Goal: Task Accomplishment & Management: Use online tool/utility

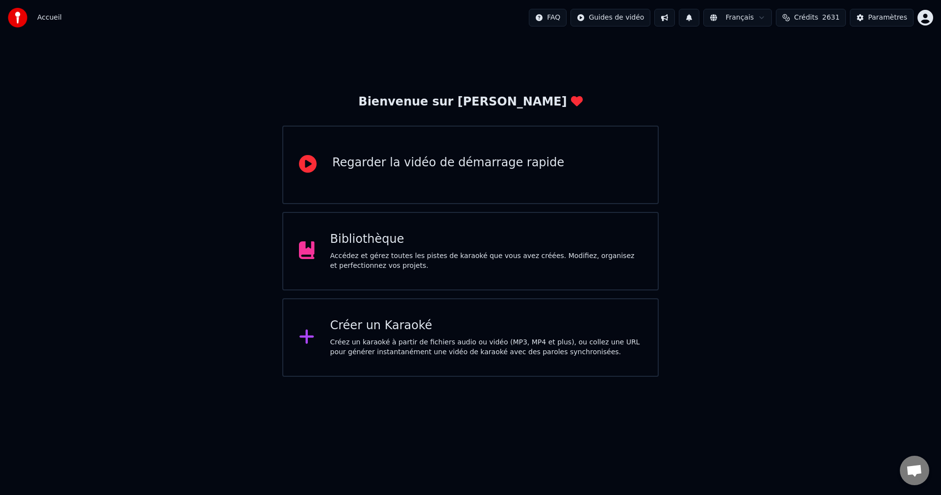
click at [461, 254] on div "Accédez et gérez toutes les pistes de karaoké que vous avez créées. Modifiez, o…" at bounding box center [486, 261] width 312 height 20
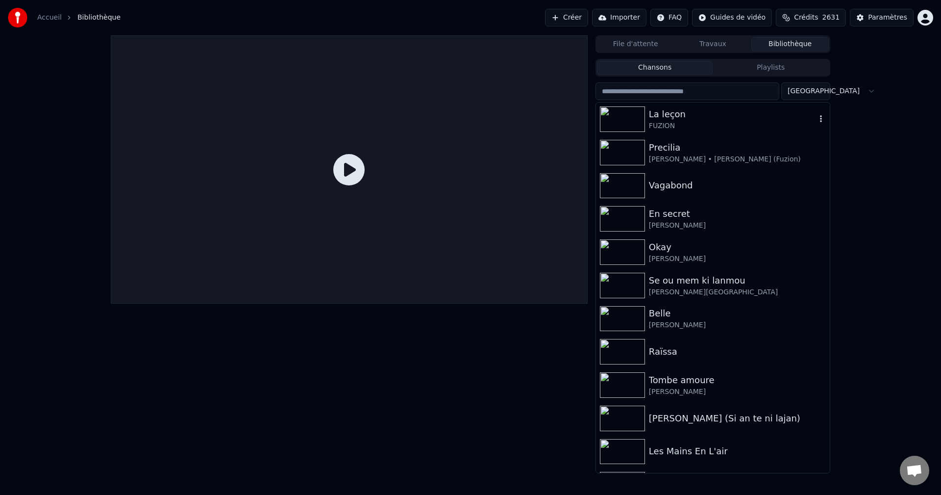
click at [676, 127] on div "FUZION" at bounding box center [732, 126] width 167 height 10
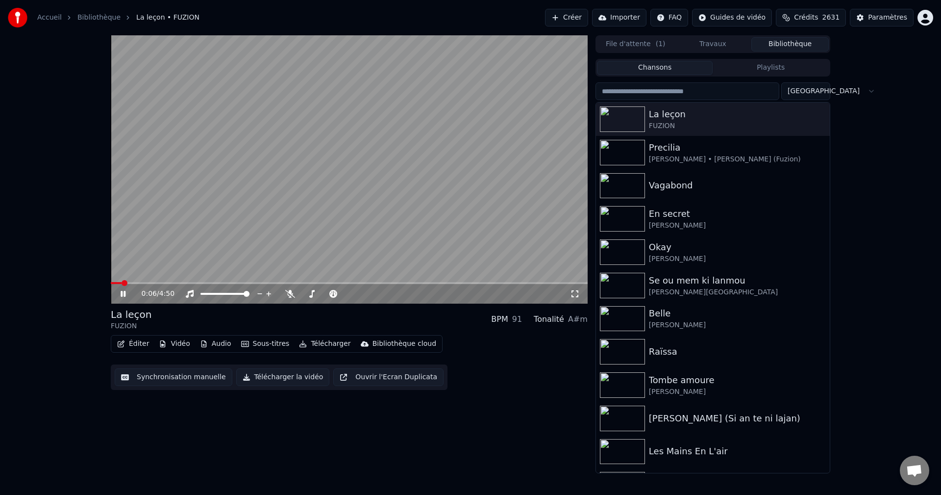
click at [130, 347] on button "Éditer" at bounding box center [133, 344] width 40 height 14
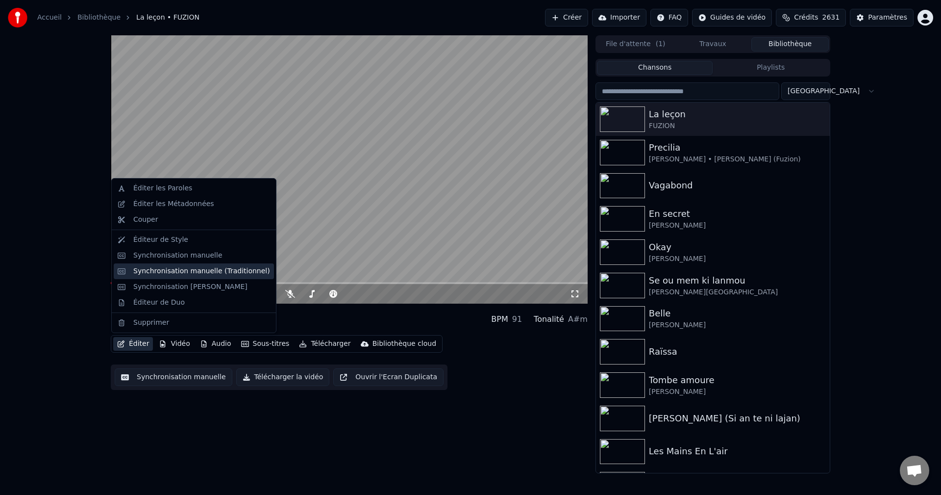
click at [181, 268] on div "Synchronisation manuelle (Traditionnel)" at bounding box center [201, 271] width 137 height 10
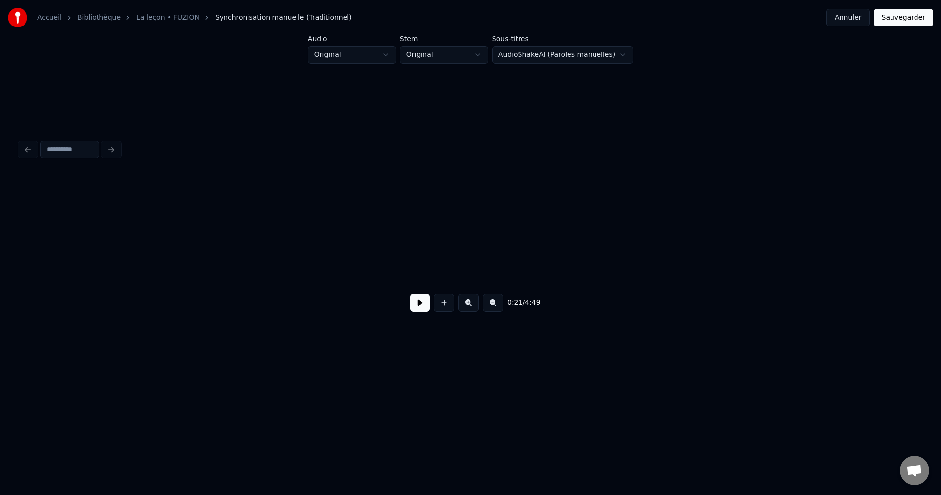
scroll to position [0, 4791]
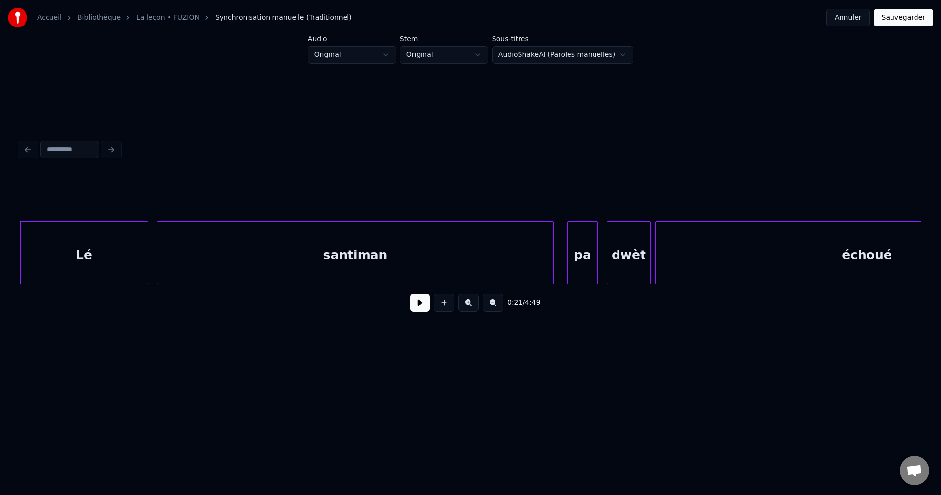
click at [409, 302] on div "0:21 / 4:49" at bounding box center [470, 303] width 886 height 22
click at [415, 304] on button at bounding box center [420, 303] width 20 height 18
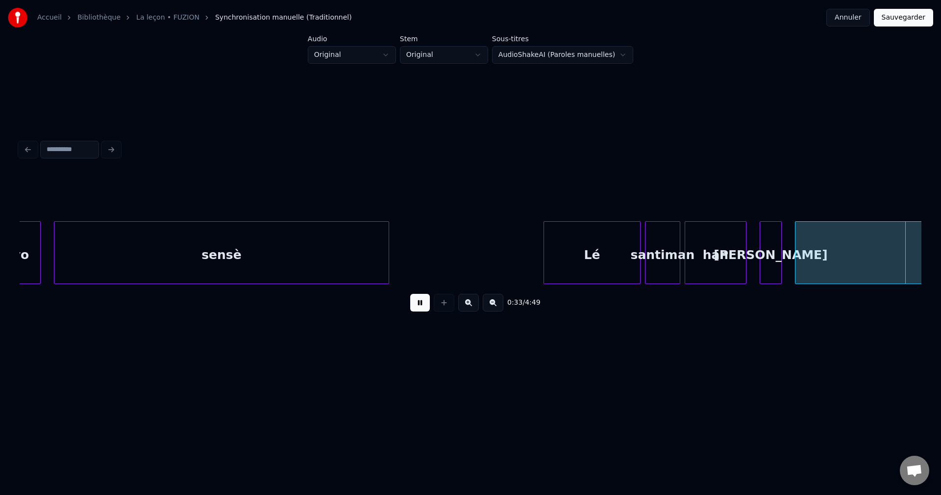
scroll to position [0, 7502]
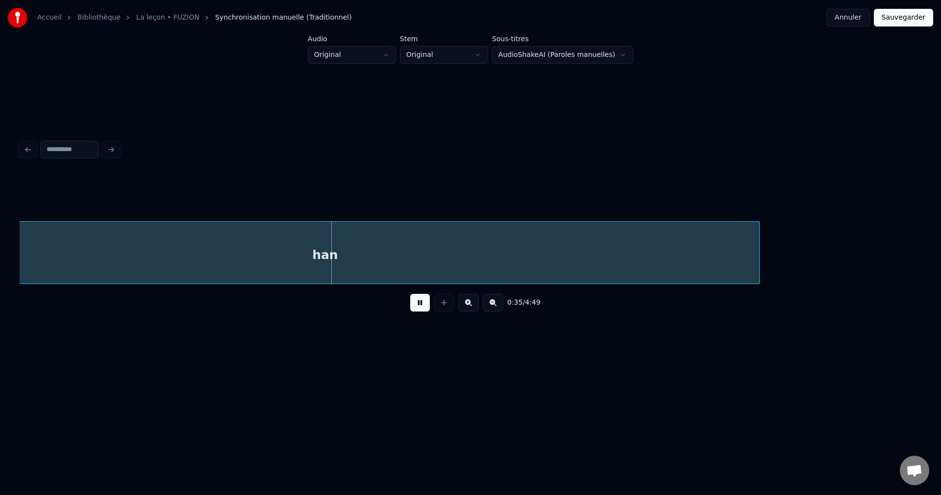
click at [298, 263] on div "han" at bounding box center [325, 255] width 868 height 67
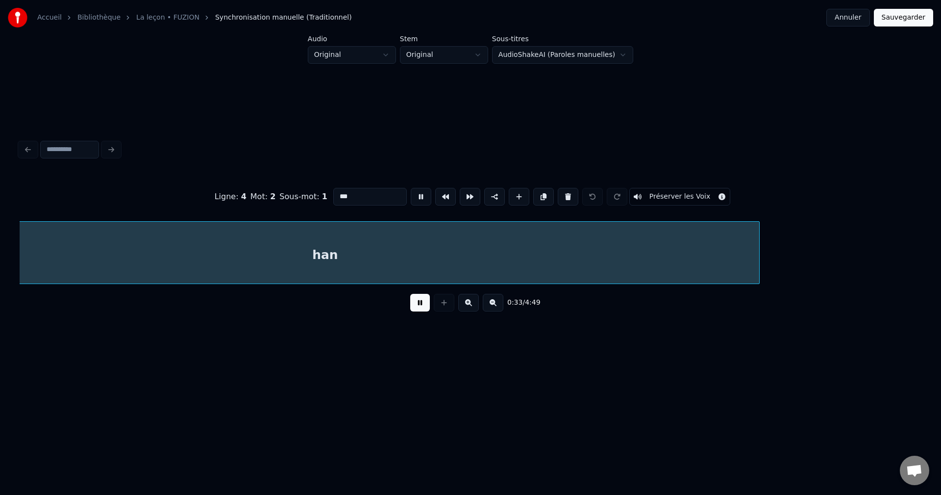
scroll to position [0, 7373]
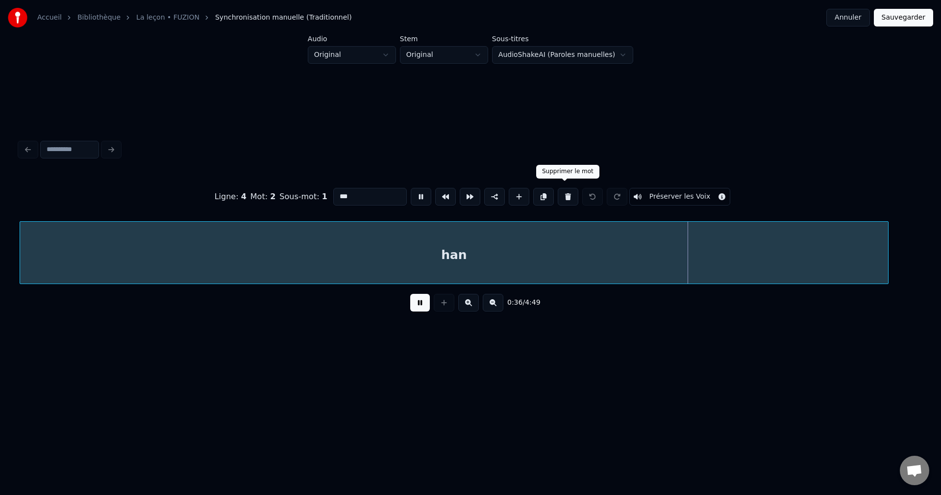
click at [562, 188] on button at bounding box center [568, 197] width 21 height 18
type input "********"
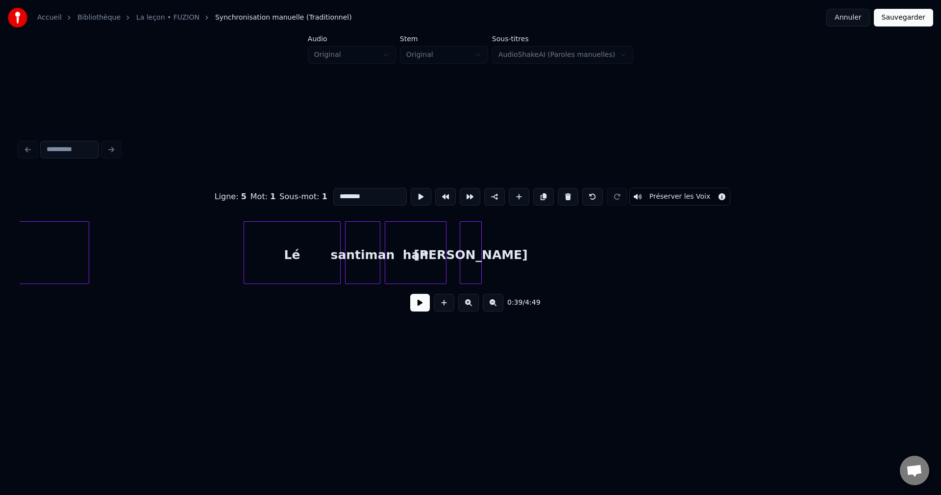
scroll to position [0, 6756]
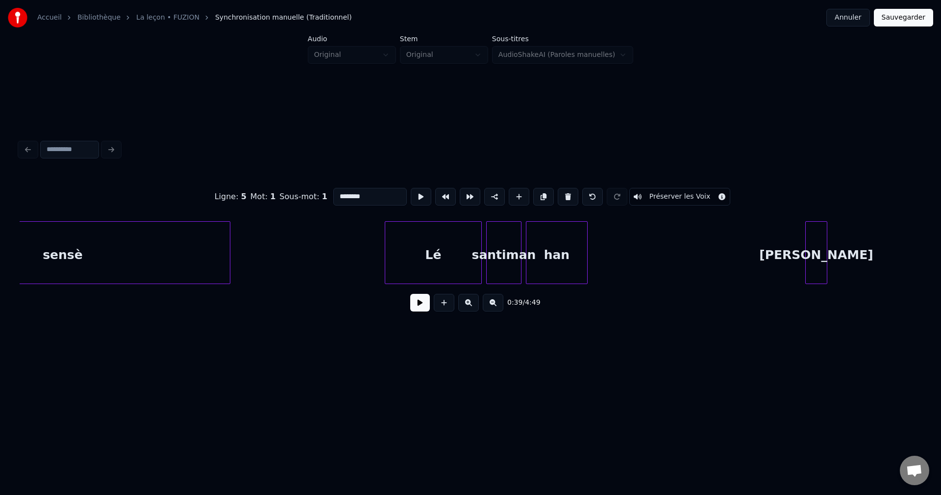
click at [827, 251] on div "Han" at bounding box center [816, 255] width 21 height 67
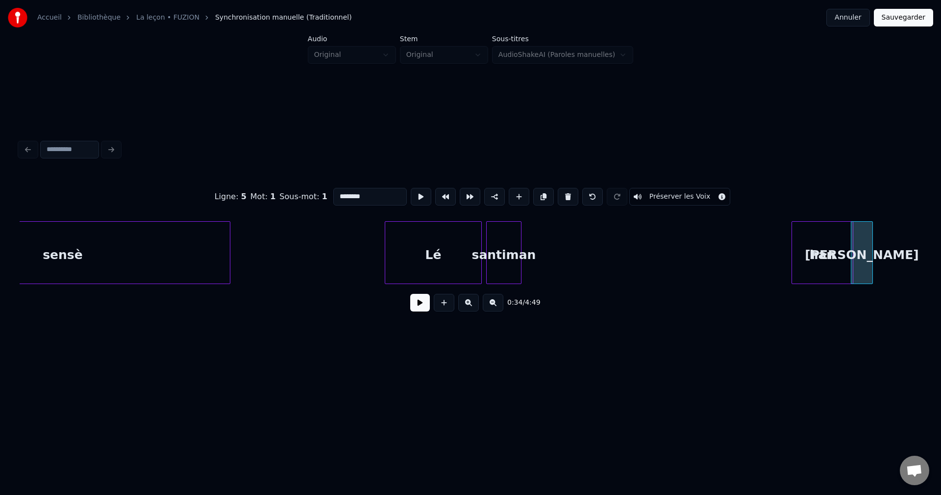
click at [839, 248] on div "han" at bounding box center [822, 255] width 61 height 67
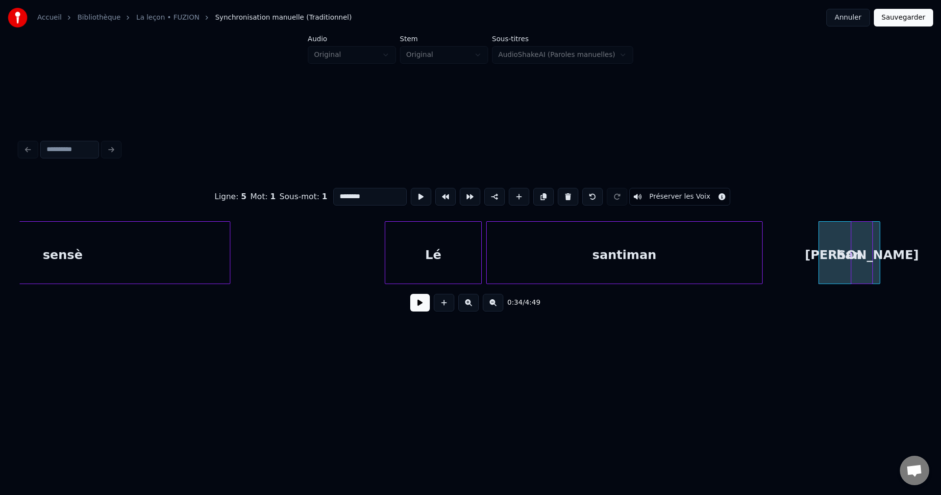
click at [762, 255] on div at bounding box center [760, 253] width 3 height 62
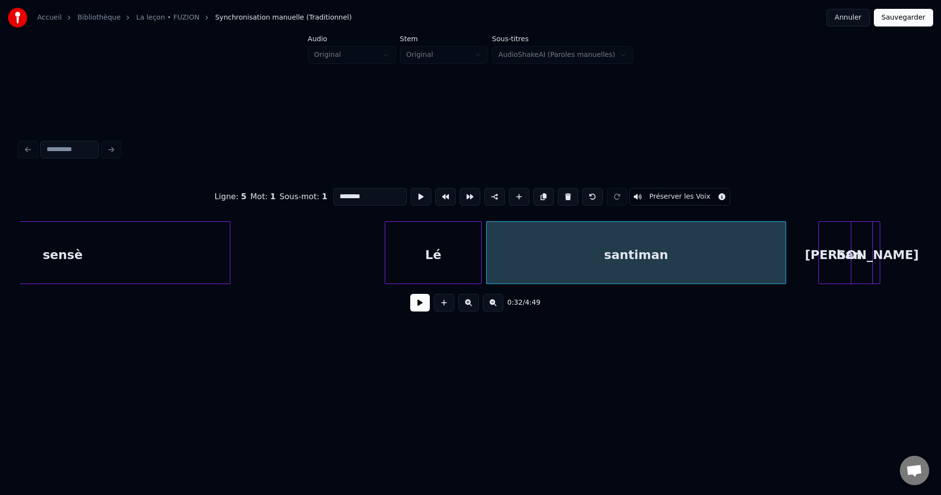
click at [418, 309] on button at bounding box center [420, 303] width 20 height 18
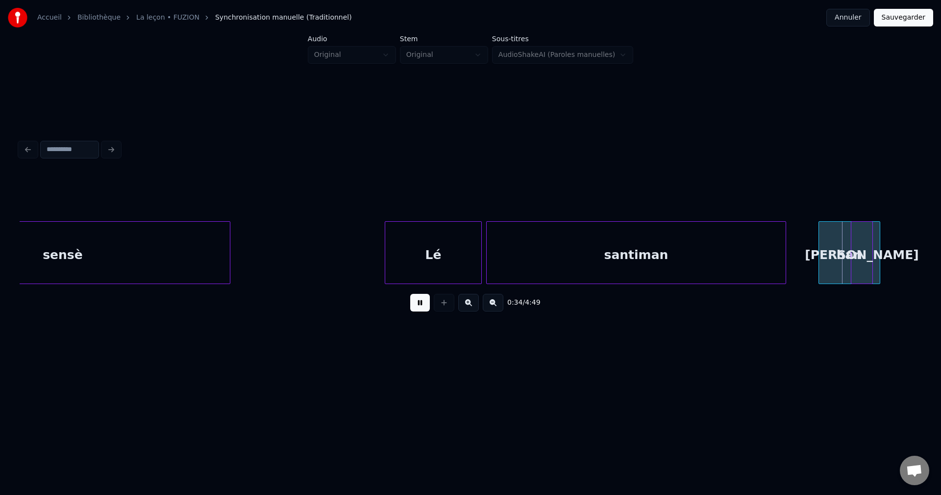
click at [415, 309] on button at bounding box center [420, 303] width 20 height 18
drag, startPoint x: 787, startPoint y: 255, endPoint x: 805, endPoint y: 249, distance: 18.6
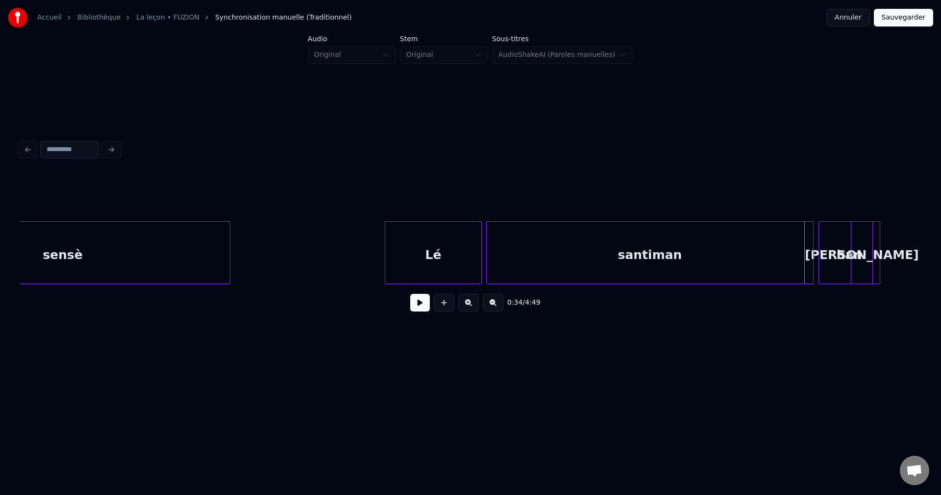
click at [812, 249] on div at bounding box center [811, 253] width 3 height 62
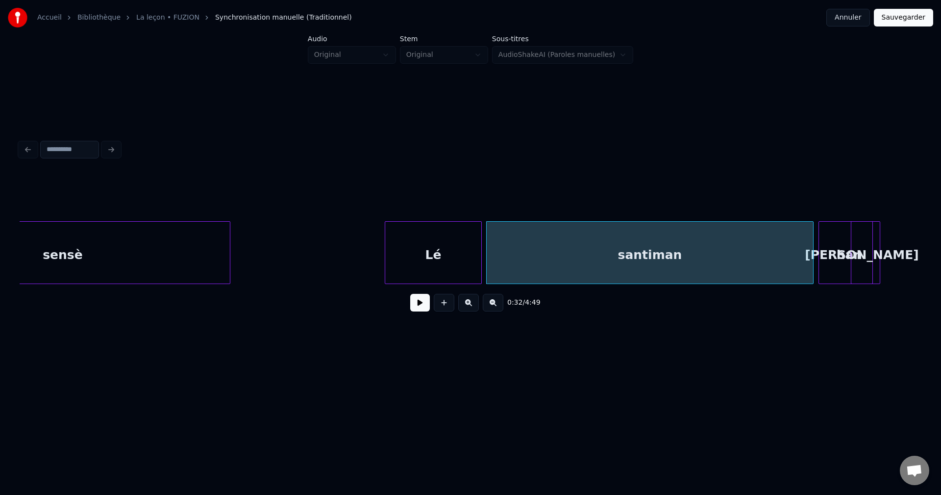
click at [860, 249] on div "Han" at bounding box center [862, 255] width 21 height 67
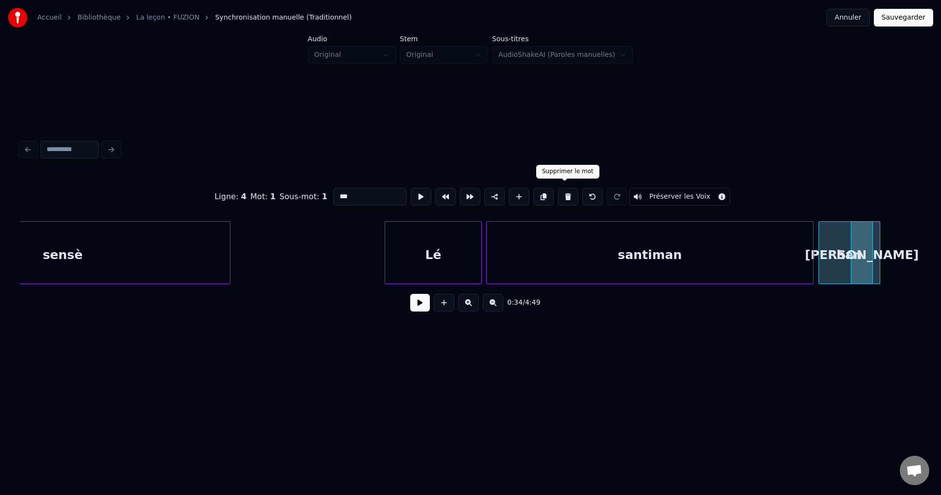
click at [570, 192] on button at bounding box center [568, 197] width 21 height 18
click at [859, 265] on div "han" at bounding box center [849, 255] width 61 height 67
click at [383, 197] on input "***" at bounding box center [370, 197] width 74 height 18
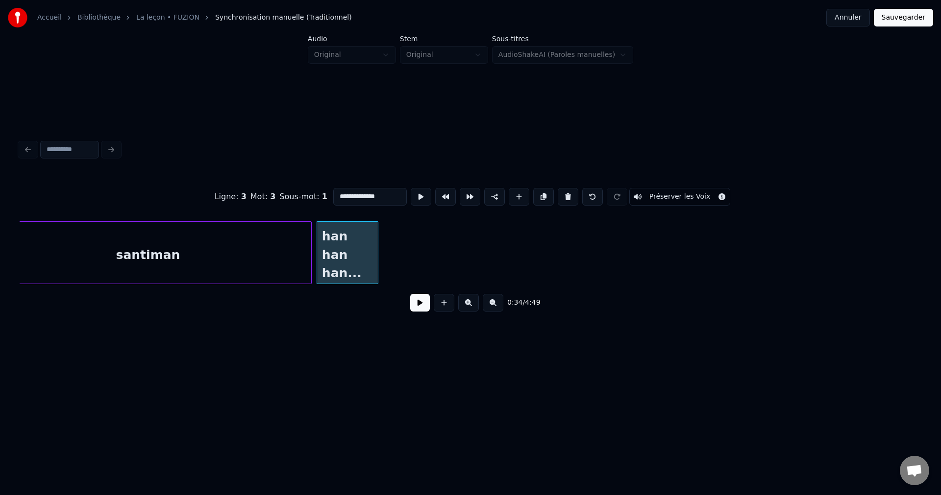
scroll to position [0, 7266]
type input "**********"
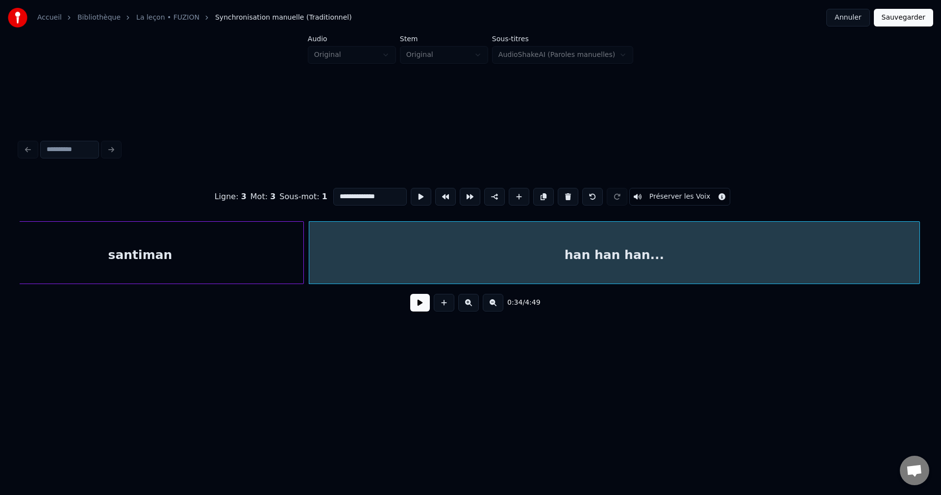
click at [917, 248] on div at bounding box center [918, 253] width 3 height 62
click at [422, 306] on button at bounding box center [420, 303] width 20 height 18
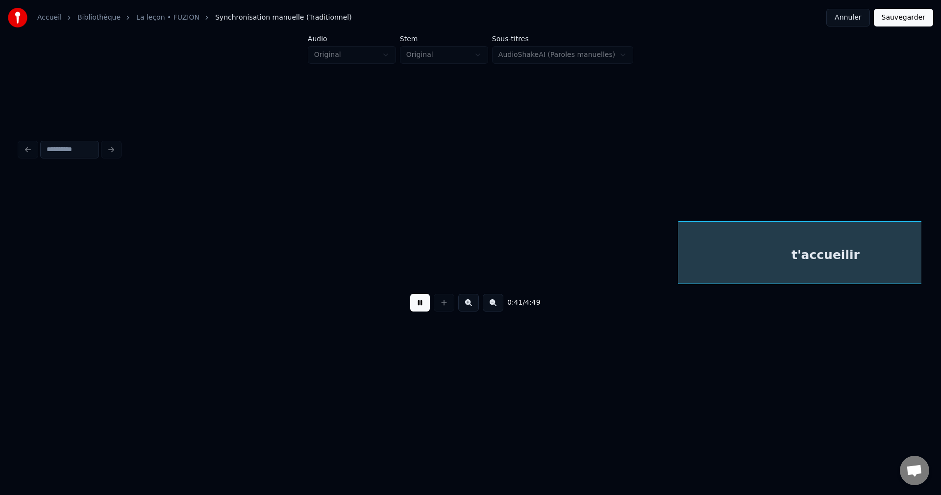
scroll to position [0, 9073]
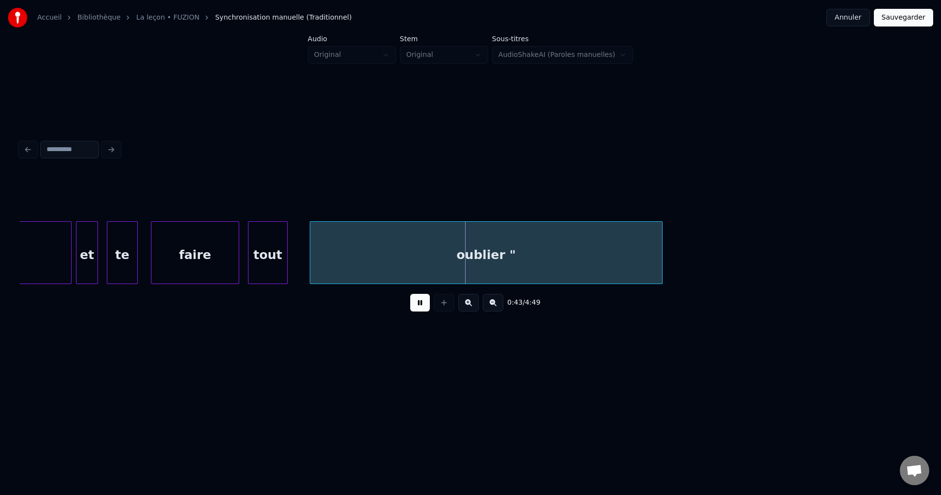
click at [509, 262] on div "oublier "" at bounding box center [486, 255] width 352 height 67
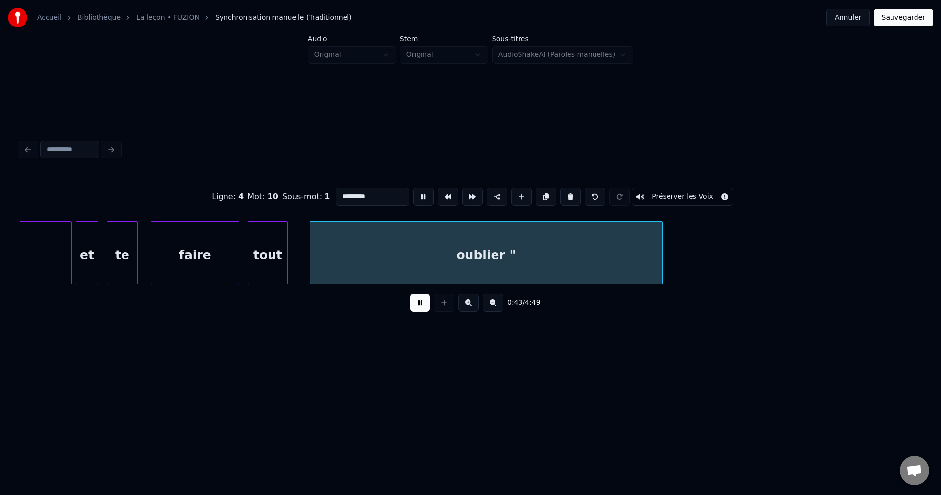
click at [386, 199] on input "*********" at bounding box center [373, 197] width 74 height 18
type input "*******"
click at [415, 307] on button at bounding box center [420, 303] width 20 height 18
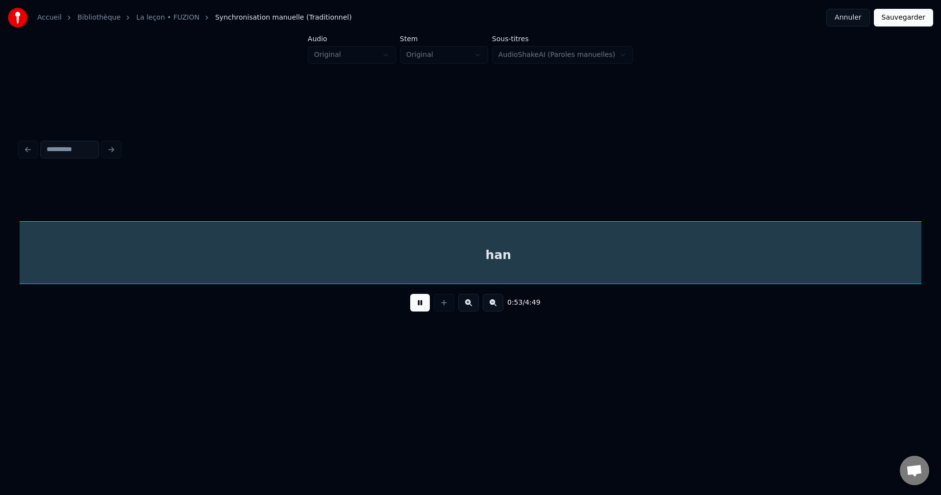
scroll to position [0, 11781]
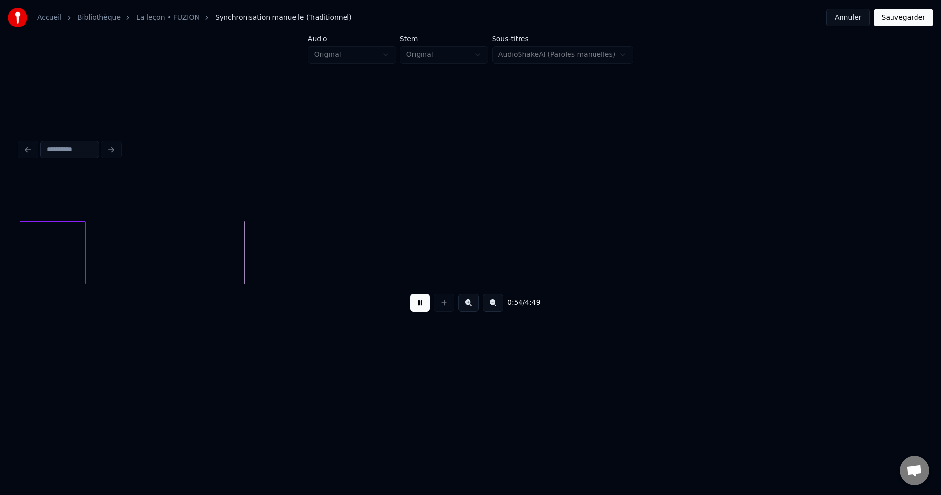
click at [421, 307] on button at bounding box center [420, 303] width 20 height 18
click at [202, 289] on div "0:54 / 4:49" at bounding box center [471, 302] width 902 height 37
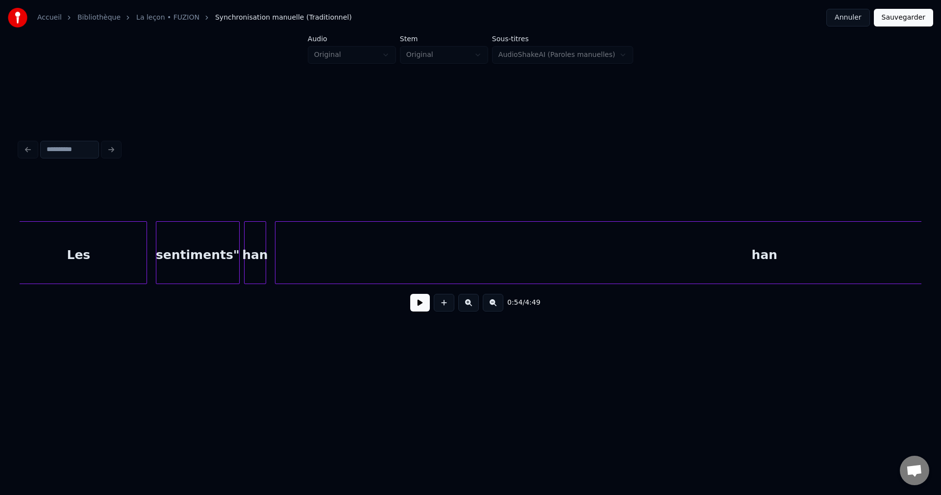
scroll to position [0, 10364]
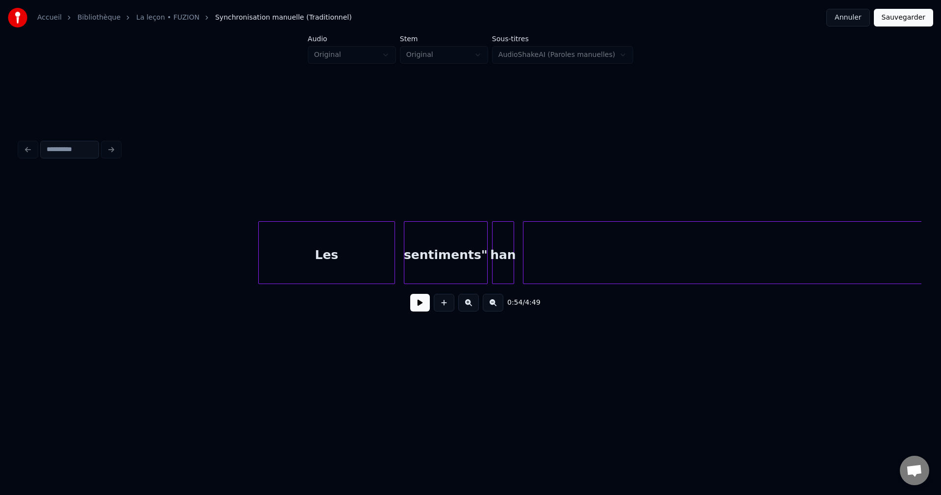
click at [268, 262] on div "Les" at bounding box center [327, 255] width 136 height 67
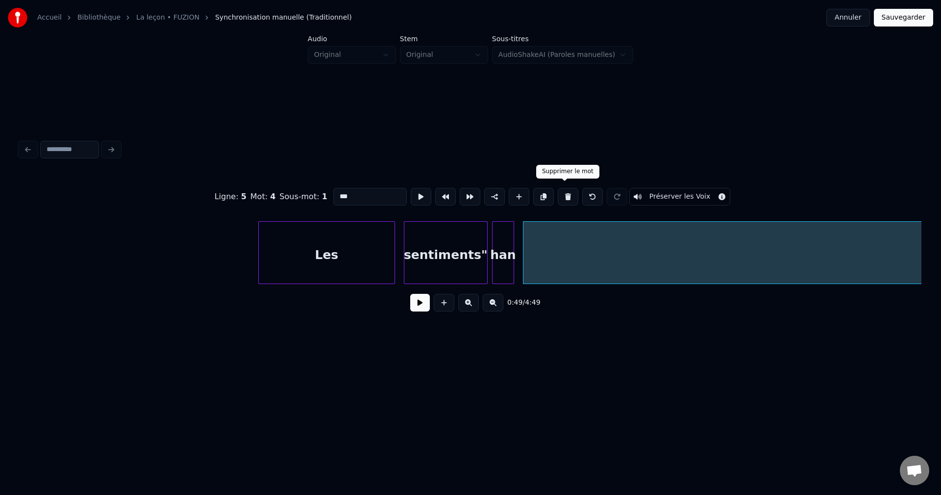
click at [566, 195] on button at bounding box center [568, 197] width 21 height 18
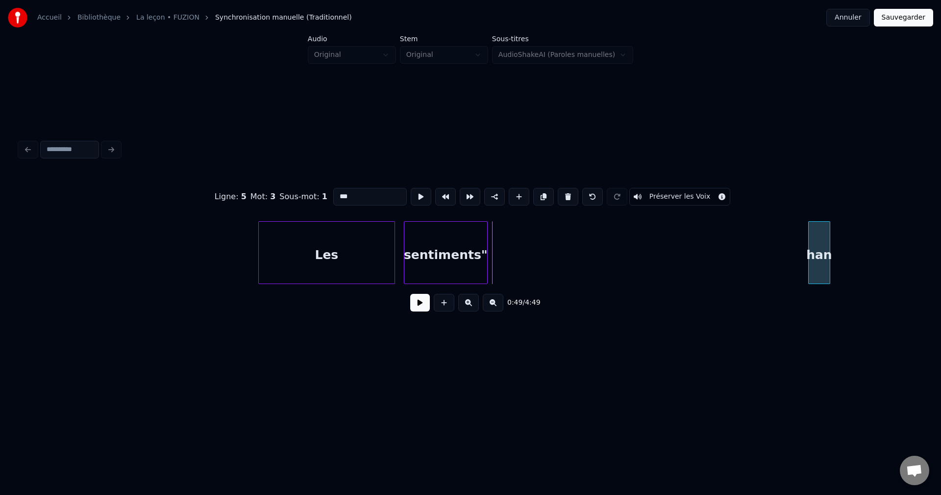
scroll to position [0, 10395]
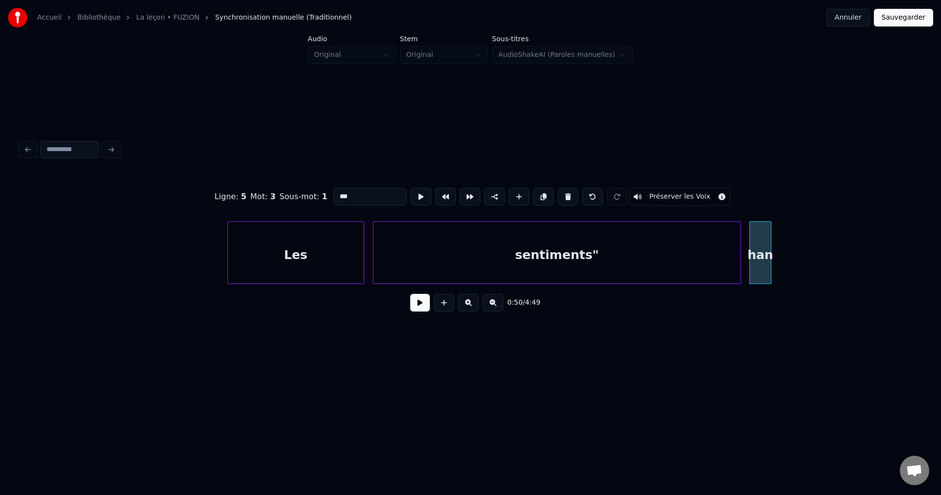
click at [739, 235] on div at bounding box center [739, 253] width 3 height 62
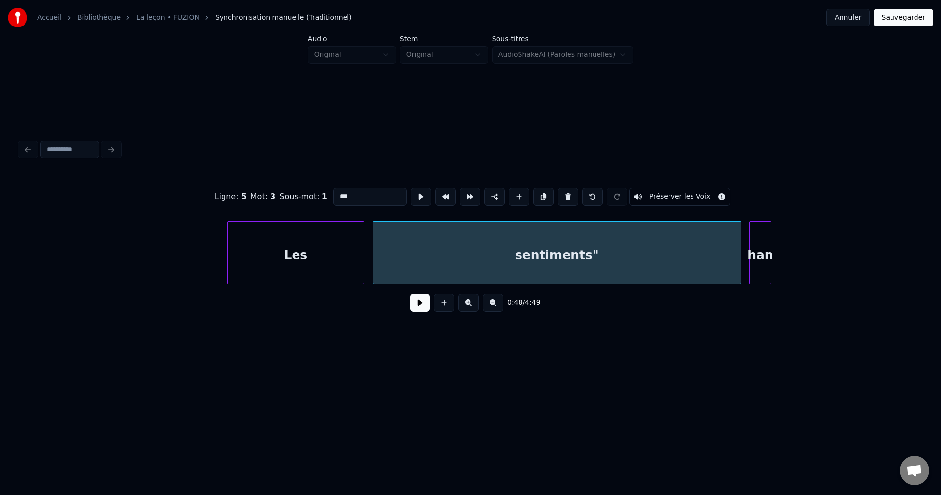
click at [637, 252] on div "sentiments"" at bounding box center [557, 255] width 367 height 67
click at [395, 196] on input "**********" at bounding box center [370, 197] width 74 height 18
click at [446, 239] on div "sentiments" at bounding box center [557, 255] width 367 height 67
type input "**********"
click at [417, 305] on button at bounding box center [420, 303] width 20 height 18
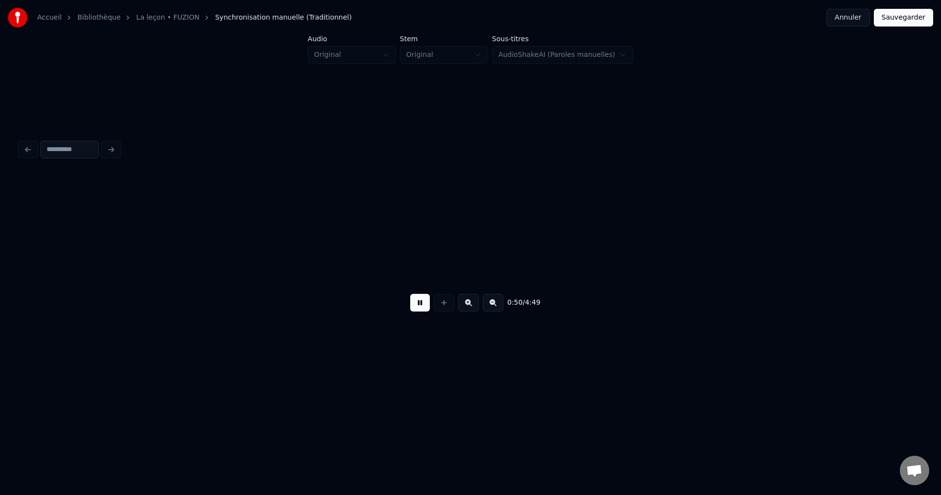
scroll to position [0, 11125]
click at [185, 252] on div at bounding box center [186, 253] width 3 height 62
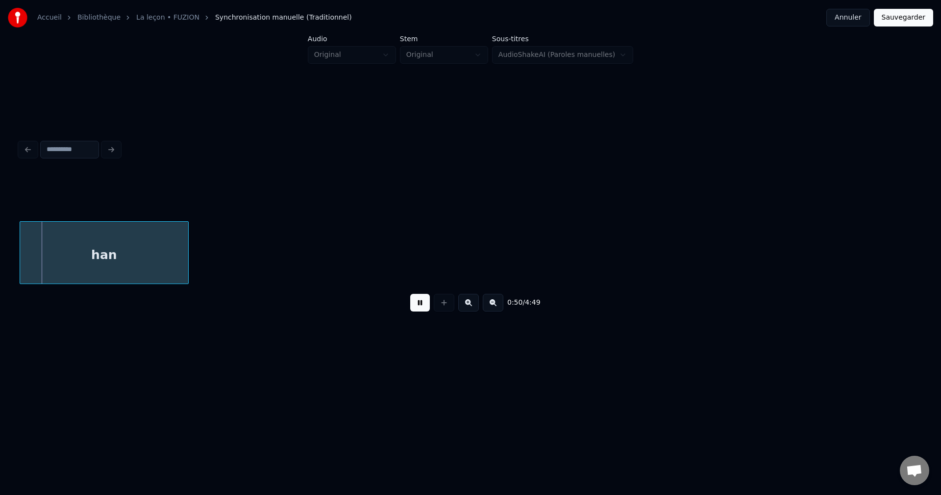
click at [179, 252] on div "han" at bounding box center [104, 255] width 168 height 67
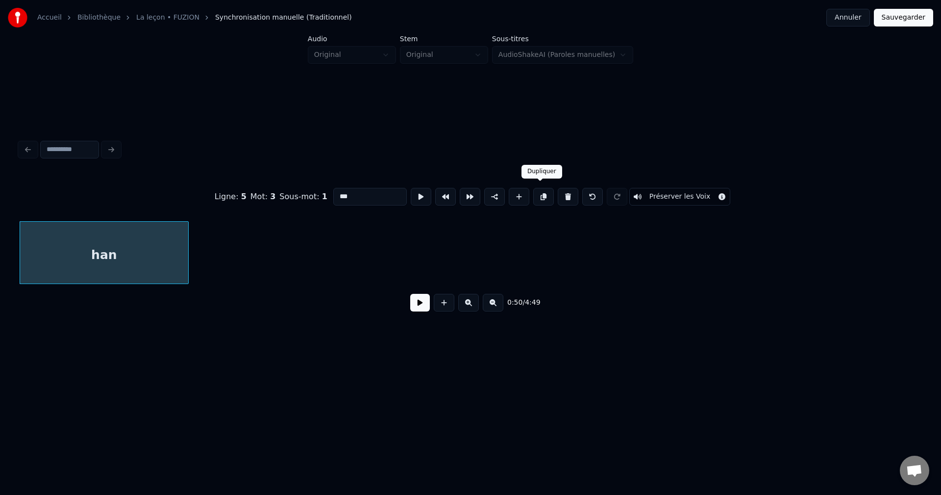
click at [537, 190] on button at bounding box center [543, 197] width 21 height 18
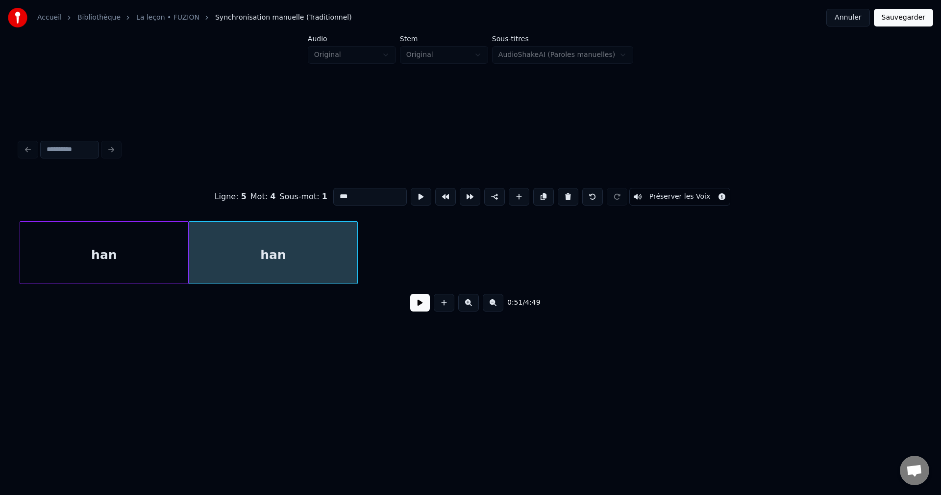
click at [214, 271] on div "han" at bounding box center [273, 255] width 168 height 67
click at [420, 309] on button at bounding box center [420, 303] width 20 height 18
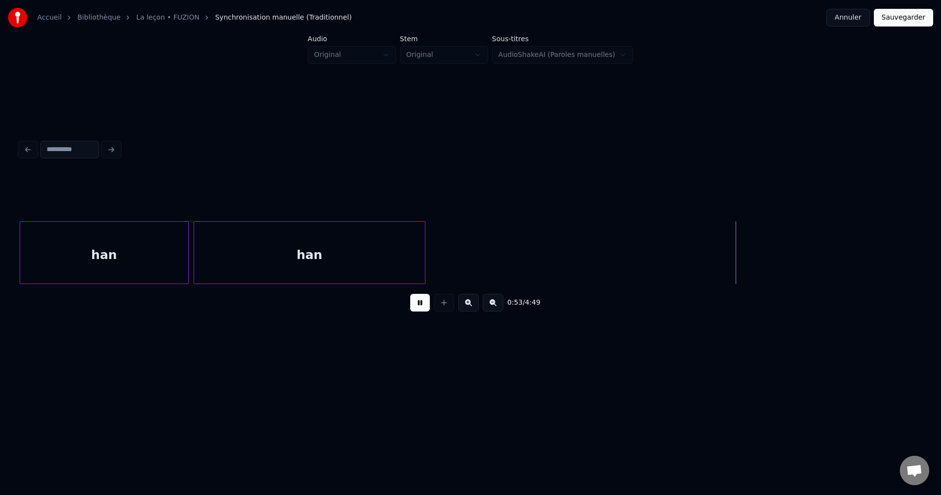
click at [425, 262] on div at bounding box center [423, 253] width 3 height 62
click at [371, 262] on div "han" at bounding box center [315, 255] width 242 height 67
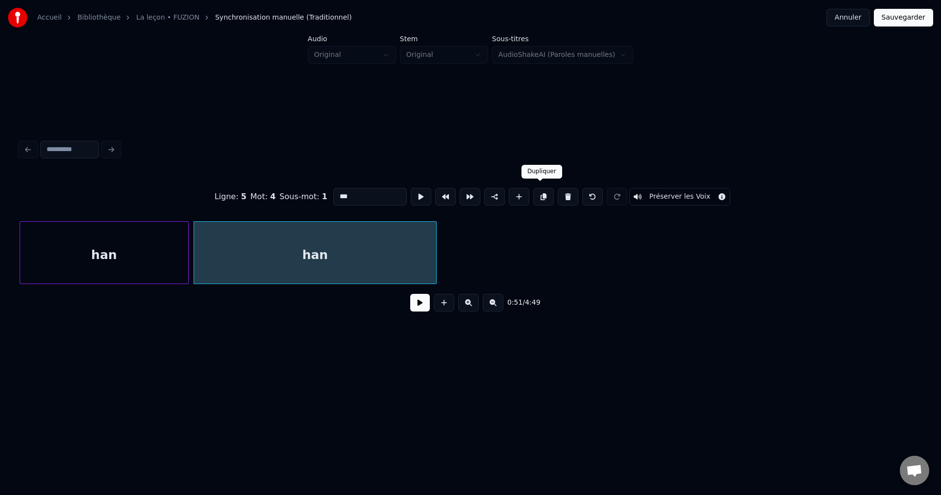
click at [546, 188] on button at bounding box center [543, 197] width 21 height 18
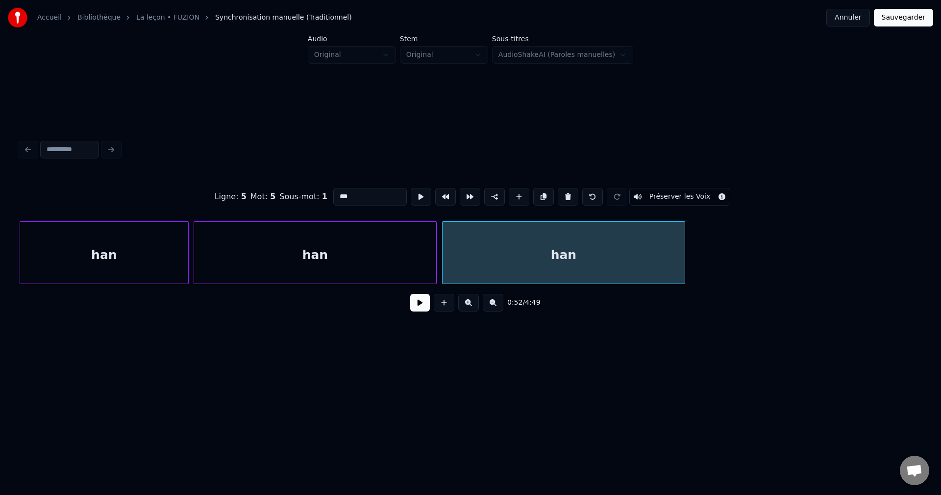
click at [513, 222] on div "han" at bounding box center [564, 255] width 242 height 67
click at [355, 192] on input "***" at bounding box center [370, 197] width 74 height 18
type input "**********"
click at [420, 302] on button at bounding box center [420, 303] width 20 height 18
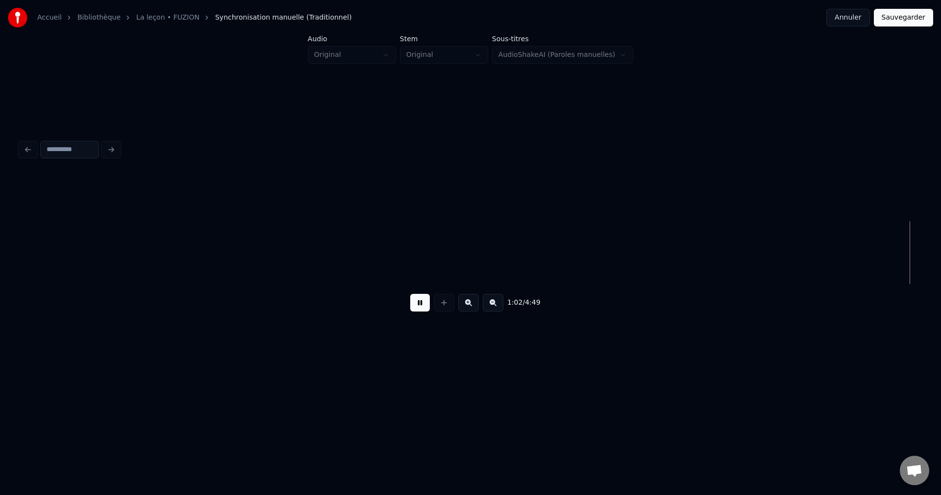
scroll to position [0, 13837]
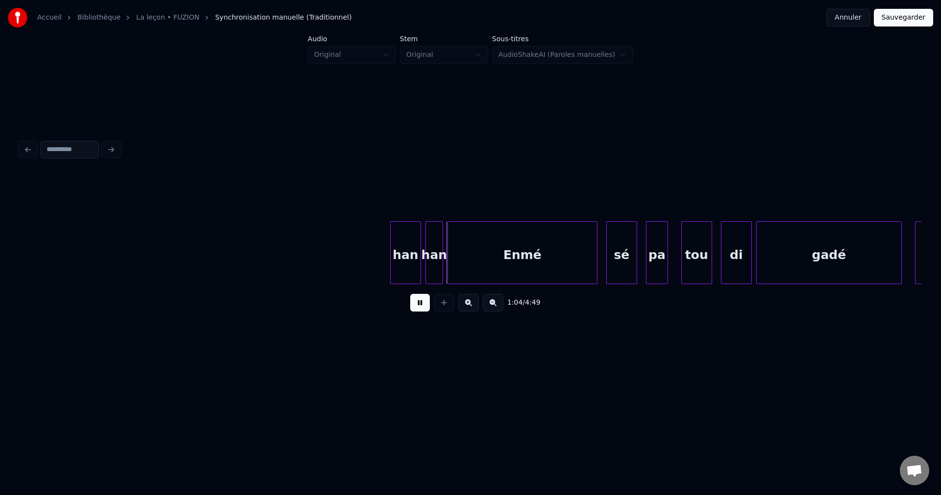
click at [402, 253] on div "han" at bounding box center [406, 255] width 30 height 67
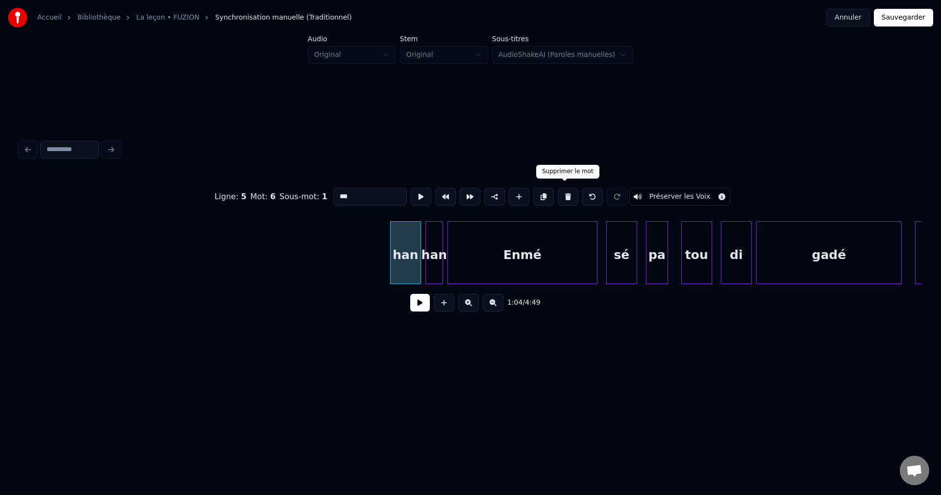
click at [572, 188] on button at bounding box center [568, 197] width 21 height 18
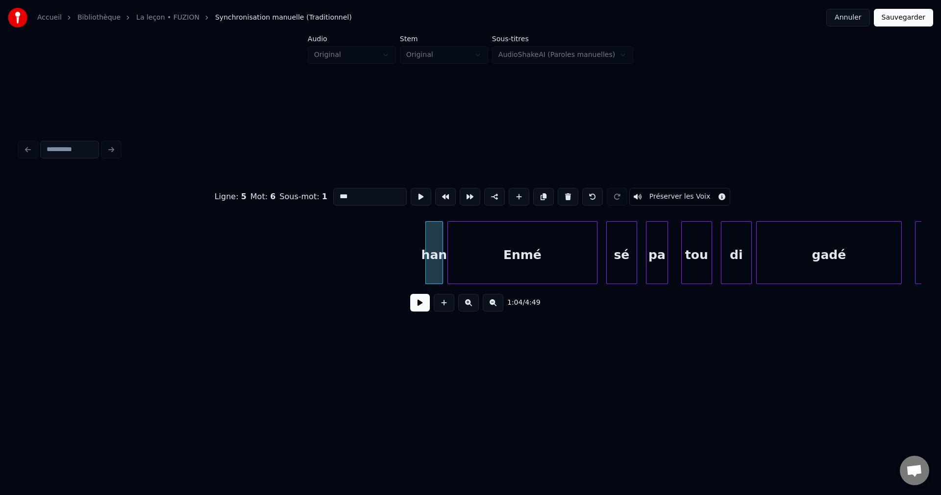
drag, startPoint x: 572, startPoint y: 187, endPoint x: 558, endPoint y: 189, distance: 14.4
click at [572, 188] on button at bounding box center [568, 197] width 21 height 18
type input "****"
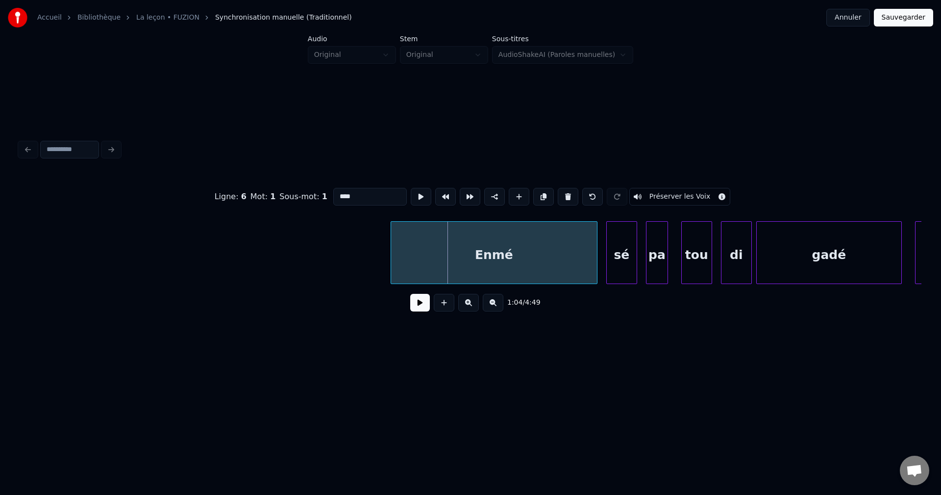
click at [391, 255] on div at bounding box center [392, 253] width 3 height 62
drag, startPoint x: 342, startPoint y: 257, endPoint x: 389, endPoint y: 278, distance: 52.2
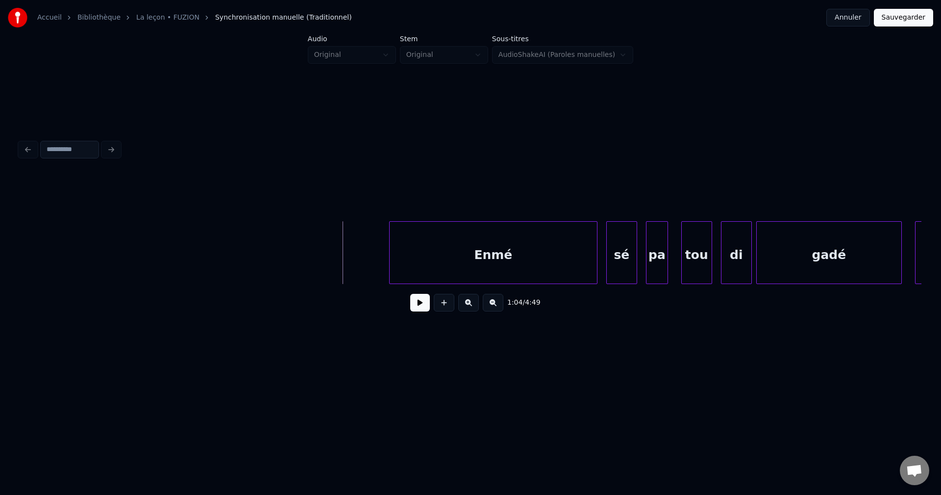
click at [419, 307] on button at bounding box center [420, 303] width 20 height 18
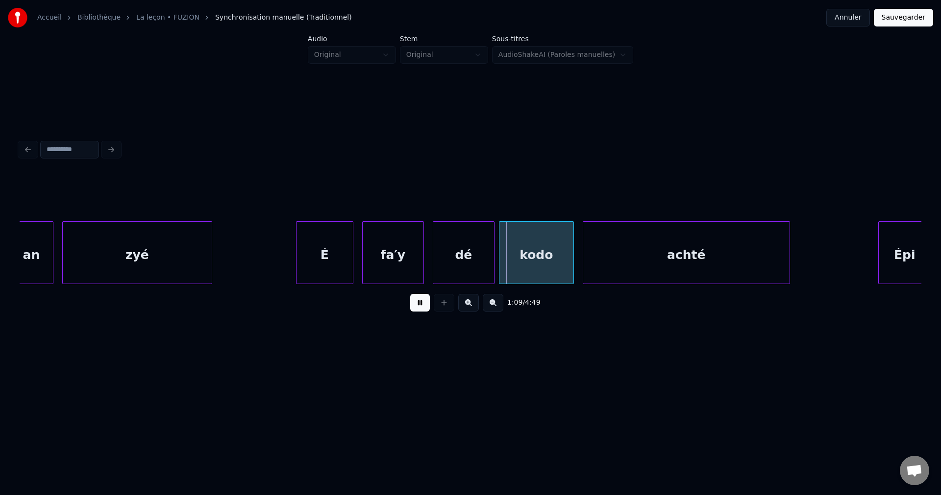
click at [407, 261] on div "fa′y" at bounding box center [393, 255] width 61 height 67
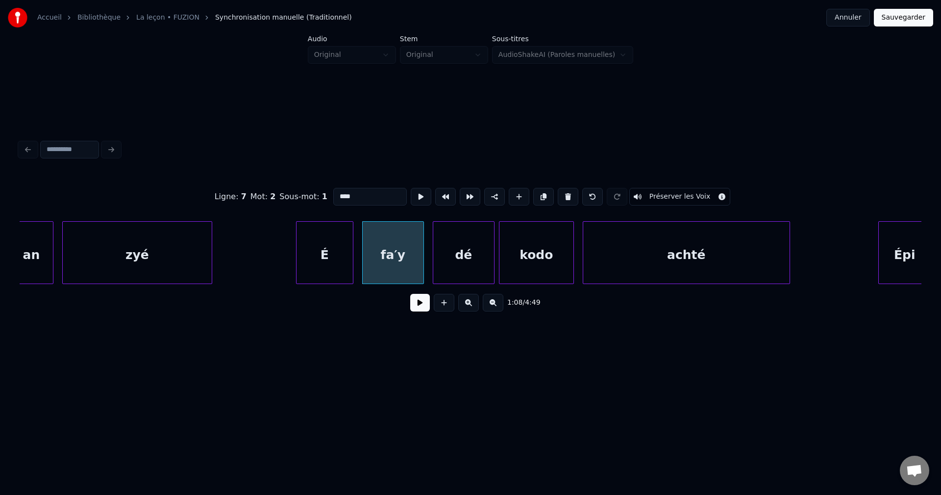
click at [341, 193] on input "****" at bounding box center [370, 197] width 74 height 18
type input "****"
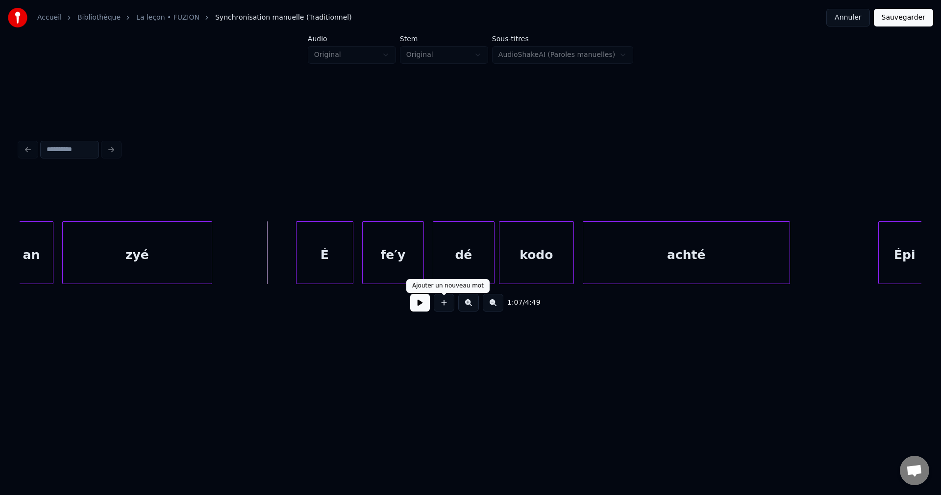
click at [420, 308] on button at bounding box center [420, 303] width 20 height 18
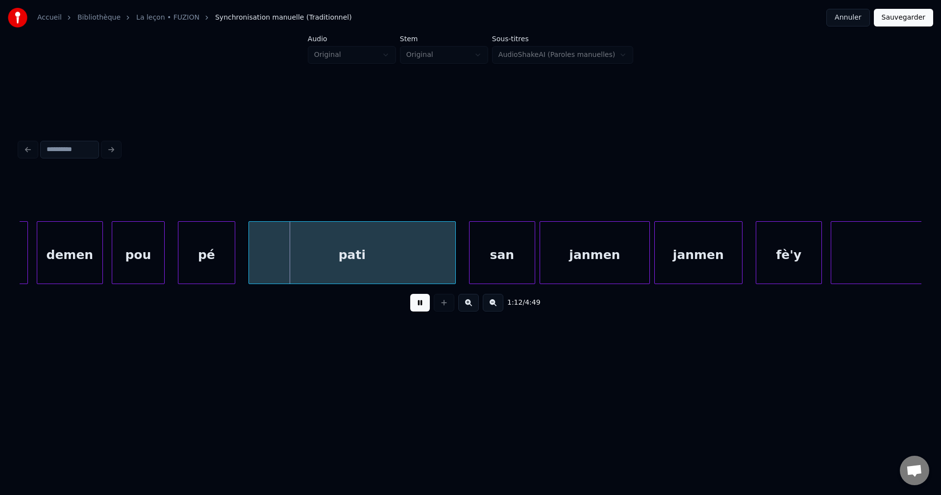
click at [26, 247] on div at bounding box center [26, 253] width 3 height 62
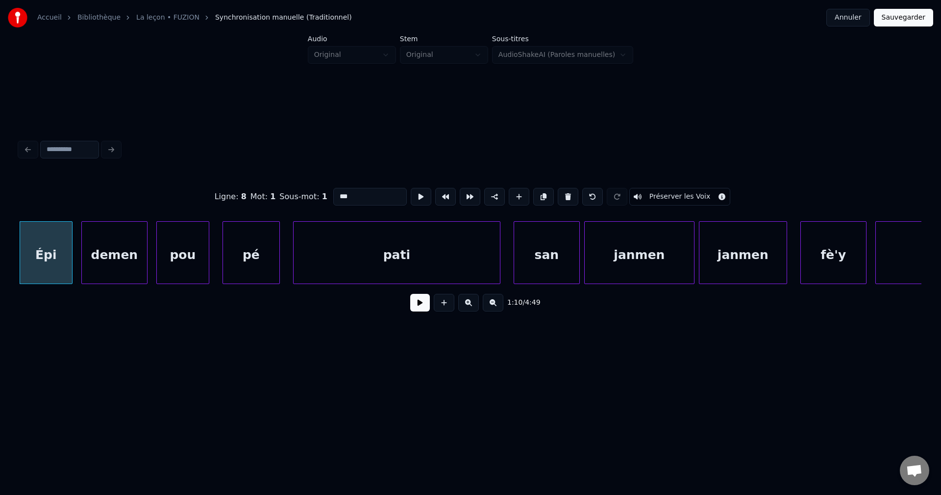
click at [421, 303] on button at bounding box center [420, 303] width 20 height 18
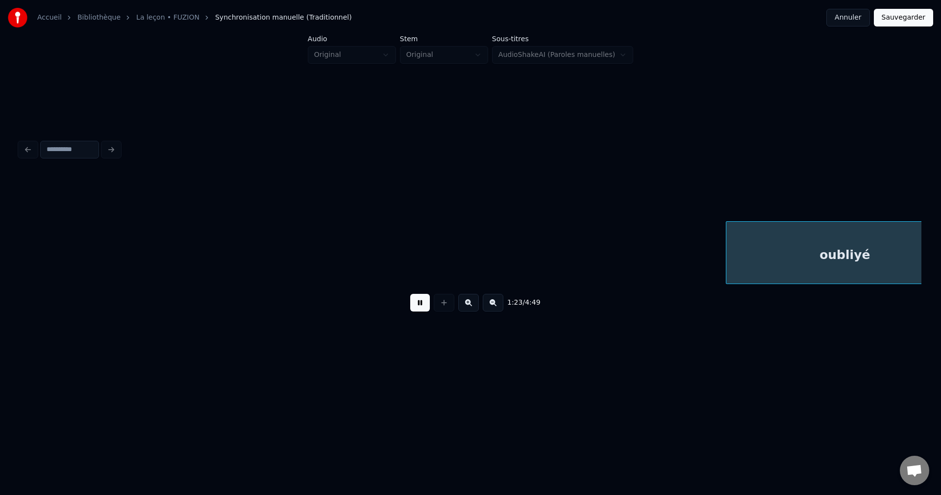
scroll to position [0, 18311]
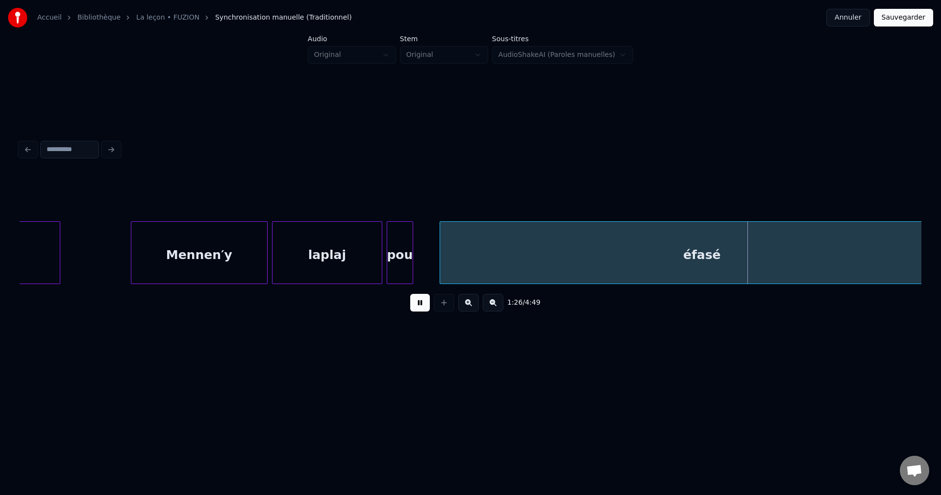
click at [339, 250] on div "laplaj" at bounding box center [327, 255] width 109 height 67
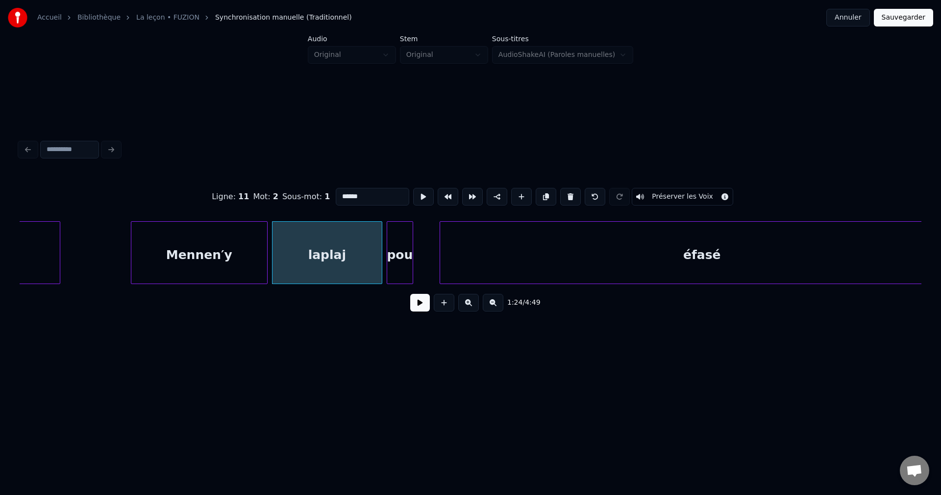
click at [415, 302] on button at bounding box center [420, 303] width 20 height 18
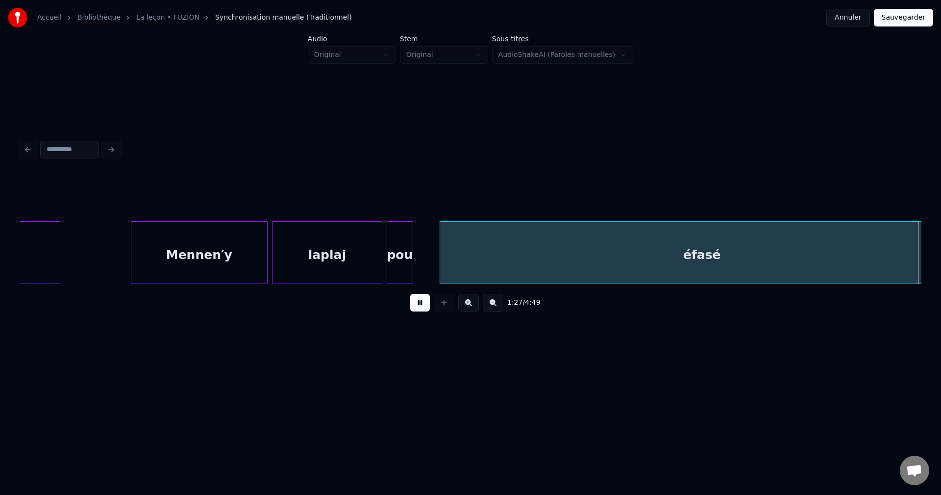
scroll to position [0, 19214]
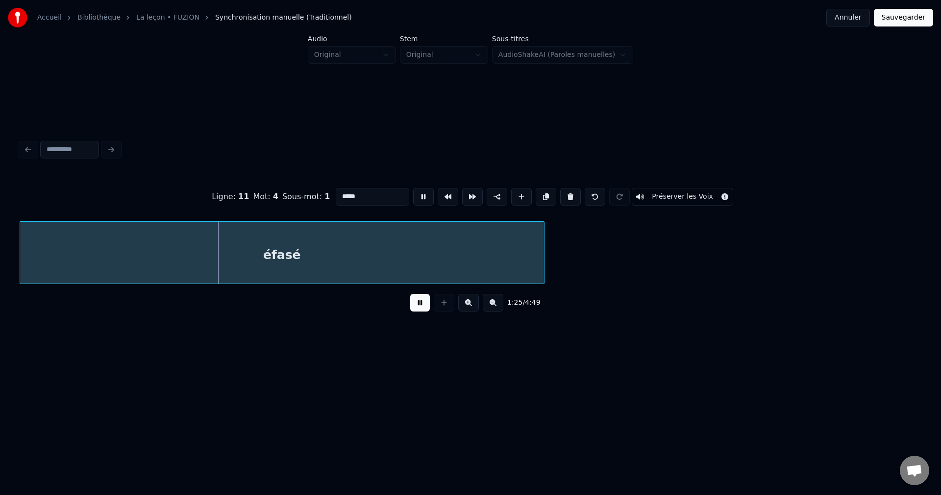
click at [369, 198] on input "*****" at bounding box center [373, 197] width 74 height 18
type input "********"
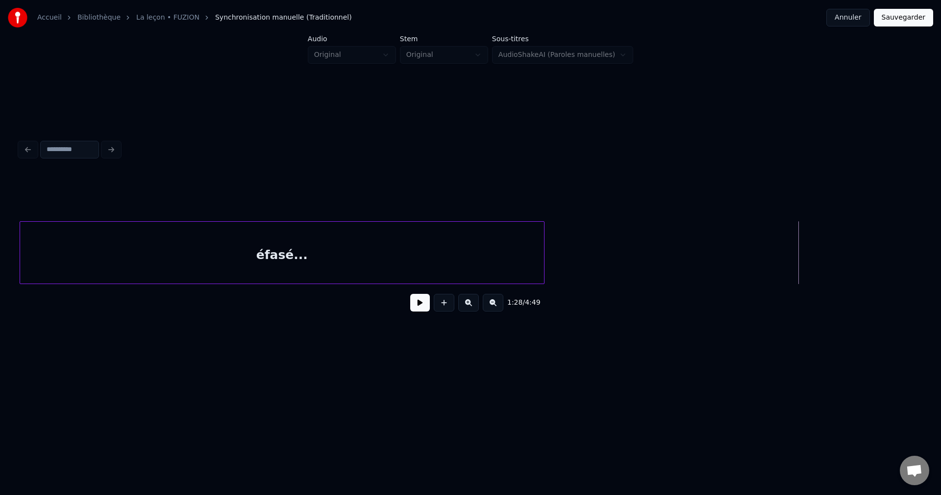
click at [418, 302] on button at bounding box center [420, 303] width 20 height 18
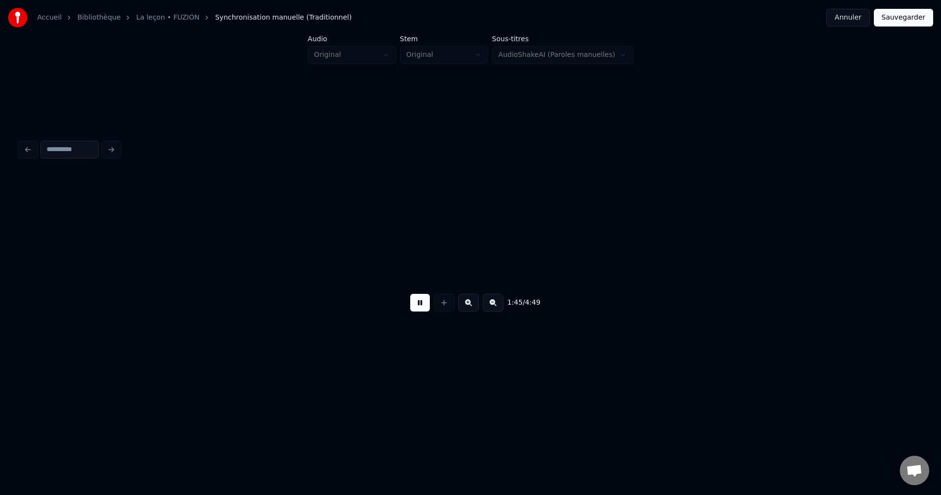
scroll to position [0, 23253]
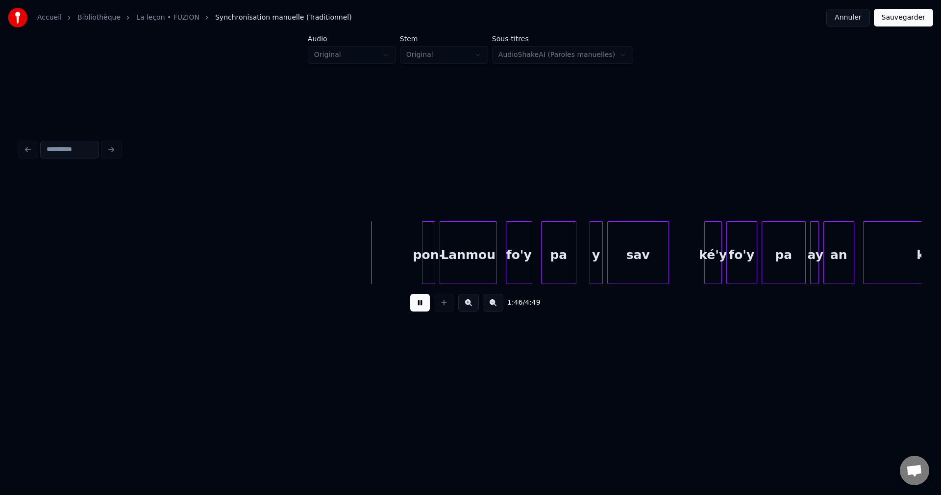
click at [424, 265] on div at bounding box center [424, 253] width 3 height 62
click at [430, 259] on div "pon-" at bounding box center [429, 255] width 11 height 67
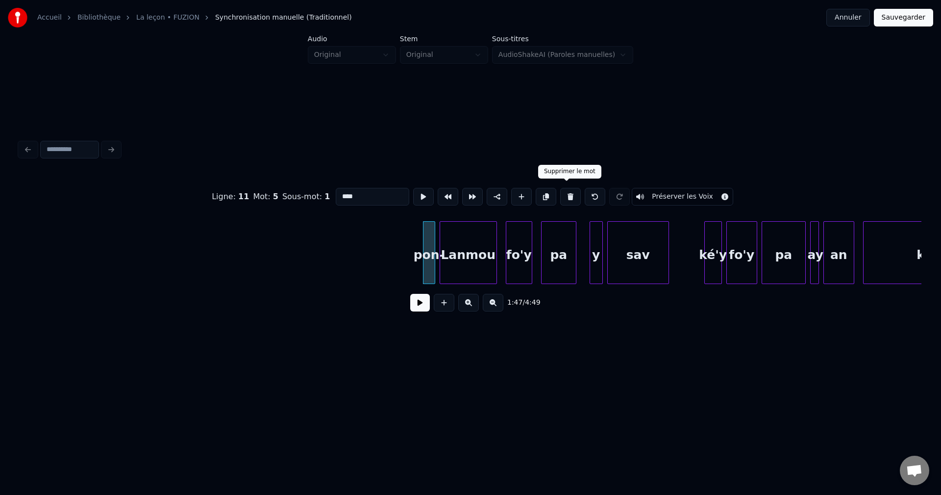
click at [568, 194] on button at bounding box center [570, 197] width 21 height 18
type input "******"
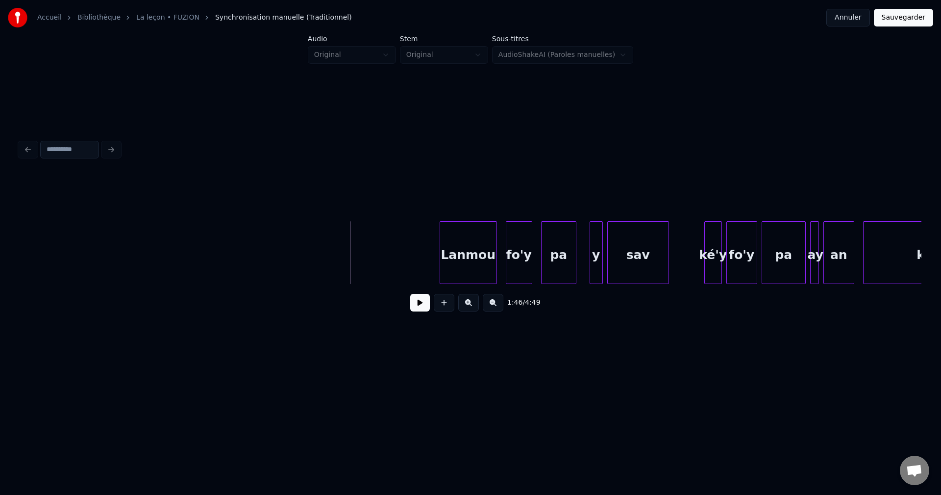
click at [416, 305] on button at bounding box center [420, 303] width 20 height 18
click at [416, 304] on button at bounding box center [420, 303] width 20 height 18
click at [416, 306] on button at bounding box center [420, 303] width 20 height 18
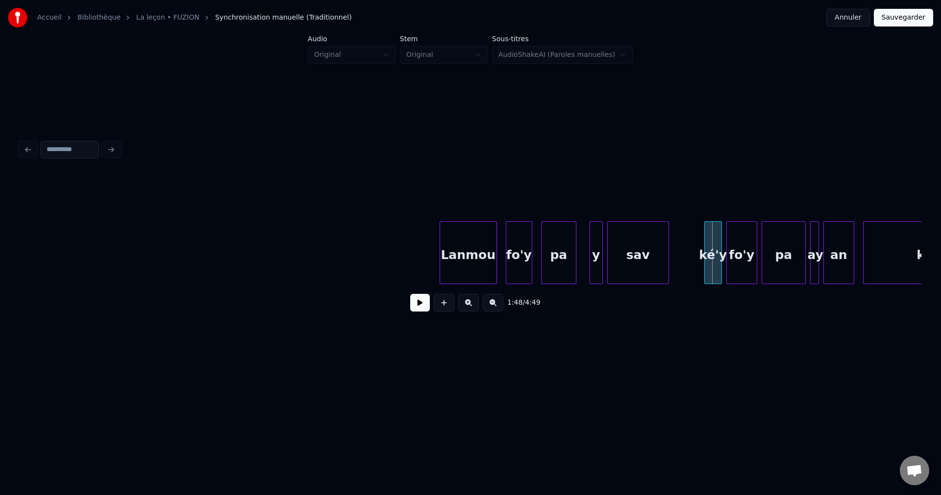
drag, startPoint x: 355, startPoint y: 205, endPoint x: 364, endPoint y: 229, distance: 25.4
click at [355, 205] on div at bounding box center [471, 196] width 902 height 49
click at [417, 310] on button at bounding box center [420, 303] width 20 height 18
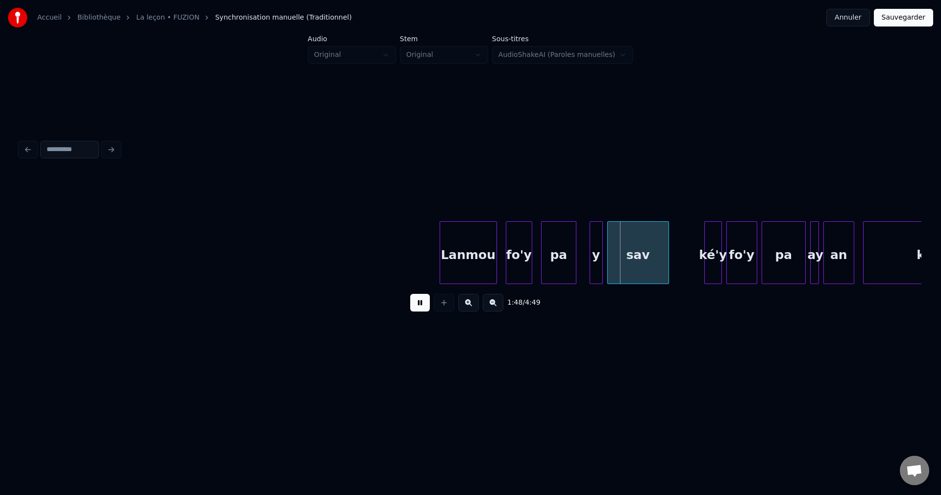
click at [416, 308] on button at bounding box center [420, 303] width 20 height 18
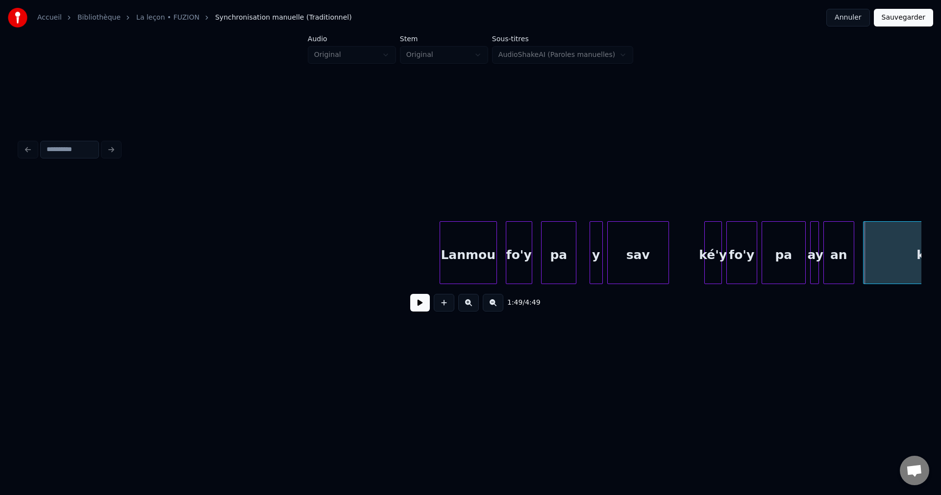
click at [417, 305] on button at bounding box center [420, 303] width 20 height 18
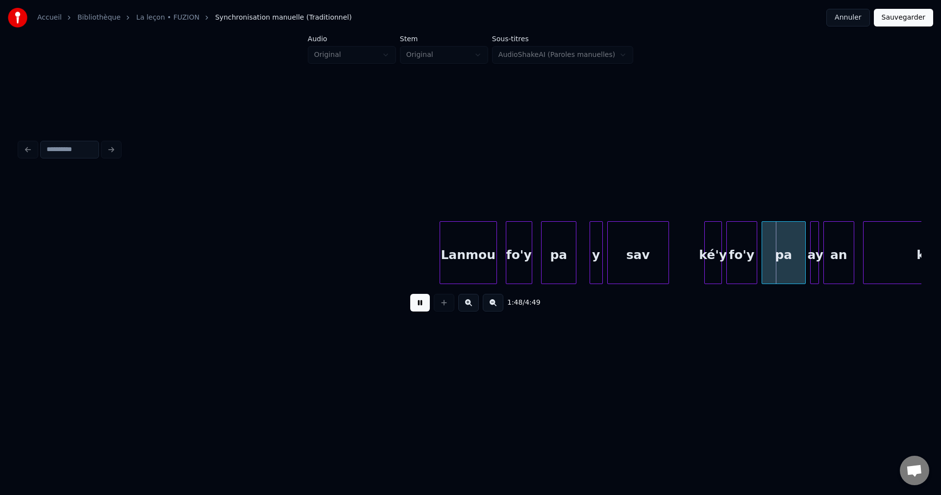
click at [423, 311] on button at bounding box center [420, 303] width 20 height 18
click at [654, 252] on div "sav" at bounding box center [638, 255] width 61 height 67
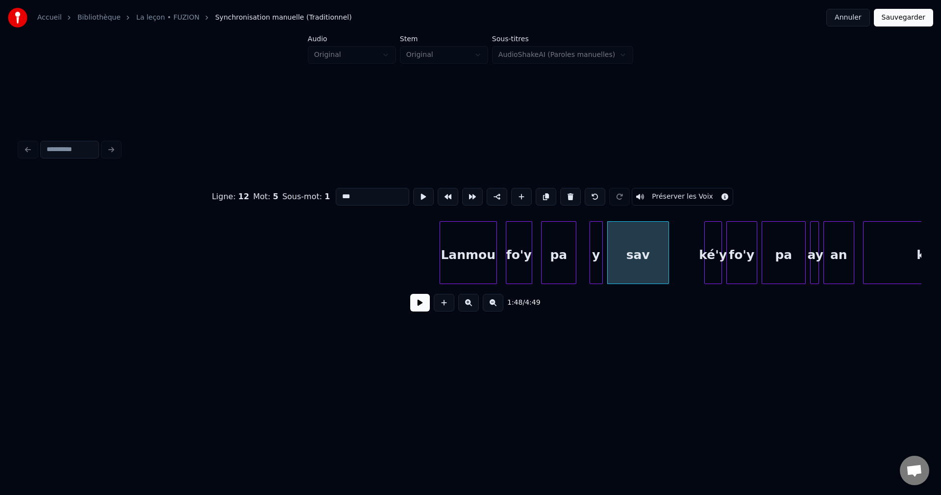
click at [385, 189] on input "***" at bounding box center [373, 197] width 74 height 18
type input "******"
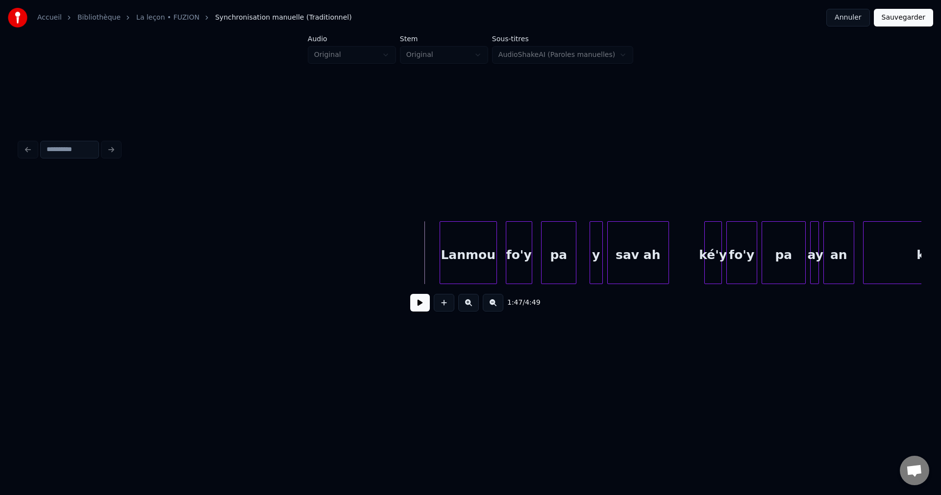
click at [419, 311] on button at bounding box center [420, 303] width 20 height 18
click at [421, 306] on button at bounding box center [420, 303] width 20 height 18
click at [691, 260] on div at bounding box center [690, 253] width 3 height 62
click at [680, 259] on div "sav ah" at bounding box center [651, 255] width 86 height 67
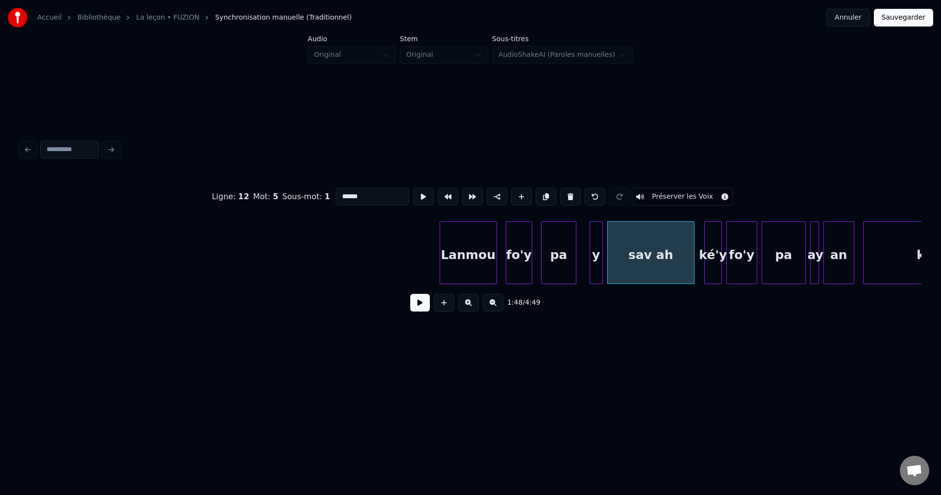
click at [420, 302] on button at bounding box center [420, 303] width 20 height 18
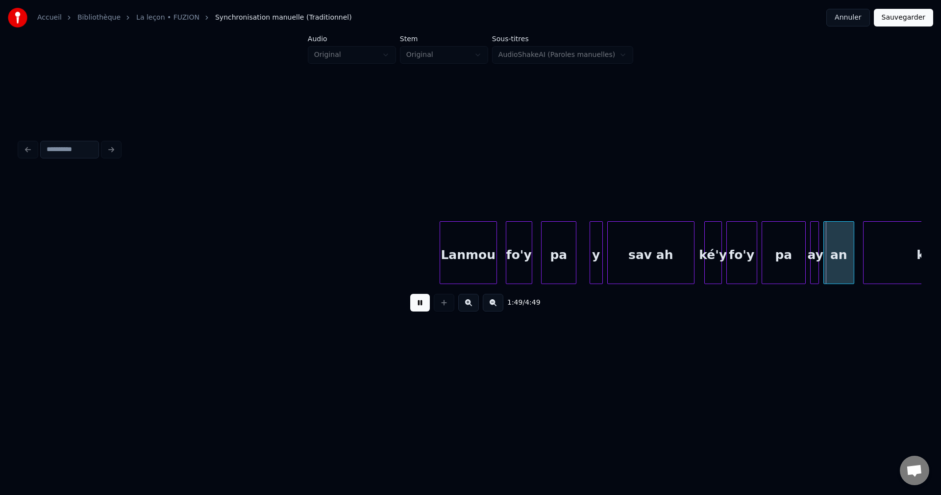
click at [421, 302] on button at bounding box center [420, 303] width 20 height 18
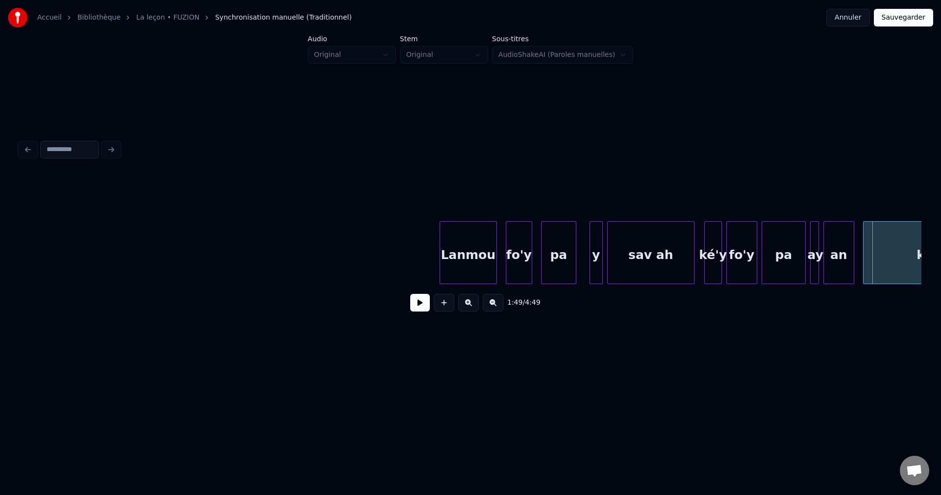
click at [665, 258] on div "sav ah" at bounding box center [651, 255] width 86 height 67
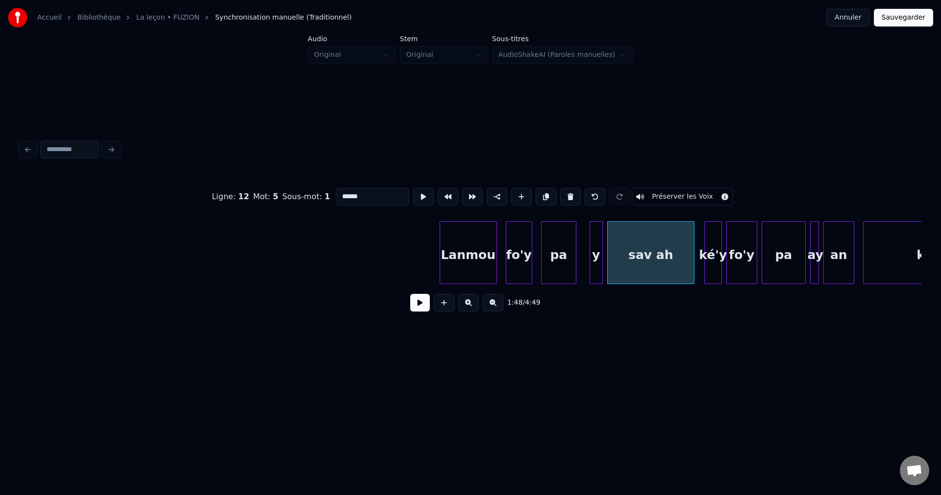
click at [423, 302] on button at bounding box center [420, 303] width 20 height 18
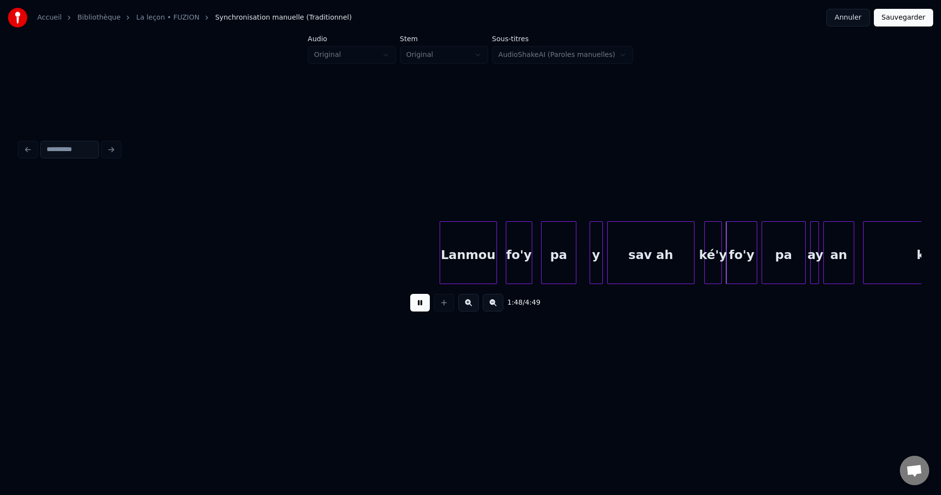
click at [423, 302] on button at bounding box center [420, 303] width 20 height 18
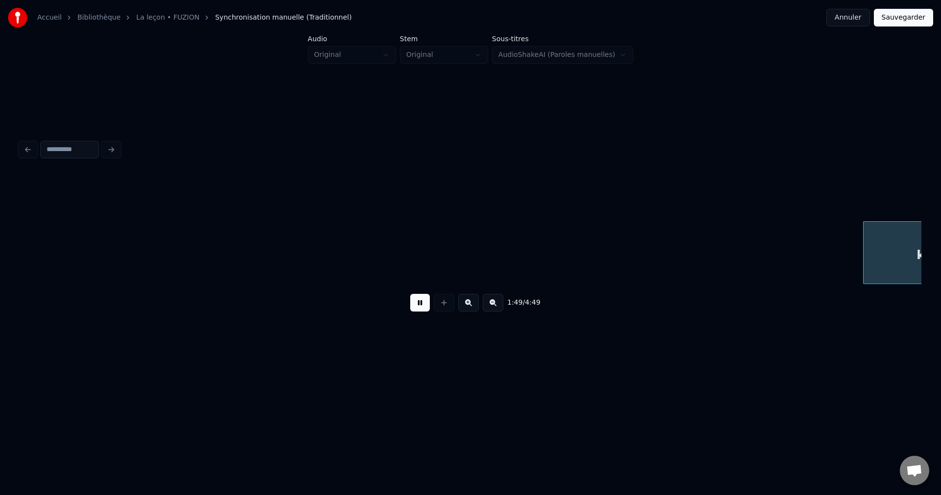
scroll to position [0, 24156]
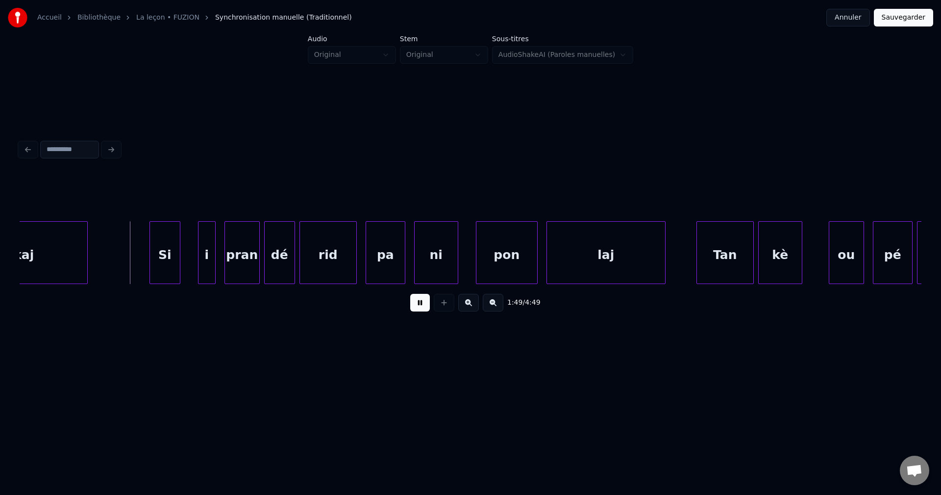
click at [423, 302] on button at bounding box center [420, 303] width 20 height 18
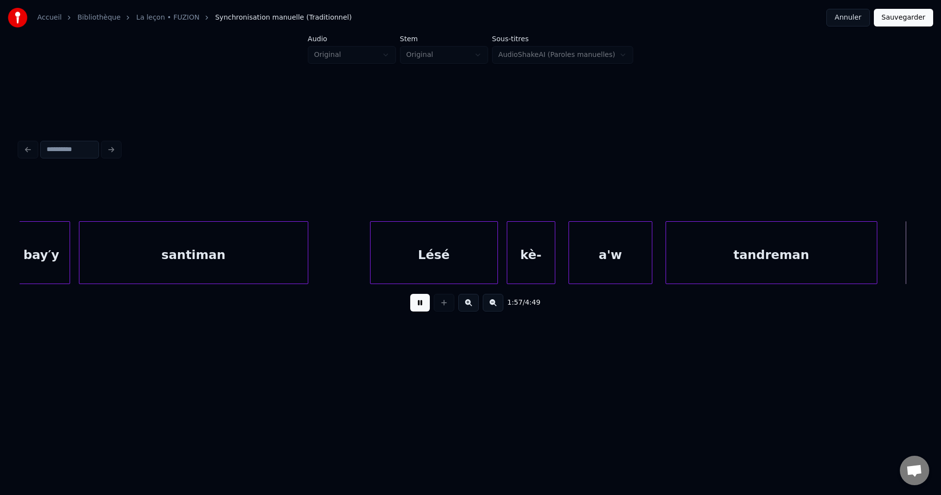
scroll to position [0, 25966]
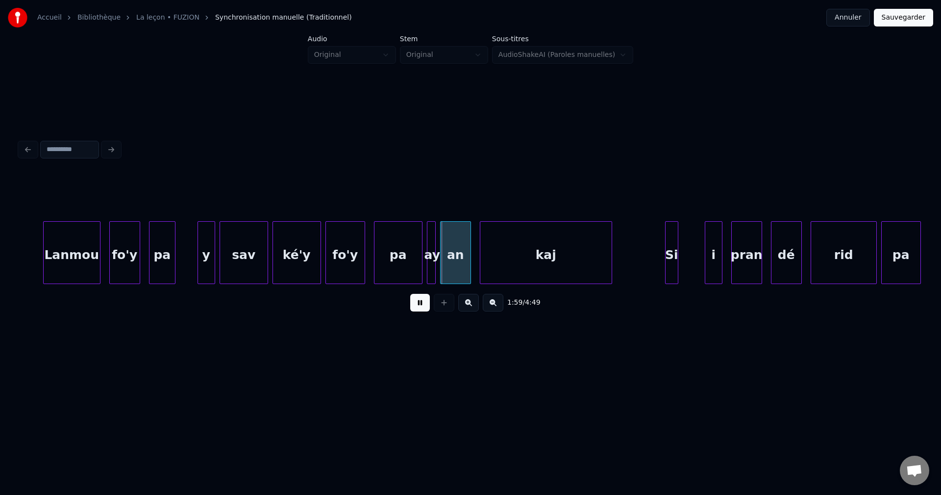
click at [424, 311] on button at bounding box center [420, 303] width 20 height 18
click at [81, 265] on div "Lanmou" at bounding box center [73, 255] width 56 height 67
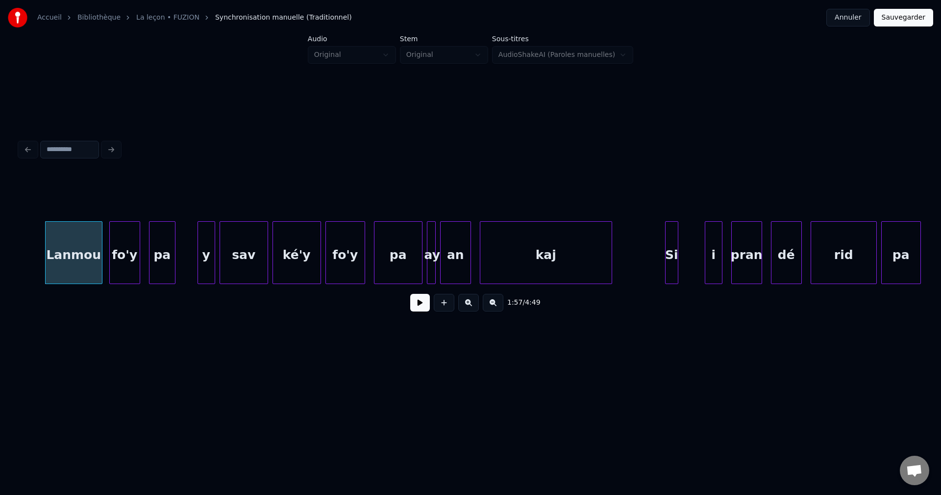
click at [414, 307] on button at bounding box center [420, 303] width 20 height 18
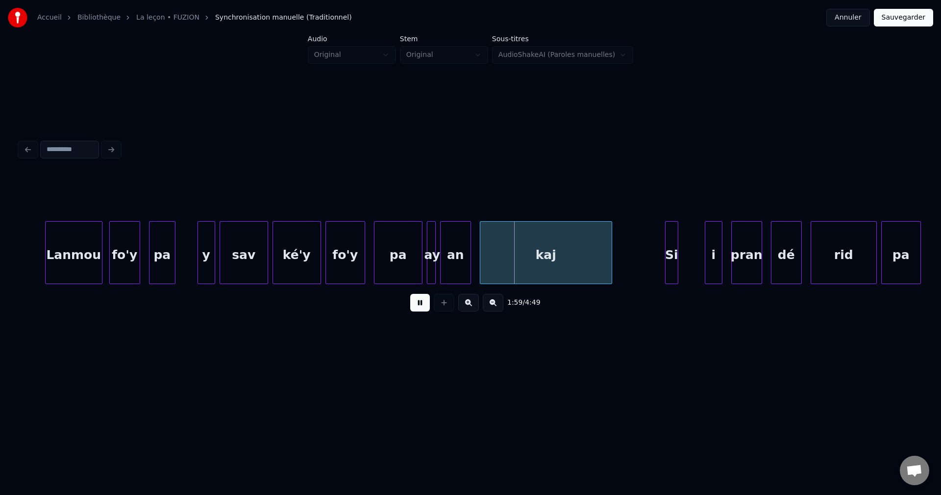
click at [63, 263] on div "Lanmou" at bounding box center [74, 255] width 56 height 67
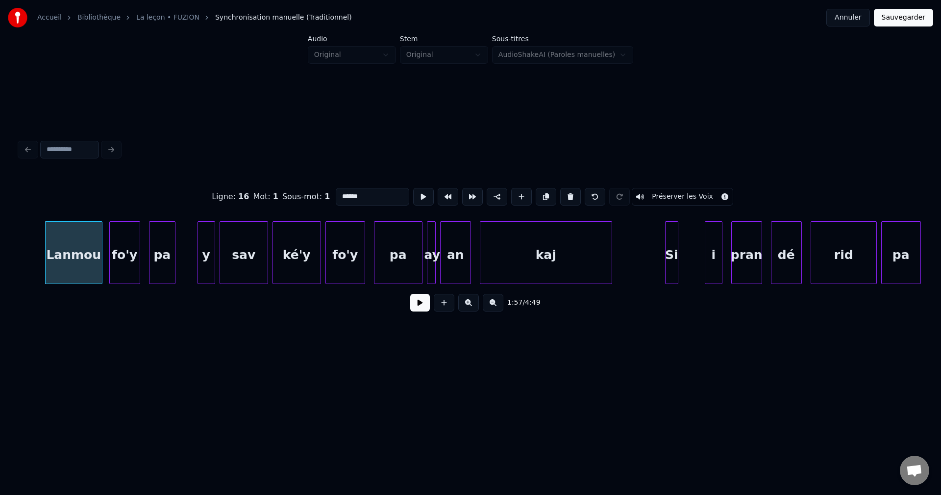
click at [416, 311] on button at bounding box center [420, 303] width 20 height 18
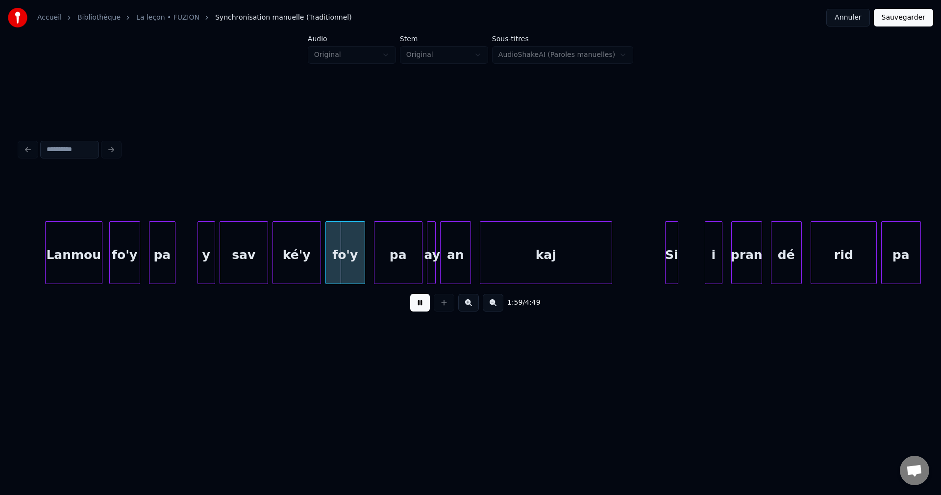
click at [417, 310] on button at bounding box center [420, 303] width 20 height 18
click at [92, 265] on div "Lanmou" at bounding box center [74, 255] width 56 height 67
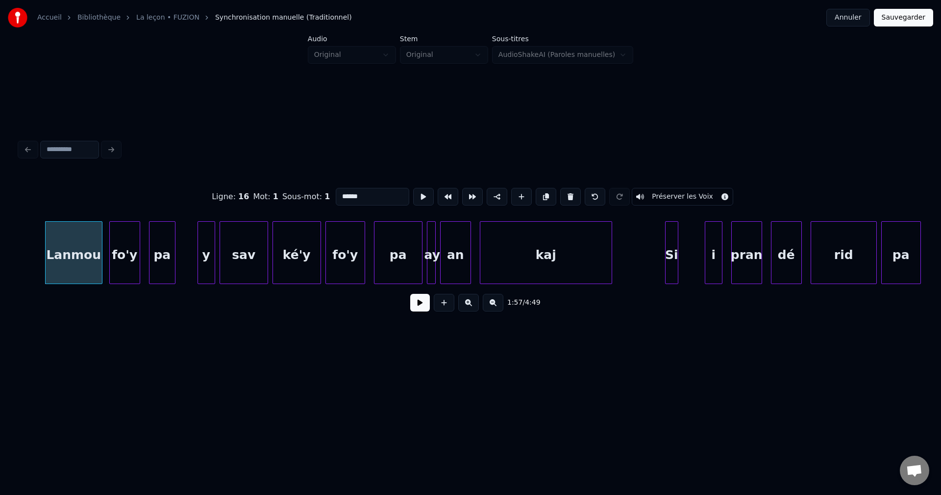
click at [415, 305] on button at bounding box center [420, 303] width 20 height 18
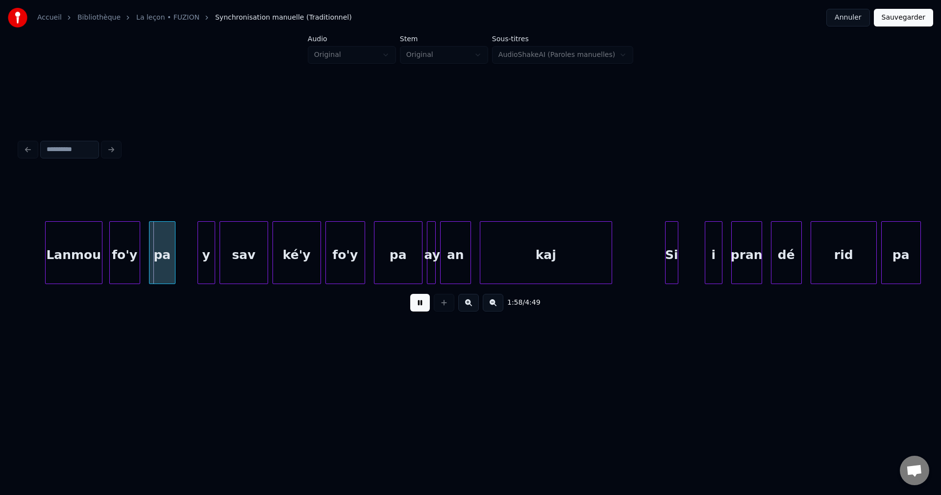
click at [415, 305] on button at bounding box center [420, 303] width 20 height 18
click at [416, 305] on button at bounding box center [420, 303] width 20 height 18
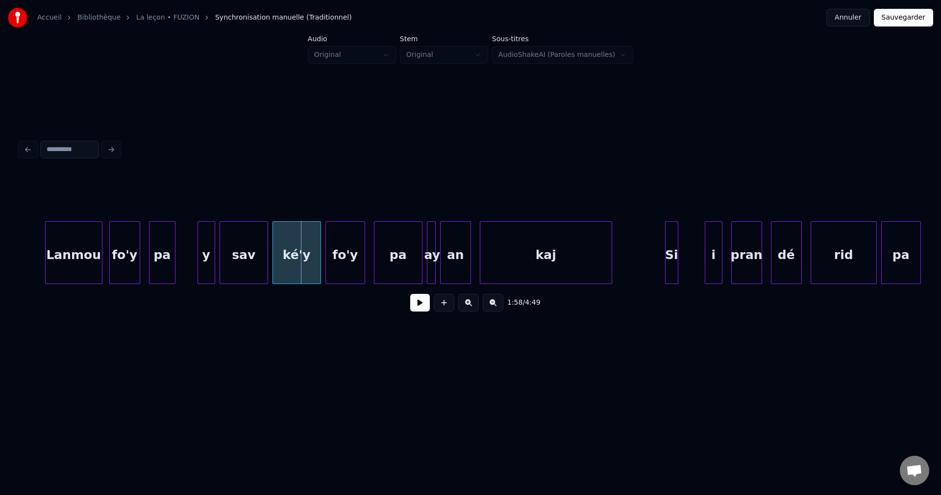
click at [259, 277] on div "sav" at bounding box center [244, 255] width 48 height 67
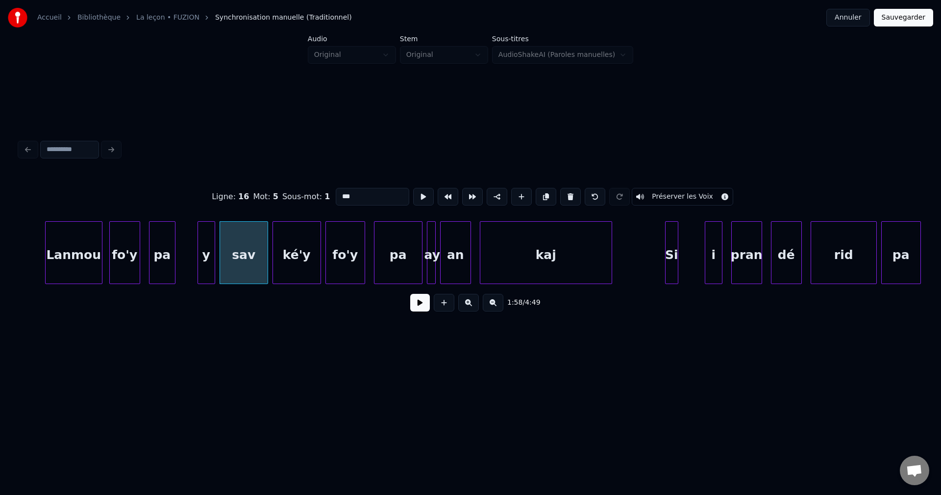
click at [418, 302] on button at bounding box center [420, 303] width 20 height 18
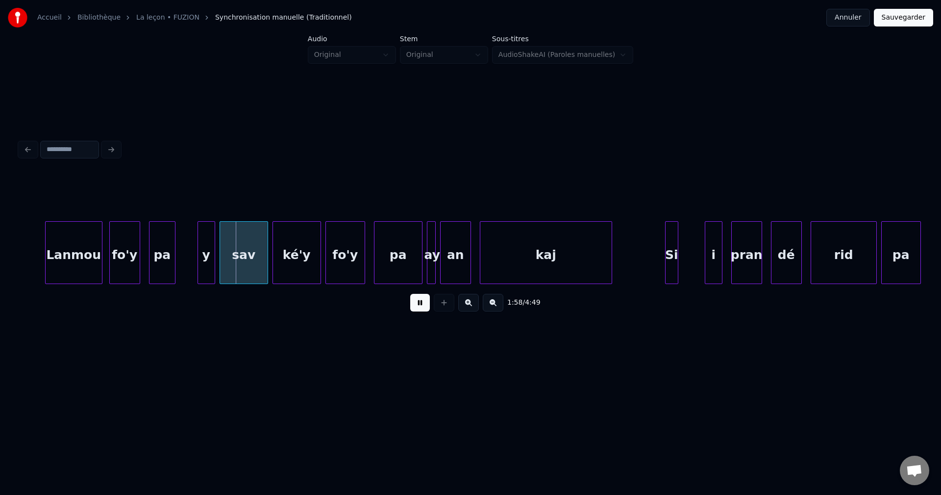
click at [418, 302] on button at bounding box center [420, 303] width 20 height 18
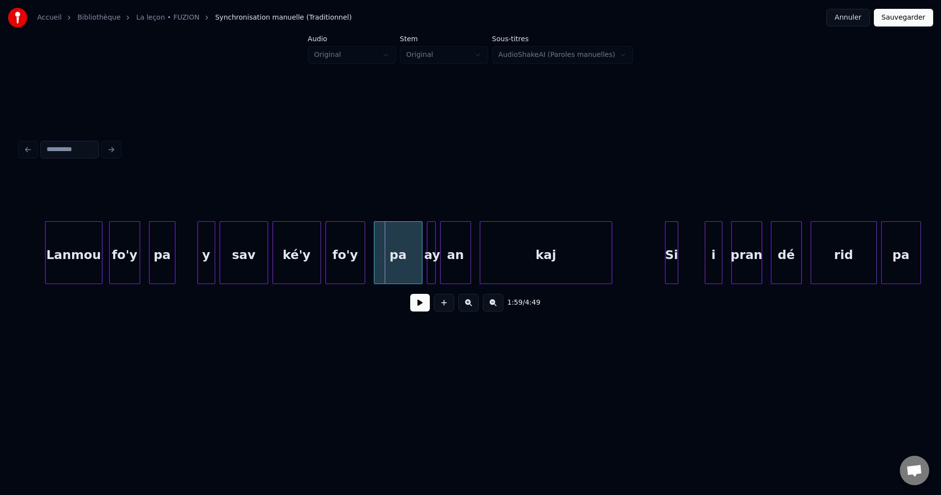
click at [257, 271] on div "sav" at bounding box center [244, 255] width 48 height 67
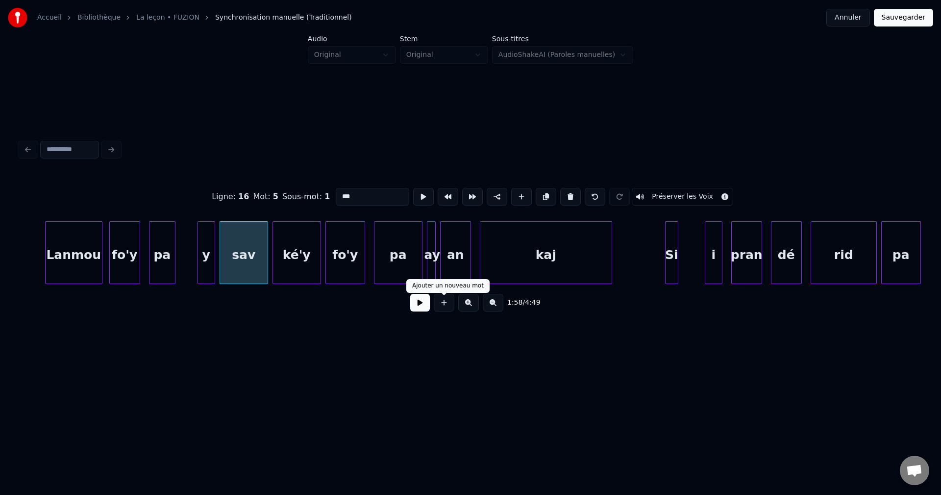
click at [424, 300] on button at bounding box center [420, 303] width 20 height 18
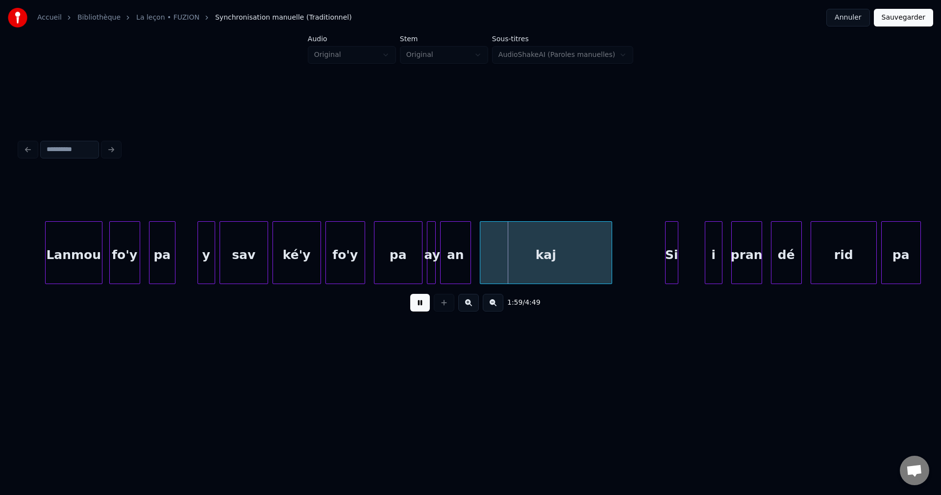
click at [238, 266] on div "sav" at bounding box center [244, 255] width 48 height 67
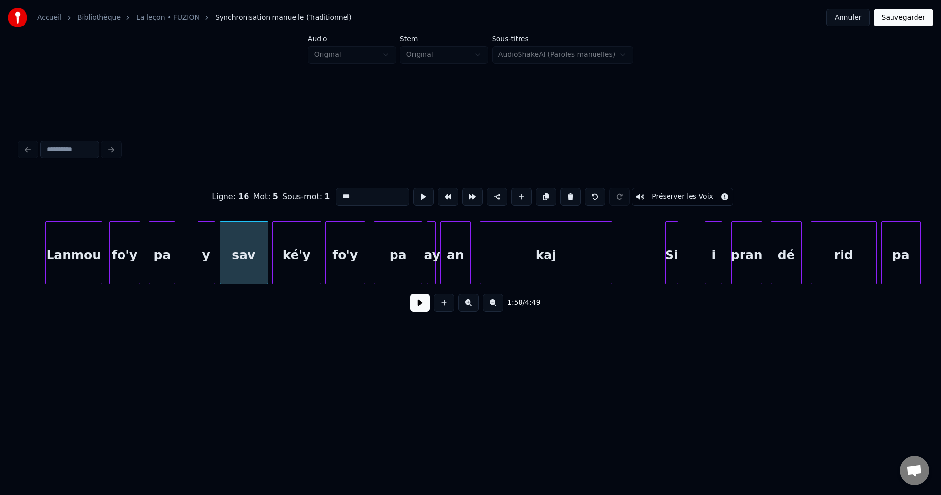
click at [418, 309] on button at bounding box center [420, 303] width 20 height 18
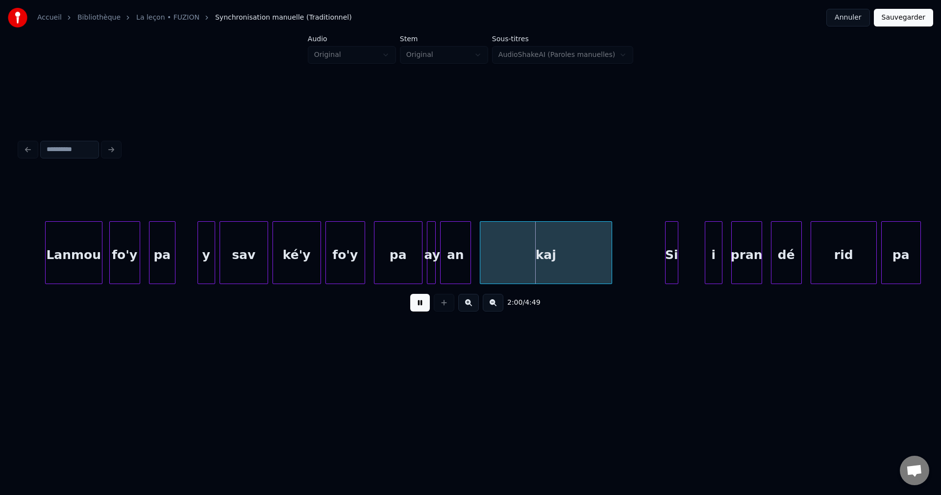
click at [243, 258] on div "sav" at bounding box center [244, 255] width 48 height 67
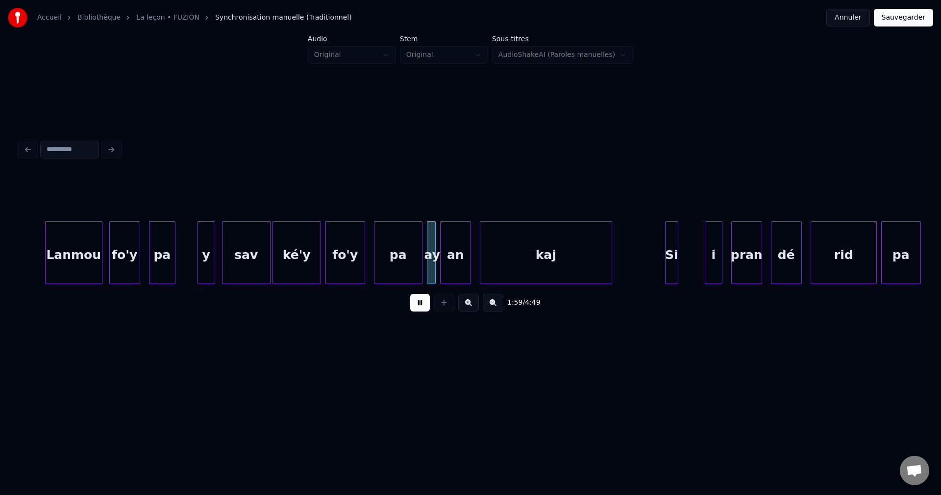
click at [226, 257] on div "sav" at bounding box center [247, 255] width 48 height 67
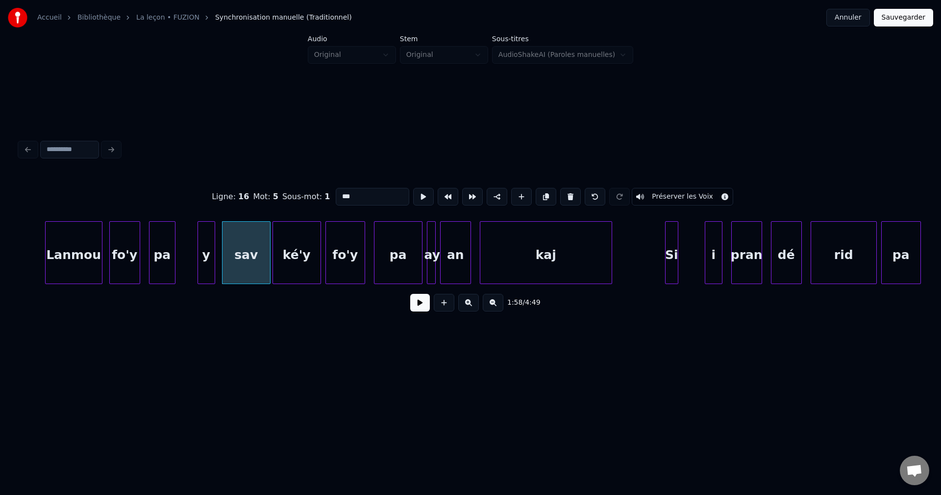
click at [418, 306] on button at bounding box center [420, 303] width 20 height 18
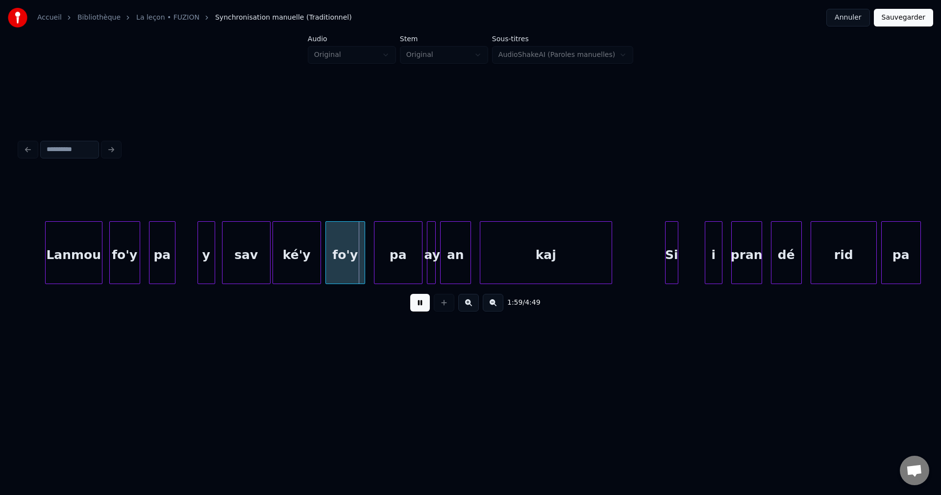
drag, startPoint x: 416, startPoint y: 306, endPoint x: 337, endPoint y: 297, distance: 79.5
click at [415, 306] on button at bounding box center [420, 303] width 20 height 18
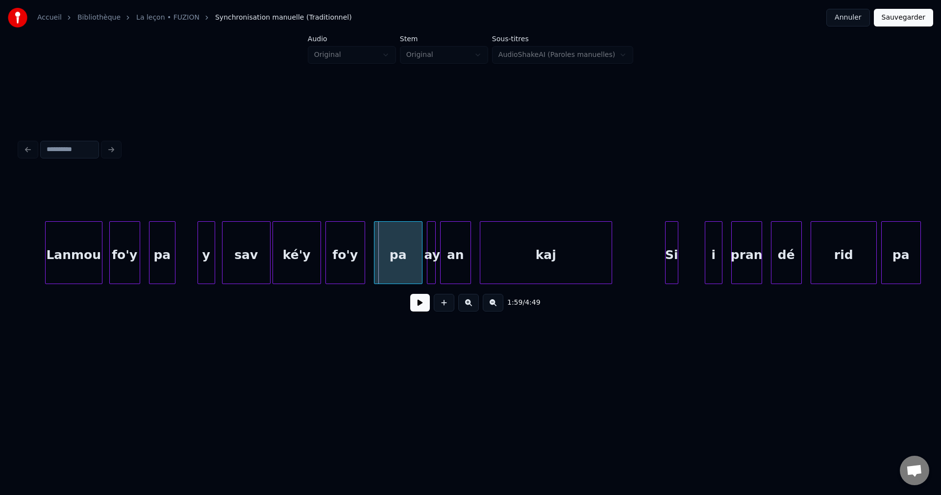
click at [55, 251] on div "Lanmou" at bounding box center [74, 255] width 56 height 67
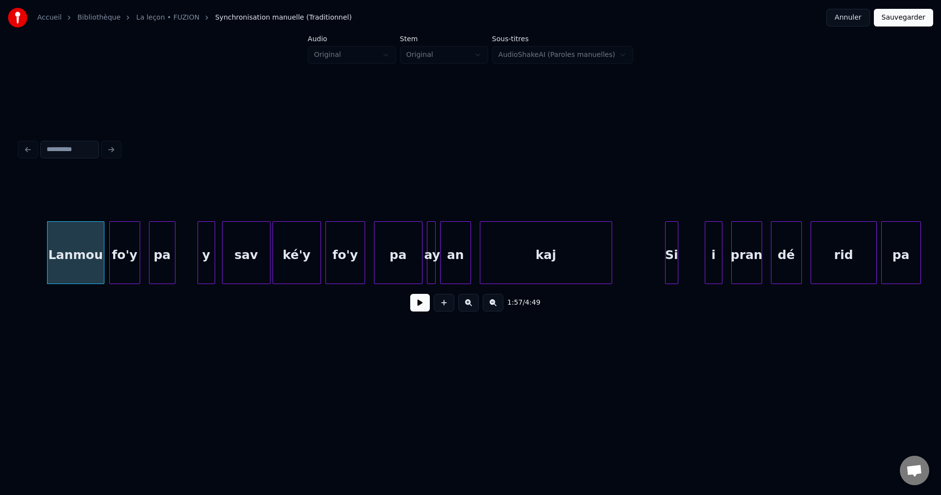
click at [416, 305] on button at bounding box center [420, 303] width 20 height 18
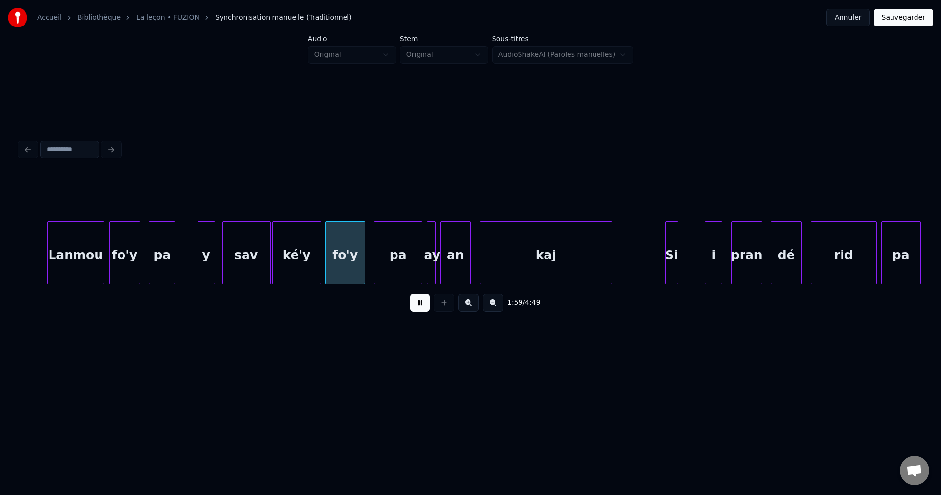
click at [81, 252] on div "Lanmou" at bounding box center [76, 255] width 56 height 67
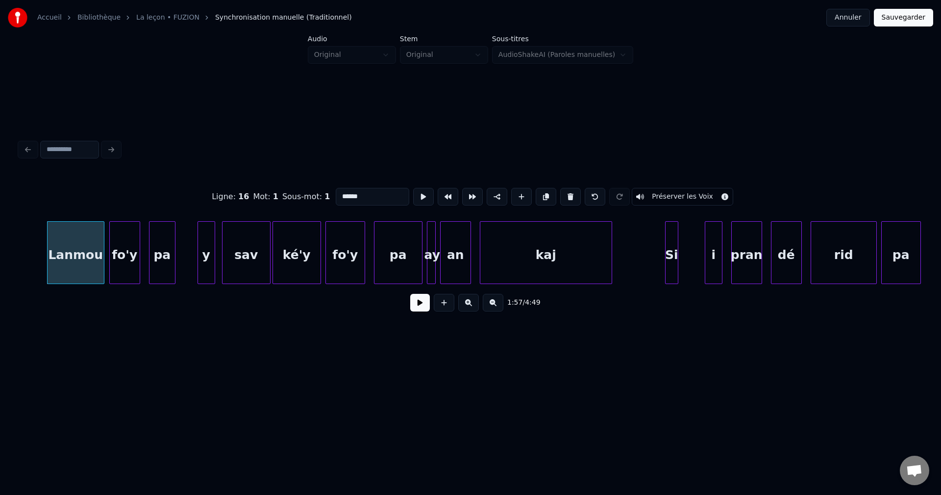
click at [421, 300] on button at bounding box center [420, 303] width 20 height 18
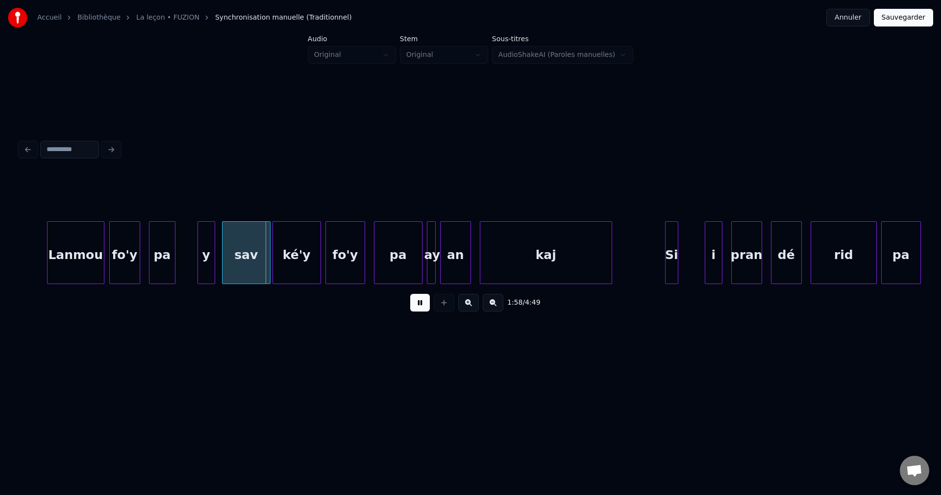
click at [421, 302] on button at bounding box center [420, 303] width 20 height 18
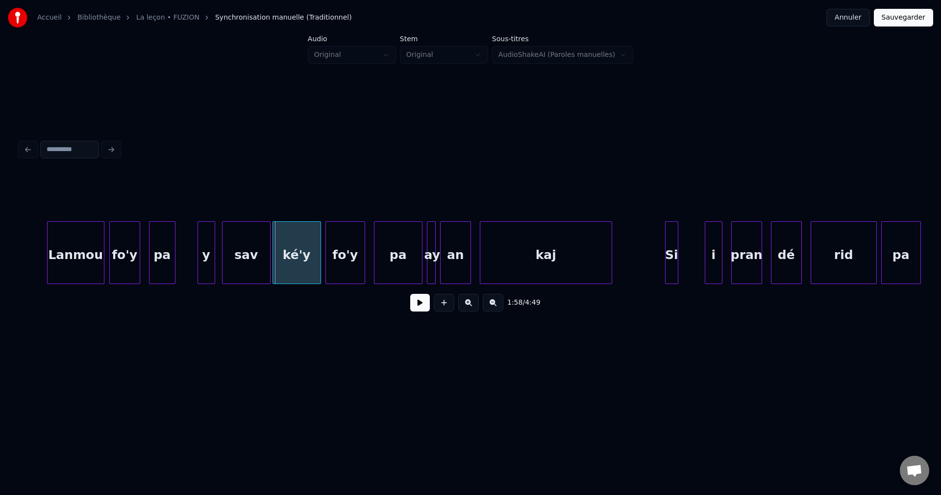
click at [134, 256] on div "fo'y" at bounding box center [125, 255] width 30 height 67
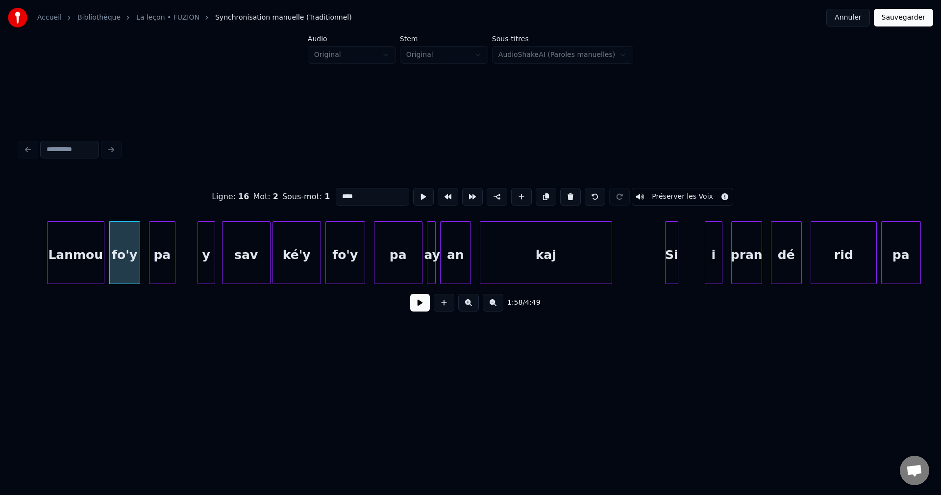
click at [360, 197] on input "****" at bounding box center [373, 197] width 74 height 18
click at [83, 269] on div "Lanmou" at bounding box center [76, 255] width 56 height 67
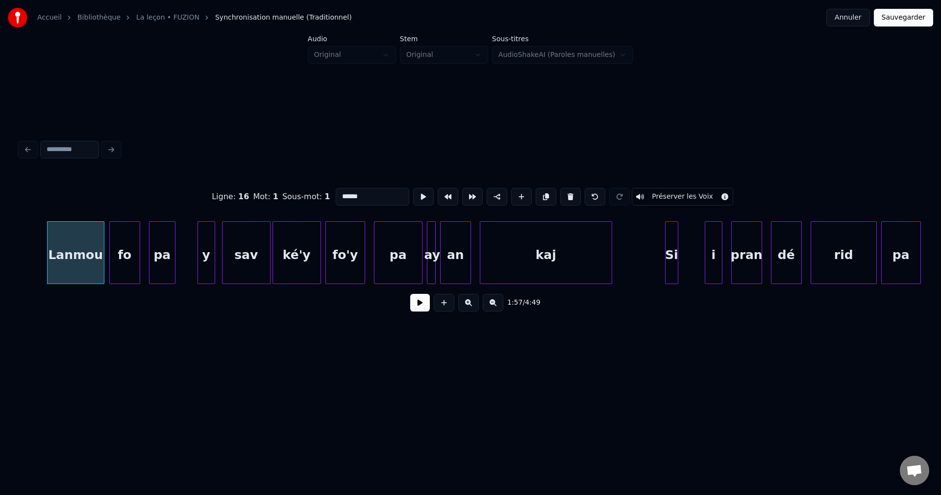
type input "******"
click at [424, 310] on button at bounding box center [420, 303] width 20 height 18
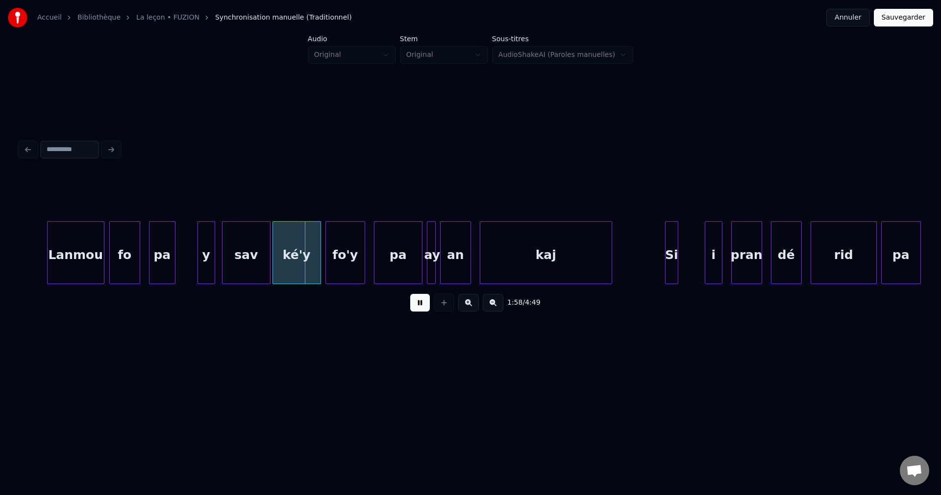
click at [424, 310] on button at bounding box center [420, 303] width 20 height 18
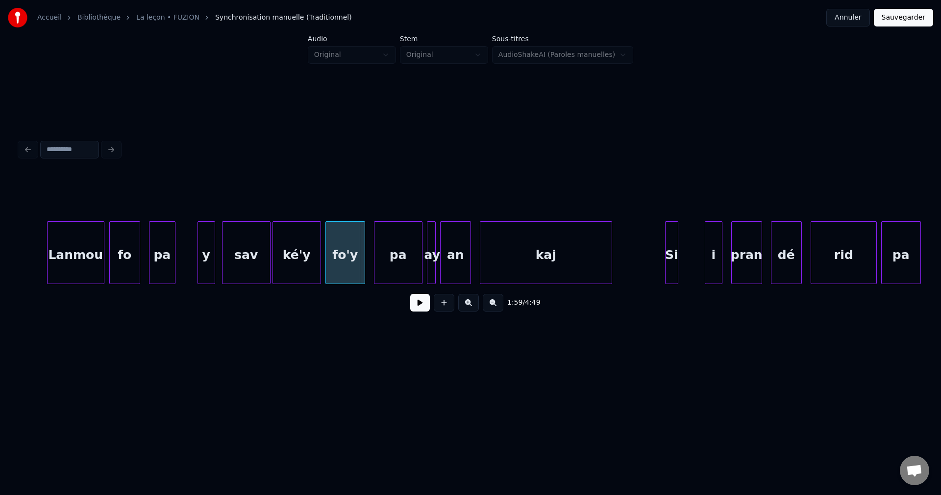
click at [67, 259] on div "Lanmou" at bounding box center [76, 255] width 56 height 67
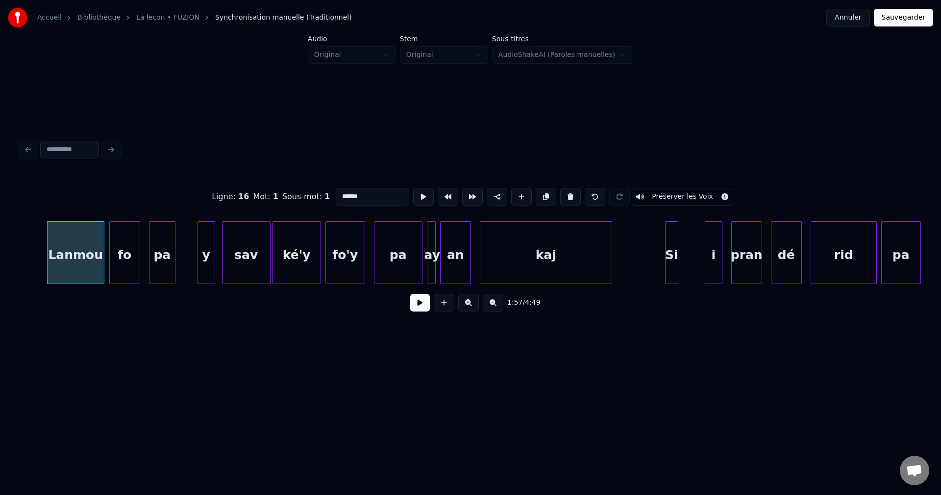
click at [413, 302] on button at bounding box center [420, 303] width 20 height 18
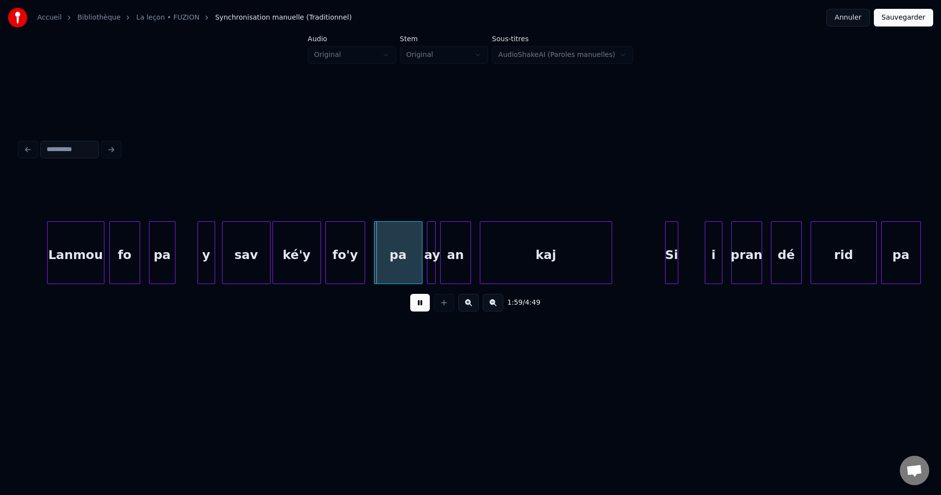
click at [416, 303] on button at bounding box center [420, 303] width 20 height 18
click at [54, 248] on div "Lanmou" at bounding box center [76, 255] width 56 height 67
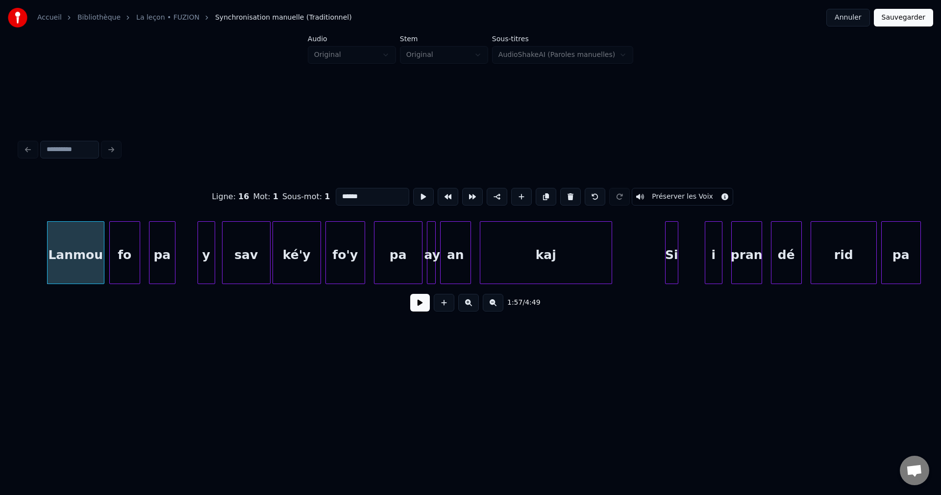
click at [416, 302] on button at bounding box center [420, 303] width 20 height 18
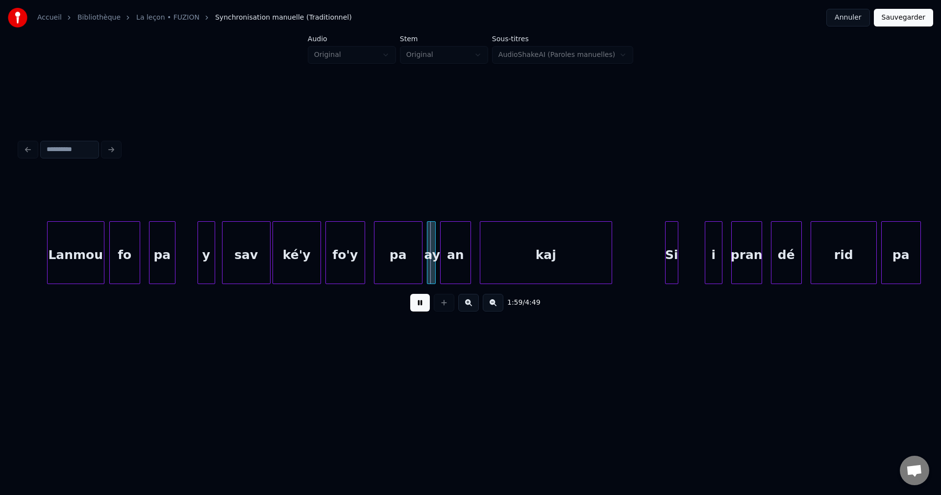
click at [416, 302] on button at bounding box center [420, 303] width 20 height 18
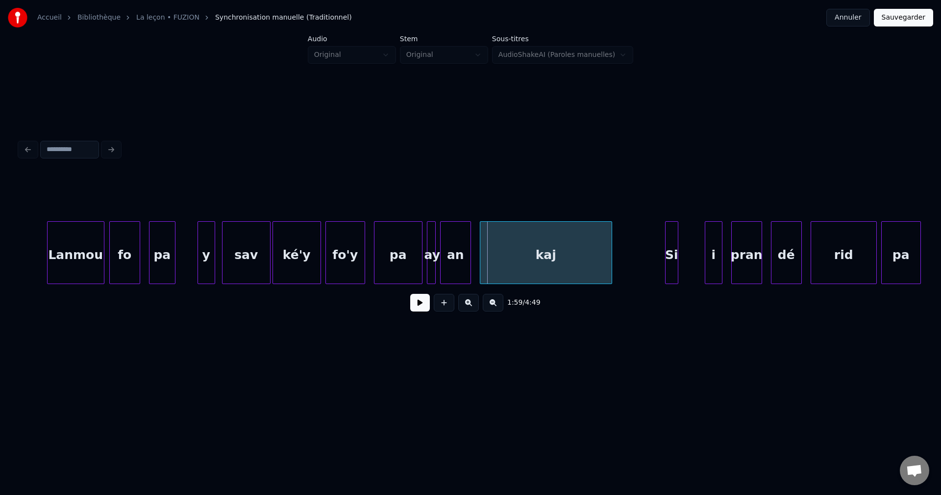
click at [901, 24] on button "Sauvegarder" at bounding box center [903, 18] width 59 height 18
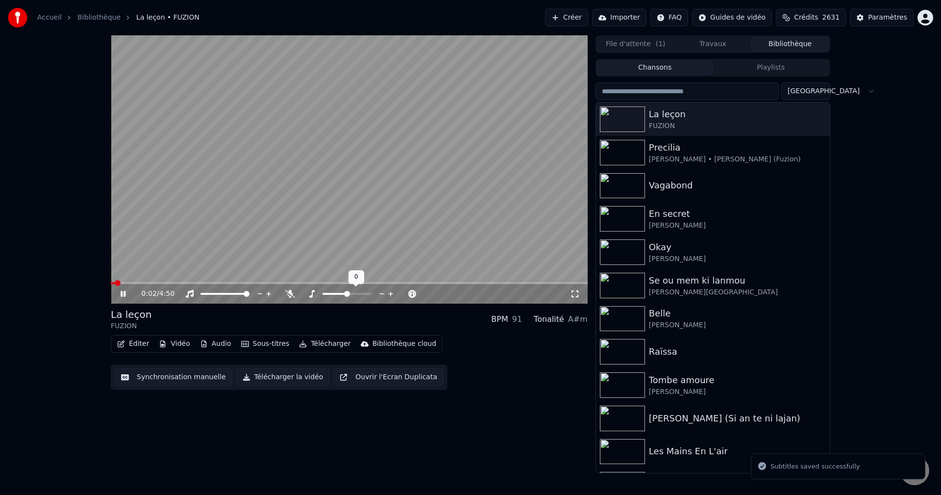
click at [261, 281] on video at bounding box center [349, 169] width 477 height 268
click at [248, 282] on span at bounding box center [349, 283] width 477 height 2
click at [118, 295] on div "1:23 / 4:50" at bounding box center [349, 294] width 469 height 10
click at [129, 292] on icon at bounding box center [130, 294] width 23 height 8
click at [282, 282] on span at bounding box center [349, 283] width 477 height 2
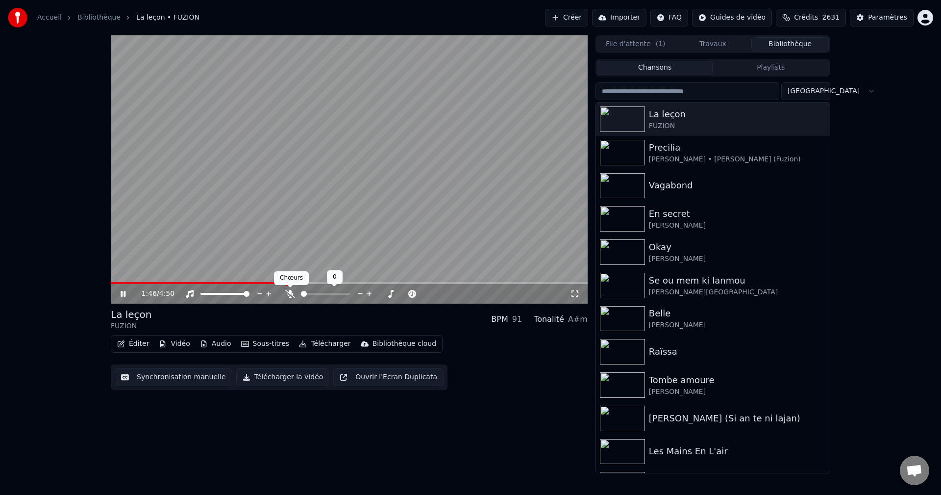
click at [290, 294] on icon at bounding box center [290, 294] width 10 height 8
click at [290, 294] on icon at bounding box center [289, 294] width 5 height 8
click at [291, 294] on icon at bounding box center [290, 294] width 10 height 8
click at [281, 284] on span at bounding box center [203, 283] width 184 height 2
click at [331, 293] on icon at bounding box center [333, 294] width 8 height 8
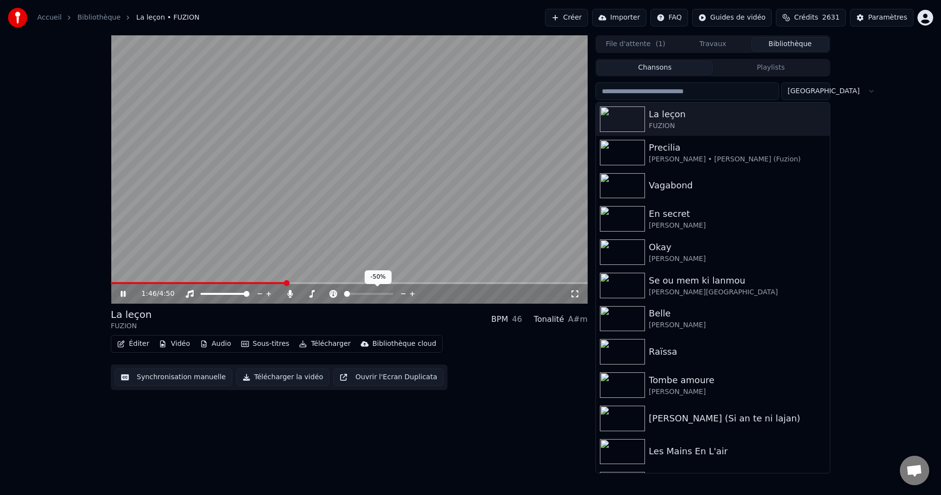
click at [344, 296] on span at bounding box center [347, 294] width 6 height 6
click at [283, 282] on span at bounding box center [201, 283] width 180 height 2
click at [304, 283] on span at bounding box center [349, 283] width 477 height 2
click at [300, 282] on span at bounding box center [209, 283] width 197 height 2
click at [304, 282] on span at bounding box center [307, 283] width 6 height 6
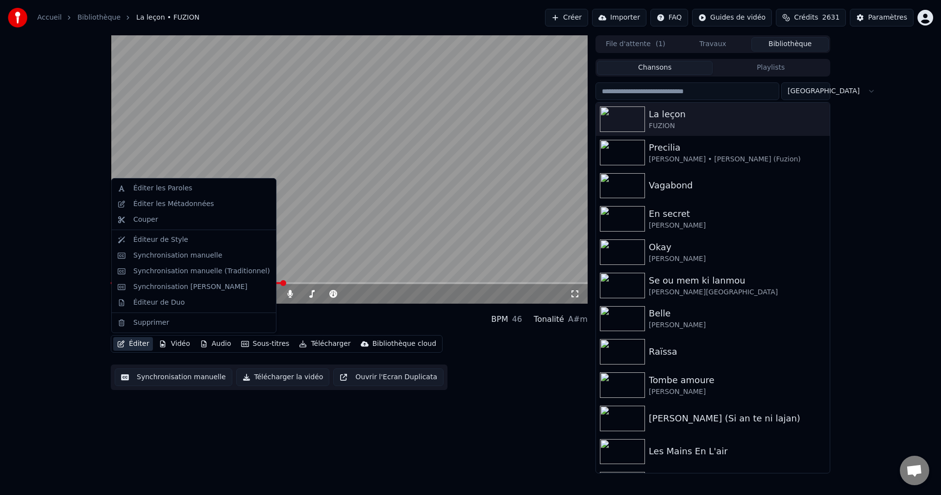
click at [134, 346] on button "Éditer" at bounding box center [133, 344] width 40 height 14
click at [186, 270] on div "Synchronisation manuelle (Traditionnel)" at bounding box center [201, 271] width 137 height 10
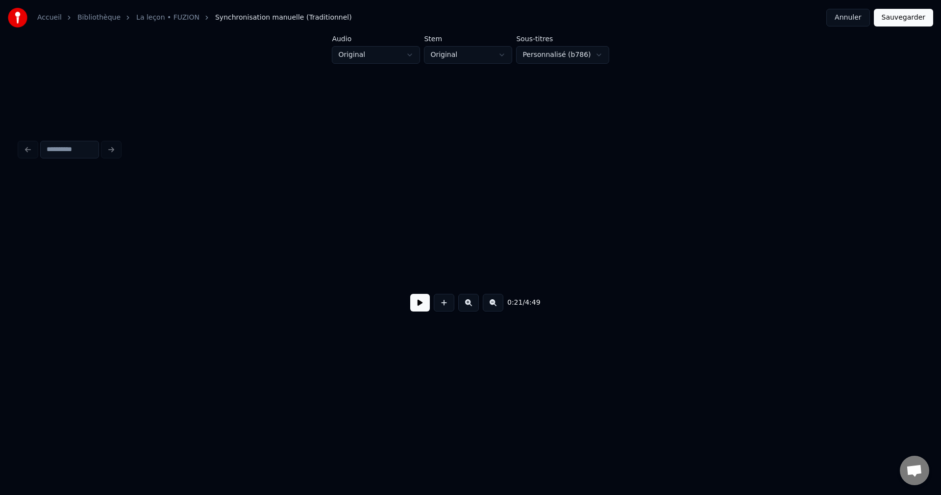
scroll to position [0, 4791]
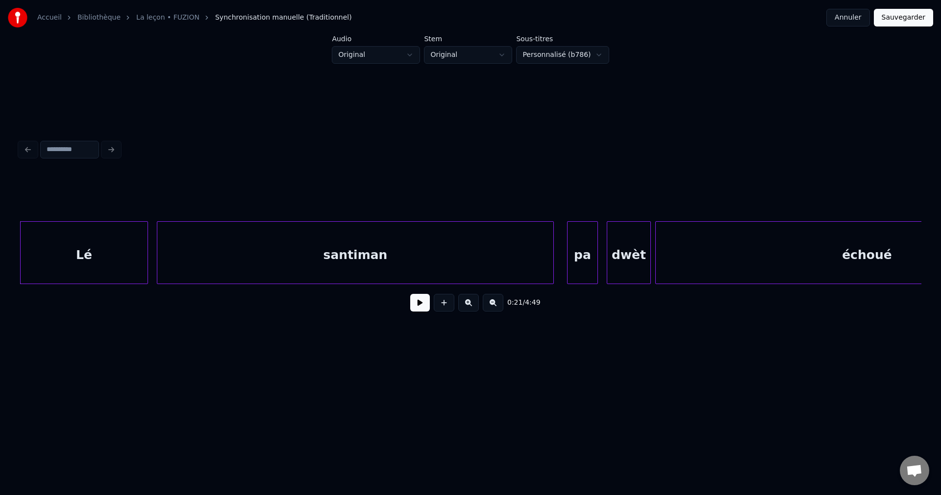
click at [60, 151] on input at bounding box center [69, 150] width 59 height 18
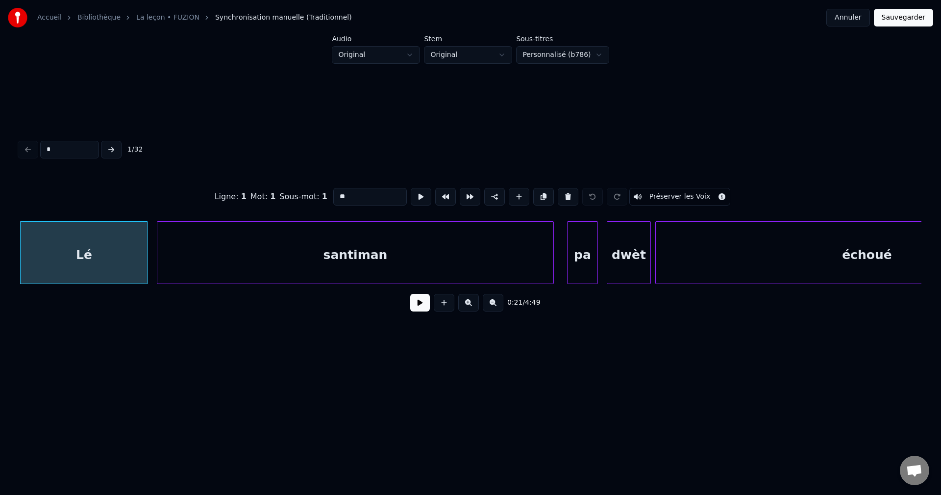
type input "**"
type input "******"
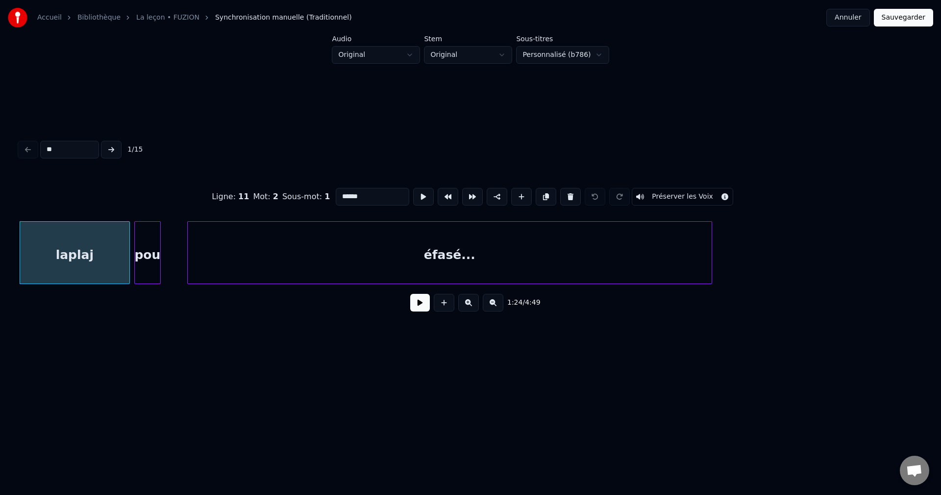
type input "***"
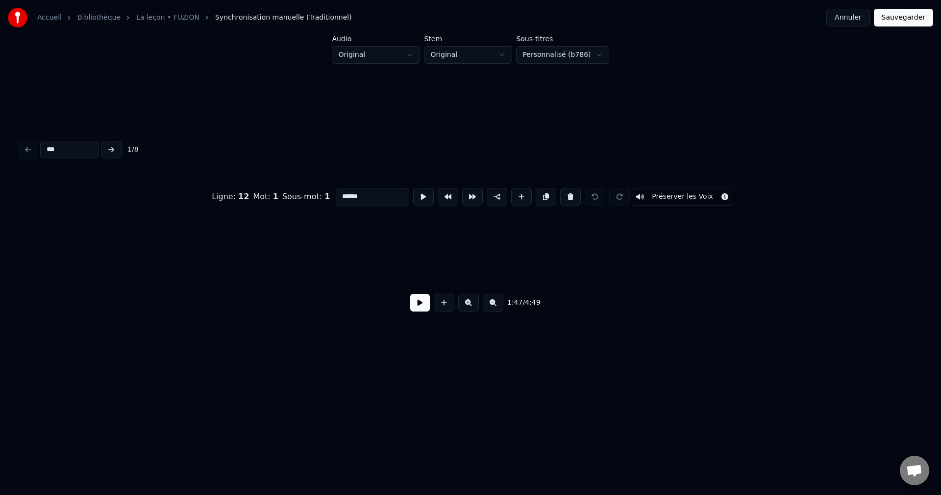
scroll to position [0, 23673]
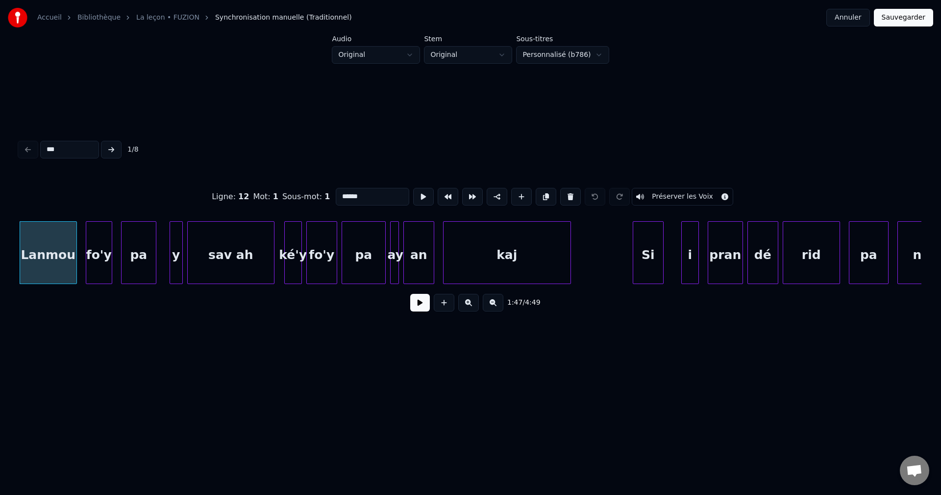
click at [291, 250] on div "ké'y" at bounding box center [293, 255] width 17 height 67
type input "****"
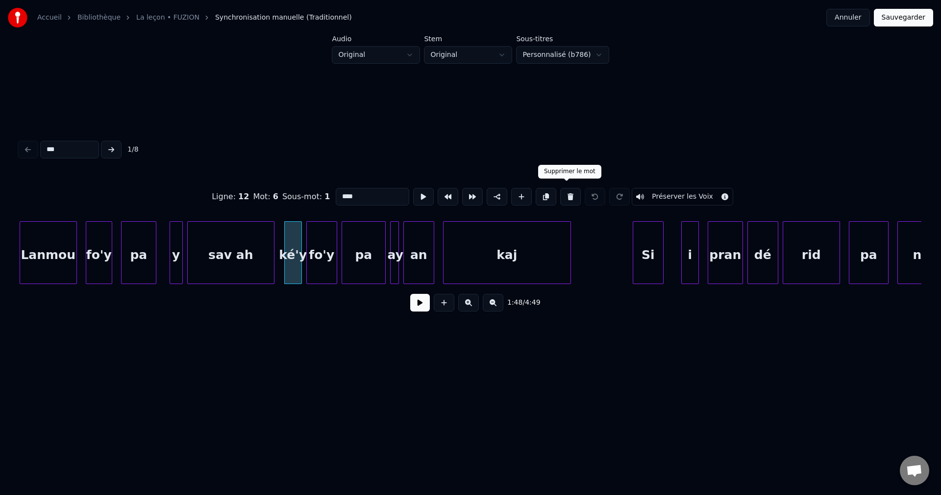
type input "***"
click at [574, 190] on button at bounding box center [570, 197] width 21 height 18
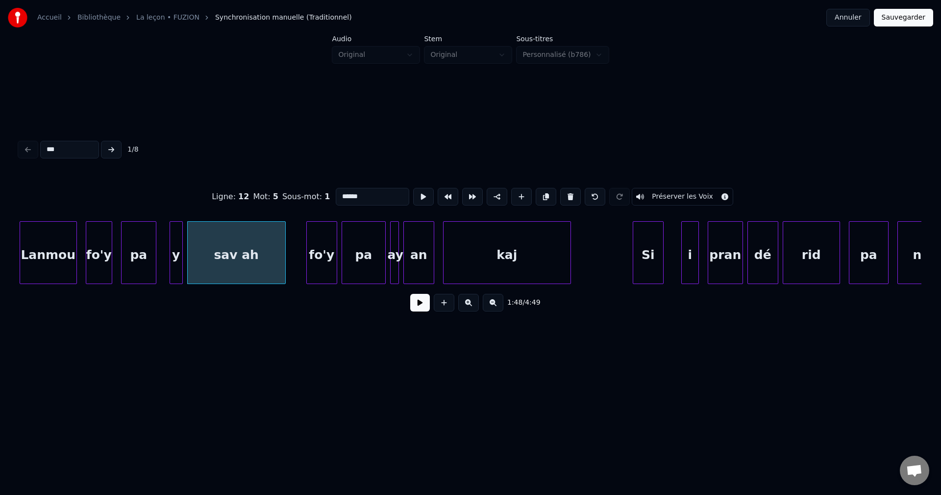
click at [283, 249] on div at bounding box center [283, 253] width 3 height 62
click at [242, 251] on div "sav ah" at bounding box center [237, 255] width 98 height 67
click at [353, 192] on input "******" at bounding box center [373, 197] width 74 height 18
click at [351, 192] on input "*******" at bounding box center [373, 197] width 74 height 18
click at [62, 254] on div "Lanmou" at bounding box center [48, 255] width 56 height 67
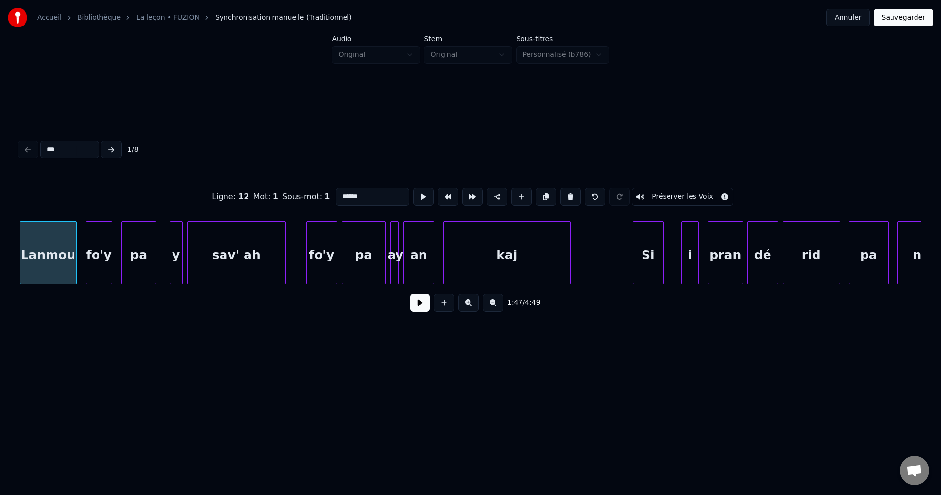
type input "******"
click at [430, 310] on div "1:47 / 4:49" at bounding box center [470, 303] width 886 height 22
click at [423, 307] on button at bounding box center [420, 303] width 20 height 18
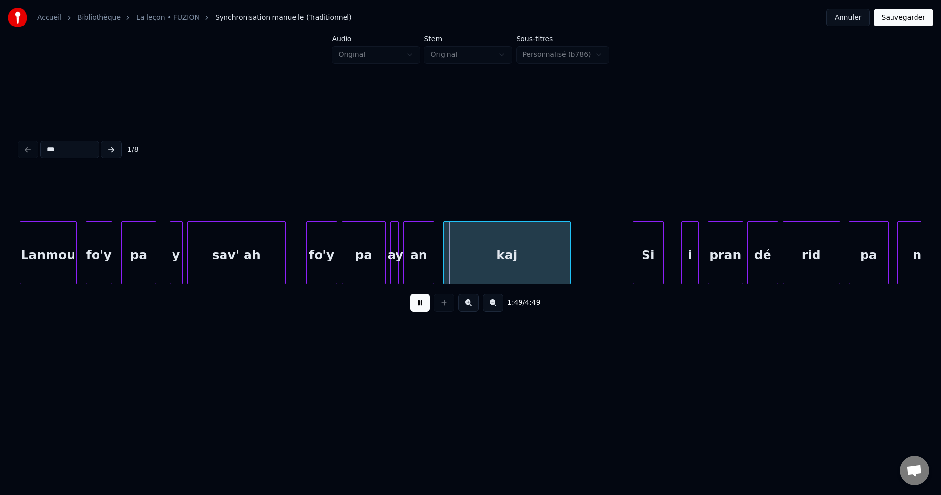
click at [408, 307] on div "1:49 / 4:49" at bounding box center [470, 303] width 886 height 22
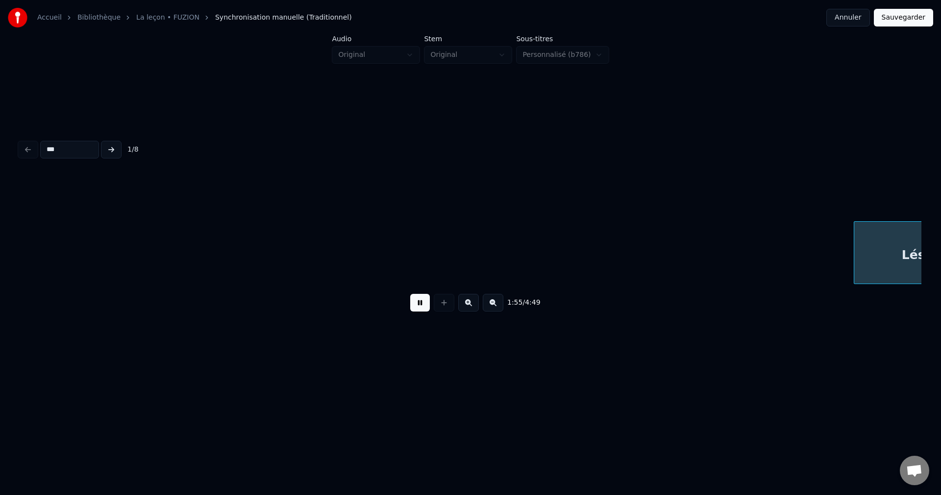
scroll to position [0, 25479]
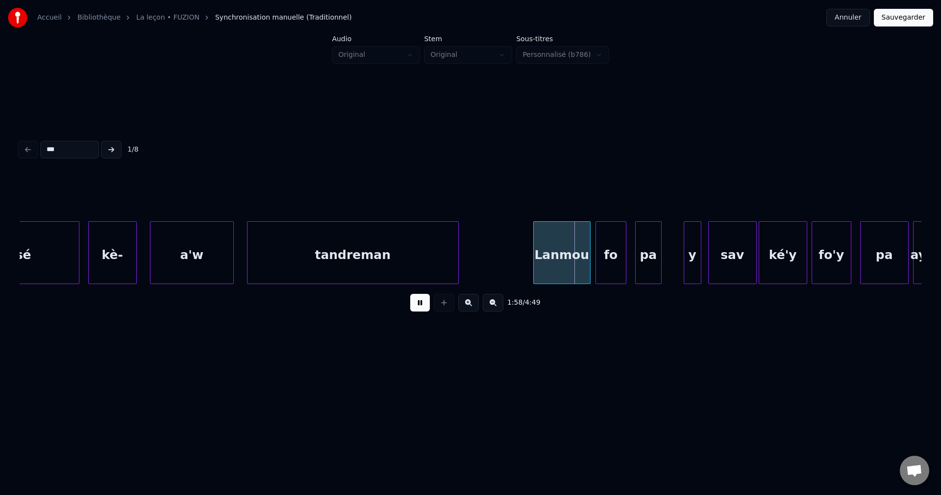
click at [415, 308] on button at bounding box center [420, 303] width 20 height 18
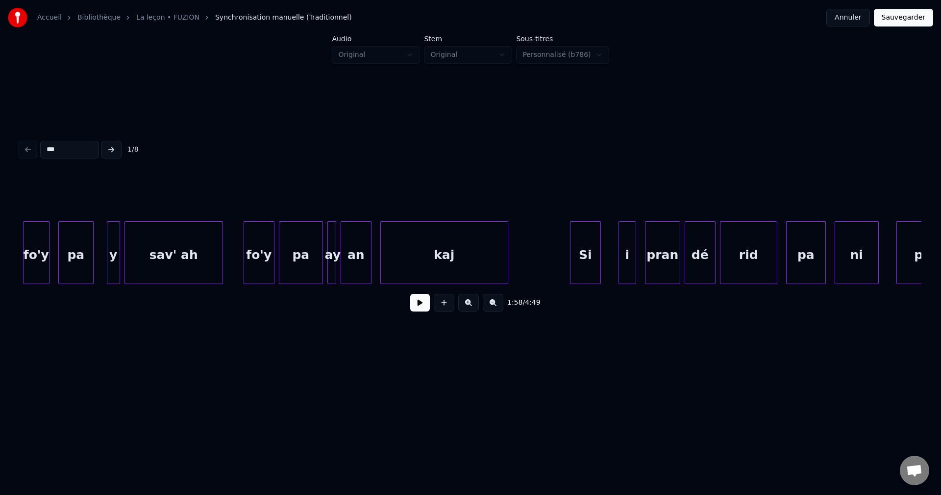
scroll to position [0, 23665]
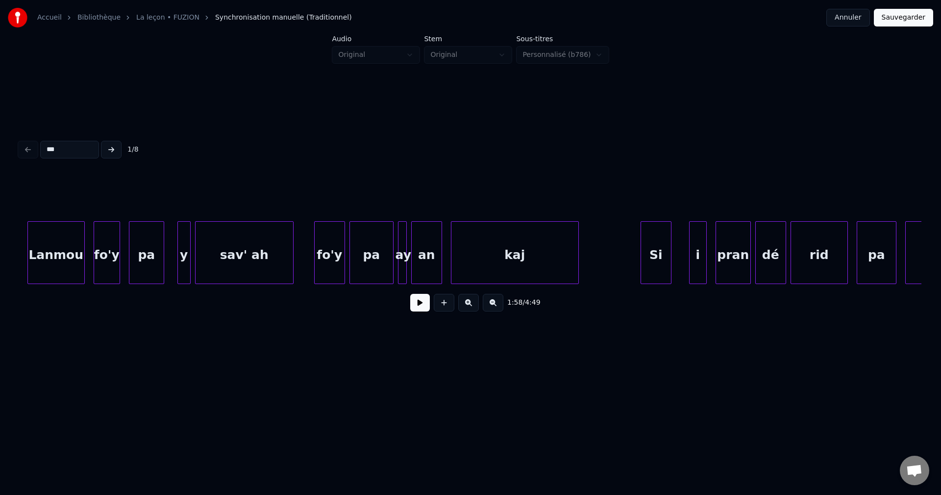
click at [113, 255] on div "fo'y" at bounding box center [106, 255] width 25 height 67
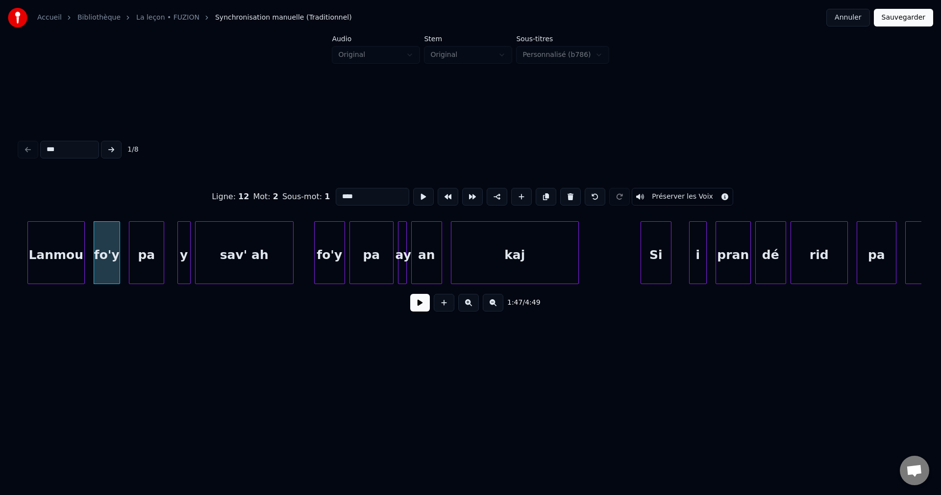
click at [358, 191] on input "****" at bounding box center [373, 197] width 74 height 18
type input "**"
click at [422, 311] on button at bounding box center [420, 303] width 20 height 18
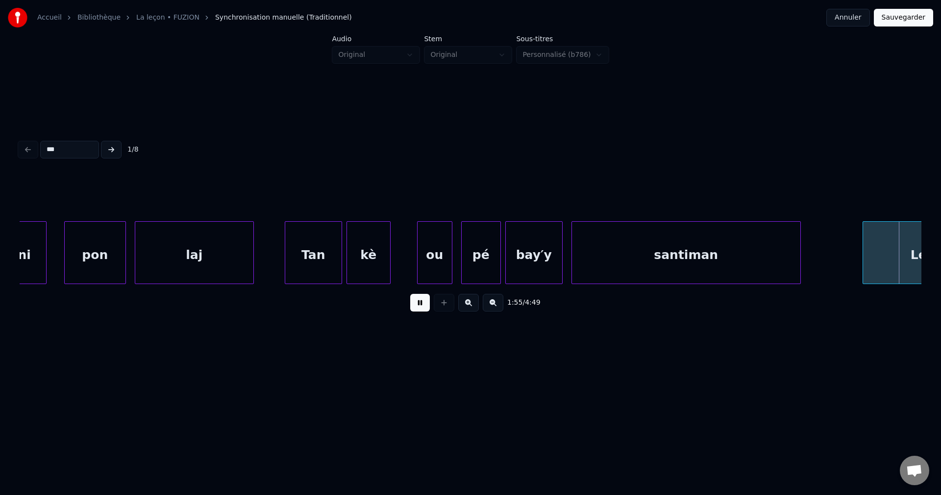
scroll to position [0, 25472]
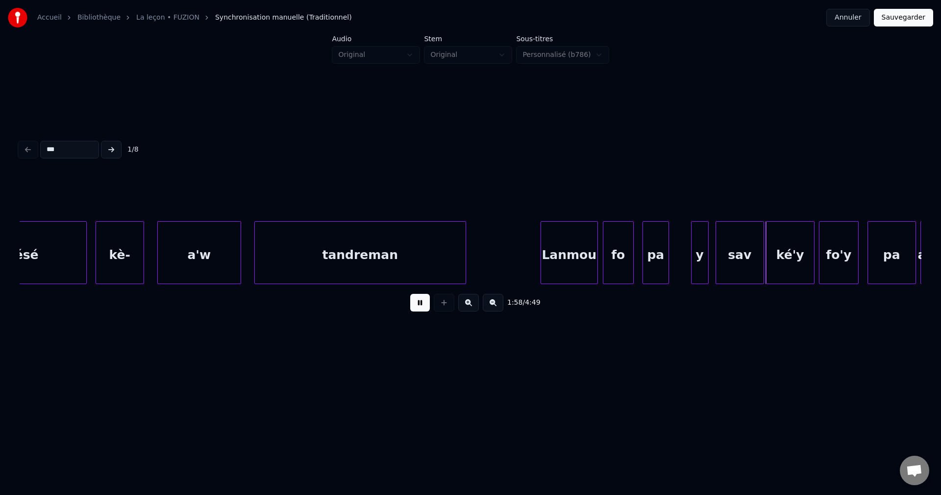
click at [423, 311] on button at bounding box center [420, 303] width 20 height 18
click at [739, 254] on div "sav" at bounding box center [740, 255] width 48 height 67
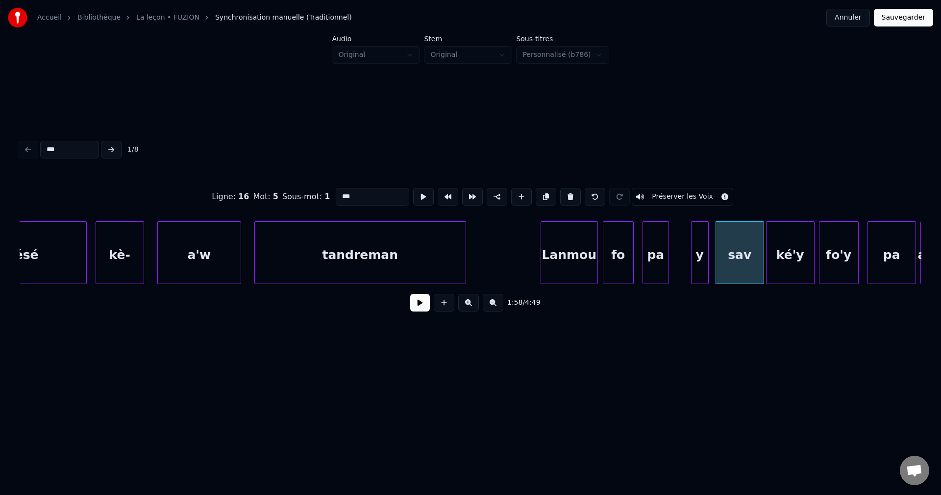
click at [375, 196] on input "***" at bounding box center [373, 197] width 74 height 18
click at [805, 244] on div "ké'y" at bounding box center [791, 255] width 48 height 67
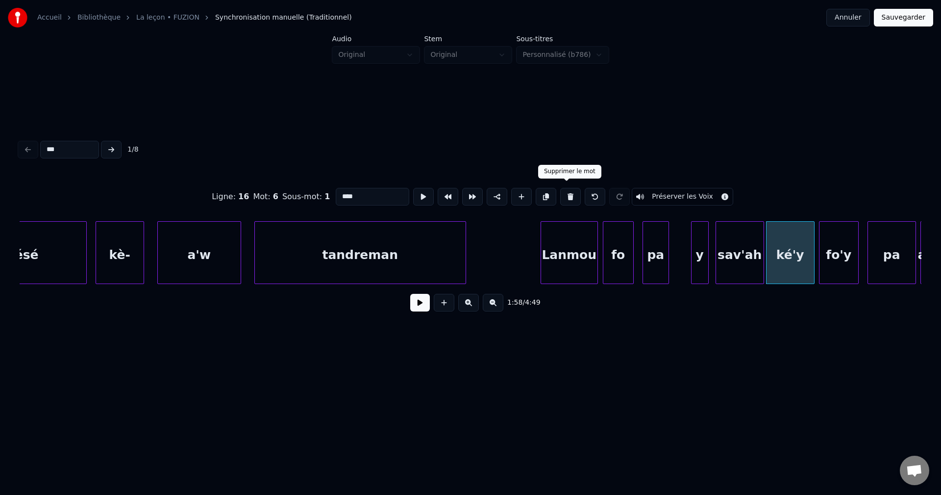
click at [572, 194] on button at bounding box center [570, 197] width 21 height 18
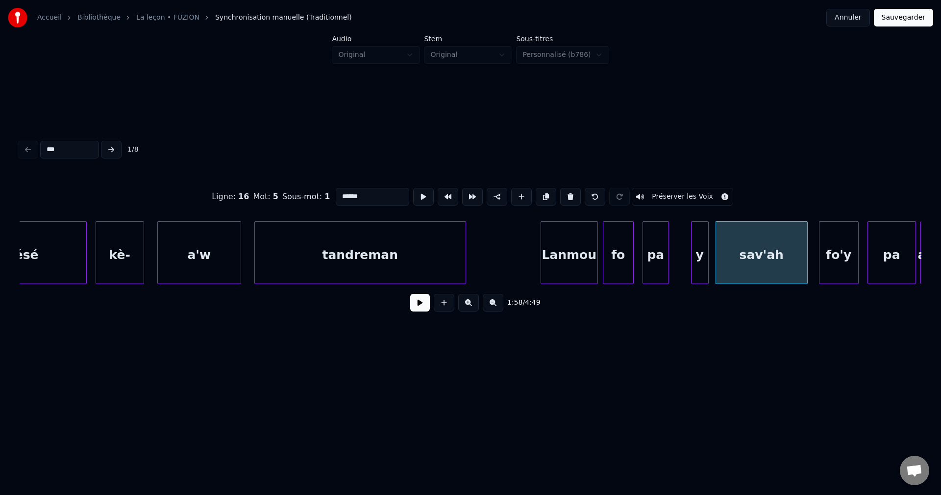
click at [806, 262] on div at bounding box center [806, 253] width 3 height 62
click at [590, 255] on div "Lanmou" at bounding box center [569, 255] width 56 height 67
type input "******"
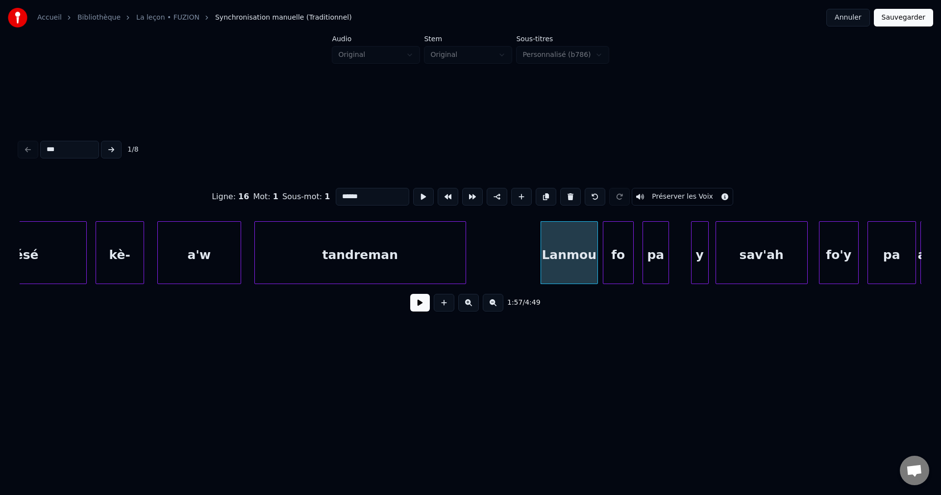
click at [419, 311] on button at bounding box center [420, 303] width 20 height 18
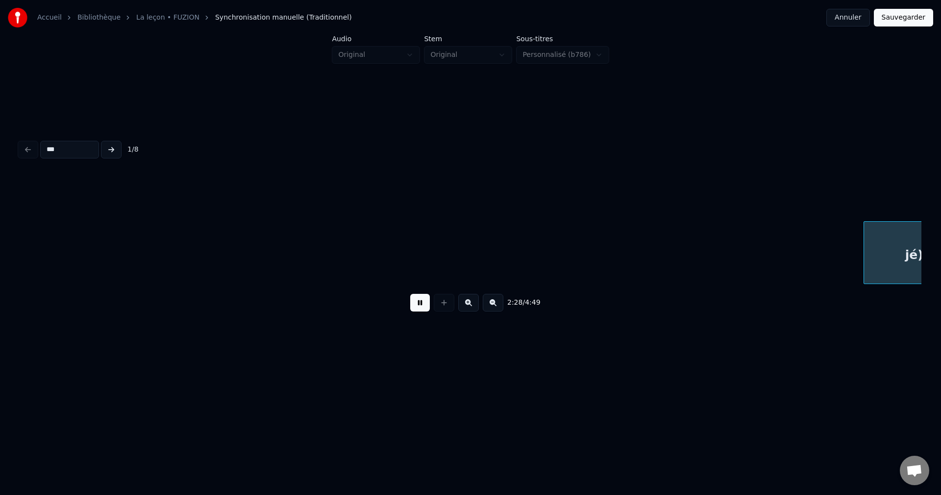
scroll to position [0, 32704]
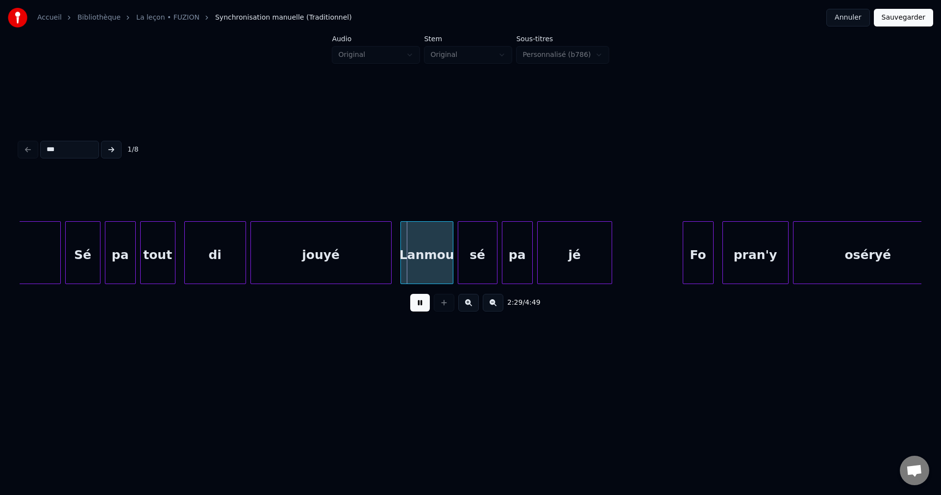
click at [56, 232] on div "jé)" at bounding box center [10, 255] width 101 height 67
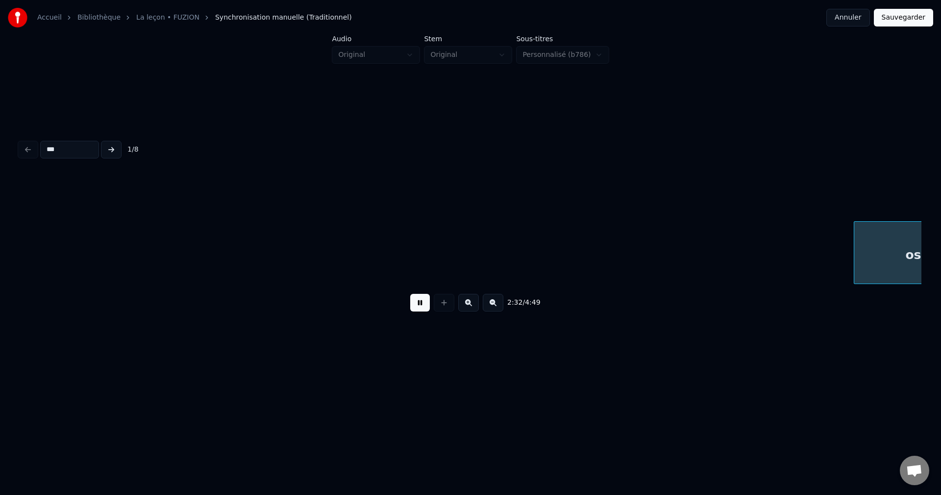
scroll to position [0, 33545]
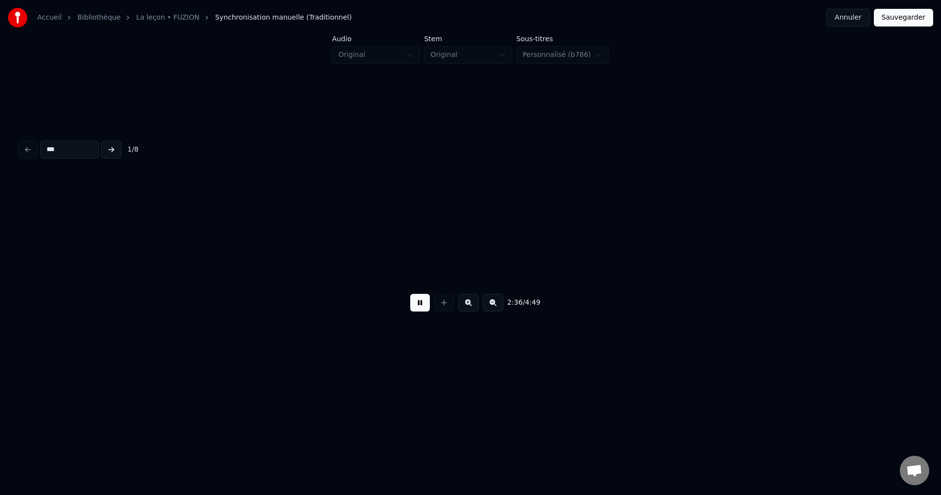
scroll to position [0, 34448]
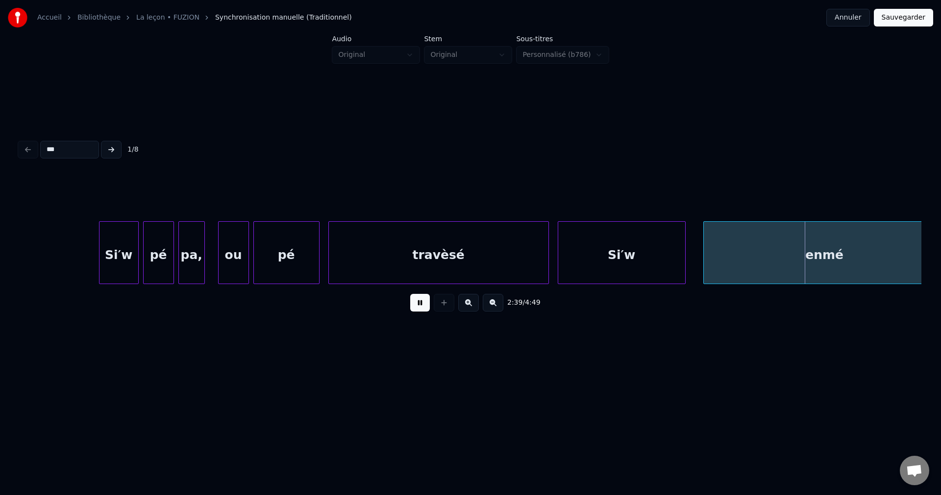
click at [601, 252] on div "Si′w" at bounding box center [621, 255] width 127 height 67
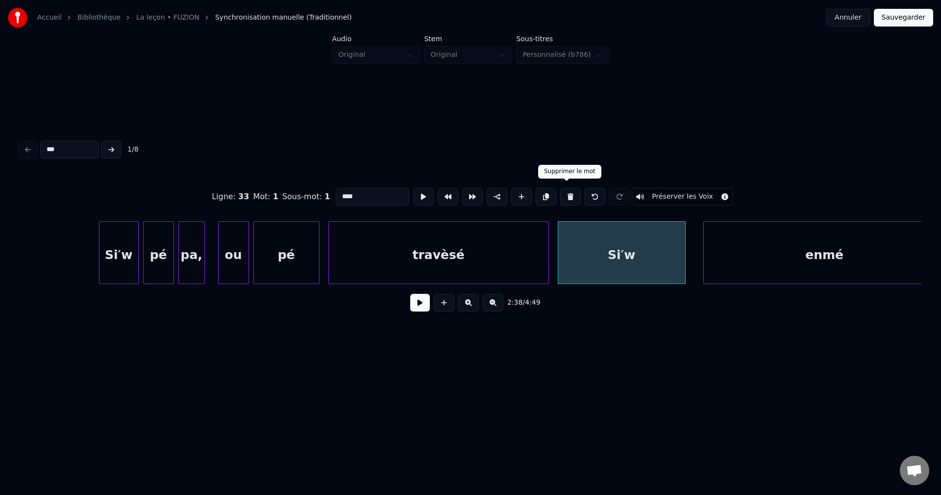
click at [568, 193] on button at bounding box center [570, 197] width 21 height 18
type input "*******"
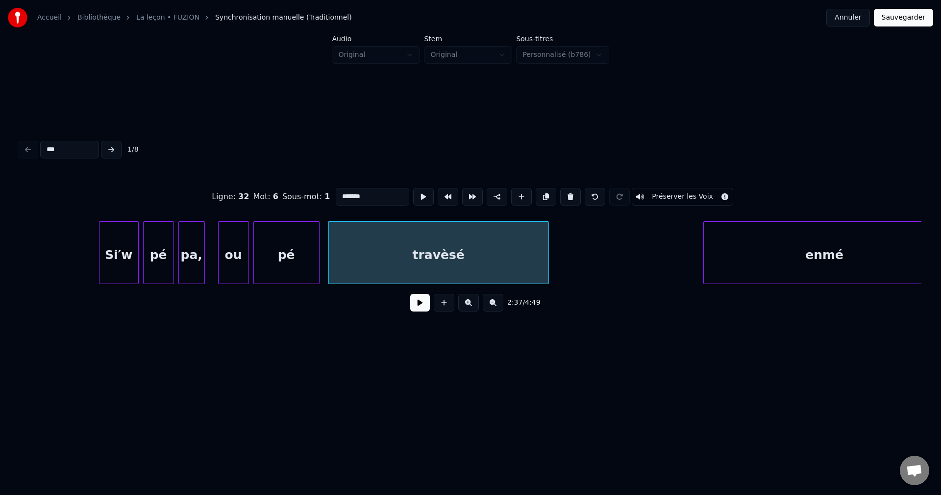
click at [413, 307] on button at bounding box center [420, 303] width 20 height 18
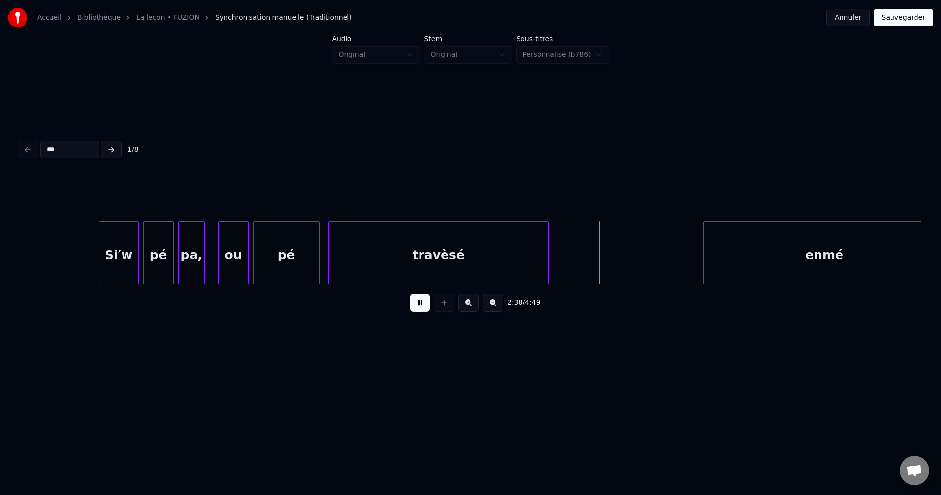
click at [730, 244] on div "enmé" at bounding box center [825, 255] width 242 height 67
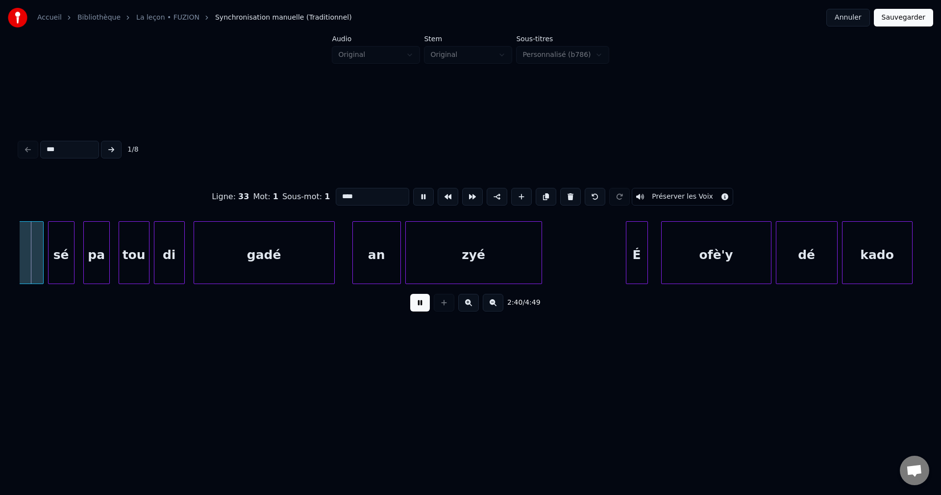
scroll to position [0, 35132]
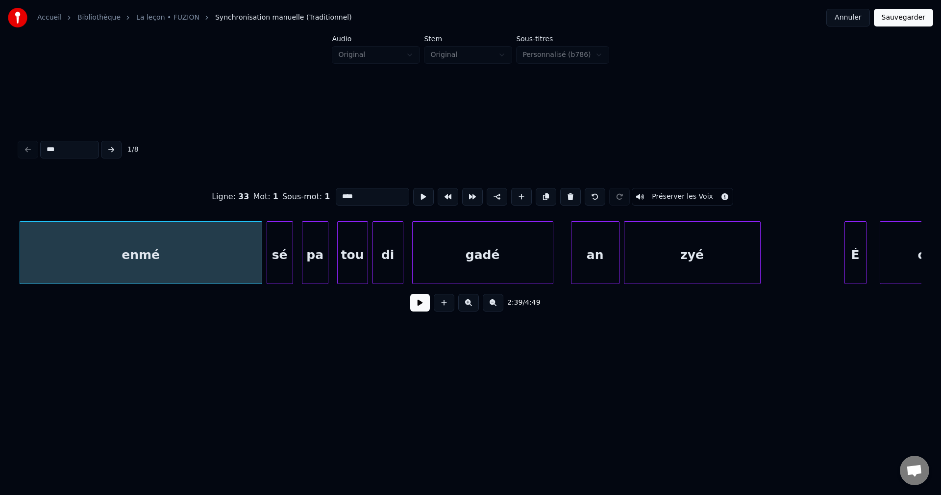
click at [421, 303] on button at bounding box center [420, 303] width 20 height 18
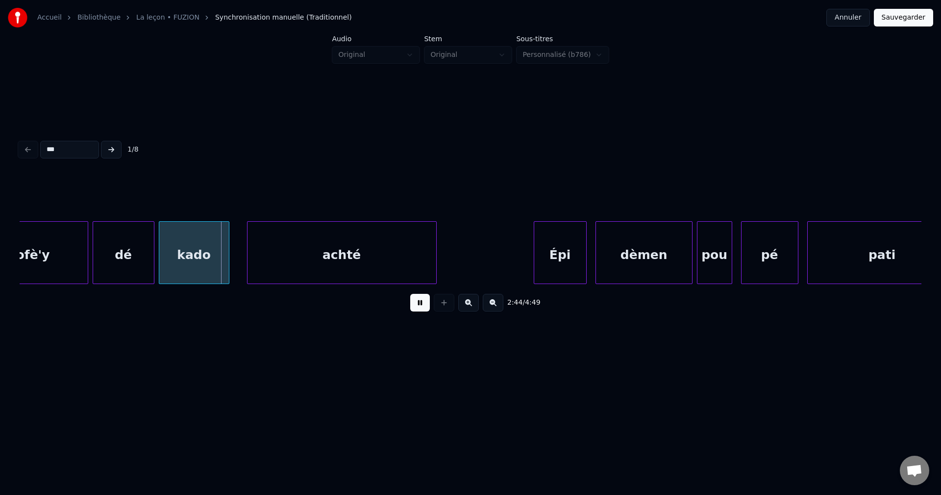
click at [50, 255] on div "ofè'y" at bounding box center [32, 255] width 109 height 67
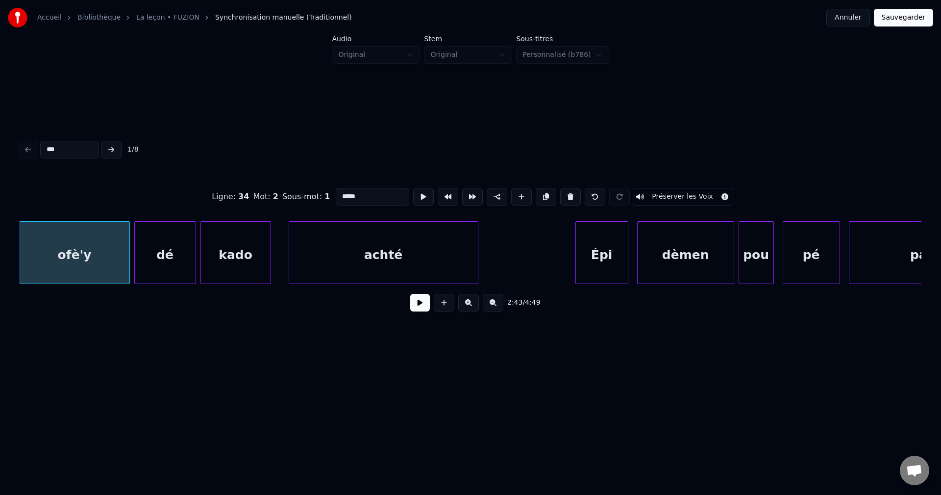
drag, startPoint x: 70, startPoint y: 146, endPoint x: 0, endPoint y: 146, distance: 69.6
click at [0, 146] on div "Accueil Bibliothèque La leçon • FUZION Synchronisation manuelle (Traditionnel) …" at bounding box center [470, 188] width 941 height 376
type input "*"
type input "*****"
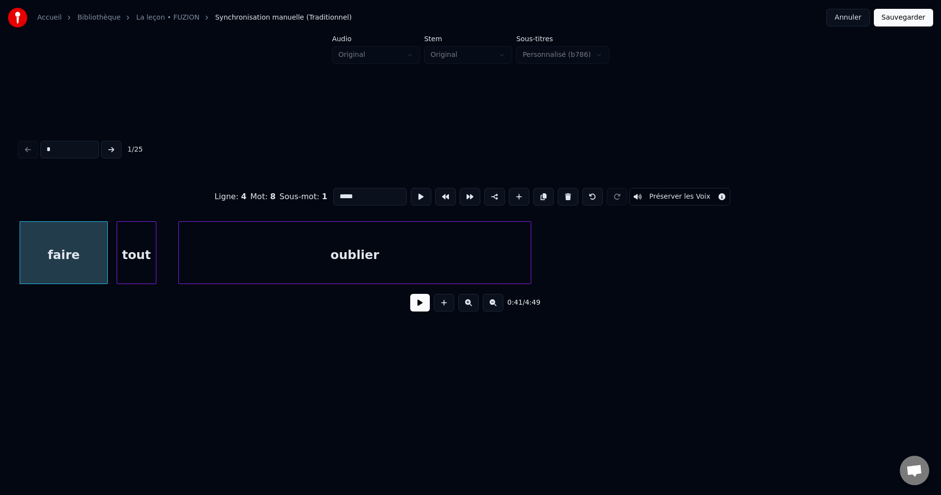
type input "**"
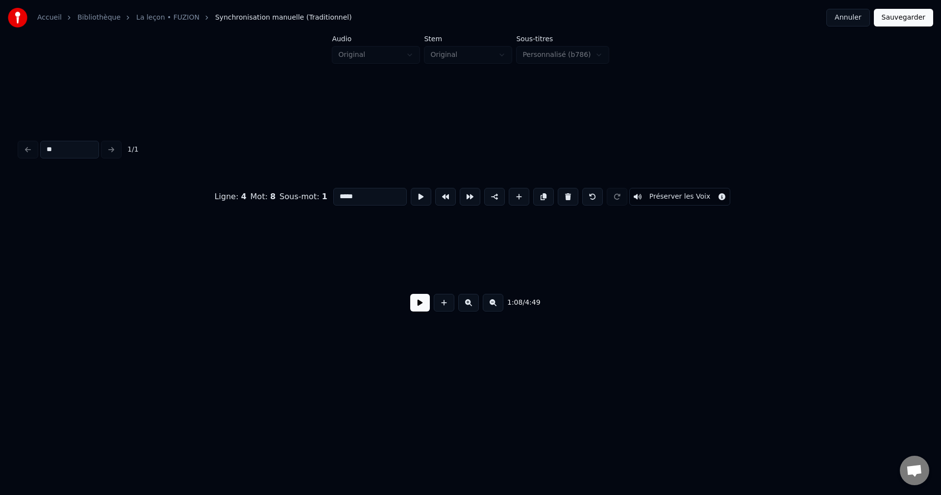
type input "****"
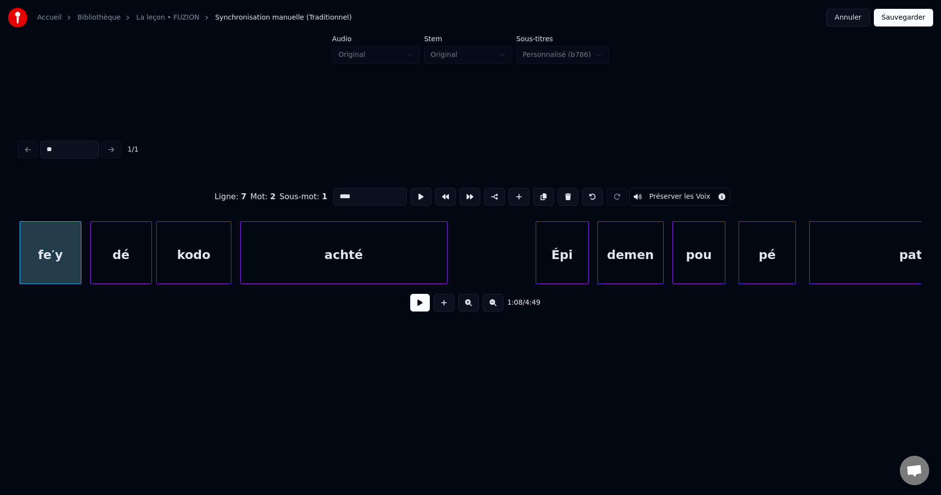
type input "**"
click at [338, 189] on input "****" at bounding box center [370, 197] width 74 height 18
click at [67, 268] on div "ofe′y" at bounding box center [50, 255] width 61 height 67
type input "*****"
click at [421, 305] on button at bounding box center [420, 303] width 20 height 18
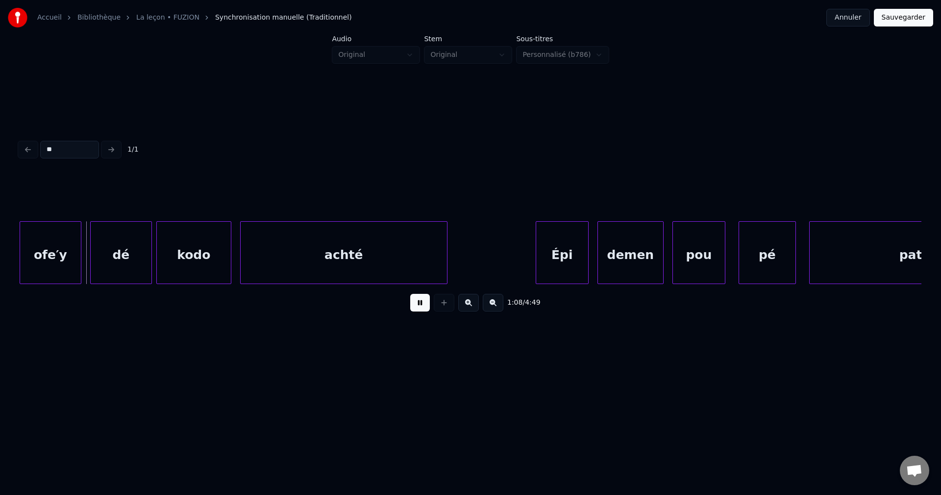
click at [421, 305] on button at bounding box center [420, 303] width 20 height 18
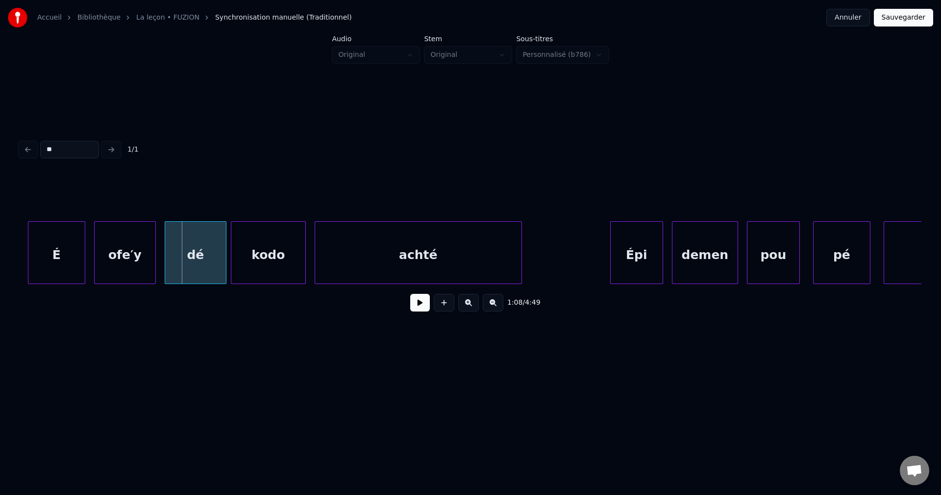
scroll to position [0, 14988]
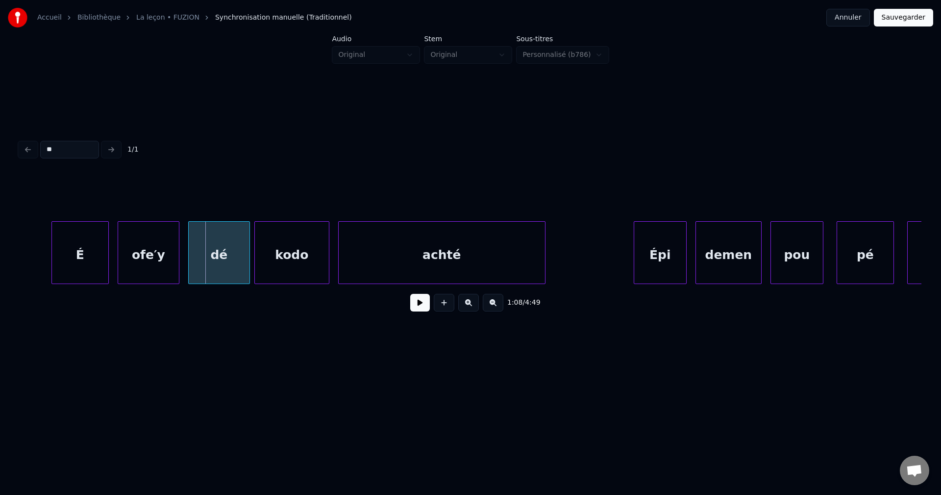
click at [78, 260] on div "É" at bounding box center [80, 255] width 56 height 67
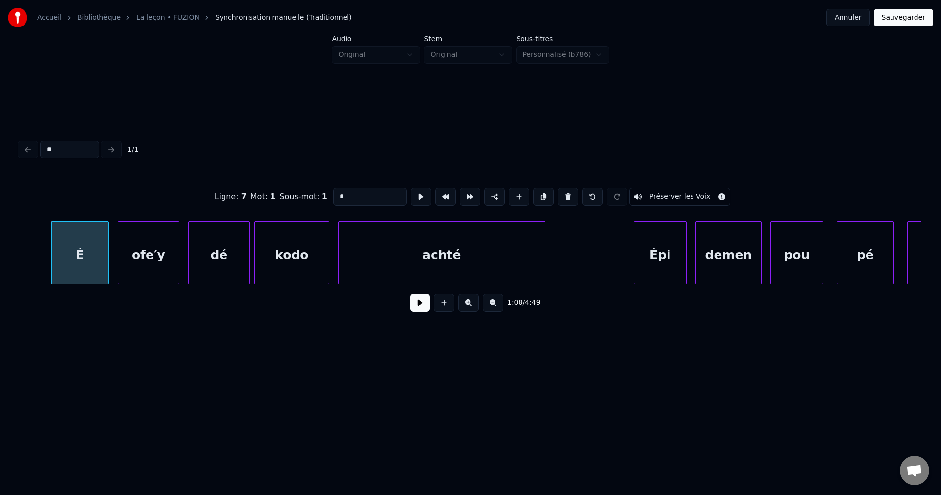
click at [425, 305] on button at bounding box center [420, 303] width 20 height 18
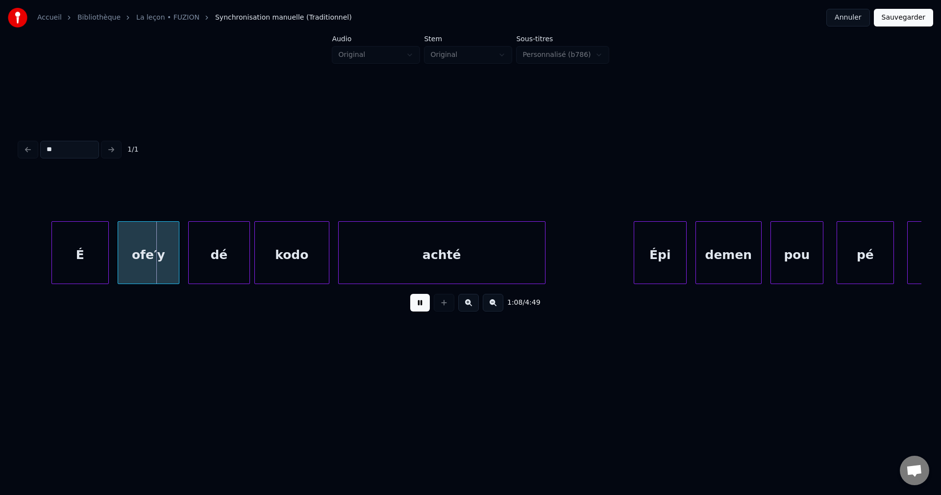
click at [424, 305] on button at bounding box center [420, 303] width 20 height 18
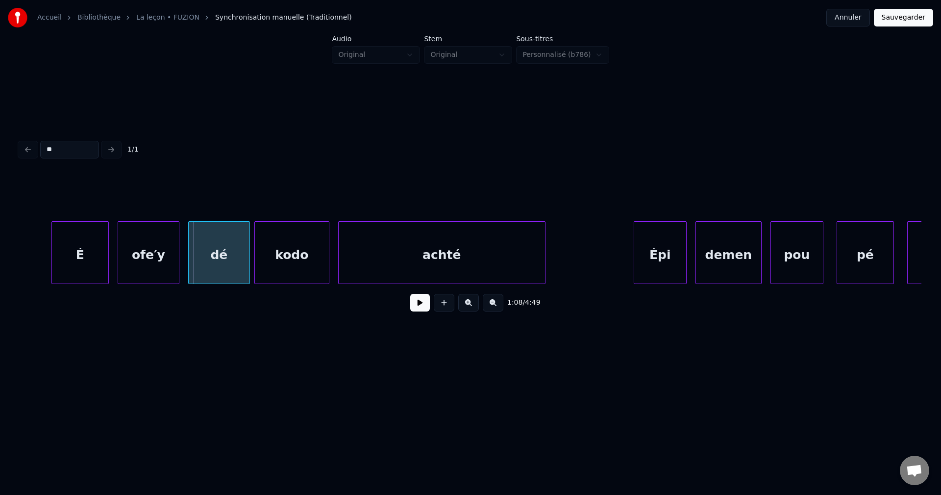
click at [74, 146] on input "**" at bounding box center [69, 150] width 59 height 18
drag, startPoint x: 74, startPoint y: 146, endPoint x: 25, endPoint y: 152, distance: 49.9
click at [31, 150] on div "** 1 / 1" at bounding box center [471, 150] width 910 height 22
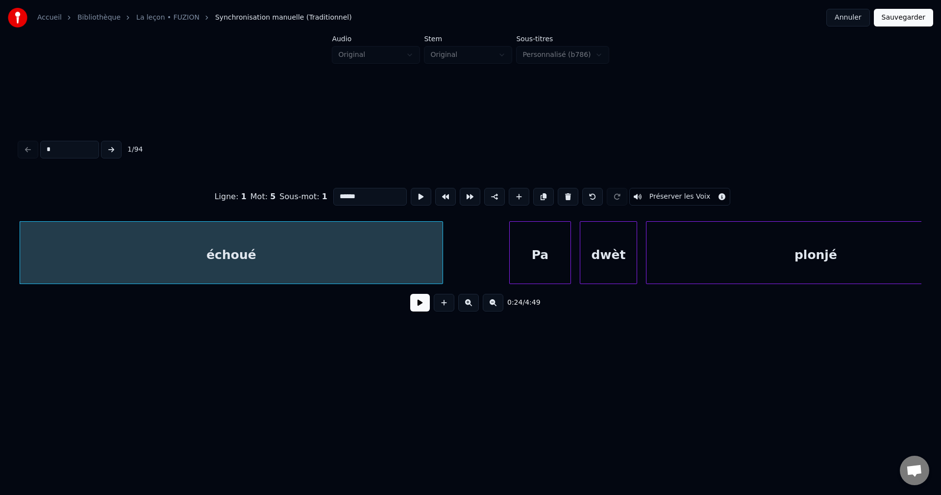
type input "**"
type input "*****"
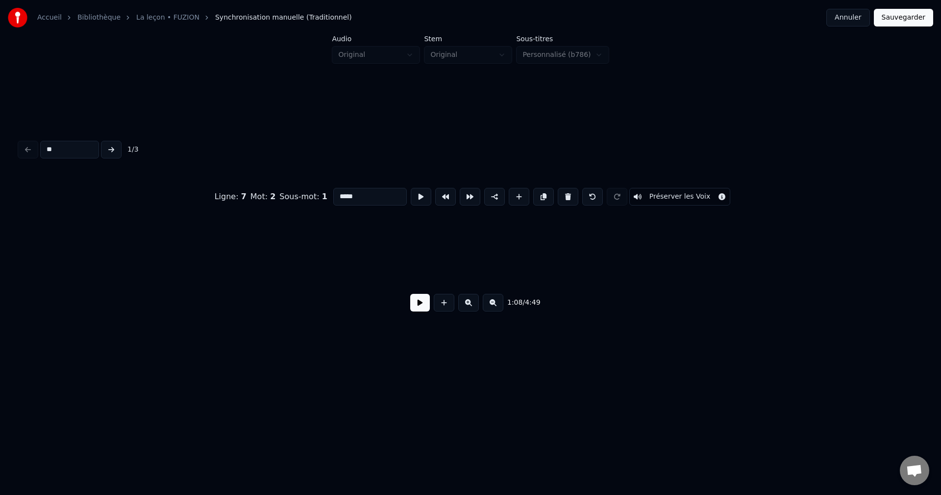
scroll to position [0, 15086]
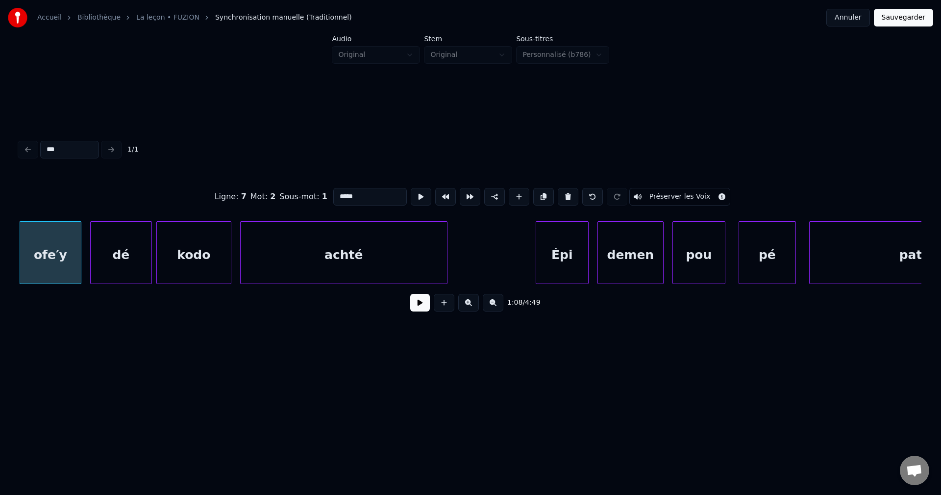
type input "***"
click at [112, 143] on div "*** 1 / 1" at bounding box center [471, 150] width 910 height 22
click at [423, 307] on button at bounding box center [420, 303] width 20 height 18
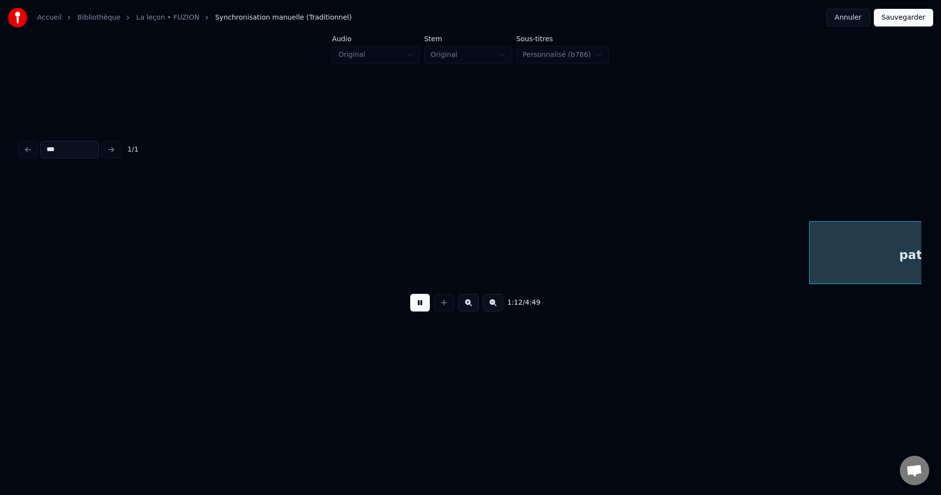
scroll to position [0, 15991]
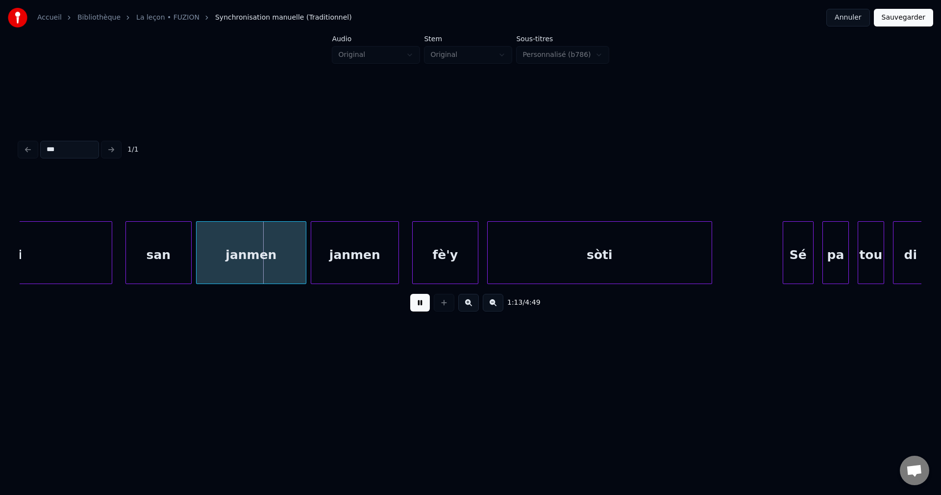
click at [69, 148] on input "***" at bounding box center [69, 150] width 59 height 18
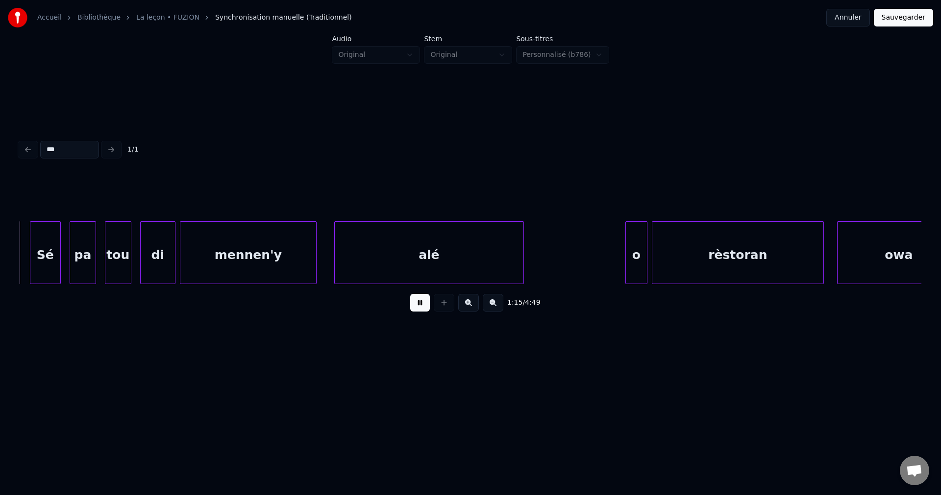
scroll to position [0, 16756]
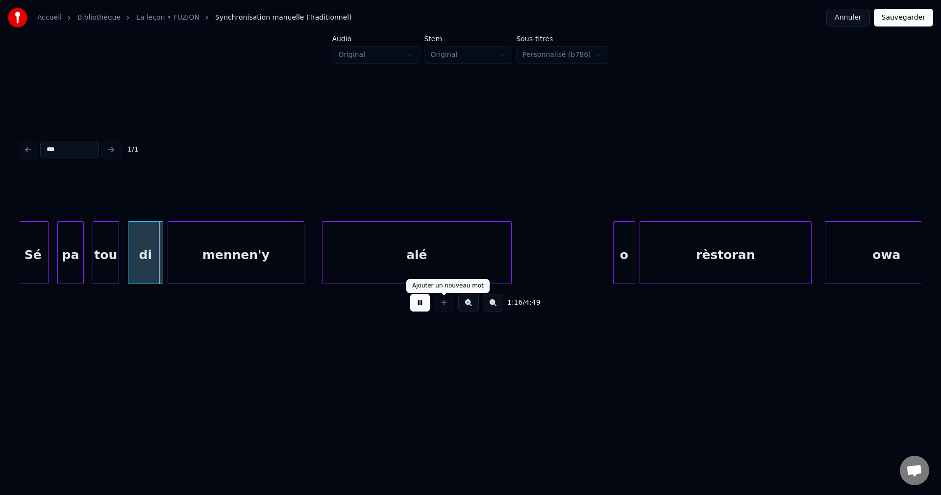
click at [425, 301] on button at bounding box center [420, 303] width 20 height 18
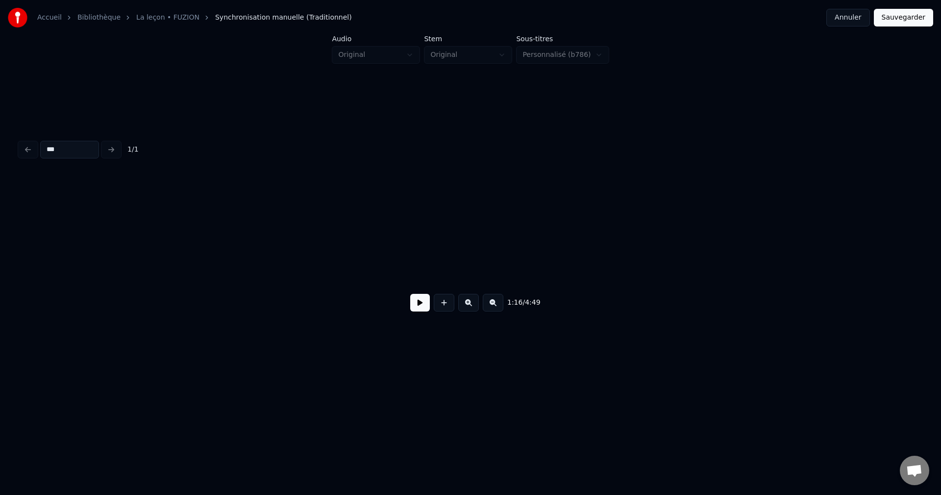
scroll to position [0, 38663]
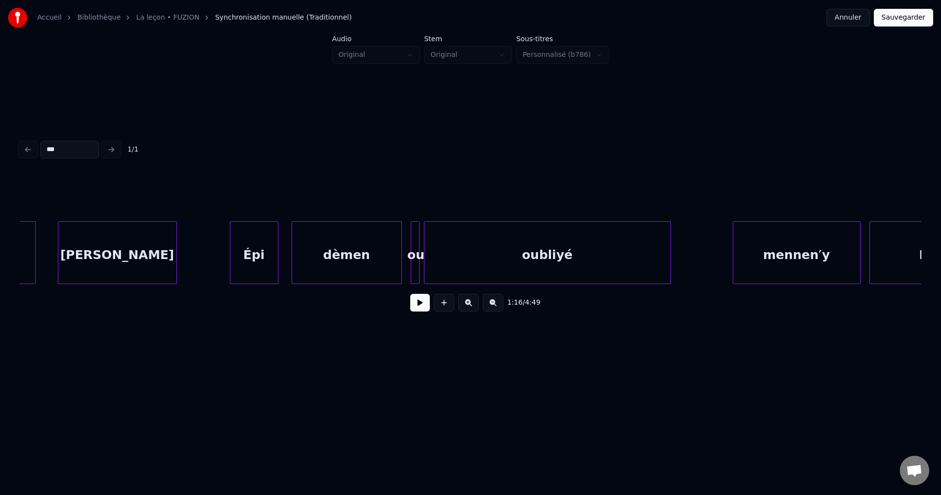
click at [347, 253] on div "dèmen" at bounding box center [346, 255] width 109 height 67
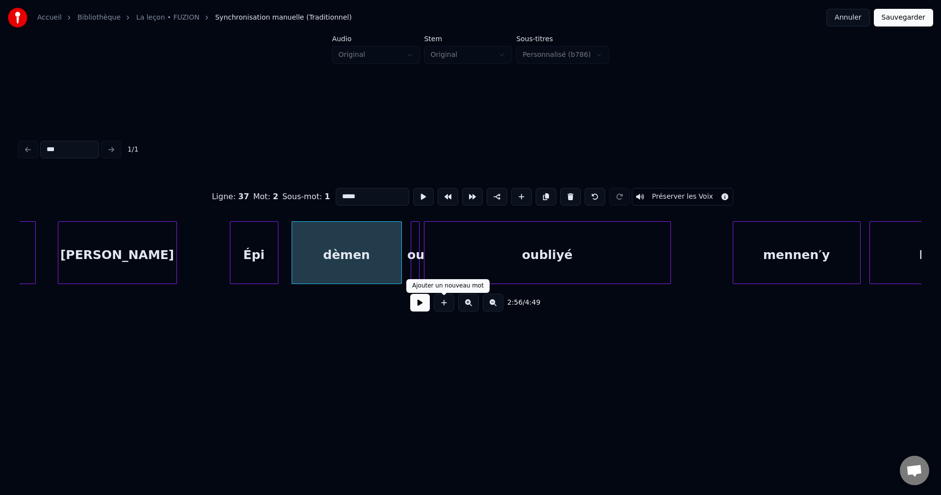
click at [424, 309] on button at bounding box center [420, 303] width 20 height 18
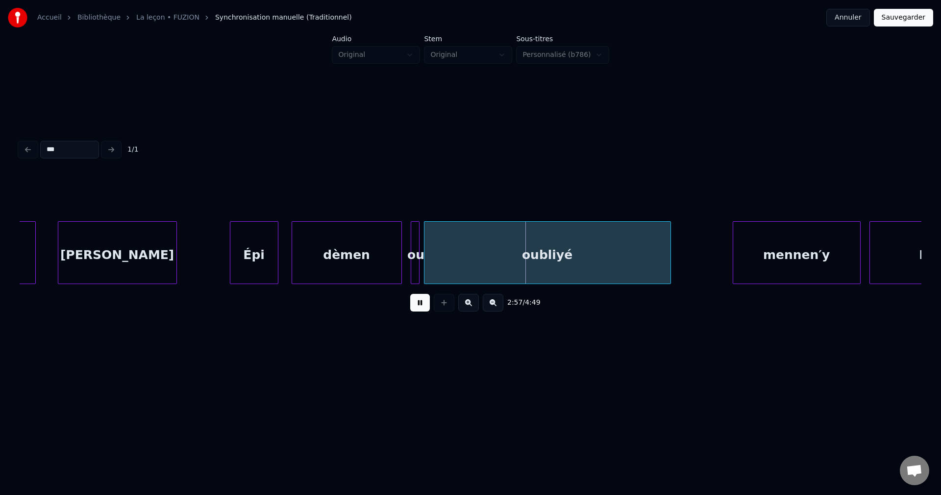
click at [151, 246] on div "André" at bounding box center [117, 255] width 118 height 67
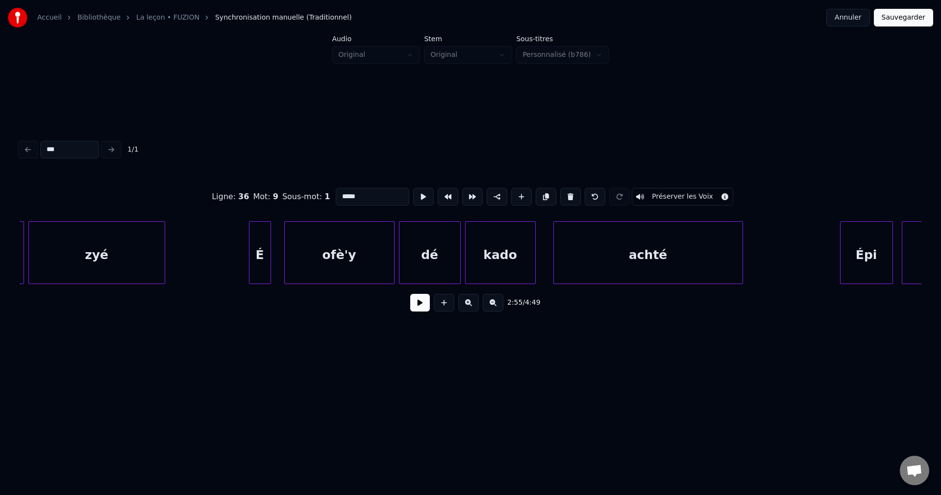
scroll to position [0, 35692]
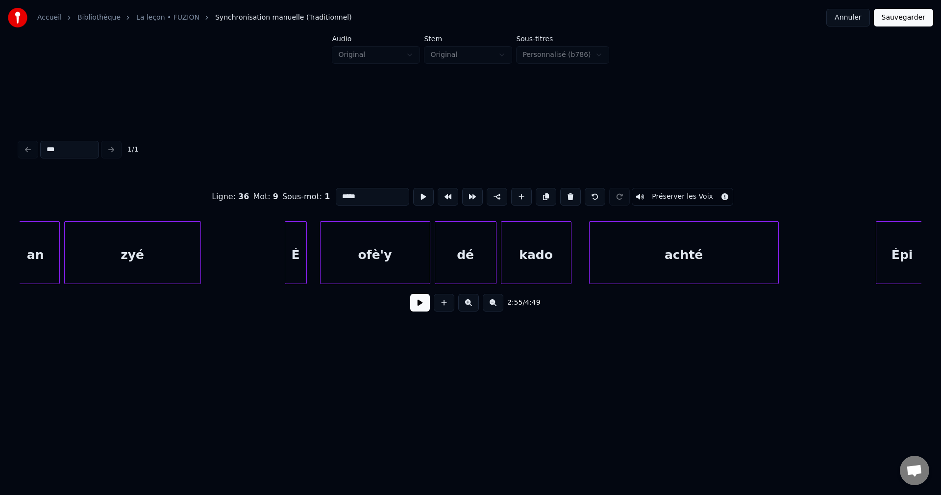
click at [385, 270] on div "ofè'y" at bounding box center [375, 255] width 109 height 67
type input "*****"
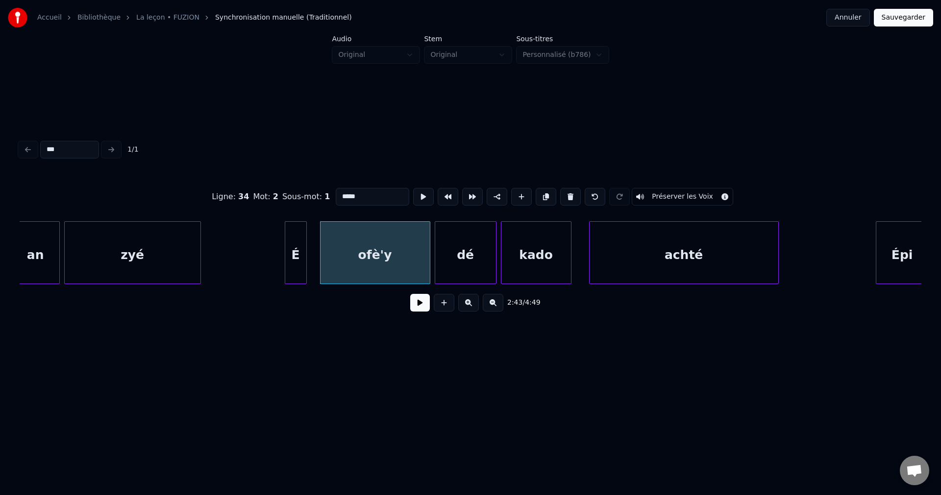
click at [415, 309] on button at bounding box center [420, 303] width 20 height 18
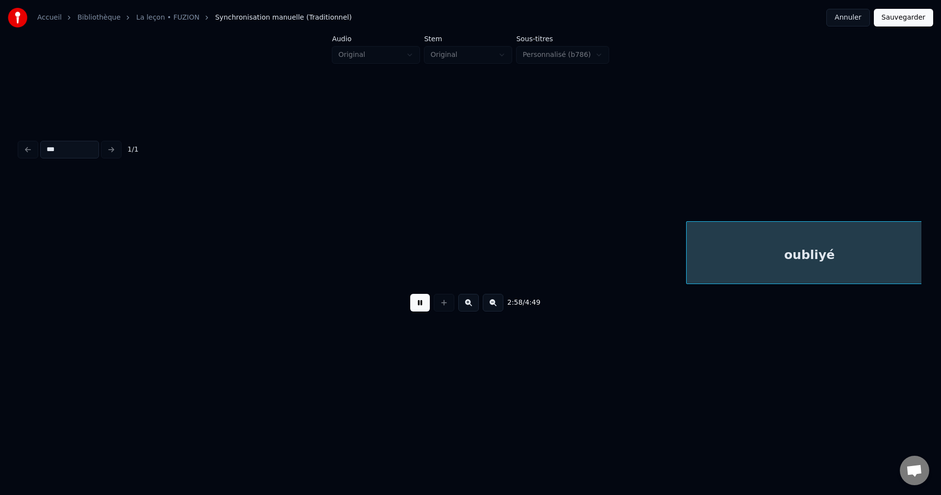
scroll to position [0, 39305]
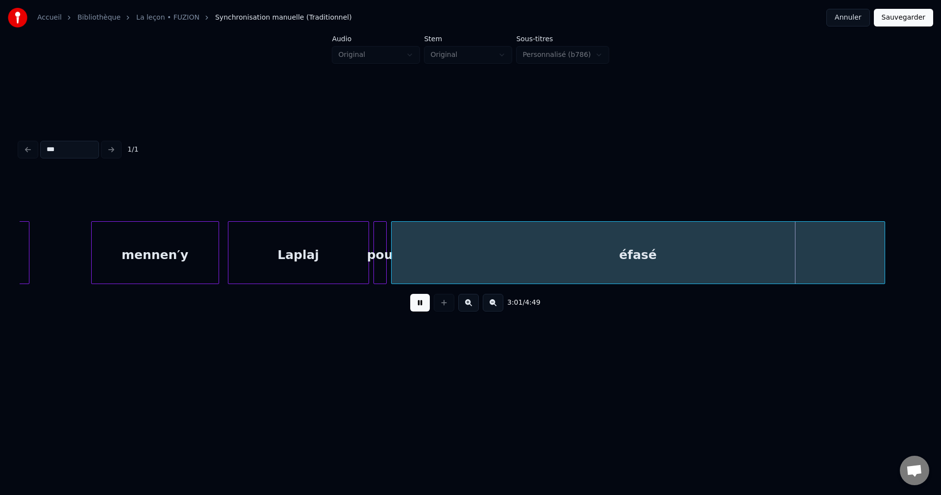
click at [456, 239] on div "éfasé" at bounding box center [638, 255] width 493 height 67
click at [566, 260] on div "éfasé" at bounding box center [640, 255] width 493 height 67
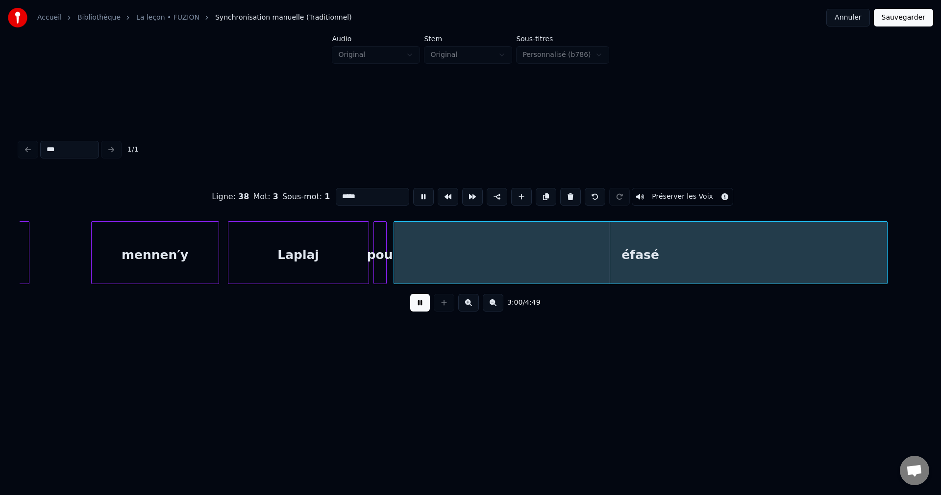
click at [381, 194] on input "*****" at bounding box center [373, 197] width 74 height 18
type input "********"
click at [419, 309] on button at bounding box center [420, 303] width 20 height 18
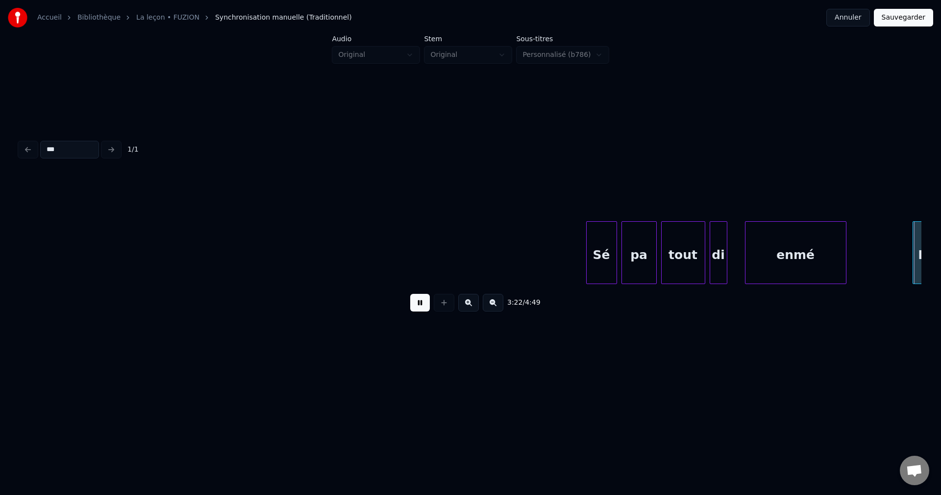
scroll to position [0, 44725]
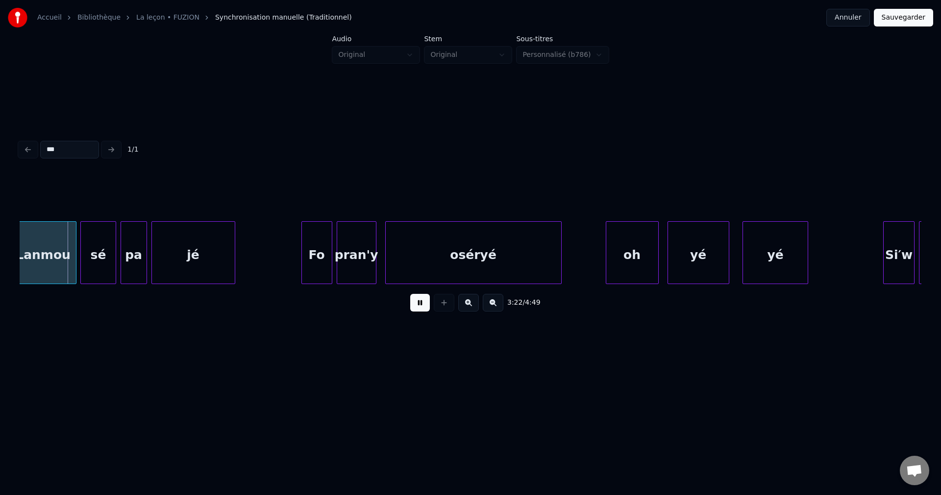
click at [477, 254] on div "oséryé" at bounding box center [474, 255] width 176 height 67
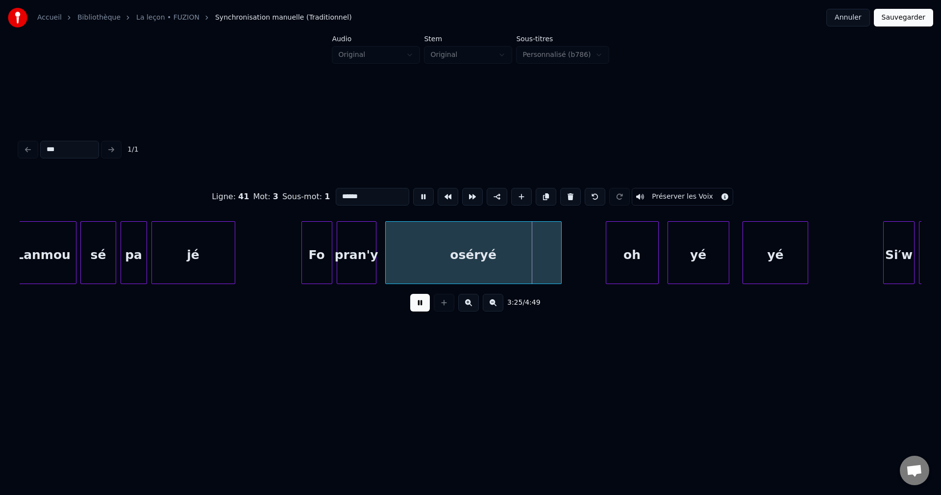
click at [91, 247] on div "sé" at bounding box center [98, 255] width 34 height 67
type input "**"
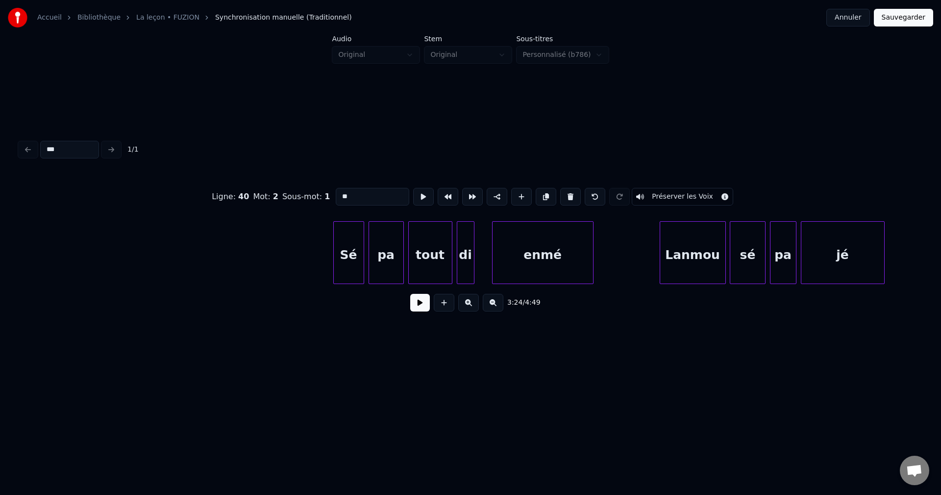
scroll to position [0, 43969]
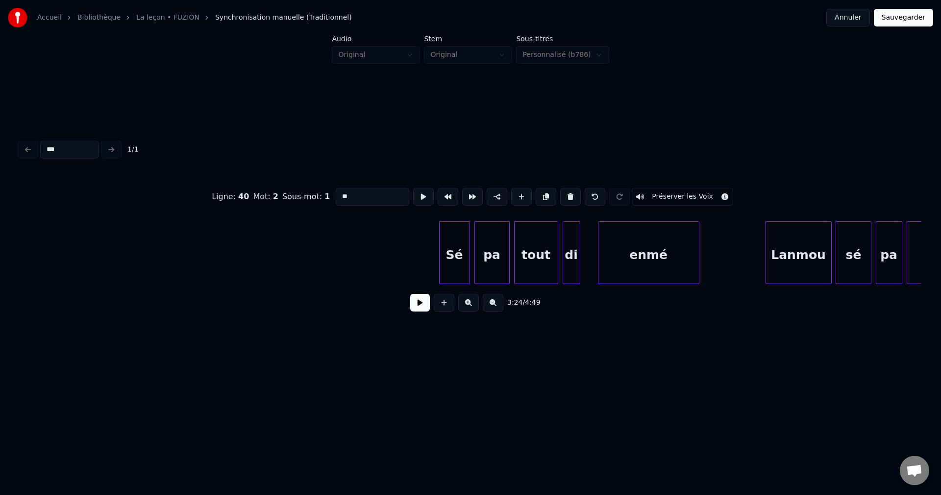
drag, startPoint x: 310, startPoint y: 231, endPoint x: 414, endPoint y: 295, distance: 122.3
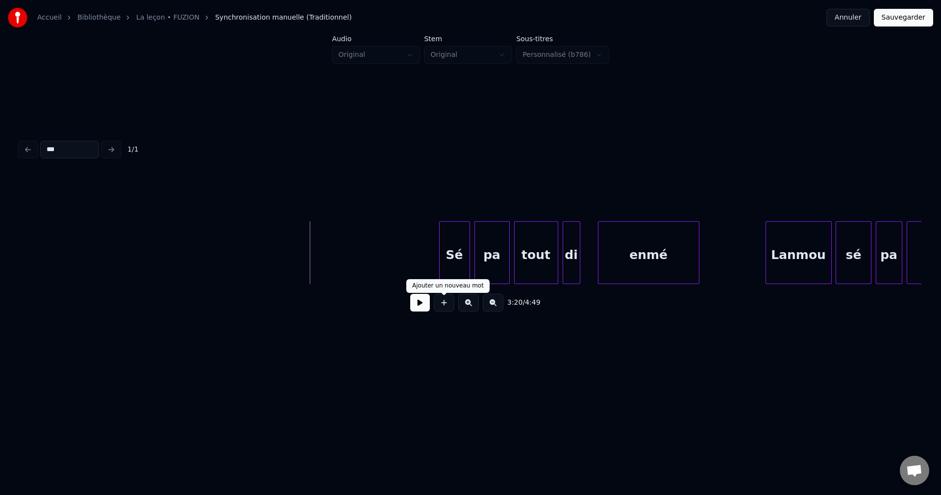
click at [422, 311] on button at bounding box center [420, 303] width 20 height 18
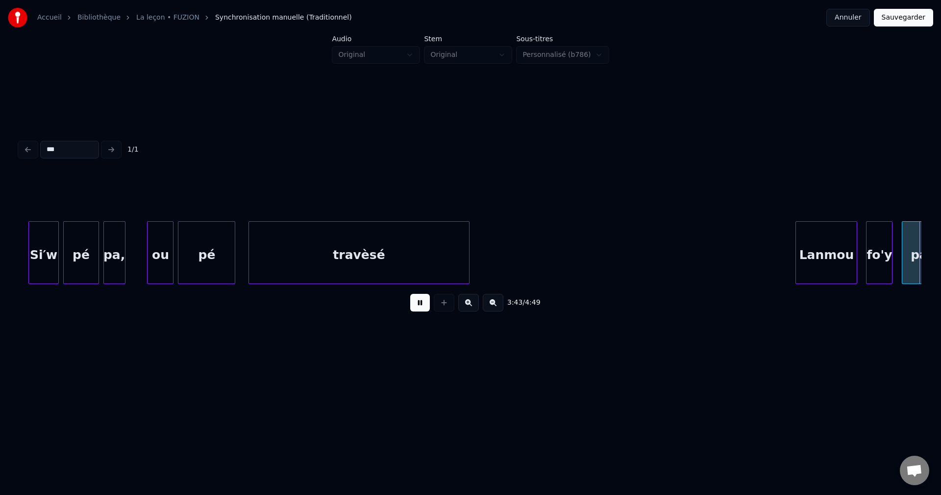
scroll to position [0, 49392]
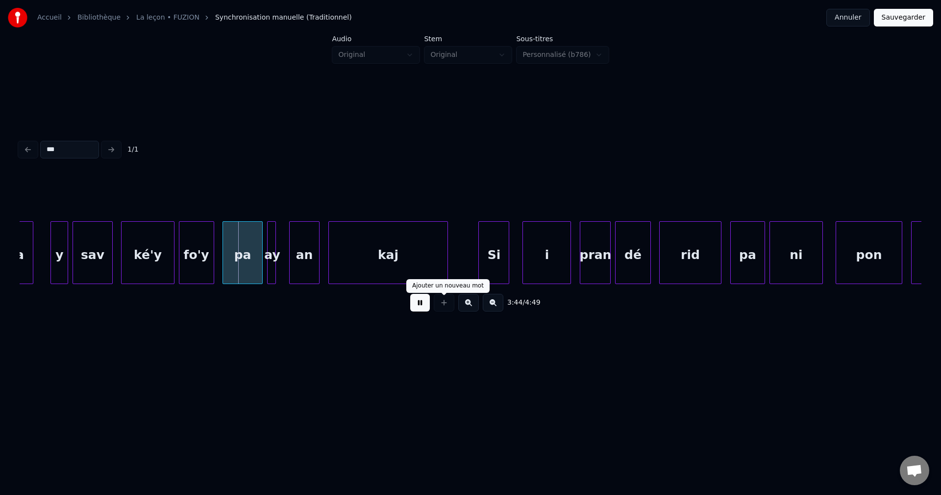
drag, startPoint x: 423, startPoint y: 308, endPoint x: 367, endPoint y: 307, distance: 55.4
click at [423, 307] on button at bounding box center [420, 303] width 20 height 18
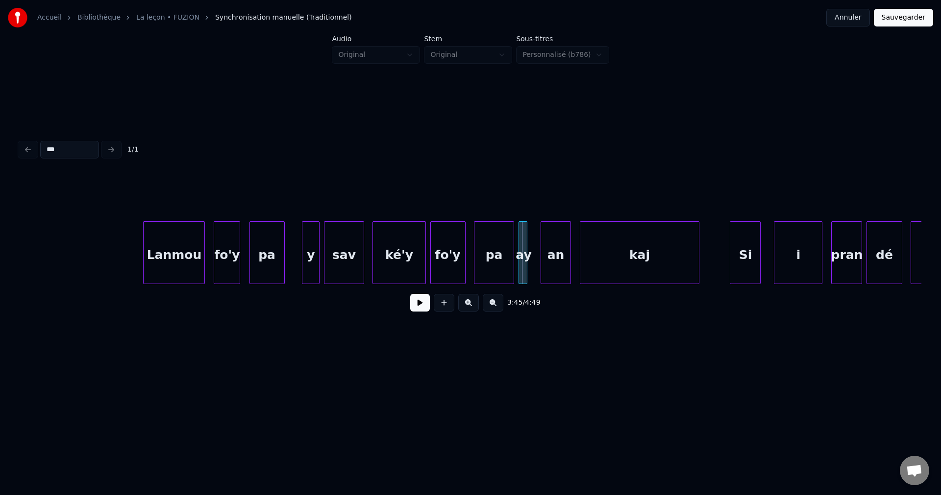
scroll to position [0, 49137]
click at [231, 249] on div "fo'y" at bounding box center [230, 255] width 25 height 67
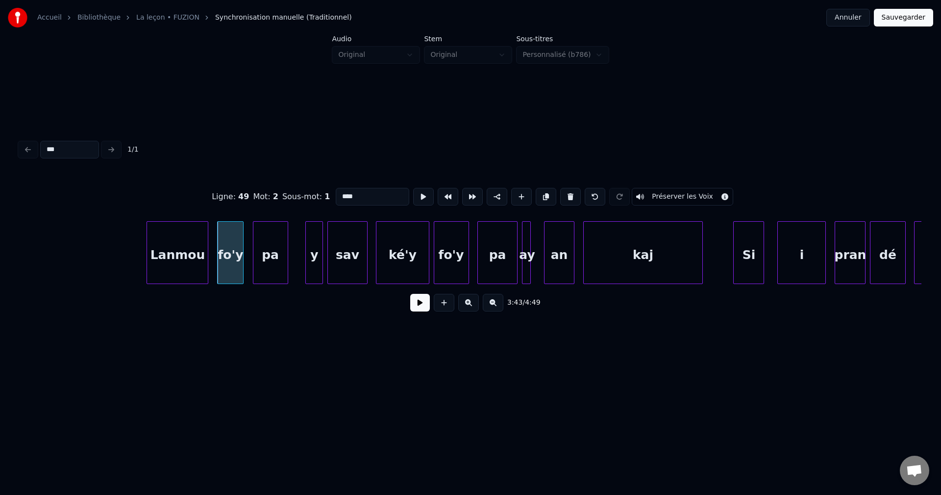
click at [366, 188] on input "****" at bounding box center [373, 197] width 74 height 18
type input "**"
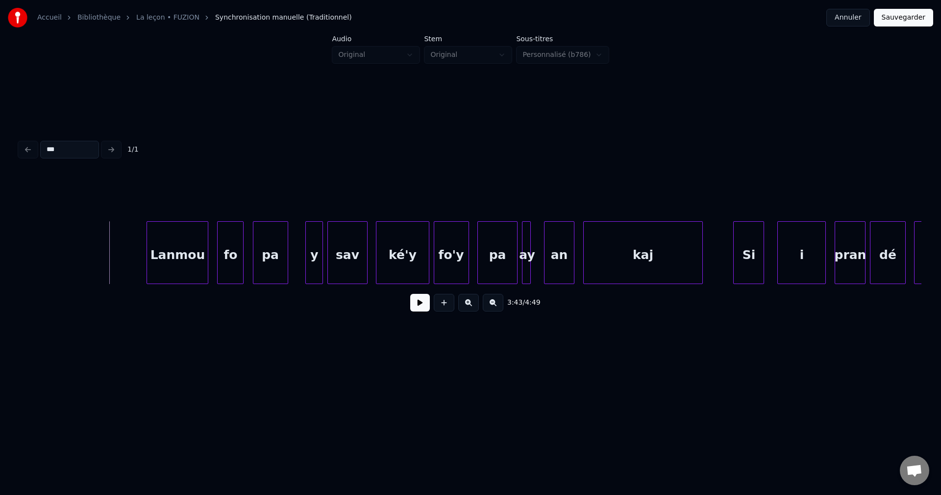
click at [423, 305] on button at bounding box center [420, 303] width 20 height 18
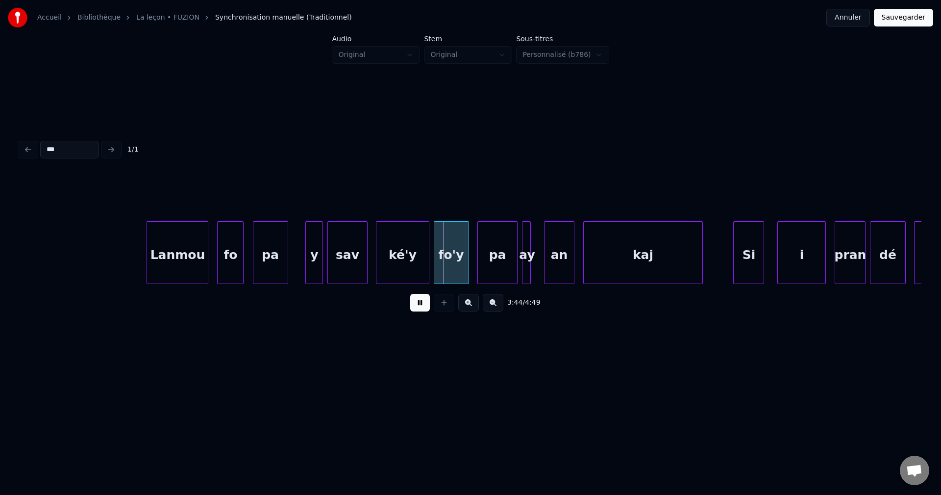
click at [423, 305] on button at bounding box center [420, 303] width 20 height 18
click at [395, 247] on div "ké'y" at bounding box center [403, 255] width 52 height 67
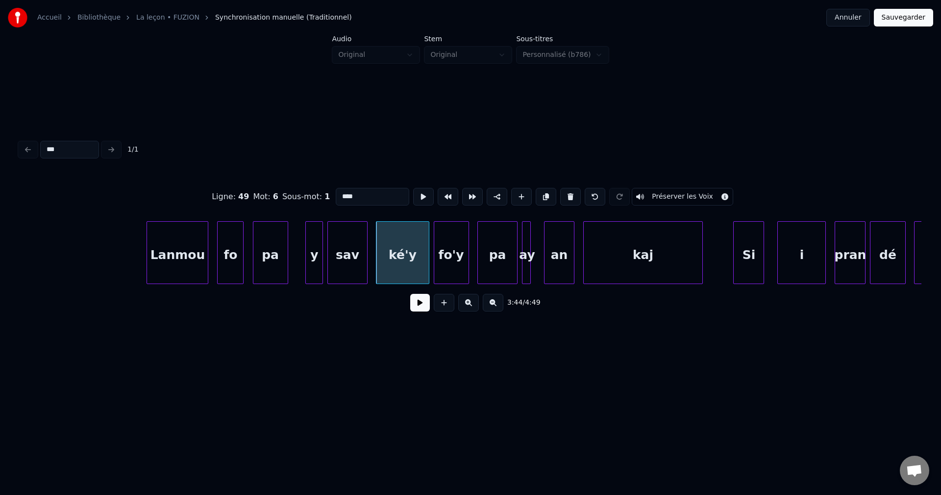
click at [357, 244] on div "sav" at bounding box center [347, 255] width 39 height 67
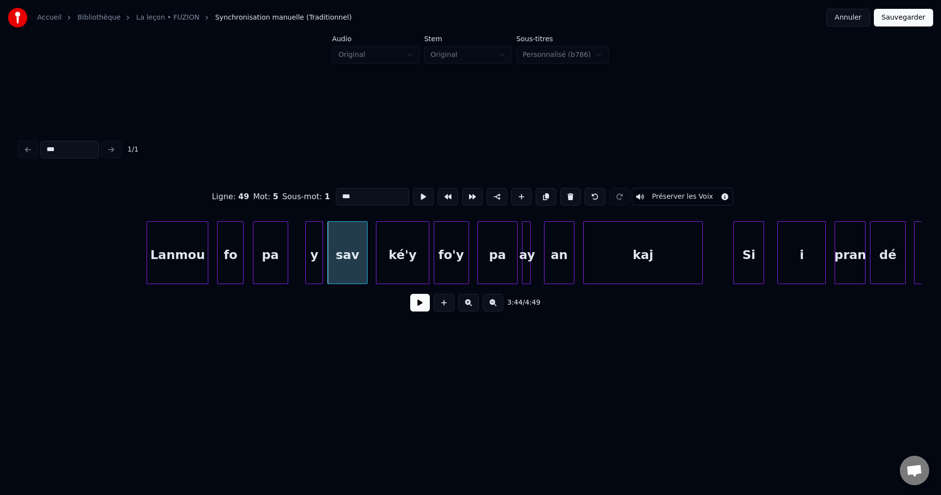
click at [396, 242] on div "ké'y" at bounding box center [403, 255] width 52 height 67
type input "****"
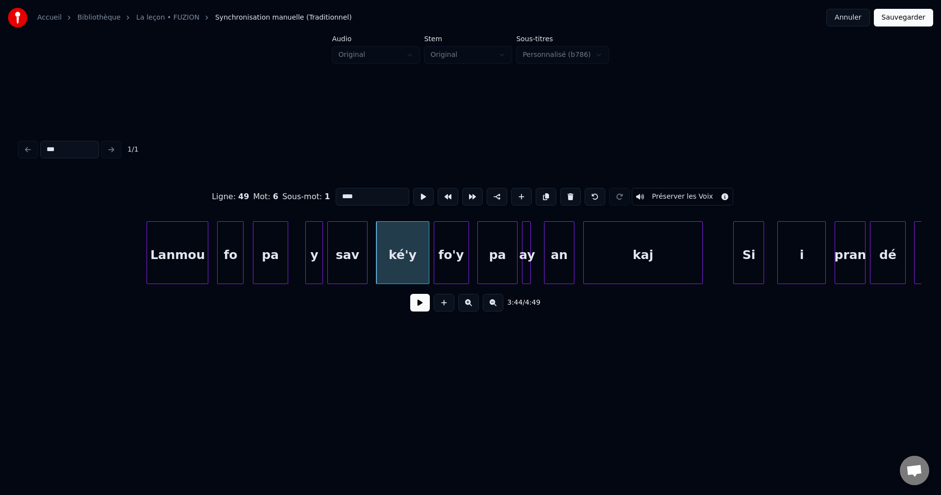
drag, startPoint x: 359, startPoint y: 196, endPoint x: 305, endPoint y: 195, distance: 53.9
click at [305, 195] on div "Ligne : 49 Mot : 6 Sous-mot : 1 **** Préserver les Voix" at bounding box center [471, 196] width 902 height 49
drag, startPoint x: 365, startPoint y: 195, endPoint x: 270, endPoint y: 207, distance: 96.0
click at [270, 207] on div "Ligne : 49 Mot : 6 Sous-mot : 1 ** Préserver les Voix" at bounding box center [471, 196] width 902 height 49
click at [348, 256] on div "sav" at bounding box center [347, 255] width 39 height 67
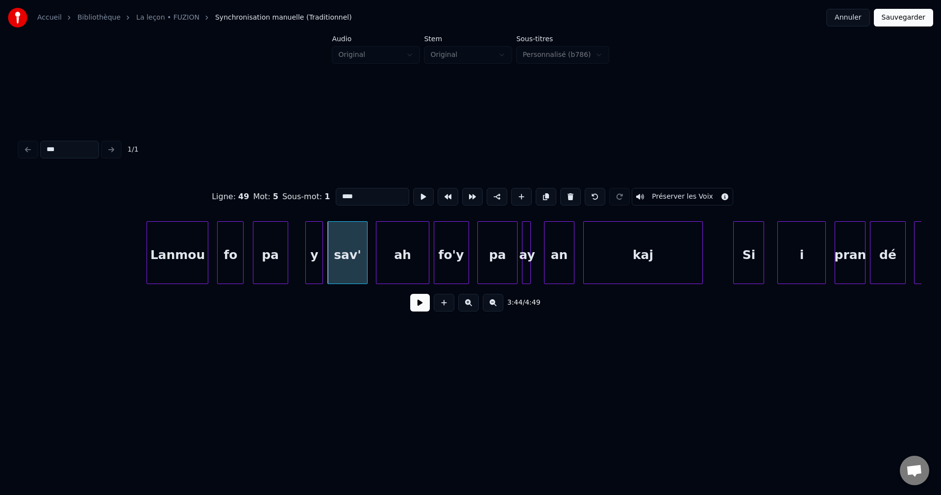
type input "****"
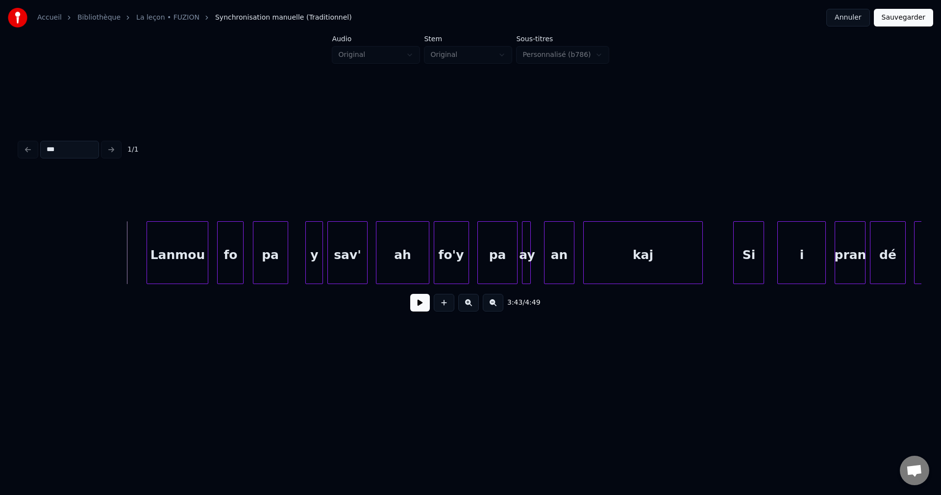
click at [409, 306] on div "3:43 / 4:49" at bounding box center [470, 303] width 886 height 22
click at [412, 307] on button at bounding box center [420, 303] width 20 height 18
click at [165, 267] on div "Lanmou" at bounding box center [177, 255] width 61 height 67
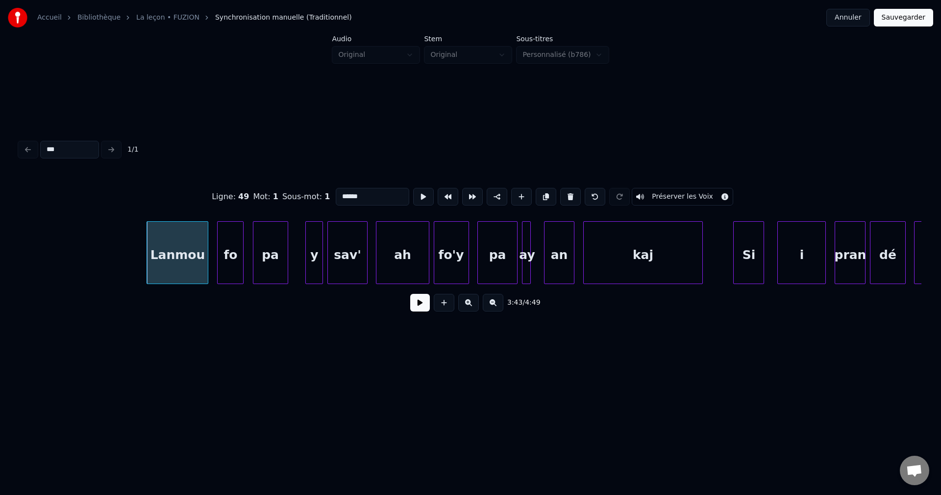
click at [431, 313] on div "3:43 / 4:49" at bounding box center [470, 303] width 886 height 22
click at [423, 311] on button at bounding box center [420, 303] width 20 height 18
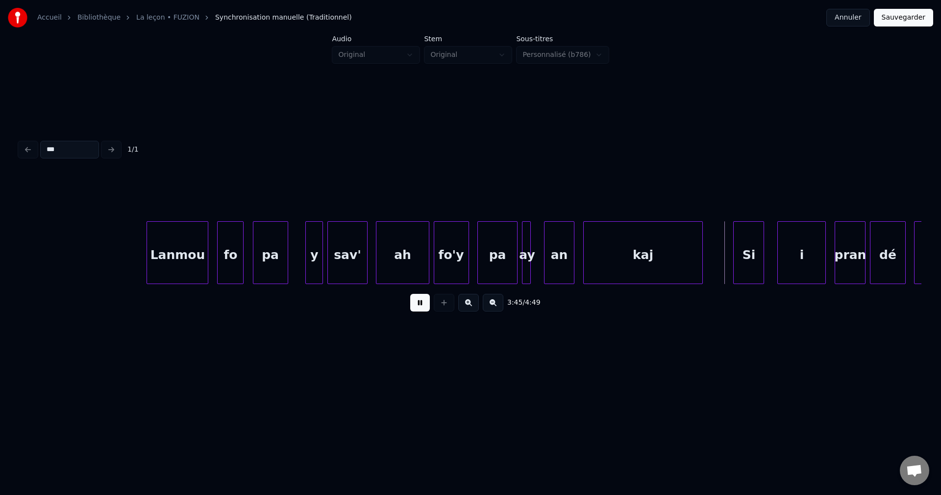
click at [420, 310] on button at bounding box center [420, 303] width 20 height 18
click at [419, 310] on button at bounding box center [420, 303] width 20 height 18
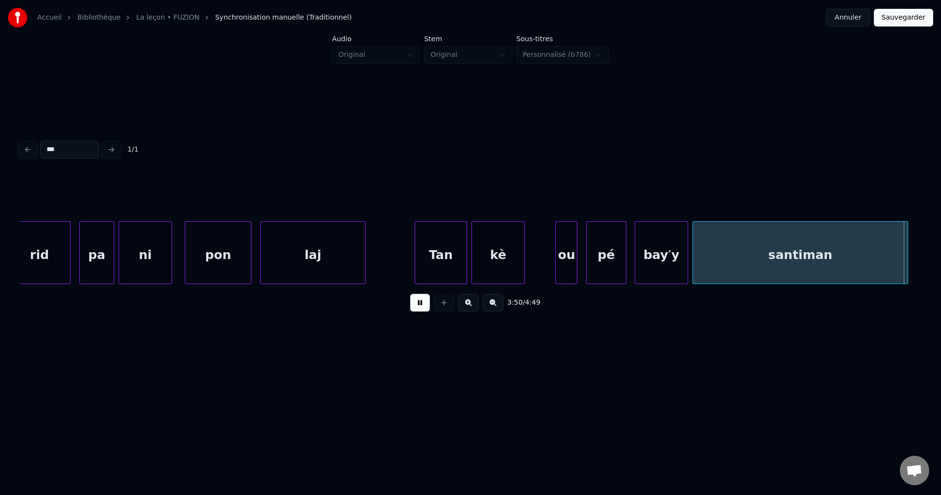
scroll to position [0, 50946]
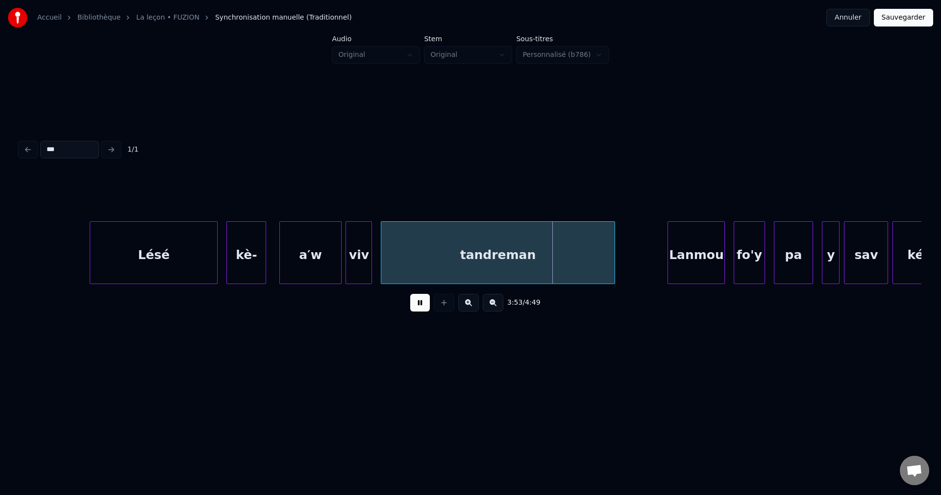
click at [416, 305] on button at bounding box center [420, 303] width 20 height 18
click at [412, 311] on button at bounding box center [420, 303] width 20 height 18
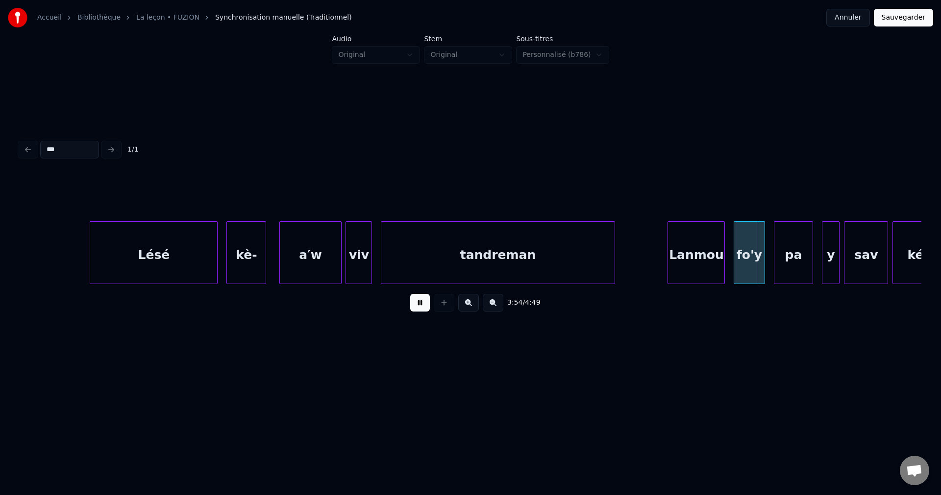
click at [414, 310] on button at bounding box center [420, 303] width 20 height 18
click at [744, 249] on div "fo'y" at bounding box center [749, 255] width 30 height 67
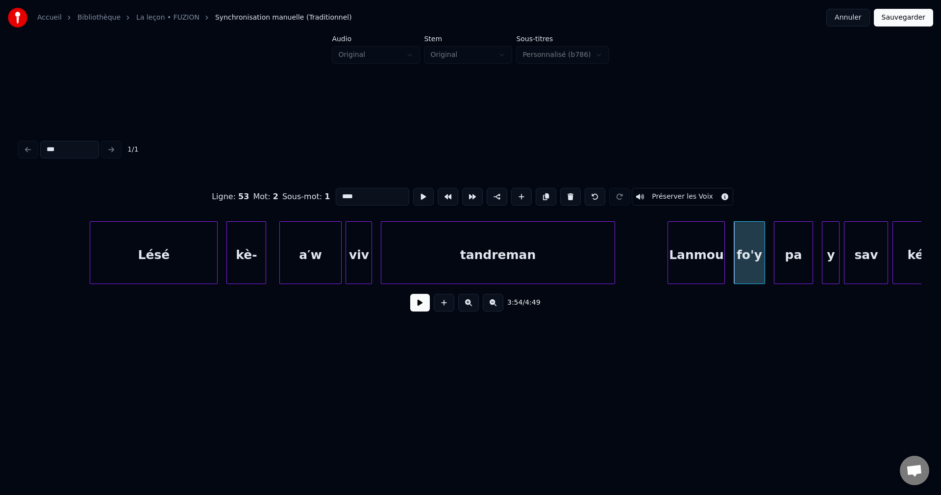
click at [367, 189] on input "****" at bounding box center [373, 197] width 74 height 18
type input "**"
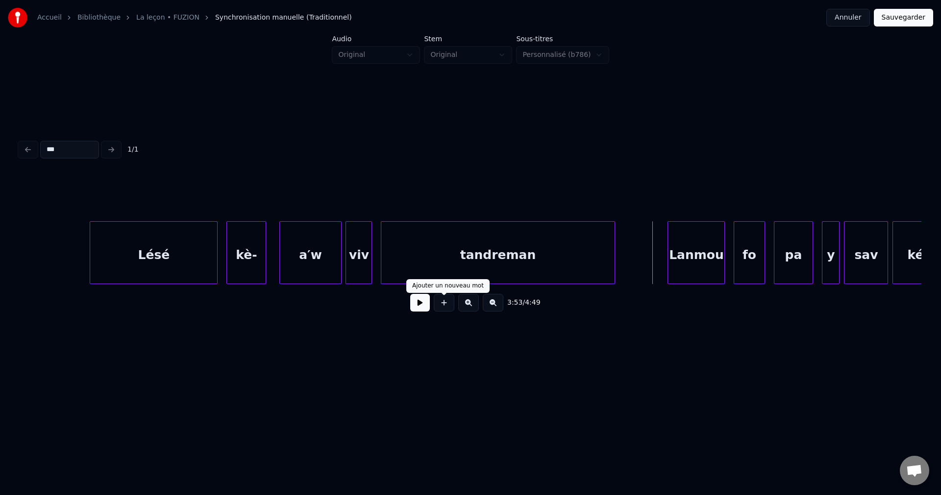
click at [416, 308] on button at bounding box center [420, 303] width 20 height 18
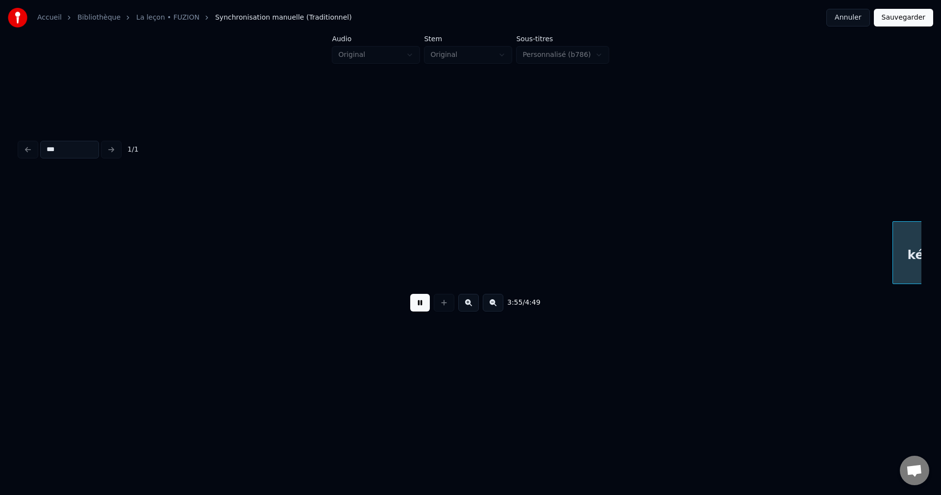
scroll to position [0, 51852]
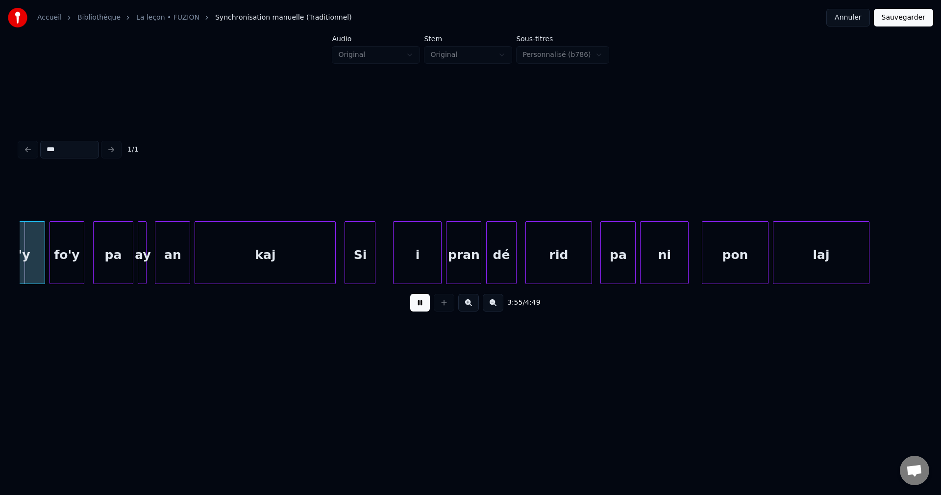
click at [413, 309] on button at bounding box center [420, 303] width 20 height 18
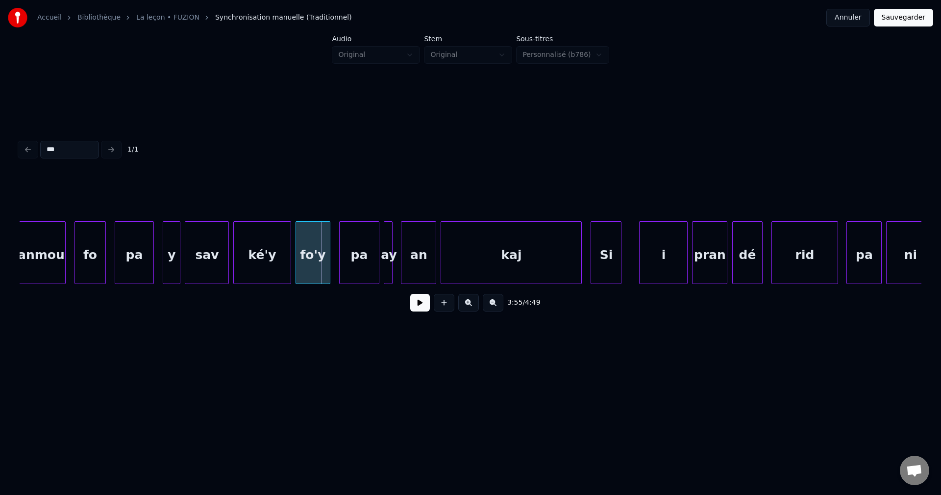
scroll to position [0, 51597]
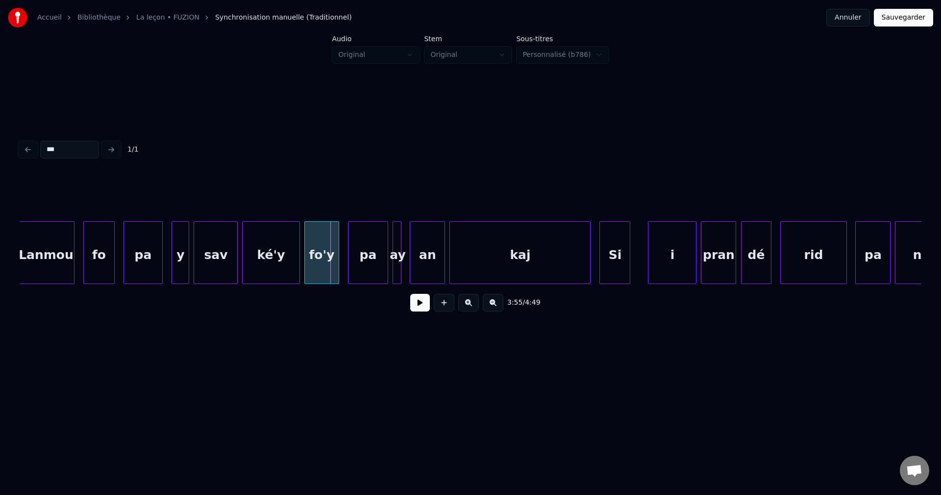
click at [263, 252] on div "ké'y" at bounding box center [271, 255] width 56 height 67
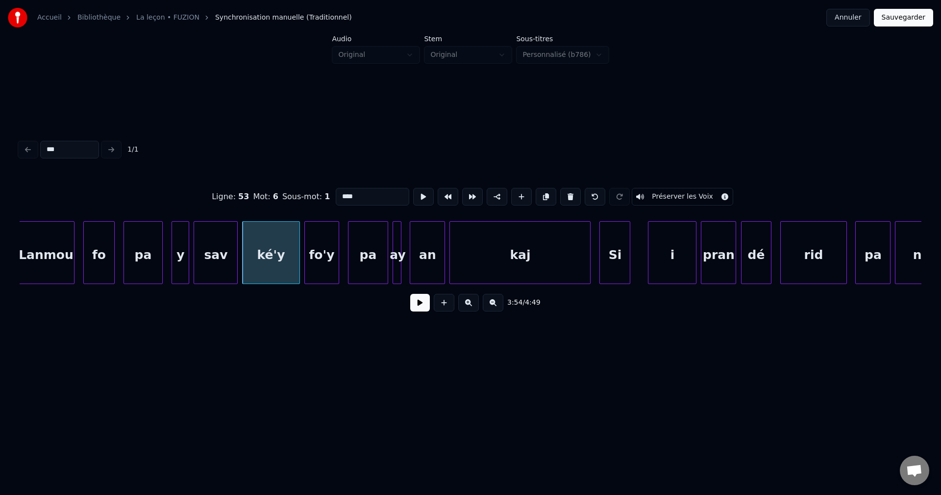
drag, startPoint x: 363, startPoint y: 197, endPoint x: 306, endPoint y: 202, distance: 56.6
click at [308, 202] on div "Ligne : 53 Mot : 6 Sous-mot : 1 **** Préserver les Voix" at bounding box center [471, 196] width 902 height 49
click at [212, 245] on div "sav" at bounding box center [215, 255] width 43 height 67
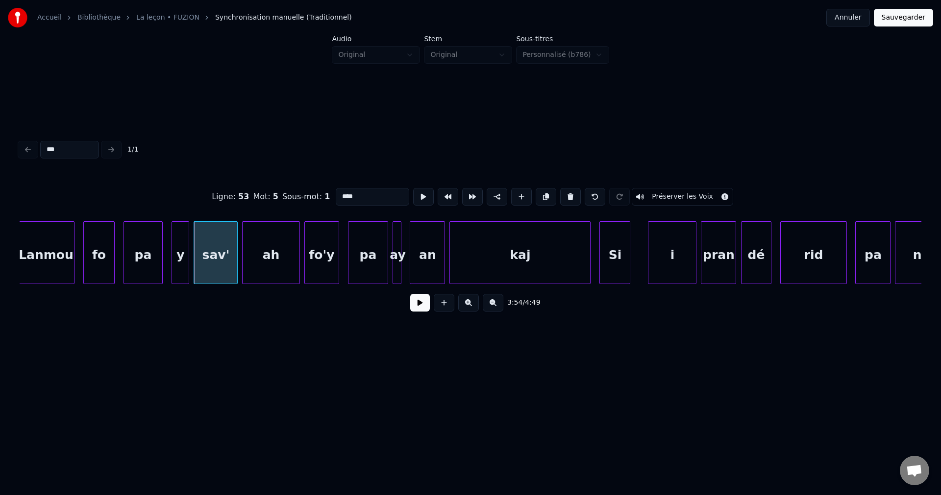
click at [174, 261] on div at bounding box center [173, 253] width 3 height 62
type input "*"
click at [426, 311] on button at bounding box center [420, 303] width 20 height 18
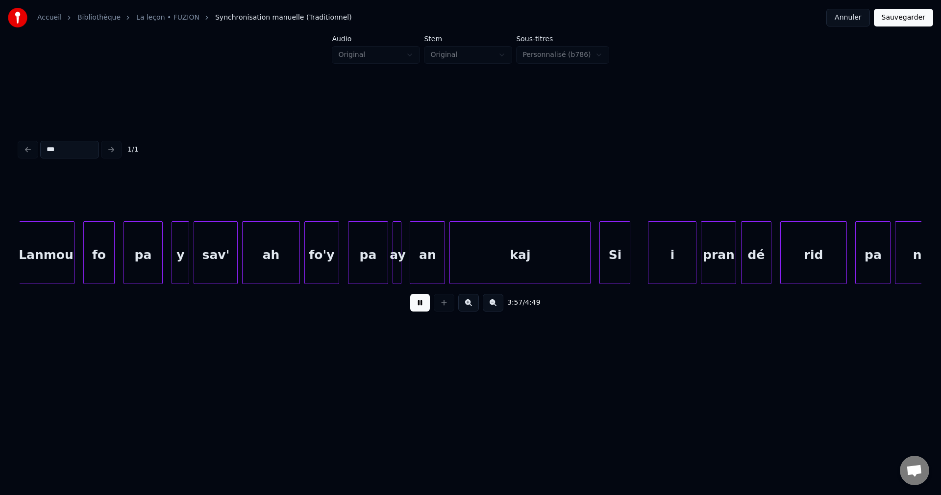
click at [425, 311] on button at bounding box center [420, 303] width 20 height 18
click at [626, 254] on div "Si" at bounding box center [615, 255] width 30 height 67
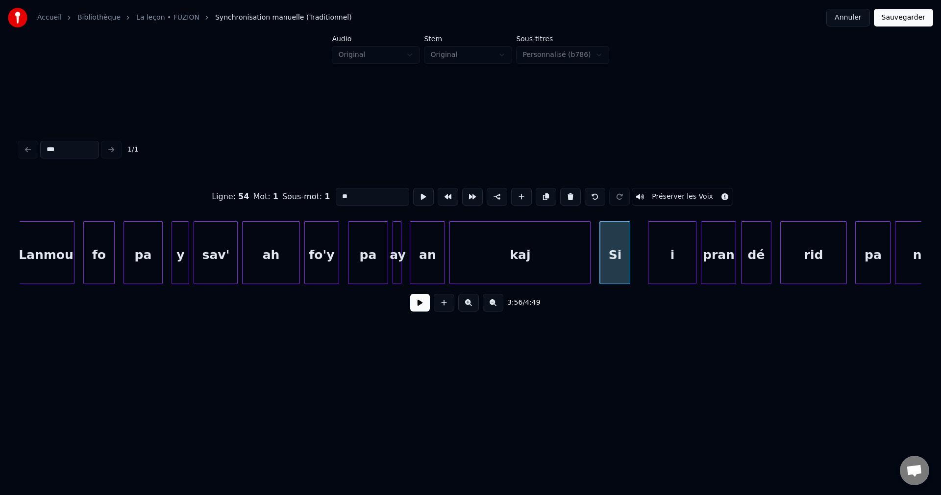
click at [670, 268] on div "i" at bounding box center [673, 255] width 48 height 67
click at [338, 193] on input "*" at bounding box center [373, 197] width 74 height 18
click at [622, 252] on div "Si" at bounding box center [615, 255] width 30 height 67
drag, startPoint x: 377, startPoint y: 196, endPoint x: 207, endPoint y: 199, distance: 169.7
click at [226, 199] on div "Ligne : 54 Mot : 1 Sous-mot : 1 ** Préserver les Voix" at bounding box center [471, 196] width 902 height 49
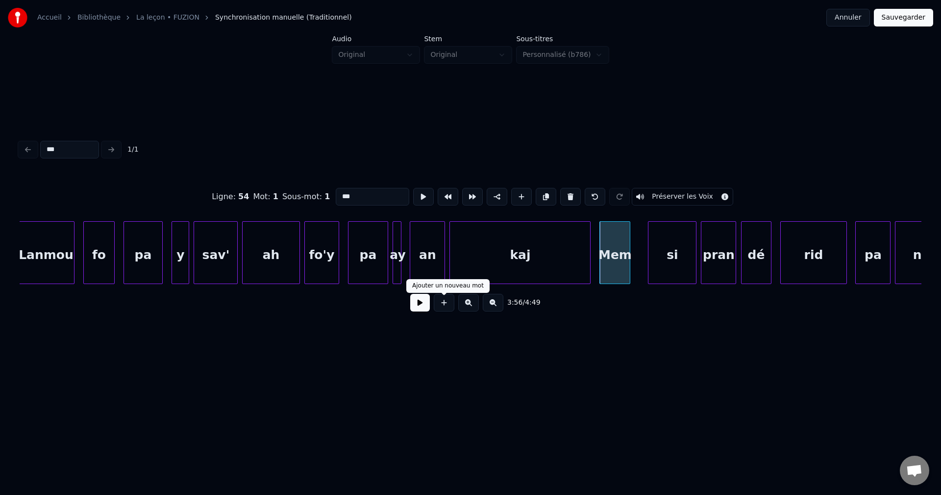
type input "***"
click at [427, 305] on button at bounding box center [420, 303] width 20 height 18
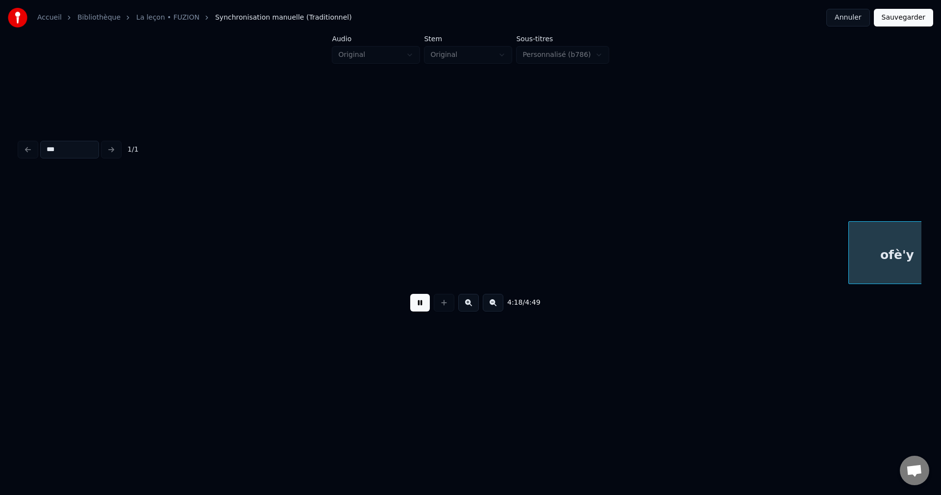
scroll to position [0, 57015]
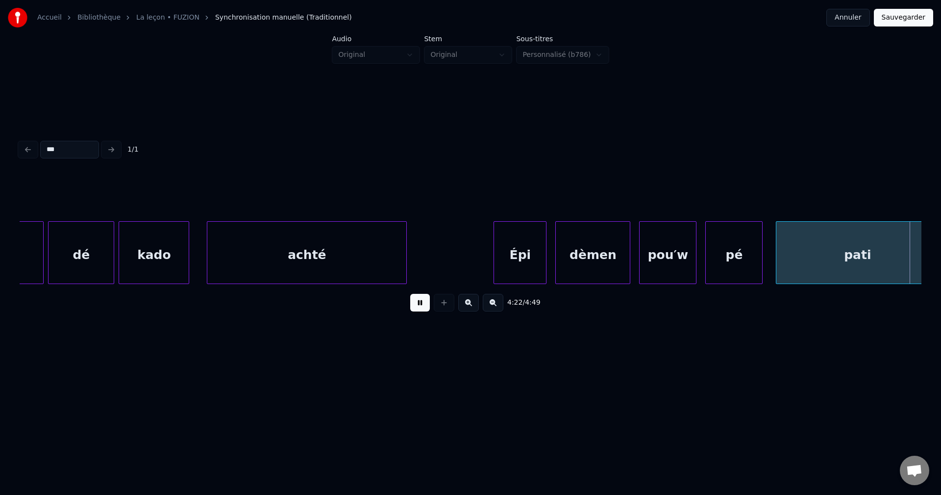
click at [405, 246] on div at bounding box center [404, 253] width 3 height 62
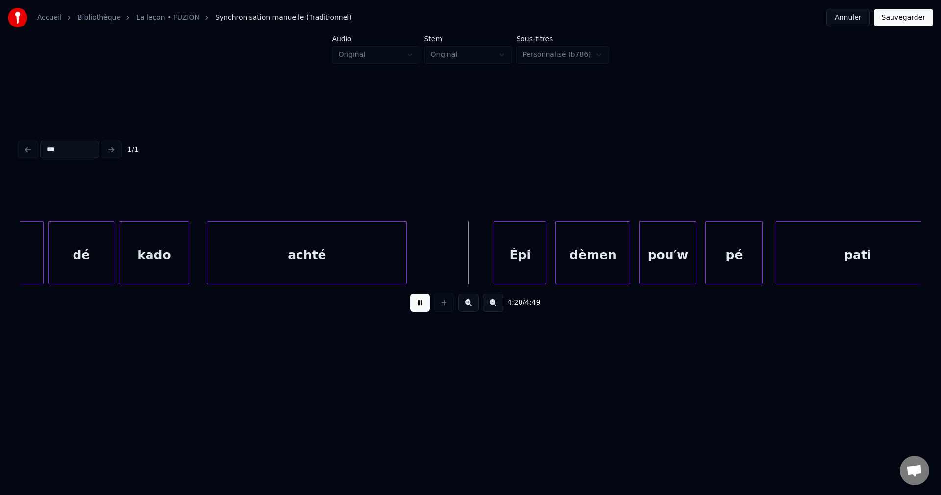
click at [409, 302] on div "4:20 / 4:49" at bounding box center [470, 303] width 886 height 22
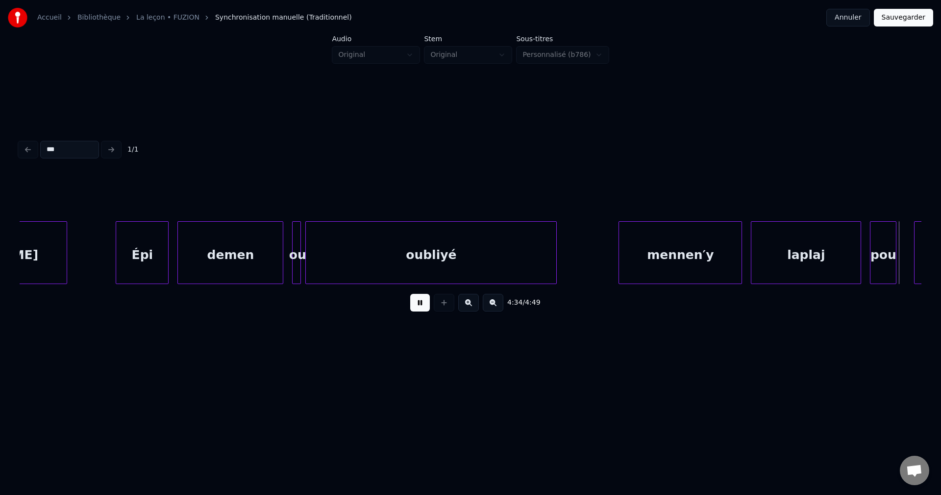
scroll to position [0, 60629]
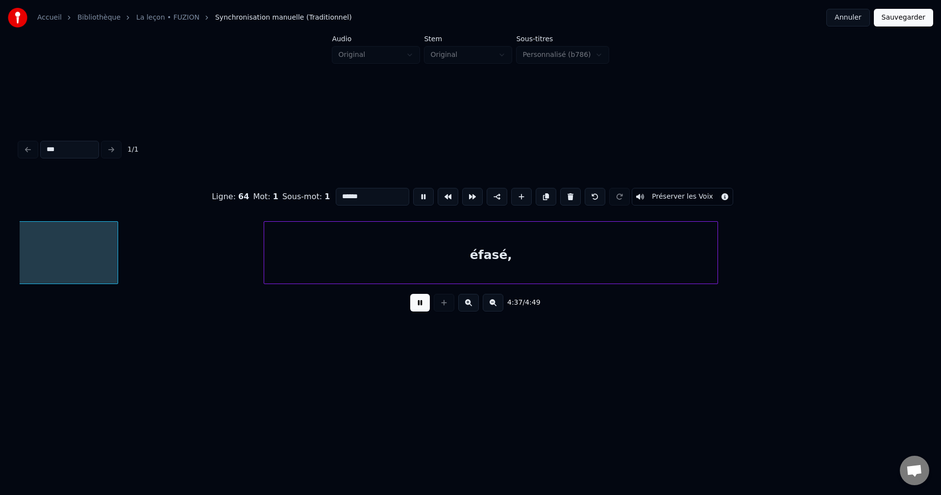
scroll to position [0, 61200]
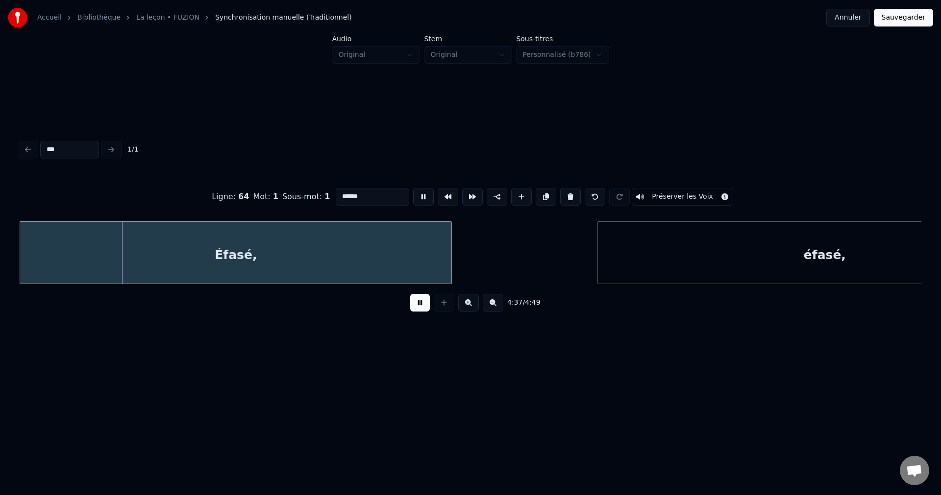
click at [381, 193] on input "******" at bounding box center [373, 197] width 74 height 18
type input "********"
click at [412, 303] on button at bounding box center [420, 303] width 20 height 18
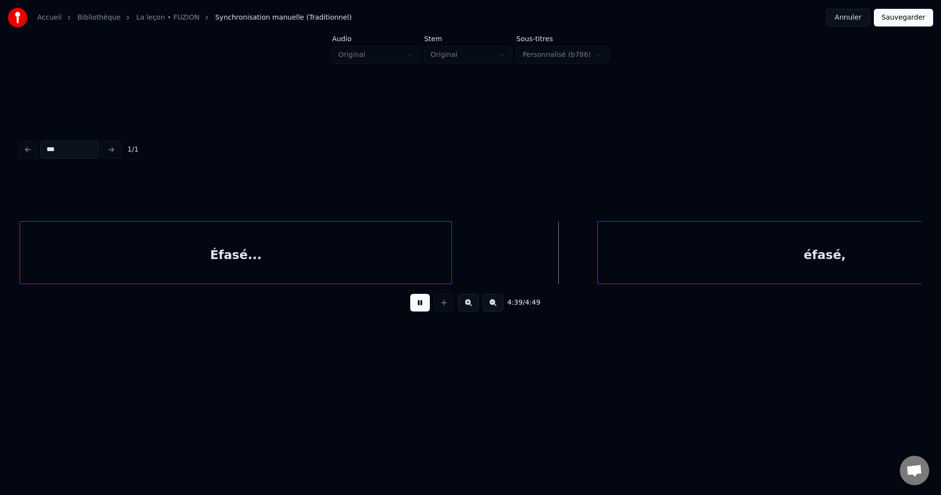
click at [684, 243] on div "éfasé," at bounding box center [825, 255] width 454 height 67
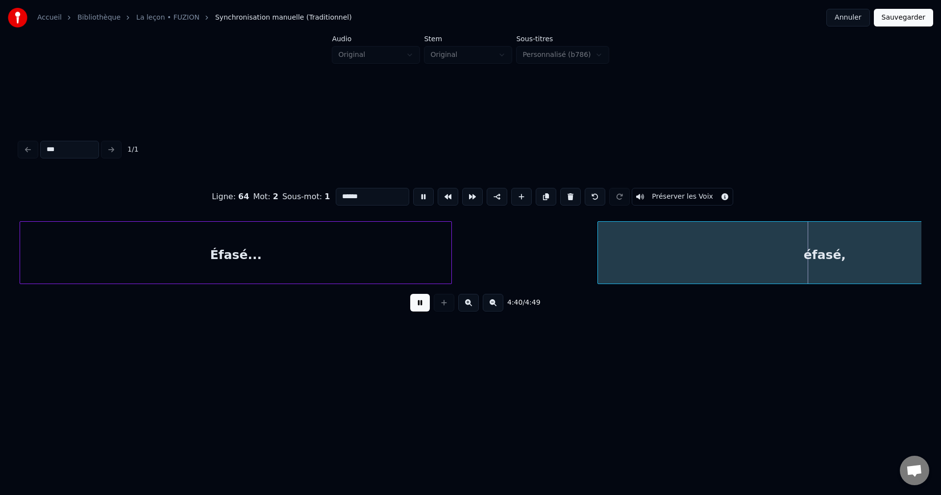
click at [360, 193] on input "******" at bounding box center [373, 197] width 74 height 18
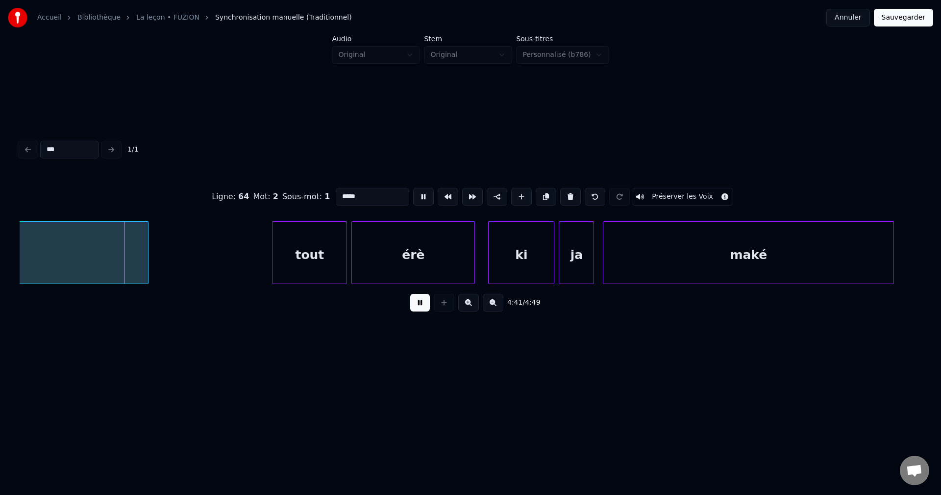
scroll to position [0, 61778]
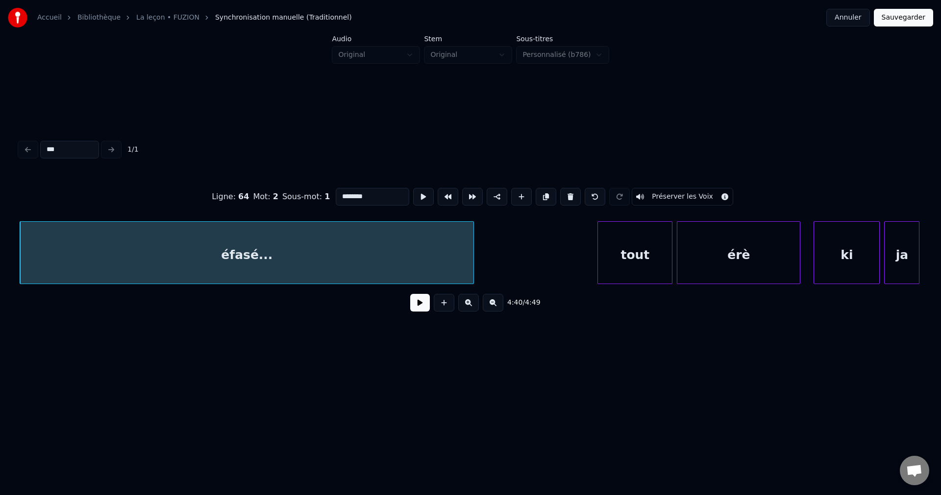
type input "********"
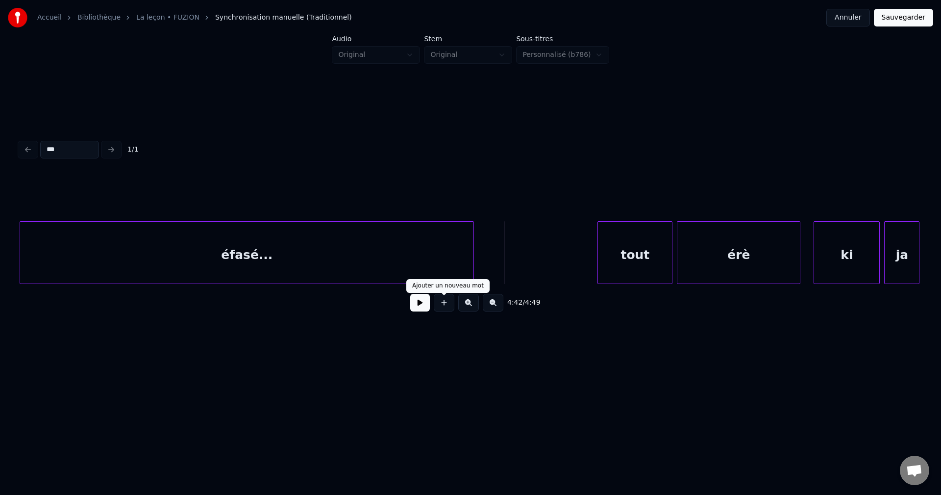
click at [413, 308] on button at bounding box center [420, 303] width 20 height 18
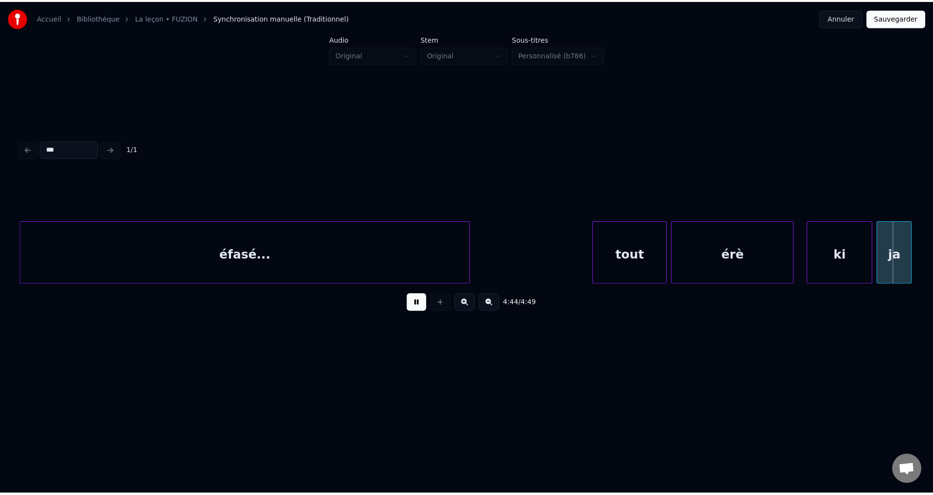
scroll to position [0, 62682]
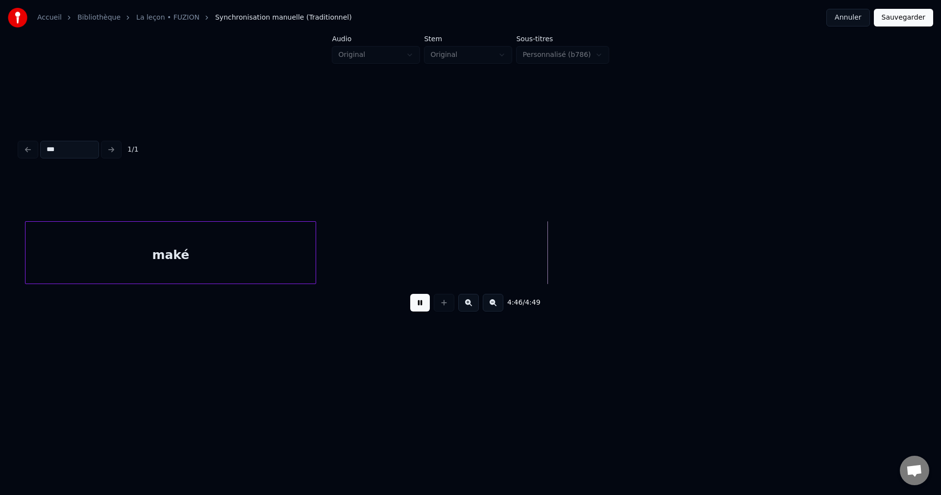
click at [898, 17] on button "Sauvegarder" at bounding box center [903, 18] width 59 height 18
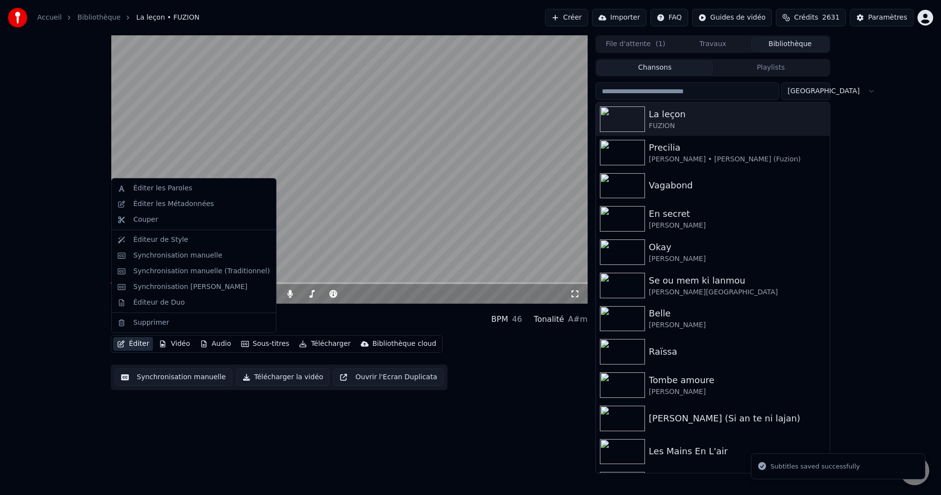
click at [136, 341] on button "Éditer" at bounding box center [133, 344] width 40 height 14
click at [202, 205] on div "Éditer les Métadonnées" at bounding box center [173, 204] width 81 height 10
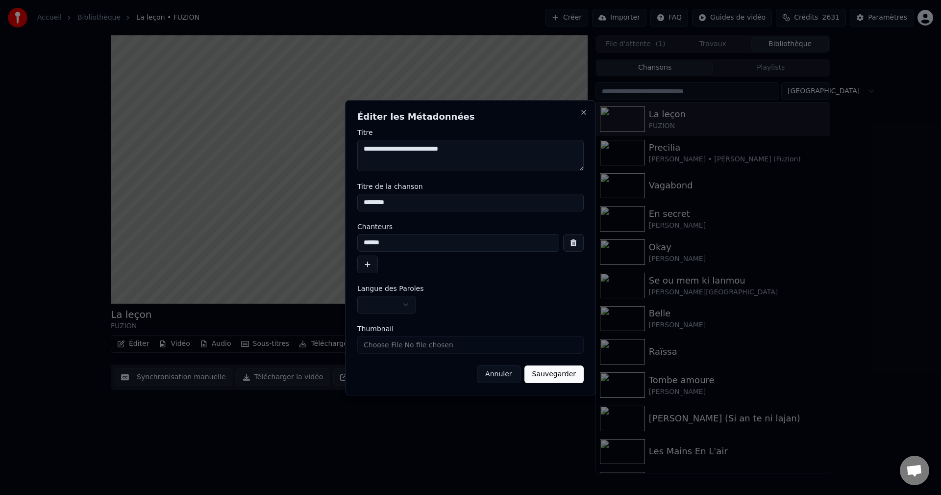
drag, startPoint x: 488, startPoint y: 147, endPoint x: 262, endPoint y: 157, distance: 226.2
click at [262, 157] on body "**********" at bounding box center [470, 247] width 941 height 495
click at [410, 150] on textarea "**********" at bounding box center [470, 155] width 227 height 31
drag, startPoint x: 474, startPoint y: 151, endPoint x: 443, endPoint y: 151, distance: 31.4
click at [443, 151] on textarea "**********" at bounding box center [470, 155] width 227 height 31
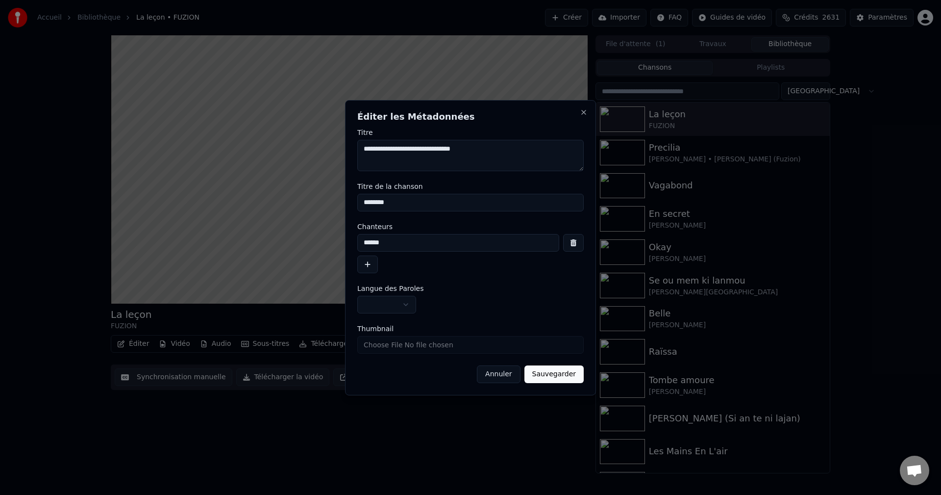
type textarea "**********"
drag, startPoint x: 404, startPoint y: 204, endPoint x: 318, endPoint y: 202, distance: 86.3
click at [318, 202] on body "**********" at bounding box center [470, 247] width 941 height 495
paste input
type input "********"
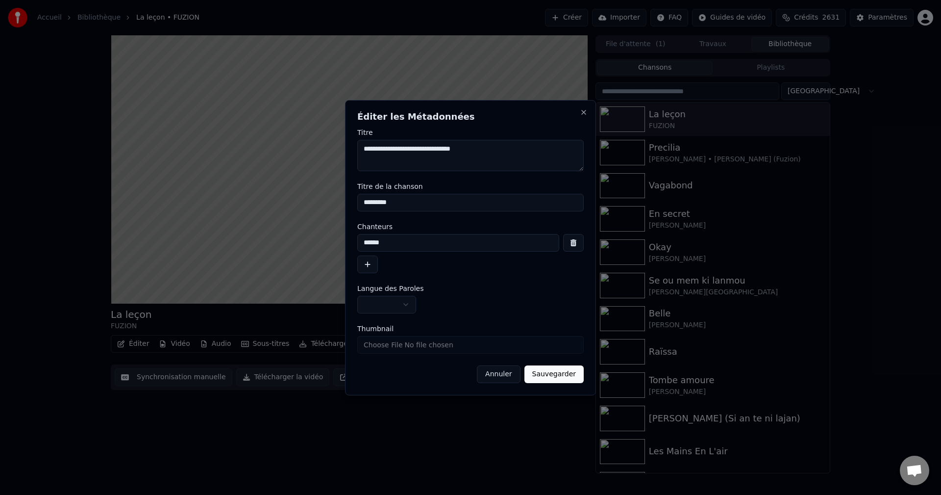
drag, startPoint x: 409, startPoint y: 151, endPoint x: 312, endPoint y: 150, distance: 97.1
click at [312, 150] on body "**********" at bounding box center [470, 247] width 941 height 495
drag, startPoint x: 404, startPoint y: 240, endPoint x: 265, endPoint y: 243, distance: 139.3
click at [265, 243] on body "**********" at bounding box center [470, 247] width 941 height 495
paste input "********"
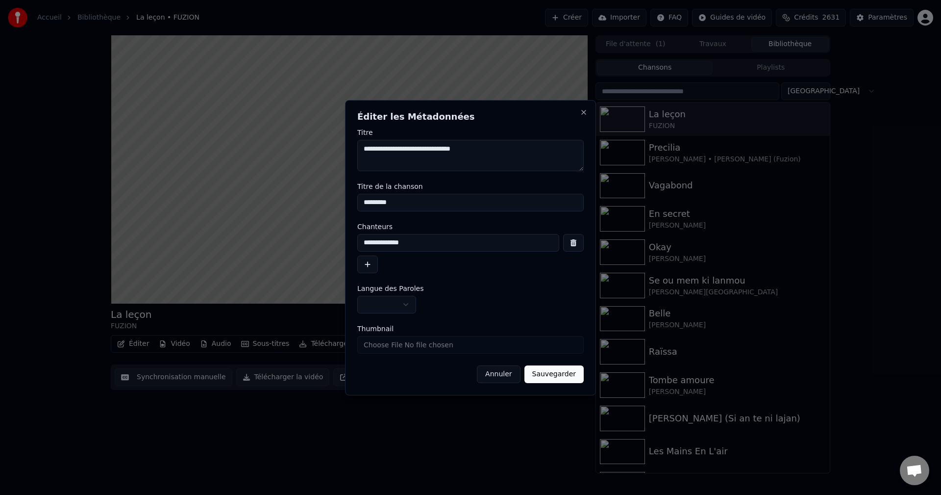
type input "**********"
click at [390, 302] on body "**********" at bounding box center [470, 247] width 941 height 495
click at [569, 375] on button "Sauvegarder" at bounding box center [554, 374] width 59 height 18
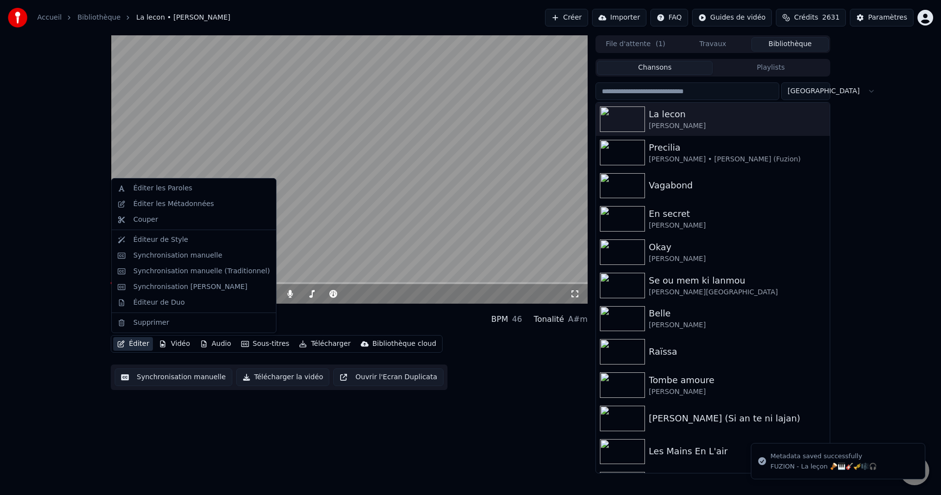
click at [129, 342] on button "Éditer" at bounding box center [133, 344] width 40 height 14
click at [174, 303] on div "Éditeur de Duo" at bounding box center [158, 303] width 51 height 10
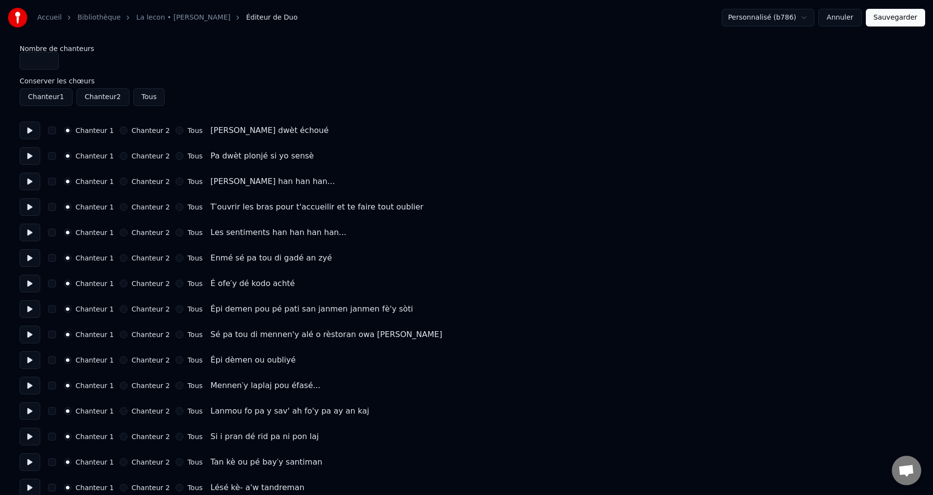
click at [29, 126] on button at bounding box center [30, 131] width 21 height 18
click at [28, 150] on button at bounding box center [30, 156] width 21 height 18
drag, startPoint x: 28, startPoint y: 185, endPoint x: 26, endPoint y: 211, distance: 26.6
click at [28, 185] on button at bounding box center [30, 182] width 21 height 18
click at [26, 211] on button at bounding box center [30, 207] width 21 height 18
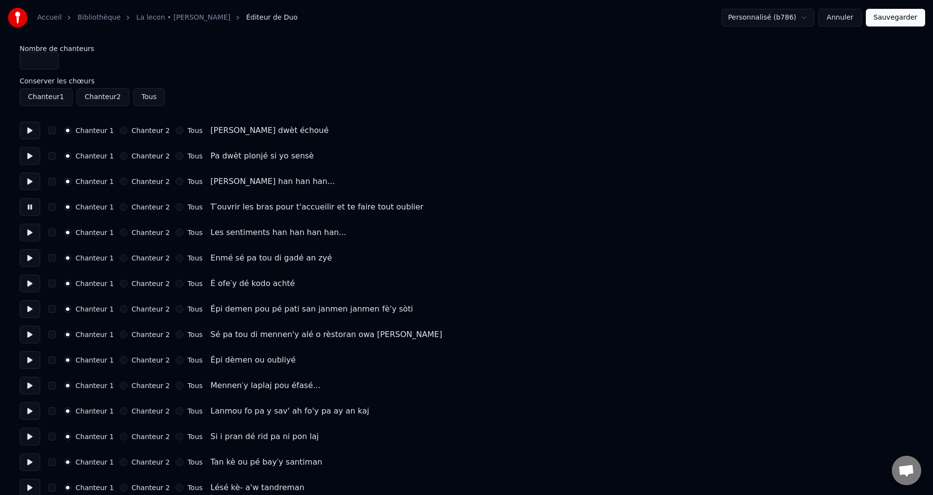
click at [30, 236] on button at bounding box center [30, 233] width 21 height 18
click at [30, 258] on button at bounding box center [30, 258] width 21 height 18
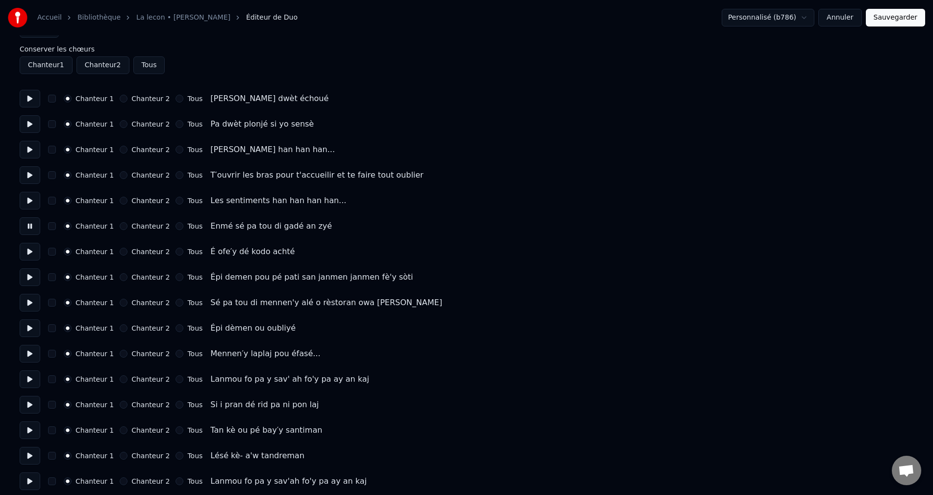
scroll to position [49, 0]
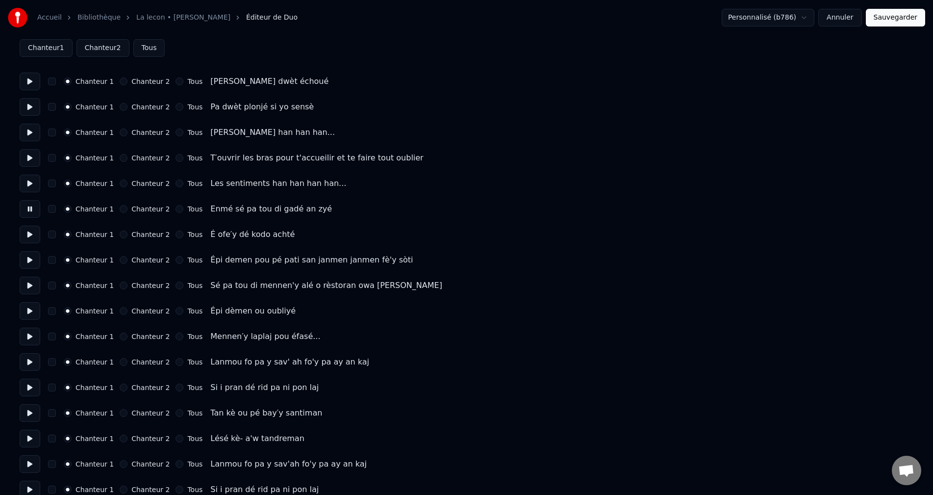
click at [32, 236] on button at bounding box center [30, 235] width 21 height 18
click at [28, 261] on button at bounding box center [30, 260] width 21 height 18
click at [29, 287] on button at bounding box center [30, 286] width 21 height 18
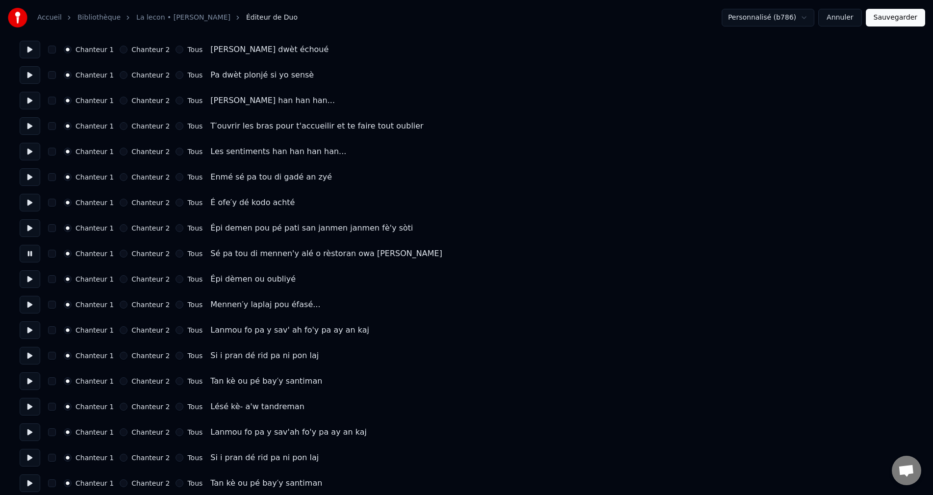
scroll to position [98, 0]
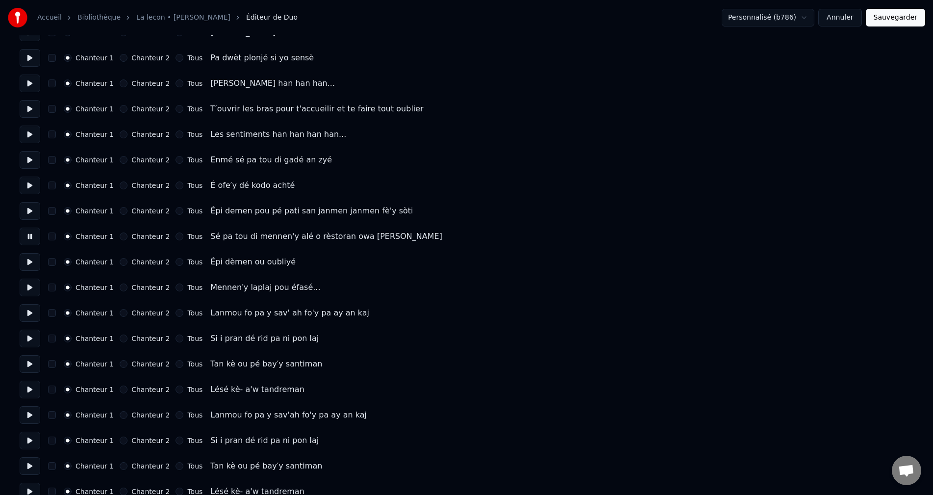
click at [30, 266] on button at bounding box center [30, 262] width 21 height 18
click at [30, 284] on button at bounding box center [30, 287] width 21 height 18
click at [32, 311] on button at bounding box center [30, 313] width 21 height 18
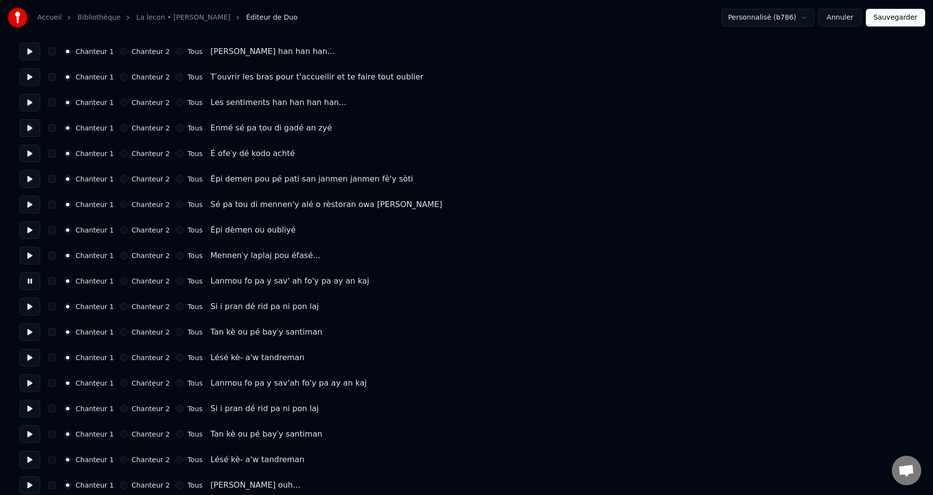
scroll to position [147, 0]
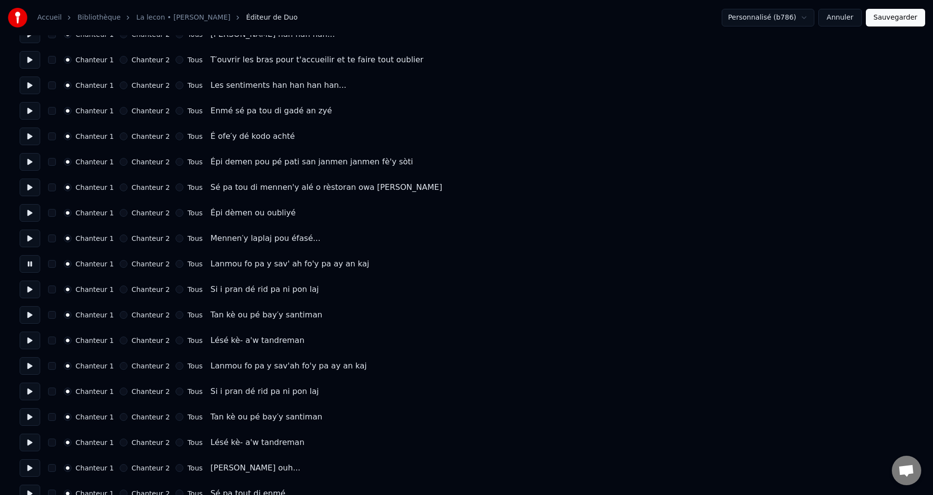
click at [28, 287] on button at bounding box center [30, 289] width 21 height 18
click at [32, 323] on button at bounding box center [30, 315] width 21 height 18
click at [30, 342] on button at bounding box center [30, 340] width 21 height 18
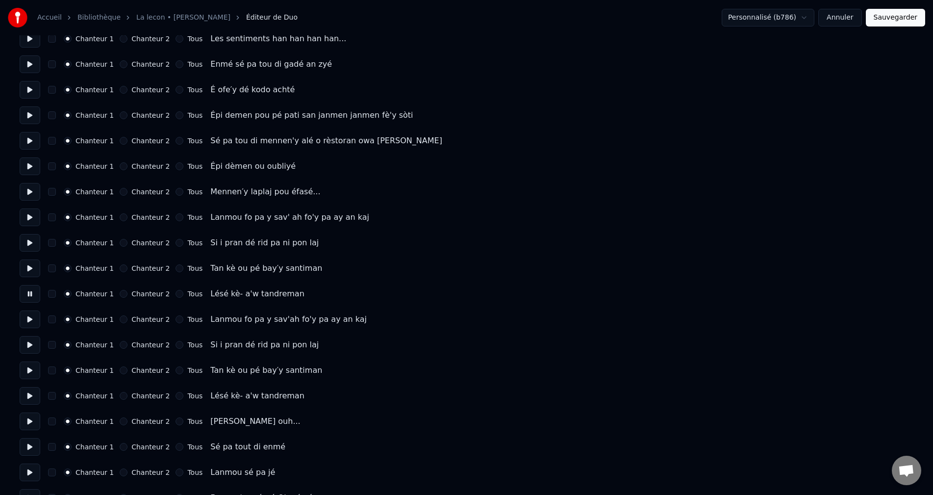
scroll to position [245, 0]
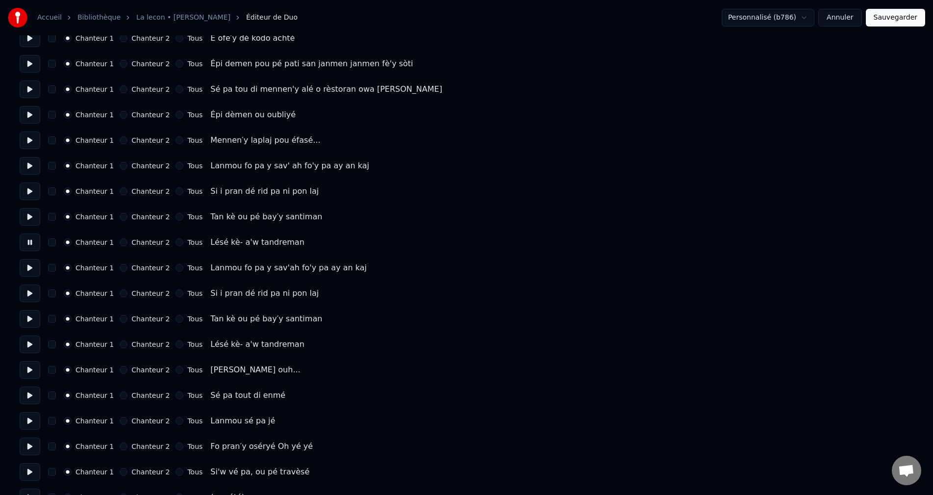
click at [30, 271] on button at bounding box center [30, 268] width 21 height 18
click at [33, 297] on button at bounding box center [30, 293] width 21 height 18
click at [28, 324] on button at bounding box center [30, 319] width 21 height 18
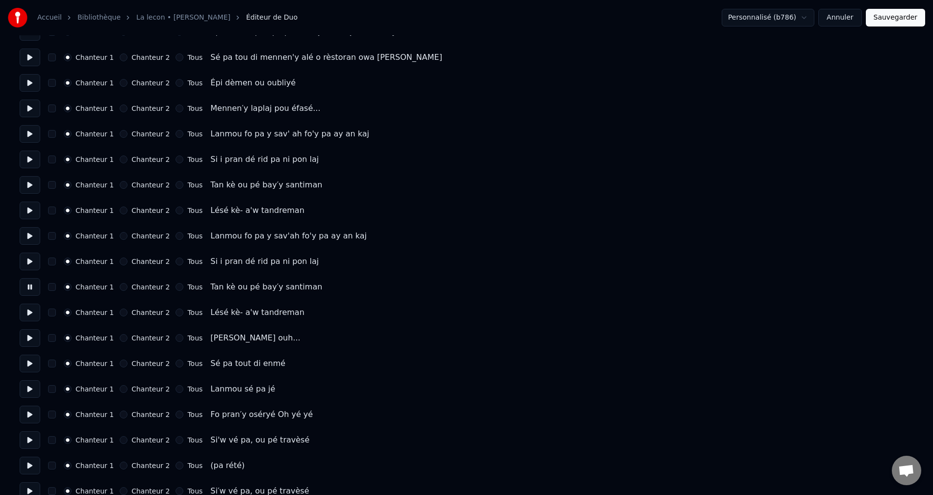
scroll to position [294, 0]
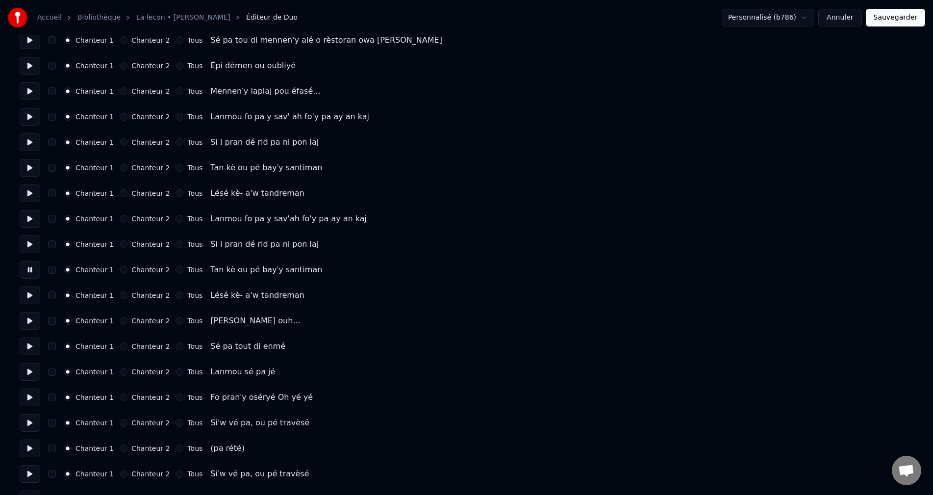
click at [23, 244] on button at bounding box center [30, 244] width 21 height 18
click at [33, 225] on button at bounding box center [30, 219] width 21 height 18
click at [26, 244] on button at bounding box center [30, 244] width 21 height 18
click at [25, 266] on button at bounding box center [30, 270] width 21 height 18
click at [29, 296] on button at bounding box center [30, 295] width 21 height 18
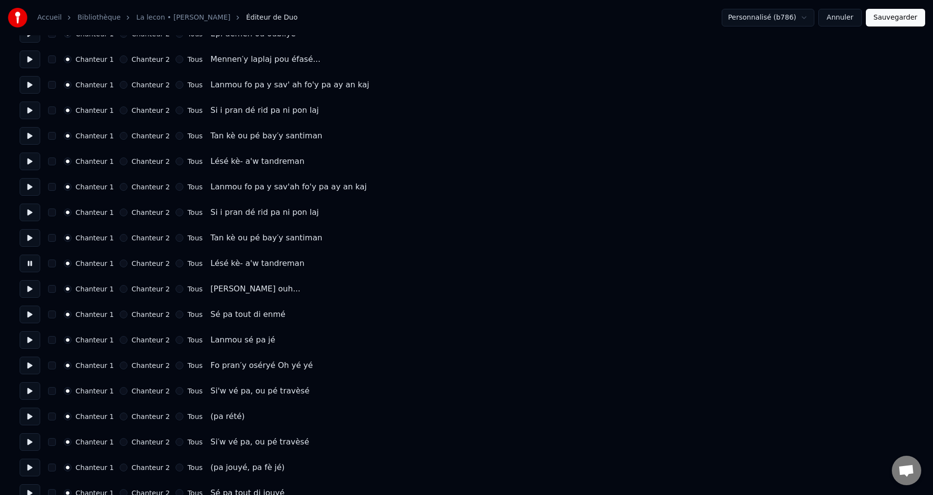
scroll to position [343, 0]
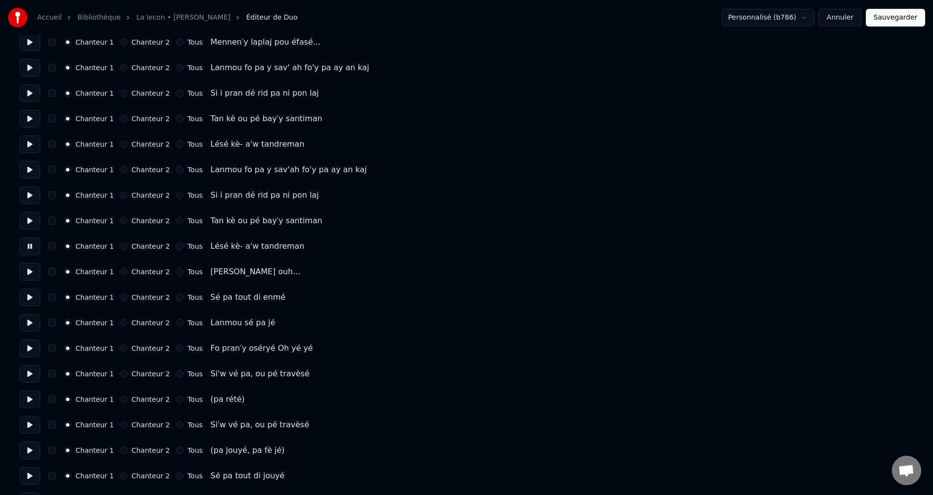
click at [25, 274] on button at bounding box center [30, 272] width 21 height 18
click at [26, 299] on button at bounding box center [30, 297] width 21 height 18
click at [30, 273] on button at bounding box center [30, 272] width 21 height 18
click at [31, 276] on button at bounding box center [30, 272] width 21 height 18
click at [33, 275] on button at bounding box center [30, 272] width 21 height 18
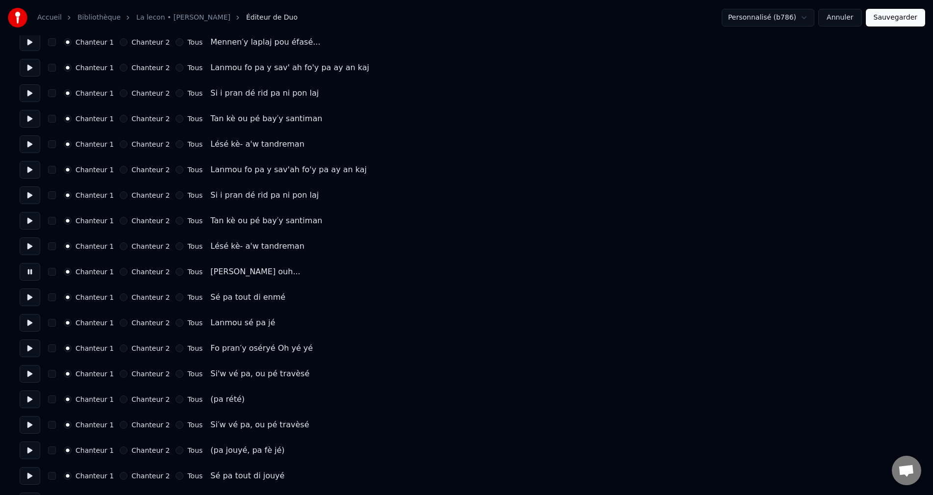
click at [27, 295] on button at bounding box center [30, 297] width 21 height 18
click at [28, 329] on button at bounding box center [30, 323] width 21 height 18
click at [28, 304] on button at bounding box center [30, 297] width 21 height 18
click at [120, 297] on button "Chanteur 2" at bounding box center [124, 297] width 8 height 8
click at [34, 321] on button at bounding box center [30, 323] width 21 height 18
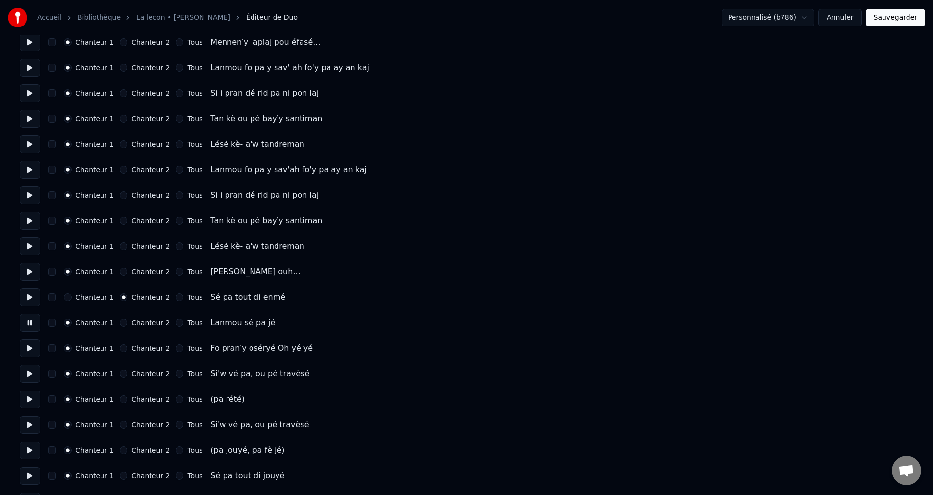
click at [120, 324] on button "Chanteur 2" at bounding box center [124, 323] width 8 height 8
click at [39, 350] on button at bounding box center [30, 348] width 21 height 18
click at [121, 348] on button "Chanteur 2" at bounding box center [124, 348] width 8 height 8
click at [28, 375] on button at bounding box center [30, 374] width 21 height 18
click at [123, 372] on div "Chanteur 2" at bounding box center [145, 374] width 50 height 8
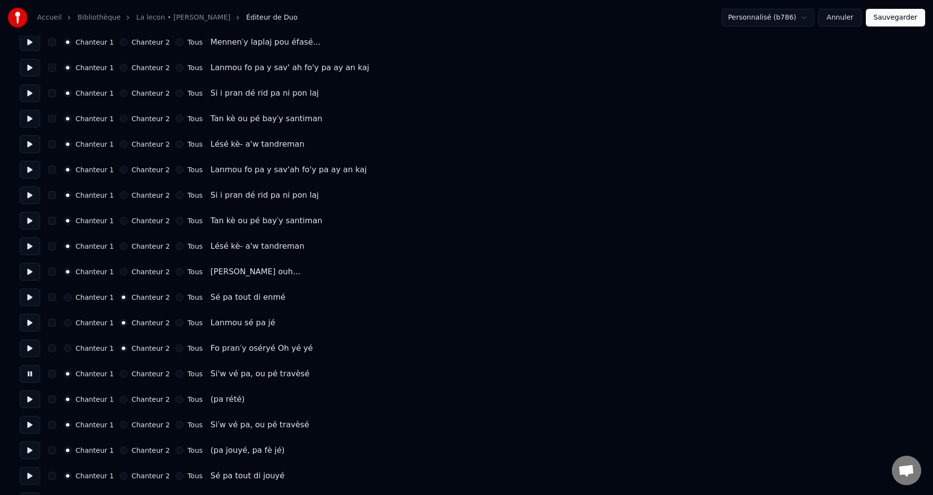
click at [120, 372] on button "Chanteur 2" at bounding box center [124, 374] width 8 height 8
click at [35, 402] on button at bounding box center [30, 399] width 21 height 18
drag, startPoint x: 30, startPoint y: 428, endPoint x: 67, endPoint y: 416, distance: 39.1
click at [30, 428] on button at bounding box center [30, 425] width 21 height 18
click at [120, 427] on button "Chanteur 2" at bounding box center [124, 425] width 8 height 8
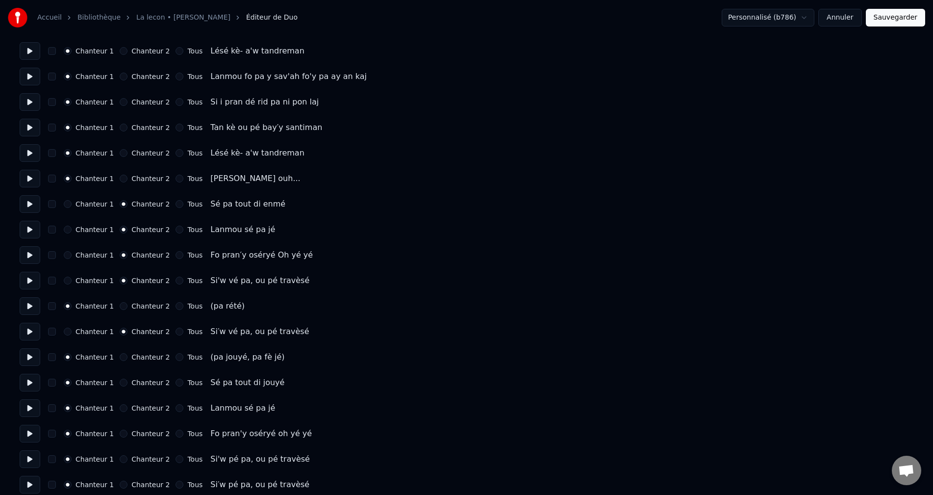
scroll to position [441, 0]
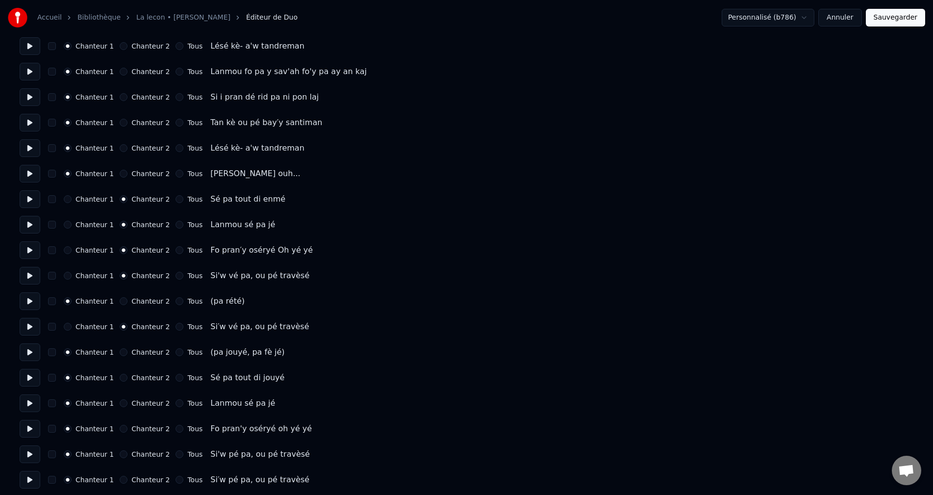
click at [39, 356] on button at bounding box center [30, 352] width 21 height 18
click at [27, 380] on button at bounding box center [30, 378] width 21 height 18
click at [120, 378] on button "Chanteur 2" at bounding box center [124, 378] width 8 height 8
click at [35, 411] on div "Nombre de chanteurs * Conserver les chœurs Chanteur 1 Chanteur 2 Tous Chanteur …" at bounding box center [467, 454] width 894 height 1700
click at [24, 406] on button at bounding box center [30, 403] width 21 height 18
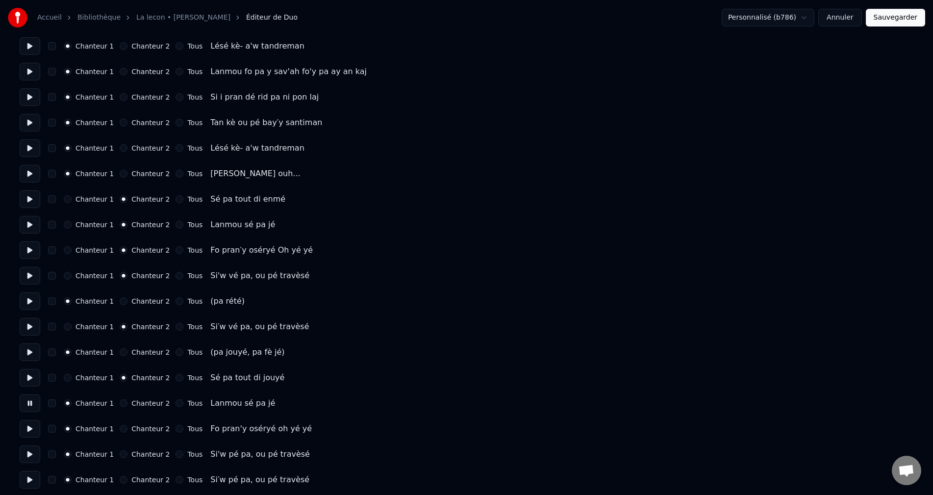
click at [120, 404] on button "Chanteur 2" at bounding box center [124, 403] width 8 height 8
drag, startPoint x: 32, startPoint y: 434, endPoint x: 51, endPoint y: 433, distance: 19.1
click at [33, 434] on button at bounding box center [30, 429] width 21 height 18
click at [120, 429] on button "Chanteur 2" at bounding box center [124, 429] width 8 height 8
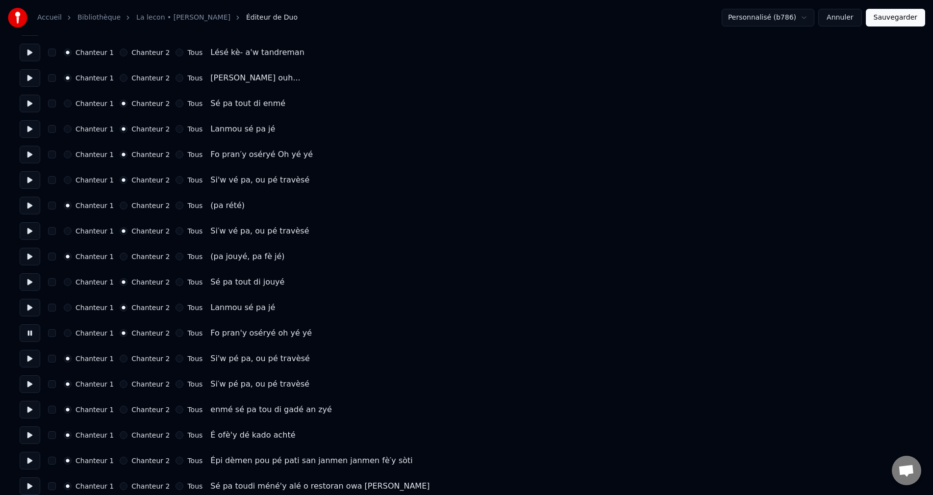
scroll to position [539, 0]
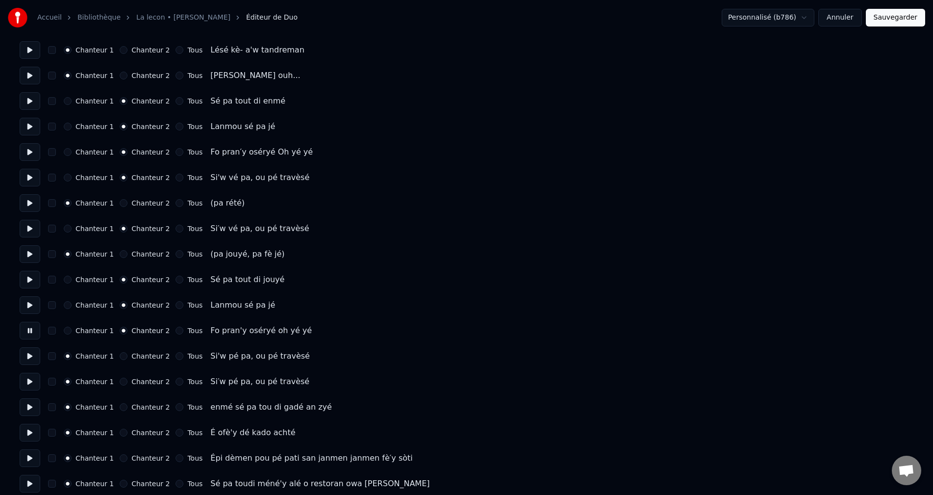
drag, startPoint x: 27, startPoint y: 359, endPoint x: 37, endPoint y: 359, distance: 9.8
click at [29, 359] on button at bounding box center [30, 356] width 21 height 18
click at [120, 358] on button "Chanteur 2" at bounding box center [124, 356] width 8 height 8
drag, startPoint x: 21, startPoint y: 391, endPoint x: 27, endPoint y: 391, distance: 6.4
click at [23, 391] on div "Nombre de chanteurs * Conserver les chœurs Chanteur 1 Chanteur 2 Tous Chanteur …" at bounding box center [467, 356] width 894 height 1700
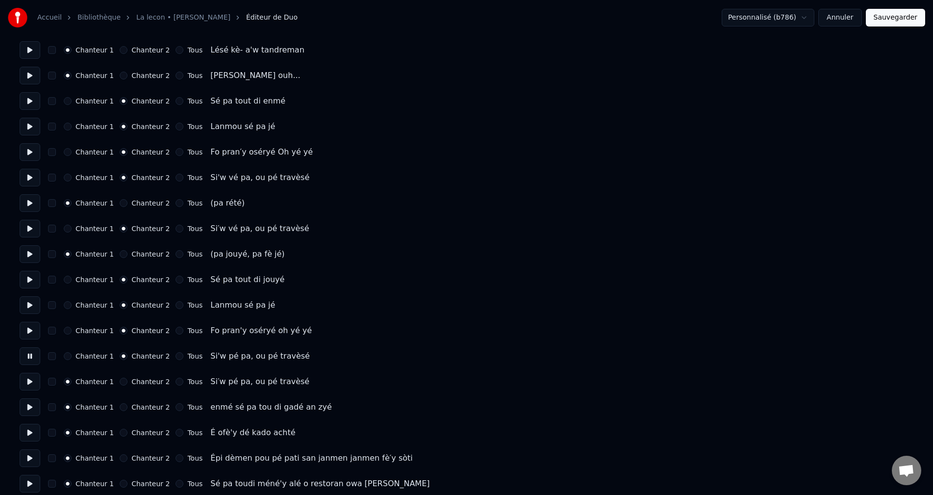
click at [29, 386] on button at bounding box center [30, 382] width 21 height 18
click at [120, 384] on button "Chanteur 2" at bounding box center [124, 382] width 8 height 8
click at [29, 409] on button at bounding box center [30, 407] width 21 height 18
drag, startPoint x: 42, startPoint y: 428, endPoint x: 36, endPoint y: 428, distance: 5.9
click at [40, 428] on div "Chanteur 1 Chanteur 2 Tous É ofè'y dé kado achté" at bounding box center [467, 433] width 894 height 18
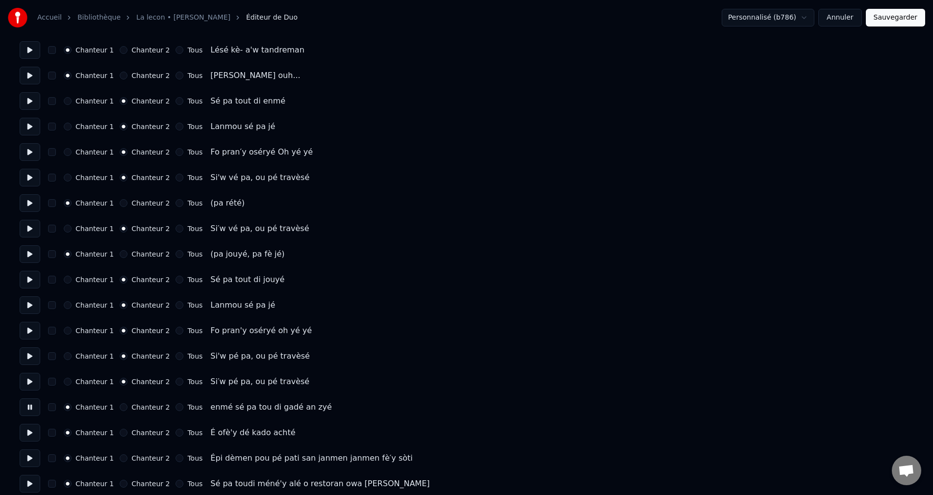
click at [35, 429] on button at bounding box center [30, 433] width 21 height 18
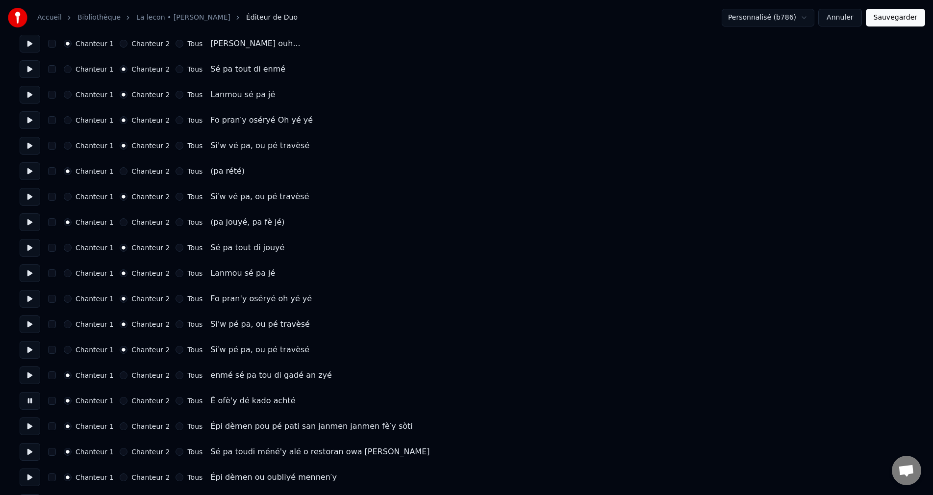
scroll to position [588, 0]
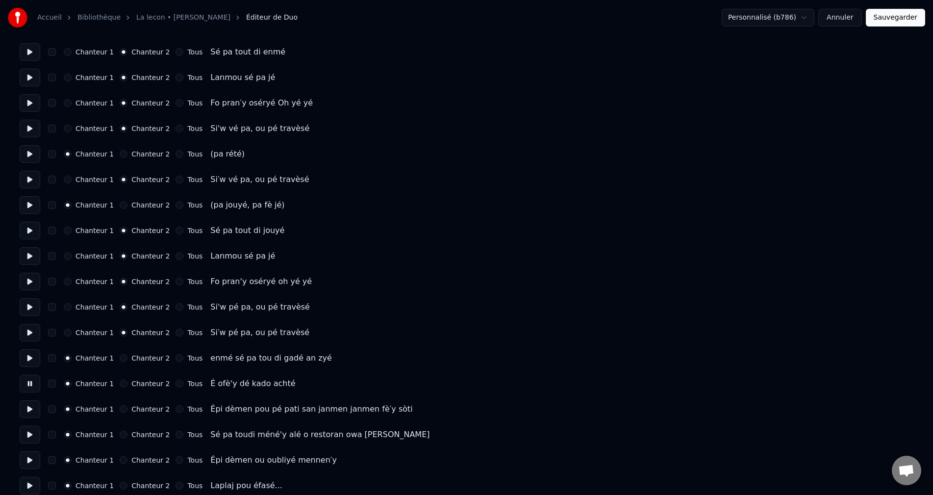
click at [35, 408] on button at bounding box center [30, 409] width 21 height 18
click at [29, 432] on button at bounding box center [30, 435] width 21 height 18
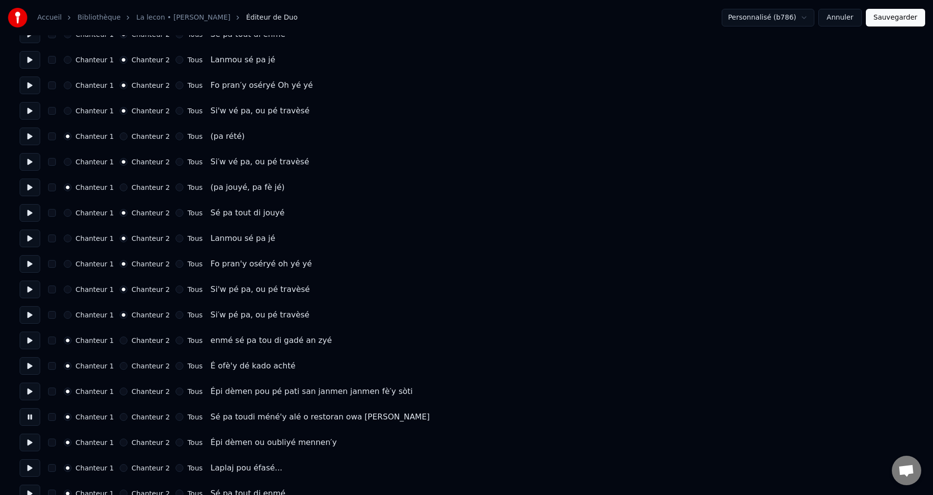
scroll to position [637, 0]
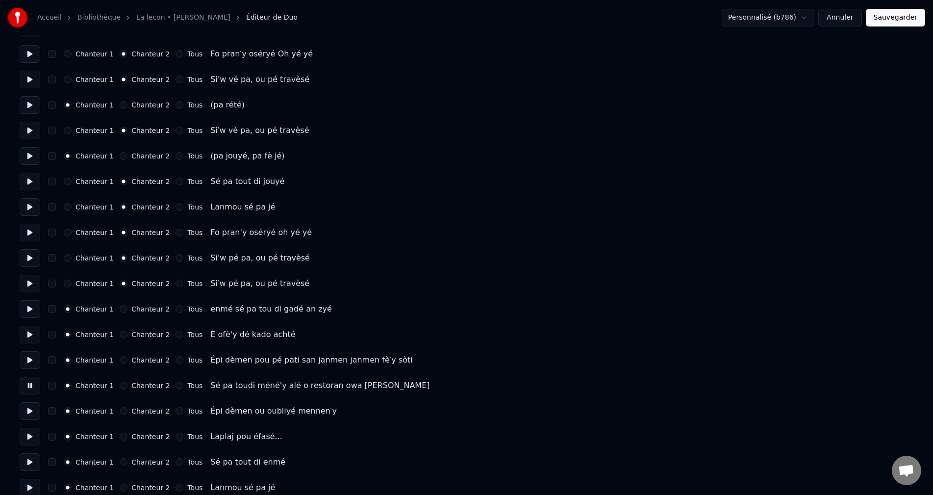
click at [33, 425] on div "Nombre de chanteurs * Conserver les chœurs Chanteur 1 Chanteur 2 Tous Chanteur …" at bounding box center [467, 258] width 894 height 1700
click at [32, 413] on button at bounding box center [30, 411] width 21 height 18
click at [32, 434] on button at bounding box center [30, 437] width 21 height 18
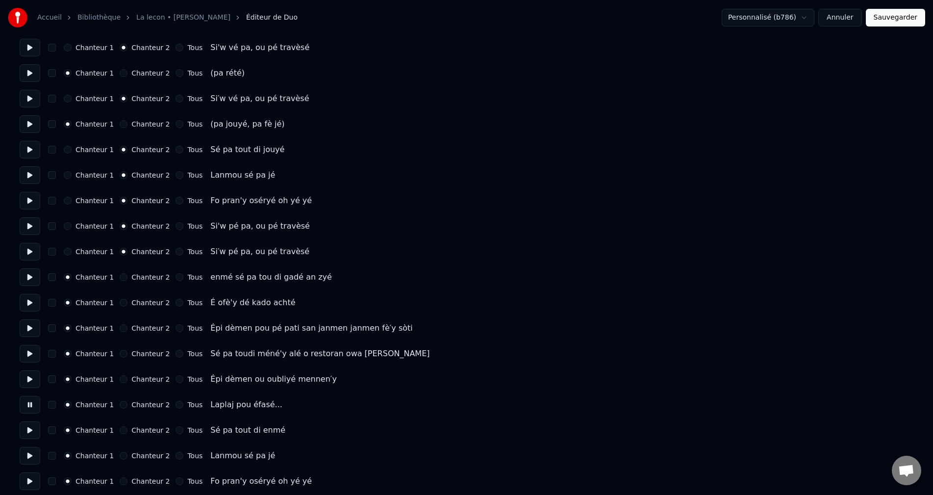
scroll to position [686, 0]
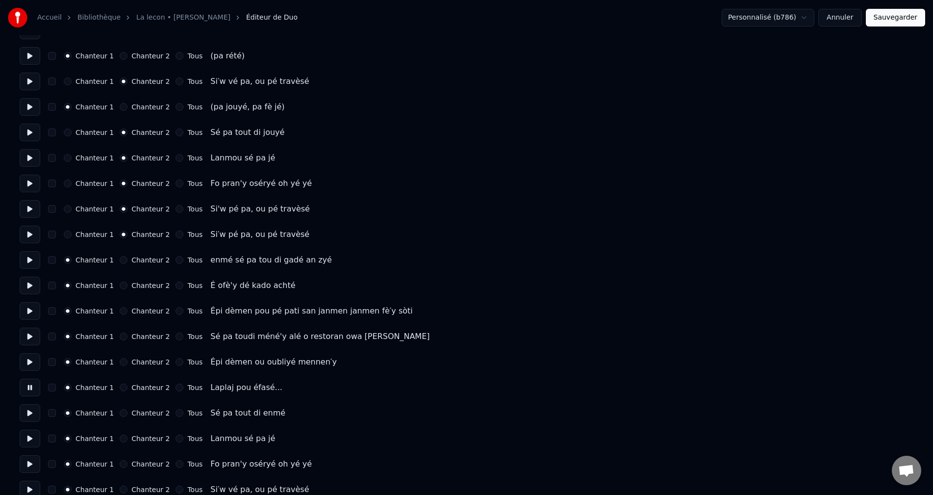
click at [29, 416] on button at bounding box center [30, 413] width 21 height 18
click at [121, 413] on button "Chanteur 2" at bounding box center [124, 413] width 8 height 8
click at [31, 413] on button at bounding box center [30, 413] width 21 height 18
click at [24, 441] on button at bounding box center [30, 438] width 21 height 18
click at [25, 439] on button at bounding box center [30, 438] width 21 height 18
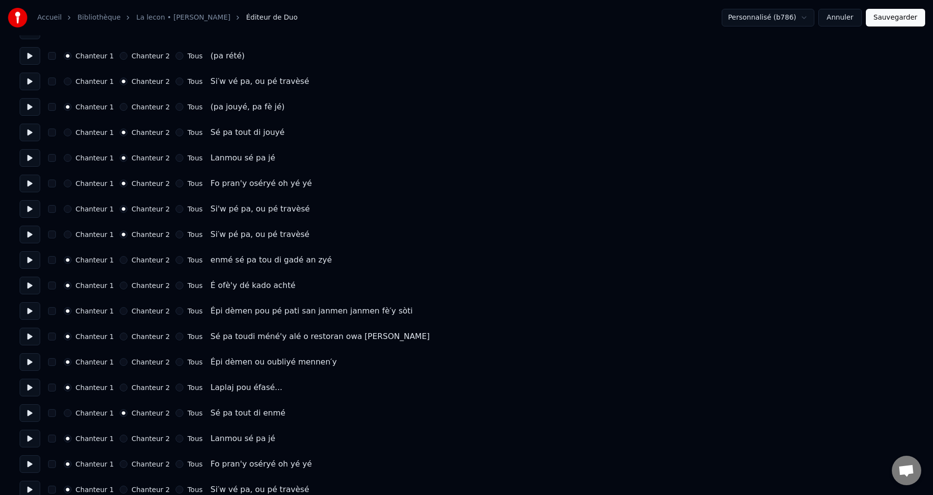
click at [32, 386] on button at bounding box center [30, 387] width 21 height 18
click at [26, 410] on button at bounding box center [30, 413] width 21 height 18
drag, startPoint x: 23, startPoint y: 450, endPoint x: 27, endPoint y: 442, distance: 9.7
click at [23, 448] on div "Nombre de chanteurs * Conserver les chœurs Chanteur 1 Chanteur 2 Tous Chanteur …" at bounding box center [467, 209] width 894 height 1700
click at [30, 440] on button at bounding box center [30, 438] width 21 height 18
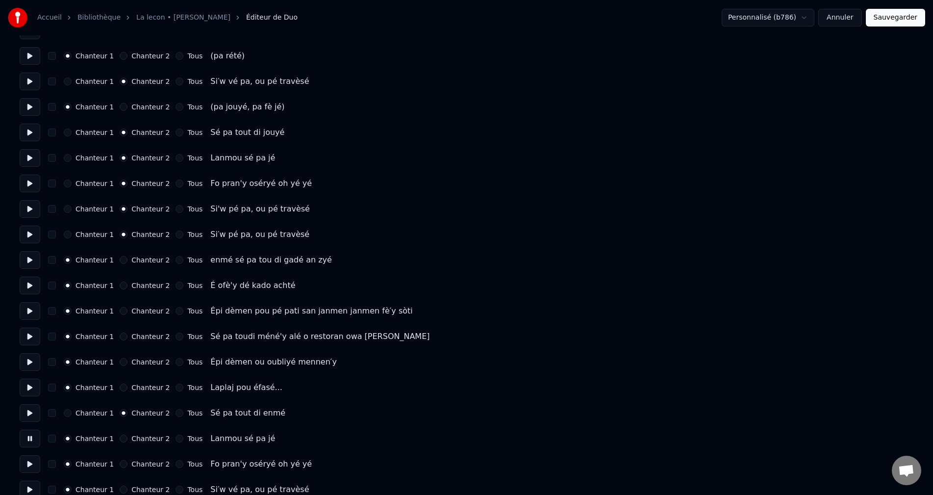
click at [120, 440] on button "Chanteur 2" at bounding box center [124, 438] width 8 height 8
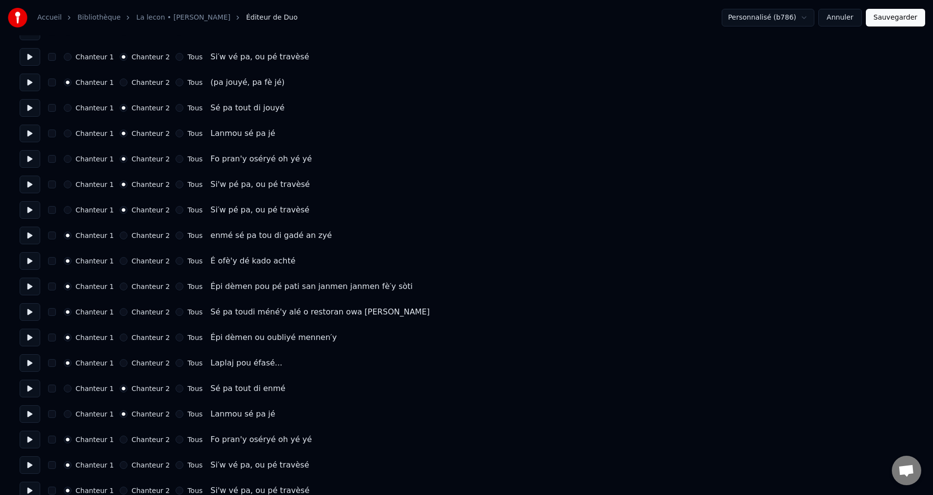
scroll to position [735, 0]
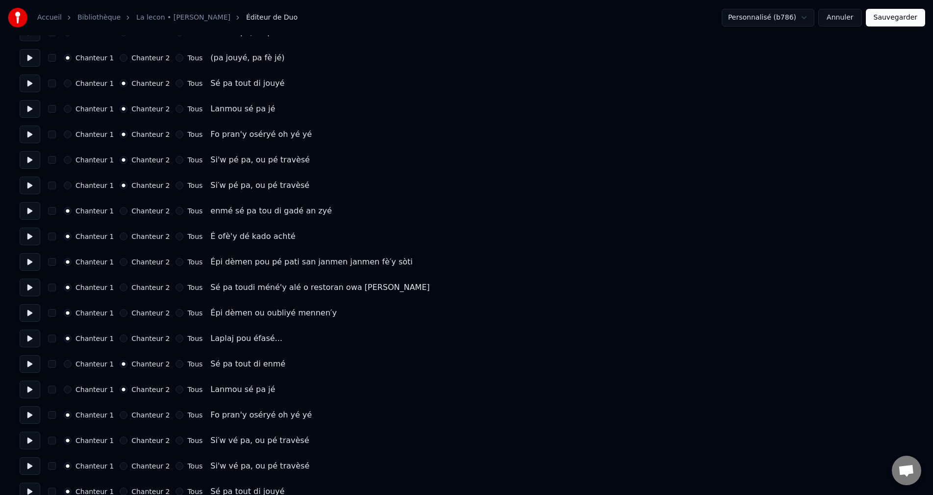
click at [33, 414] on button at bounding box center [30, 415] width 21 height 18
click at [120, 416] on button "Chanteur 2" at bounding box center [124, 415] width 8 height 8
click at [27, 443] on button at bounding box center [30, 440] width 21 height 18
click at [120, 442] on button "Chanteur 2" at bounding box center [124, 440] width 8 height 8
click at [34, 468] on button at bounding box center [30, 466] width 21 height 18
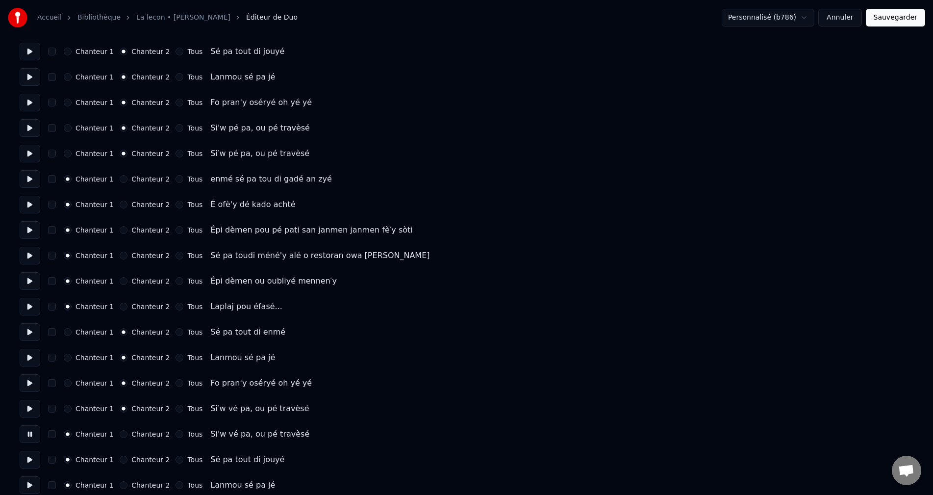
scroll to position [784, 0]
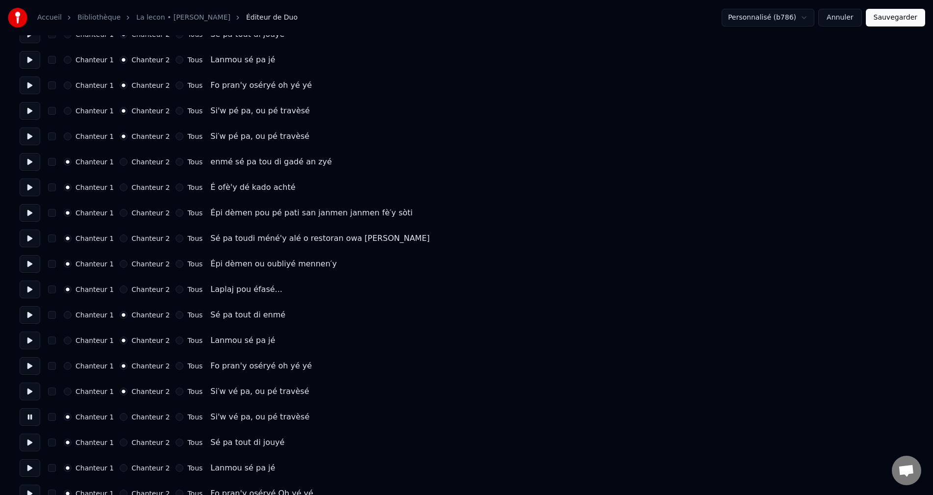
drag, startPoint x: 121, startPoint y: 418, endPoint x: 99, endPoint y: 429, distance: 24.8
click at [121, 415] on button "Chanteur 2" at bounding box center [124, 417] width 8 height 8
click at [25, 447] on button at bounding box center [30, 442] width 21 height 18
click at [120, 444] on button "Chanteur 2" at bounding box center [124, 442] width 8 height 8
click at [35, 464] on button at bounding box center [30, 468] width 21 height 18
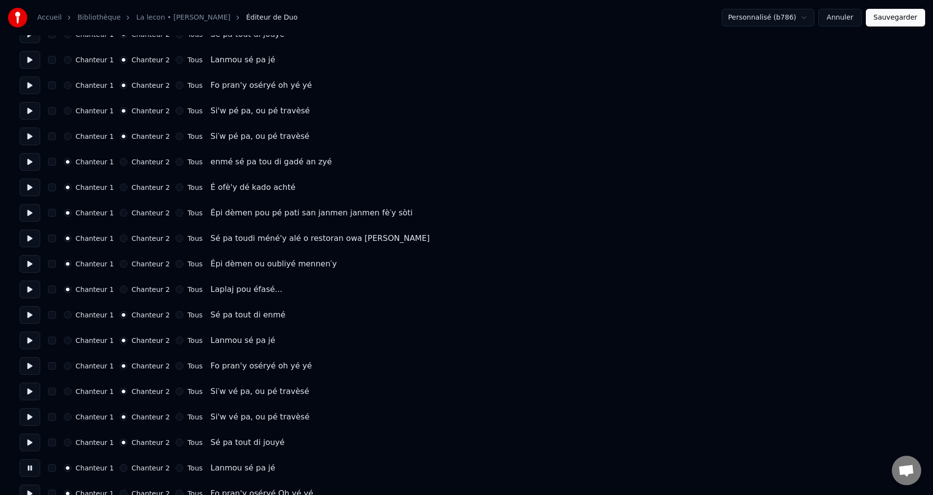
click at [120, 469] on button "Chanteur 2" at bounding box center [124, 468] width 8 height 8
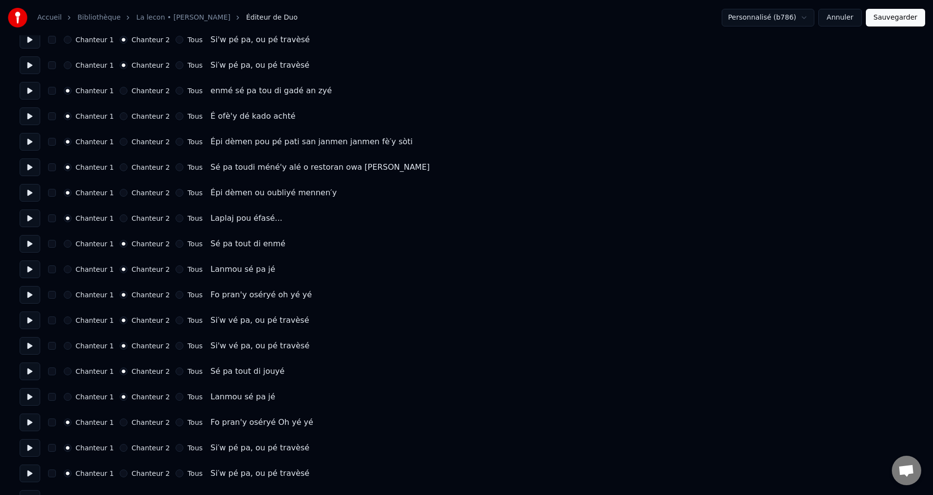
scroll to position [882, 0]
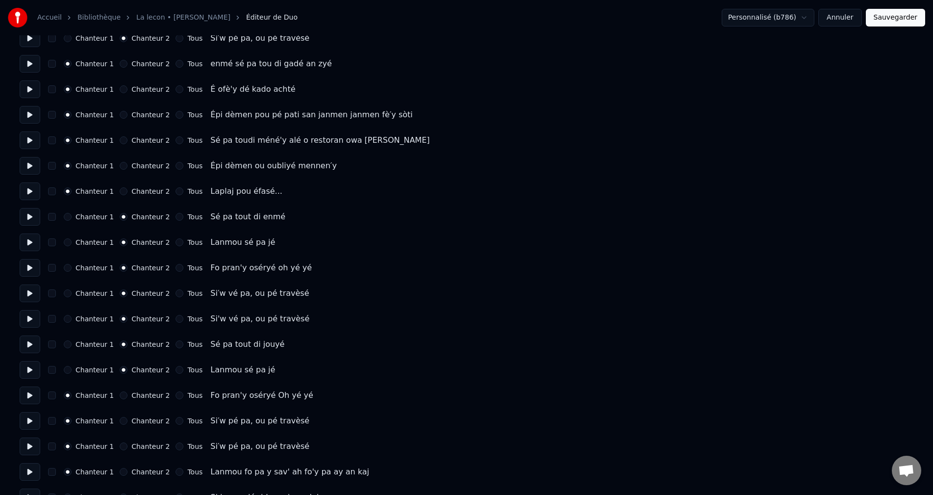
click at [34, 400] on button at bounding box center [30, 395] width 21 height 18
click at [120, 393] on button "Chanteur 2" at bounding box center [124, 395] width 8 height 8
drag, startPoint x: 24, startPoint y: 425, endPoint x: 42, endPoint y: 424, distance: 17.7
click at [24, 425] on button at bounding box center [30, 421] width 21 height 18
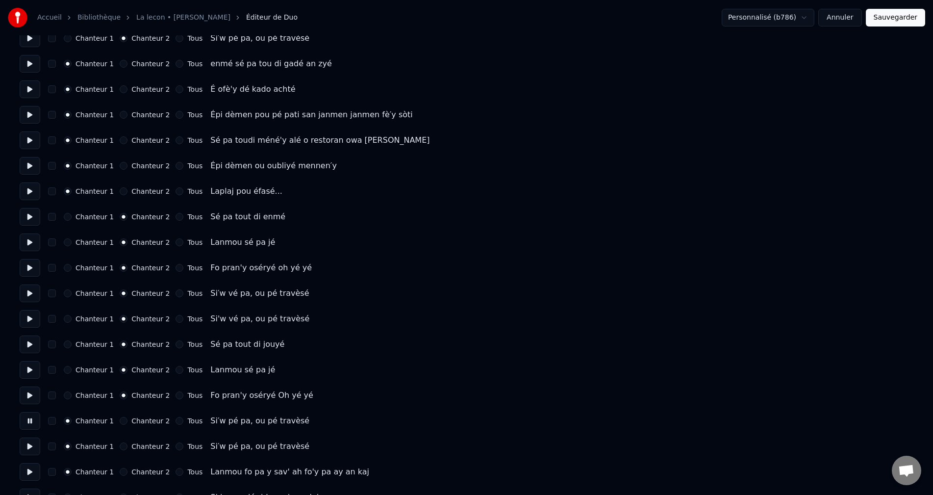
click at [120, 423] on div "Chanteur 2" at bounding box center [145, 421] width 50 height 8
click at [120, 422] on button "Chanteur 2" at bounding box center [124, 421] width 8 height 8
click at [35, 439] on button at bounding box center [30, 446] width 21 height 18
click at [113, 449] on div "Chanteur 1 Chanteur 2 Tous" at bounding box center [133, 446] width 139 height 8
click at [121, 446] on button "Chanteur 2" at bounding box center [124, 446] width 8 height 8
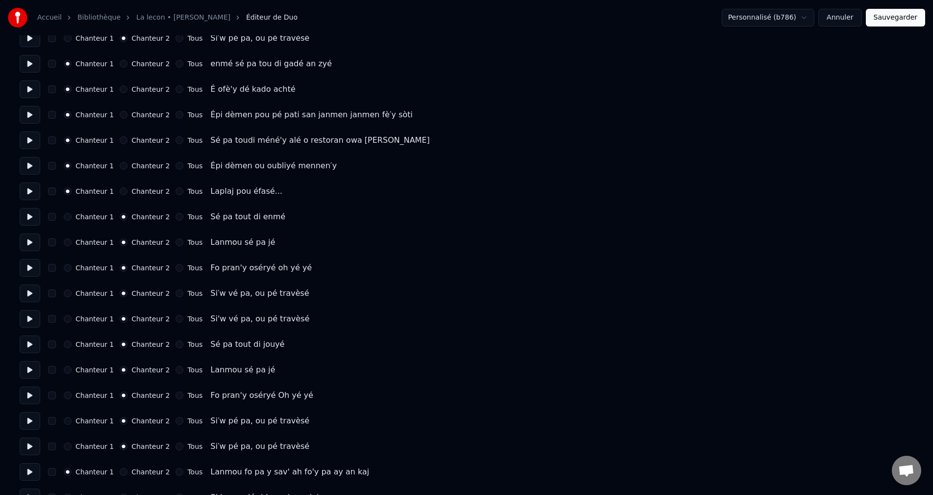
click at [24, 474] on button at bounding box center [30, 472] width 21 height 18
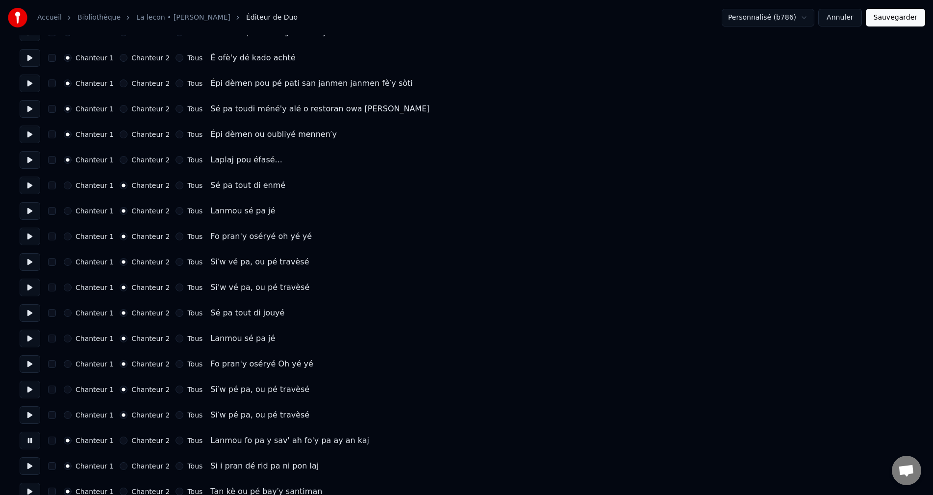
scroll to position [932, 0]
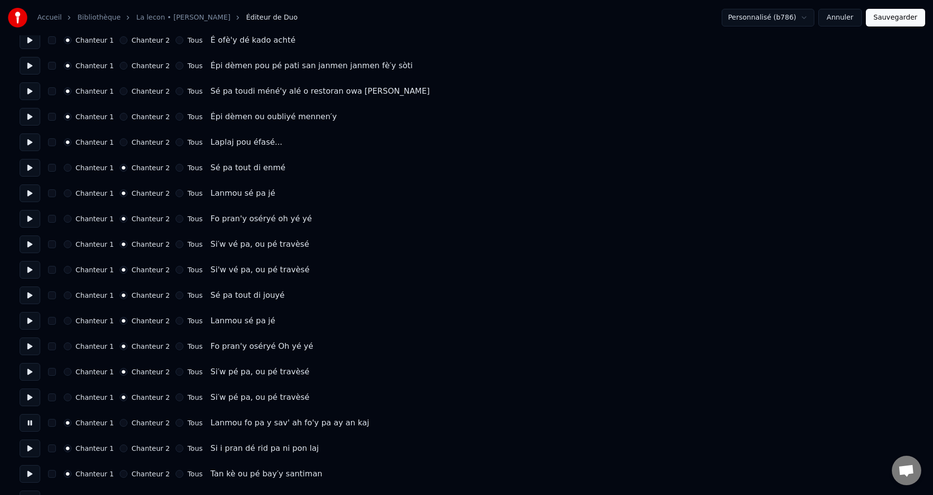
click at [27, 449] on button at bounding box center [30, 448] width 21 height 18
click at [30, 472] on button at bounding box center [30, 474] width 21 height 18
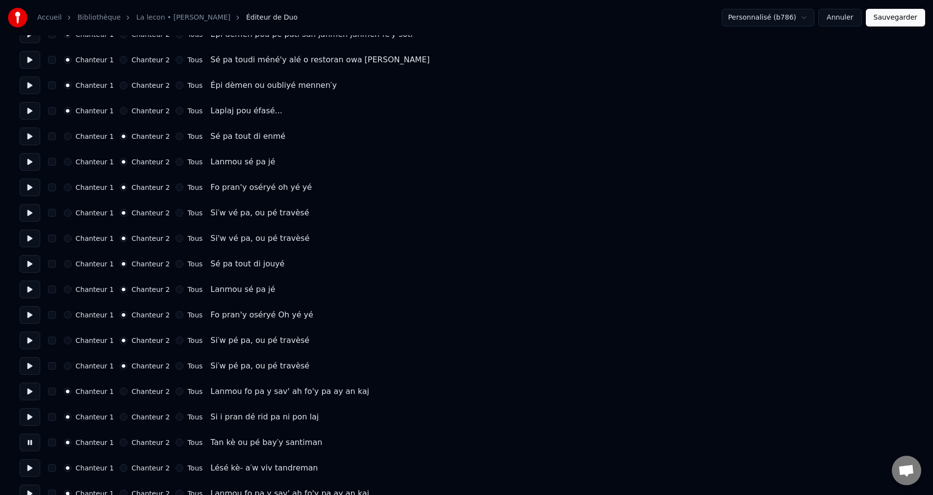
scroll to position [981, 0]
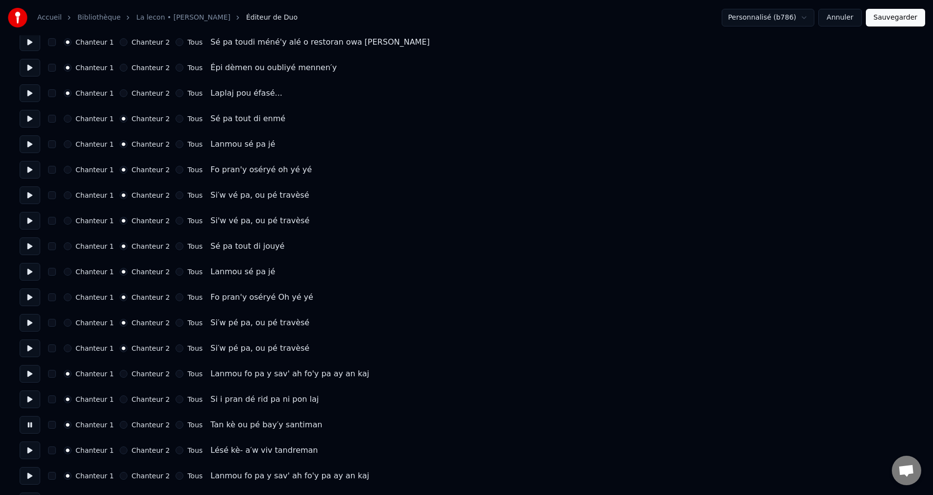
click at [28, 449] on button at bounding box center [30, 450] width 21 height 18
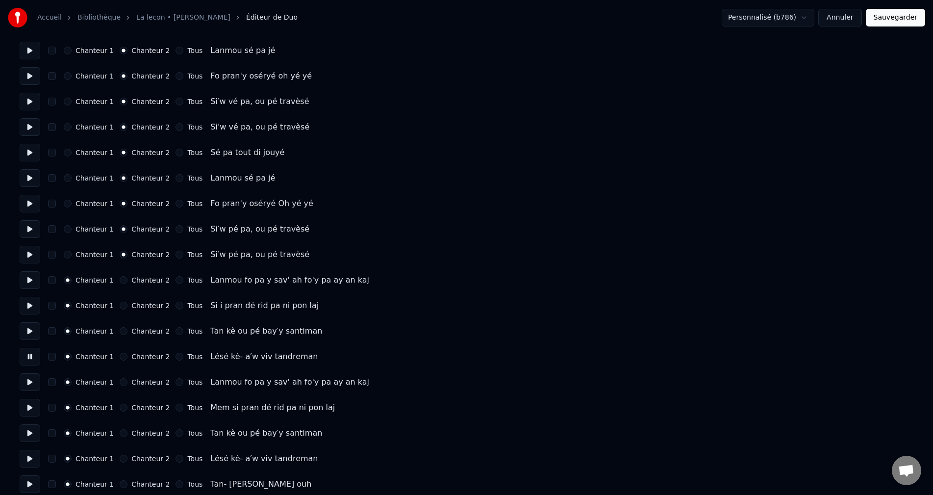
scroll to position [1079, 0]
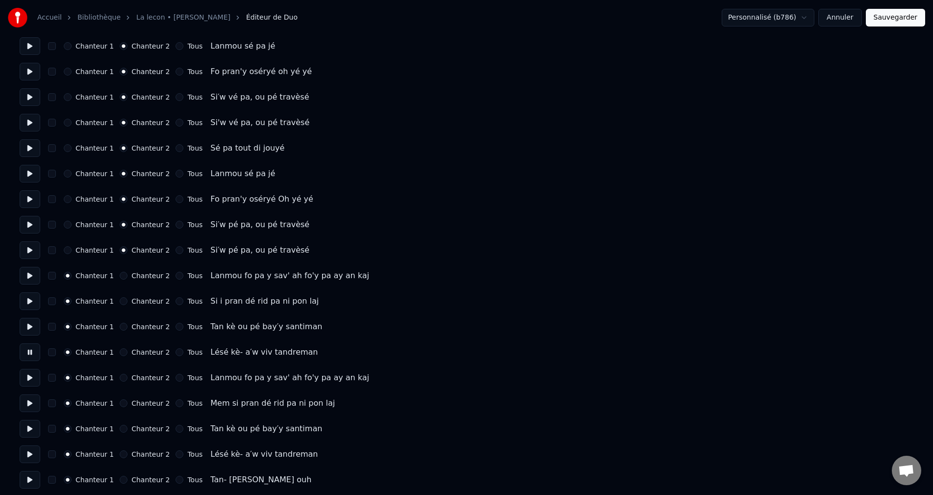
click at [25, 375] on button at bounding box center [30, 378] width 21 height 18
click at [27, 400] on button at bounding box center [30, 403] width 21 height 18
click at [26, 427] on button at bounding box center [30, 429] width 21 height 18
click at [31, 450] on button at bounding box center [30, 454] width 21 height 18
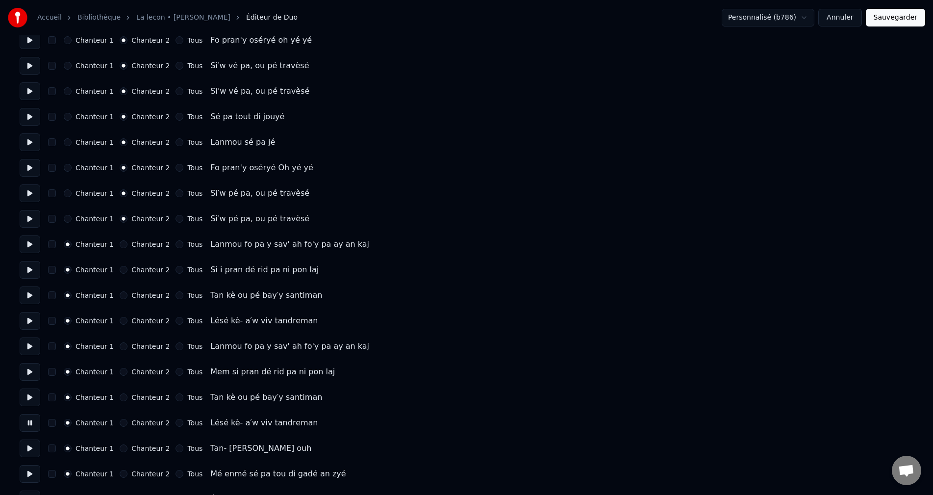
scroll to position [1128, 0]
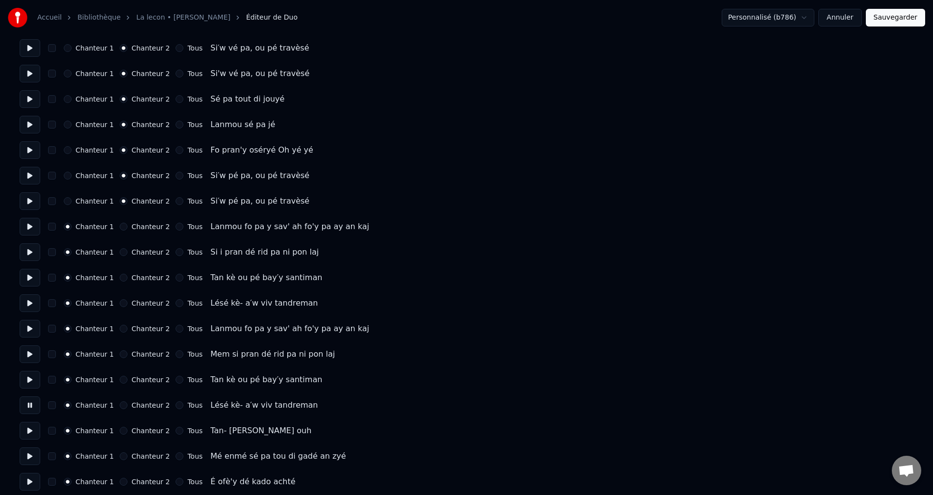
click at [24, 432] on button at bounding box center [30, 431] width 21 height 18
click at [26, 460] on button at bounding box center [30, 456] width 21 height 18
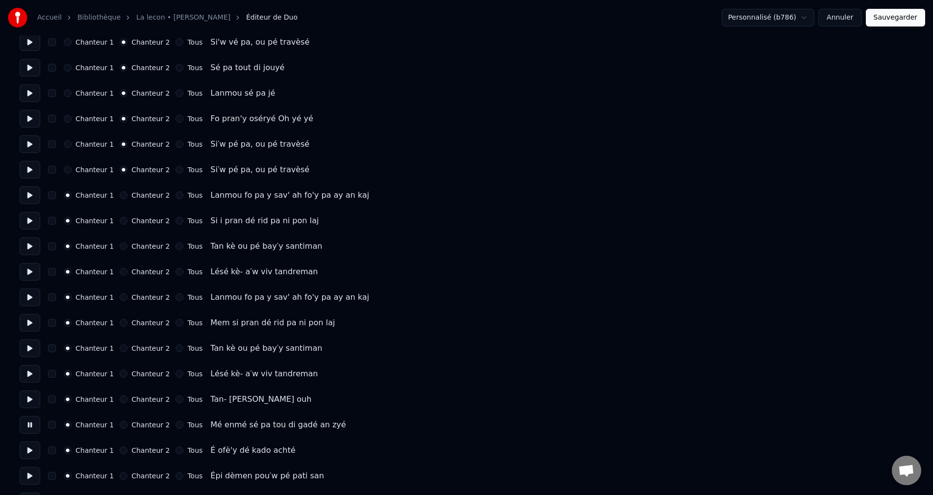
scroll to position [1177, 0]
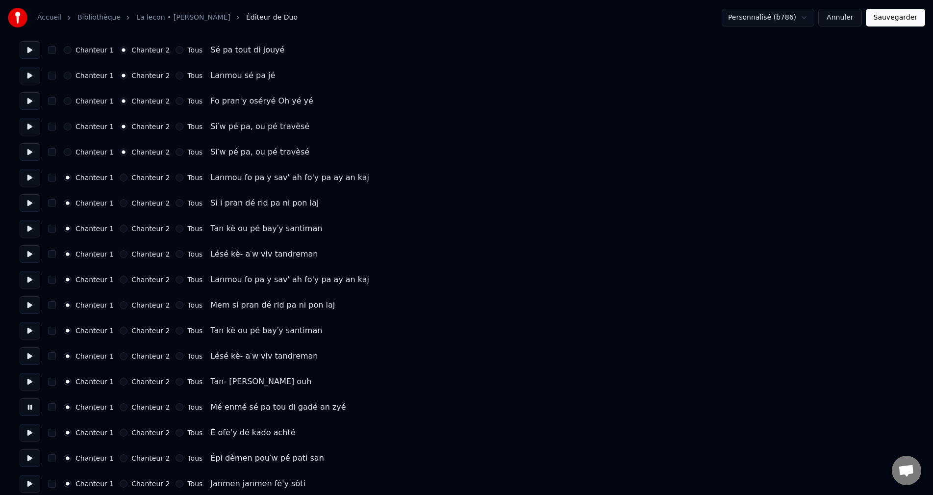
click at [27, 435] on button at bounding box center [30, 433] width 21 height 18
click at [24, 461] on button at bounding box center [30, 458] width 21 height 18
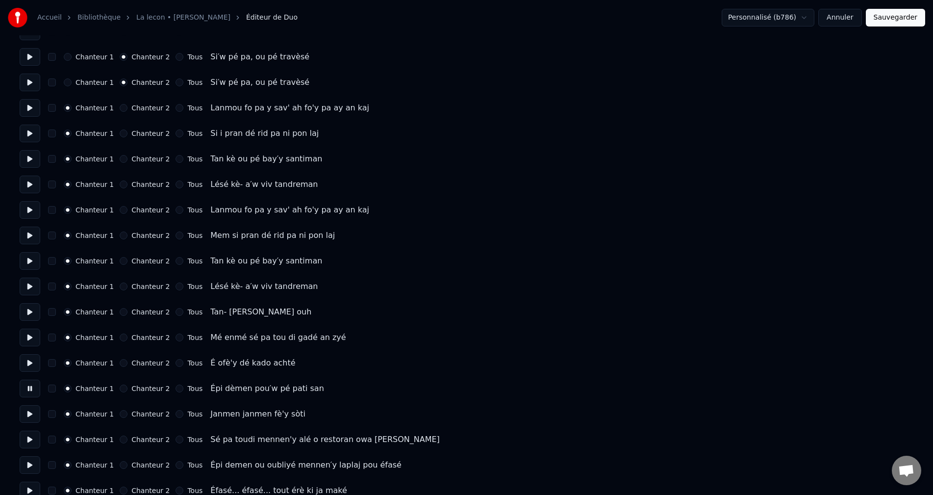
scroll to position [1260, 0]
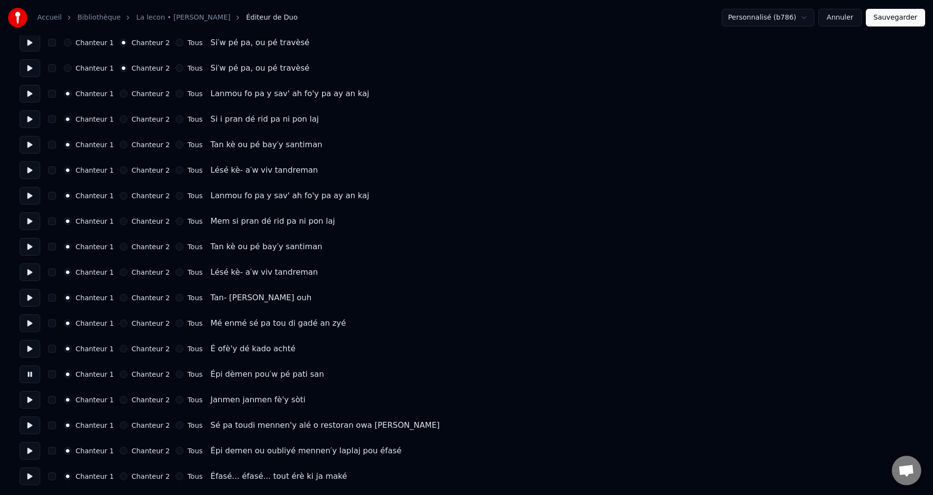
click at [30, 403] on button at bounding box center [30, 400] width 21 height 18
click at [29, 425] on button at bounding box center [30, 425] width 21 height 18
click at [26, 446] on button at bounding box center [30, 451] width 21 height 18
click at [30, 432] on button at bounding box center [30, 425] width 21 height 18
click at [27, 453] on button at bounding box center [30, 451] width 21 height 18
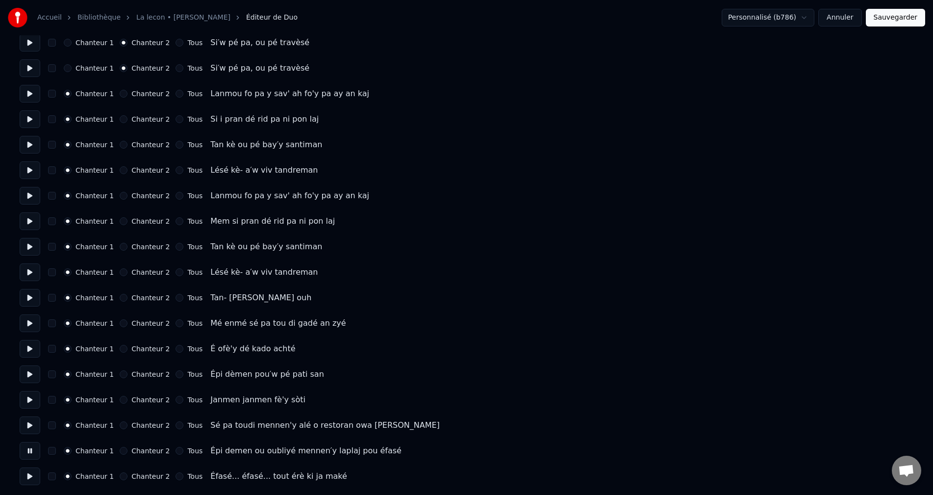
click at [26, 469] on button at bounding box center [30, 476] width 21 height 18
click at [921, 13] on button "Sauvegarder" at bounding box center [895, 18] width 59 height 18
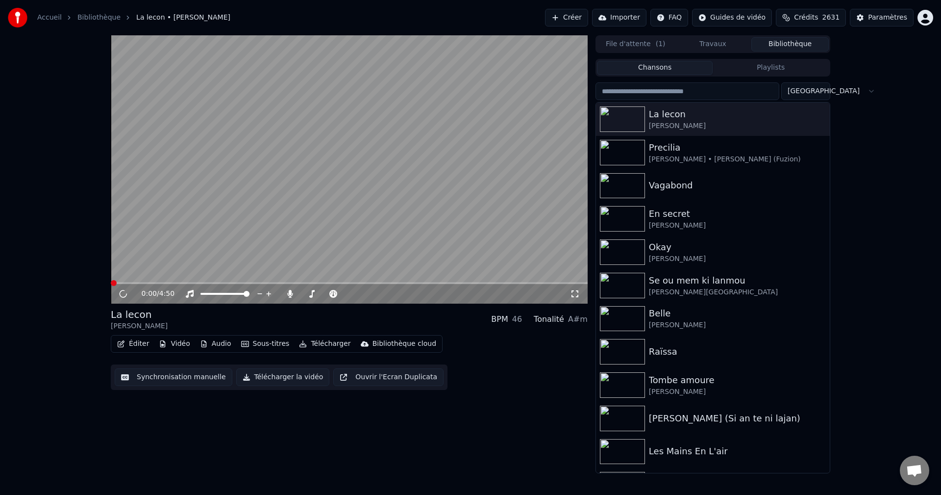
click at [326, 344] on button "Télécharger" at bounding box center [324, 344] width 59 height 14
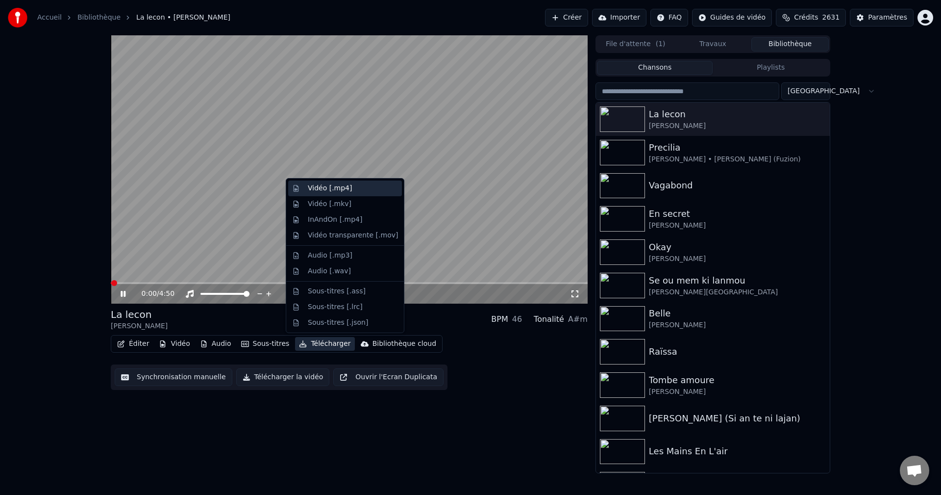
click at [363, 190] on div "Vidéo [.mp4]" at bounding box center [353, 188] width 90 height 10
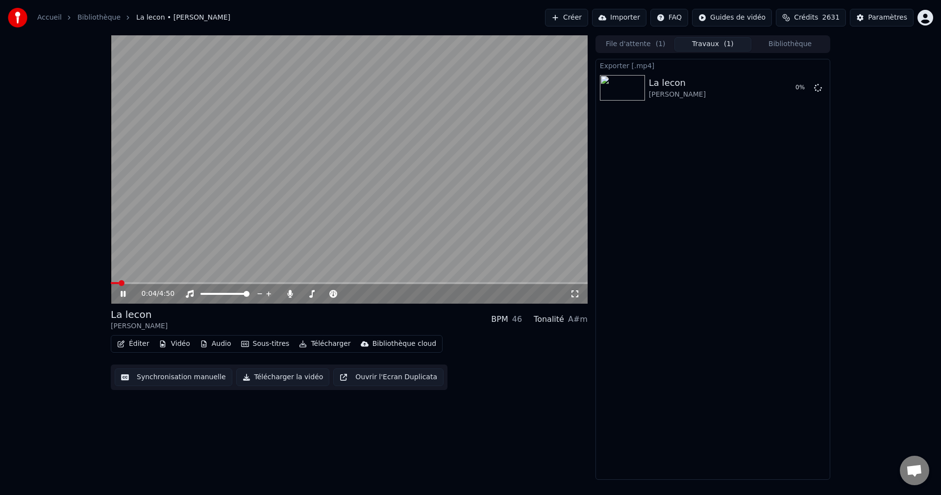
click at [806, 44] on button "Bibliothèque" at bounding box center [790, 44] width 77 height 14
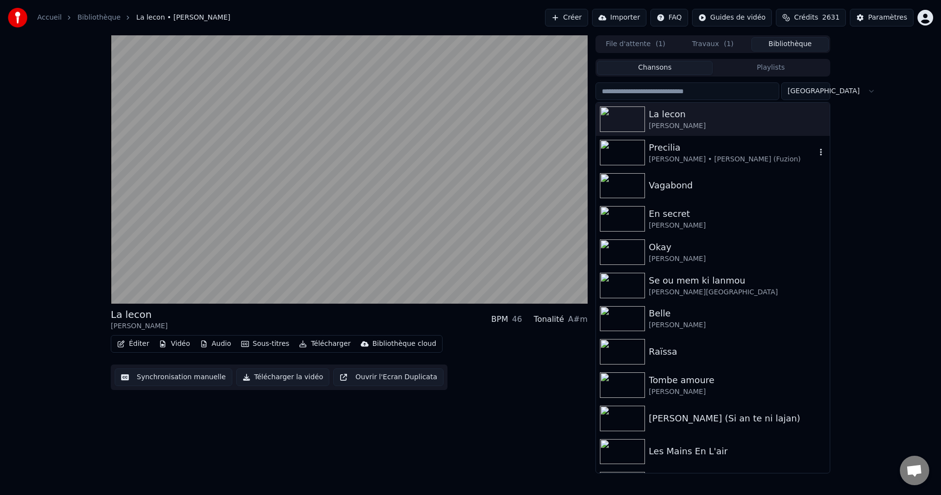
click at [676, 160] on div "[PERSON_NAME] • [PERSON_NAME] (Fuzion)" at bounding box center [732, 159] width 167 height 10
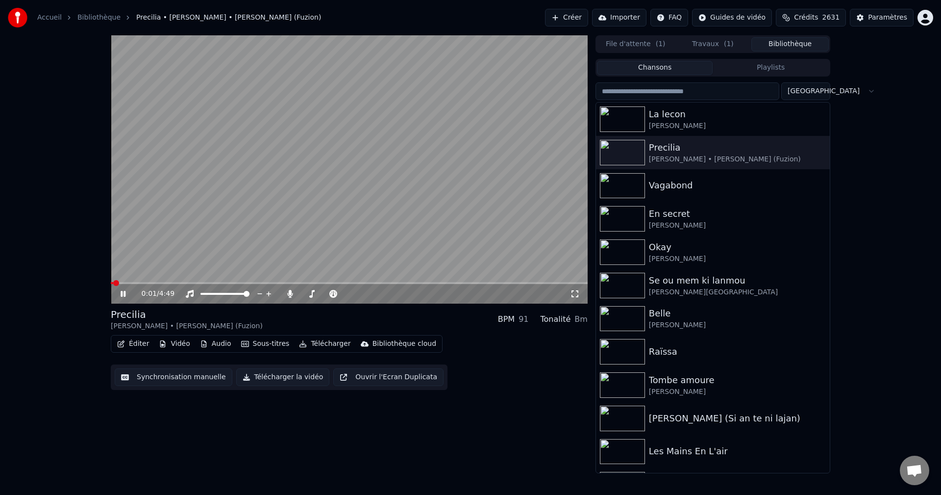
click at [139, 345] on button "Éditer" at bounding box center [133, 344] width 40 height 14
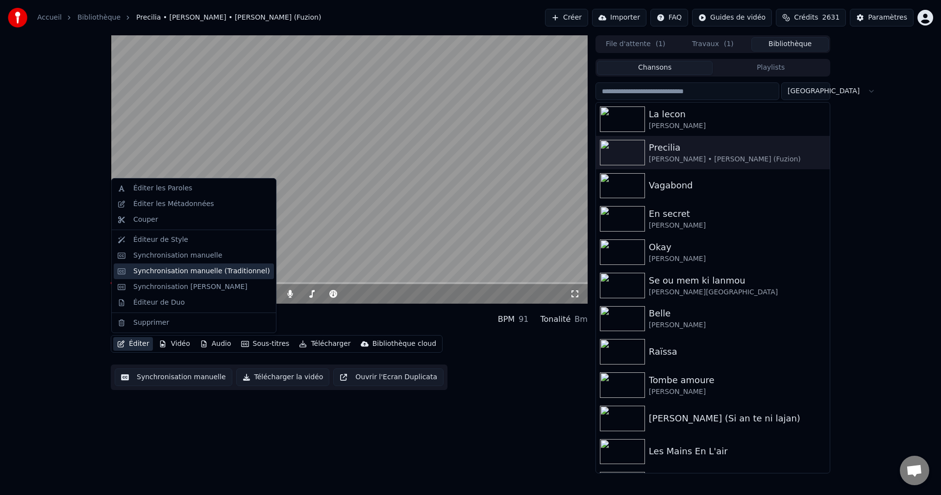
click at [204, 267] on div "Synchronisation manuelle (Traditionnel)" at bounding box center [201, 271] width 137 height 10
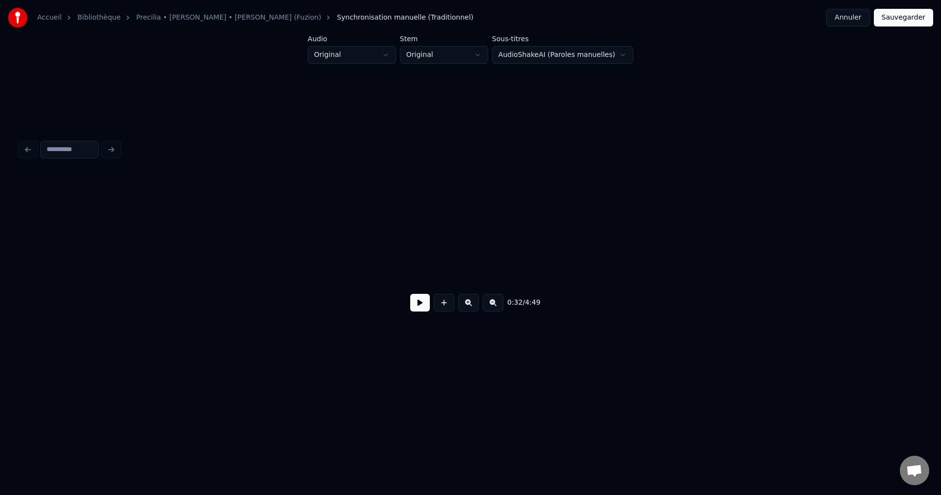
scroll to position [0, 7157]
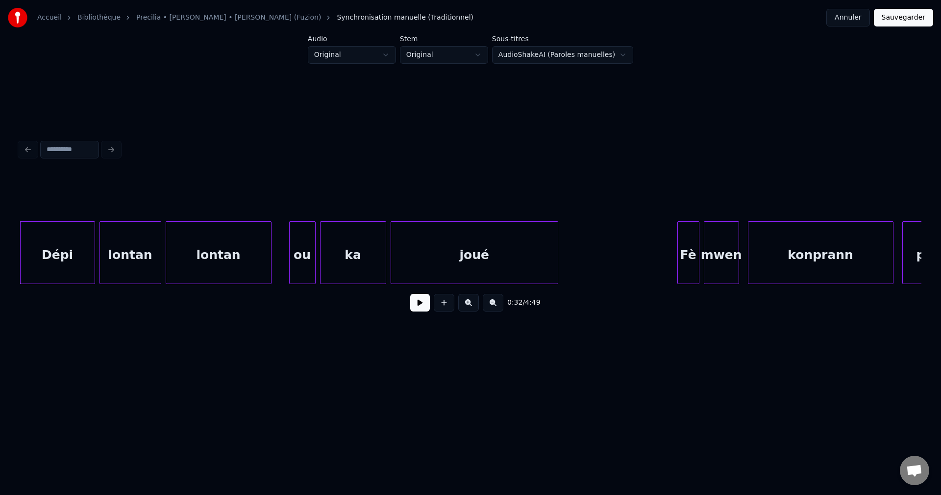
click at [417, 306] on button at bounding box center [420, 303] width 20 height 18
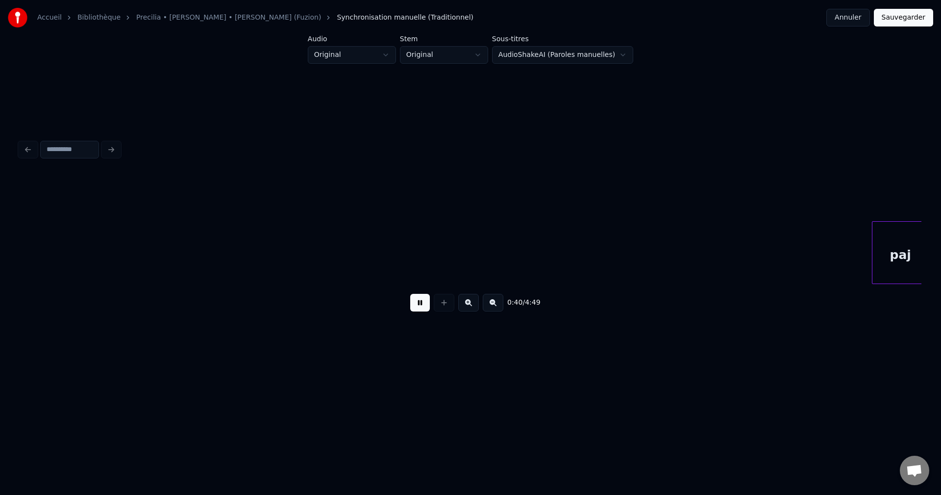
scroll to position [0, 8965]
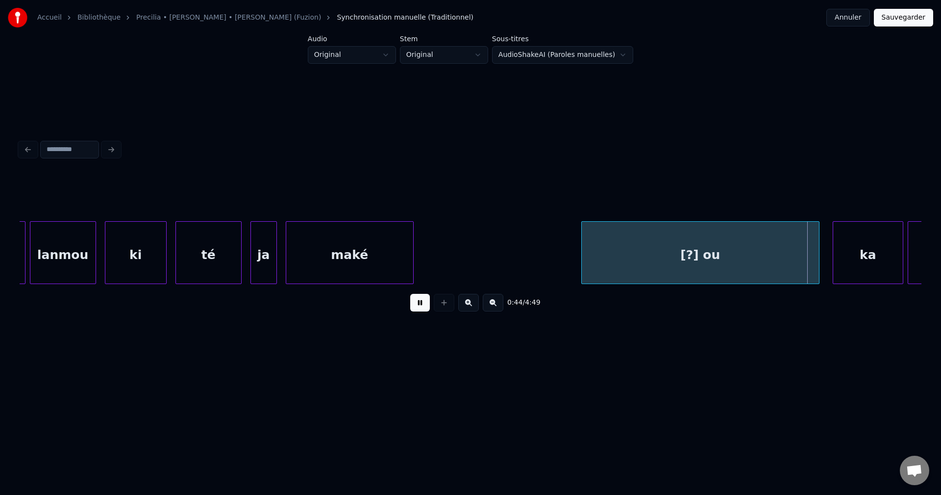
click at [420, 306] on button at bounding box center [420, 303] width 20 height 18
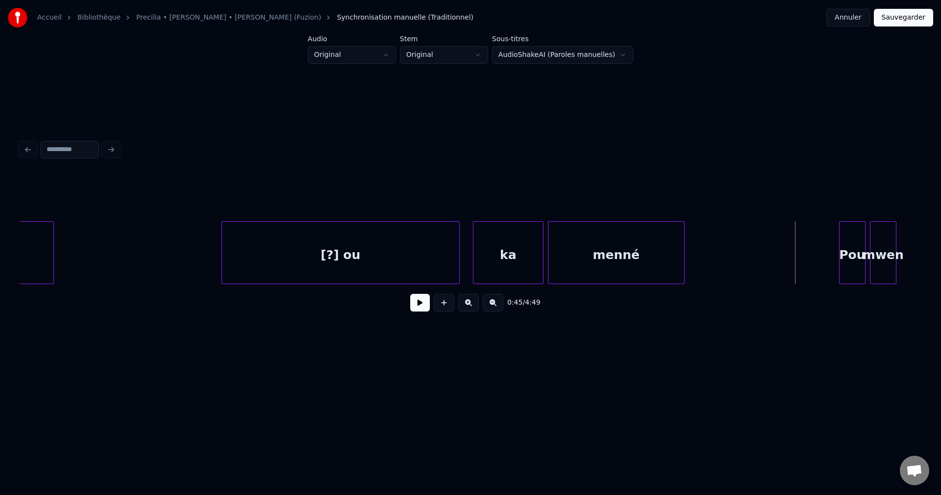
scroll to position [0, 9254]
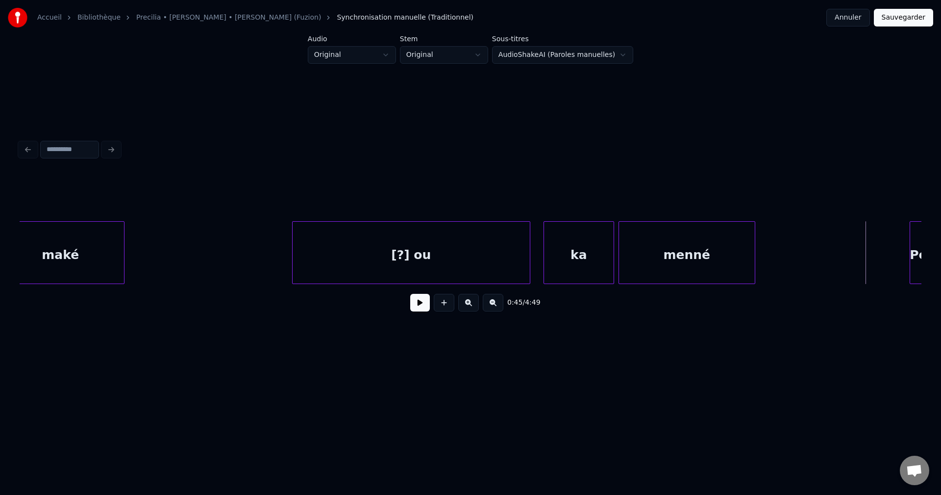
click at [858, 18] on button "Annuler" at bounding box center [848, 18] width 43 height 18
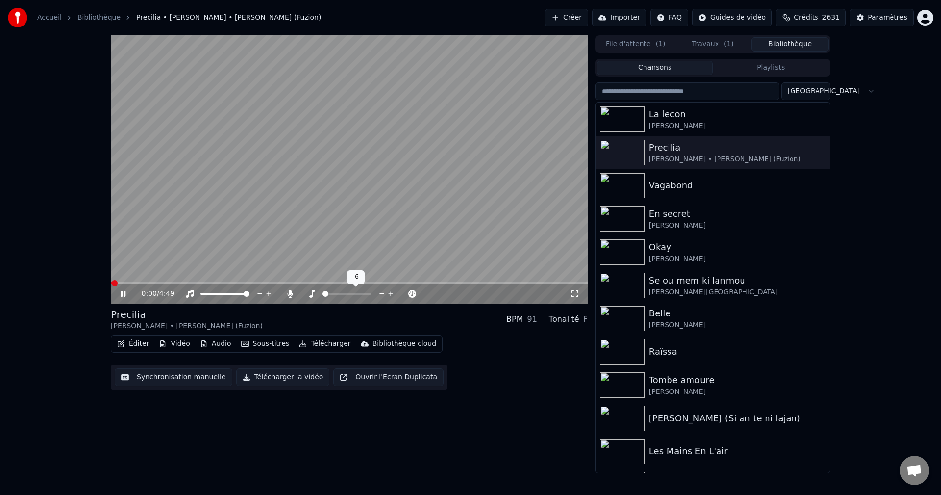
click at [323, 291] on span at bounding box center [326, 294] width 6 height 6
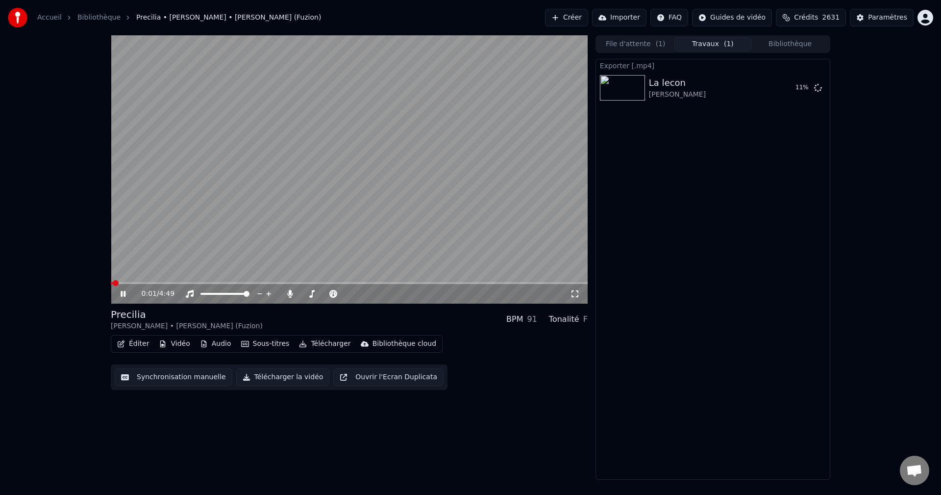
click at [726, 40] on span "( 1 )" at bounding box center [729, 44] width 10 height 10
click at [818, 88] on icon at bounding box center [818, 87] width 8 height 8
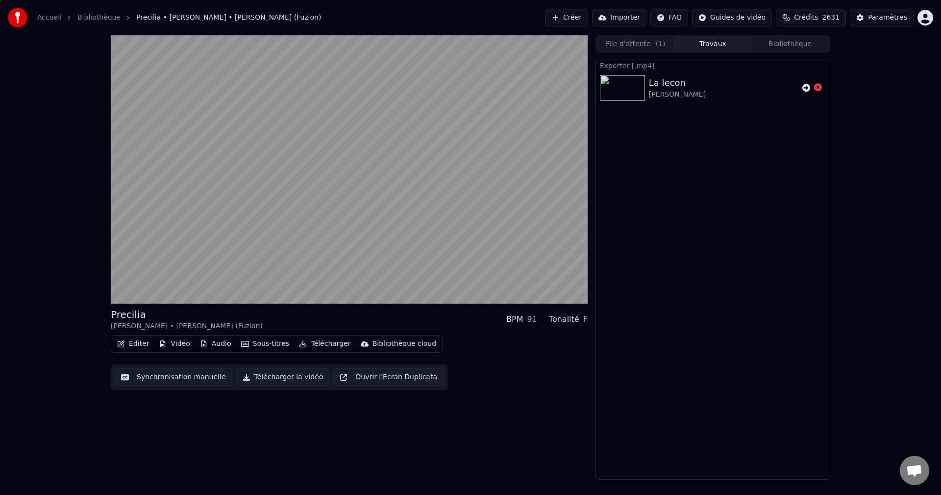
click at [805, 44] on button "Bibliothèque" at bounding box center [790, 44] width 77 height 14
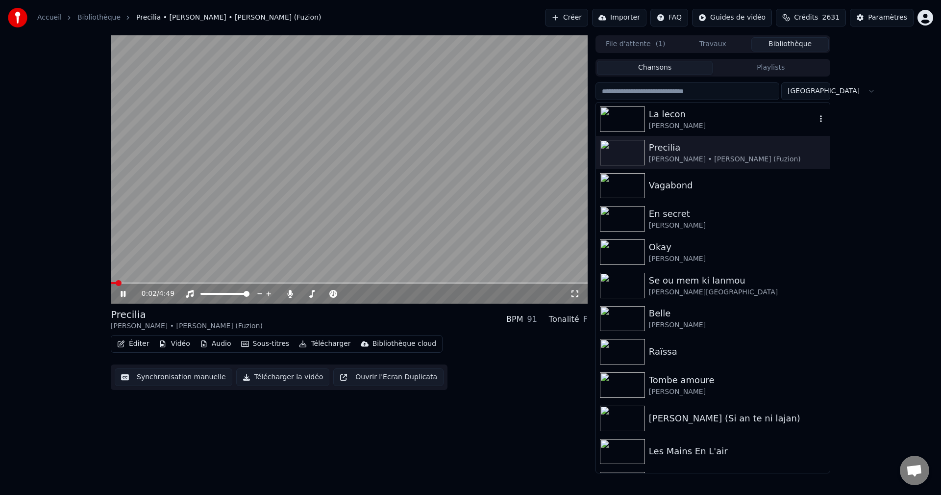
click at [684, 117] on div "La lecon" at bounding box center [732, 114] width 167 height 14
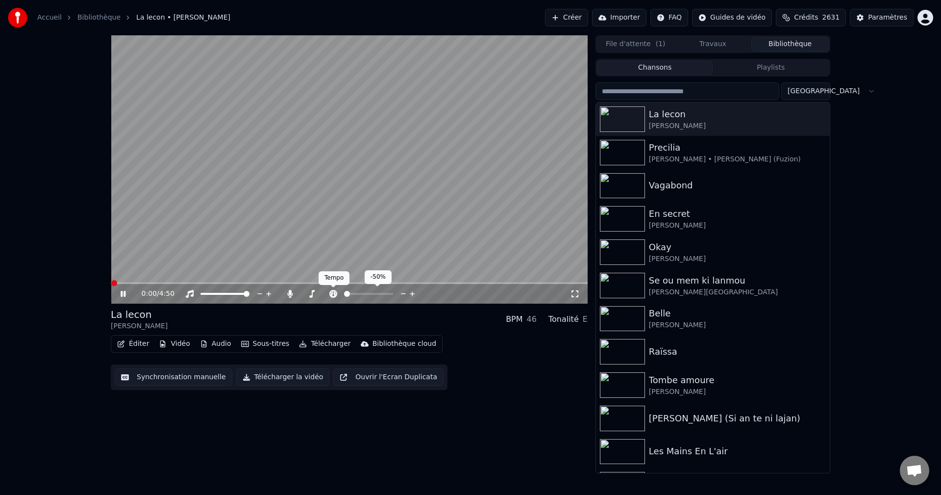
click at [335, 292] on icon at bounding box center [333, 294] width 10 height 8
click at [290, 293] on icon at bounding box center [289, 294] width 5 height 8
click at [330, 344] on button "Télécharger" at bounding box center [324, 344] width 59 height 14
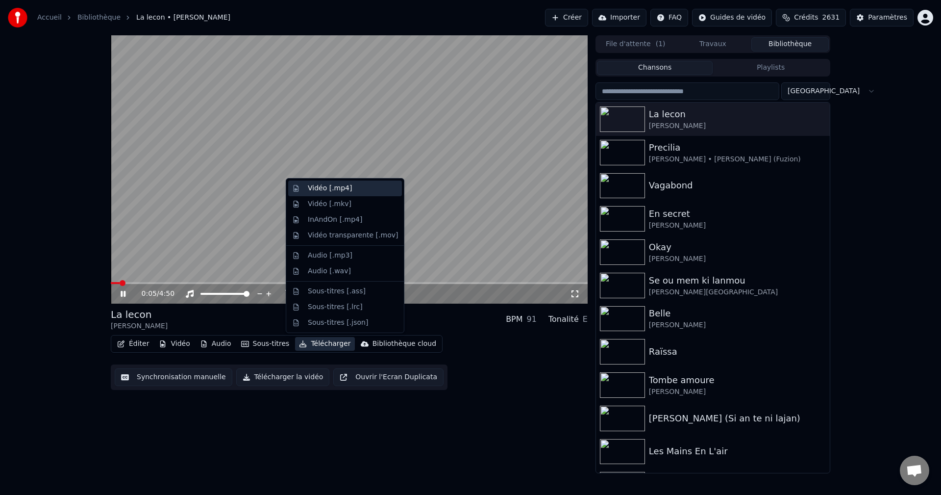
click at [328, 187] on div "Vidéo [.mp4]" at bounding box center [330, 188] width 44 height 10
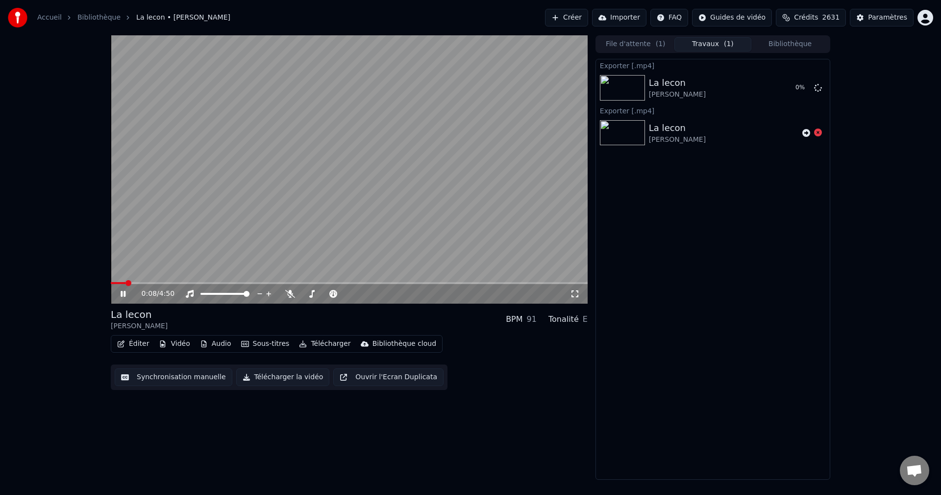
click at [828, 19] on button "Crédits 2631" at bounding box center [811, 18] width 70 height 18
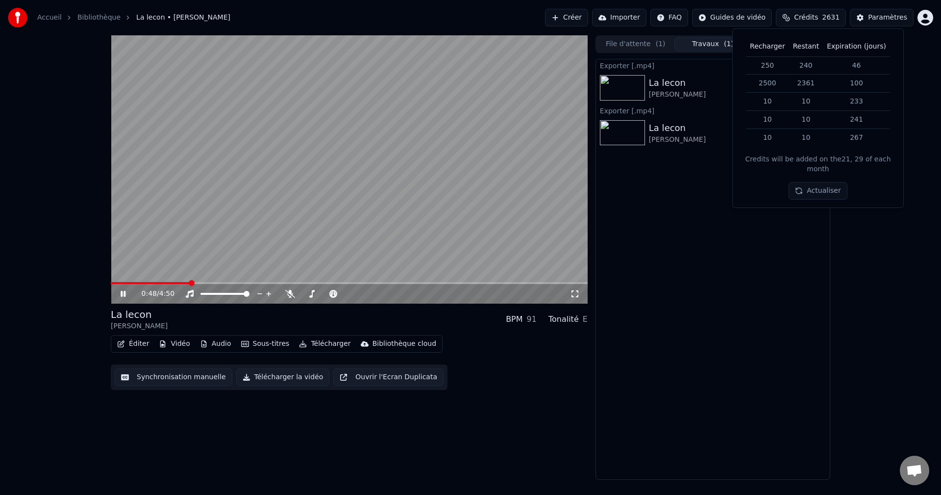
click at [190, 282] on span at bounding box center [349, 283] width 477 height 2
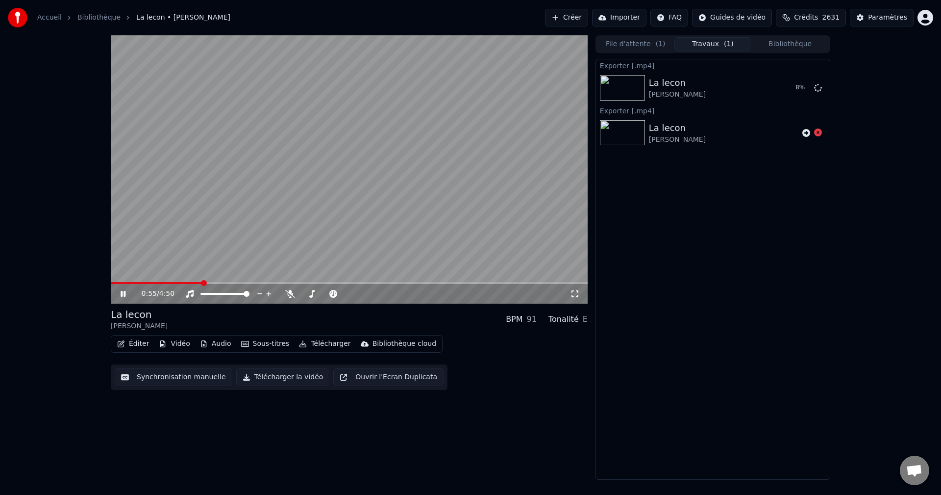
click at [245, 281] on video at bounding box center [349, 169] width 477 height 268
click at [245, 282] on span at bounding box center [349, 283] width 477 height 2
click at [125, 293] on icon at bounding box center [130, 294] width 23 height 8
click at [331, 293] on icon at bounding box center [333, 294] width 8 height 8
click at [285, 292] on icon at bounding box center [290, 294] width 10 height 8
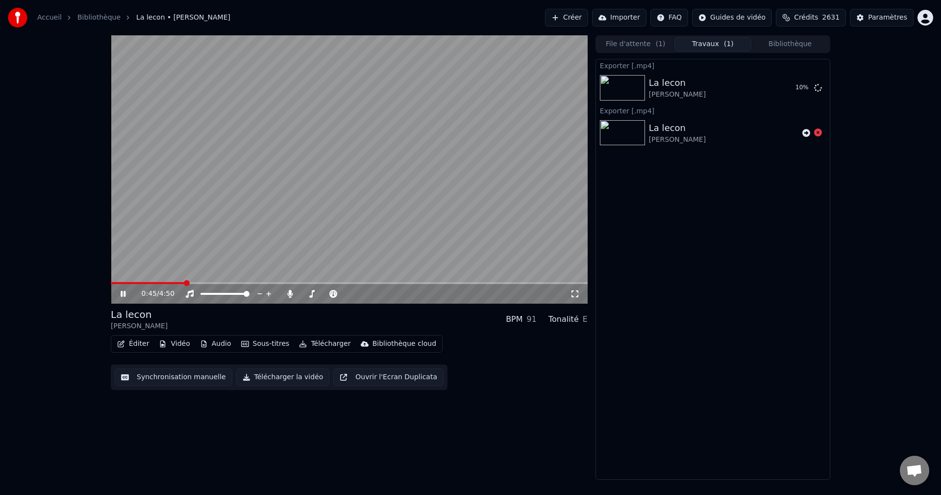
click at [185, 283] on span at bounding box center [148, 283] width 74 height 2
click at [128, 281] on video at bounding box center [349, 169] width 477 height 268
click at [821, 87] on icon at bounding box center [818, 87] width 8 height 8
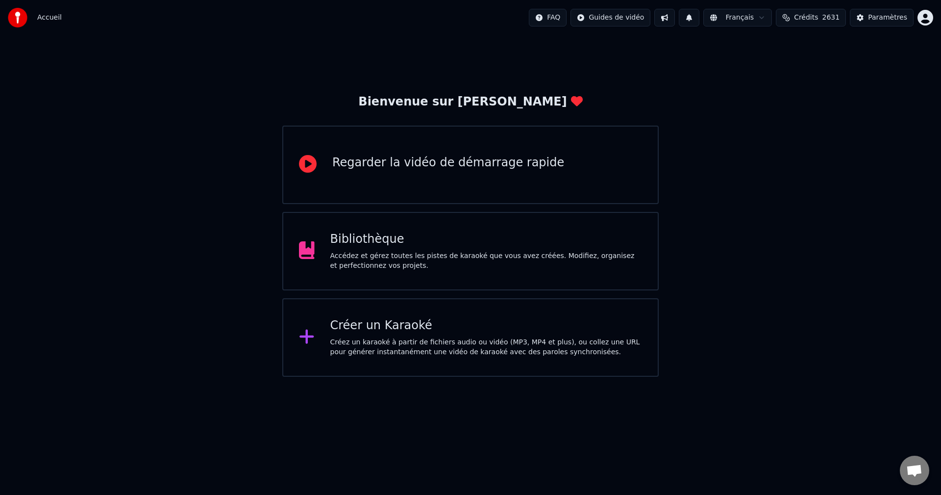
click at [454, 244] on div "Bibliothèque" at bounding box center [486, 239] width 312 height 16
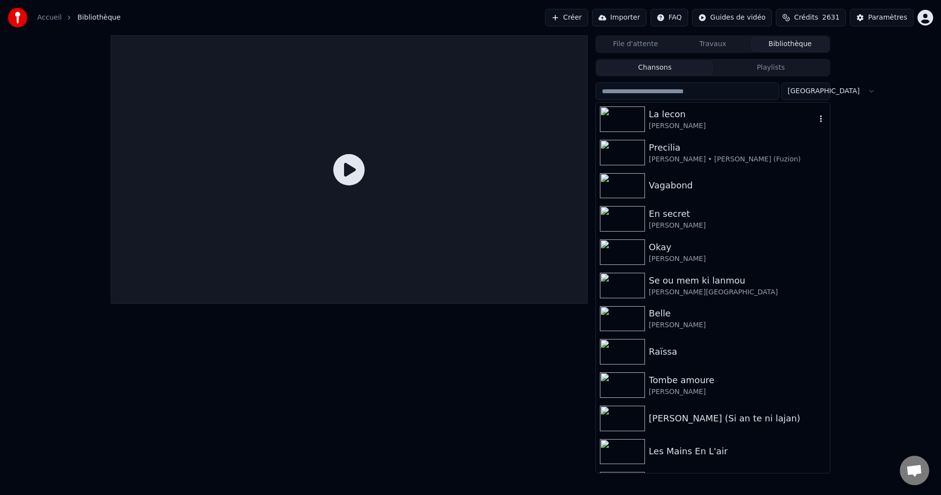
click at [658, 126] on div "[PERSON_NAME]" at bounding box center [732, 126] width 167 height 10
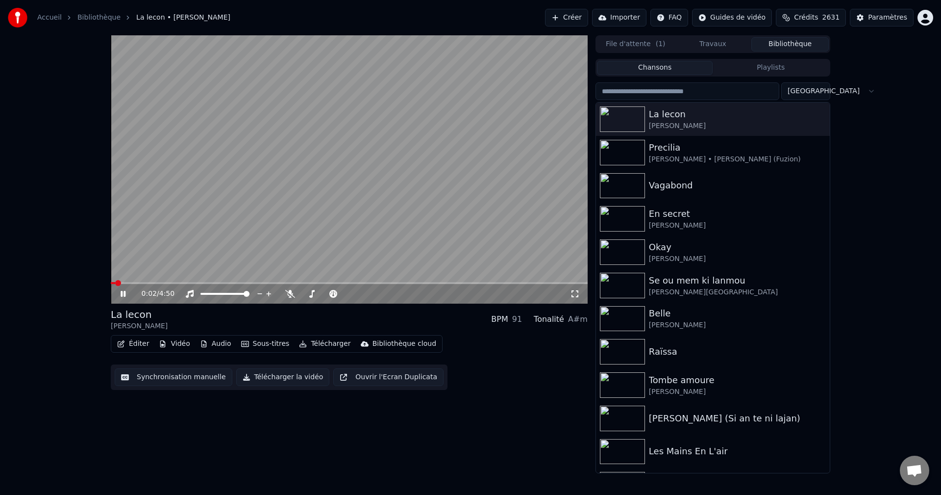
click at [142, 282] on span at bounding box center [349, 283] width 477 height 2
click at [177, 284] on span at bounding box center [349, 283] width 477 height 2
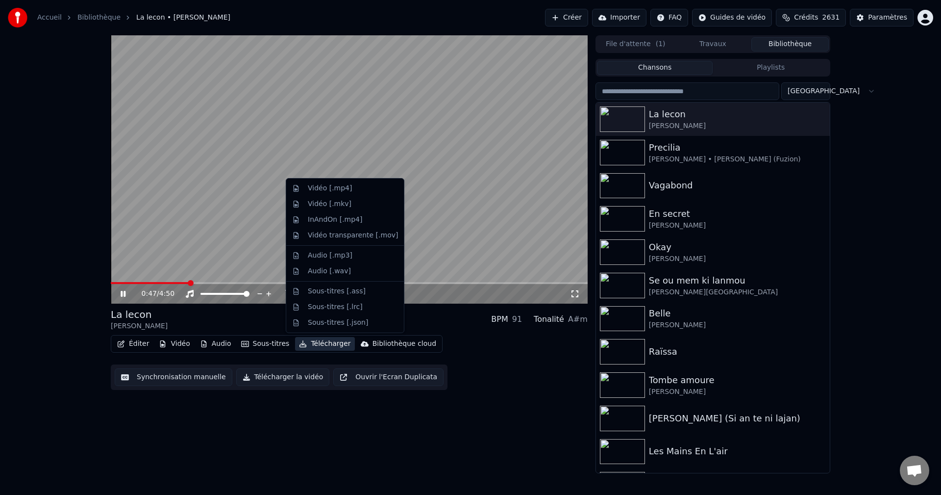
click at [312, 345] on button "Télécharger" at bounding box center [324, 344] width 59 height 14
click at [348, 189] on div "Vidéo [.mp4]" at bounding box center [353, 188] width 90 height 10
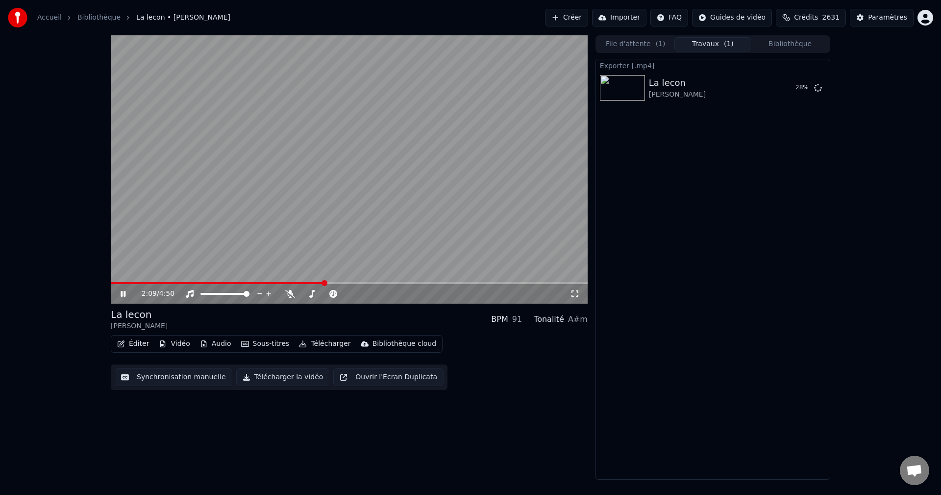
click at [316, 282] on span at bounding box center [217, 283] width 213 height 2
click at [121, 292] on icon at bounding box center [130, 294] width 23 height 8
click at [789, 48] on button "Bibliothèque" at bounding box center [790, 44] width 77 height 14
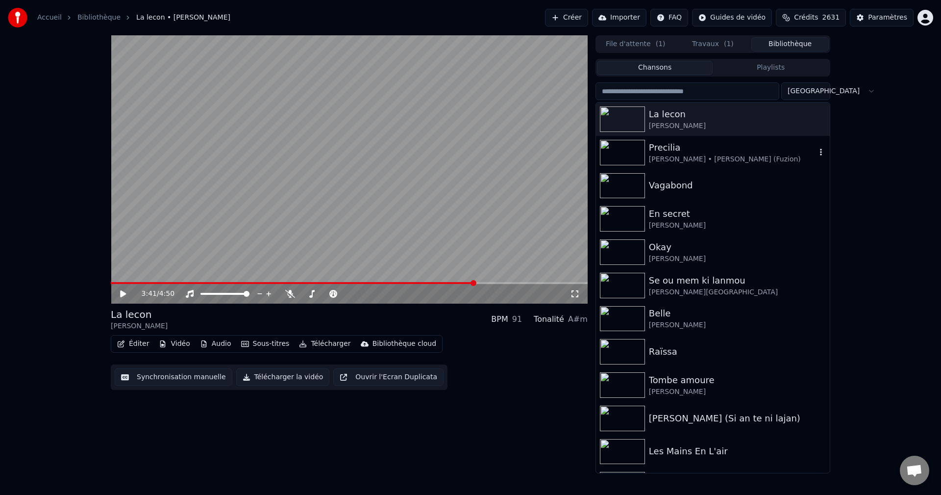
click at [662, 155] on div "[PERSON_NAME] • [PERSON_NAME] (Fuzion)" at bounding box center [732, 159] width 167 height 10
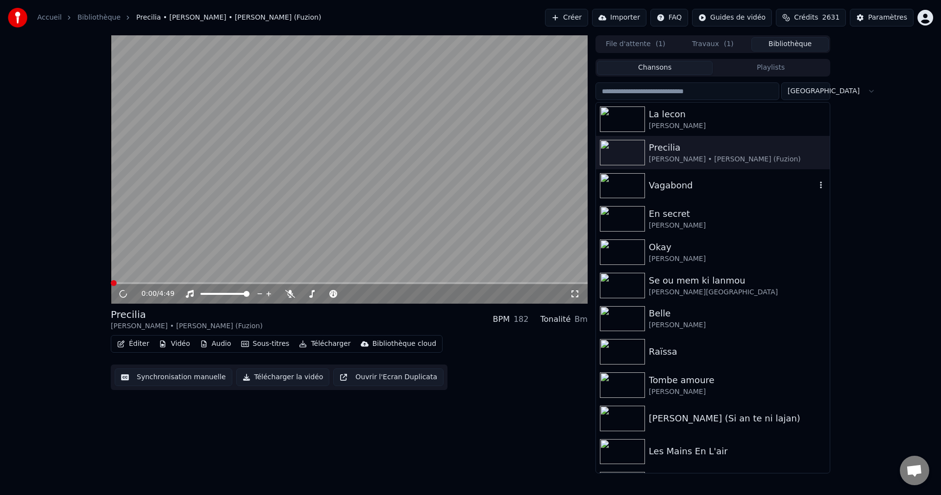
click at [667, 177] on div "Vagabond" at bounding box center [713, 185] width 234 height 33
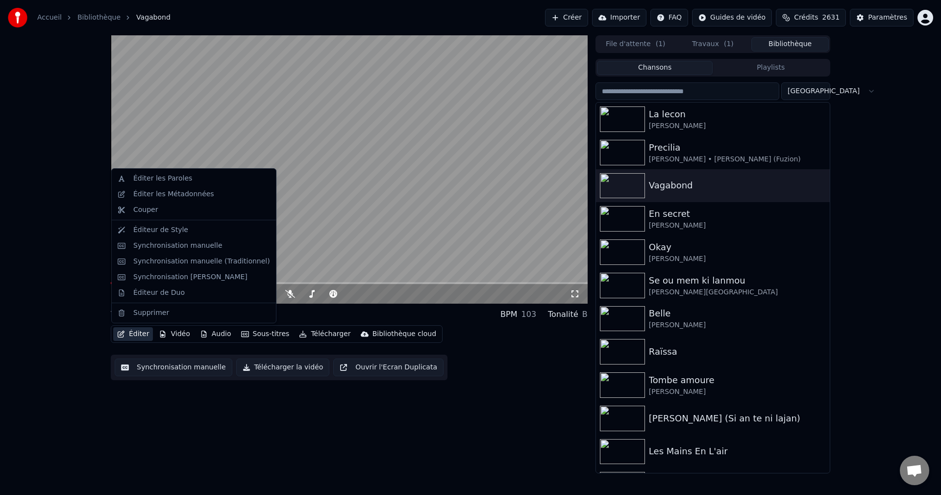
click at [131, 330] on button "Éditer" at bounding box center [133, 334] width 40 height 14
click at [207, 258] on div "Synchronisation manuelle (Traditionnel)" at bounding box center [201, 261] width 137 height 10
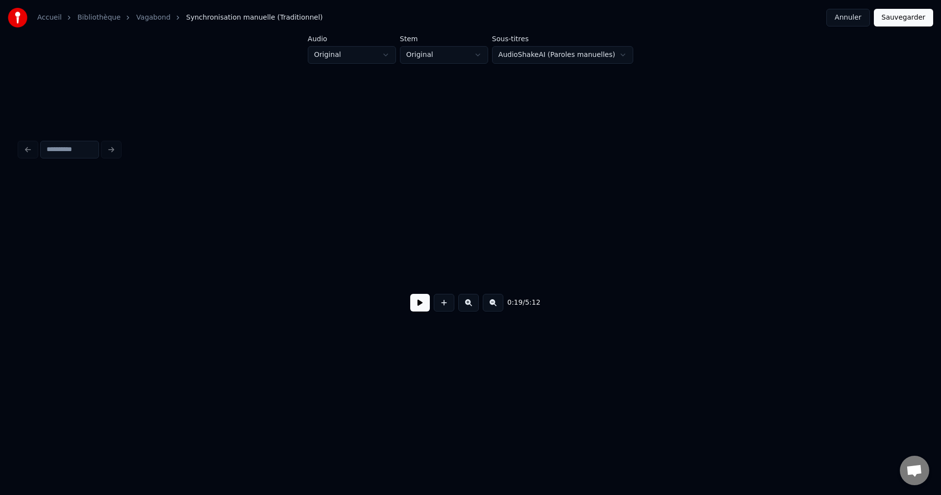
scroll to position [0, 4333]
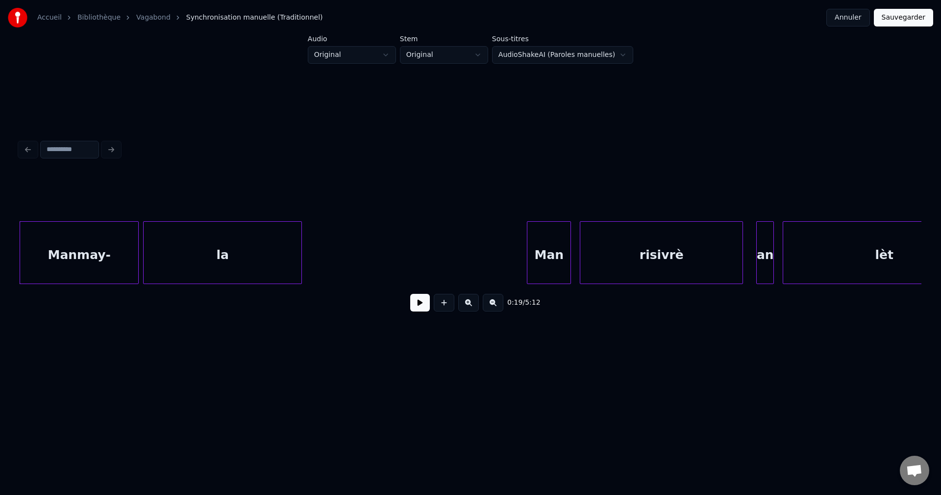
click at [428, 306] on button at bounding box center [420, 303] width 20 height 18
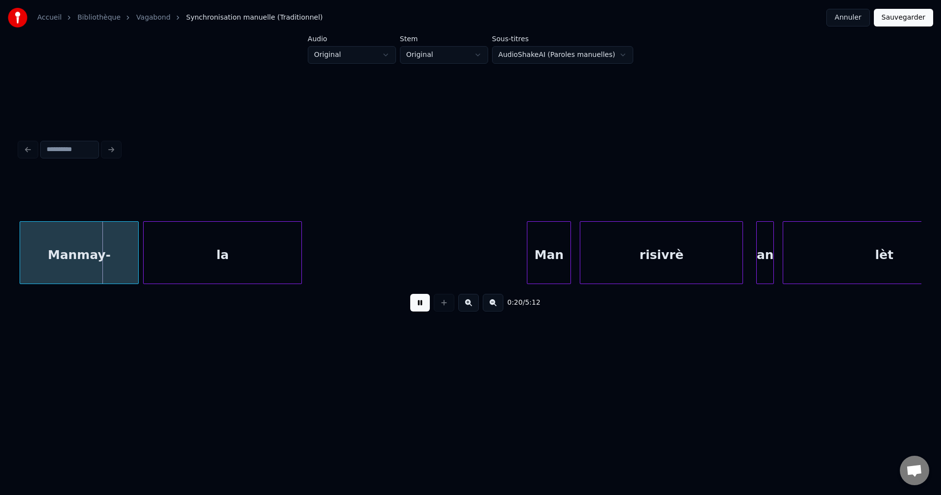
click at [428, 306] on button at bounding box center [420, 303] width 20 height 18
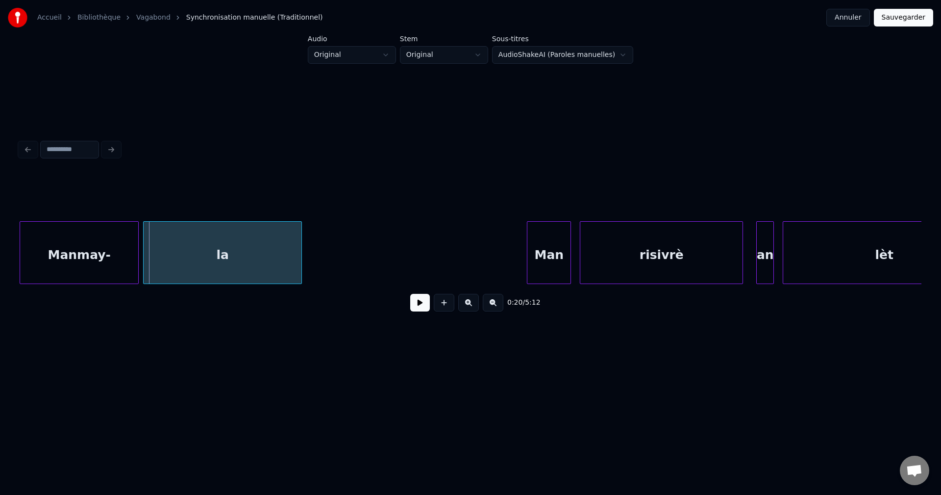
click at [62, 252] on div "Manmay-" at bounding box center [79, 255] width 118 height 67
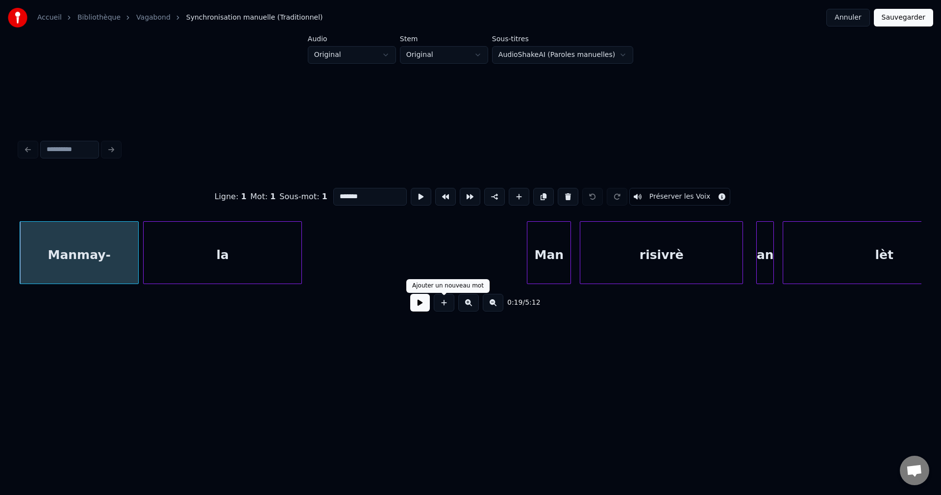
click at [427, 311] on button at bounding box center [420, 303] width 20 height 18
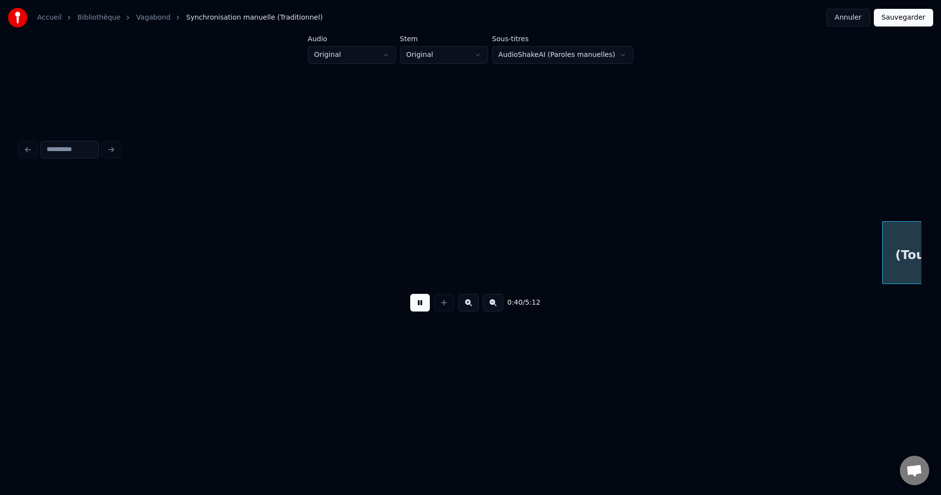
scroll to position [0, 8853]
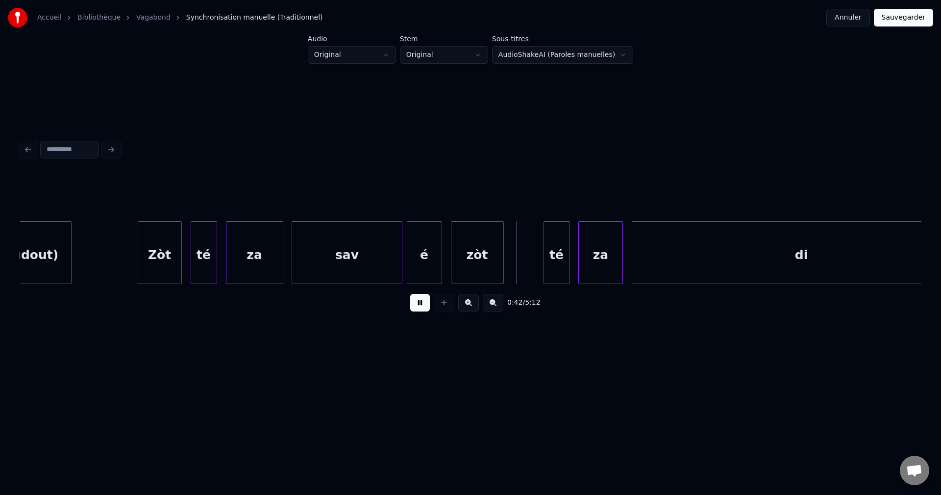
click at [421, 303] on button at bounding box center [420, 303] width 20 height 18
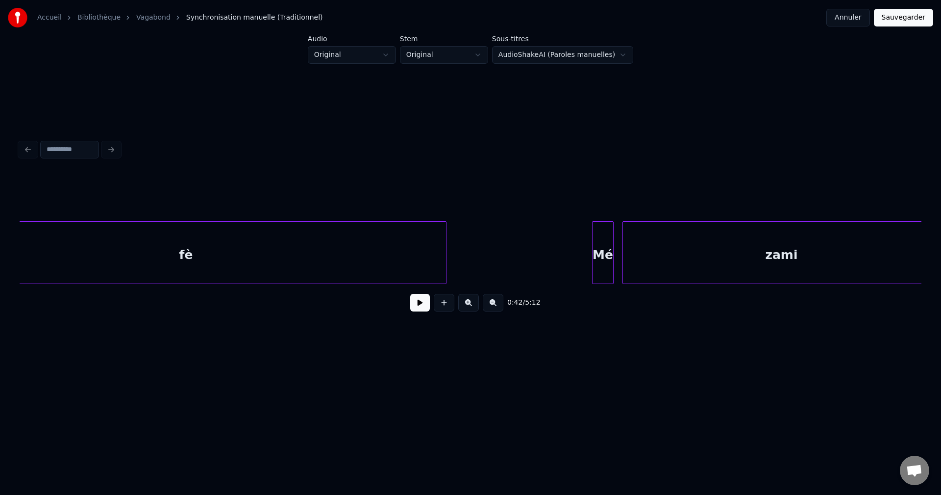
click at [202, 241] on div "fè" at bounding box center [186, 255] width 520 height 67
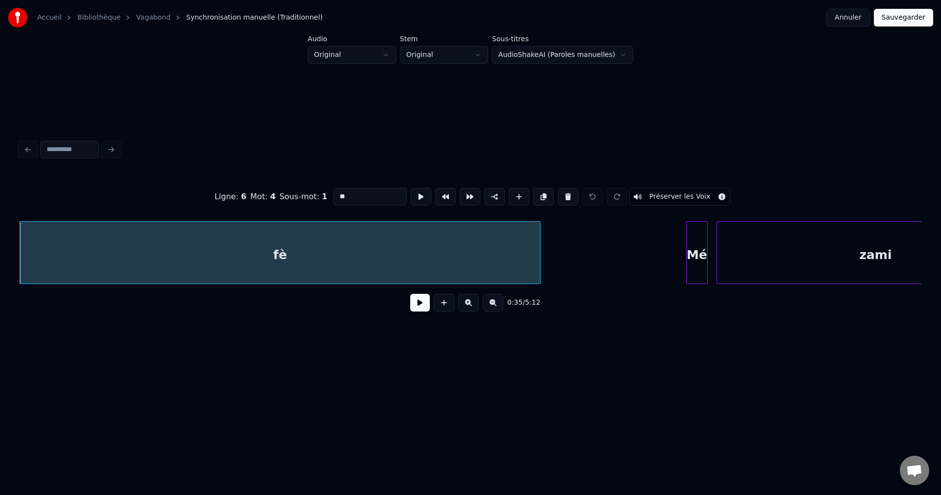
click at [388, 194] on input "**" at bounding box center [370, 197] width 74 height 18
type input "******"
click at [415, 313] on div "0:35 / 5:12" at bounding box center [470, 303] width 886 height 22
click at [426, 302] on button at bounding box center [420, 303] width 20 height 18
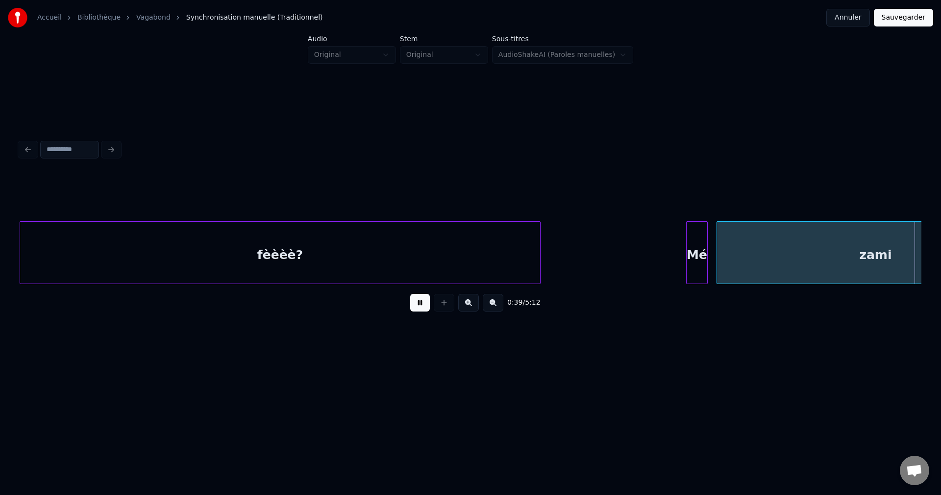
scroll to position [0, 8686]
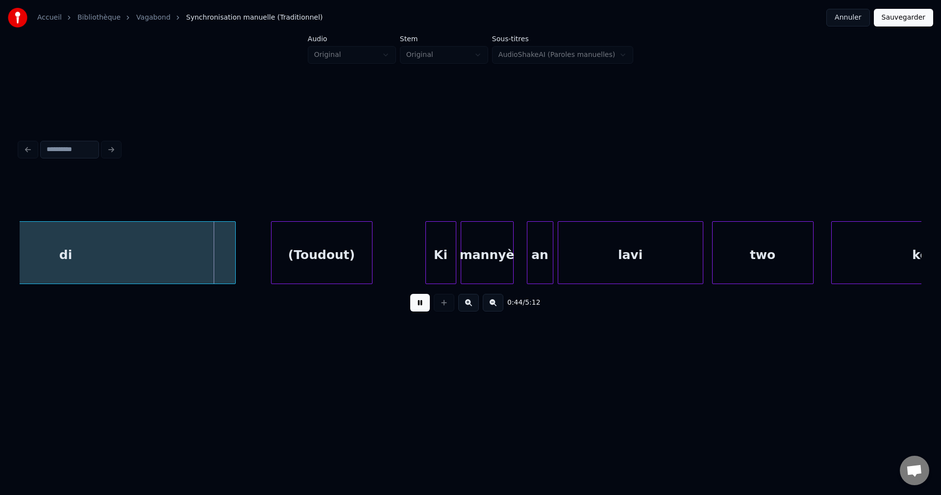
click at [134, 256] on div "di" at bounding box center [66, 255] width 339 height 67
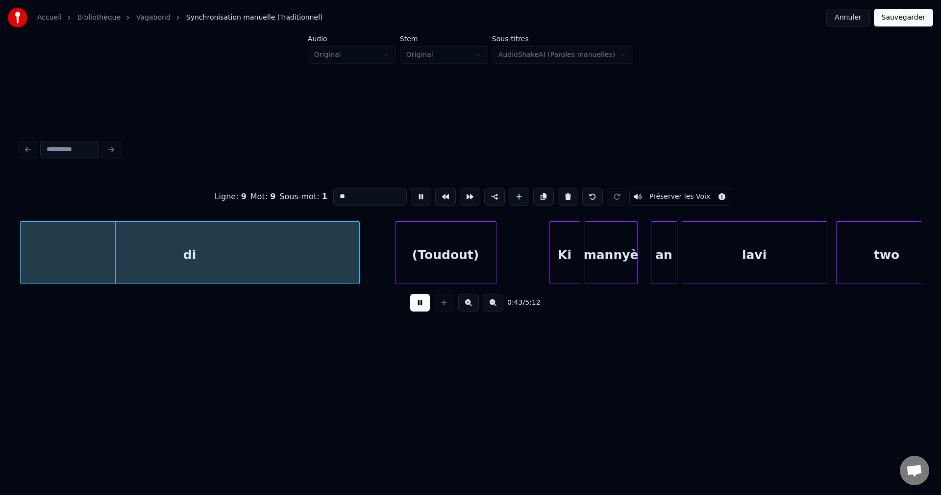
click at [396, 201] on input "**" at bounding box center [370, 197] width 74 height 18
type input "*****"
click at [422, 311] on button at bounding box center [420, 303] width 20 height 18
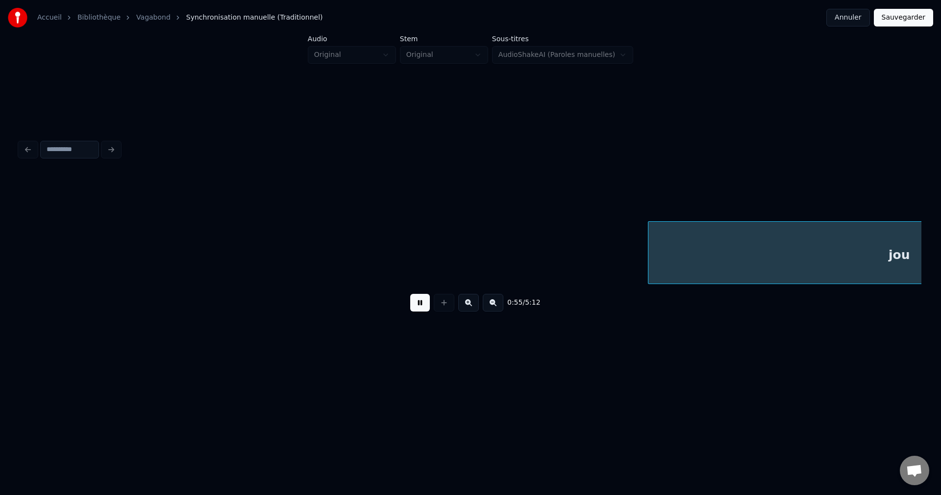
scroll to position [0, 12176]
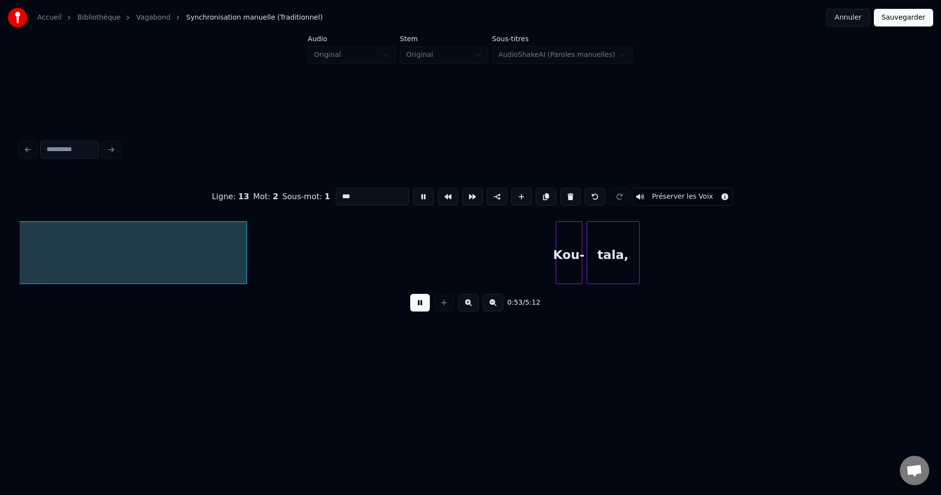
scroll to position [0, 11901]
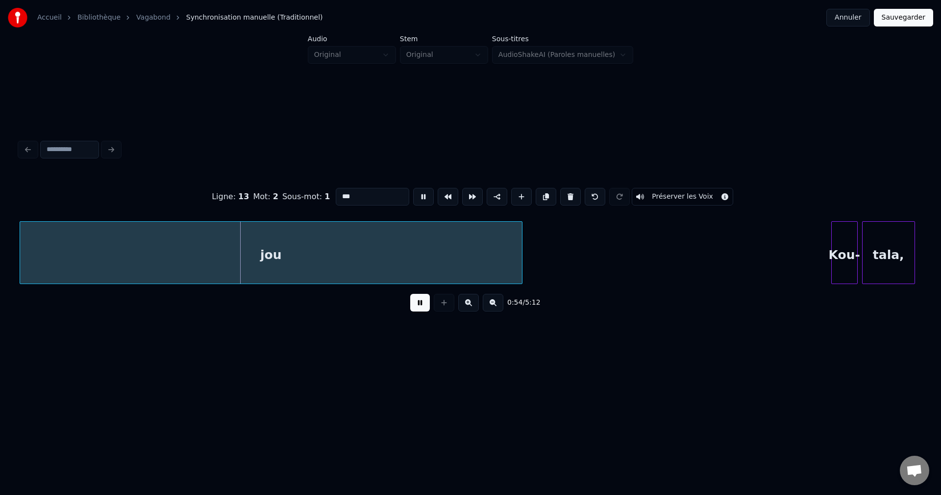
click at [373, 199] on input "***" at bounding box center [373, 197] width 74 height 18
type input "******"
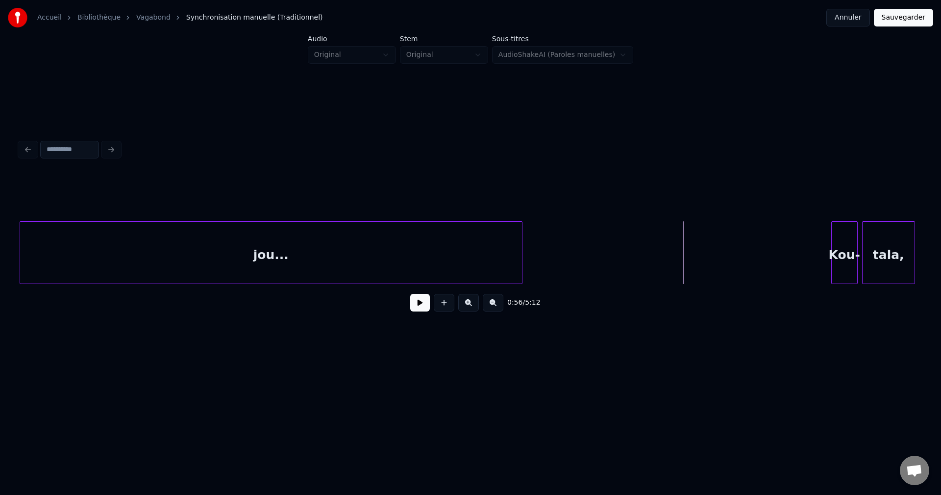
click at [417, 311] on button at bounding box center [420, 303] width 20 height 18
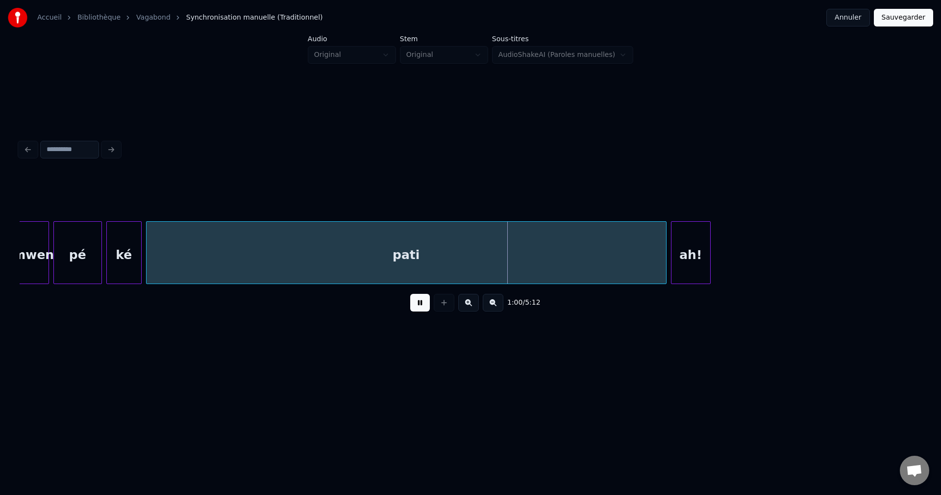
click at [473, 249] on div "pati" at bounding box center [407, 255] width 520 height 67
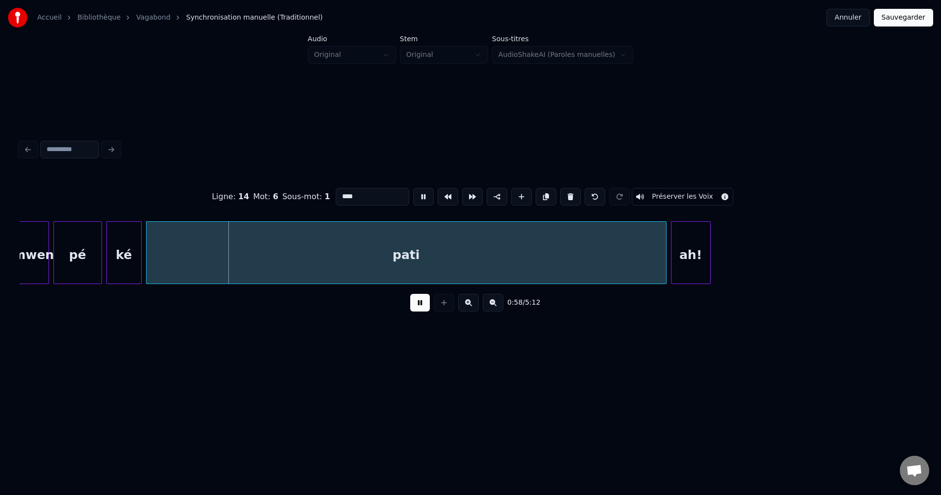
click at [376, 192] on input "****" at bounding box center [373, 197] width 74 height 18
type input "*******"
click at [419, 313] on div "0:58 / 5:12" at bounding box center [470, 303] width 886 height 22
click at [422, 311] on button at bounding box center [420, 303] width 20 height 18
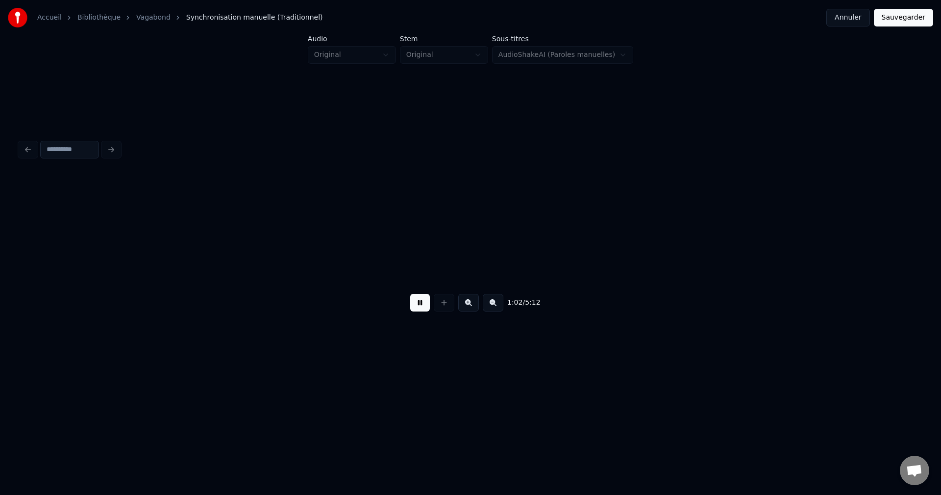
scroll to position [0, 13710]
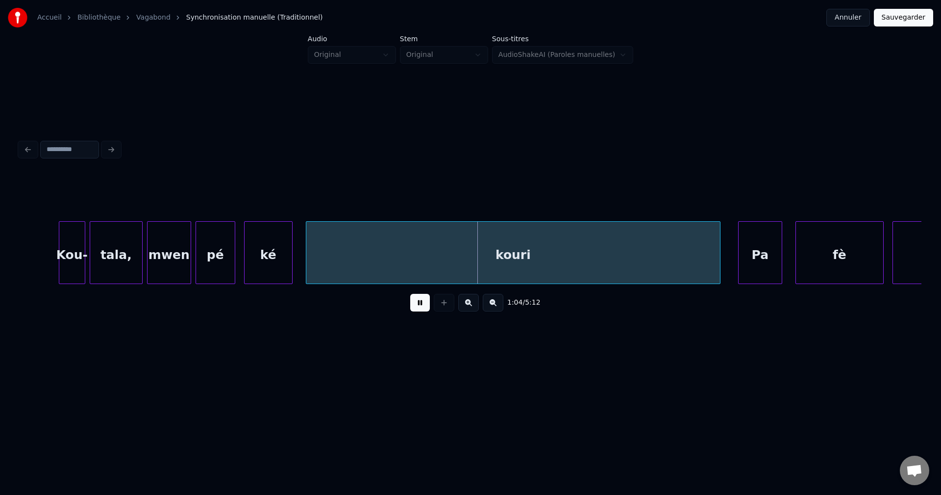
click at [476, 248] on div "kouri" at bounding box center [513, 255] width 414 height 67
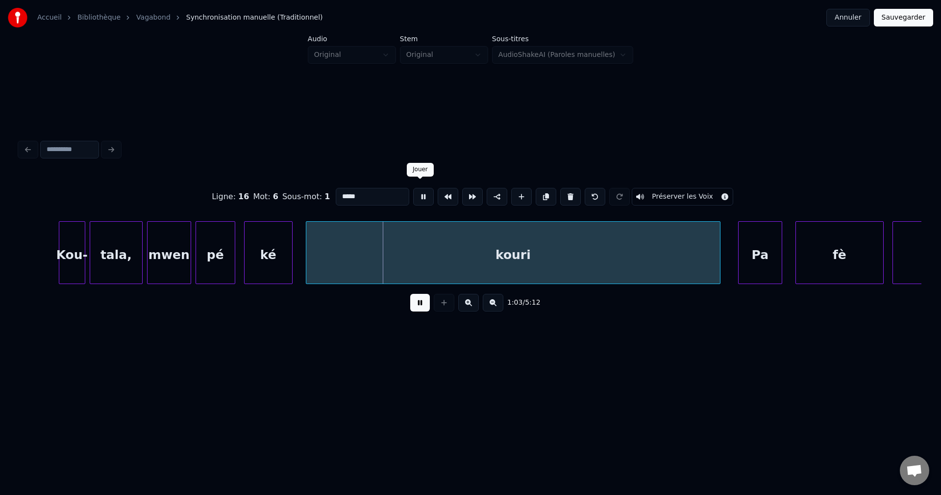
click at [386, 188] on input "*****" at bounding box center [373, 197] width 74 height 18
type input "********"
click at [420, 311] on button at bounding box center [420, 303] width 20 height 18
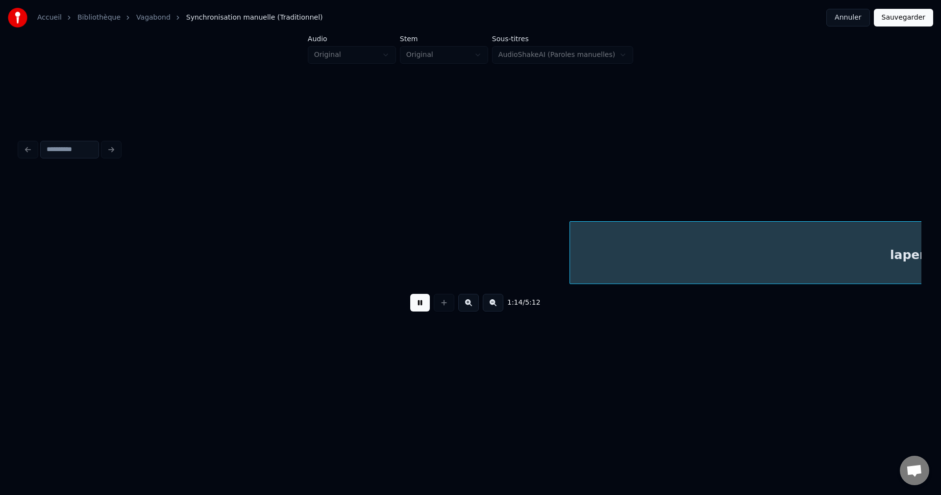
scroll to position [0, 16420]
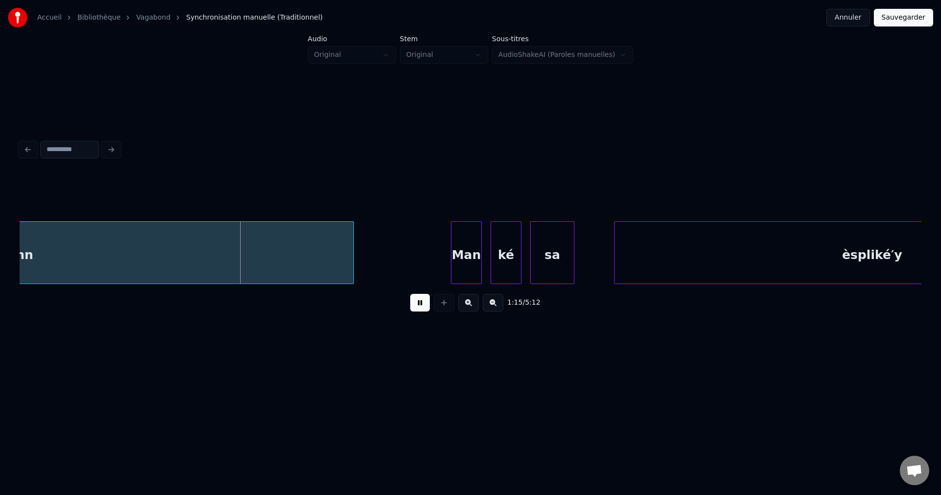
click at [145, 247] on div "lapenn" at bounding box center [9, 255] width 687 height 67
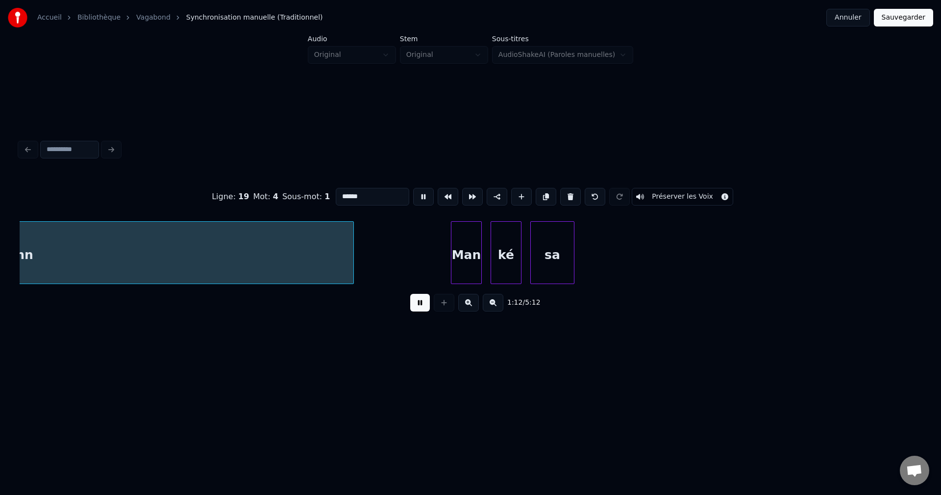
scroll to position [0, 16066]
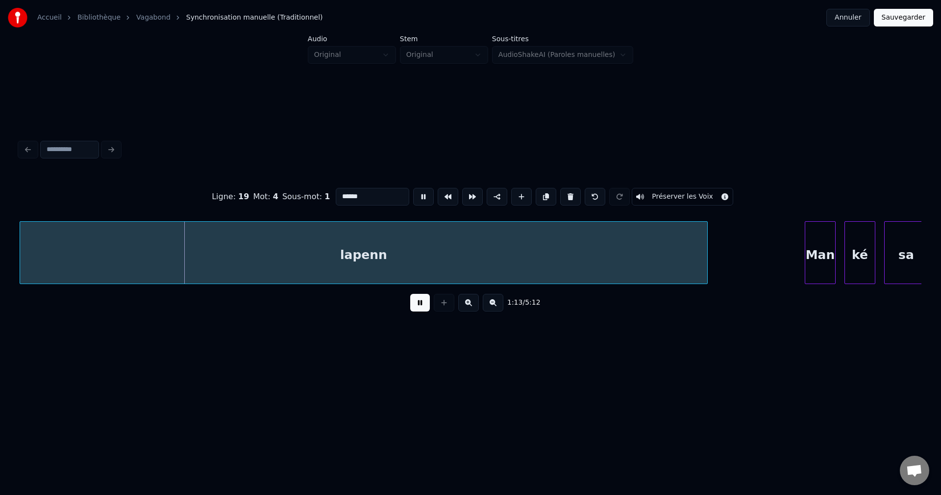
click at [378, 192] on input "******" at bounding box center [373, 197] width 74 height 18
type input "**********"
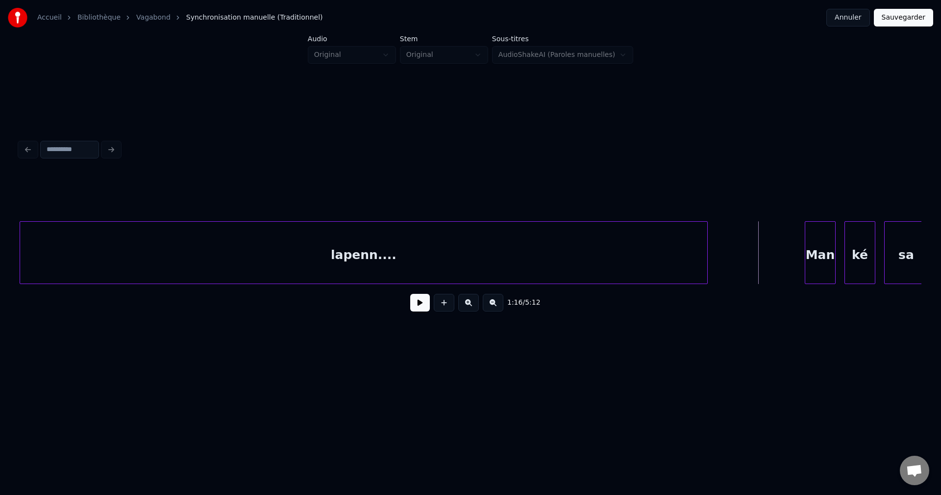
drag, startPoint x: 410, startPoint y: 306, endPoint x: 420, endPoint y: 305, distance: 9.9
click at [415, 306] on button at bounding box center [420, 303] width 20 height 18
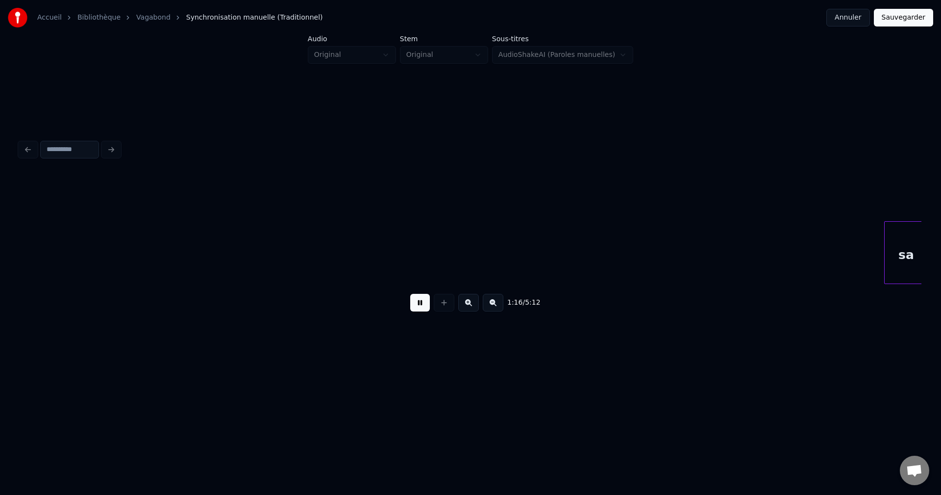
scroll to position [0, 16968]
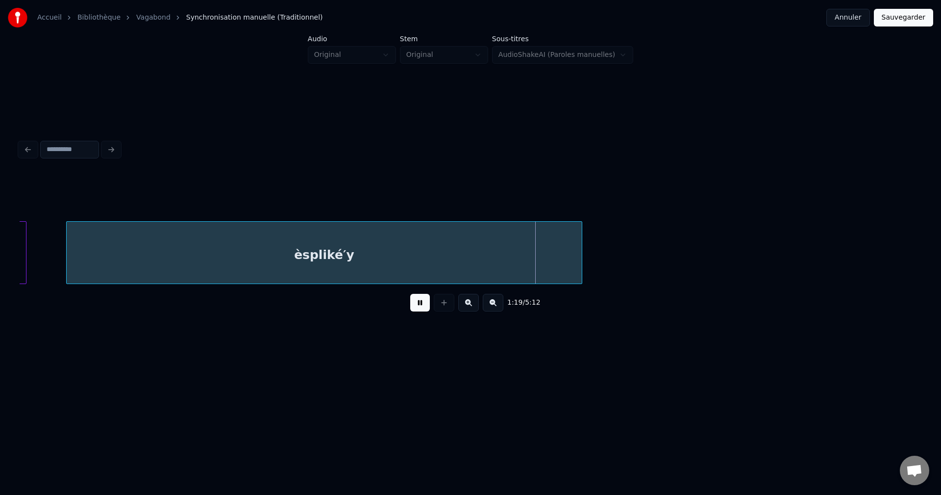
click at [508, 268] on div "èspliké′y" at bounding box center [324, 255] width 515 height 67
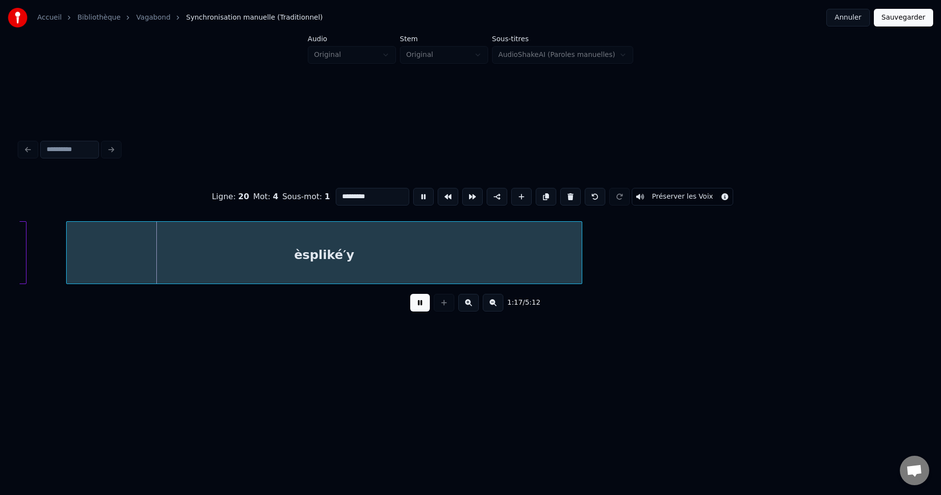
click at [380, 192] on input "*********" at bounding box center [373, 197] width 74 height 18
type input "**********"
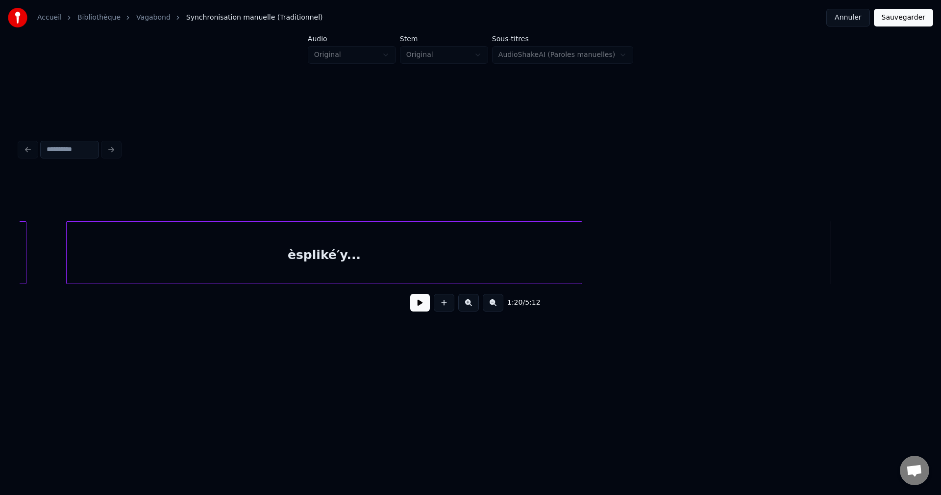
click at [419, 310] on button at bounding box center [420, 303] width 20 height 18
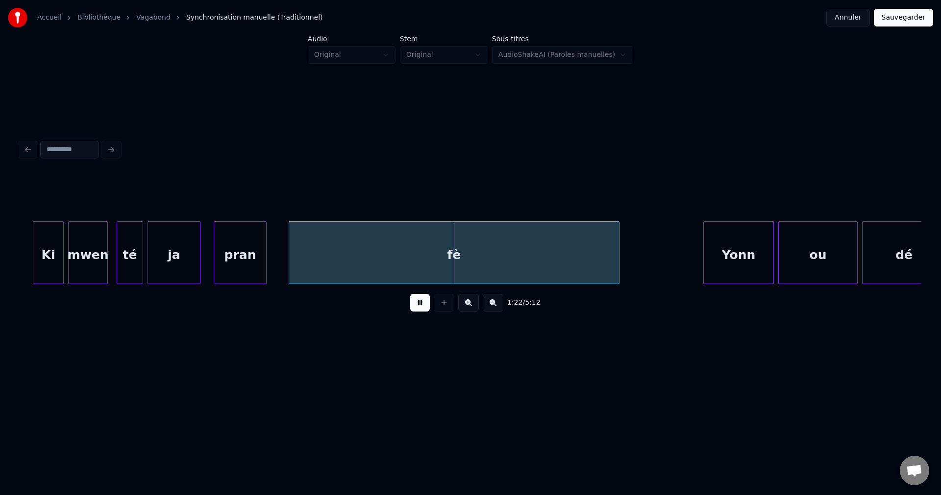
click at [519, 272] on div "fè" at bounding box center [454, 255] width 330 height 67
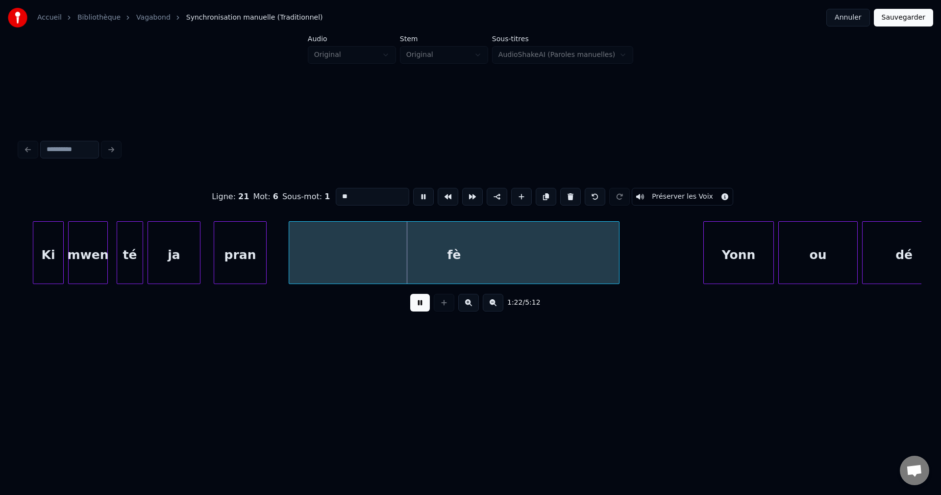
drag, startPoint x: 364, startPoint y: 195, endPoint x: 370, endPoint y: 182, distance: 13.6
click at [363, 194] on input "**" at bounding box center [373, 197] width 74 height 18
type input "*****"
click at [423, 305] on button at bounding box center [420, 303] width 20 height 18
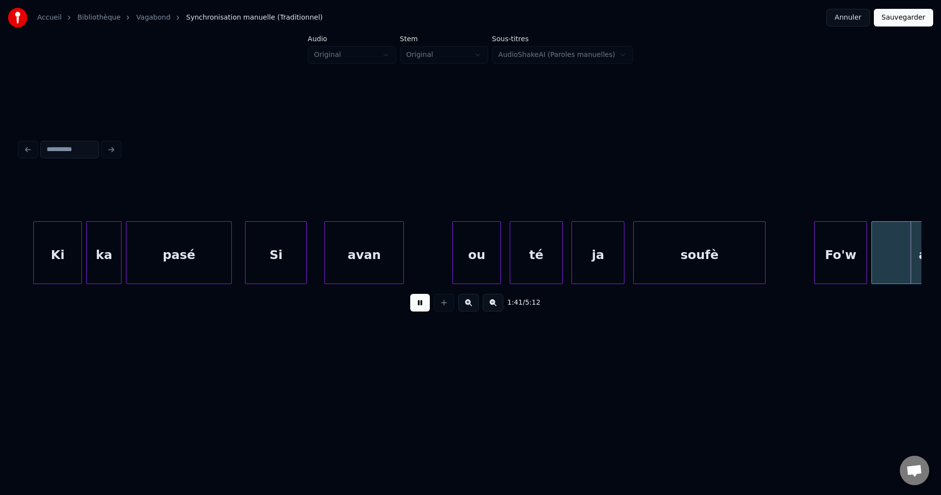
scroll to position [0, 22390]
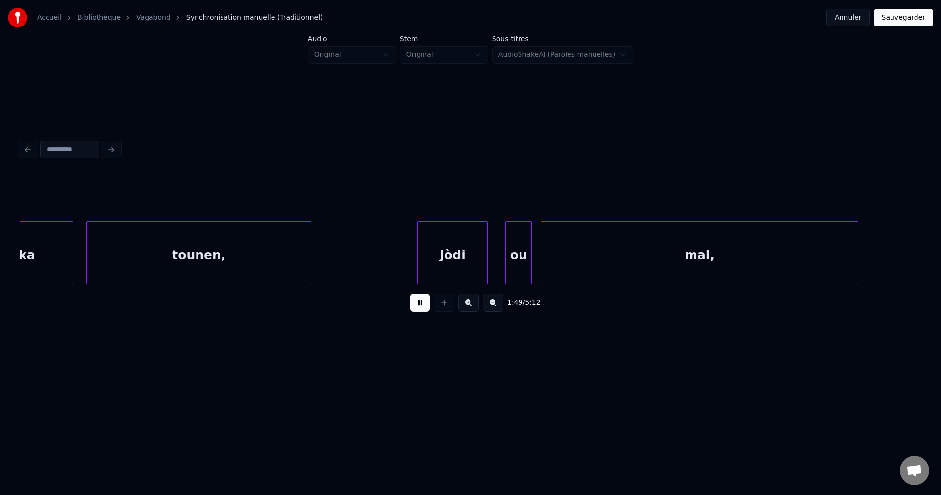
scroll to position [0, 24198]
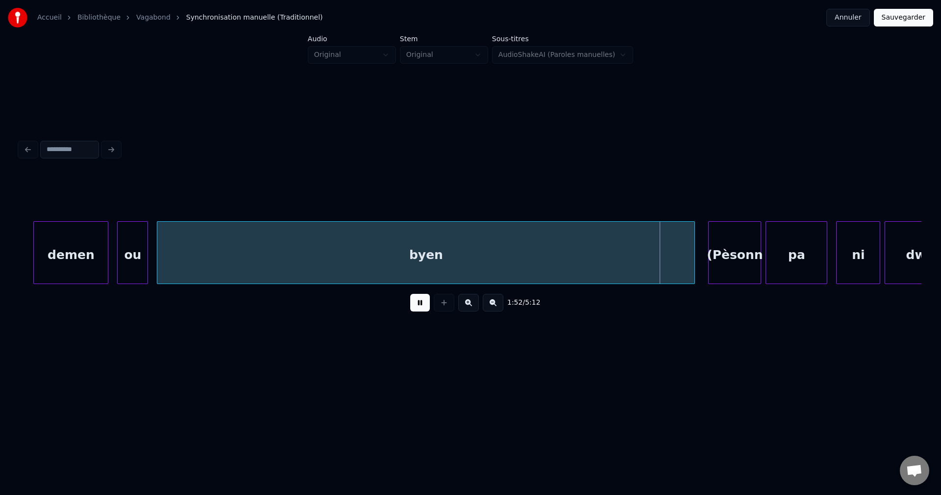
click at [596, 254] on div "byen" at bounding box center [425, 255] width 537 height 67
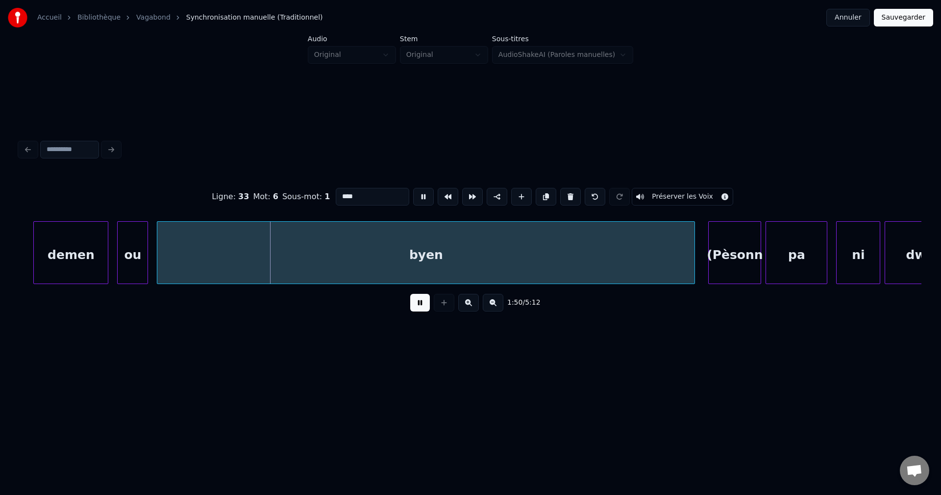
click at [370, 182] on div "Ligne : 33 Mot : 6 Sous-mot : 1 **** Préserver les Voix" at bounding box center [471, 196] width 902 height 49
click at [376, 189] on input "****" at bounding box center [373, 197] width 74 height 18
type input "*******"
drag, startPoint x: 420, startPoint y: 305, endPoint x: 425, endPoint y: 304, distance: 4.9
click at [422, 304] on button at bounding box center [420, 303] width 20 height 18
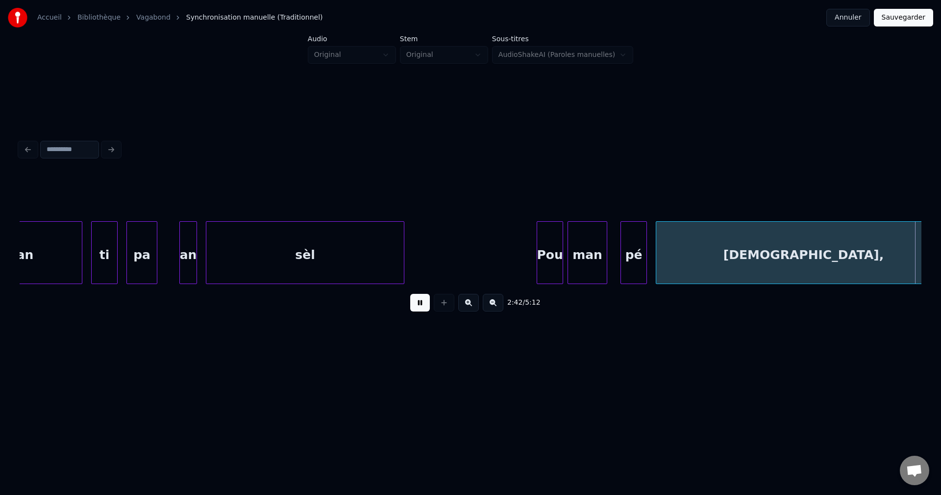
scroll to position [0, 35950]
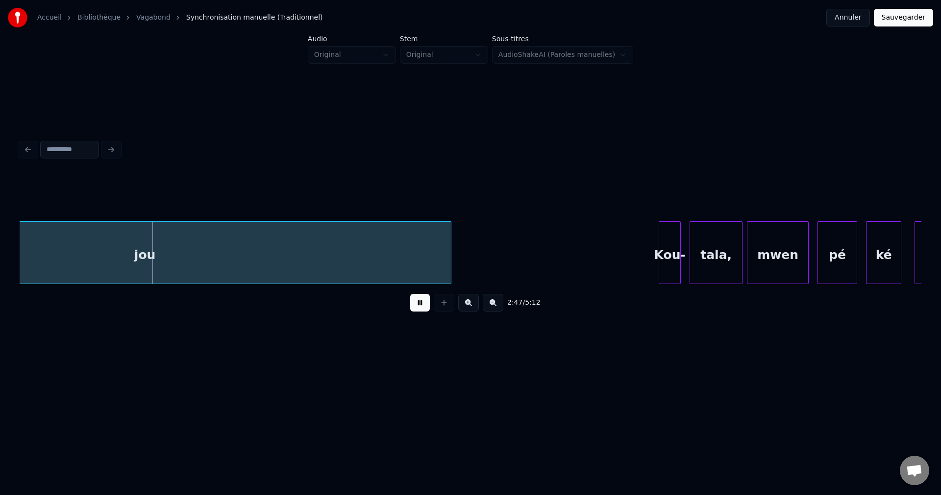
click at [192, 236] on div "jou" at bounding box center [145, 255] width 612 height 67
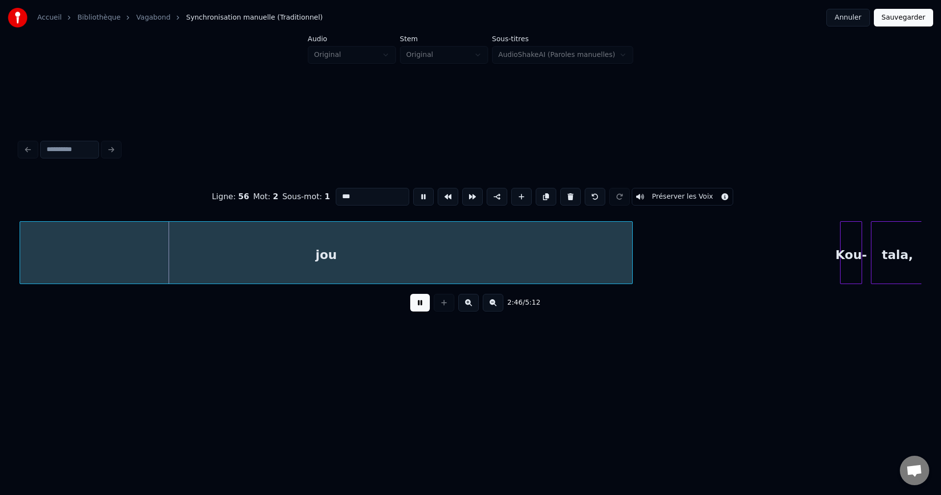
click at [358, 193] on input "***" at bounding box center [373, 197] width 74 height 18
type input "******"
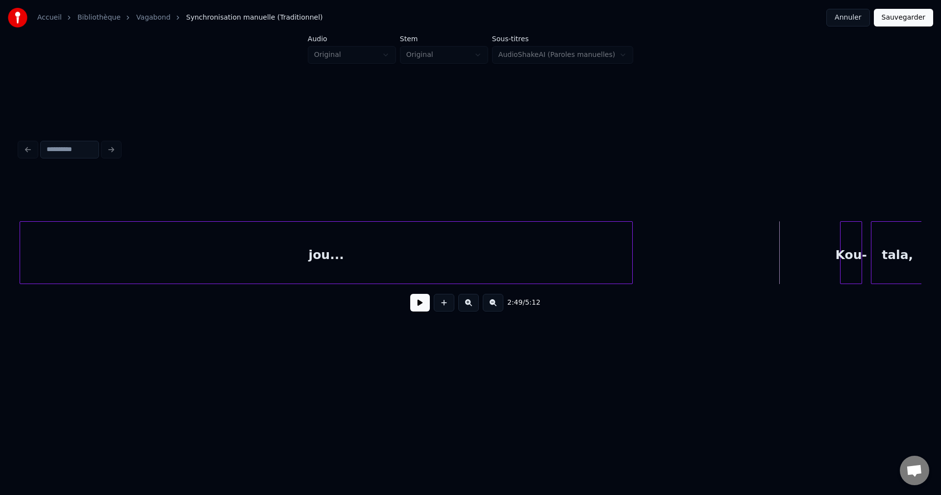
click at [426, 310] on button at bounding box center [420, 303] width 20 height 18
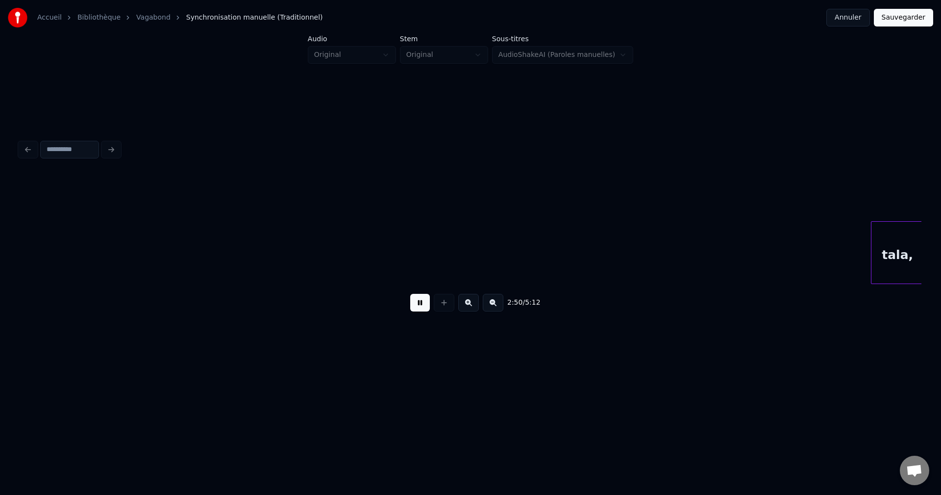
scroll to position [0, 37575]
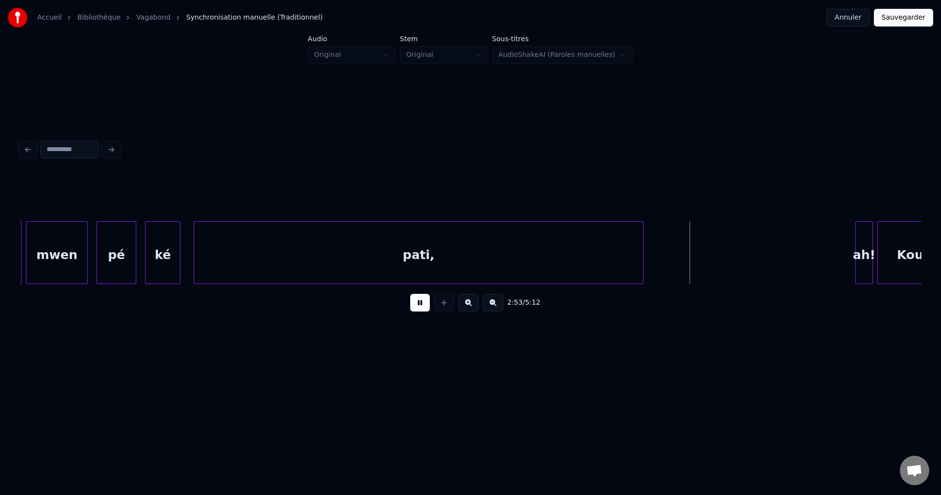
click at [579, 250] on div "pati," at bounding box center [418, 255] width 449 height 67
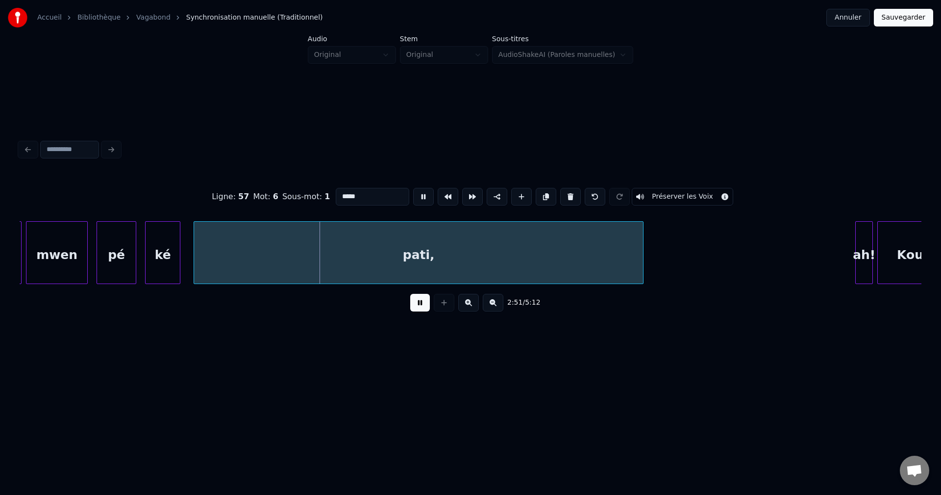
click at [382, 194] on input "*****" at bounding box center [373, 197] width 74 height 18
type input "*********"
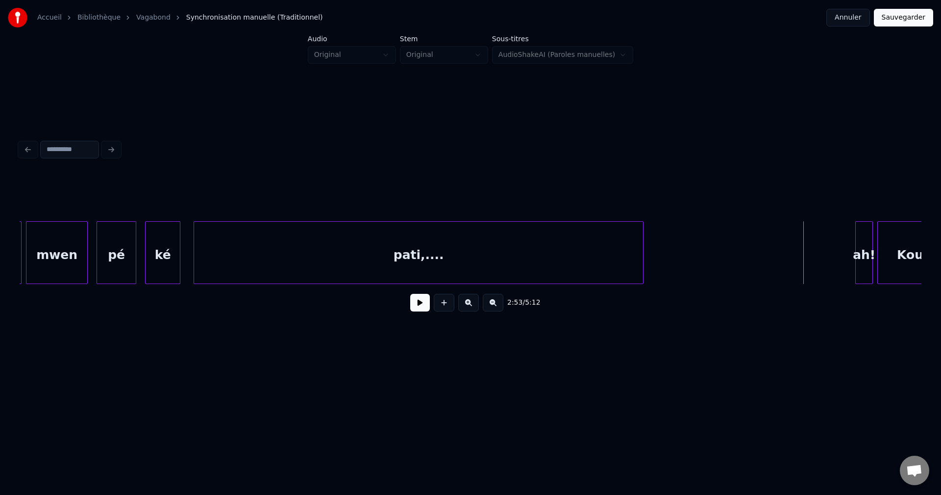
click at [411, 298] on button at bounding box center [420, 303] width 20 height 18
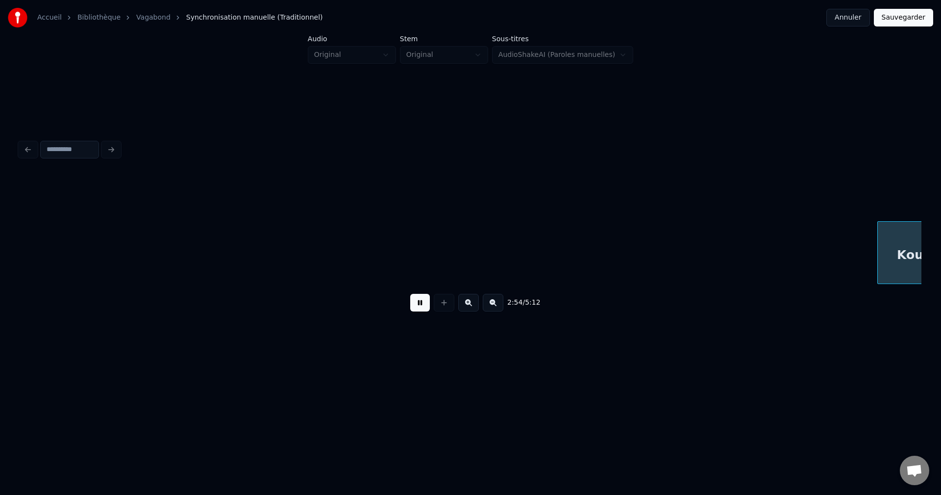
scroll to position [0, 38482]
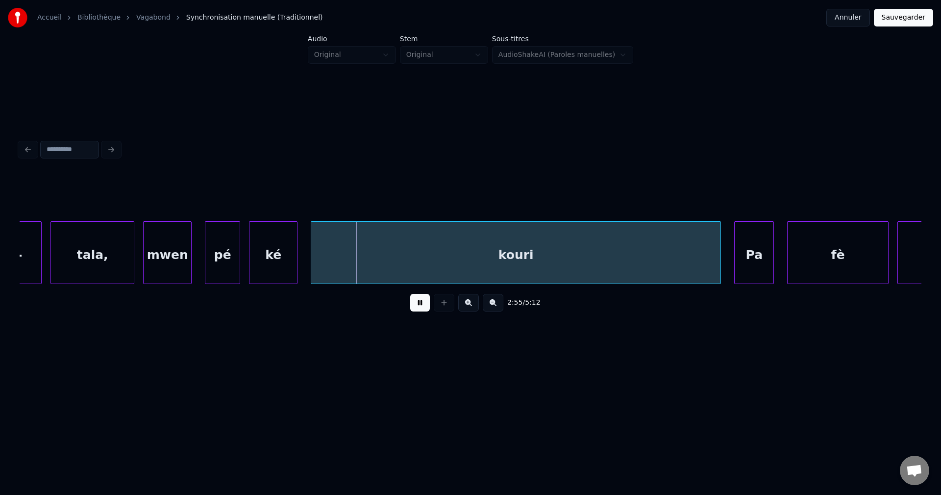
click at [418, 310] on button at bounding box center [420, 303] width 20 height 18
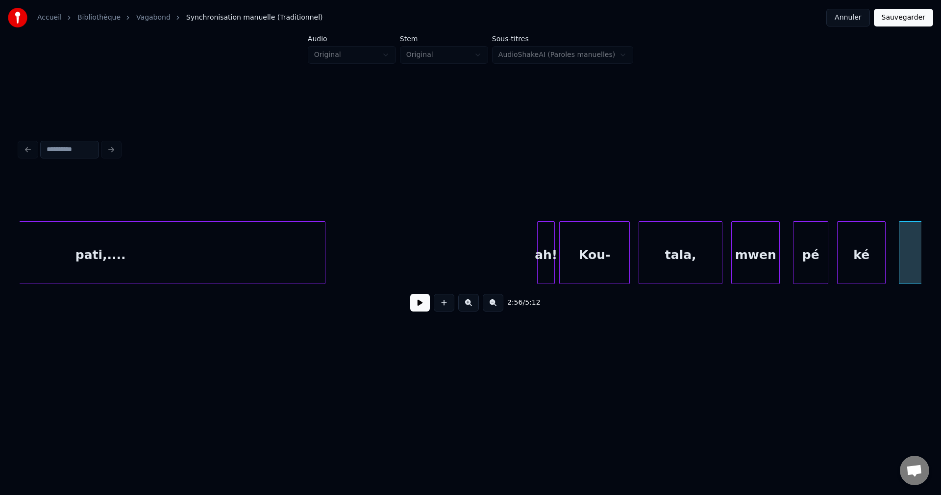
click at [79, 266] on div "pati,...." at bounding box center [100, 255] width 449 height 67
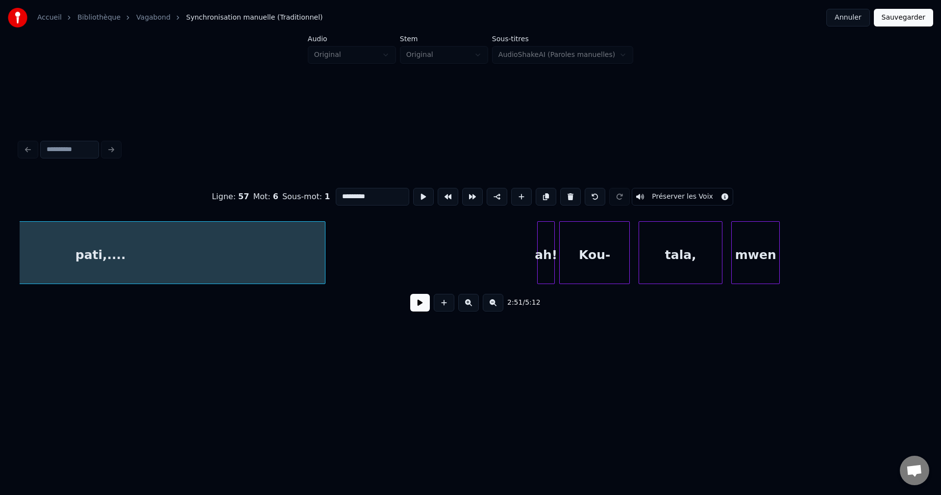
scroll to position [0, 37749]
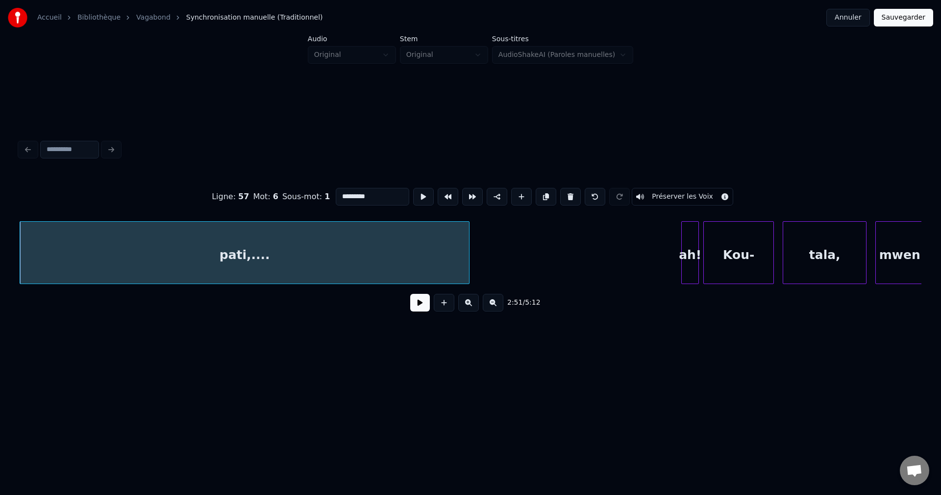
drag, startPoint x: 426, startPoint y: 312, endPoint x: 447, endPoint y: 309, distance: 20.8
click at [426, 311] on button at bounding box center [420, 303] width 20 height 18
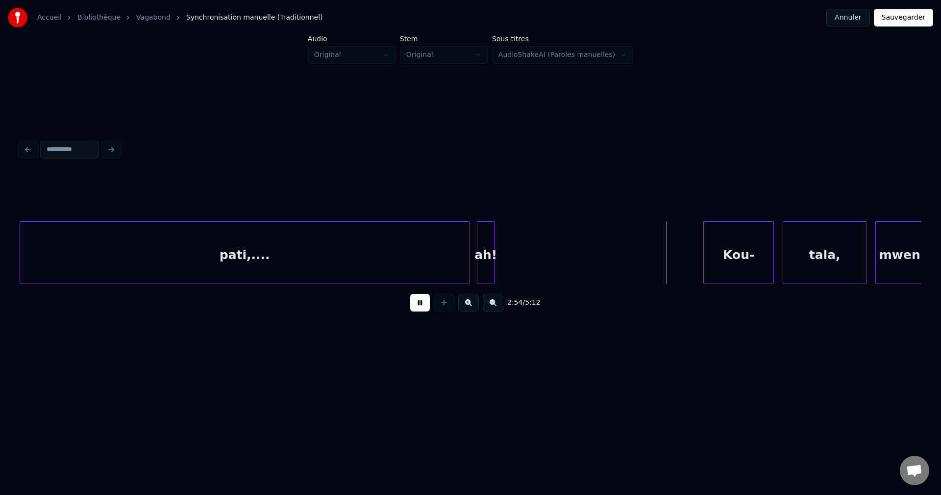
click at [488, 231] on div "ah!" at bounding box center [486, 255] width 17 height 67
click at [704, 261] on div "Kou-" at bounding box center [739, 252] width 71 height 63
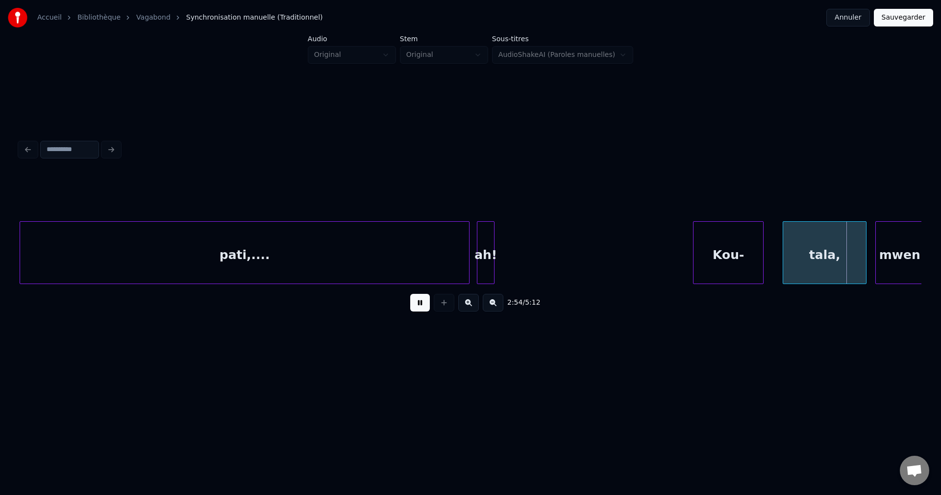
drag, startPoint x: 693, startPoint y: 261, endPoint x: 672, endPoint y: 257, distance: 21.1
click at [687, 262] on div "Kou-" at bounding box center [704, 255] width 70 height 67
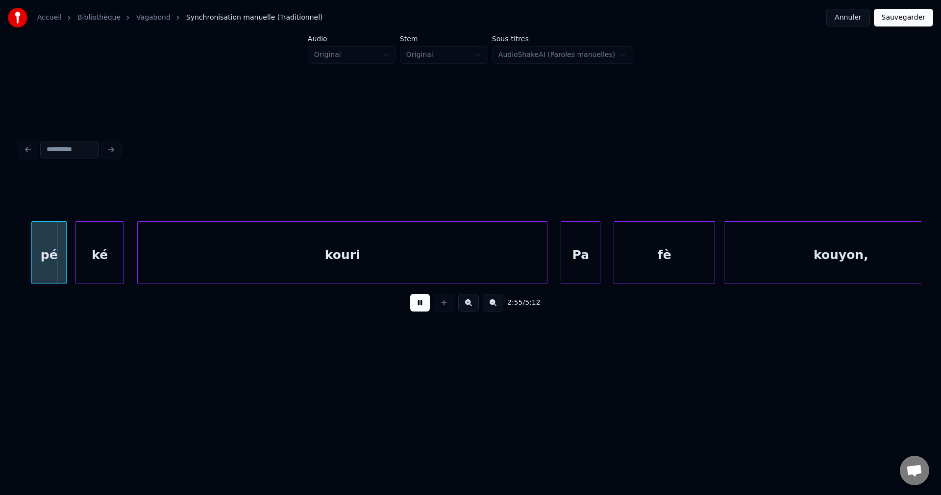
scroll to position [0, 38398]
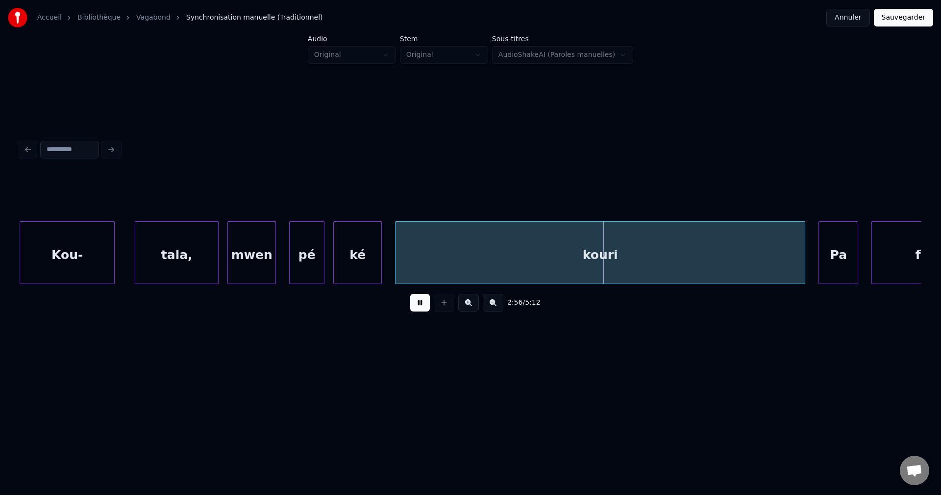
click at [114, 260] on div at bounding box center [112, 253] width 3 height 62
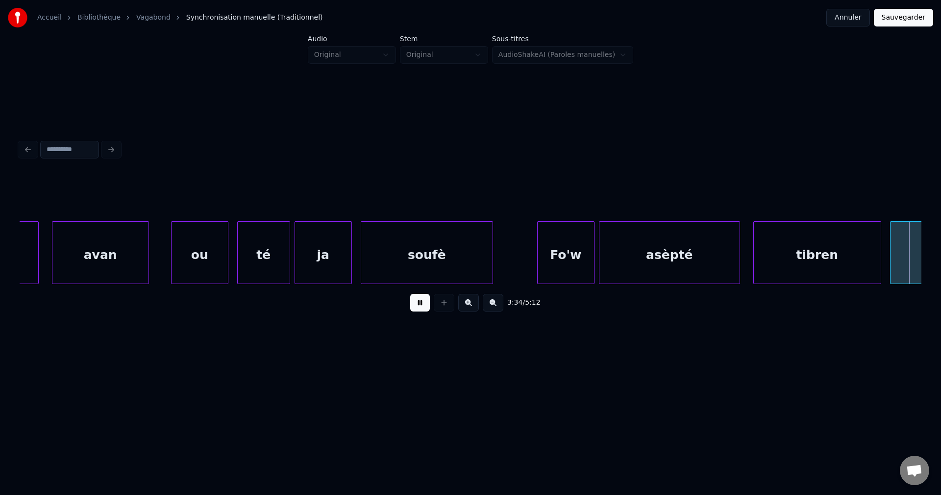
scroll to position [0, 47438]
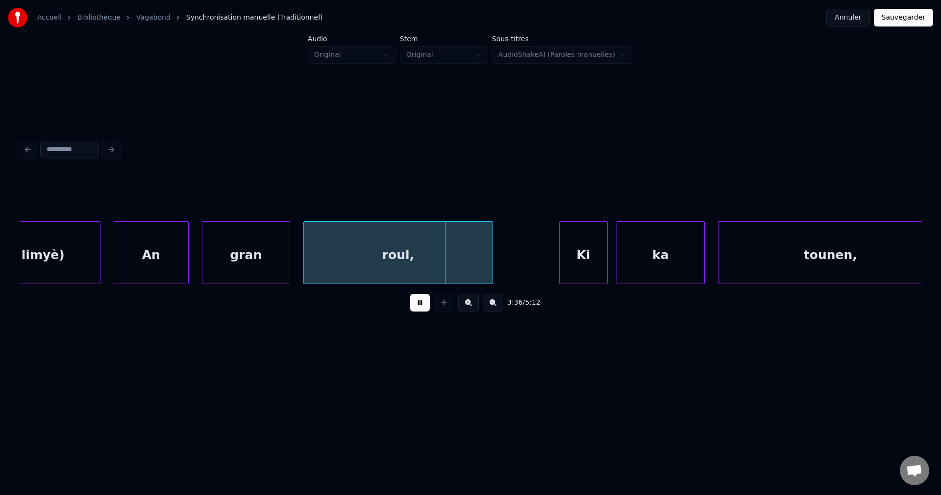
click at [48, 260] on div "limyè)" at bounding box center [43, 255] width 114 height 67
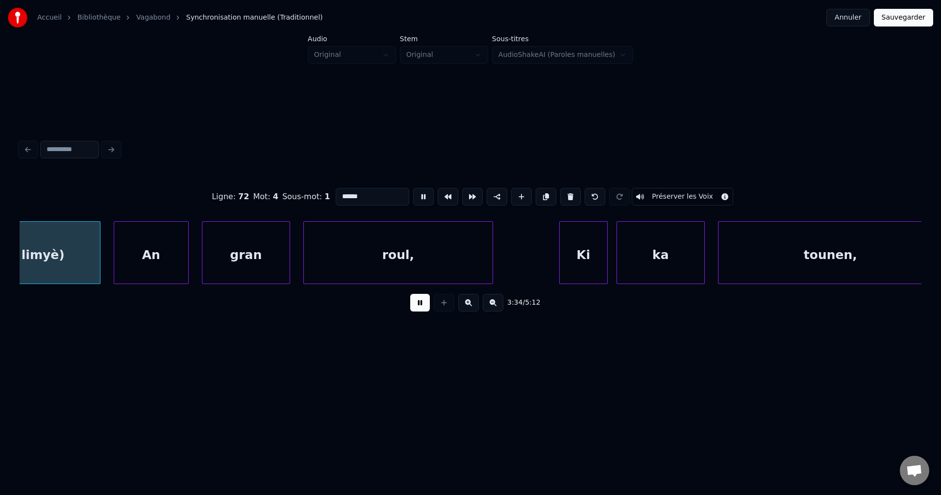
scroll to position [0, 47404]
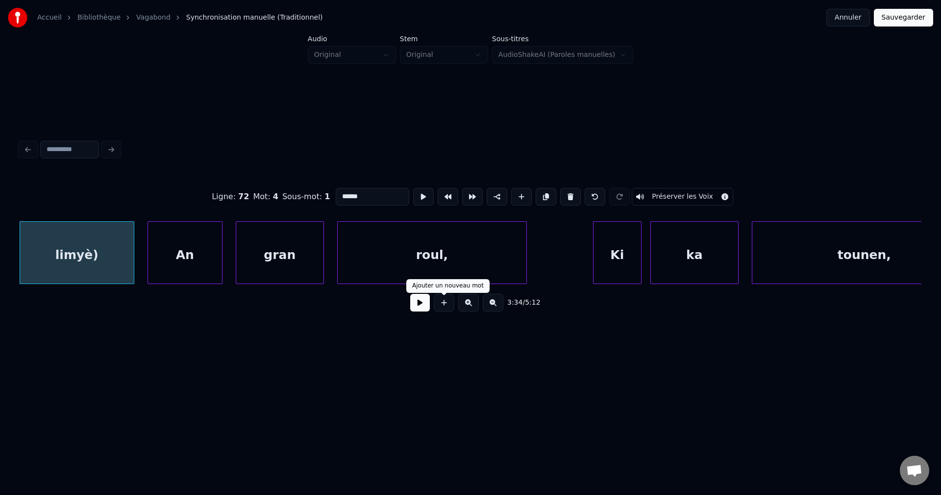
click at [419, 304] on button at bounding box center [420, 303] width 20 height 18
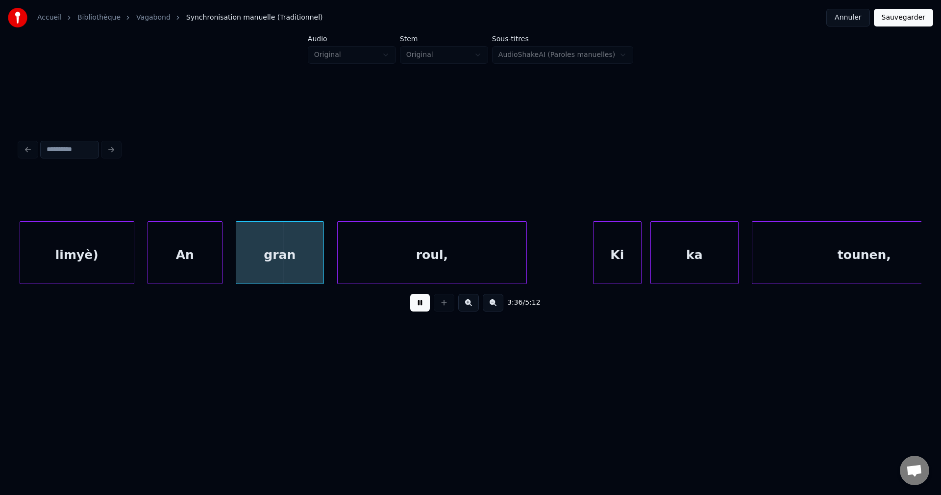
click at [419, 304] on button at bounding box center [420, 303] width 20 height 18
click at [173, 253] on div "An" at bounding box center [185, 255] width 74 height 67
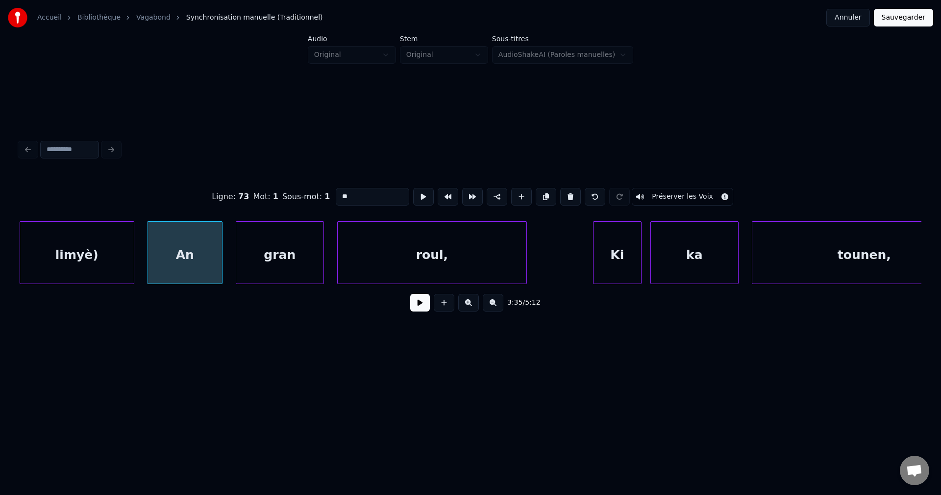
click at [336, 188] on input "**" at bounding box center [373, 197] width 74 height 18
type input "*****"
click at [425, 302] on button at bounding box center [420, 303] width 20 height 18
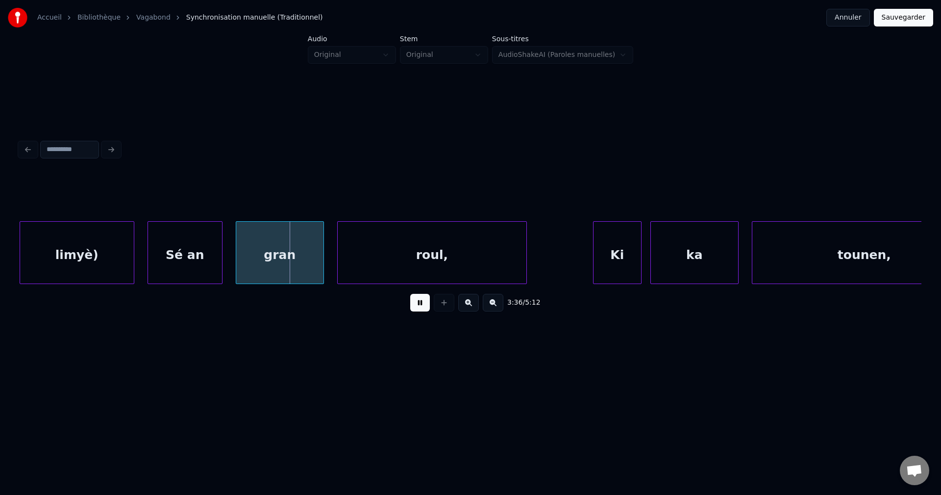
click at [157, 263] on div "Sé an" at bounding box center [185, 255] width 74 height 67
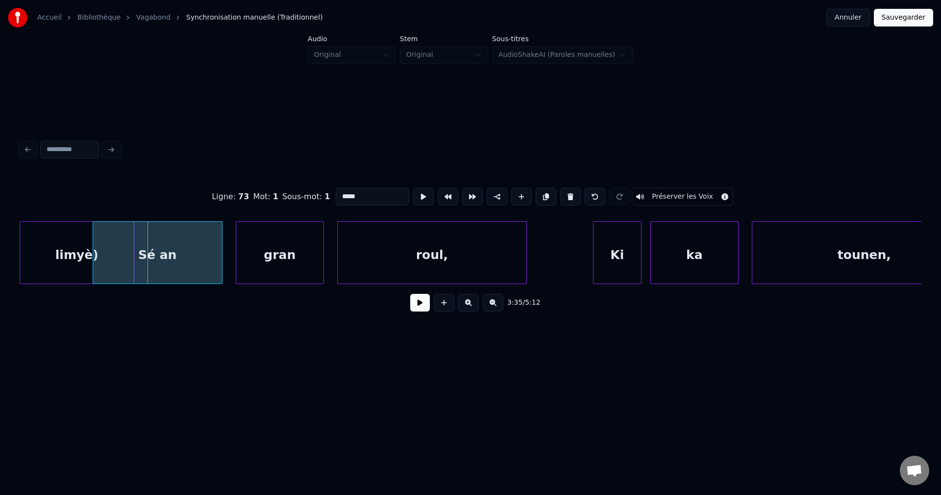
click at [96, 254] on div at bounding box center [94, 253] width 3 height 62
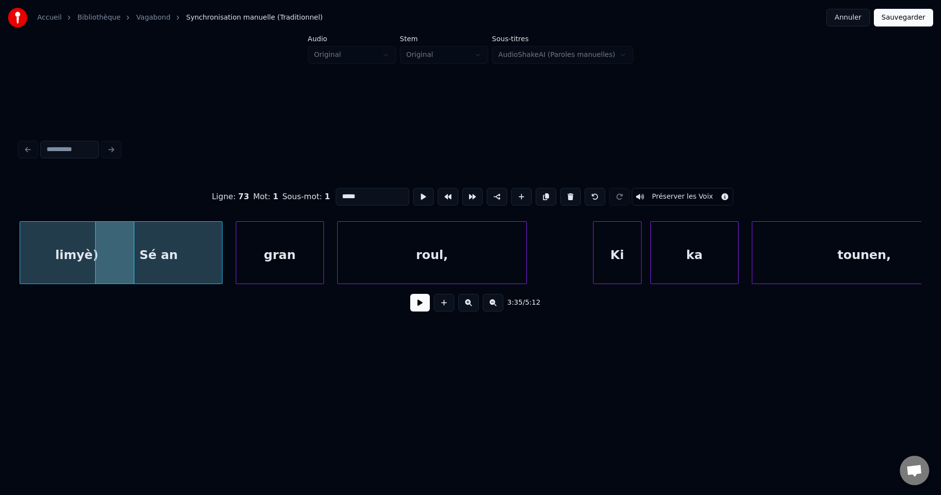
click at [419, 305] on button at bounding box center [420, 303] width 20 height 18
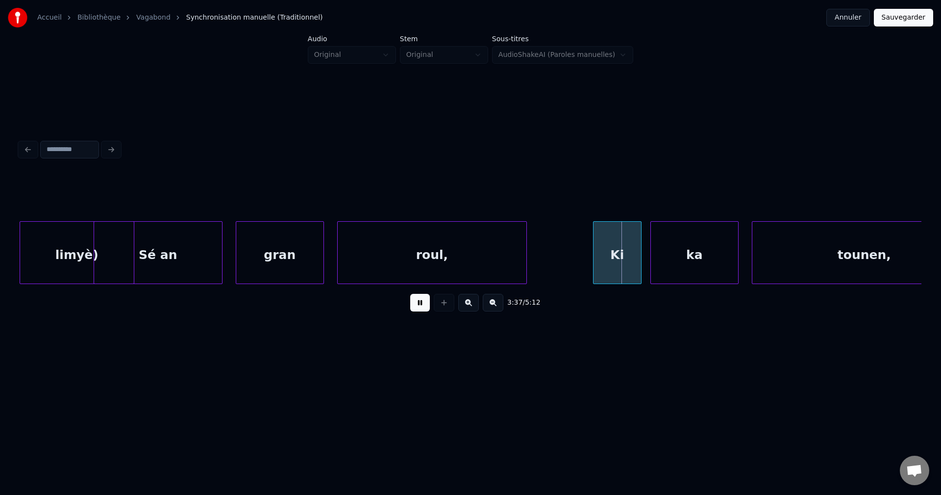
click at [94, 246] on div at bounding box center [95, 253] width 3 height 62
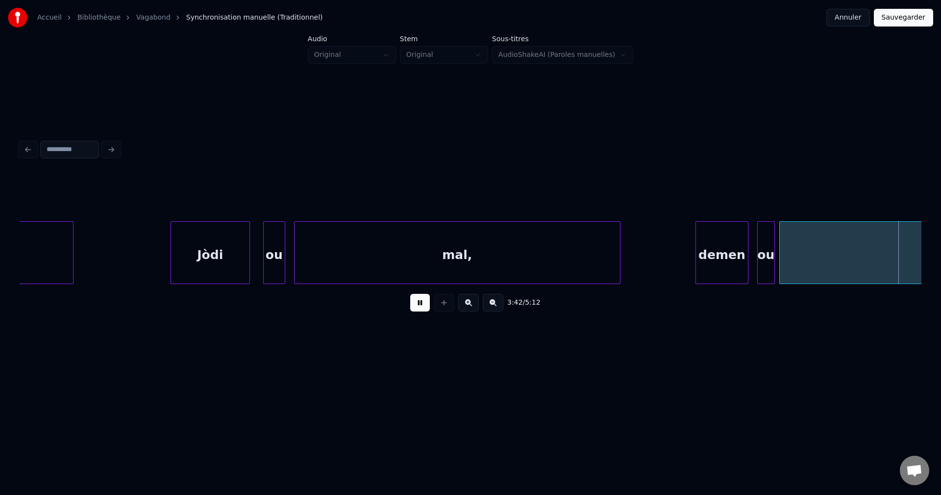
scroll to position [0, 49210]
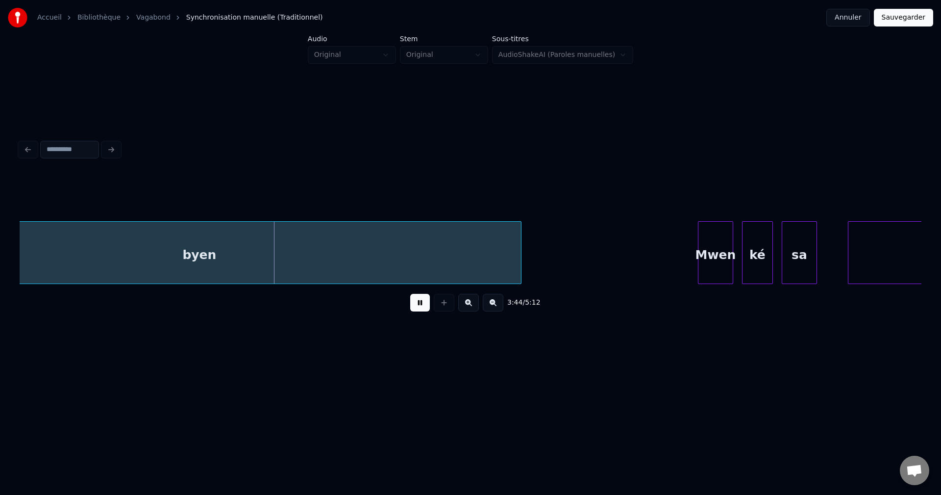
click at [399, 255] on div "byen" at bounding box center [199, 255] width 643 height 67
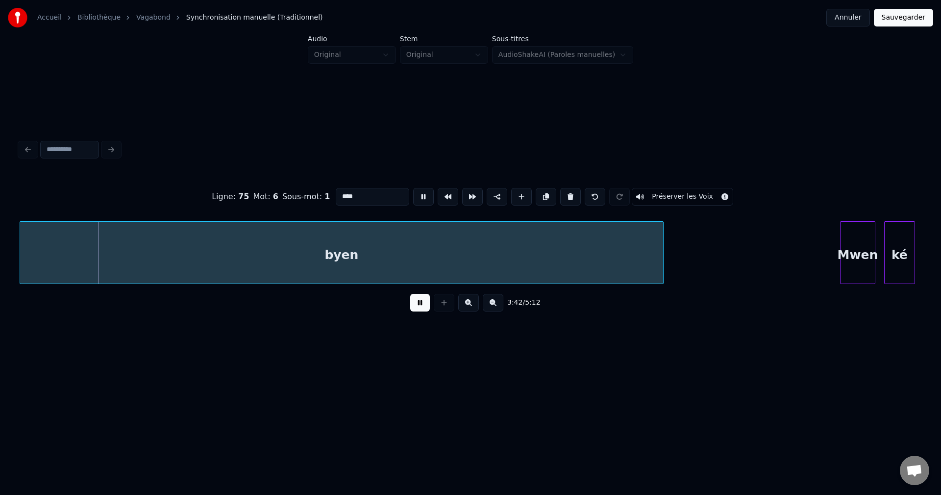
click at [371, 192] on input "****" at bounding box center [373, 197] width 74 height 18
type input "*******"
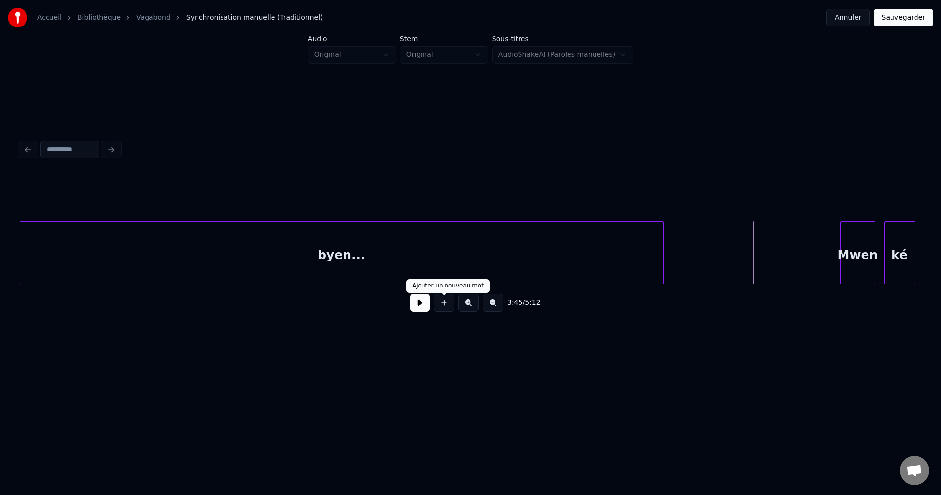
click at [429, 301] on button at bounding box center [420, 303] width 20 height 18
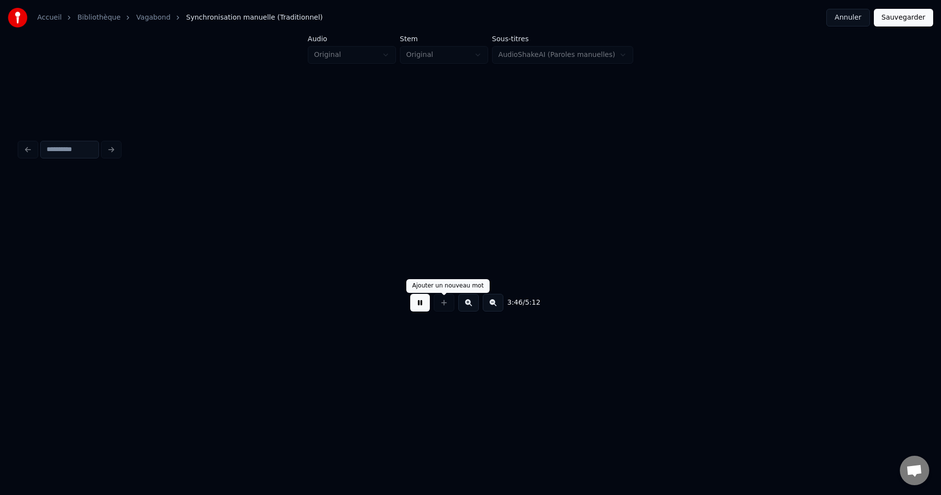
scroll to position [0, 49970]
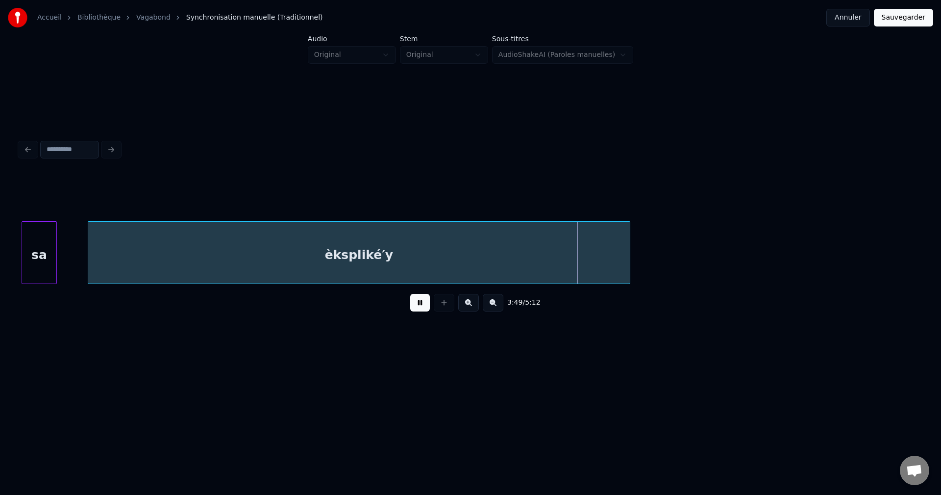
click at [510, 262] on div "èkspliké′y" at bounding box center [359, 255] width 542 height 67
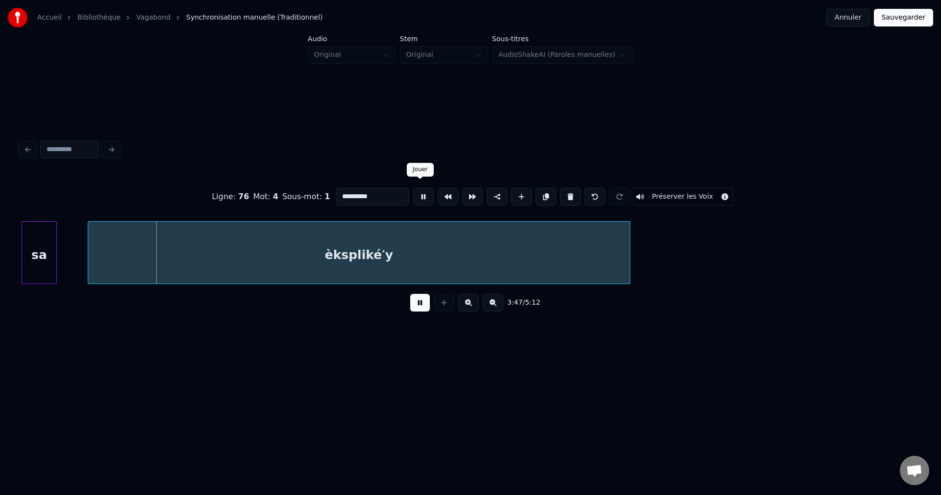
click at [387, 200] on input "**********" at bounding box center [373, 197] width 74 height 18
type input "**********"
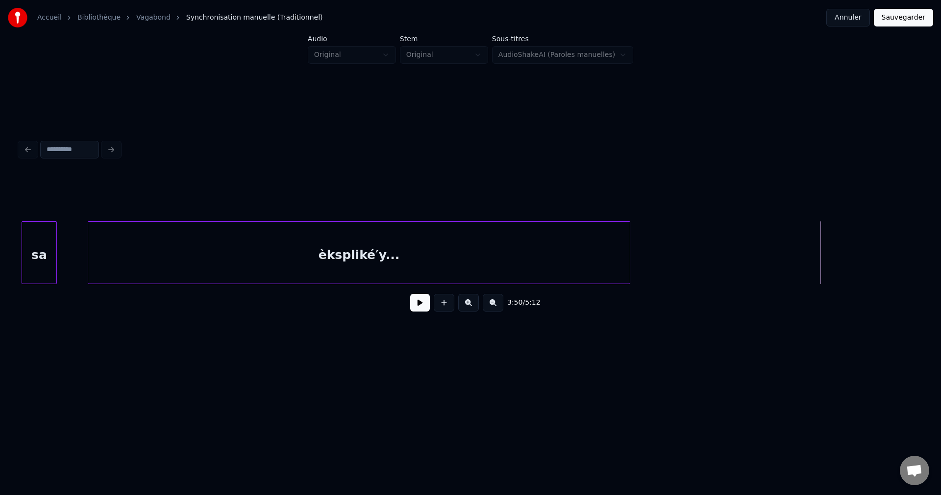
click at [419, 306] on button at bounding box center [420, 303] width 20 height 18
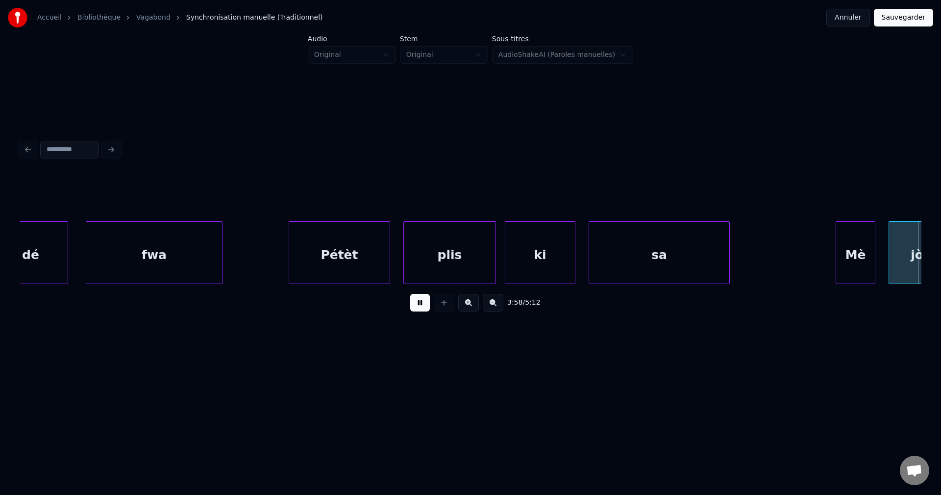
scroll to position [0, 52680]
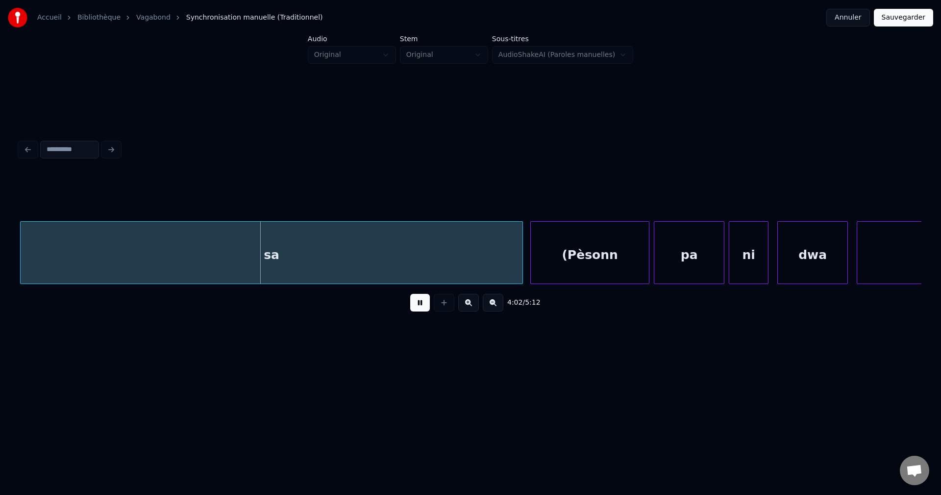
click at [418, 224] on div "sa" at bounding box center [272, 255] width 502 height 67
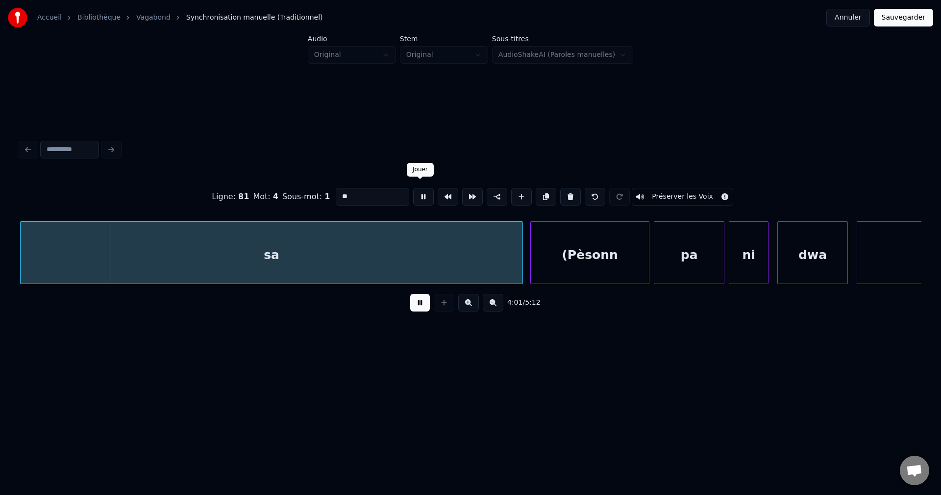
click at [370, 188] on input "**" at bounding box center [373, 197] width 74 height 18
type input "******"
click at [415, 305] on button at bounding box center [420, 303] width 20 height 18
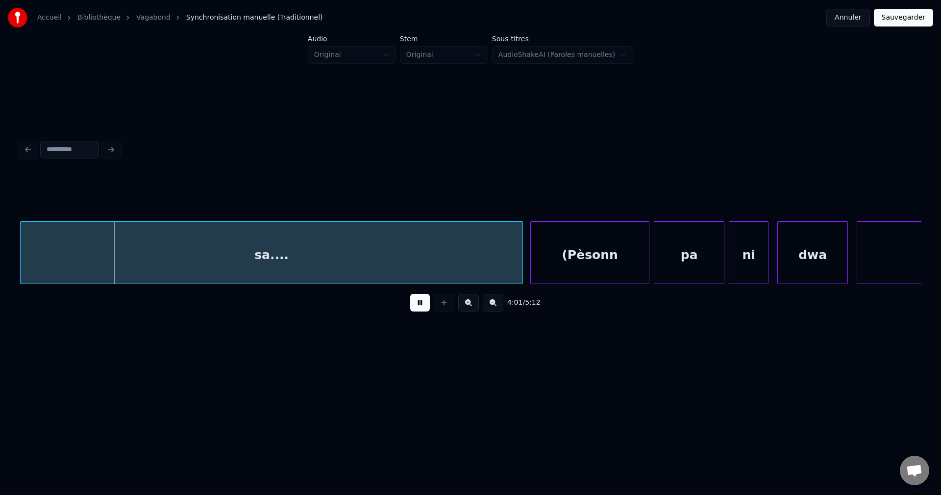
click at [554, 256] on div "(Pèsonn" at bounding box center [590, 255] width 118 height 67
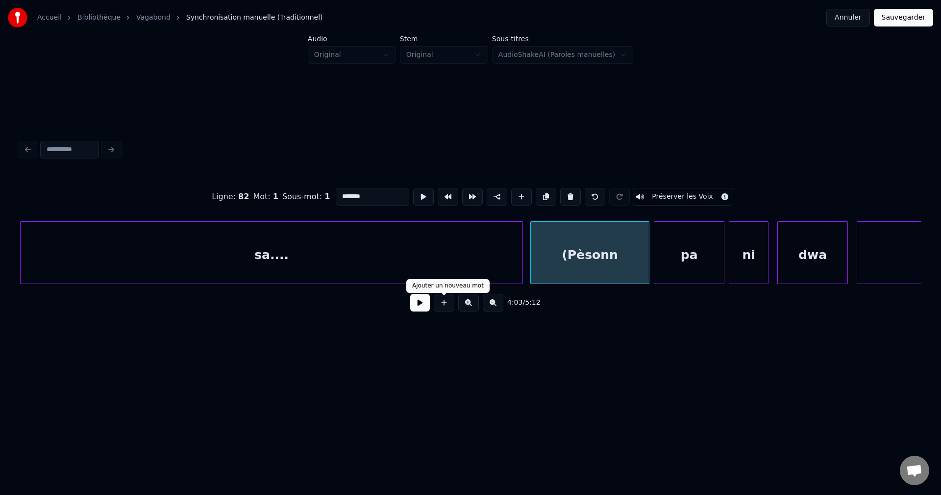
click at [430, 309] on div "4:03 / 5:12" at bounding box center [470, 303] width 886 height 22
click at [415, 311] on button at bounding box center [420, 303] width 20 height 18
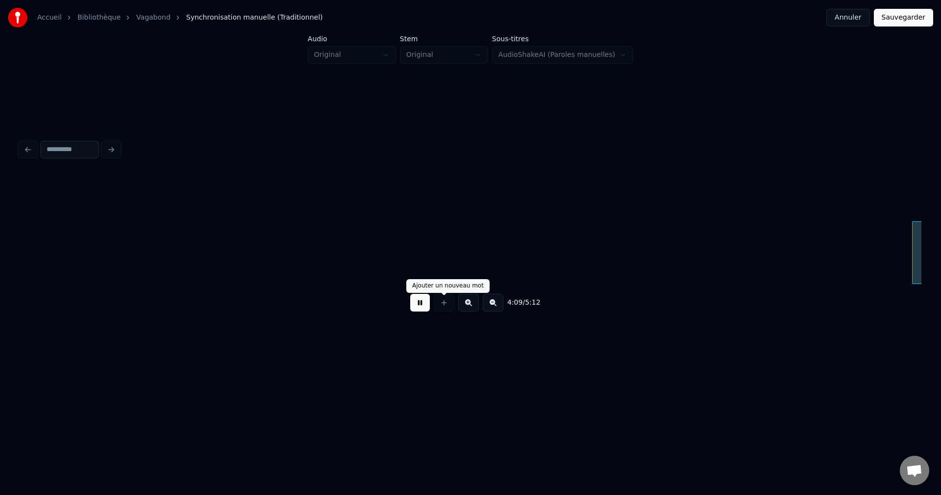
scroll to position [0, 55017]
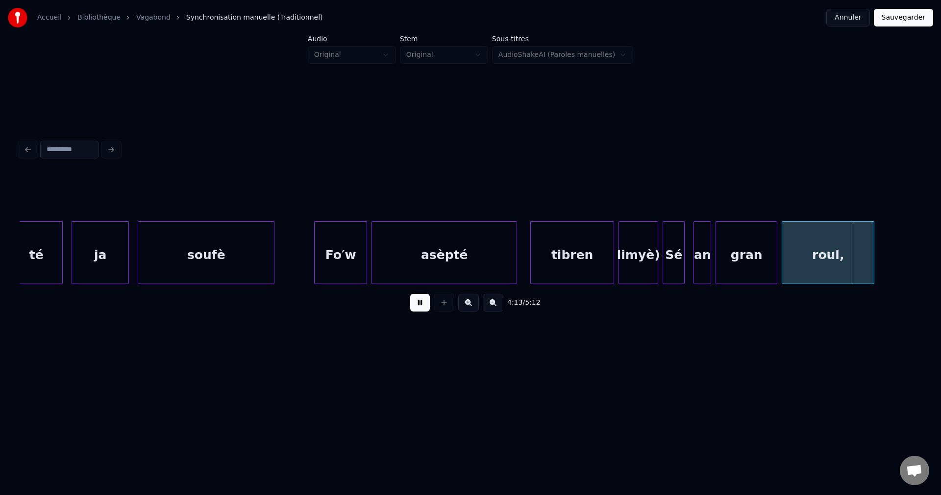
click at [435, 313] on div "4:13 / 5:12" at bounding box center [470, 303] width 886 height 22
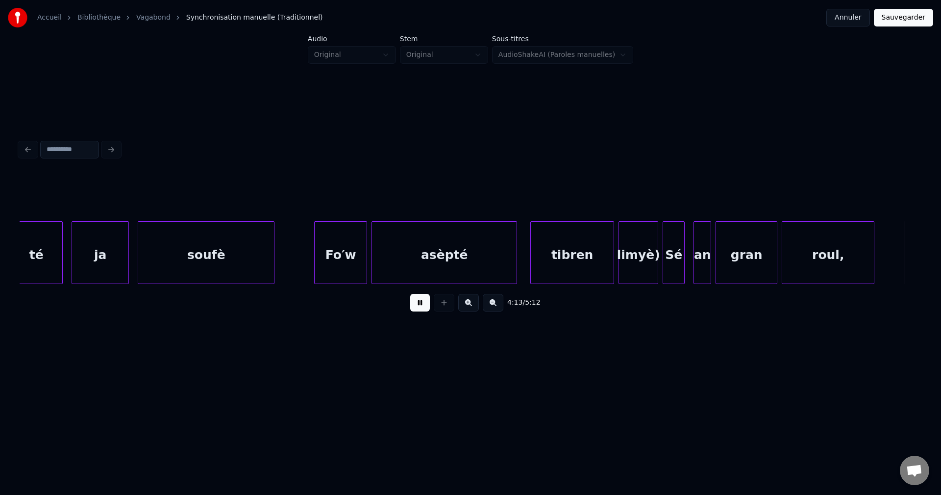
scroll to position [0, 55921]
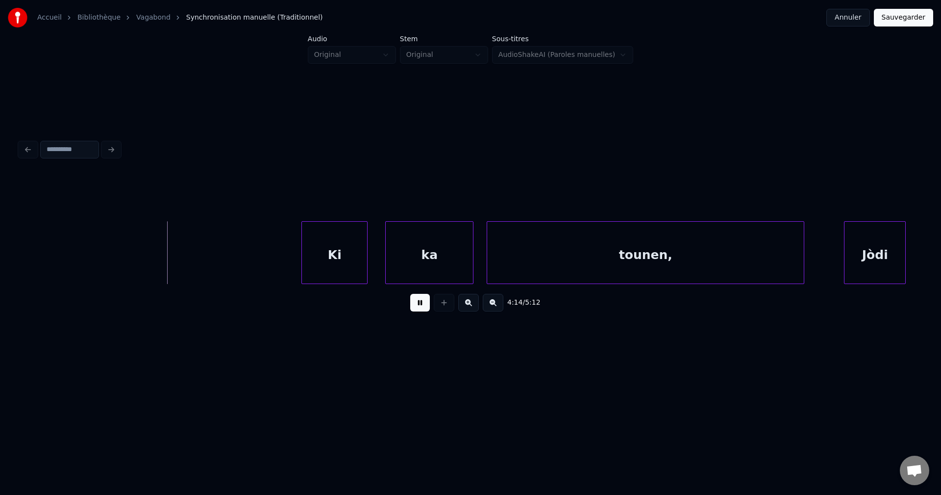
drag, startPoint x: 421, startPoint y: 313, endPoint x: 425, endPoint y: 308, distance: 6.3
click at [420, 311] on button at bounding box center [420, 303] width 20 height 18
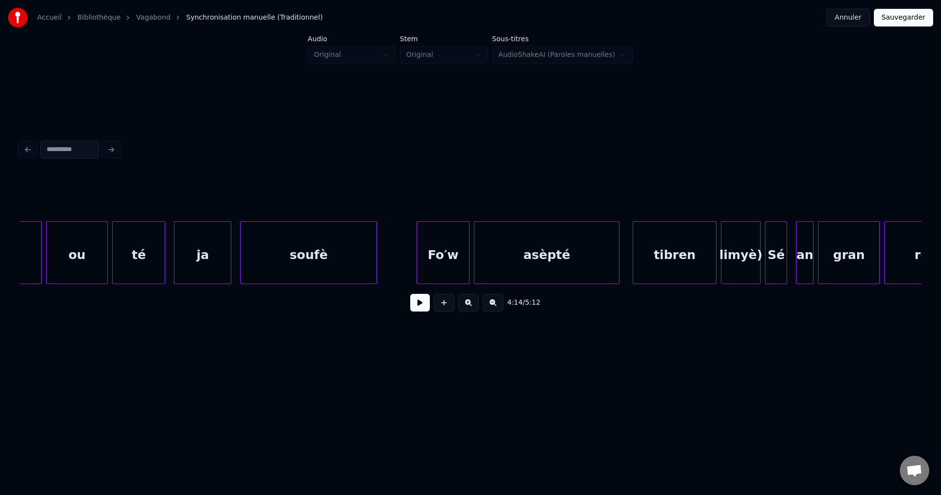
scroll to position [0, 55029]
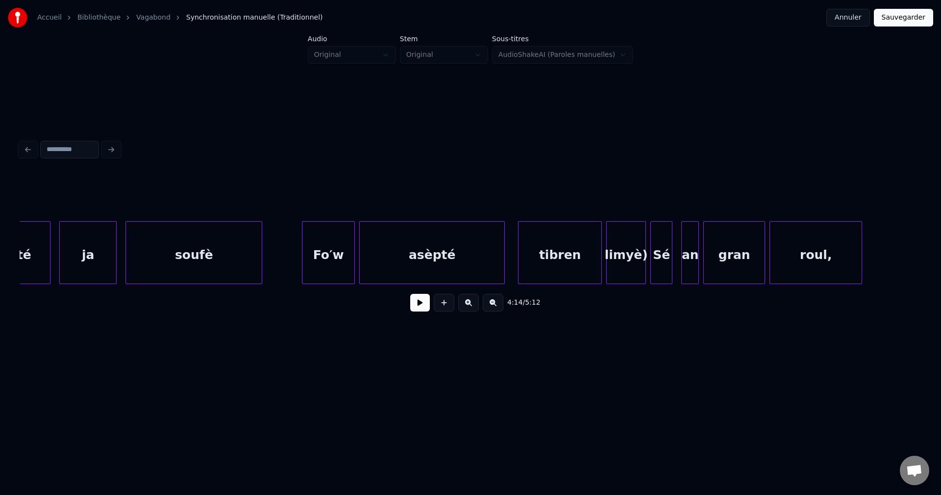
click at [577, 253] on div "tibren" at bounding box center [560, 255] width 83 height 67
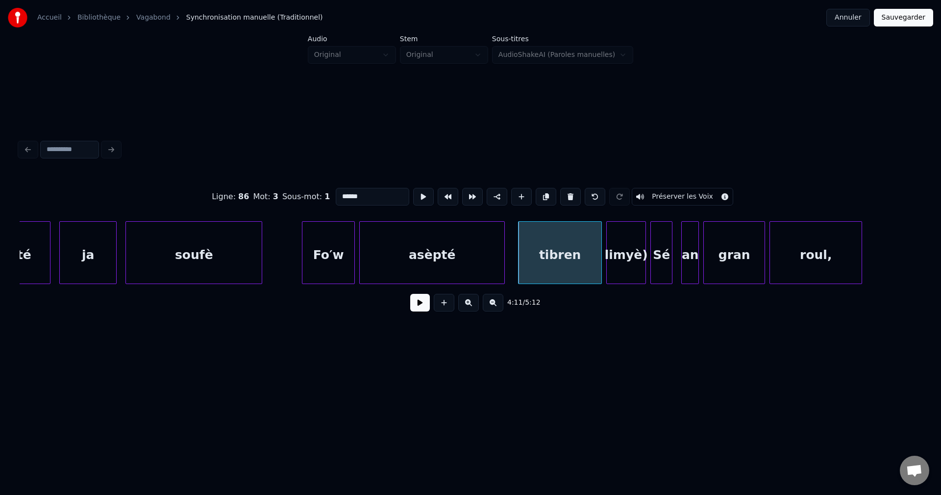
click at [423, 309] on button at bounding box center [420, 303] width 20 height 18
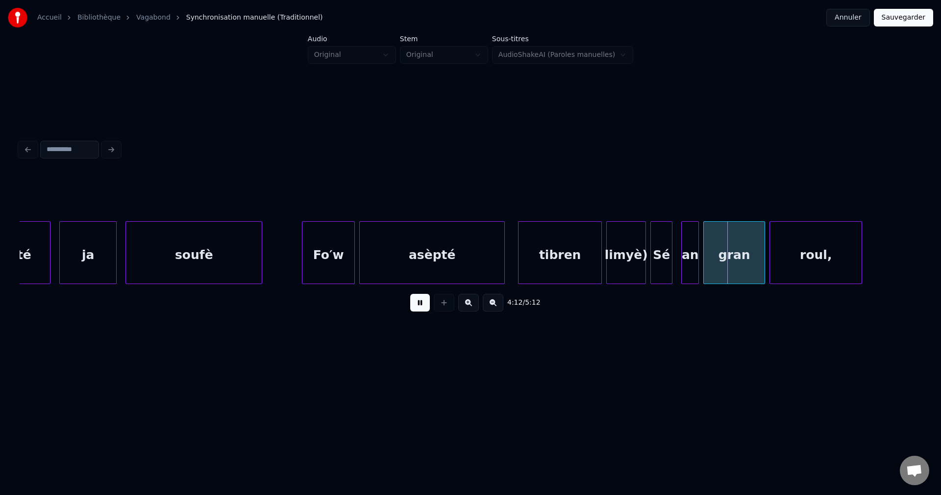
click at [424, 309] on button at bounding box center [420, 303] width 20 height 18
click at [662, 257] on div "Sé" at bounding box center [661, 255] width 21 height 67
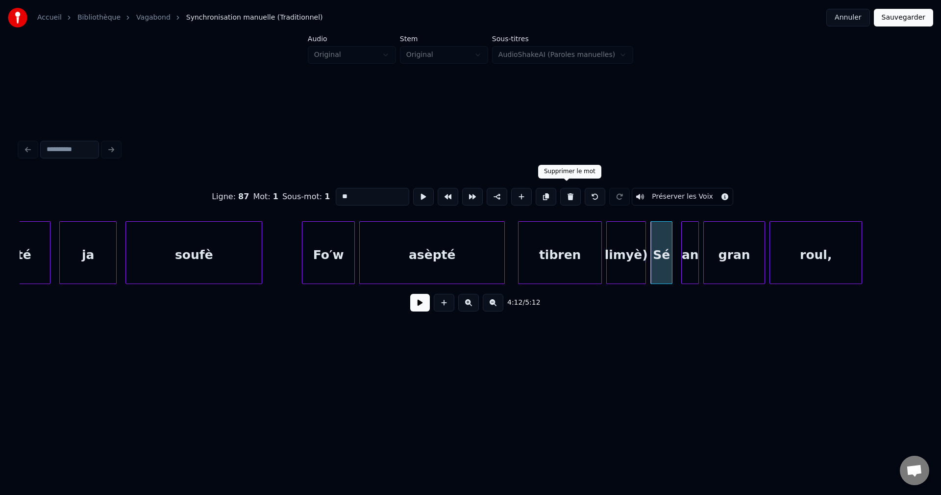
click at [567, 195] on button at bounding box center [570, 197] width 21 height 18
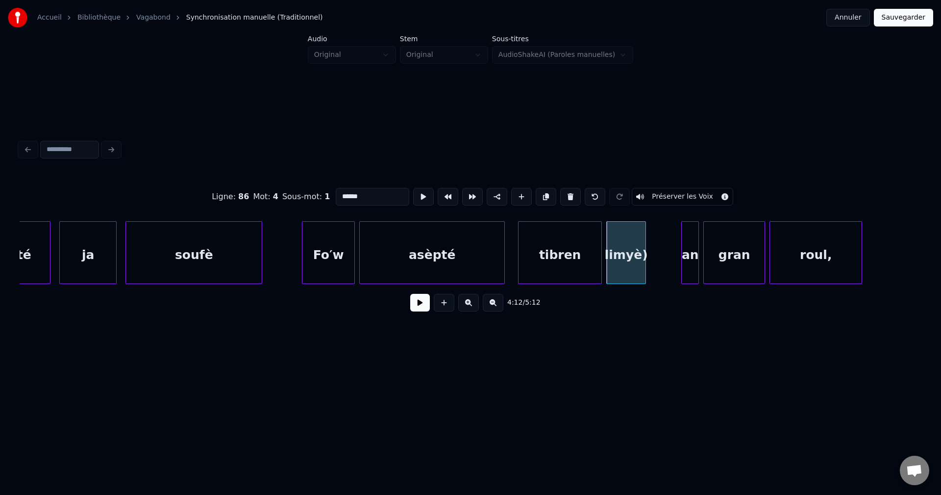
click at [684, 260] on div at bounding box center [683, 253] width 3 height 62
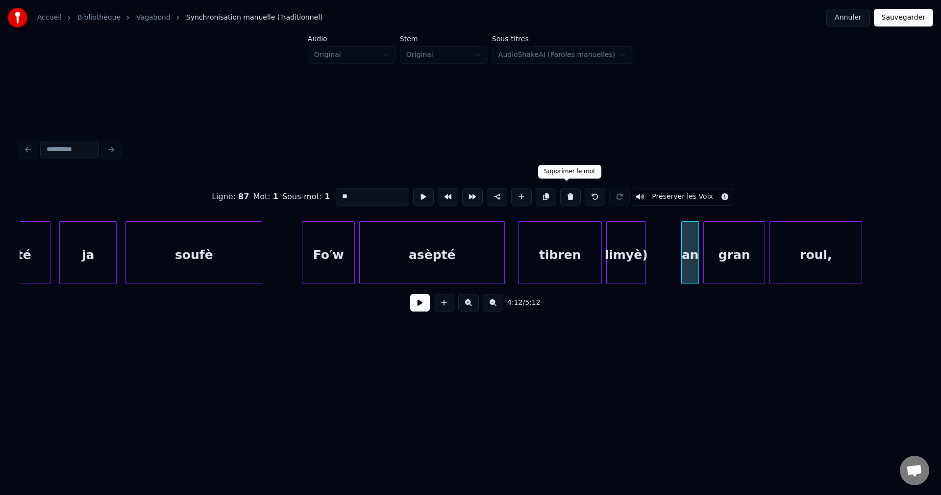
drag, startPoint x: 563, startPoint y: 196, endPoint x: 644, endPoint y: 226, distance: 86.2
click at [563, 196] on button at bounding box center [570, 197] width 21 height 18
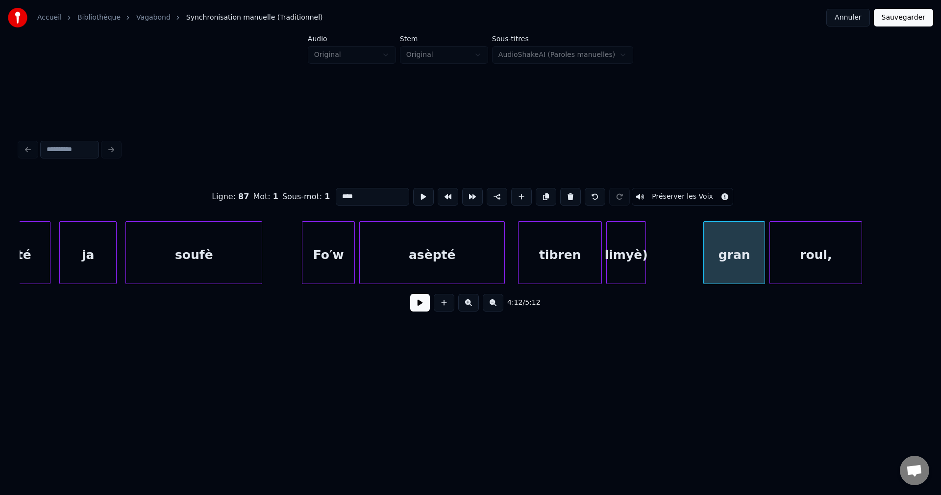
click at [723, 249] on div "gran" at bounding box center [734, 255] width 61 height 67
click at [337, 194] on input "****" at bounding box center [373, 197] width 74 height 18
click at [709, 255] on div at bounding box center [709, 253] width 3 height 62
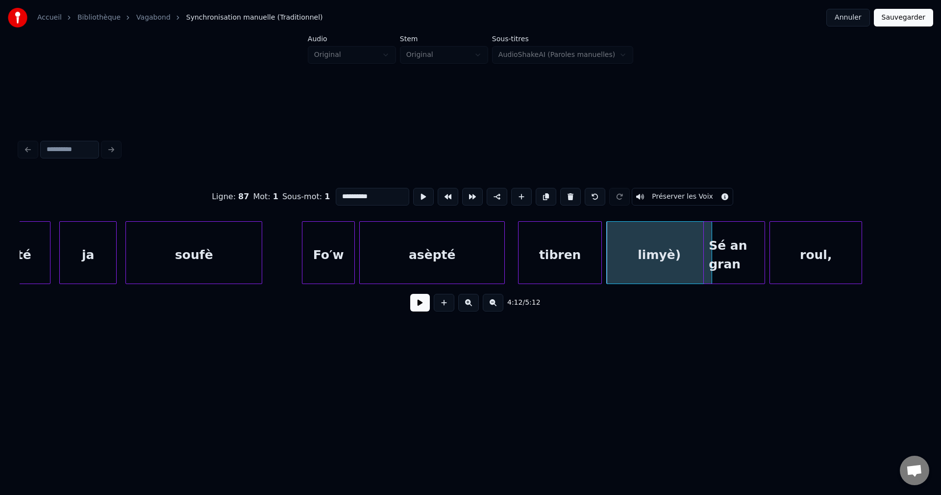
type input "**********"
click at [419, 307] on button at bounding box center [420, 303] width 20 height 18
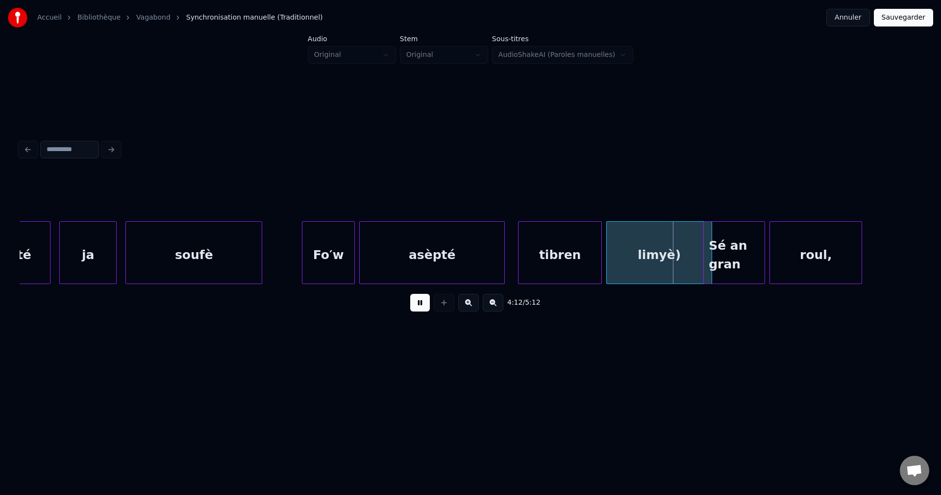
click at [419, 307] on button at bounding box center [420, 303] width 20 height 18
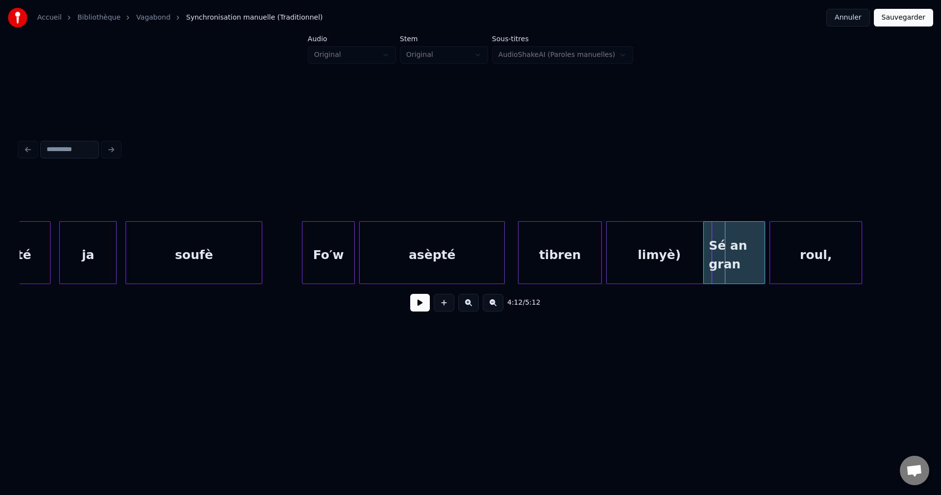
click at [419, 307] on button at bounding box center [420, 303] width 20 height 18
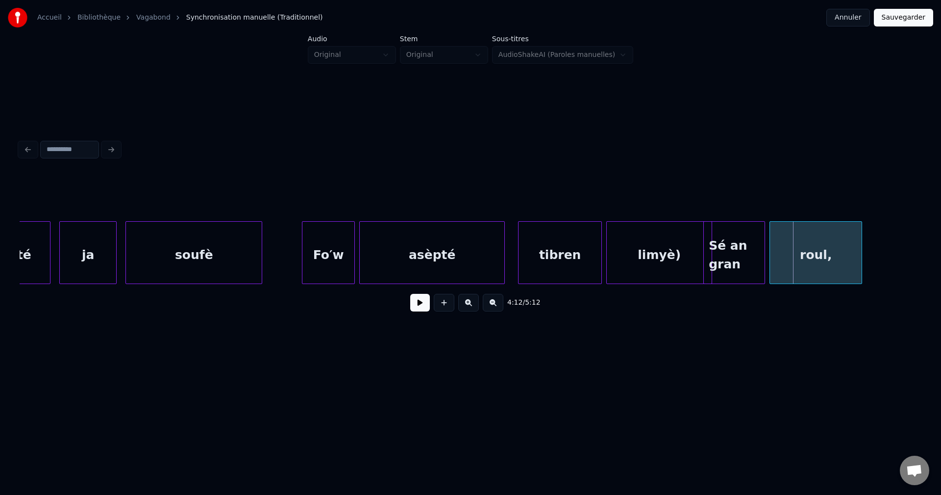
click at [712, 262] on div "Sé an gran" at bounding box center [734, 255] width 61 height 67
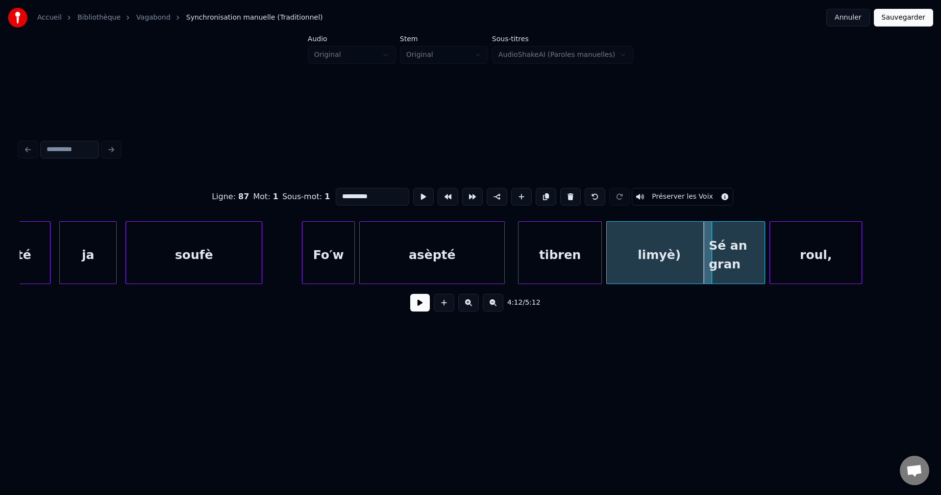
click at [654, 258] on div "limyè)" at bounding box center [659, 255] width 105 height 67
click at [550, 266] on div "tibren" at bounding box center [560, 255] width 83 height 67
type input "******"
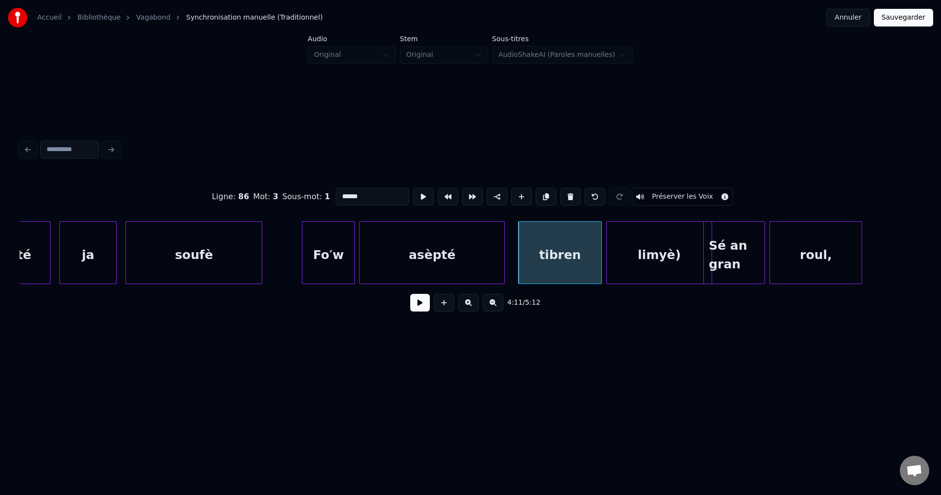
click at [419, 311] on button at bounding box center [420, 303] width 20 height 18
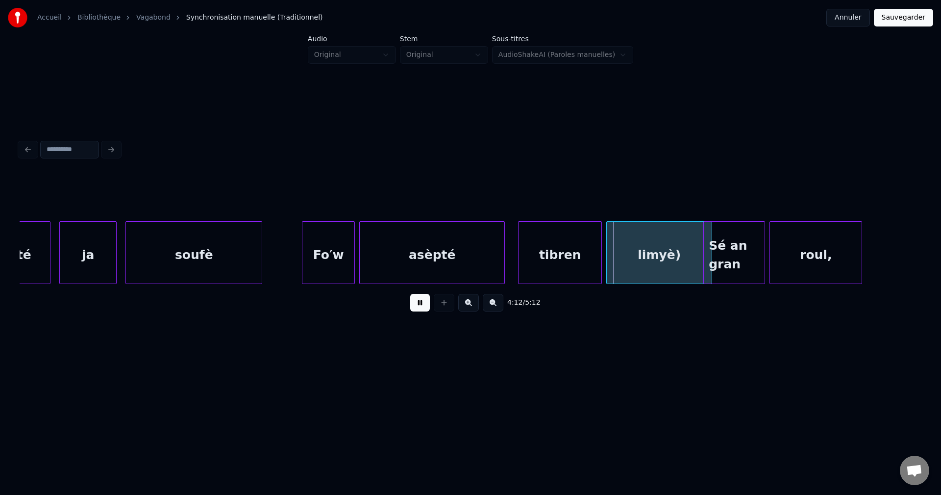
click at [420, 311] on button at bounding box center [420, 303] width 20 height 18
click at [654, 265] on div at bounding box center [654, 253] width 3 height 62
click at [638, 267] on div at bounding box center [636, 253] width 3 height 62
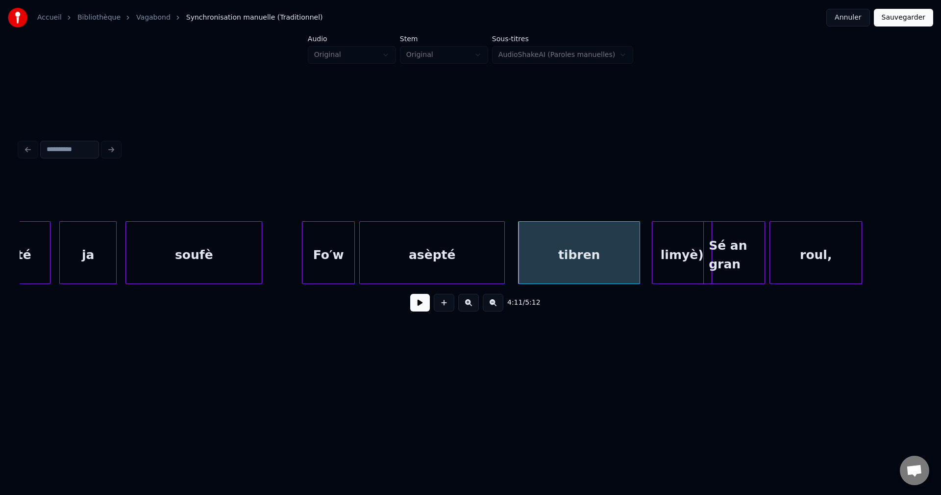
click at [597, 264] on div "tibren" at bounding box center [579, 255] width 121 height 67
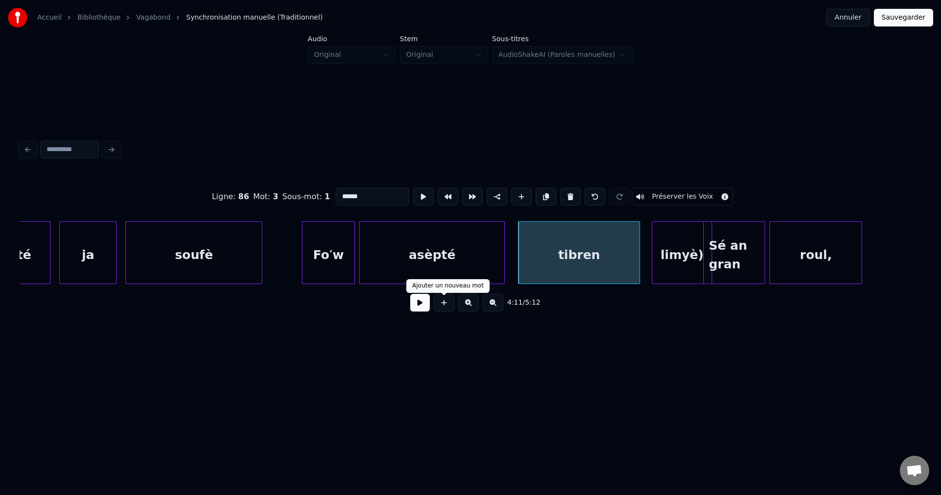
click at [423, 304] on button at bounding box center [420, 303] width 20 height 18
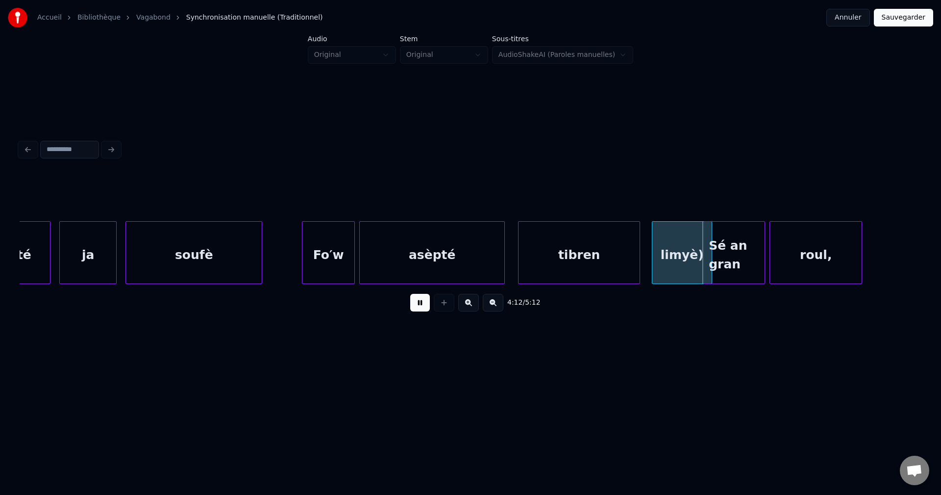
click at [423, 304] on button at bounding box center [420, 303] width 20 height 18
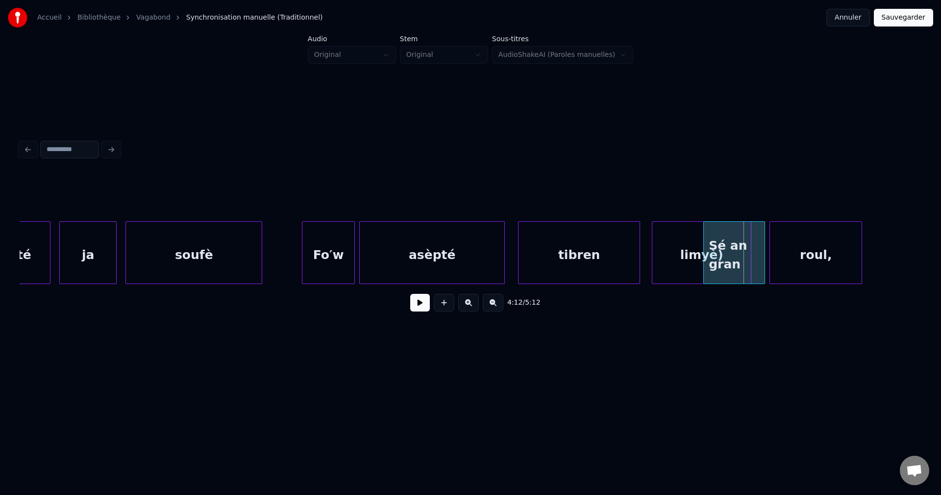
click at [751, 255] on div at bounding box center [749, 253] width 3 height 62
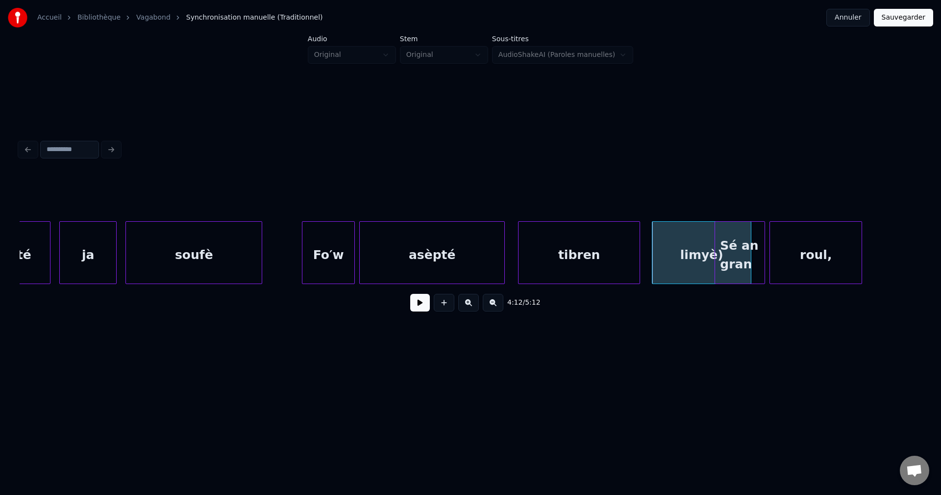
click at [718, 260] on div at bounding box center [716, 253] width 3 height 62
click at [417, 303] on button at bounding box center [420, 303] width 20 height 18
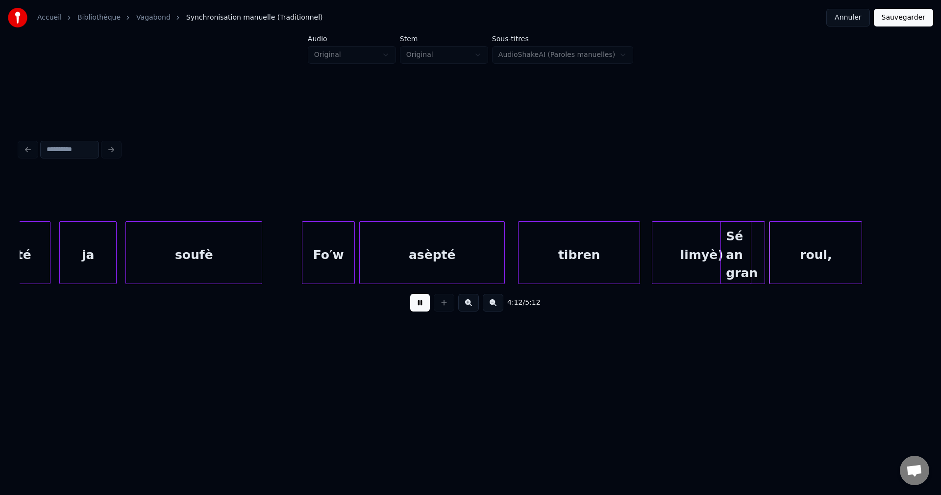
click at [417, 303] on button at bounding box center [420, 303] width 20 height 18
click at [731, 268] on div "Sé an gran" at bounding box center [743, 255] width 44 height 67
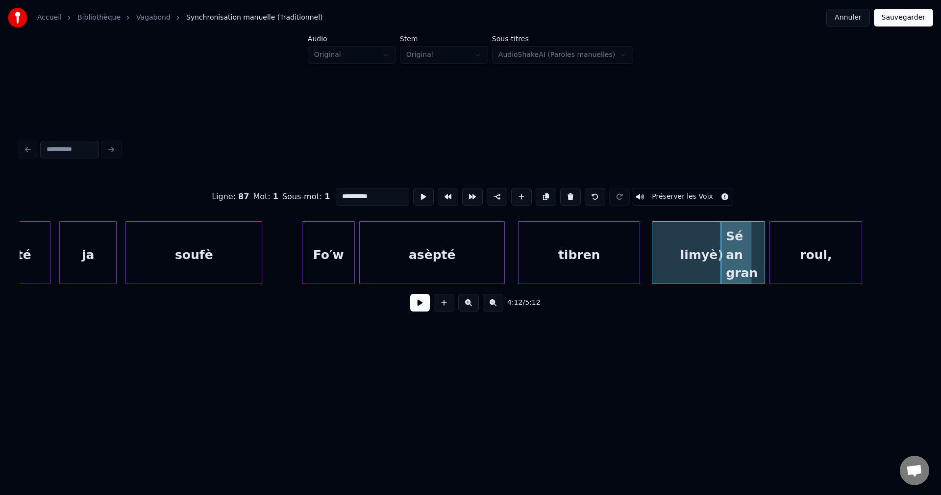
click at [417, 308] on button at bounding box center [420, 303] width 20 height 18
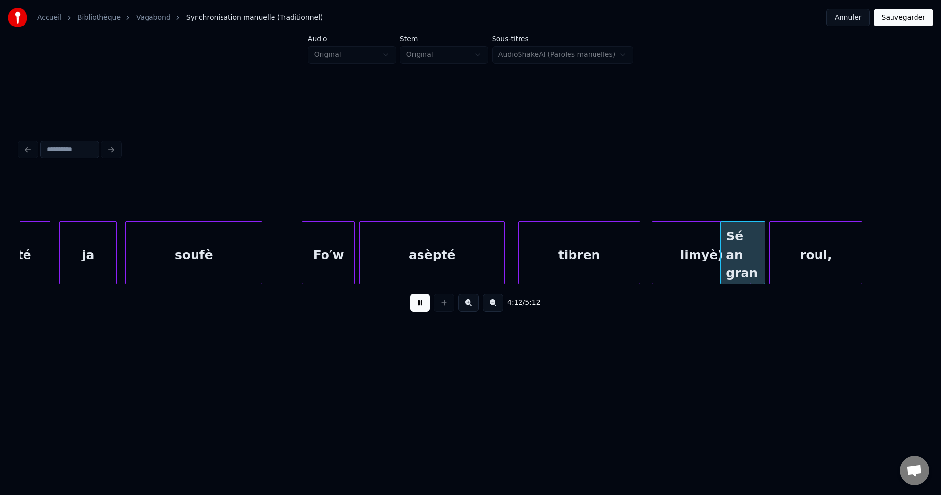
click at [417, 308] on button at bounding box center [420, 303] width 20 height 18
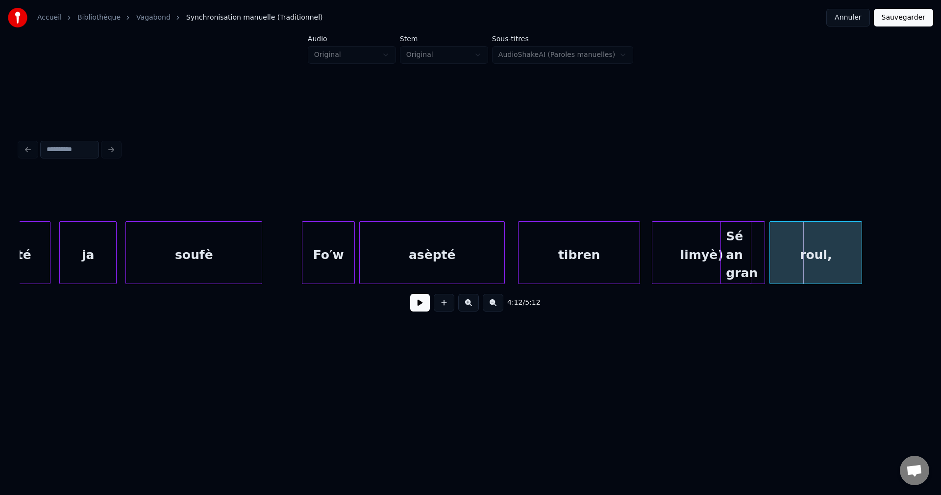
click at [744, 250] on div "Sé an gran" at bounding box center [743, 255] width 44 height 67
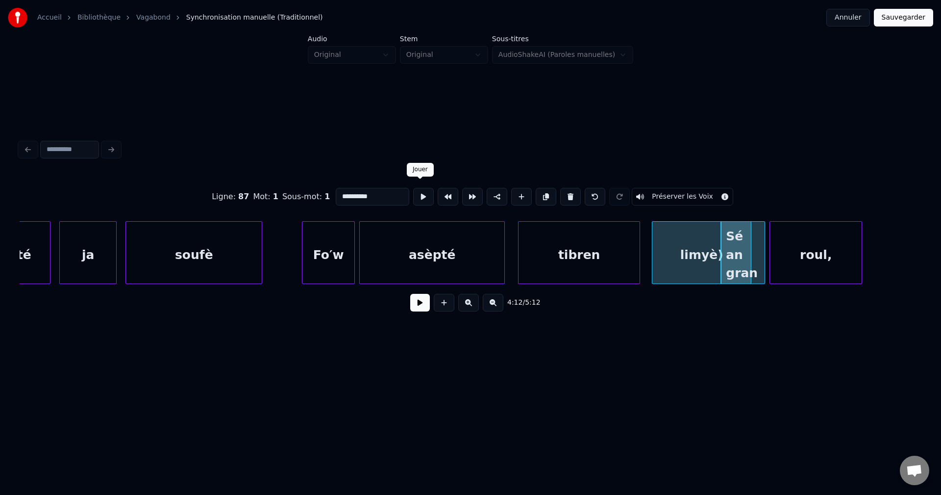
click at [424, 197] on button at bounding box center [423, 197] width 21 height 18
click at [428, 197] on button at bounding box center [423, 197] width 21 height 18
click at [417, 307] on button at bounding box center [420, 303] width 20 height 18
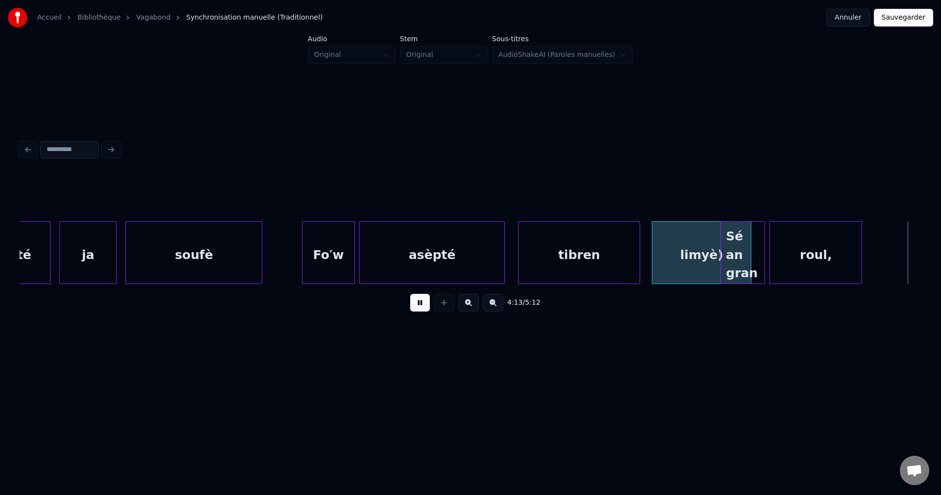
scroll to position [0, 55932]
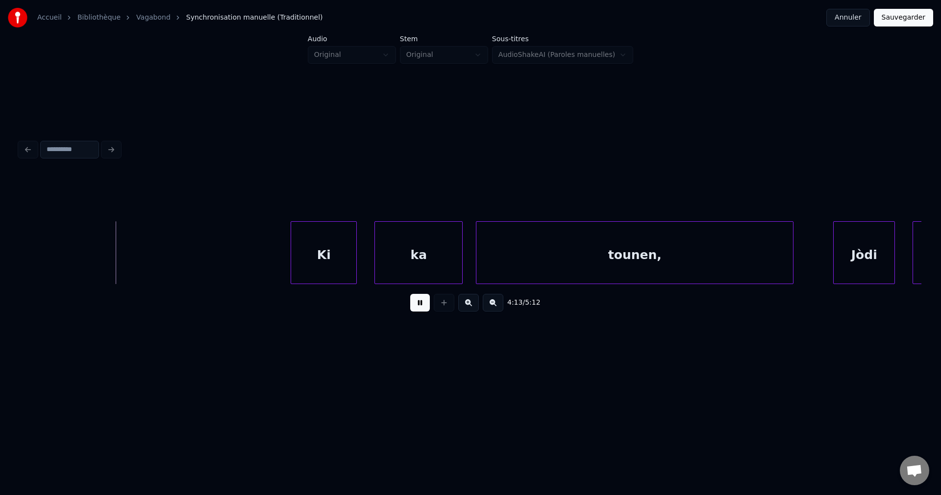
click at [417, 307] on button at bounding box center [420, 303] width 20 height 18
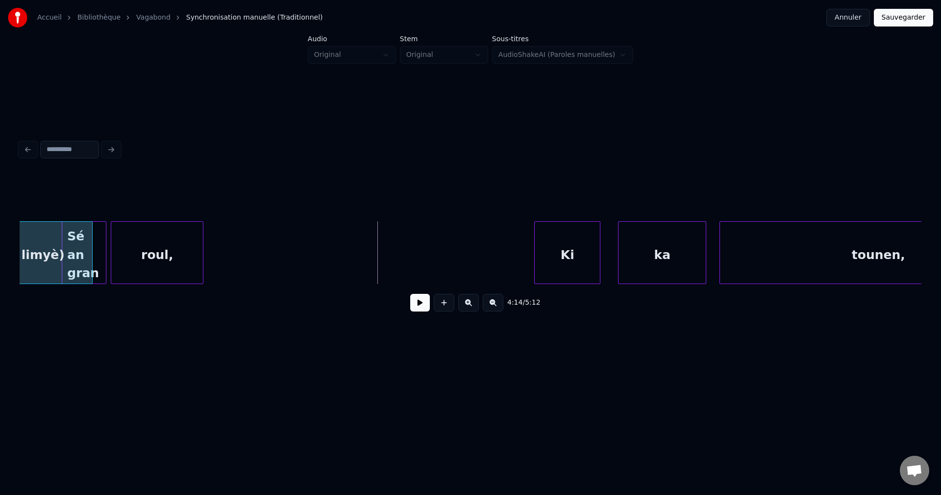
scroll to position [0, 55677]
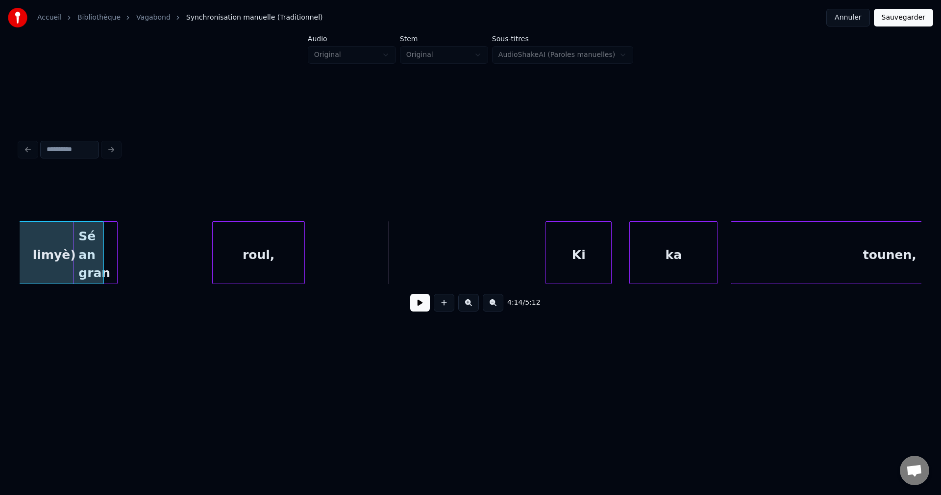
click at [245, 264] on div "roul," at bounding box center [259, 255] width 92 height 67
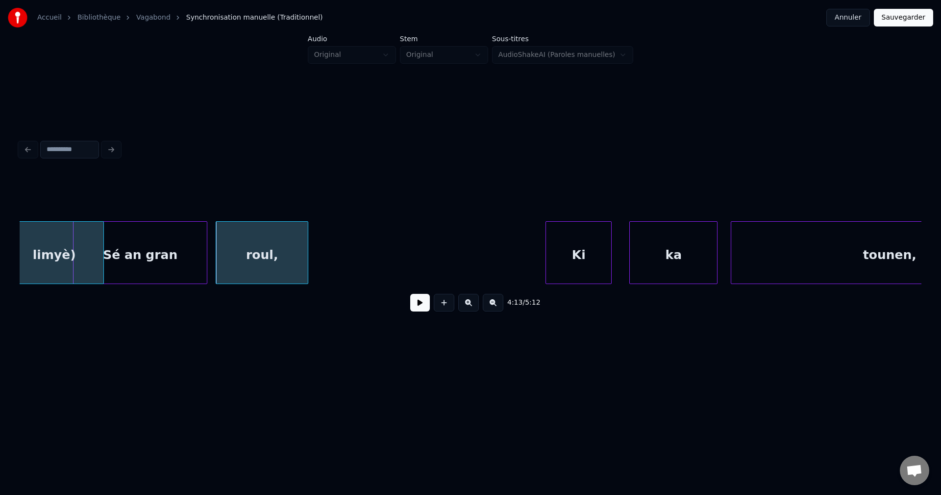
click at [205, 263] on div at bounding box center [205, 253] width 3 height 62
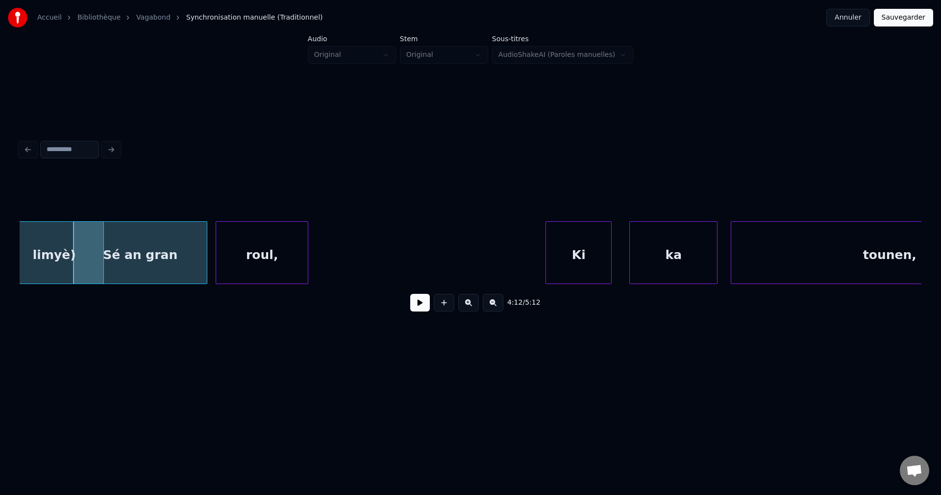
click at [229, 262] on div "roul," at bounding box center [262, 255] width 92 height 67
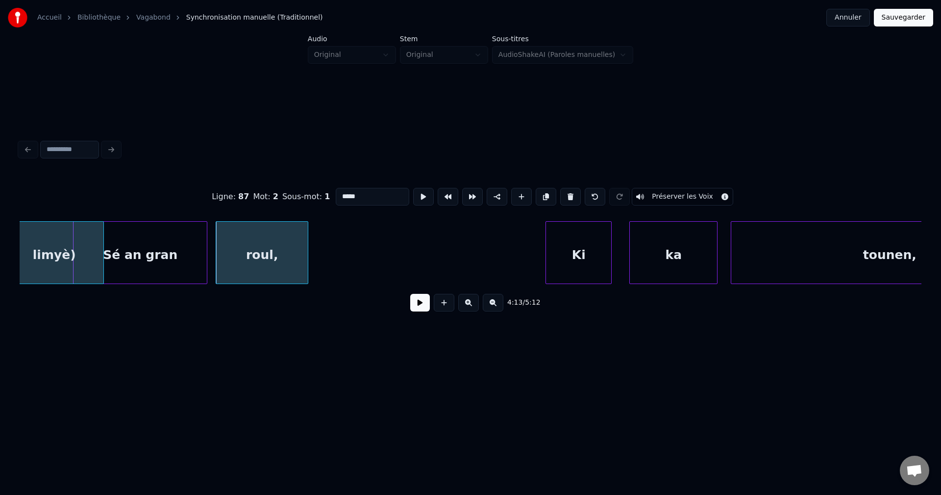
click at [414, 305] on button at bounding box center [420, 303] width 20 height 18
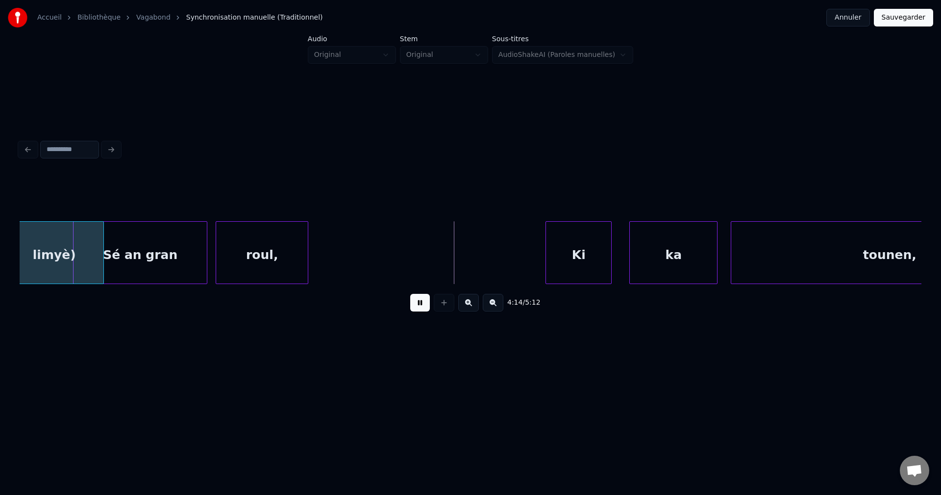
click at [308, 252] on div "roul," at bounding box center [262, 255] width 92 height 67
click at [334, 253] on div "roul," at bounding box center [334, 255] width 92 height 67
click at [356, 258] on div "roul," at bounding box center [331, 255] width 92 height 67
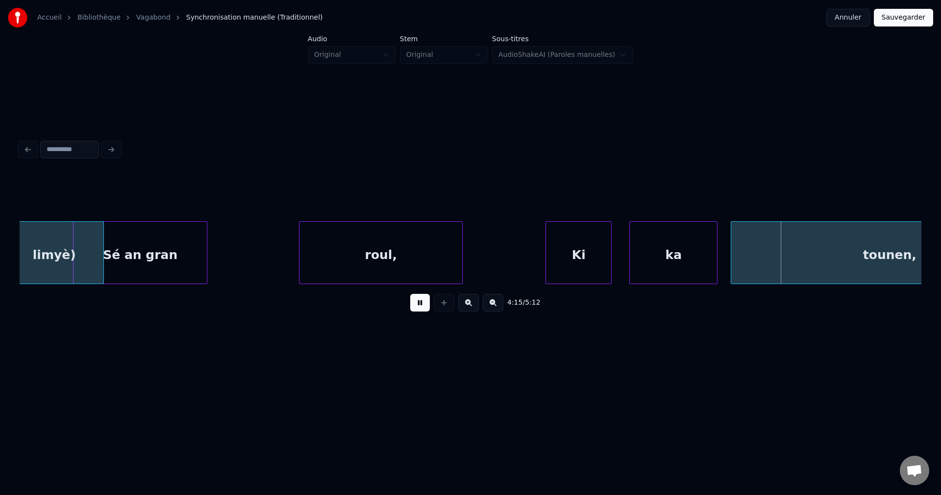
click at [462, 255] on div at bounding box center [460, 253] width 3 height 62
click at [284, 258] on div at bounding box center [282, 253] width 3 height 62
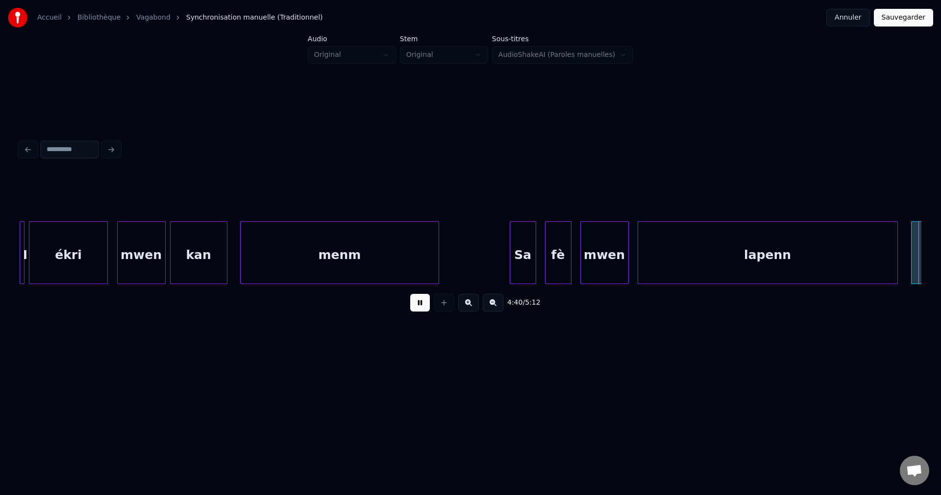
scroll to position [0, 61779]
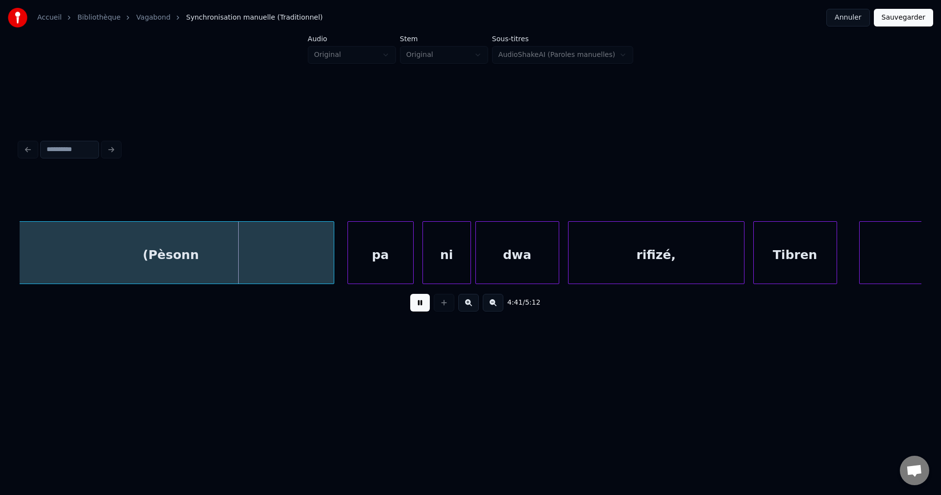
click at [127, 261] on div "(Pèsonn" at bounding box center [171, 255] width 326 height 67
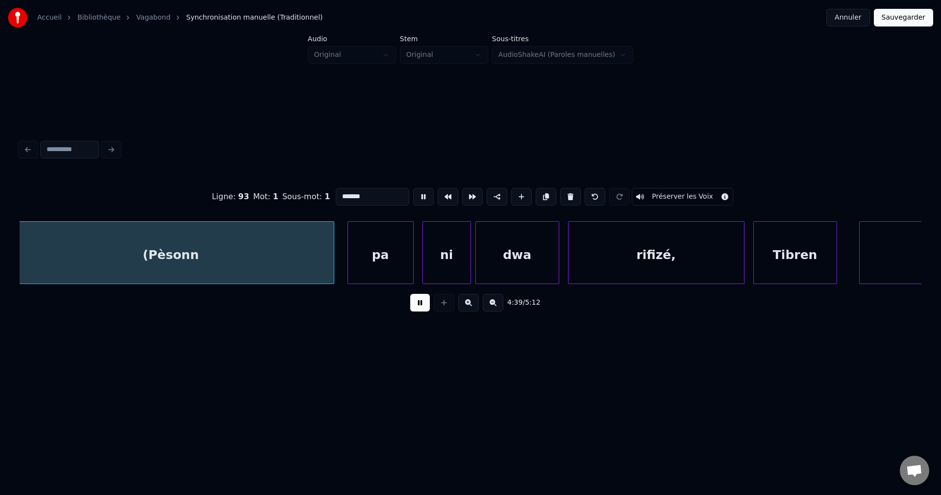
scroll to position [0, 61767]
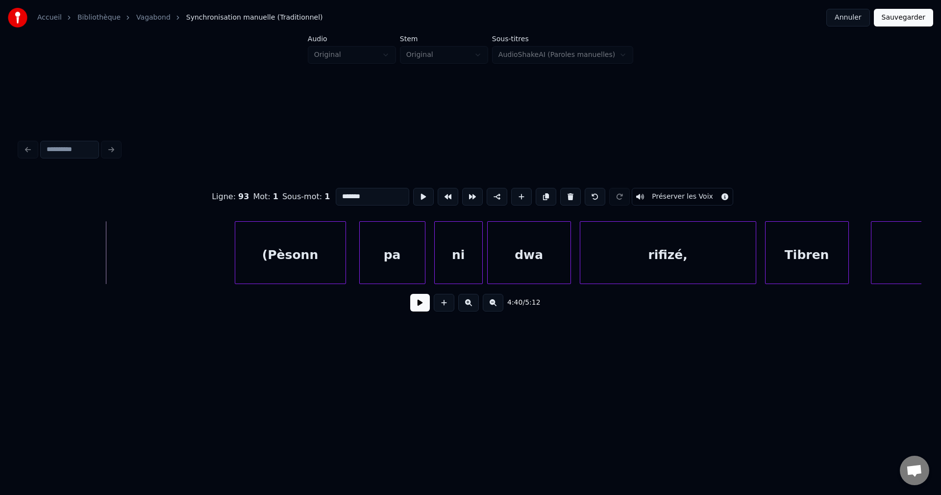
click at [243, 282] on div "(Pèsonn pa ni dwa rifizé, Tibren lanmou," at bounding box center [471, 252] width 902 height 63
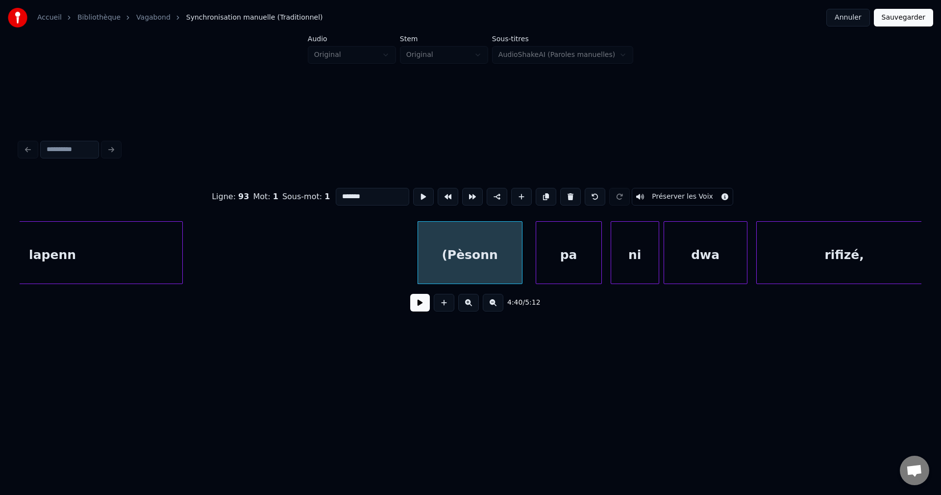
click at [94, 262] on div "lapenn" at bounding box center [52, 255] width 259 height 67
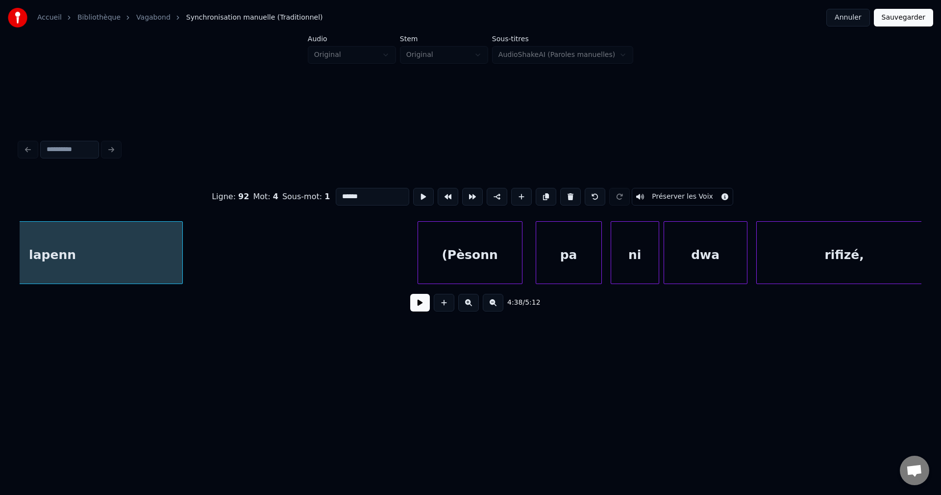
scroll to position [0, 61494]
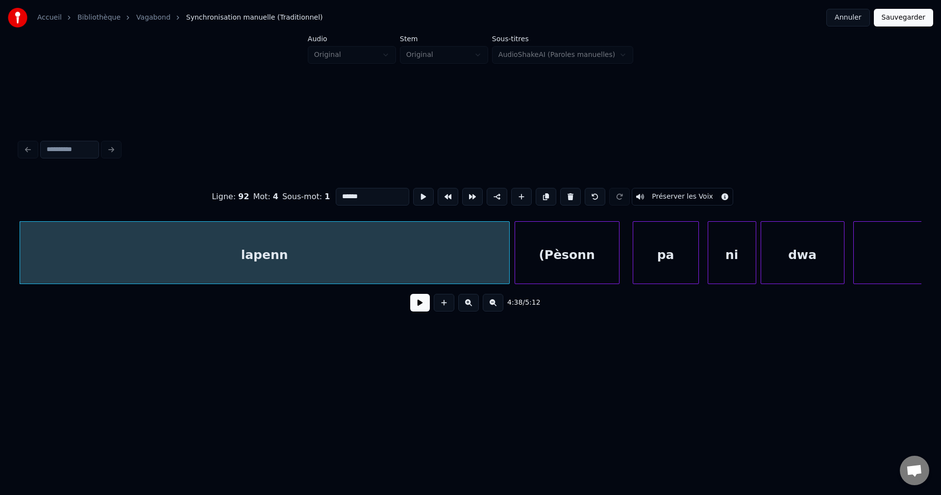
click at [505, 284] on div "(Pèsonn pa ni dwa rifizé, lapenn" at bounding box center [471, 252] width 902 height 63
click at [398, 256] on div "lapenn" at bounding box center [264, 255] width 488 height 67
click at [384, 192] on input "******" at bounding box center [373, 197] width 74 height 18
type input "*********"
click at [415, 308] on button at bounding box center [420, 303] width 20 height 18
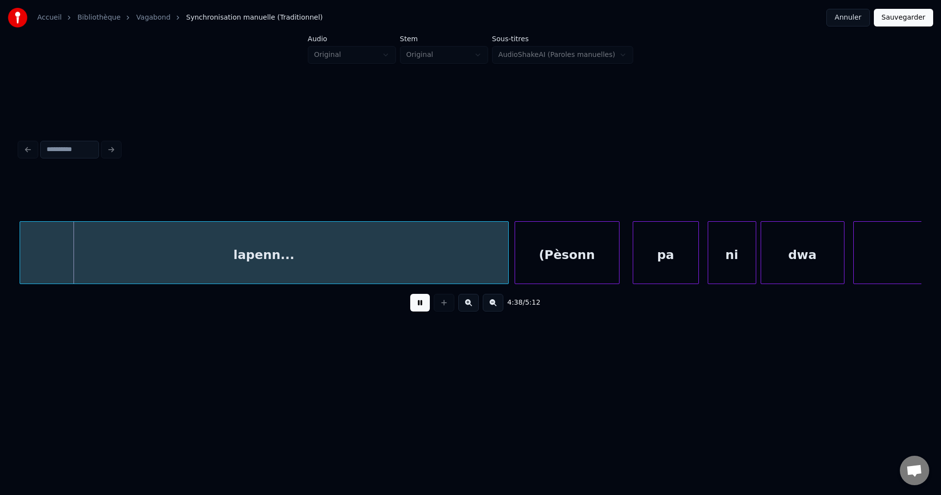
click at [560, 256] on div "(Pèsonn" at bounding box center [567, 255] width 104 height 67
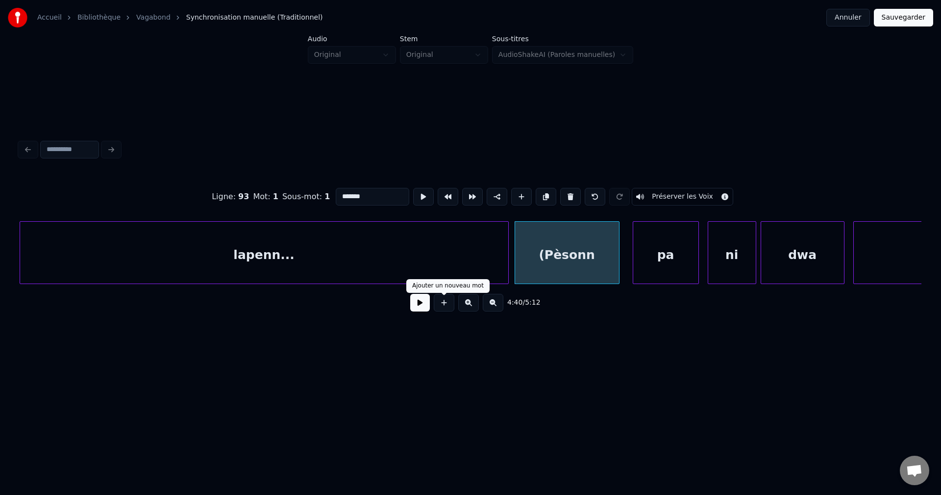
click at [413, 302] on button at bounding box center [420, 303] width 20 height 18
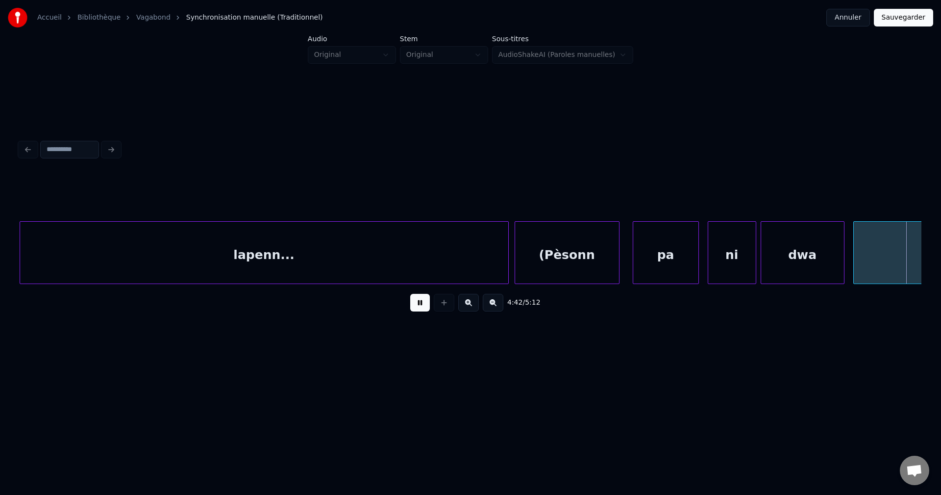
scroll to position [0, 62400]
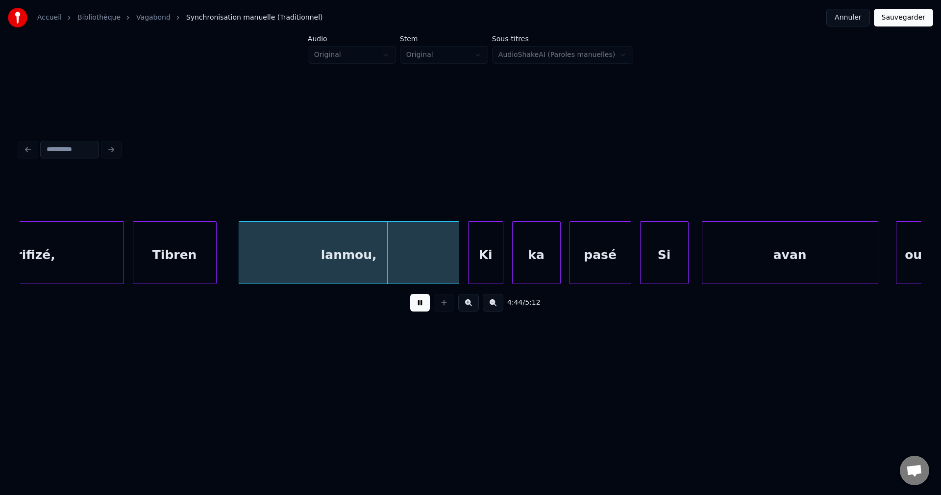
click at [421, 304] on button at bounding box center [420, 303] width 20 height 18
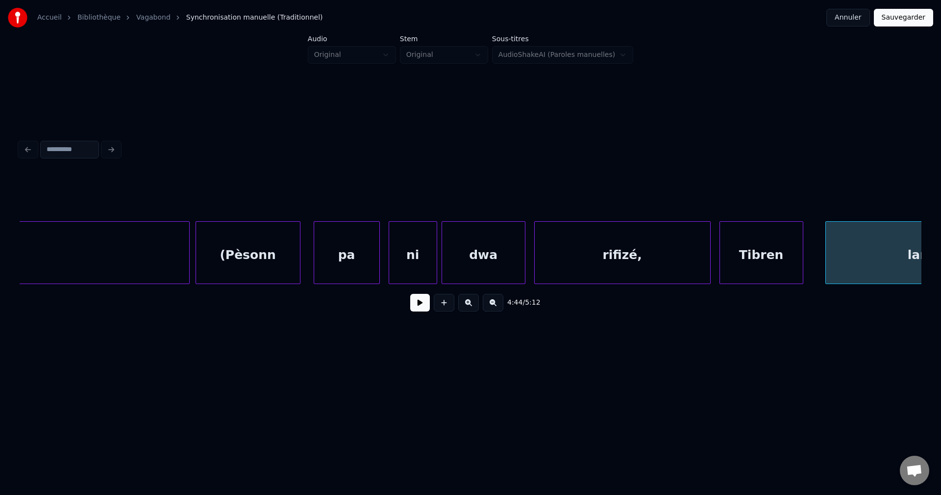
scroll to position [0, 61811]
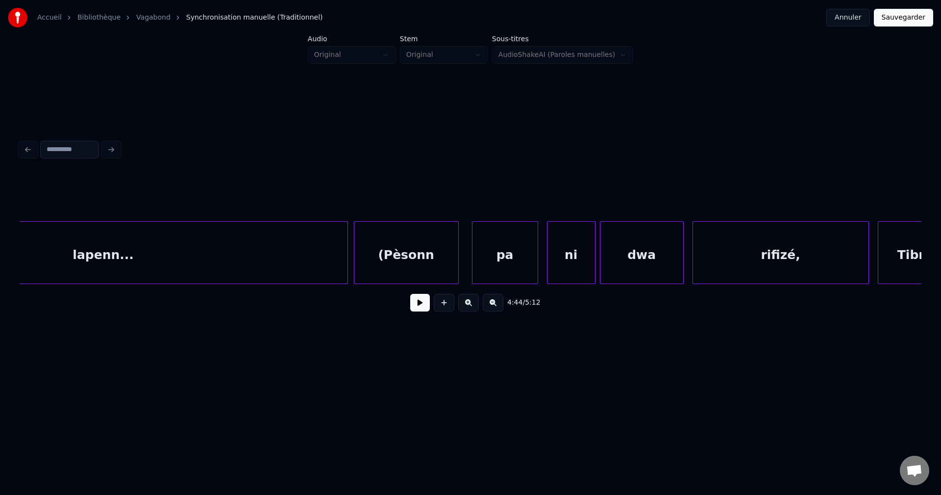
click at [205, 265] on div "lapenn..." at bounding box center [103, 255] width 488 height 67
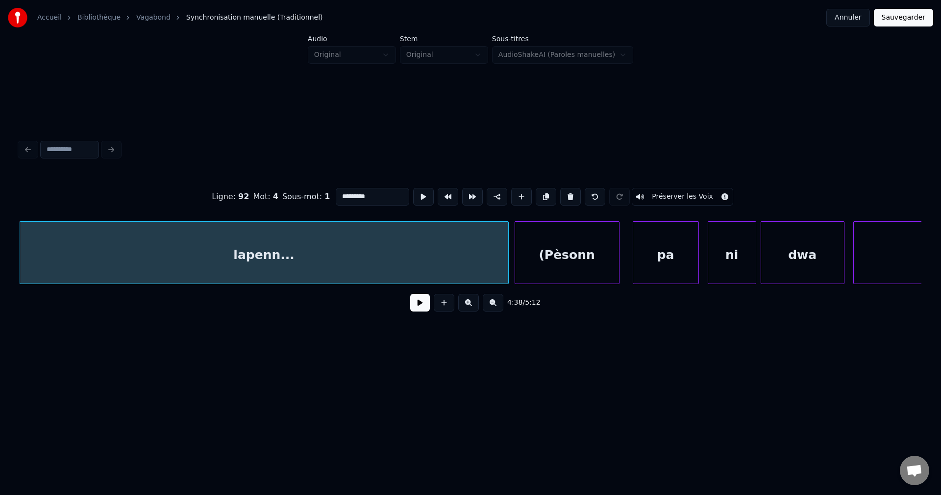
click at [419, 308] on button at bounding box center [420, 303] width 20 height 18
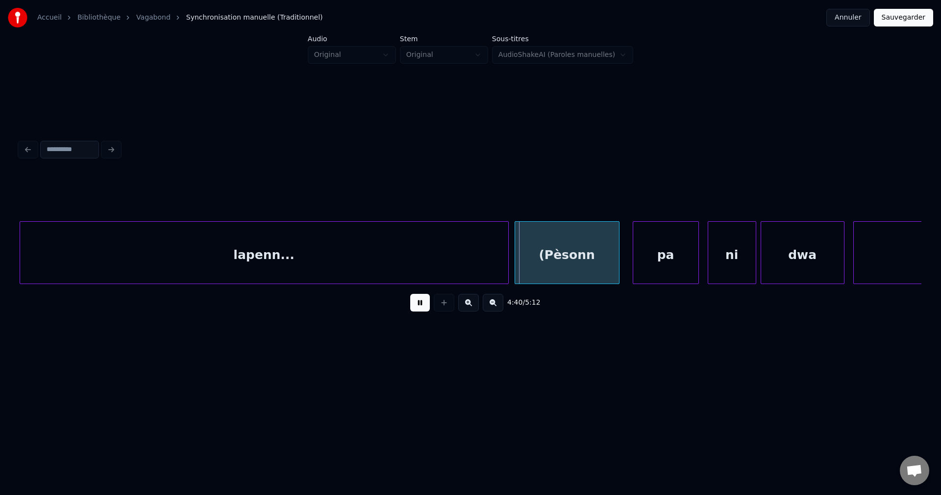
click at [413, 305] on button at bounding box center [420, 303] width 20 height 18
click at [420, 268] on div "lapenn..." at bounding box center [264, 255] width 488 height 67
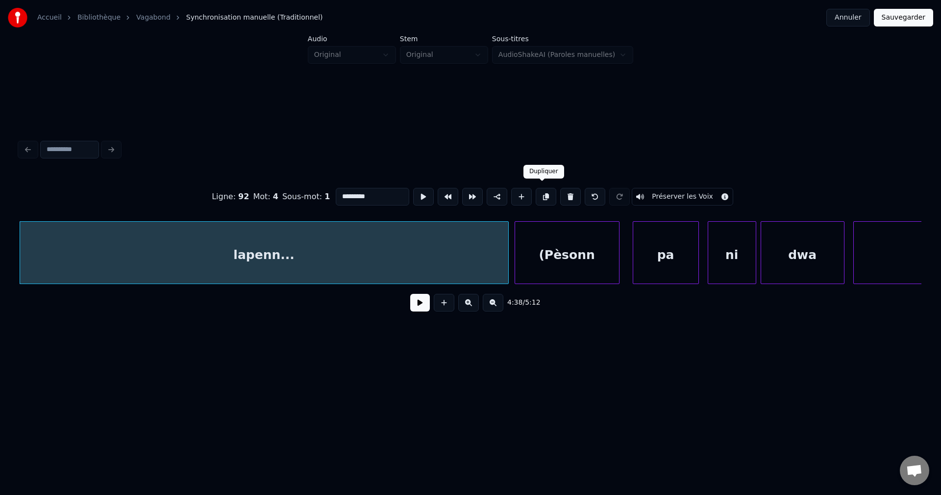
click at [544, 192] on button at bounding box center [546, 197] width 21 height 18
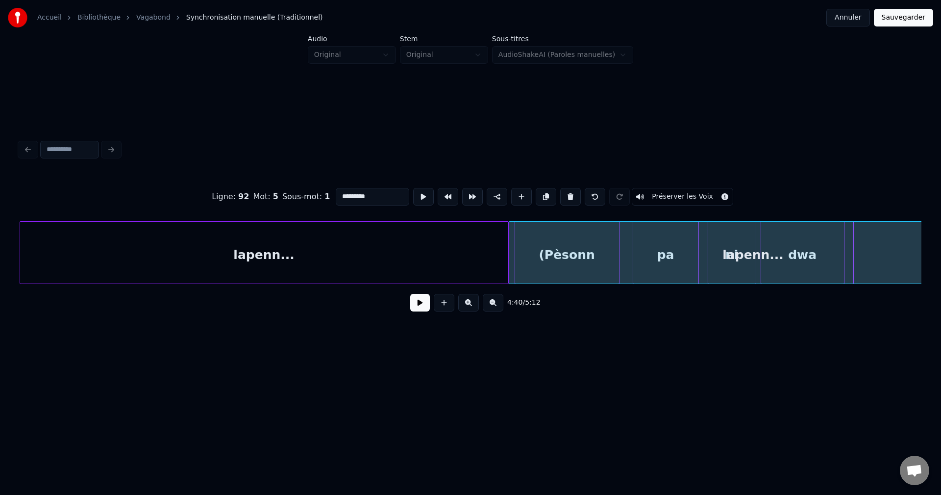
drag, startPoint x: 421, startPoint y: 310, endPoint x: 445, endPoint y: 302, distance: 25.9
click at [420, 309] on button at bounding box center [420, 303] width 20 height 18
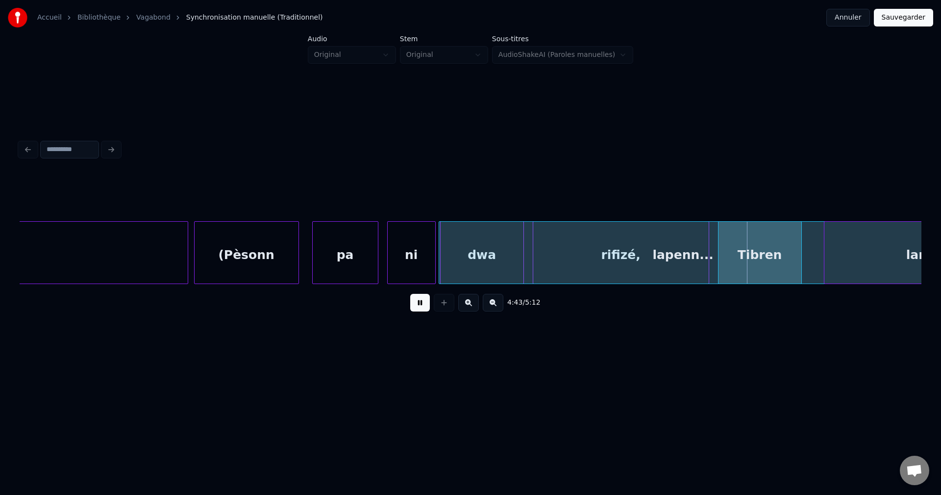
scroll to position [0, 61820]
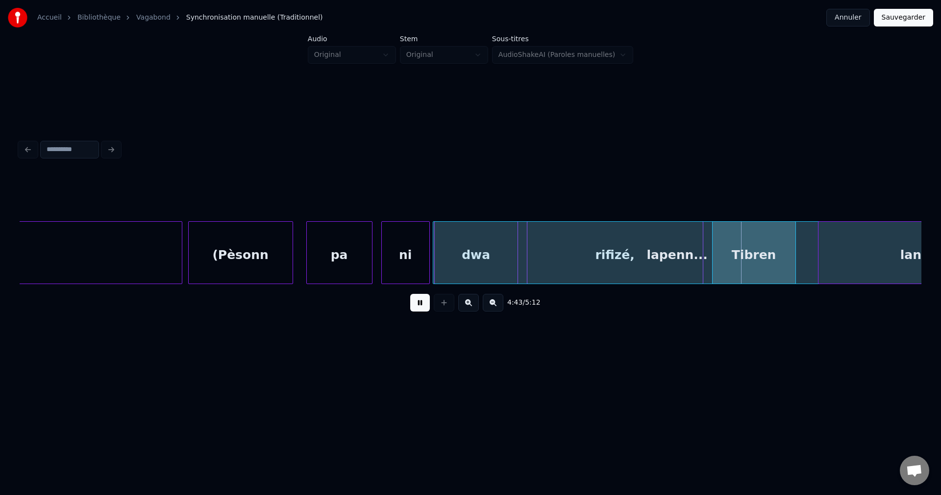
click at [799, 252] on div "lapenn..." at bounding box center [677, 255] width 488 height 67
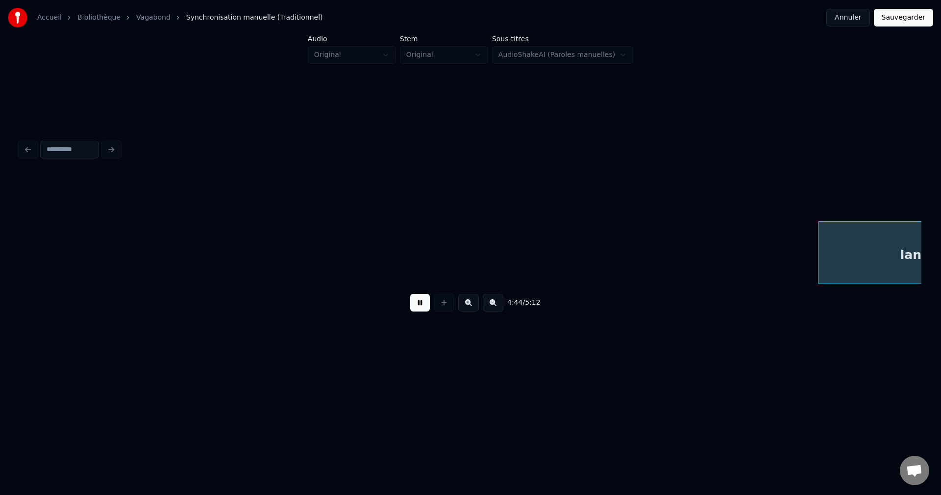
scroll to position [0, 62726]
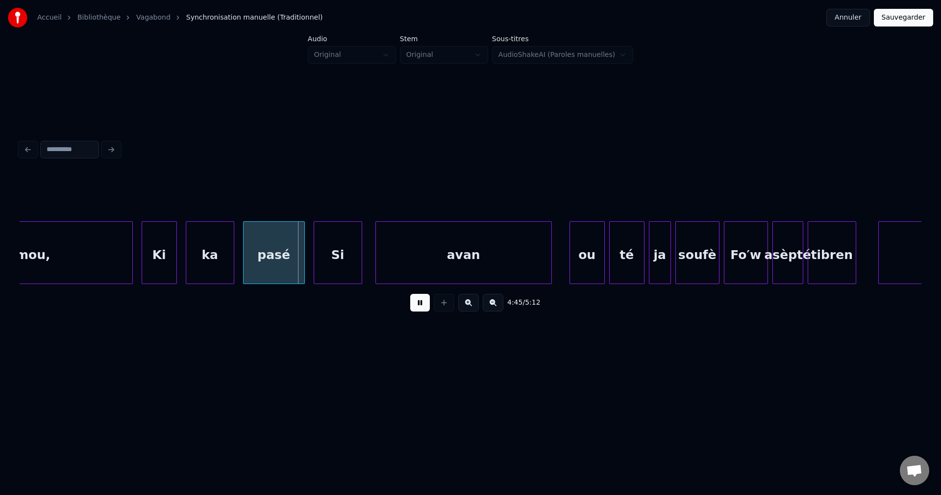
click at [420, 309] on button at bounding box center [420, 303] width 20 height 18
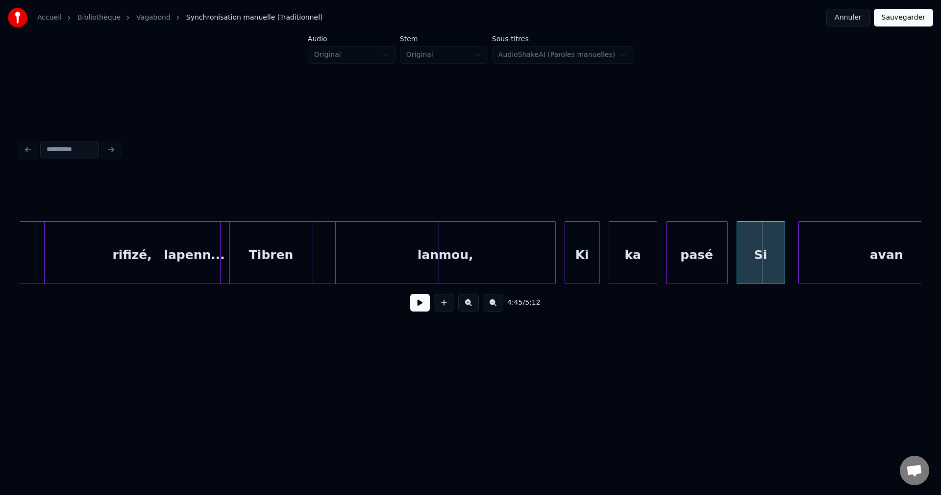
scroll to position [0, 62295]
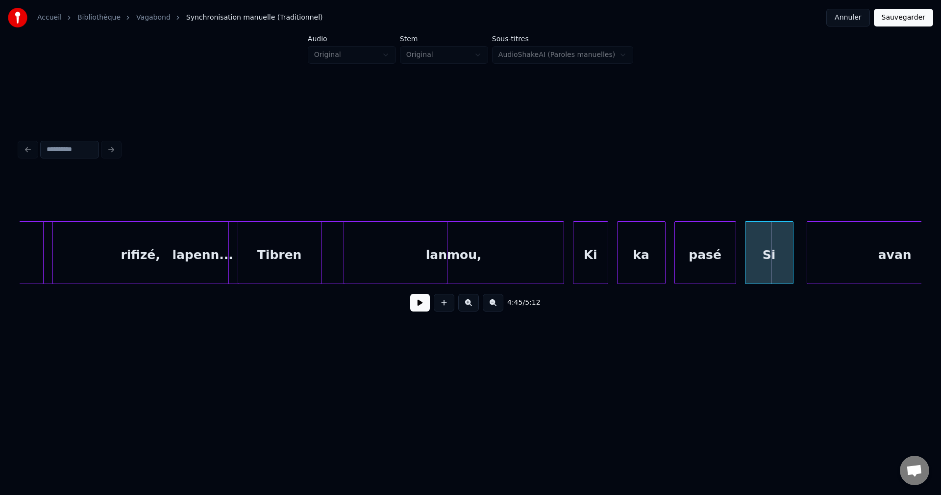
click at [235, 249] on div "lapenn..." at bounding box center [203, 255] width 488 height 67
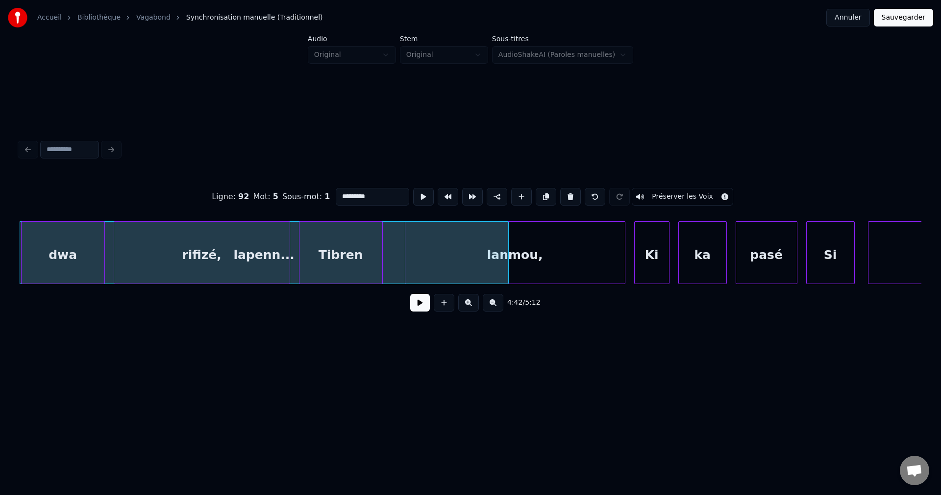
drag, startPoint x: 372, startPoint y: 198, endPoint x: 198, endPoint y: 219, distance: 175.8
click at [195, 219] on div "Ligne : 92 Mot : 5 Sous-mot : 1 ********* Préserver les Voix 4:42 / 5:12" at bounding box center [471, 246] width 902 height 149
type input "**********"
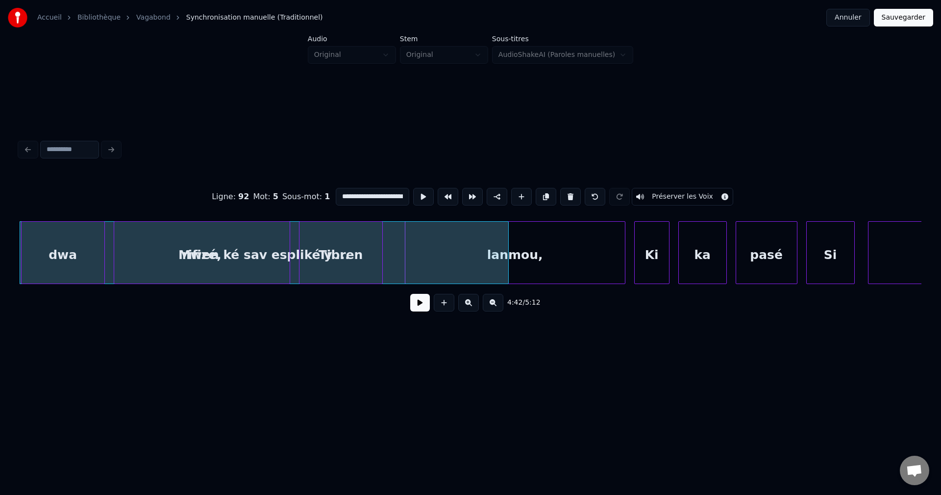
drag, startPoint x: 419, startPoint y: 308, endPoint x: 412, endPoint y: 310, distance: 7.8
click at [420, 307] on button at bounding box center [420, 303] width 20 height 18
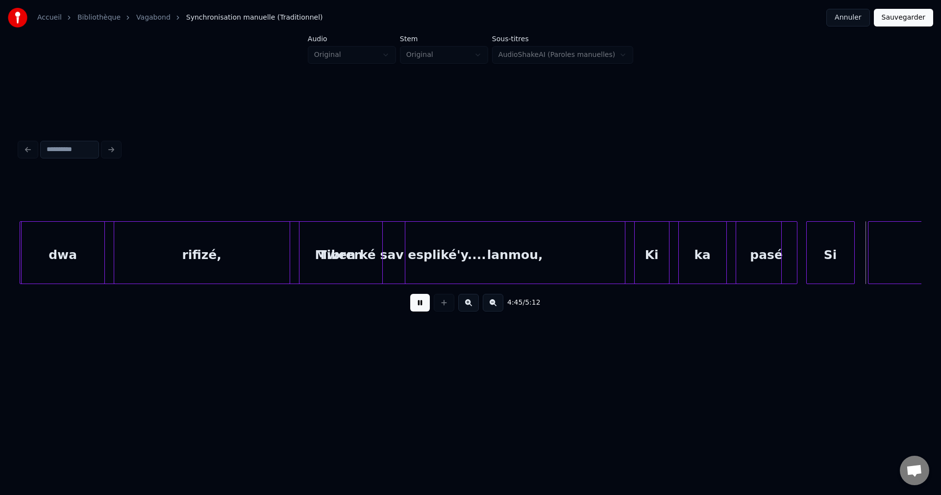
click at [781, 267] on div at bounding box center [780, 253] width 3 height 62
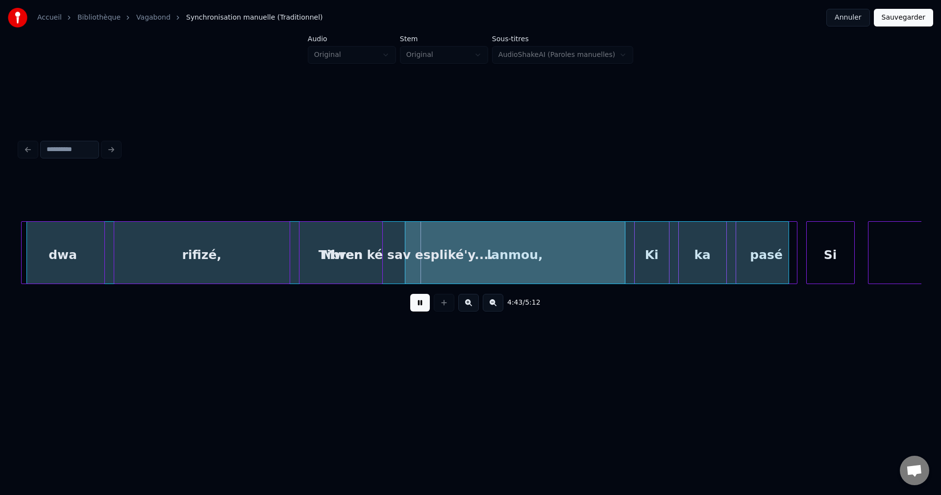
click at [403, 255] on div "Mwen ké sav espliké'y...." at bounding box center [408, 255] width 762 height 67
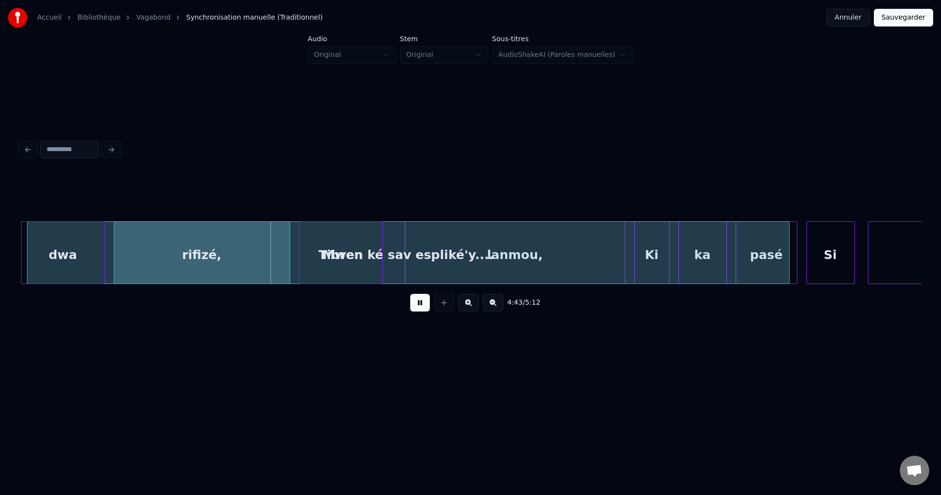
click at [403, 255] on div "Mwen ké sav espliké'y...." at bounding box center [408, 255] width 762 height 67
click at [412, 258] on div "Mwen ké sav espliké'y...." at bounding box center [412, 255] width 762 height 67
click at [403, 259] on div "Mwen ké sav espliké'y...." at bounding box center [426, 255] width 762 height 67
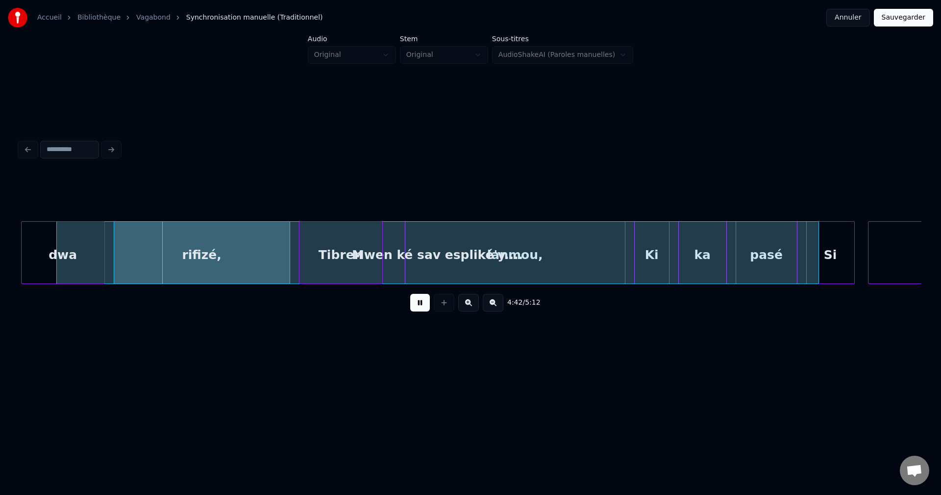
click at [402, 261] on div "Mwen ké sav espliké'y...." at bounding box center [438, 255] width 762 height 67
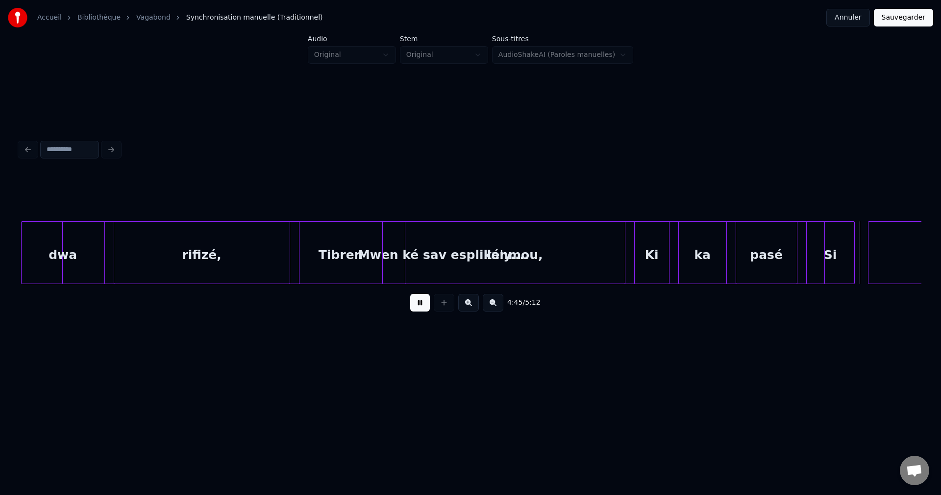
click at [428, 302] on button at bounding box center [420, 303] width 20 height 18
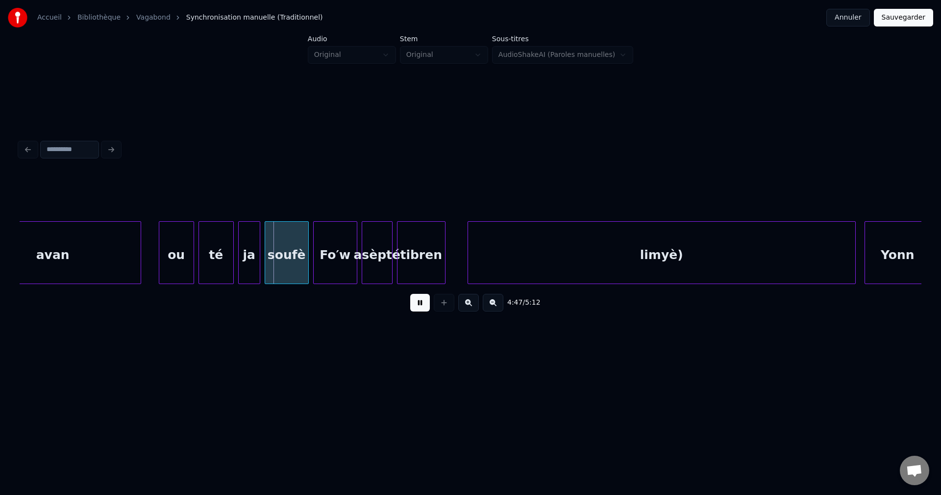
click at [427, 302] on button at bounding box center [420, 303] width 20 height 18
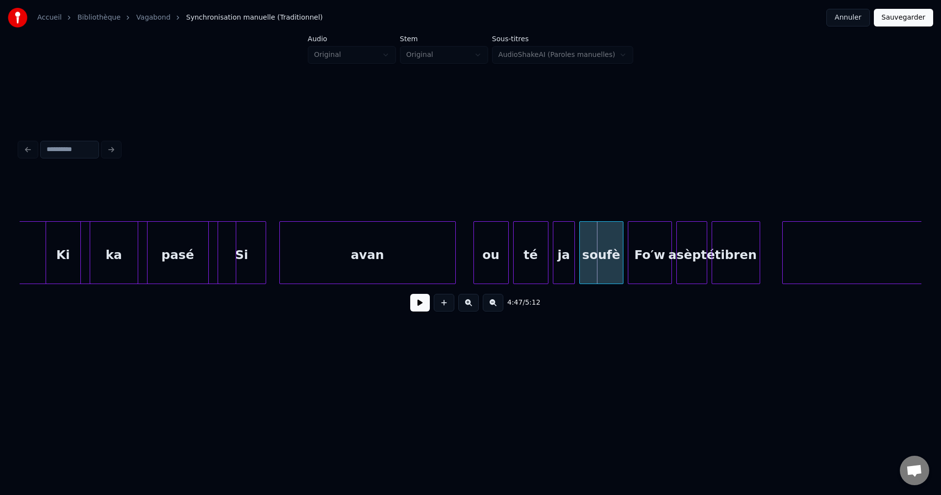
scroll to position [0, 62804]
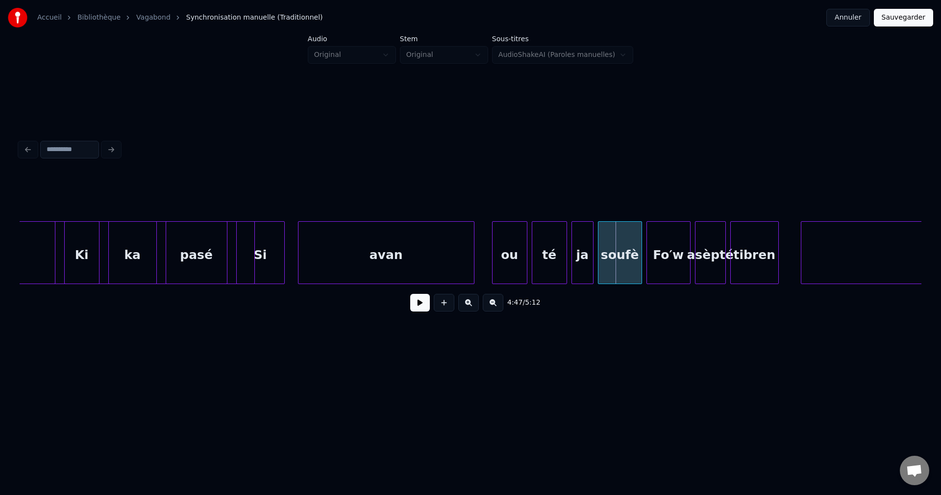
click at [252, 246] on div at bounding box center [253, 253] width 3 height 62
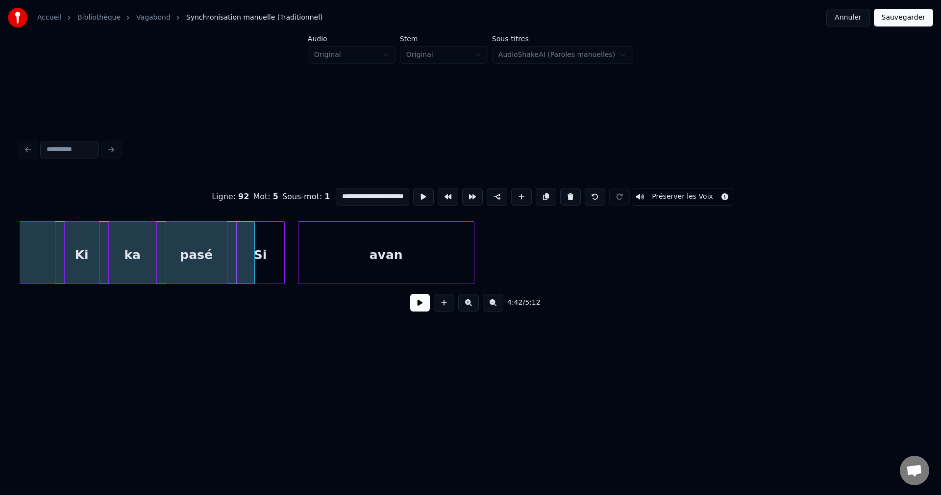
scroll to position [0, 62276]
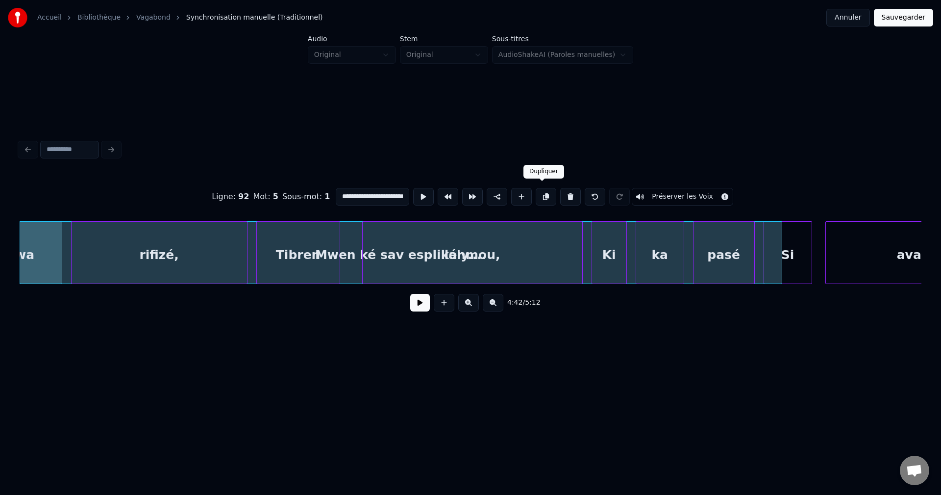
click at [542, 194] on button at bounding box center [546, 197] width 21 height 18
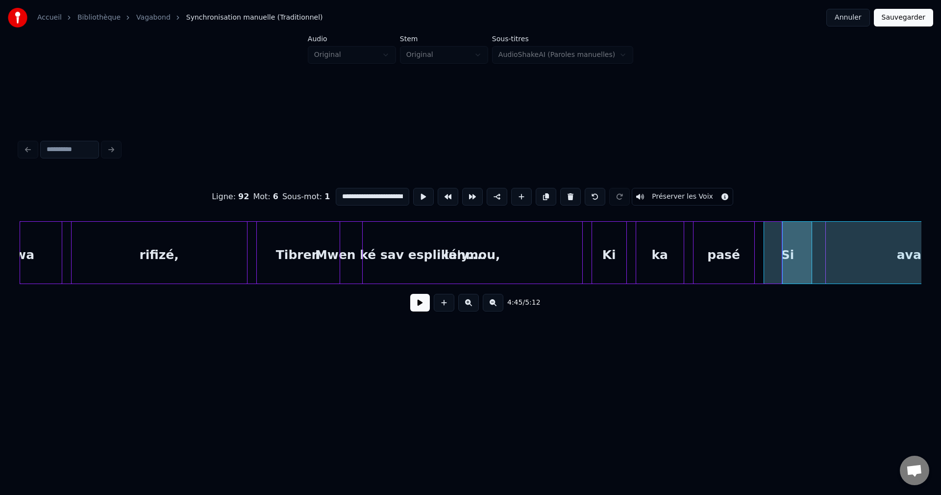
click at [421, 308] on button at bounding box center [420, 303] width 20 height 18
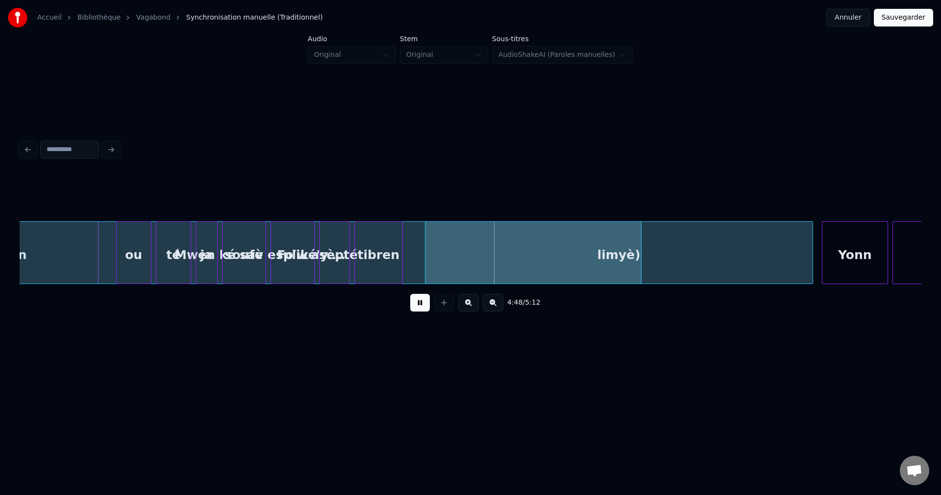
scroll to position [0, 63041]
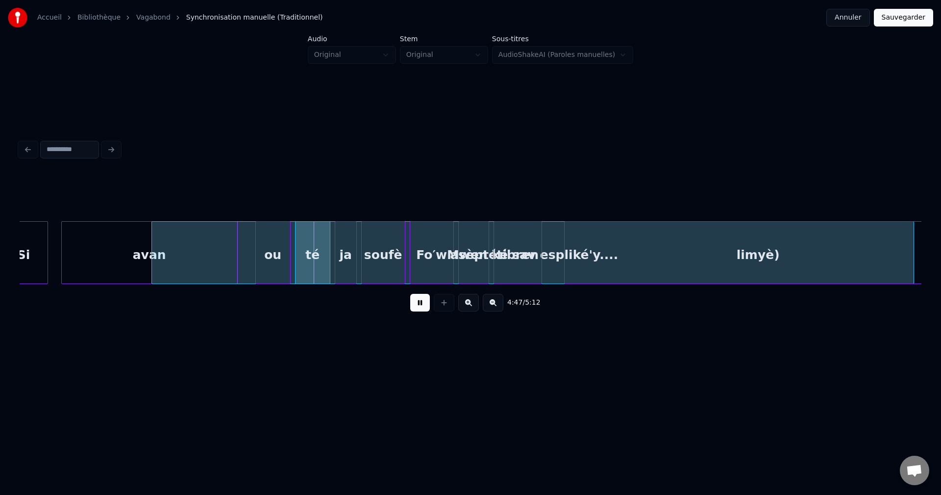
click at [562, 256] on div "Mwen ké sav espliké'y...." at bounding box center [533, 255] width 762 height 67
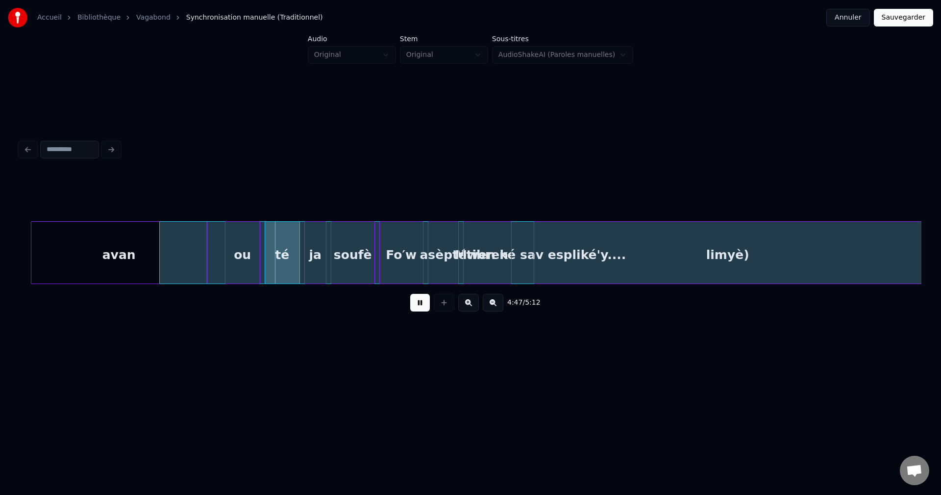
click at [528, 262] on div "Mwen ké sav espliké'y...." at bounding box center [541, 255] width 762 height 67
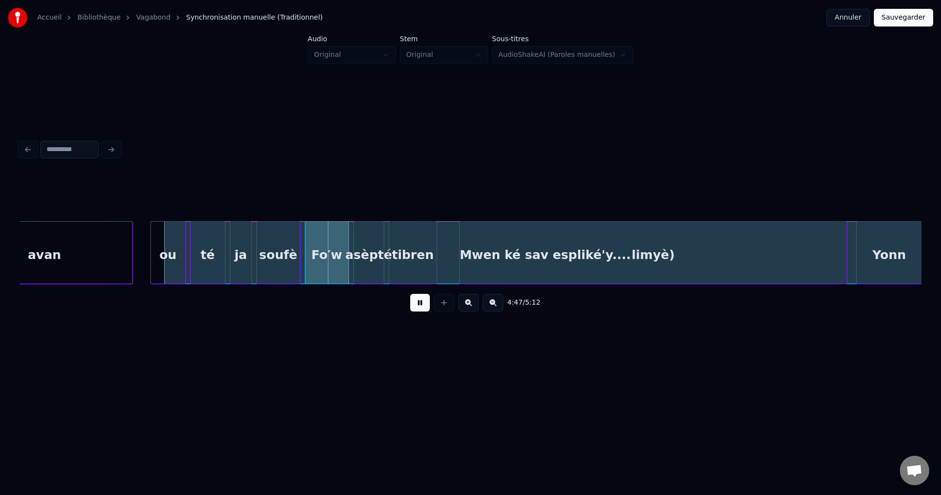
scroll to position [0, 63174]
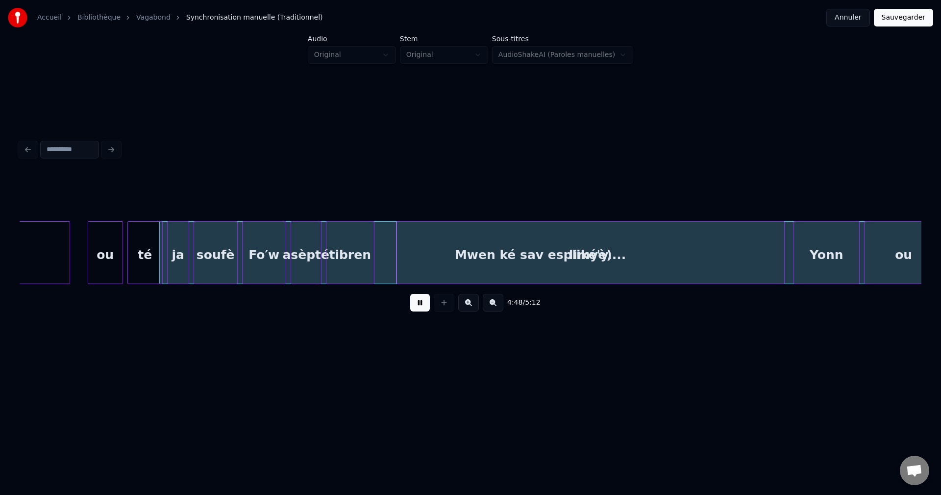
click at [386, 253] on div "Mwen ké sav espliké'y...." at bounding box center [541, 255] width 762 height 67
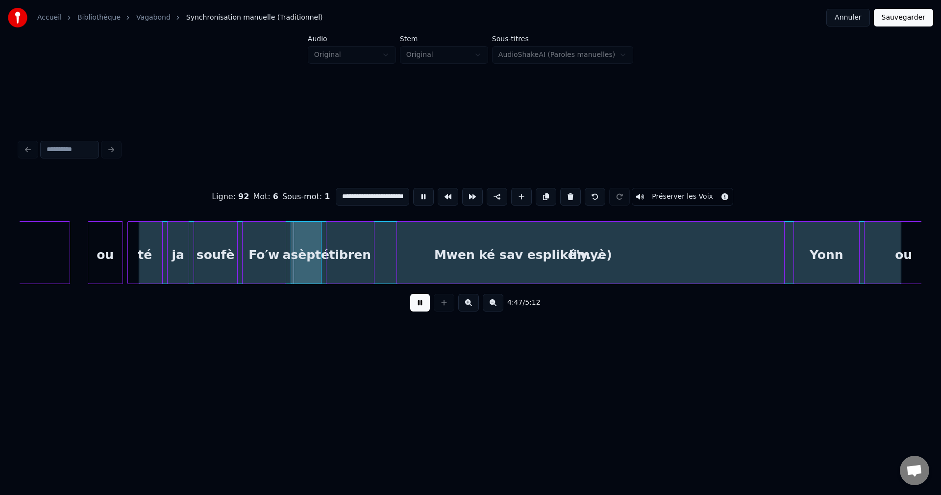
click at [382, 252] on div "Mwen ké sav espliké'y...." at bounding box center [520, 255] width 762 height 67
click at [381, 252] on div "Mwen ké sav espliké'y...." at bounding box center [518, 255] width 762 height 67
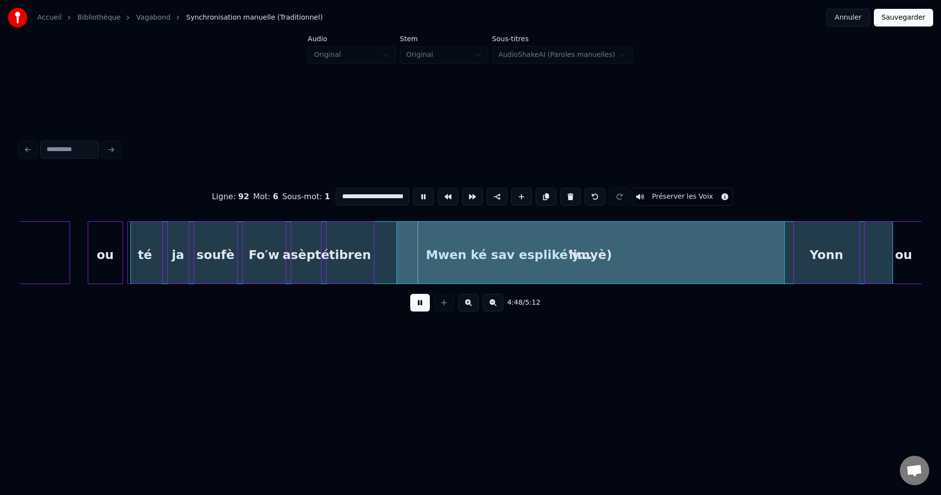
click at [386, 251] on div "Mwen ké sav espliké'y...." at bounding box center [512, 255] width 762 height 67
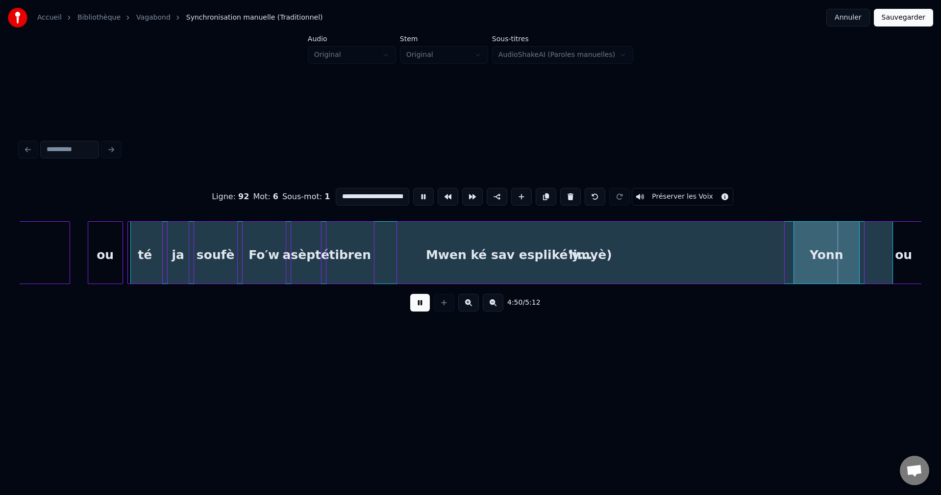
click at [421, 306] on button at bounding box center [420, 303] width 20 height 18
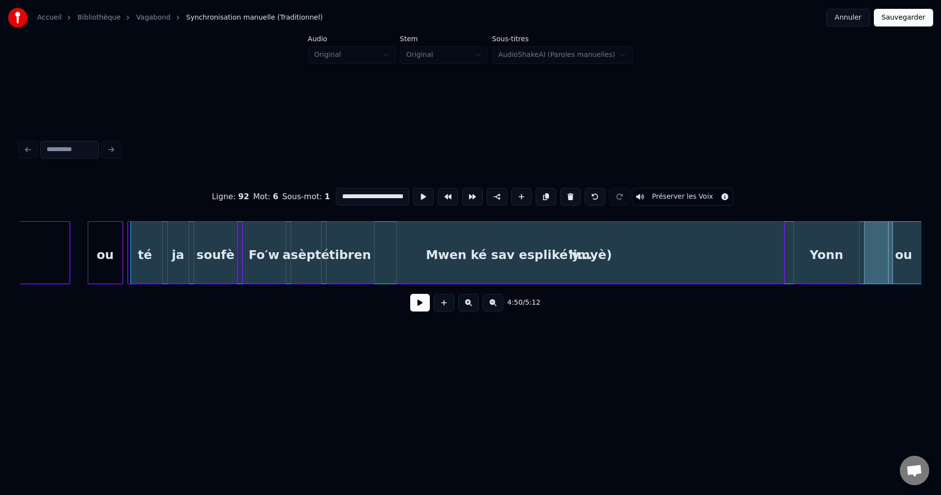
scroll to position [0, 12]
drag, startPoint x: 341, startPoint y: 196, endPoint x: 474, endPoint y: 202, distance: 132.5
click at [474, 202] on div "**********" at bounding box center [471, 196] width 902 height 49
type input "**********"
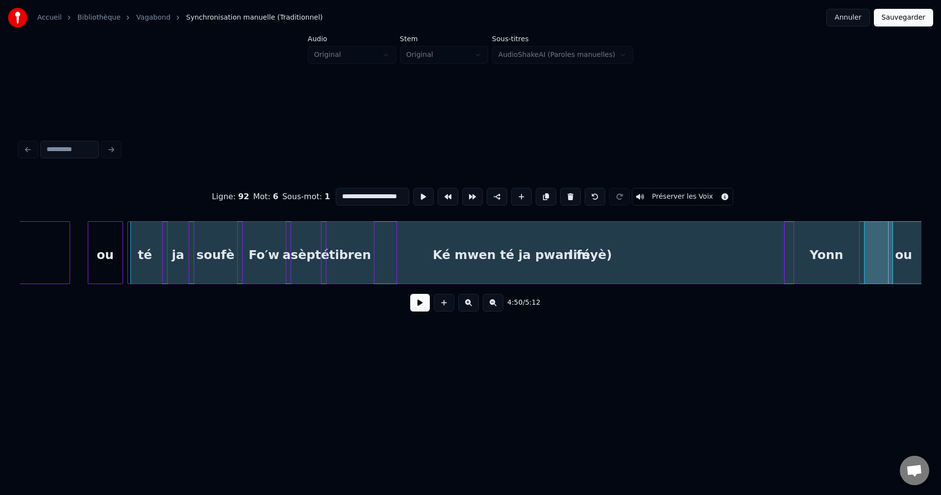
click at [411, 302] on button at bounding box center [420, 303] width 20 height 18
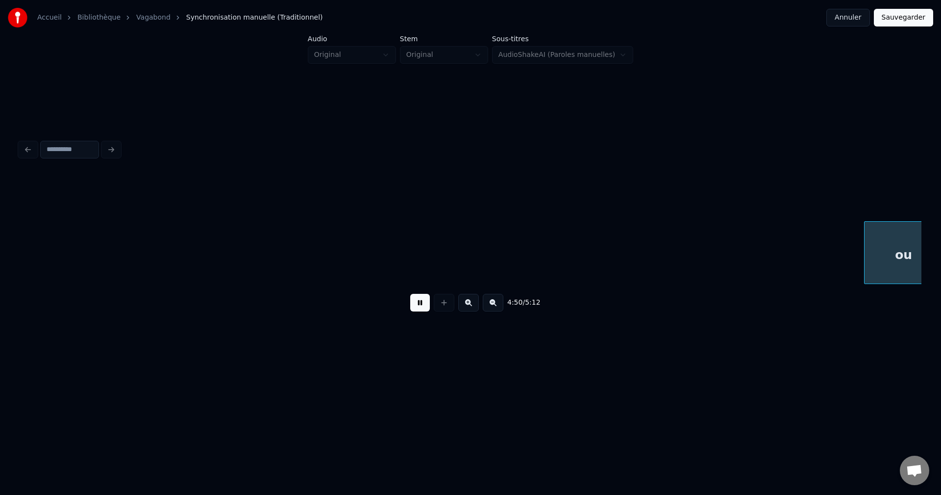
scroll to position [0, 64111]
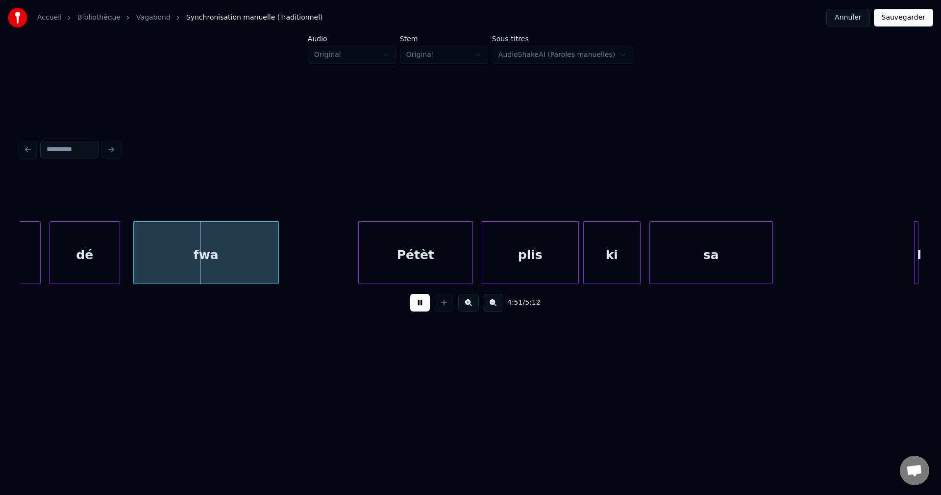
click at [419, 306] on button at bounding box center [420, 303] width 20 height 18
click at [20, 284] on div "4:51 / 5:12" at bounding box center [471, 228] width 910 height 194
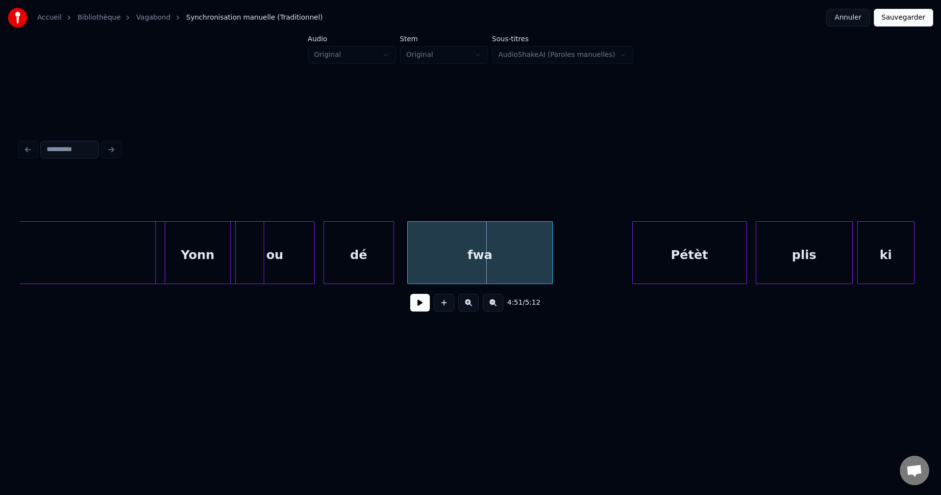
scroll to position [0, 63837]
click at [187, 264] on div "Yonn" at bounding box center [198, 255] width 65 height 67
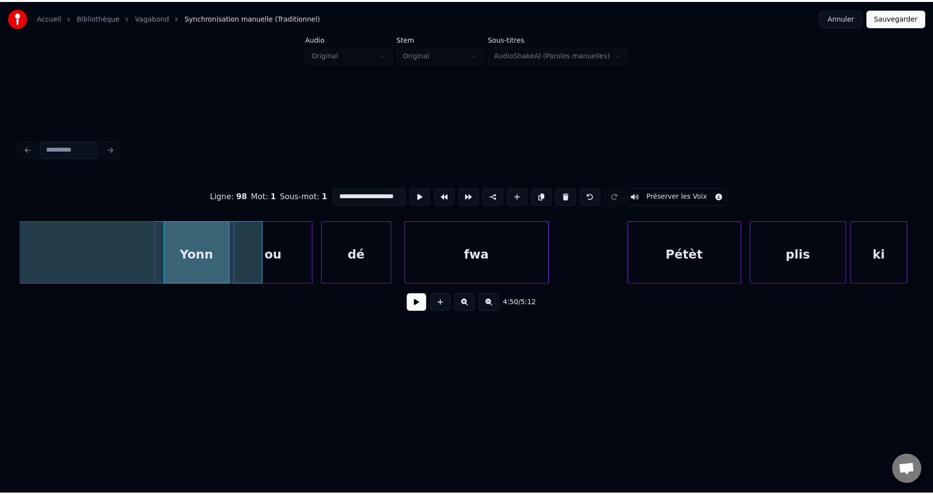
scroll to position [0, 63319]
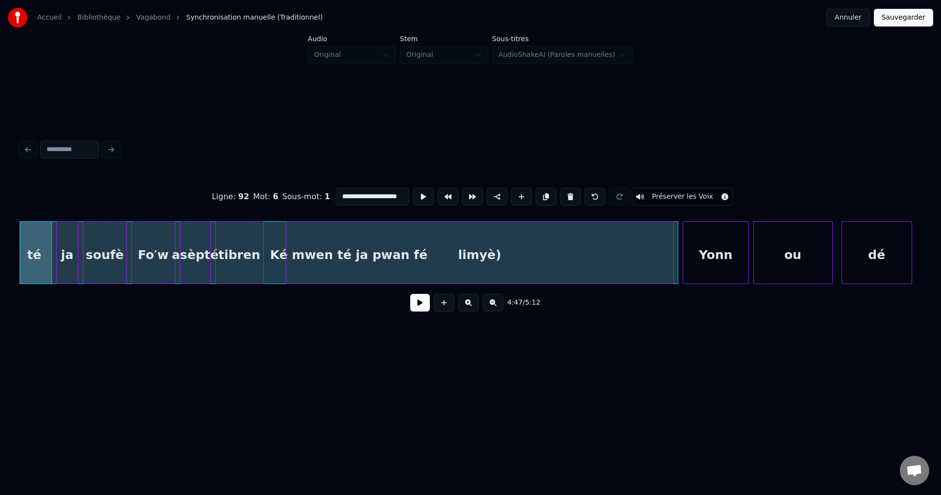
click at [676, 253] on div at bounding box center [676, 253] width 3 height 62
click at [711, 248] on div "Yonn" at bounding box center [715, 255] width 65 height 67
type input "****"
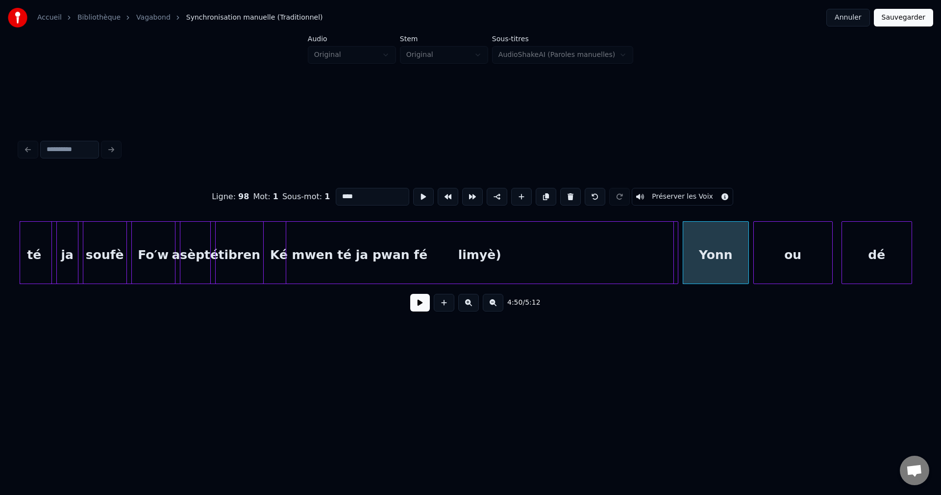
click at [912, 17] on button "Sauvegarder" at bounding box center [903, 18] width 59 height 18
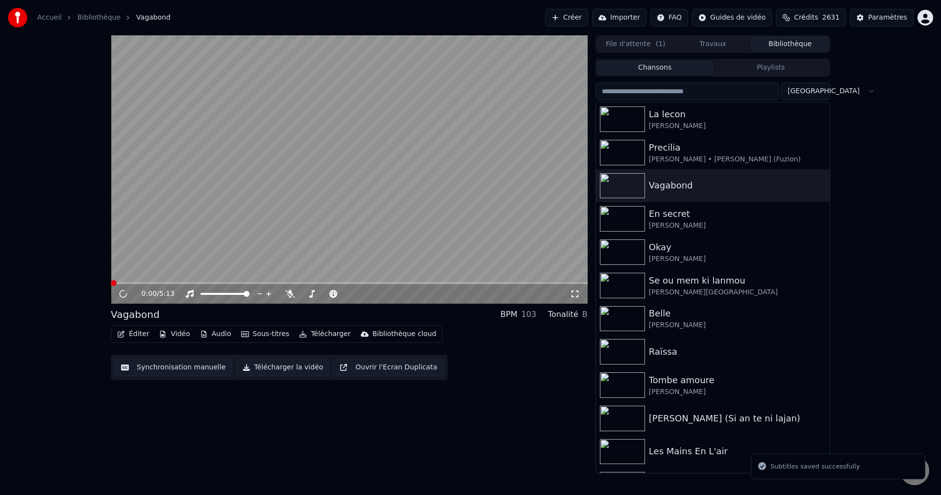
click at [134, 336] on button "Éditer" at bounding box center [133, 334] width 40 height 14
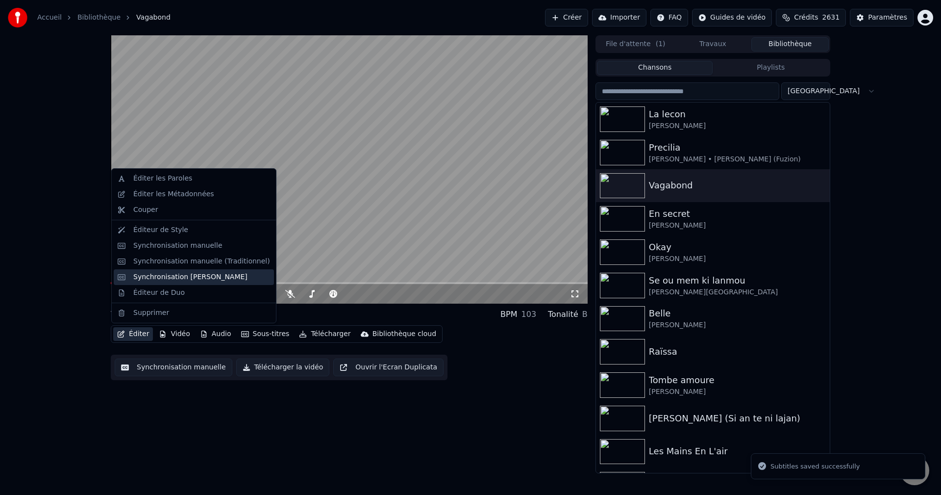
click at [174, 281] on div "Synchronisation [PERSON_NAME]" at bounding box center [190, 277] width 114 height 10
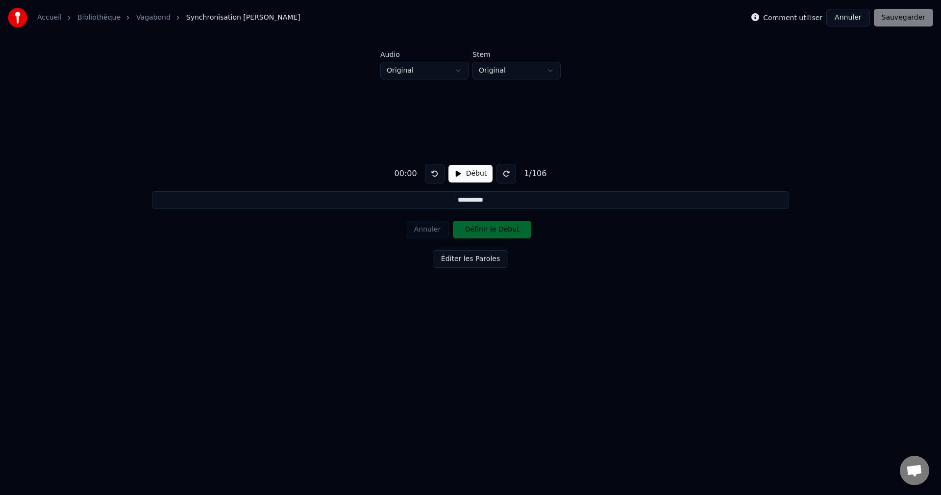
click at [849, 13] on button "Annuler" at bounding box center [848, 18] width 43 height 18
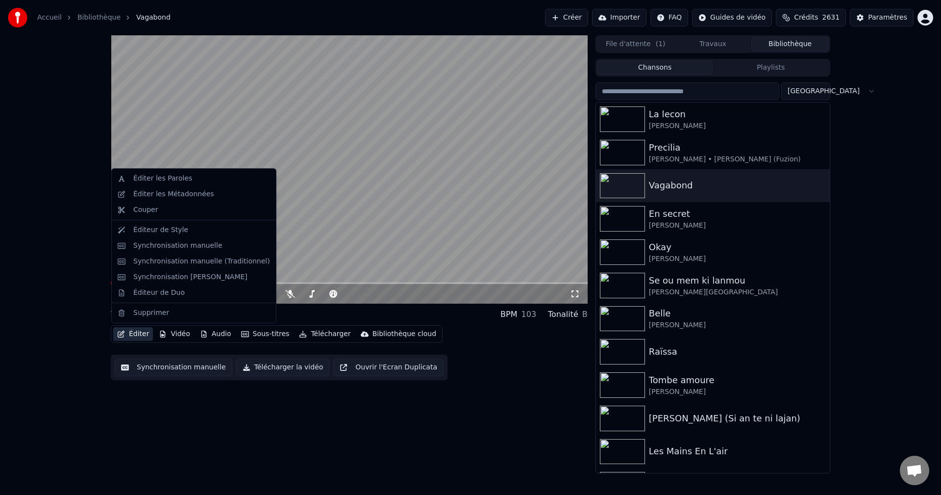
click at [132, 327] on button "Éditer" at bounding box center [133, 334] width 40 height 14
click at [166, 296] on div "Éditeur de Duo" at bounding box center [158, 293] width 51 height 10
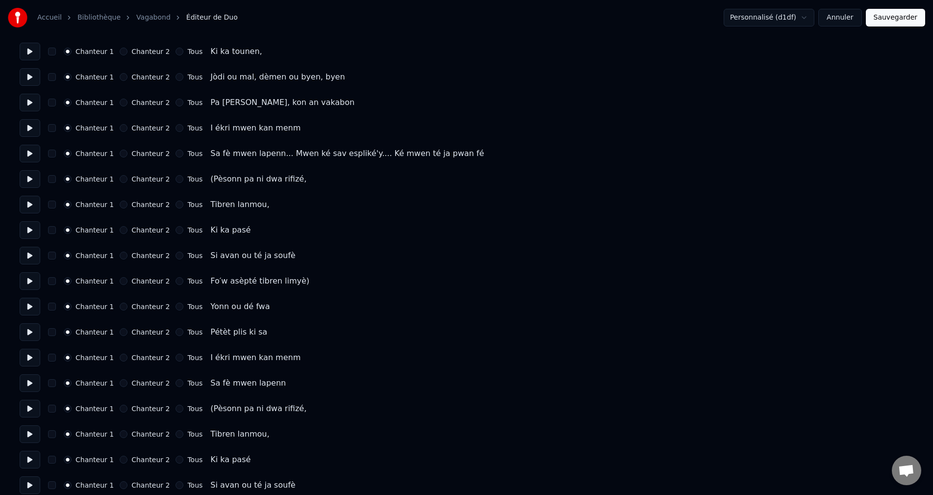
scroll to position [2331, 0]
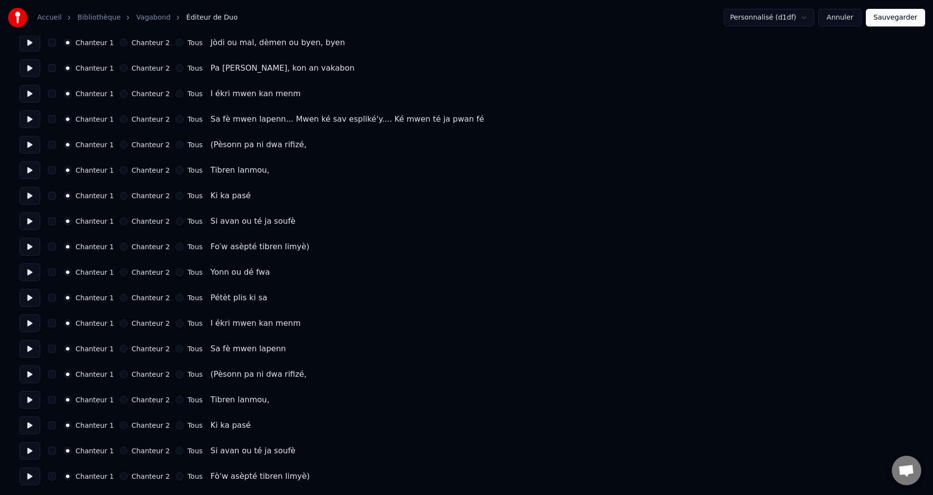
click at [55, 120] on button "button" at bounding box center [52, 119] width 8 height 8
drag, startPoint x: 52, startPoint y: 144, endPoint x: 50, endPoint y: 153, distance: 9.9
click at [51, 144] on button "button" at bounding box center [52, 145] width 8 height 8
click at [52, 169] on button "button" at bounding box center [52, 170] width 8 height 8
drag, startPoint x: 50, startPoint y: 121, endPoint x: 52, endPoint y: 131, distance: 10.0
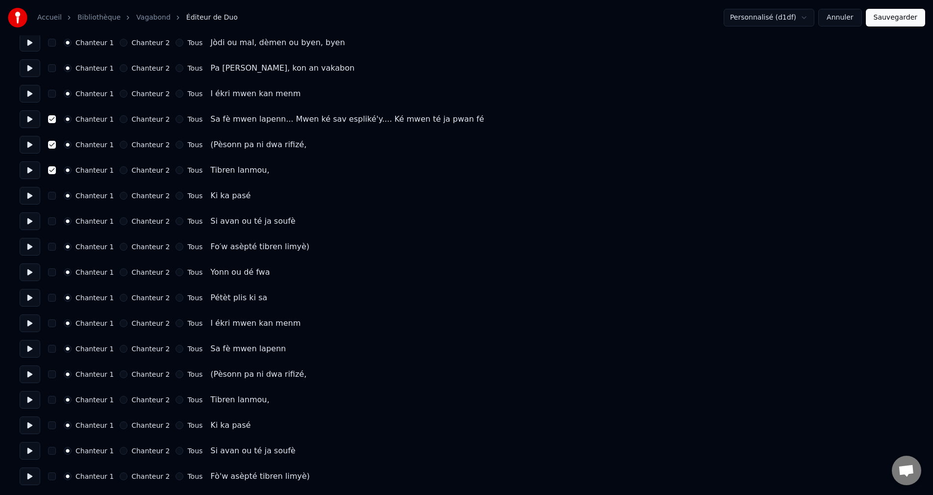
click at [50, 121] on button "button" at bounding box center [52, 119] width 8 height 8
click at [54, 143] on button "button" at bounding box center [52, 145] width 8 height 8
click at [53, 169] on button "button" at bounding box center [52, 170] width 8 height 8
click at [120, 147] on button "Chanteur 2" at bounding box center [124, 145] width 8 height 8
click at [120, 170] on button "Chanteur 2" at bounding box center [124, 170] width 8 height 8
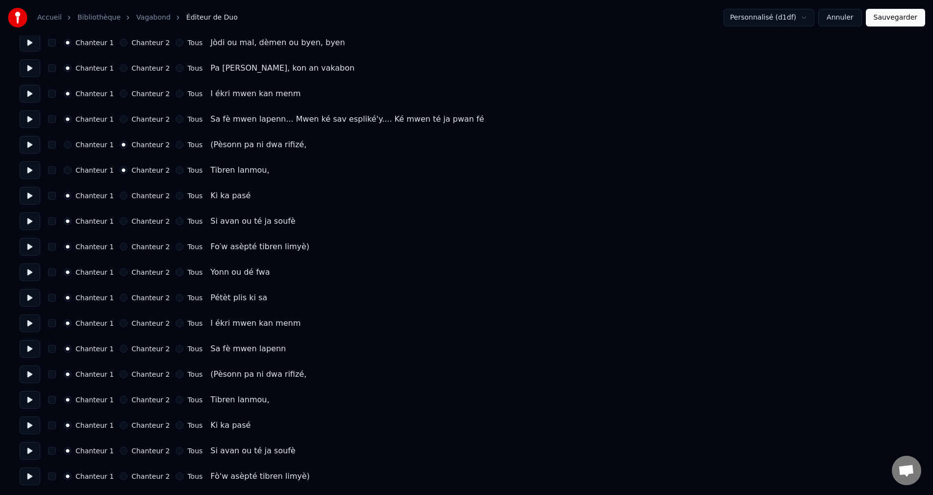
click at [121, 195] on button "Chanteur 2" at bounding box center [124, 196] width 8 height 8
click at [116, 213] on div "Chanteur 1 Chanteur 2 Tous Si avan ou té ja soufè" at bounding box center [467, 221] width 894 height 18
click at [120, 223] on button "Chanteur 2" at bounding box center [124, 221] width 8 height 8
click at [120, 245] on button "Chanteur 2" at bounding box center [124, 247] width 8 height 8
click at [32, 272] on button at bounding box center [30, 272] width 21 height 18
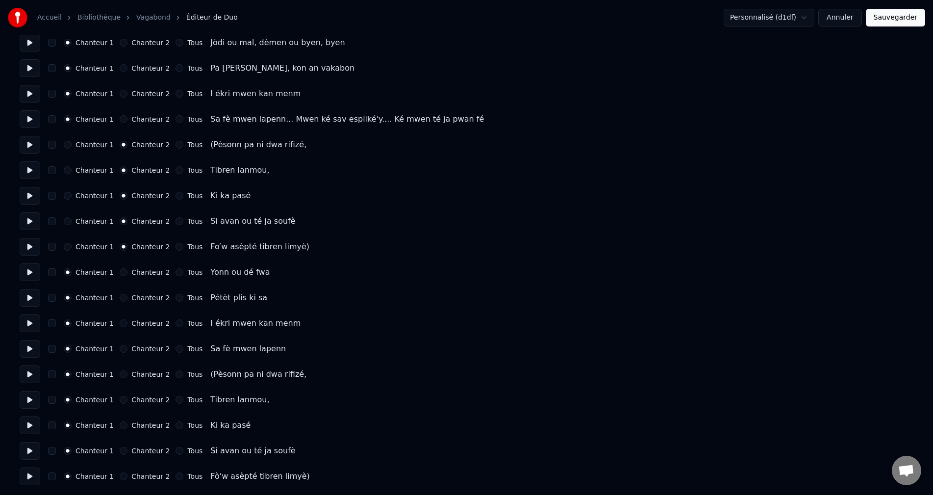
click at [882, 19] on button "Sauvegarder" at bounding box center [895, 18] width 59 height 18
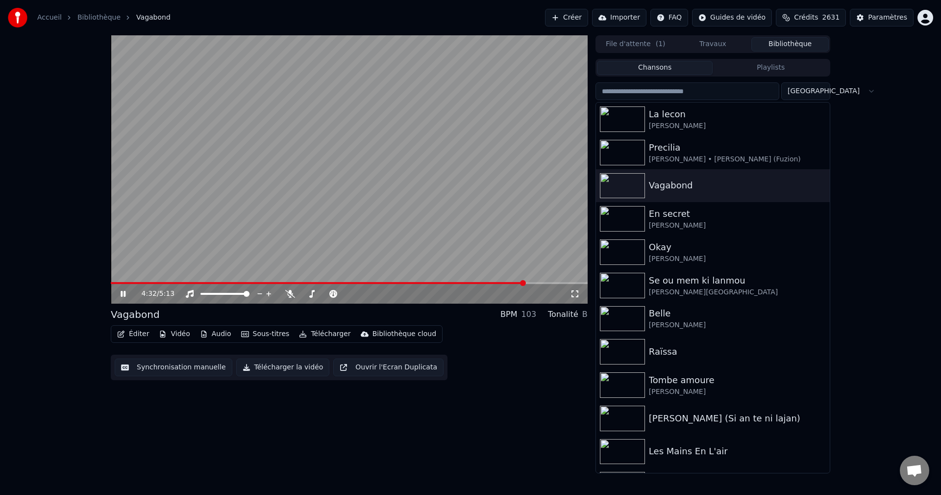
click at [525, 283] on span at bounding box center [349, 283] width 477 height 2
click at [126, 290] on icon at bounding box center [130, 294] width 23 height 8
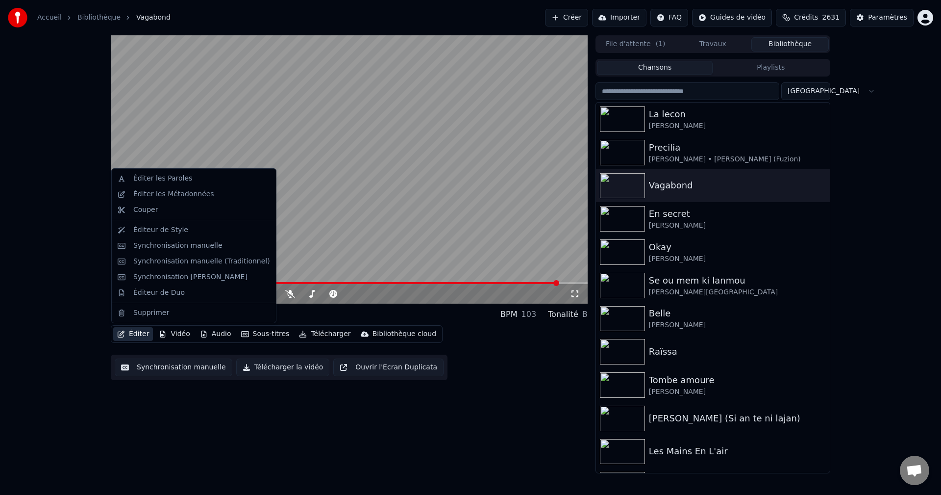
click at [146, 333] on button "Éditer" at bounding box center [133, 334] width 40 height 14
click at [204, 265] on div "Synchronisation manuelle (Traditionnel)" at bounding box center [201, 261] width 137 height 10
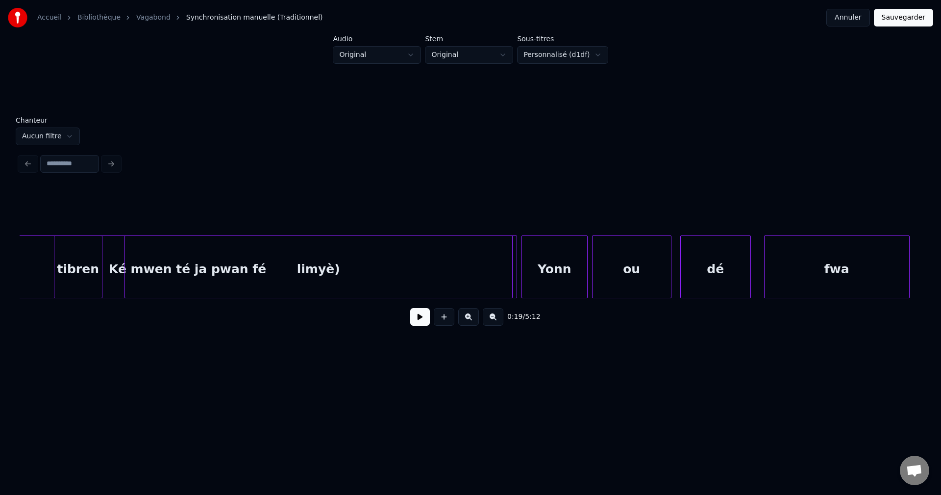
scroll to position [0, 63519]
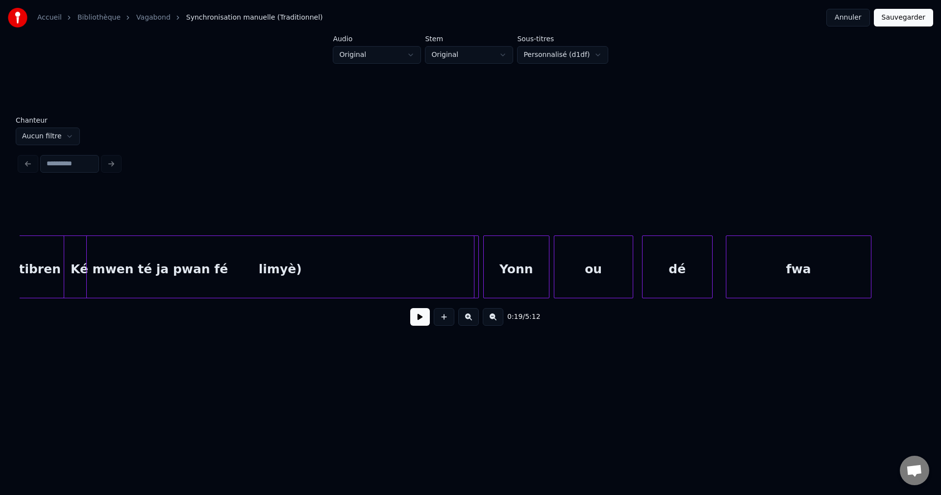
click at [478, 274] on div at bounding box center [477, 267] width 3 height 62
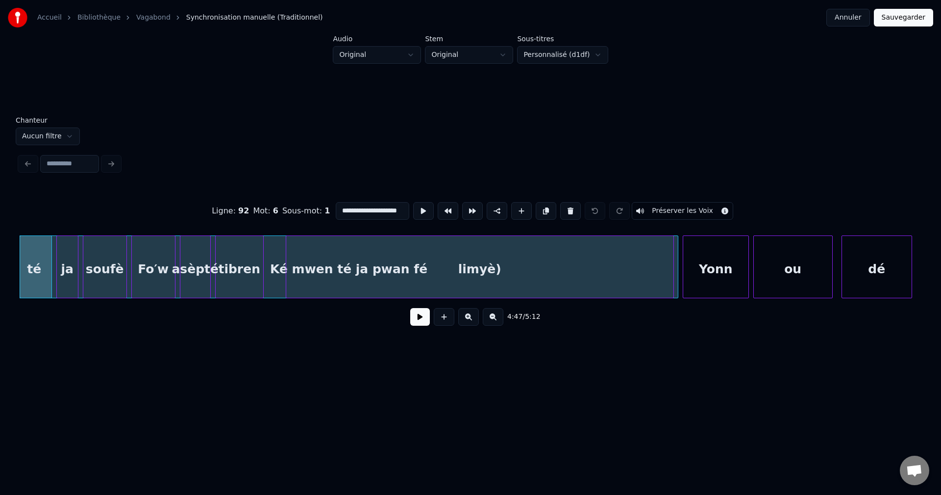
scroll to position [0, 10]
drag, startPoint x: 336, startPoint y: 208, endPoint x: 438, endPoint y: 209, distance: 101.5
click at [438, 209] on div "**********" at bounding box center [471, 210] width 902 height 49
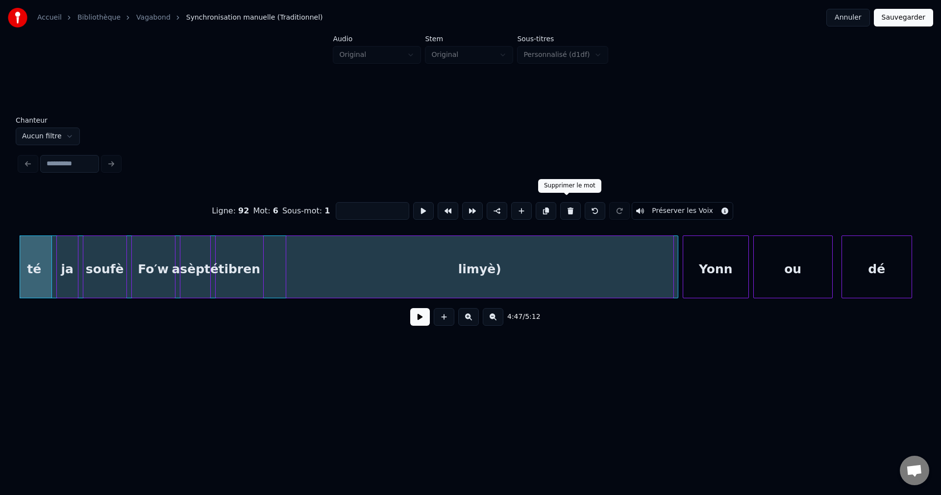
click at [566, 206] on button at bounding box center [570, 211] width 21 height 18
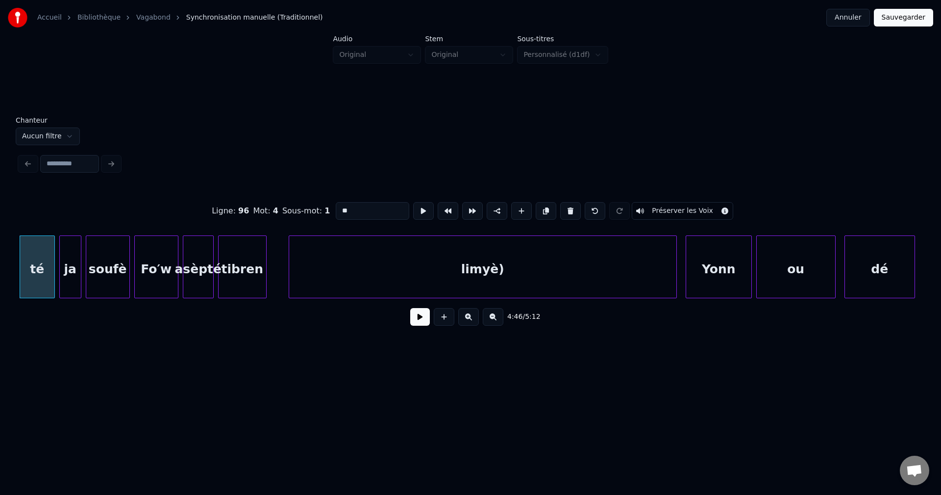
click at [722, 260] on div "Yonn" at bounding box center [718, 269] width 65 height 67
type input "****"
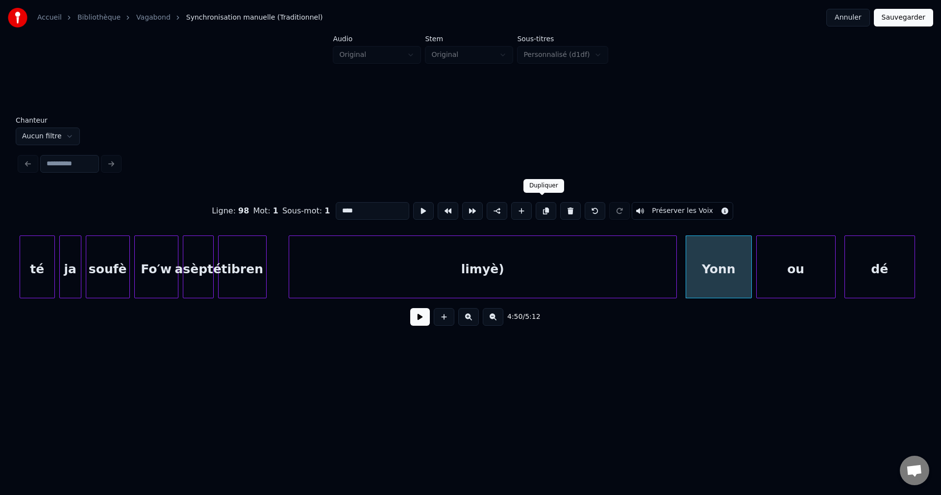
click at [543, 203] on button at bounding box center [546, 211] width 21 height 18
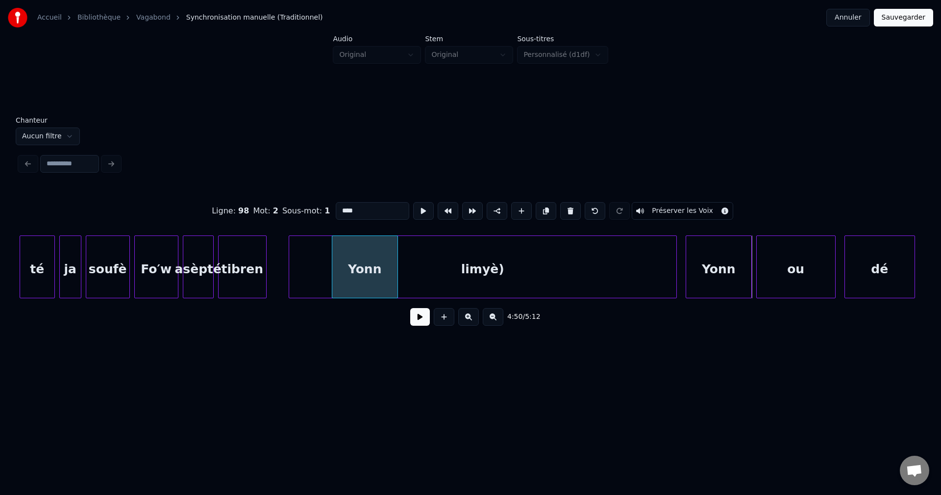
click at [374, 266] on div "Yonn" at bounding box center [364, 269] width 65 height 67
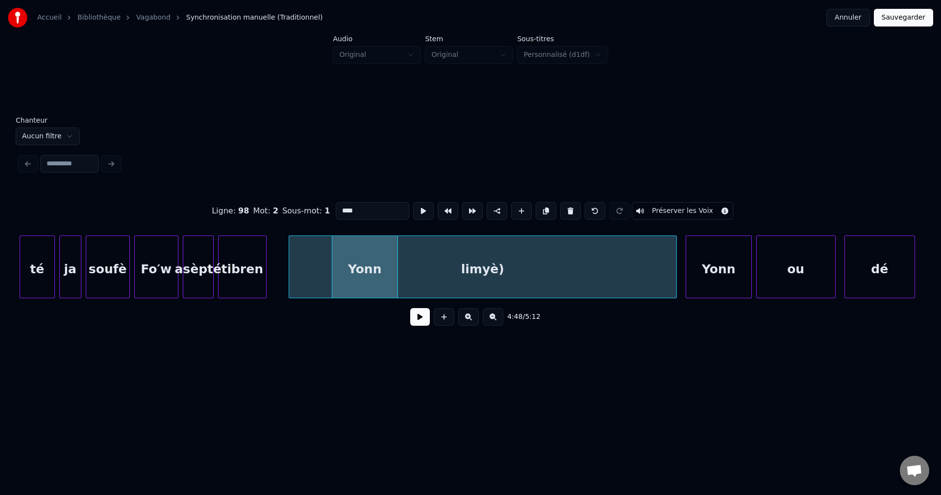
drag, startPoint x: 416, startPoint y: 327, endPoint x: 415, endPoint y: 319, distance: 7.9
click at [416, 326] on button at bounding box center [420, 317] width 20 height 18
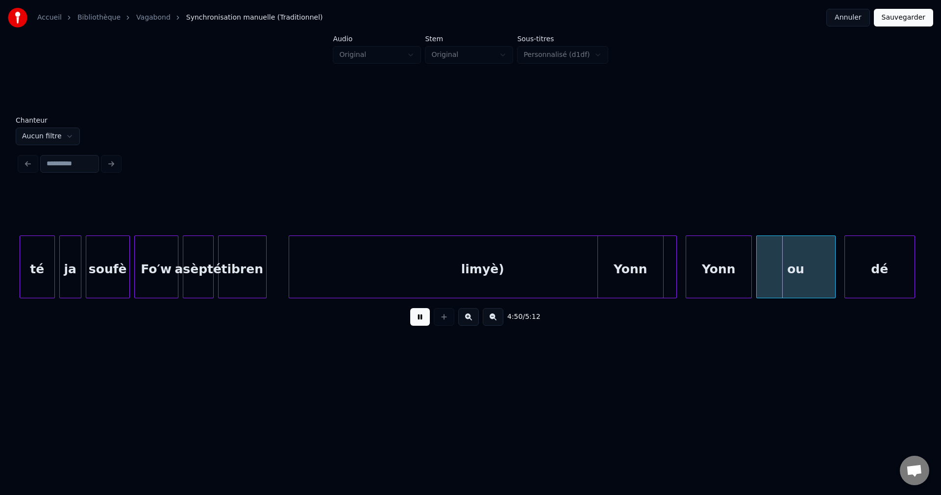
click at [648, 260] on div "Yonn" at bounding box center [630, 269] width 65 height 67
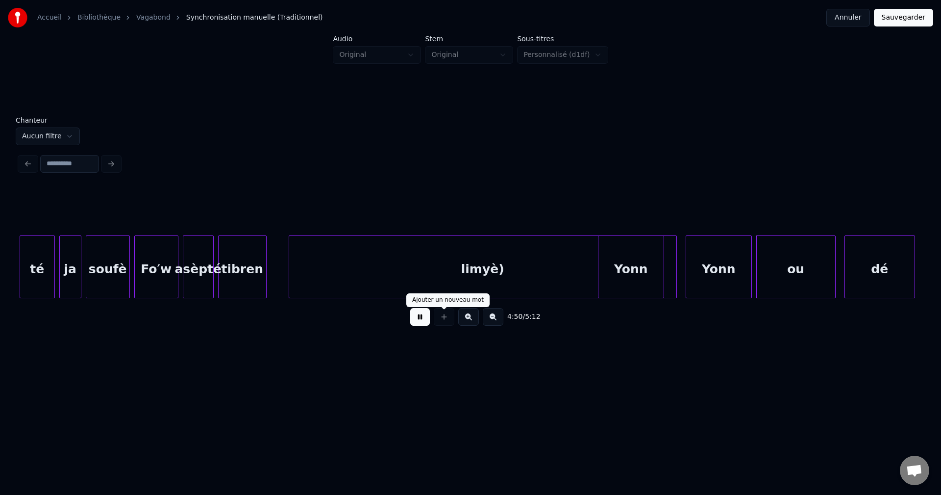
click at [414, 325] on button at bounding box center [420, 317] width 20 height 18
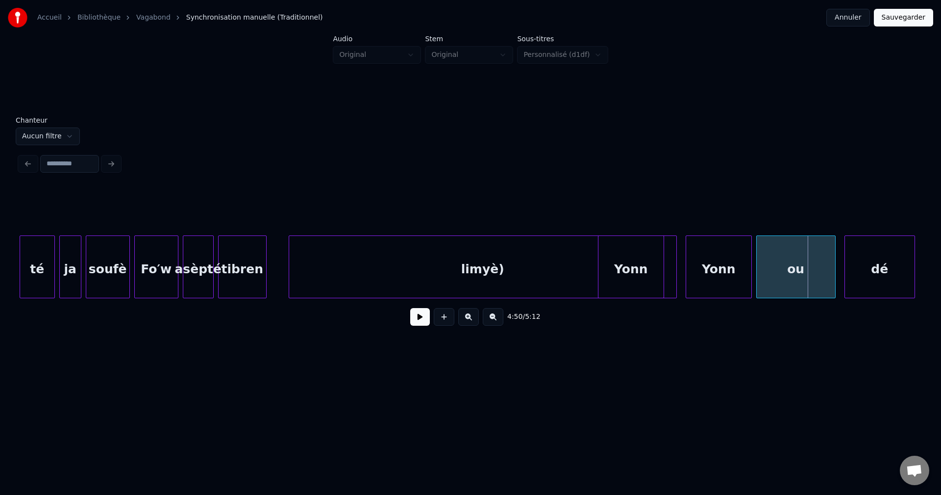
click at [638, 265] on div "Yonn" at bounding box center [631, 269] width 65 height 67
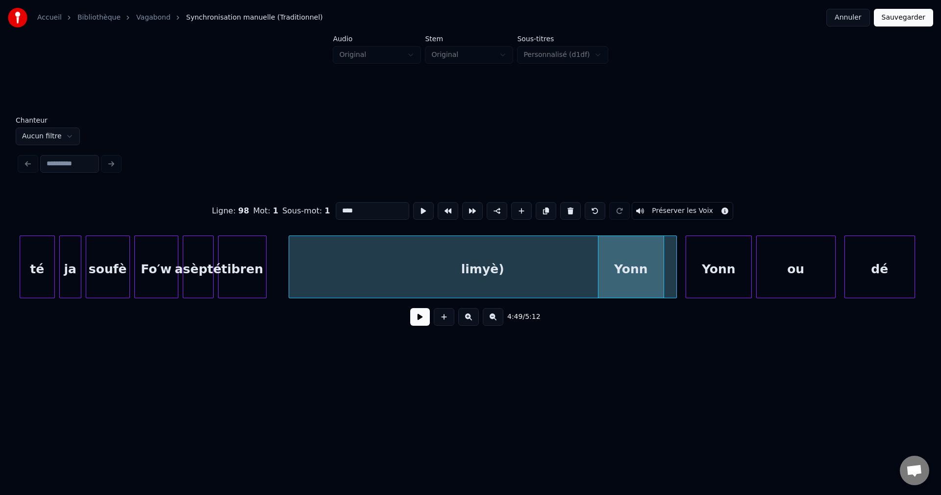
drag, startPoint x: 382, startPoint y: 203, endPoint x: 266, endPoint y: 211, distance: 116.4
click at [270, 209] on div "Ligne : 98 Mot : 1 Sous-mot : 1 **** Préserver les Voix" at bounding box center [471, 210] width 902 height 49
paste input "**********"
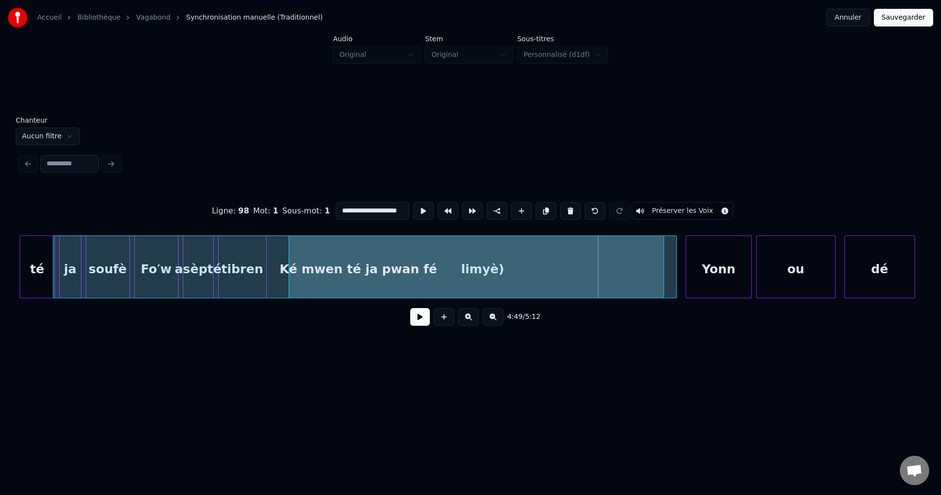
click at [53, 272] on div at bounding box center [54, 267] width 3 height 62
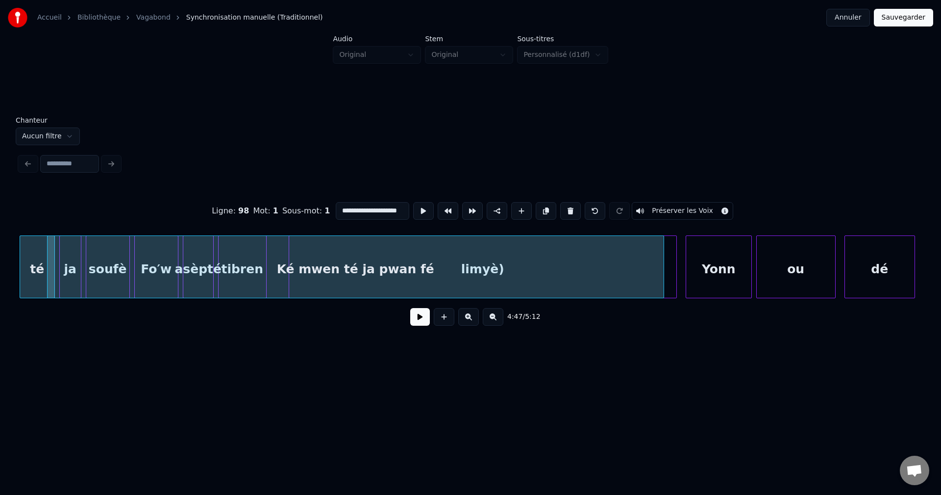
type input "**********"
click at [18, 306] on div "**********" at bounding box center [471, 228] width 910 height 223
click at [21, 302] on div "**********" at bounding box center [471, 260] width 902 height 149
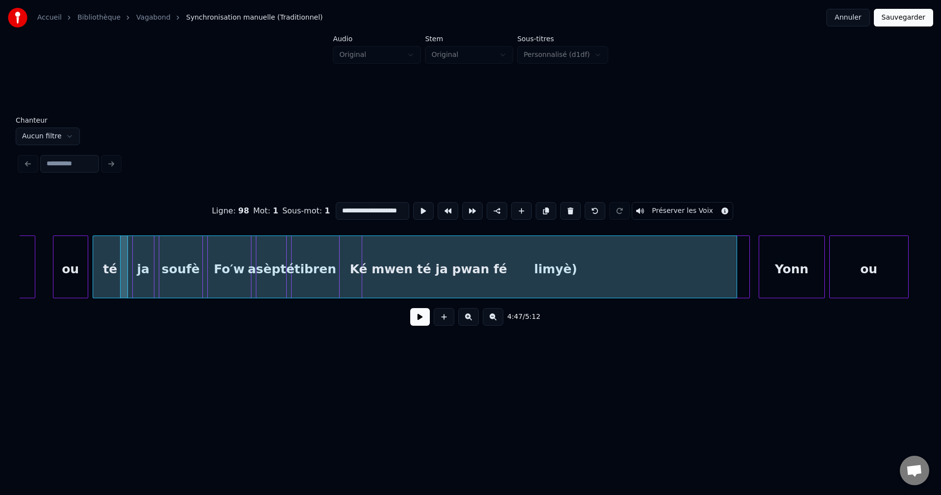
scroll to position [0, 63218]
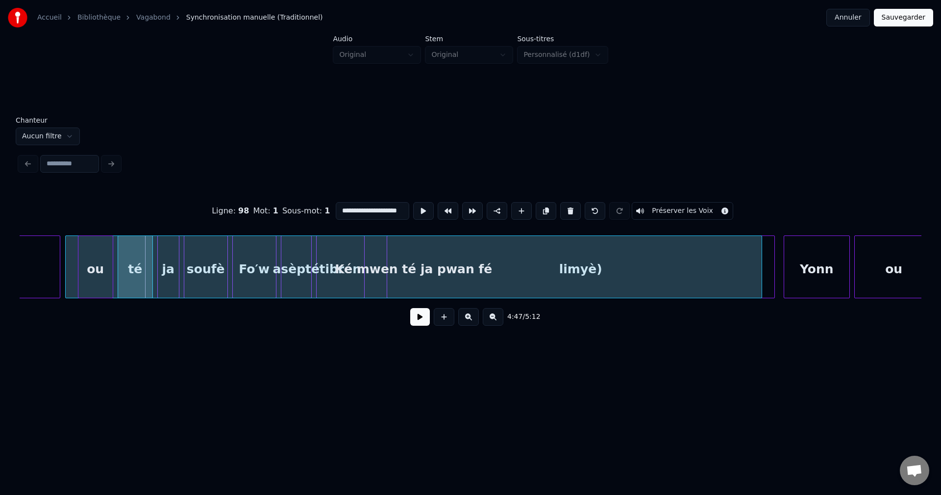
click at [69, 277] on div at bounding box center [67, 267] width 3 height 62
click at [413, 324] on button at bounding box center [420, 317] width 20 height 18
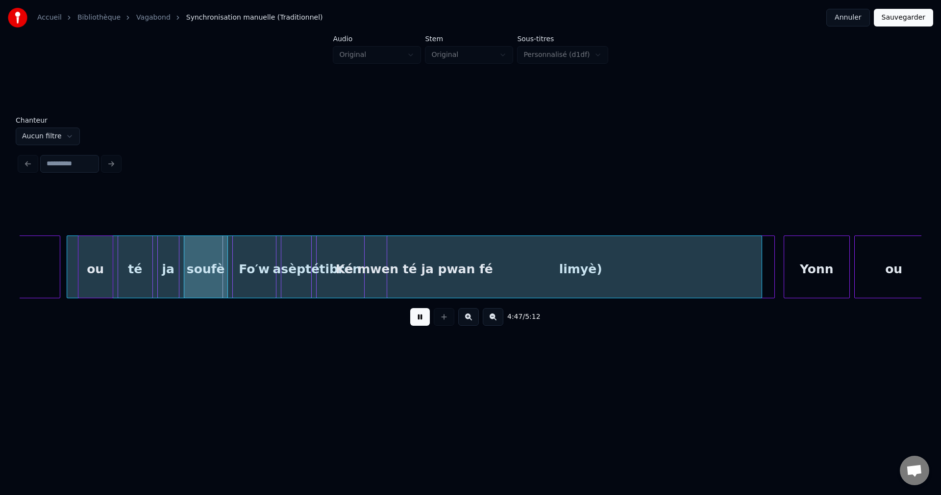
click at [414, 324] on button at bounding box center [420, 317] width 20 height 18
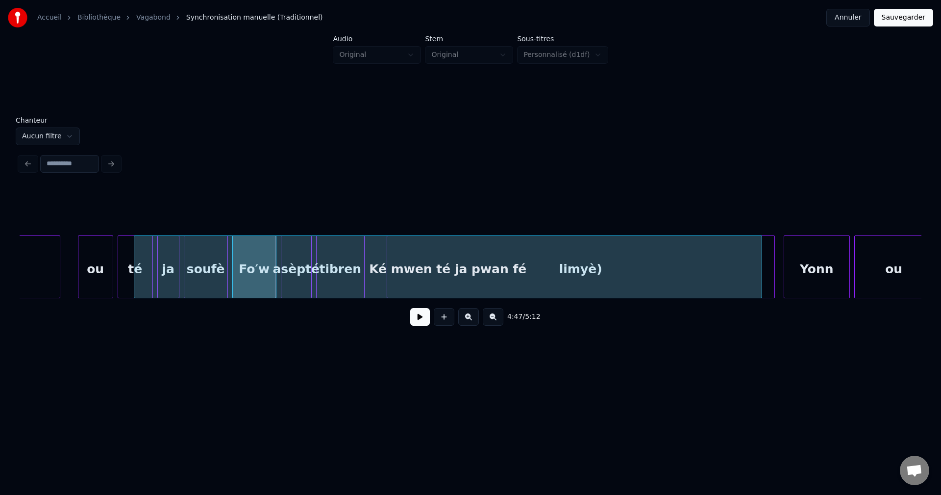
click at [137, 277] on div at bounding box center [135, 267] width 3 height 62
click at [414, 323] on button at bounding box center [420, 317] width 20 height 18
click at [419, 323] on button at bounding box center [420, 317] width 20 height 18
click at [124, 281] on div at bounding box center [123, 267] width 3 height 62
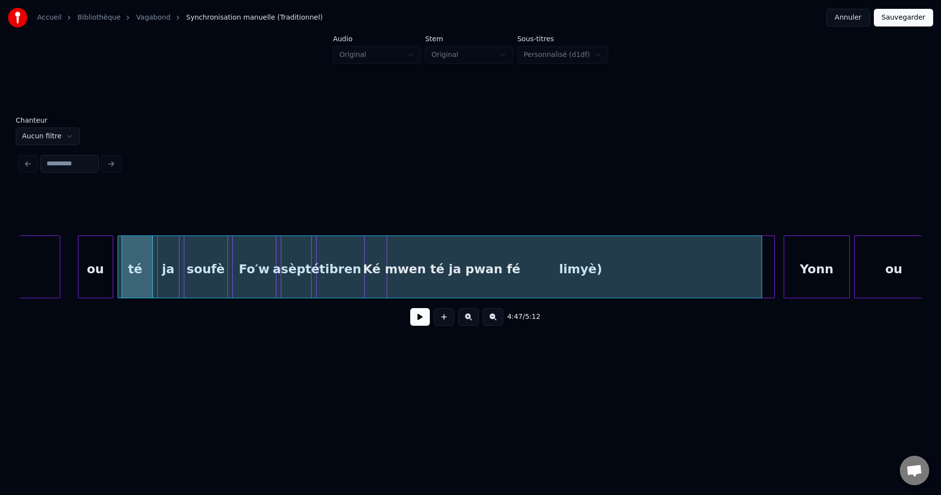
click at [419, 318] on button at bounding box center [420, 317] width 20 height 18
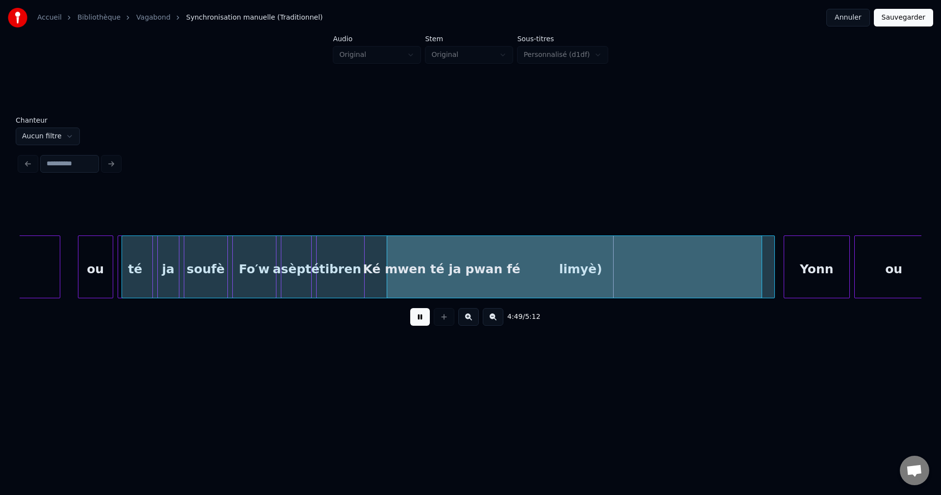
click at [423, 317] on button at bounding box center [420, 317] width 20 height 18
click at [467, 272] on div "Ké mwen té ja pwan fé" at bounding box center [442, 269] width 640 height 67
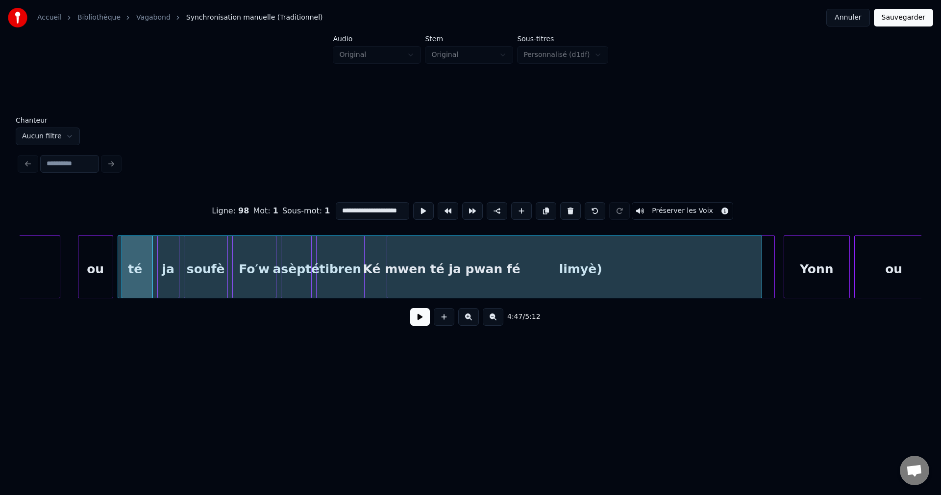
click at [399, 209] on input "**********" at bounding box center [373, 211] width 74 height 18
click at [122, 261] on div at bounding box center [123, 267] width 3 height 62
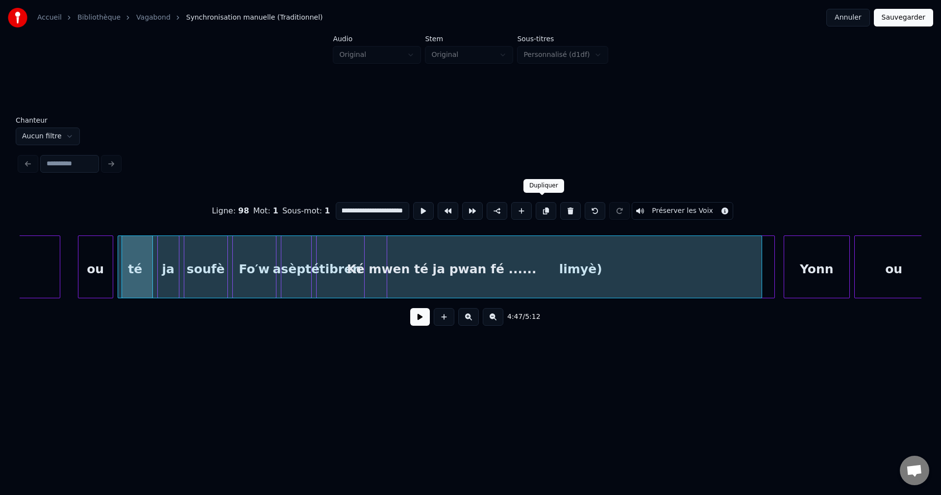
scroll to position [0, 0]
click at [543, 208] on button at bounding box center [546, 211] width 21 height 18
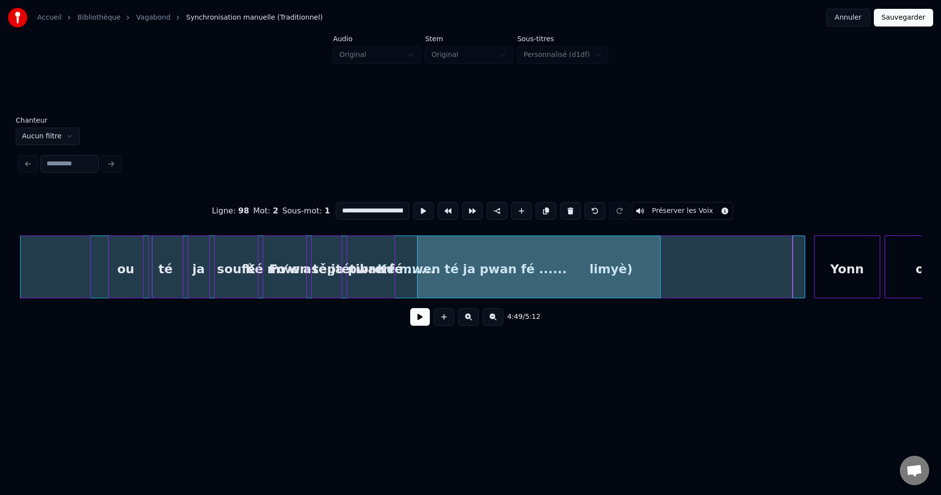
scroll to position [0, 63131]
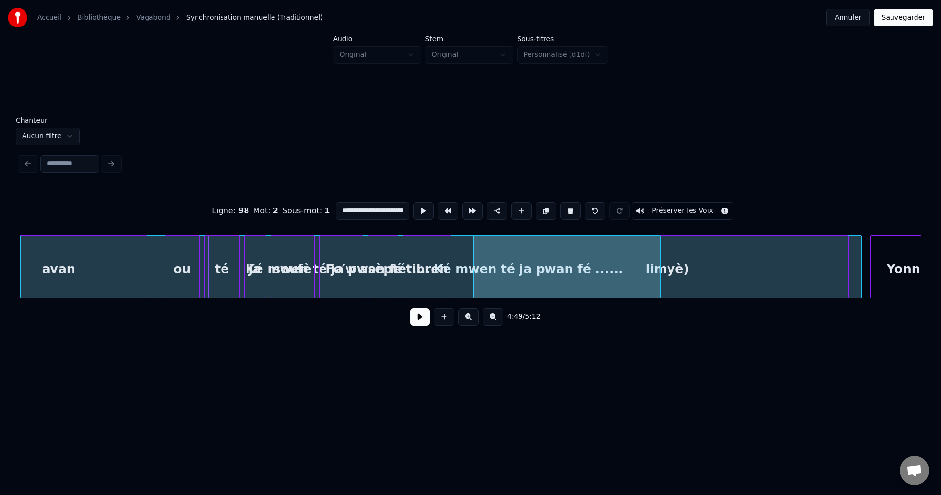
click at [0, 261] on div "**********" at bounding box center [470, 188] width 941 height 376
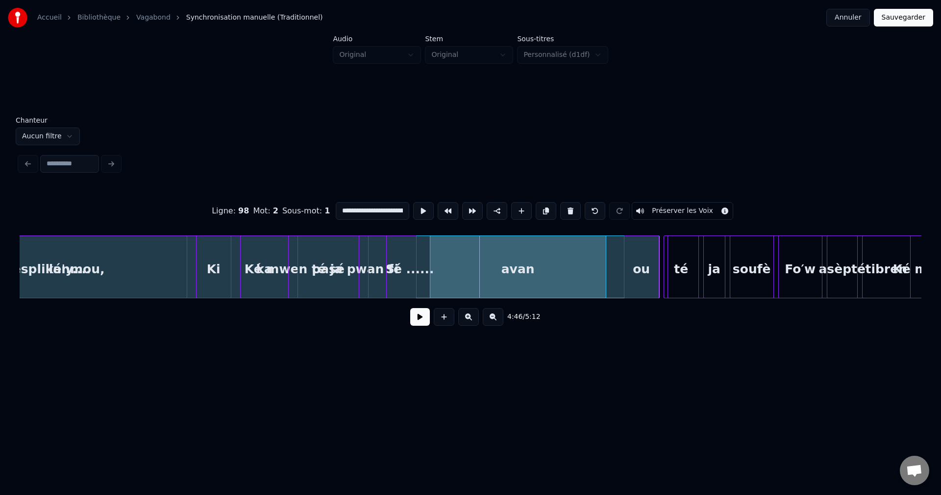
scroll to position [0, 62671]
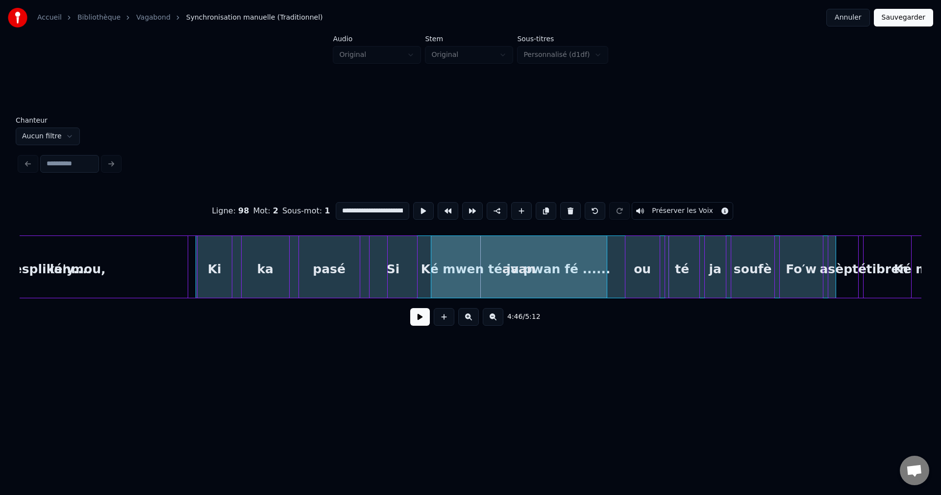
click at [176, 295] on div "Ké mwen té ja pwan fé ...... Ké mwen té ja pwan fé ...... tibren asèpté Fo′w so…" at bounding box center [471, 266] width 902 height 63
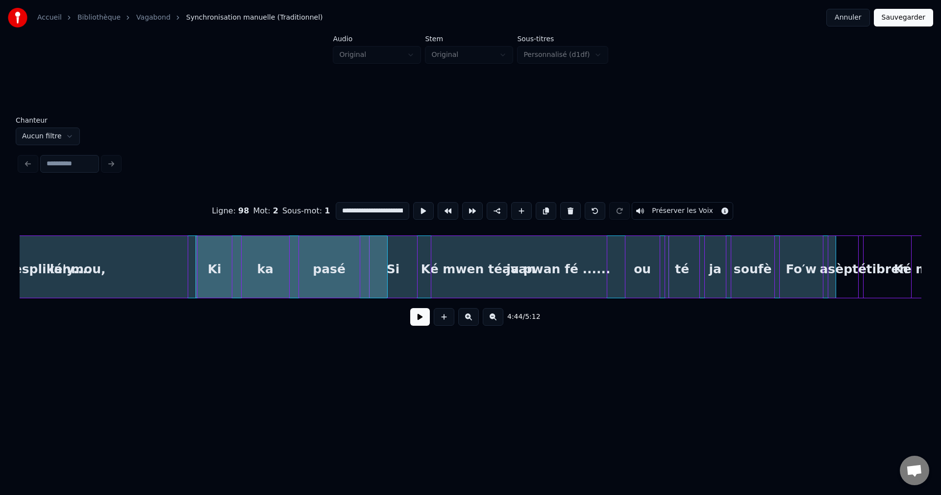
click at [152, 282] on div "lanmou," at bounding box center [78, 269] width 220 height 67
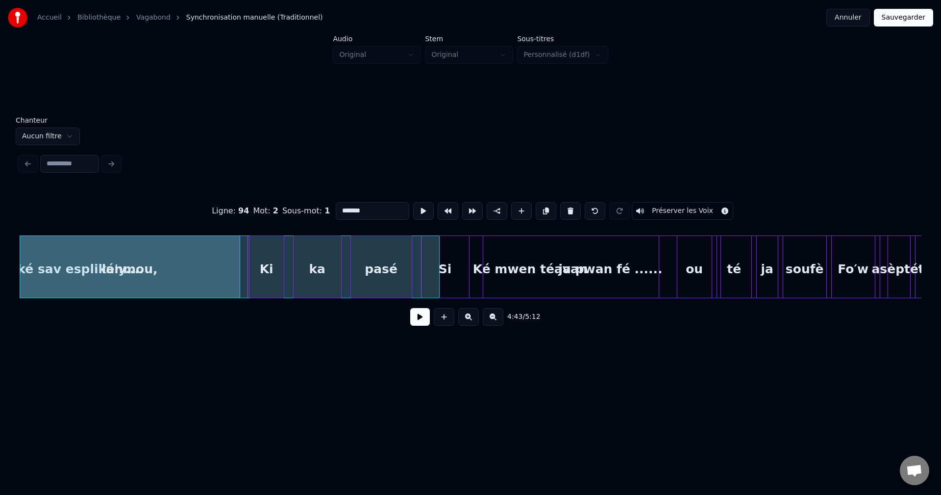
click at [69, 281] on div "lanmou," at bounding box center [130, 269] width 220 height 67
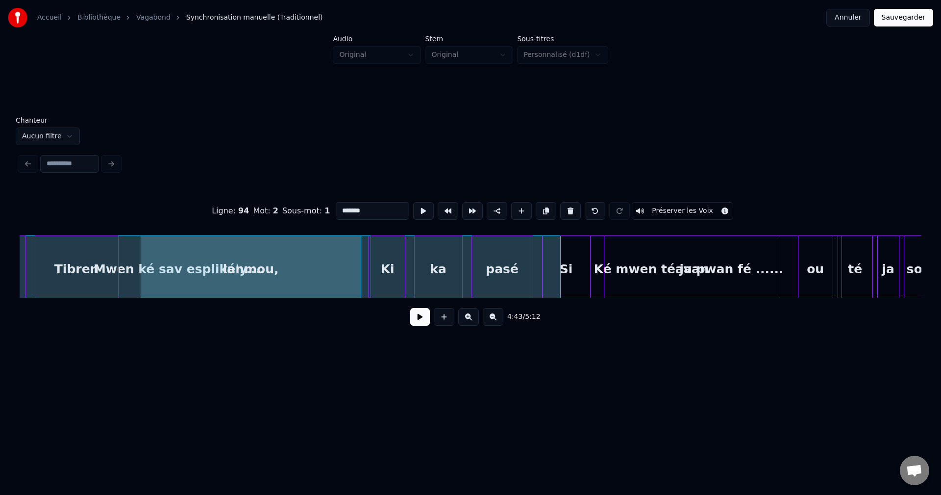
scroll to position [0, 62482]
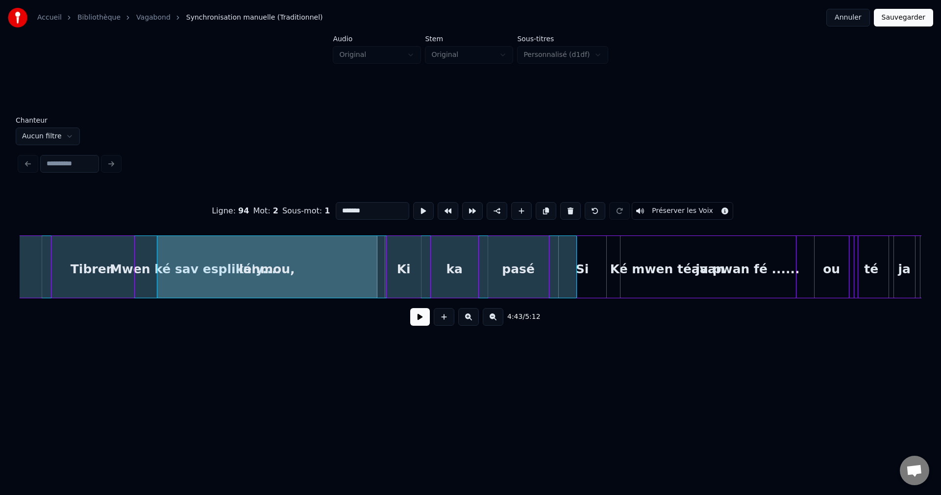
click at [142, 272] on div "Mwen ké sav espliké'y...." at bounding box center [196, 269] width 762 height 67
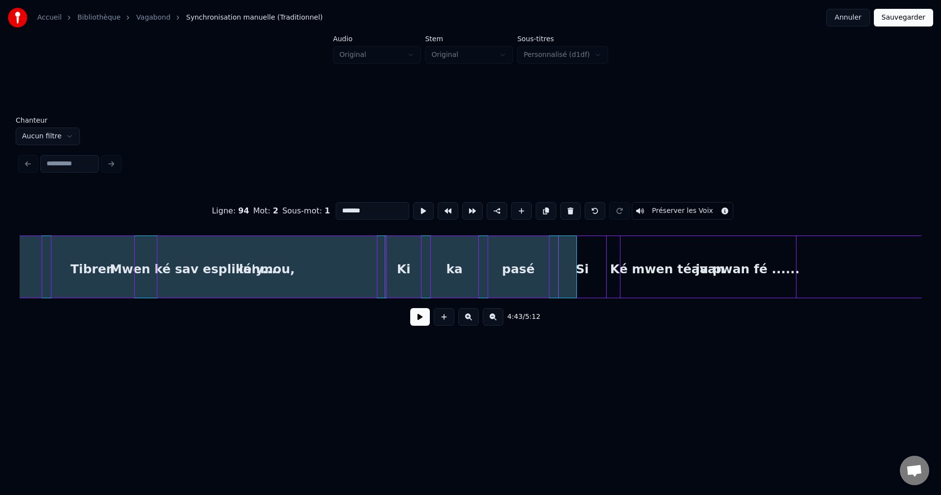
type input "**********"
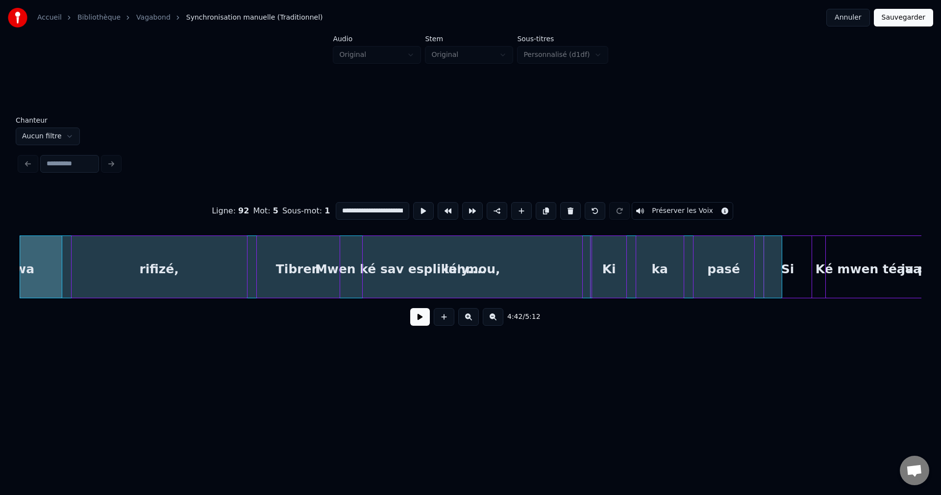
scroll to position [0, 12]
drag, startPoint x: 336, startPoint y: 207, endPoint x: 436, endPoint y: 211, distance: 100.1
click at [436, 211] on div "**********" at bounding box center [471, 210] width 902 height 49
click at [563, 209] on button at bounding box center [570, 211] width 21 height 18
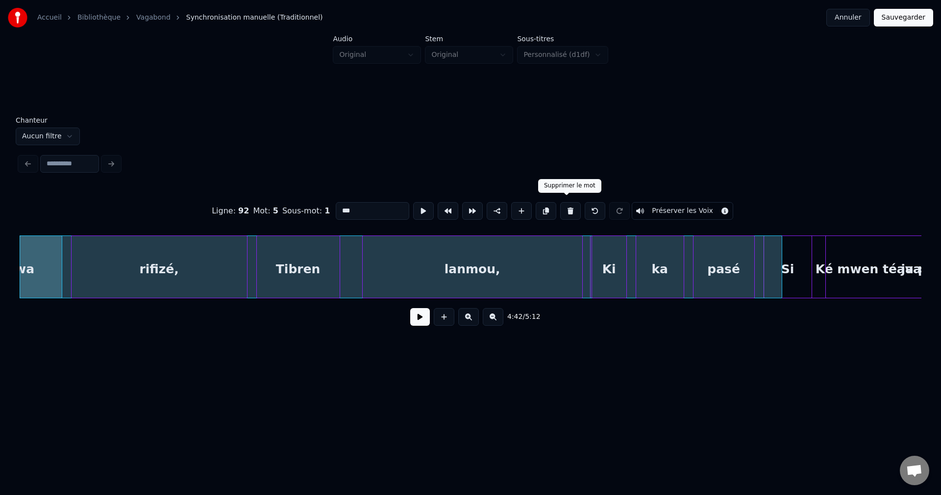
scroll to position [0, 62235]
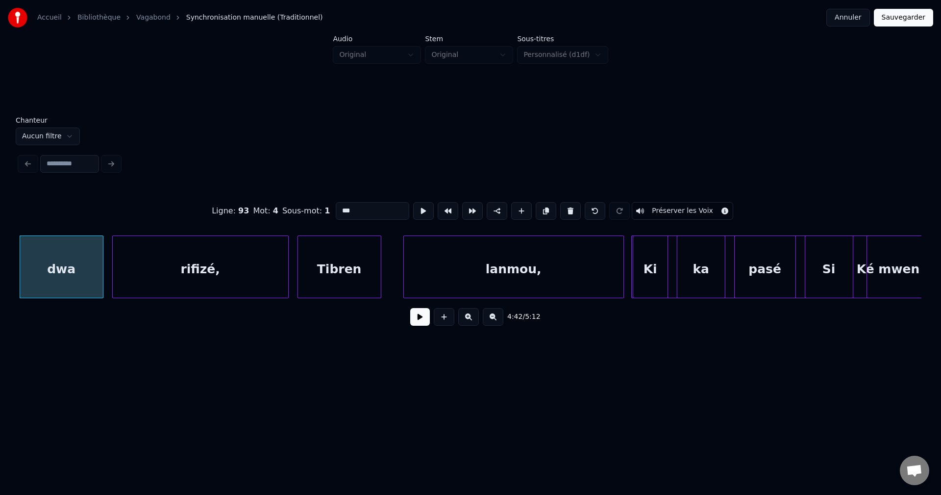
click at [884, 277] on div "avan" at bounding box center [955, 269] width 176 height 67
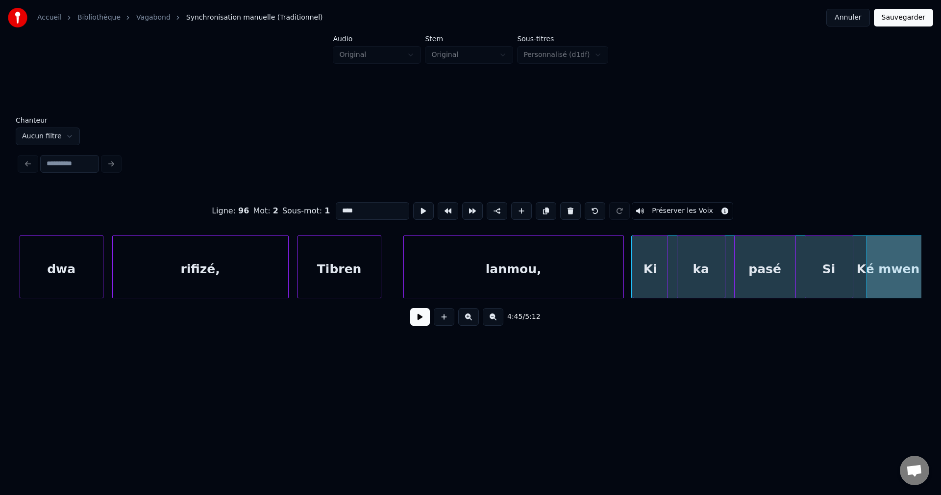
click at [855, 278] on div "Ké mwen té ja pwan fé ......" at bounding box center [952, 269] width 640 height 67
type input "**********"
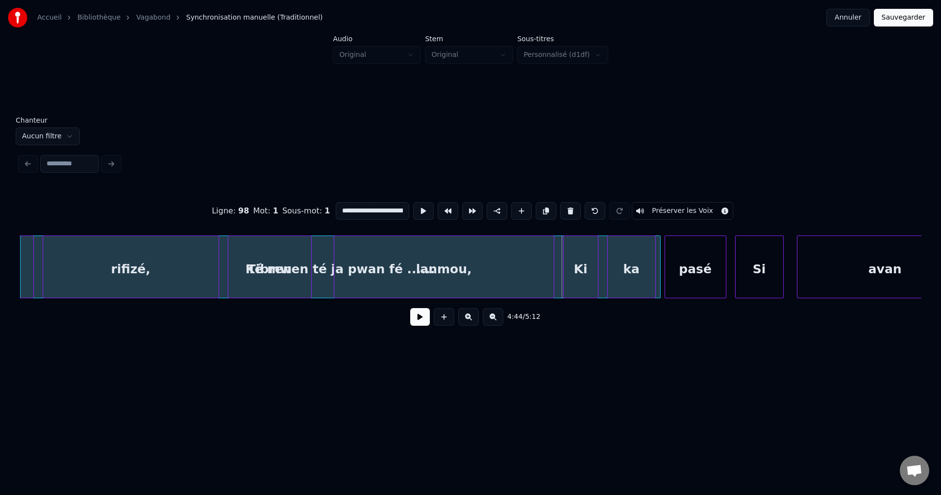
scroll to position [0, 62302]
click at [319, 294] on div "Ké mwen té ja pwan fé ......" at bounding box center [344, 269] width 640 height 67
click at [420, 325] on button at bounding box center [420, 317] width 20 height 18
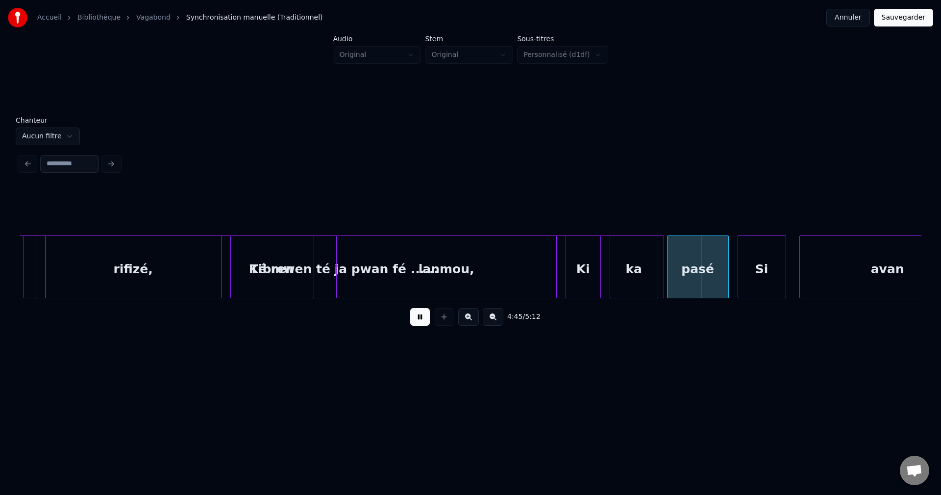
click at [420, 325] on button at bounding box center [420, 317] width 20 height 18
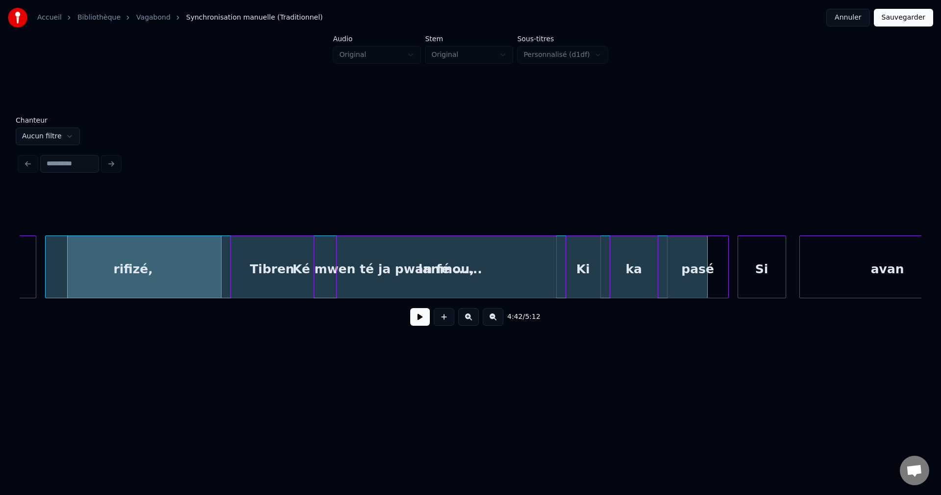
click at [416, 323] on button at bounding box center [420, 317] width 20 height 18
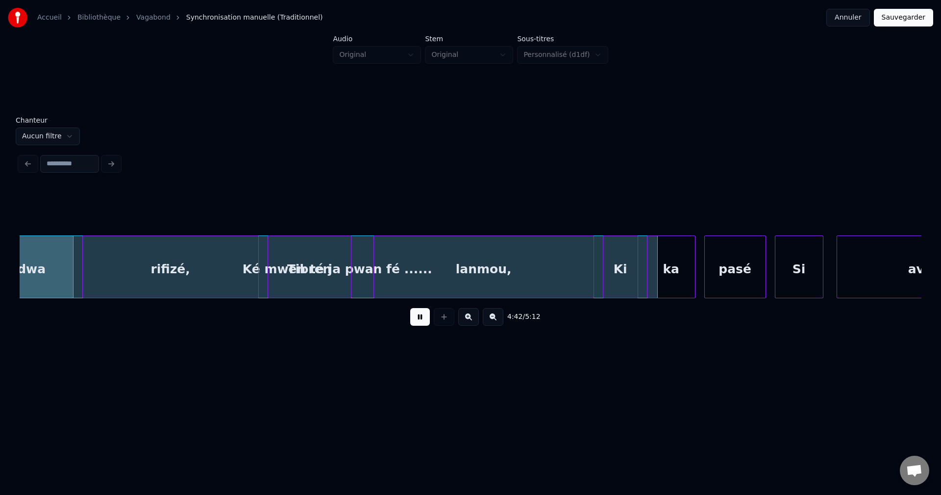
scroll to position [0, 62262]
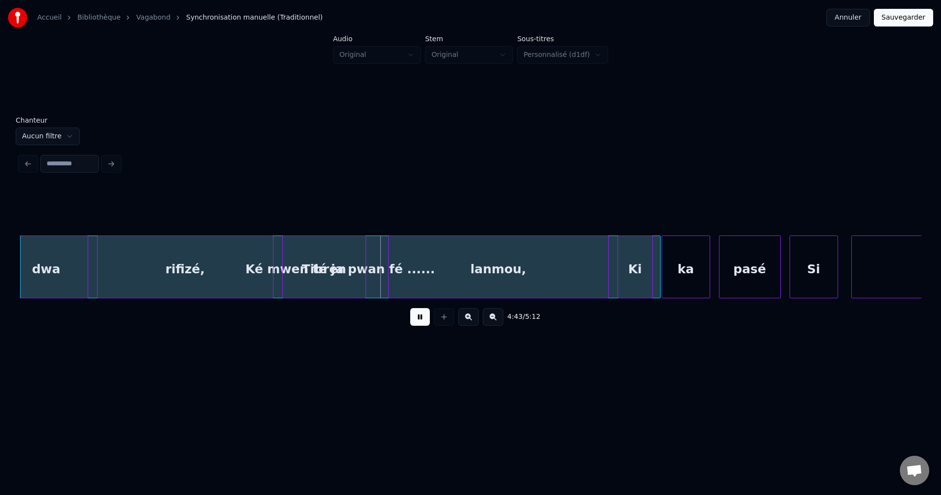
click at [378, 284] on div "Ké mwen té ja pwan fé ......" at bounding box center [341, 269] width 640 height 67
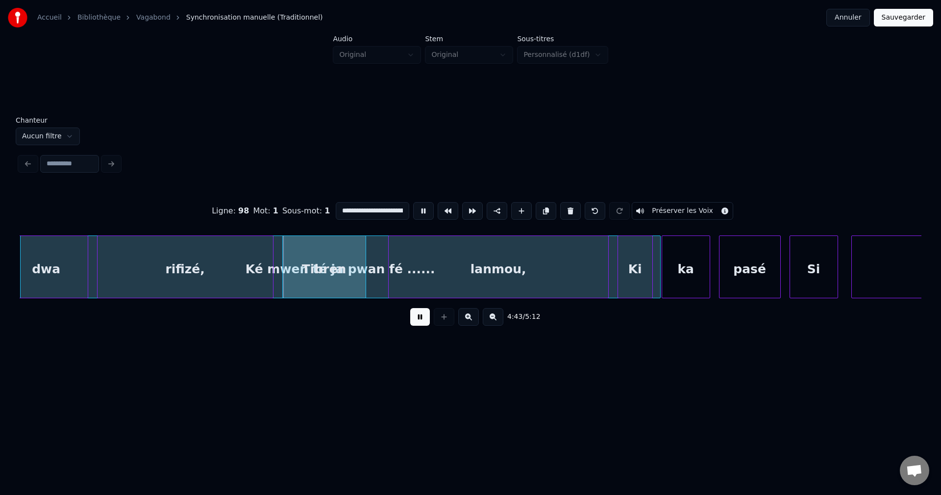
click at [377, 282] on div "Ké mwen té ja pwan fé ......" at bounding box center [341, 269] width 640 height 67
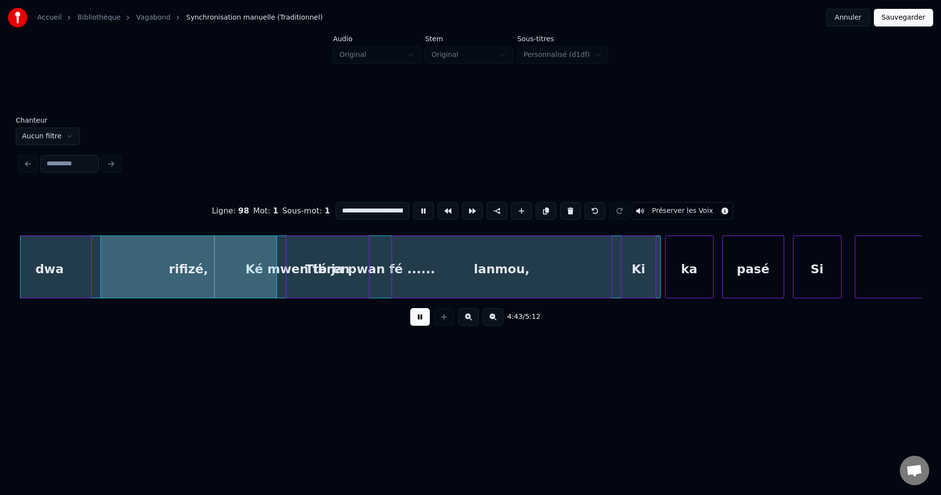
click at [383, 281] on div "Ké mwen té ja pwan fé ......" at bounding box center [341, 269] width 640 height 67
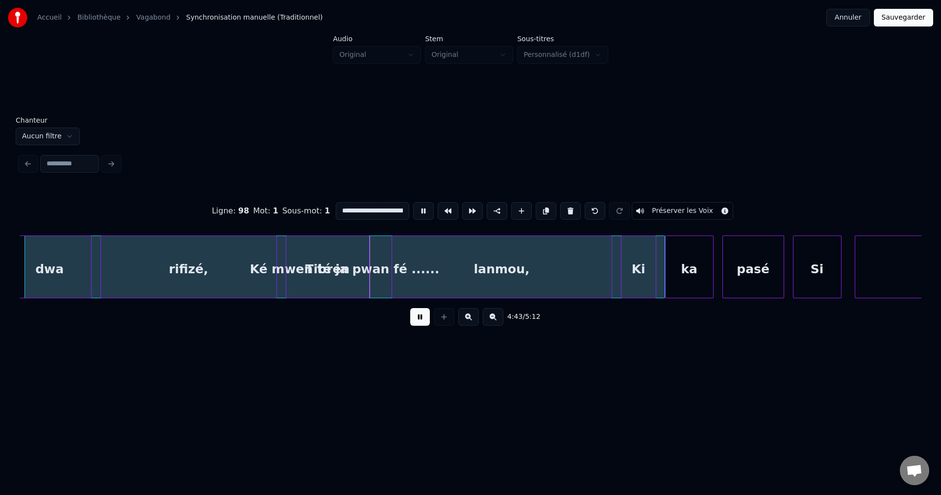
scroll to position [0, 19]
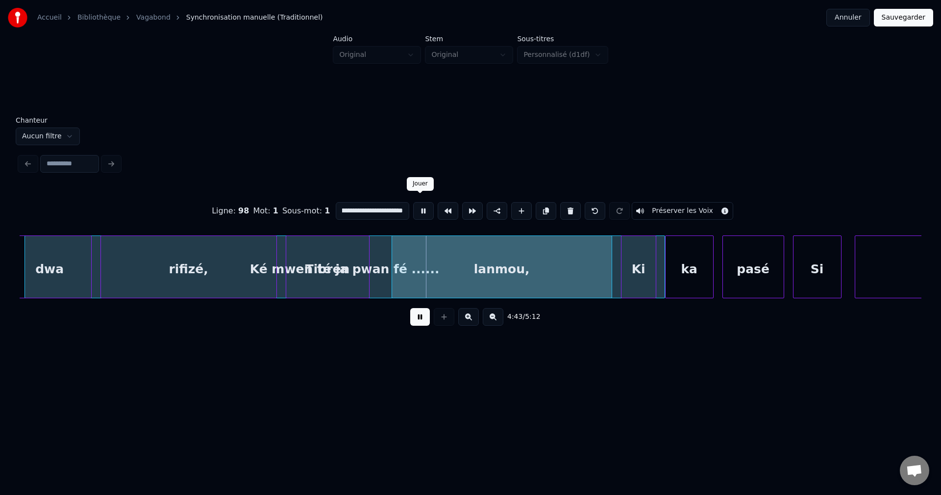
drag, startPoint x: 338, startPoint y: 211, endPoint x: 422, endPoint y: 213, distance: 83.9
click at [420, 212] on div "**********" at bounding box center [471, 210] width 902 height 49
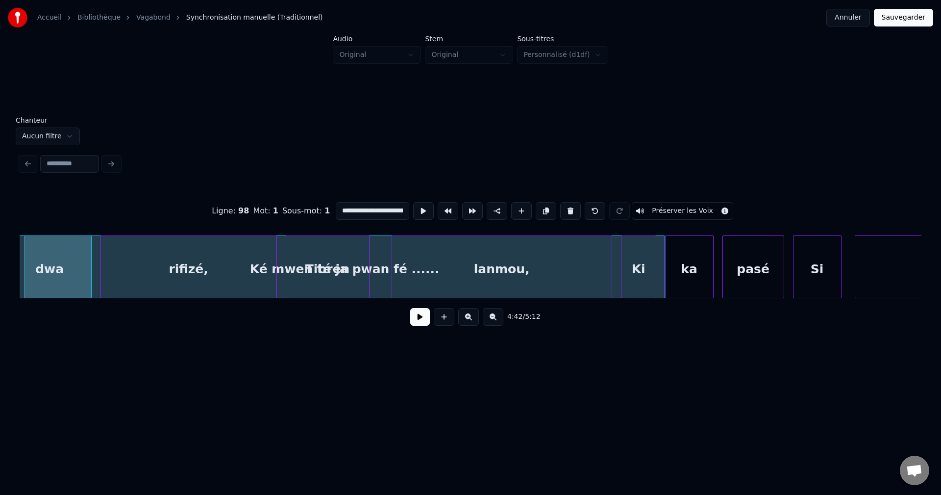
click at [268, 187] on div "**********" at bounding box center [471, 210] width 902 height 49
drag, startPoint x: 338, startPoint y: 206, endPoint x: 424, endPoint y: 209, distance: 85.8
click at [424, 209] on div "**********" at bounding box center [471, 210] width 902 height 49
paste input
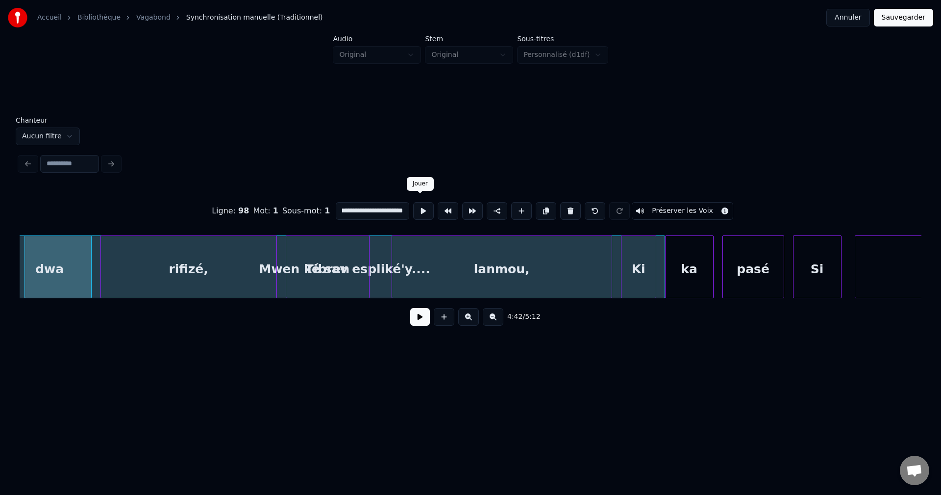
scroll to position [0, 12]
type input "**********"
click at [898, 12] on button "Sauvegarder" at bounding box center [903, 18] width 59 height 18
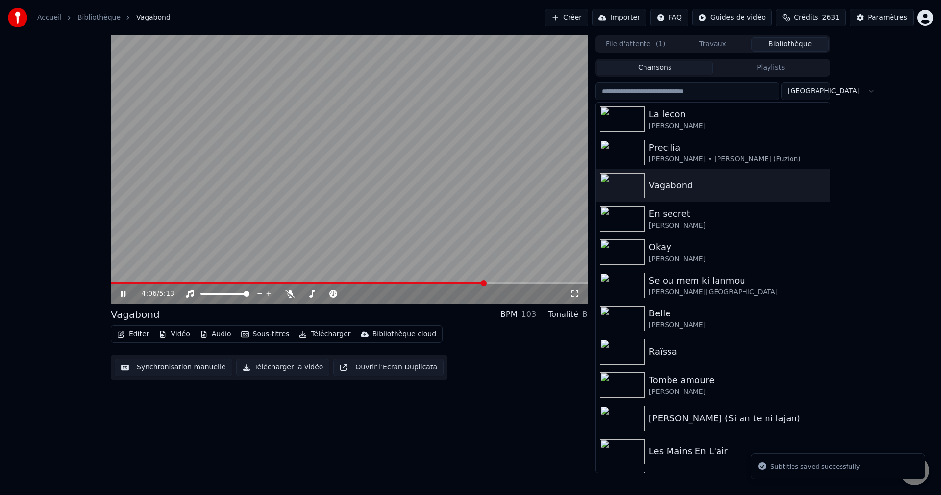
click at [486, 282] on span at bounding box center [349, 283] width 477 height 2
click at [515, 283] on span at bounding box center [349, 283] width 477 height 2
click at [529, 283] on span at bounding box center [349, 283] width 477 height 2
click at [545, 282] on span at bounding box center [349, 283] width 477 height 2
click at [532, 283] on span at bounding box center [330, 283] width 439 height 2
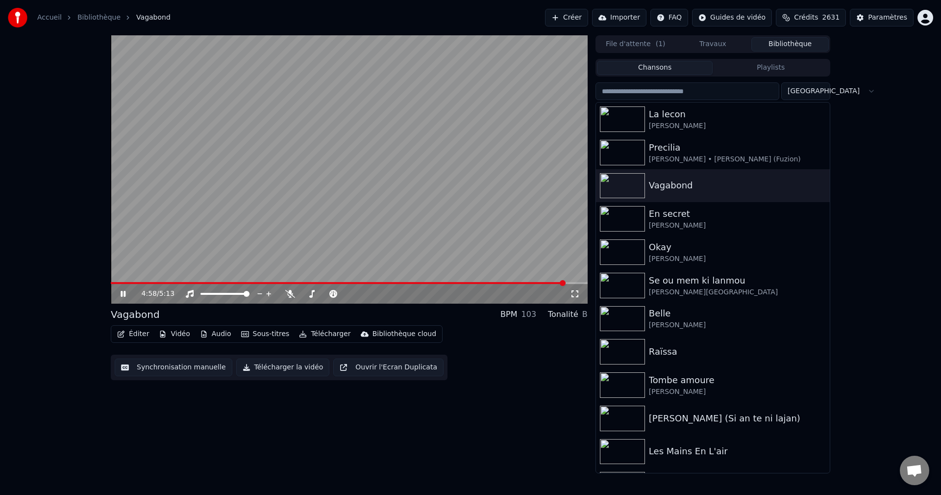
click at [127, 336] on button "Éditer" at bounding box center [133, 334] width 40 height 14
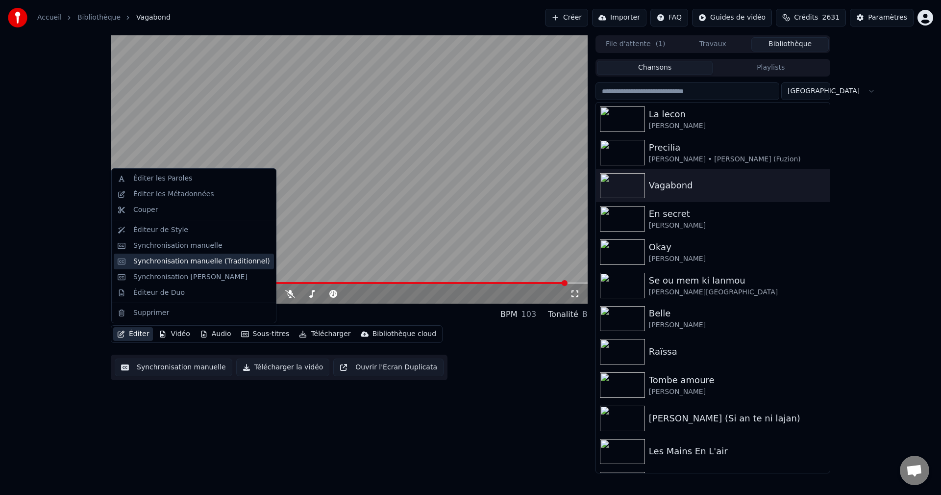
click at [172, 258] on div "Synchronisation manuelle (Traditionnel)" at bounding box center [201, 261] width 137 height 10
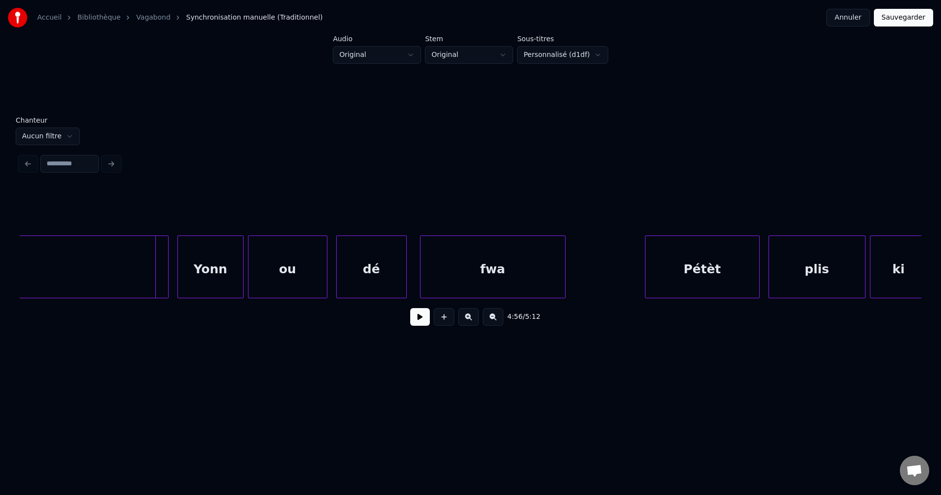
scroll to position [0, 63595]
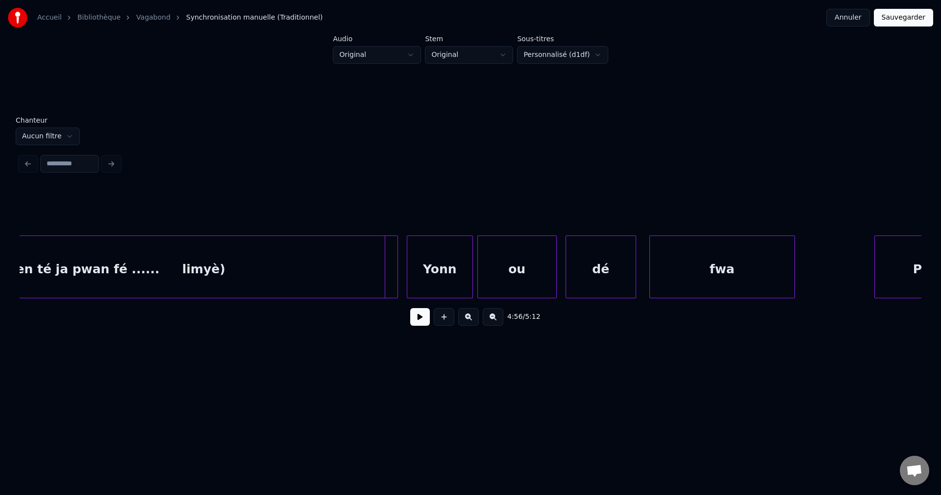
click at [449, 277] on div "Yonn" at bounding box center [439, 269] width 65 height 67
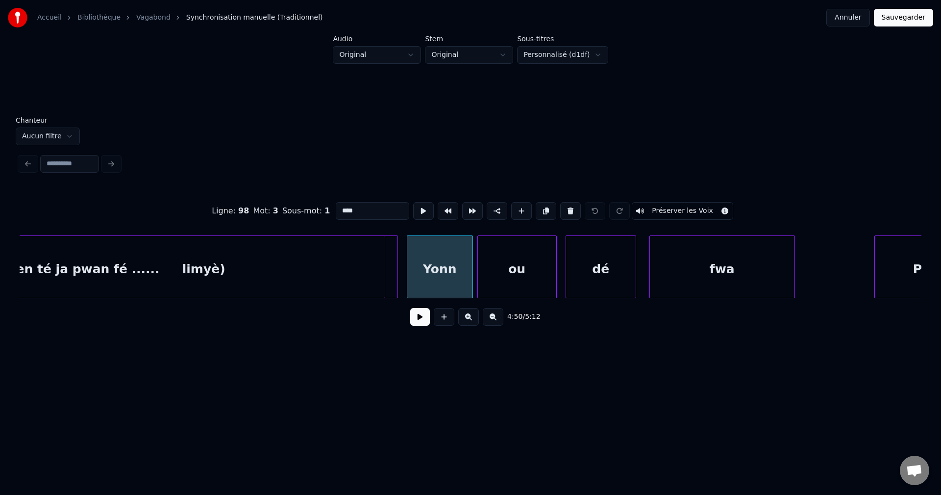
click at [422, 322] on button at bounding box center [420, 317] width 20 height 18
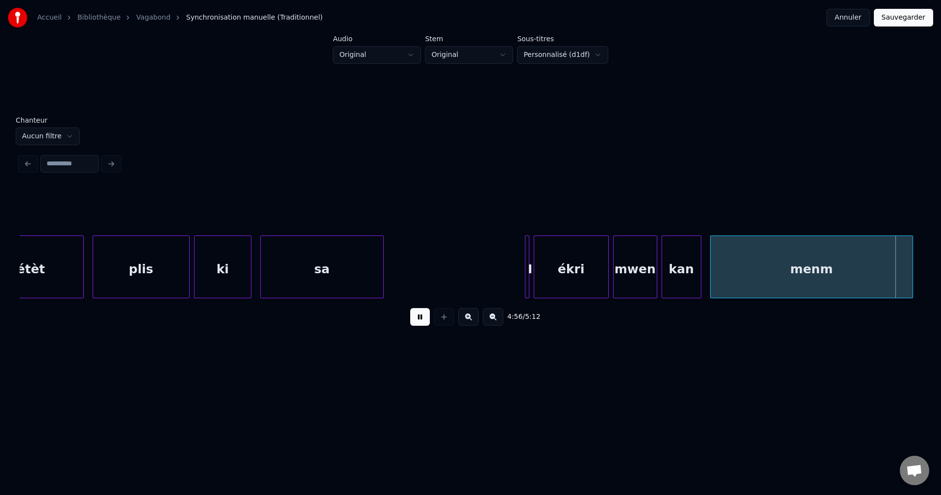
scroll to position [0, 65404]
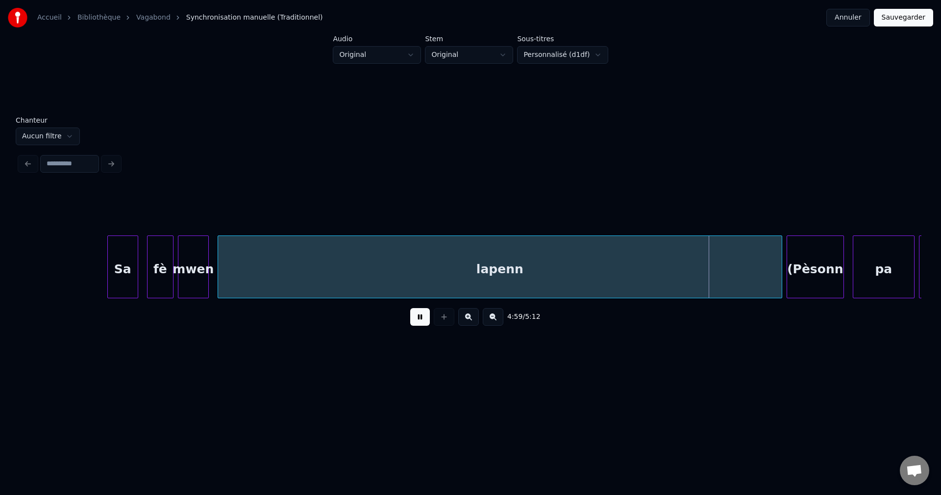
click at [621, 277] on div "lapenn" at bounding box center [500, 269] width 564 height 67
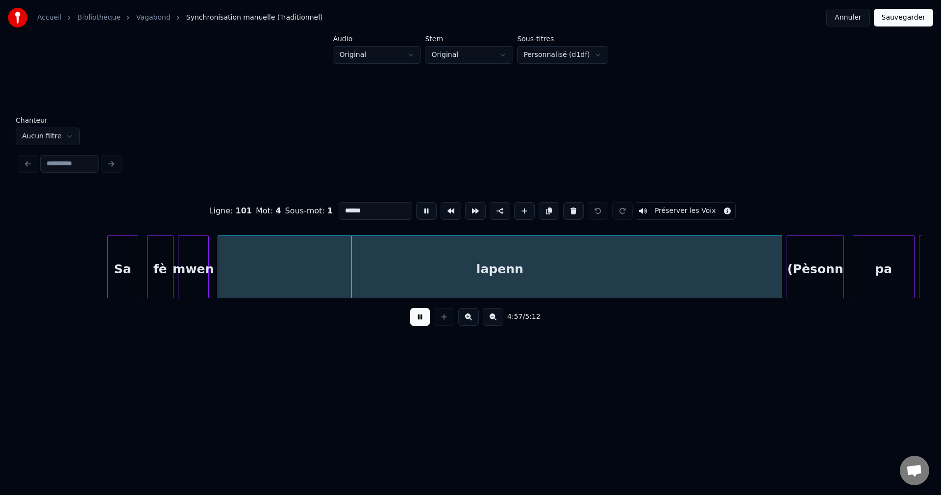
click at [386, 209] on input "******" at bounding box center [376, 211] width 74 height 18
click at [808, 255] on div "(Pèsonn" at bounding box center [815, 269] width 56 height 67
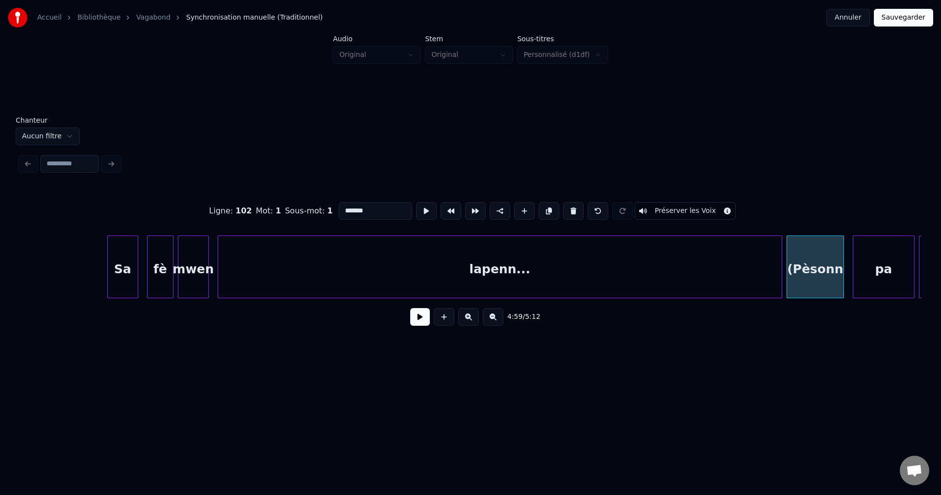
type input "*******"
click at [416, 313] on button at bounding box center [420, 317] width 20 height 18
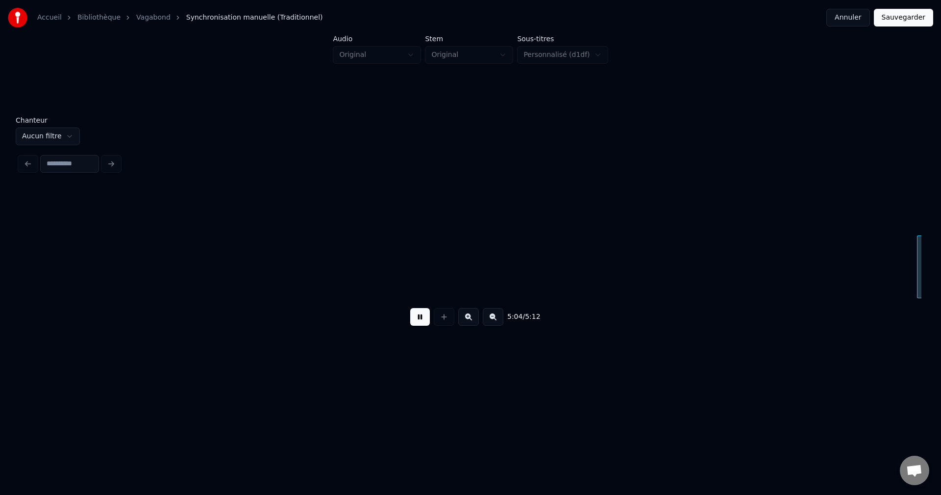
scroll to position [0, 67208]
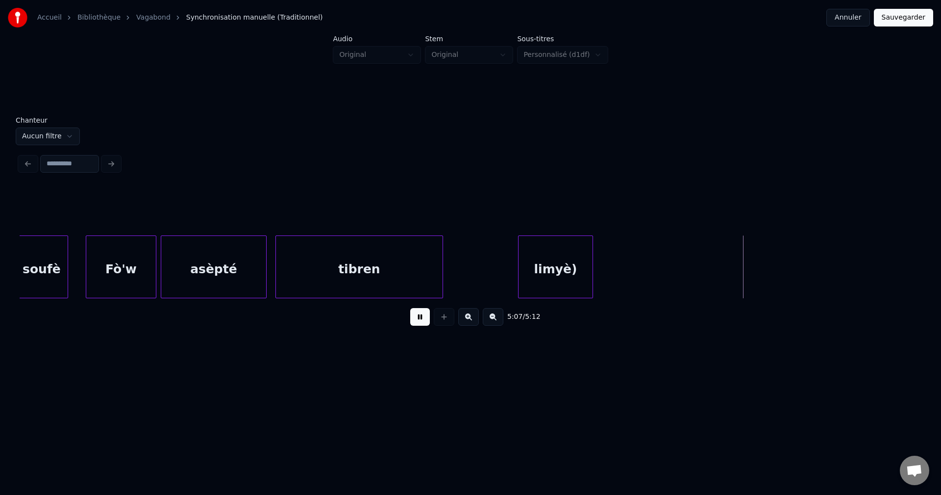
click at [416, 325] on button at bounding box center [420, 317] width 20 height 18
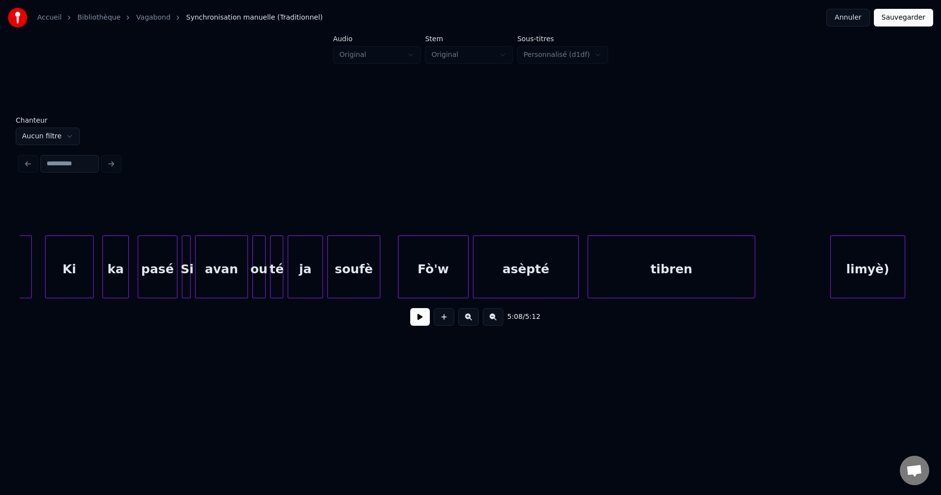
scroll to position [0, 66894]
click at [54, 268] on div "Ki" at bounding box center [71, 269] width 48 height 67
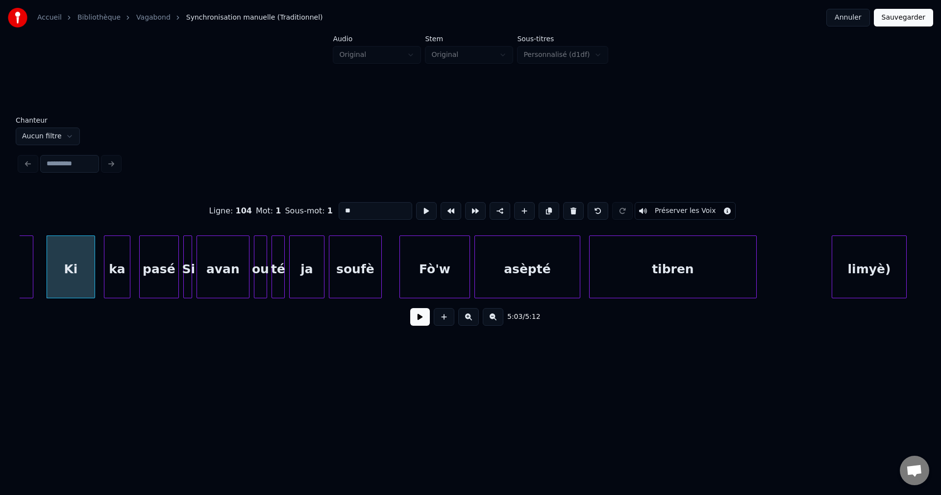
click at [418, 319] on button at bounding box center [420, 317] width 20 height 18
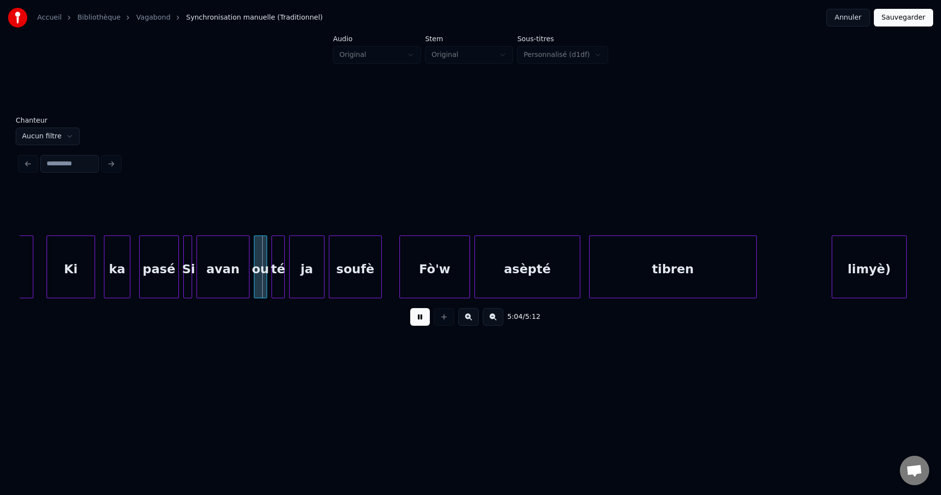
click at [420, 323] on button at bounding box center [420, 317] width 20 height 18
click at [190, 272] on div at bounding box center [190, 267] width 3 height 62
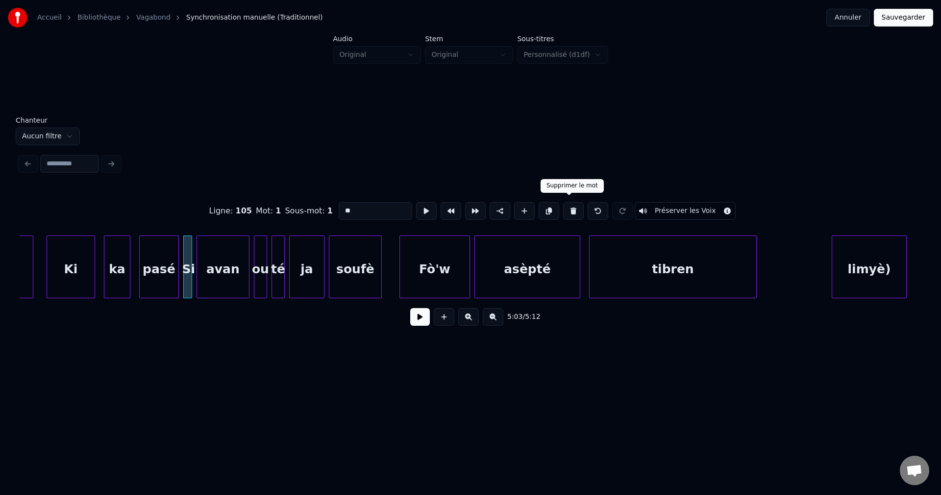
click at [568, 202] on button at bounding box center [573, 211] width 21 height 18
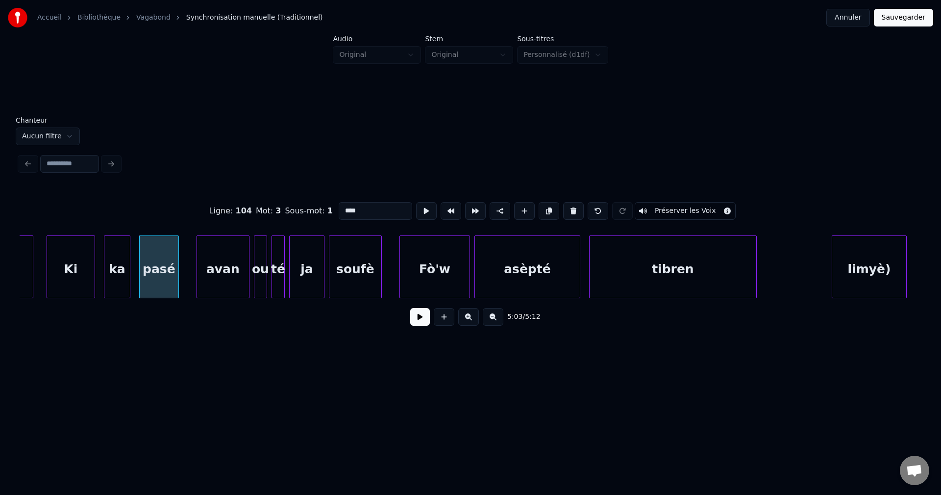
click at [238, 285] on div "avan" at bounding box center [223, 269] width 52 height 67
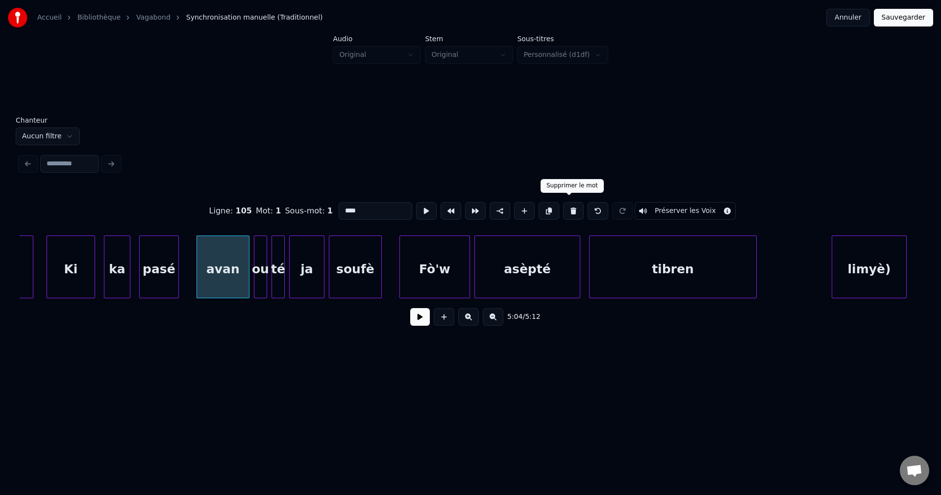
click at [570, 203] on button at bounding box center [573, 211] width 21 height 18
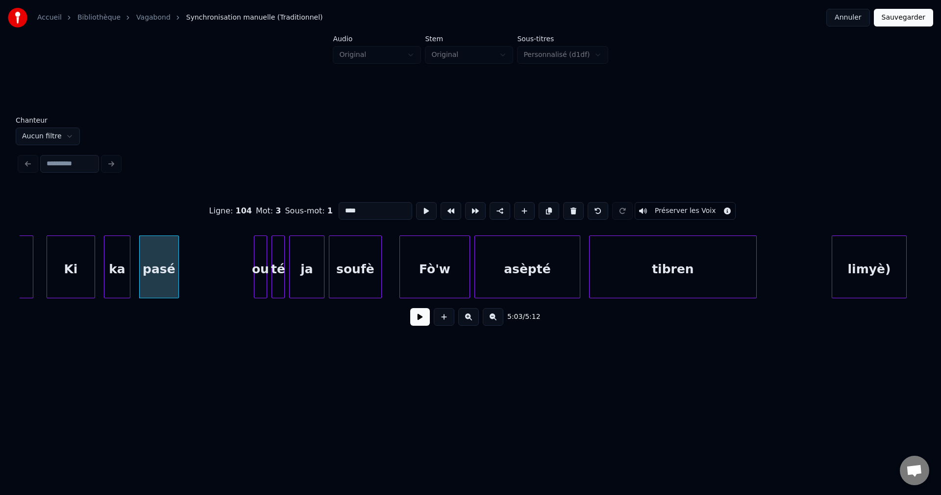
click at [257, 270] on div at bounding box center [255, 267] width 3 height 62
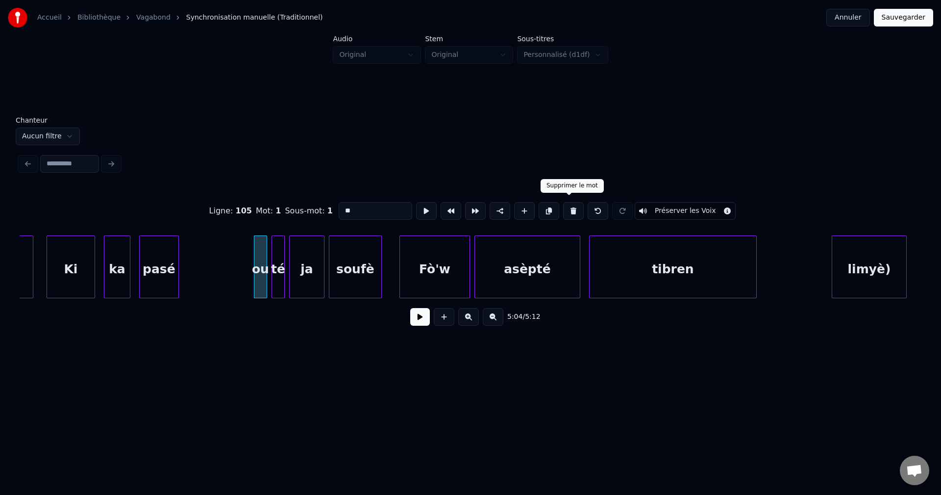
click at [572, 202] on button at bounding box center [573, 211] width 21 height 18
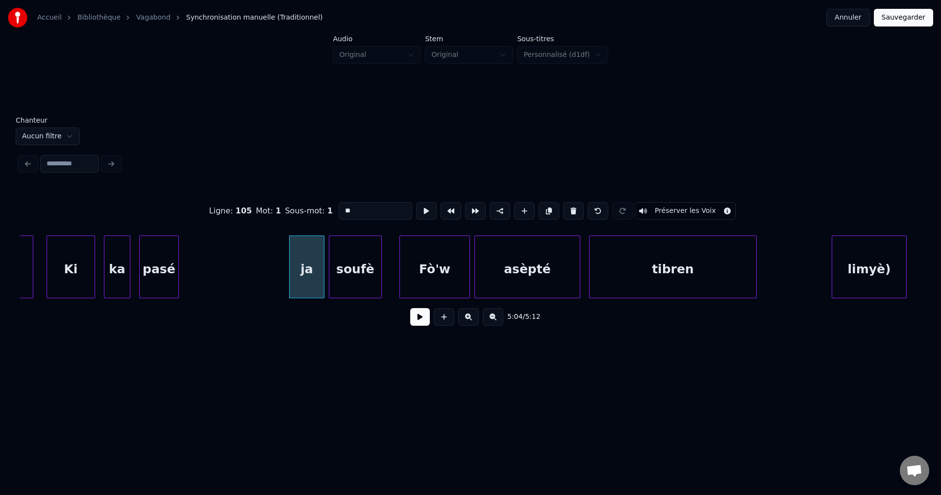
click at [572, 202] on button at bounding box center [573, 211] width 21 height 18
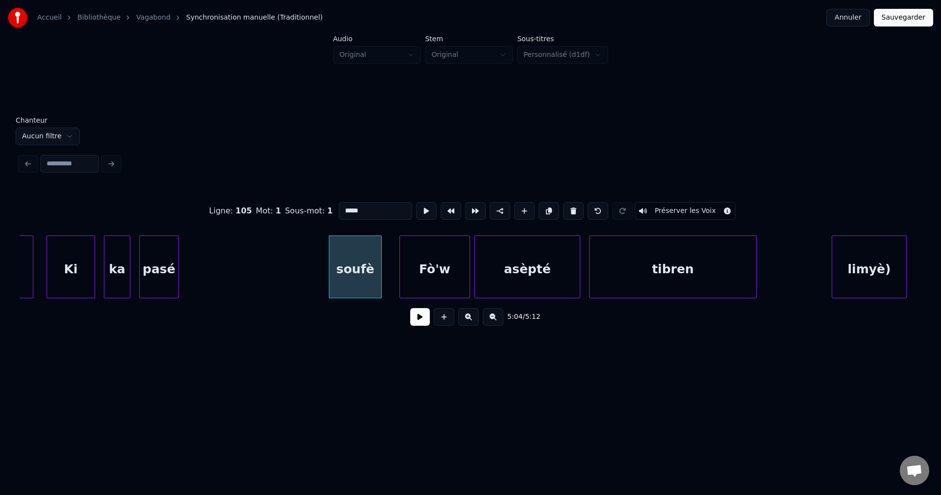
click at [572, 202] on button at bounding box center [573, 211] width 21 height 18
type input "****"
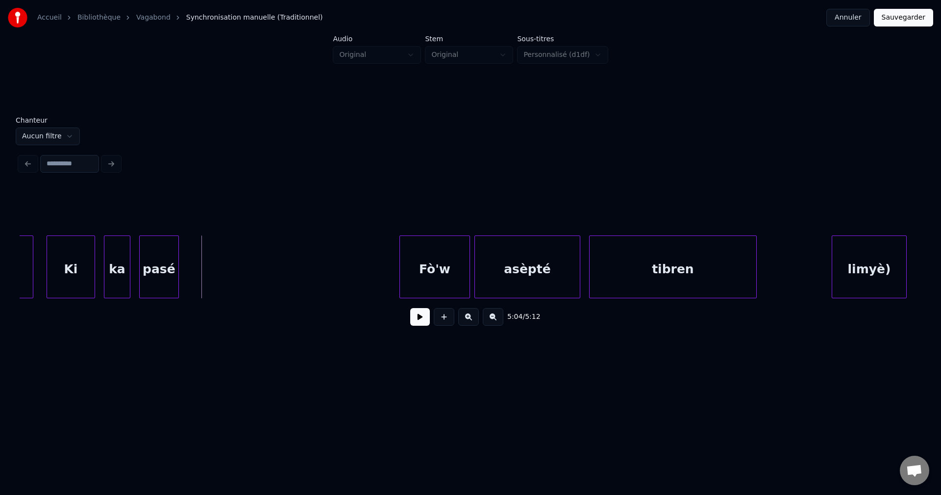
click at [421, 258] on div "Fò'w" at bounding box center [435, 269] width 70 height 67
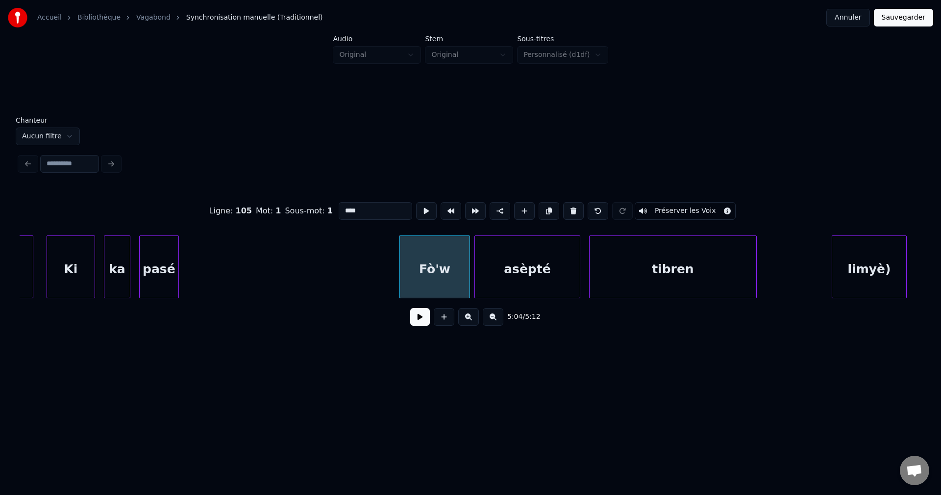
click at [165, 274] on div "pasé" at bounding box center [159, 269] width 39 height 67
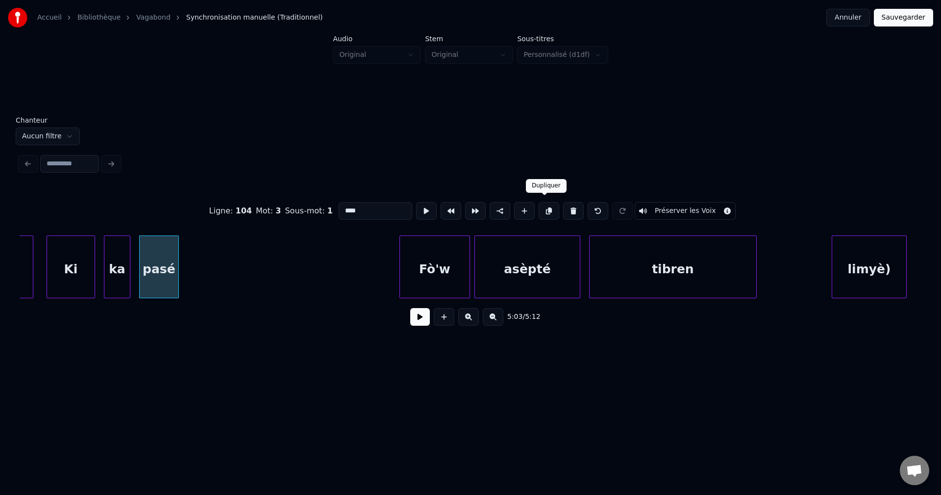
click at [543, 206] on button at bounding box center [549, 211] width 21 height 18
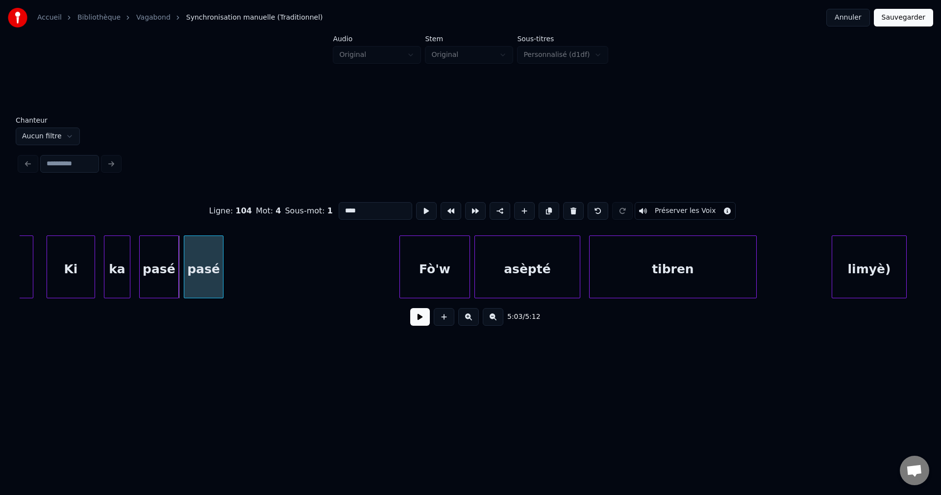
click at [217, 253] on div "pasé" at bounding box center [203, 269] width 39 height 67
drag, startPoint x: 381, startPoint y: 207, endPoint x: 205, endPoint y: 201, distance: 176.6
click at [217, 213] on div "Ligne : 104 Mot : 4 Sous-mot : 1 **** Préserver les Voix" at bounding box center [471, 210] width 902 height 49
type input "**********"
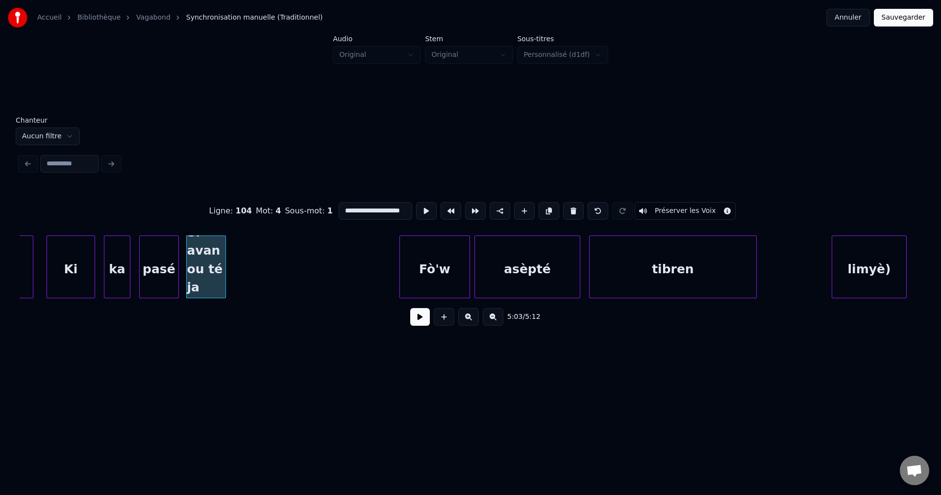
scroll to position [0, 0]
click at [423, 325] on button at bounding box center [420, 317] width 20 height 18
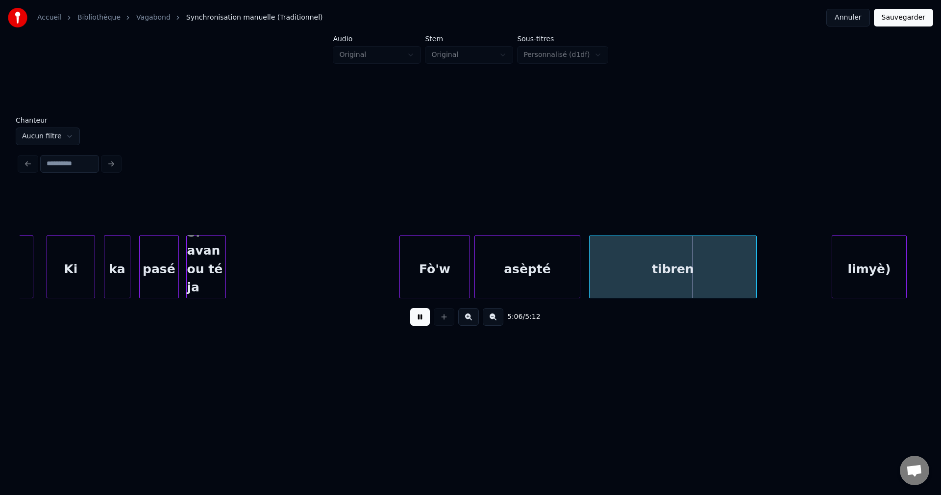
click at [424, 312] on button at bounding box center [420, 317] width 20 height 18
click at [432, 265] on div "Fò'w" at bounding box center [435, 269] width 70 height 67
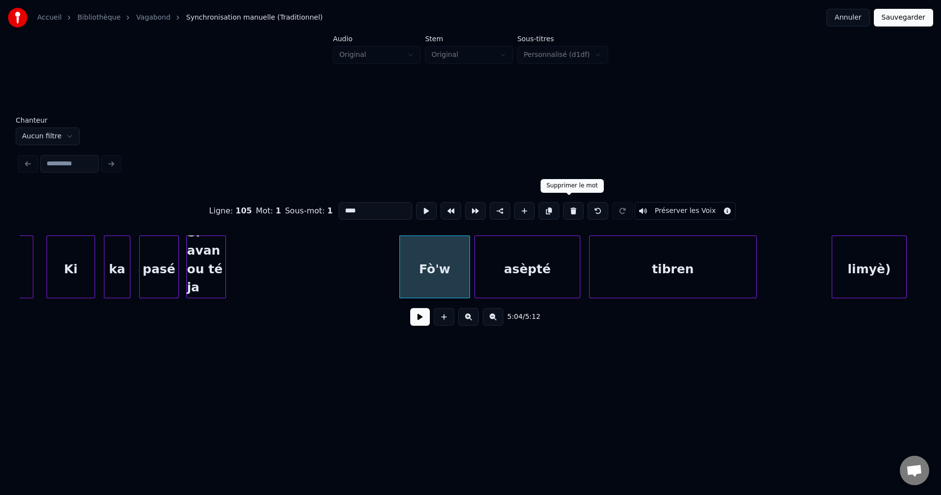
click at [569, 208] on button at bounding box center [573, 211] width 21 height 18
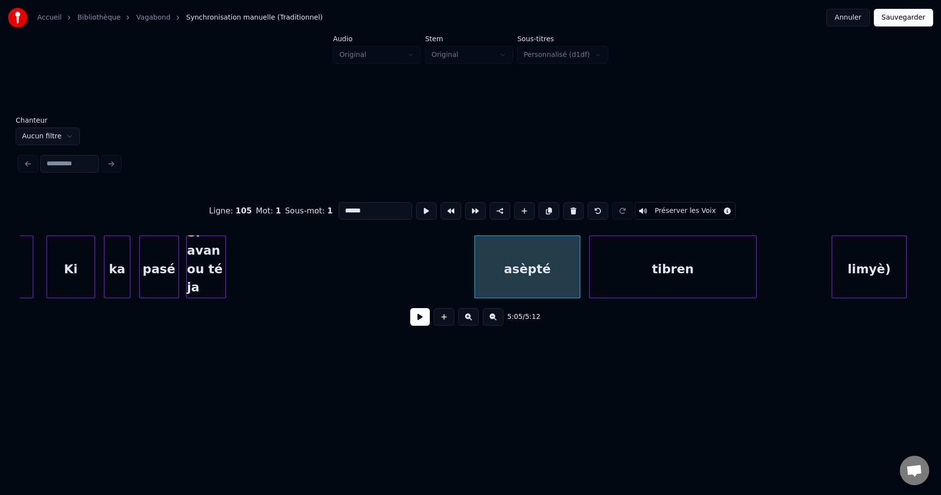
click at [569, 208] on button at bounding box center [573, 211] width 21 height 18
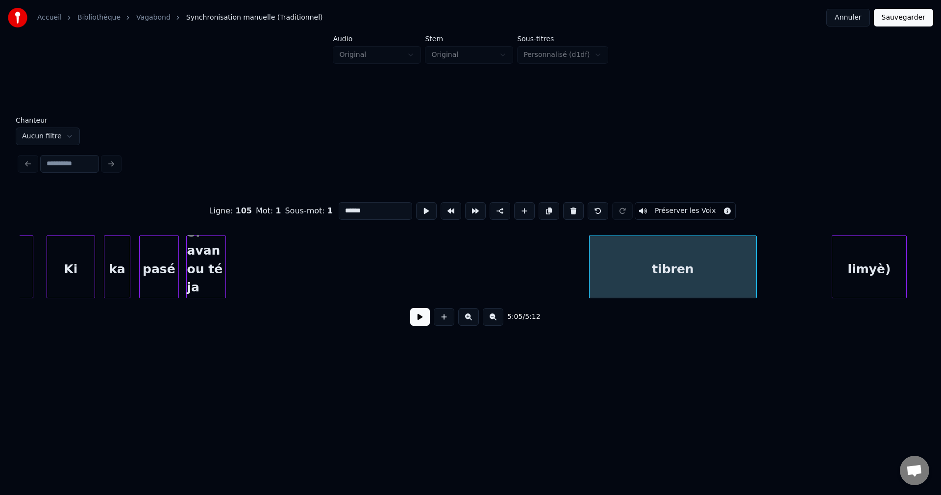
click at [569, 208] on button at bounding box center [573, 211] width 21 height 18
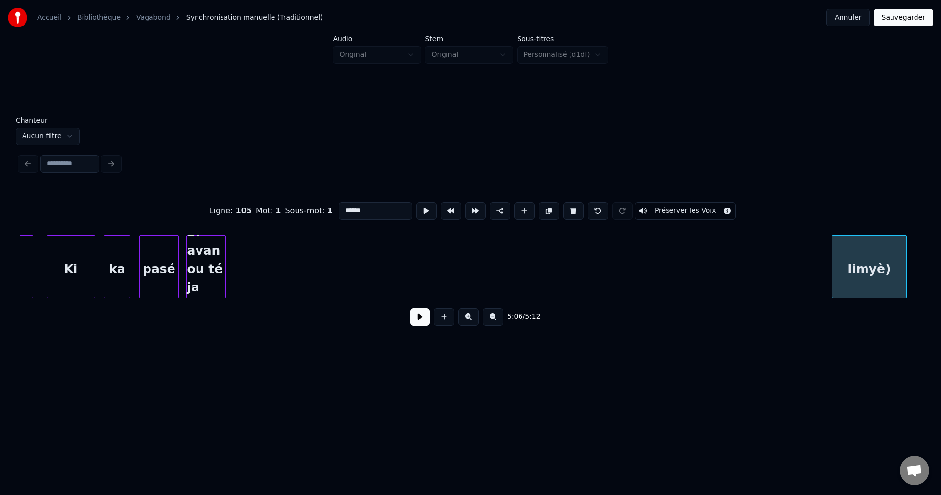
click at [340, 206] on input "******" at bounding box center [376, 211] width 74 height 18
click at [202, 269] on div "Si avan ou té ja soufè" at bounding box center [206, 269] width 39 height 67
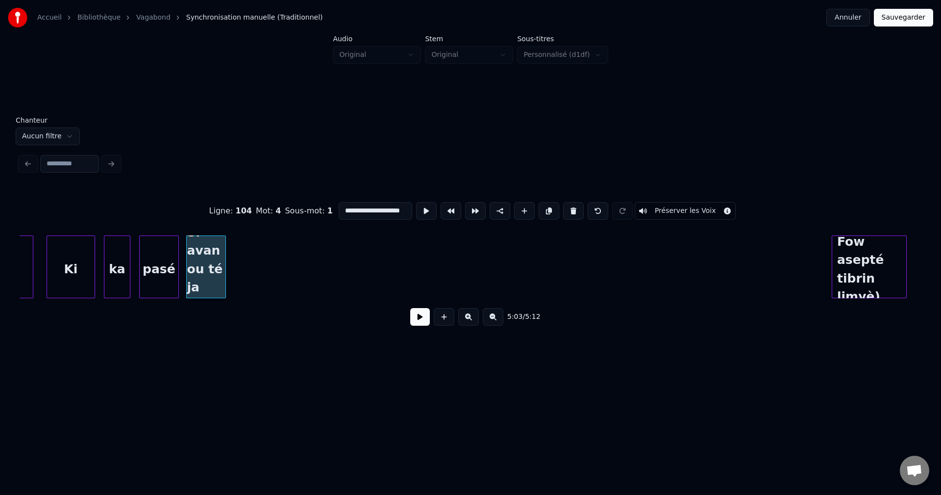
type input "**********"
click at [425, 321] on button at bounding box center [420, 317] width 20 height 18
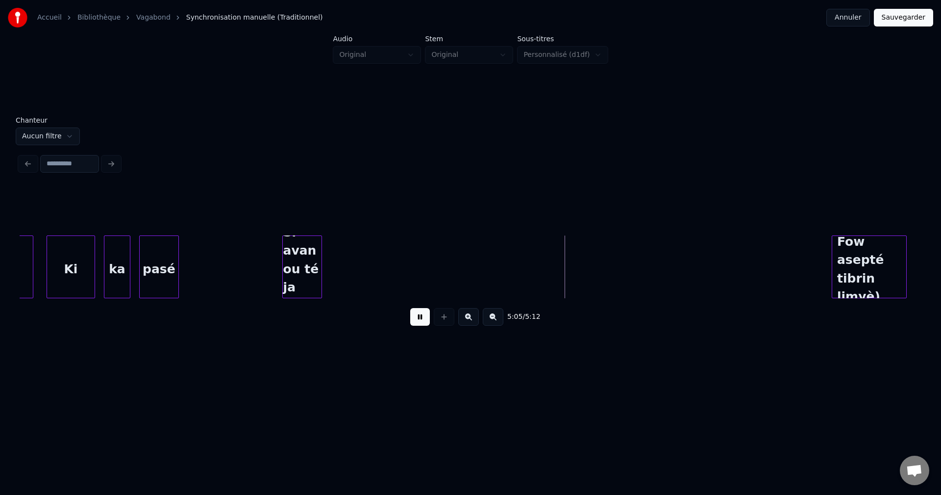
click at [305, 263] on div "Si avan ou té ja soufè" at bounding box center [302, 269] width 39 height 67
click at [735, 279] on div at bounding box center [734, 267] width 3 height 62
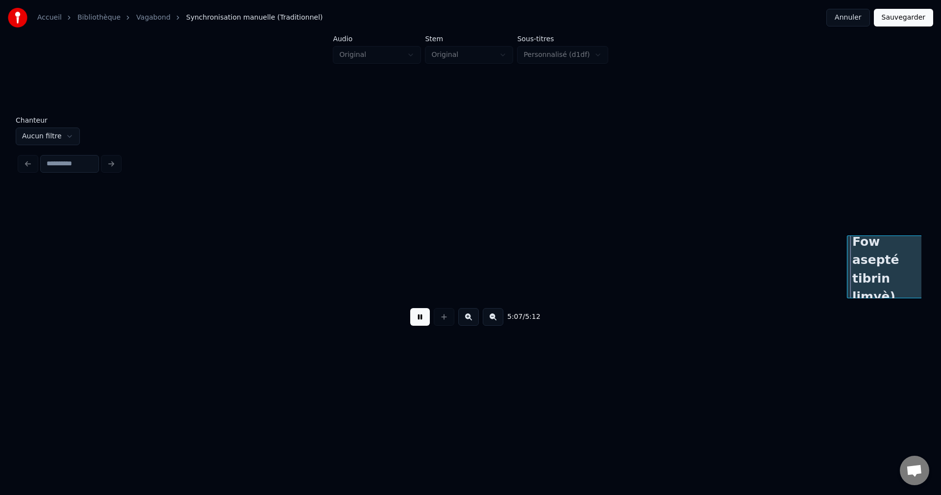
scroll to position [0, 67775]
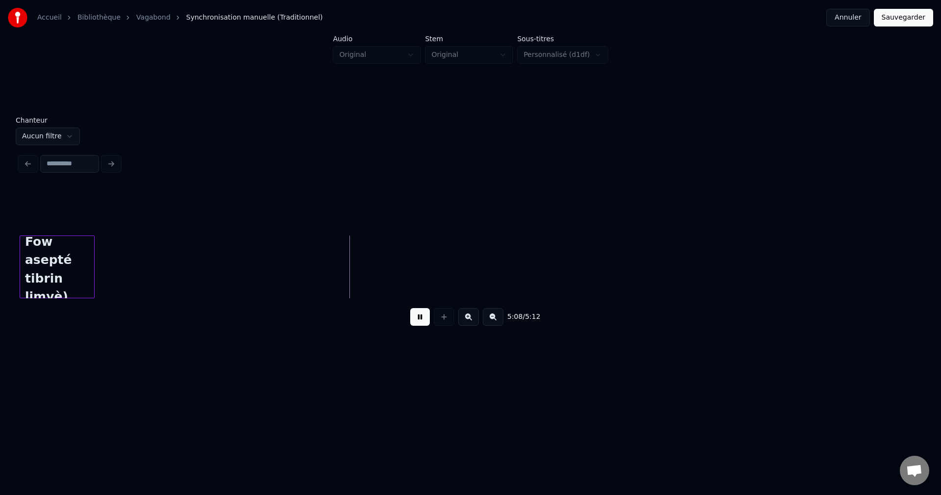
click at [49, 261] on div "Fow asepté tibrin limyè)" at bounding box center [57, 269] width 74 height 67
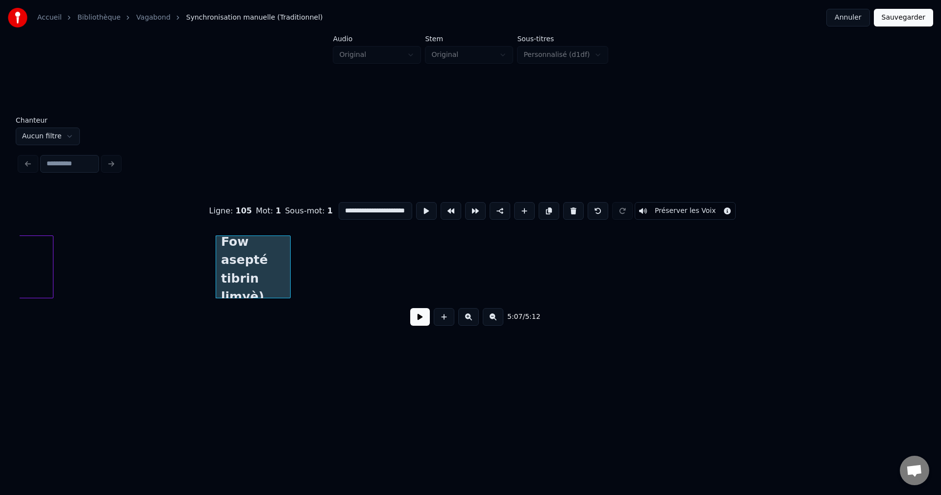
type input "**********"
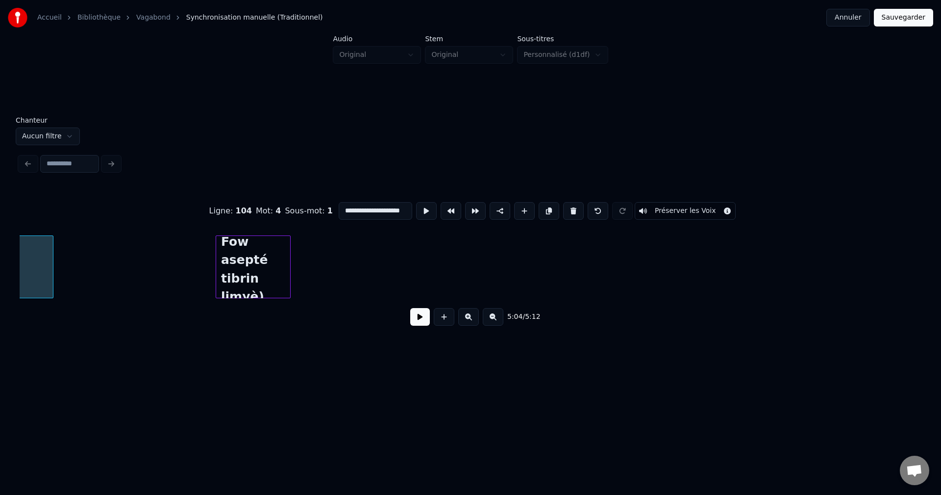
scroll to position [0, 67157]
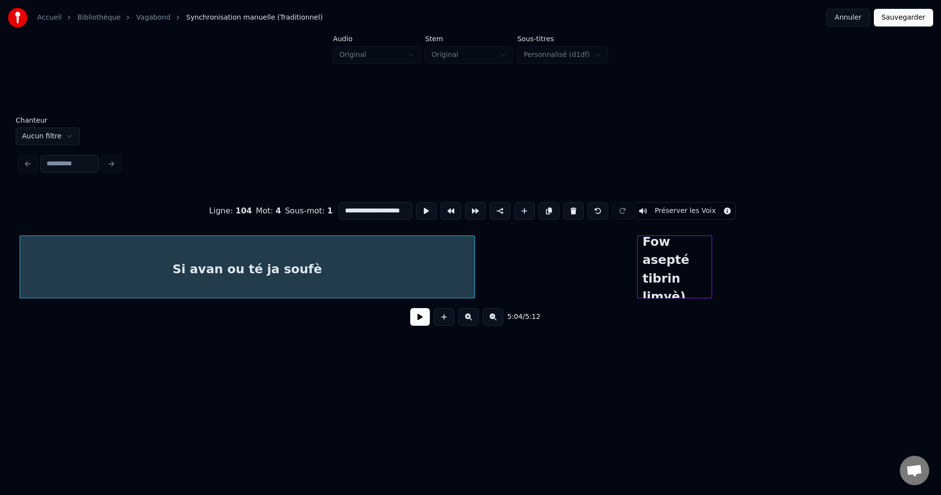
click at [407, 323] on div "5:04 / 5:12" at bounding box center [470, 317] width 886 height 22
click at [418, 320] on button at bounding box center [420, 317] width 20 height 18
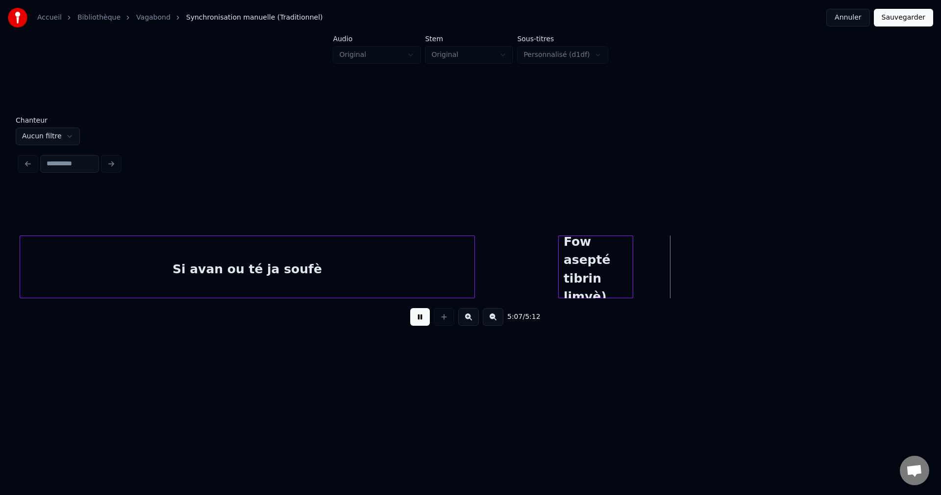
click at [594, 274] on div "Fow asepté tibrin limyè)" at bounding box center [596, 269] width 74 height 67
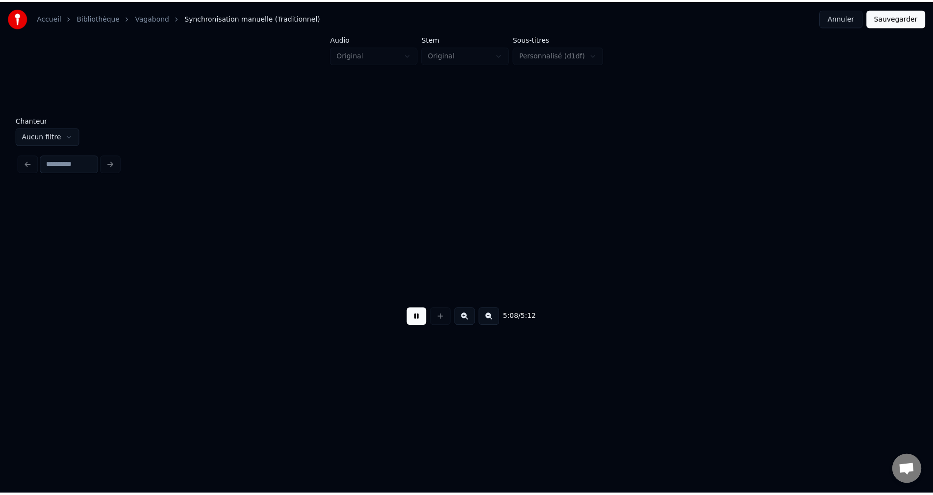
scroll to position [0, 67694]
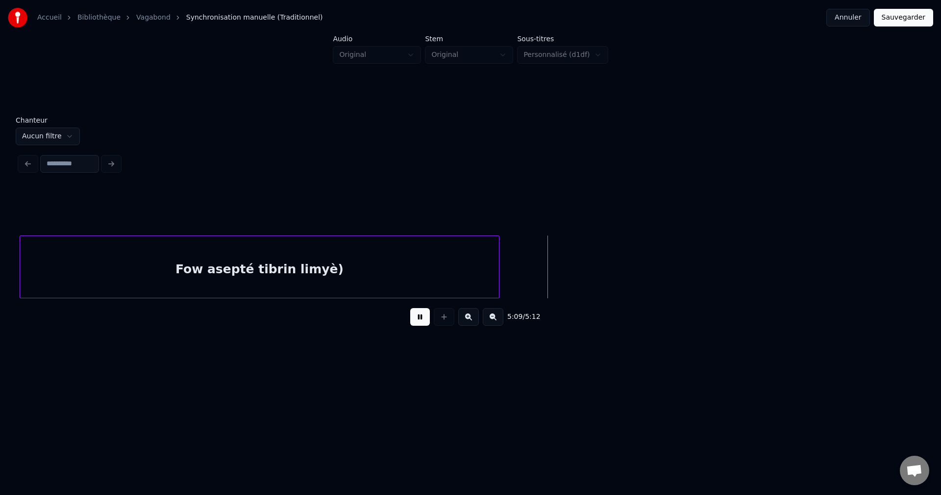
click at [499, 257] on div at bounding box center [497, 267] width 3 height 62
click at [905, 23] on button "Sauvegarder" at bounding box center [903, 18] width 59 height 18
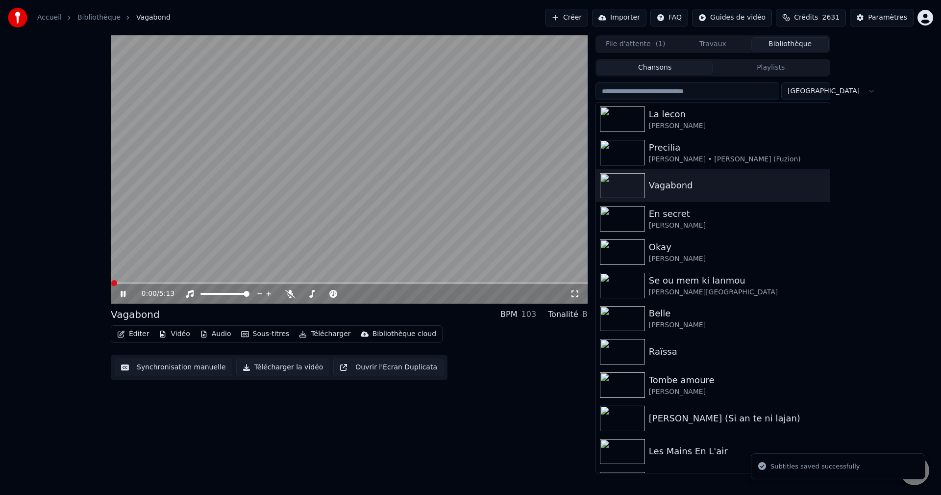
click at [143, 330] on button "Éditer" at bounding box center [133, 334] width 40 height 14
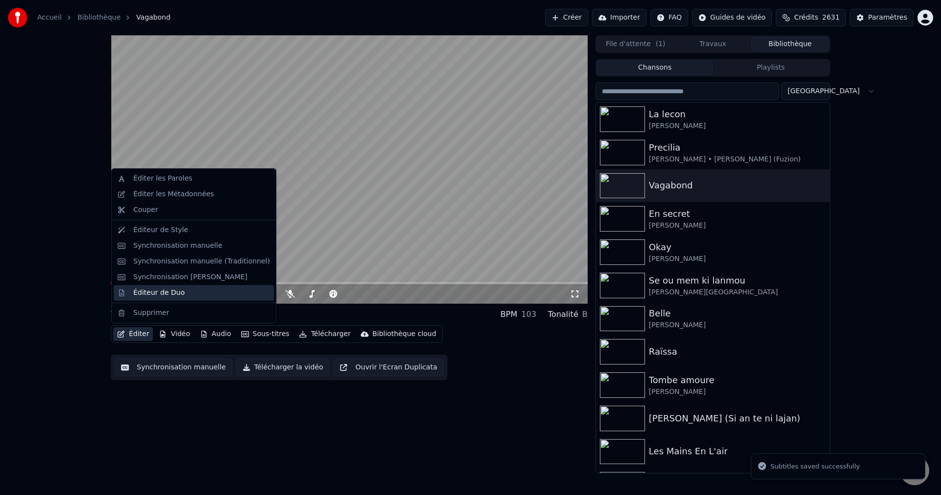
click at [178, 294] on div "Éditeur de Duo" at bounding box center [158, 293] width 51 height 10
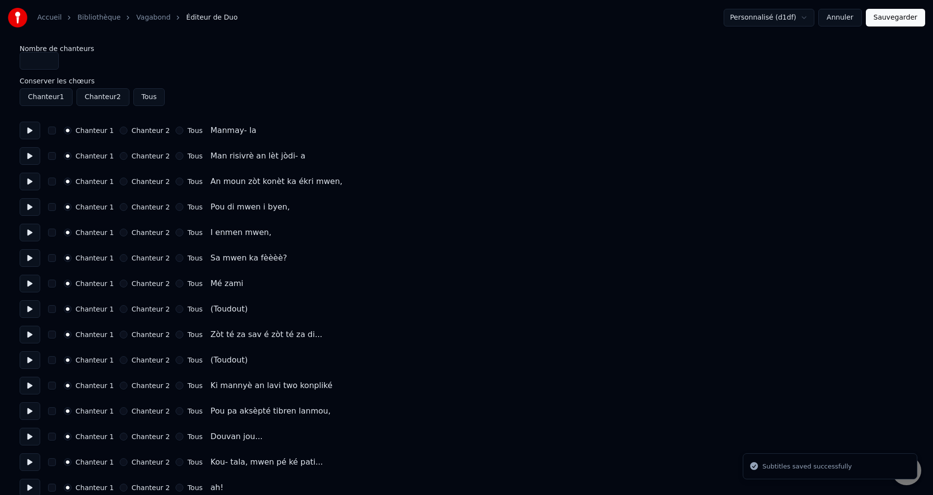
click at [35, 133] on button at bounding box center [30, 131] width 21 height 18
click at [33, 161] on button at bounding box center [30, 156] width 21 height 18
click at [45, 130] on div "Chanteur 1 Chanteur 2 Tous Manmay- la" at bounding box center [467, 131] width 894 height 18
click at [35, 132] on button at bounding box center [30, 131] width 21 height 18
click at [28, 156] on button at bounding box center [30, 156] width 21 height 18
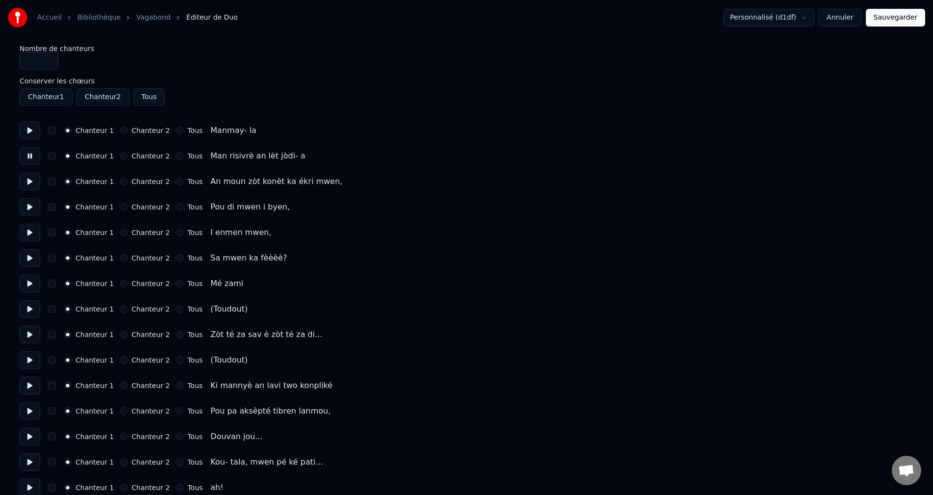
click at [30, 185] on button at bounding box center [30, 182] width 21 height 18
click at [26, 204] on button at bounding box center [30, 207] width 21 height 18
click at [32, 238] on button at bounding box center [30, 233] width 21 height 18
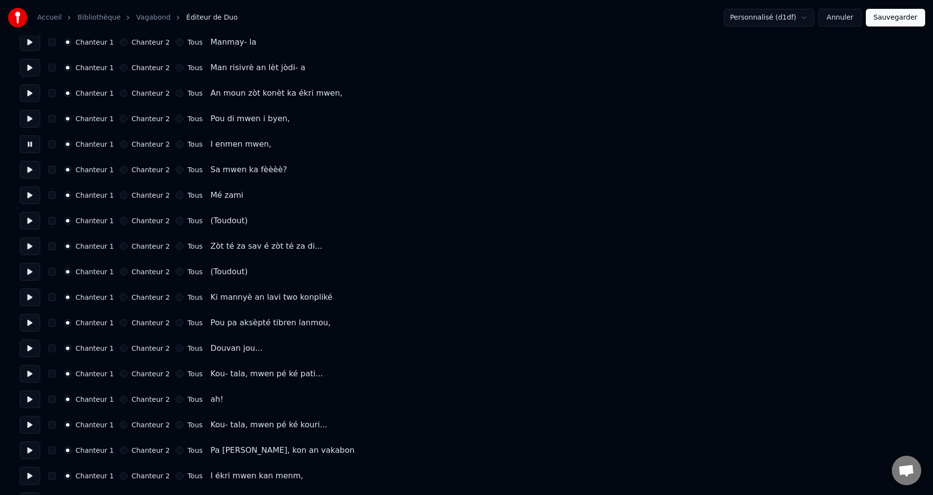
scroll to position [98, 0]
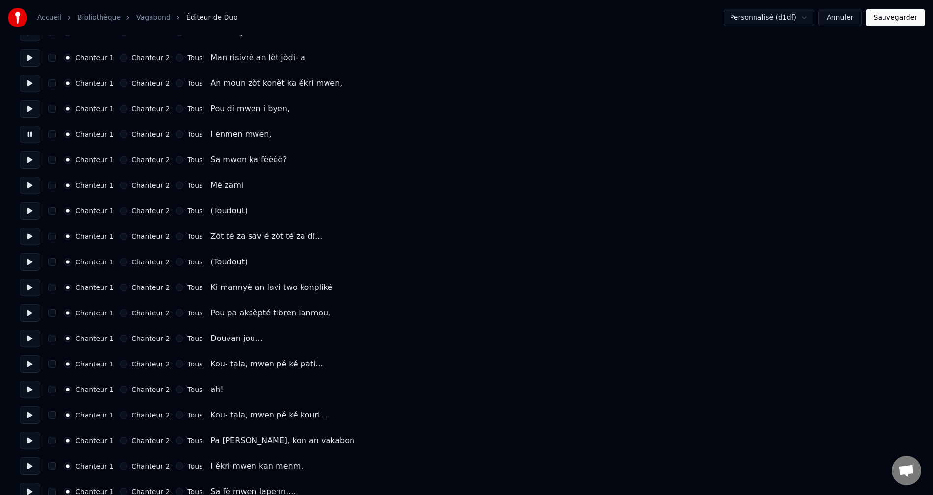
click at [30, 157] on button at bounding box center [30, 160] width 21 height 18
click at [30, 187] on button at bounding box center [30, 185] width 21 height 18
click at [27, 217] on button at bounding box center [30, 211] width 21 height 18
click at [120, 209] on button "Chanteur 2" at bounding box center [124, 211] width 8 height 8
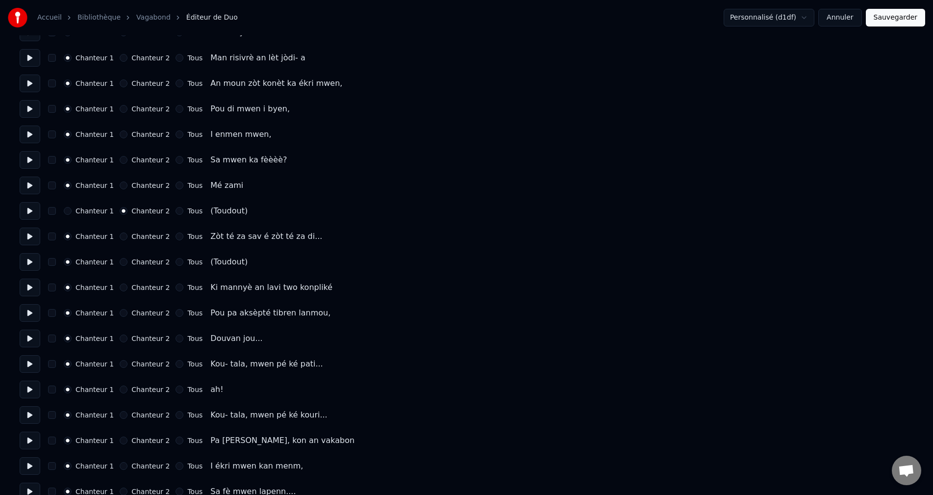
click at [26, 239] on button at bounding box center [30, 236] width 21 height 18
drag, startPoint x: 17, startPoint y: 268, endPoint x: 38, endPoint y: 259, distance: 22.2
click at [31, 262] on button at bounding box center [30, 262] width 21 height 18
click at [120, 258] on div "Chanteur 2" at bounding box center [145, 262] width 50 height 8
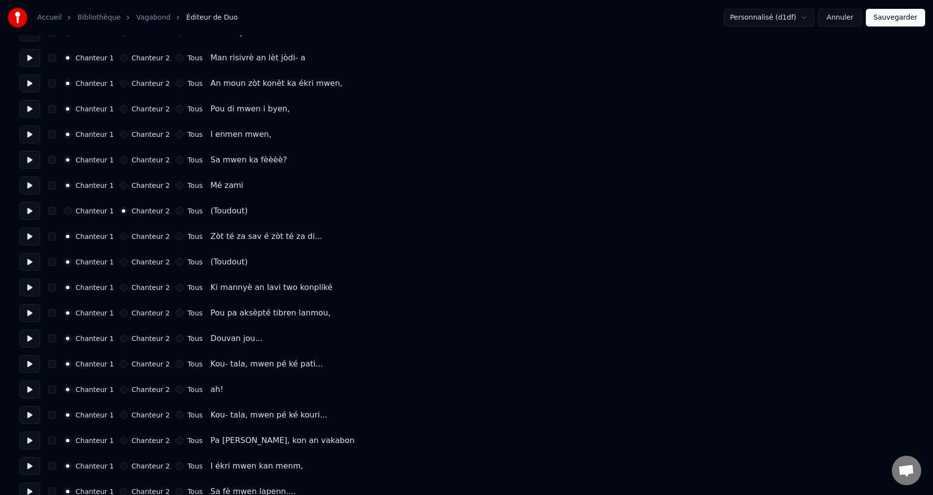
click at [120, 262] on button "Chanteur 2" at bounding box center [124, 262] width 8 height 8
click at [36, 286] on button at bounding box center [30, 287] width 21 height 18
click at [32, 308] on button at bounding box center [30, 313] width 21 height 18
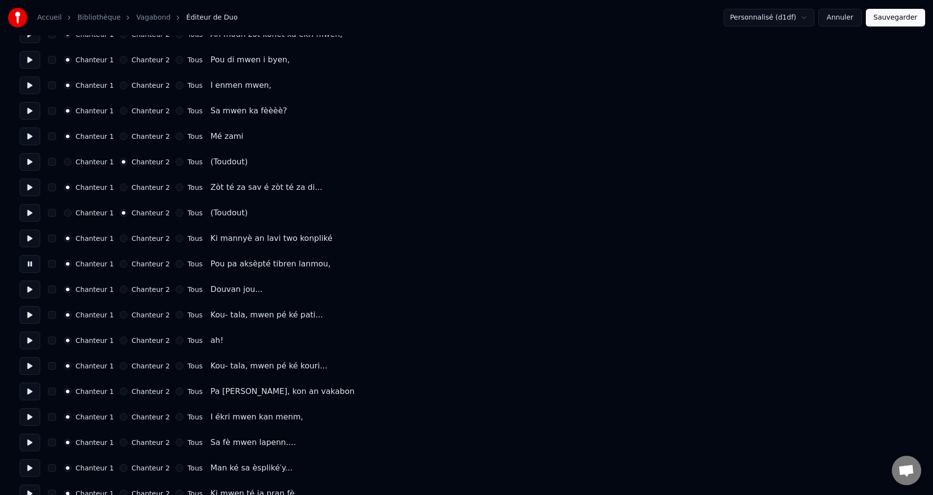
click at [28, 285] on button at bounding box center [30, 289] width 21 height 18
click at [30, 313] on button at bounding box center [30, 315] width 21 height 18
click at [34, 339] on button at bounding box center [30, 340] width 21 height 18
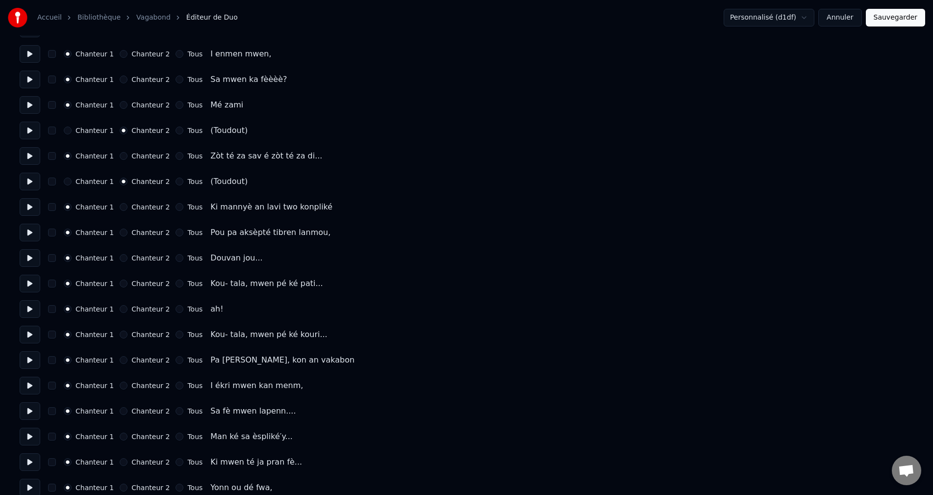
scroll to position [196, 0]
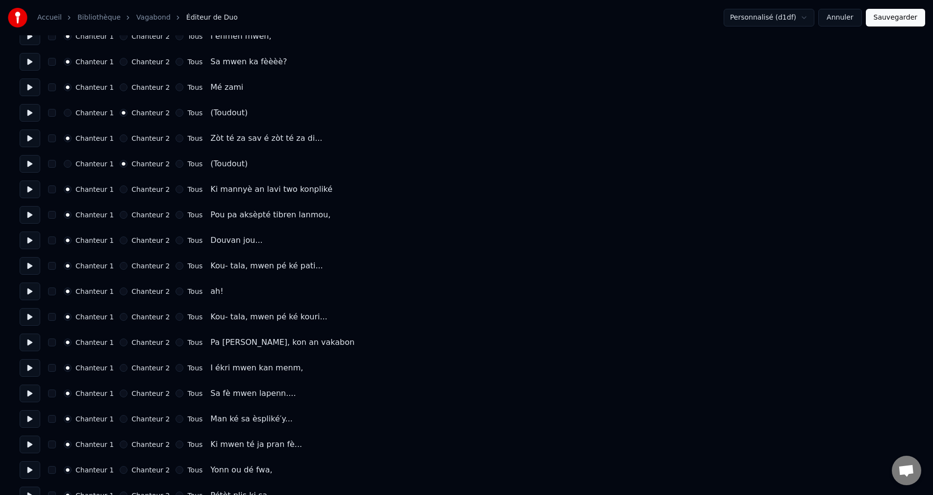
click at [35, 288] on button at bounding box center [30, 291] width 21 height 18
click at [120, 288] on button "Chanteur 2" at bounding box center [124, 291] width 8 height 8
click at [35, 320] on button at bounding box center [30, 317] width 21 height 18
click at [30, 337] on button at bounding box center [30, 342] width 21 height 18
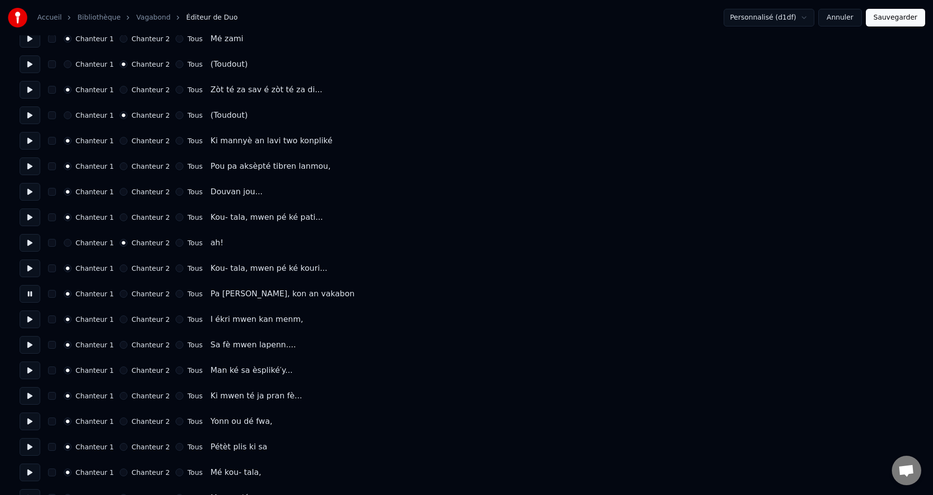
scroll to position [245, 0]
click at [30, 320] on button at bounding box center [30, 319] width 21 height 18
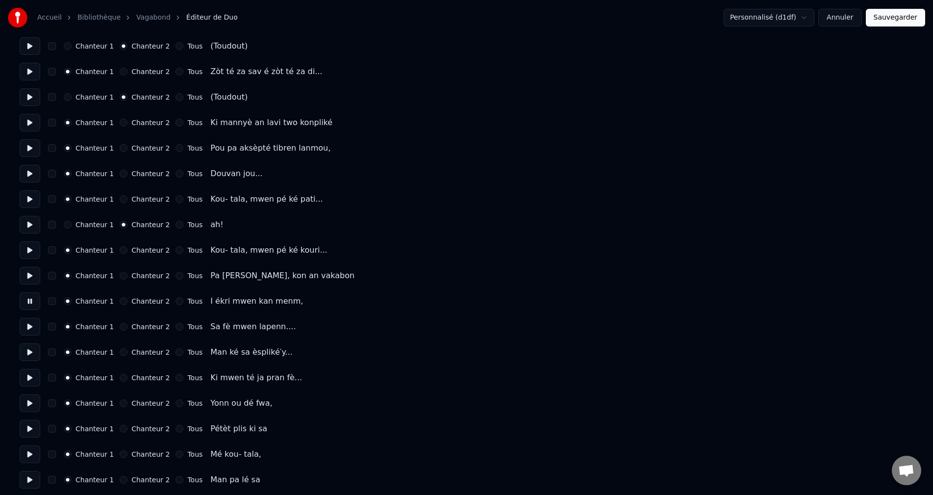
scroll to position [294, 0]
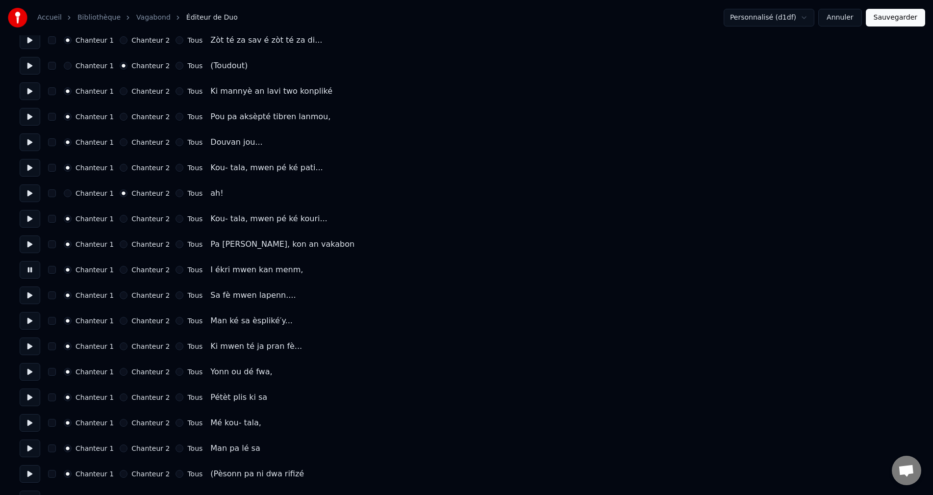
click at [24, 290] on button at bounding box center [30, 295] width 21 height 18
click at [30, 318] on button at bounding box center [30, 321] width 21 height 18
click at [32, 344] on button at bounding box center [30, 346] width 21 height 18
click at [28, 373] on button at bounding box center [30, 372] width 21 height 18
click at [30, 395] on button at bounding box center [30, 397] width 21 height 18
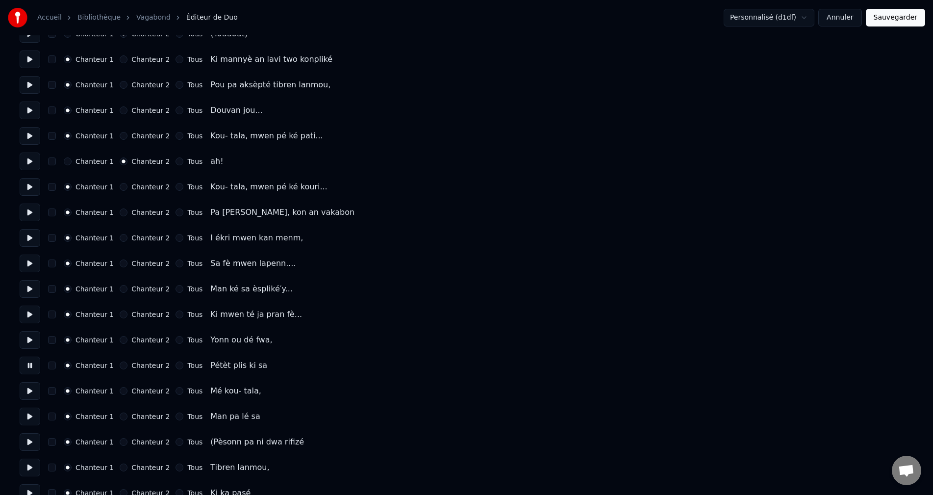
scroll to position [343, 0]
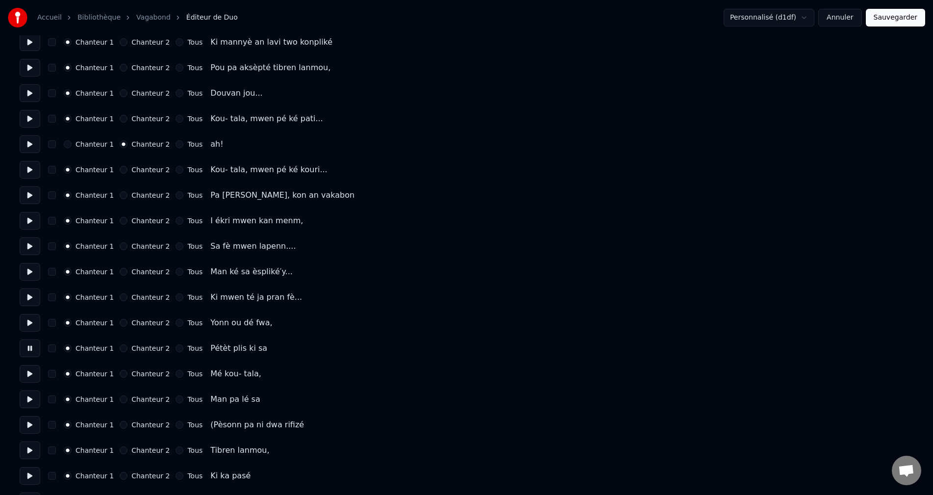
click at [27, 379] on button at bounding box center [30, 374] width 21 height 18
click at [28, 399] on button at bounding box center [30, 399] width 21 height 18
click at [26, 419] on button at bounding box center [30, 425] width 21 height 18
click at [120, 425] on button "Chanteur 2" at bounding box center [124, 425] width 8 height 8
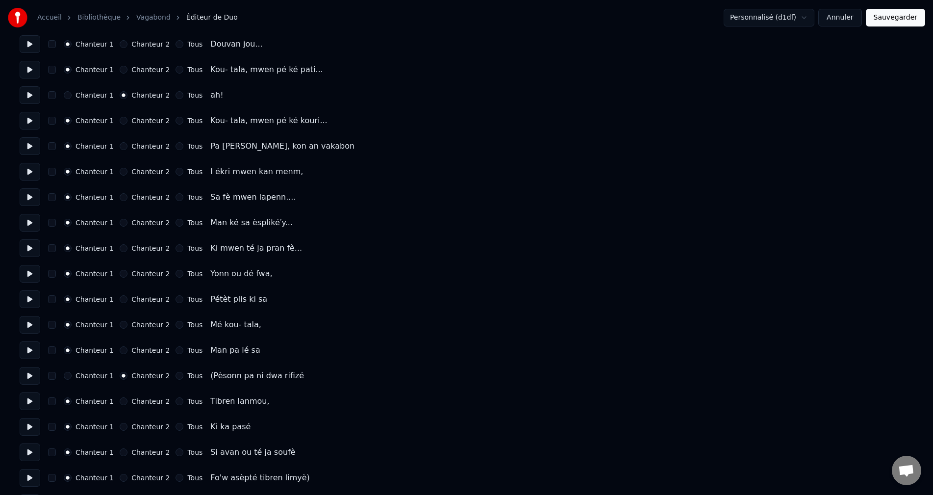
click at [25, 397] on button at bounding box center [30, 401] width 21 height 18
click at [120, 401] on button "Chanteur 2" at bounding box center [124, 401] width 8 height 8
click at [23, 426] on button at bounding box center [30, 427] width 21 height 18
click at [25, 426] on button at bounding box center [30, 427] width 21 height 18
drag, startPoint x: 26, startPoint y: 427, endPoint x: 50, endPoint y: 426, distance: 23.6
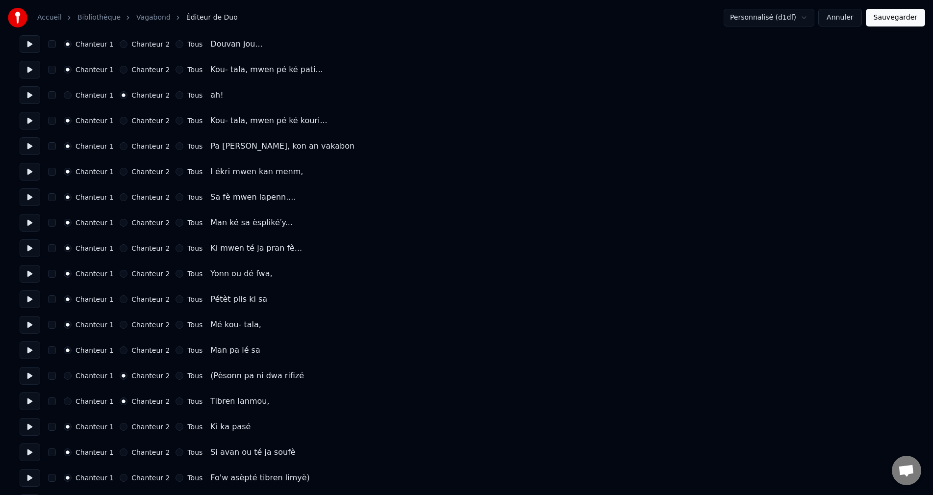
click at [26, 426] on button at bounding box center [30, 427] width 21 height 18
click at [120, 427] on button "Chanteur 2" at bounding box center [124, 427] width 8 height 8
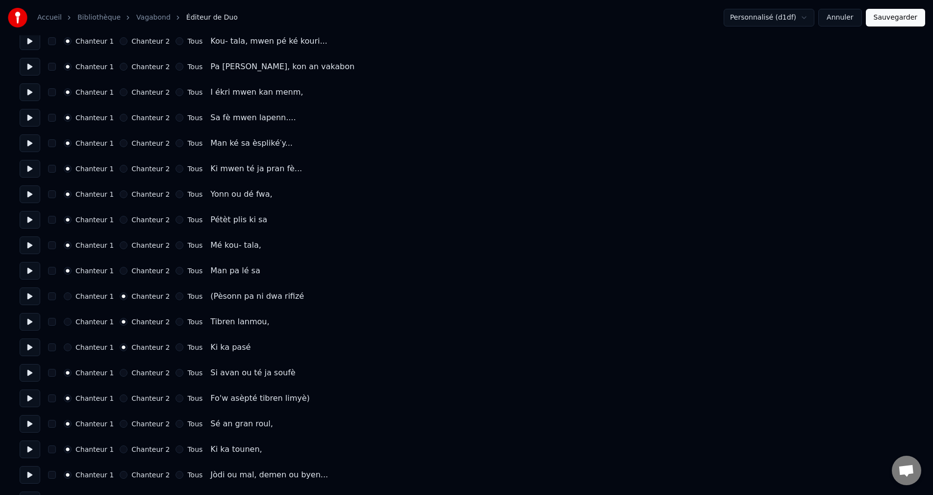
scroll to position [490, 0]
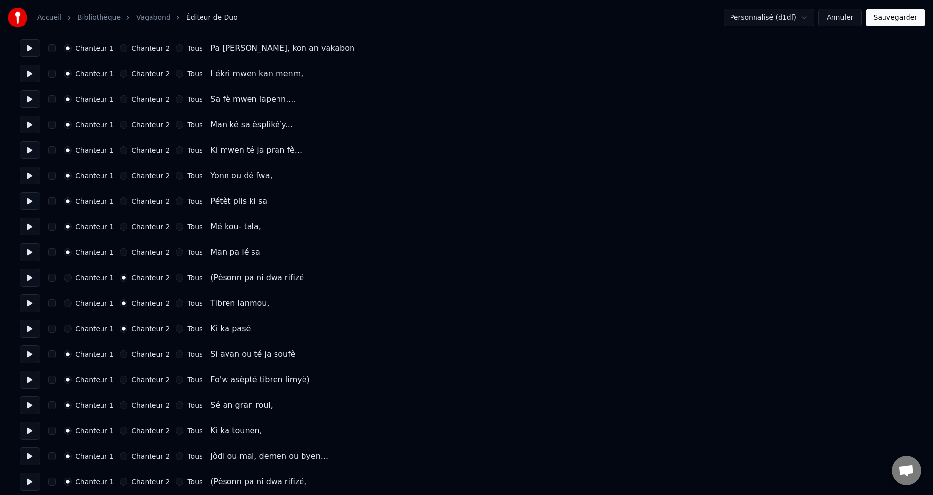
click at [29, 355] on button at bounding box center [30, 354] width 21 height 18
click at [120, 353] on button "Chanteur 2" at bounding box center [124, 354] width 8 height 8
click at [35, 380] on button at bounding box center [30, 380] width 21 height 18
click at [120, 378] on button "Chanteur 2" at bounding box center [124, 380] width 8 height 8
click at [21, 412] on button at bounding box center [30, 405] width 21 height 18
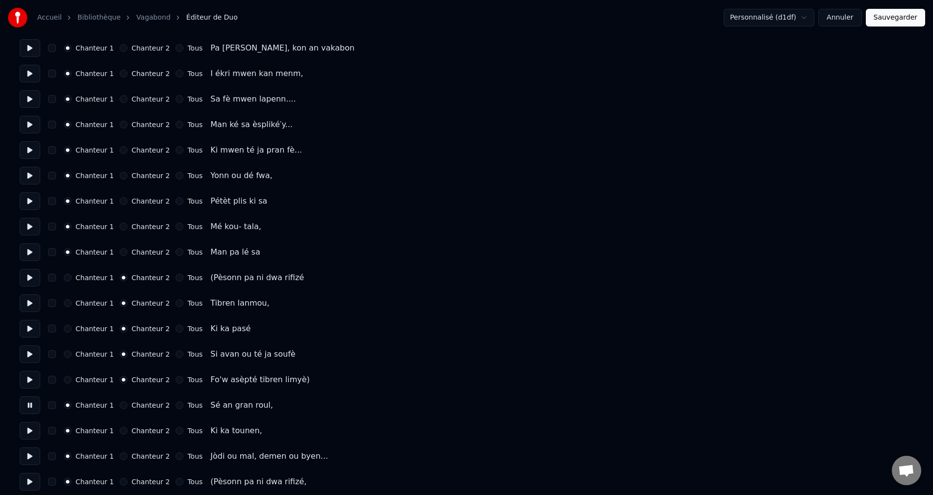
click at [120, 405] on button "Chanteur 2" at bounding box center [124, 405] width 8 height 8
click at [68, 407] on button "Chanteur 1" at bounding box center [68, 405] width 8 height 8
click at [30, 431] on button at bounding box center [30, 431] width 21 height 18
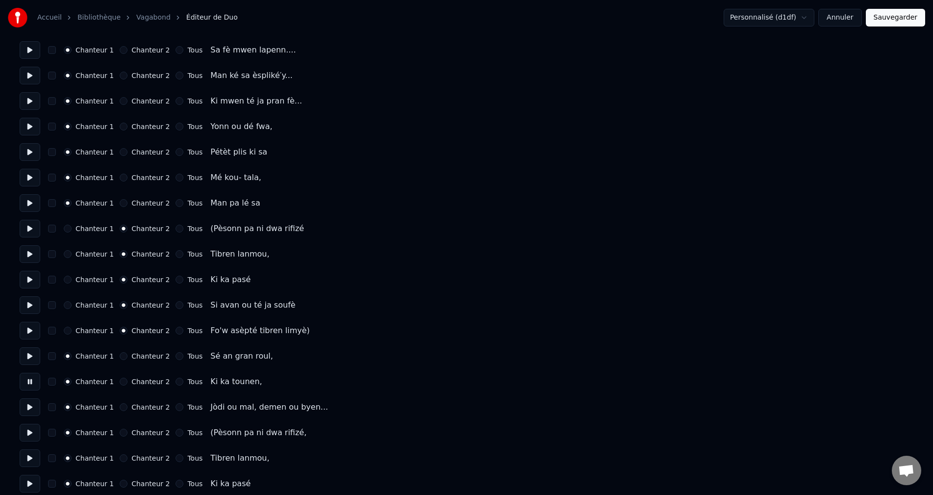
click at [32, 413] on button at bounding box center [30, 407] width 21 height 18
click at [30, 440] on button at bounding box center [30, 433] width 21 height 18
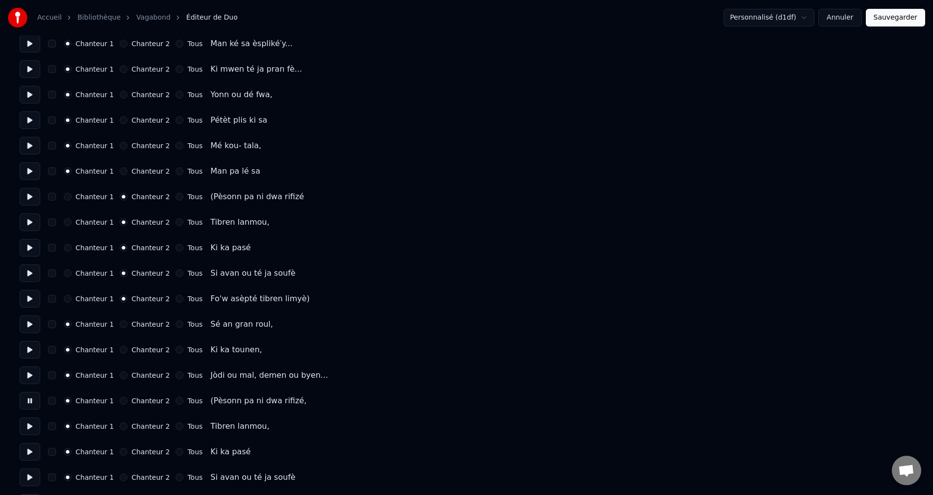
scroll to position [588, 0]
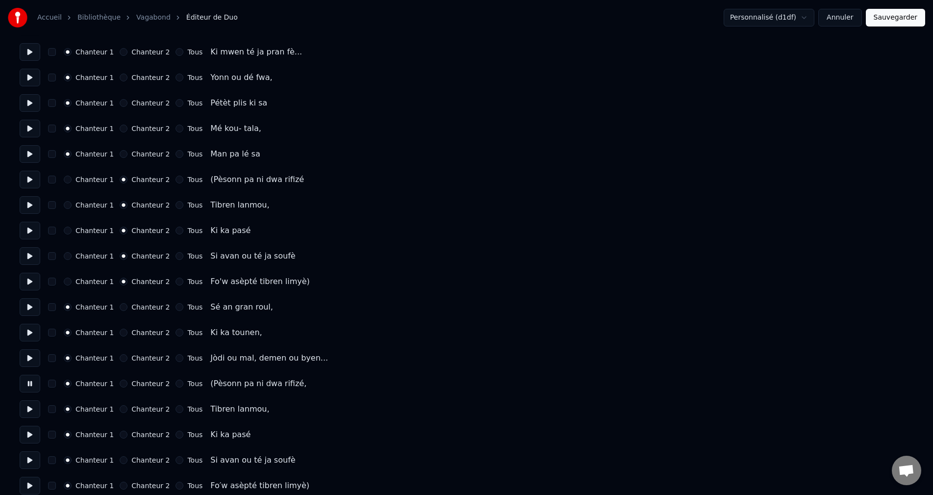
click at [120, 384] on button "Chanteur 2" at bounding box center [124, 383] width 8 height 8
click at [120, 408] on button "Chanteur 2" at bounding box center [124, 409] width 8 height 8
click at [120, 435] on button "Chanteur 2" at bounding box center [124, 434] width 8 height 8
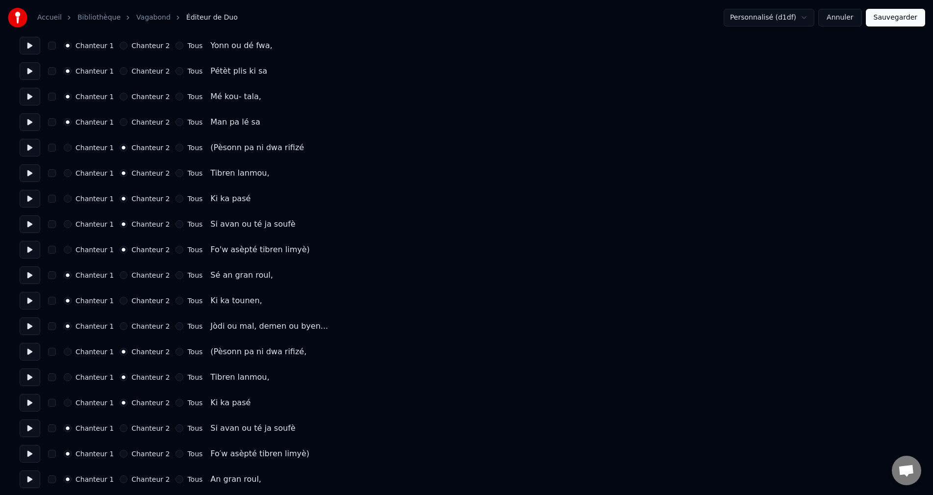
scroll to position [637, 0]
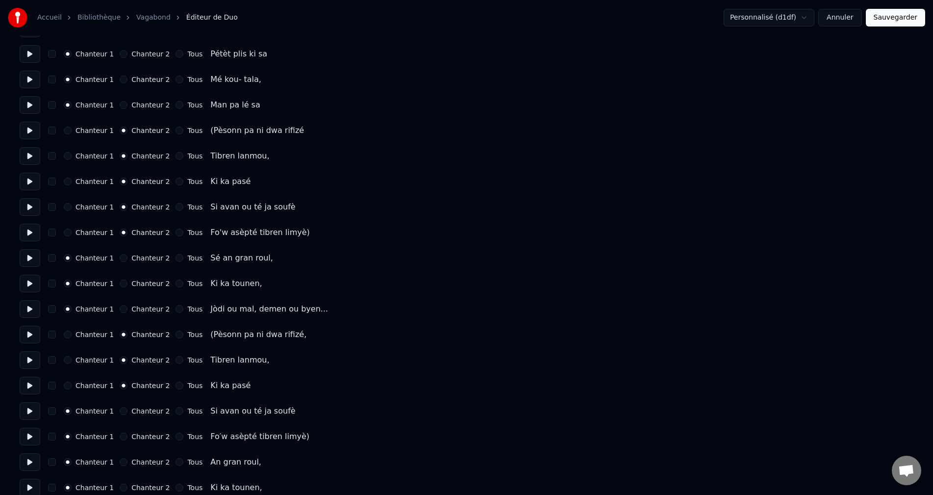
click at [120, 413] on div "Chanteur 2" at bounding box center [145, 411] width 50 height 8
click at [122, 433] on button "Chanteur 2" at bounding box center [124, 436] width 8 height 8
click at [120, 414] on button "Chanteur 2" at bounding box center [124, 411] width 8 height 8
click at [28, 443] on button at bounding box center [30, 437] width 21 height 18
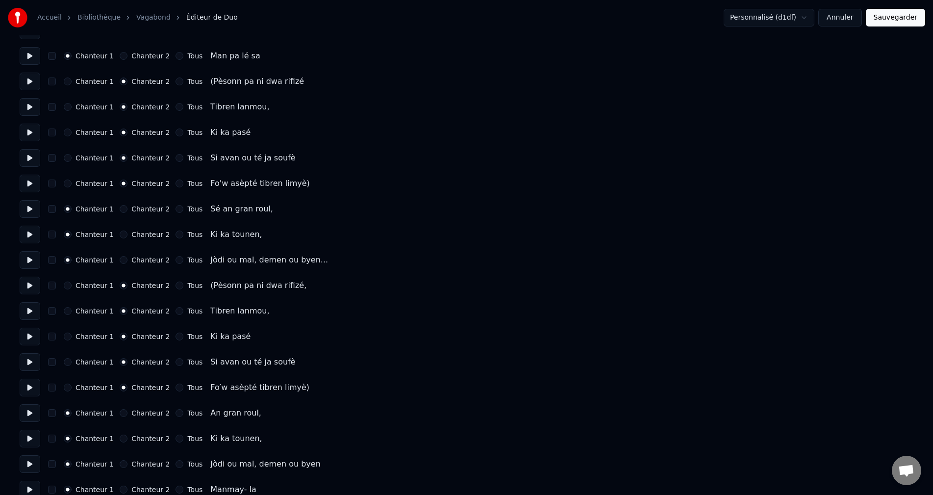
click at [26, 416] on button at bounding box center [30, 413] width 21 height 18
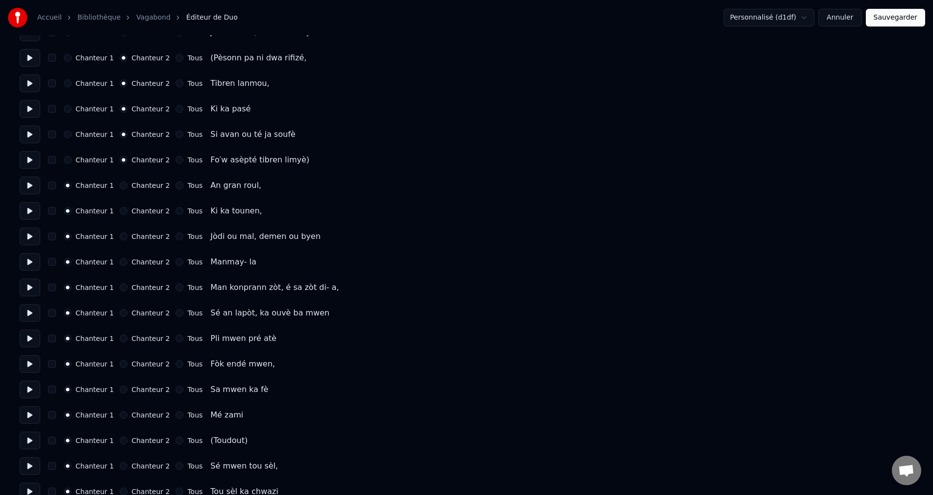
scroll to position [932, 0]
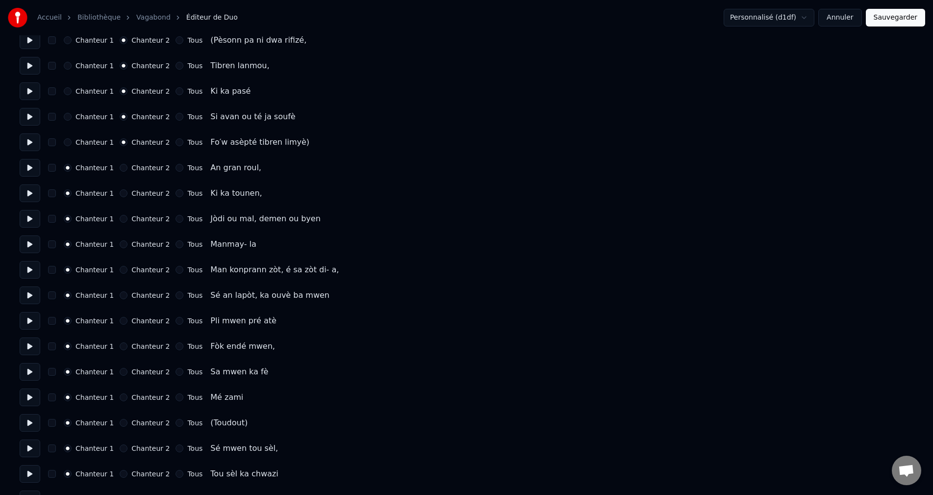
click at [120, 423] on button "Chanteur 2" at bounding box center [124, 423] width 8 height 8
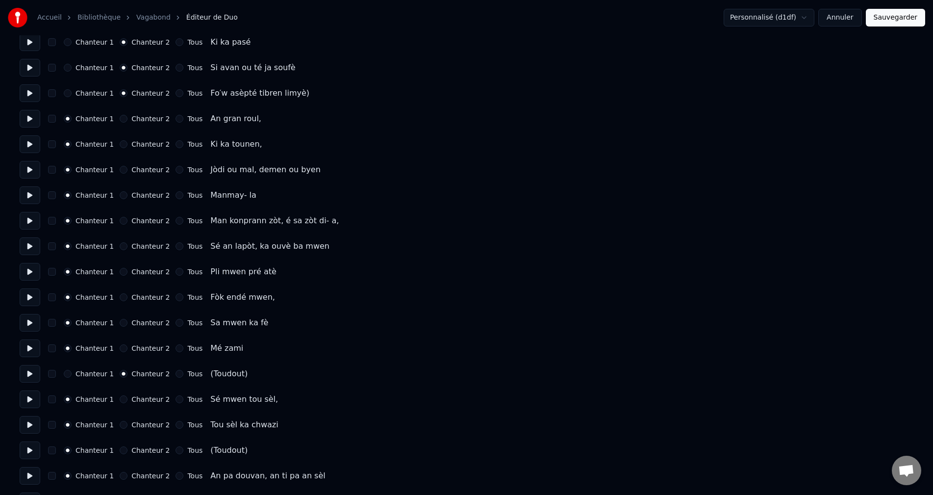
scroll to position [1030, 0]
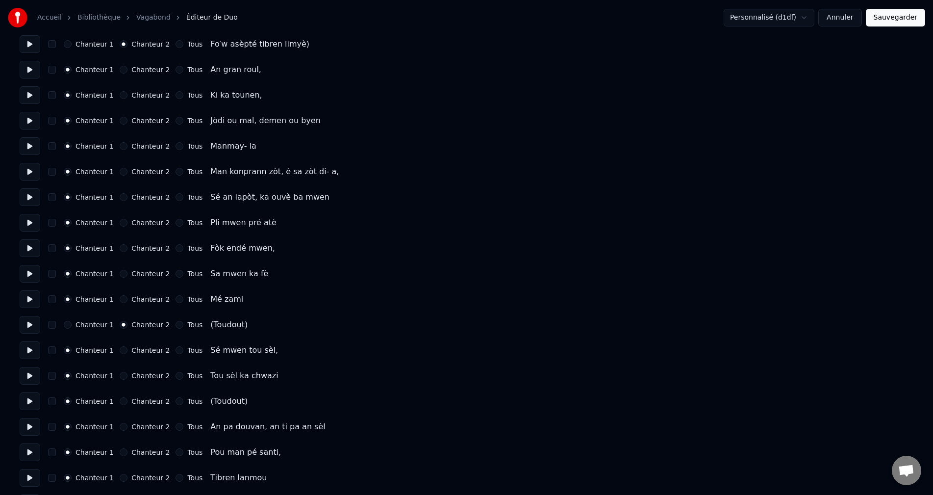
click at [120, 402] on button "Chanteur 2" at bounding box center [124, 401] width 8 height 8
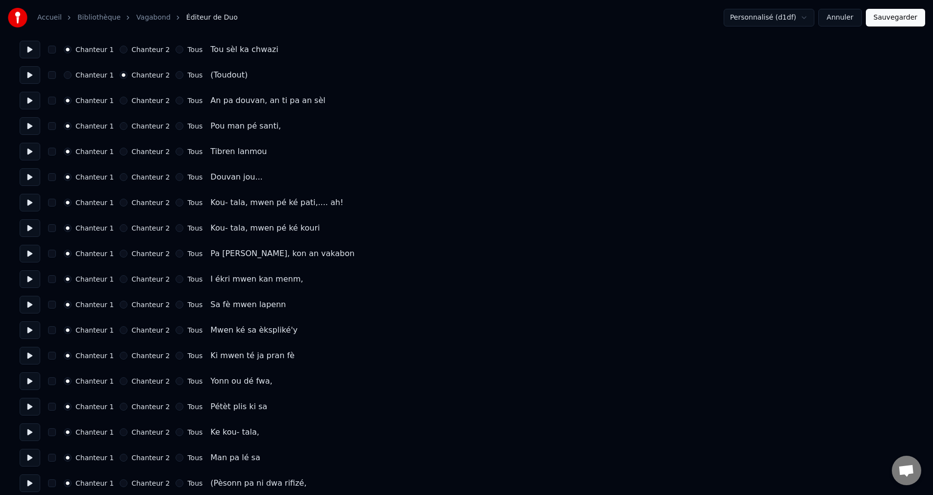
scroll to position [1373, 0]
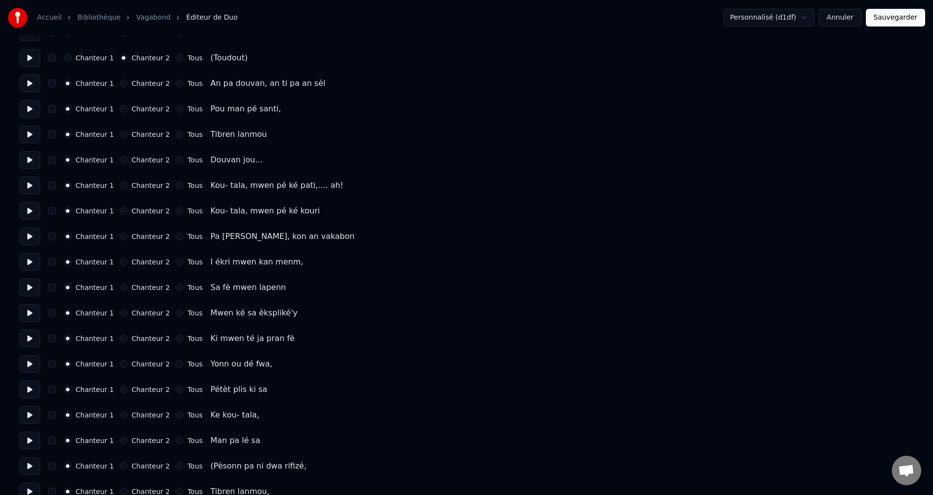
click at [32, 371] on button at bounding box center [30, 364] width 21 height 18
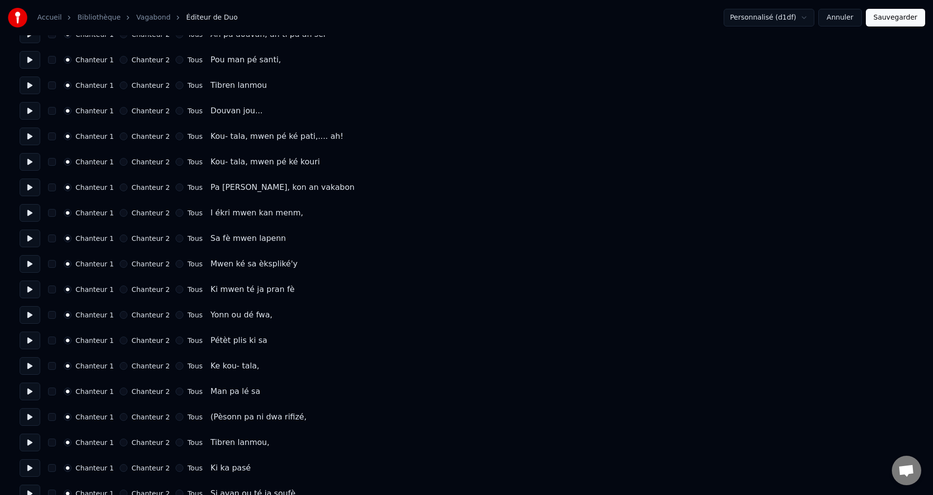
click at [120, 416] on button "Chanteur 2" at bounding box center [124, 417] width 8 height 8
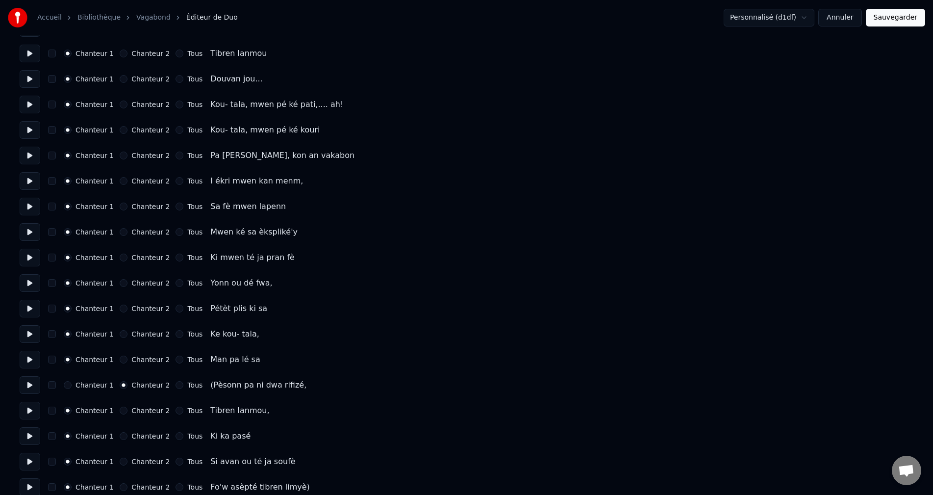
scroll to position [1471, 0]
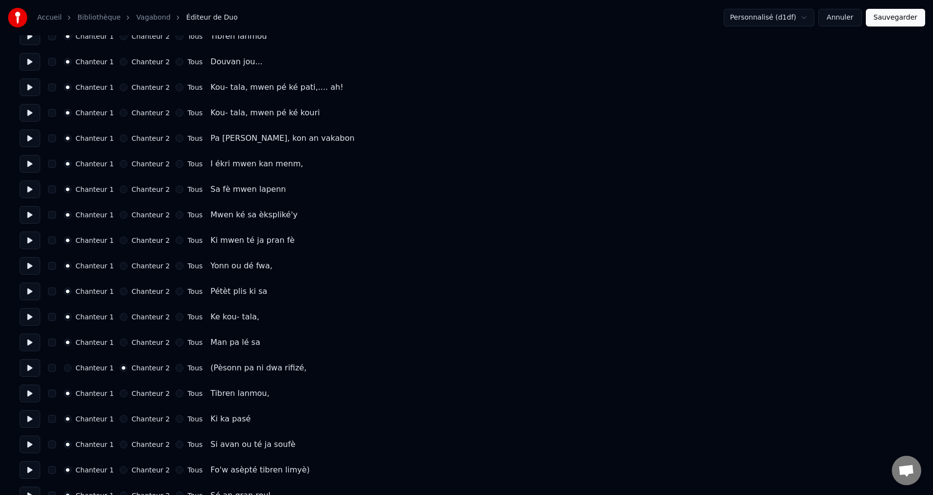
click at [120, 396] on button "Chanteur 2" at bounding box center [124, 393] width 8 height 8
click at [120, 416] on button "Chanteur 2" at bounding box center [124, 419] width 8 height 8
click at [116, 437] on div "Chanteur 1 Chanteur 2 Tous Si avan ou té ja soufè" at bounding box center [467, 444] width 894 height 18
click at [114, 448] on div "Chanteur 1 Chanteur 2 Tous Si avan ou té ja soufè" at bounding box center [467, 444] width 894 height 18
click at [120, 448] on button "Chanteur 2" at bounding box center [124, 444] width 8 height 8
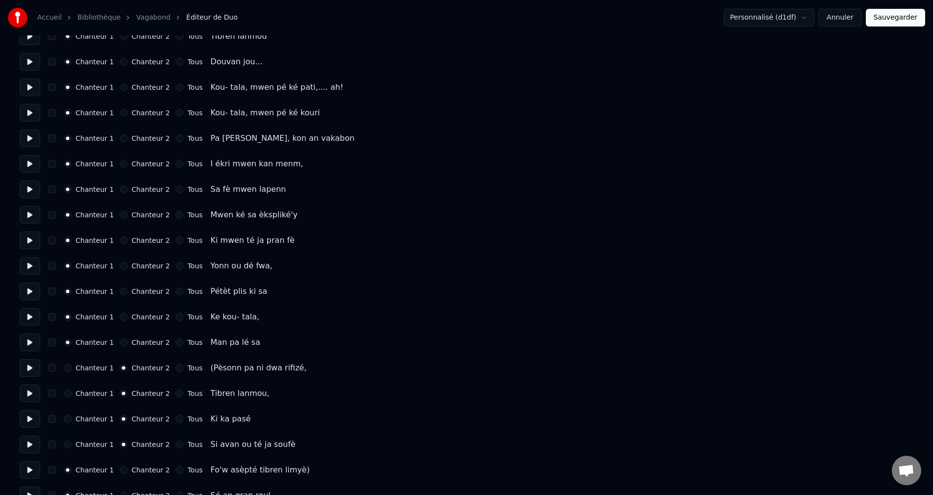
click at [120, 471] on button "Chanteur 2" at bounding box center [124, 470] width 8 height 8
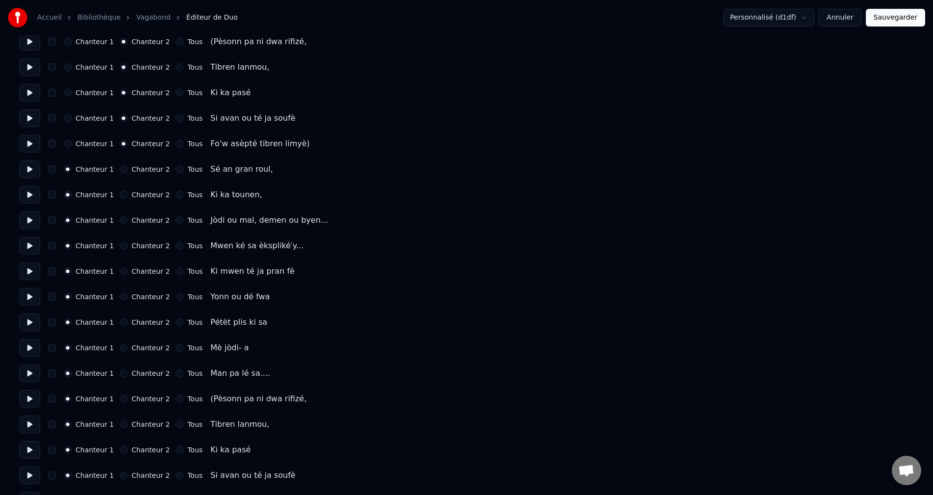
scroll to position [1814, 0]
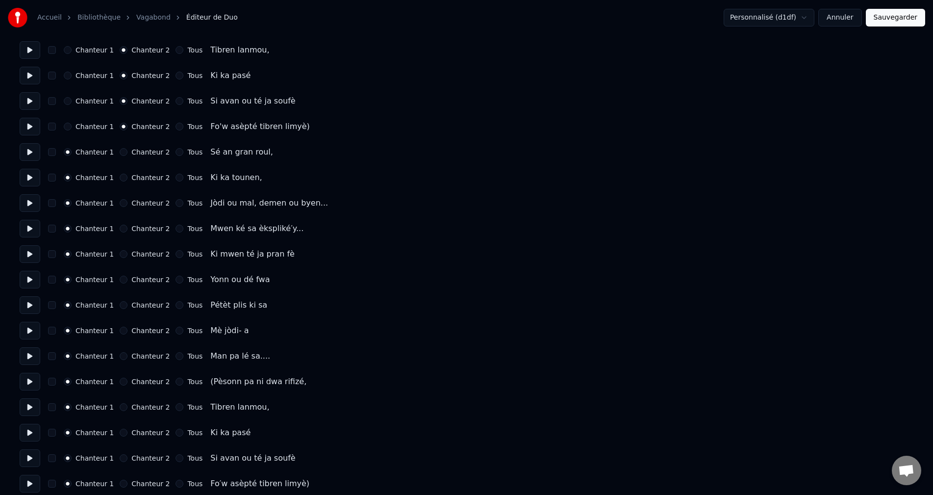
click at [120, 385] on div "Chanteur 2" at bounding box center [145, 382] width 50 height 8
click at [120, 385] on button "Chanteur 2" at bounding box center [124, 382] width 8 height 8
click at [27, 383] on button at bounding box center [30, 382] width 21 height 18
click at [30, 406] on button at bounding box center [30, 407] width 21 height 18
click at [120, 406] on button "Chanteur 2" at bounding box center [124, 407] width 8 height 8
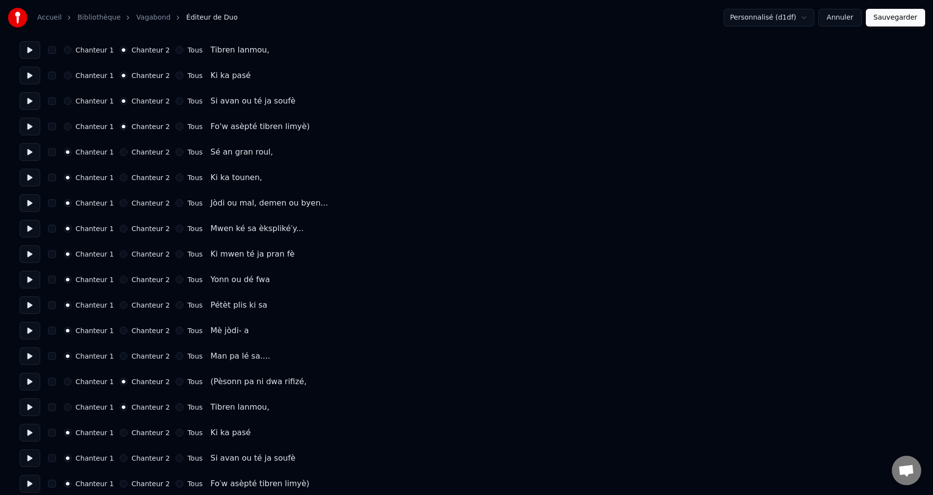
click at [121, 433] on button "Chanteur 2" at bounding box center [124, 432] width 8 height 8
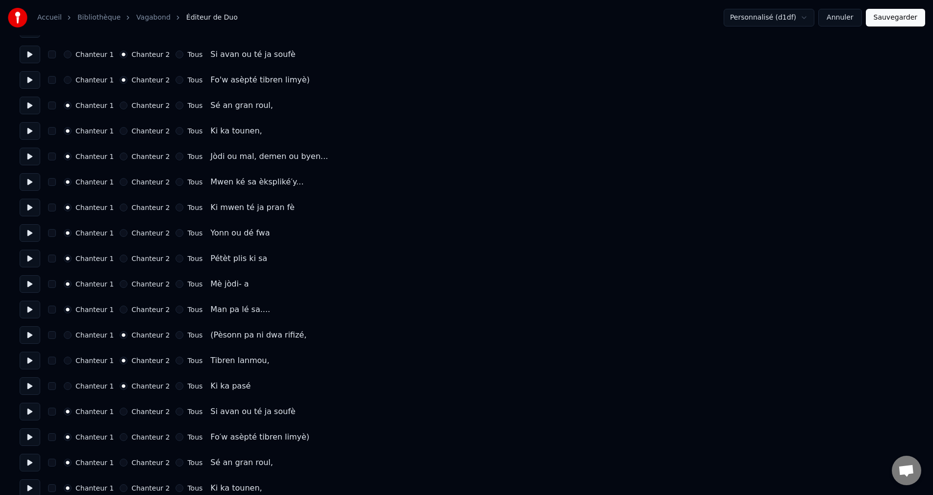
scroll to position [1863, 0]
click at [120, 409] on button "Chanteur 2" at bounding box center [124, 409] width 8 height 8
click at [120, 434] on button "Chanteur 2" at bounding box center [124, 434] width 8 height 8
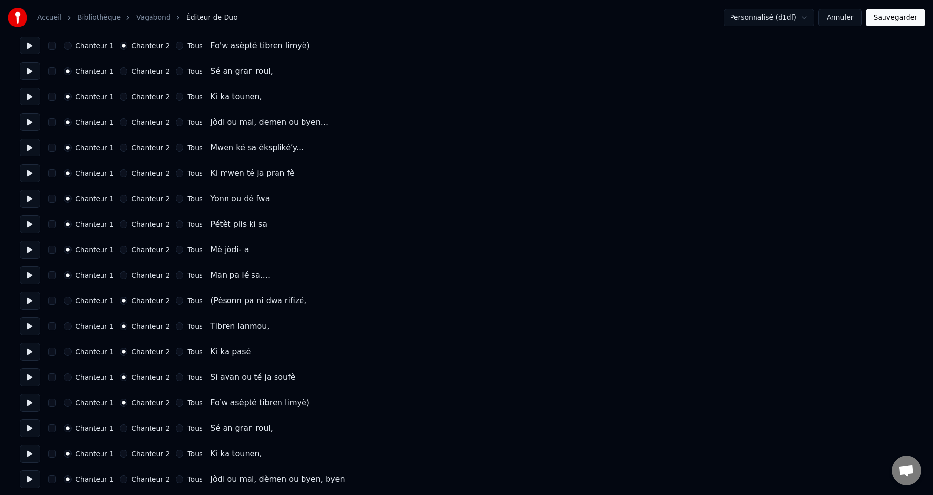
scroll to position [1912, 0]
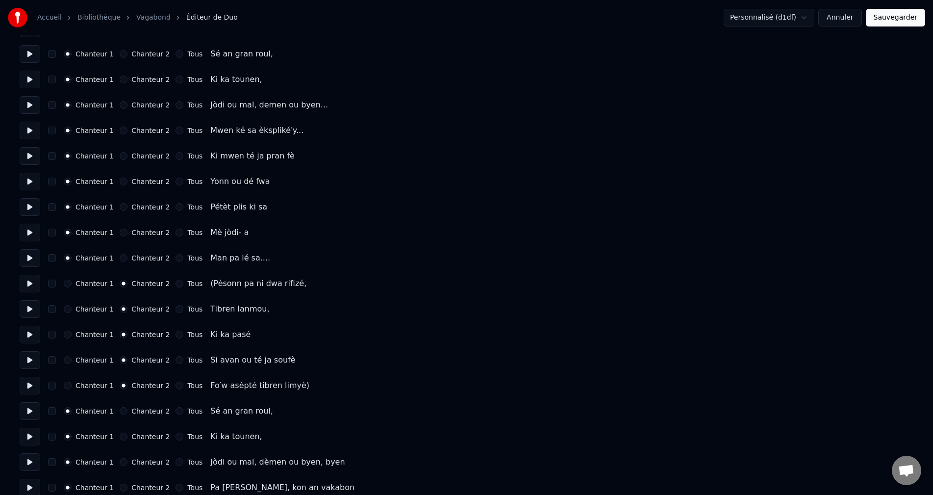
click at [34, 415] on button at bounding box center [30, 411] width 21 height 18
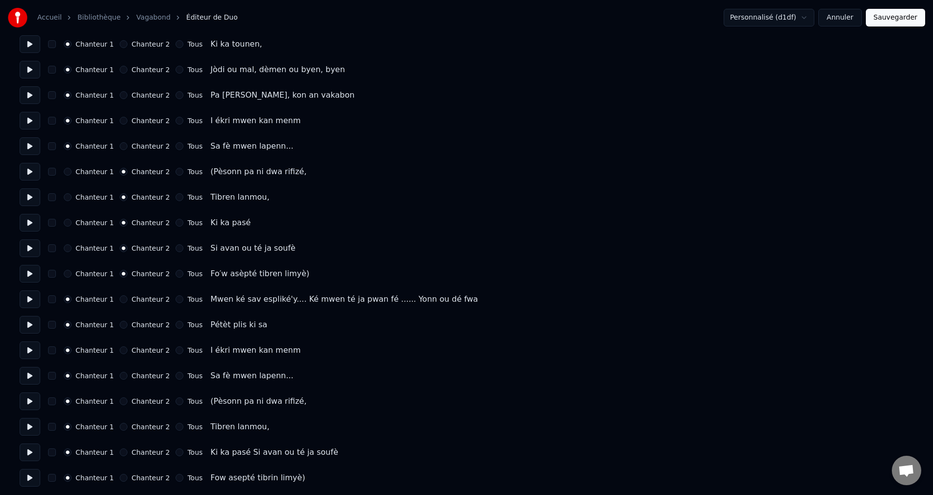
scroll to position [2306, 0]
click at [120, 401] on button "Chanteur 2" at bounding box center [124, 400] width 8 height 8
click at [117, 419] on div "Chanteur 1 Chanteur 2 Tous [PERSON_NAME]," at bounding box center [467, 425] width 894 height 18
click at [120, 426] on button "Chanteur 2" at bounding box center [124, 425] width 8 height 8
click at [120, 450] on button "Chanteur 2" at bounding box center [124, 451] width 8 height 8
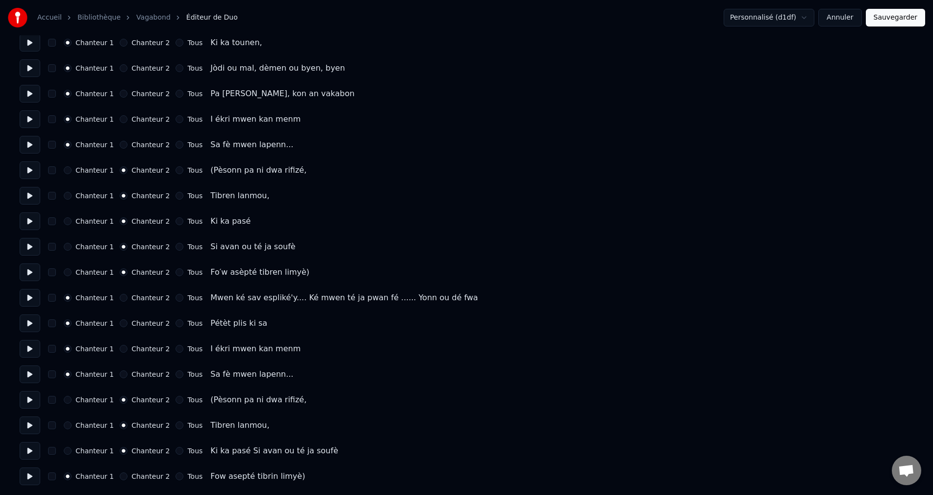
click at [120, 479] on button "Chanteur 2" at bounding box center [124, 476] width 8 height 8
click at [906, 17] on button "Sauvegarder" at bounding box center [895, 18] width 59 height 18
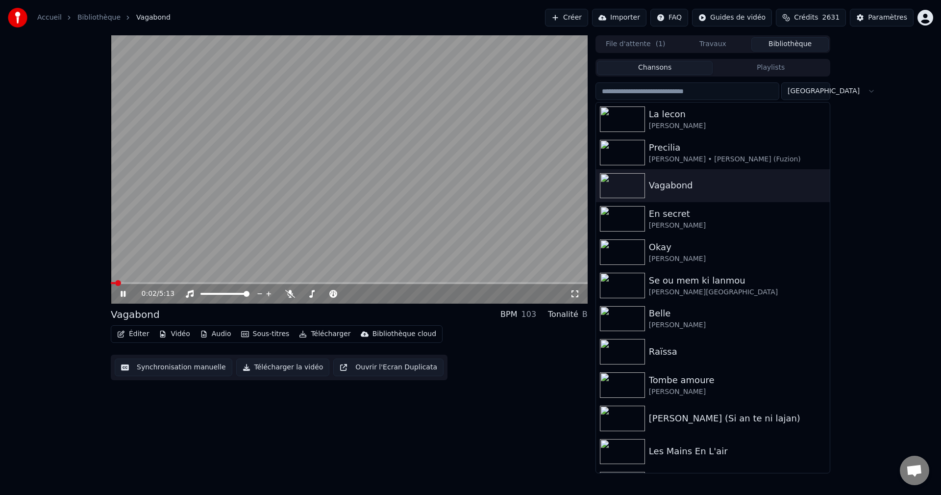
click at [669, 90] on input "search" at bounding box center [688, 91] width 184 height 18
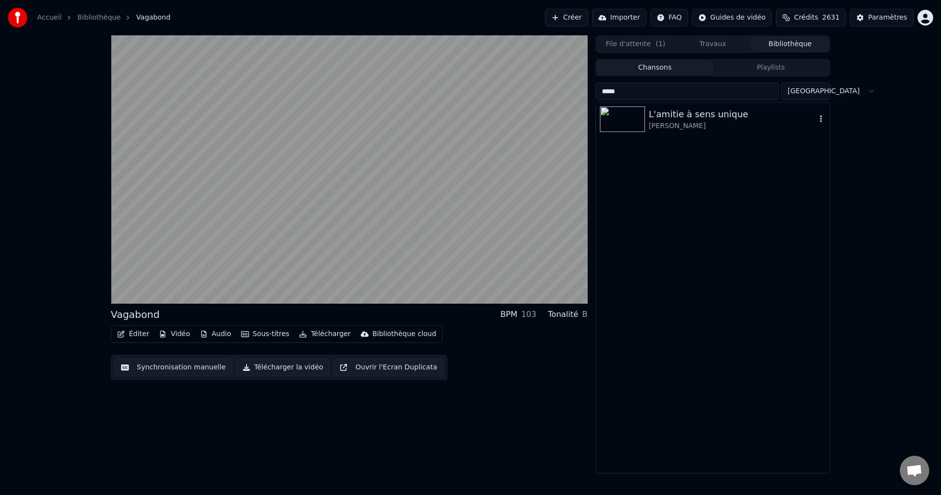
type input "*****"
click at [694, 130] on div "[PERSON_NAME]" at bounding box center [732, 126] width 167 height 10
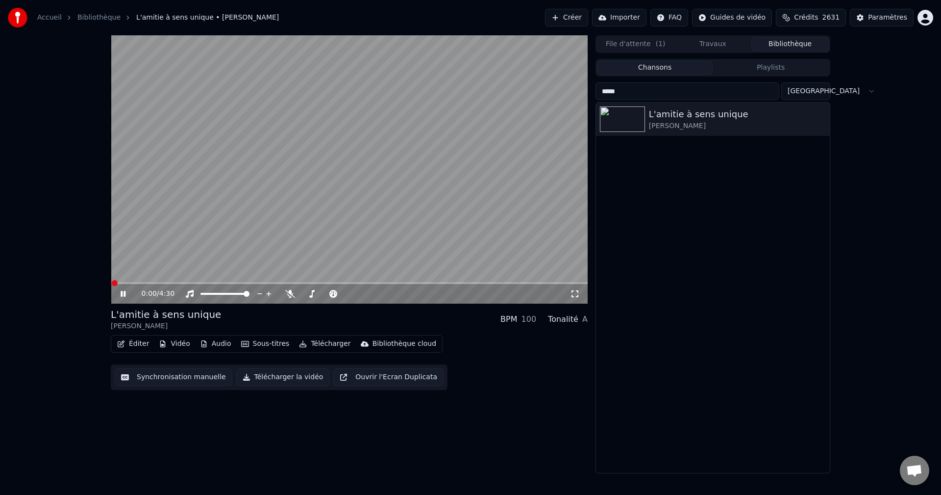
click at [130, 341] on button "Éditer" at bounding box center [133, 344] width 40 height 14
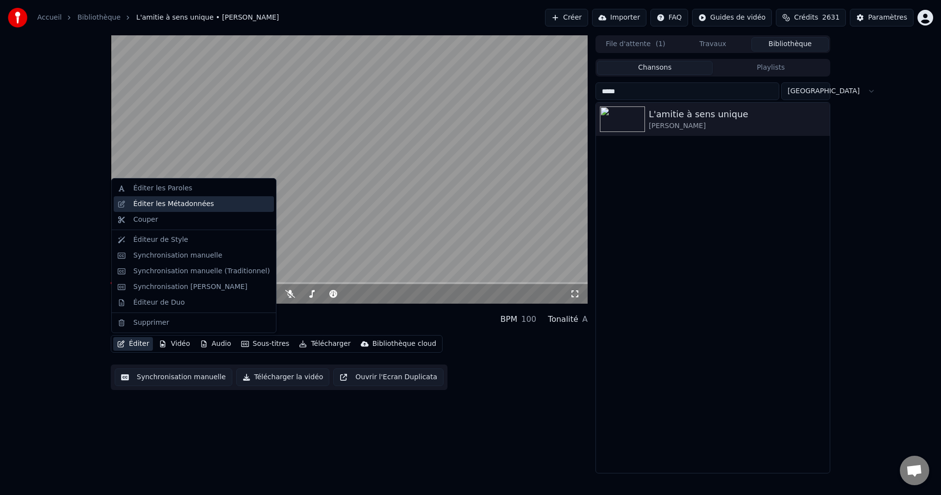
click at [192, 208] on div "Éditer les Métadonnées" at bounding box center [173, 204] width 81 height 10
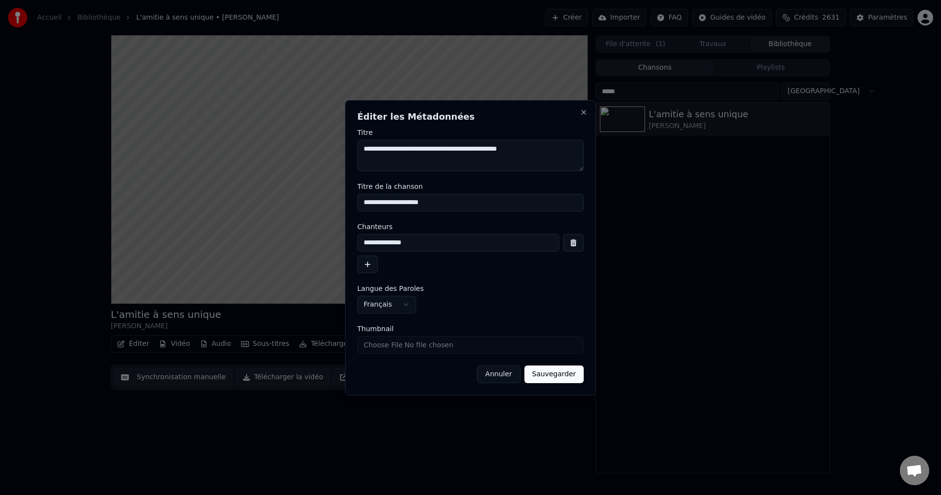
click at [454, 150] on textarea "**********" at bounding box center [470, 155] width 227 height 31
click at [405, 151] on textarea "**********" at bounding box center [470, 155] width 227 height 31
drag, startPoint x: 409, startPoint y: 149, endPoint x: 299, endPoint y: 149, distance: 109.8
click at [299, 149] on body "**********" at bounding box center [470, 247] width 941 height 495
click at [413, 150] on textarea "**********" at bounding box center [470, 155] width 227 height 31
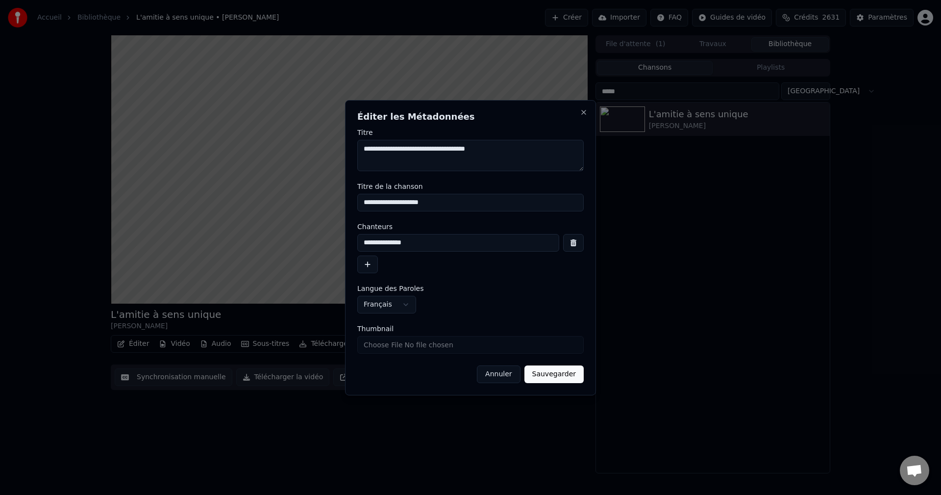
click at [412, 150] on textarea "**********" at bounding box center [470, 155] width 227 height 31
drag, startPoint x: 412, startPoint y: 150, endPoint x: 238, endPoint y: 154, distance: 173.6
click at [238, 154] on body "**********" at bounding box center [470, 247] width 941 height 495
type textarea "**********"
click at [567, 376] on button "Sauvegarder" at bounding box center [554, 374] width 59 height 18
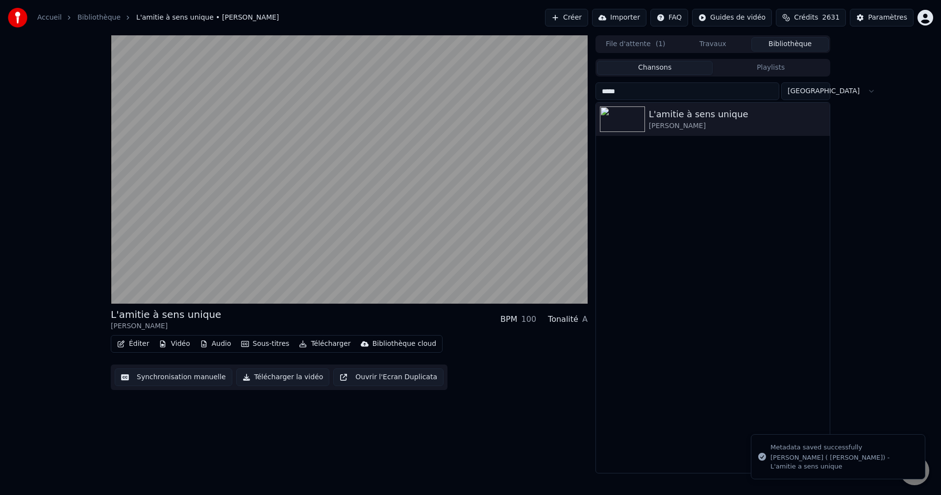
click at [734, 46] on button "Travaux" at bounding box center [713, 44] width 77 height 14
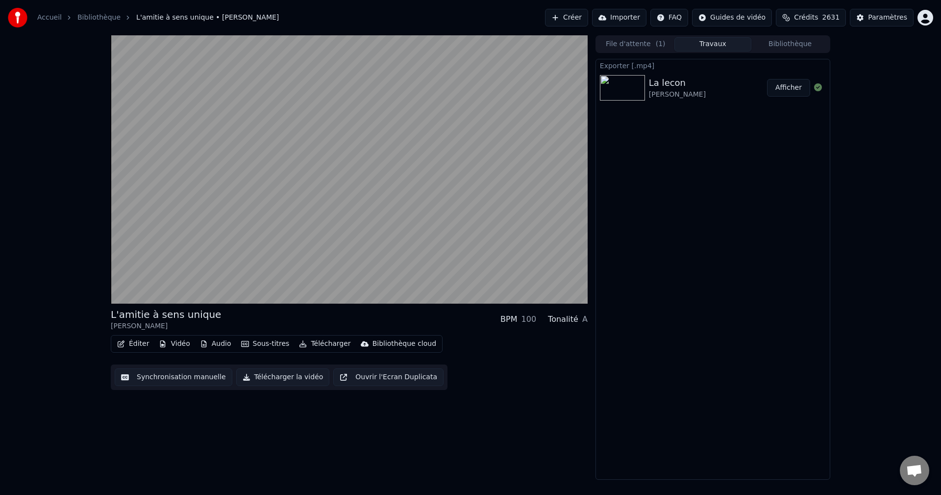
click at [779, 39] on button "Bibliothèque" at bounding box center [790, 44] width 77 height 14
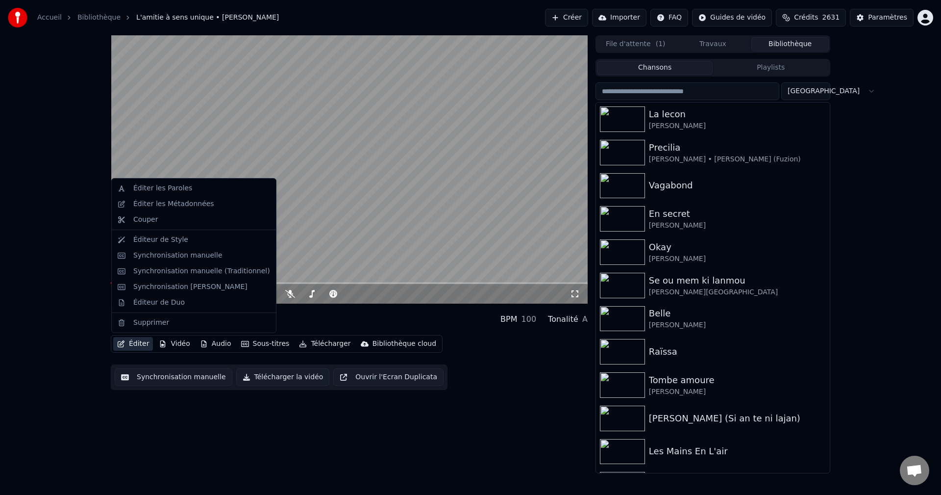
click at [128, 343] on button "Éditer" at bounding box center [133, 344] width 40 height 14
click at [704, 90] on input "search" at bounding box center [688, 91] width 184 height 18
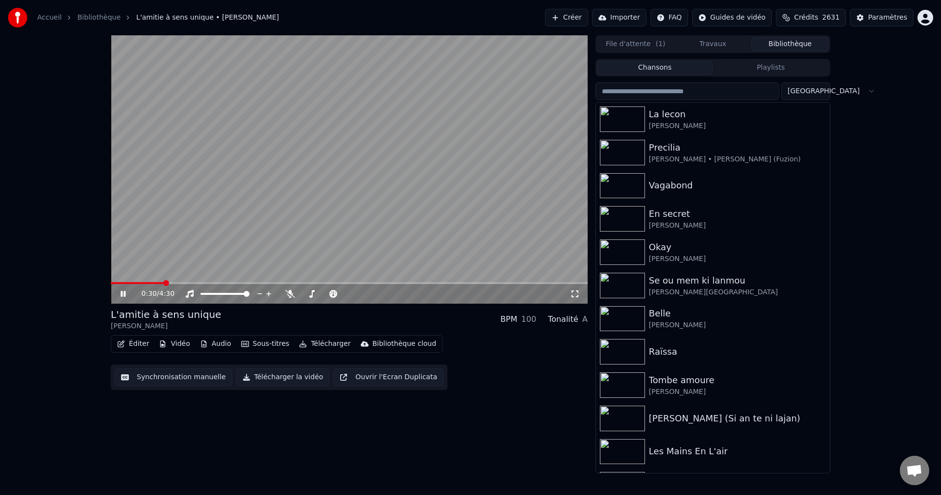
paste input "**********"
type input "**********"
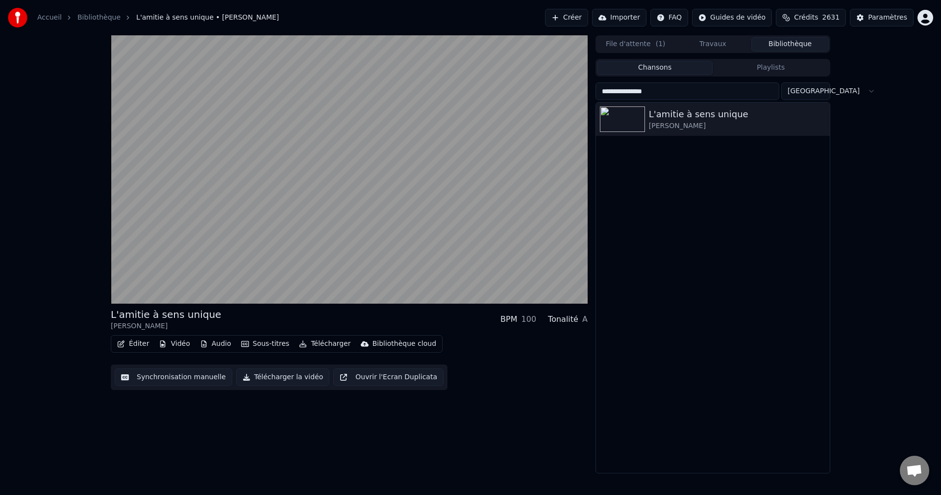
drag, startPoint x: 666, startPoint y: 92, endPoint x: 473, endPoint y: 96, distance: 192.7
click at [474, 96] on div "**********" at bounding box center [470, 254] width 735 height 438
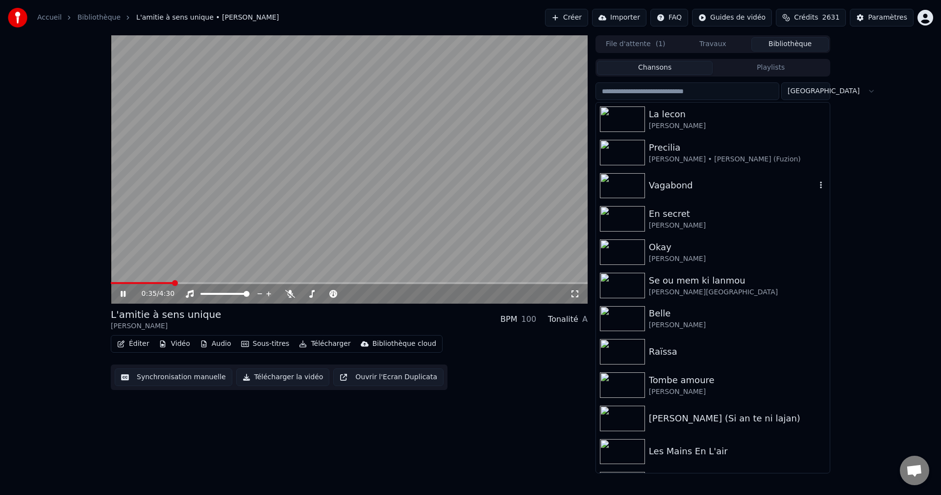
click at [679, 190] on div "Vagabond" at bounding box center [732, 185] width 167 height 14
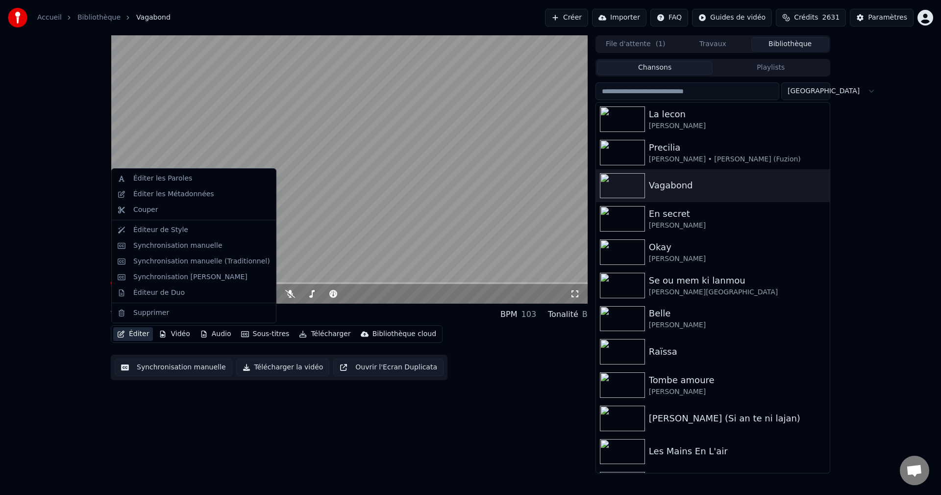
click at [127, 336] on button "Éditer" at bounding box center [133, 334] width 40 height 14
click at [189, 202] on div "Couper" at bounding box center [194, 210] width 160 height 16
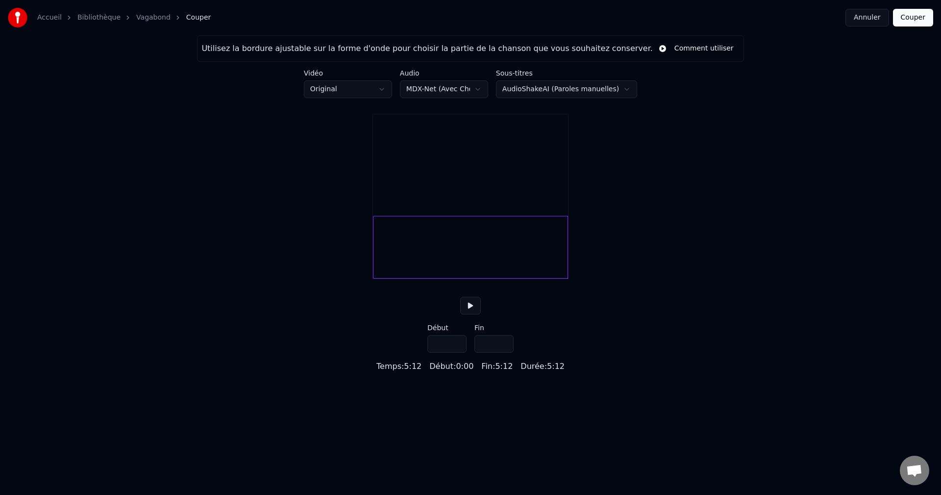
click at [862, 15] on button "Annuler" at bounding box center [867, 18] width 43 height 18
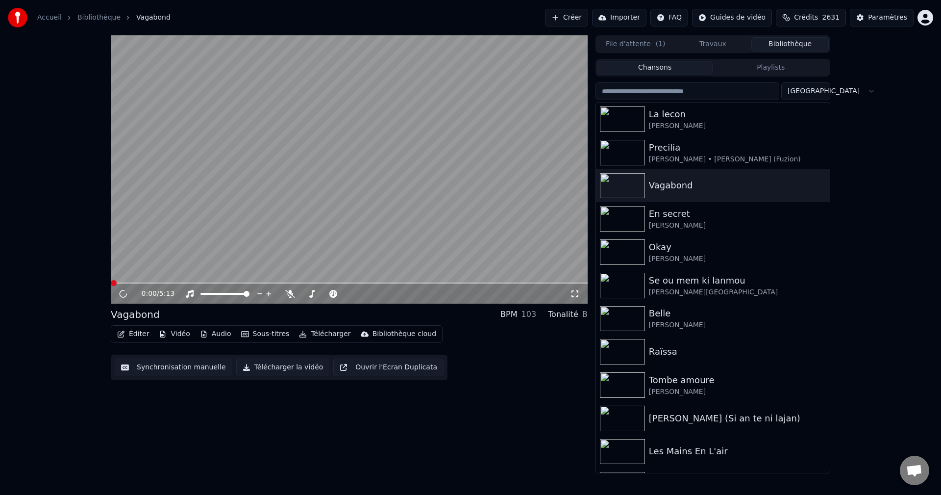
click at [131, 329] on button "Éditer" at bounding box center [133, 334] width 40 height 14
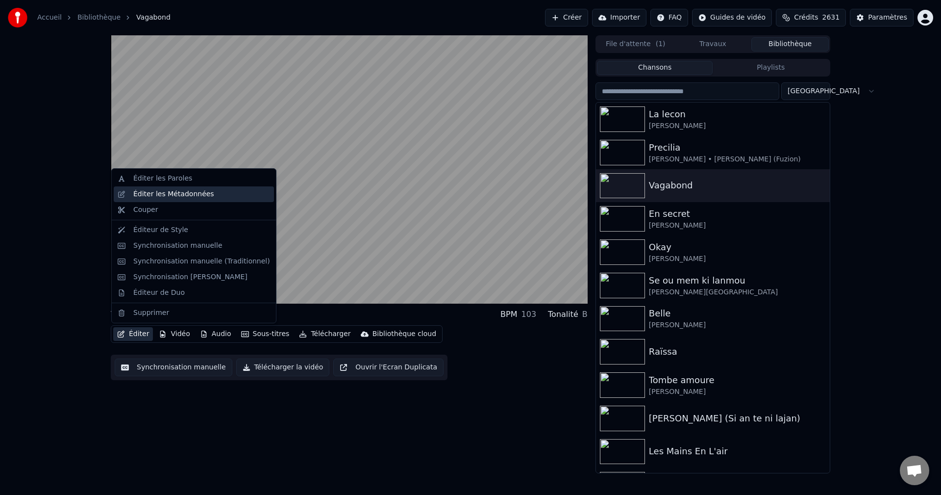
click at [196, 190] on div "Éditer les Métadonnées" at bounding box center [173, 194] width 81 height 10
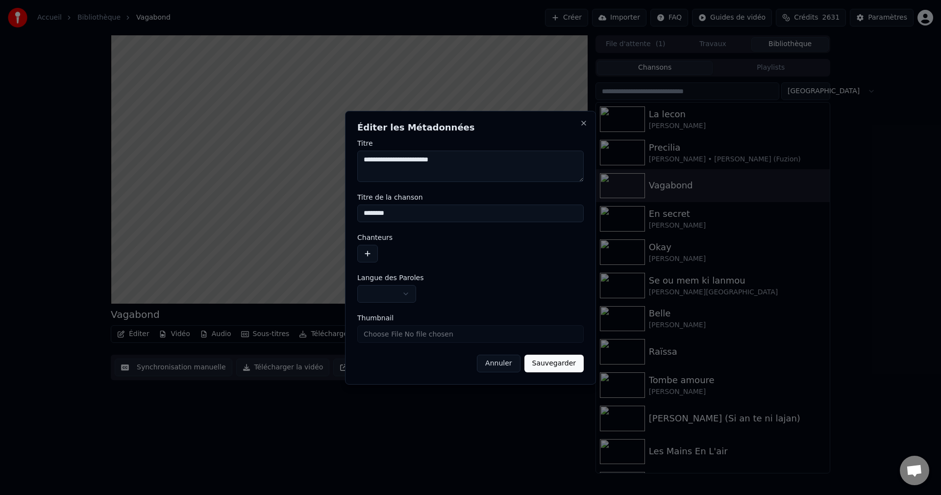
drag, startPoint x: 409, startPoint y: 160, endPoint x: 343, endPoint y: 162, distance: 65.7
click at [343, 162] on body "**********" at bounding box center [470, 247] width 941 height 495
type textarea "**********"
click at [371, 255] on button "button" at bounding box center [367, 254] width 21 height 18
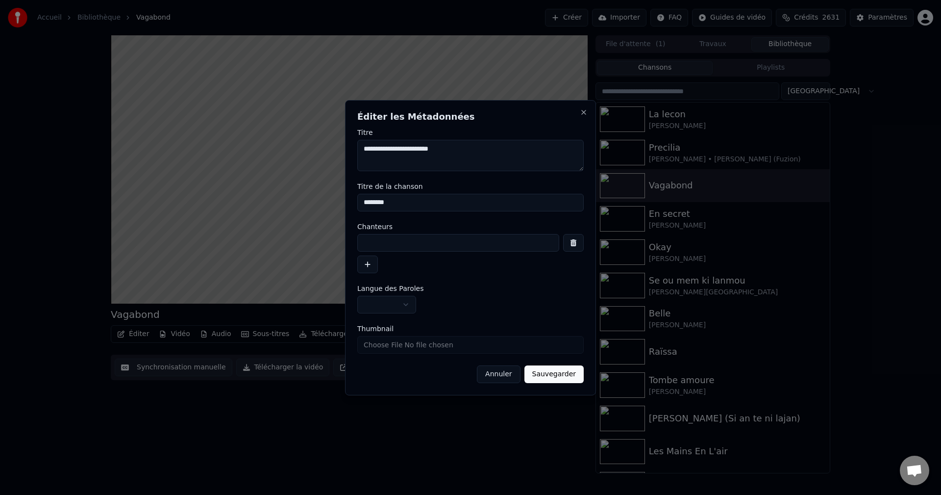
click at [395, 241] on input at bounding box center [458, 243] width 202 height 18
paste input "**********"
type input "**********"
click at [396, 305] on button "button" at bounding box center [386, 305] width 59 height 18
click at [562, 375] on button "Sauvegarder" at bounding box center [554, 374] width 59 height 18
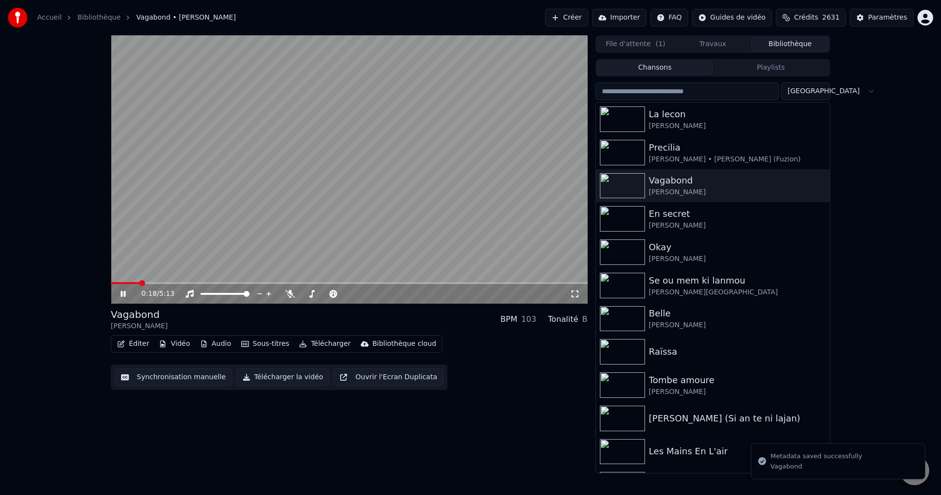
click at [337, 335] on div "Éditer Vidéo Audio Sous-titres Télécharger Bibliothèque cloud" at bounding box center [277, 344] width 332 height 18
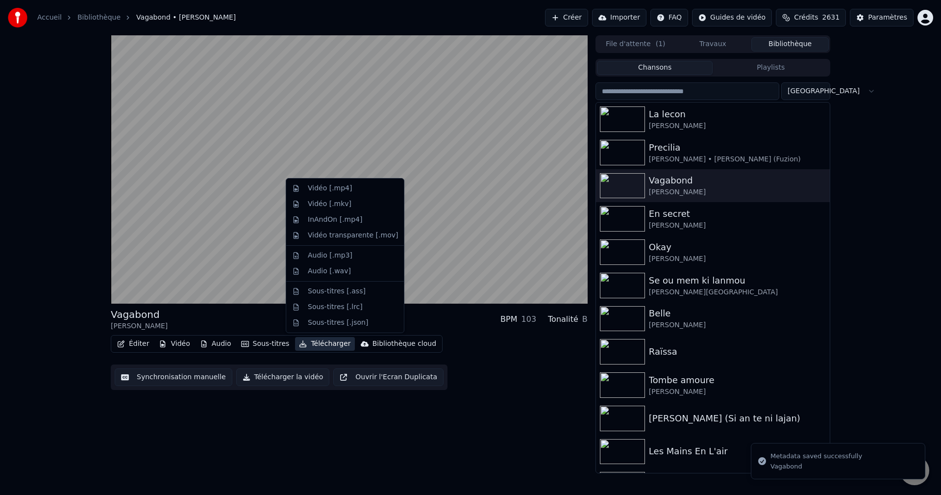
click at [328, 341] on button "Télécharger" at bounding box center [324, 344] width 59 height 14
click at [349, 191] on div "Vidéo [.mp4]" at bounding box center [353, 188] width 90 height 10
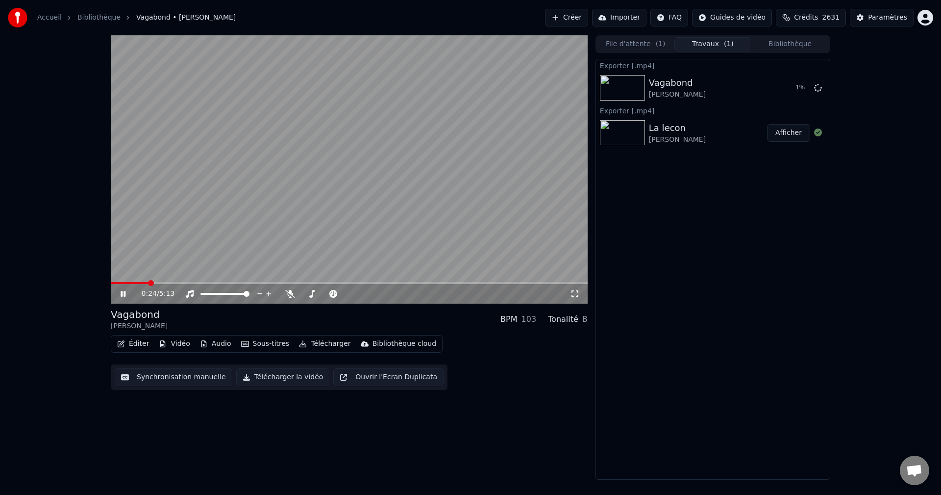
click at [802, 43] on button "Bibliothèque" at bounding box center [790, 44] width 77 height 14
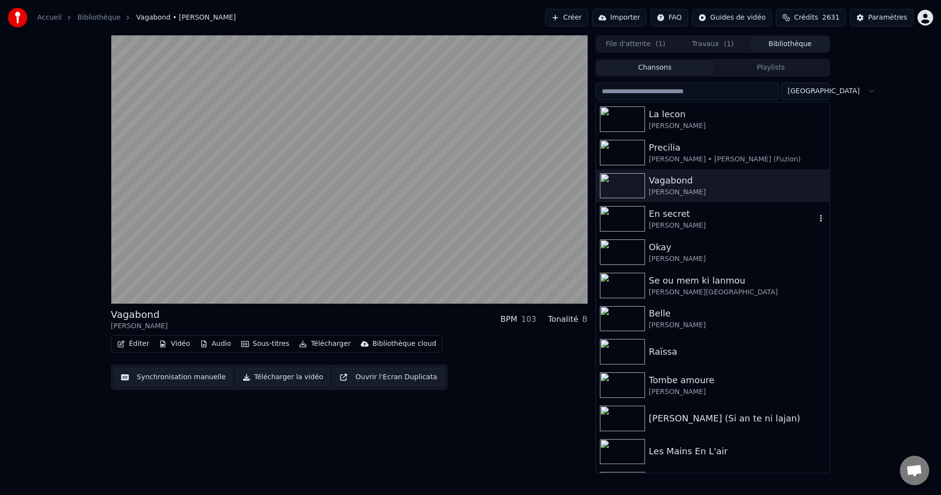
click at [671, 211] on div "En secret" at bounding box center [732, 214] width 167 height 14
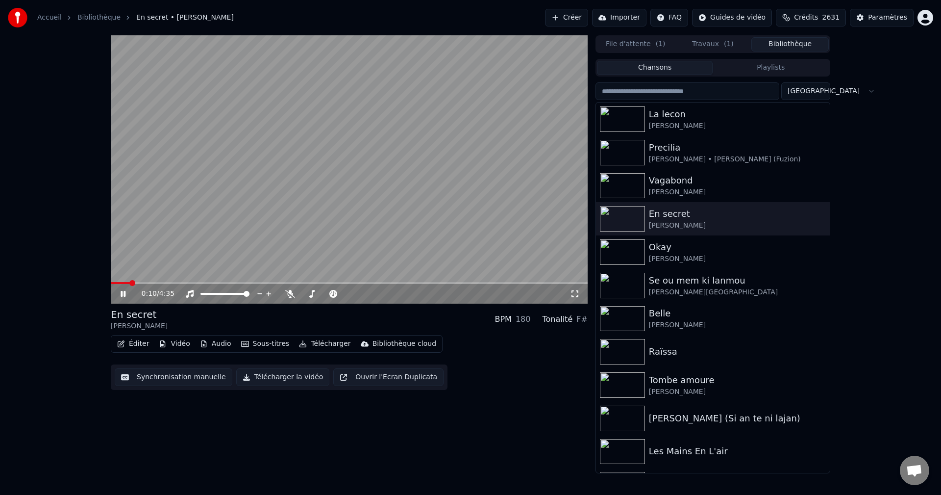
click at [142, 347] on button "Éditer" at bounding box center [133, 344] width 40 height 14
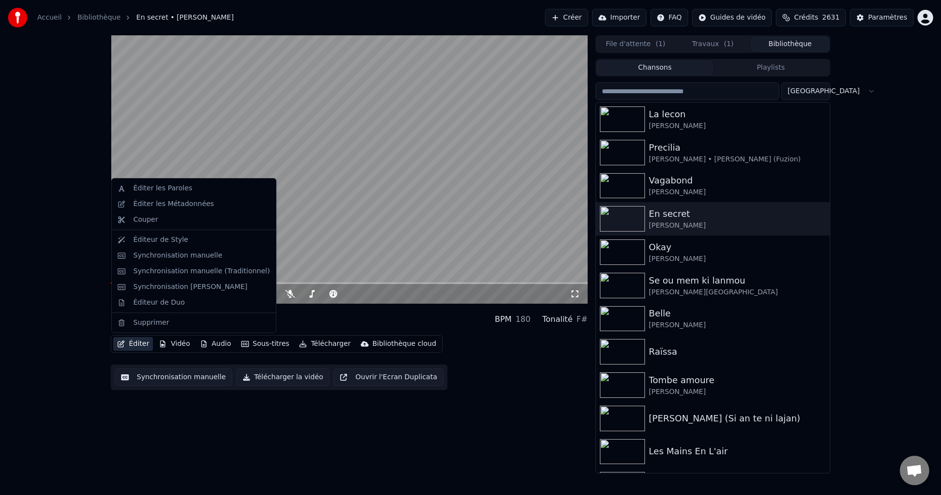
drag, startPoint x: 196, startPoint y: 207, endPoint x: 200, endPoint y: 267, distance: 60.4
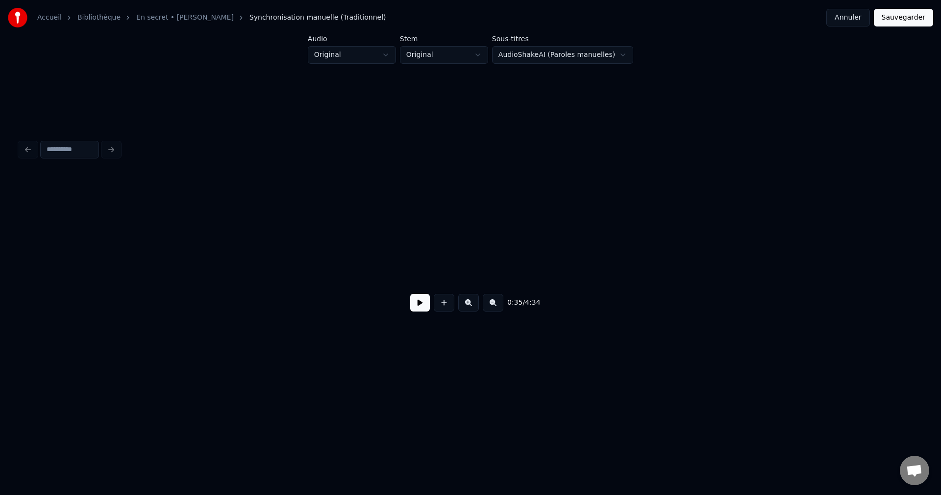
scroll to position [0, 7836]
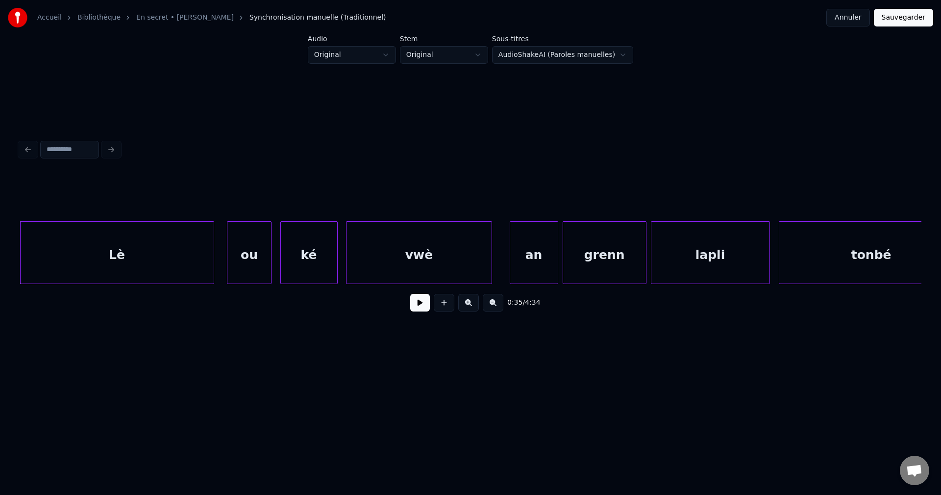
click at [427, 308] on button at bounding box center [420, 303] width 20 height 18
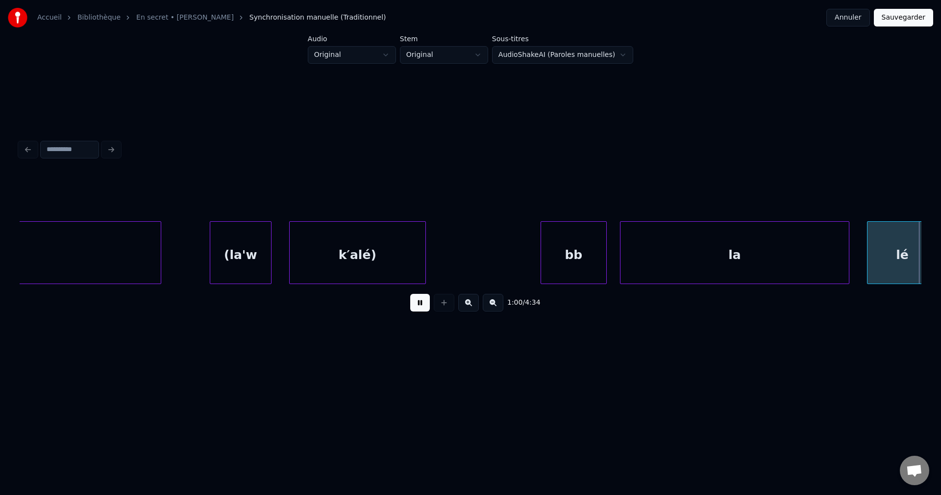
scroll to position [0, 13259]
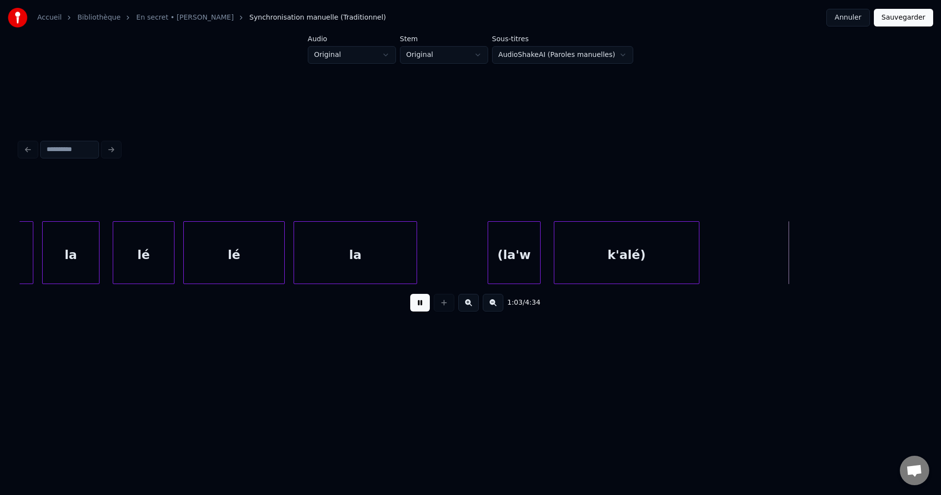
drag, startPoint x: 419, startPoint y: 304, endPoint x: 366, endPoint y: 297, distance: 53.4
click at [419, 304] on button at bounding box center [420, 303] width 20 height 18
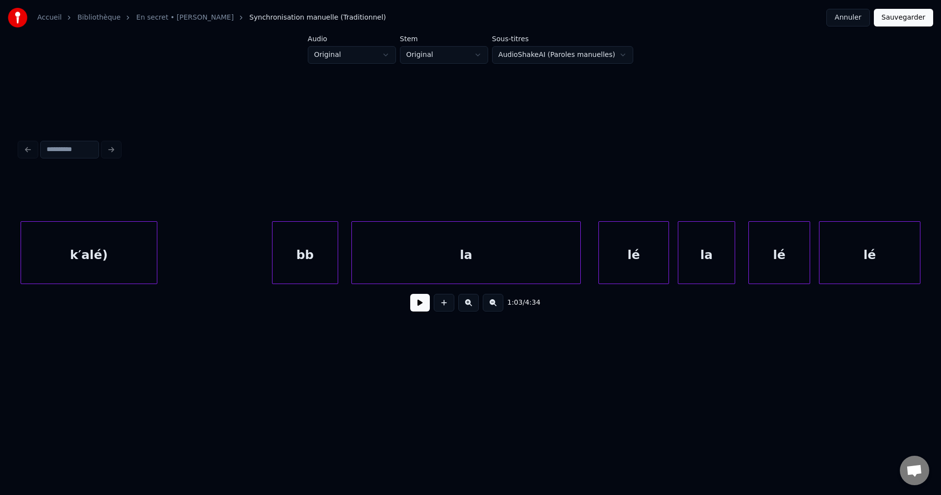
scroll to position [0, 12556]
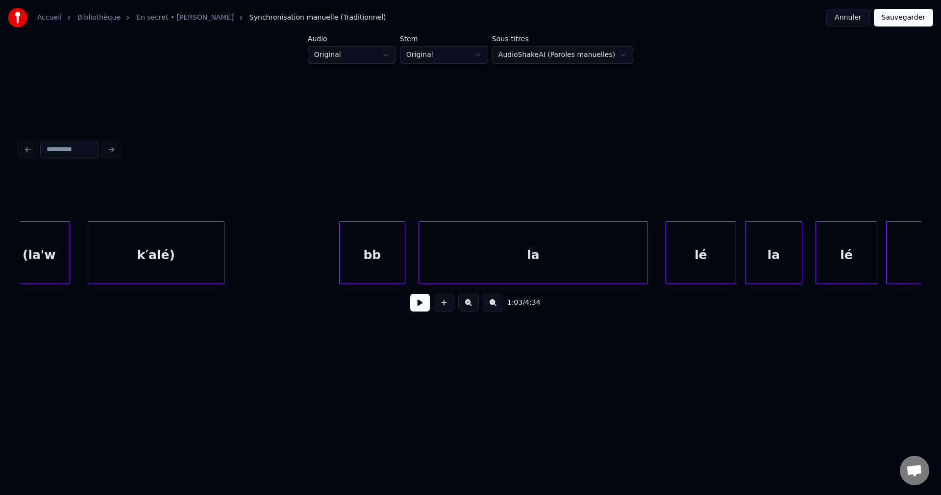
click at [383, 238] on div "bb" at bounding box center [372, 255] width 65 height 67
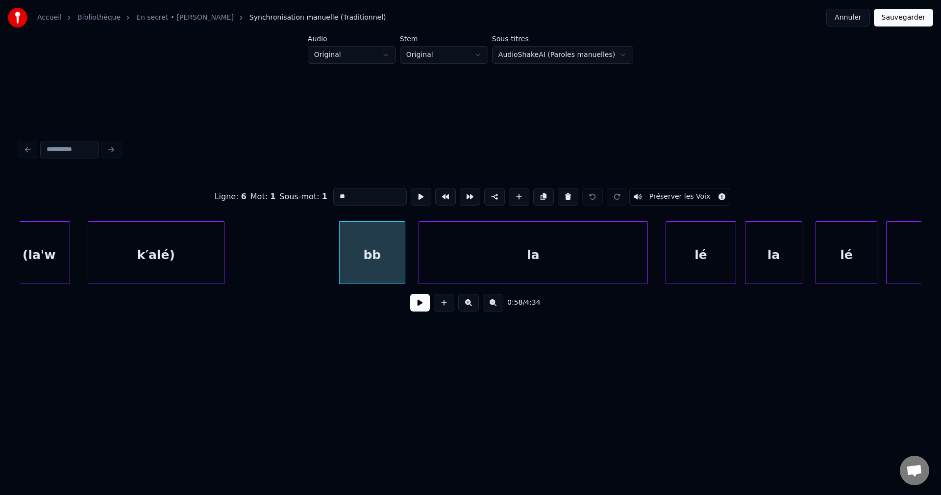
click at [419, 308] on button at bounding box center [420, 303] width 20 height 18
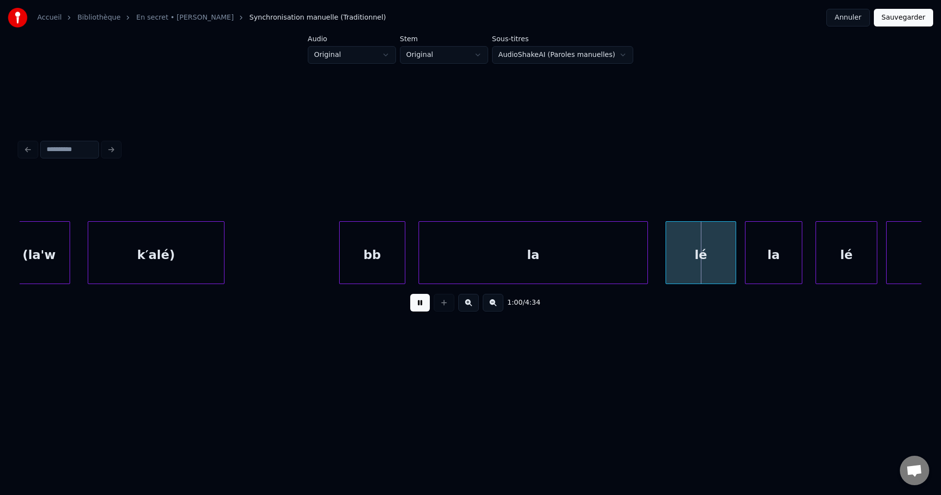
click at [378, 263] on div "bb" at bounding box center [372, 255] width 65 height 67
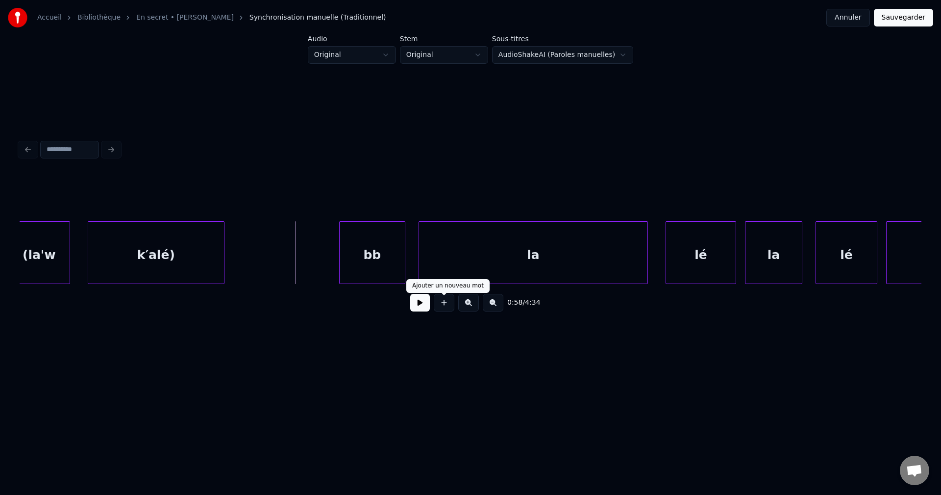
click at [423, 306] on button at bounding box center [420, 303] width 20 height 18
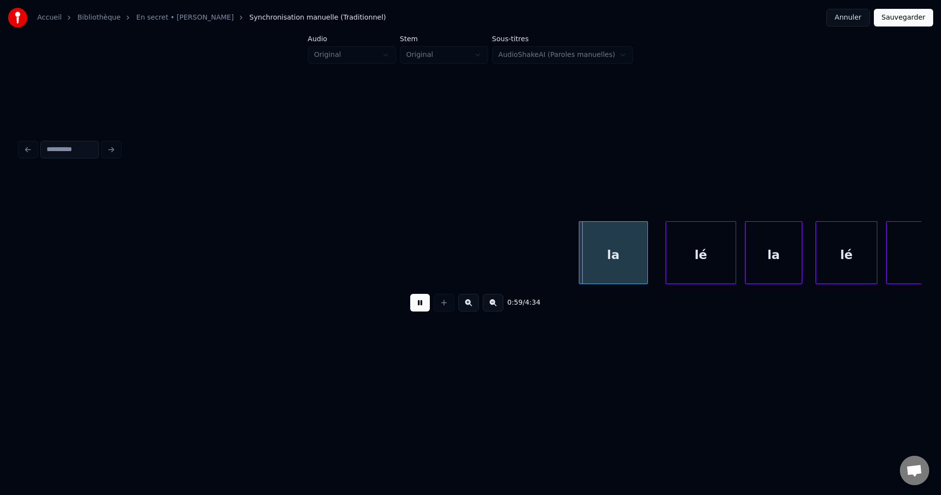
scroll to position [0, 13116]
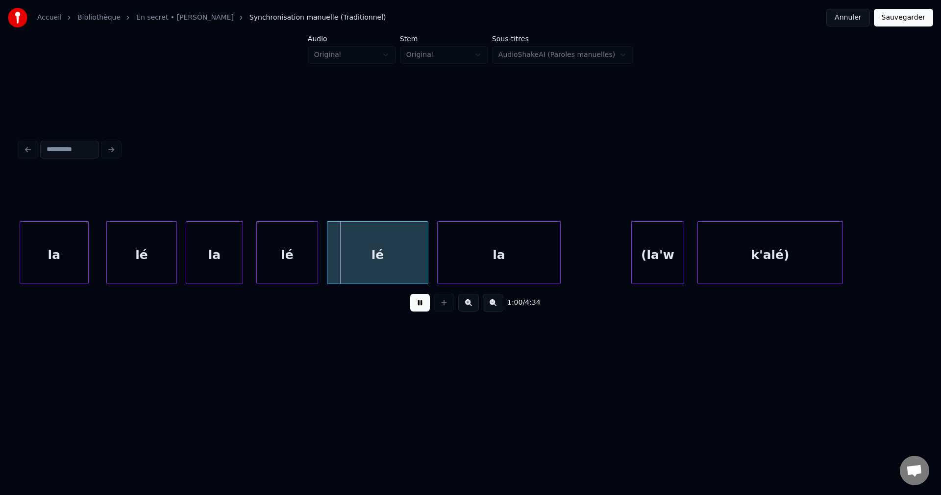
click at [424, 306] on button at bounding box center [420, 303] width 20 height 18
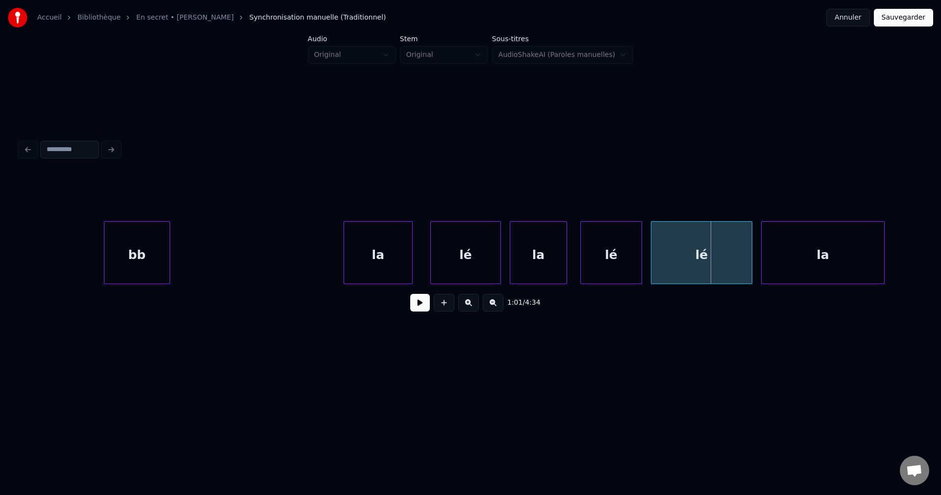
scroll to position [0, 12758]
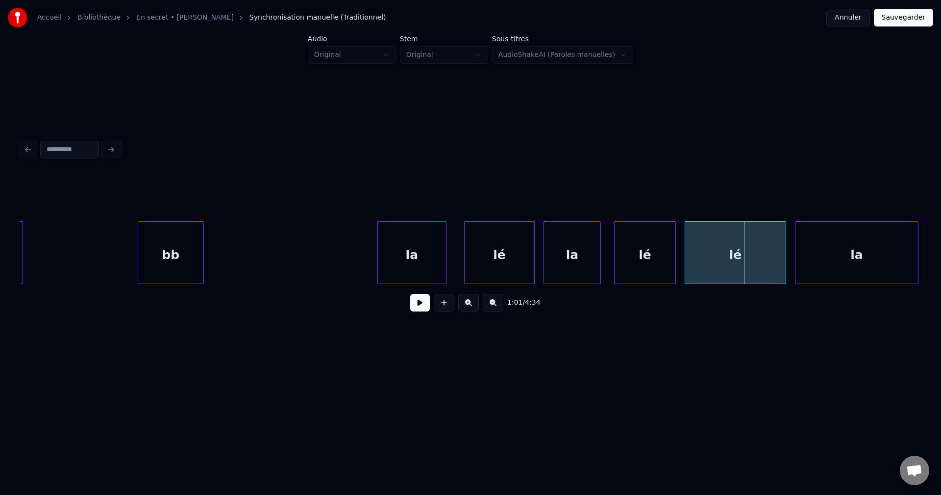
click at [194, 264] on div "bb" at bounding box center [170, 255] width 65 height 67
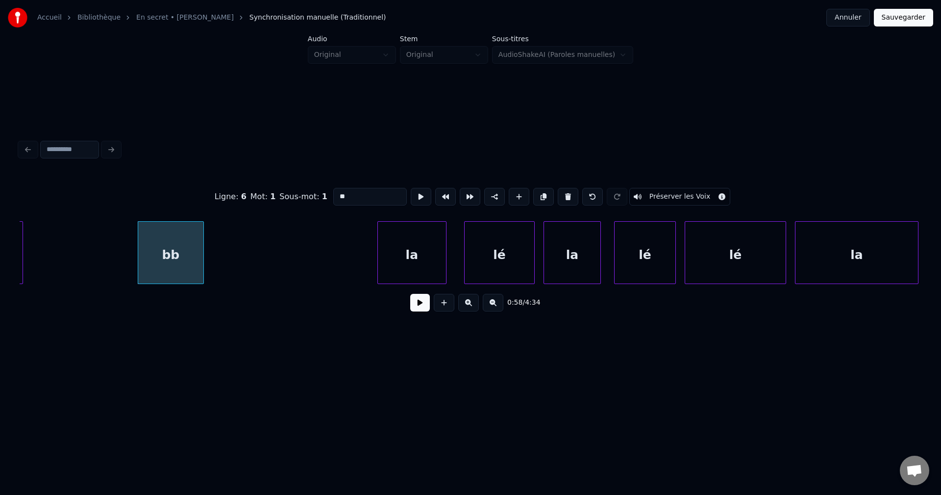
drag, startPoint x: 360, startPoint y: 188, endPoint x: 299, endPoint y: 198, distance: 62.5
click at [325, 198] on div "Ligne : 6 Mot : 1 Sous-mot : 1 ** Préserver les Voix" at bounding box center [471, 196] width 902 height 49
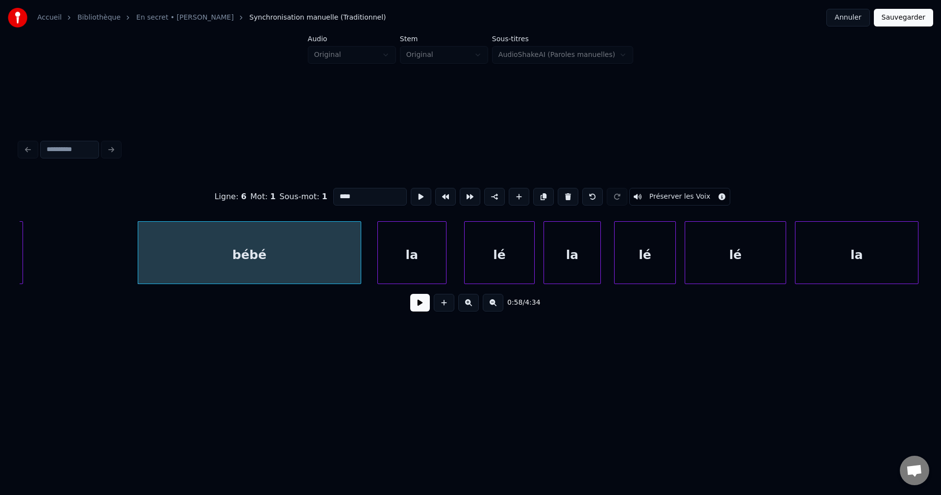
click at [360, 268] on div at bounding box center [359, 253] width 3 height 62
click at [331, 269] on div "bébé" at bounding box center [250, 255] width 224 height 67
type input "****"
click at [420, 308] on button at bounding box center [420, 303] width 20 height 18
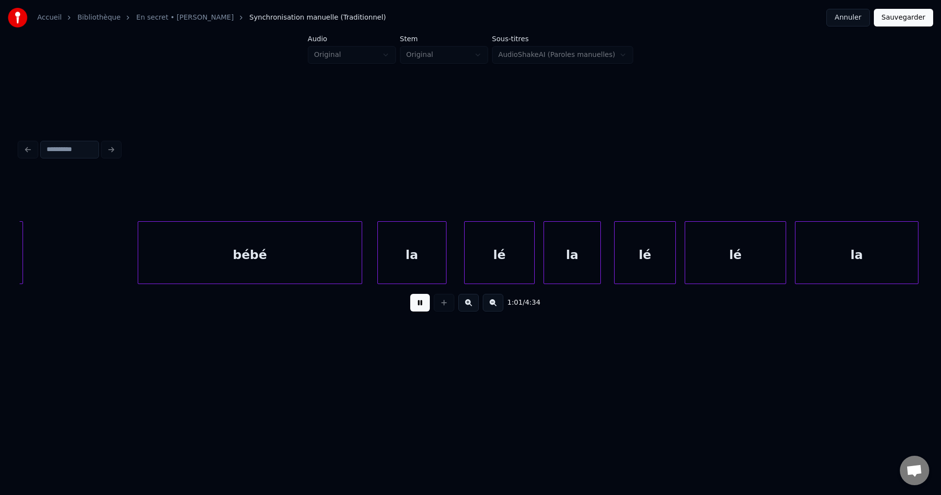
scroll to position [0, 13664]
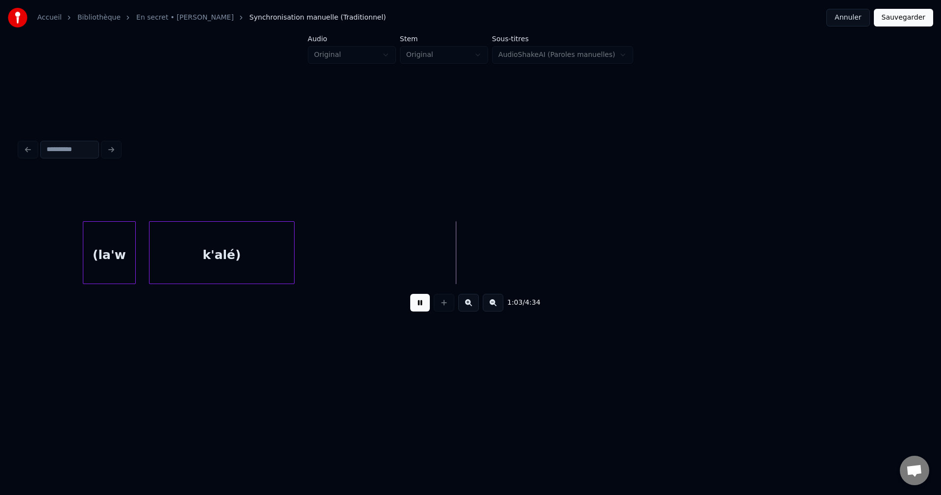
click at [108, 261] on div "(la'w" at bounding box center [109, 255] width 52 height 67
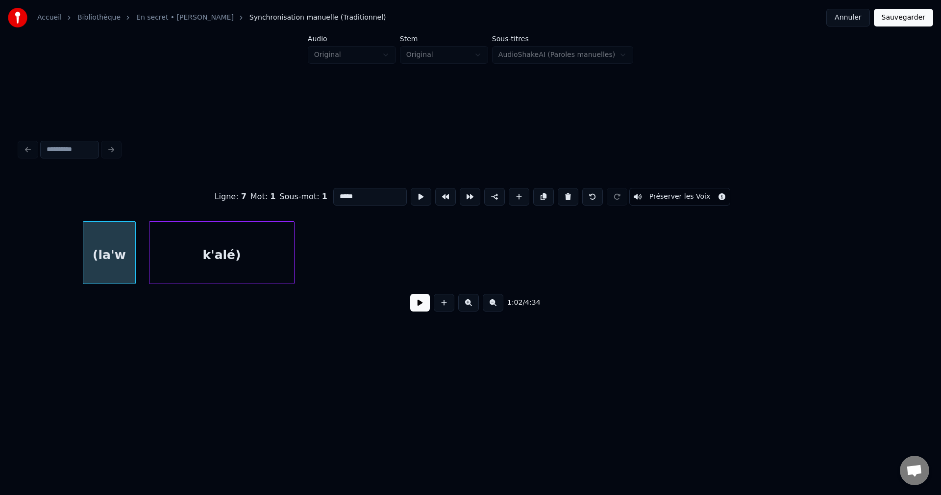
click at [422, 313] on div "1:02 / 4:34" at bounding box center [470, 303] width 886 height 22
click at [418, 310] on button at bounding box center [420, 303] width 20 height 18
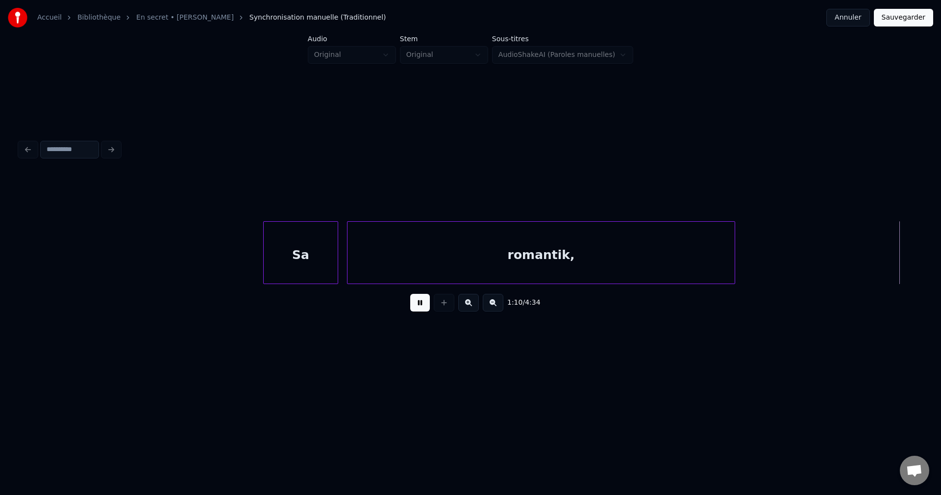
scroll to position [0, 15473]
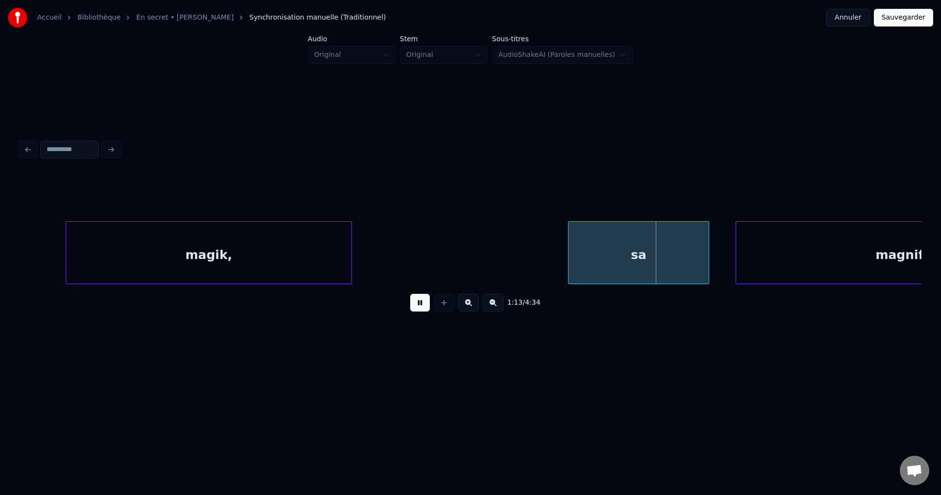
click at [69, 260] on div at bounding box center [67, 253] width 3 height 62
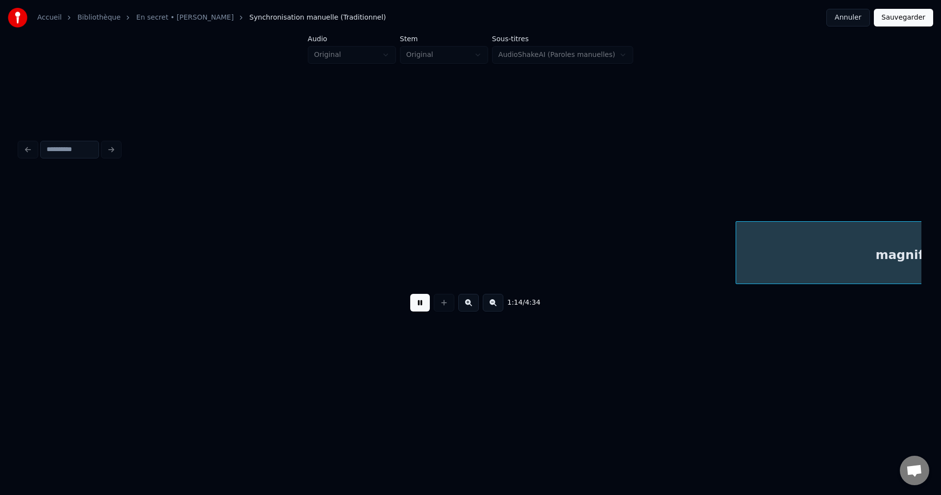
scroll to position [0, 16376]
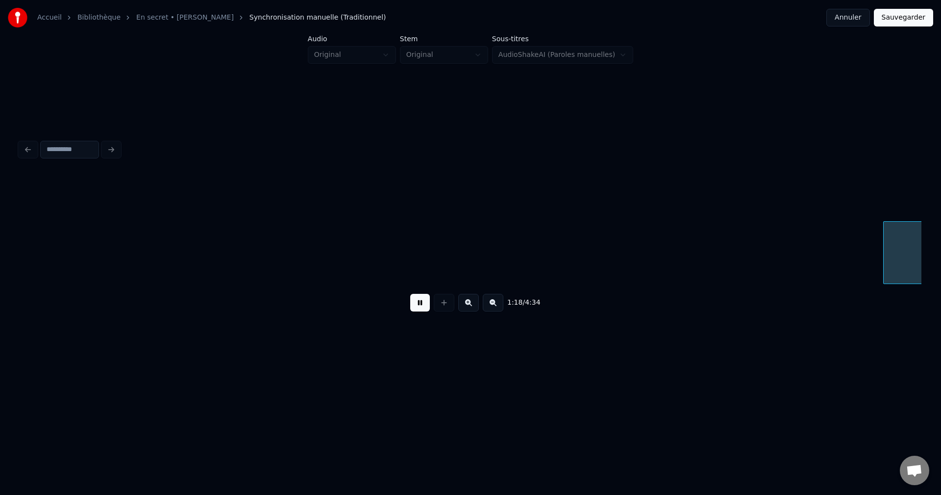
scroll to position [0, 17281]
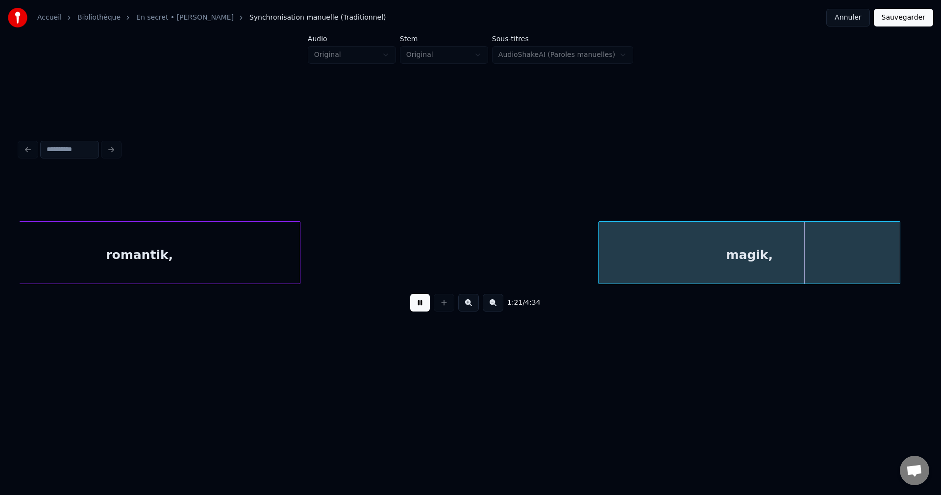
click at [599, 261] on div at bounding box center [600, 253] width 3 height 62
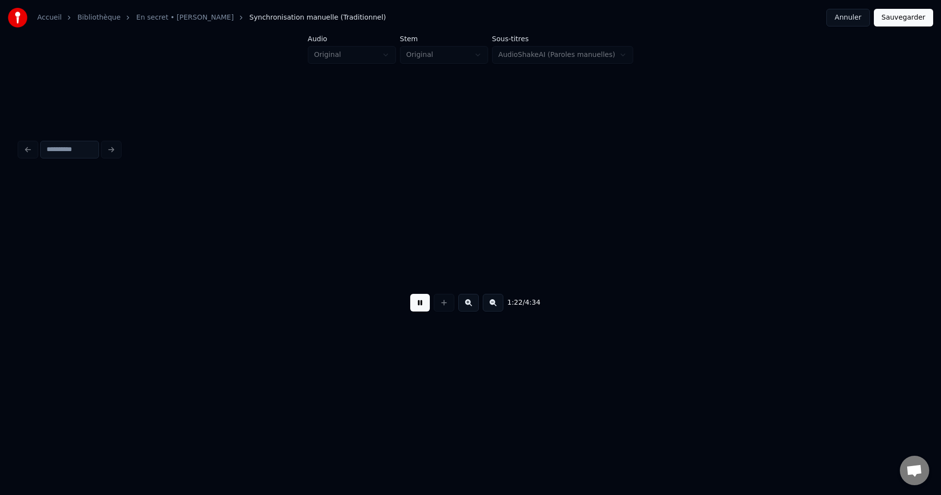
scroll to position [0, 18184]
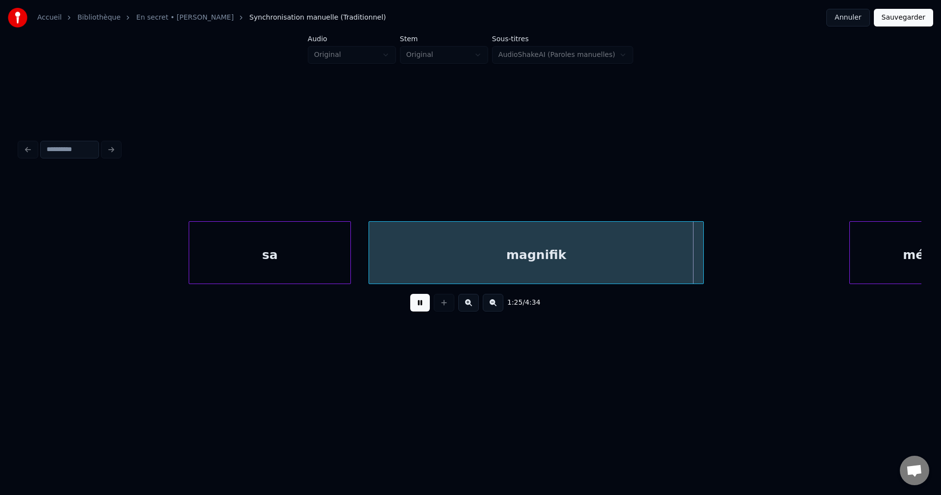
click at [191, 266] on div at bounding box center [190, 253] width 3 height 62
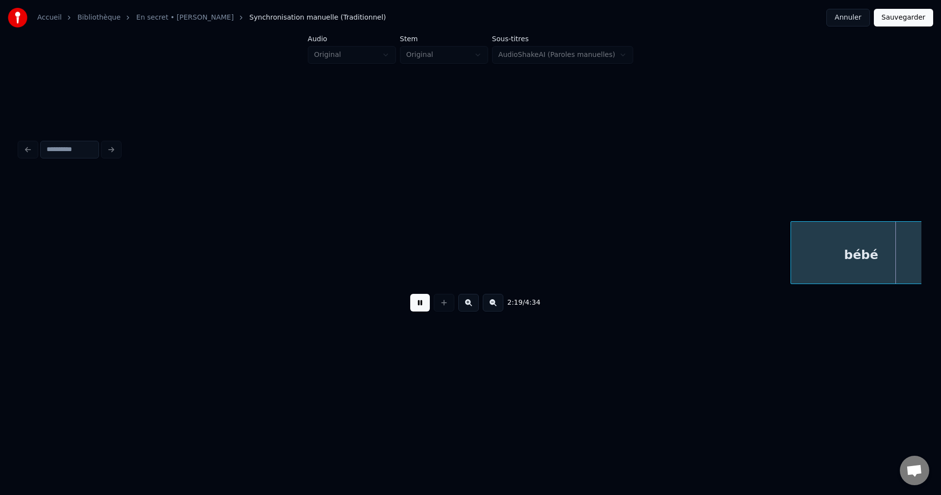
scroll to position [0, 30841]
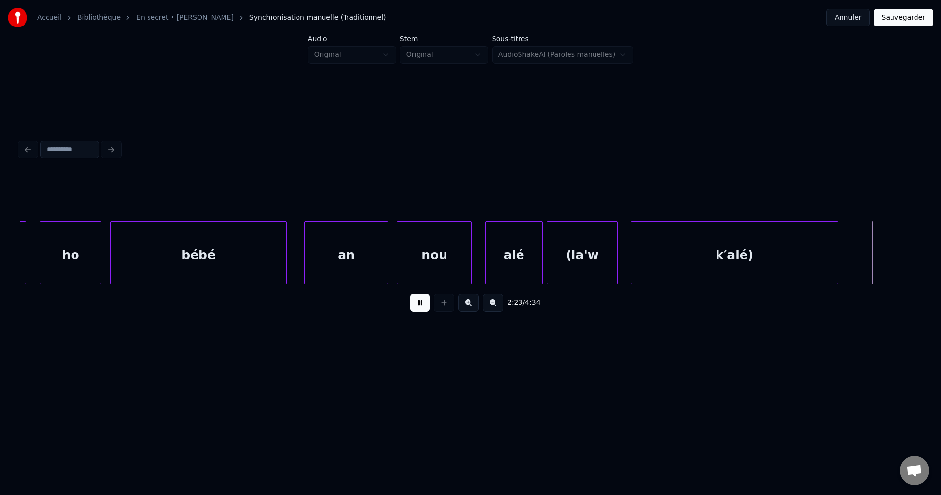
click at [527, 264] on div "alé" at bounding box center [514, 255] width 56 height 67
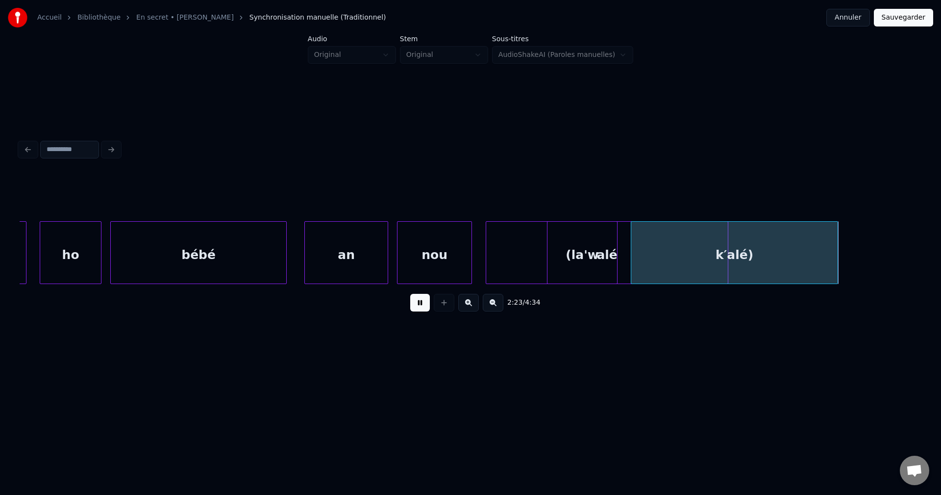
click at [728, 254] on div at bounding box center [726, 253] width 3 height 62
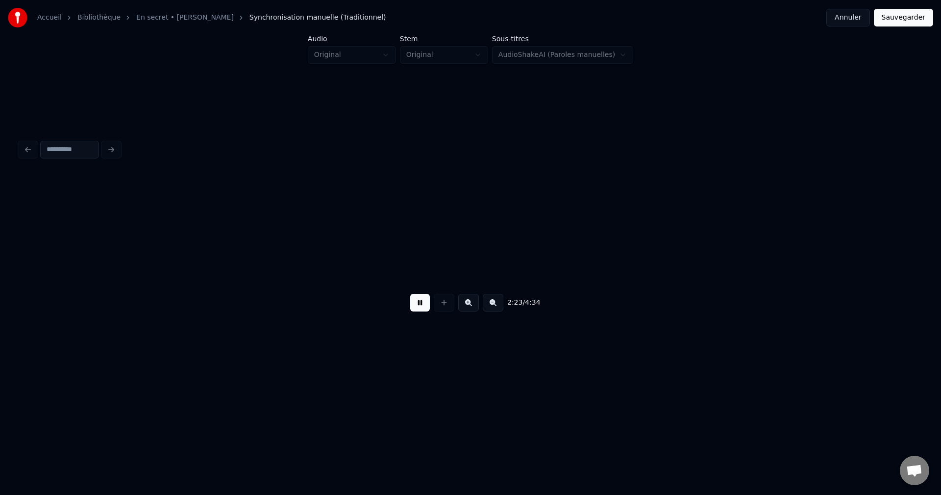
scroll to position [0, 31747]
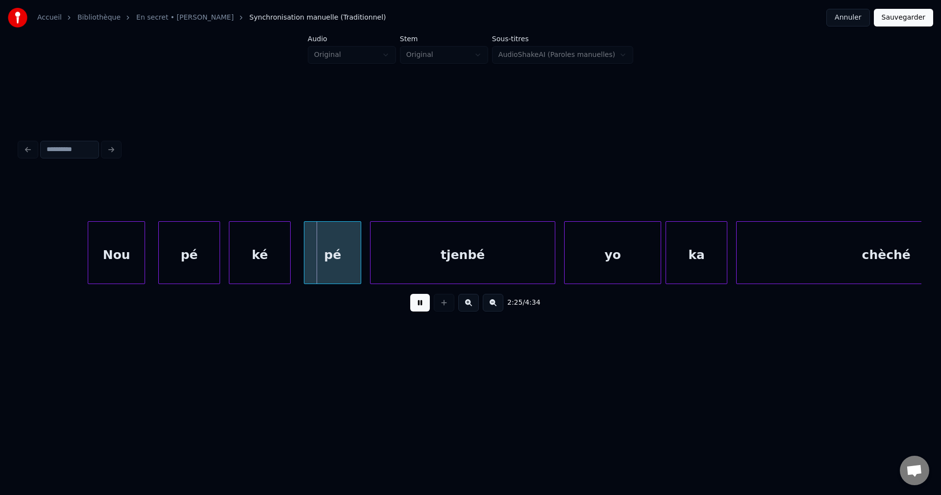
click at [420, 311] on button at bounding box center [420, 303] width 20 height 18
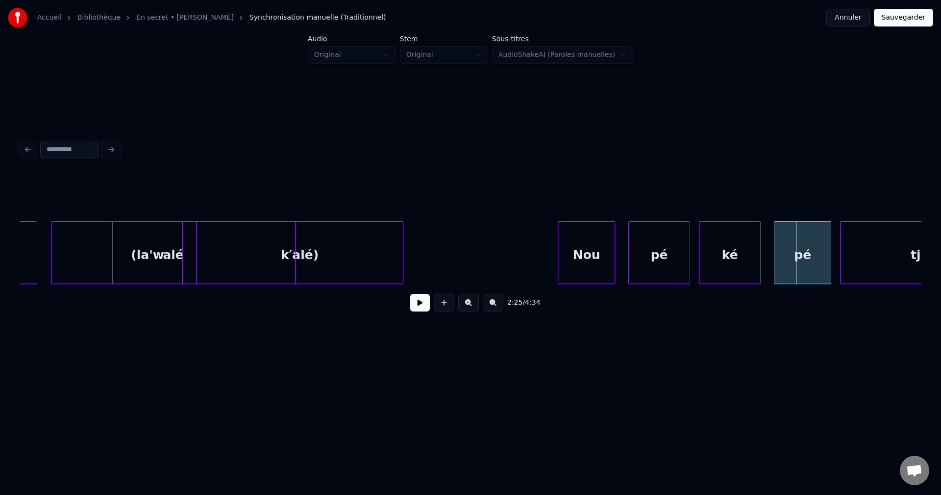
scroll to position [0, 31256]
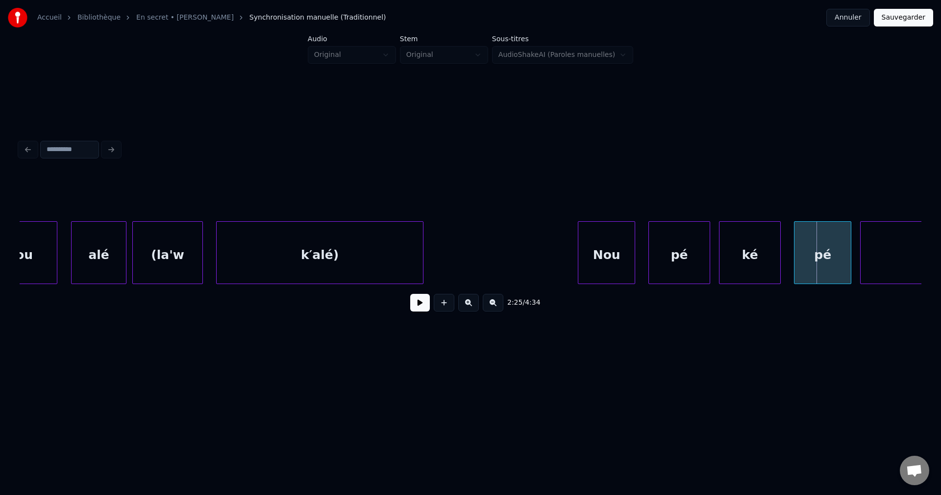
click at [125, 268] on div at bounding box center [124, 253] width 3 height 62
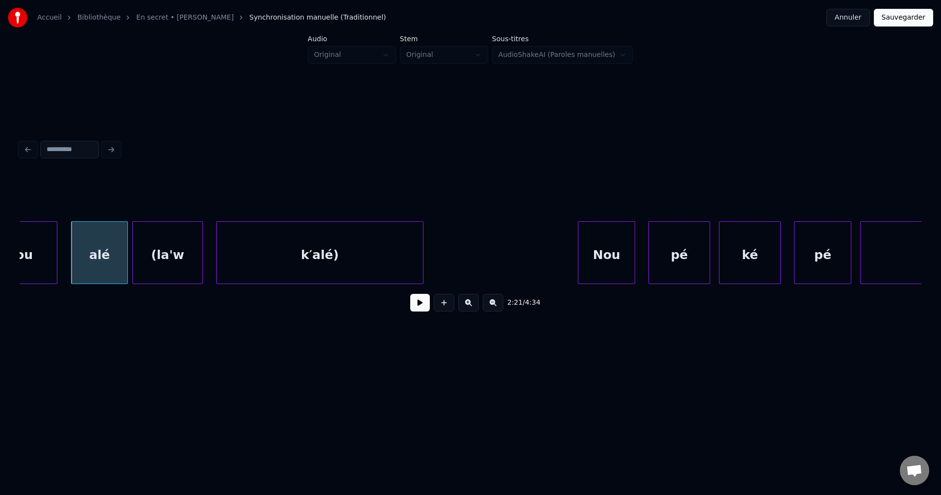
click at [422, 305] on button at bounding box center [420, 303] width 20 height 18
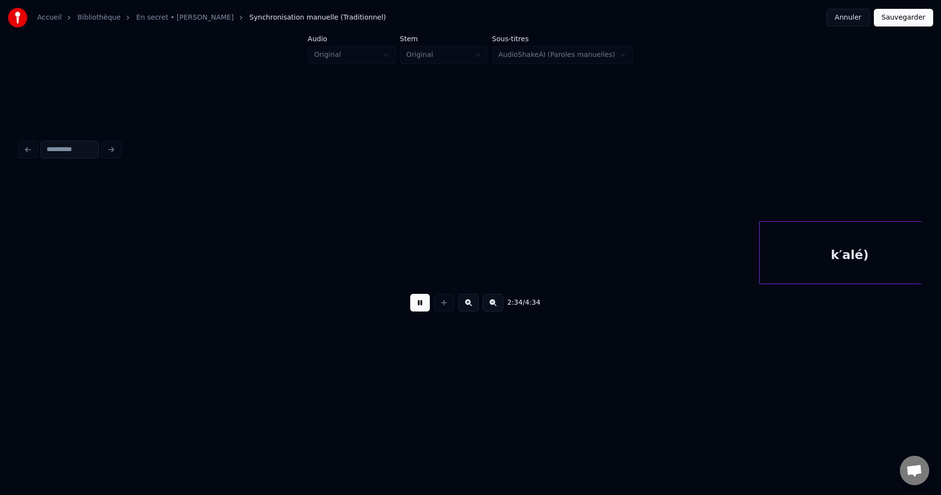
scroll to position [0, 33969]
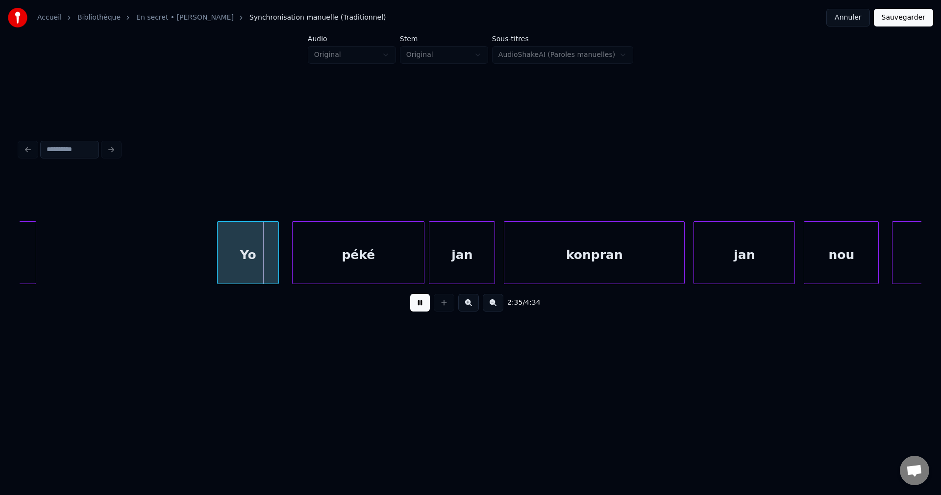
click at [424, 304] on button at bounding box center [420, 303] width 20 height 18
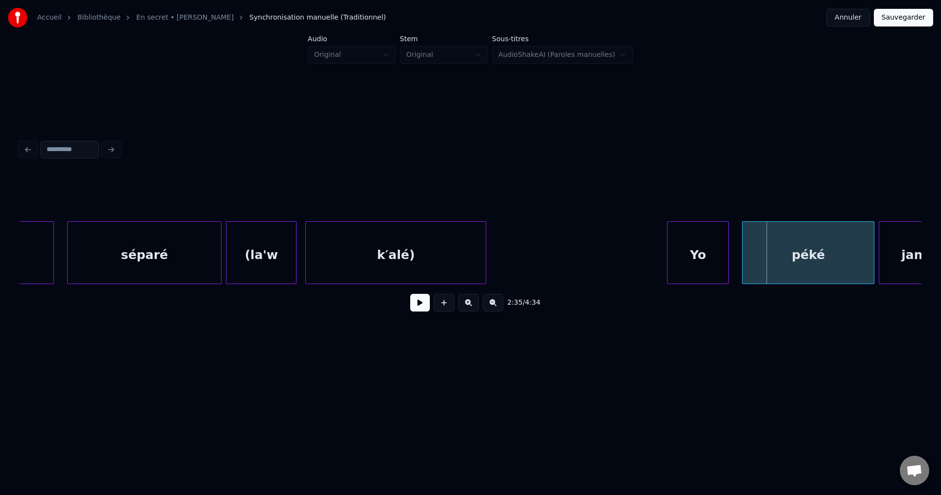
scroll to position [0, 33518]
click at [419, 311] on button at bounding box center [420, 303] width 20 height 18
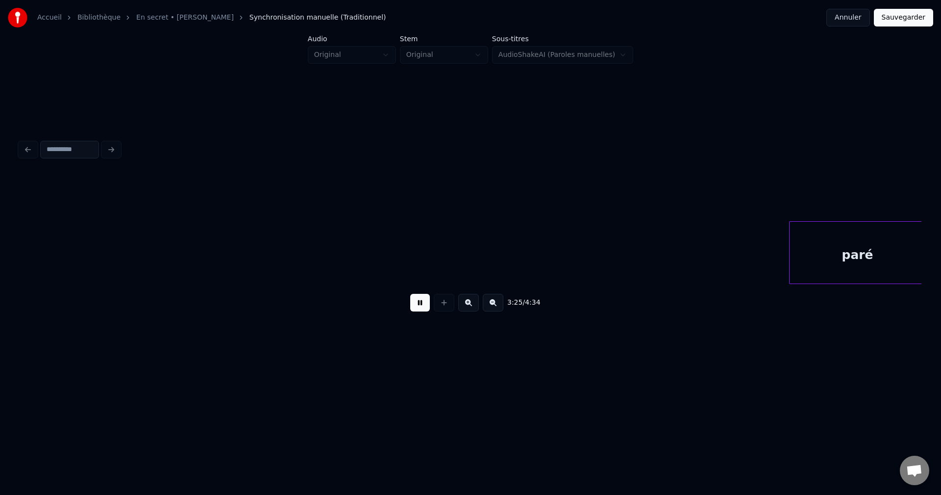
scroll to position [0, 45275]
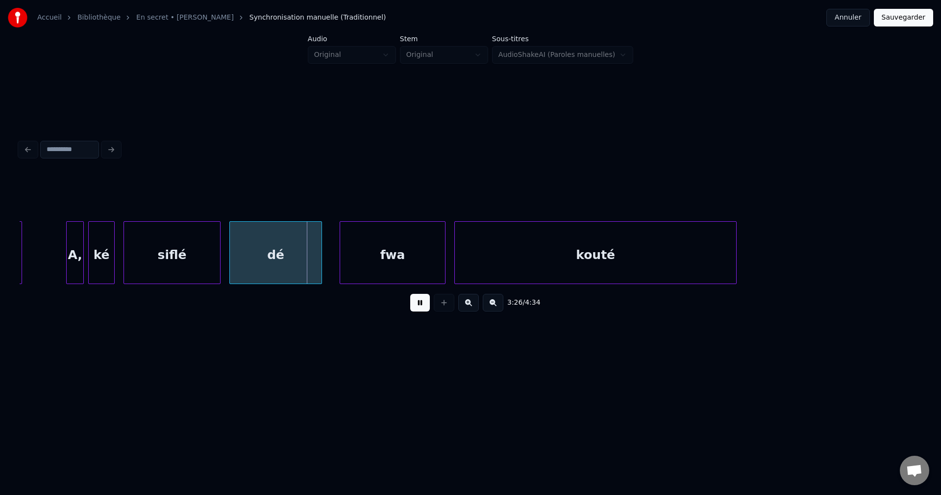
click at [71, 253] on div "A," at bounding box center [75, 255] width 17 height 67
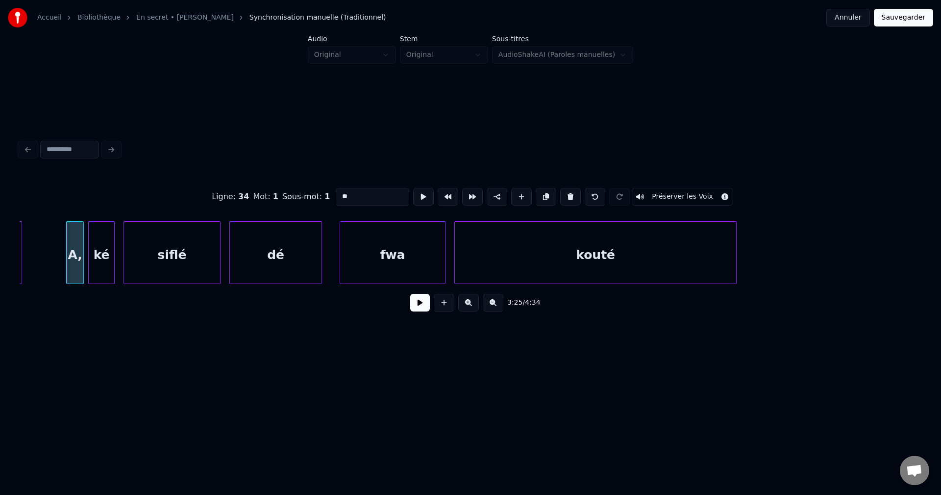
click at [354, 193] on input "**" at bounding box center [373, 197] width 74 height 18
type input "**"
click at [424, 302] on button at bounding box center [420, 303] width 20 height 18
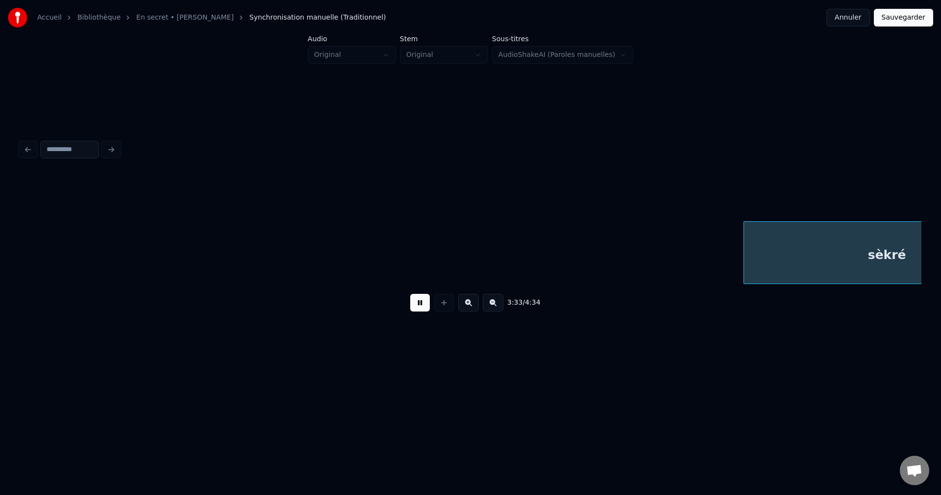
scroll to position [0, 47082]
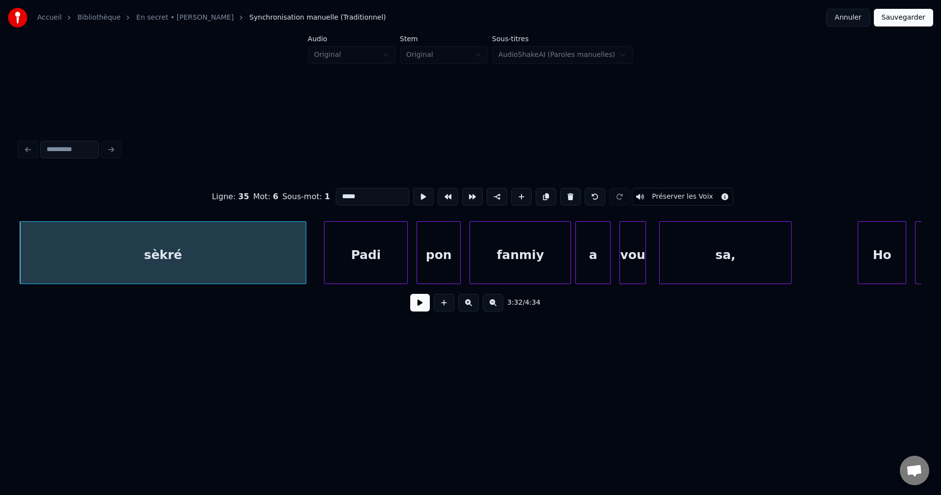
click at [365, 192] on input "*****" at bounding box center [373, 197] width 74 height 18
type input "**********"
click at [426, 311] on button at bounding box center [420, 303] width 20 height 18
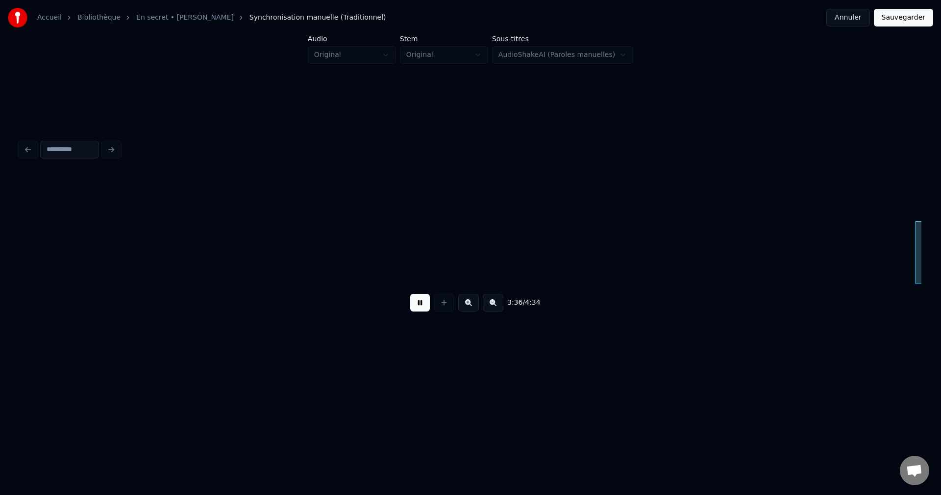
scroll to position [0, 47807]
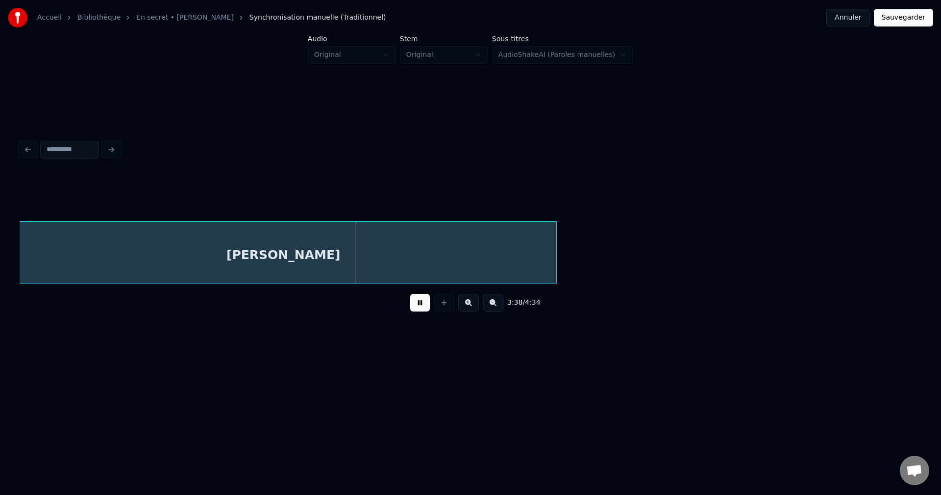
click at [466, 254] on div "[PERSON_NAME]" at bounding box center [283, 255] width 546 height 67
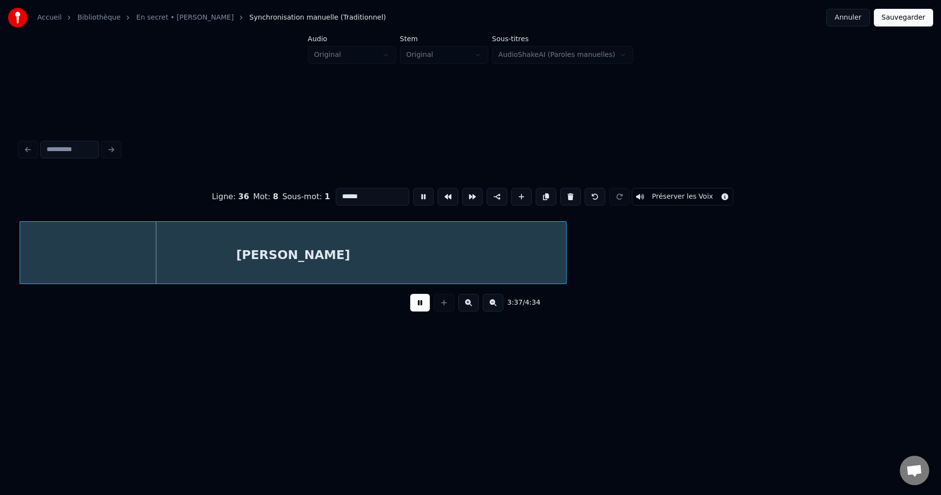
click at [384, 193] on input "******" at bounding box center [373, 197] width 74 height 18
type input "*********"
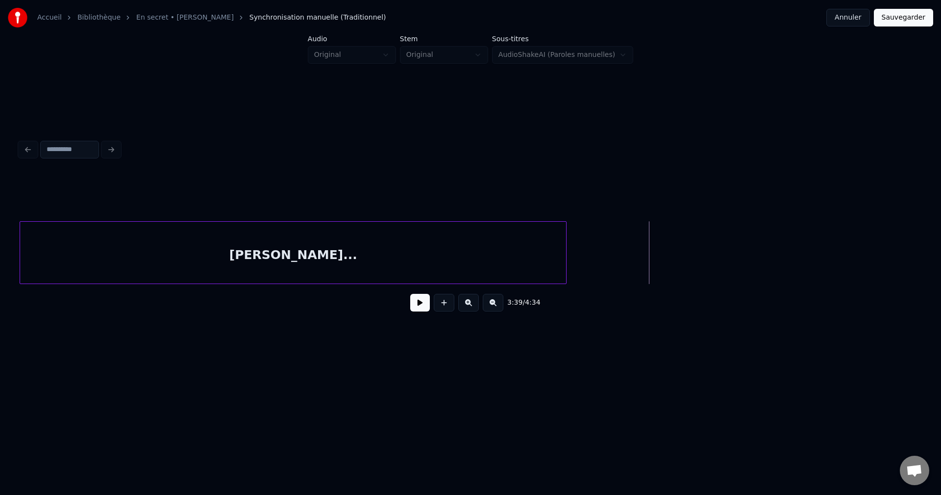
click at [419, 316] on div "3:39 / 4:34" at bounding box center [471, 302] width 902 height 37
click at [421, 311] on button at bounding box center [420, 303] width 20 height 18
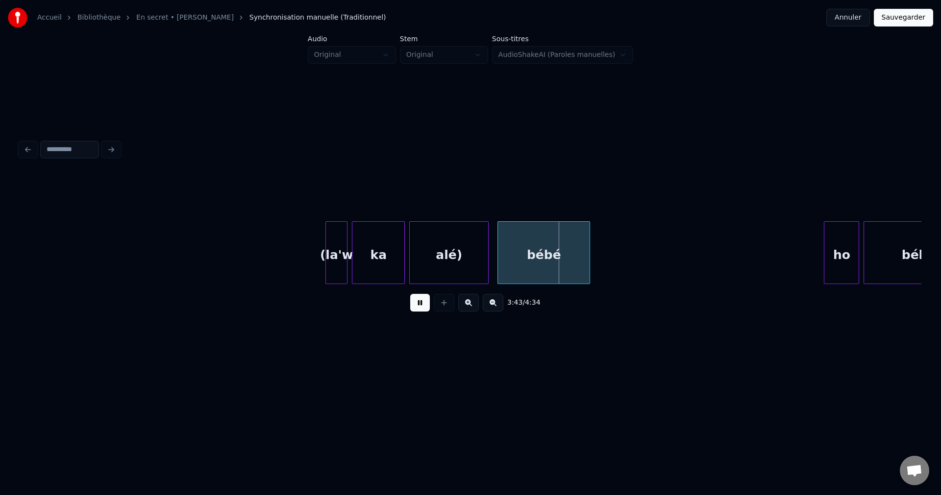
click at [549, 260] on div "bébé" at bounding box center [544, 255] width 92 height 67
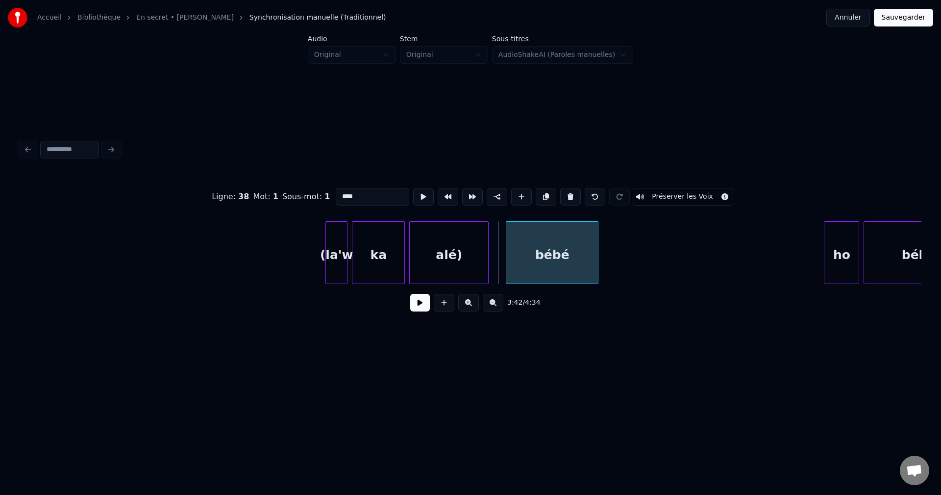
click at [545, 243] on div "bébé" at bounding box center [552, 255] width 92 height 67
click at [570, 191] on button at bounding box center [570, 197] width 21 height 18
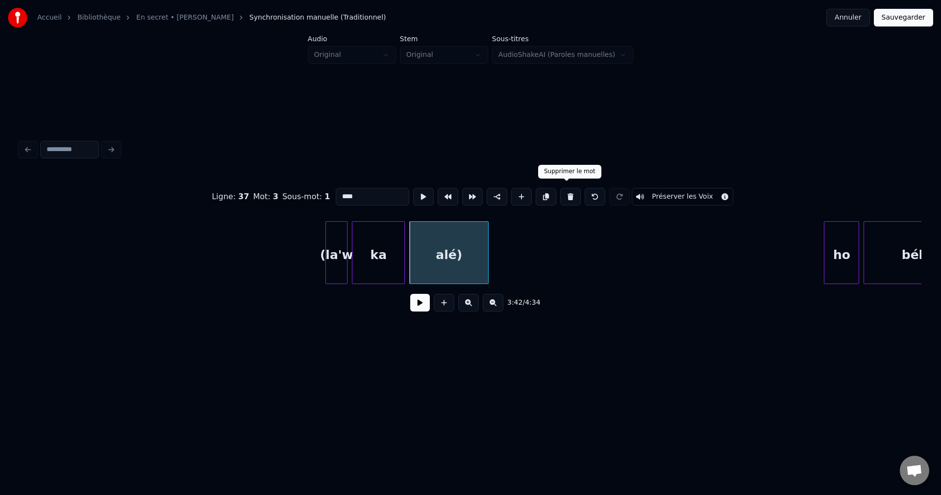
type input "****"
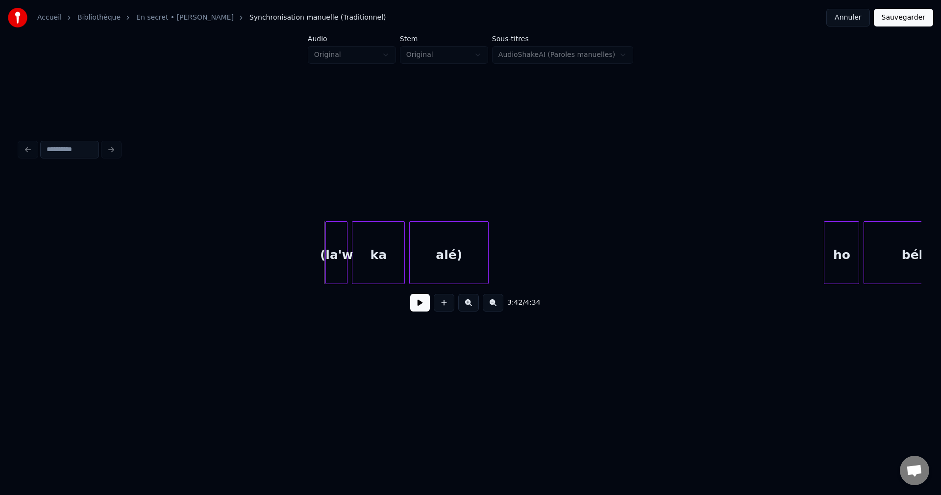
click at [411, 309] on button at bounding box center [420, 303] width 20 height 18
click at [475, 264] on div "alé)" at bounding box center [481, 255] width 78 height 67
click at [448, 269] on div "alé)" at bounding box center [481, 255] width 78 height 67
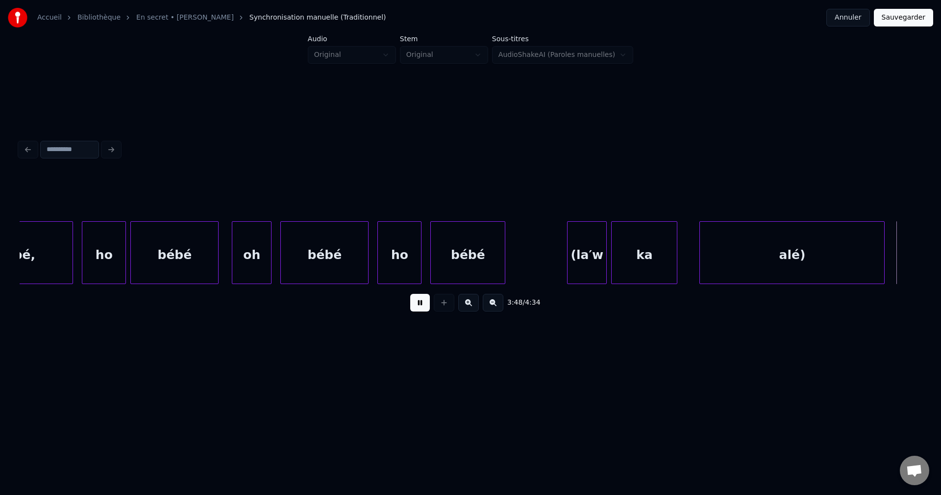
scroll to position [0, 50510]
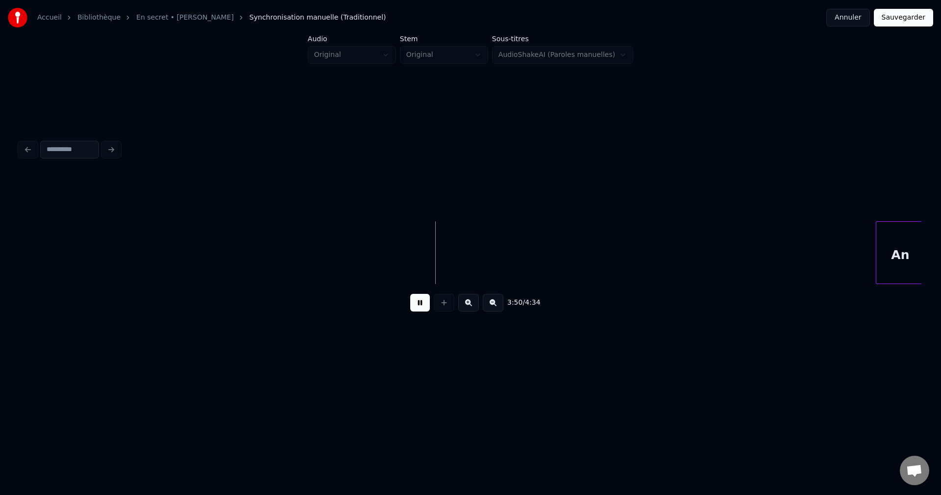
click at [426, 303] on button at bounding box center [420, 303] width 20 height 18
click at [413, 311] on button at bounding box center [420, 303] width 20 height 18
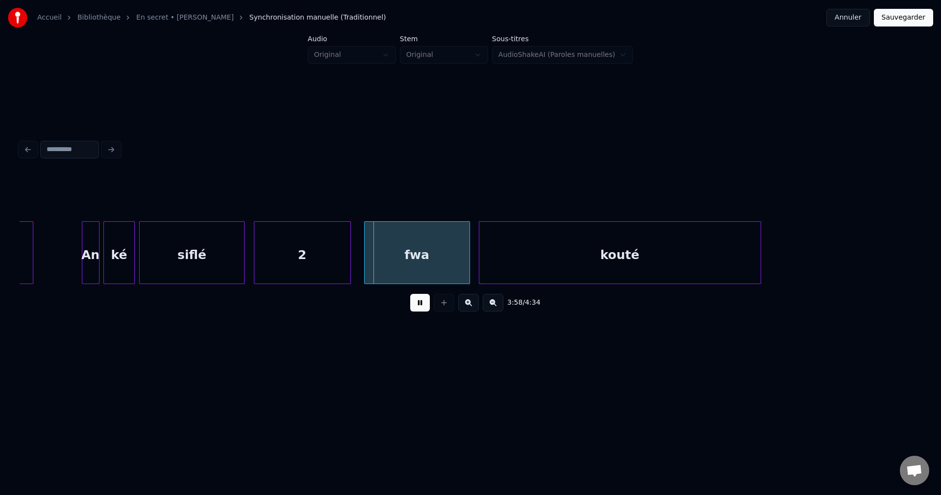
click at [290, 260] on div "2" at bounding box center [302, 255] width 96 height 67
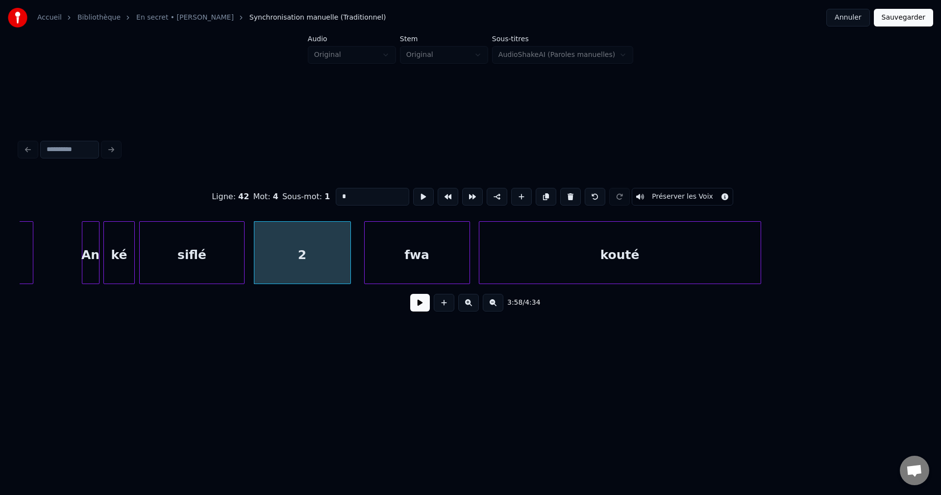
drag, startPoint x: 351, startPoint y: 190, endPoint x: 265, endPoint y: 201, distance: 87.0
click at [265, 201] on div "Ligne : 42 Mot : 4 Sous-mot : 1 * Préserver les Voix" at bounding box center [471, 196] width 902 height 49
type input "**"
click at [429, 310] on button at bounding box center [420, 303] width 20 height 18
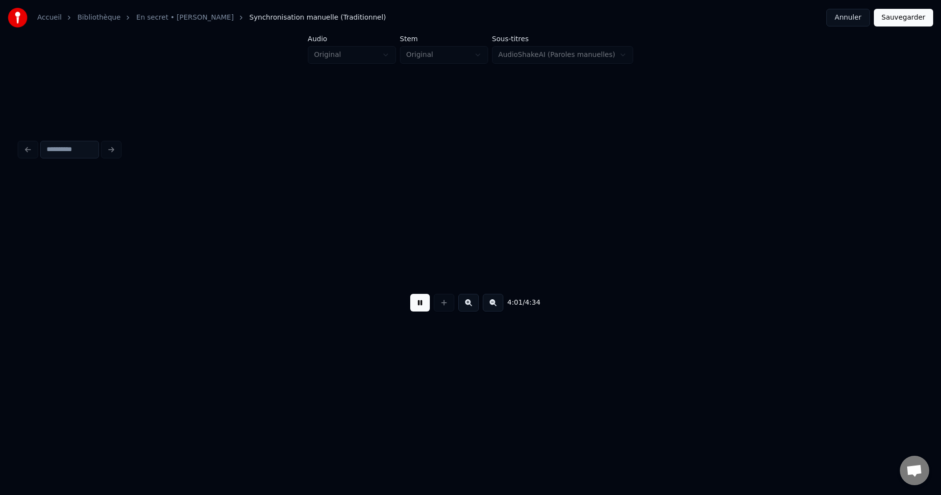
scroll to position [0, 53220]
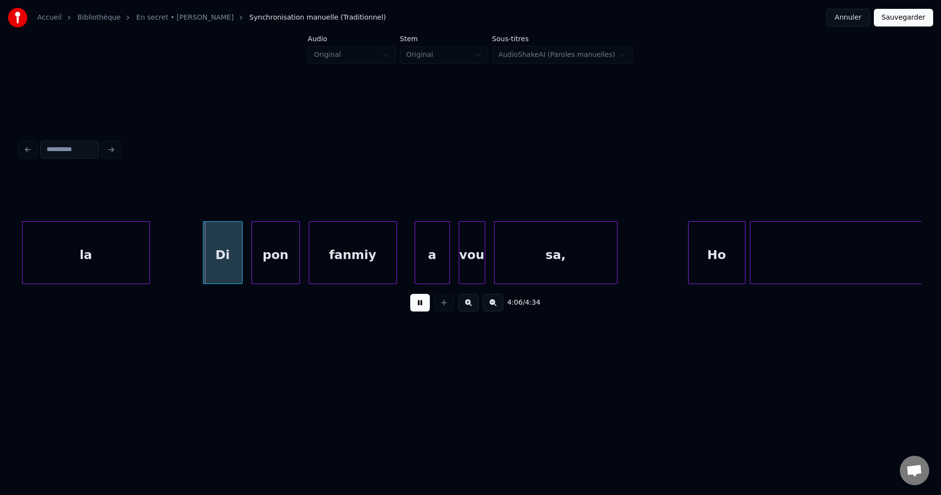
click at [89, 258] on div "la" at bounding box center [86, 255] width 127 height 67
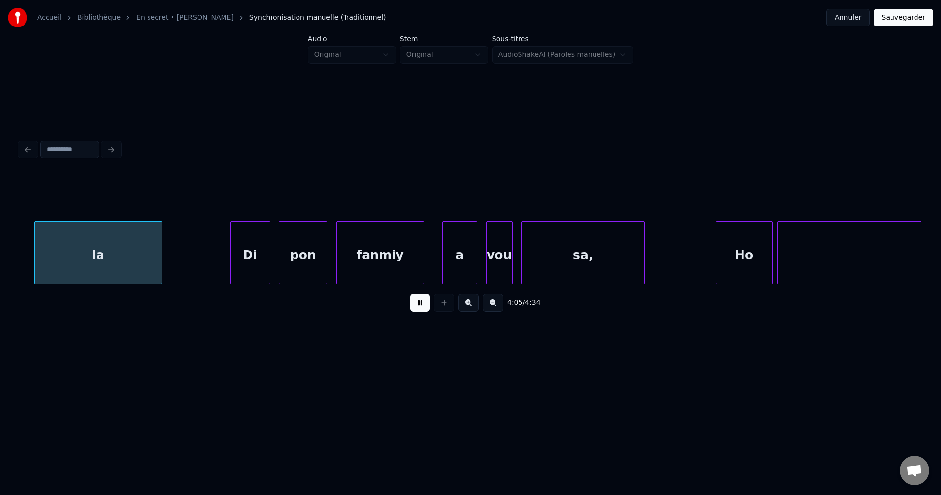
click at [73, 258] on div "la" at bounding box center [98, 255] width 127 height 67
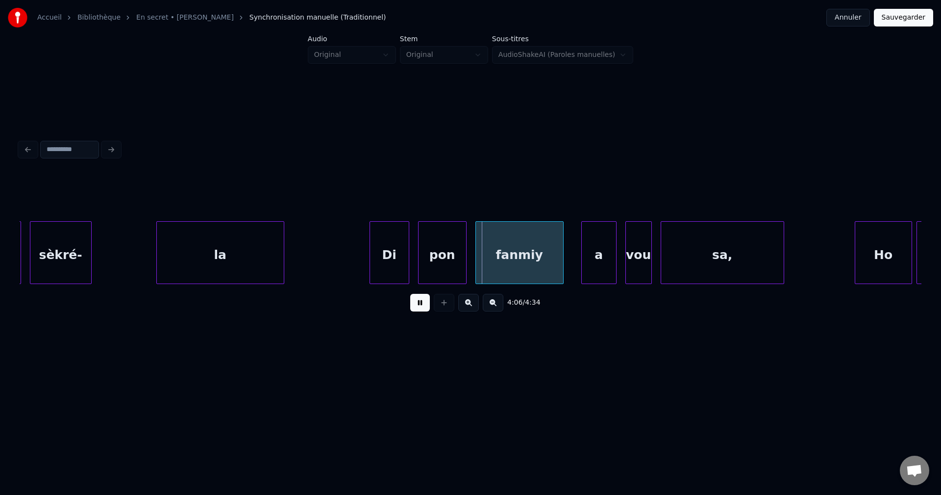
scroll to position [0, 53955]
click at [219, 264] on div "la" at bounding box center [199, 255] width 127 height 67
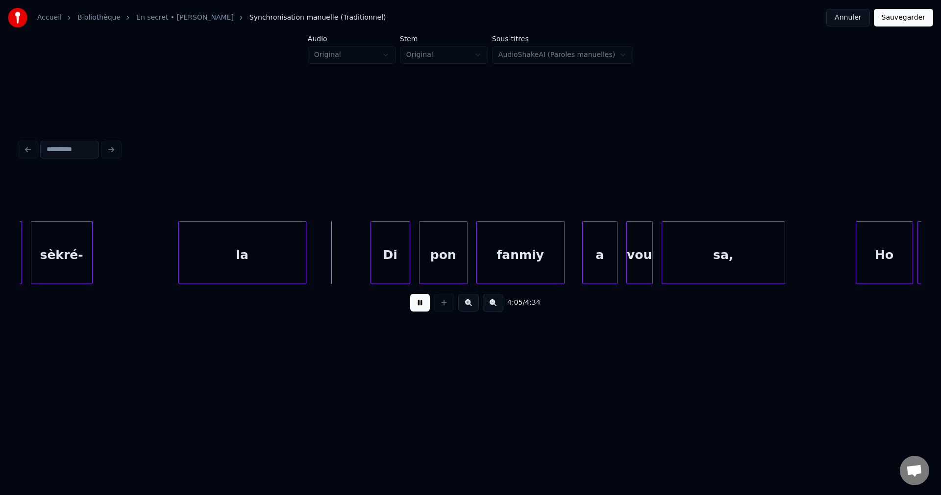
click at [288, 260] on div "la" at bounding box center [242, 255] width 127 height 67
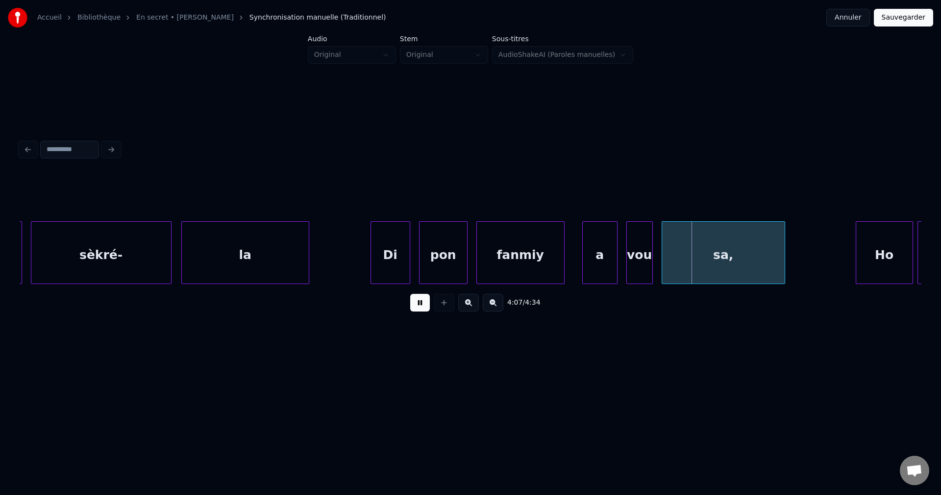
click at [169, 261] on div at bounding box center [169, 253] width 3 height 62
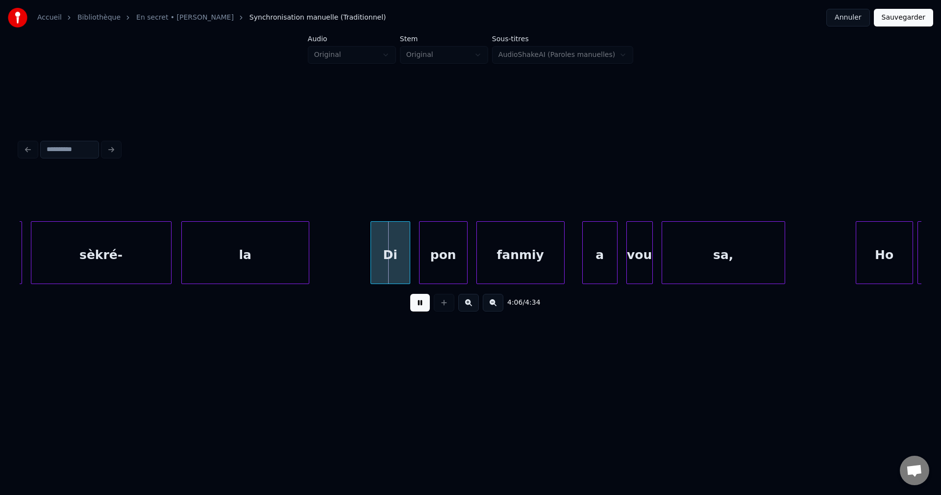
click at [380, 249] on div "Di" at bounding box center [390, 255] width 39 height 67
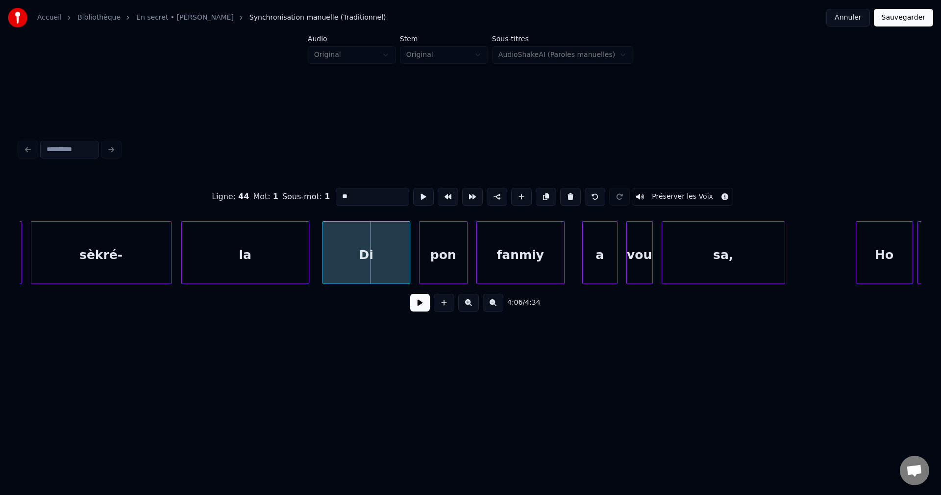
click at [323, 258] on div at bounding box center [324, 253] width 3 height 62
drag, startPoint x: 307, startPoint y: 205, endPoint x: 260, endPoint y: 192, distance: 48.3
click at [265, 210] on div "Ligne : 44 Mot : 1 Sous-mot : 1 ** Préserver les Voix" at bounding box center [471, 196] width 902 height 49
type input "*****"
click at [425, 309] on button at bounding box center [420, 303] width 20 height 18
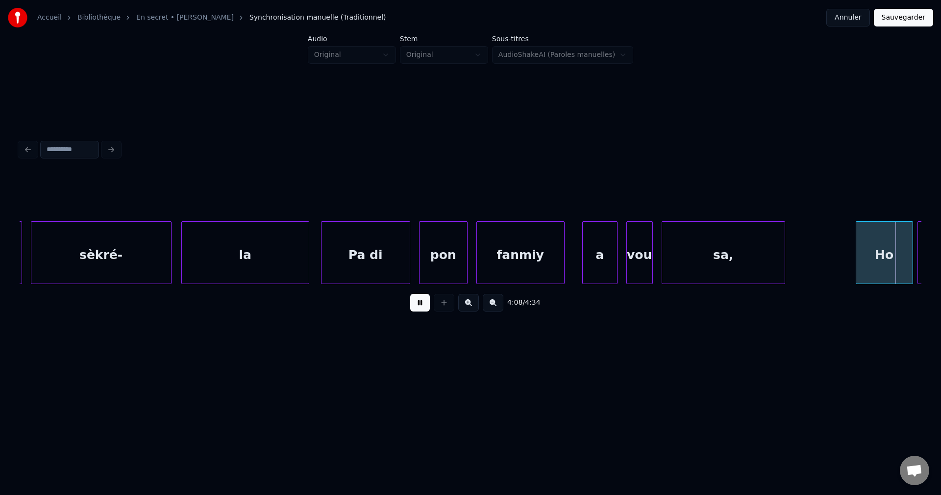
scroll to position [0, 54860]
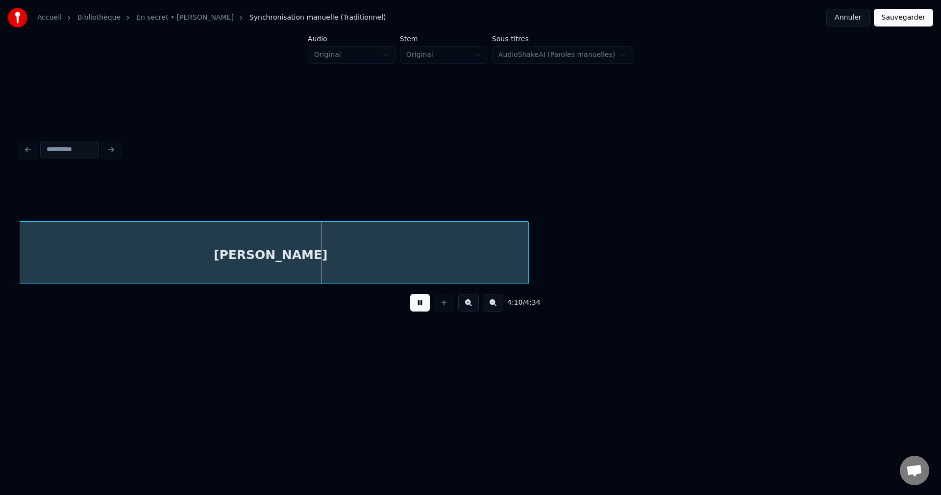
click at [334, 248] on div "[PERSON_NAME]" at bounding box center [270, 255] width 515 height 67
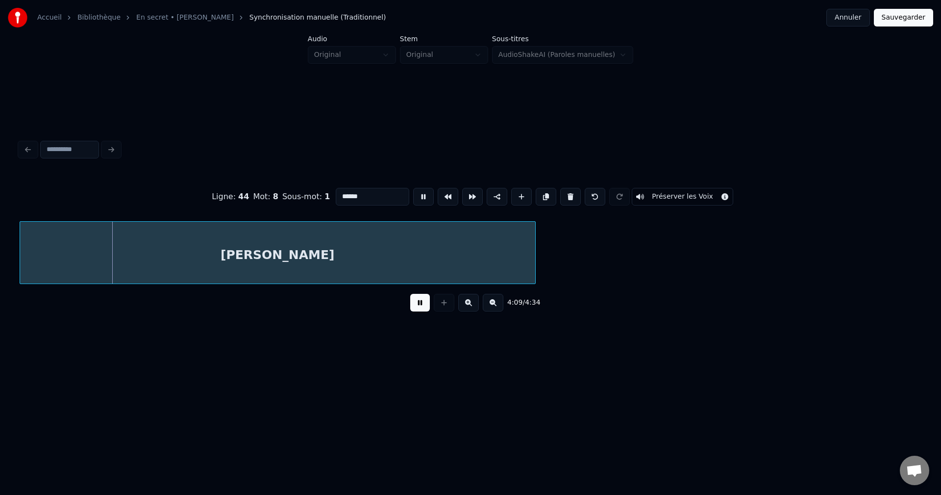
click at [373, 191] on input "******" at bounding box center [373, 197] width 74 height 18
type input "*********"
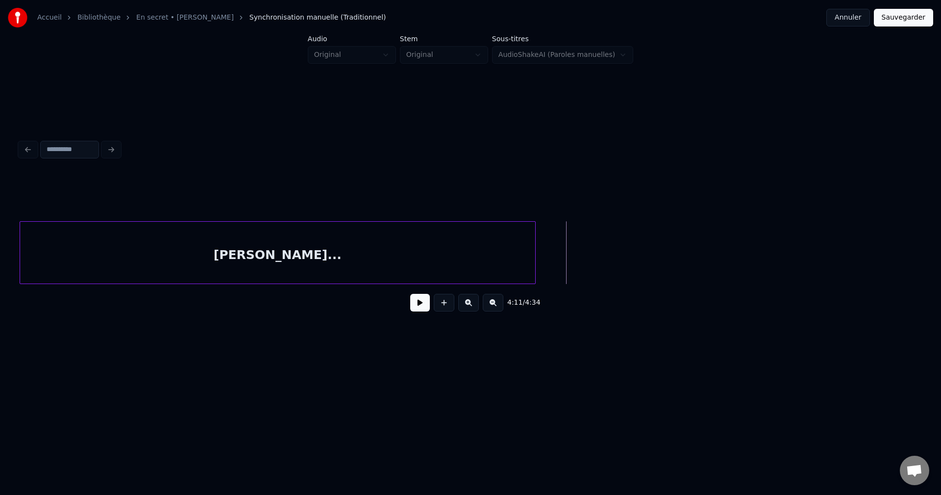
click at [419, 313] on div "4:11 / 4:34" at bounding box center [470, 303] width 886 height 22
click at [424, 311] on button at bounding box center [420, 303] width 20 height 18
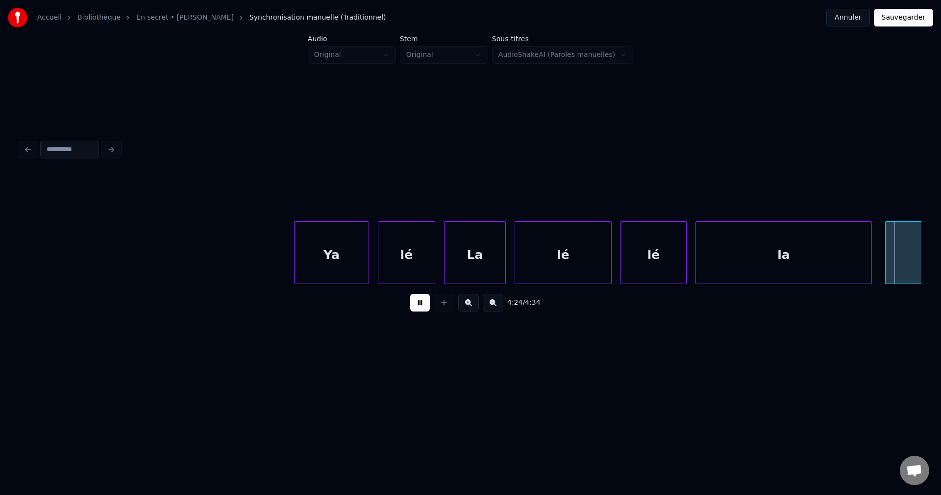
scroll to position [0, 58470]
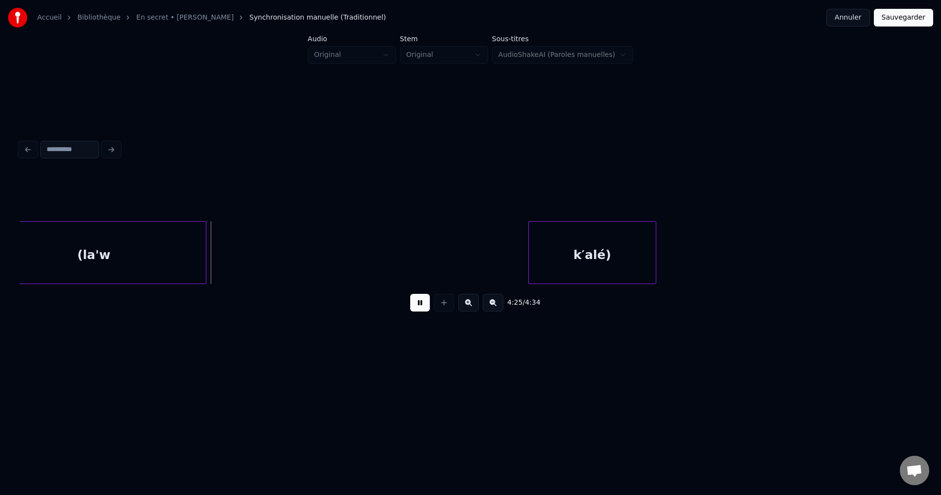
click at [127, 254] on div "(la'w" at bounding box center [94, 255] width 224 height 67
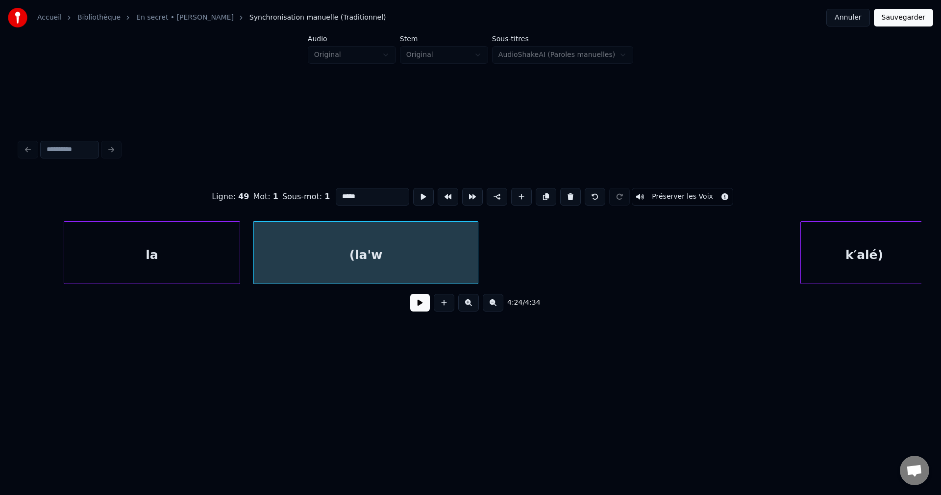
scroll to position [0, 58196]
click at [423, 191] on button at bounding box center [423, 197] width 21 height 18
click at [145, 277] on div "la" at bounding box center [154, 255] width 176 height 67
type input "**"
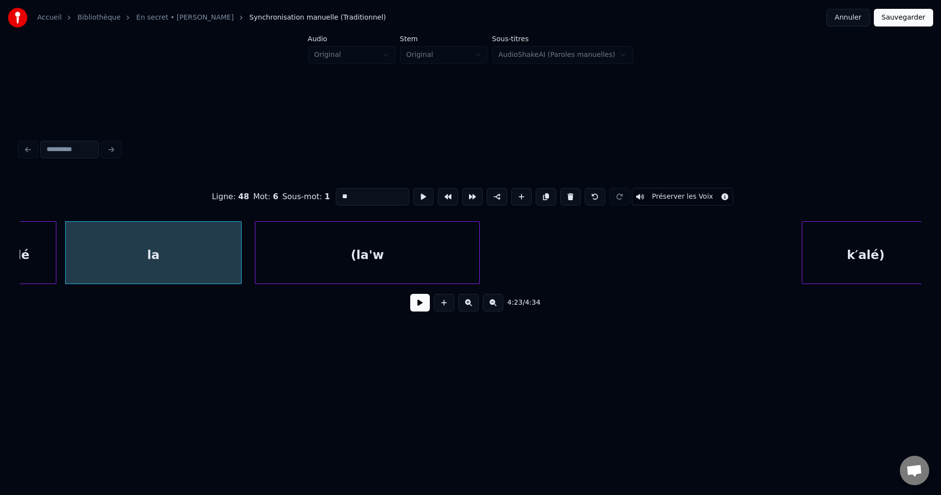
click at [419, 311] on button at bounding box center [420, 303] width 20 height 18
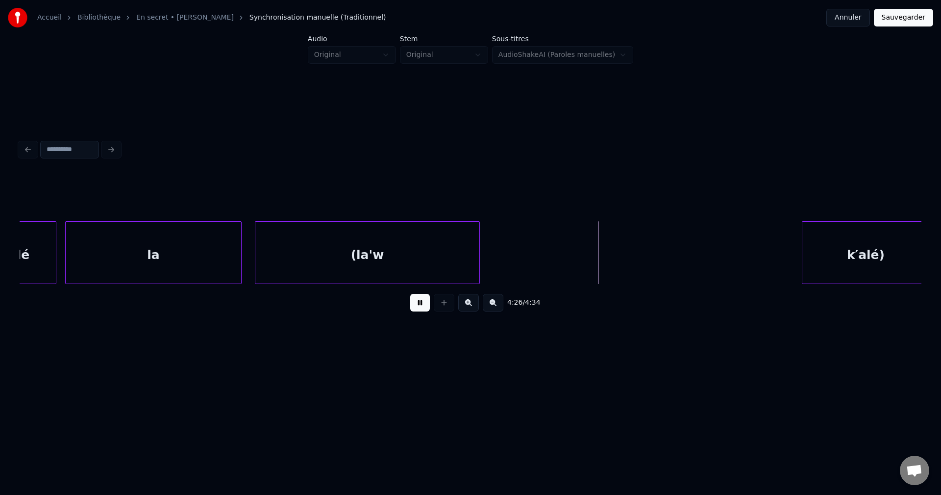
click at [402, 269] on div "(la'w" at bounding box center [367, 255] width 224 height 67
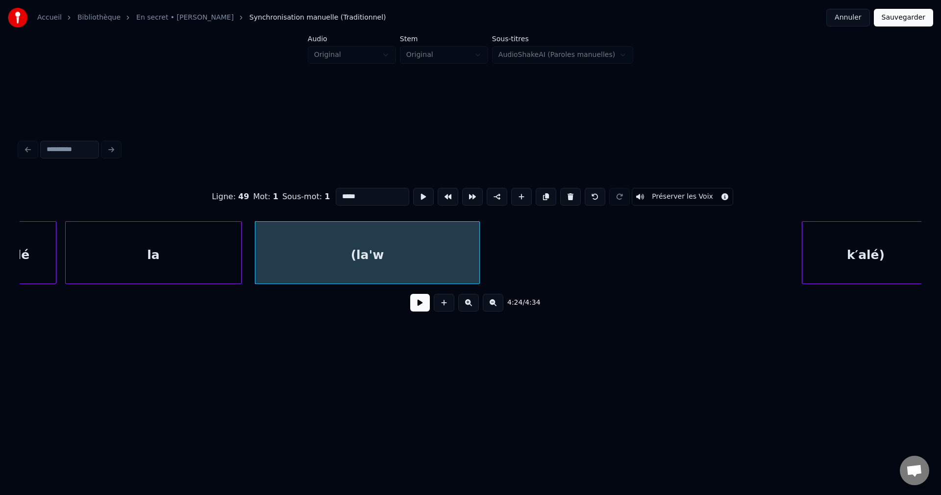
click at [418, 311] on button at bounding box center [420, 303] width 20 height 18
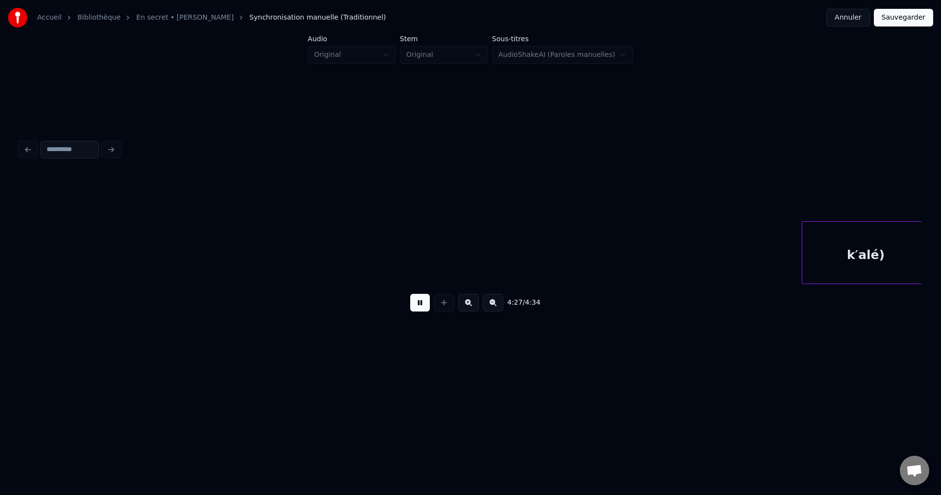
click at [425, 300] on button at bounding box center [420, 303] width 20 height 18
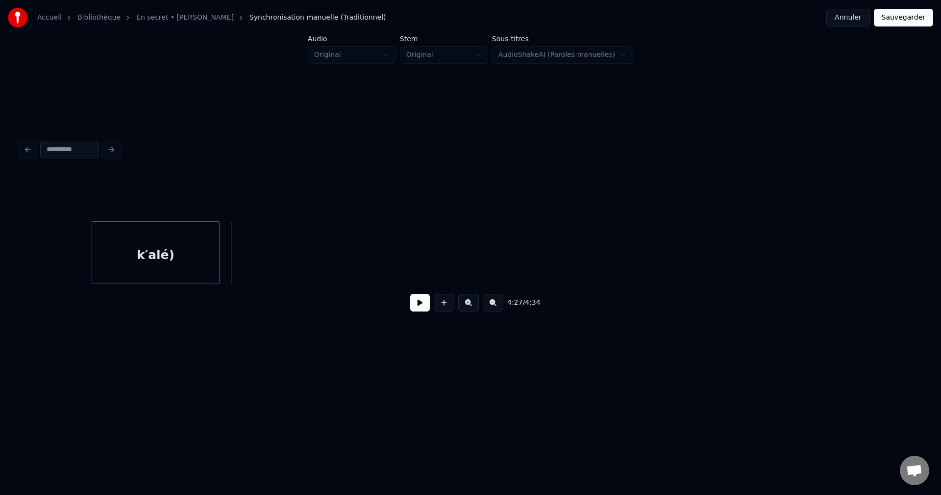
scroll to position [0, 58906]
click at [131, 265] on div "k′alé)" at bounding box center [156, 255] width 127 height 67
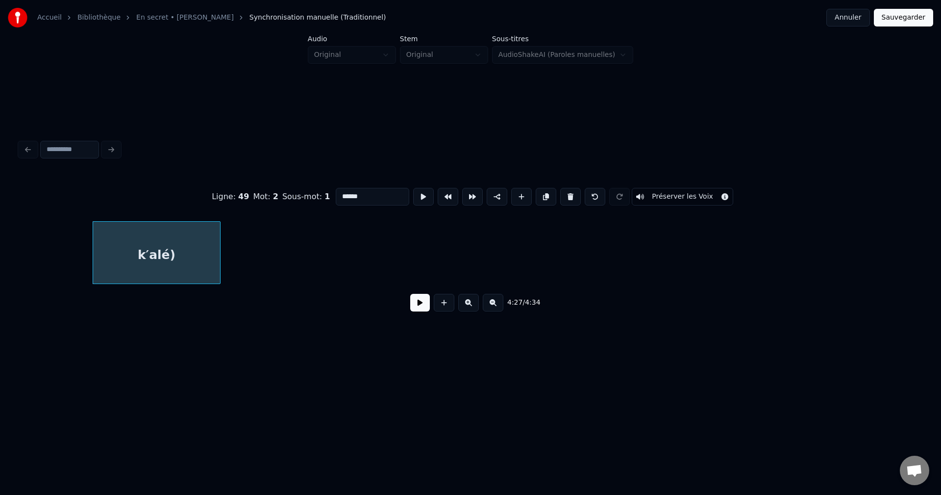
drag, startPoint x: 375, startPoint y: 190, endPoint x: 167, endPoint y: 198, distance: 208.5
click at [167, 198] on div "Ligne : 49 Mot : 2 Sous-mot : 1 ****** Préserver les Voix" at bounding box center [471, 196] width 902 height 49
click at [17, 284] on div "Ligne : 49 Mot : 2 Sous-mot : 1 Préserver les Voix 4:27 / 4:34" at bounding box center [471, 228] width 910 height 194
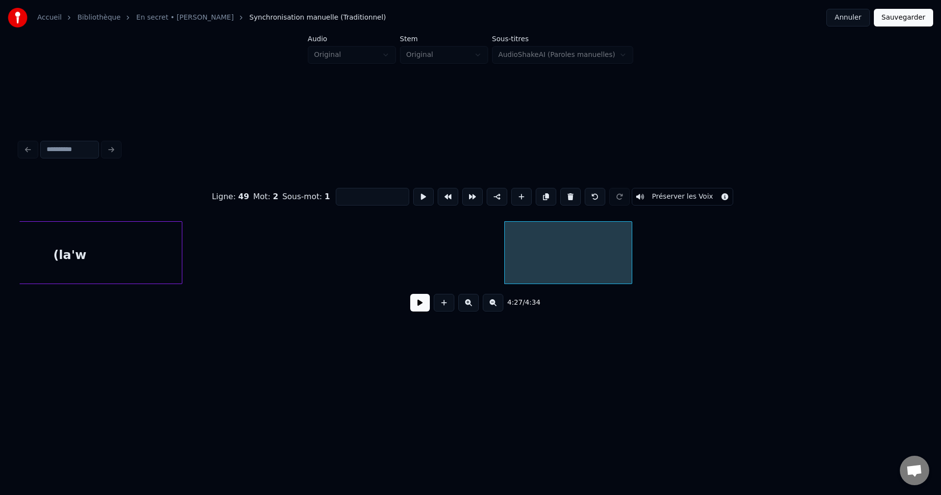
click at [82, 254] on div "(la'w" at bounding box center [70, 255] width 224 height 67
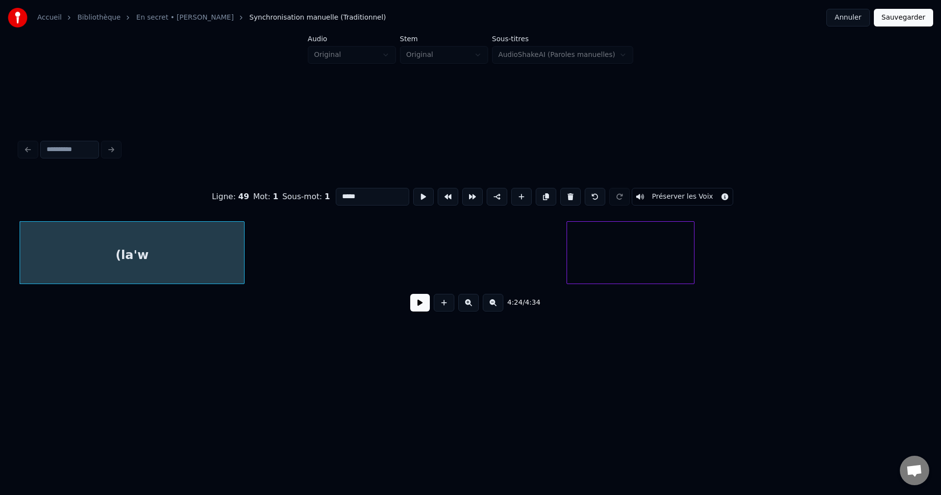
click at [392, 194] on input "*****" at bounding box center [373, 197] width 74 height 18
paste input "*******"
type input "**********"
click at [632, 246] on div at bounding box center [630, 255] width 127 height 67
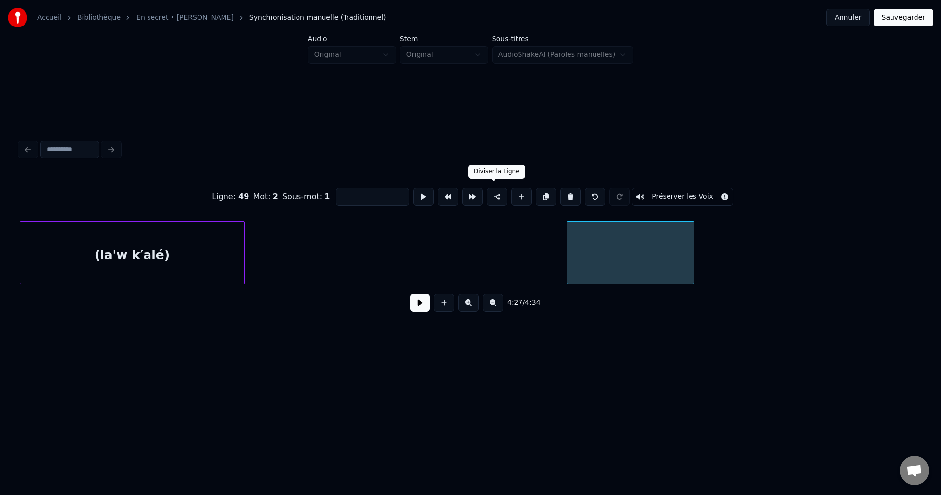
click at [493, 196] on button at bounding box center [497, 197] width 21 height 18
click at [371, 195] on input at bounding box center [373, 197] width 74 height 18
click at [554, 267] on div at bounding box center [554, 253] width 3 height 62
type input "*********"
click at [415, 307] on button at bounding box center [420, 303] width 20 height 18
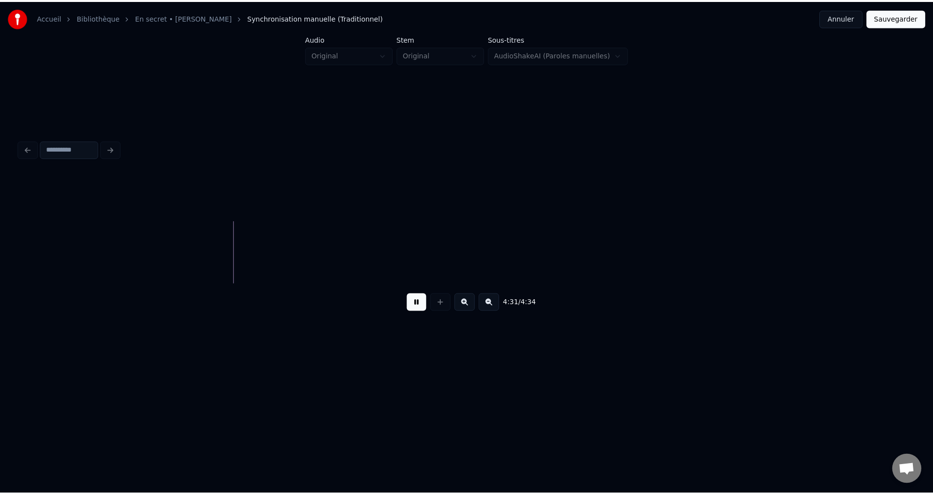
scroll to position [0, 59703]
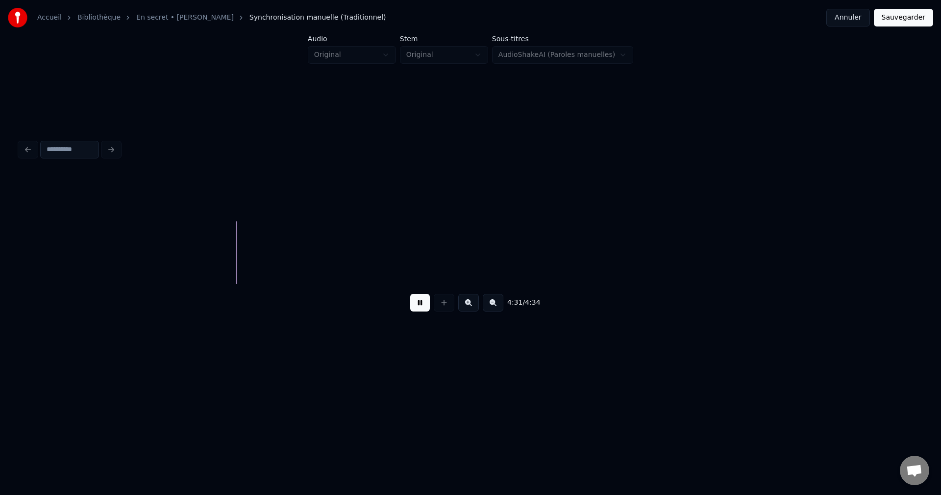
click at [910, 22] on button "Sauvegarder" at bounding box center [903, 18] width 59 height 18
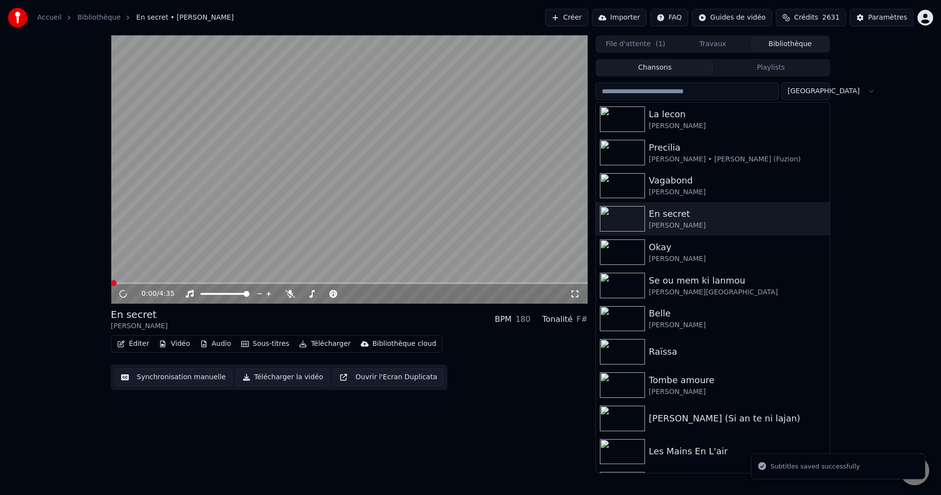
click at [138, 346] on button "Éditer" at bounding box center [133, 344] width 40 height 14
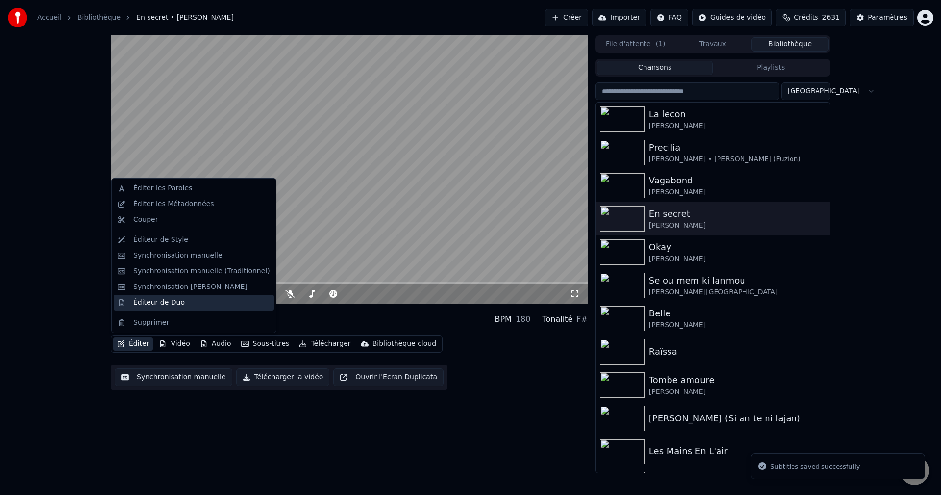
click at [190, 304] on div "Éditeur de Duo" at bounding box center [201, 303] width 137 height 10
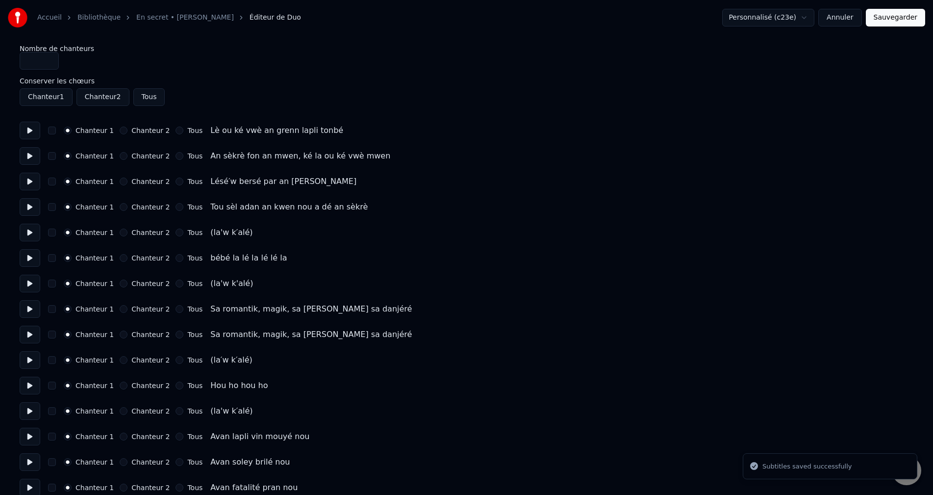
click at [30, 128] on button at bounding box center [30, 131] width 21 height 18
click at [32, 158] on button at bounding box center [30, 156] width 21 height 18
click at [34, 182] on button at bounding box center [30, 182] width 21 height 18
drag, startPoint x: 27, startPoint y: 206, endPoint x: 34, endPoint y: 228, distance: 23.4
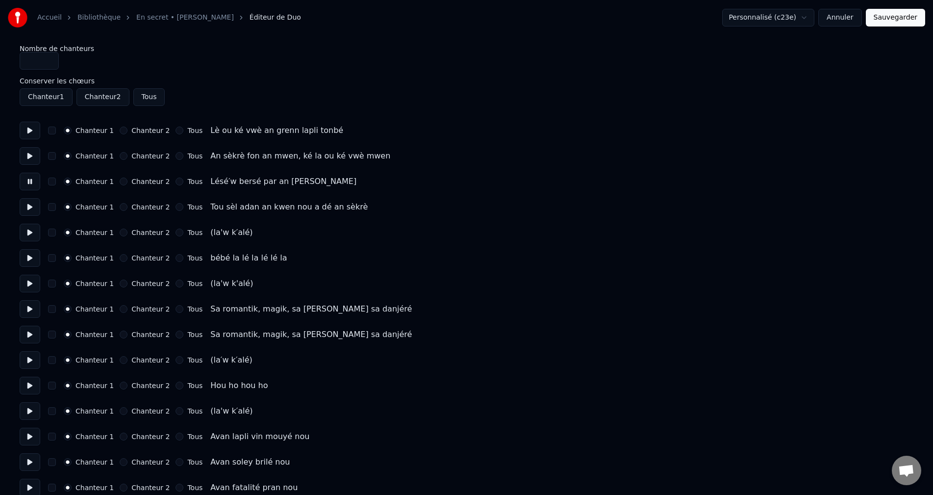
click at [28, 206] on button at bounding box center [30, 207] width 21 height 18
click at [34, 230] on button at bounding box center [30, 233] width 21 height 18
click at [120, 235] on button "Chanteur 2" at bounding box center [124, 232] width 8 height 8
click at [32, 254] on button at bounding box center [30, 258] width 21 height 18
click at [27, 288] on button at bounding box center [30, 284] width 21 height 18
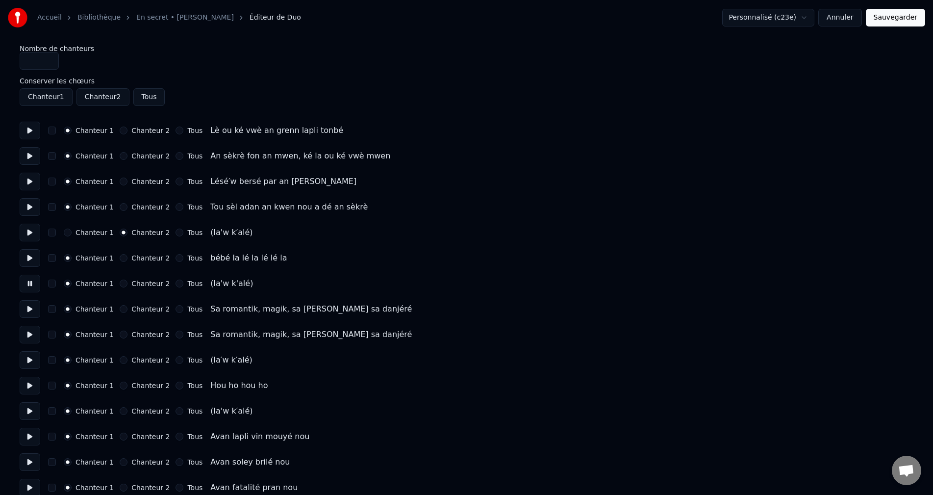
click at [120, 283] on button "Chanteur 2" at bounding box center [124, 283] width 8 height 8
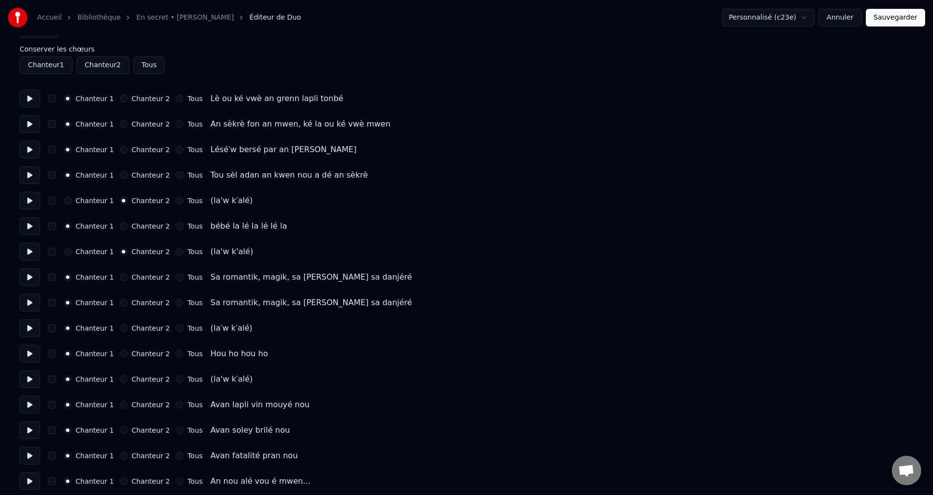
scroll to position [49, 0]
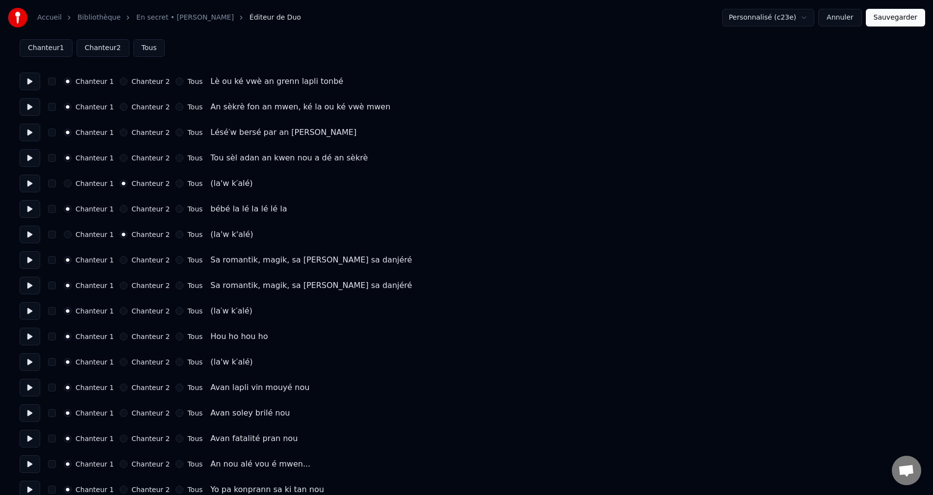
click at [120, 308] on button "Chanteur 2" at bounding box center [124, 311] width 8 height 8
click at [120, 358] on button "Chanteur 2" at bounding box center [124, 362] width 8 height 8
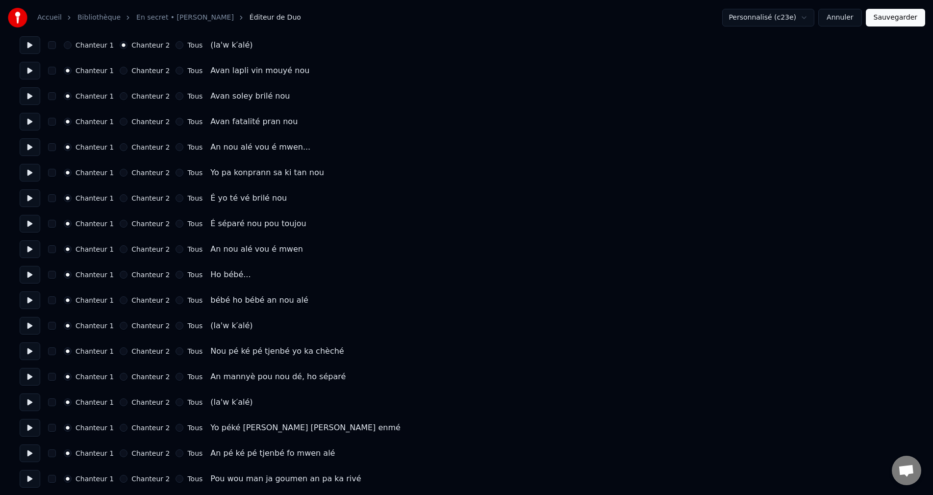
scroll to position [392, 0]
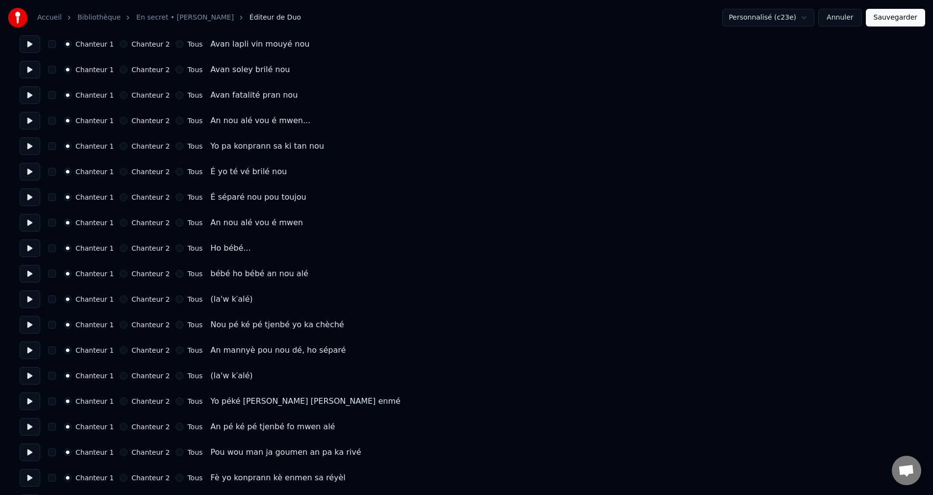
click at [120, 297] on button "Chanteur 2" at bounding box center [124, 299] width 8 height 8
click at [120, 377] on button "Chanteur 2" at bounding box center [124, 376] width 8 height 8
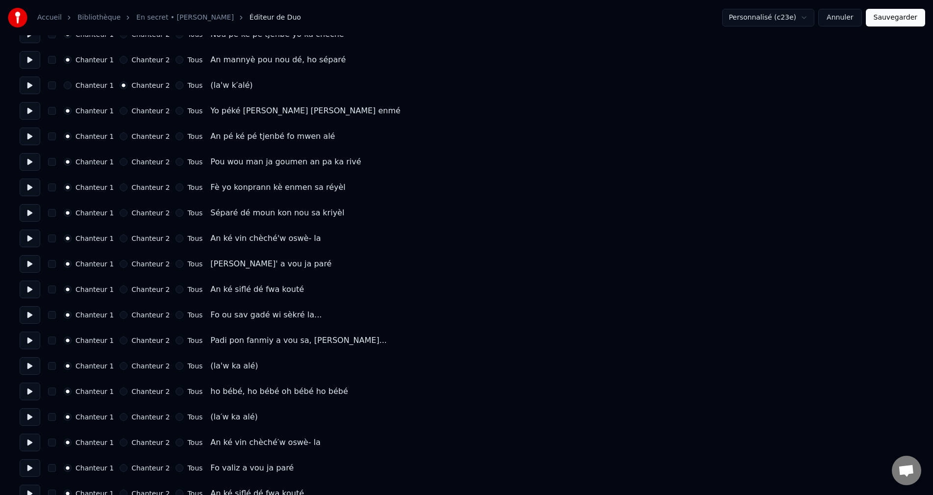
scroll to position [735, 0]
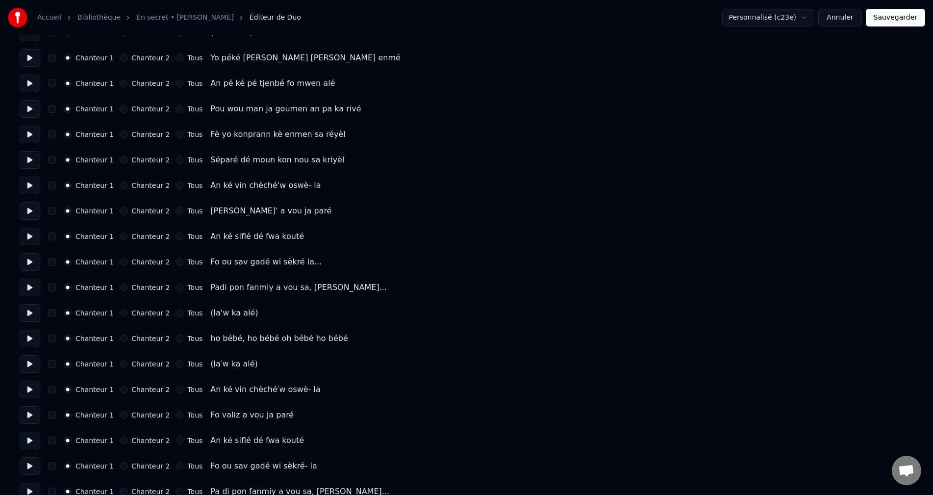
click at [120, 313] on button "Chanteur 2" at bounding box center [124, 313] width 8 height 8
click at [120, 366] on button "Chanteur 2" at bounding box center [124, 364] width 8 height 8
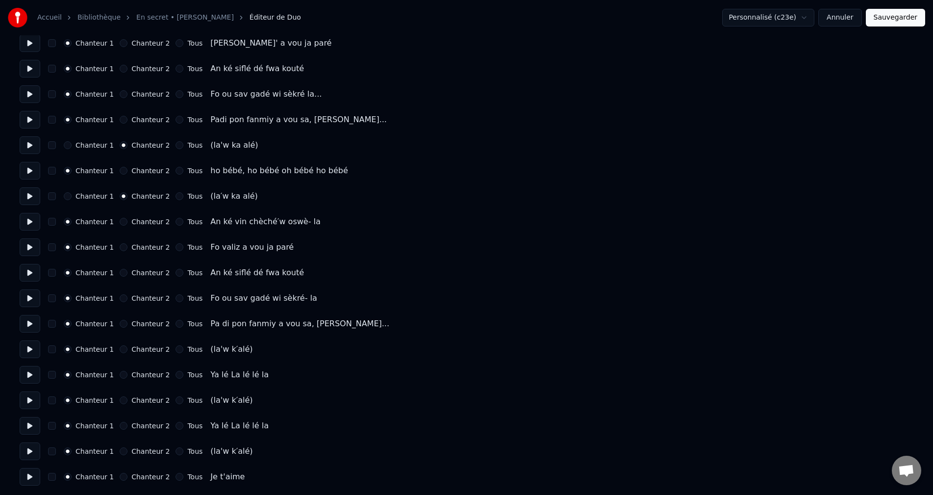
scroll to position [904, 0]
click at [120, 349] on button "Chanteur 2" at bounding box center [124, 349] width 8 height 8
click at [120, 398] on button "Chanteur 2" at bounding box center [124, 400] width 8 height 8
click at [120, 454] on button "Chanteur 2" at bounding box center [124, 451] width 8 height 8
click at [892, 32] on div "Accueil Bibliothèque En secret • [PERSON_NAME] Éditeur de Duo Personnalisé (c23…" at bounding box center [466, 17] width 933 height 35
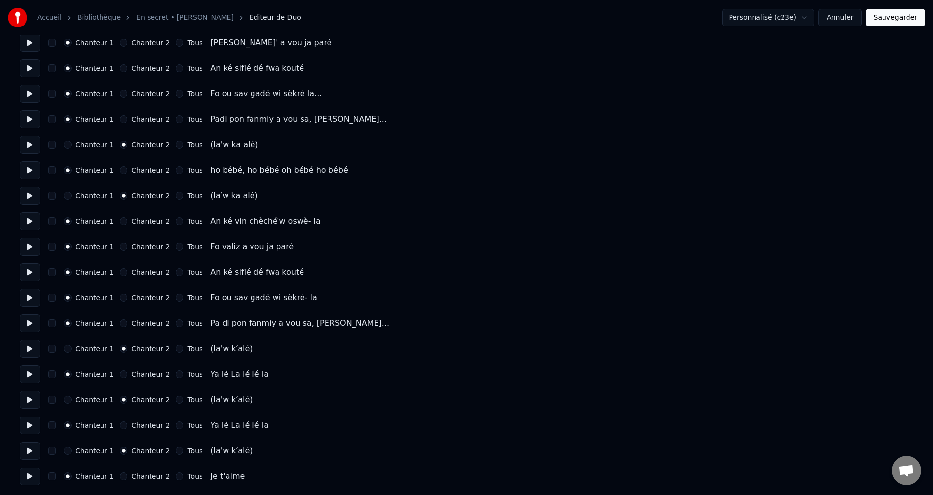
click at [898, 22] on button "Sauvegarder" at bounding box center [895, 18] width 59 height 18
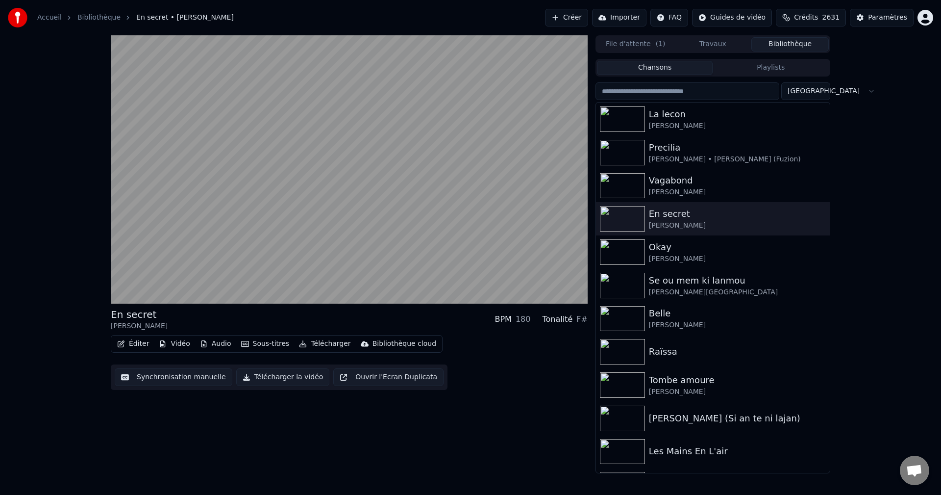
click at [121, 344] on icon "button" at bounding box center [121, 343] width 8 height 7
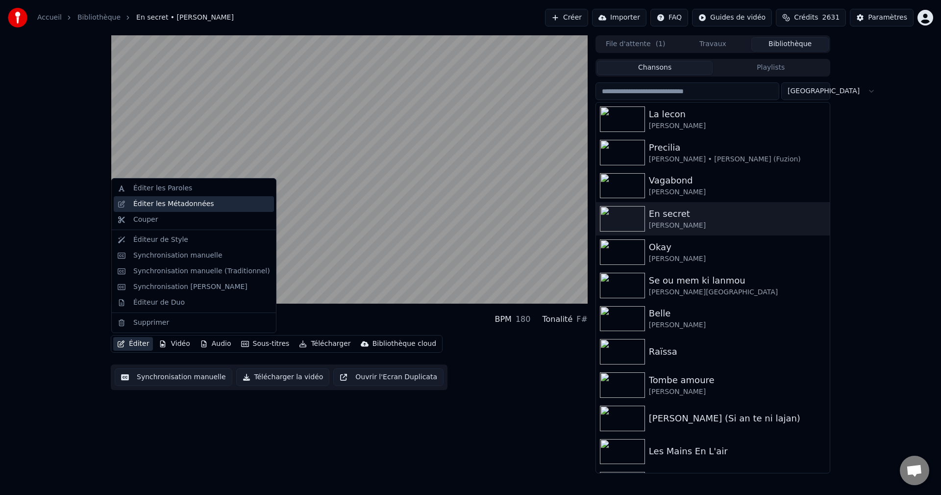
click at [176, 206] on div "Éditer les Métadonnées" at bounding box center [173, 204] width 81 height 10
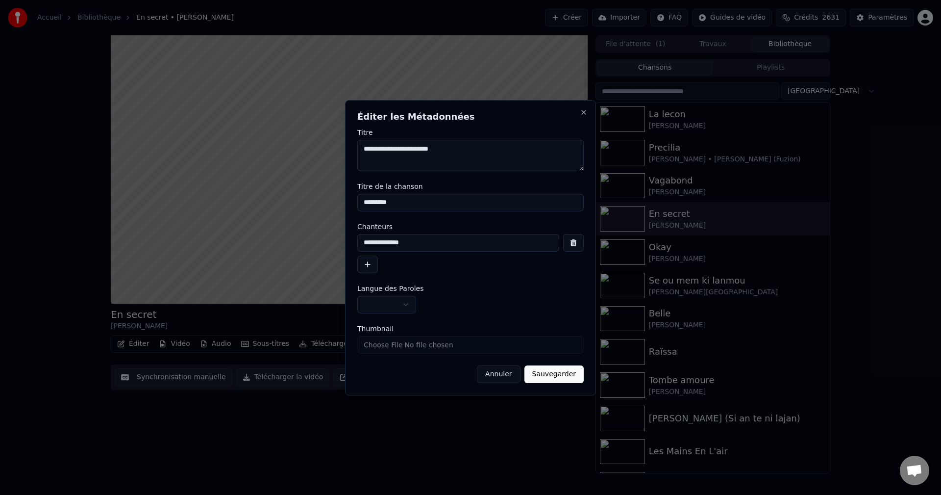
click at [507, 375] on button "Annuler" at bounding box center [498, 374] width 43 height 18
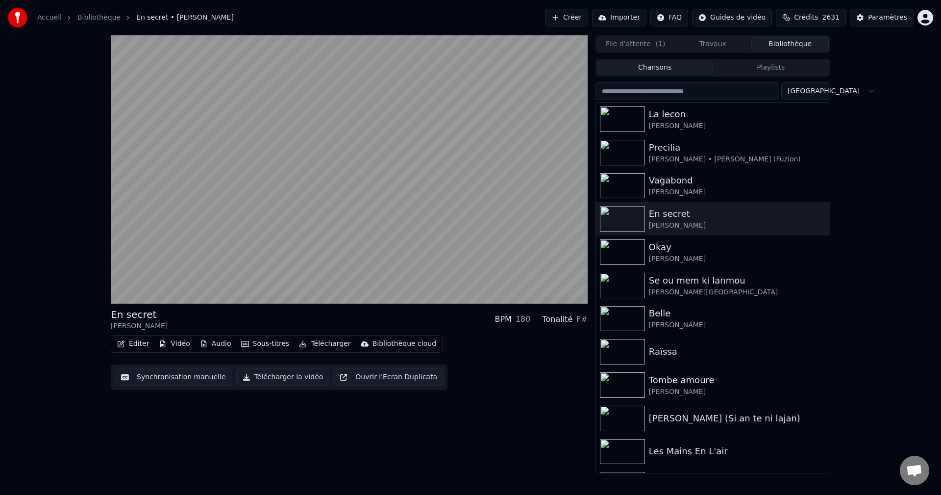
click at [312, 339] on button "Télécharger" at bounding box center [324, 344] width 59 height 14
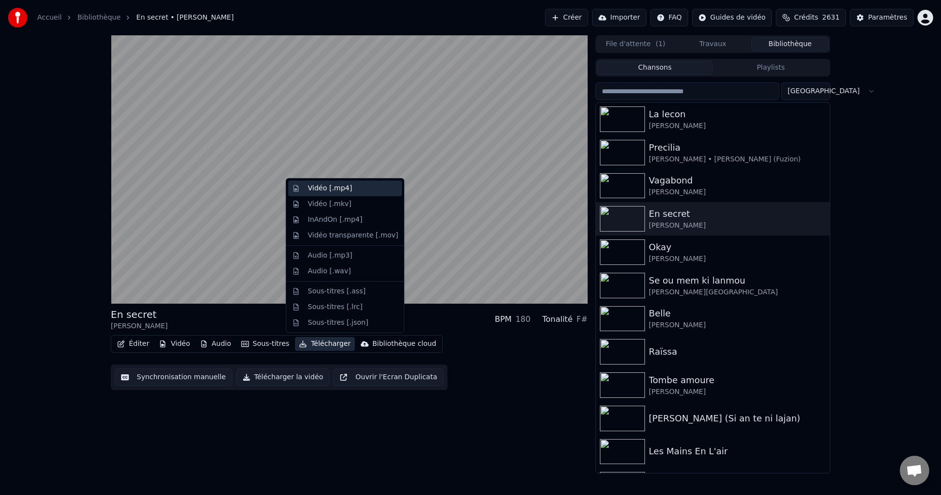
click at [333, 190] on div "Vidéo [.mp4]" at bounding box center [330, 188] width 44 height 10
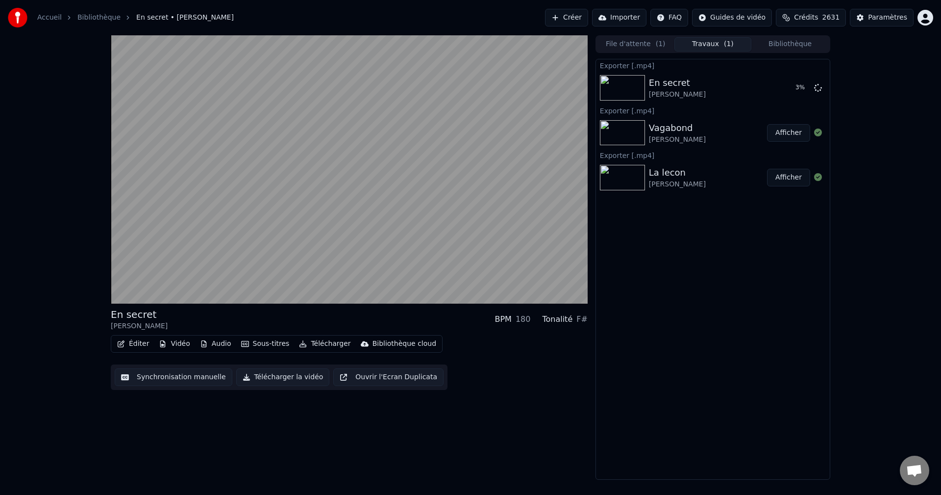
click at [777, 48] on button "Bibliothèque" at bounding box center [790, 44] width 77 height 14
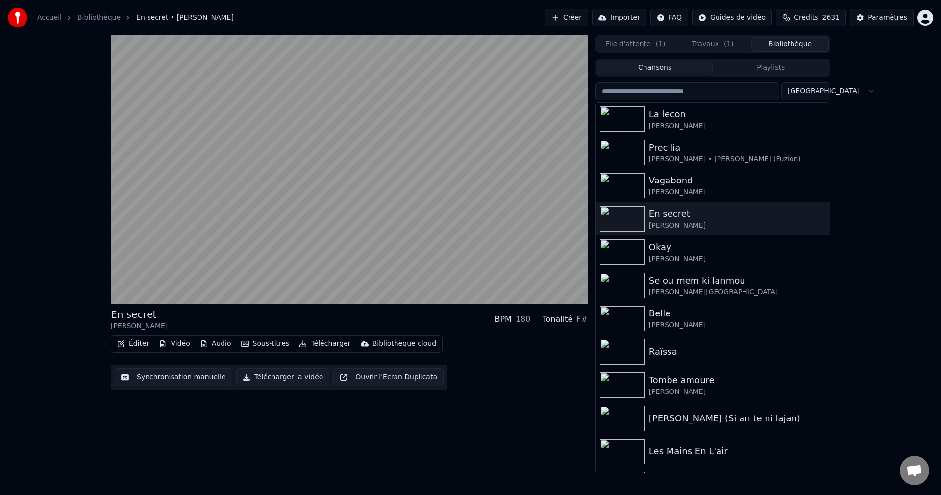
click at [670, 93] on input "search" at bounding box center [688, 91] width 184 height 18
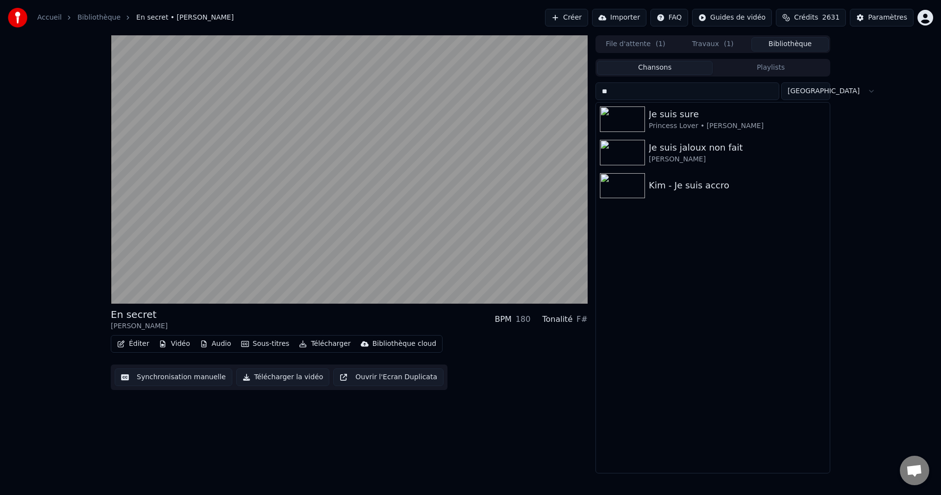
type input "*"
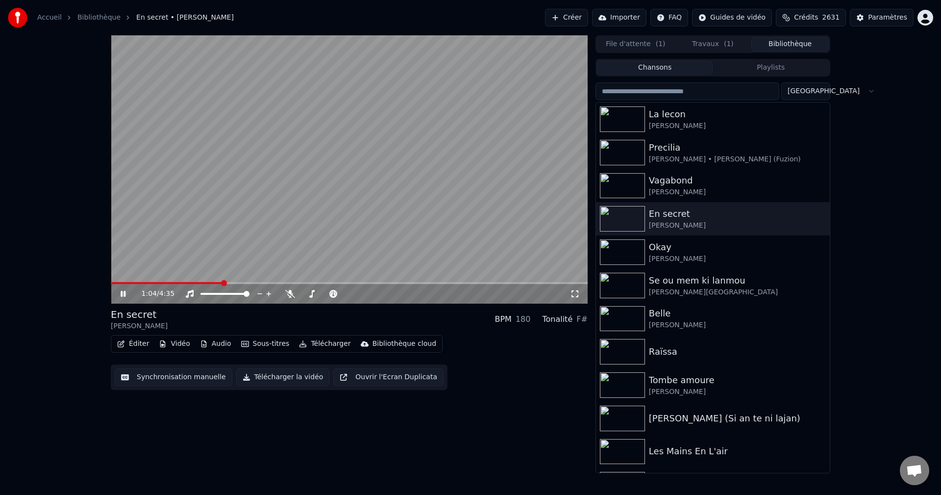
click at [127, 293] on icon at bounding box center [130, 294] width 23 height 8
click at [638, 86] on input "search" at bounding box center [688, 91] width 184 height 18
paste input "**********"
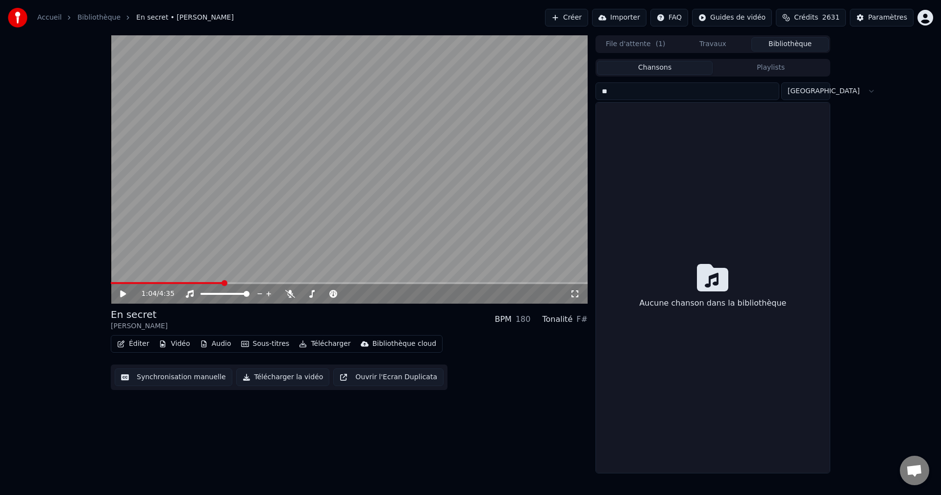
type input "*"
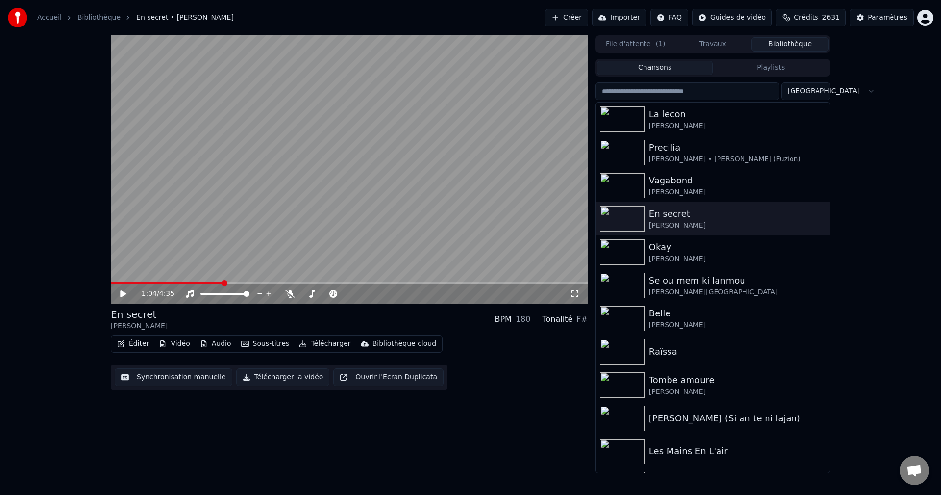
click at [588, 20] on button "Créer" at bounding box center [566, 18] width 43 height 18
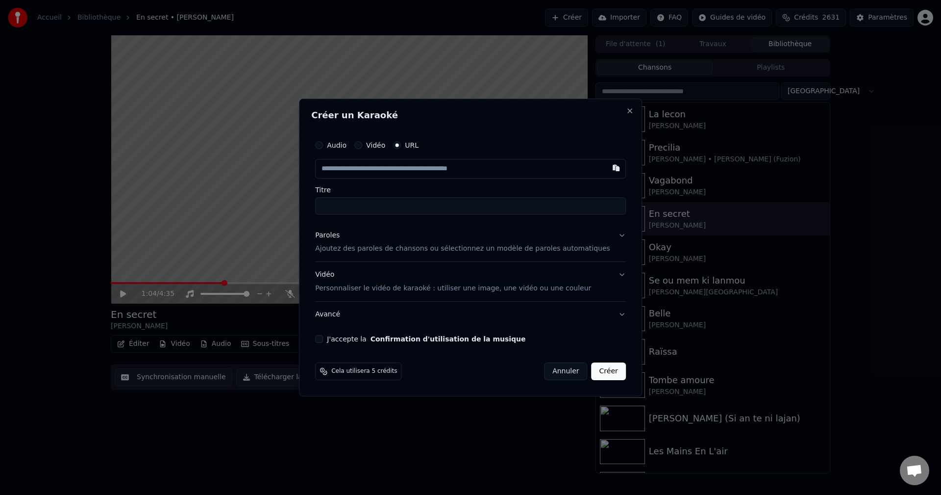
click at [340, 238] on div "Paroles" at bounding box center [327, 235] width 25 height 10
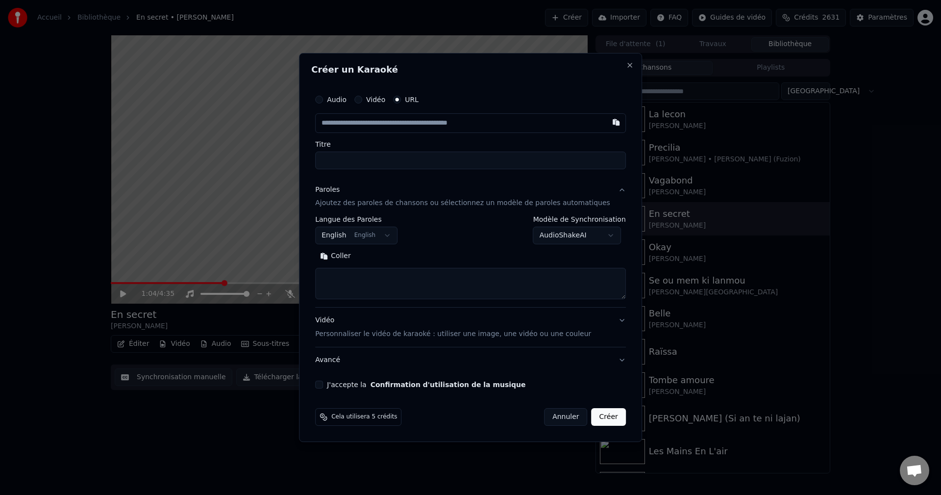
click at [386, 231] on body "**********" at bounding box center [470, 247] width 941 height 495
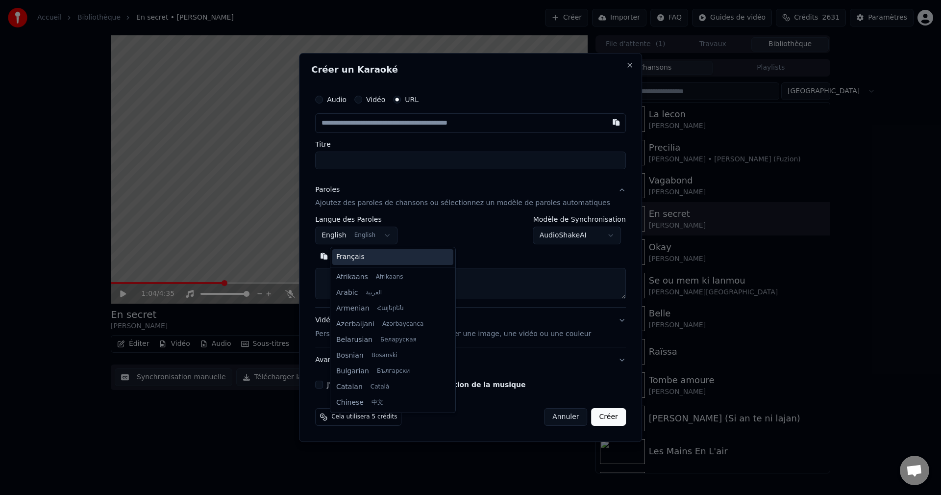
scroll to position [78, 0]
select select "**"
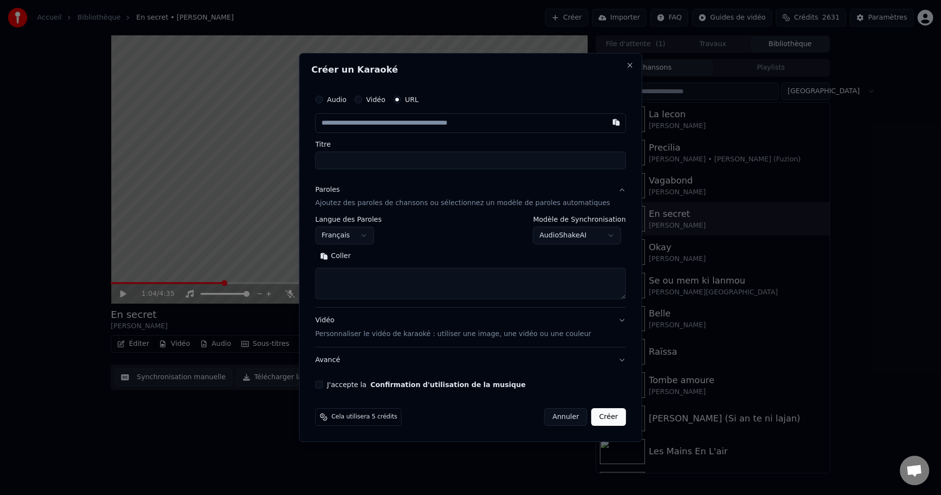
click at [406, 289] on textarea at bounding box center [470, 283] width 311 height 31
paste textarea "**********"
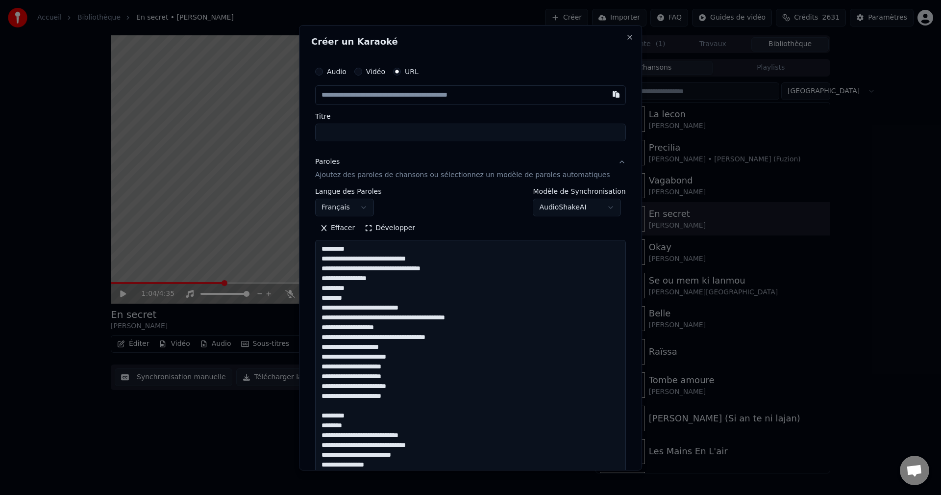
scroll to position [1051, 0]
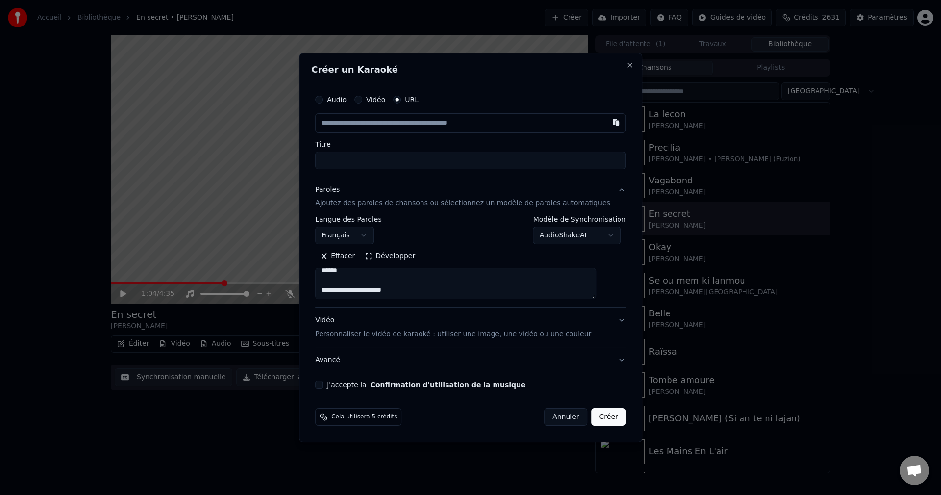
type textarea "**********"
click at [372, 127] on input "text" at bounding box center [470, 123] width 311 height 20
paste input "**********"
type input "**********"
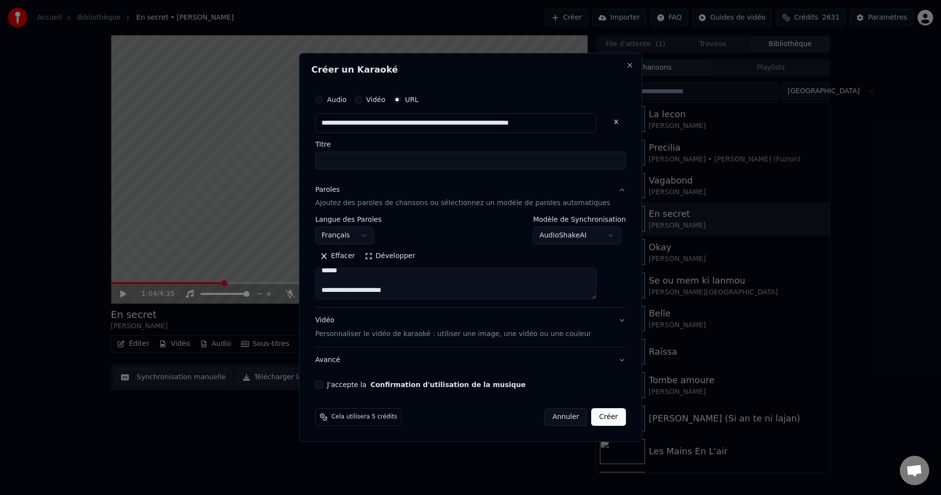
type input "*********"
type input "**********"
click at [343, 325] on div "Vidéo Personnaliser le vidéo de karaoké : utiliser une image, une vidéo ou une …" at bounding box center [453, 328] width 276 height 24
type input "**********"
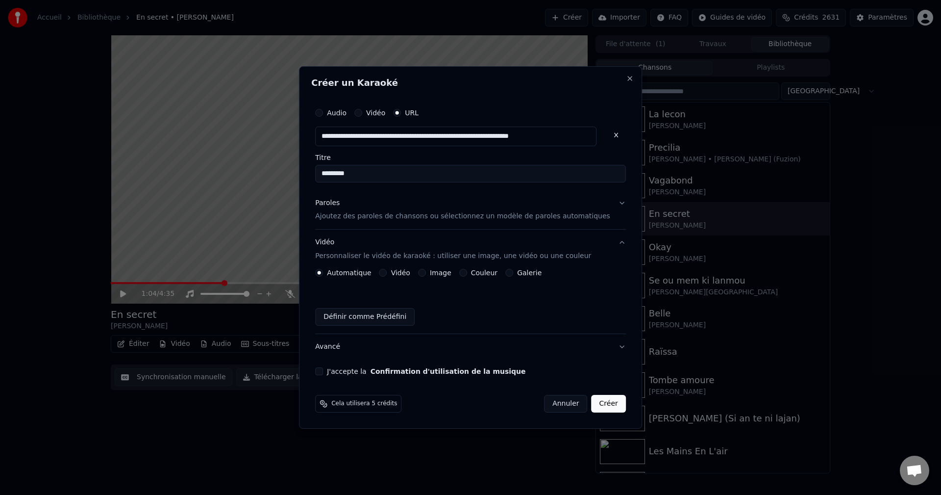
click at [426, 272] on button "Image" at bounding box center [422, 273] width 8 height 8
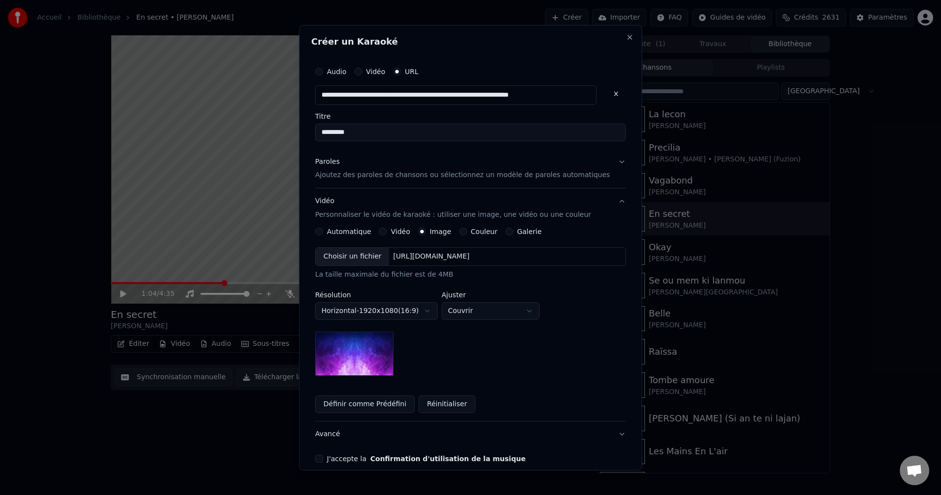
click at [353, 254] on div "Choisir un fichier" at bounding box center [353, 257] width 74 height 18
click at [340, 437] on button "Avancé" at bounding box center [470, 433] width 311 height 25
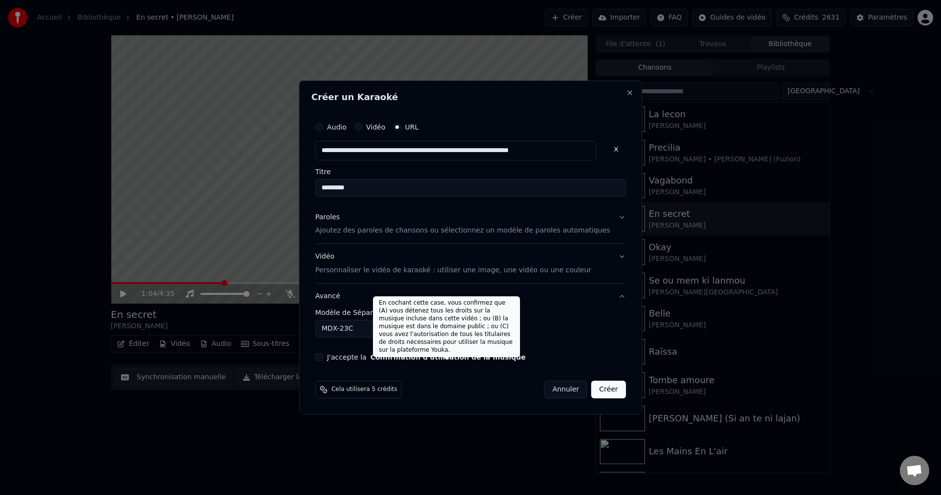
click at [343, 323] on body "**********" at bounding box center [470, 247] width 941 height 495
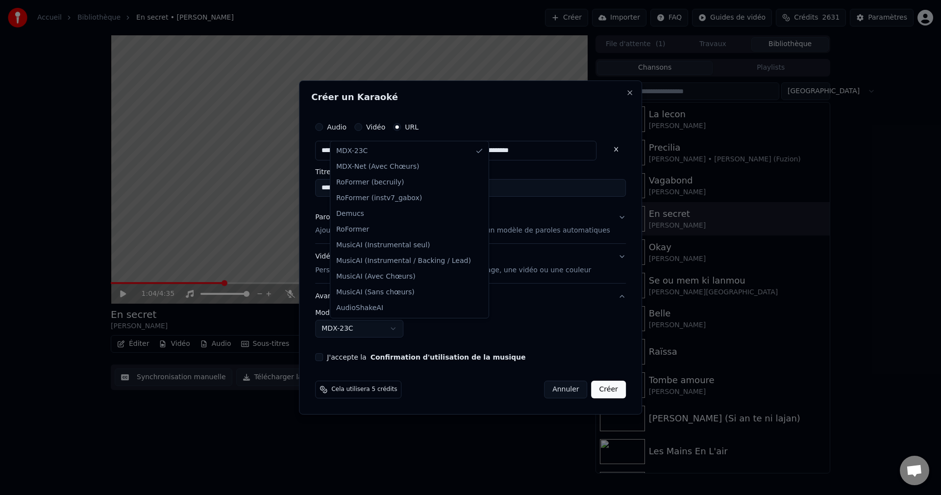
select select "**********"
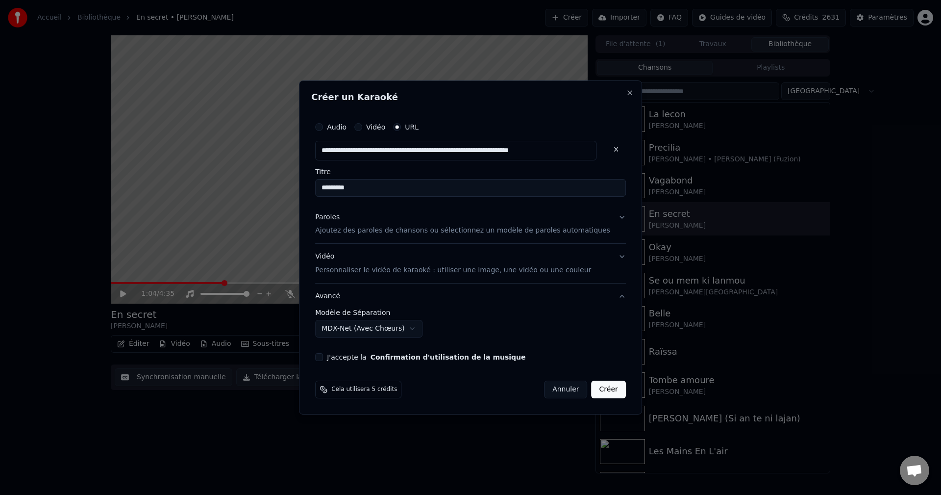
click at [323, 358] on button "J'accepte la Confirmation d'utilisation de la musique" at bounding box center [319, 357] width 8 height 8
click at [599, 391] on button "Créer" at bounding box center [609, 389] width 34 height 18
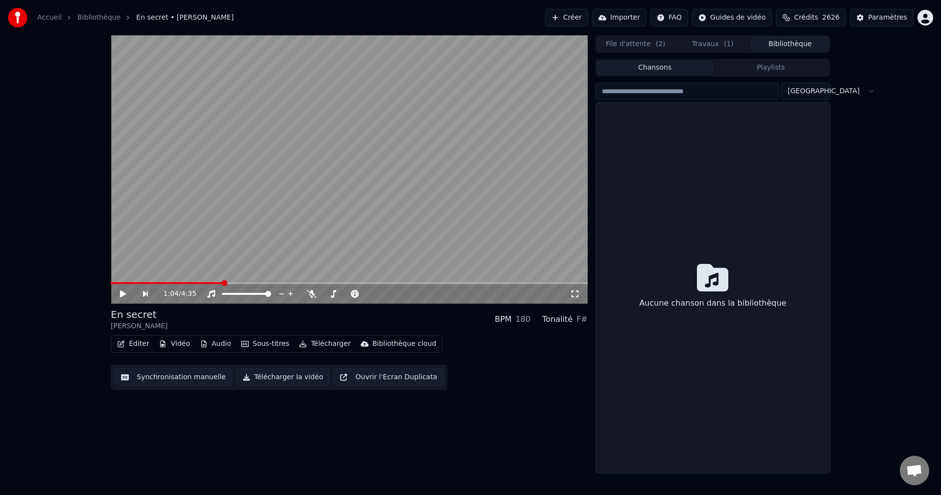
click at [772, 45] on button "Bibliothèque" at bounding box center [790, 44] width 77 height 14
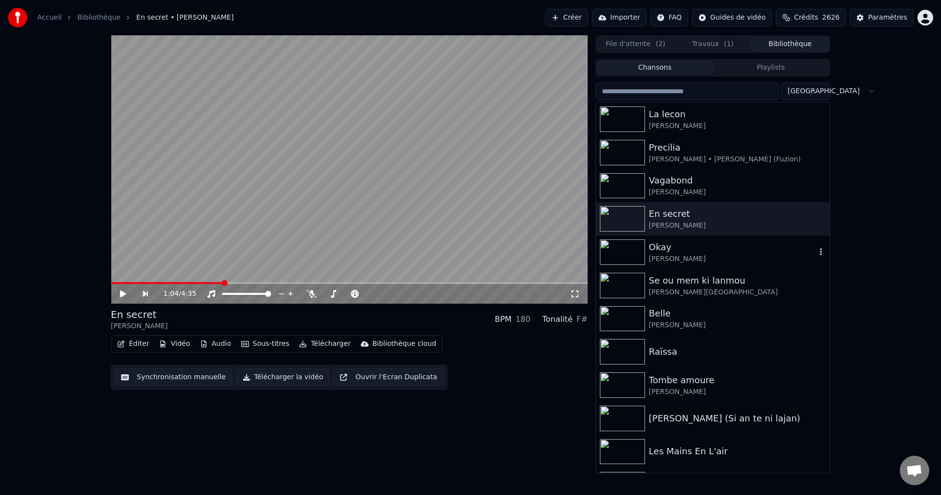
click at [670, 260] on div "[PERSON_NAME]" at bounding box center [732, 259] width 167 height 10
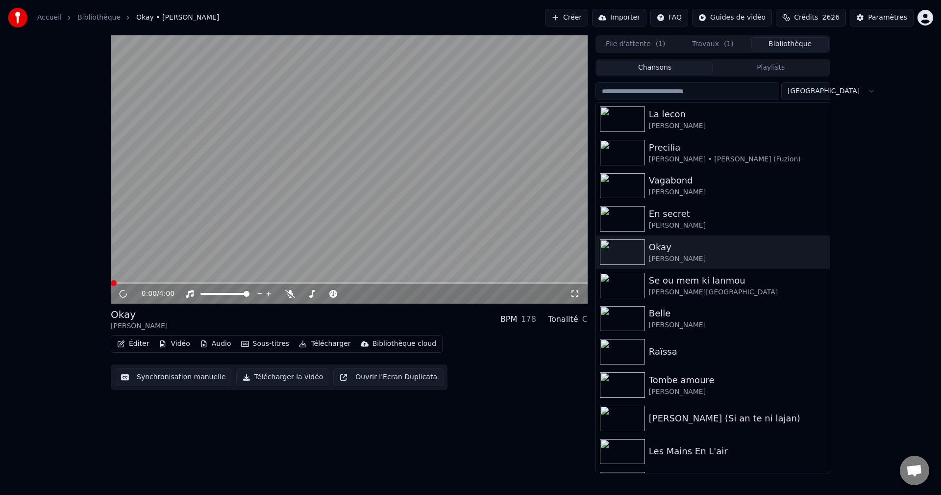
click at [135, 344] on button "Éditer" at bounding box center [133, 344] width 40 height 14
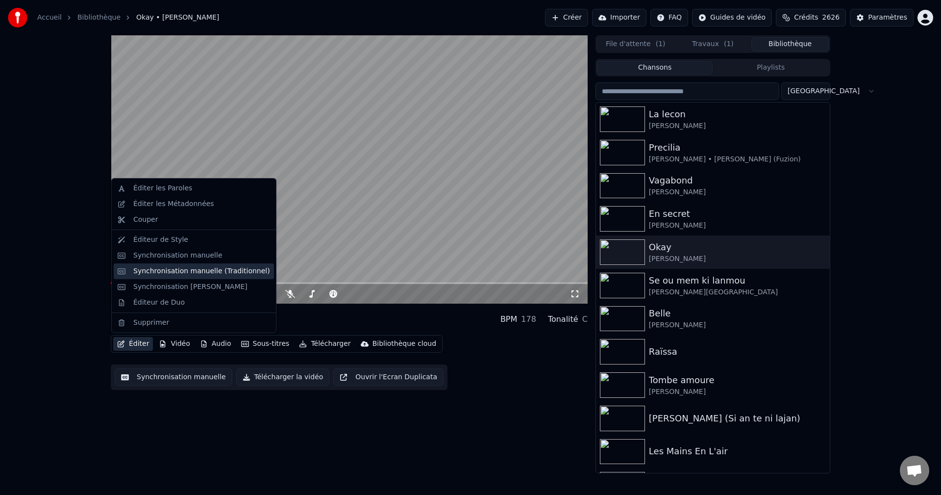
click at [190, 264] on div "Synchronisation manuelle (Traditionnel)" at bounding box center [194, 271] width 160 height 16
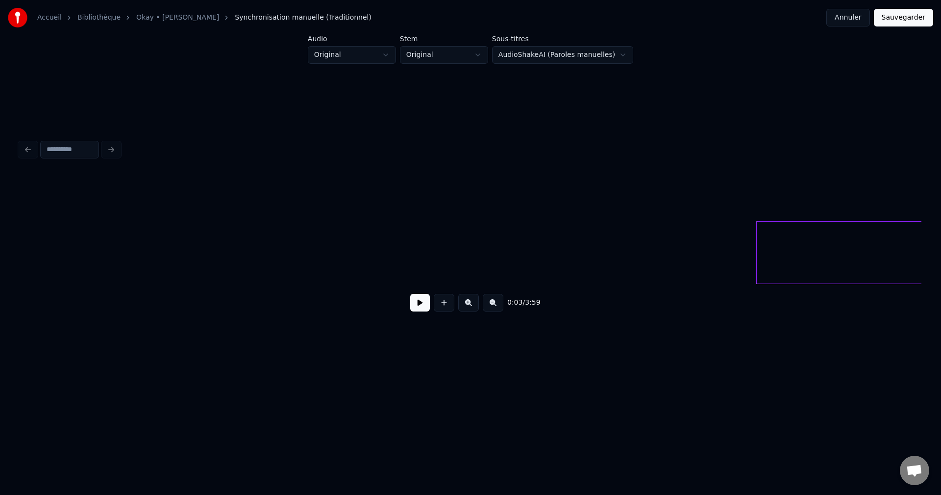
drag, startPoint x: 418, startPoint y: 305, endPoint x: 423, endPoint y: 295, distance: 11.4
click at [421, 297] on div "0:03 / 3:59" at bounding box center [470, 303] width 886 height 22
click at [421, 307] on button at bounding box center [420, 303] width 20 height 18
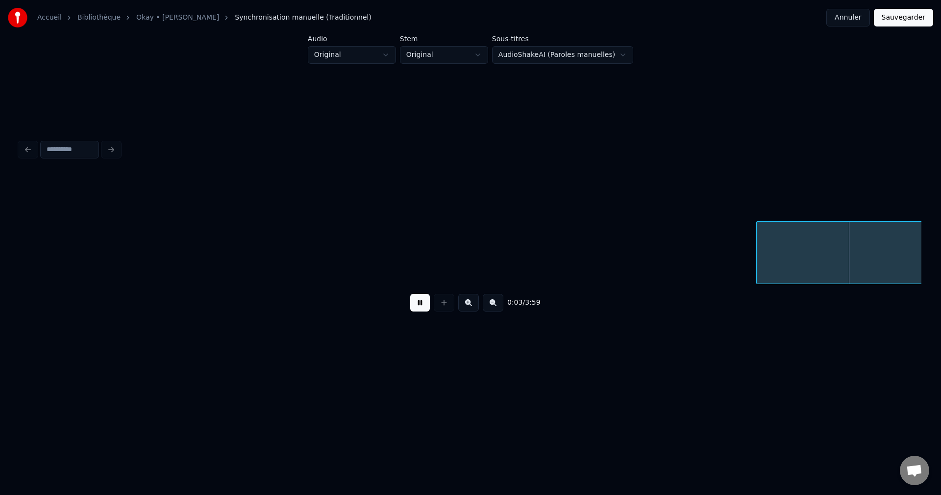
click at [422, 298] on div "0:03 / 3:59" at bounding box center [471, 302] width 902 height 37
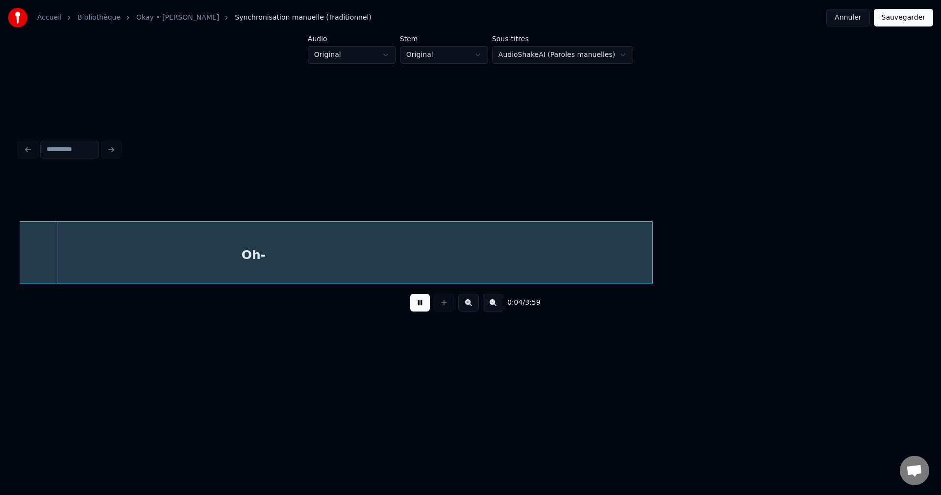
click at [418, 310] on button at bounding box center [420, 303] width 20 height 18
click at [424, 311] on button at bounding box center [420, 303] width 20 height 18
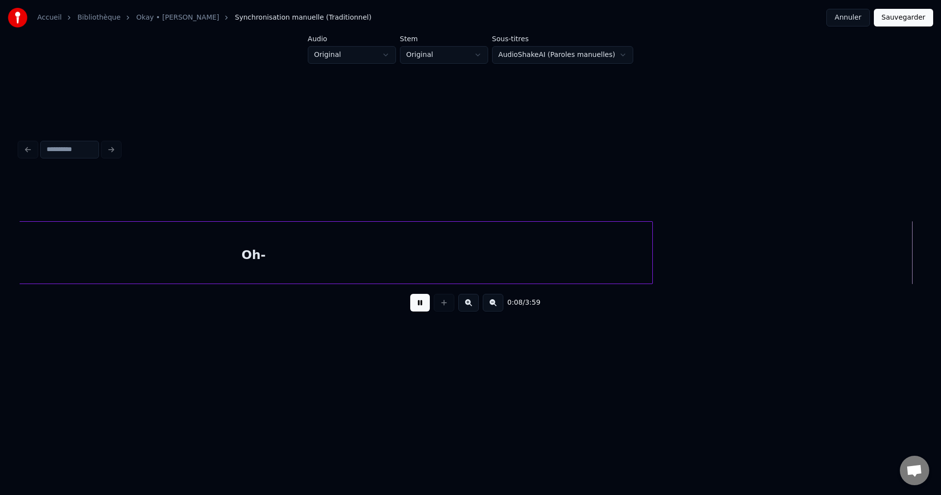
scroll to position [0, 1805]
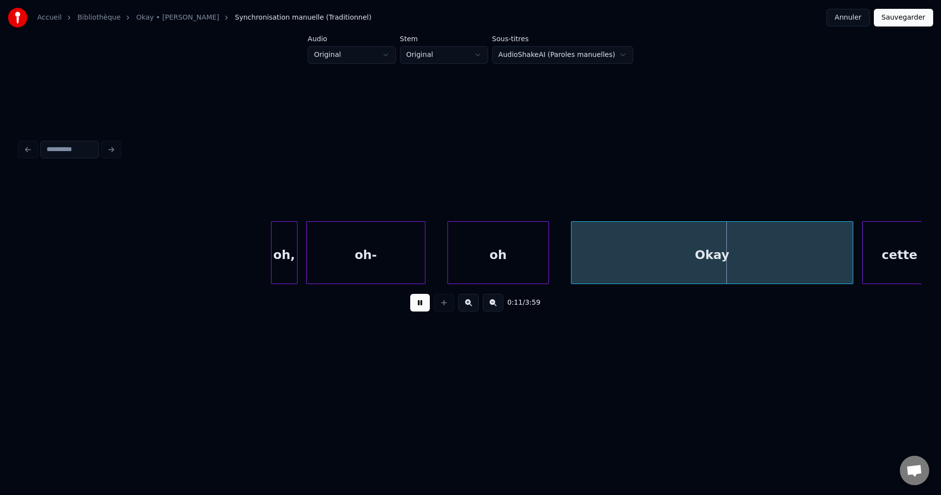
click at [292, 254] on div "oh," at bounding box center [284, 255] width 25 height 67
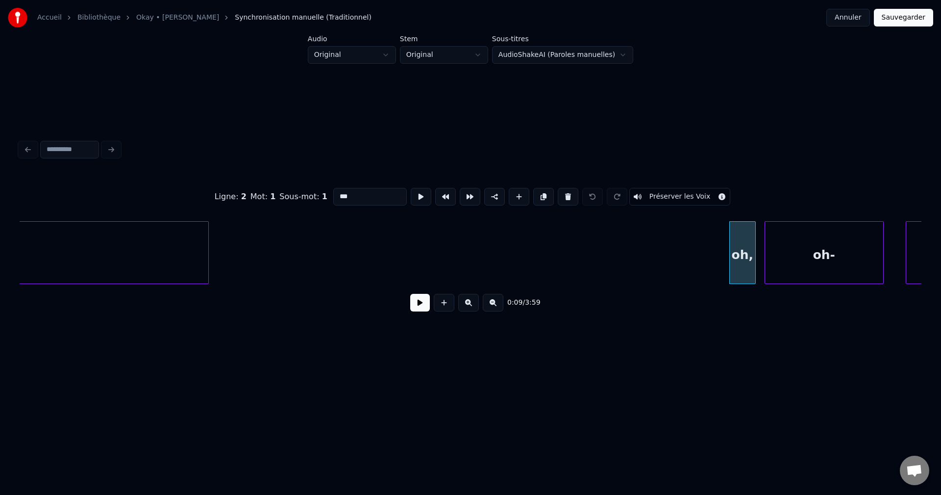
type input "***"
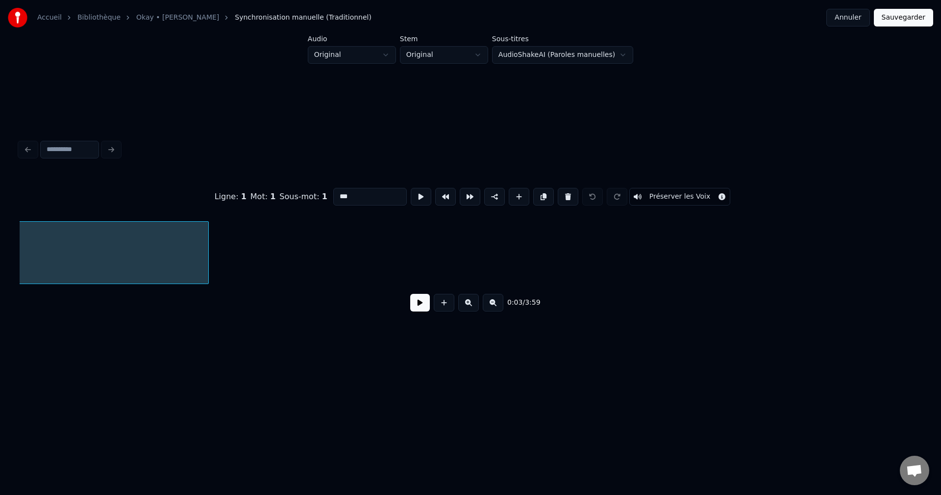
scroll to position [0, 737]
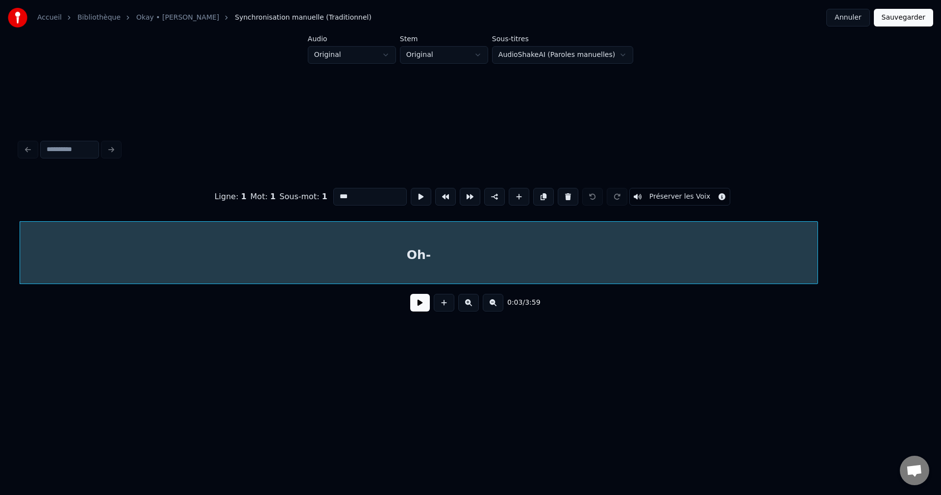
click at [421, 306] on button at bounding box center [420, 303] width 20 height 18
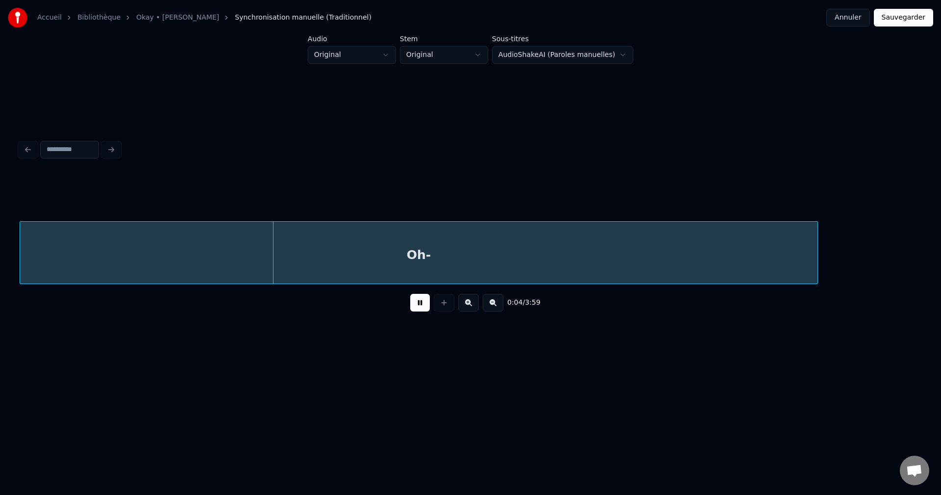
click at [431, 260] on div "Oh-" at bounding box center [419, 255] width 798 height 67
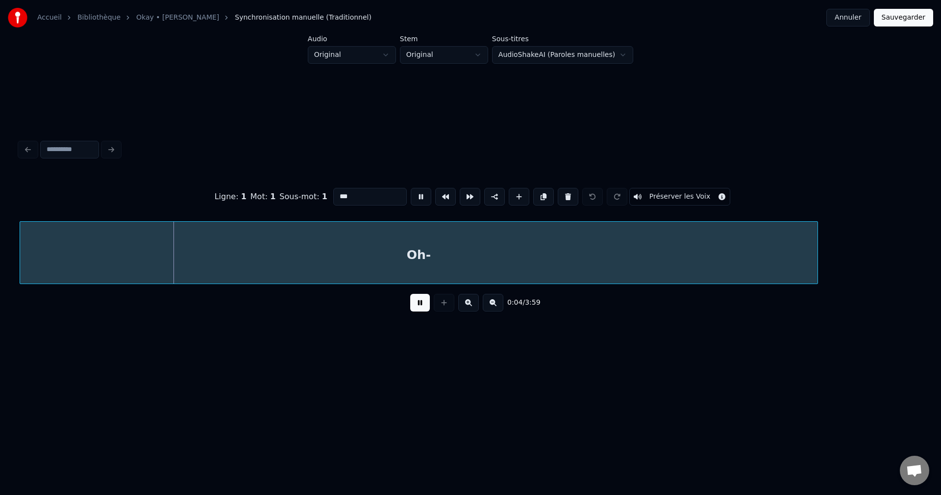
click at [374, 192] on input "***" at bounding box center [370, 197] width 74 height 18
type input "**********"
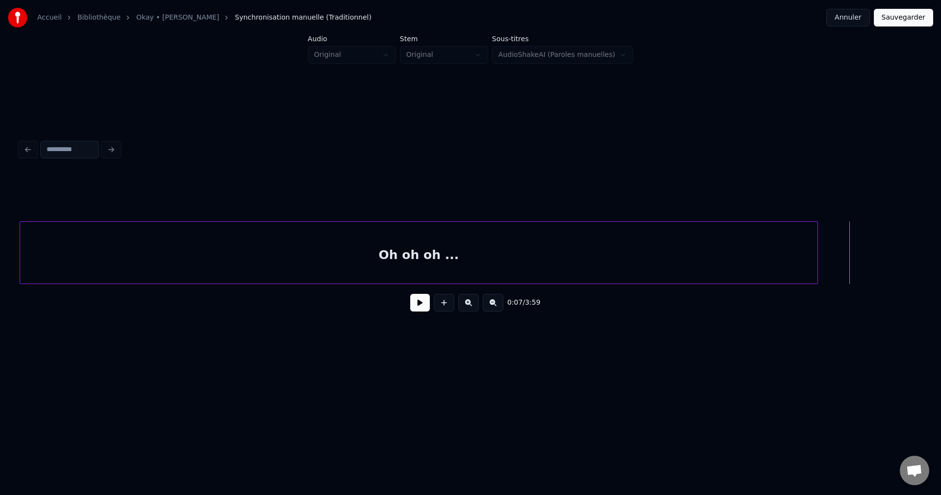
click at [442, 248] on div "Oh oh oh ..." at bounding box center [419, 255] width 798 height 67
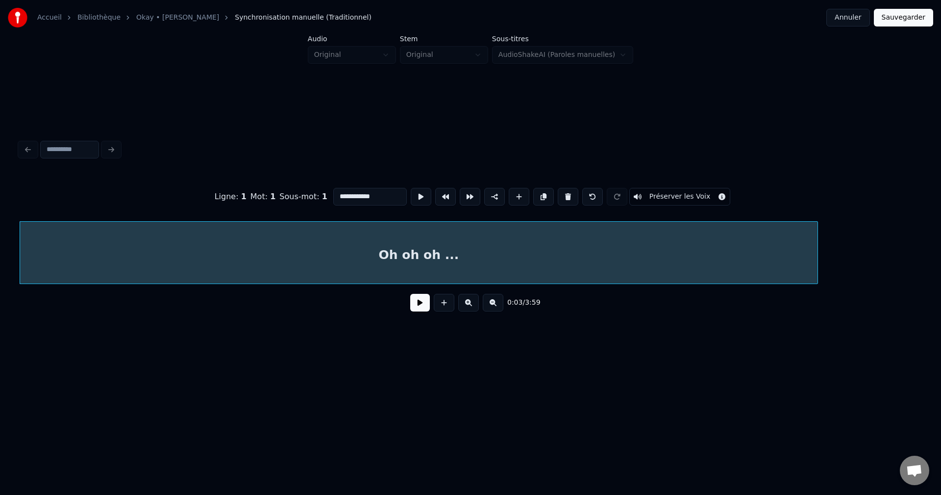
click at [423, 307] on button at bounding box center [420, 303] width 20 height 18
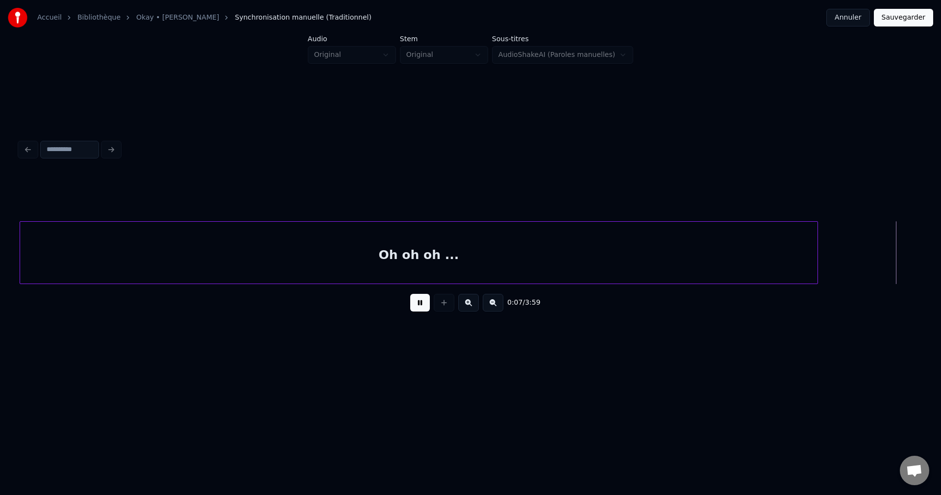
scroll to position [0, 1642]
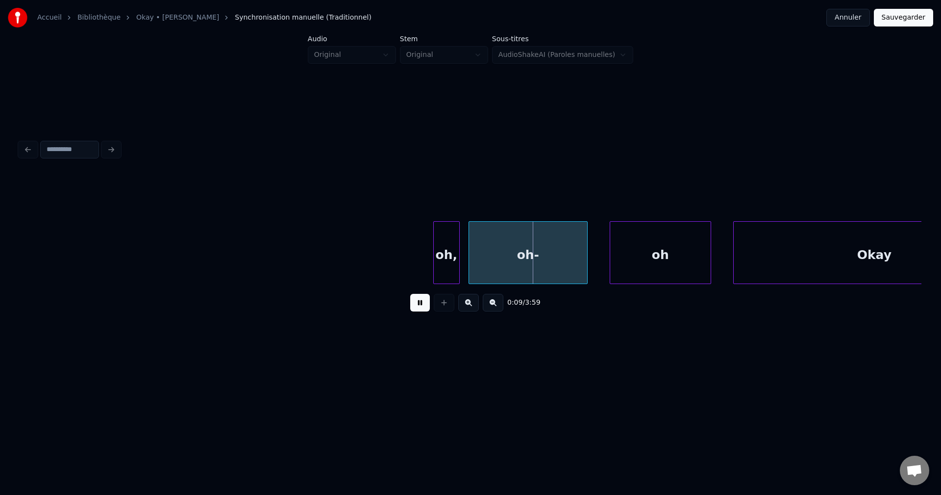
click at [436, 243] on div at bounding box center [435, 253] width 3 height 62
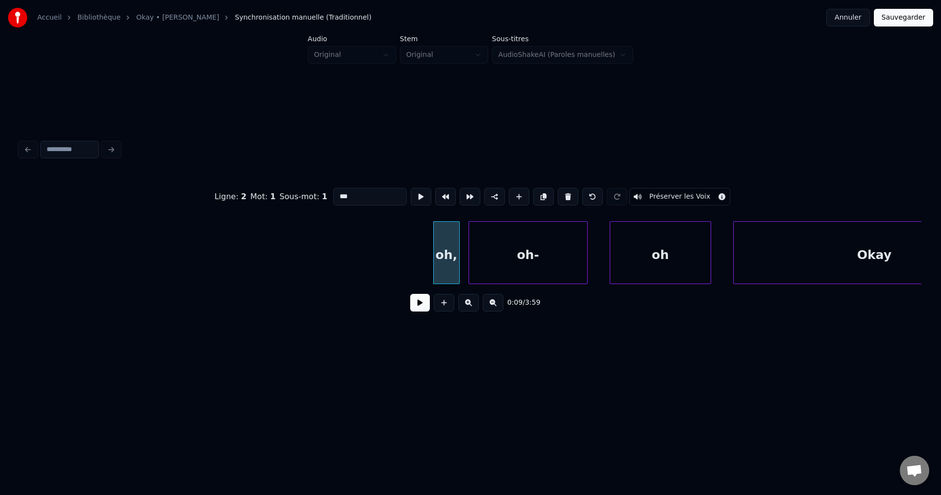
drag, startPoint x: 361, startPoint y: 193, endPoint x: 195, endPoint y: 177, distance: 166.5
click at [207, 192] on div "Ligne : 2 Mot : 1 Sous-mot : 1 *** Préserver les Voix" at bounding box center [471, 196] width 902 height 49
click at [537, 244] on div "oh-" at bounding box center [528, 255] width 118 height 67
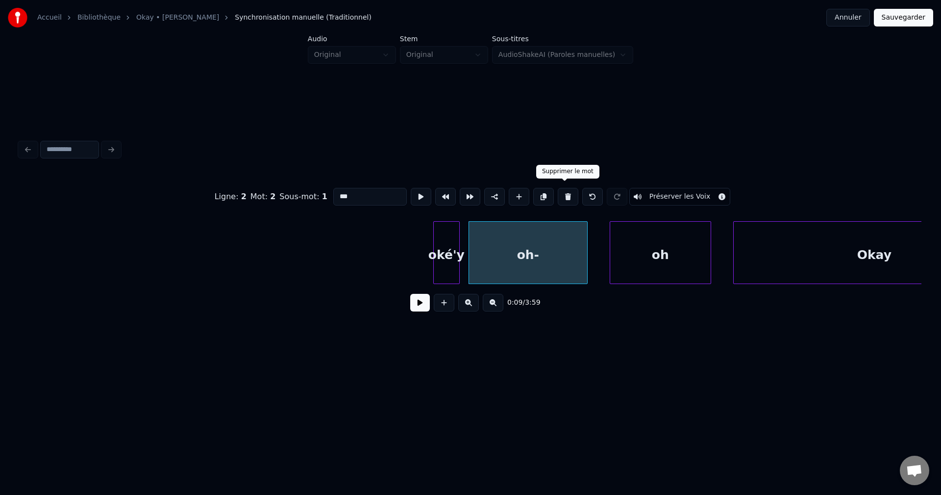
click at [565, 194] on button at bounding box center [568, 197] width 21 height 18
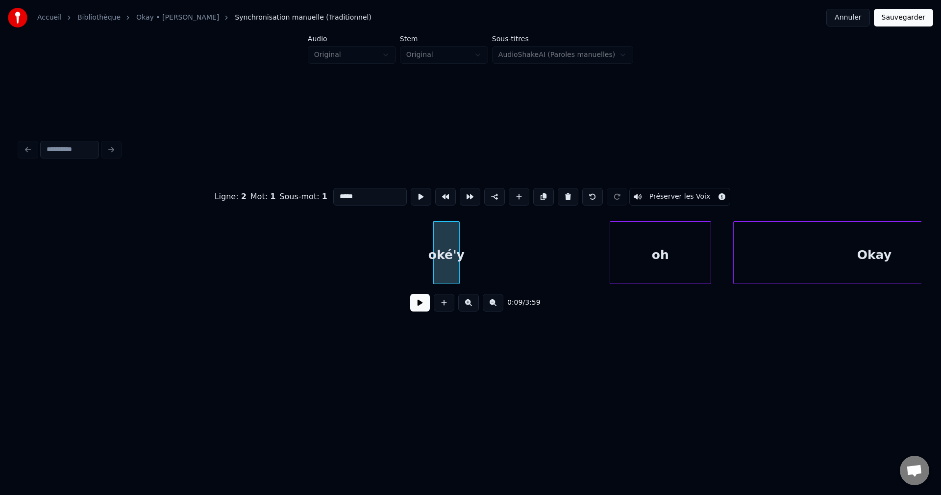
click at [642, 239] on div "oh" at bounding box center [660, 255] width 101 height 67
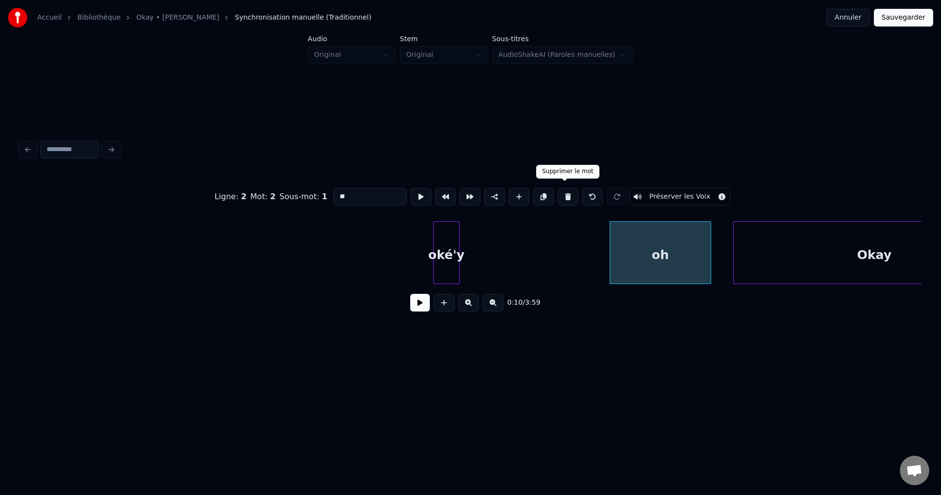
click at [563, 188] on button at bounding box center [568, 197] width 21 height 18
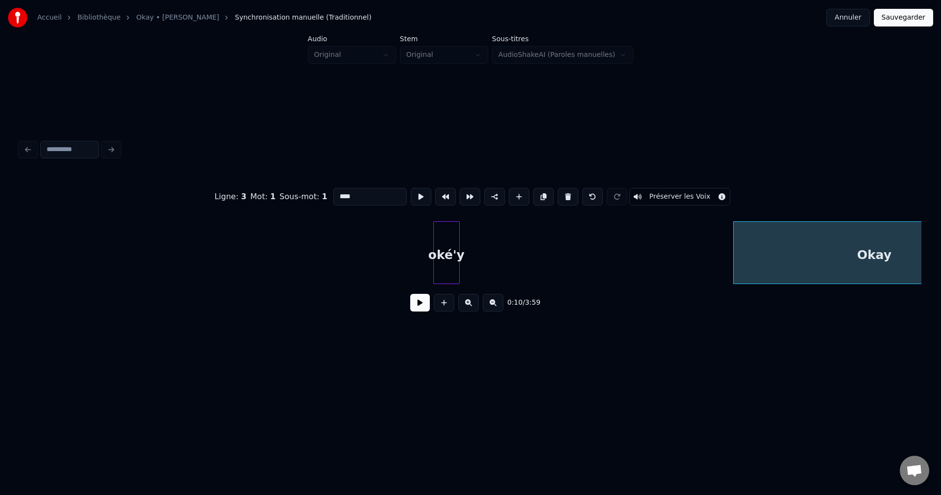
click at [448, 245] on div "oké'y" at bounding box center [446, 255] width 25 height 67
type input "*****"
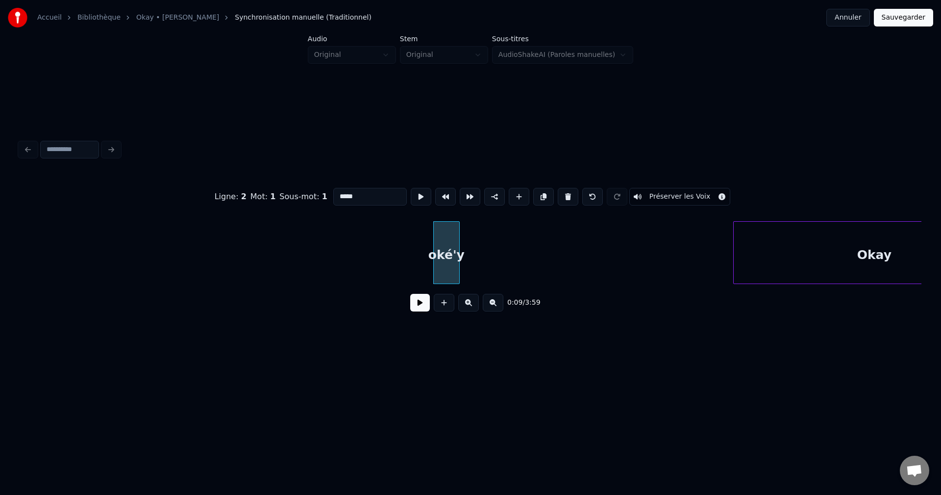
click at [424, 310] on button at bounding box center [420, 303] width 20 height 18
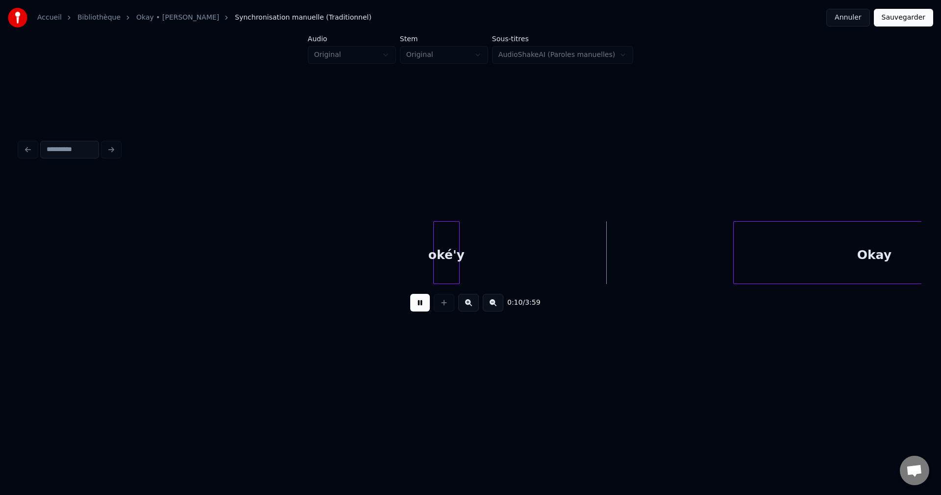
click at [488, 264] on div at bounding box center [486, 253] width 3 height 62
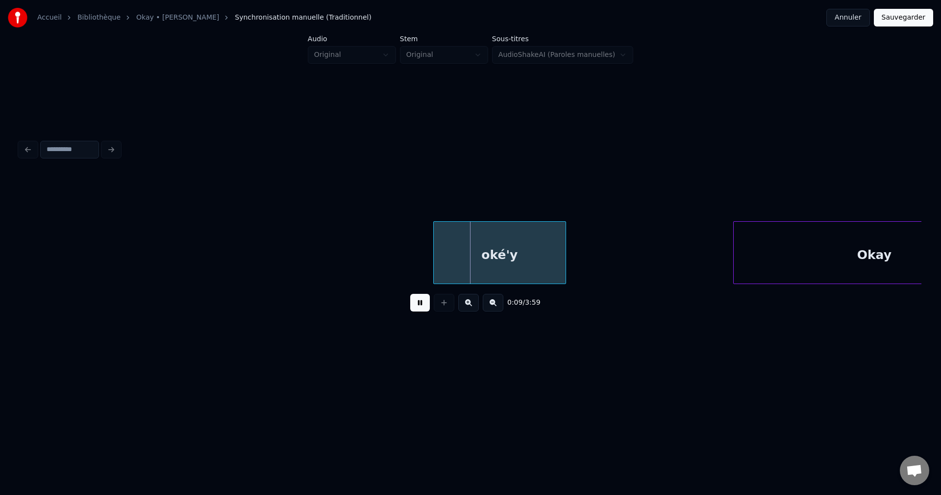
click at [506, 253] on div "oké'y" at bounding box center [500, 255] width 132 height 67
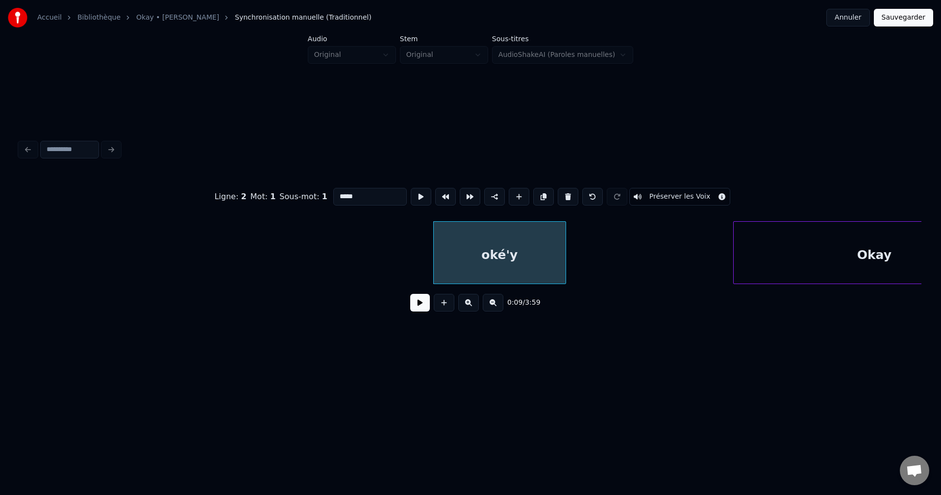
drag, startPoint x: 370, startPoint y: 194, endPoint x: 344, endPoint y: 200, distance: 26.6
click at [344, 200] on input "*****" at bounding box center [370, 197] width 74 height 18
type input "****"
click at [428, 241] on div at bounding box center [428, 253] width 3 height 62
click at [420, 311] on button at bounding box center [420, 303] width 20 height 18
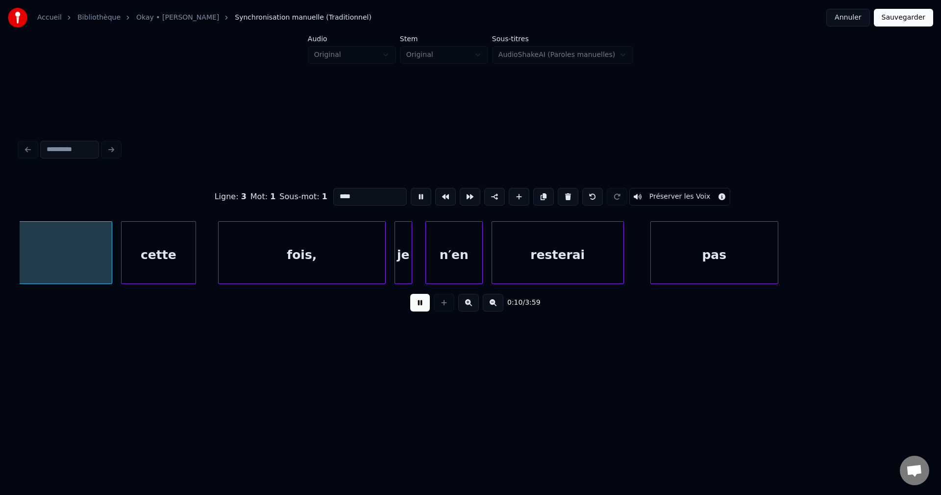
scroll to position [0, 2356]
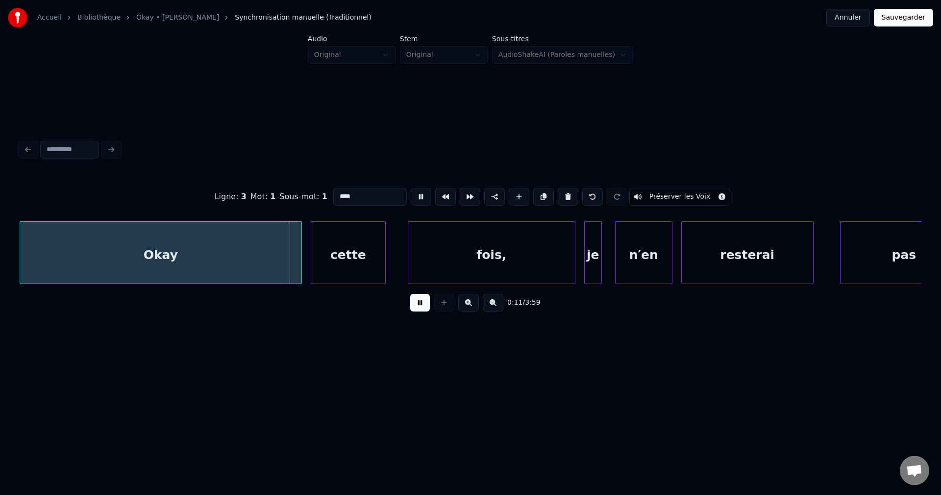
click at [359, 190] on input "****" at bounding box center [370, 197] width 74 height 18
type input "*****"
click at [418, 310] on button at bounding box center [420, 303] width 20 height 18
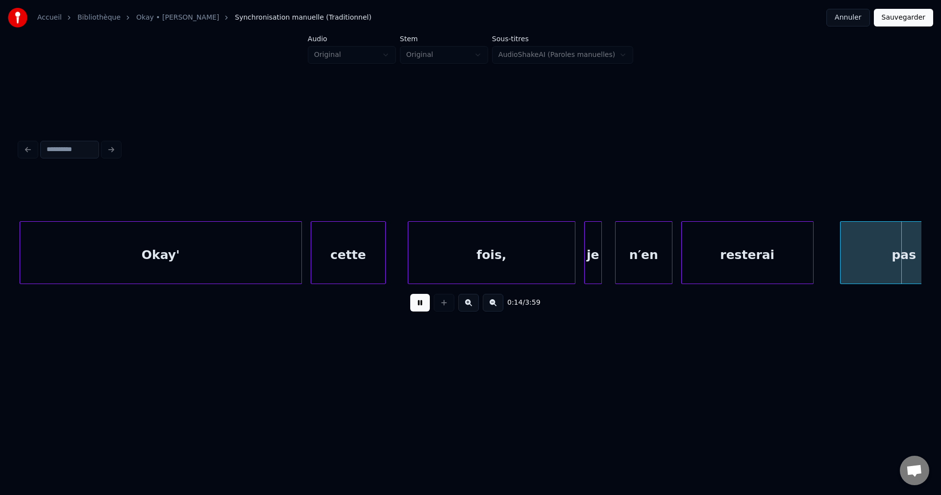
scroll to position [0, 3261]
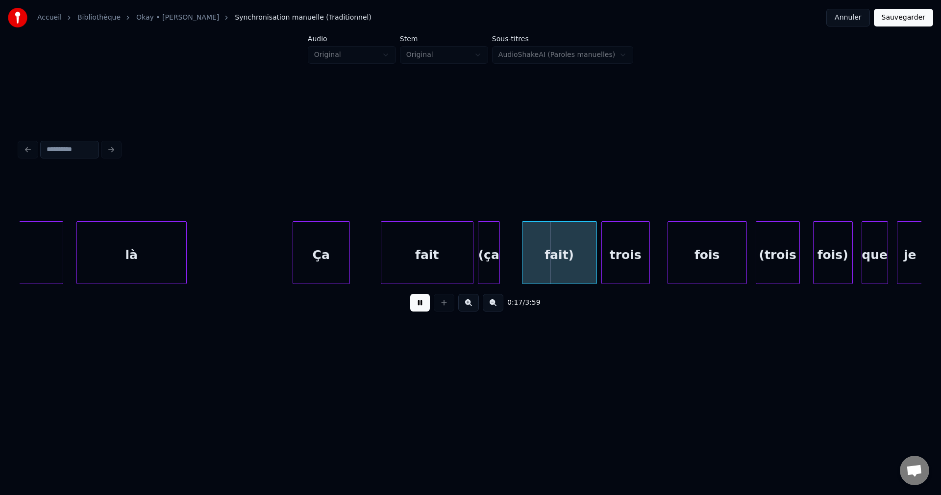
click at [418, 311] on button at bounding box center [420, 303] width 20 height 18
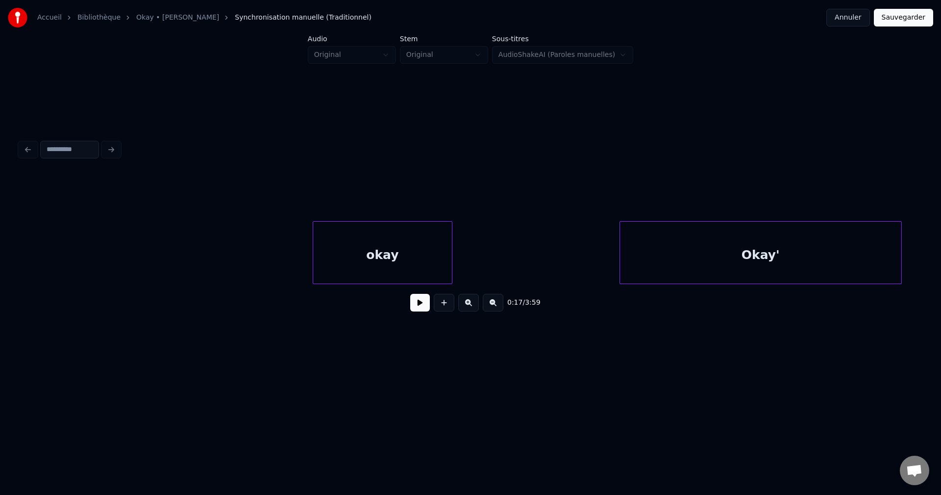
scroll to position [0, 2019]
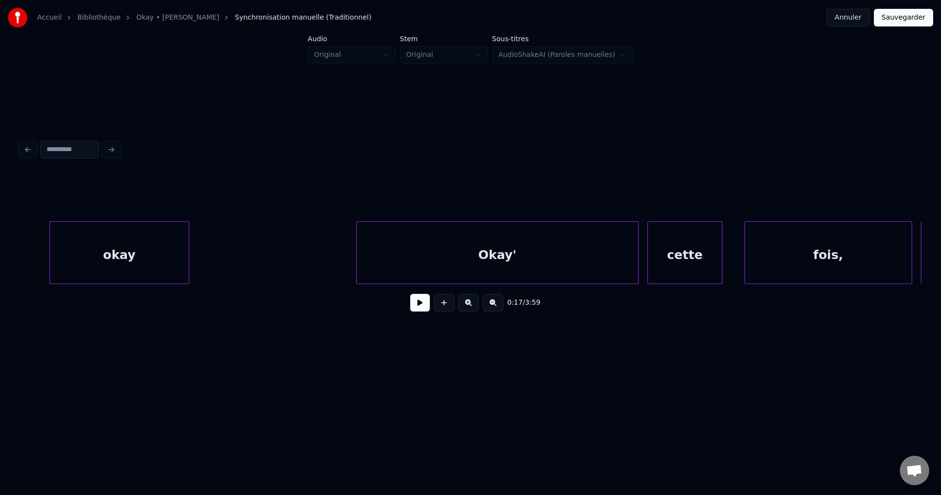
click at [132, 260] on div "okay" at bounding box center [119, 255] width 139 height 67
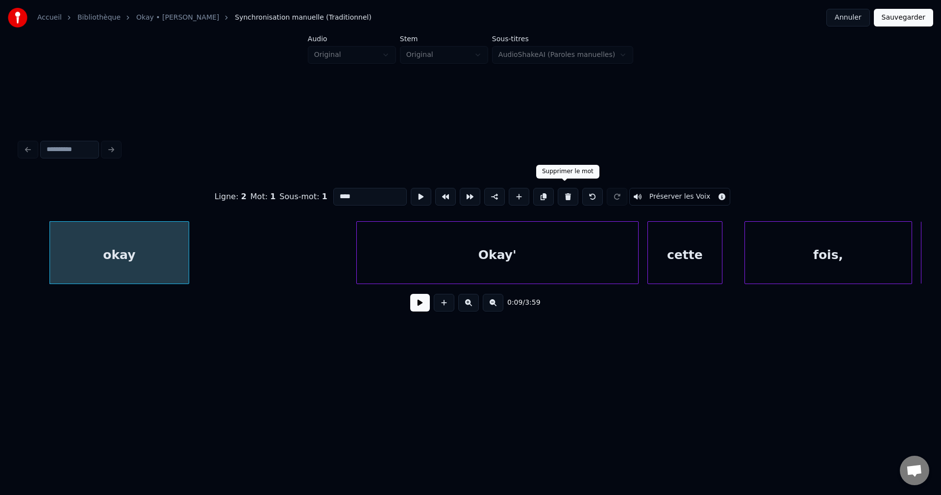
drag, startPoint x: 563, startPoint y: 190, endPoint x: 602, endPoint y: 215, distance: 46.1
click at [564, 190] on button at bounding box center [568, 197] width 21 height 18
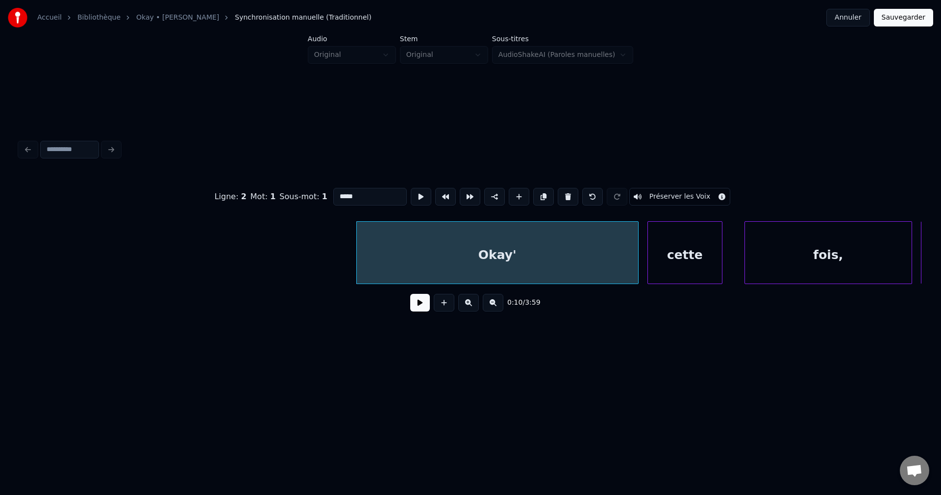
click at [682, 242] on div "cette" at bounding box center [685, 255] width 74 height 67
type input "*****"
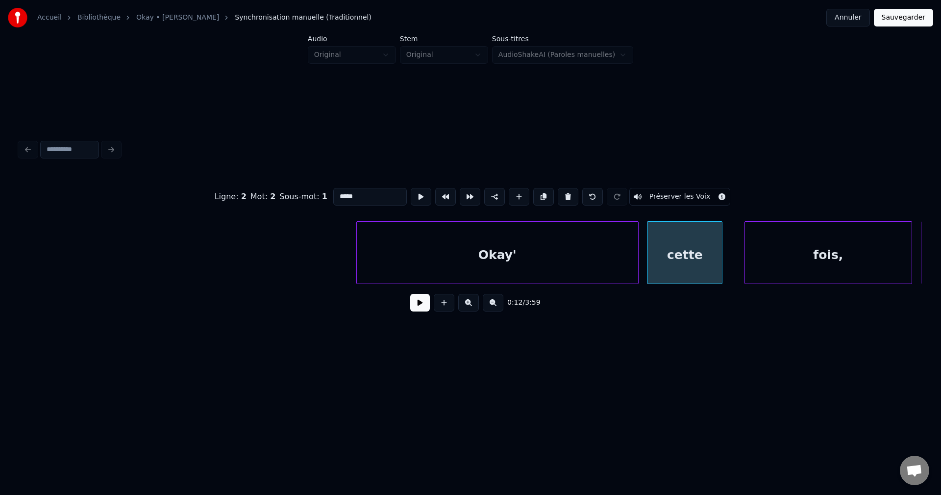
click at [423, 310] on button at bounding box center [420, 303] width 20 height 18
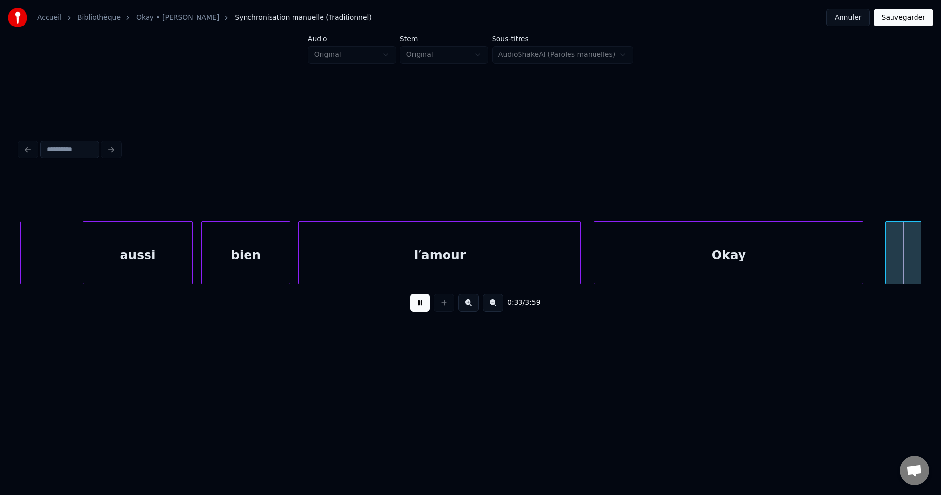
scroll to position [0, 7440]
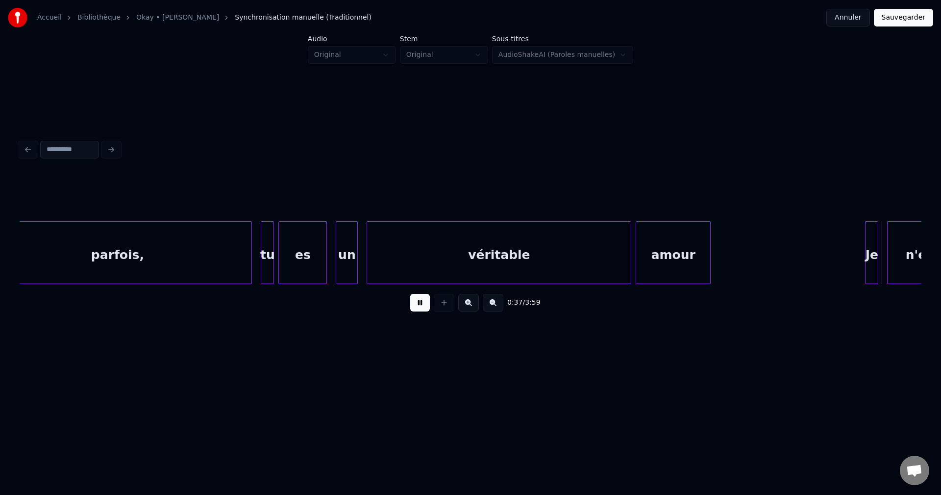
click at [462, 246] on div "véritable" at bounding box center [499, 255] width 264 height 67
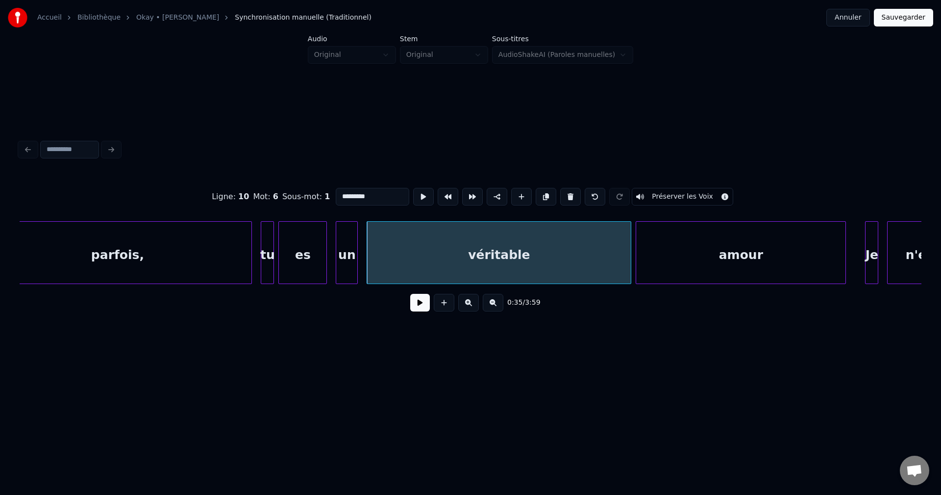
click at [845, 252] on div at bounding box center [844, 253] width 3 height 62
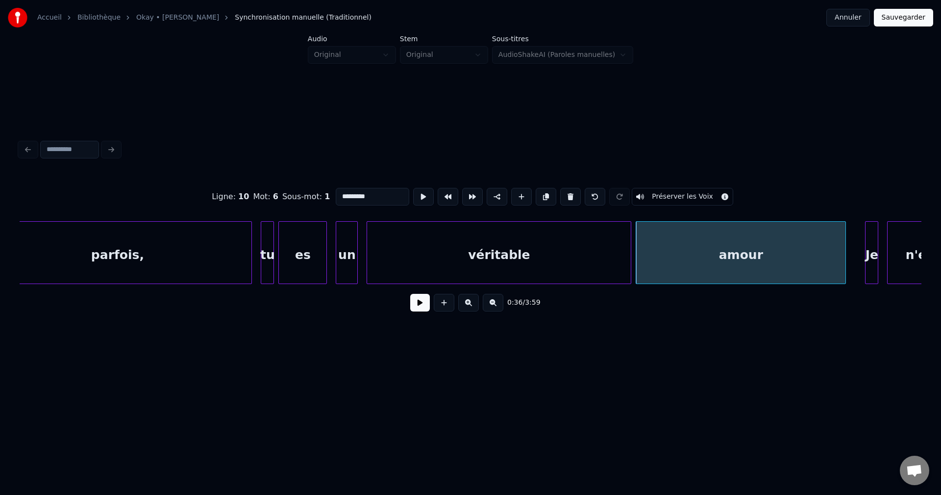
click at [811, 252] on div "amour" at bounding box center [740, 255] width 209 height 67
type input "*****"
click at [425, 305] on button at bounding box center [420, 303] width 20 height 18
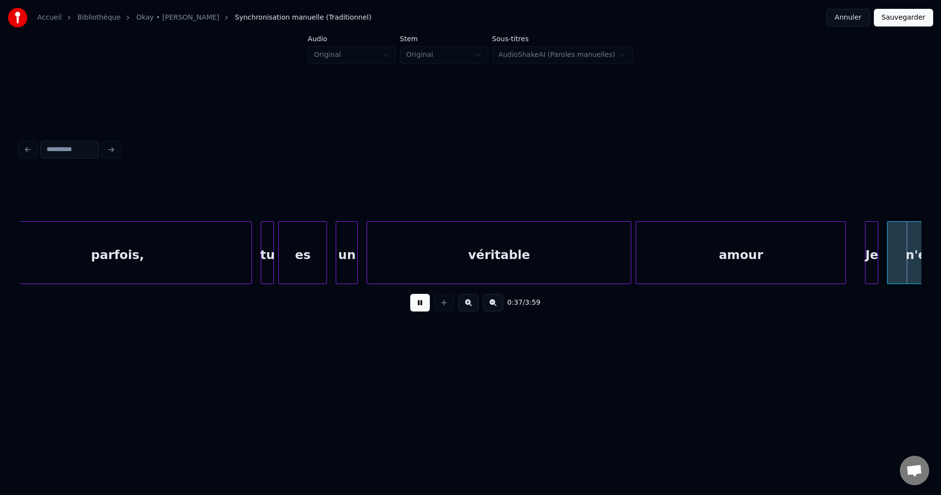
scroll to position [0, 8346]
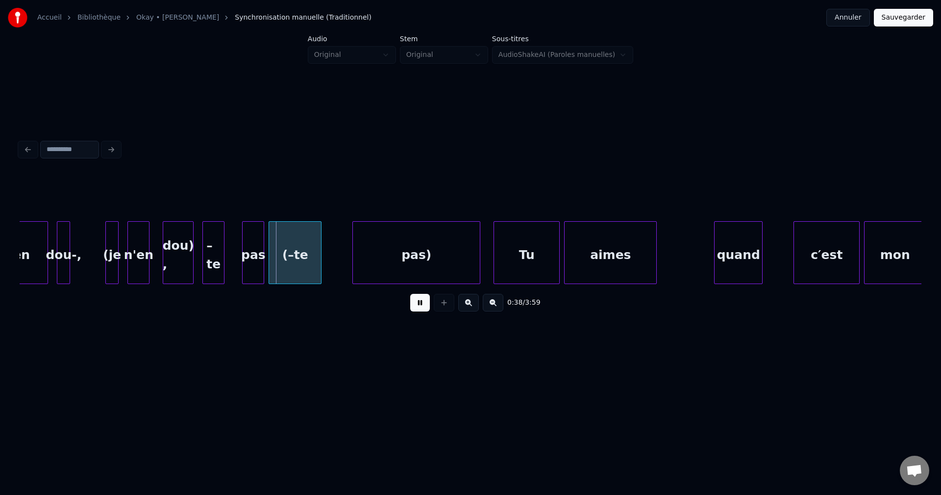
click at [21, 267] on div "n'en" at bounding box center [14, 255] width 65 height 67
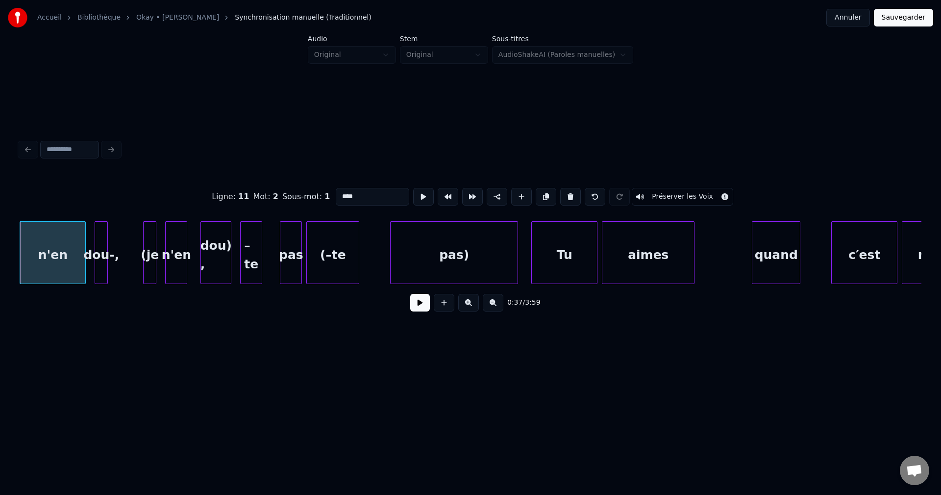
click at [411, 301] on button at bounding box center [420, 303] width 20 height 18
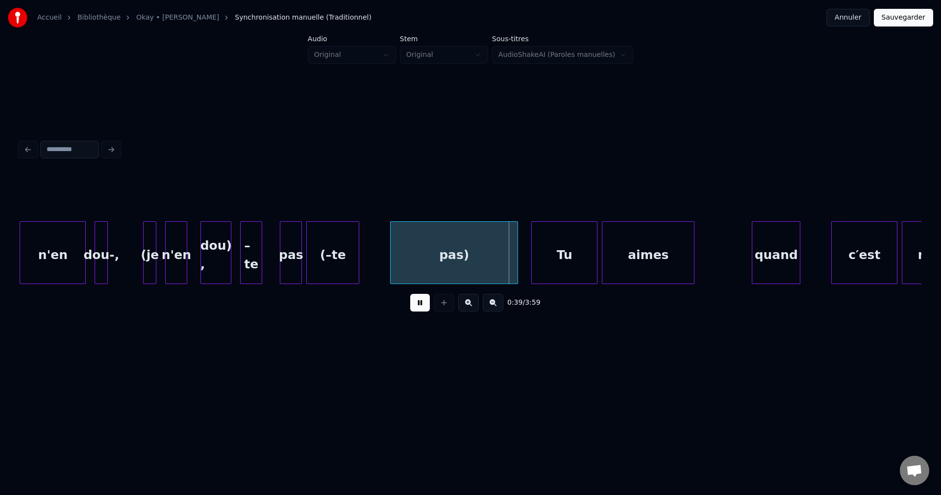
click at [224, 269] on div "dou) ," at bounding box center [216, 255] width 30 height 67
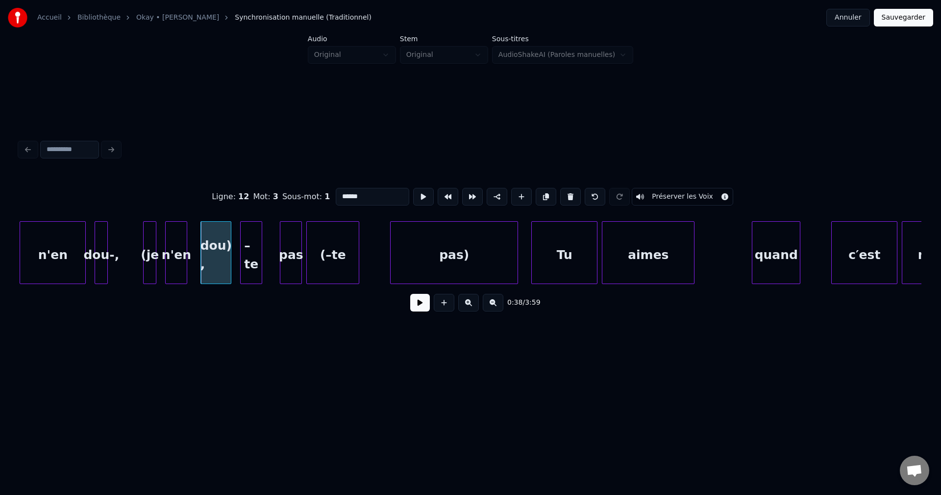
click at [422, 304] on button at bounding box center [420, 303] width 20 height 18
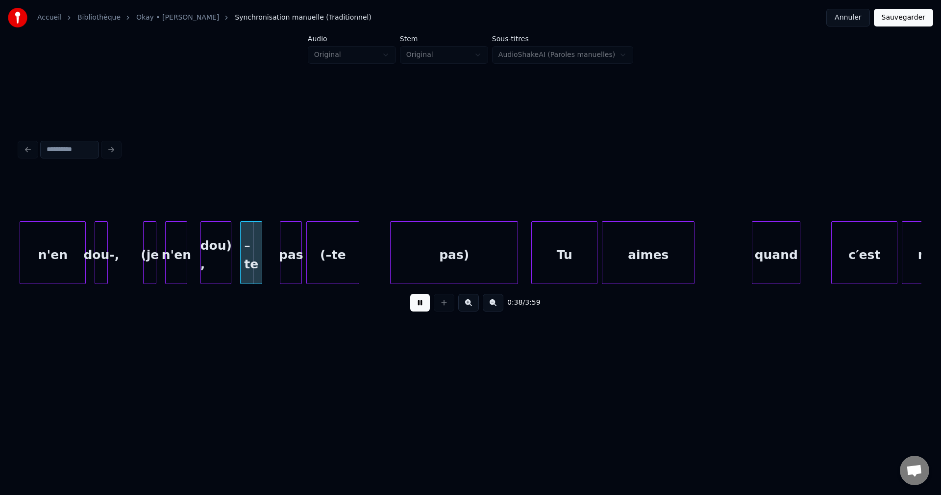
click at [422, 304] on button at bounding box center [420, 303] width 20 height 18
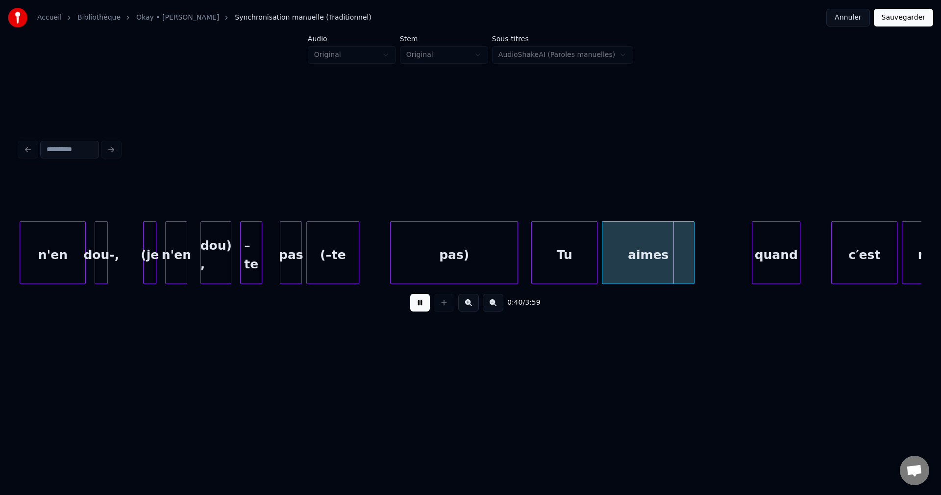
click at [422, 304] on button at bounding box center [420, 303] width 20 height 18
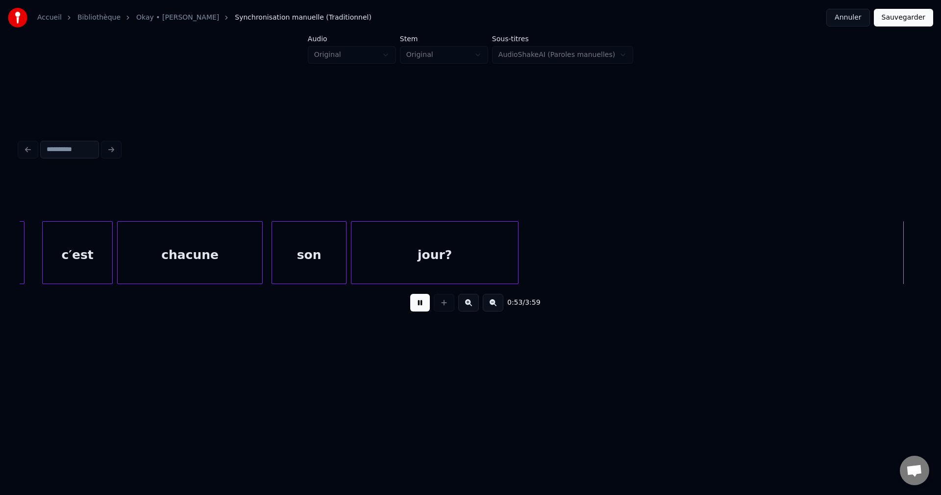
scroll to position [0, 11919]
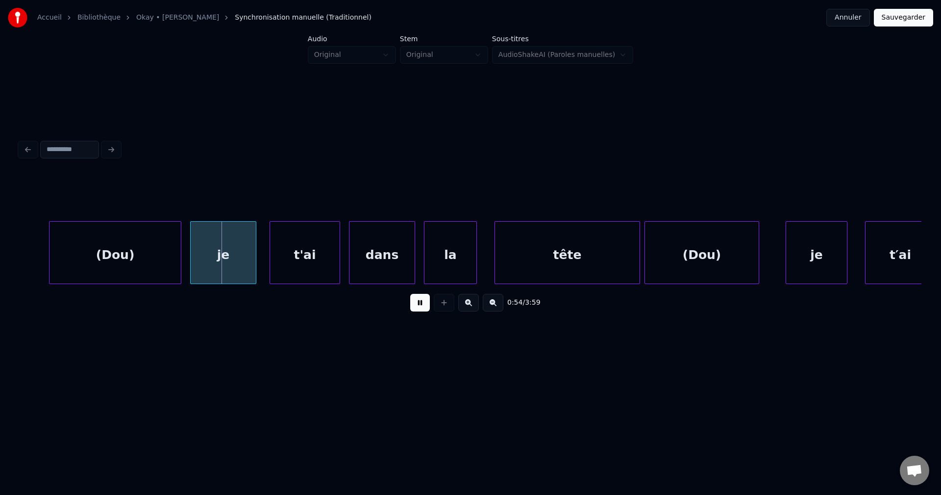
click at [894, 22] on button "Sauvegarder" at bounding box center [903, 18] width 59 height 18
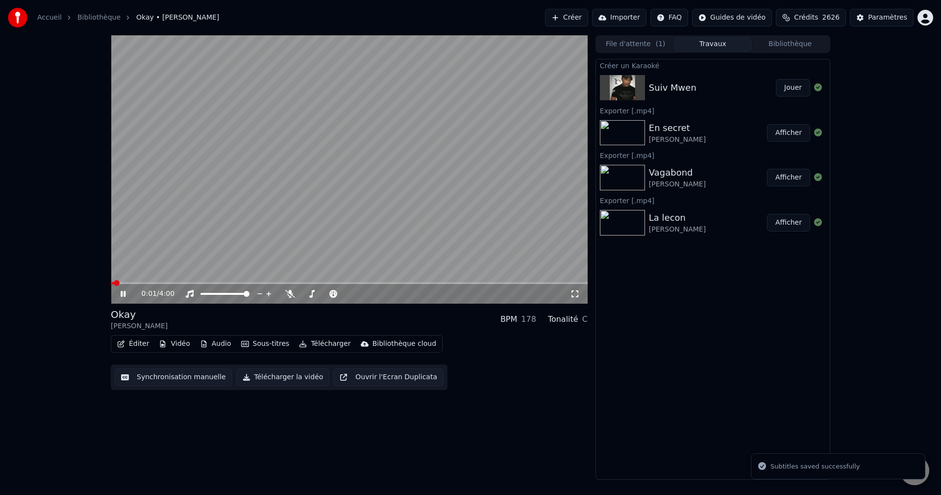
click at [737, 44] on button "Travaux" at bounding box center [713, 44] width 77 height 14
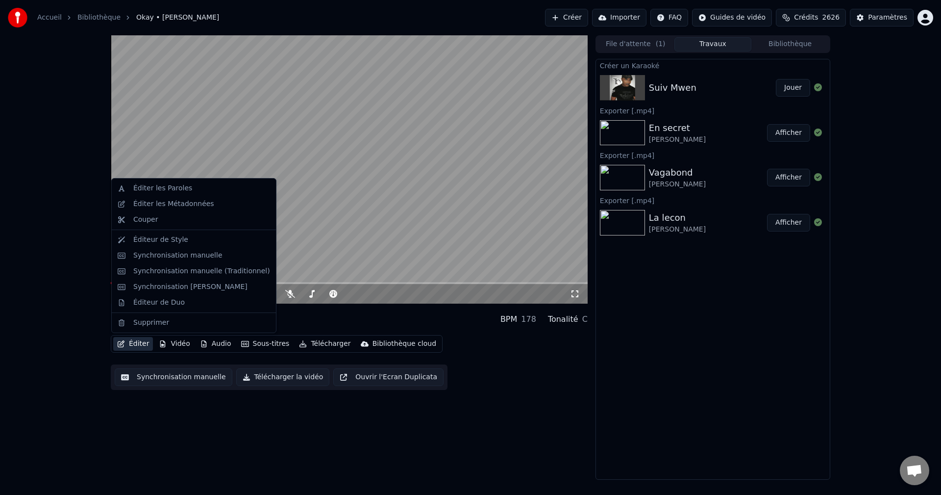
click at [126, 340] on button "Éditer" at bounding box center [133, 344] width 40 height 14
click at [187, 267] on div "Synchronisation manuelle (Traditionnel)" at bounding box center [201, 271] width 137 height 10
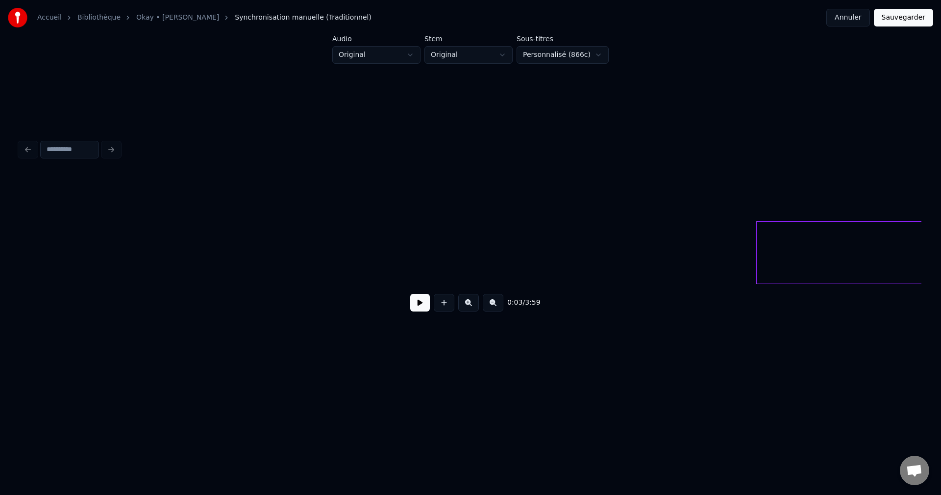
drag, startPoint x: 36, startPoint y: 279, endPoint x: 78, endPoint y: 276, distance: 42.8
click at [56, 148] on input at bounding box center [69, 150] width 59 height 18
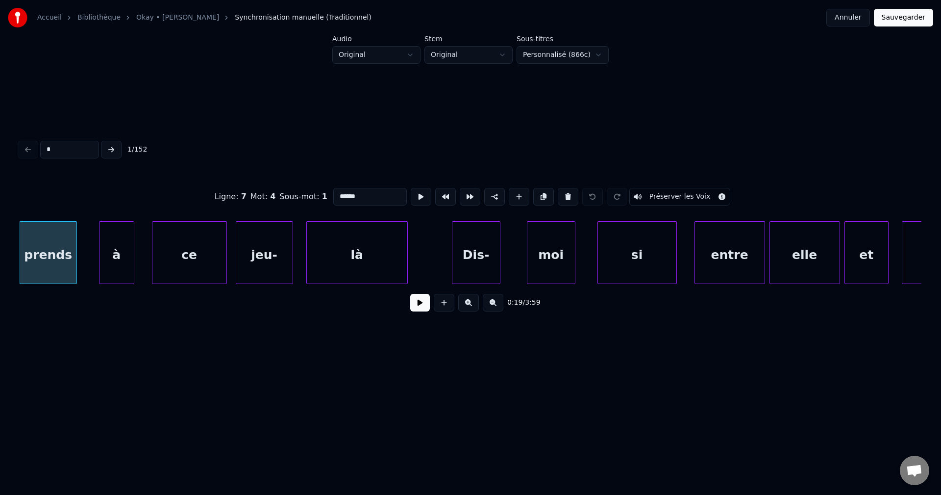
type input "**"
type input "*****"
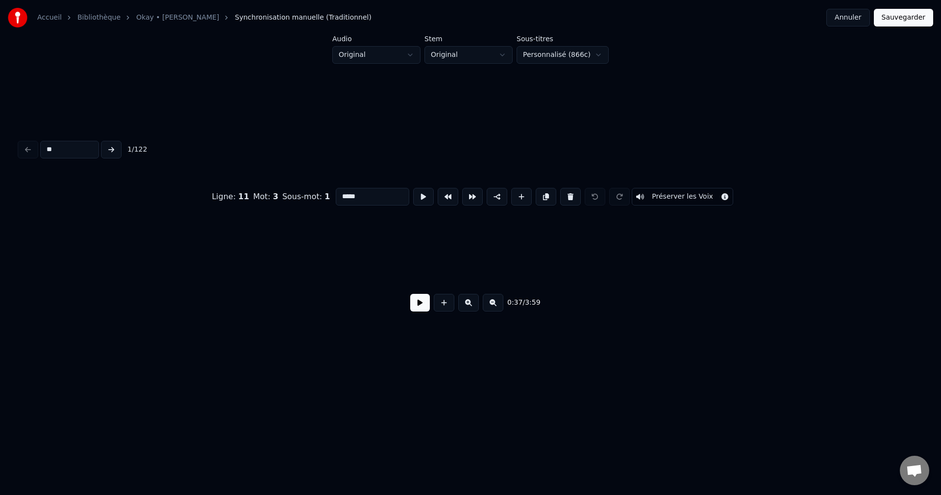
scroll to position [0, 8383]
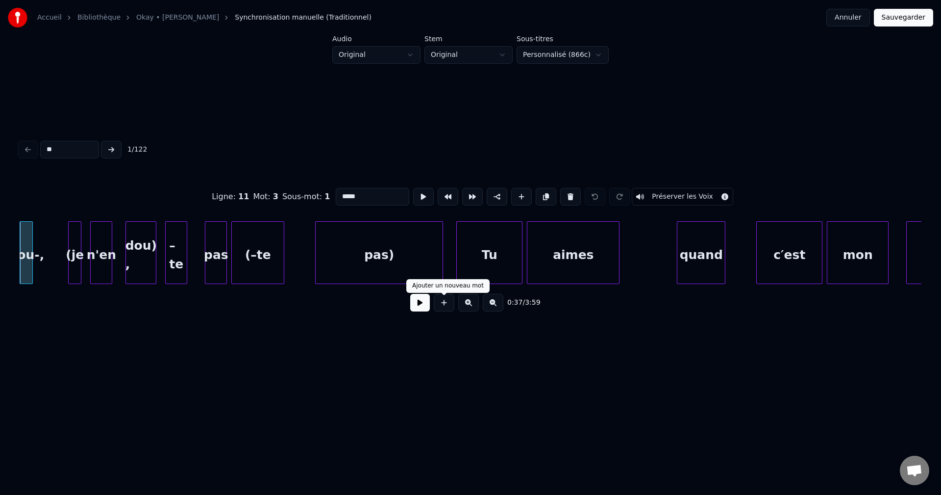
type input "**"
click at [426, 305] on button at bounding box center [420, 303] width 20 height 18
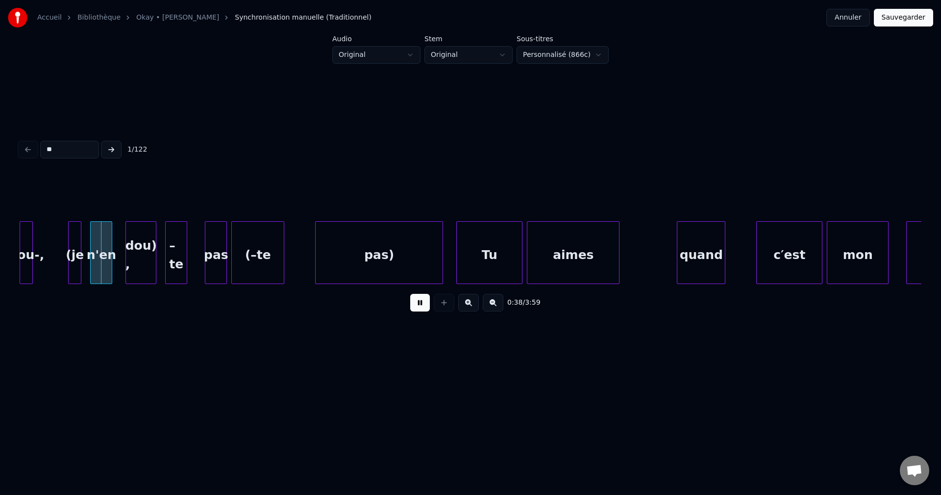
click at [425, 305] on button at bounding box center [420, 303] width 20 height 18
click at [426, 305] on button at bounding box center [420, 303] width 20 height 18
click at [425, 304] on button at bounding box center [420, 303] width 20 height 18
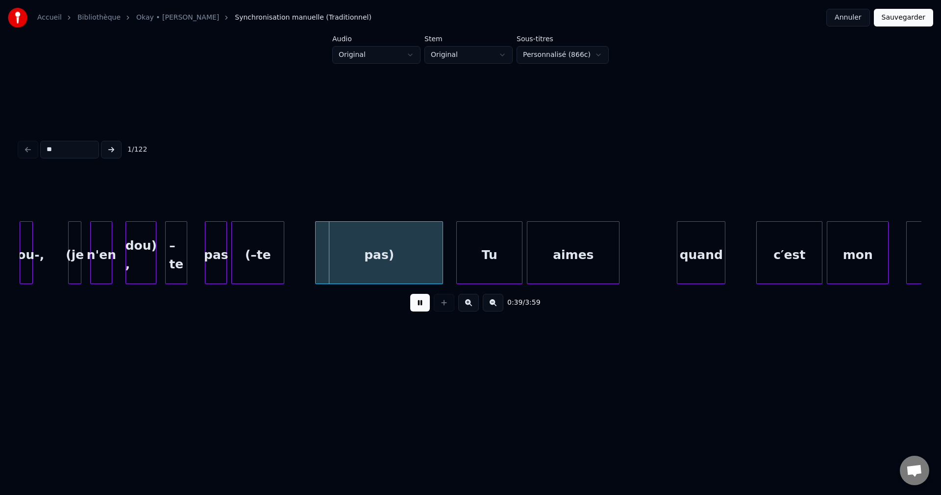
click at [425, 304] on button at bounding box center [420, 303] width 20 height 18
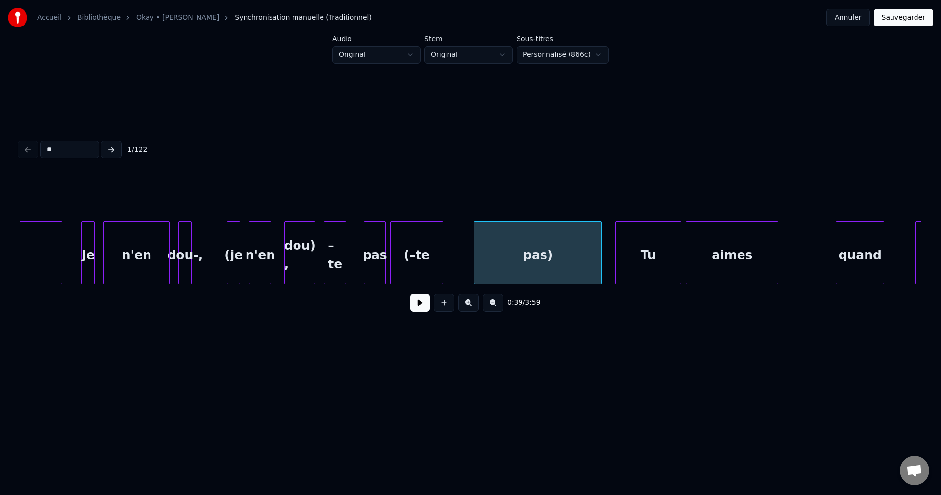
scroll to position [0, 8207]
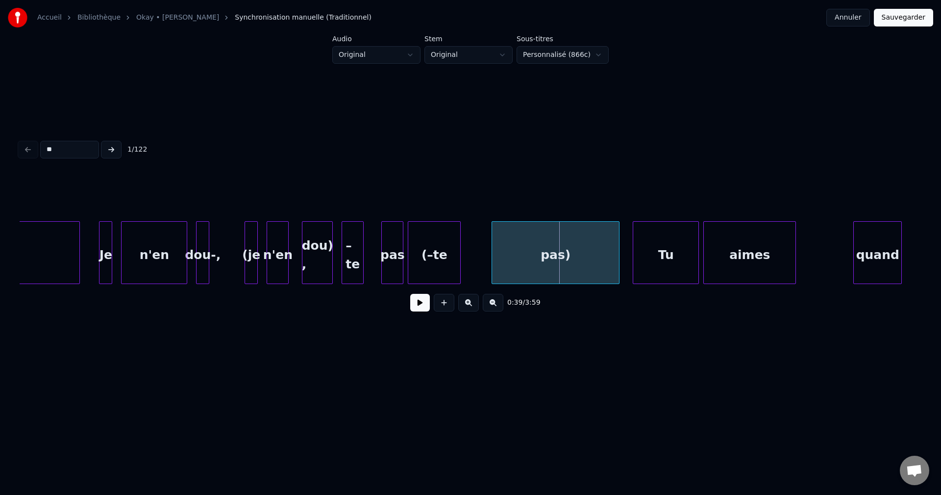
click at [101, 262] on div at bounding box center [101, 253] width 3 height 62
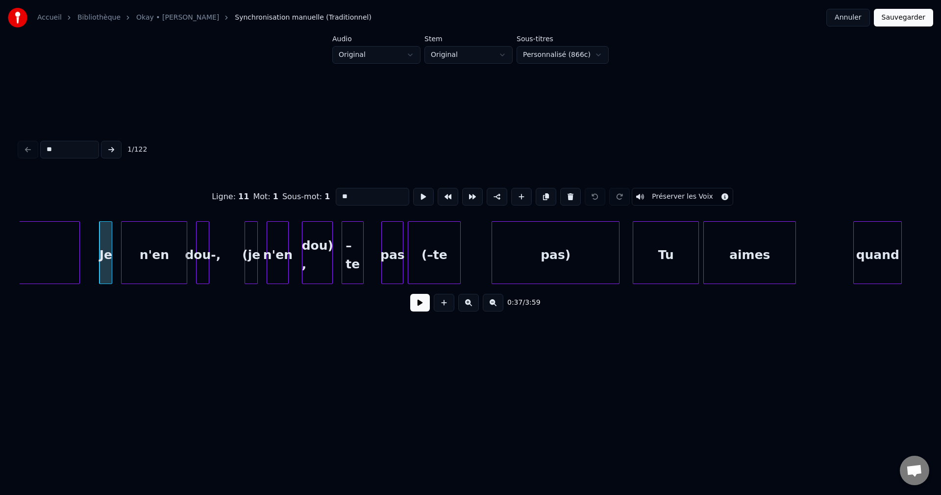
click at [414, 306] on button at bounding box center [420, 303] width 20 height 18
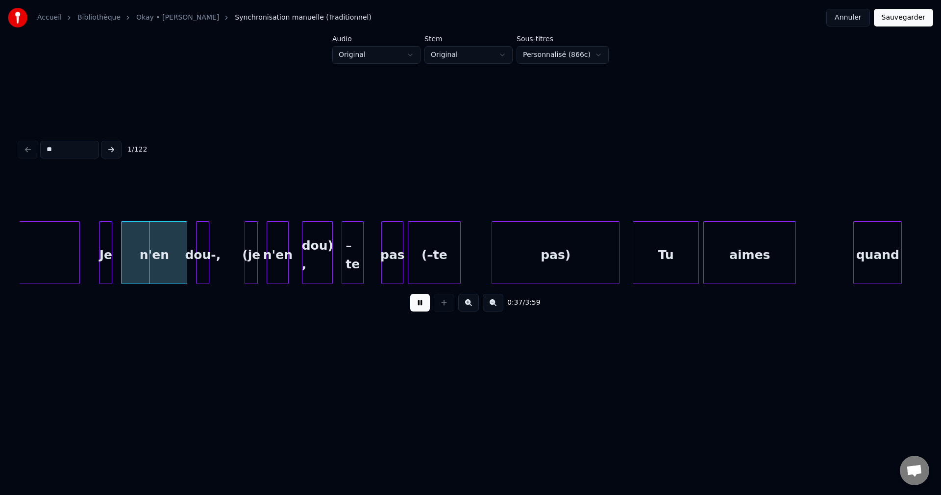
click at [414, 306] on button at bounding box center [420, 303] width 20 height 18
click at [415, 306] on button at bounding box center [420, 303] width 20 height 18
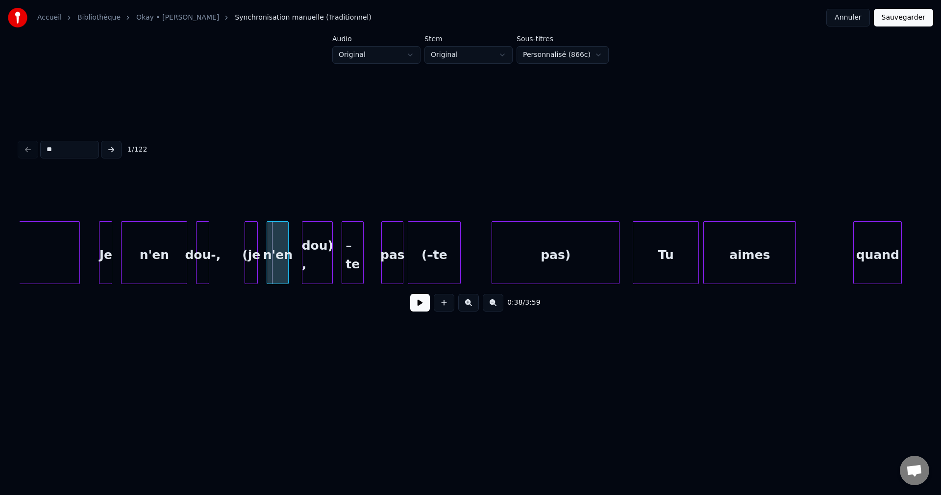
click at [415, 305] on button at bounding box center [420, 303] width 20 height 18
click at [416, 304] on button at bounding box center [420, 303] width 20 height 18
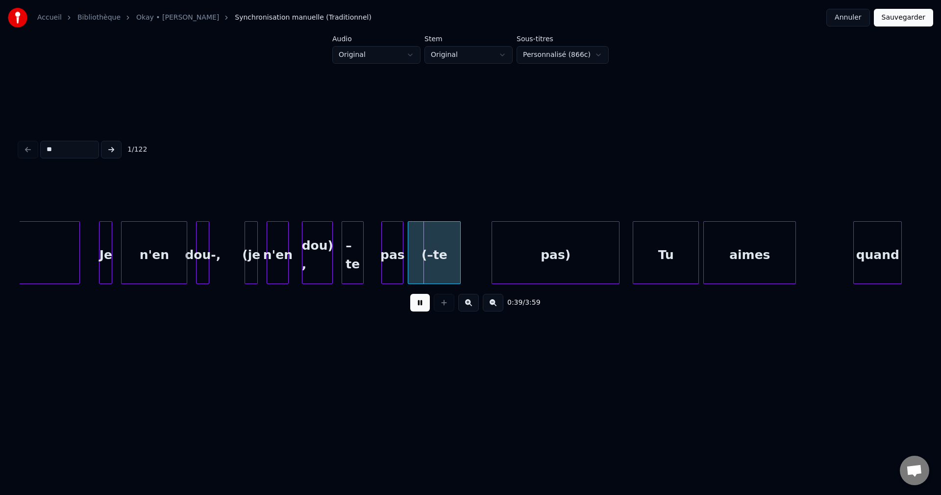
click at [416, 304] on button at bounding box center [420, 303] width 20 height 18
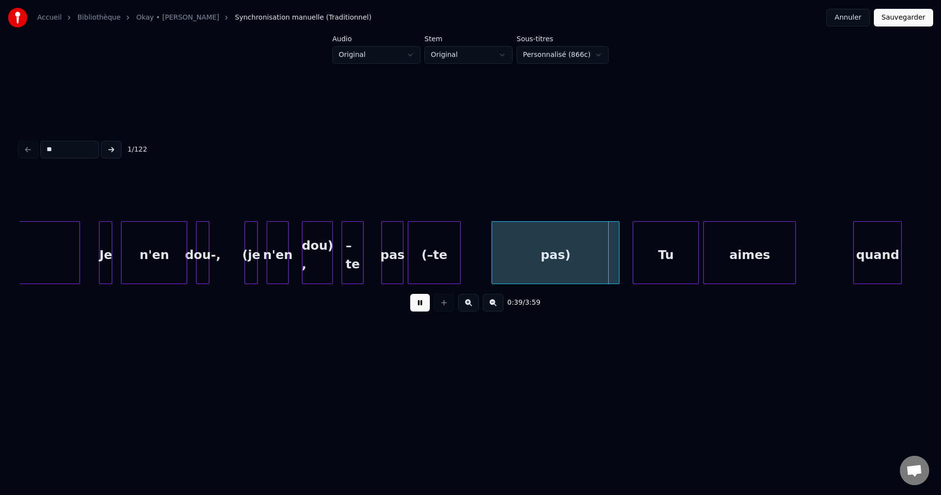
click at [416, 304] on button at bounding box center [420, 303] width 20 height 18
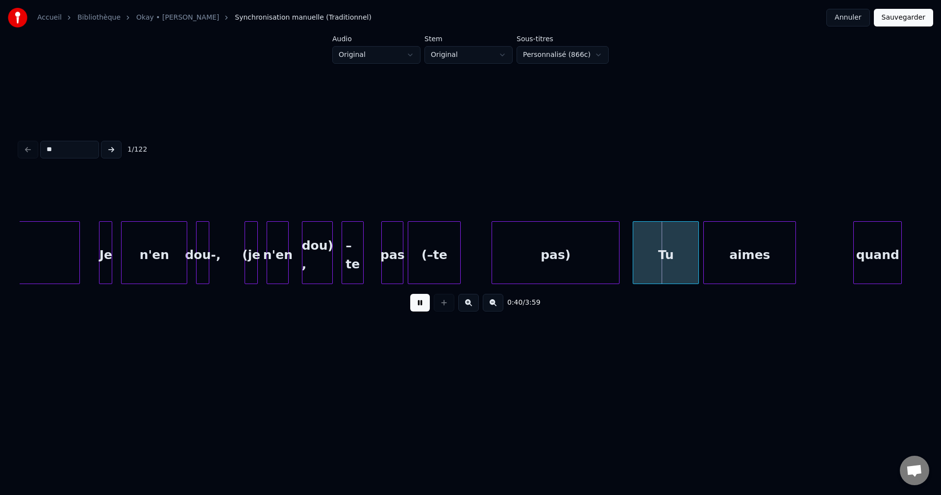
click at [416, 304] on button at bounding box center [420, 303] width 20 height 18
click at [103, 263] on div "Je" at bounding box center [106, 255] width 12 height 67
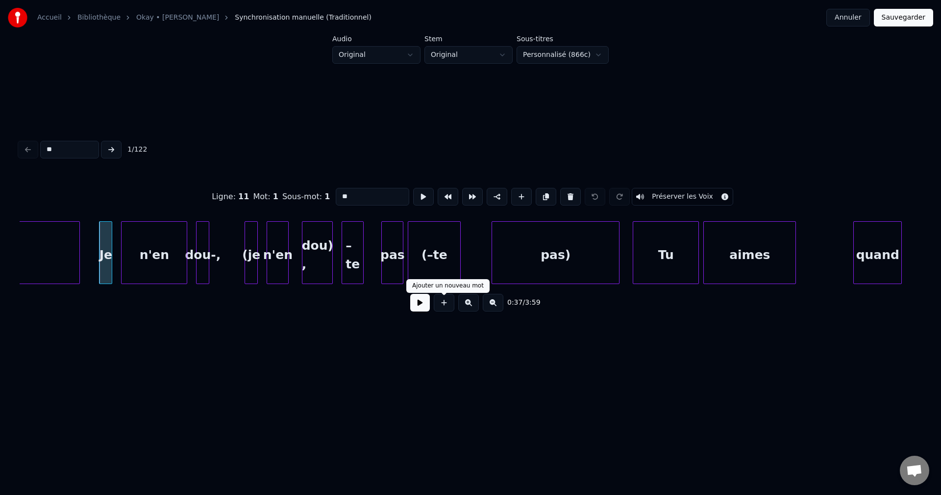
click at [425, 308] on button at bounding box center [420, 303] width 20 height 18
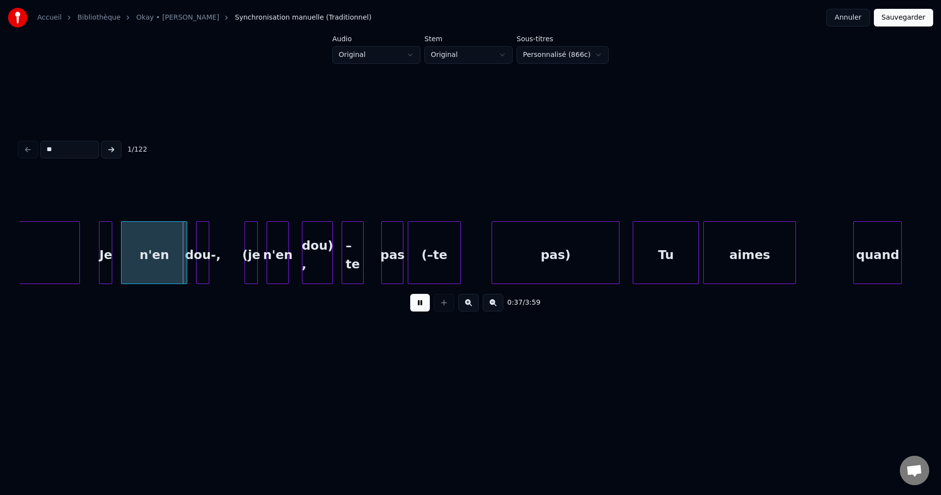
click at [425, 308] on button at bounding box center [420, 303] width 20 height 18
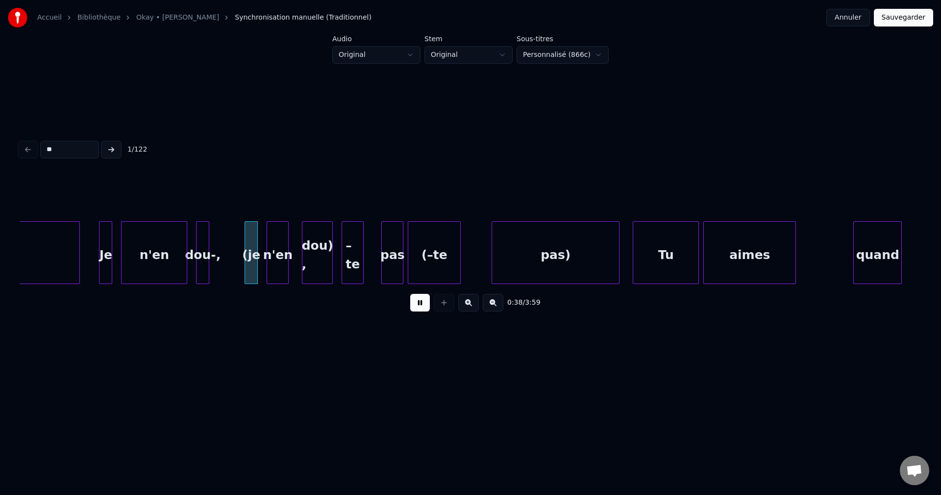
click at [425, 308] on button at bounding box center [420, 303] width 20 height 18
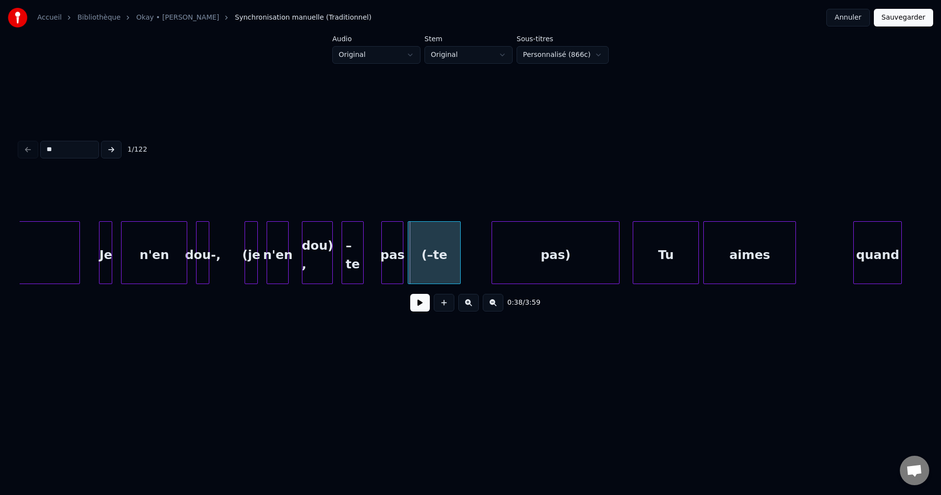
click at [425, 308] on button at bounding box center [420, 303] width 20 height 18
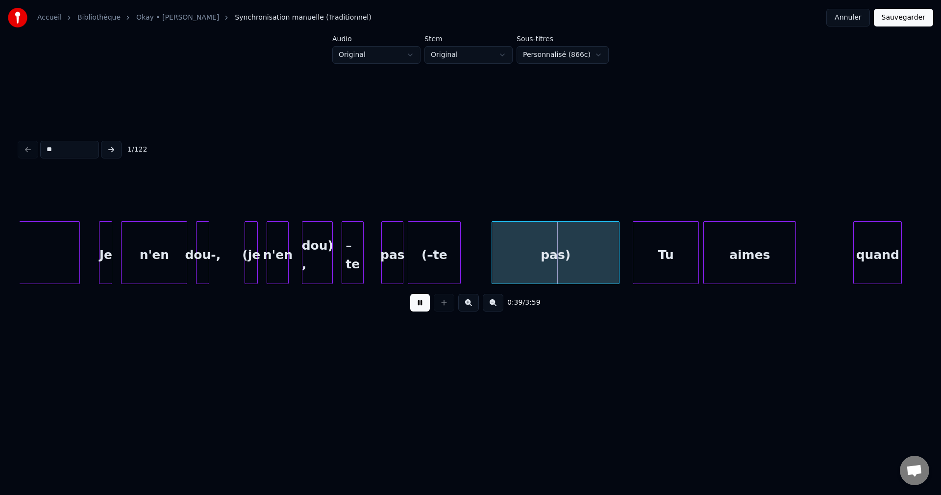
click at [425, 308] on button at bounding box center [420, 303] width 20 height 18
click at [352, 263] on div "–te" at bounding box center [352, 255] width 21 height 67
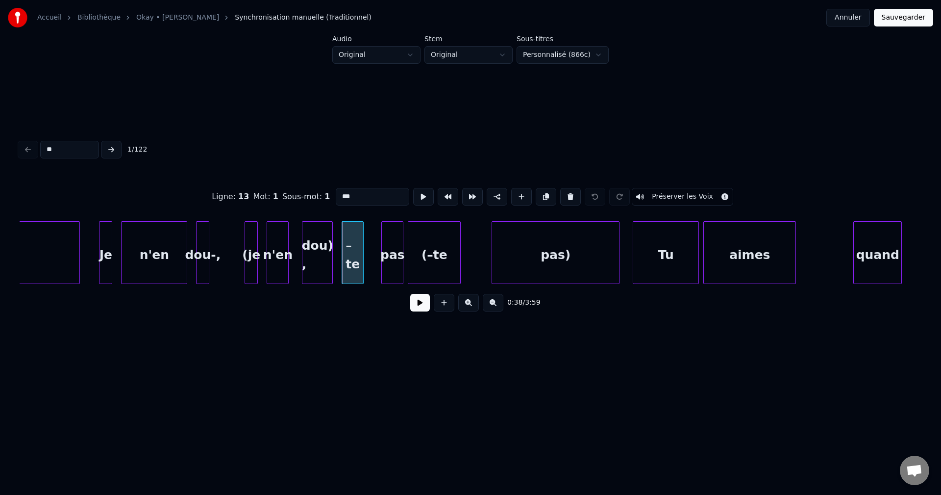
click at [252, 255] on div "(je" at bounding box center [251, 255] width 12 height 67
click at [354, 196] on input "***" at bounding box center [373, 197] width 74 height 18
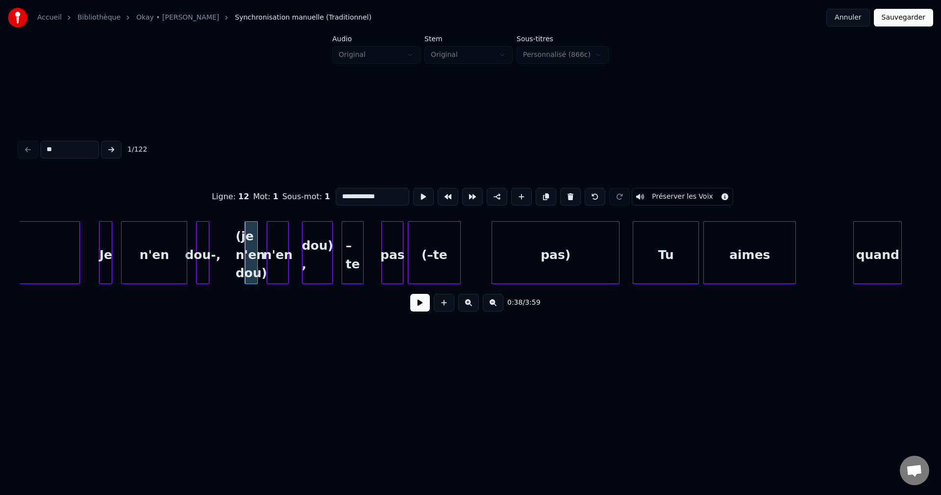
click at [284, 254] on div "n'en" at bounding box center [277, 255] width 21 height 67
click at [567, 192] on button at bounding box center [570, 197] width 21 height 18
click at [306, 252] on div "dou) ," at bounding box center [317, 255] width 30 height 67
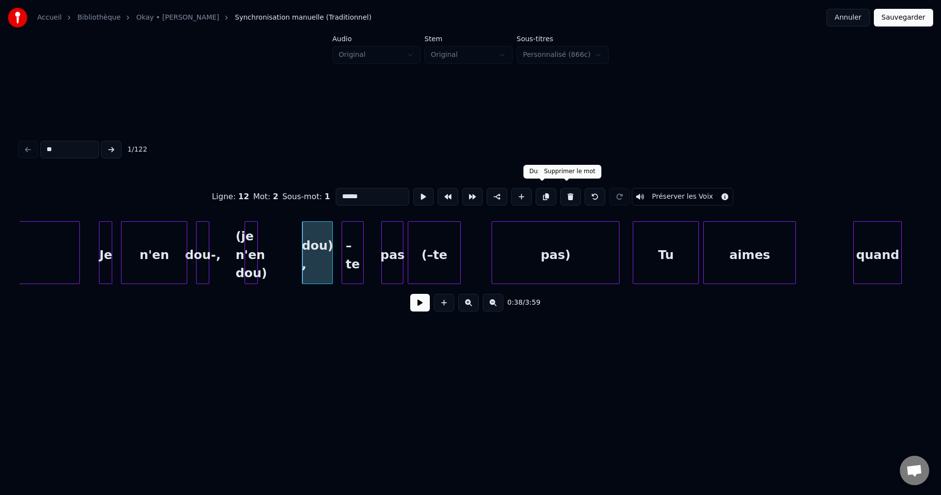
click at [568, 196] on button at bounding box center [570, 197] width 21 height 18
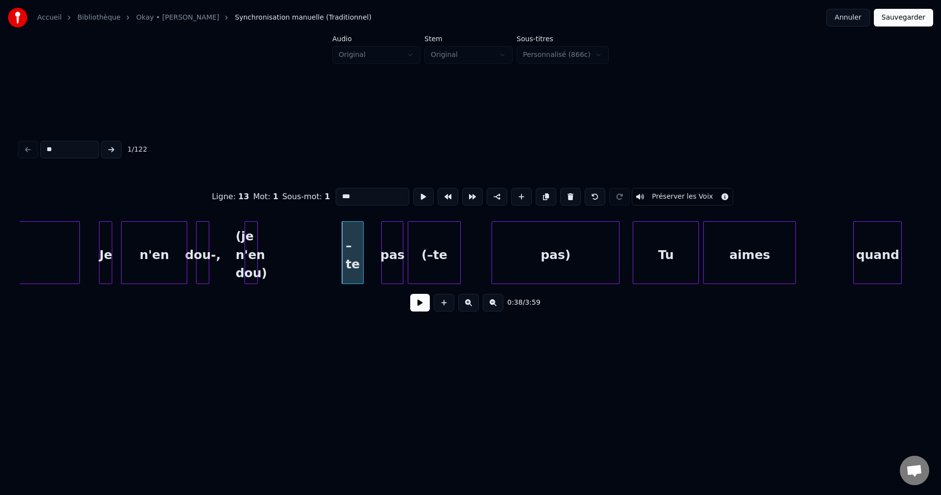
click at [533, 250] on div "pas)" at bounding box center [555, 255] width 127 height 67
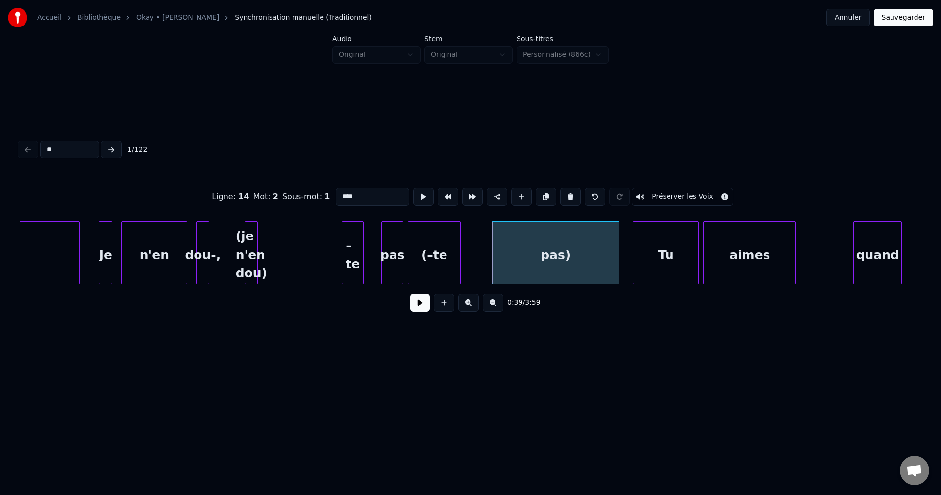
click at [437, 249] on div "(–te" at bounding box center [434, 255] width 52 height 67
type input "****"
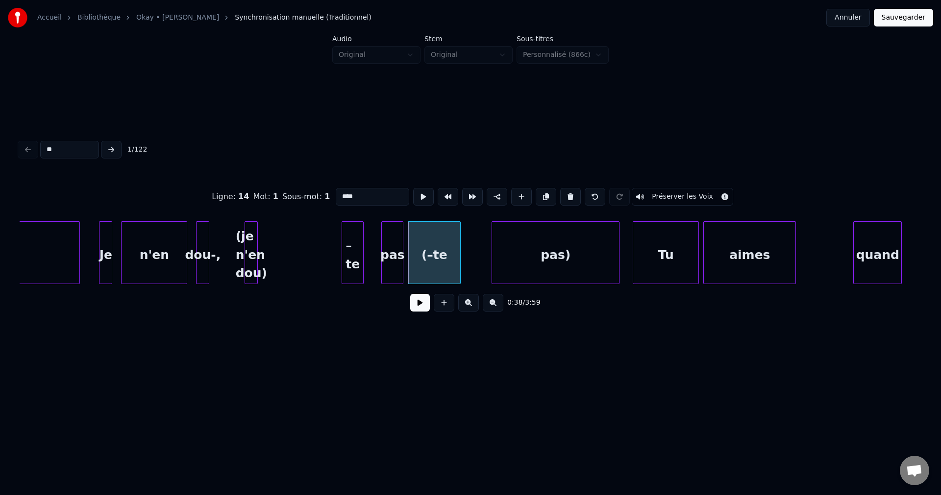
drag, startPoint x: 358, startPoint y: 195, endPoint x: 274, endPoint y: 195, distance: 84.8
click at [274, 195] on div "Ligne : 14 Mot : 1 Sous-mot : 1 **** Préserver les Voix" at bounding box center [471, 196] width 902 height 49
click at [559, 264] on div "pas)" at bounding box center [555, 255] width 127 height 67
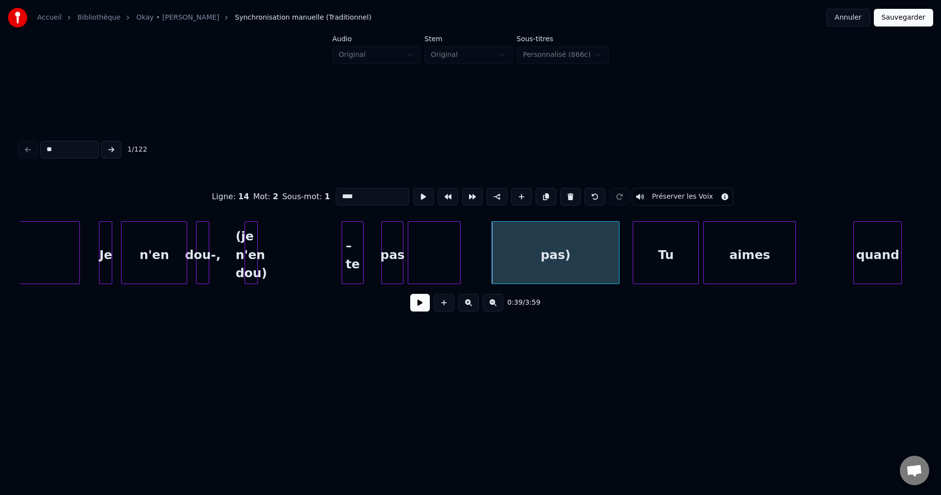
click at [336, 192] on input "****" at bounding box center [373, 197] width 74 height 18
paste input "****"
type input "*********"
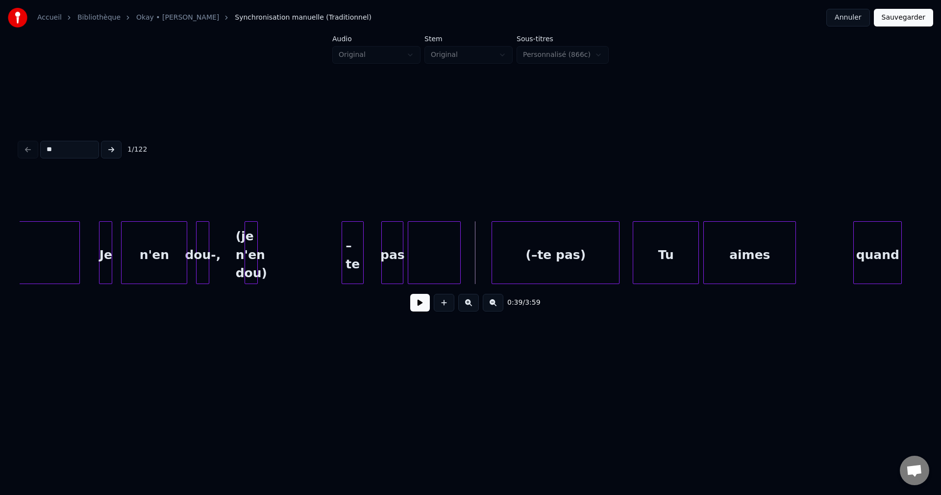
click at [443, 264] on div at bounding box center [434, 255] width 52 height 67
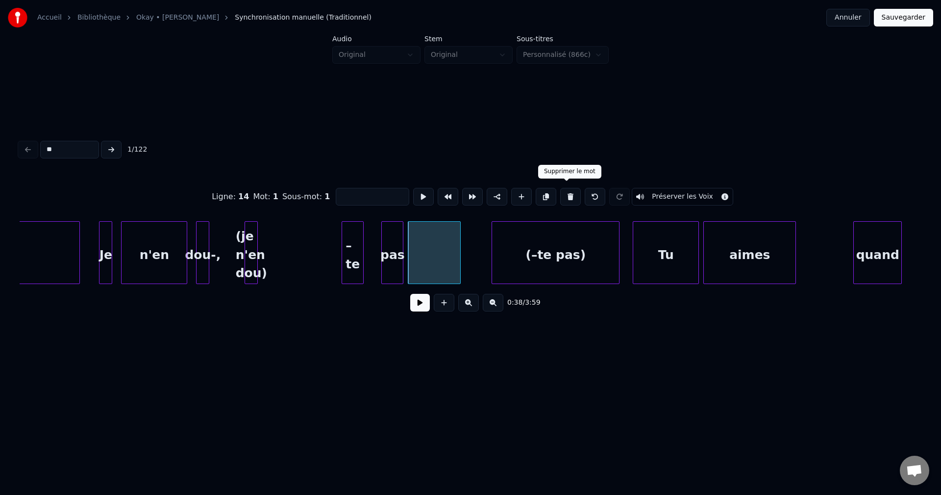
click at [563, 192] on button at bounding box center [570, 197] width 21 height 18
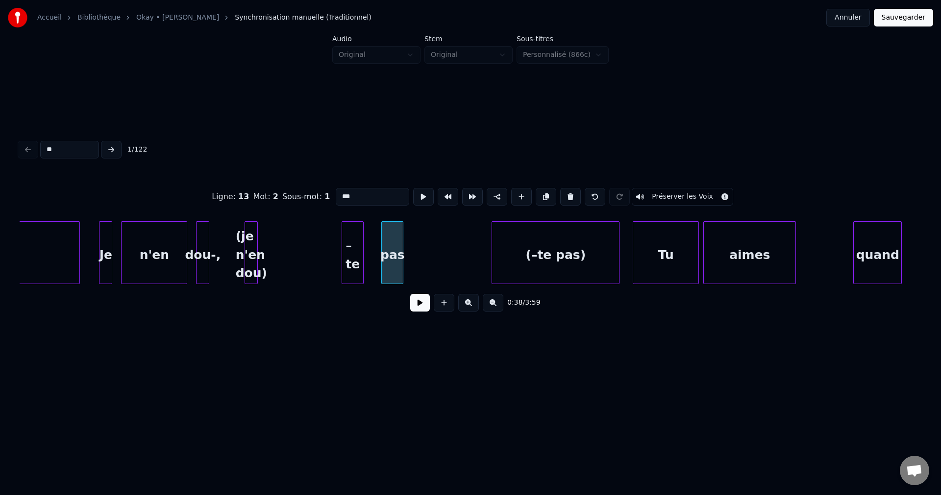
click at [345, 257] on div at bounding box center [343, 253] width 3 height 62
type input "***"
drag, startPoint x: 352, startPoint y: 196, endPoint x: 306, endPoint y: 196, distance: 45.1
click at [306, 196] on div "Ligne : 13 Mot : 1 Sous-mot : 1 *** Préserver les Voix" at bounding box center [471, 196] width 902 height 49
click at [390, 270] on div "pas" at bounding box center [392, 255] width 21 height 67
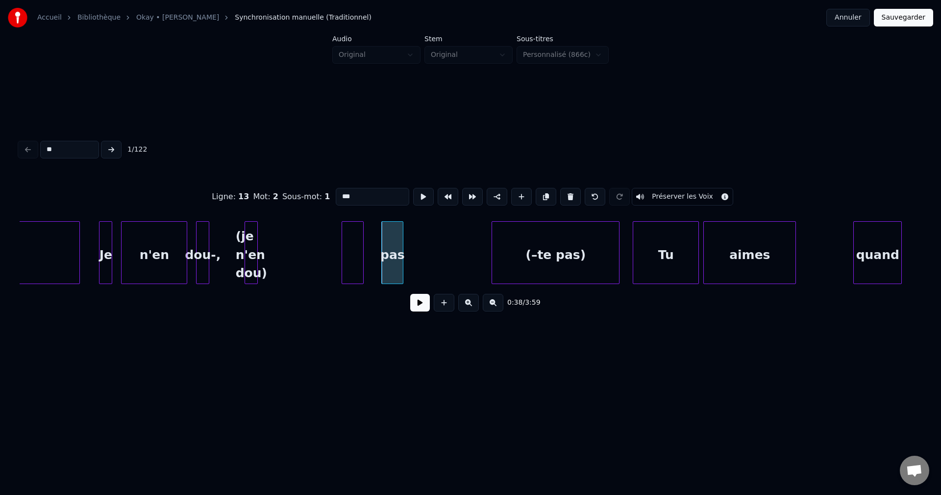
click at [339, 189] on input "***" at bounding box center [373, 197] width 74 height 18
paste input "***"
type input "*******"
click at [355, 258] on div at bounding box center [352, 255] width 21 height 67
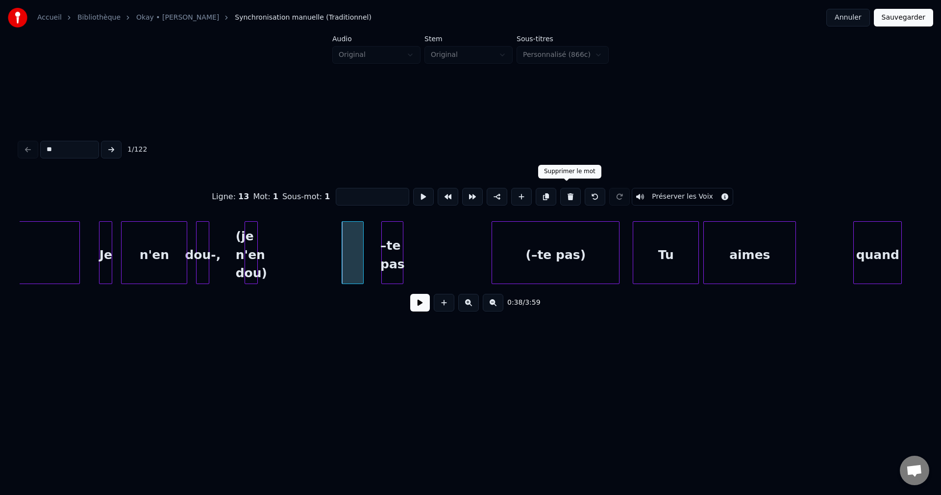
click at [564, 193] on button at bounding box center [570, 197] width 21 height 18
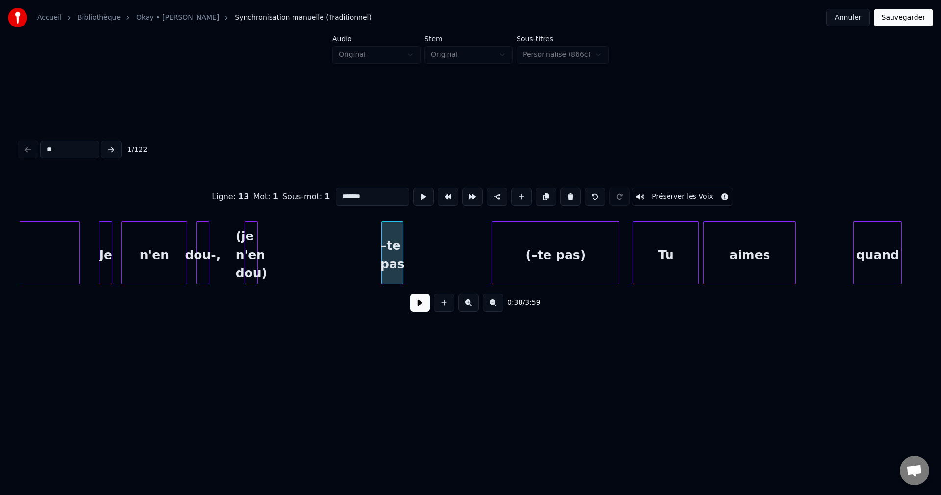
click at [148, 258] on div "n'en" at bounding box center [154, 255] width 65 height 67
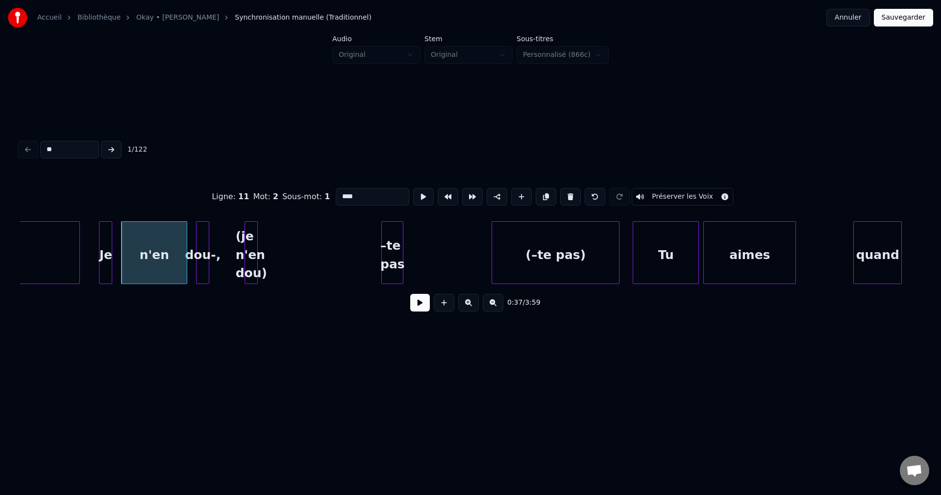
click at [103, 262] on div "Je" at bounding box center [106, 255] width 12 height 67
type input "**"
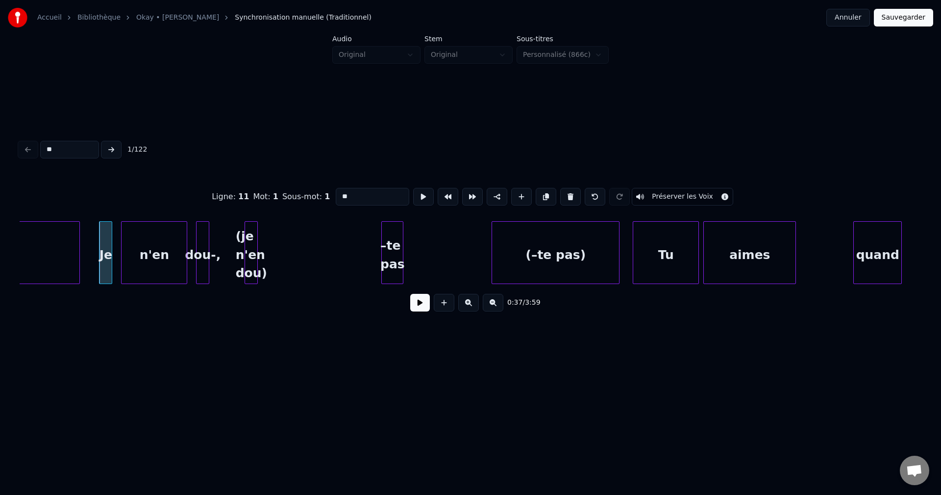
click at [418, 308] on button at bounding box center [420, 303] width 20 height 18
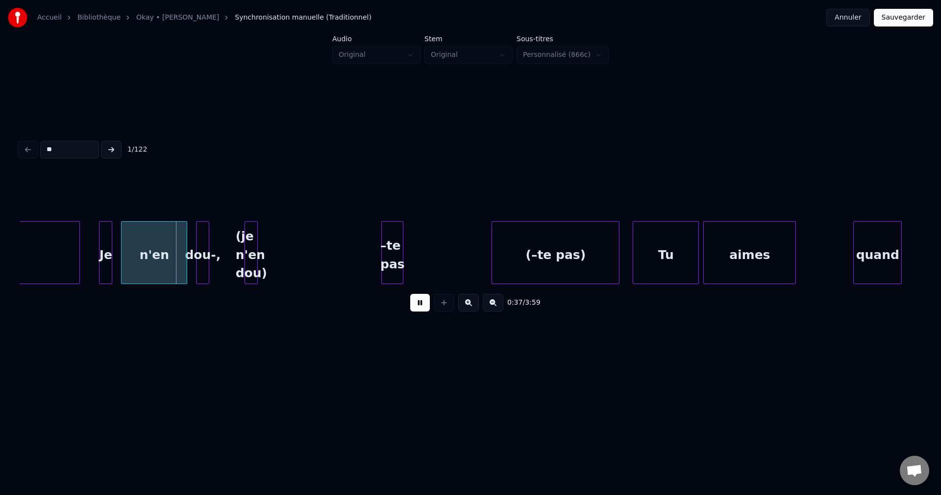
click at [419, 307] on button at bounding box center [420, 303] width 20 height 18
click at [421, 304] on button at bounding box center [420, 303] width 20 height 18
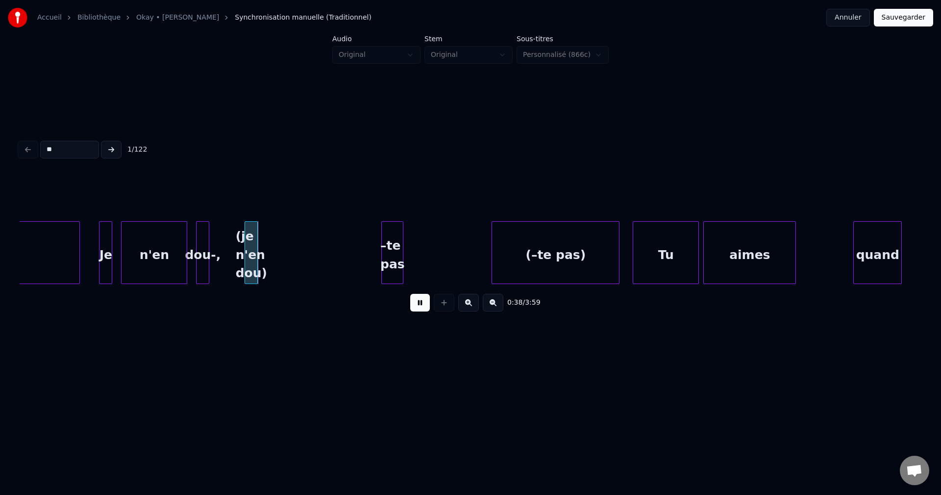
click at [421, 304] on button at bounding box center [420, 303] width 20 height 18
click at [280, 252] on div at bounding box center [278, 253] width 3 height 62
click at [300, 249] on div "(je n'en dou)" at bounding box center [293, 255] width 38 height 67
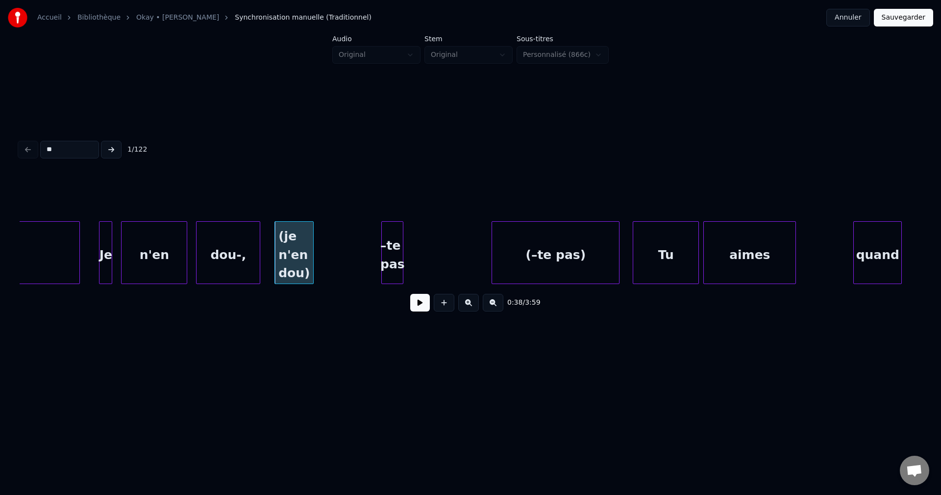
click at [260, 261] on div at bounding box center [258, 253] width 3 height 62
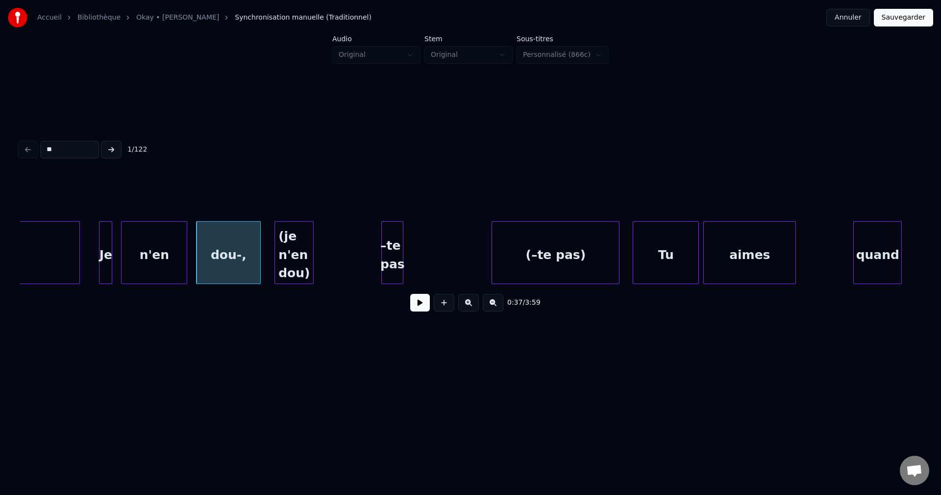
click at [248, 261] on div "dou-," at bounding box center [229, 255] width 64 height 67
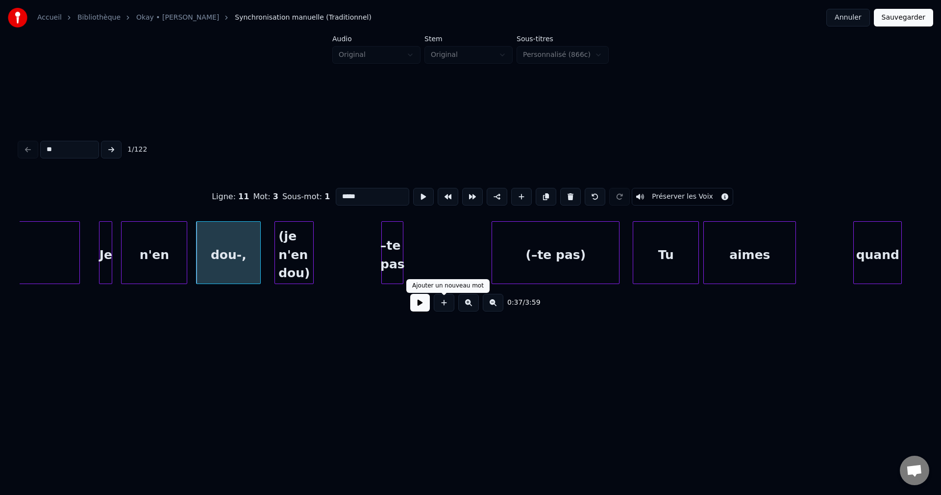
click at [424, 311] on button at bounding box center [420, 303] width 20 height 18
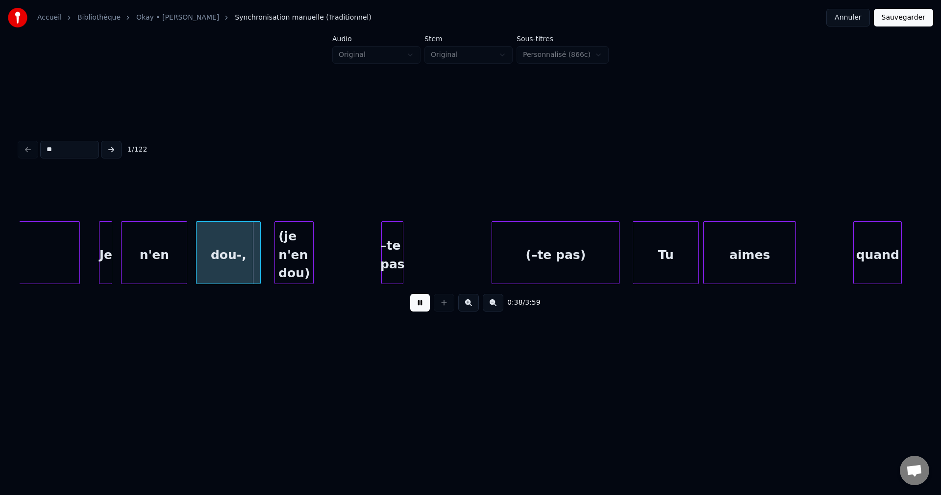
click at [424, 311] on button at bounding box center [420, 303] width 20 height 18
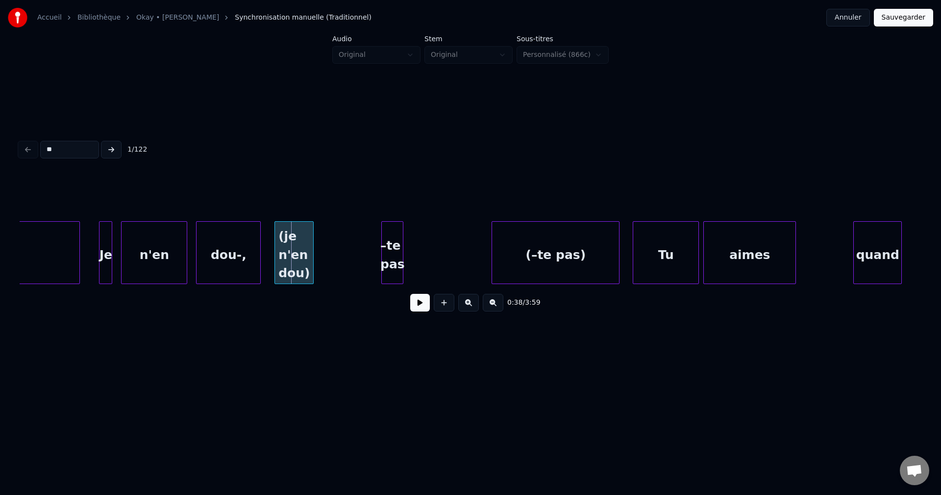
click at [424, 311] on button at bounding box center [420, 303] width 20 height 18
click at [434, 255] on div "–te pas" at bounding box center [430, 255] width 21 height 67
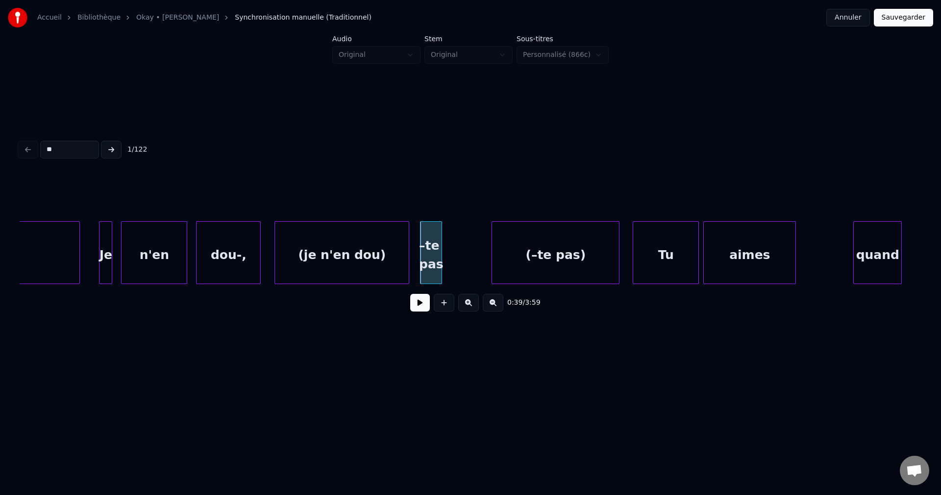
click at [407, 254] on div at bounding box center [407, 253] width 3 height 62
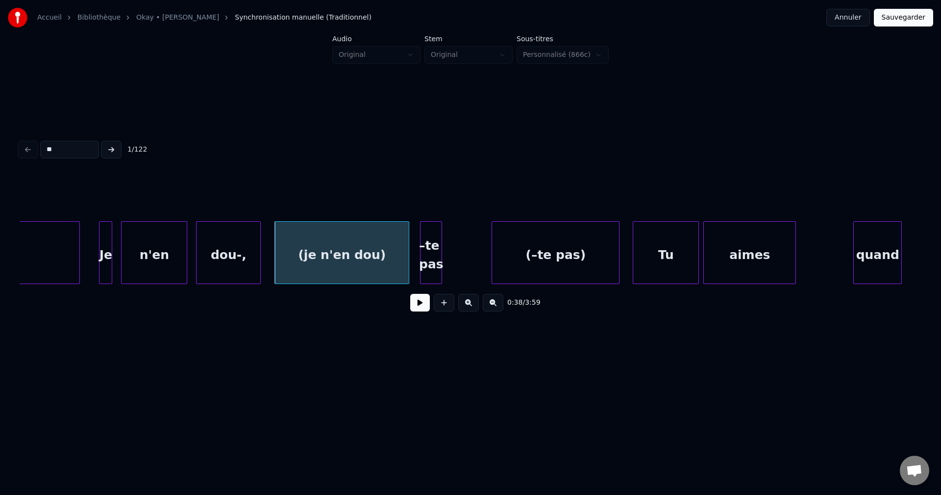
click at [428, 253] on div "–te pas" at bounding box center [431, 255] width 21 height 67
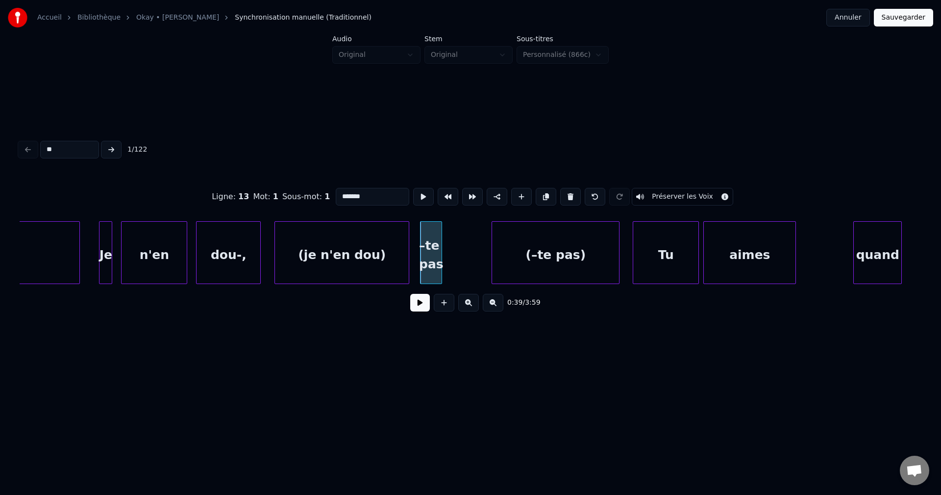
click at [421, 301] on button at bounding box center [420, 303] width 20 height 18
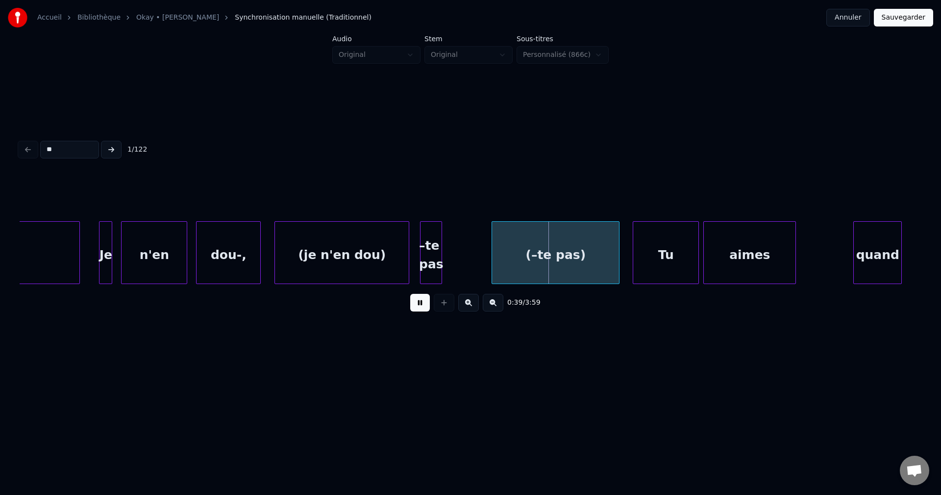
click at [420, 304] on button at bounding box center [420, 303] width 20 height 18
click at [556, 261] on div at bounding box center [555, 253] width 3 height 62
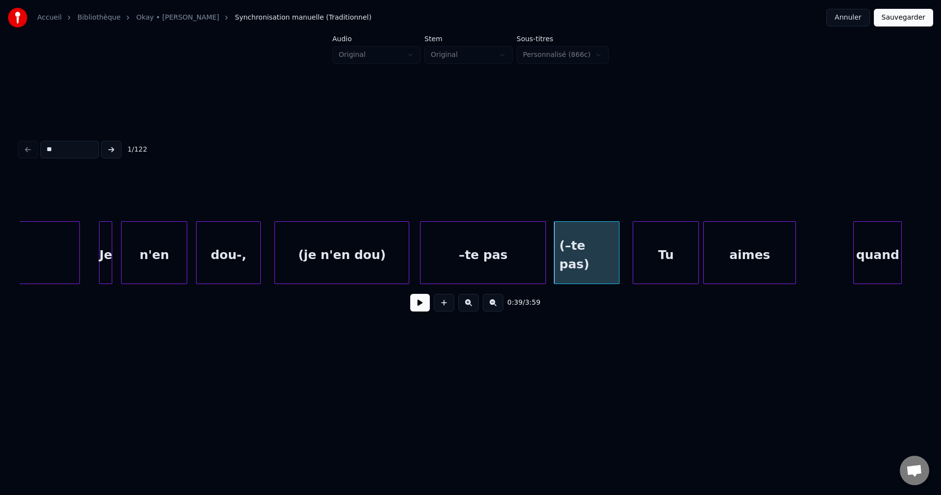
click at [543, 257] on div at bounding box center [544, 253] width 3 height 62
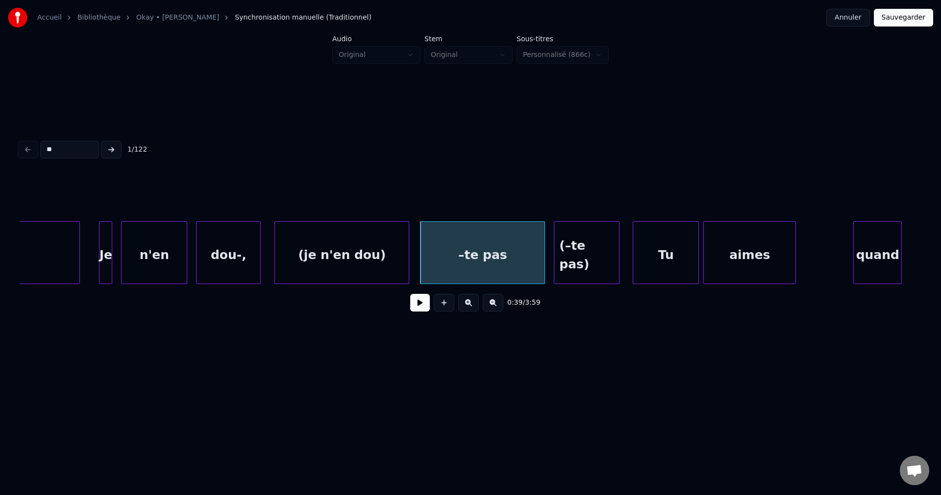
click at [426, 304] on button at bounding box center [420, 303] width 20 height 18
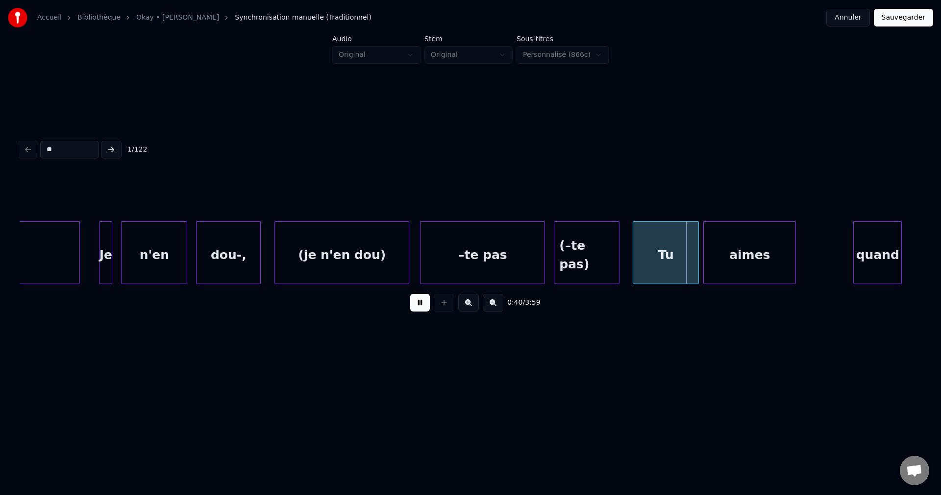
click at [425, 304] on button at bounding box center [420, 303] width 20 height 18
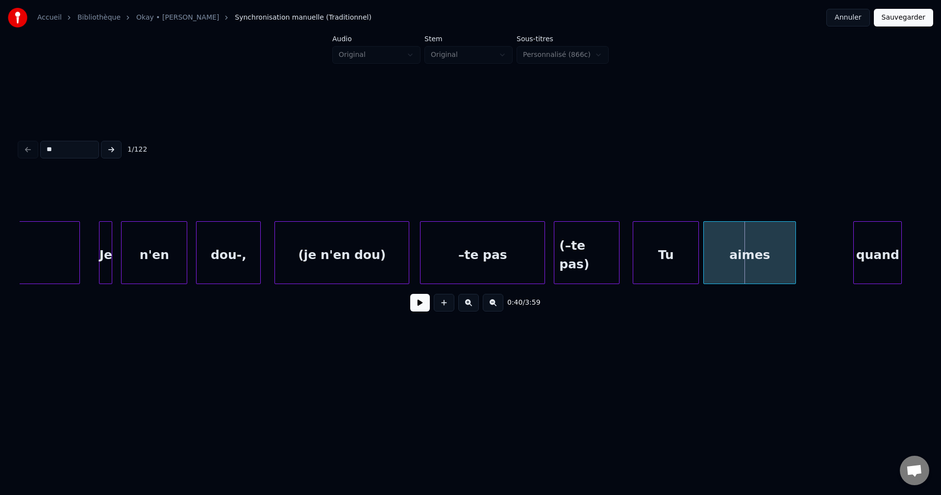
click at [653, 251] on div "Tu" at bounding box center [665, 255] width 65 height 67
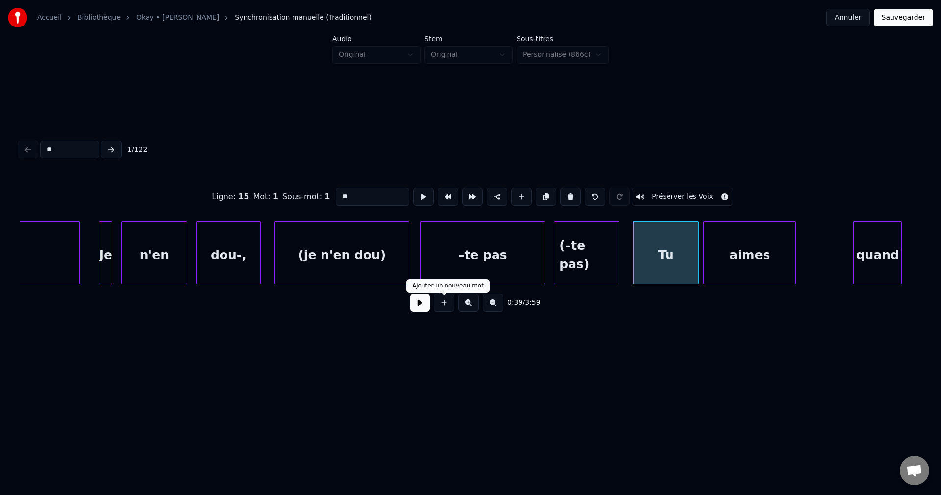
click at [432, 306] on div at bounding box center [444, 303] width 25 height 18
click at [429, 306] on button at bounding box center [420, 303] width 20 height 18
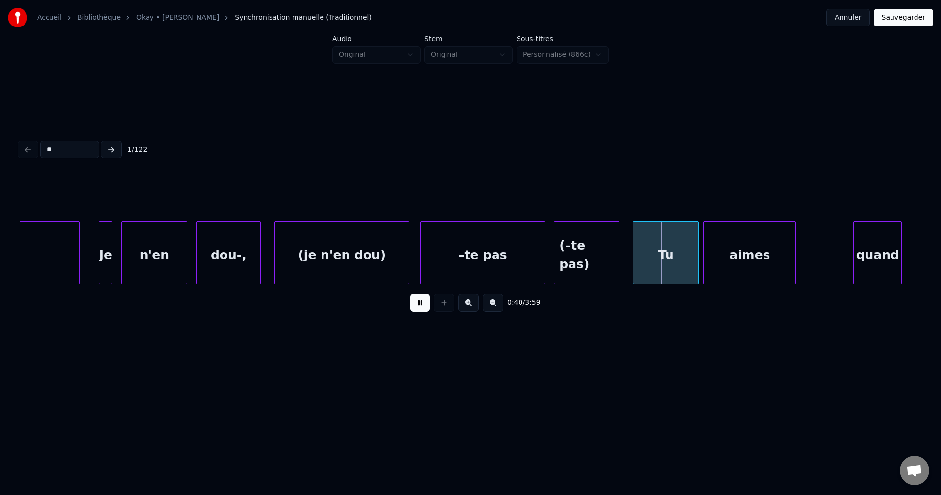
click at [428, 305] on button at bounding box center [420, 303] width 20 height 18
click at [610, 246] on div "(–te pas)" at bounding box center [586, 255] width 65 height 67
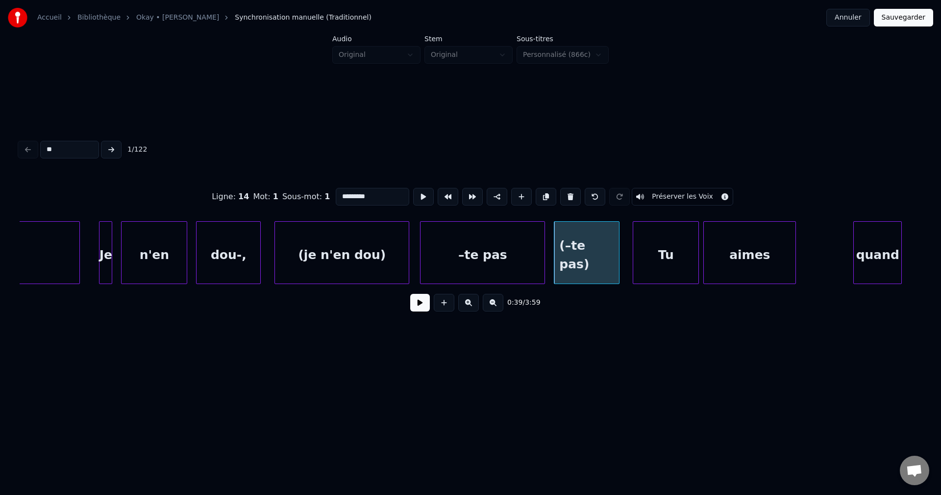
click at [420, 306] on button at bounding box center [420, 303] width 20 height 18
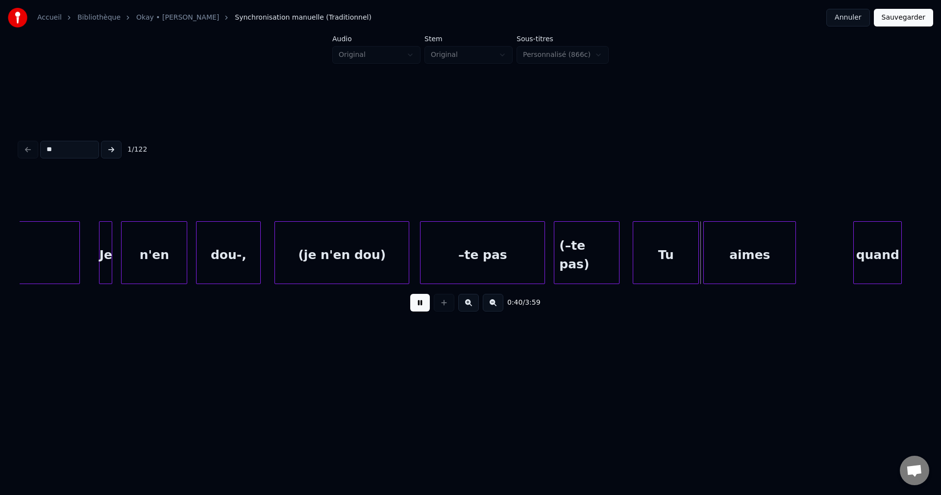
click at [421, 305] on button at bounding box center [420, 303] width 20 height 18
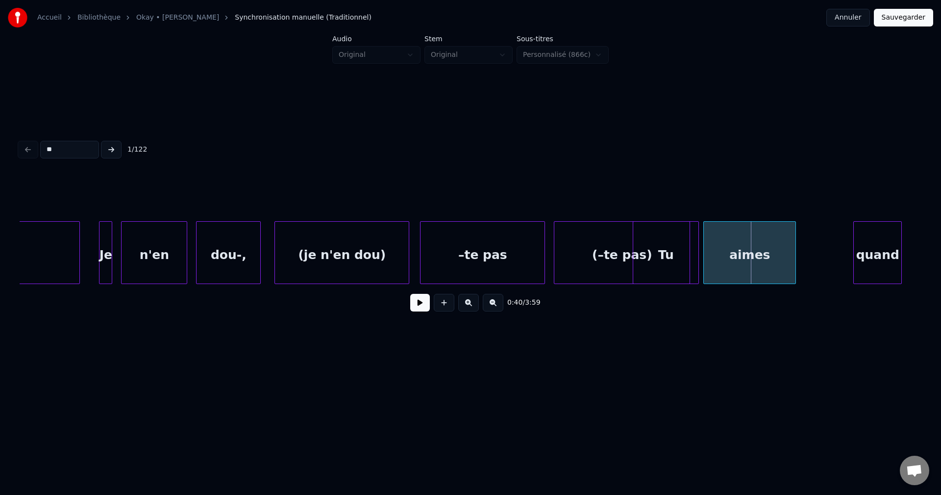
click at [688, 255] on div at bounding box center [688, 253] width 3 height 62
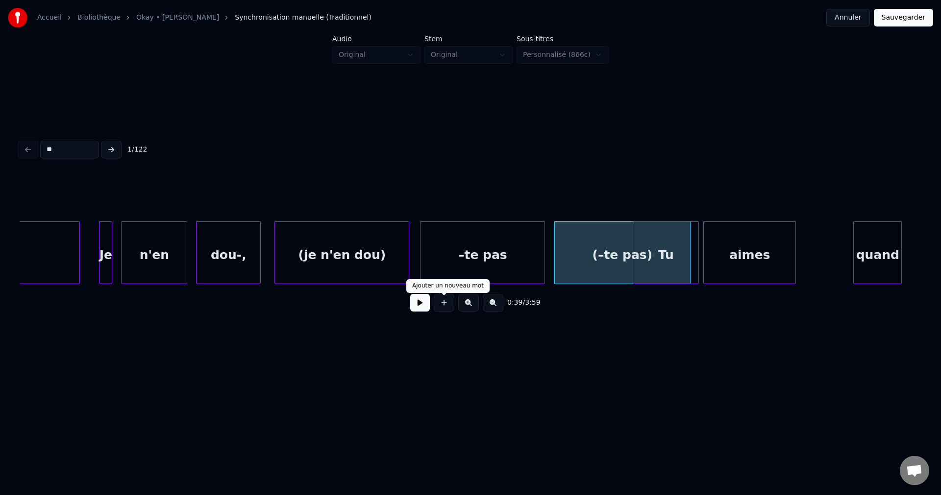
click at [431, 304] on div "0:39 / 3:59" at bounding box center [470, 303] width 886 height 22
click at [428, 304] on button at bounding box center [420, 303] width 20 height 18
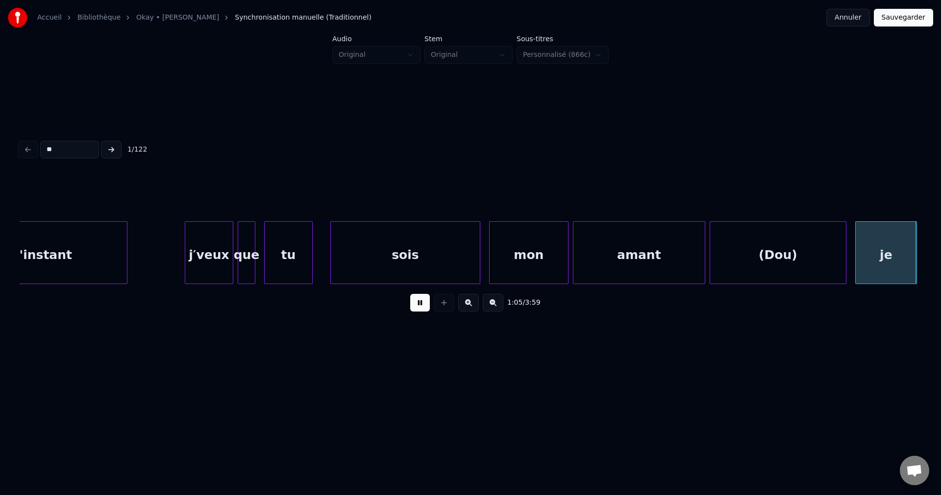
scroll to position [0, 14536]
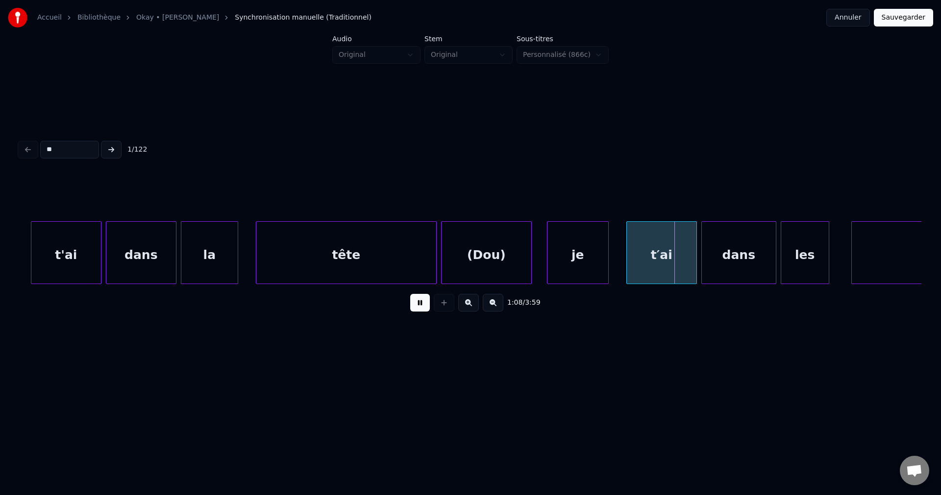
click at [529, 264] on div at bounding box center [530, 253] width 3 height 62
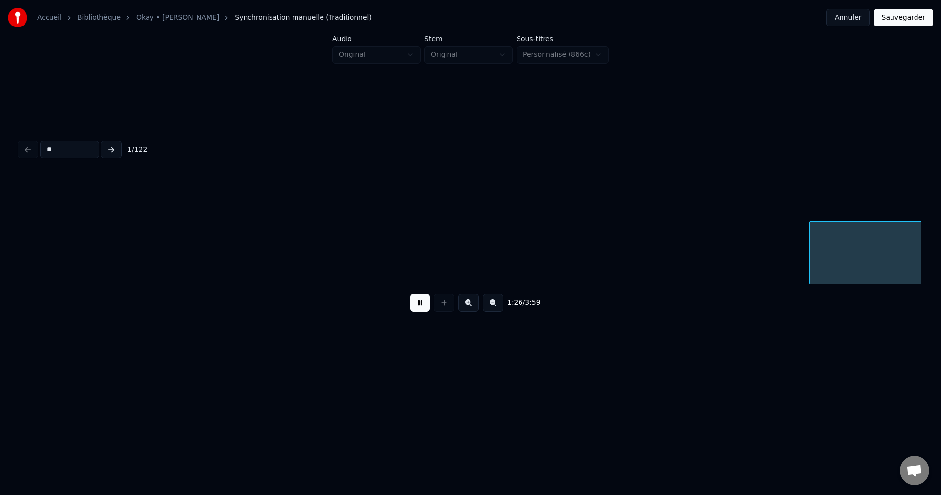
scroll to position [0, 19054]
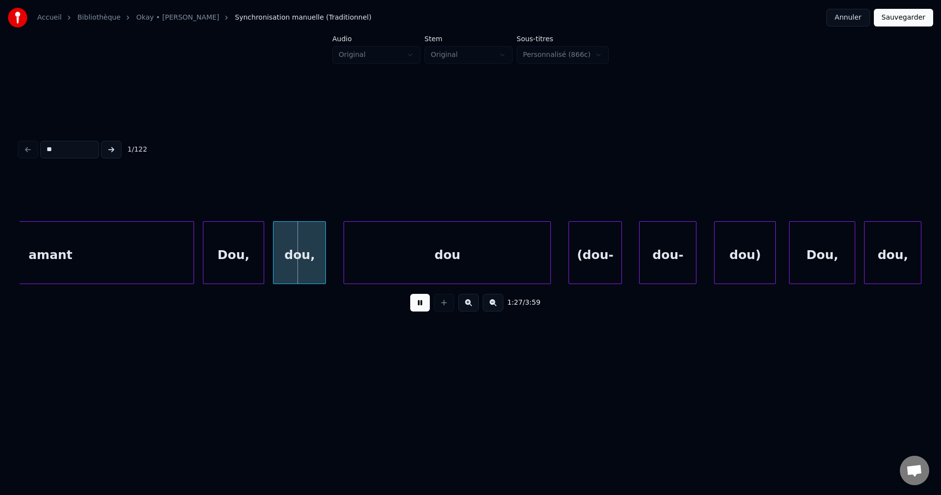
click at [142, 258] on div "amant" at bounding box center [50, 255] width 286 height 67
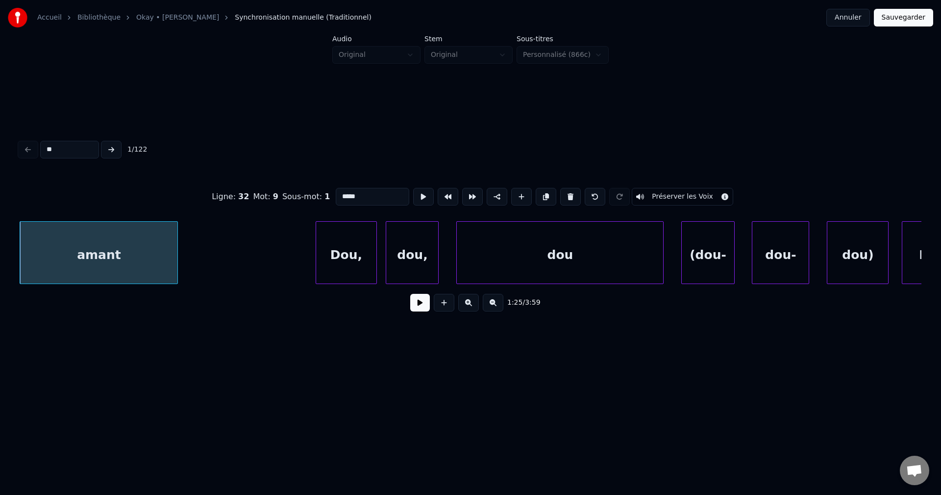
click at [175, 254] on div at bounding box center [176, 253] width 3 height 62
click at [415, 311] on button at bounding box center [420, 303] width 20 height 18
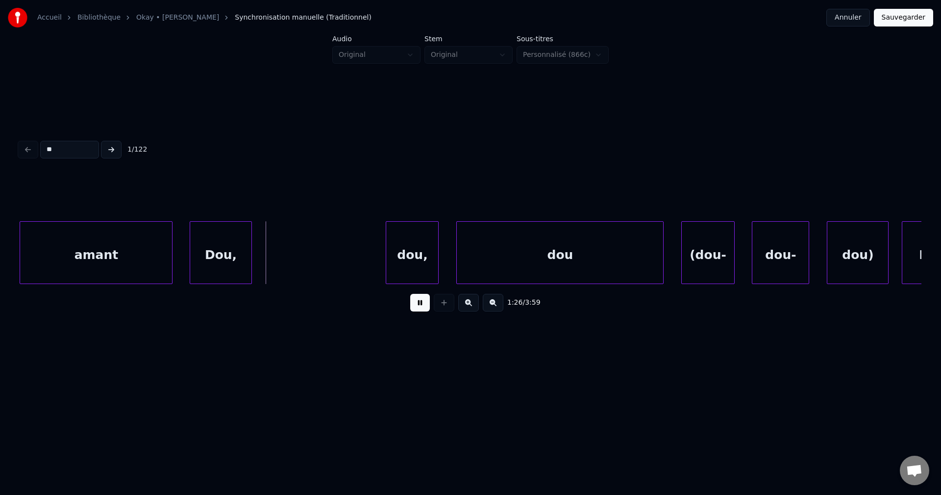
click at [211, 249] on div "Dou," at bounding box center [220, 255] width 61 height 67
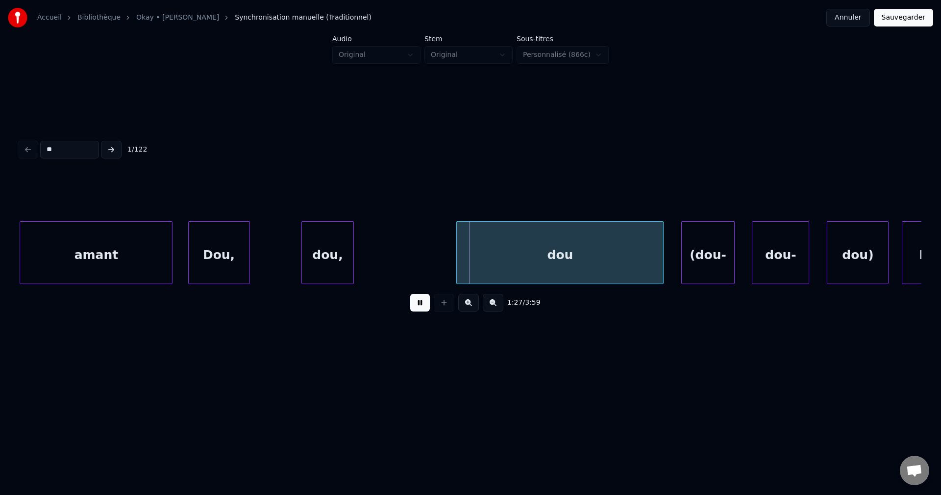
click at [335, 248] on div "dou," at bounding box center [328, 255] width 52 height 67
click at [331, 255] on div "dou," at bounding box center [328, 255] width 52 height 67
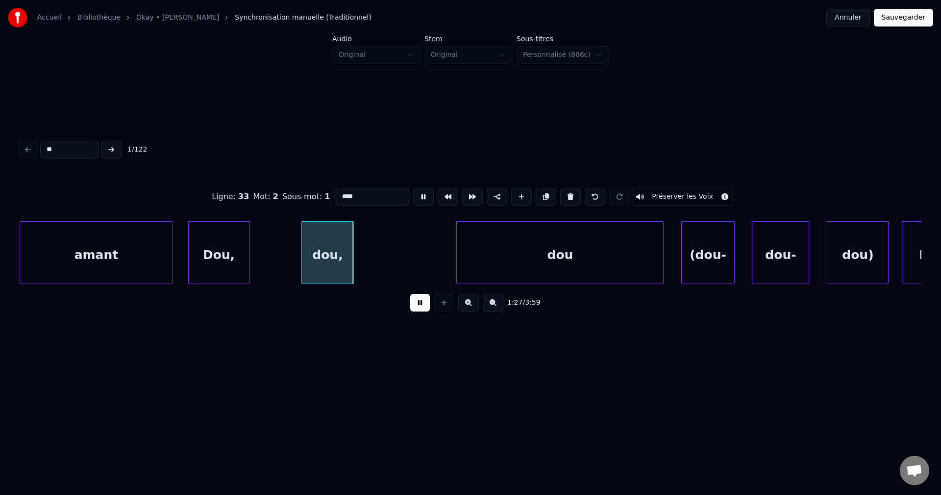
click at [218, 258] on div "Dou," at bounding box center [219, 255] width 61 height 67
type input "****"
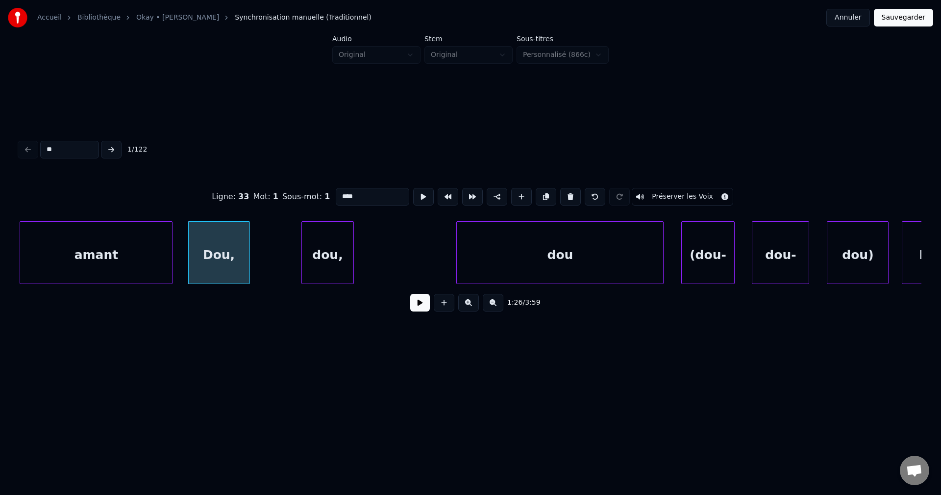
click at [423, 311] on button at bounding box center [420, 303] width 20 height 18
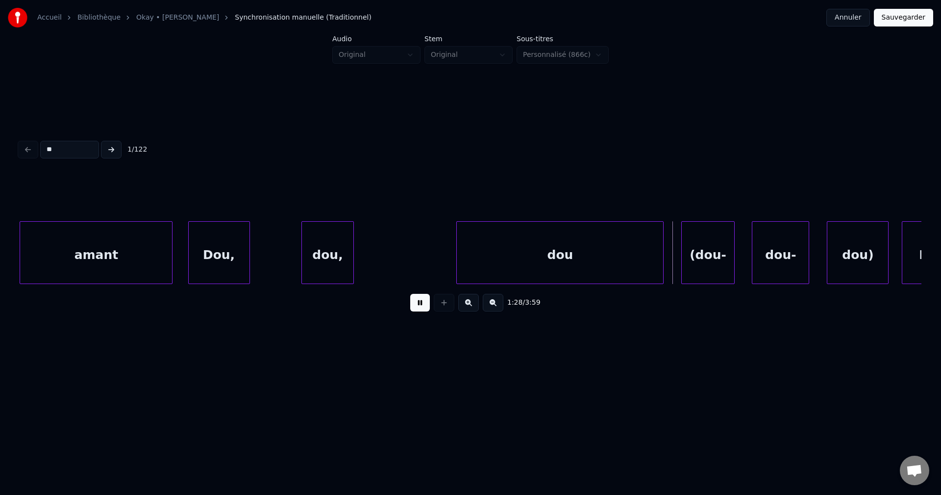
click at [324, 258] on div "dou," at bounding box center [328, 255] width 52 height 67
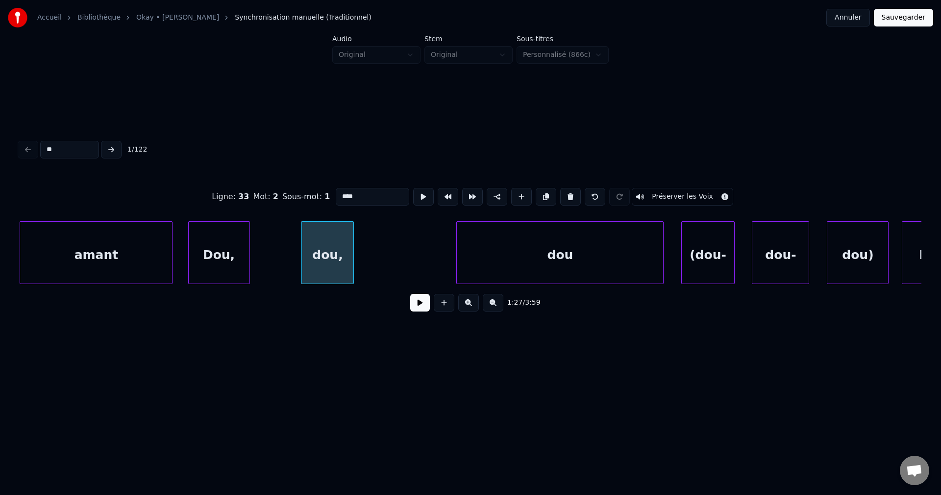
click at [228, 252] on div "Dou," at bounding box center [219, 255] width 61 height 67
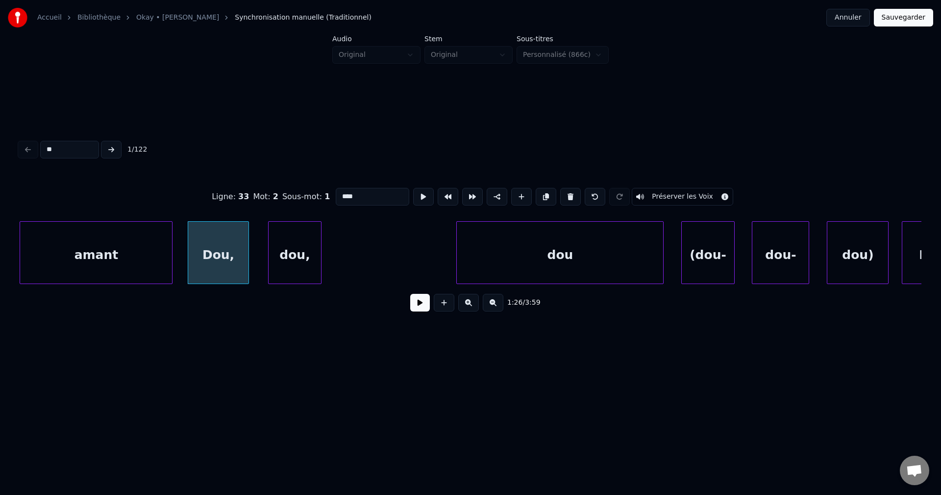
click at [284, 253] on div "dou," at bounding box center [295, 255] width 52 height 67
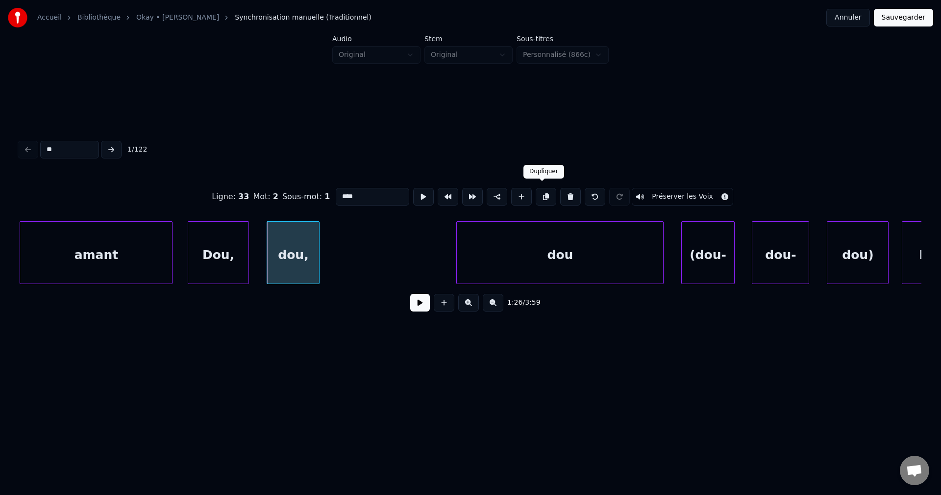
click at [545, 195] on button at bounding box center [546, 197] width 21 height 18
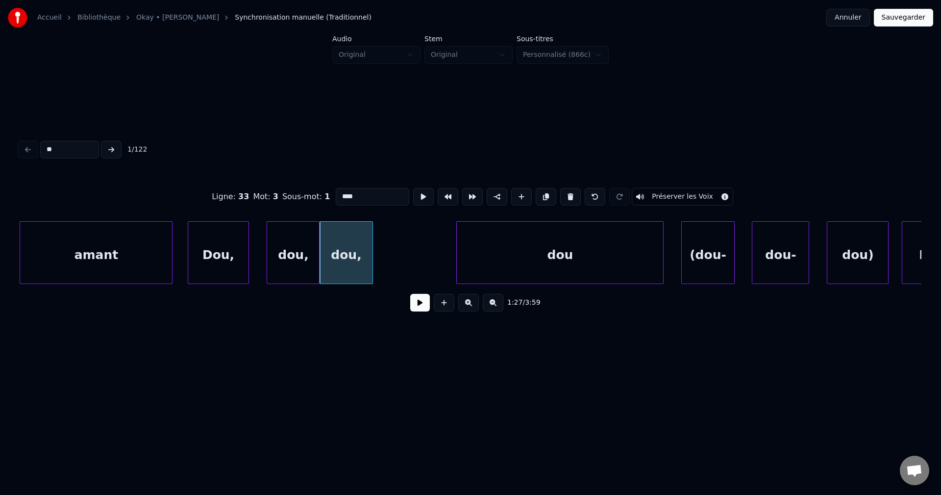
click at [235, 248] on div "Dou," at bounding box center [218, 255] width 61 height 67
type input "****"
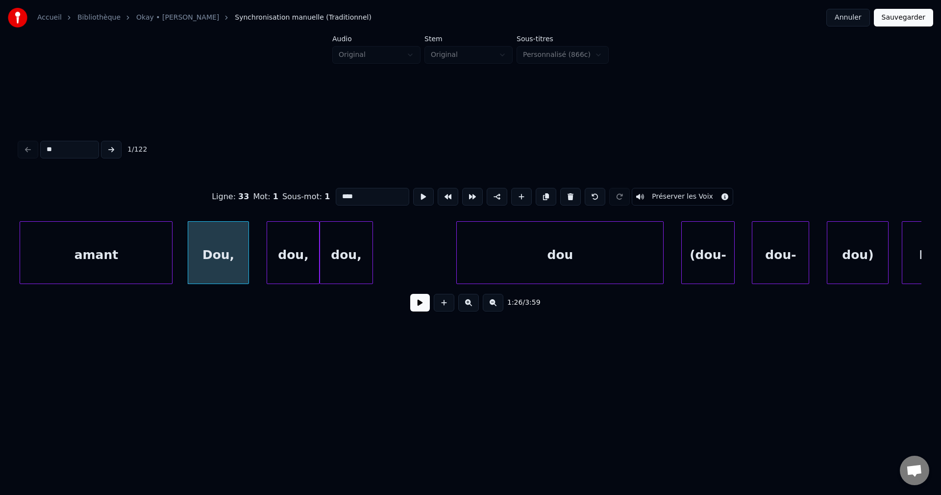
click at [418, 310] on button at bounding box center [420, 303] width 20 height 18
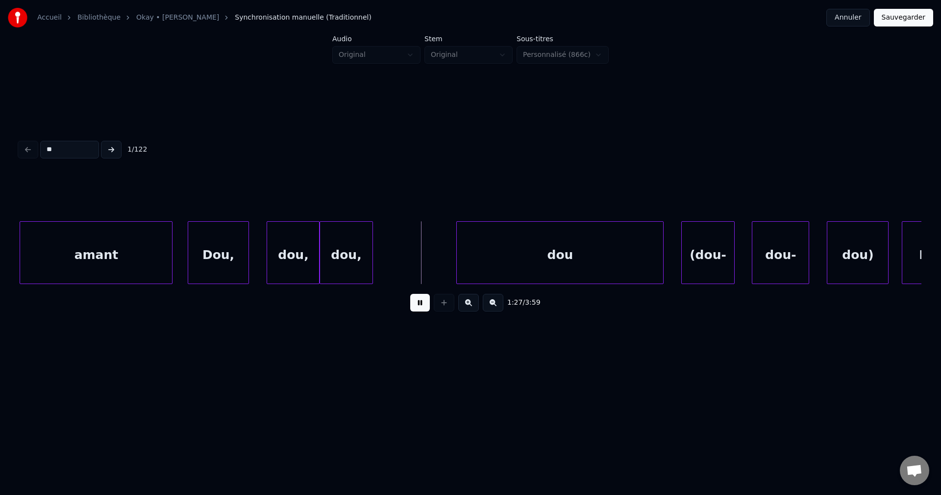
click at [241, 256] on div "Dou," at bounding box center [218, 255] width 61 height 67
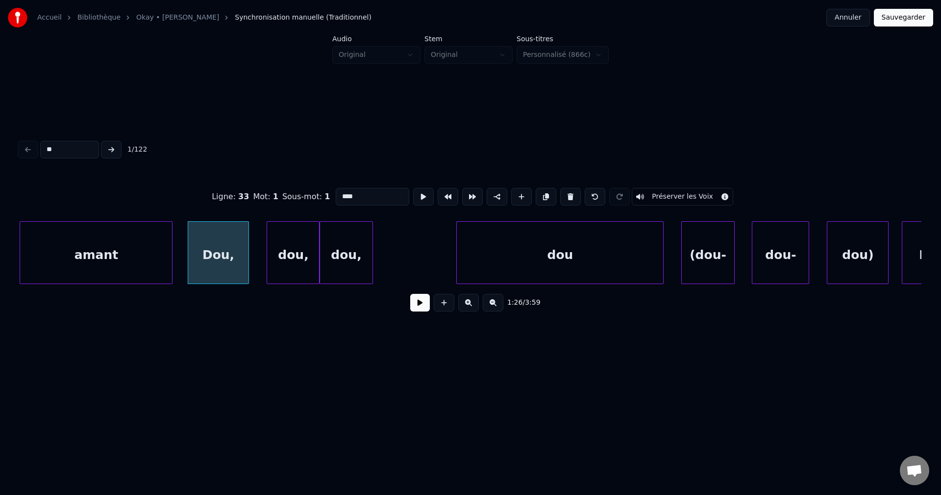
click at [422, 308] on button at bounding box center [420, 303] width 20 height 18
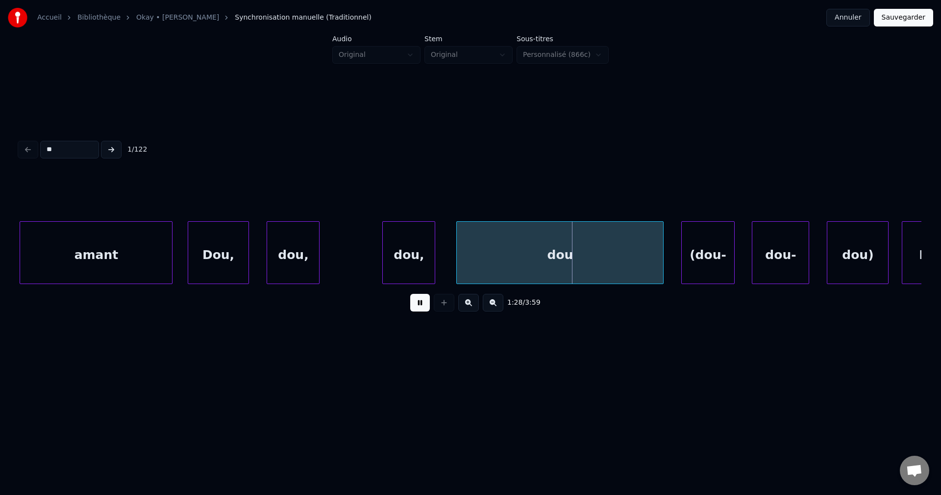
click at [423, 253] on div "dou," at bounding box center [409, 255] width 52 height 67
click at [368, 250] on div "dou," at bounding box center [342, 255] width 52 height 67
click at [276, 254] on div "Dou," at bounding box center [277, 255] width 61 height 67
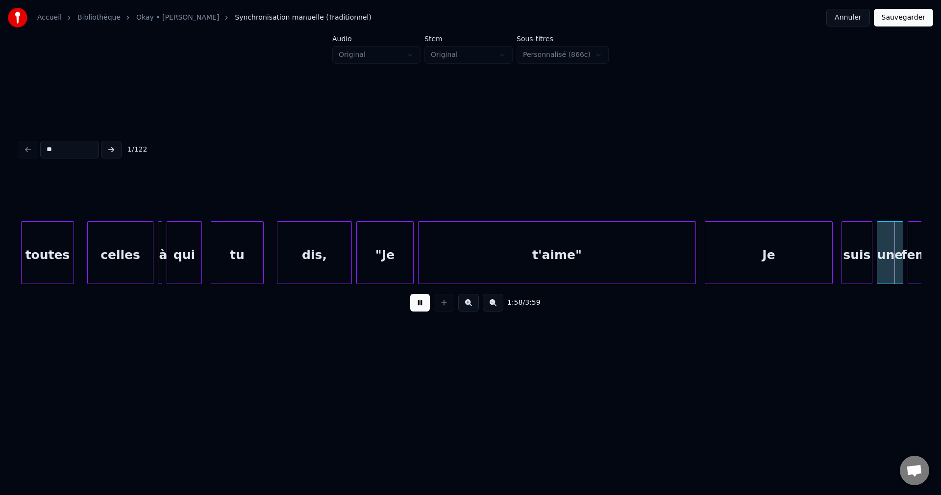
scroll to position [0, 26168]
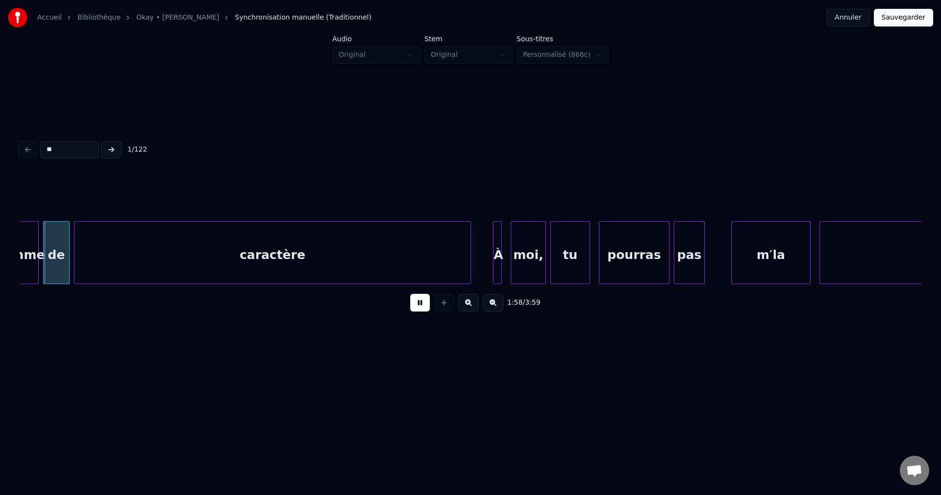
click at [497, 263] on div "À" at bounding box center [499, 255] width 10 height 67
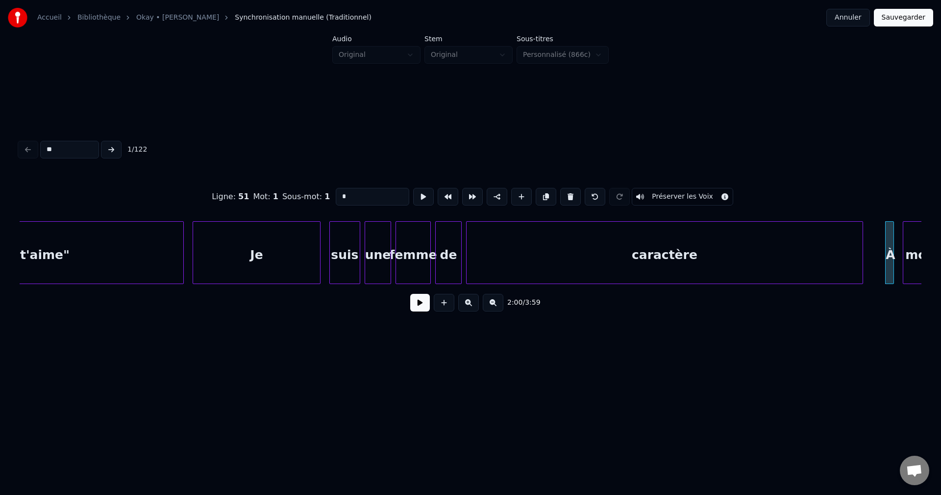
click at [69, 258] on div "t'aime"" at bounding box center [44, 255] width 277 height 67
type input "*******"
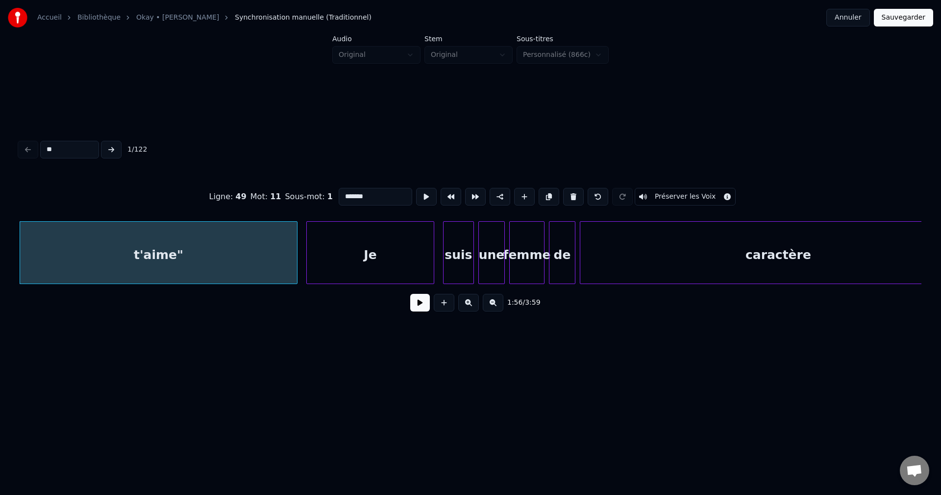
click at [426, 305] on button at bounding box center [420, 303] width 20 height 18
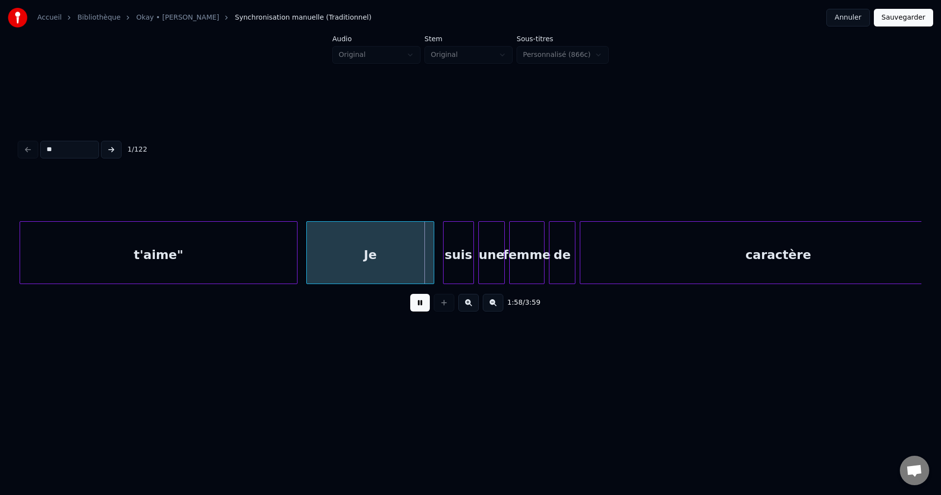
click at [419, 304] on button at bounding box center [420, 303] width 20 height 18
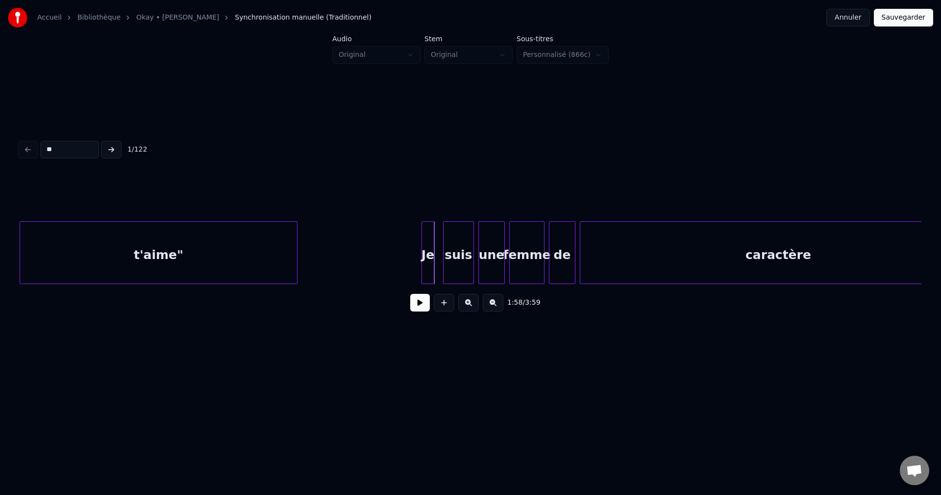
click at [424, 251] on div at bounding box center [423, 253] width 3 height 62
click at [299, 249] on div "t'aime"" at bounding box center [161, 252] width 278 height 63
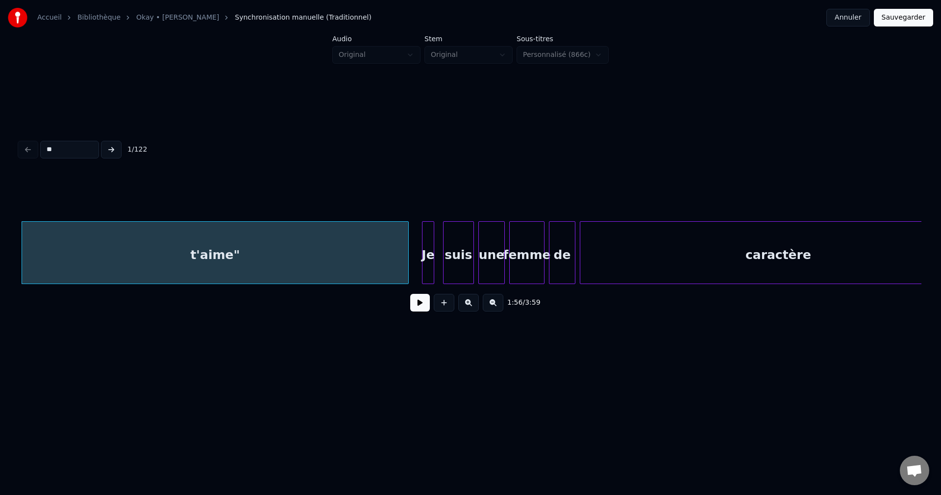
click at [408, 252] on div at bounding box center [406, 253] width 3 height 62
click at [416, 301] on button at bounding box center [420, 303] width 20 height 18
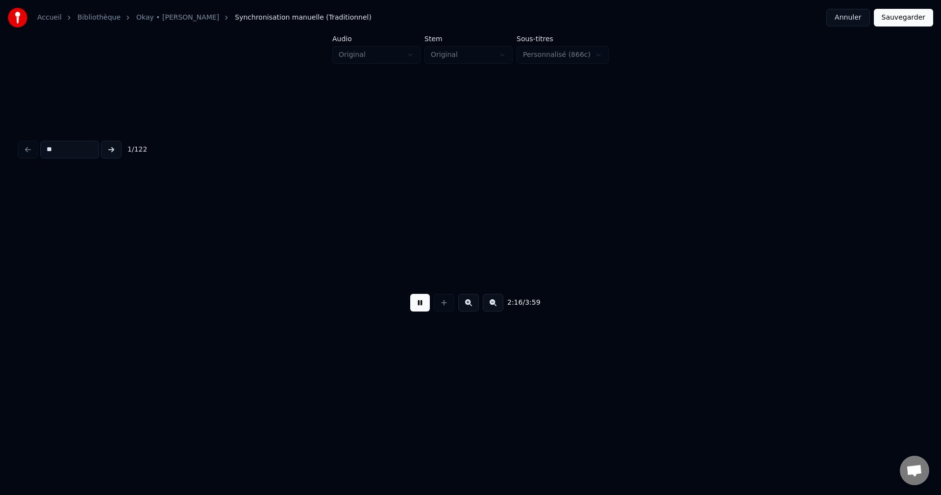
scroll to position [0, 30182]
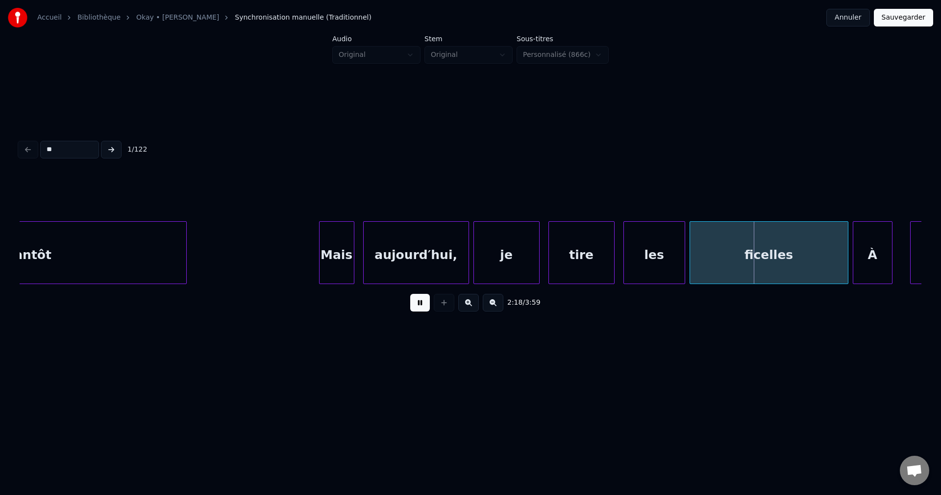
click at [64, 267] on div "tantôt" at bounding box center [30, 255] width 312 height 67
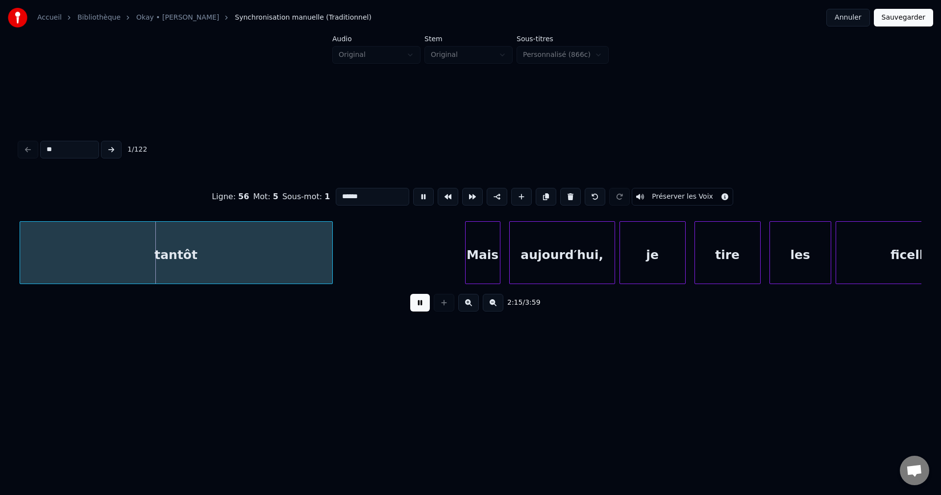
click at [390, 193] on input "******" at bounding box center [373, 197] width 74 height 18
type input "*********"
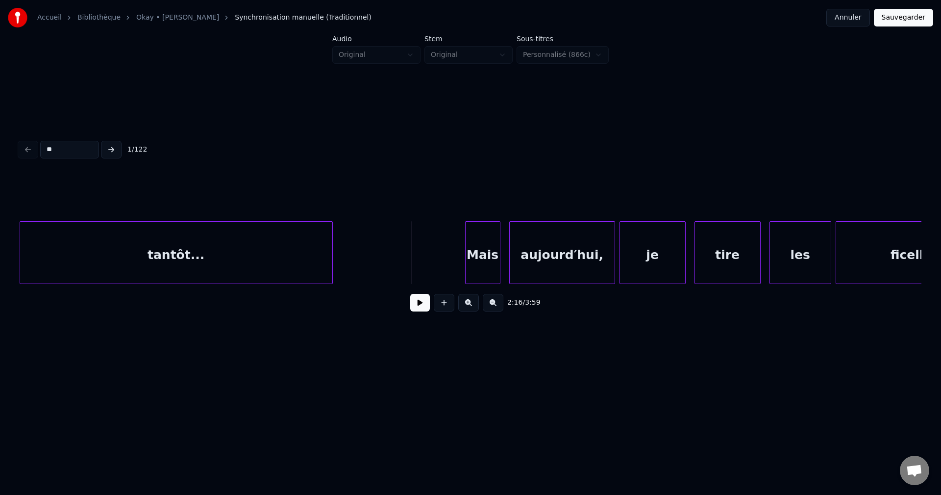
click at [422, 305] on button at bounding box center [420, 303] width 20 height 18
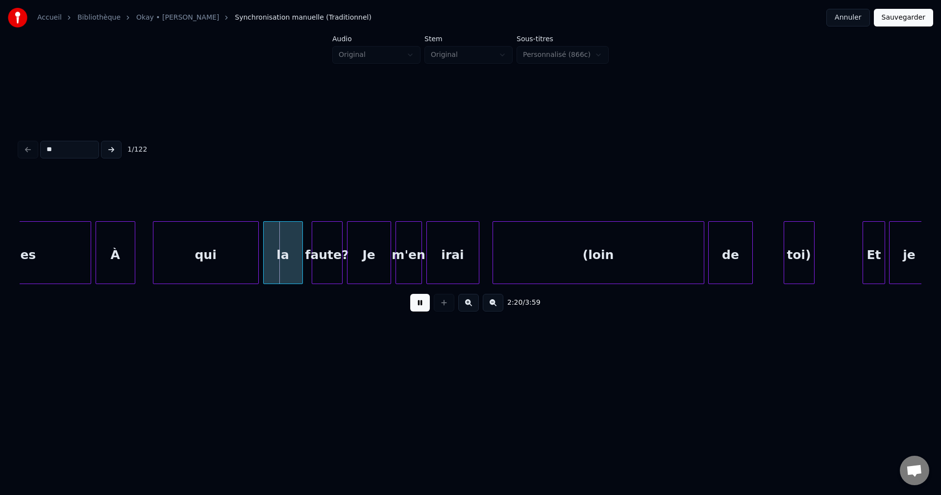
click at [103, 259] on div "À" at bounding box center [115, 255] width 39 height 67
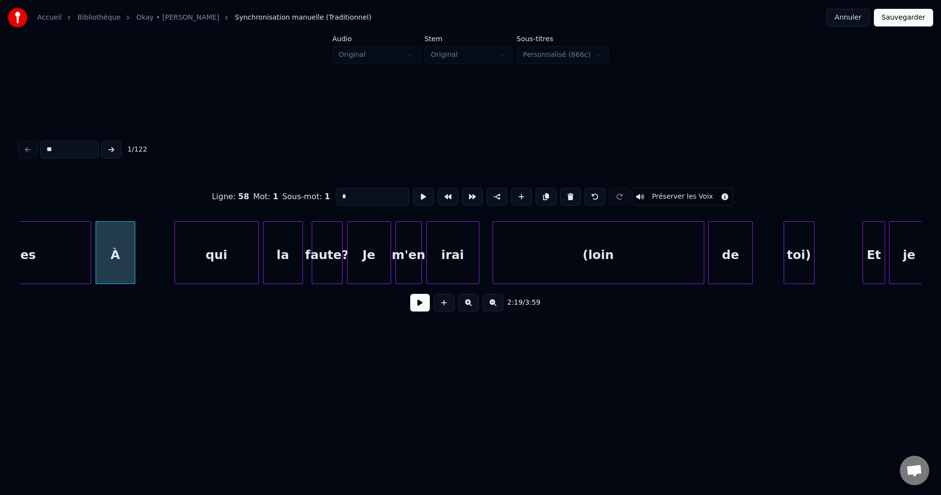
click at [177, 253] on div at bounding box center [176, 253] width 3 height 62
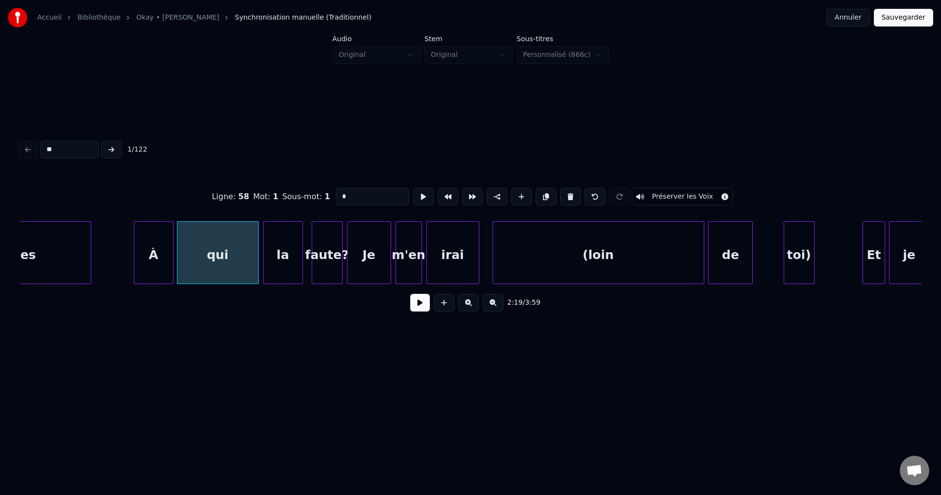
click at [168, 255] on div "À" at bounding box center [153, 255] width 39 height 67
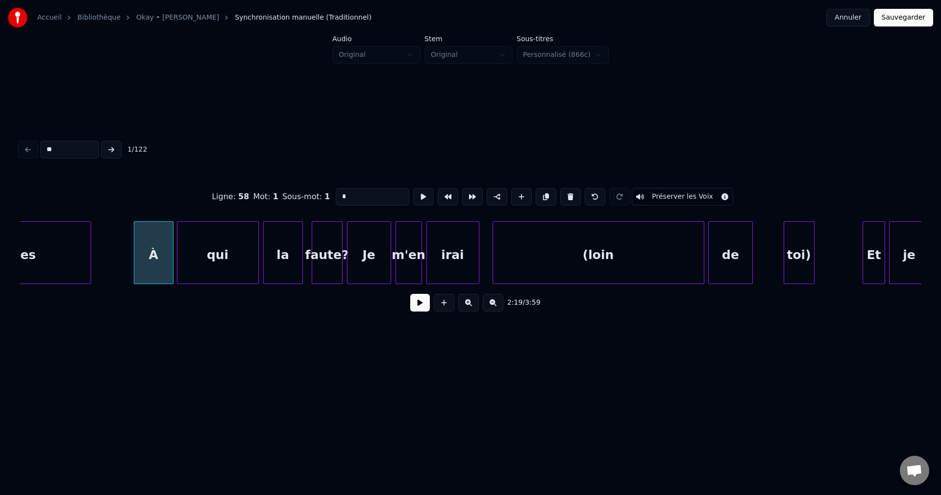
click at [69, 260] on div "ficelles" at bounding box center [12, 255] width 158 height 67
type input "********"
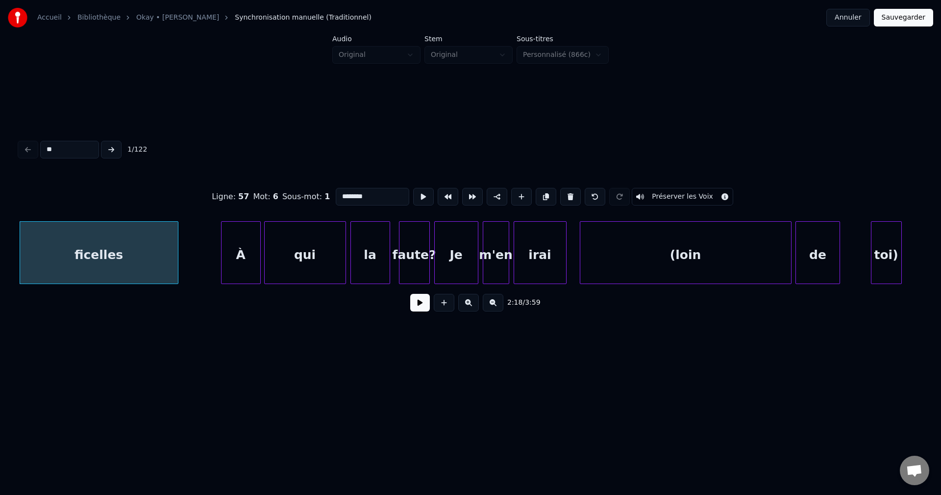
click at [415, 307] on button at bounding box center [420, 303] width 20 height 18
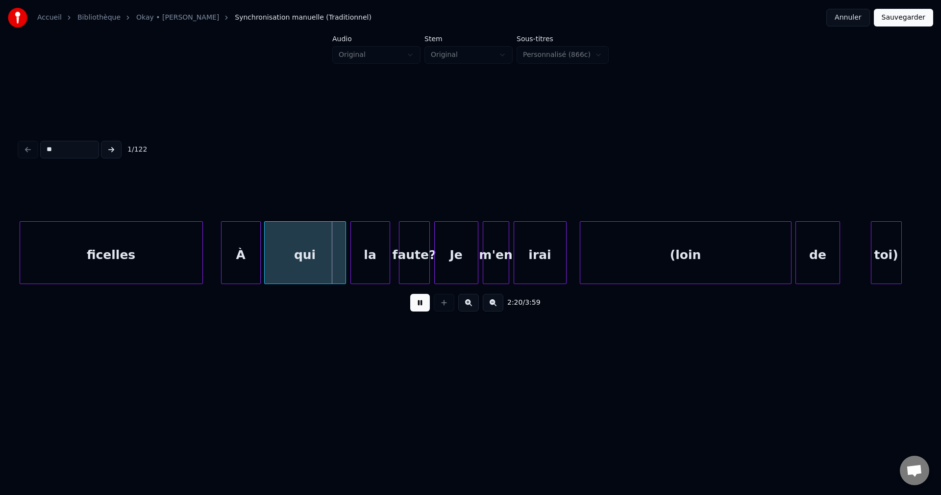
click at [202, 257] on div at bounding box center [201, 253] width 3 height 62
click at [439, 266] on div "Je" at bounding box center [456, 255] width 43 height 67
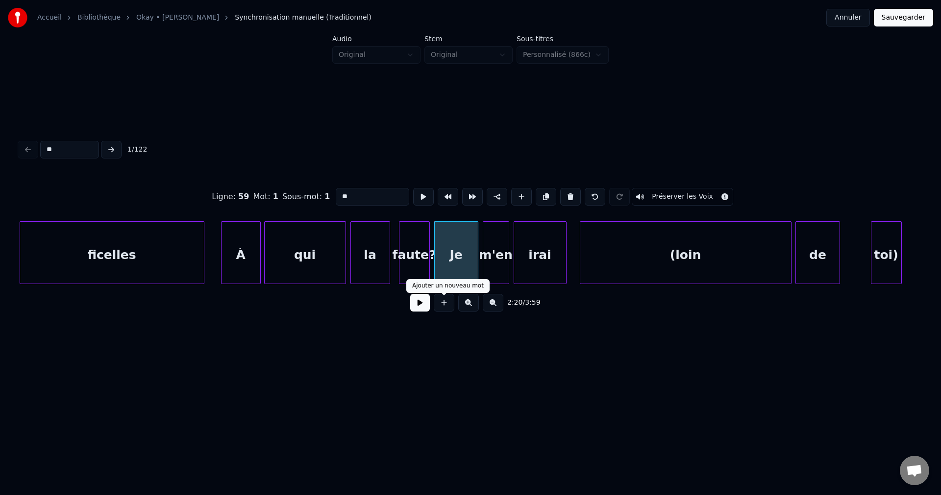
click at [412, 308] on button at bounding box center [420, 303] width 20 height 18
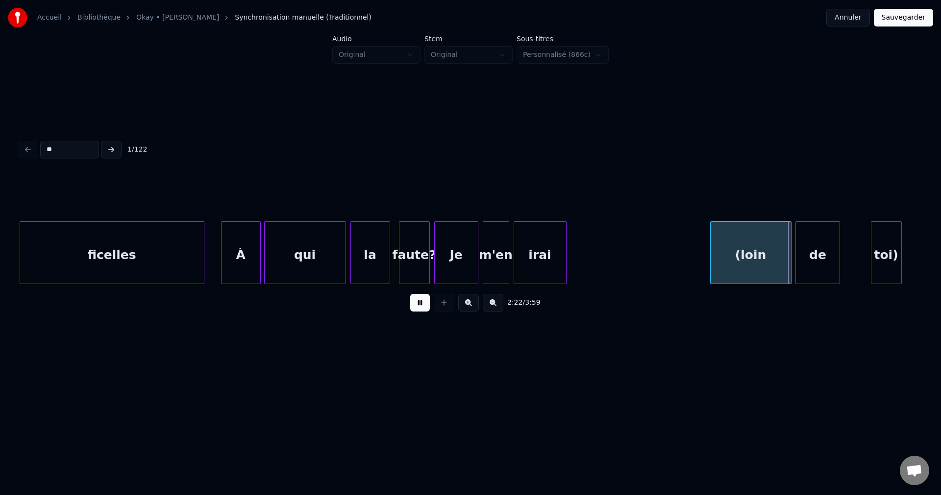
click at [714, 265] on div at bounding box center [712, 253] width 3 height 62
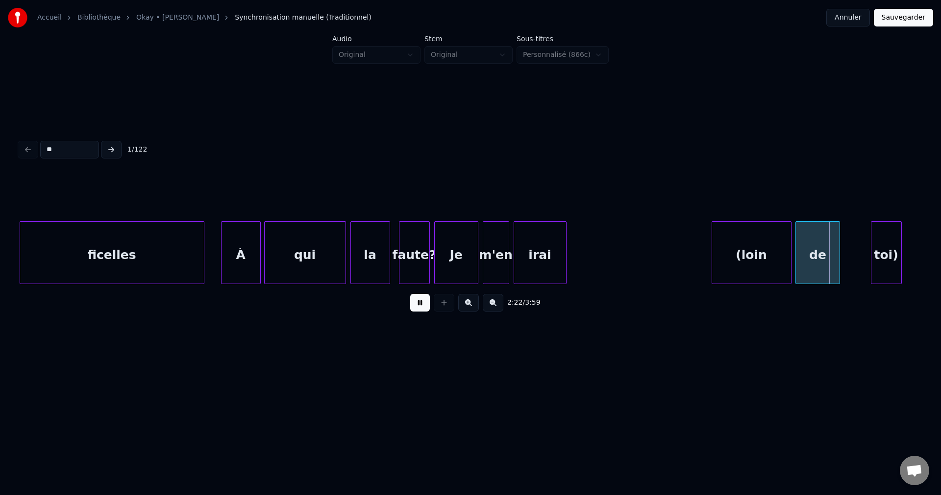
click at [563, 265] on div at bounding box center [564, 253] width 3 height 62
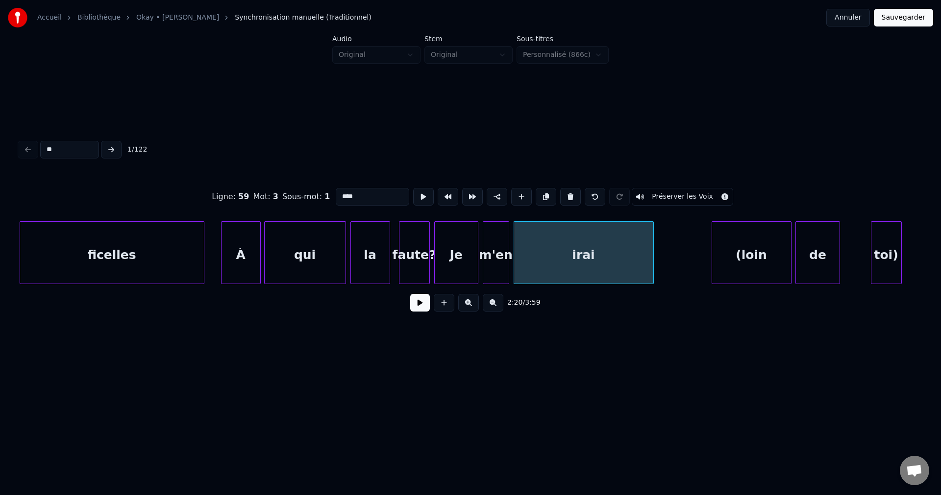
click at [653, 265] on div at bounding box center [652, 253] width 3 height 62
click at [407, 313] on div "2:20 / 3:59" at bounding box center [470, 303] width 886 height 22
click at [415, 311] on button at bounding box center [420, 303] width 20 height 18
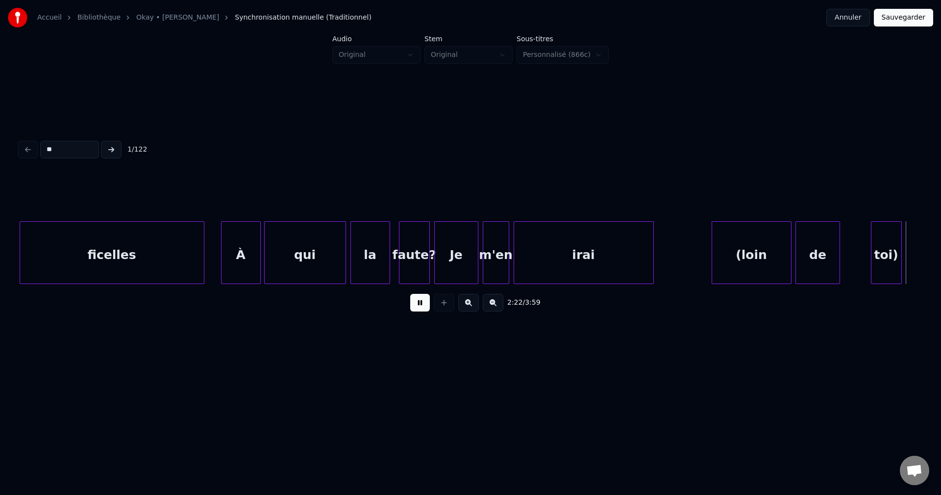
scroll to position [0, 31482]
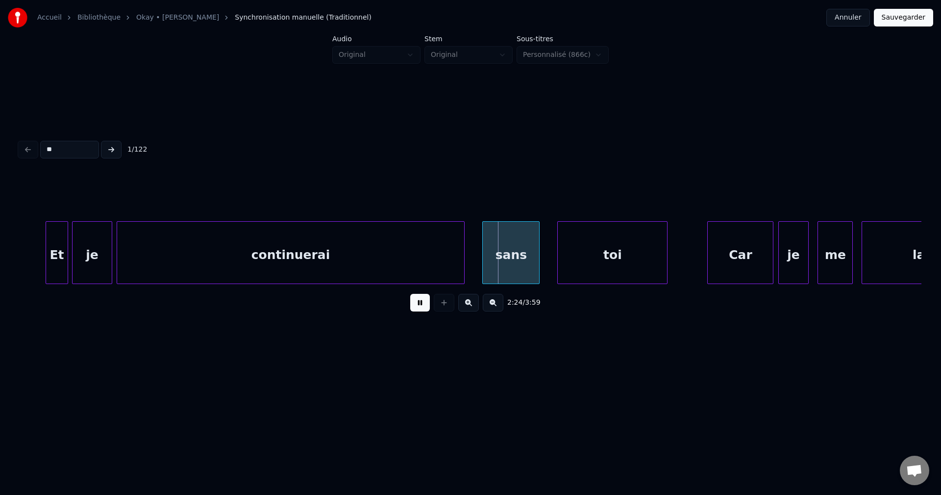
click at [460, 261] on div "continuerai" at bounding box center [291, 255] width 348 height 67
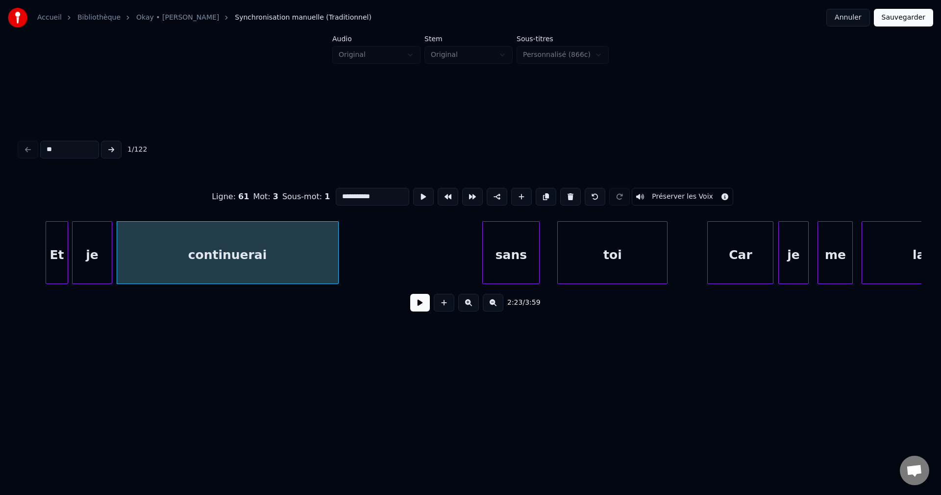
click at [337, 260] on div at bounding box center [336, 253] width 3 height 62
click at [267, 264] on div "continuerai" at bounding box center [227, 255] width 221 height 67
click at [417, 309] on button at bounding box center [420, 303] width 20 height 18
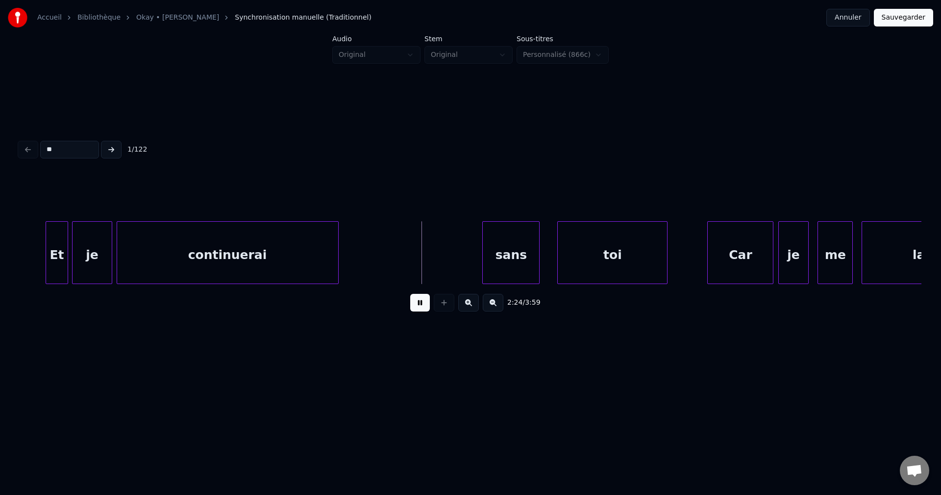
click at [417, 308] on button at bounding box center [420, 303] width 20 height 18
click at [302, 260] on div "continuerai" at bounding box center [227, 255] width 221 height 67
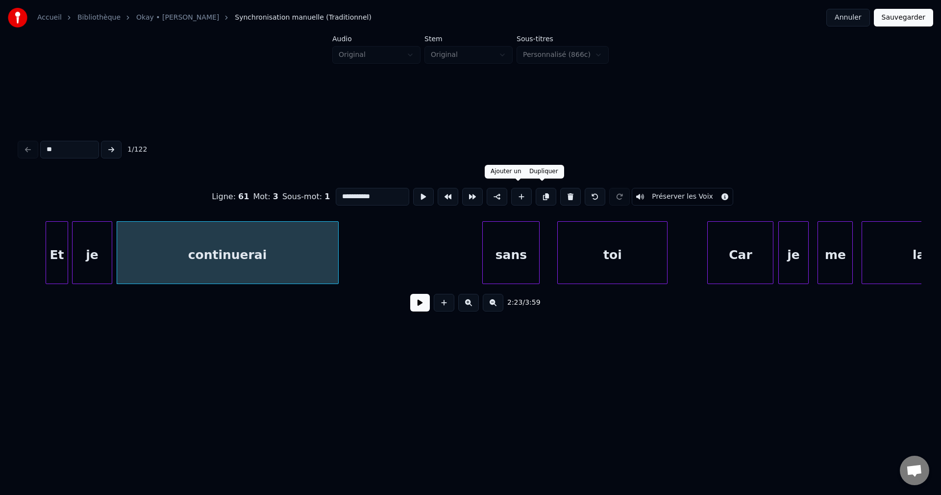
click at [547, 192] on button at bounding box center [546, 197] width 21 height 18
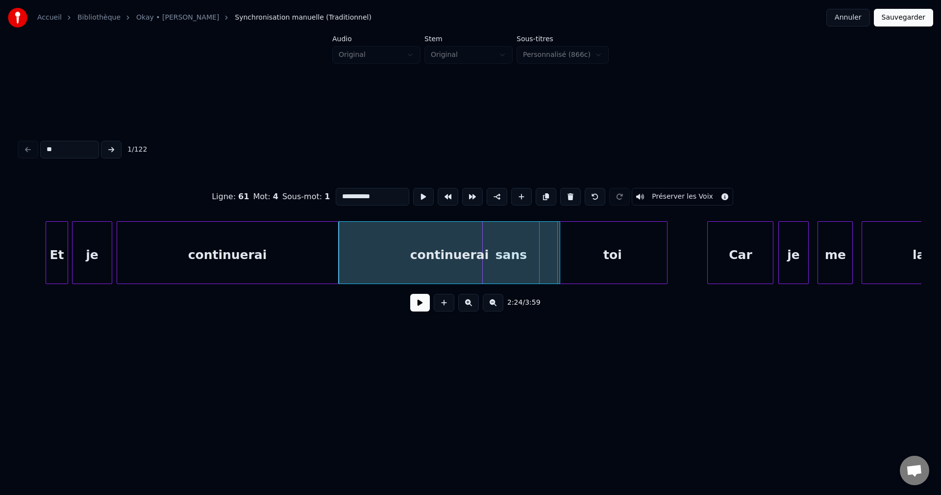
click at [423, 247] on div "continuerai" at bounding box center [449, 255] width 221 height 67
click at [567, 192] on button at bounding box center [570, 197] width 21 height 18
type input "****"
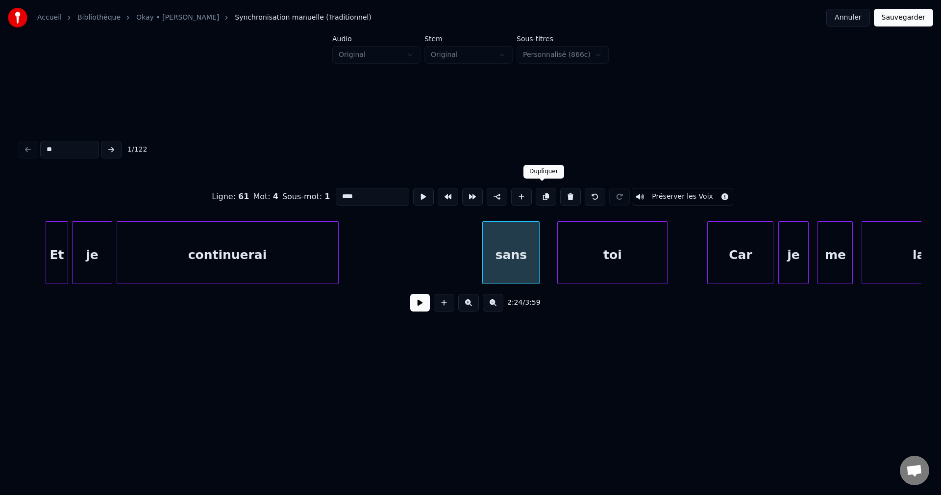
click at [506, 245] on div "sans" at bounding box center [511, 255] width 56 height 67
click at [541, 193] on button at bounding box center [546, 197] width 21 height 18
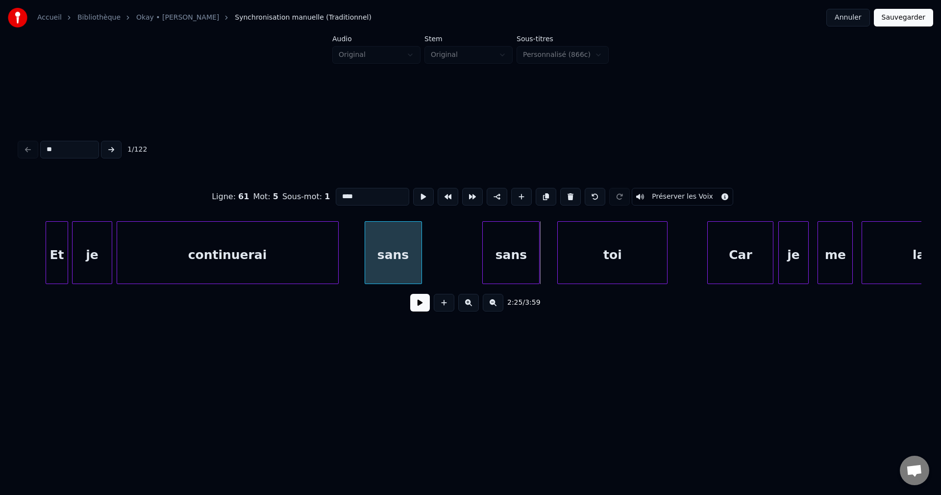
click at [392, 261] on div "sans" at bounding box center [393, 255] width 56 height 67
click at [420, 313] on div "2:24 / 3:59" at bounding box center [470, 303] width 886 height 22
click at [419, 299] on button at bounding box center [420, 303] width 20 height 18
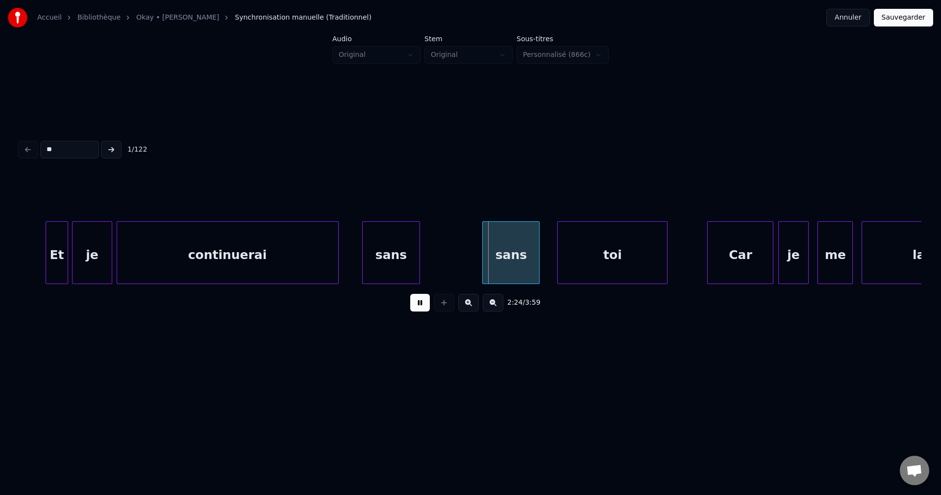
click at [376, 251] on div "sans" at bounding box center [391, 255] width 56 height 67
click at [369, 251] on div "sans" at bounding box center [383, 255] width 56 height 67
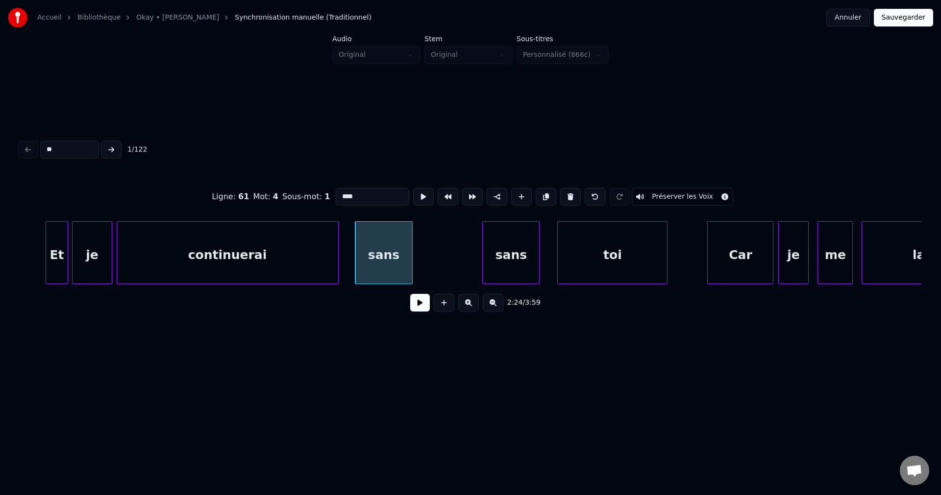
click at [235, 245] on div "continuerai" at bounding box center [227, 255] width 221 height 67
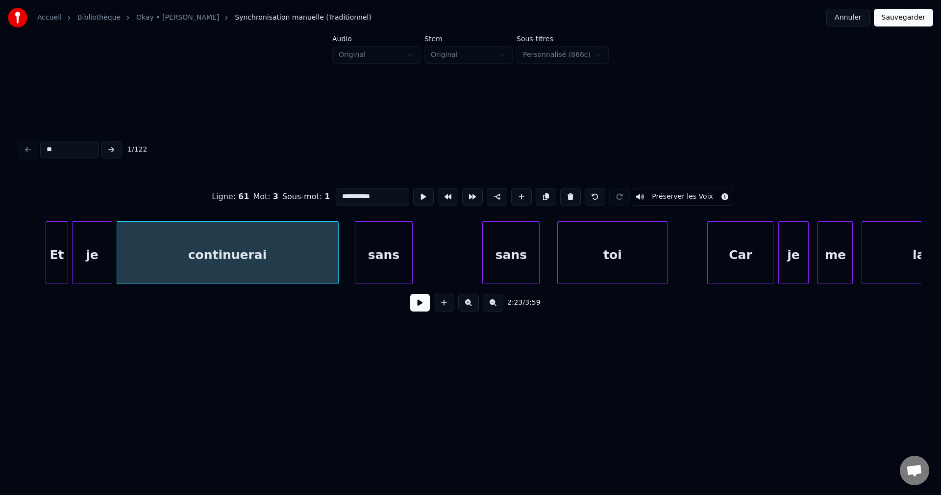
click at [362, 191] on input "**********" at bounding box center [373, 197] width 74 height 18
click at [365, 191] on input "**********" at bounding box center [373, 197] width 74 height 18
click at [369, 190] on input "**********" at bounding box center [373, 197] width 74 height 18
drag, startPoint x: 366, startPoint y: 193, endPoint x: 380, endPoint y: 194, distance: 14.7
click at [380, 194] on input "**********" at bounding box center [373, 197] width 74 height 18
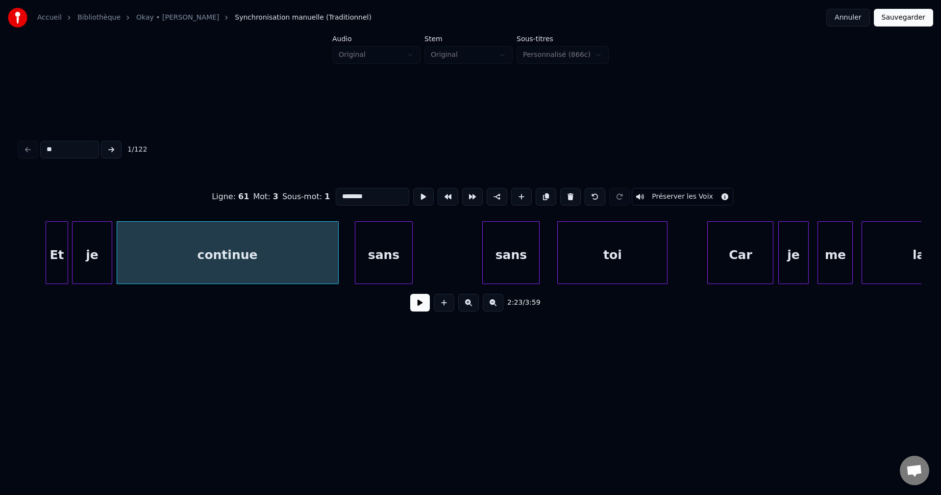
click at [376, 242] on div "sans" at bounding box center [383, 255] width 56 height 67
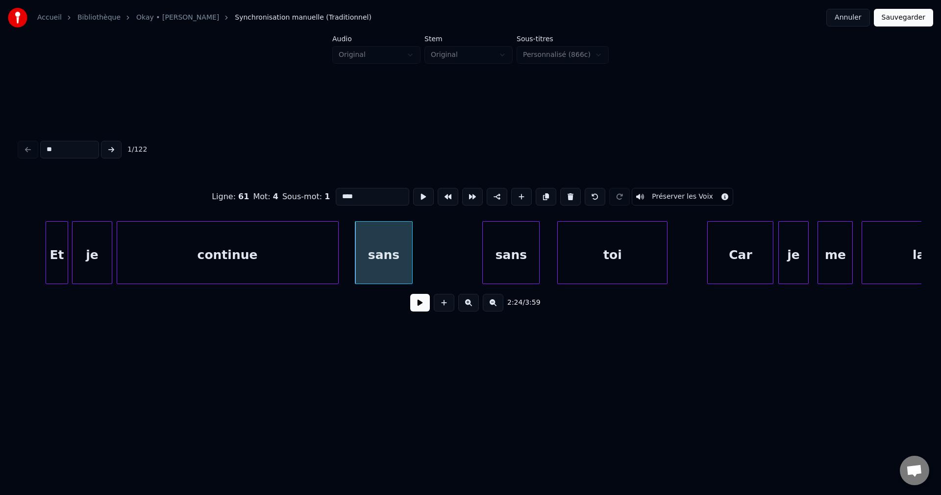
click at [371, 244] on div "sans" at bounding box center [383, 255] width 56 height 67
type input "****"
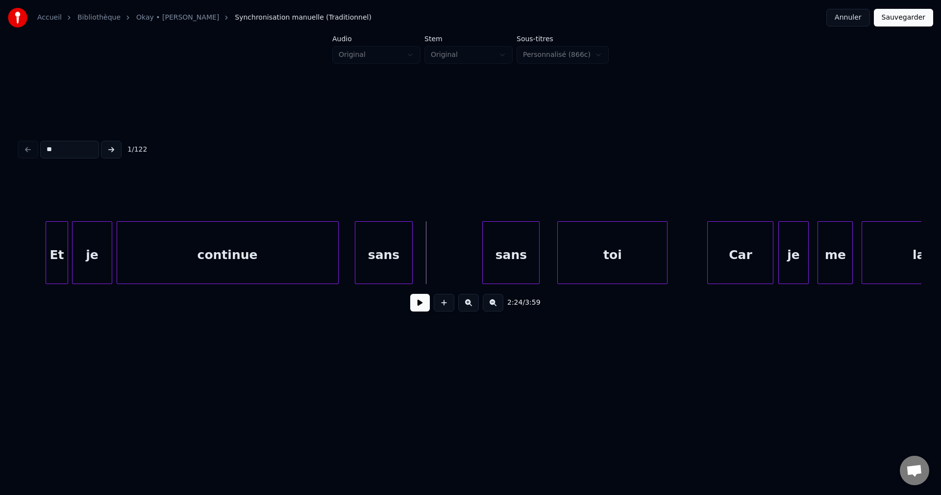
click at [395, 248] on div "sans" at bounding box center [383, 255] width 56 height 67
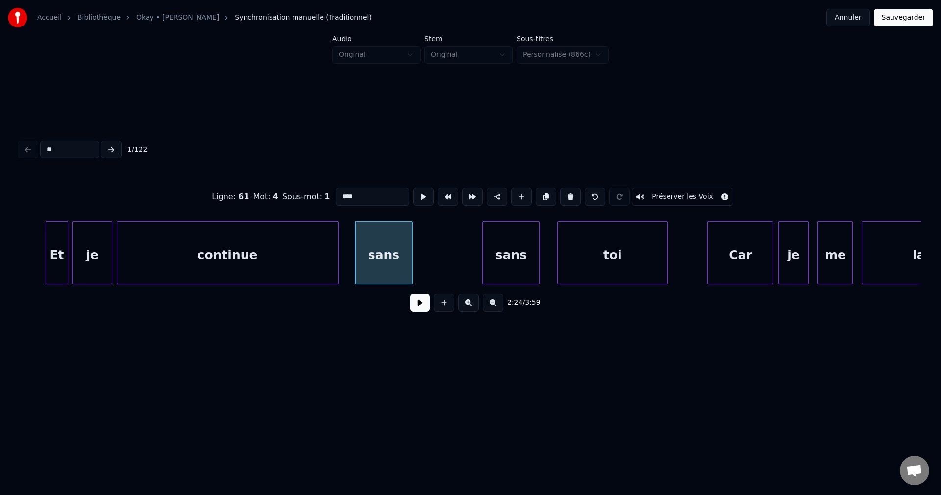
drag, startPoint x: 373, startPoint y: 198, endPoint x: 237, endPoint y: 198, distance: 135.8
click at [245, 198] on div "Ligne : 61 Mot : 4 Sous-mot : 1 **** Préserver les Voix" at bounding box center [471, 196] width 902 height 49
paste input
click at [339, 191] on input "***" at bounding box center [373, 197] width 74 height 18
type input "*****"
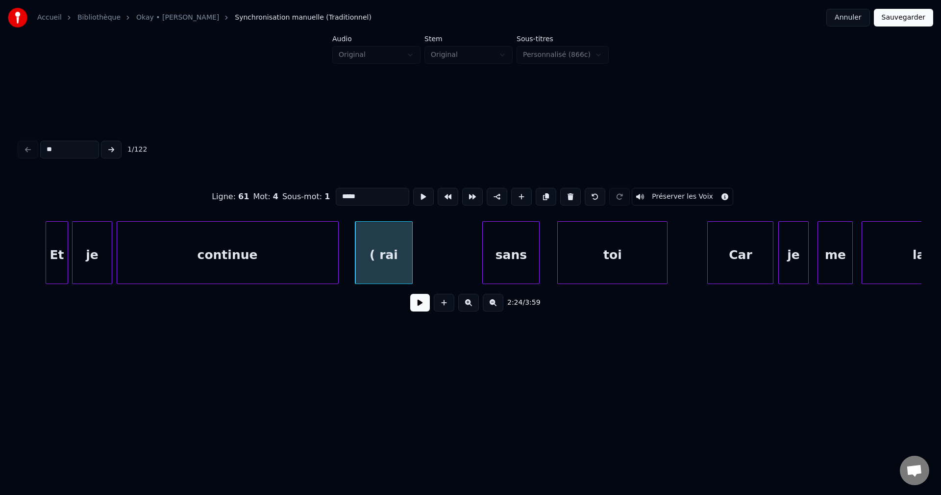
click at [419, 310] on button at bounding box center [420, 303] width 20 height 18
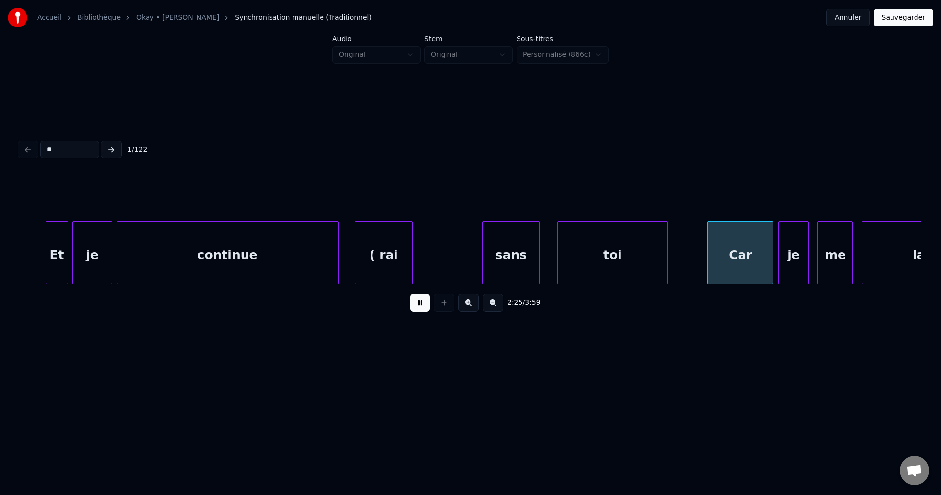
click at [418, 308] on button at bounding box center [420, 303] width 20 height 18
click at [593, 242] on div "toi" at bounding box center [612, 255] width 109 height 67
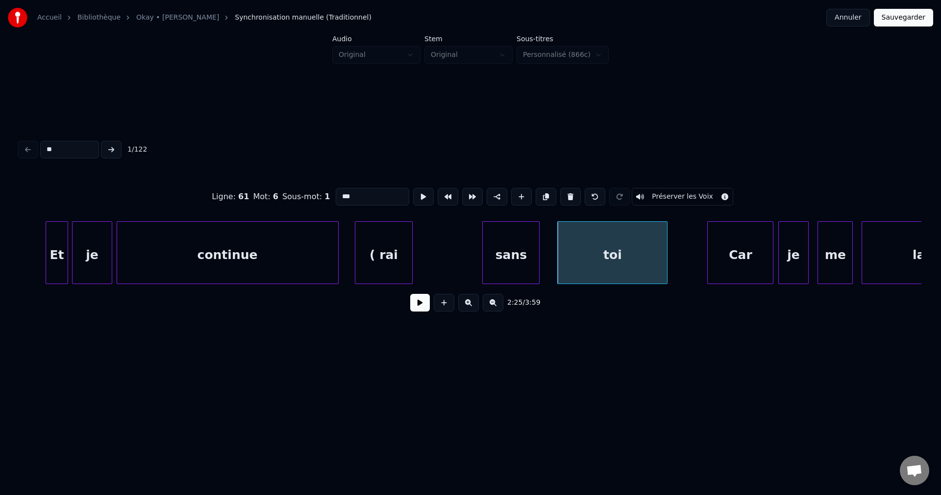
click at [359, 193] on input "***" at bounding box center [373, 197] width 74 height 18
type input "****"
click at [419, 310] on button at bounding box center [420, 303] width 20 height 18
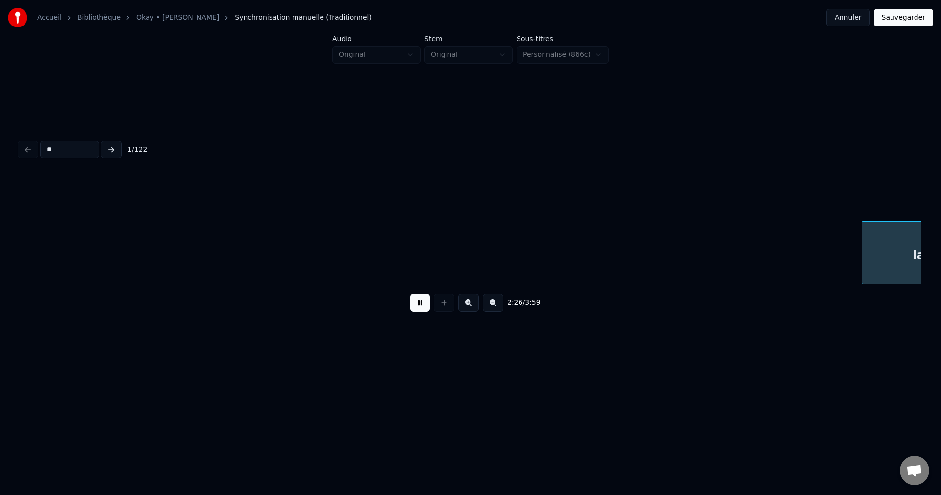
scroll to position [0, 32384]
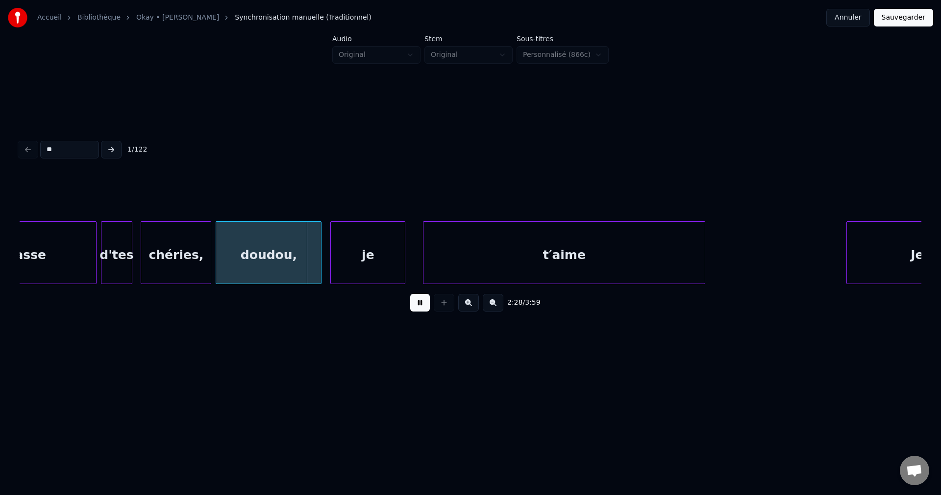
click at [50, 256] on div "lasse" at bounding box center [28, 255] width 136 height 67
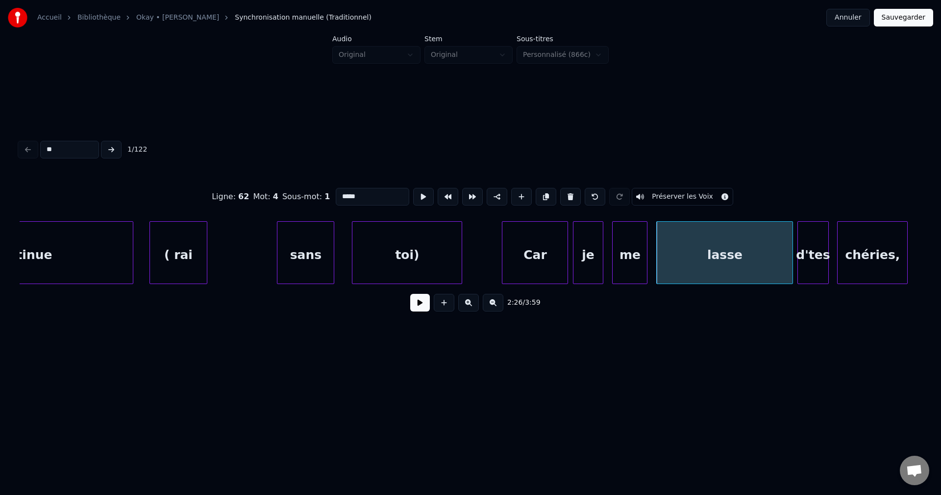
scroll to position [0, 31677]
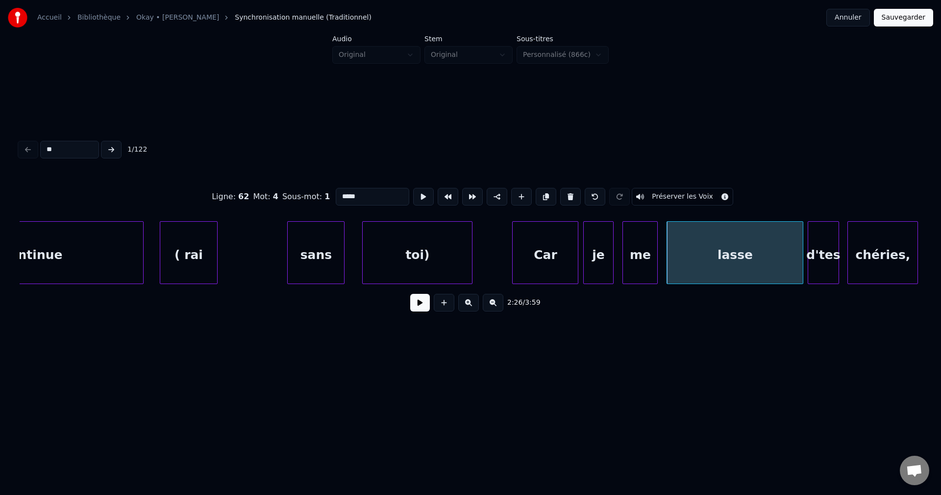
click at [191, 244] on div "( rai" at bounding box center [188, 255] width 56 height 67
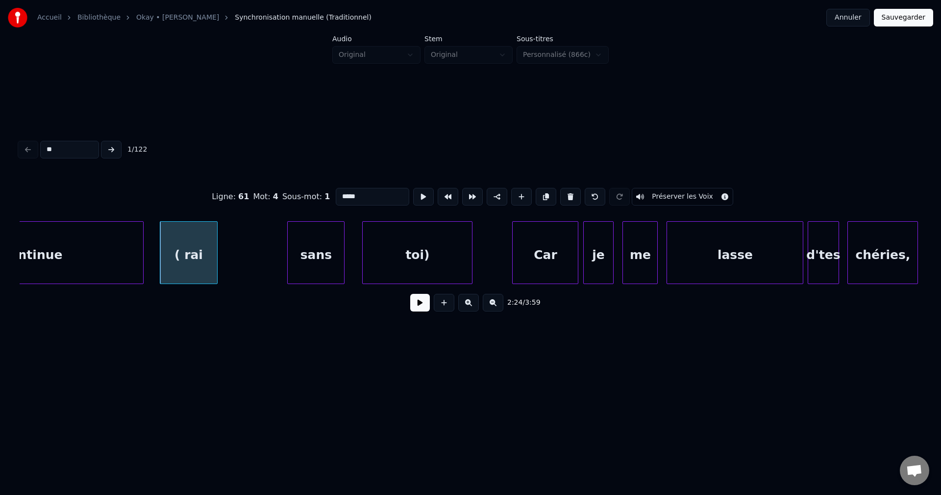
click at [342, 196] on input "*****" at bounding box center [373, 197] width 74 height 18
click at [67, 250] on div "continue" at bounding box center [32, 255] width 221 height 67
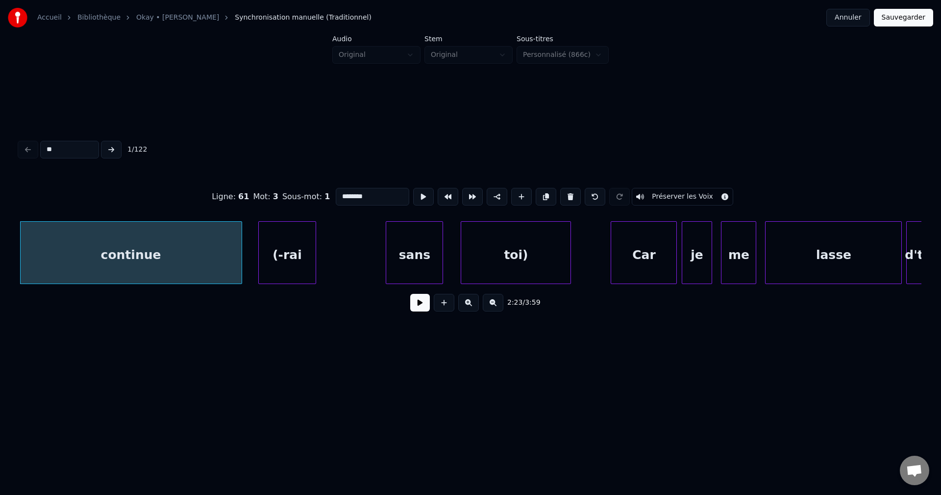
click at [373, 195] on input "********" at bounding box center [373, 197] width 74 height 18
type input "*********"
click at [421, 310] on button at bounding box center [420, 303] width 20 height 18
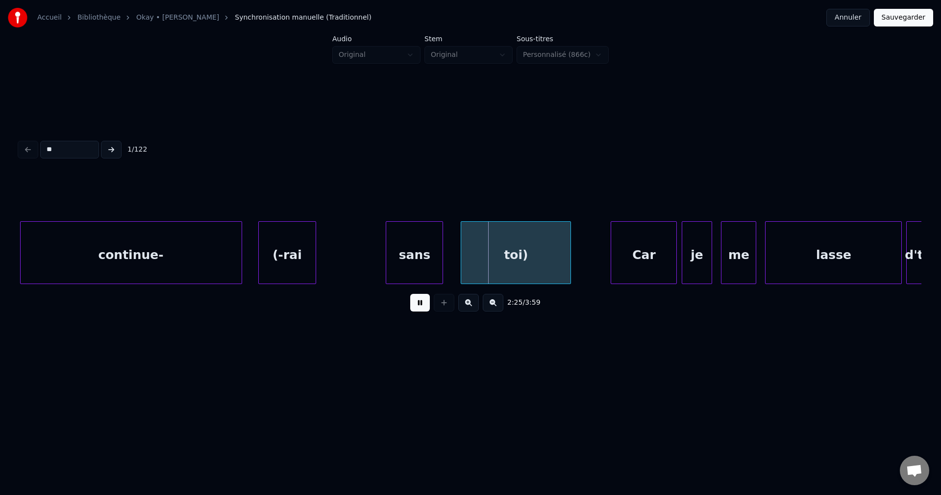
click at [300, 275] on div "(-rai" at bounding box center [287, 255] width 56 height 67
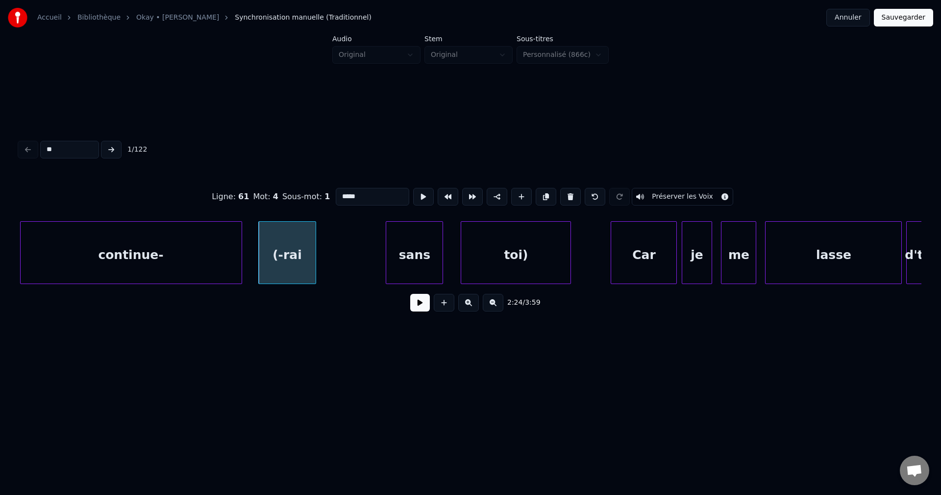
click at [306, 266] on div "(-rai" at bounding box center [287, 255] width 56 height 67
click at [417, 311] on button at bounding box center [420, 303] width 20 height 18
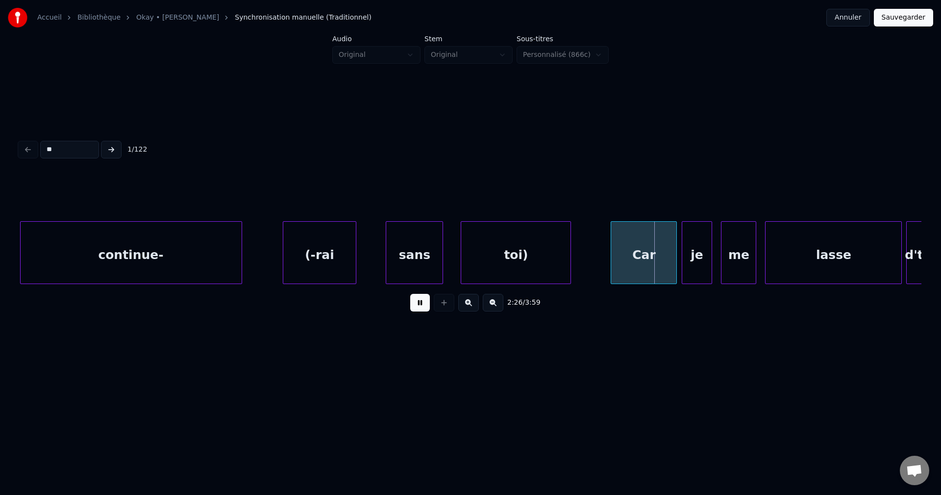
click at [356, 264] on div at bounding box center [354, 253] width 3 height 62
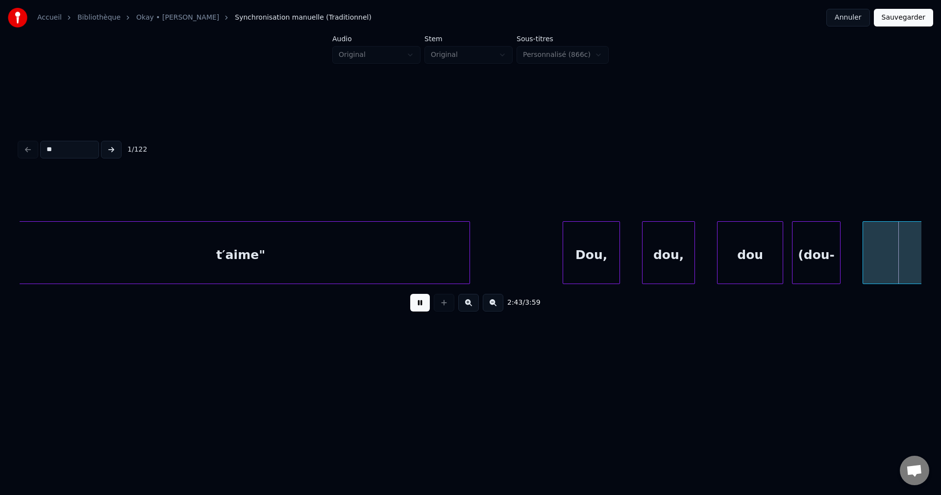
scroll to position [0, 36100]
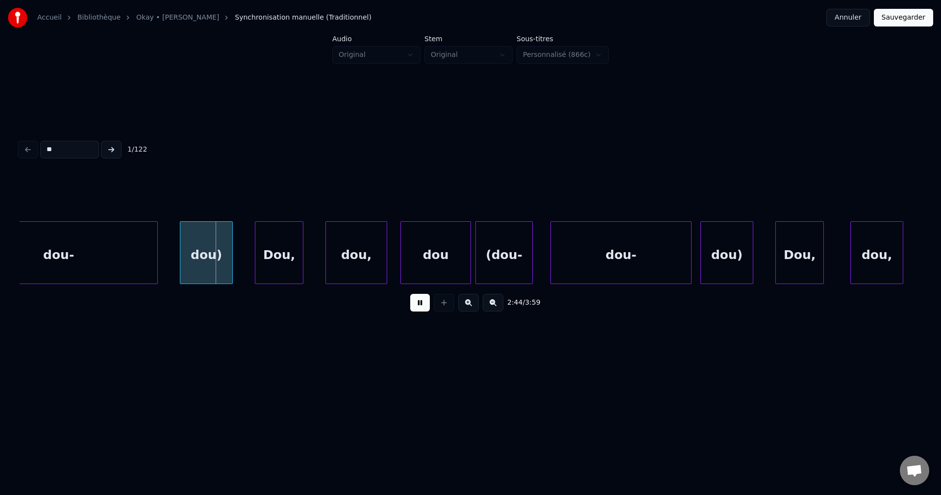
click at [101, 248] on div "dou-" at bounding box center [59, 255] width 198 height 67
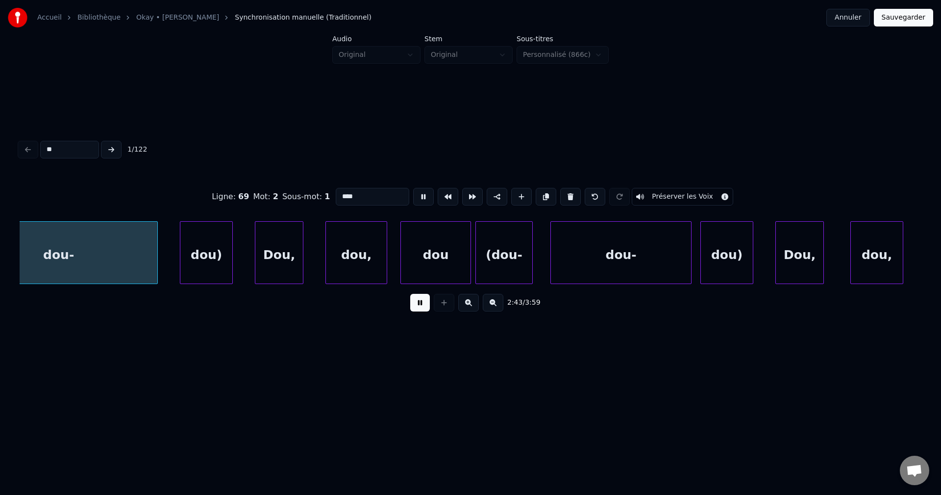
scroll to position [0, 36039]
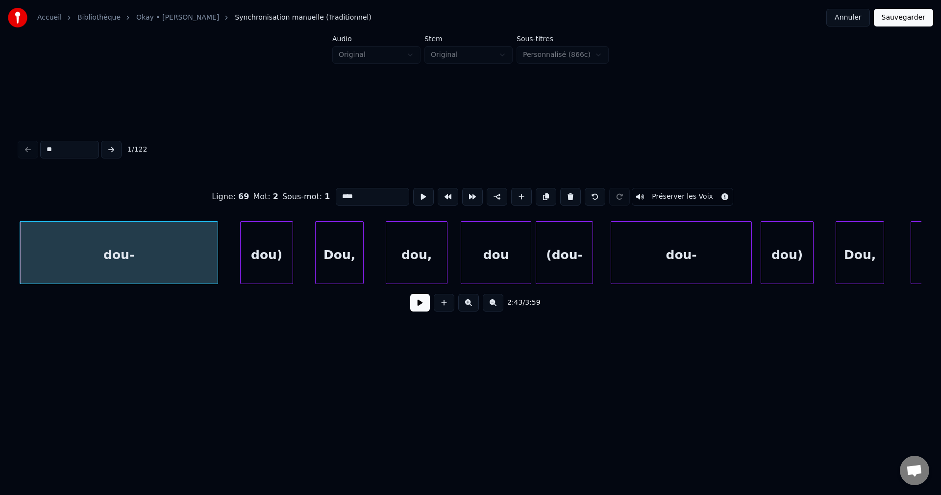
click at [387, 196] on input "****" at bounding box center [373, 197] width 74 height 18
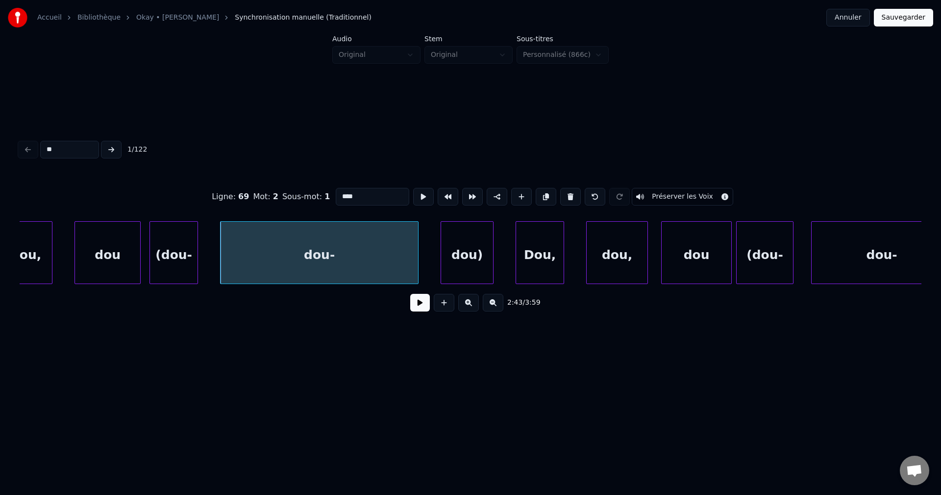
scroll to position [0, 35824]
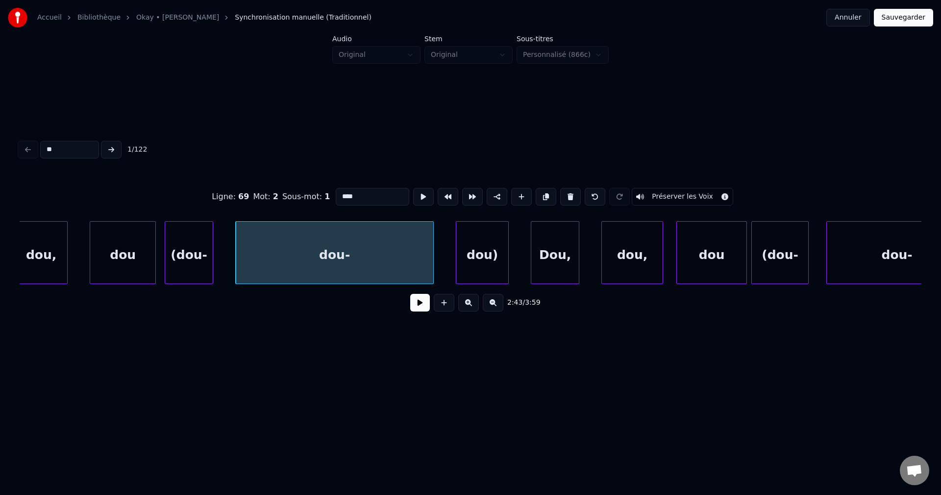
click at [200, 258] on div "(dou-" at bounding box center [189, 255] width 48 height 67
type input "*****"
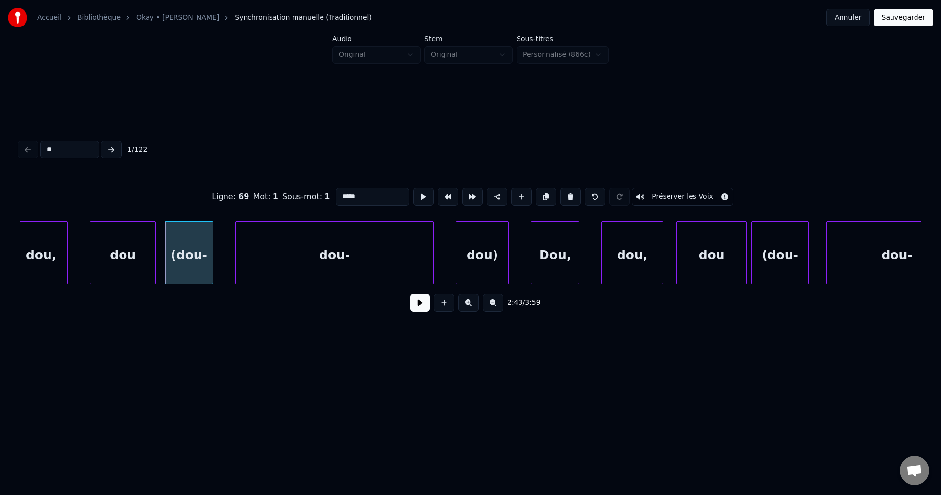
click at [425, 304] on button at bounding box center [420, 303] width 20 height 18
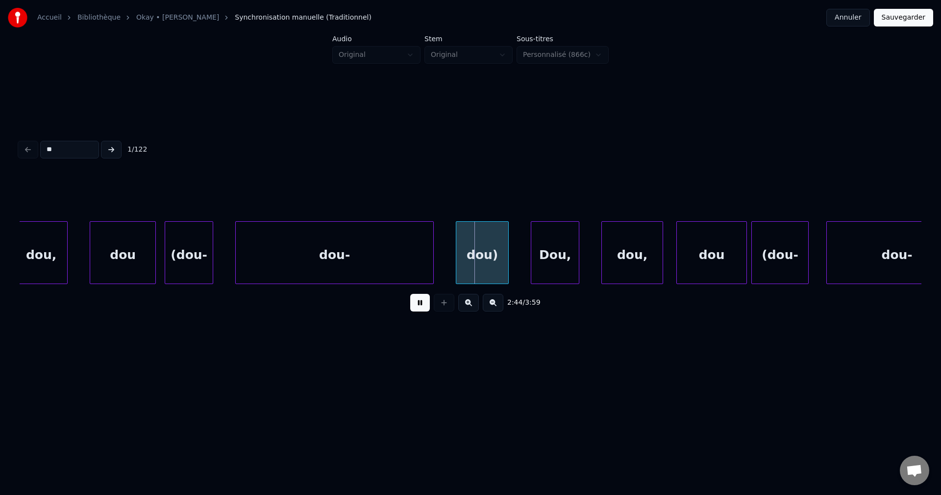
click at [389, 259] on div "dou-" at bounding box center [335, 255] width 198 height 67
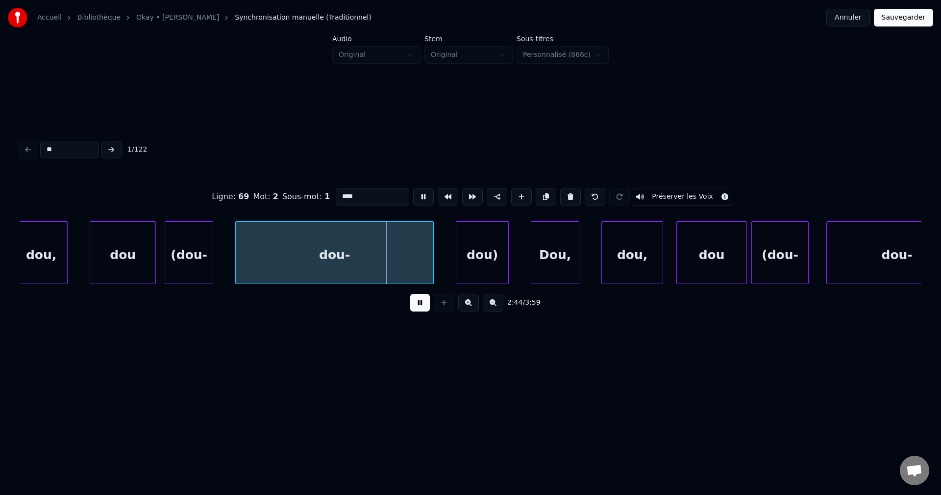
click at [387, 189] on input "****" at bounding box center [373, 197] width 74 height 18
type input "*******"
click at [416, 311] on button at bounding box center [420, 303] width 20 height 18
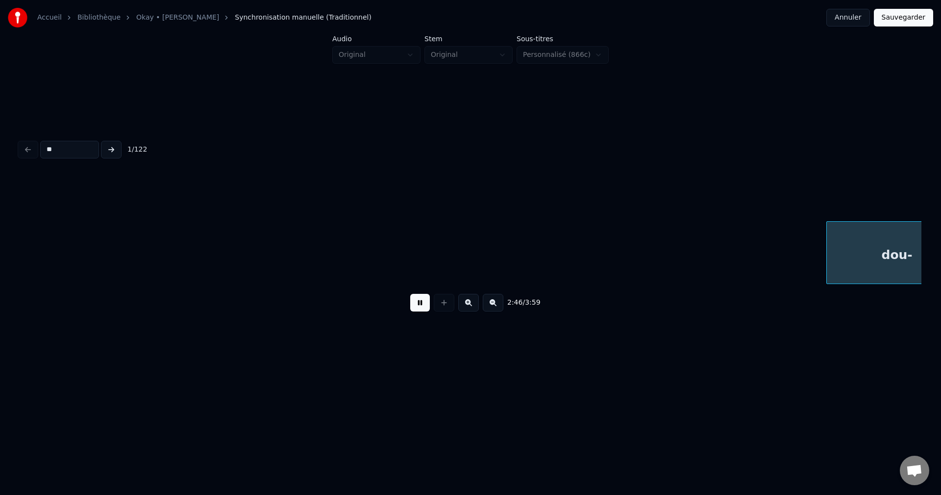
scroll to position [0, 36728]
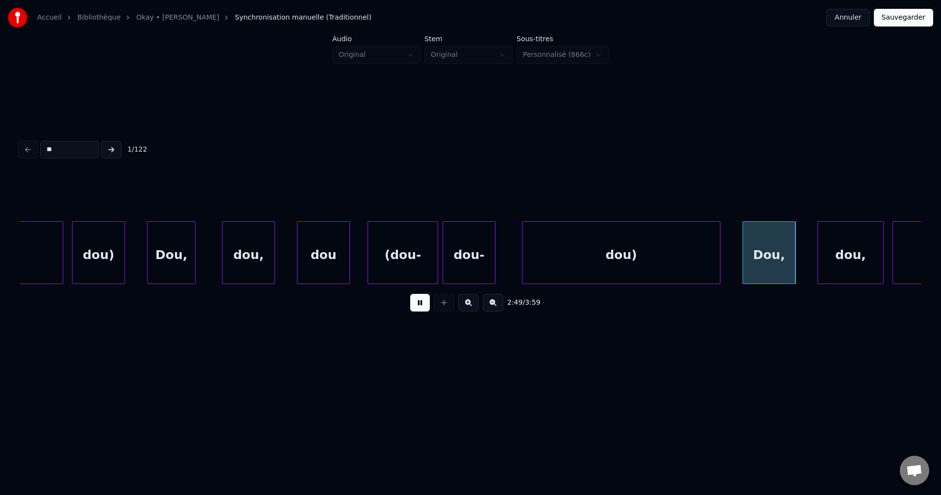
click at [550, 252] on div "dou)" at bounding box center [622, 255] width 198 height 67
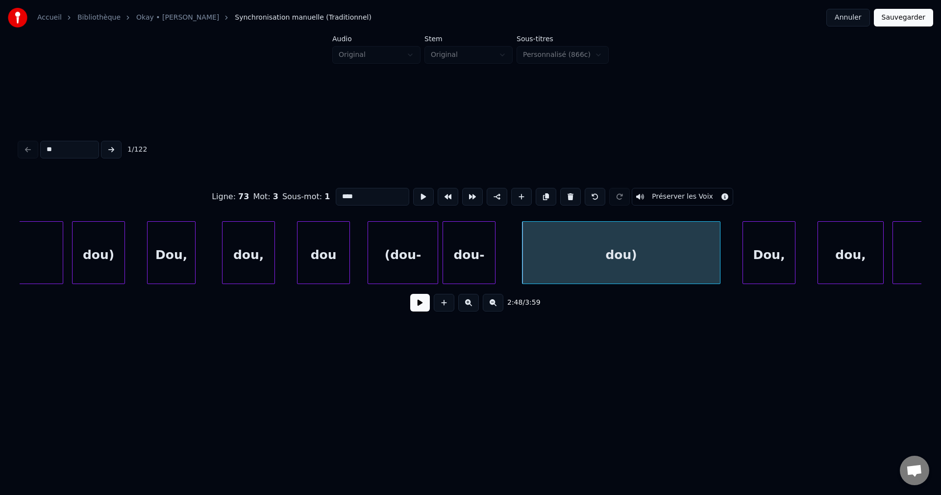
click at [415, 307] on button at bounding box center [420, 303] width 20 height 18
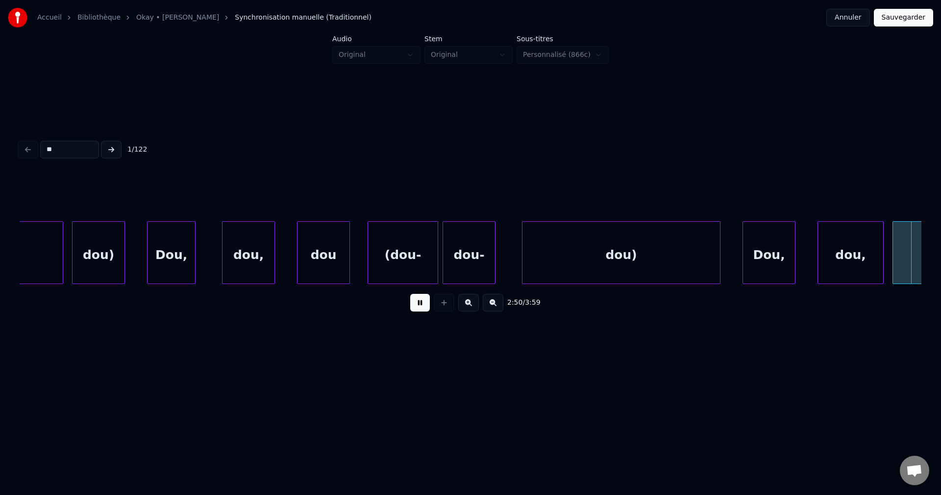
scroll to position [0, 37632]
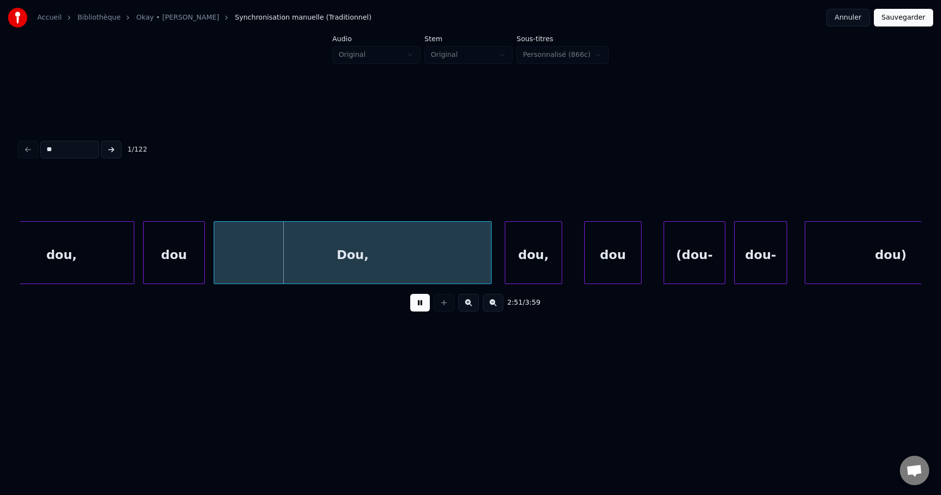
click at [112, 263] on div "dou," at bounding box center [61, 255] width 145 height 67
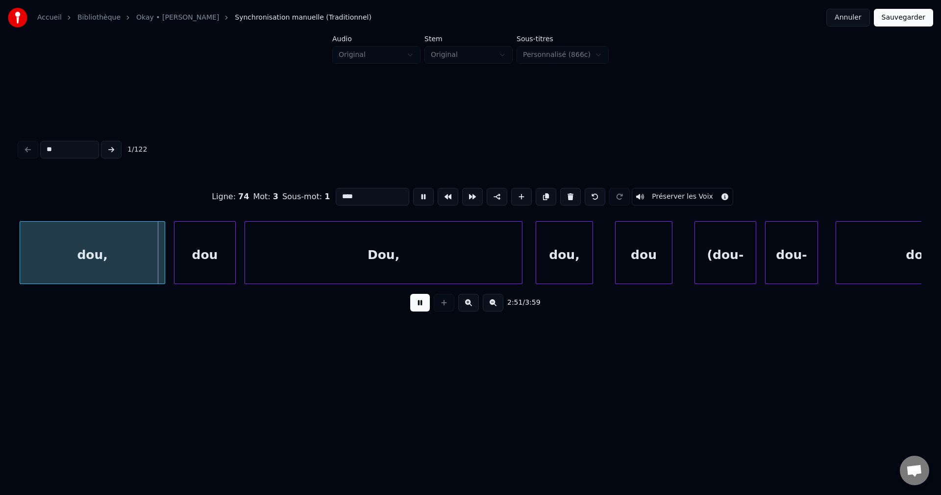
click at [378, 193] on input "****" at bounding box center [373, 197] width 74 height 18
type input "********"
click at [425, 304] on button at bounding box center [420, 303] width 20 height 18
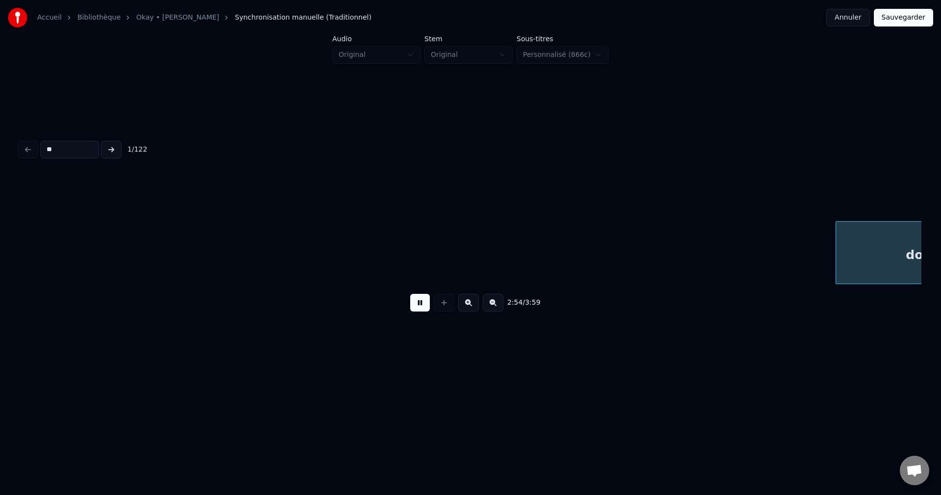
scroll to position [0, 38503]
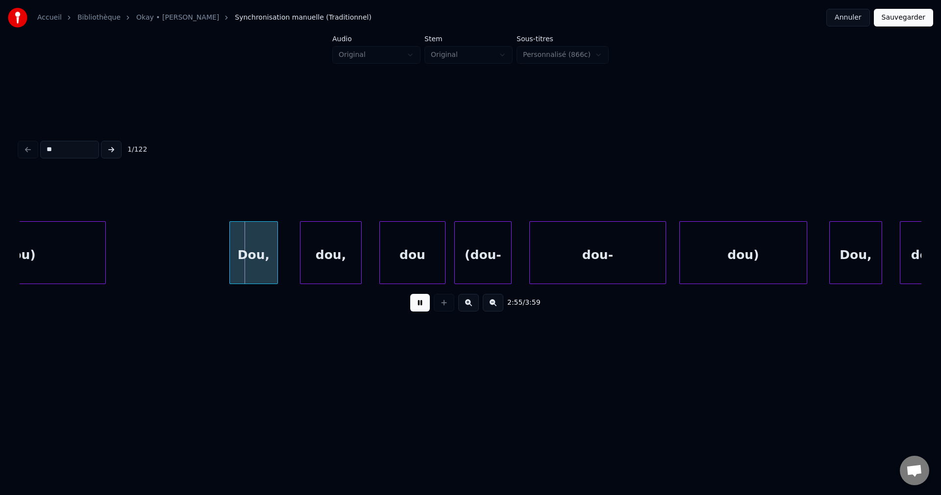
click at [91, 249] on div "dou)" at bounding box center [19, 255] width 171 height 67
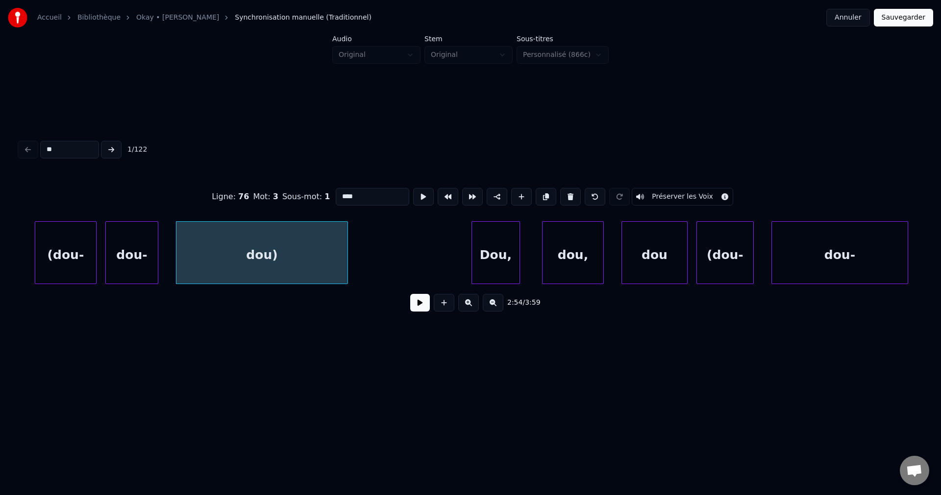
scroll to position [0, 38241]
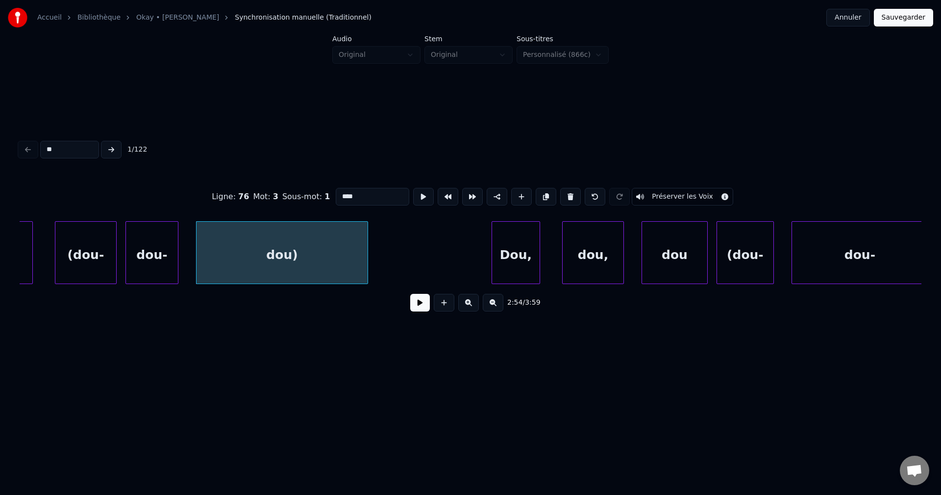
click at [97, 262] on div "(dou-" at bounding box center [85, 255] width 61 height 67
type input "*****"
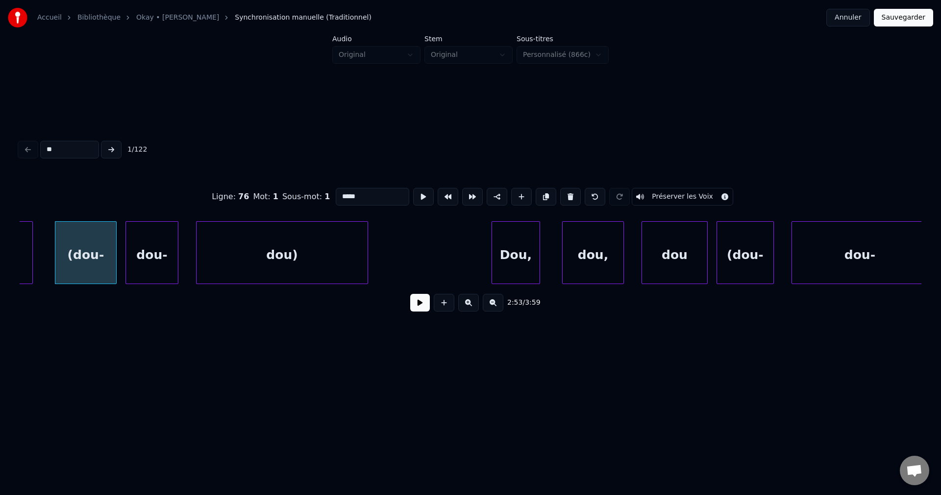
click at [413, 302] on button at bounding box center [420, 303] width 20 height 18
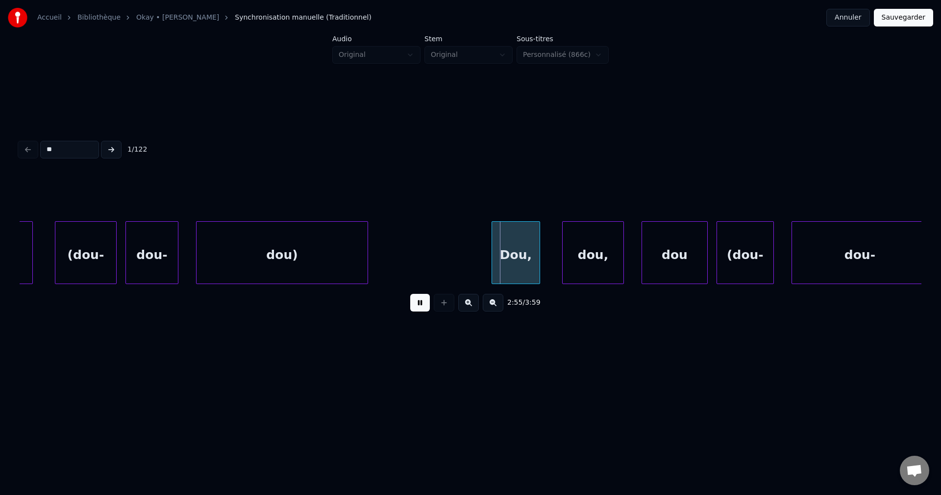
click at [335, 259] on div "dou)" at bounding box center [282, 255] width 171 height 67
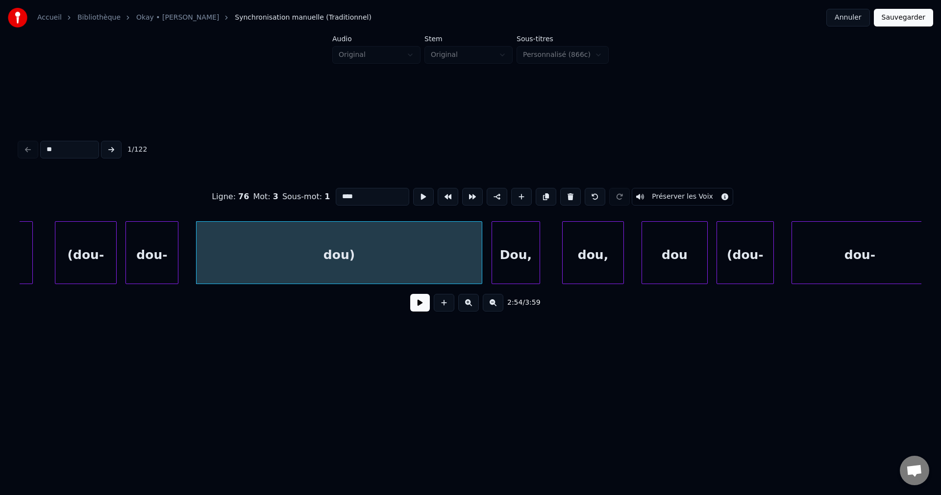
click at [479, 250] on div at bounding box center [480, 253] width 3 height 62
click at [381, 251] on div "dou)" at bounding box center [335, 255] width 276 height 67
drag, startPoint x: 333, startPoint y: 185, endPoint x: 336, endPoint y: 191, distance: 6.1
click at [336, 188] on input "****" at bounding box center [373, 197] width 74 height 18
type input "**********"
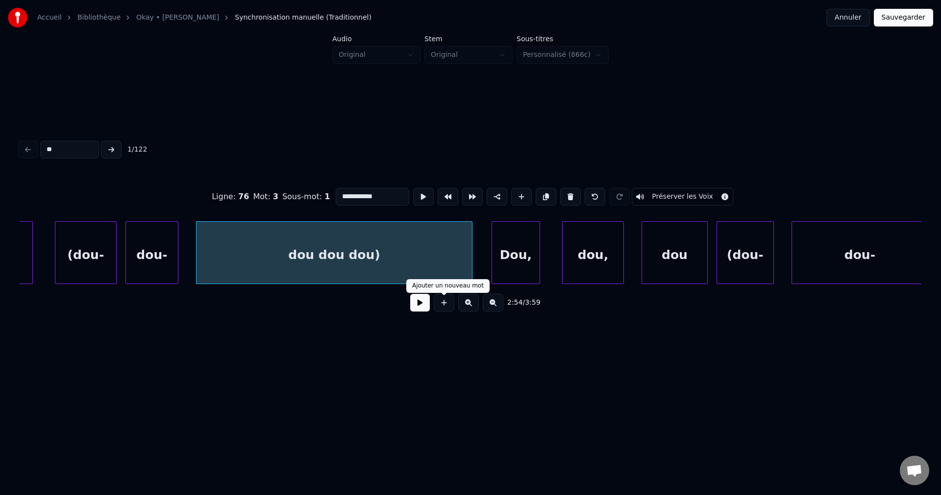
click at [427, 301] on button at bounding box center [420, 303] width 20 height 18
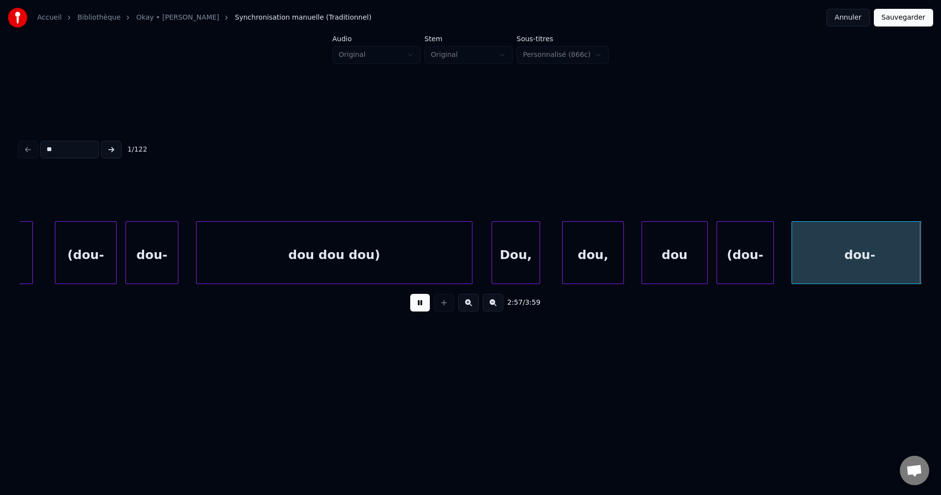
scroll to position [0, 39144]
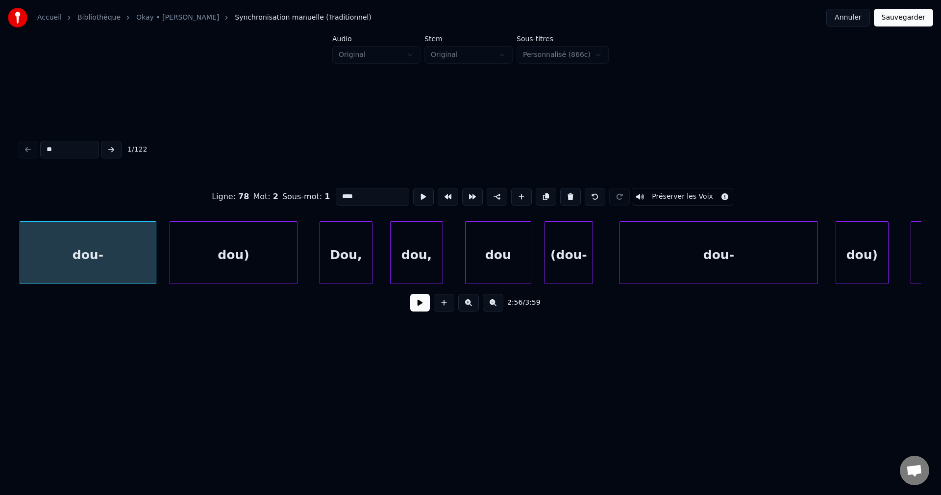
click at [362, 191] on input "****" at bounding box center [373, 197] width 74 height 18
type input "*******"
drag, startPoint x: 423, startPoint y: 307, endPoint x: 422, endPoint y: 302, distance: 5.5
click at [422, 304] on button at bounding box center [420, 303] width 20 height 18
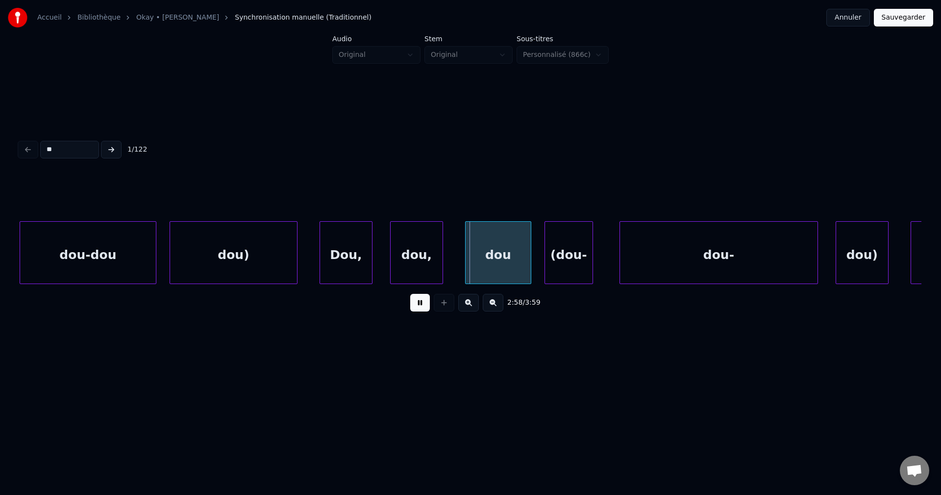
click at [269, 248] on div "dou)" at bounding box center [233, 255] width 127 height 67
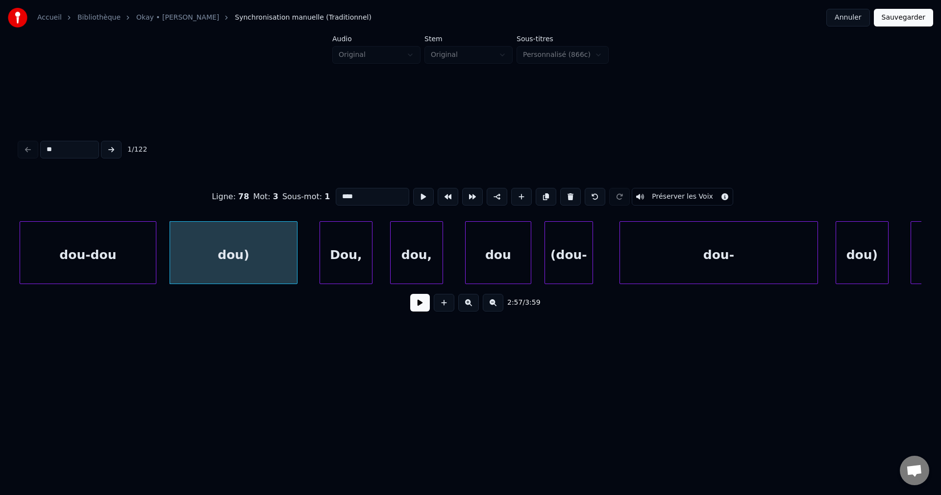
click at [417, 306] on button at bounding box center [420, 303] width 20 height 18
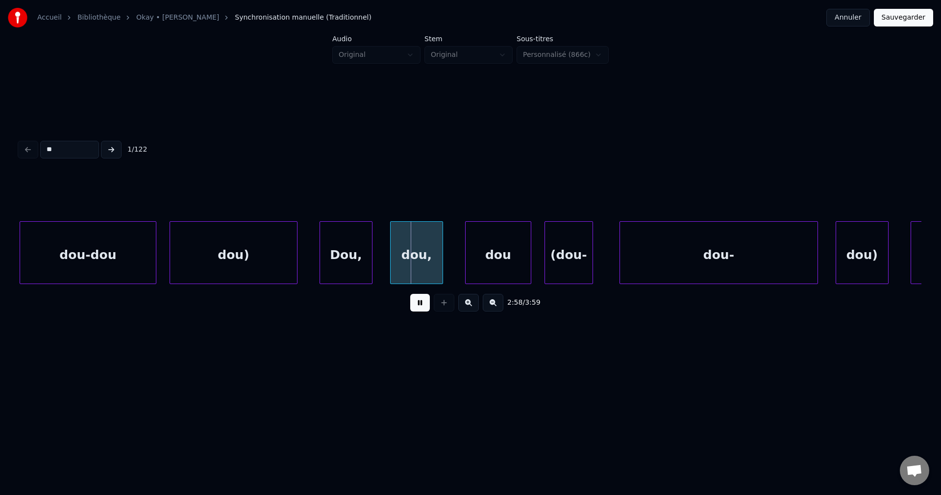
click at [265, 250] on div "dou)" at bounding box center [233, 255] width 127 height 67
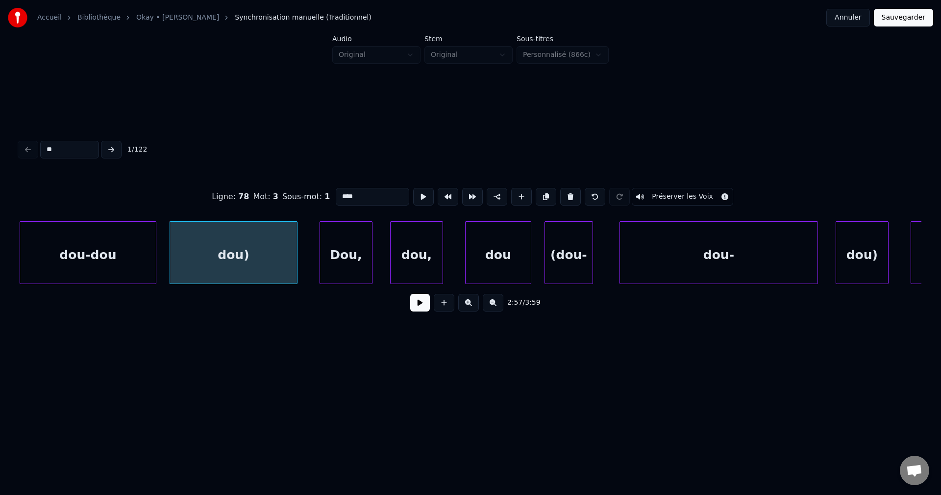
click at [351, 193] on input "****" at bounding box center [373, 197] width 74 height 18
type input "********"
click at [420, 310] on button at bounding box center [420, 303] width 20 height 18
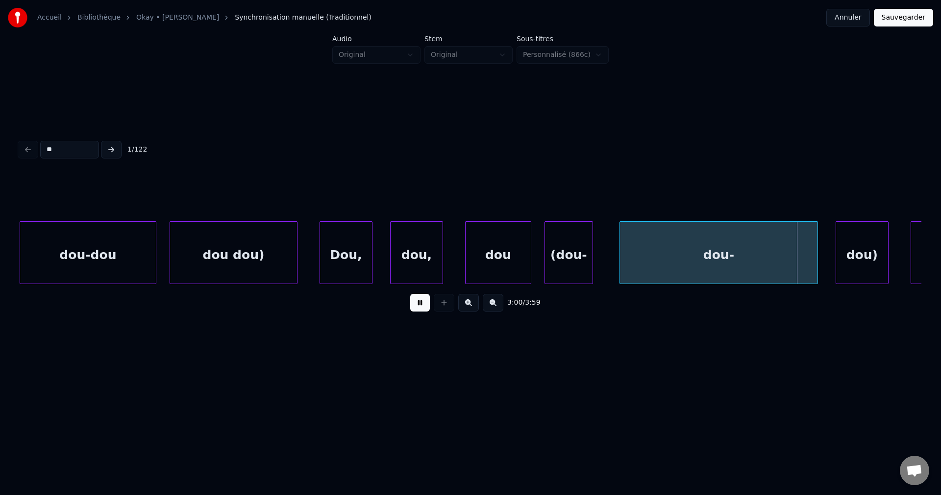
click at [650, 262] on div "dou-" at bounding box center [719, 255] width 198 height 67
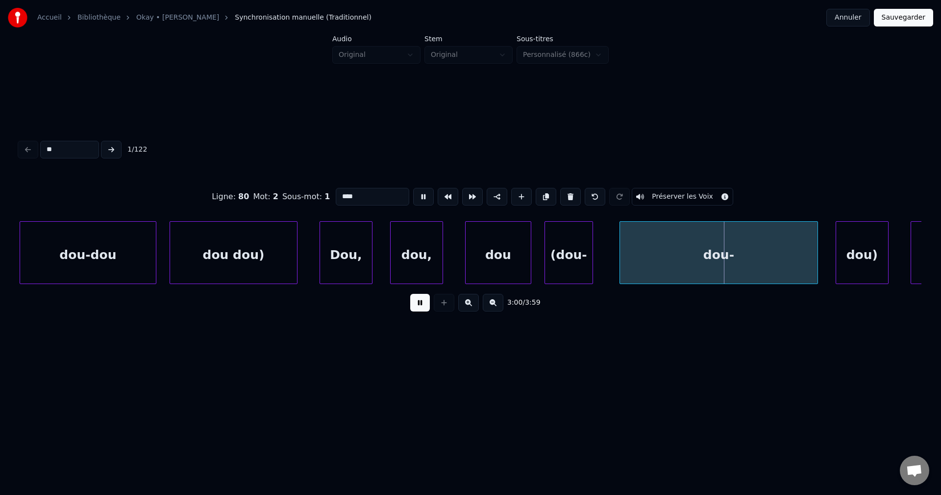
click at [374, 194] on input "****" at bounding box center [373, 197] width 74 height 18
type input "*******"
click at [418, 306] on button at bounding box center [420, 303] width 20 height 18
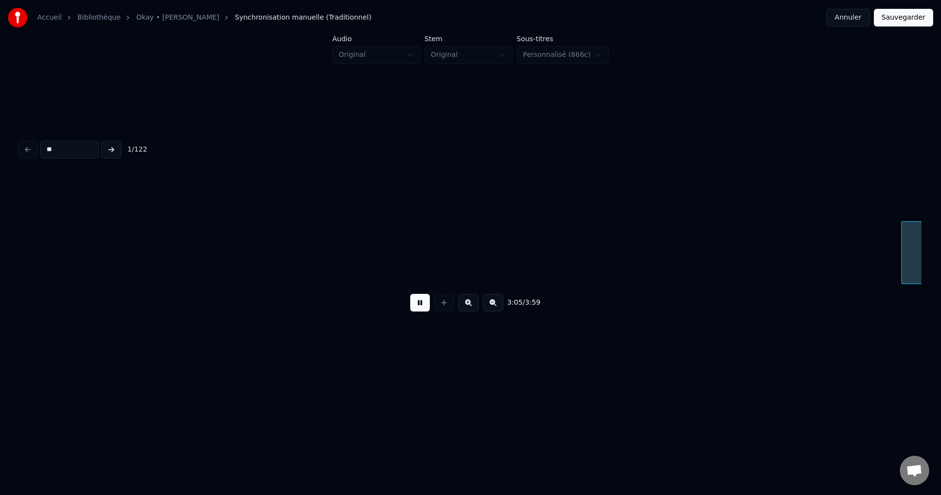
scroll to position [0, 40822]
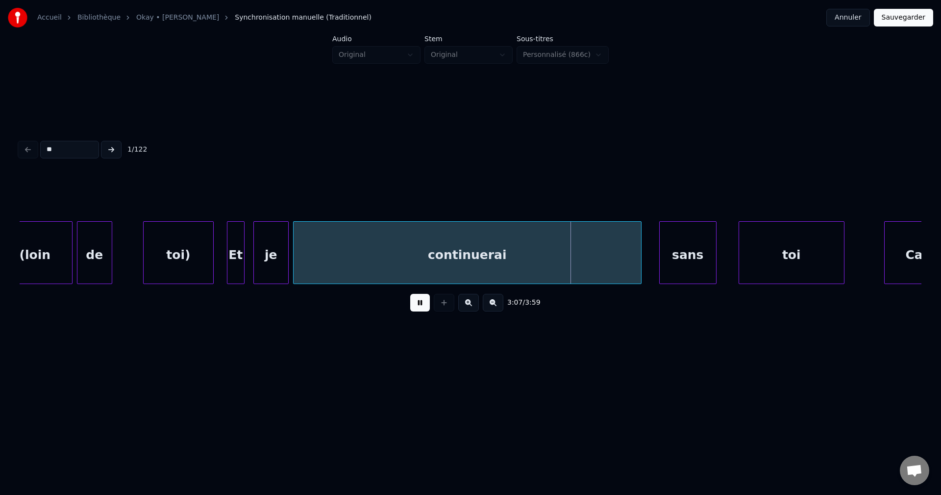
click at [475, 253] on div "continuerai" at bounding box center [468, 255] width 348 height 67
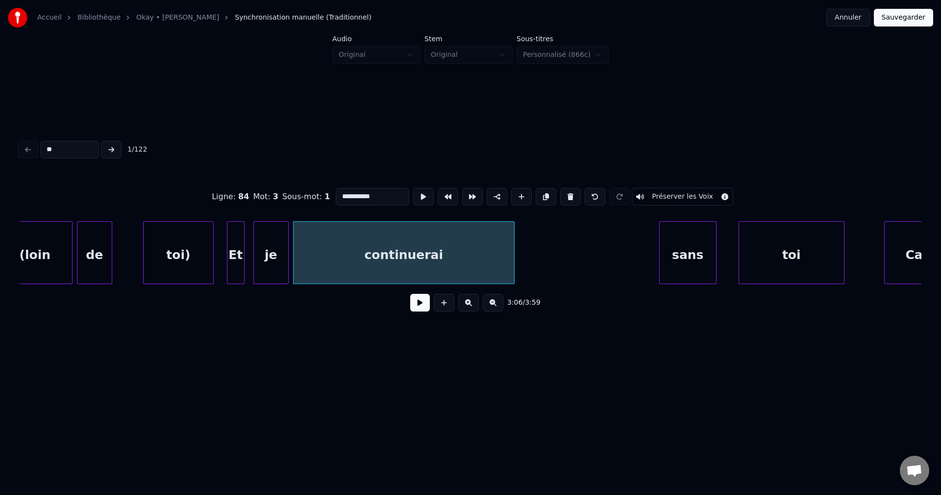
click at [511, 263] on div at bounding box center [512, 253] width 3 height 62
drag, startPoint x: 375, startPoint y: 192, endPoint x: 366, endPoint y: 192, distance: 8.8
click at [366, 192] on input "**********" at bounding box center [373, 197] width 74 height 18
click at [666, 253] on div "sans" at bounding box center [688, 255] width 56 height 67
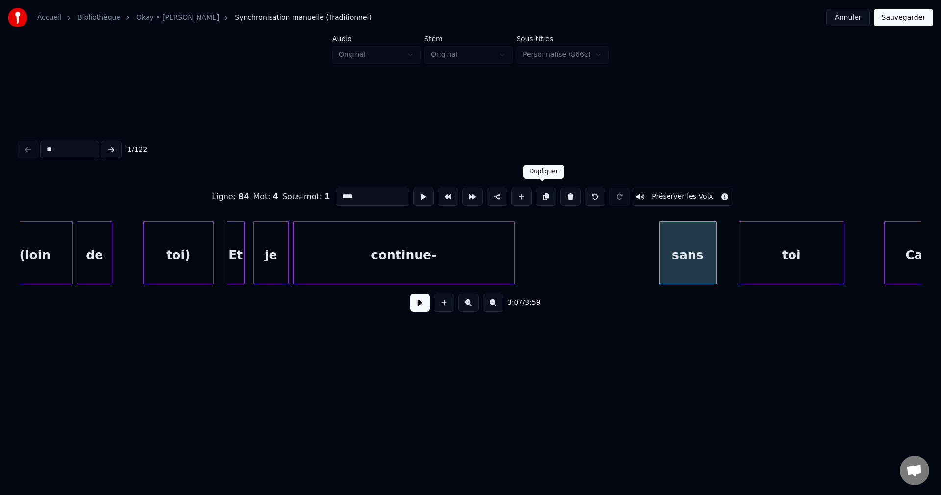
type input "****"
click at [544, 195] on button at bounding box center [546, 197] width 21 height 18
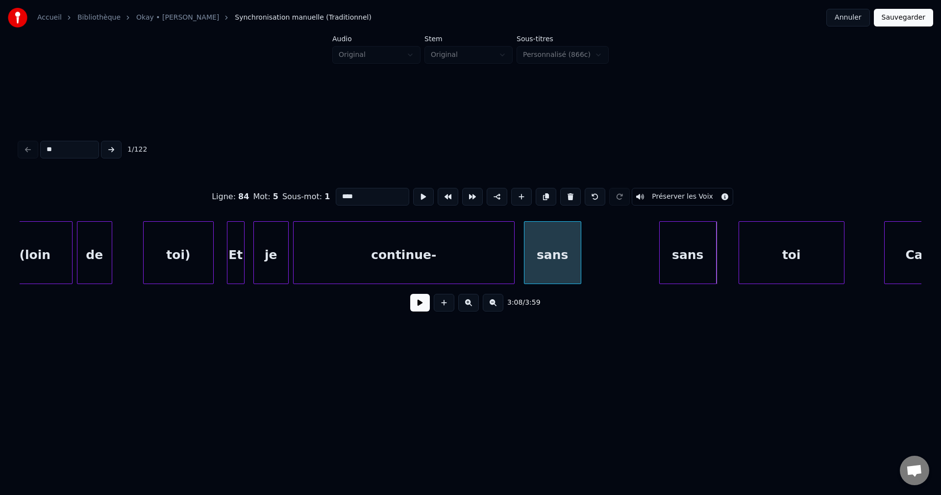
click at [569, 264] on div "sans" at bounding box center [553, 255] width 56 height 67
click at [425, 307] on button at bounding box center [420, 303] width 20 height 18
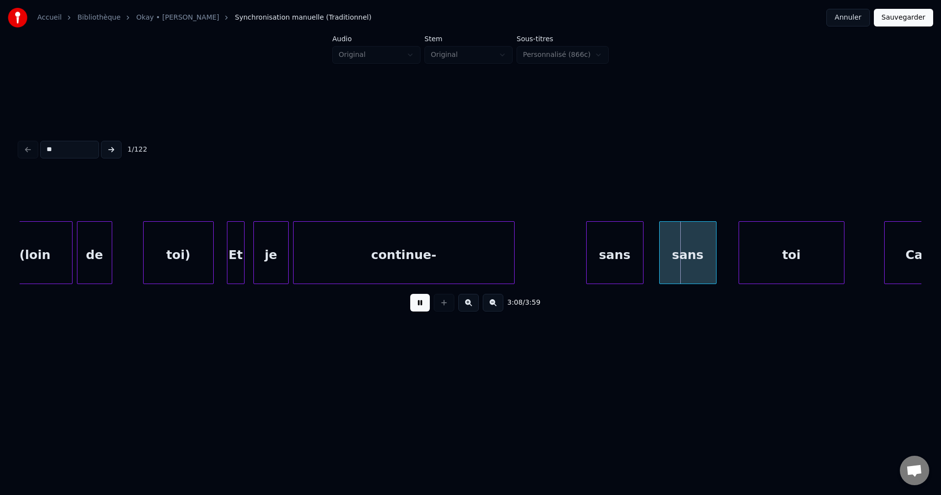
click at [601, 263] on div "sans" at bounding box center [615, 255] width 56 height 67
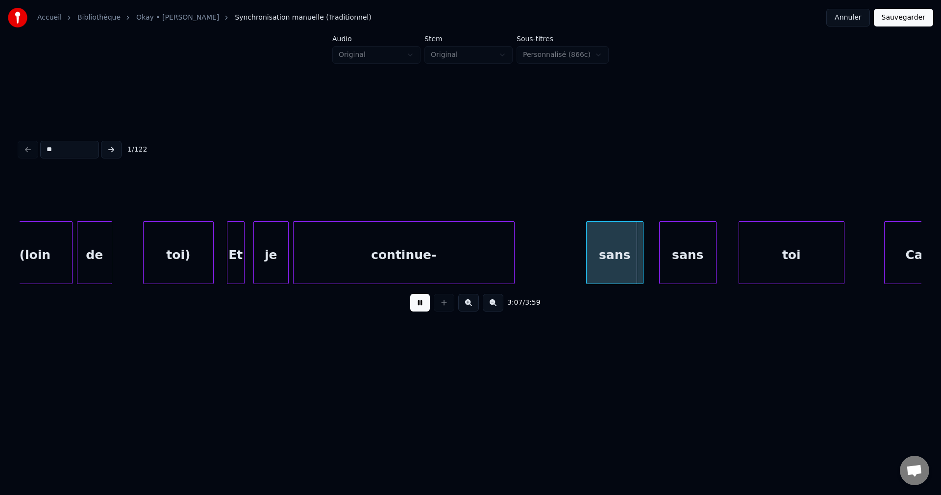
click at [605, 263] on div "sans" at bounding box center [615, 255] width 56 height 67
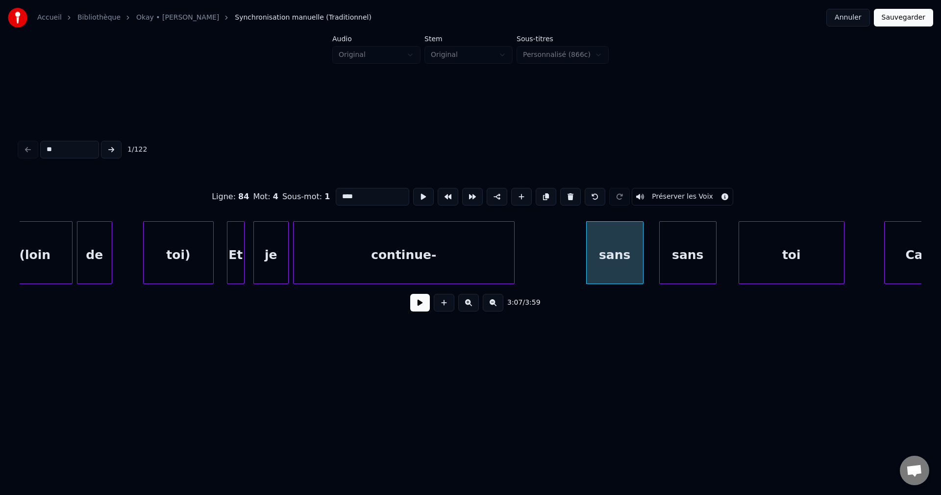
drag, startPoint x: 368, startPoint y: 192, endPoint x: 174, endPoint y: 191, distance: 194.1
click at [178, 191] on div "Ligne : 84 Mot : 4 Sous-mot : 1 **** Préserver les Voix" at bounding box center [471, 196] width 902 height 49
paste input
click at [336, 190] on input "***" at bounding box center [373, 197] width 74 height 18
type input "****"
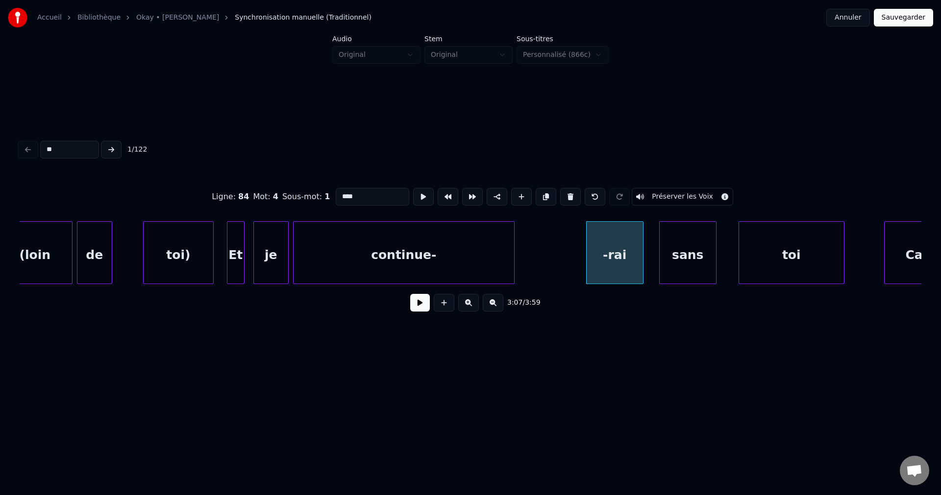
click at [418, 304] on button at bounding box center [420, 303] width 20 height 18
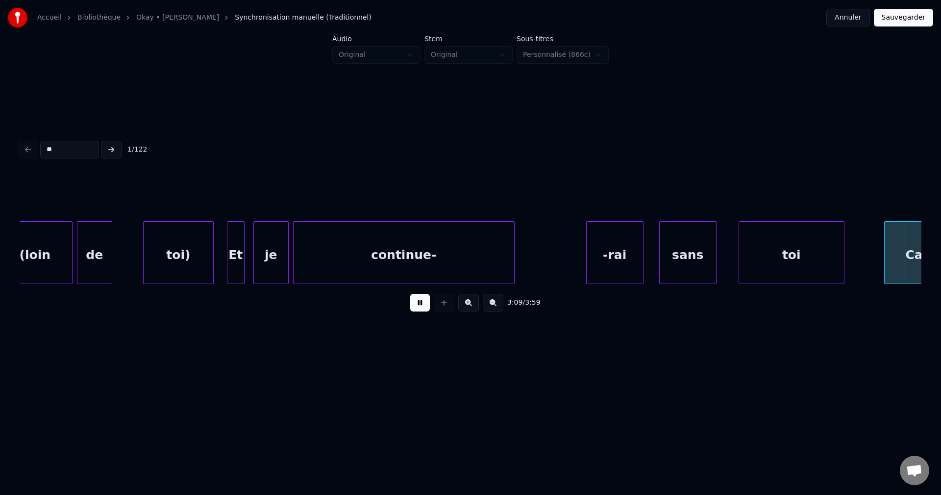
scroll to position [0, 41727]
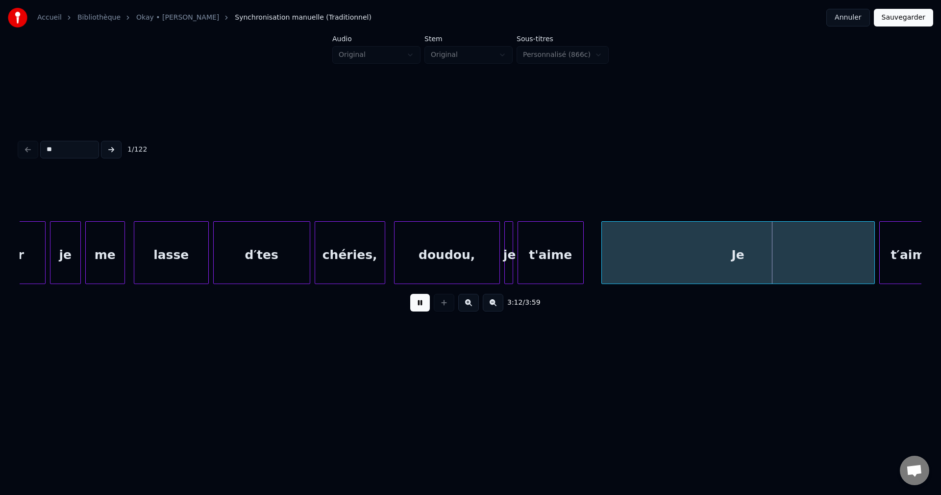
click at [279, 269] on div "d′tes" at bounding box center [262, 255] width 96 height 67
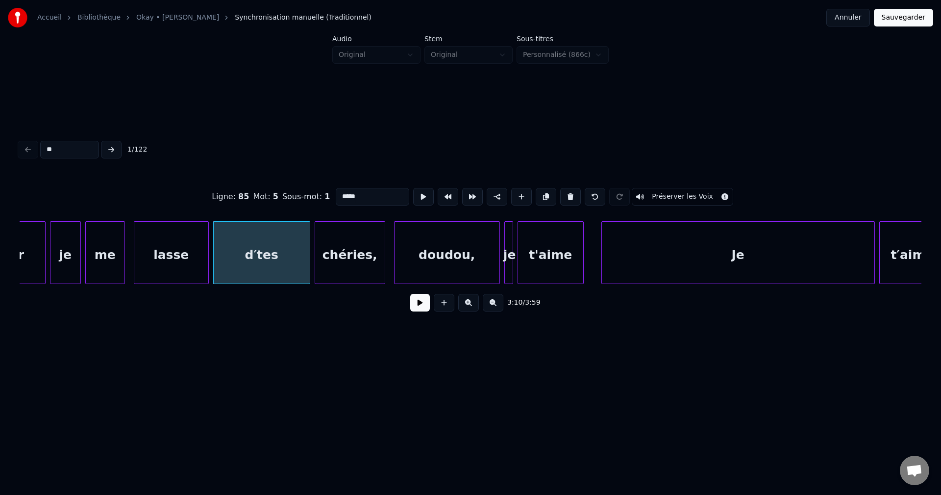
click at [418, 310] on button at bounding box center [420, 303] width 20 height 18
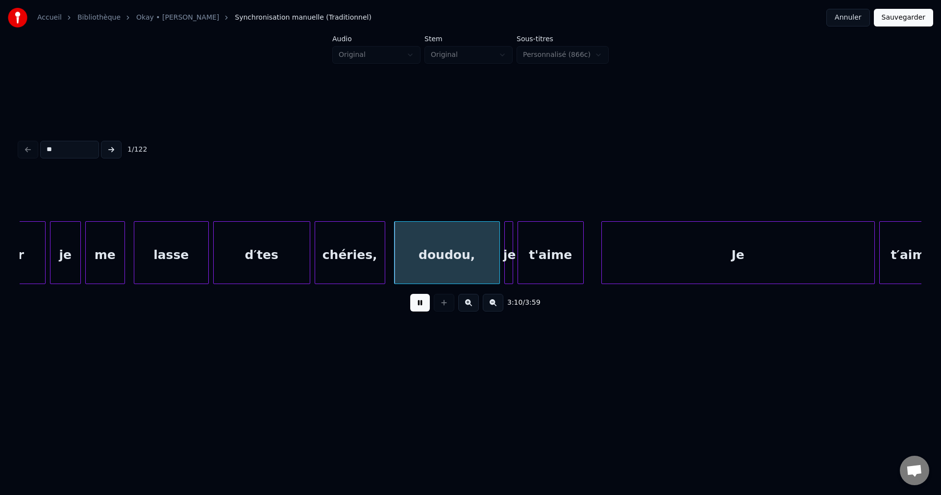
click at [262, 262] on div "d′tes" at bounding box center [262, 255] width 96 height 67
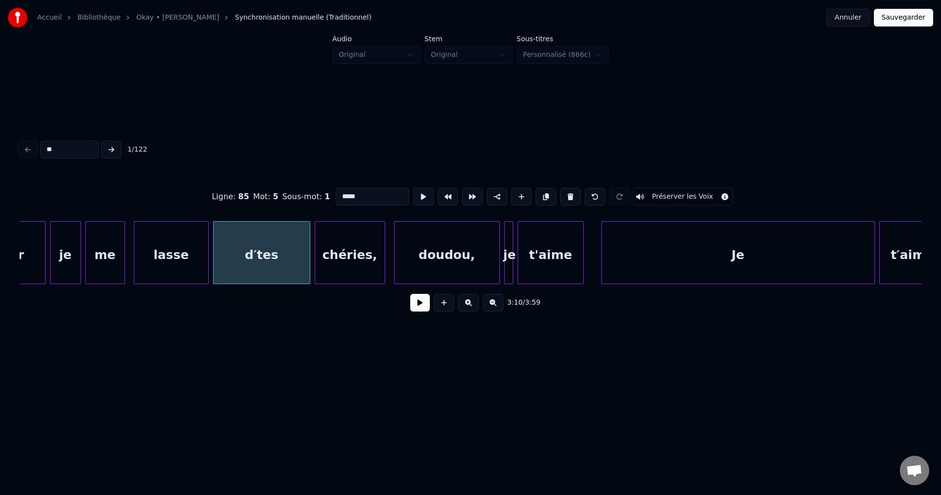
click at [259, 256] on div "d′tes" at bounding box center [262, 255] width 96 height 67
click at [345, 196] on input "*****" at bounding box center [373, 197] width 74 height 18
type input "******"
click at [414, 308] on button at bounding box center [420, 303] width 20 height 18
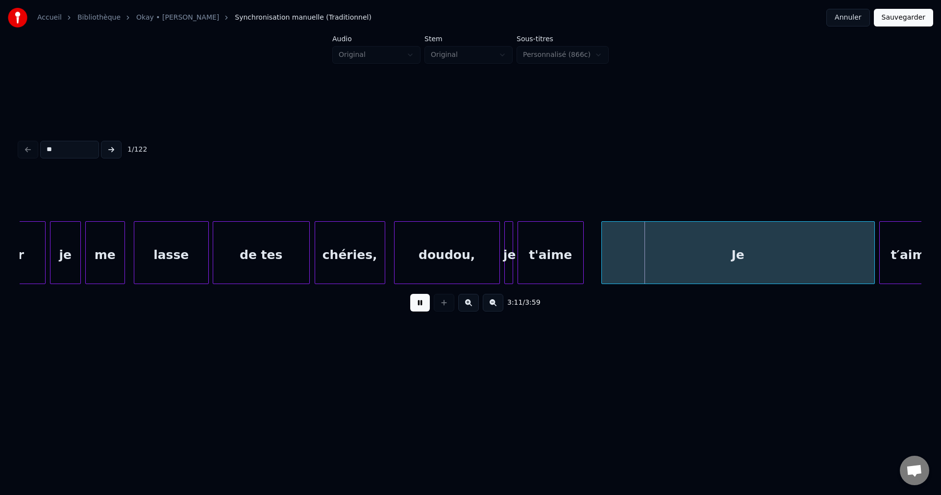
click at [541, 242] on div "t'aime" at bounding box center [550, 255] width 65 height 67
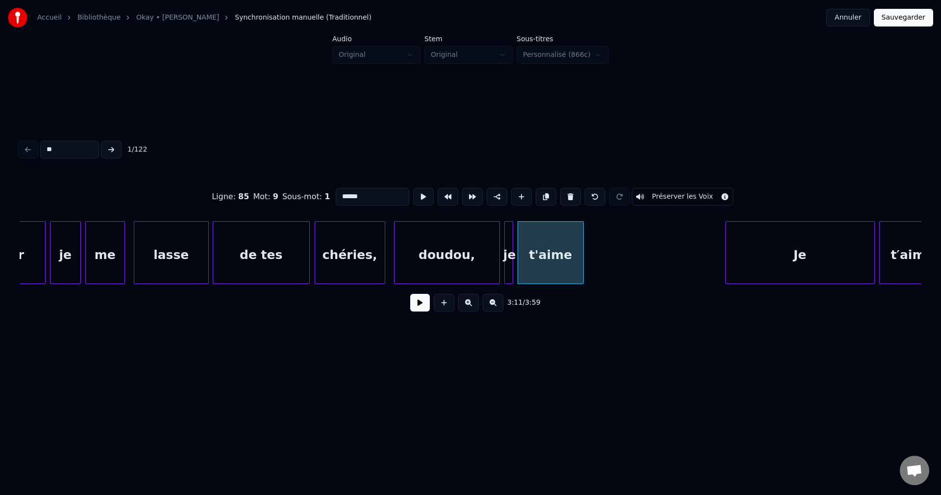
click at [729, 266] on div at bounding box center [727, 253] width 3 height 62
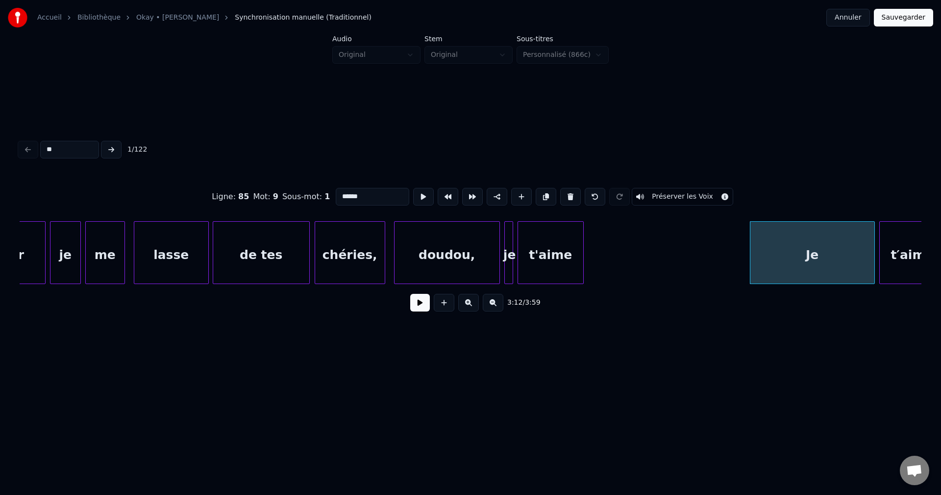
click at [474, 255] on div "doudou," at bounding box center [447, 255] width 105 height 67
type input "*******"
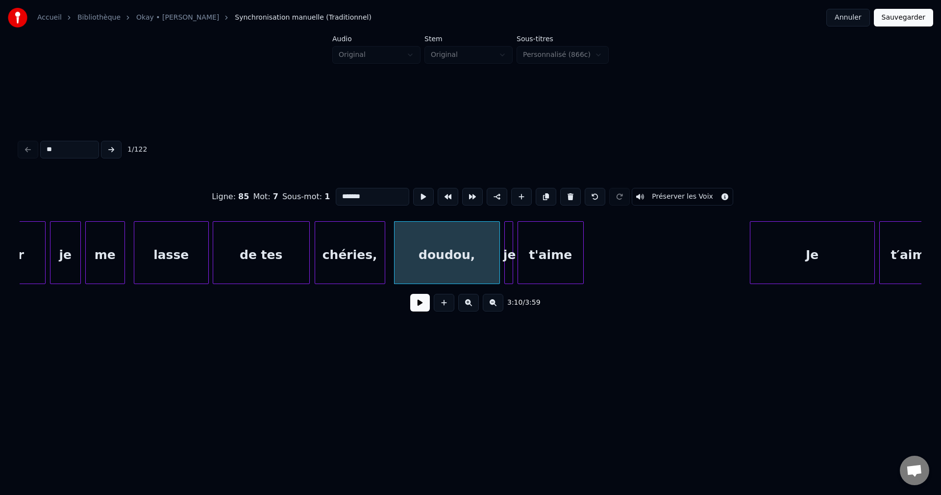
drag, startPoint x: 422, startPoint y: 312, endPoint x: 444, endPoint y: 310, distance: 22.1
click at [421, 311] on button at bounding box center [420, 303] width 20 height 18
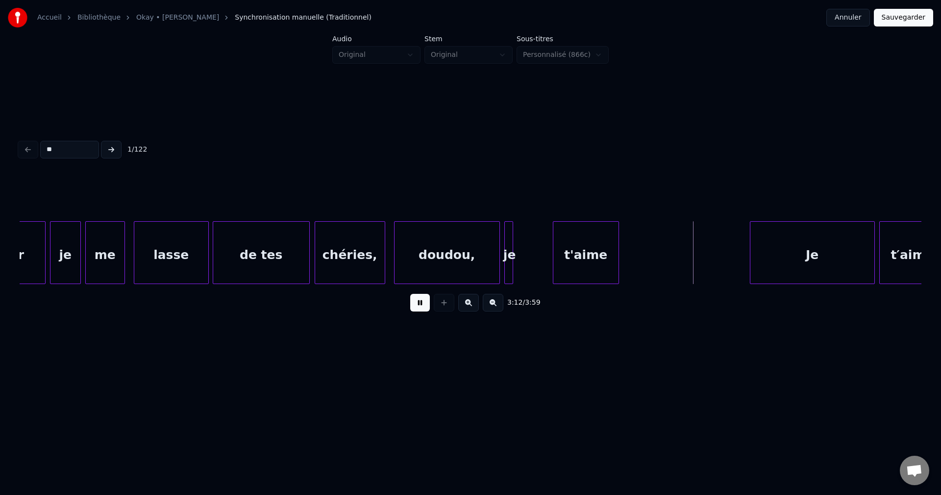
click at [576, 256] on div "t'aime" at bounding box center [586, 255] width 65 height 67
click at [604, 257] on div "t'aime" at bounding box center [584, 255] width 65 height 67
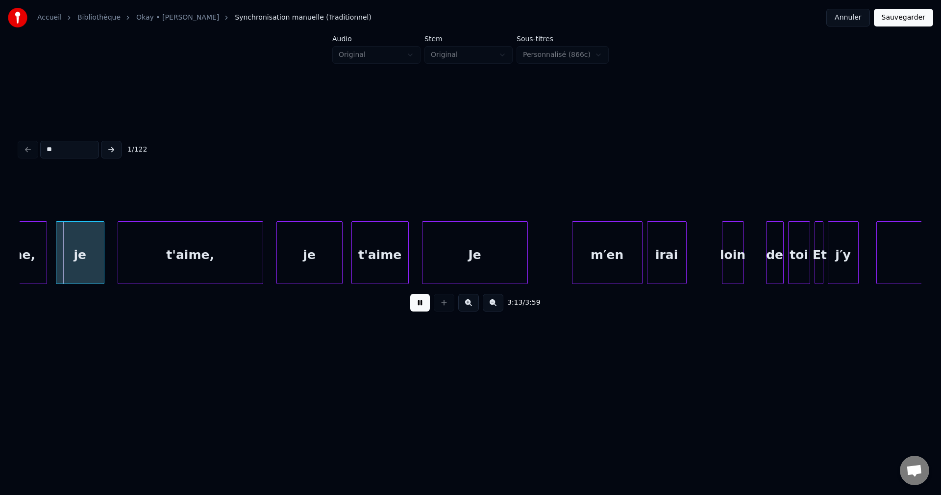
scroll to position [0, 42276]
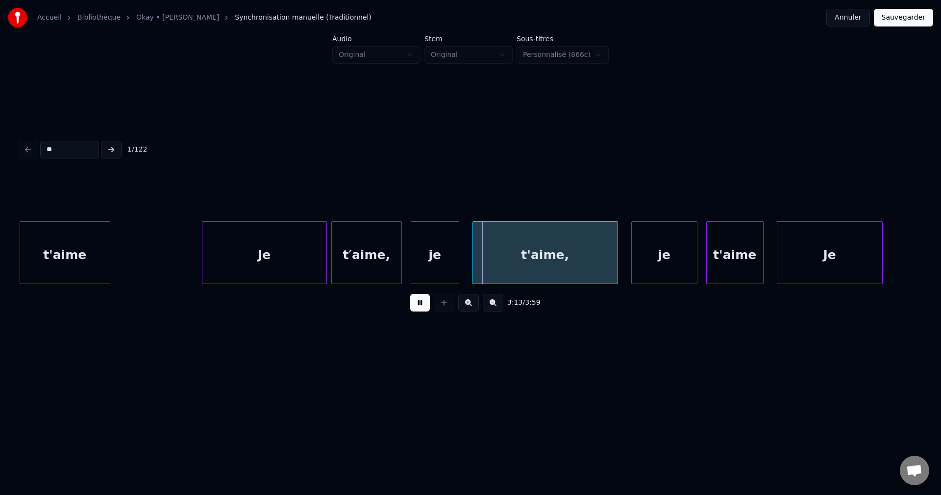
click at [107, 250] on div at bounding box center [108, 253] width 3 height 62
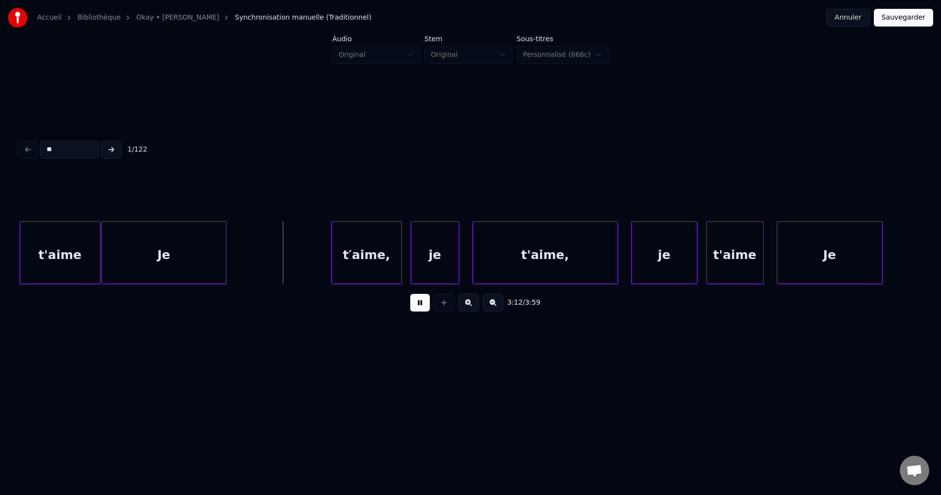
click at [136, 255] on div "Je" at bounding box center [164, 255] width 124 height 67
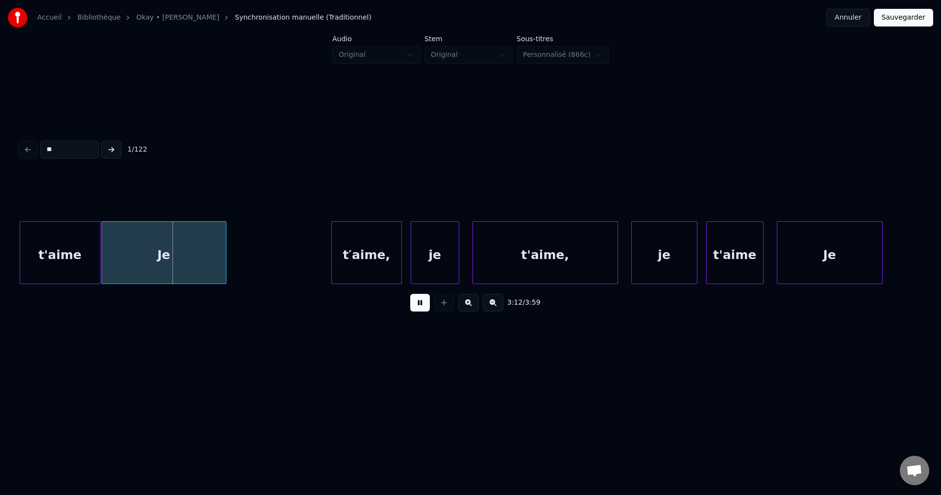
click at [145, 255] on div "Je" at bounding box center [164, 255] width 124 height 67
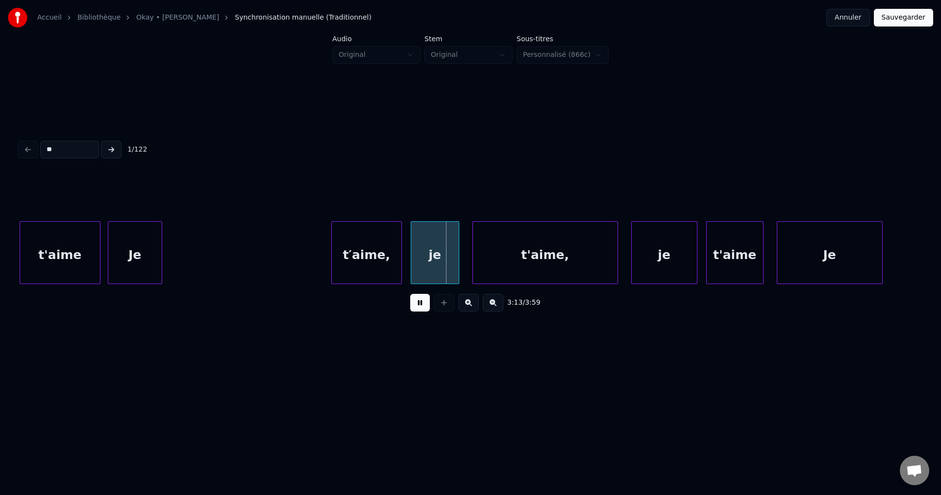
click at [161, 255] on div at bounding box center [160, 253] width 3 height 62
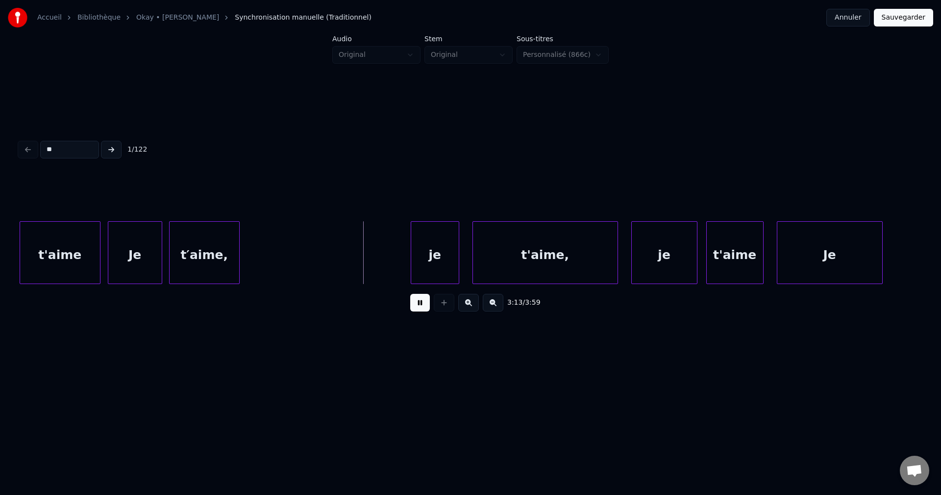
click at [196, 254] on div "t′aime," at bounding box center [205, 255] width 70 height 67
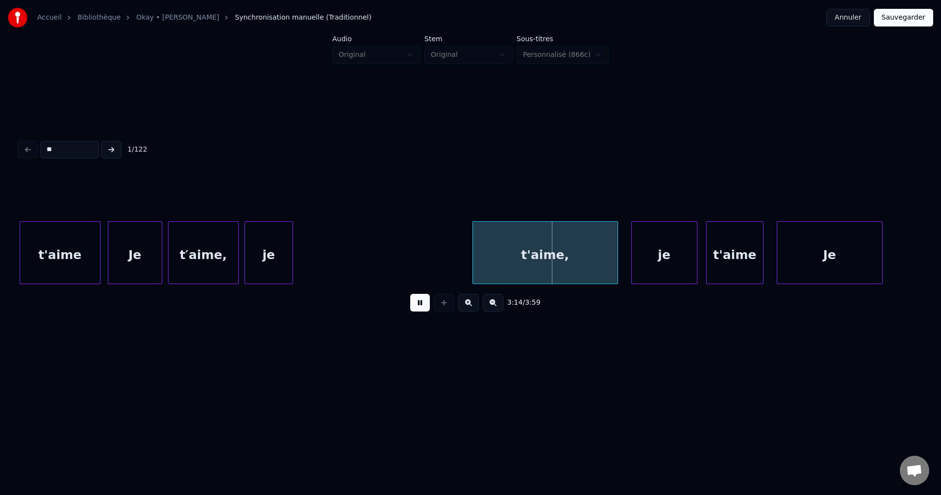
click at [261, 258] on div "je" at bounding box center [269, 255] width 48 height 67
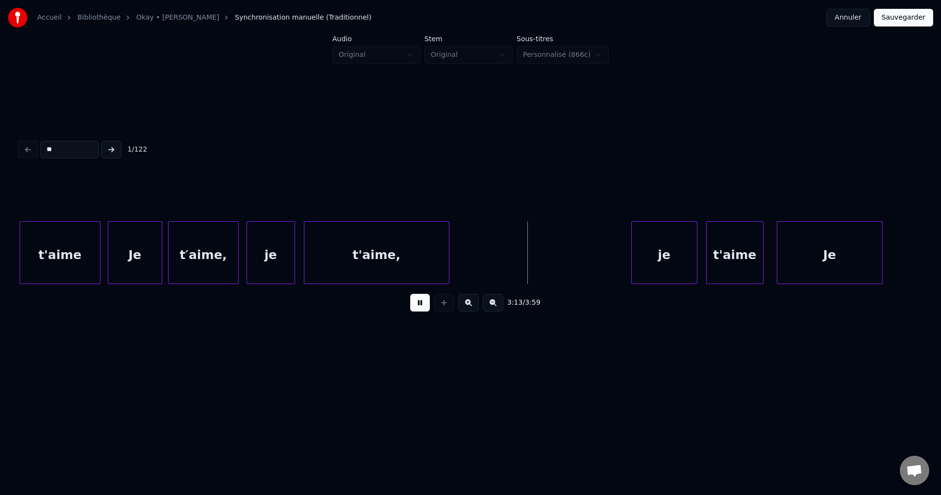
click at [359, 265] on div "t'aime," at bounding box center [376, 255] width 145 height 67
click at [426, 259] on div "t'aime," at bounding box center [376, 255] width 145 height 67
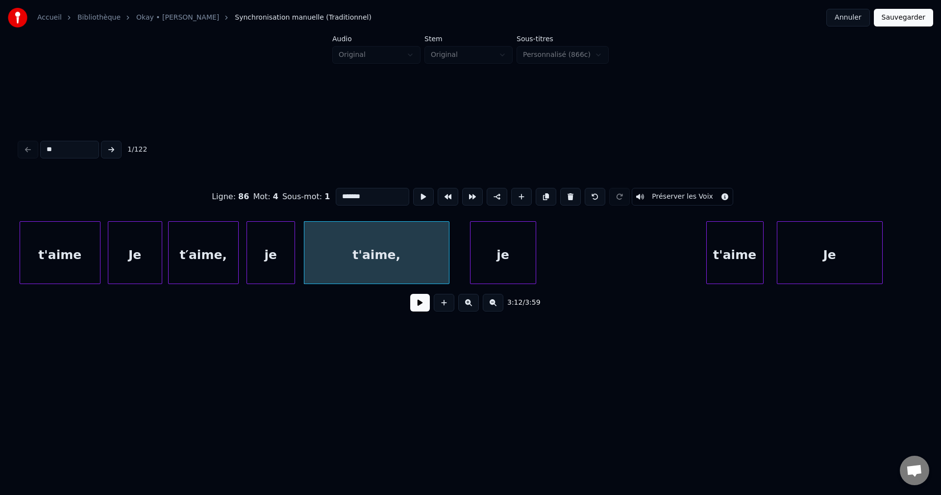
click at [489, 253] on div "je" at bounding box center [503, 255] width 65 height 67
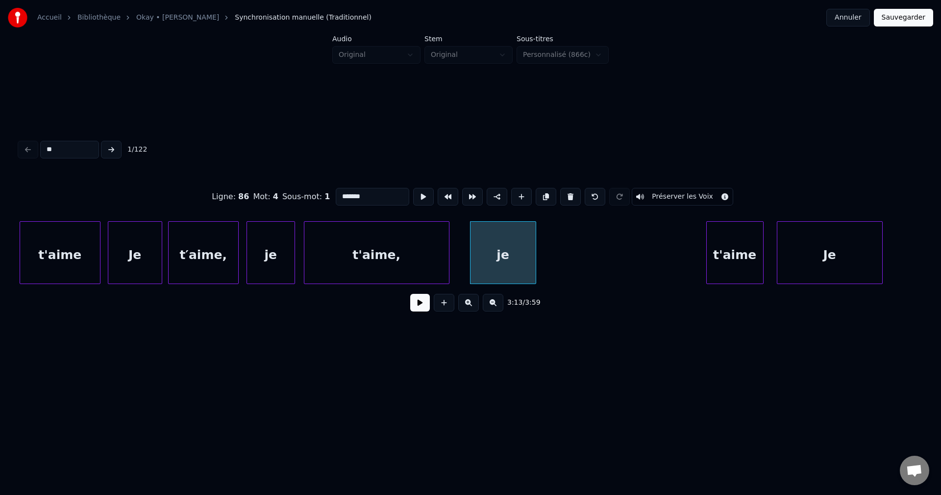
click at [408, 261] on div "t'aime," at bounding box center [376, 255] width 145 height 67
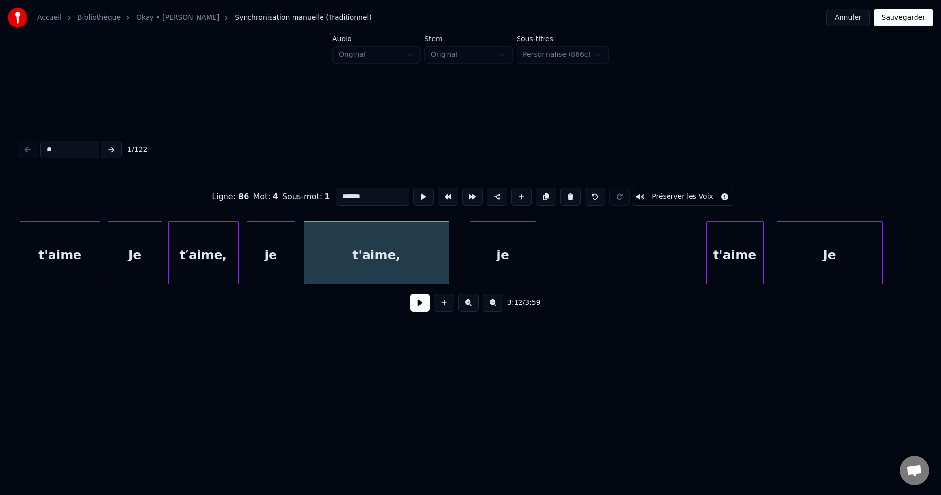
click at [420, 304] on button at bounding box center [420, 303] width 20 height 18
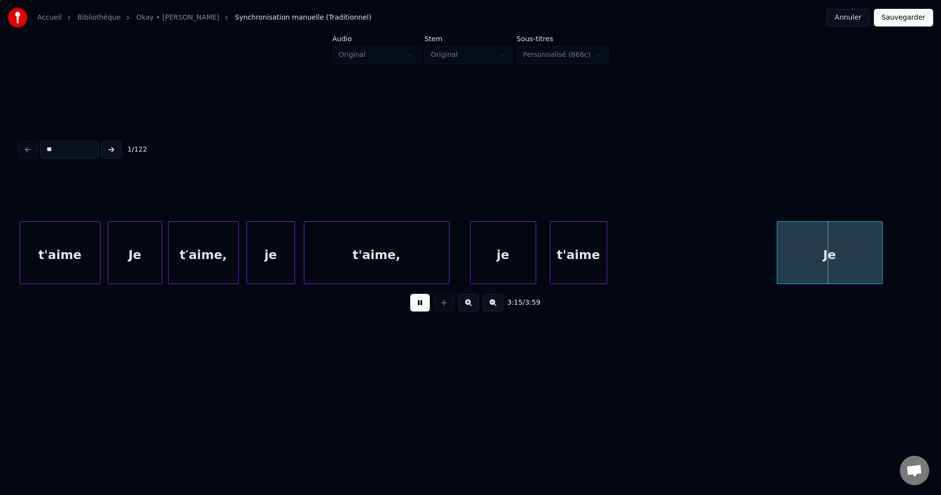
click at [573, 253] on div "t'aime" at bounding box center [579, 255] width 56 height 67
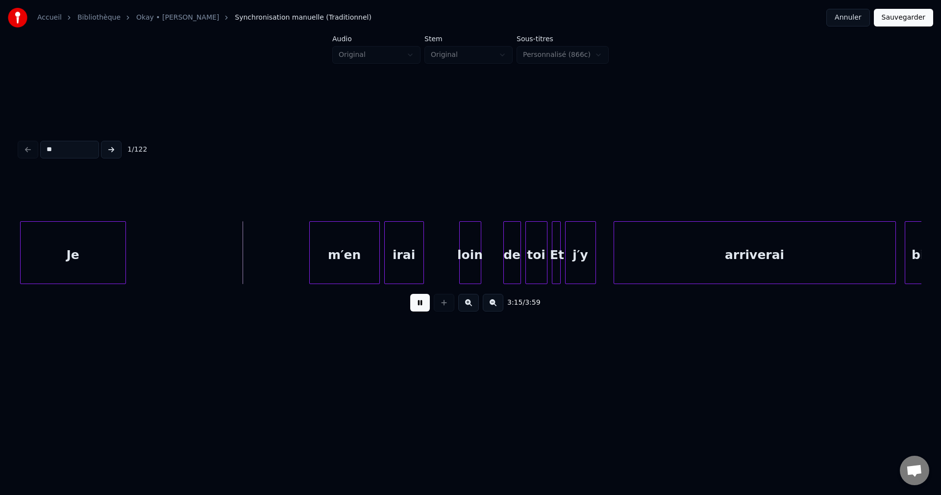
click at [91, 249] on div "Je" at bounding box center [73, 255] width 105 height 67
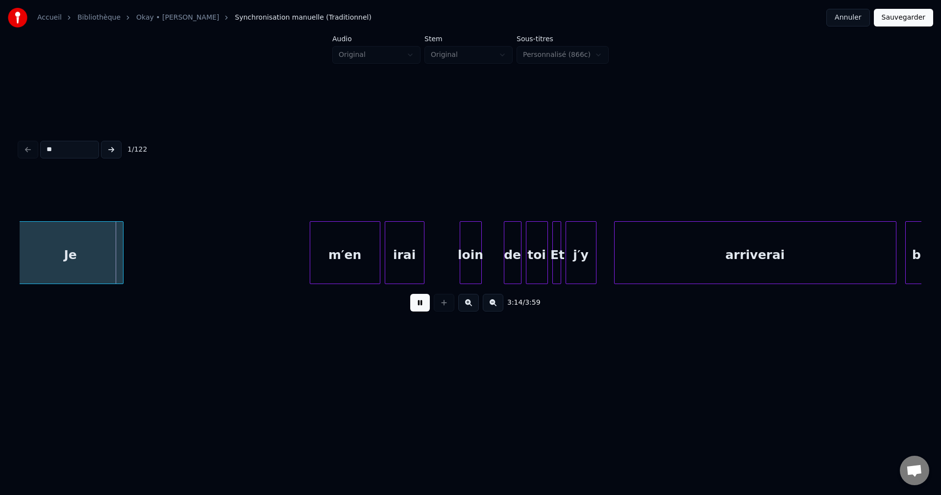
scroll to position [0, 42878]
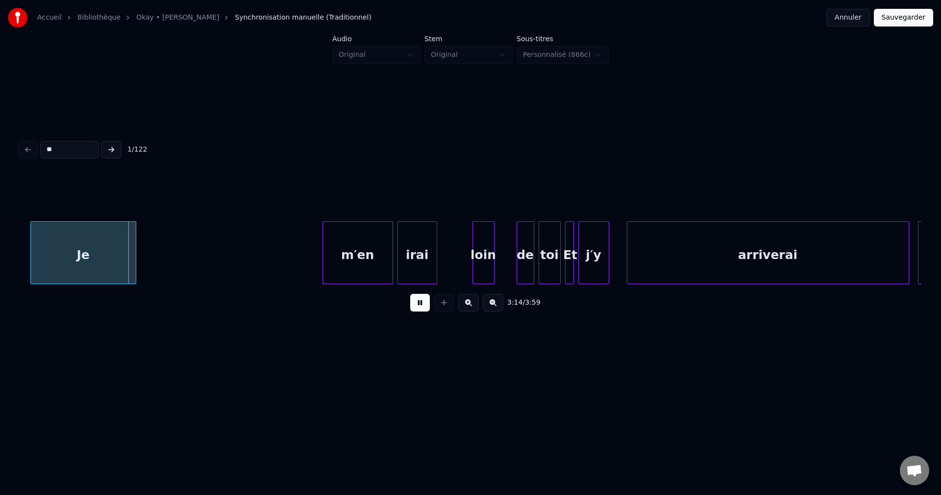
click at [72, 249] on div "Je" at bounding box center [83, 255] width 105 height 67
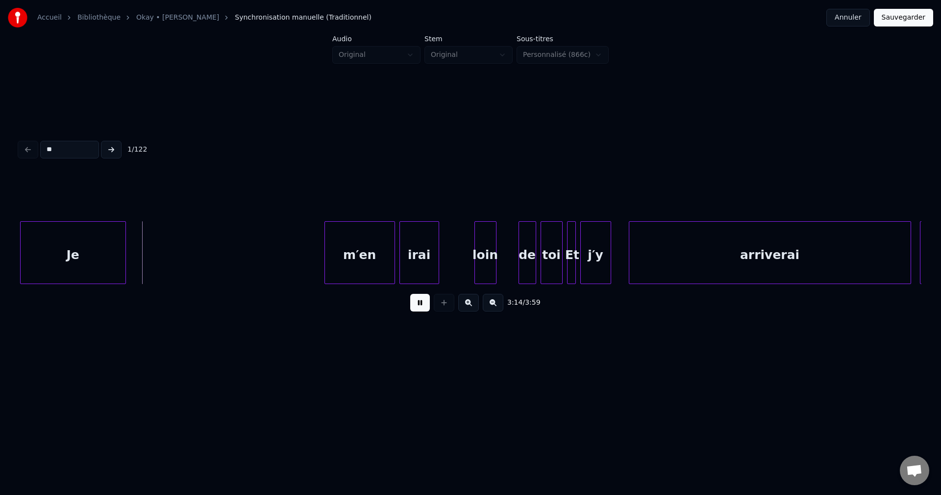
click at [93, 246] on div "Je" at bounding box center [73, 255] width 105 height 67
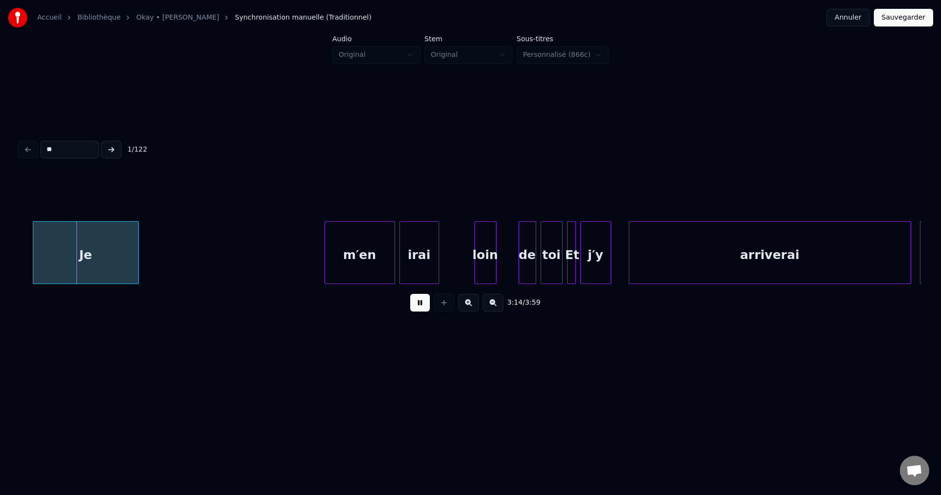
click at [61, 249] on div "Je" at bounding box center [85, 255] width 105 height 67
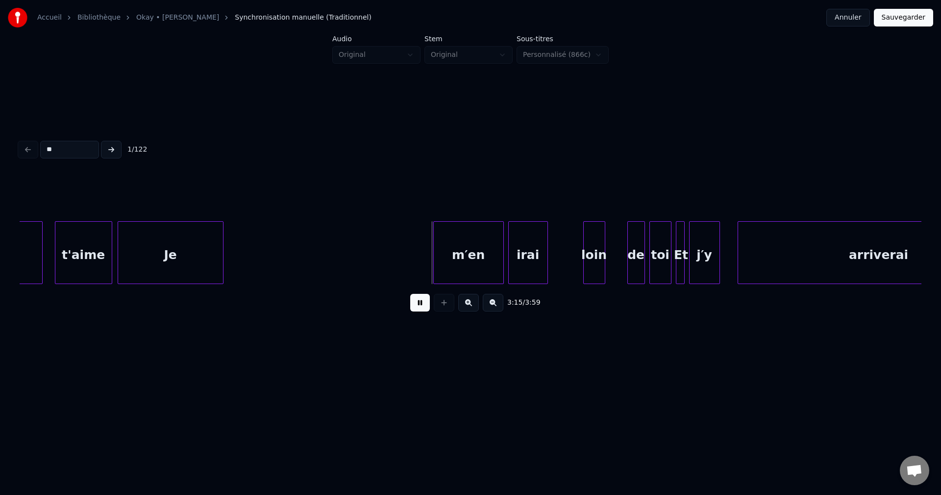
scroll to position [0, 42769]
click at [206, 267] on div "Je" at bounding box center [171, 255] width 105 height 67
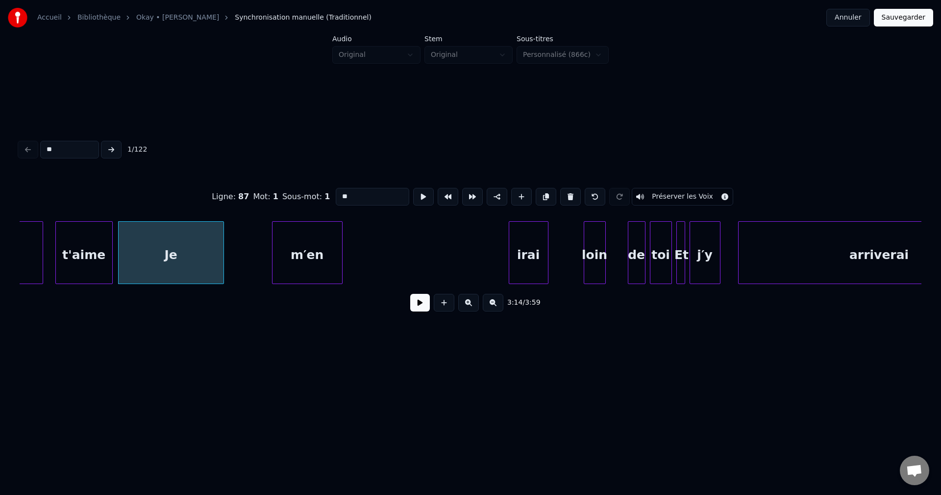
click at [287, 261] on div "m′en" at bounding box center [308, 255] width 70 height 67
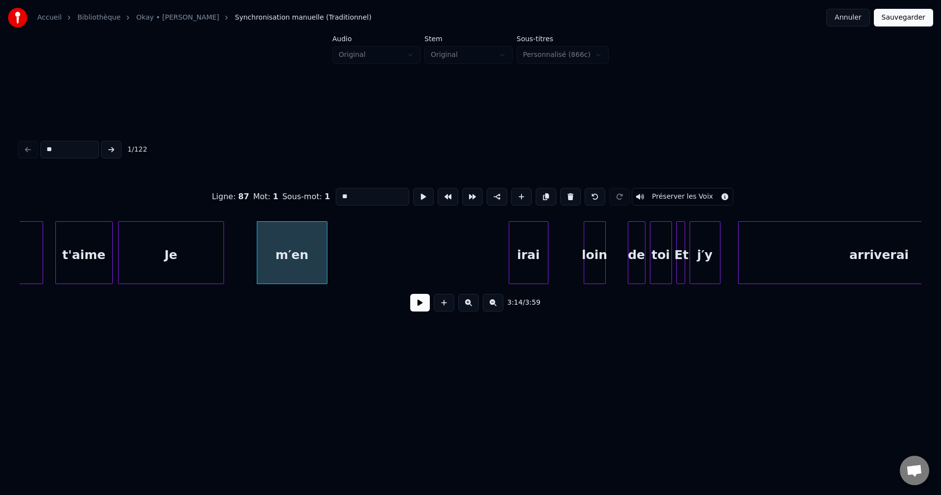
click at [221, 260] on div at bounding box center [222, 253] width 3 height 62
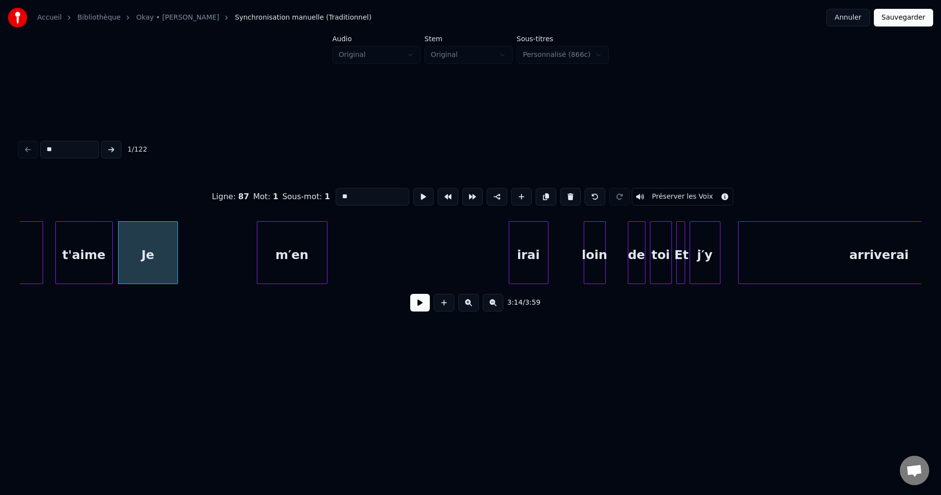
click at [175, 263] on div at bounding box center [176, 253] width 3 height 62
click at [294, 252] on div at bounding box center [292, 253] width 3 height 62
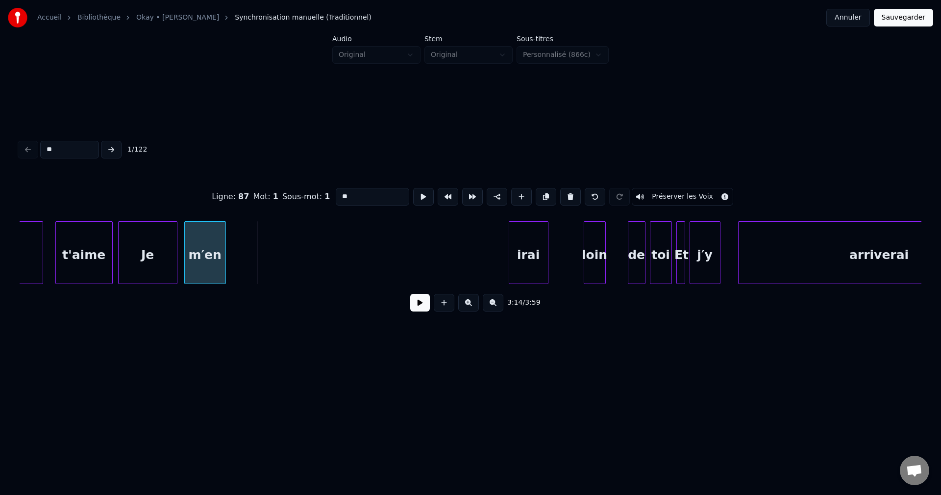
click at [205, 255] on div "m′en" at bounding box center [205, 255] width 41 height 67
click at [411, 302] on button at bounding box center [420, 303] width 20 height 18
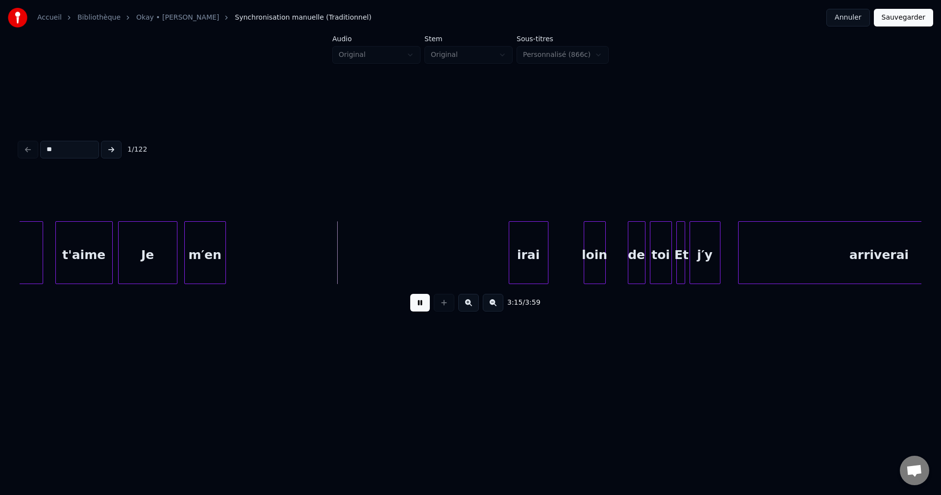
click at [416, 303] on button at bounding box center [420, 303] width 20 height 18
click at [215, 259] on div "m′en" at bounding box center [205, 255] width 41 height 67
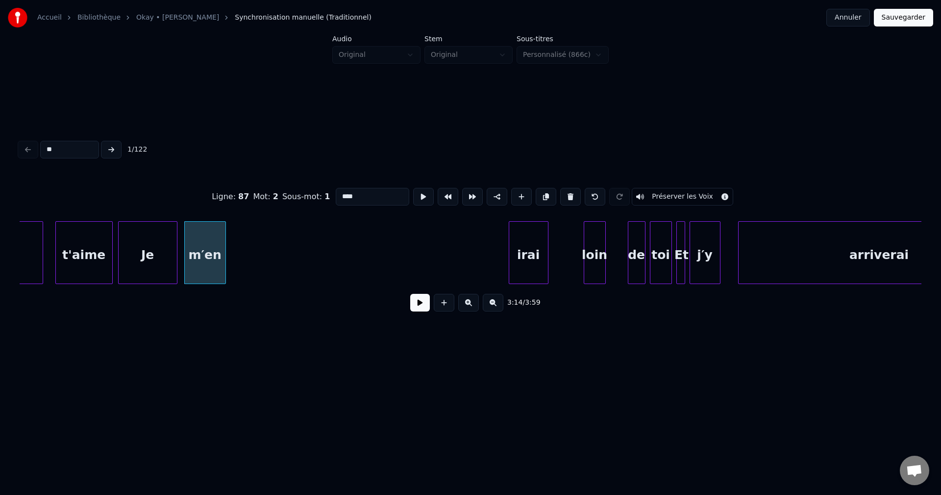
click at [413, 303] on button at bounding box center [420, 303] width 20 height 18
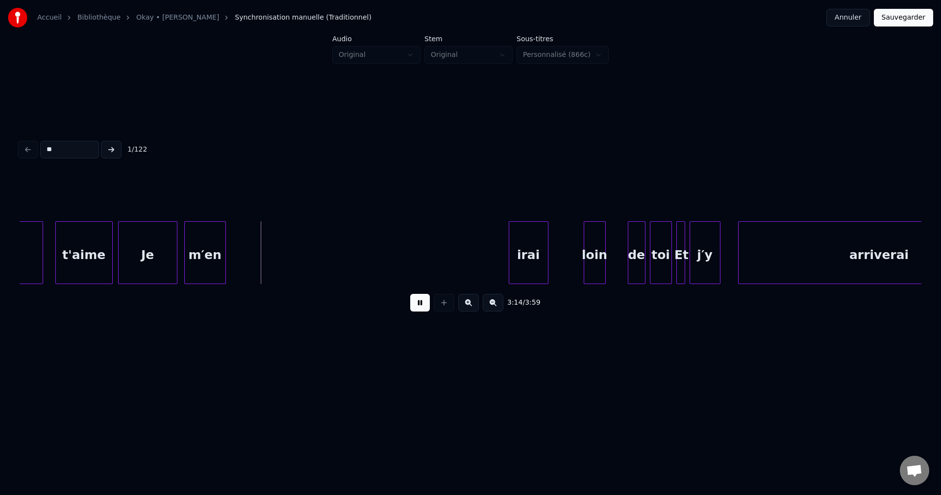
drag, startPoint x: 411, startPoint y: 303, endPoint x: 382, endPoint y: 298, distance: 29.3
click at [411, 302] on button at bounding box center [420, 303] width 20 height 18
click at [251, 250] on div at bounding box center [250, 253] width 3 height 62
click at [244, 252] on div at bounding box center [242, 253] width 3 height 62
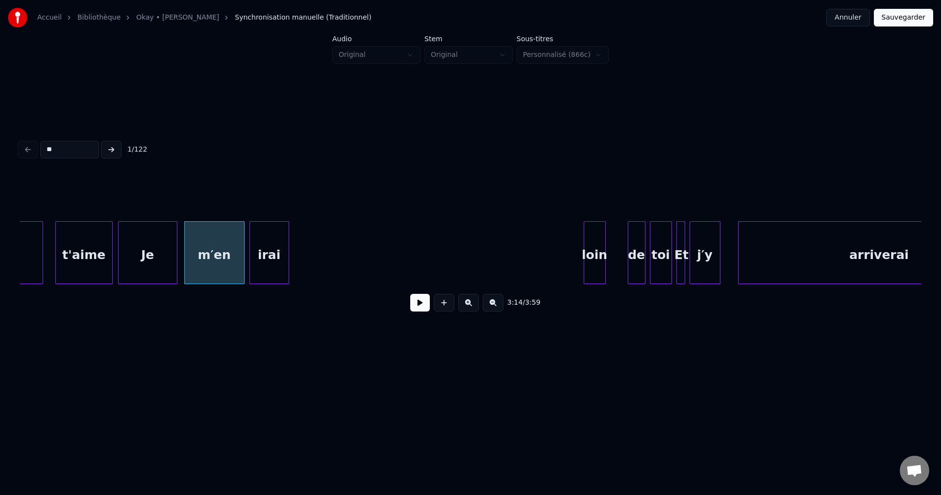
click at [271, 249] on div "irai" at bounding box center [269, 255] width 39 height 67
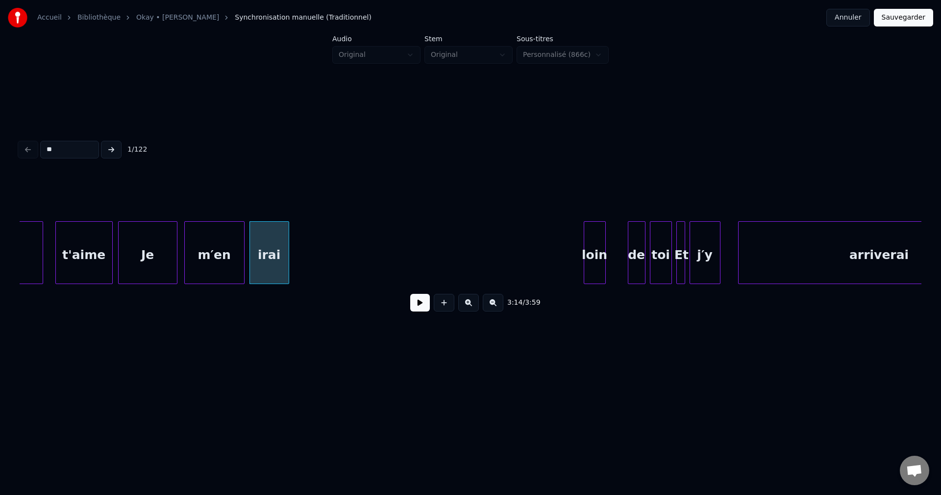
drag, startPoint x: 419, startPoint y: 308, endPoint x: 359, endPoint y: 284, distance: 64.5
click at [415, 306] on button at bounding box center [420, 303] width 20 height 18
click at [378, 252] on div at bounding box center [376, 253] width 3 height 62
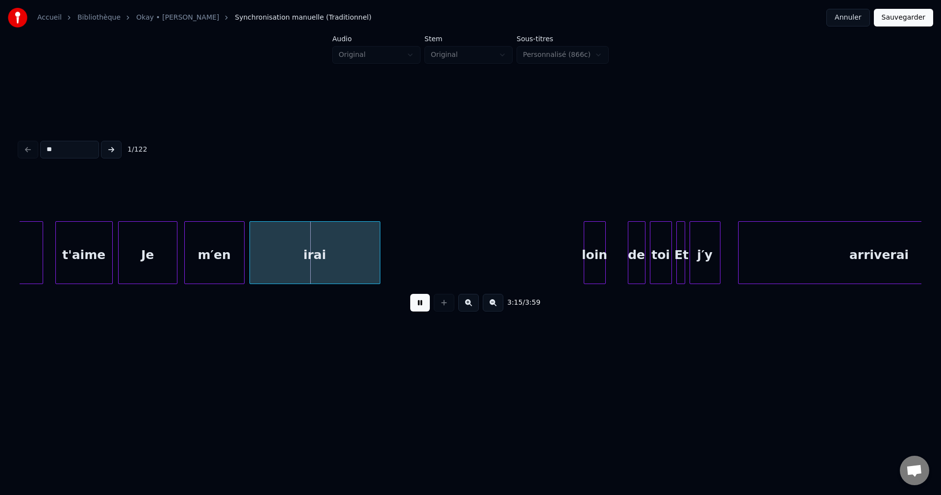
drag, startPoint x: 415, startPoint y: 306, endPoint x: 393, endPoint y: 300, distance: 23.1
click at [414, 305] on button at bounding box center [420, 303] width 20 height 18
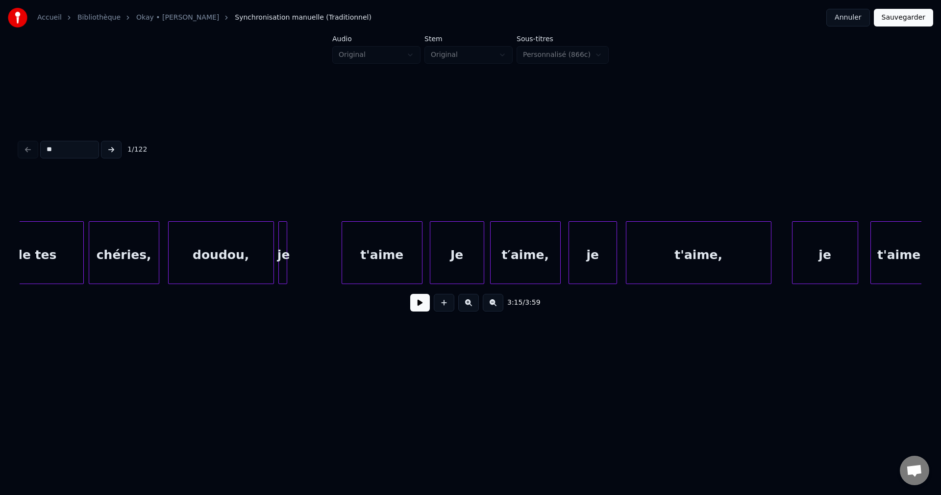
scroll to position [0, 41945]
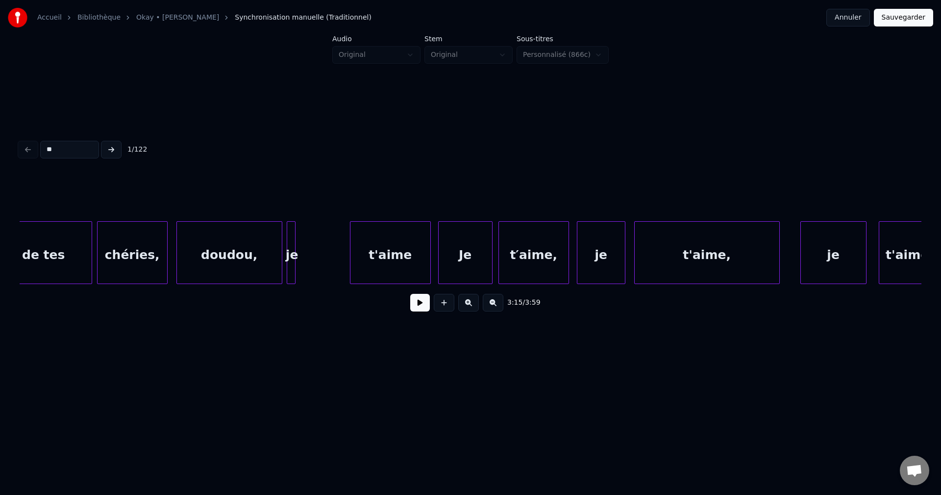
click at [245, 260] on div "doudou," at bounding box center [229, 255] width 105 height 67
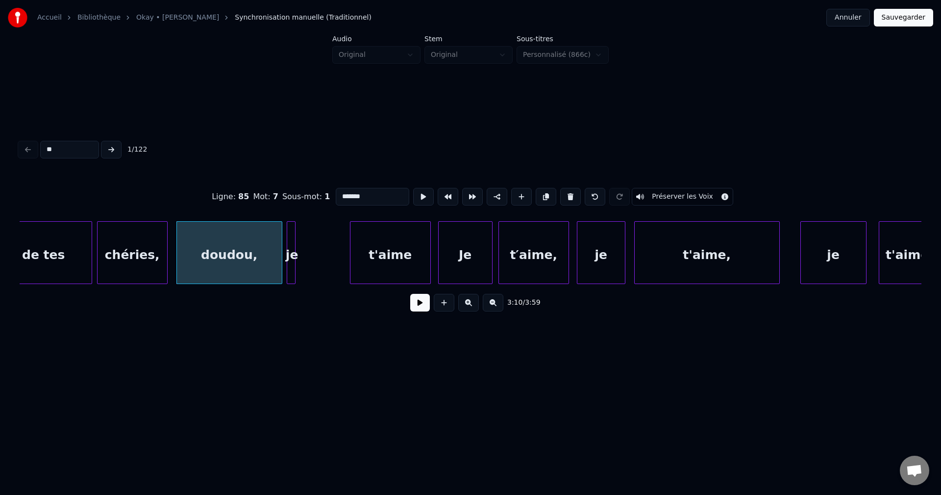
click at [423, 310] on button at bounding box center [420, 303] width 20 height 18
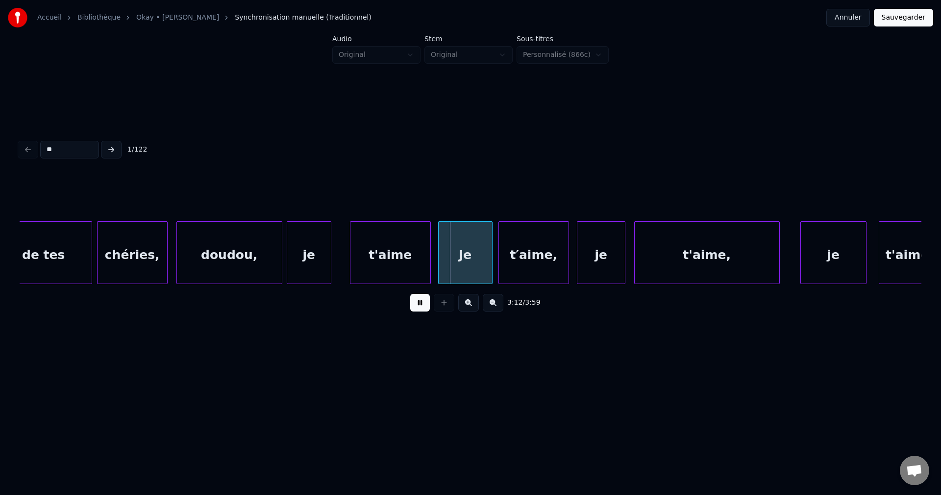
click at [331, 260] on div at bounding box center [329, 253] width 3 height 62
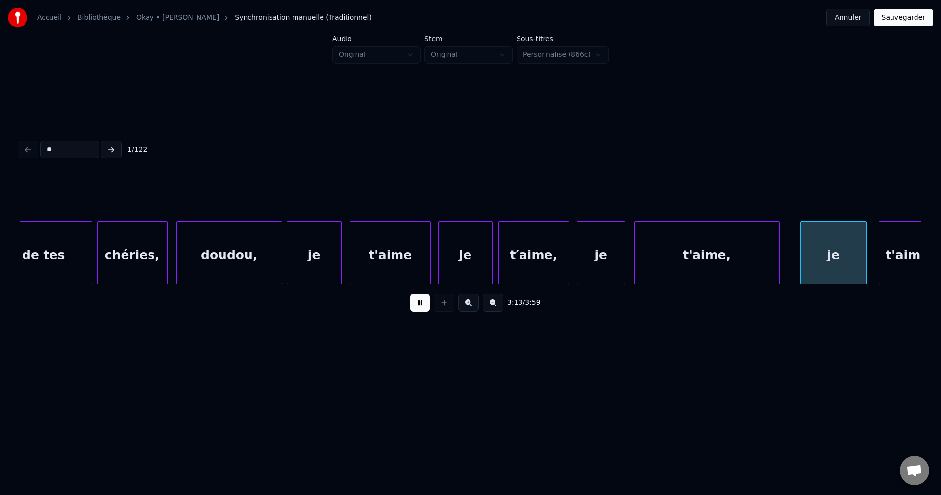
click at [647, 252] on div "t'aime," at bounding box center [707, 255] width 145 height 67
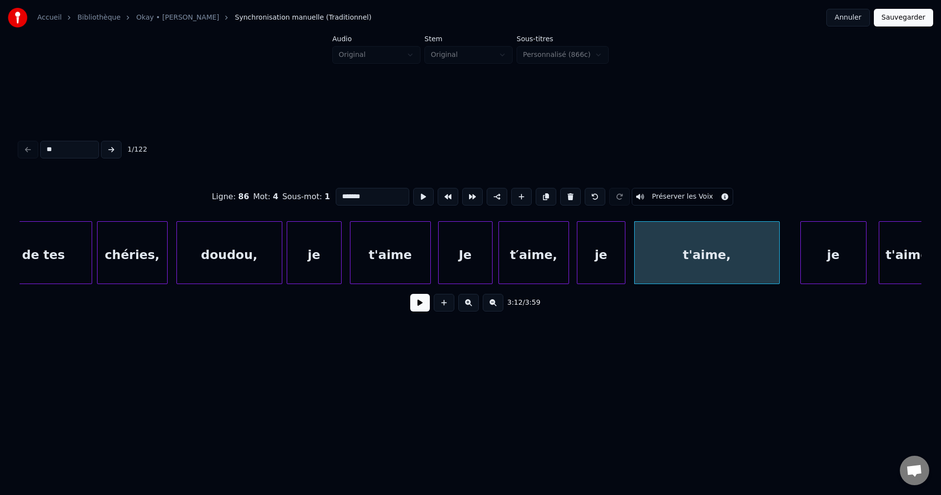
click at [651, 253] on div "t'aime," at bounding box center [707, 255] width 145 height 67
click at [719, 260] on div at bounding box center [718, 253] width 3 height 62
click at [593, 260] on div "je" at bounding box center [602, 255] width 48 height 67
type input "**"
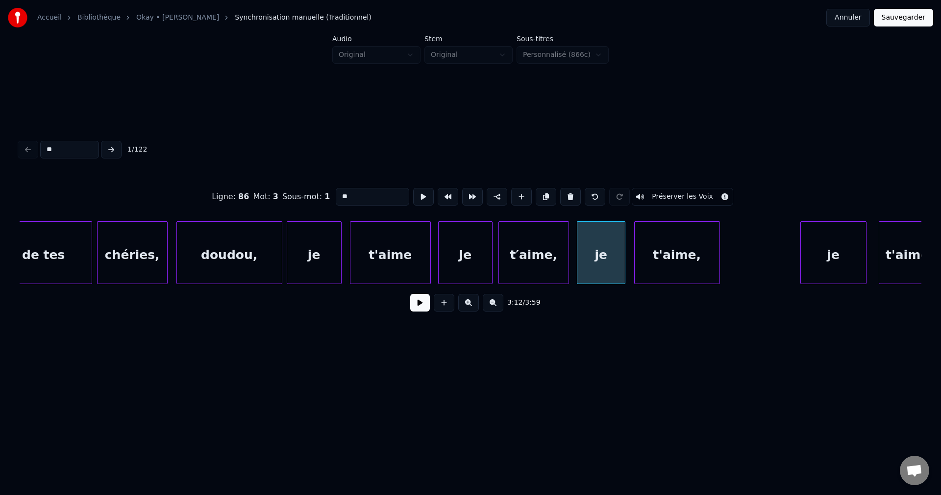
click at [424, 303] on button at bounding box center [420, 303] width 20 height 18
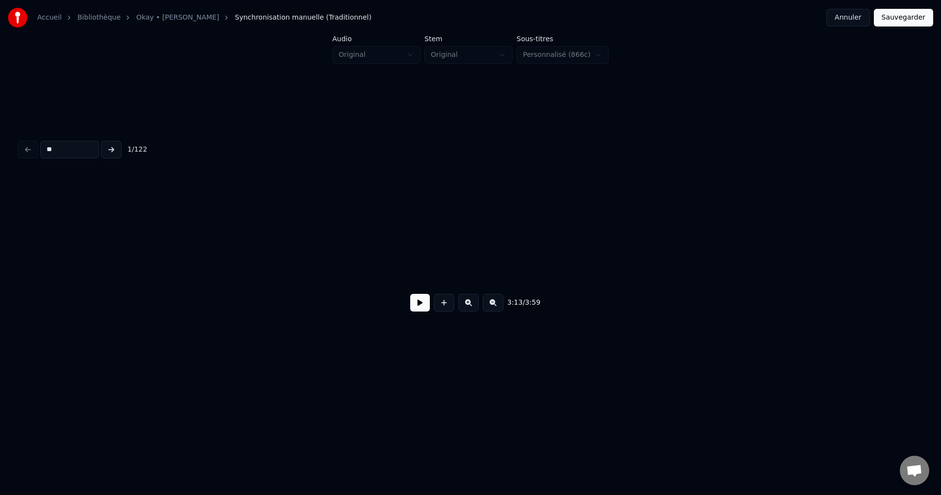
scroll to position [0, 41945]
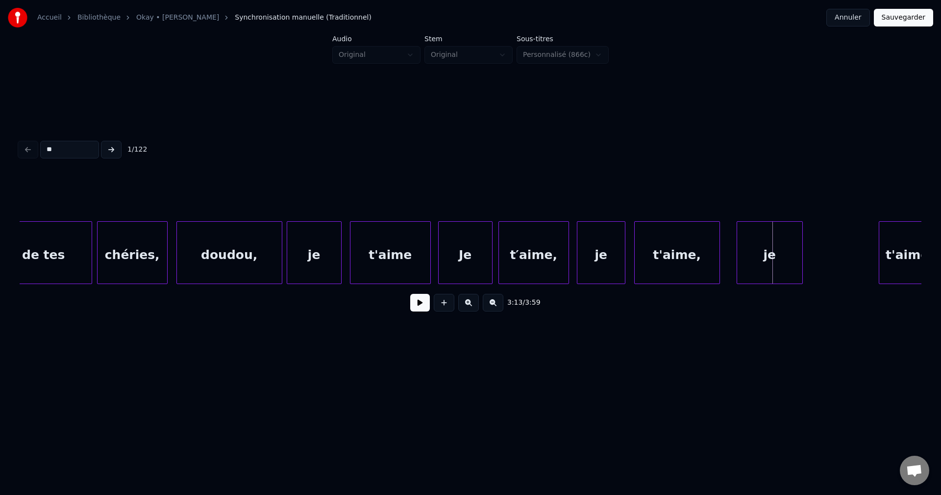
click at [773, 256] on div "je" at bounding box center [769, 255] width 65 height 67
click at [422, 307] on button at bounding box center [420, 303] width 20 height 18
click at [422, 306] on button at bounding box center [420, 303] width 20 height 18
click at [823, 267] on div at bounding box center [824, 253] width 3 height 62
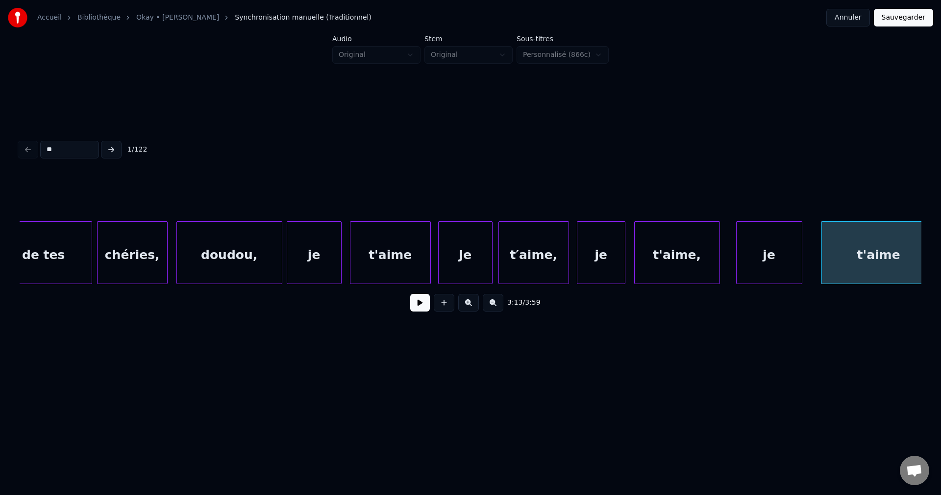
click at [419, 311] on button at bounding box center [420, 303] width 20 height 18
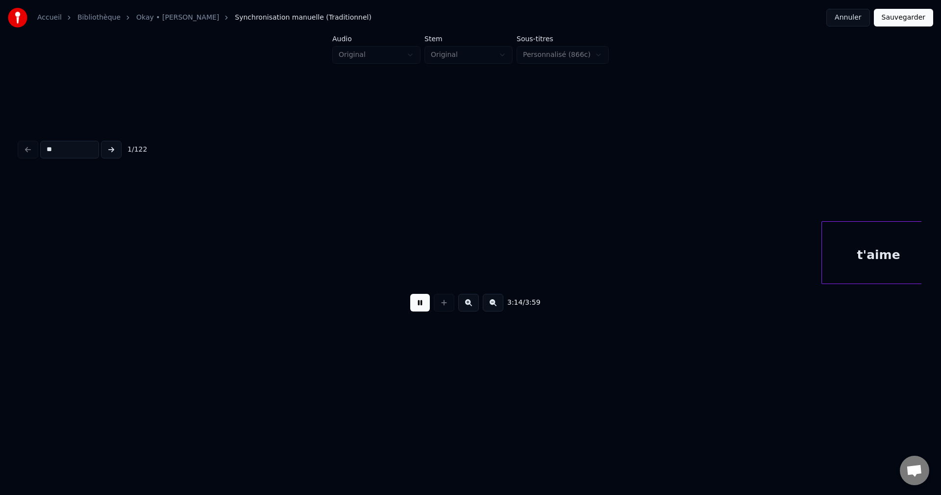
scroll to position [0, 42849]
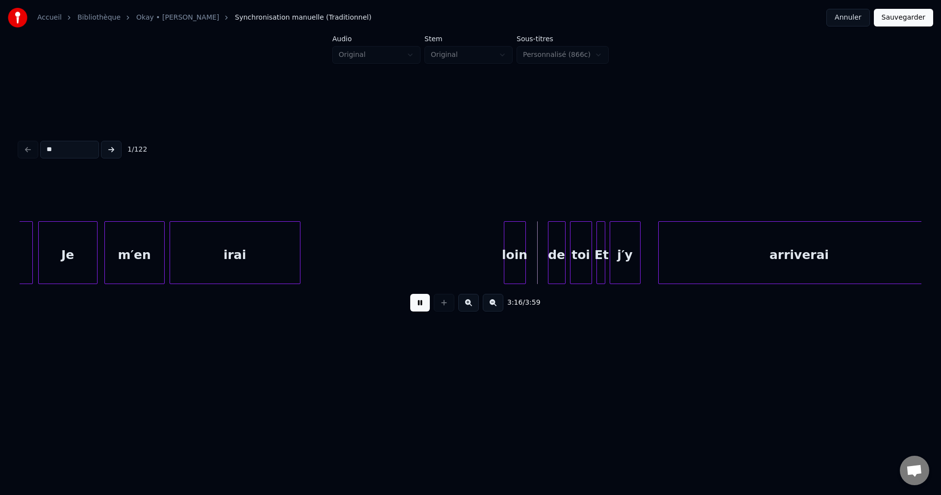
click at [421, 306] on button at bounding box center [420, 303] width 20 height 18
click at [324, 254] on div "loin" at bounding box center [321, 255] width 21 height 67
click at [422, 306] on button at bounding box center [420, 303] width 20 height 18
click at [361, 252] on div "loin" at bounding box center [357, 255] width 21 height 67
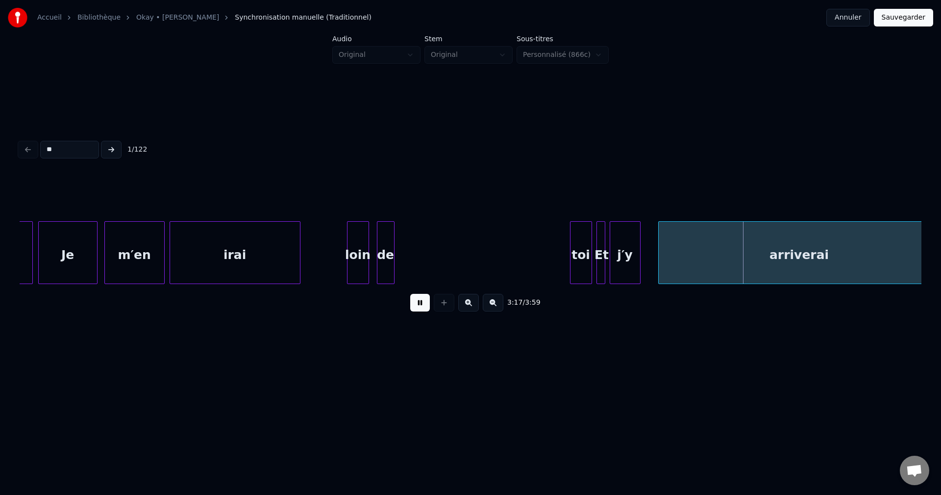
click at [387, 253] on div "de" at bounding box center [386, 255] width 17 height 67
click at [573, 258] on div at bounding box center [572, 253] width 3 height 62
click at [409, 263] on div at bounding box center [407, 253] width 3 height 62
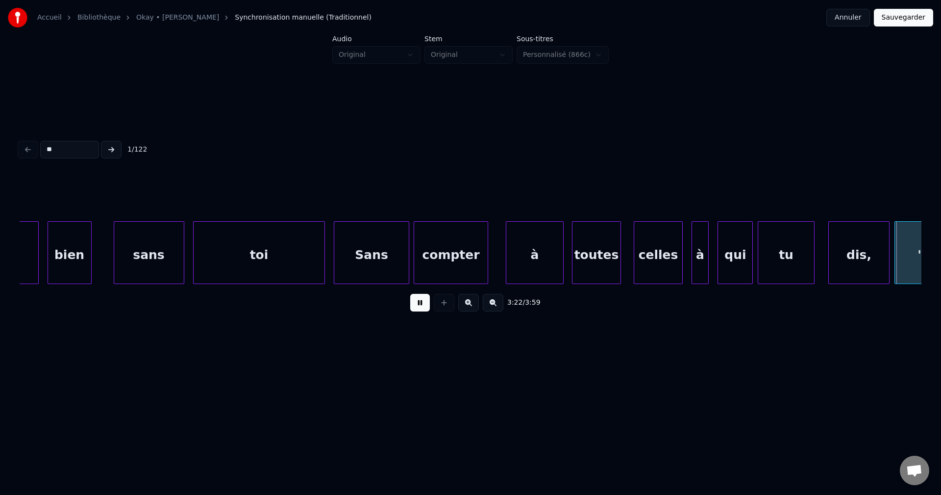
scroll to position [0, 44655]
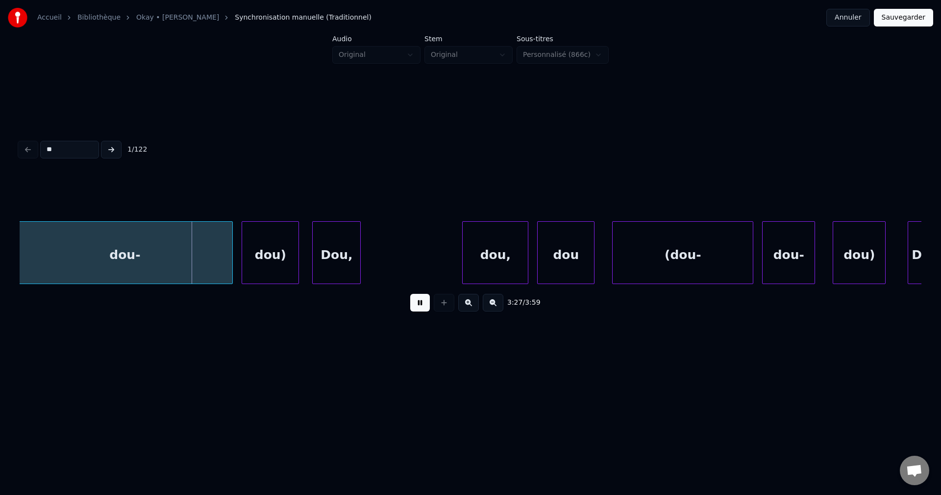
click at [159, 268] on div "dou-" at bounding box center [124, 255] width 215 height 67
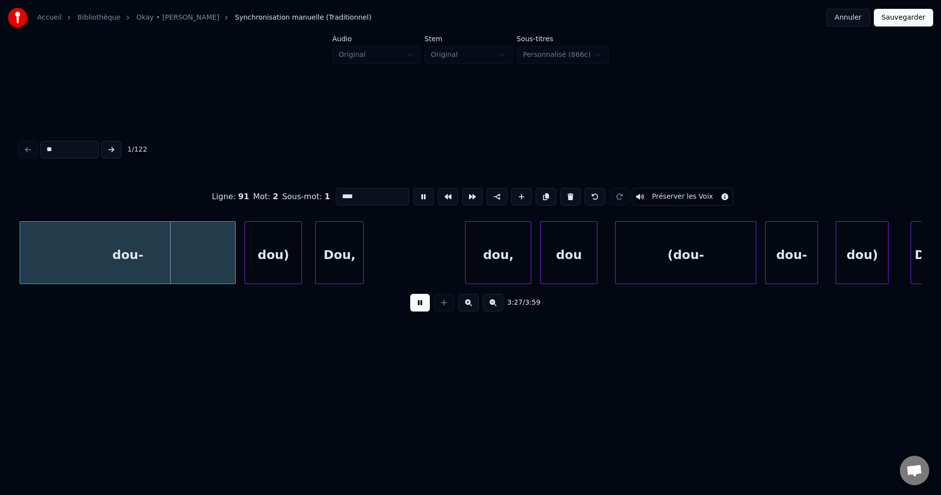
click at [384, 197] on input "****" at bounding box center [373, 197] width 74 height 18
type input "**********"
click at [409, 313] on div "3:26 / 3:59" at bounding box center [470, 303] width 886 height 22
click at [418, 307] on button at bounding box center [420, 303] width 20 height 18
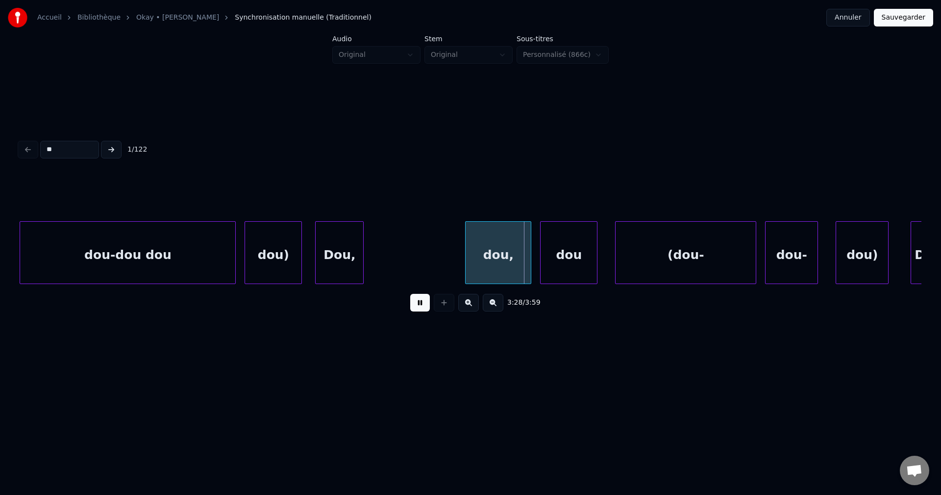
click at [331, 242] on div "Dou," at bounding box center [340, 255] width 48 height 67
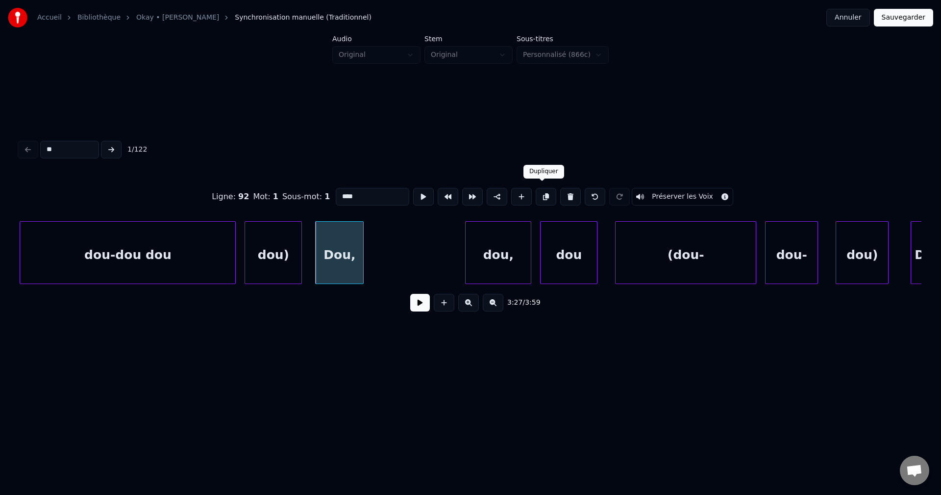
click at [545, 193] on button at bounding box center [546, 197] width 21 height 18
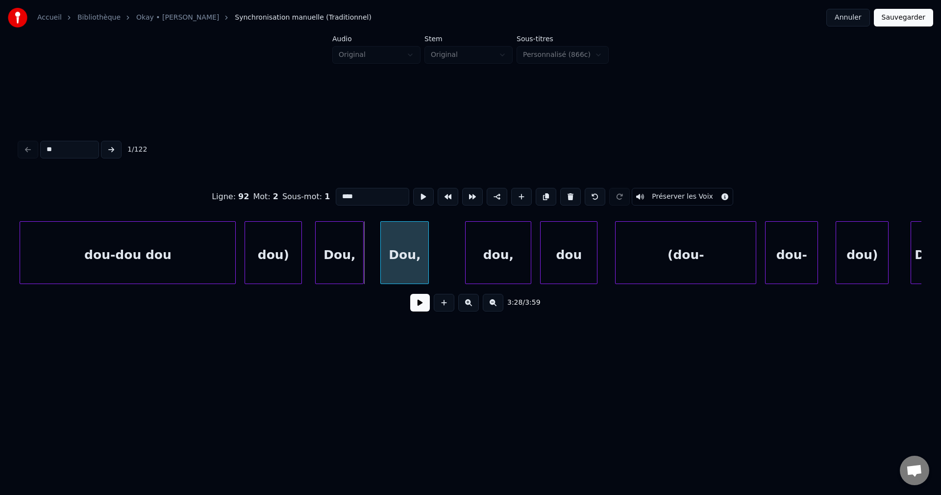
click at [415, 257] on div "Dou," at bounding box center [405, 255] width 48 height 67
click at [426, 311] on button at bounding box center [420, 303] width 20 height 18
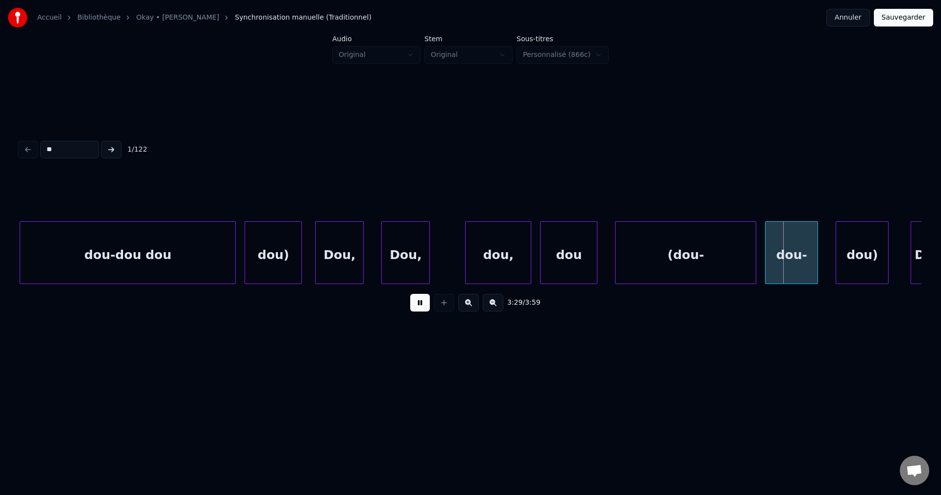
click at [631, 249] on div "(dou-" at bounding box center [686, 255] width 140 height 67
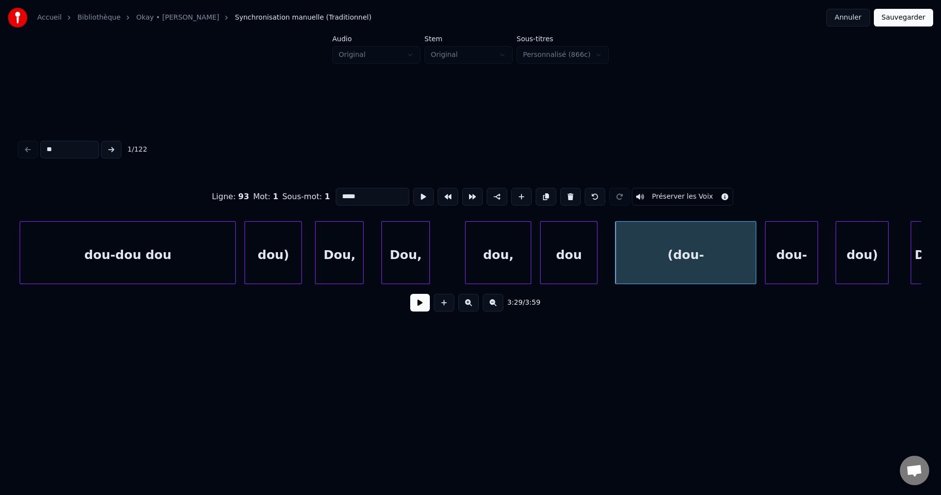
click at [381, 189] on input "*****" at bounding box center [373, 197] width 74 height 18
type input "********"
click at [419, 308] on button at bounding box center [420, 303] width 20 height 18
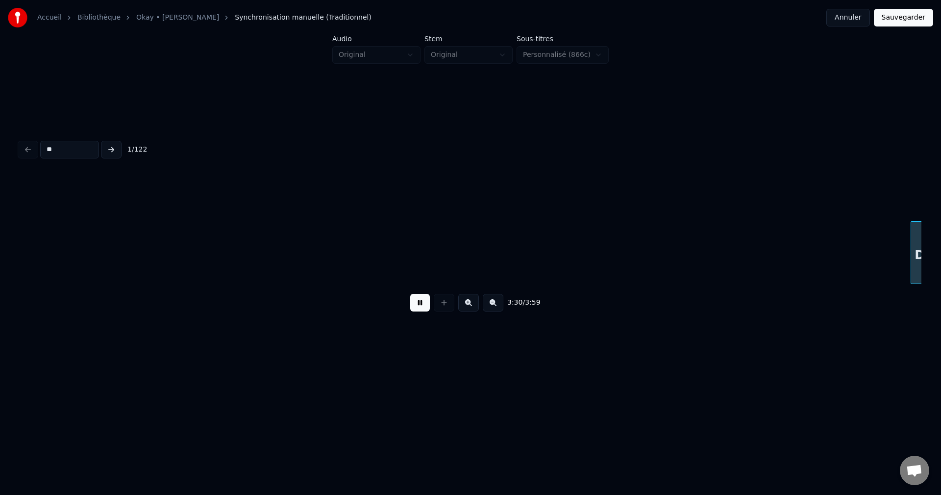
scroll to position [0, 46459]
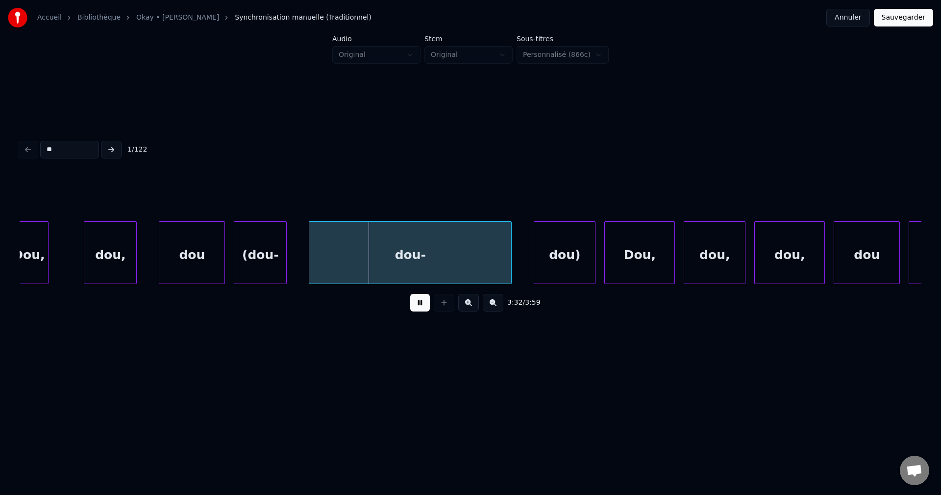
click at [377, 264] on div "dou-" at bounding box center [410, 255] width 202 height 67
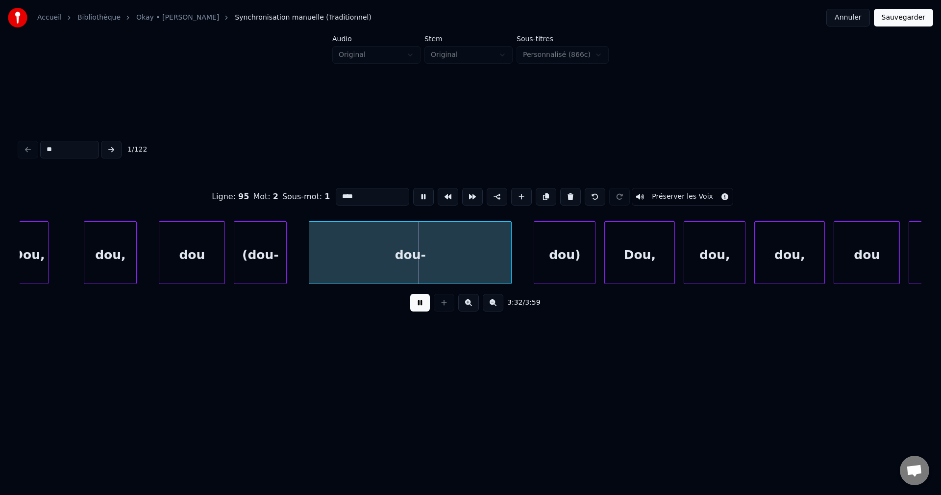
click at [366, 196] on input "****" at bounding box center [373, 197] width 74 height 18
type input "**********"
click at [418, 306] on button at bounding box center [420, 303] width 20 height 18
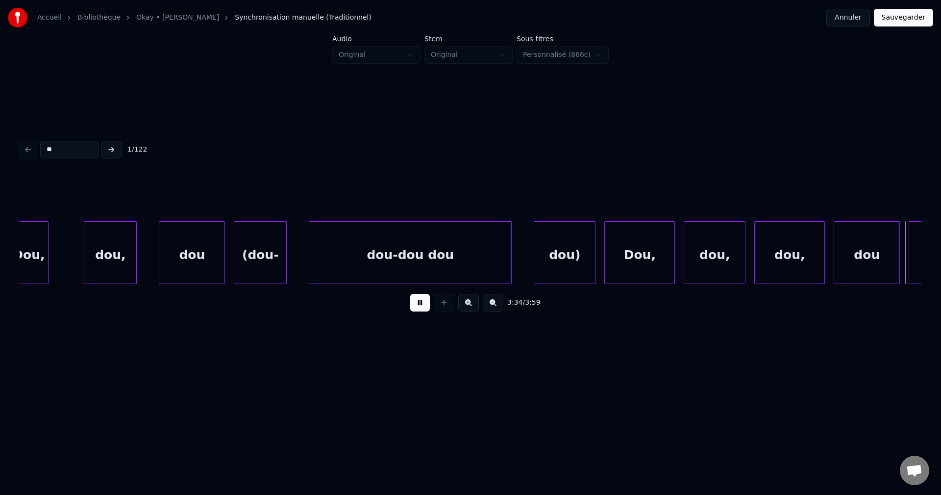
scroll to position [0, 47363]
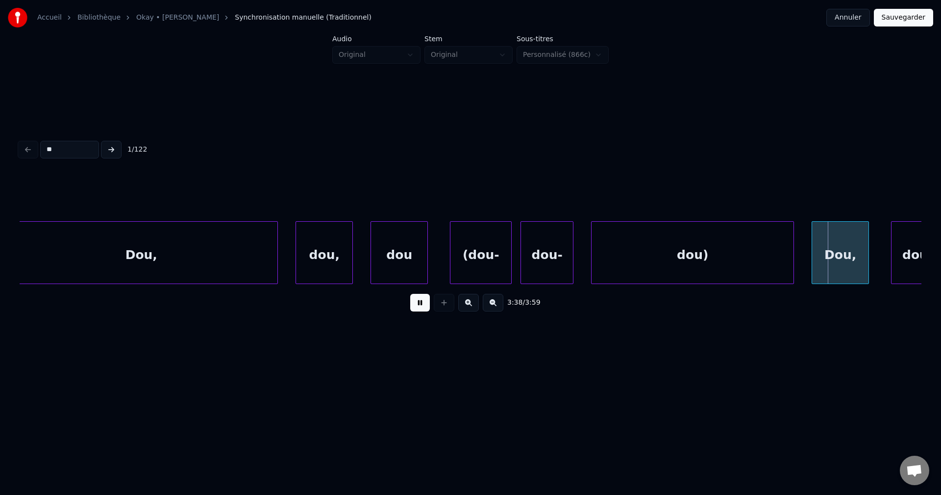
click at [731, 262] on div "dou)" at bounding box center [693, 255] width 202 height 67
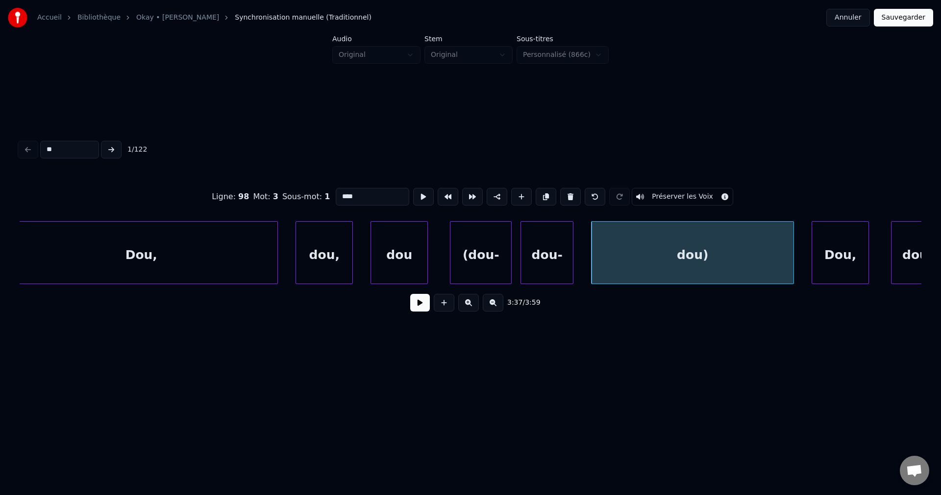
click at [421, 311] on button at bounding box center [420, 303] width 20 height 18
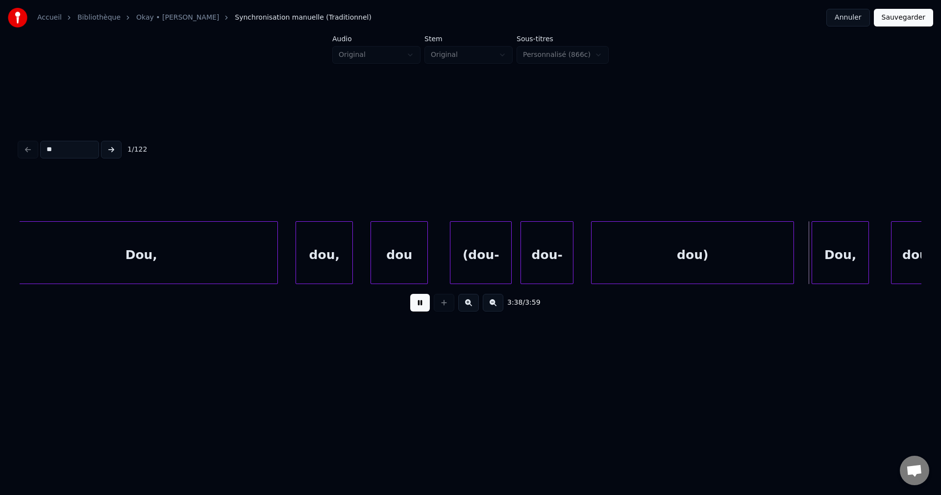
click at [421, 311] on button at bounding box center [420, 303] width 20 height 18
click at [690, 260] on div "dou)" at bounding box center [693, 255] width 202 height 67
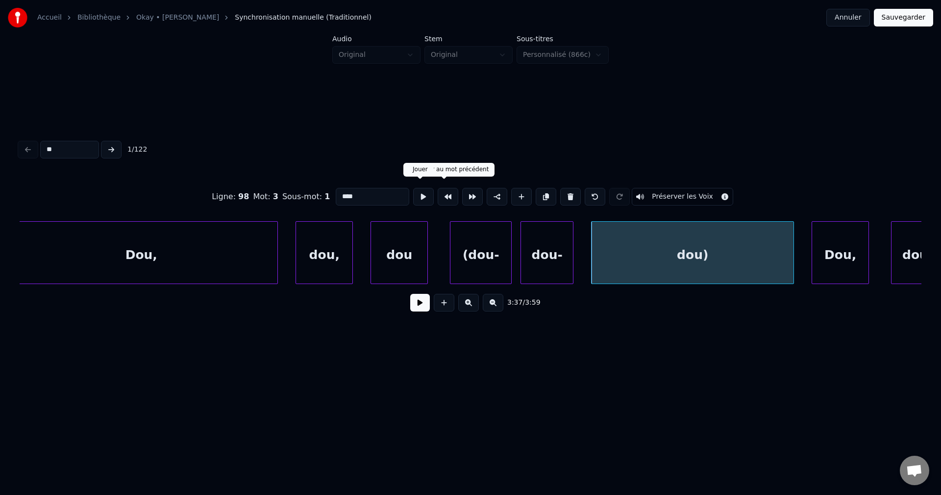
click at [422, 192] on button at bounding box center [423, 197] width 21 height 18
click at [337, 198] on input "****" at bounding box center [373, 197] width 74 height 18
type input "**********"
click at [418, 306] on button at bounding box center [420, 303] width 20 height 18
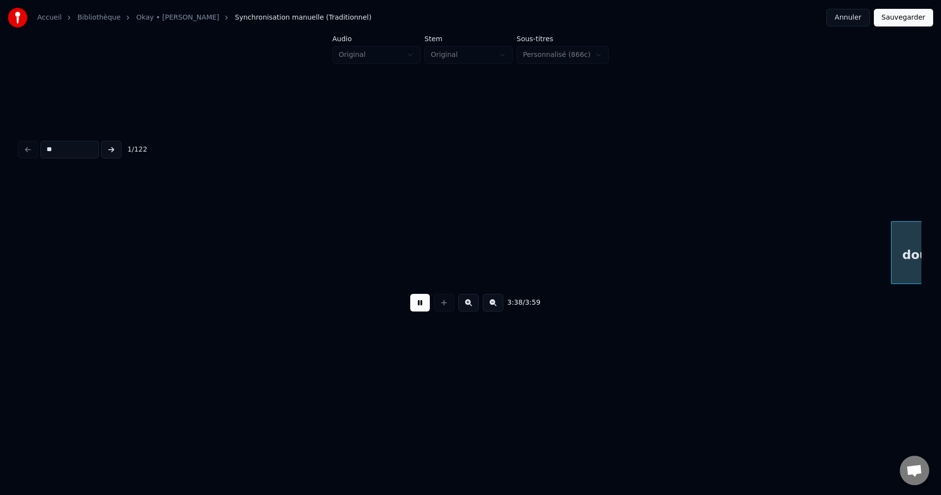
scroll to position [0, 48267]
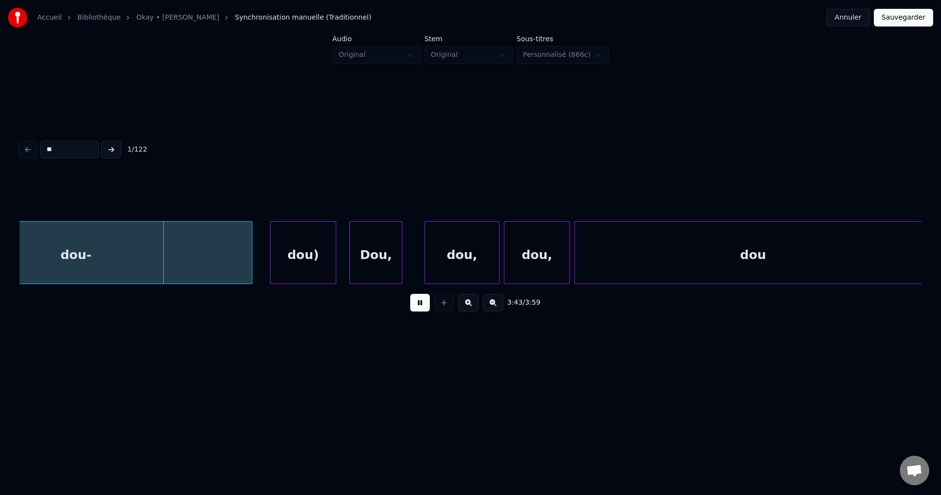
click at [170, 251] on div "dou-" at bounding box center [76, 255] width 352 height 67
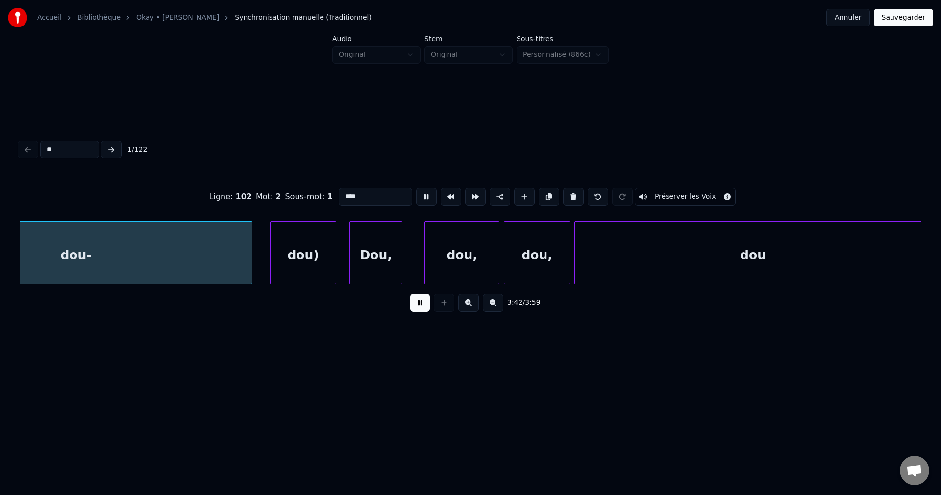
scroll to position [0, 49051]
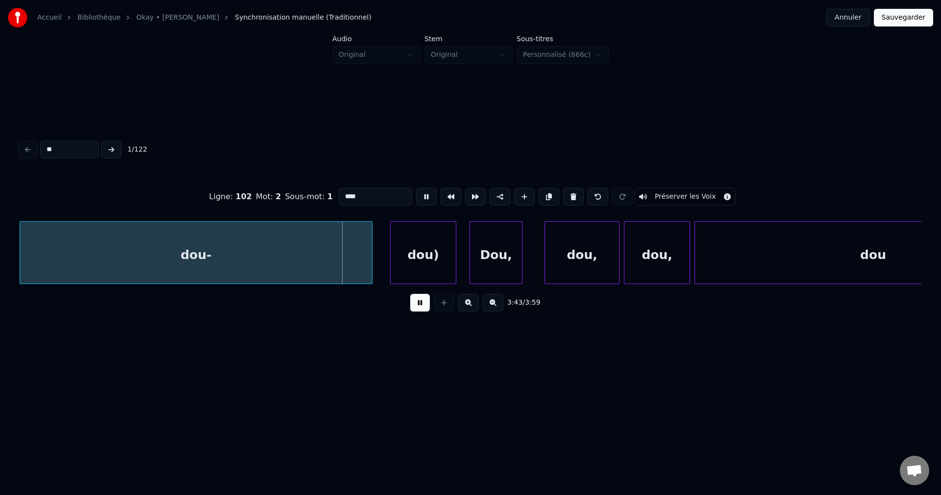
click at [386, 195] on input "****" at bounding box center [376, 197] width 74 height 18
type input "**********"
click at [417, 311] on button at bounding box center [420, 303] width 20 height 18
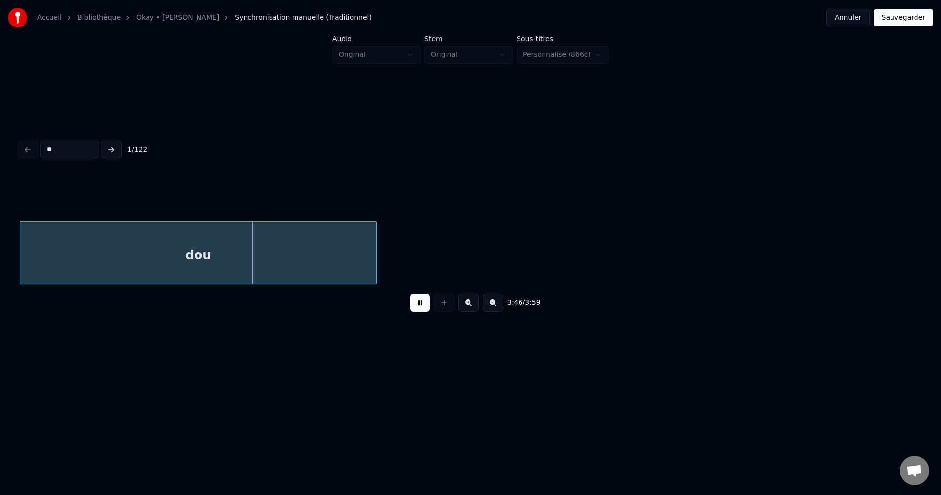
click at [191, 252] on div "dou" at bounding box center [198, 255] width 356 height 67
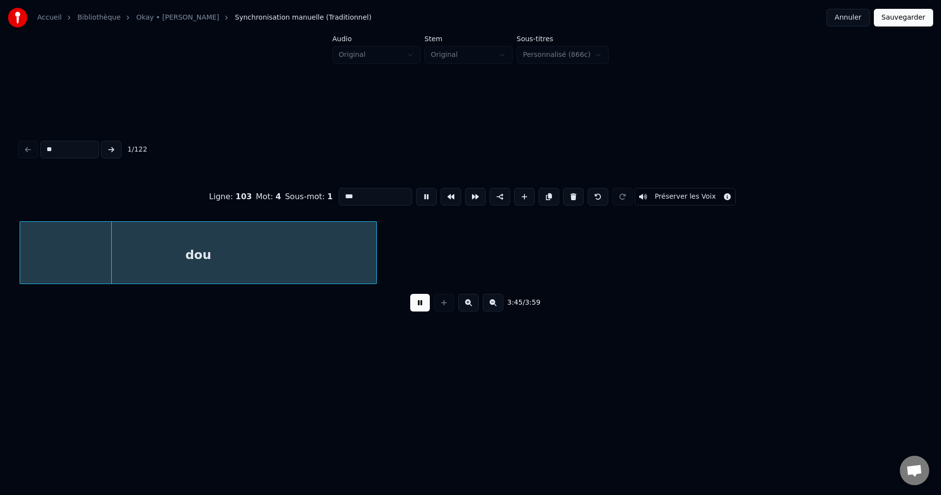
click at [364, 196] on input "***" at bounding box center [376, 197] width 74 height 18
type input "******"
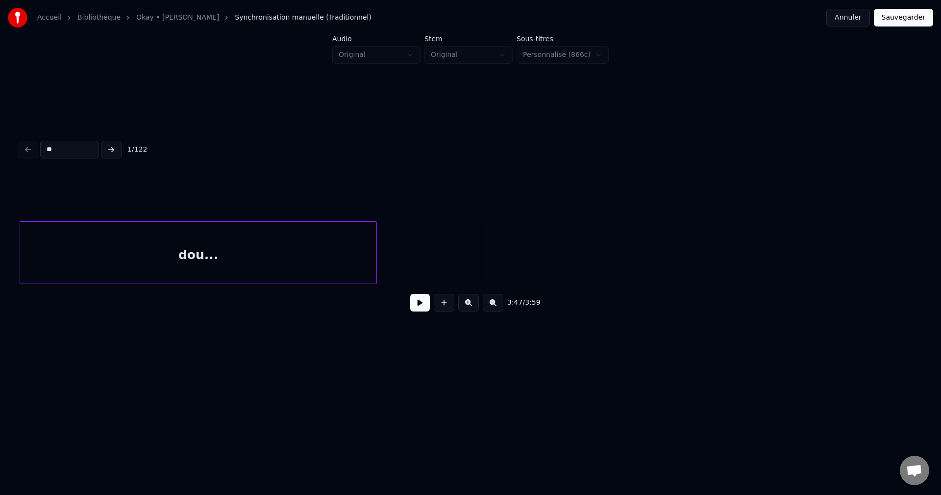
click at [422, 310] on button at bounding box center [420, 303] width 20 height 18
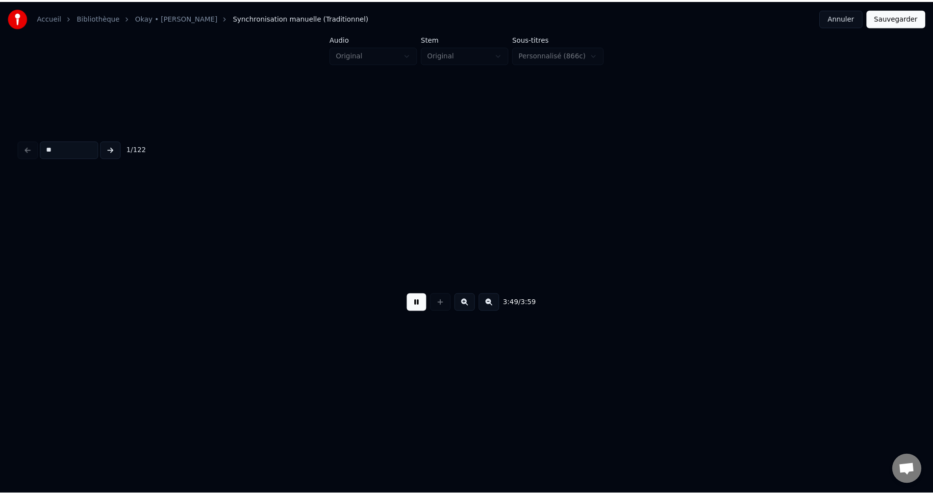
scroll to position [0, 50631]
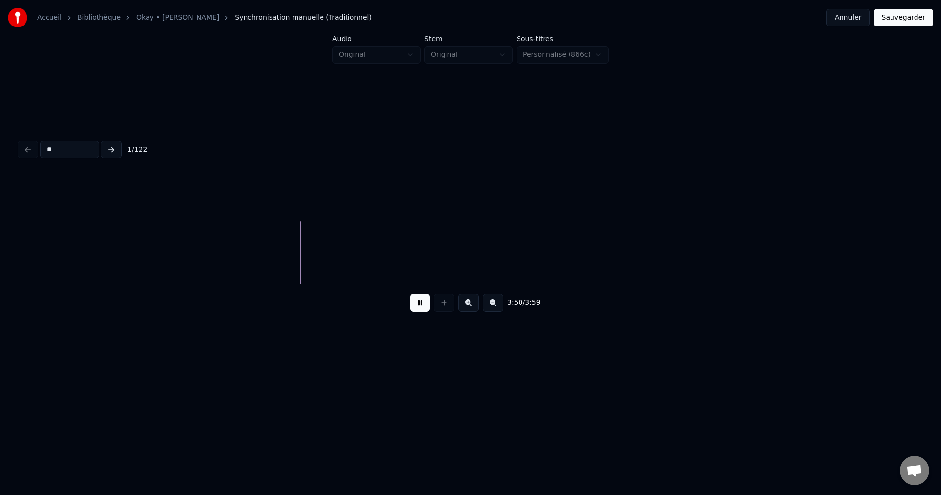
click at [898, 21] on button "Sauvegarder" at bounding box center [903, 18] width 59 height 18
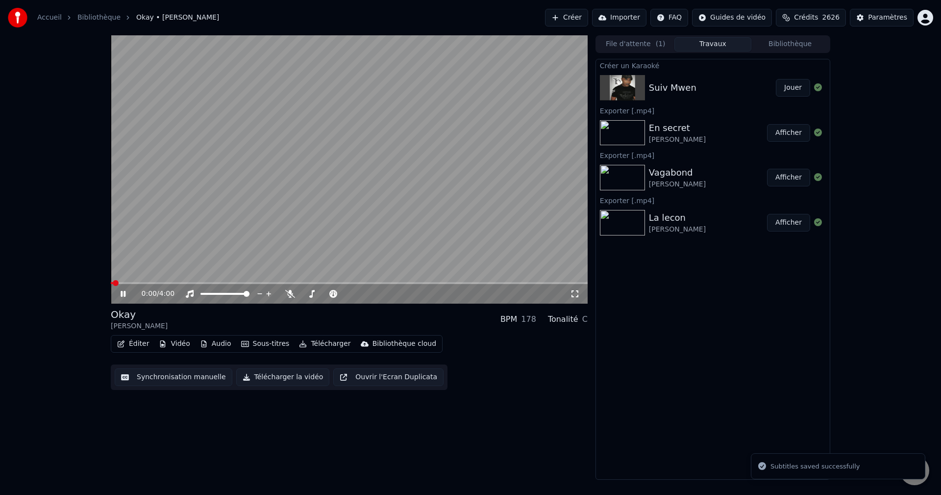
click at [136, 345] on button "Éditer" at bounding box center [133, 344] width 40 height 14
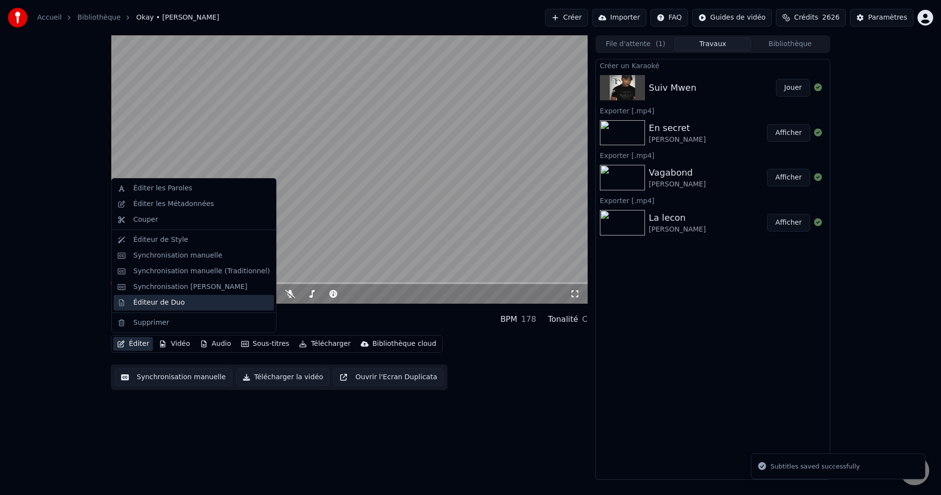
click at [152, 307] on div "Éditeur de Duo" at bounding box center [194, 303] width 160 height 16
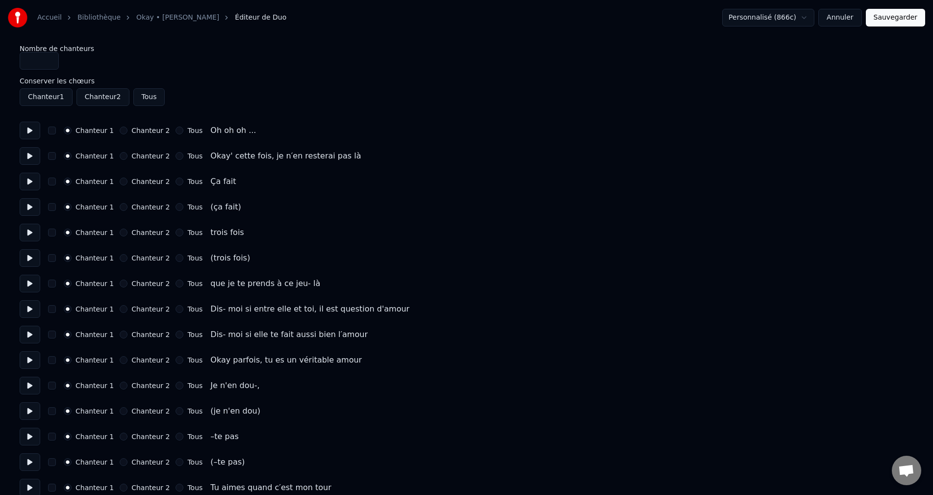
click at [28, 134] on button at bounding box center [30, 131] width 21 height 18
click at [120, 204] on button "Chanteur 2" at bounding box center [124, 207] width 8 height 8
click at [120, 257] on button "Chanteur 2" at bounding box center [124, 258] width 8 height 8
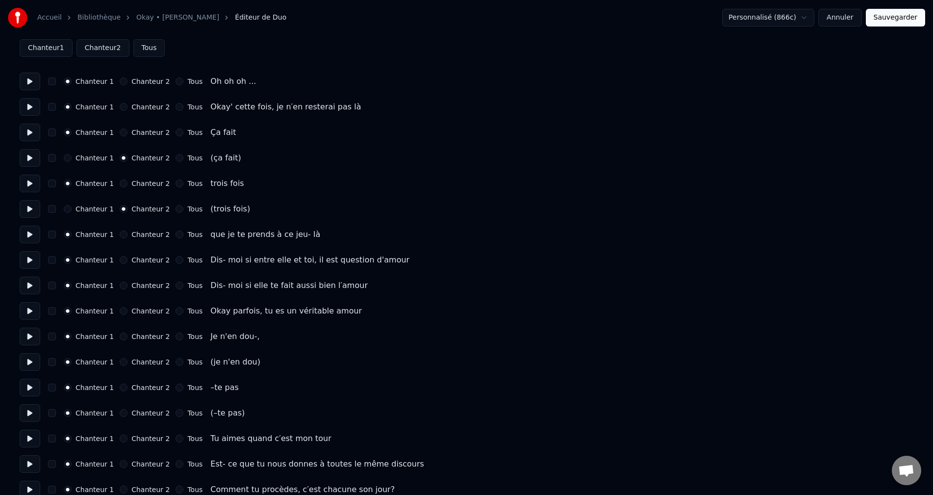
click at [120, 360] on button "Chanteur 2" at bounding box center [124, 362] width 8 height 8
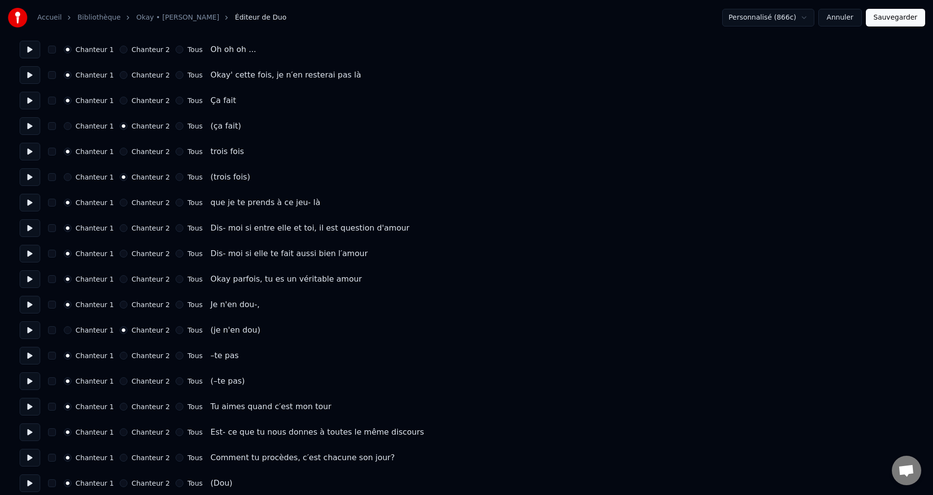
scroll to position [98, 0]
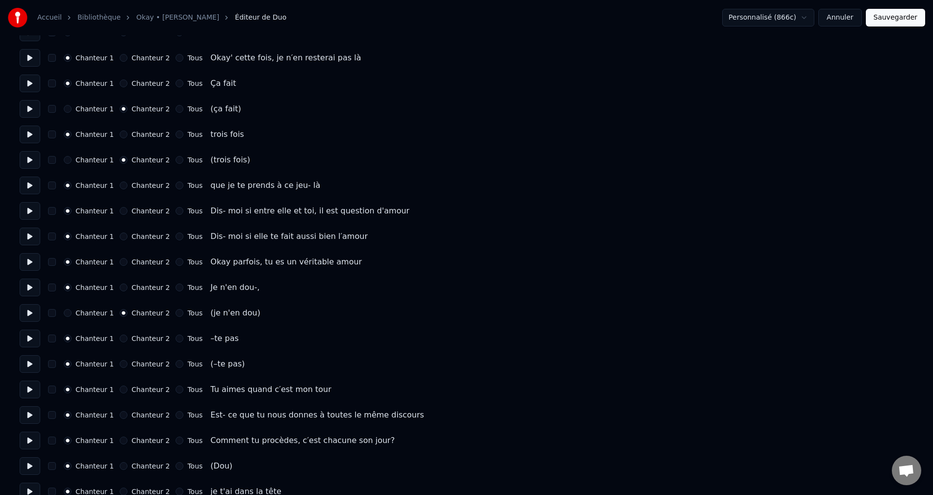
click at [23, 337] on button at bounding box center [30, 338] width 21 height 18
click at [120, 362] on button "Chanteur 2" at bounding box center [124, 364] width 8 height 8
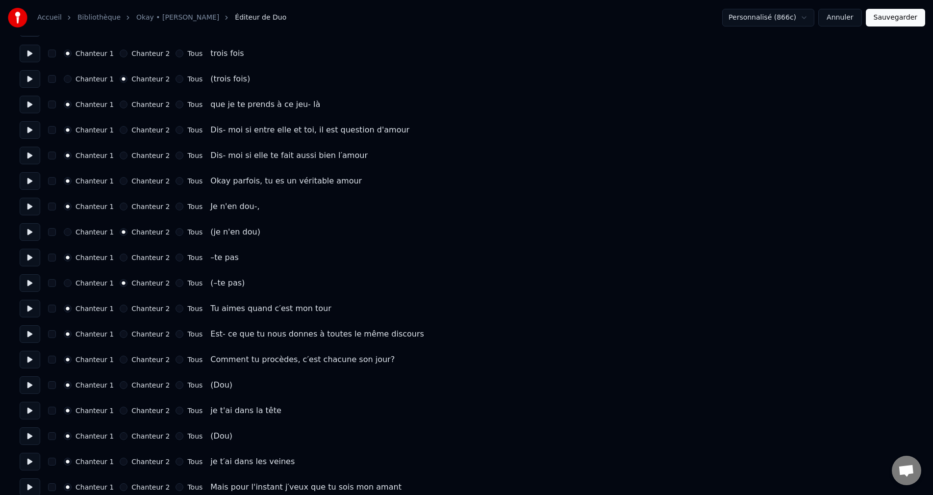
scroll to position [196, 0]
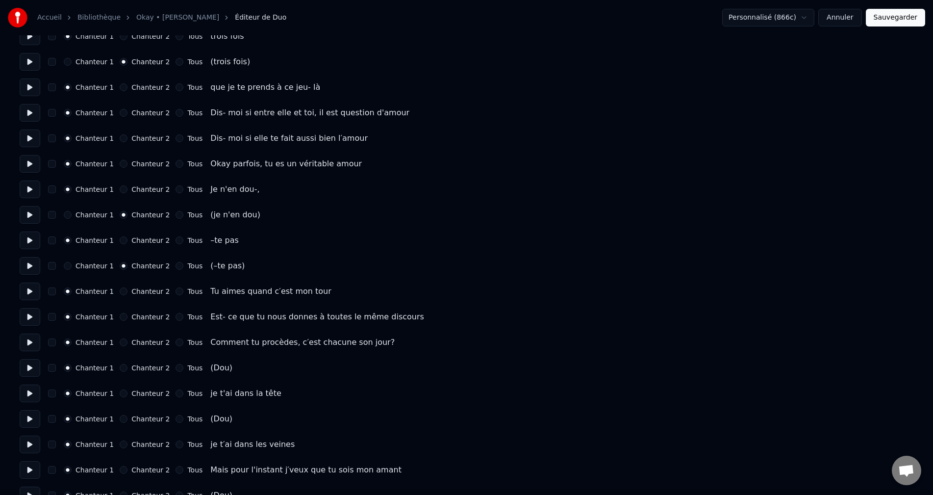
click at [120, 370] on button "Chanteur 2" at bounding box center [124, 368] width 8 height 8
click at [120, 419] on button "Chanteur 2" at bounding box center [124, 419] width 8 height 8
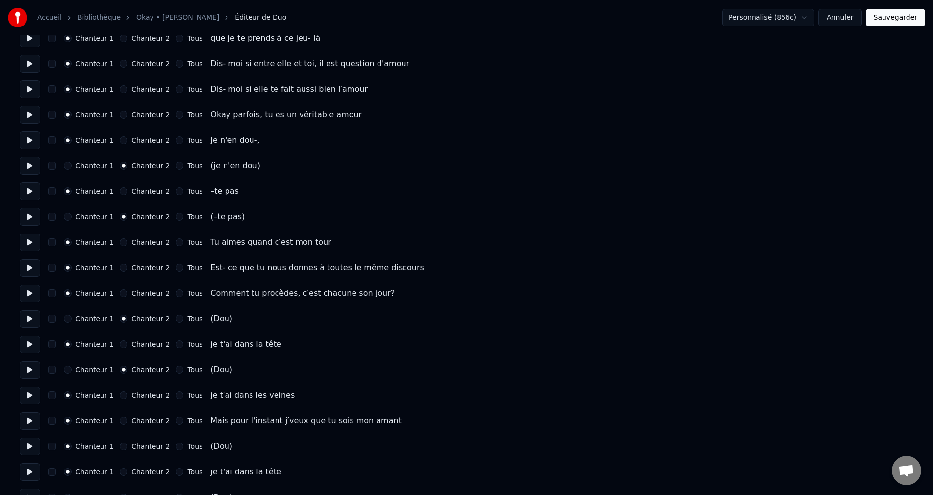
scroll to position [294, 0]
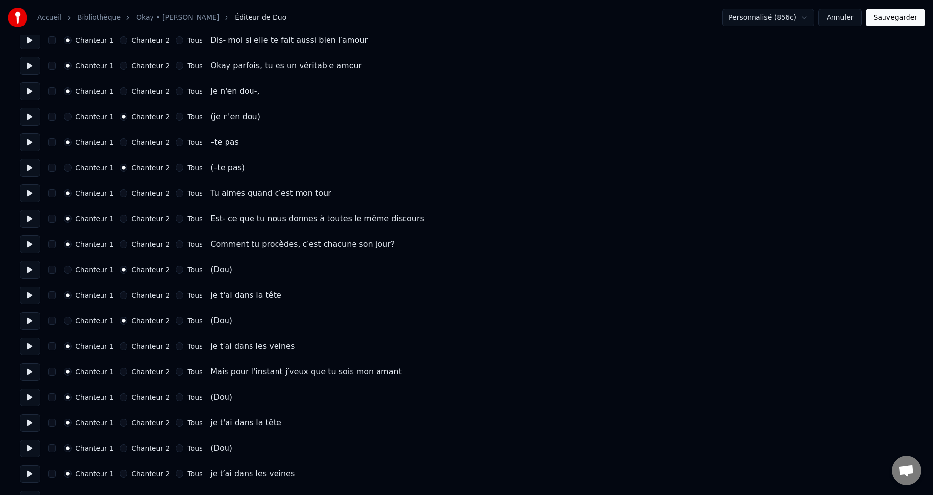
click at [120, 398] on button "Chanteur 2" at bounding box center [124, 397] width 8 height 8
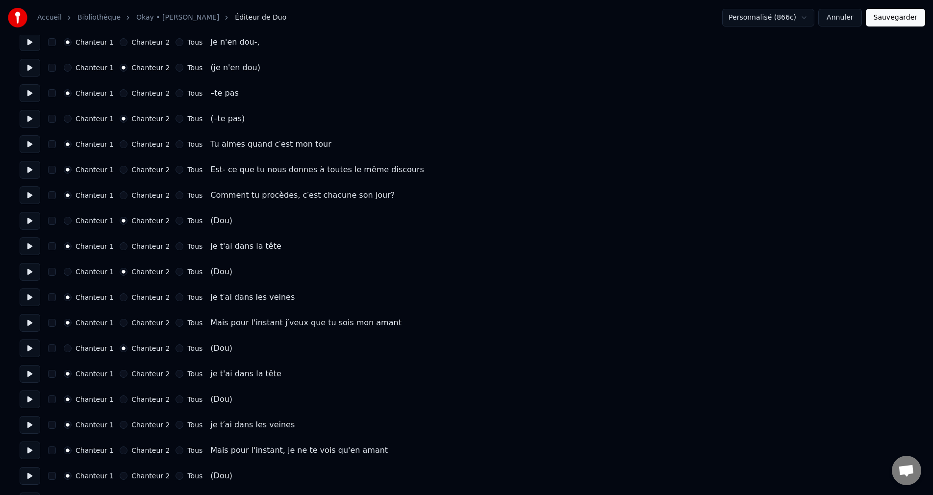
click at [120, 402] on button "Chanteur 2" at bounding box center [124, 399] width 8 height 8
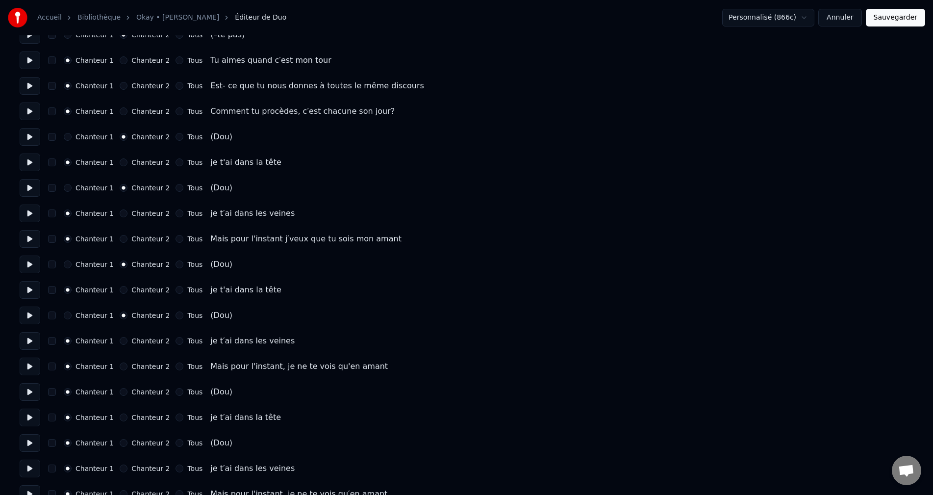
scroll to position [441, 0]
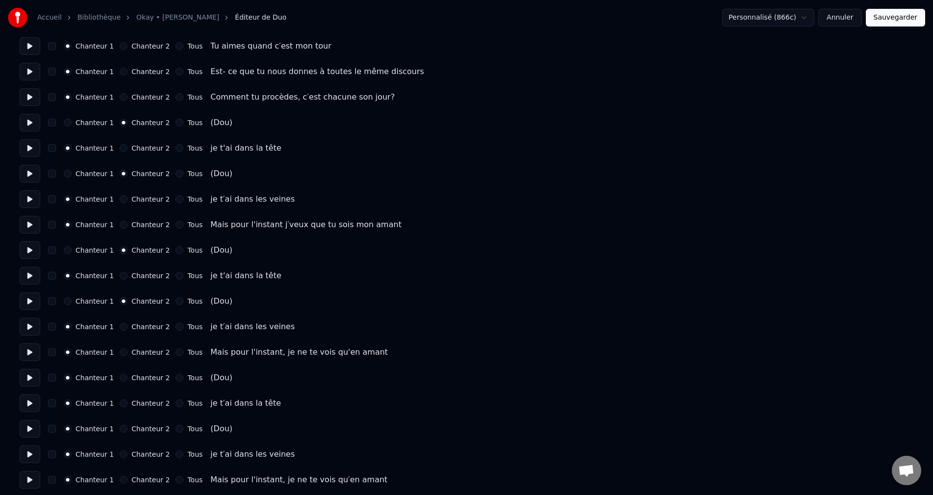
click at [114, 378] on div "Chanteur 1 Chanteur 2 Tous" at bounding box center [133, 378] width 139 height 8
click at [120, 379] on button "Chanteur 2" at bounding box center [124, 378] width 8 height 8
click at [120, 428] on button "Chanteur 2" at bounding box center [124, 429] width 8 height 8
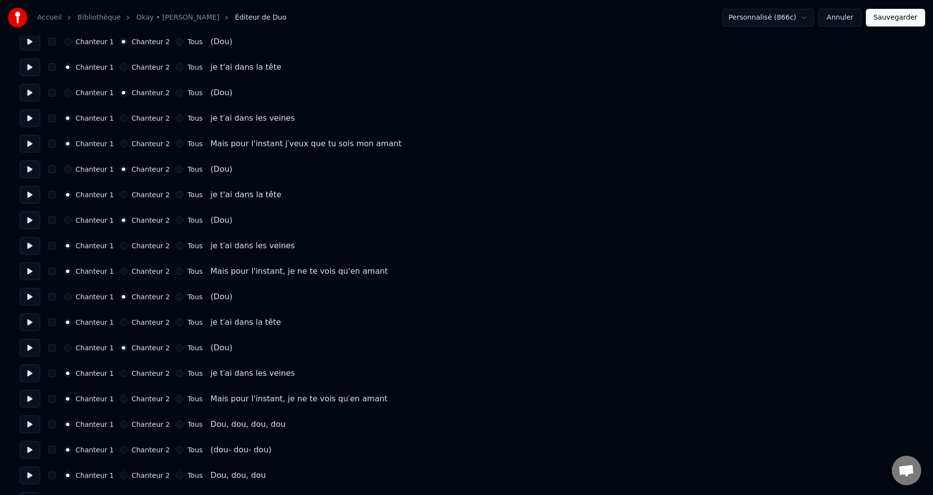
scroll to position [539, 0]
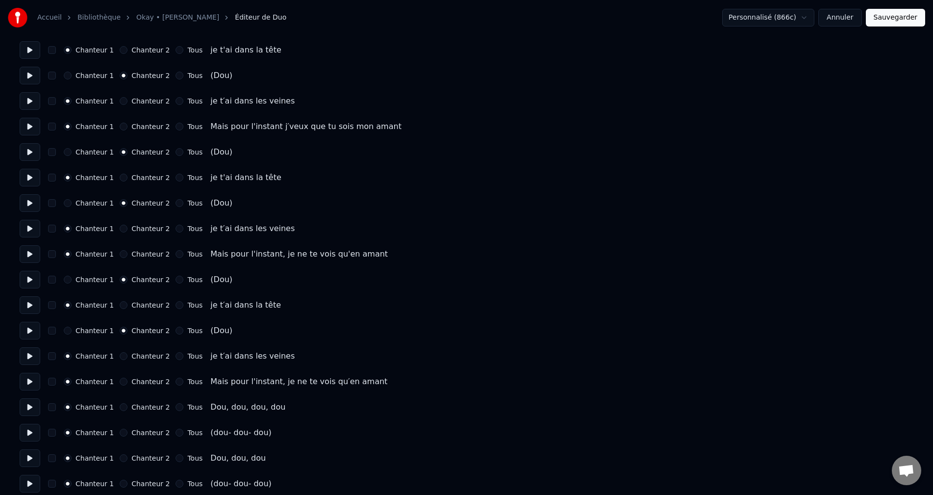
click at [29, 360] on button at bounding box center [30, 356] width 21 height 18
click at [25, 381] on button at bounding box center [30, 382] width 21 height 18
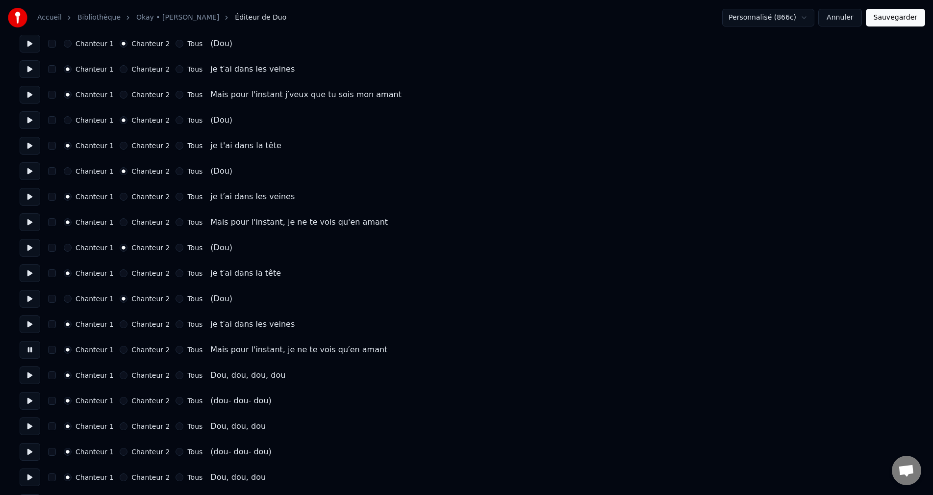
scroll to position [588, 0]
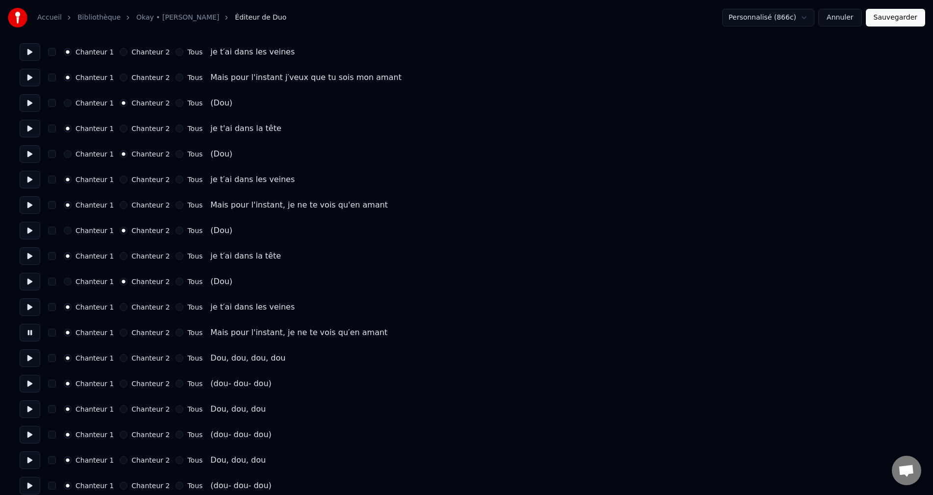
click at [32, 358] on button at bounding box center [30, 358] width 21 height 18
click at [120, 384] on button "Chanteur 2" at bounding box center [124, 383] width 8 height 8
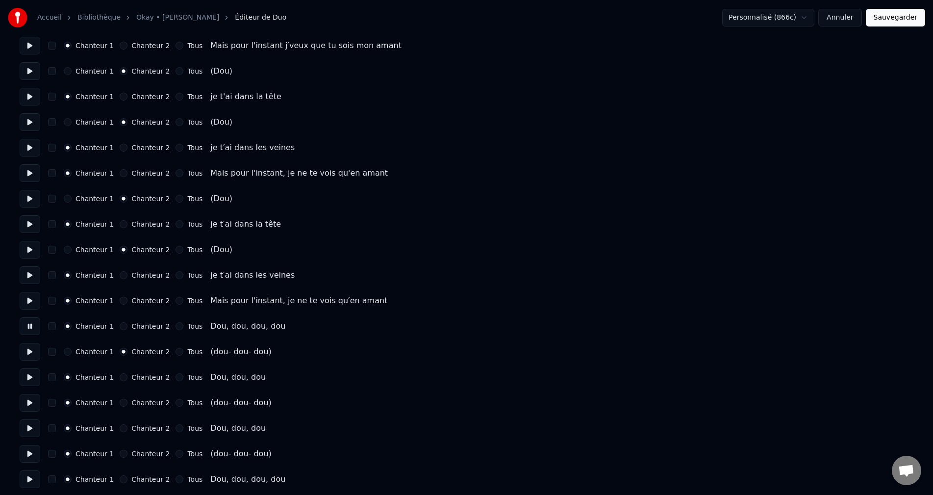
scroll to position [637, 0]
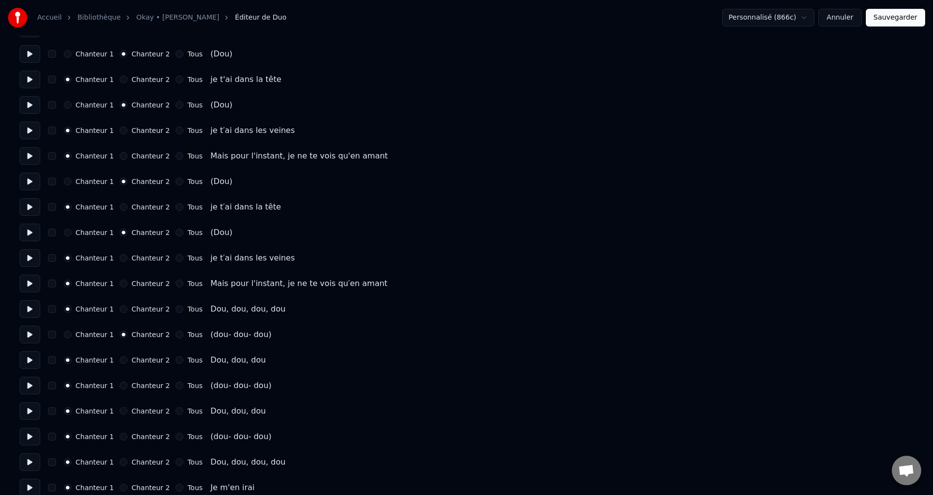
click at [120, 384] on button "Chanteur 2" at bounding box center [124, 385] width 8 height 8
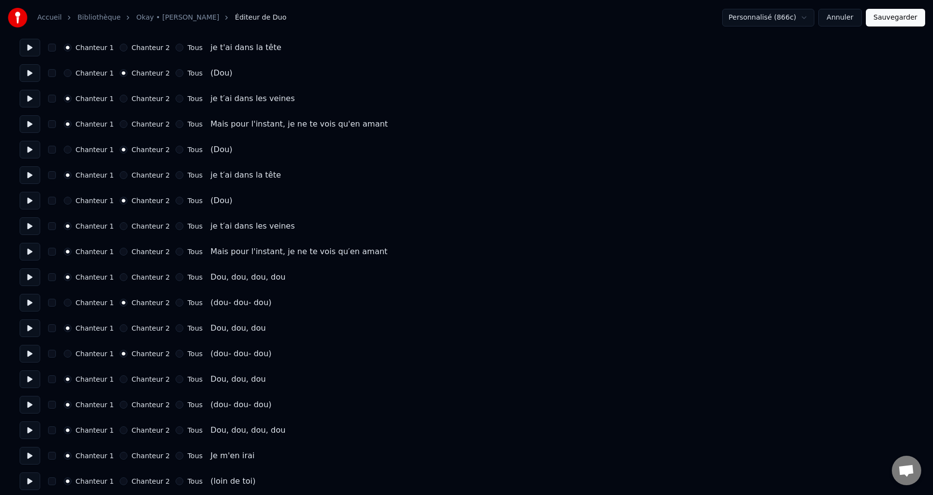
scroll to position [686, 0]
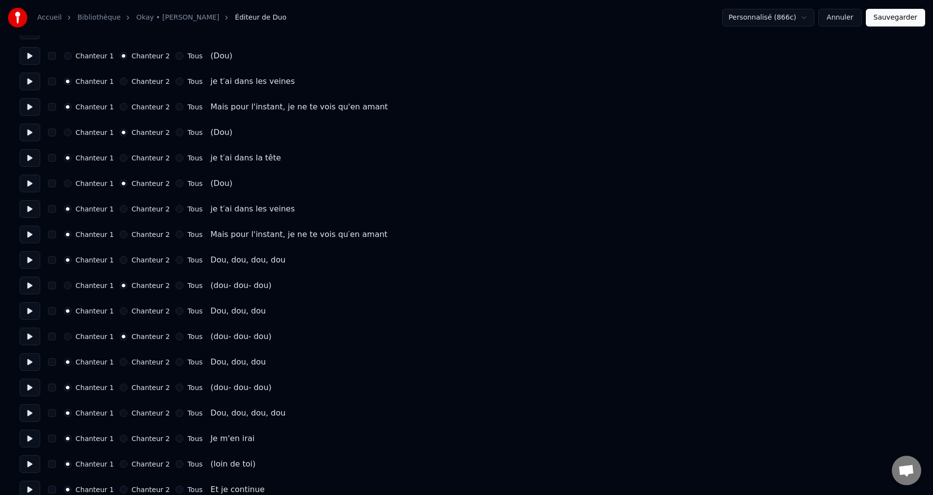
click at [120, 389] on button "Chanteur 2" at bounding box center [124, 387] width 8 height 8
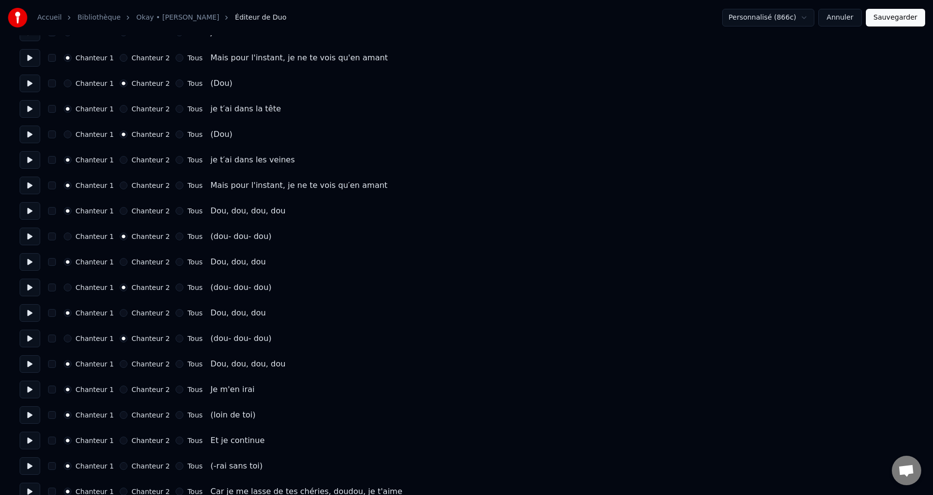
click at [120, 413] on button "Chanteur 2" at bounding box center [124, 415] width 8 height 8
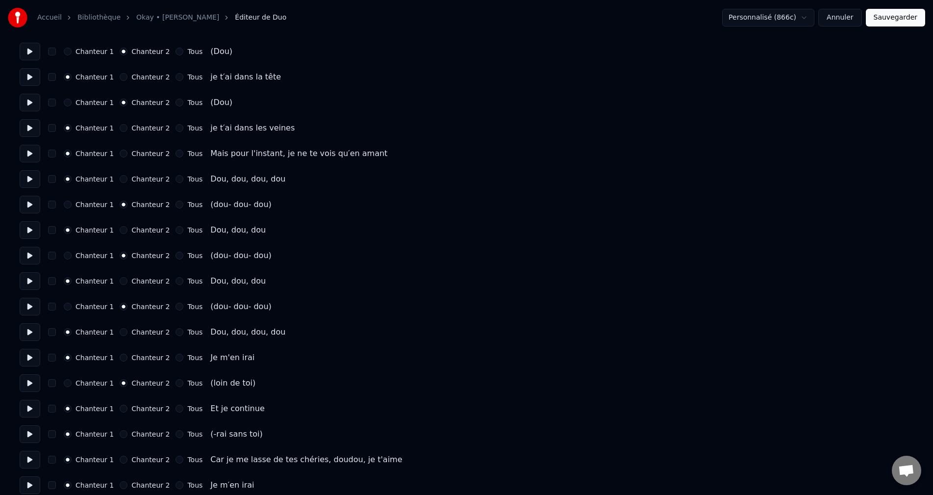
scroll to position [784, 0]
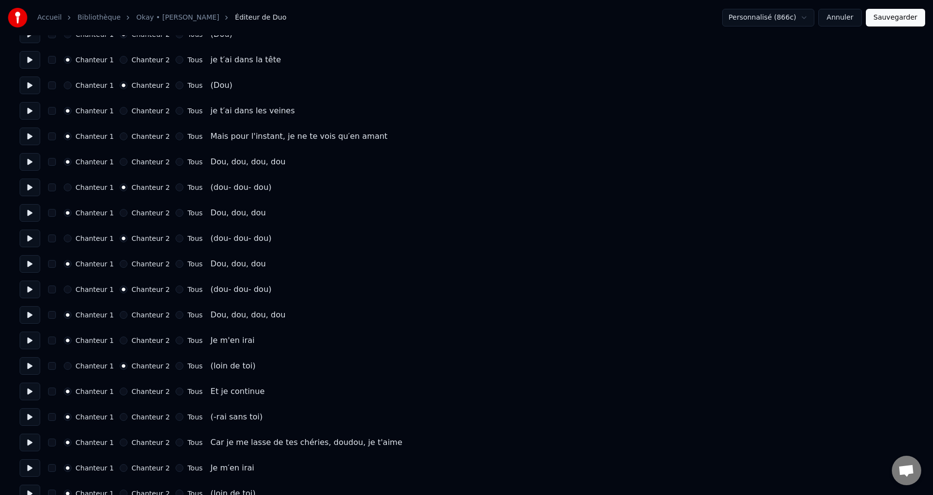
click at [120, 418] on button "Chanteur 2" at bounding box center [124, 417] width 8 height 8
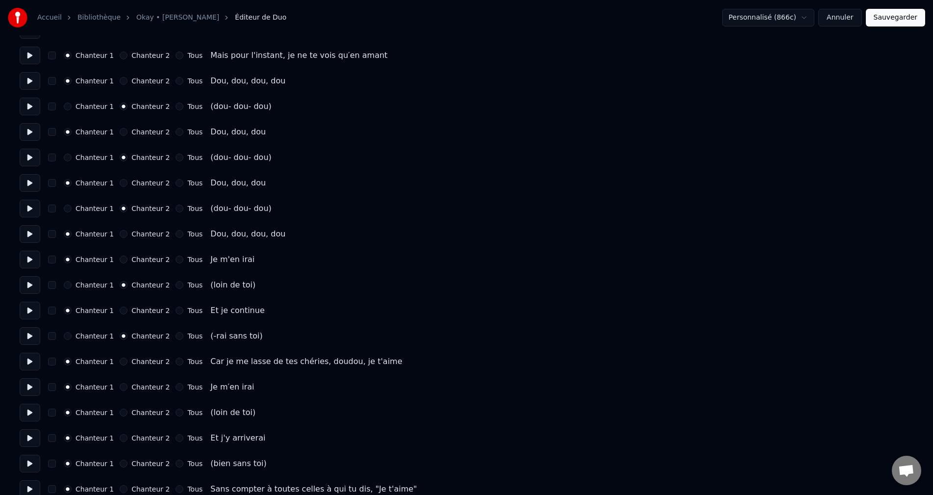
scroll to position [882, 0]
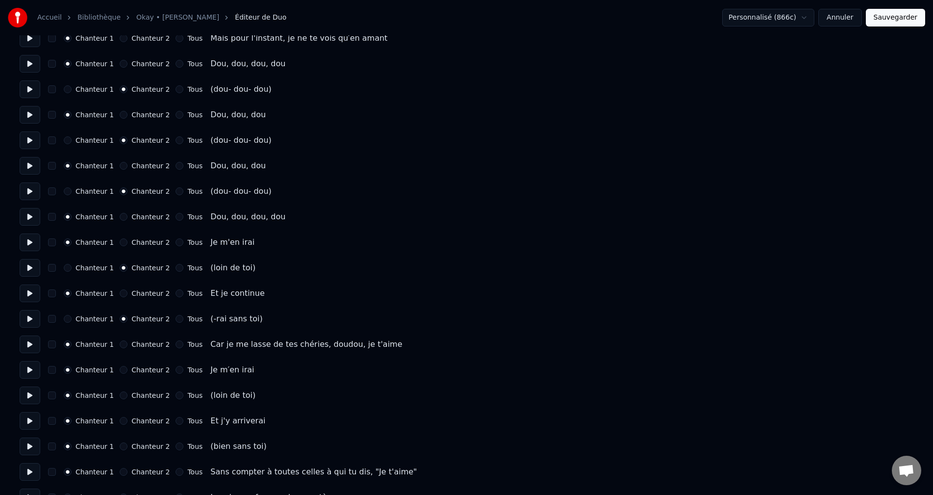
click at [120, 395] on button "Chanteur 2" at bounding box center [124, 395] width 8 height 8
click at [120, 447] on button "Chanteur 2" at bounding box center [124, 446] width 8 height 8
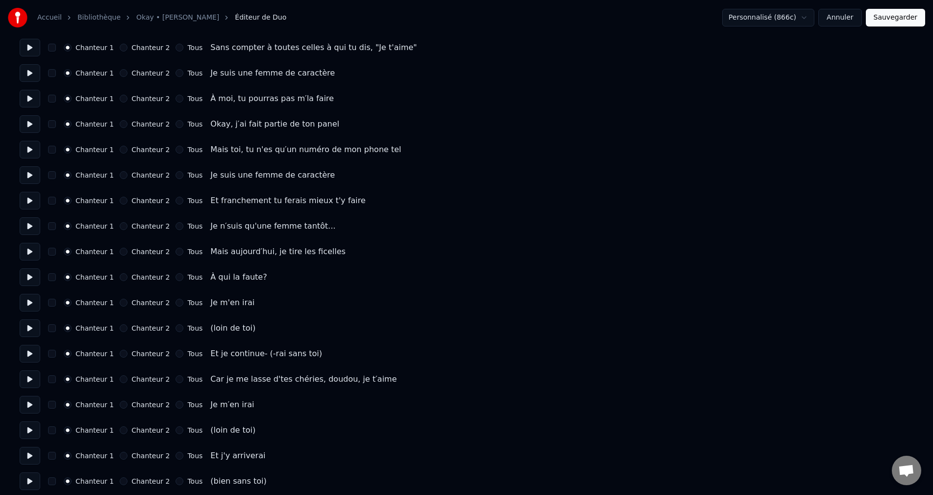
scroll to position [1324, 0]
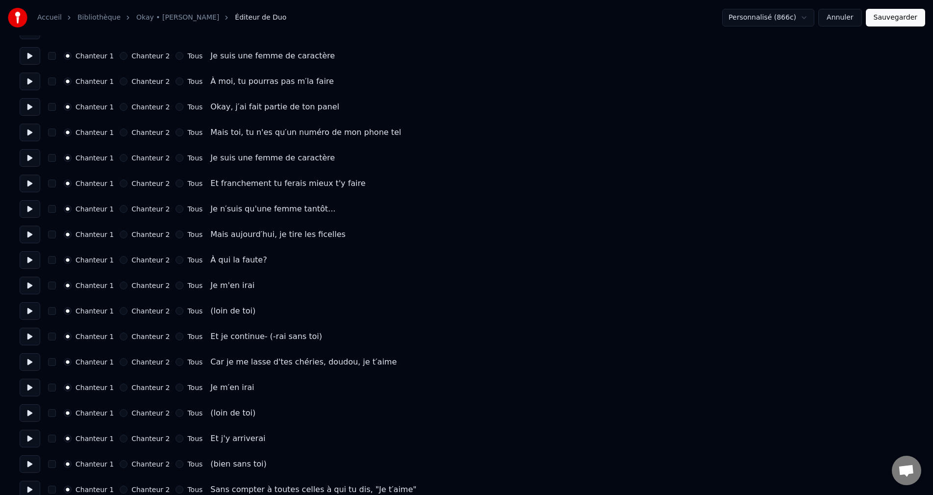
click at [120, 338] on button "Chanteur 2" at bounding box center [124, 336] width 8 height 8
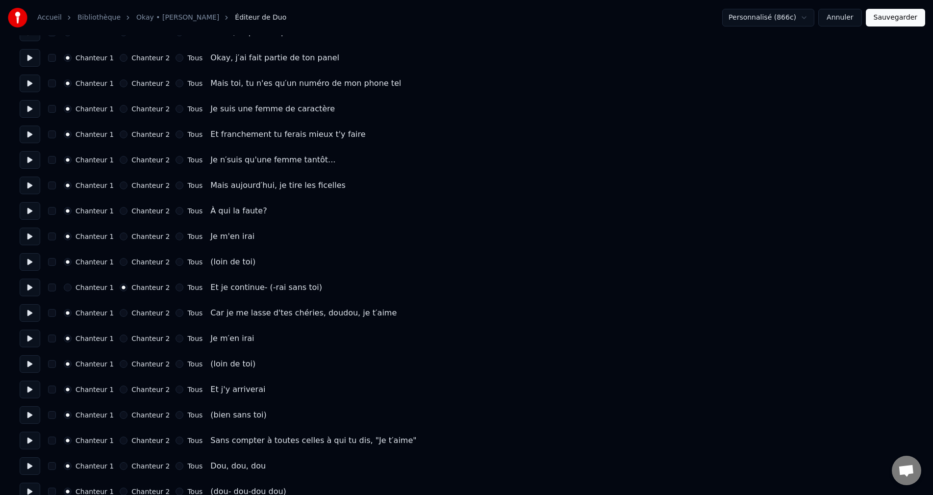
click at [120, 364] on button "Chanteur 2" at bounding box center [124, 364] width 8 height 8
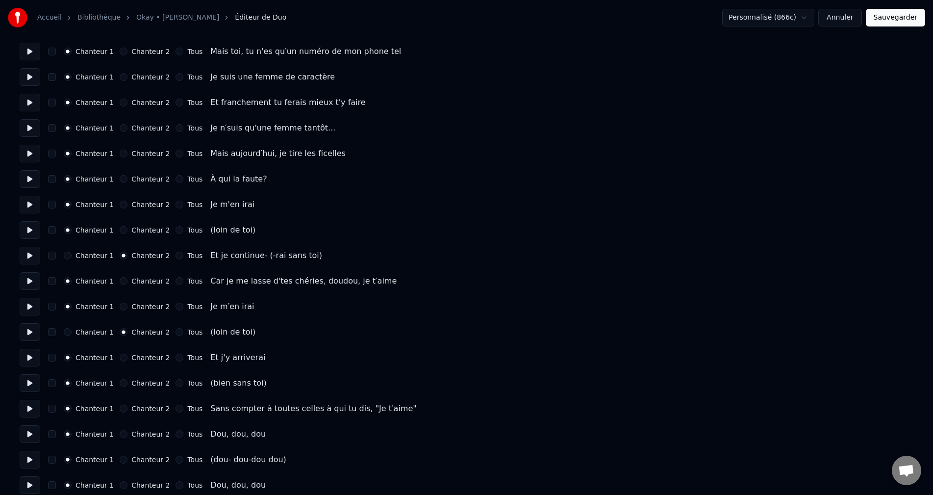
scroll to position [1422, 0]
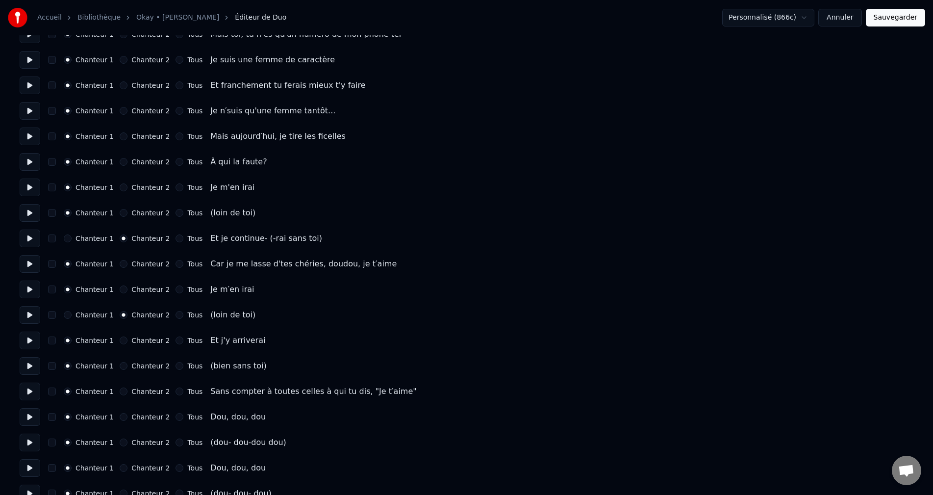
click at [120, 367] on button "Chanteur 2" at bounding box center [124, 366] width 8 height 8
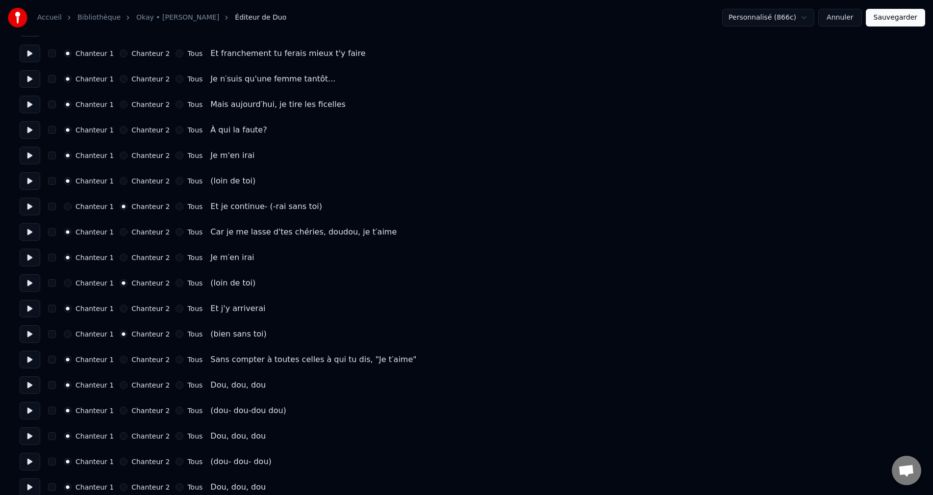
scroll to position [1471, 0]
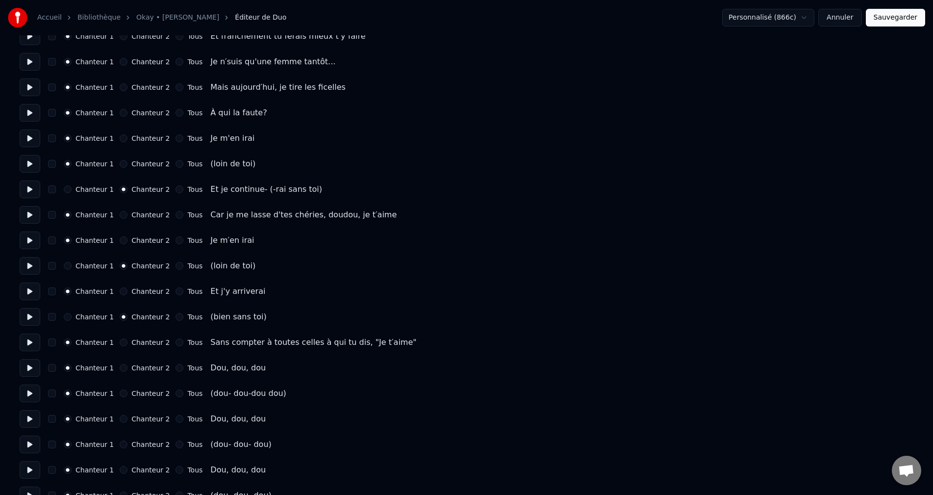
click at [120, 396] on button "Chanteur 2" at bounding box center [124, 393] width 8 height 8
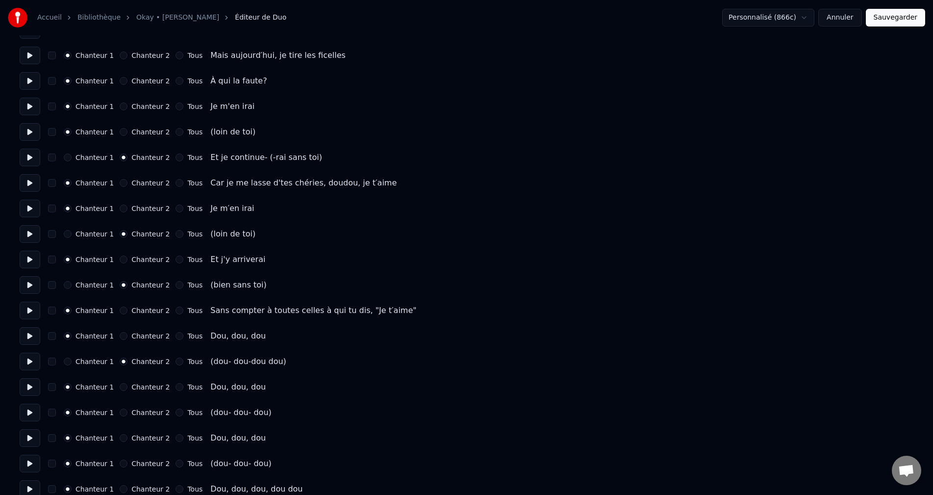
scroll to position [1520, 0]
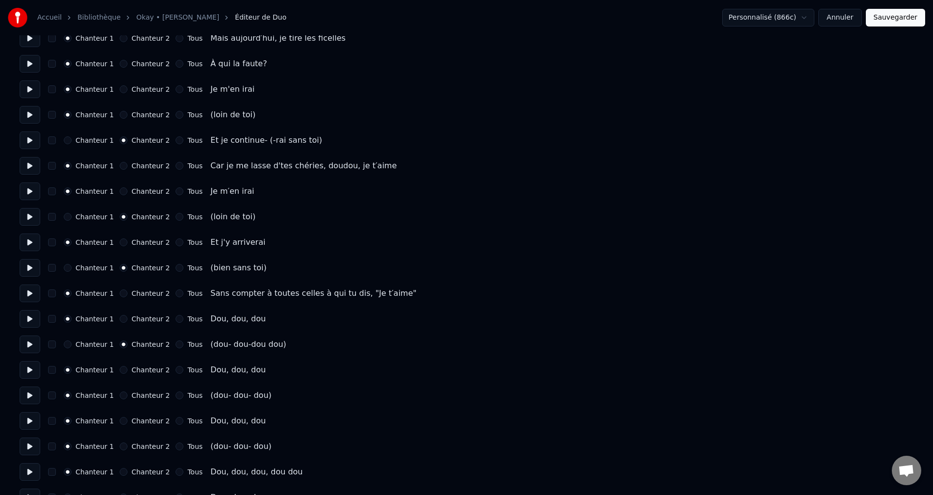
click at [120, 395] on button "Chanteur 2" at bounding box center [124, 395] width 8 height 8
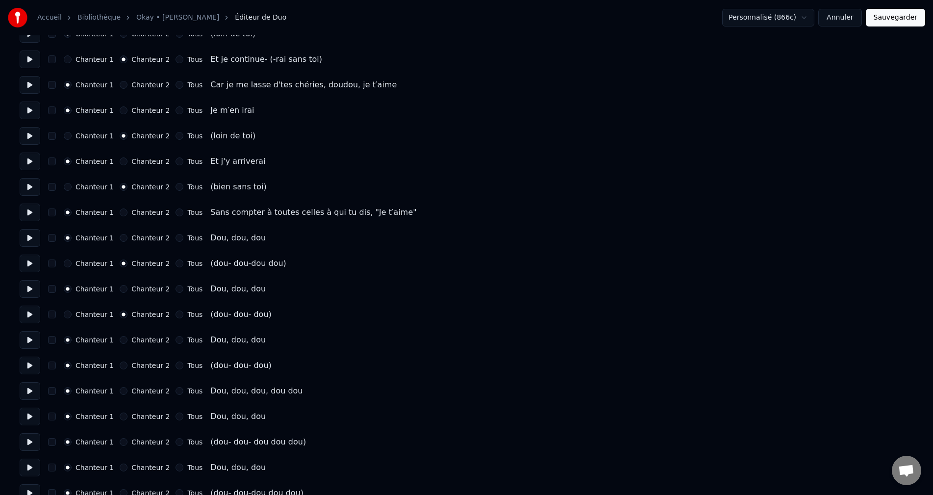
scroll to position [1618, 0]
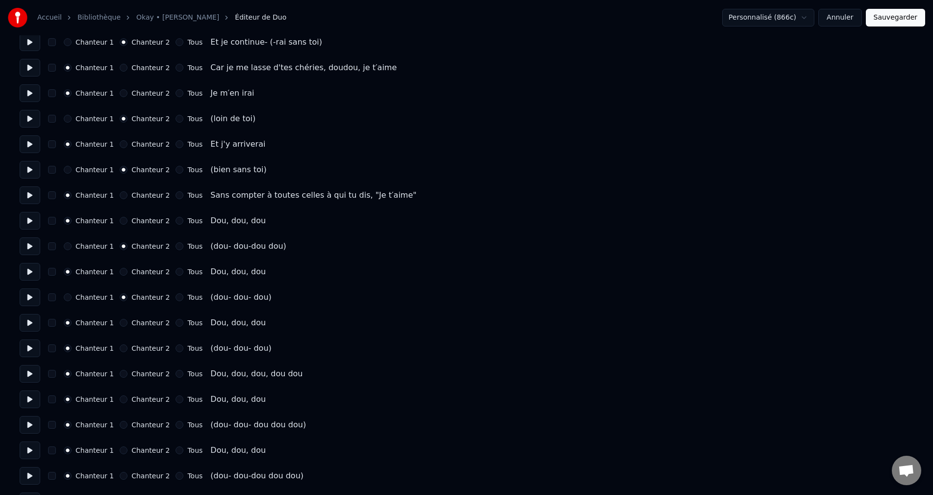
click at [120, 351] on button "Chanteur 2" at bounding box center [124, 348] width 8 height 8
click at [120, 398] on button "Chanteur 2" at bounding box center [124, 399] width 8 height 8
click at [120, 399] on button "Chanteur 2" at bounding box center [124, 399] width 8 height 8
click at [71, 399] on button "Chanteur 1" at bounding box center [68, 399] width 8 height 8
click at [120, 426] on button "Chanteur 2" at bounding box center [124, 425] width 8 height 8
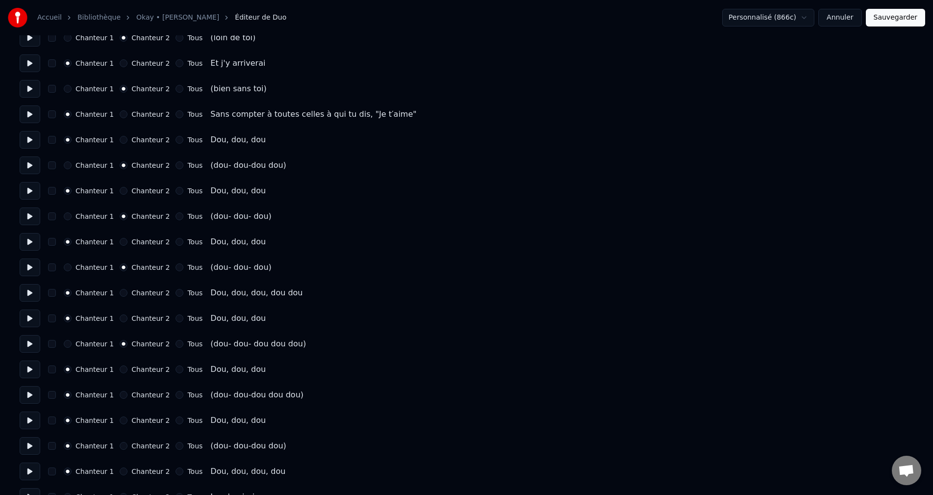
scroll to position [1716, 0]
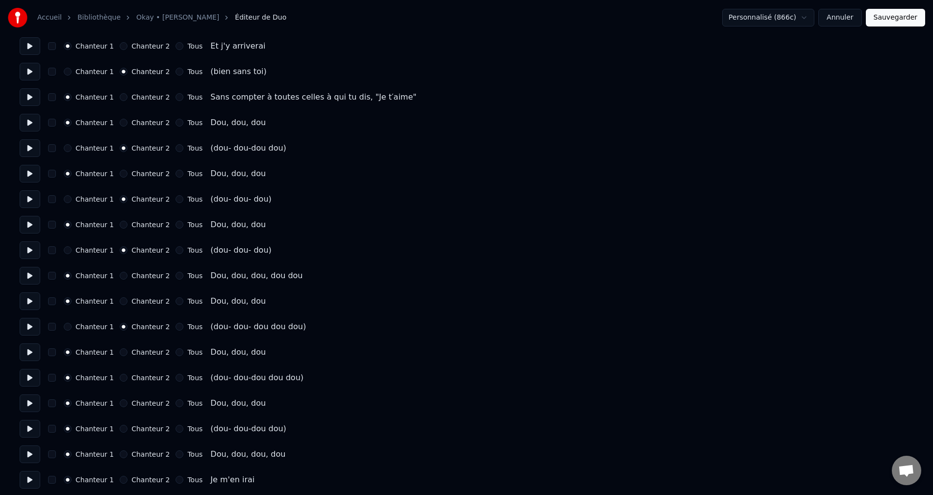
click at [120, 378] on button "Chanteur 2" at bounding box center [124, 378] width 8 height 8
click at [120, 430] on button "Chanteur 2" at bounding box center [124, 429] width 8 height 8
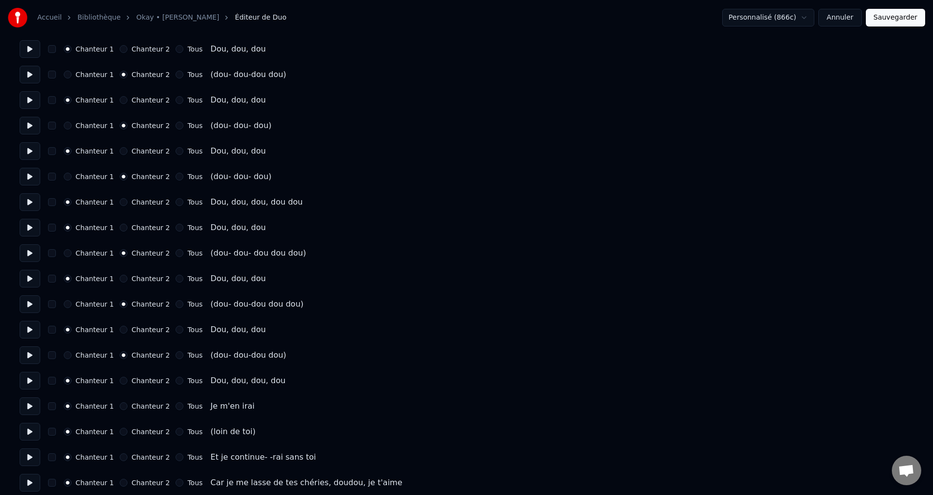
scroll to position [1814, 0]
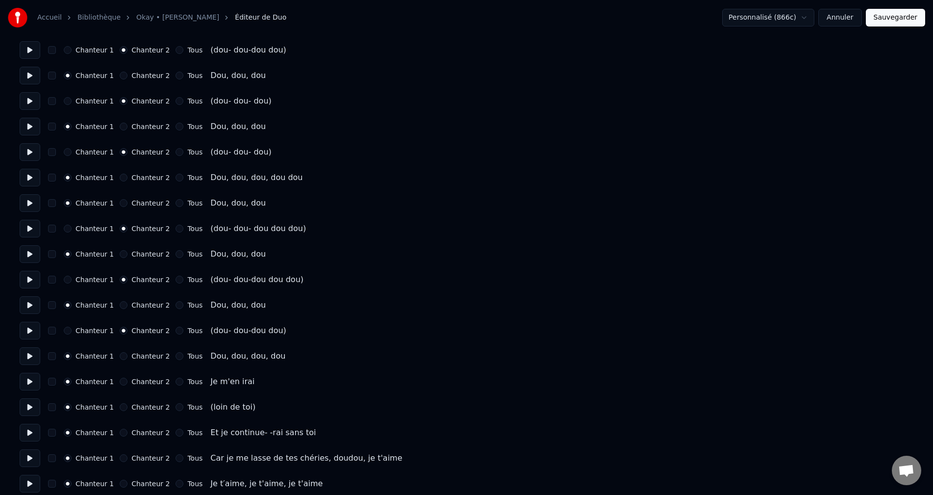
click at [120, 406] on button "Chanteur 2" at bounding box center [124, 407] width 8 height 8
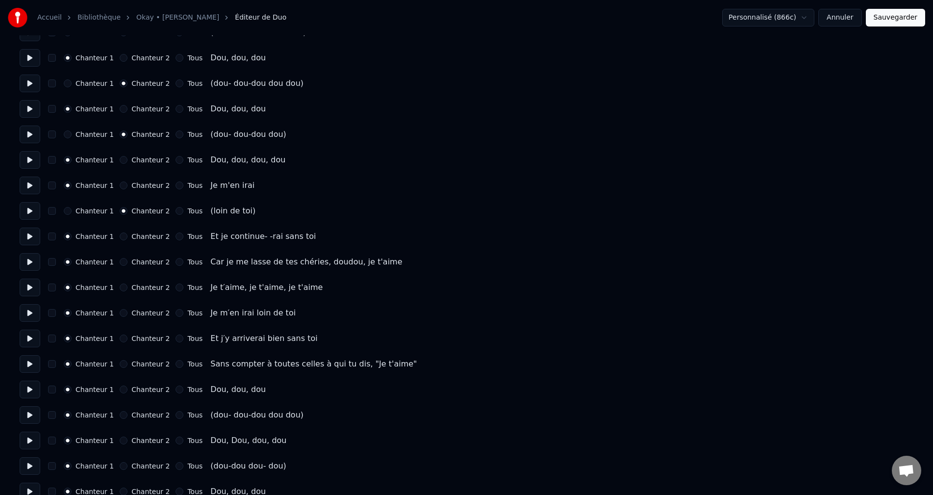
scroll to position [2059, 0]
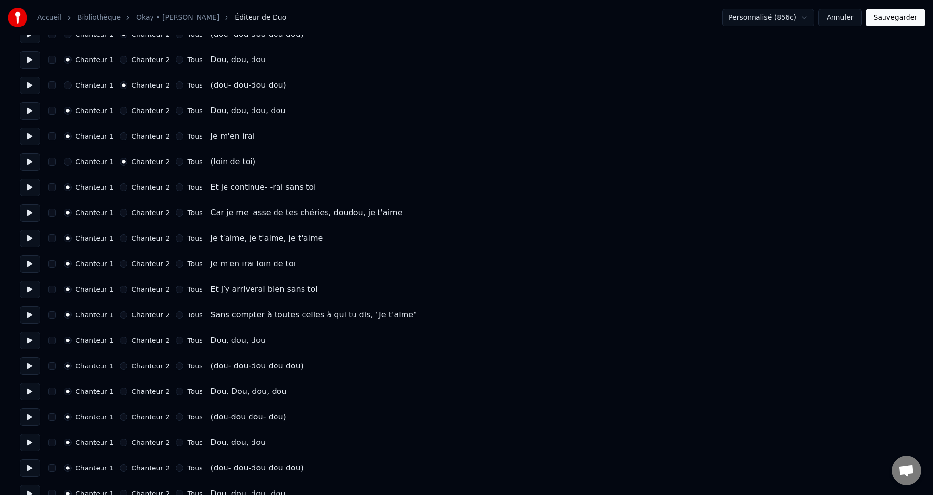
click at [120, 367] on button "Chanteur 2" at bounding box center [124, 366] width 8 height 8
click at [120, 416] on button "Chanteur 2" at bounding box center [124, 417] width 8 height 8
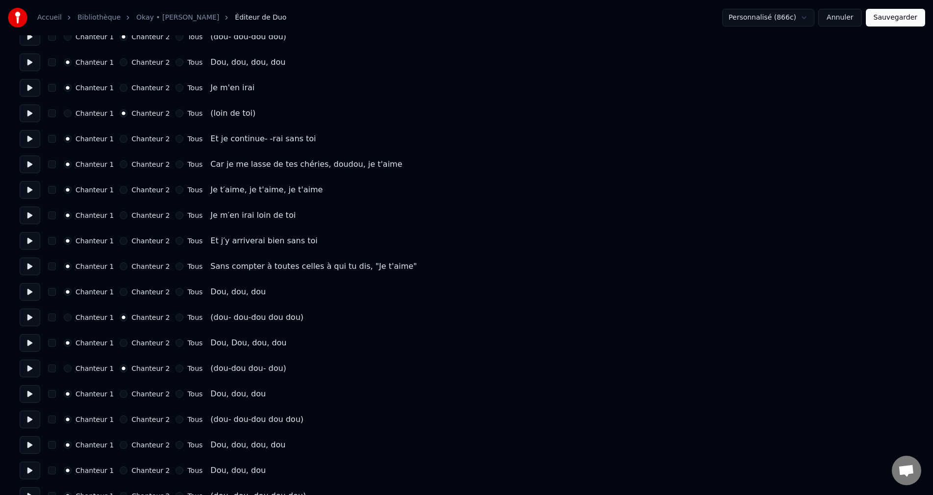
scroll to position [2108, 0]
click at [120, 418] on button "Chanteur 2" at bounding box center [124, 419] width 8 height 8
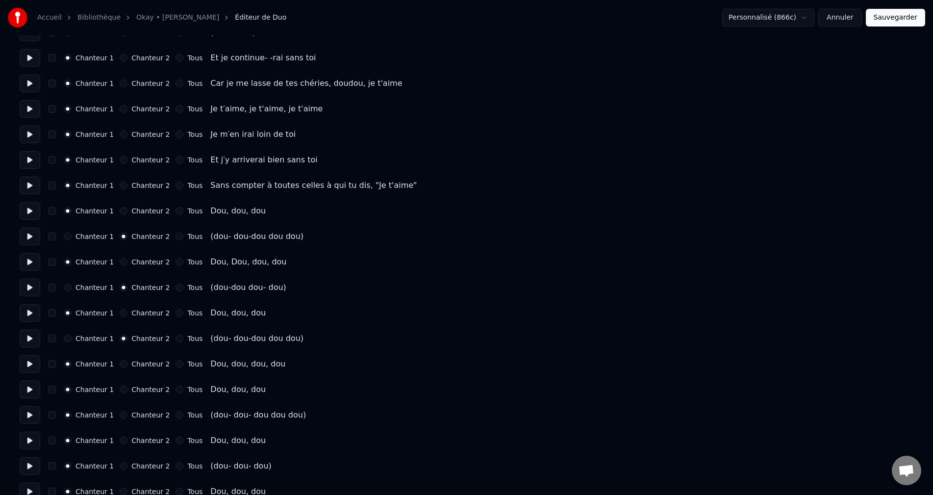
scroll to position [2206, 0]
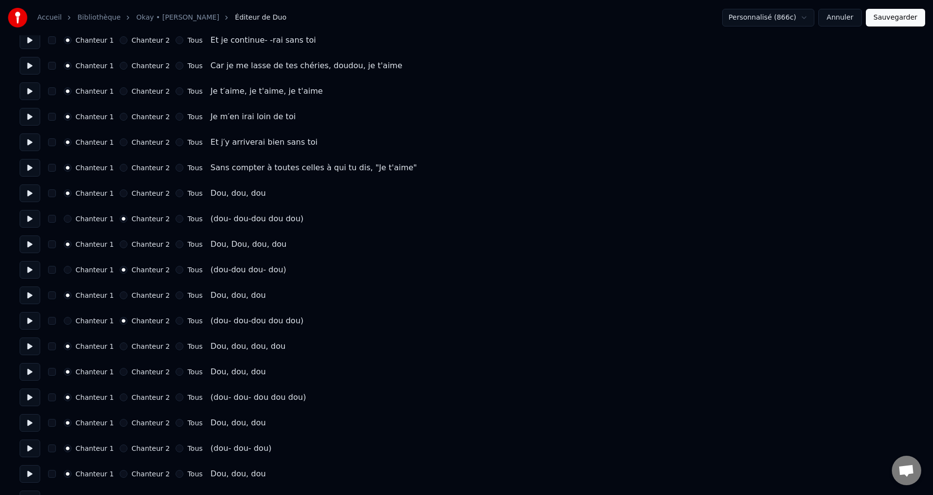
click at [120, 398] on button "Chanteur 2" at bounding box center [124, 397] width 8 height 8
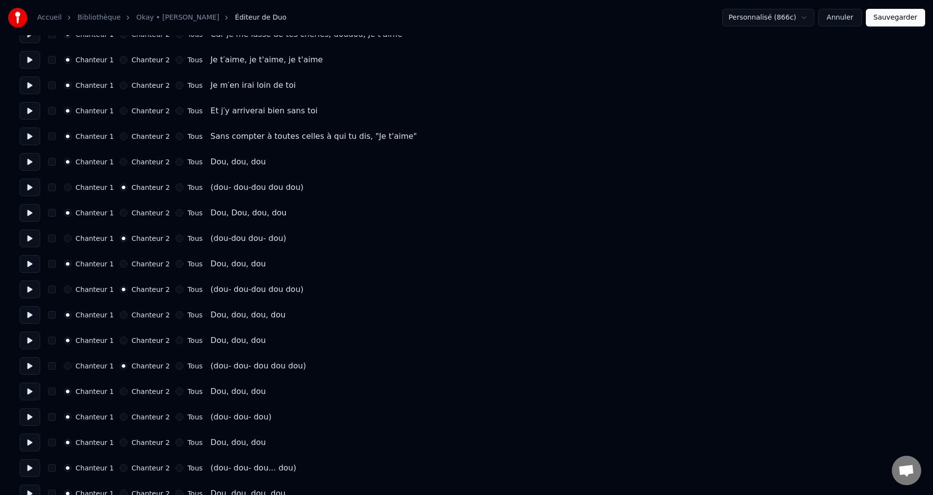
scroll to position [2255, 0]
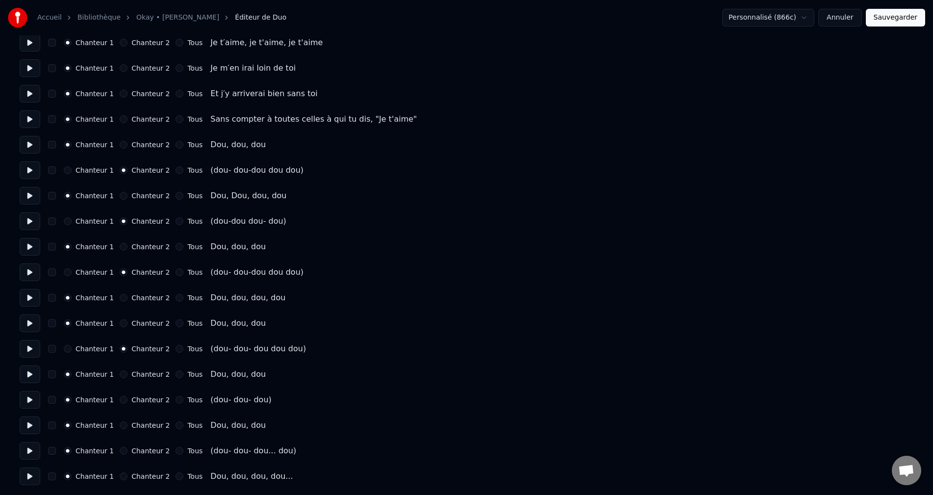
click at [120, 401] on button "Chanteur 2" at bounding box center [124, 400] width 8 height 8
click at [120, 451] on button "Chanteur 2" at bounding box center [124, 451] width 8 height 8
click at [913, 16] on button "Sauvegarder" at bounding box center [895, 18] width 59 height 18
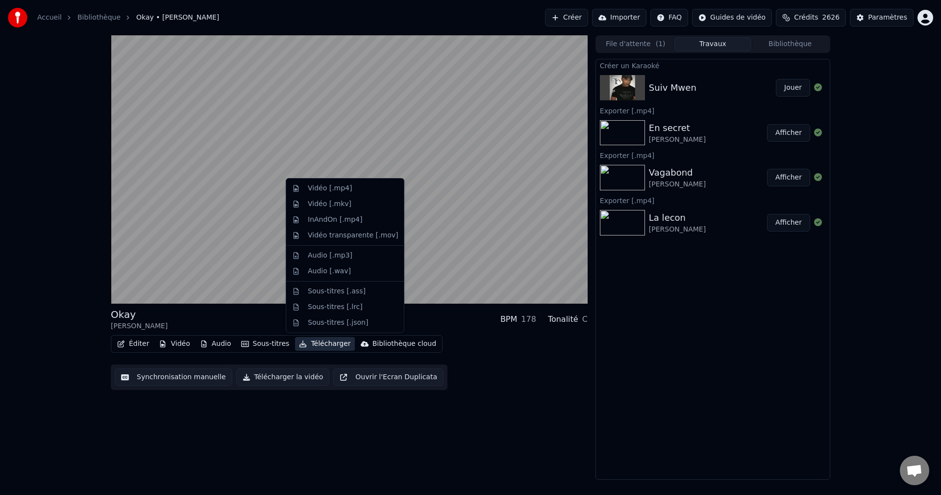
click at [316, 344] on button "Télécharger" at bounding box center [324, 344] width 59 height 14
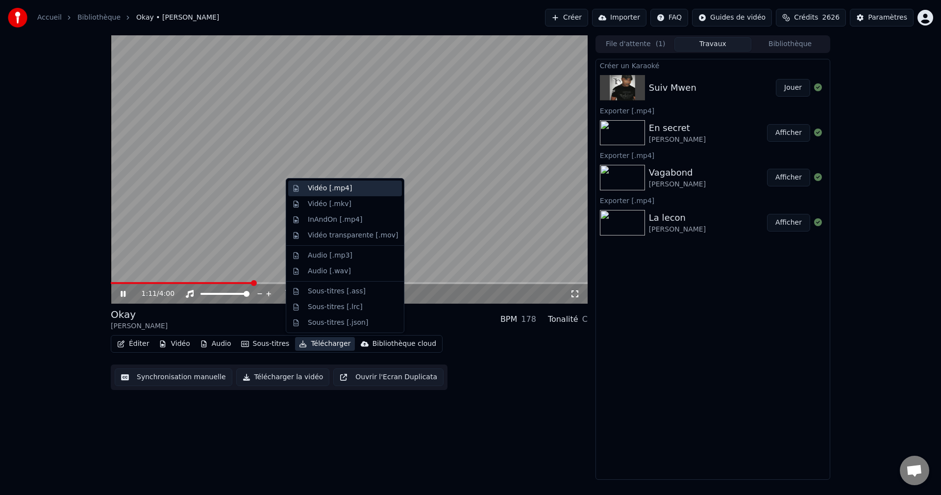
click at [334, 191] on div "Vidéo [.mp4]" at bounding box center [330, 188] width 44 height 10
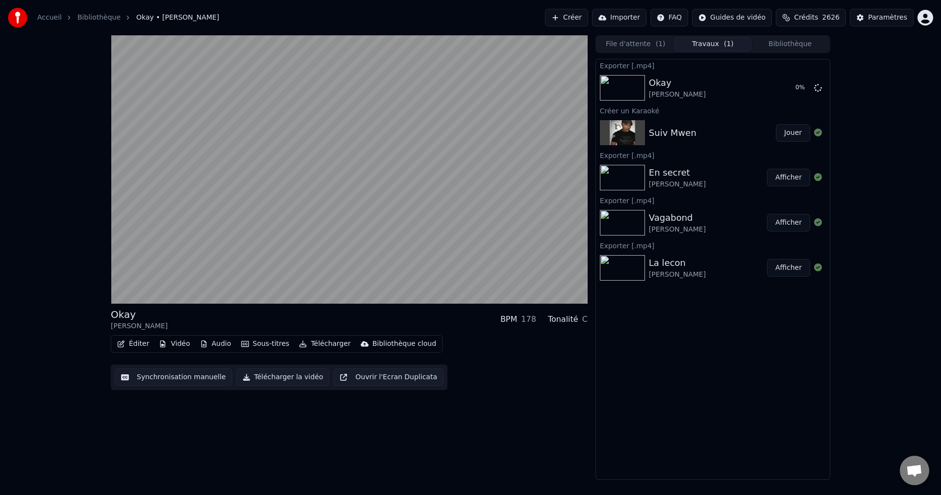
click at [786, 49] on button "Bibliothèque" at bounding box center [790, 44] width 77 height 14
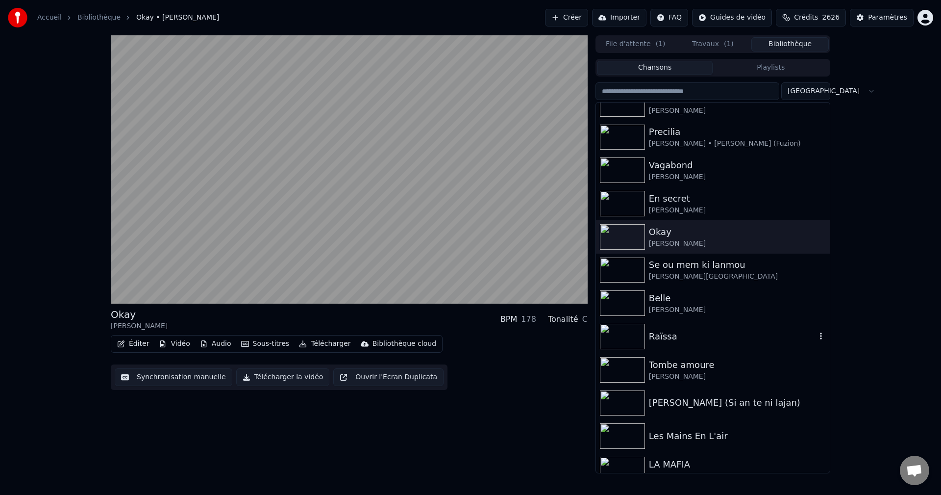
scroll to position [49, 0]
click at [675, 343] on div "Raïssa" at bounding box center [713, 335] width 234 height 33
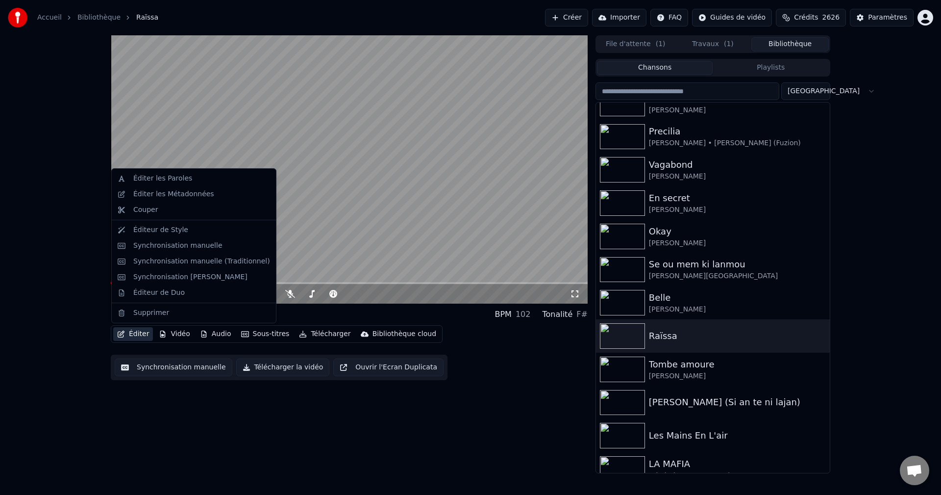
click at [138, 335] on button "Éditer" at bounding box center [133, 334] width 40 height 14
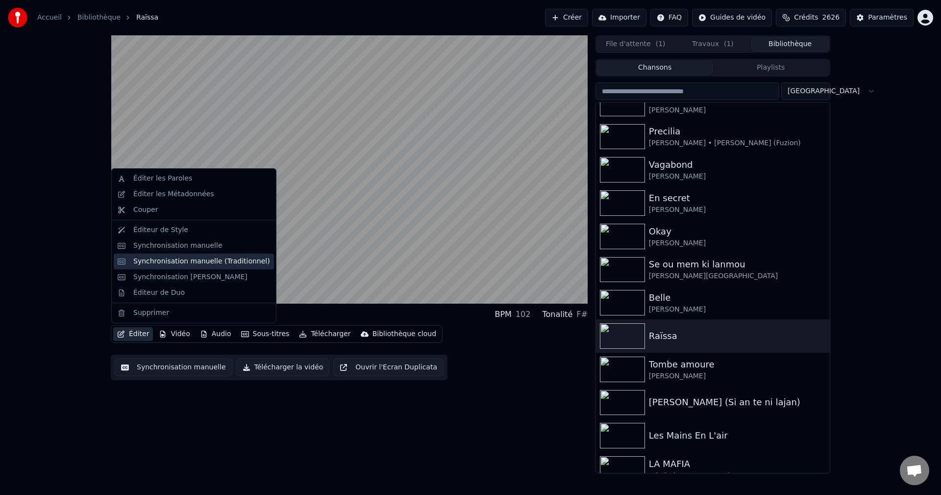
click at [215, 267] on div "Synchronisation manuelle (Traditionnel)" at bounding box center [194, 261] width 160 height 16
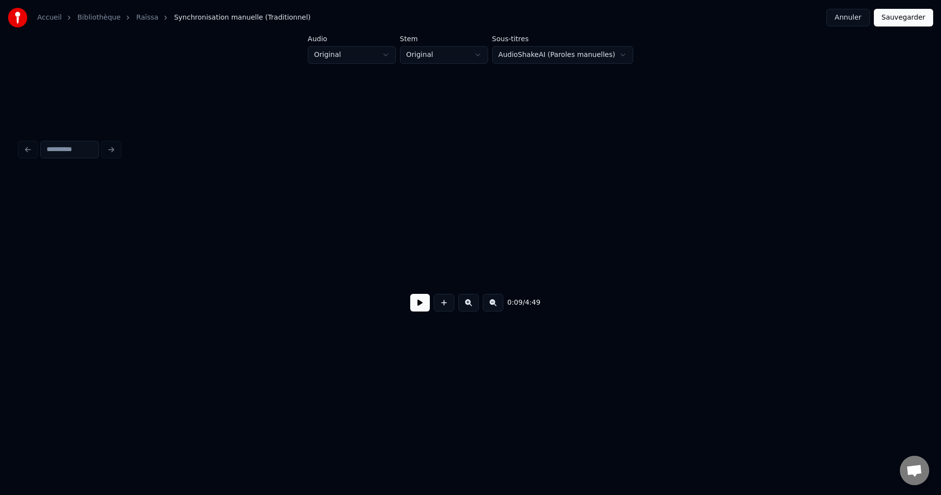
scroll to position [0, 2197]
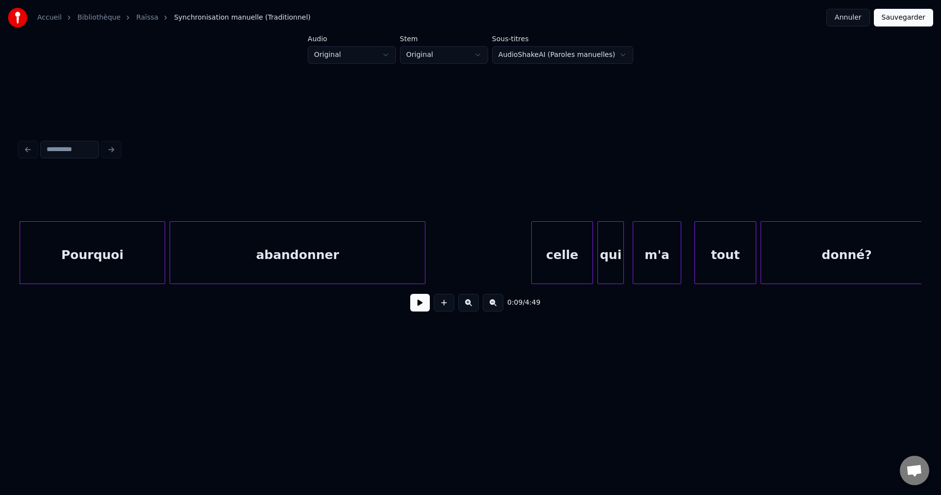
click at [422, 301] on button at bounding box center [420, 303] width 20 height 18
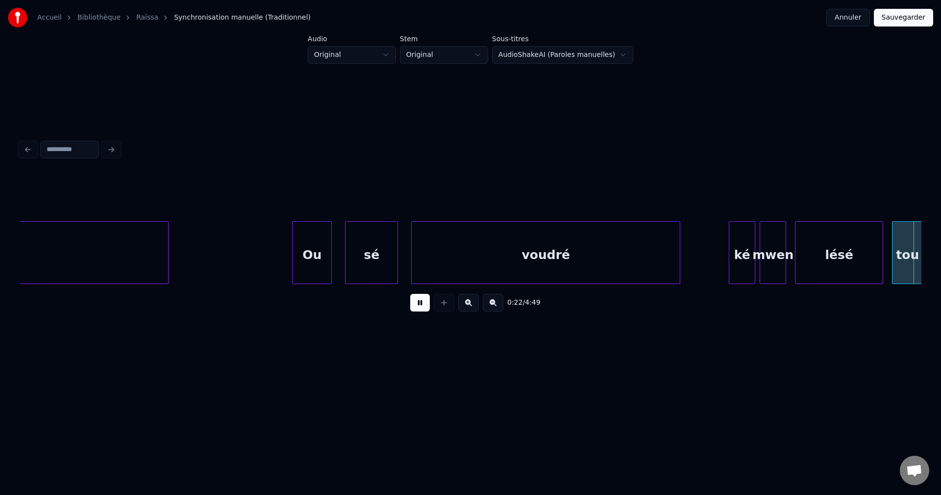
scroll to position [0, 4908]
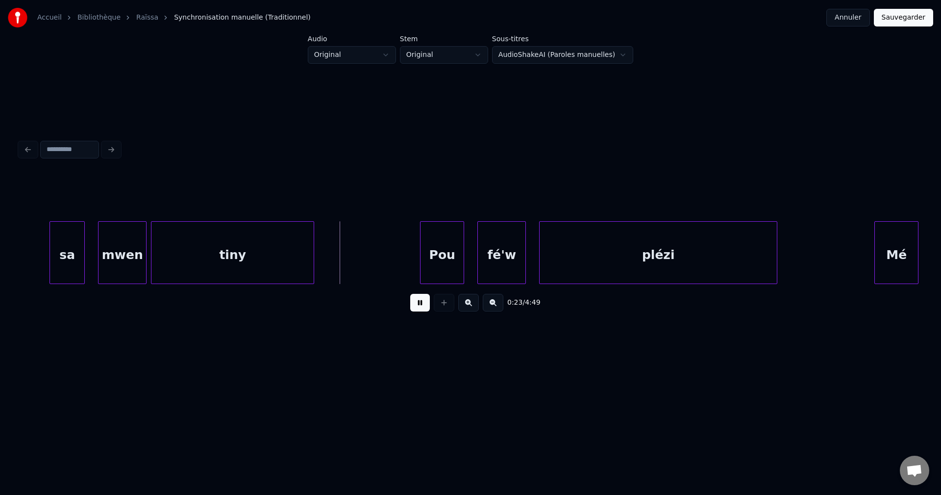
click at [120, 261] on div "mwen" at bounding box center [123, 255] width 48 height 67
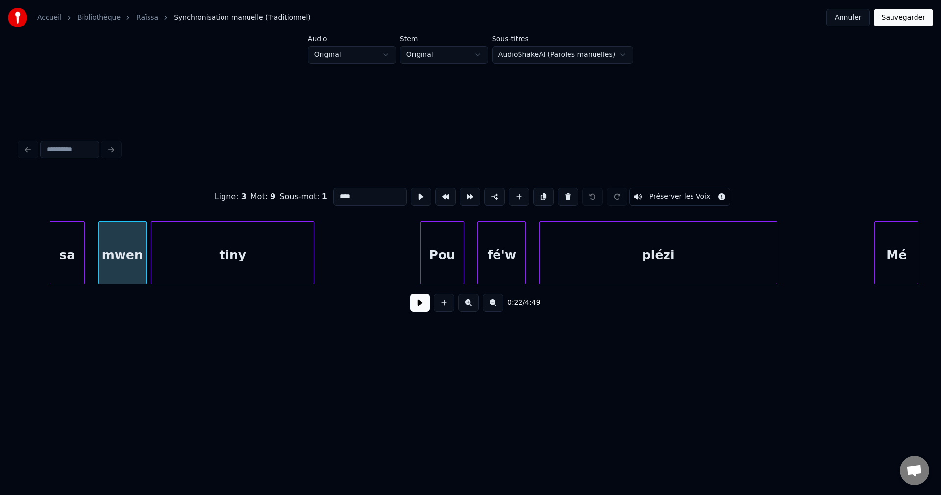
click at [54, 264] on div "sa" at bounding box center [67, 255] width 34 height 67
type input "**"
click at [422, 311] on button at bounding box center [420, 303] width 20 height 18
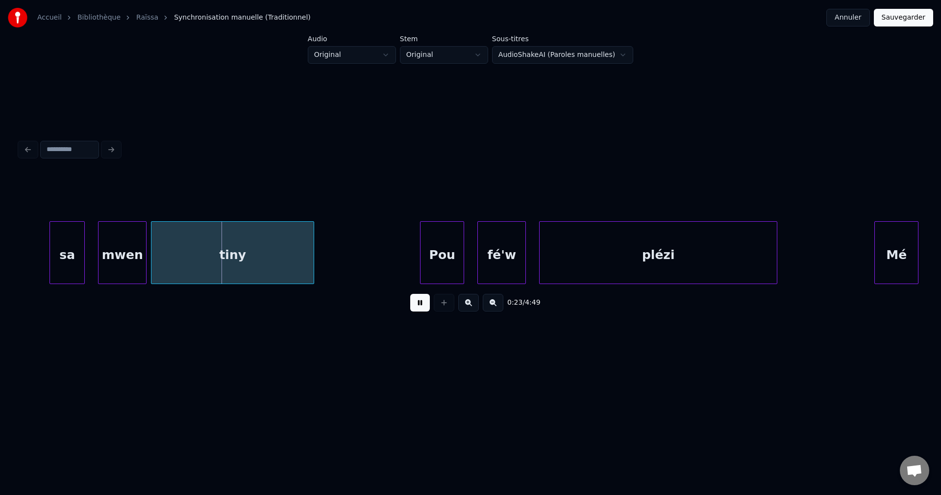
click at [108, 265] on div "mwen" at bounding box center [123, 255] width 48 height 67
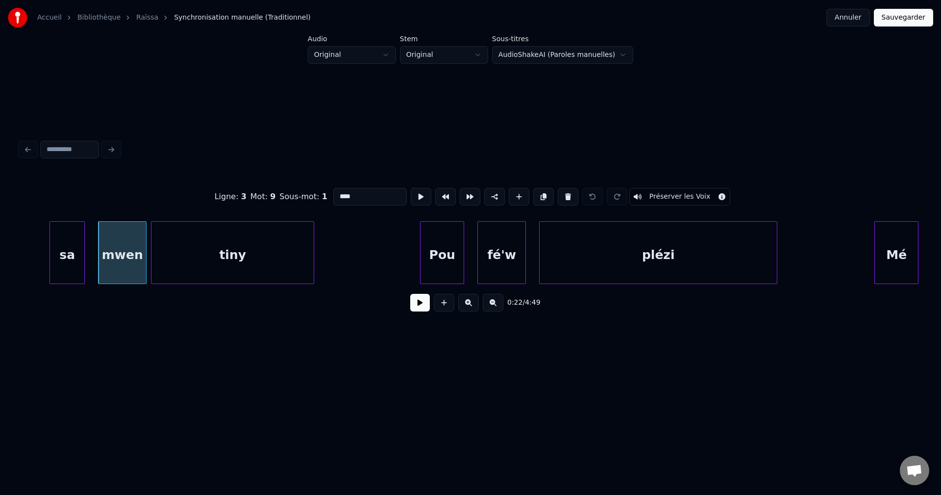
drag, startPoint x: 364, startPoint y: 196, endPoint x: 172, endPoint y: 209, distance: 192.2
click at [175, 209] on div "Ligne : 3 Mot : 9 Sous-mot : 1 **** Préserver les Voix" at bounding box center [471, 196] width 902 height 49
type input "**"
click at [415, 311] on button at bounding box center [420, 303] width 20 height 18
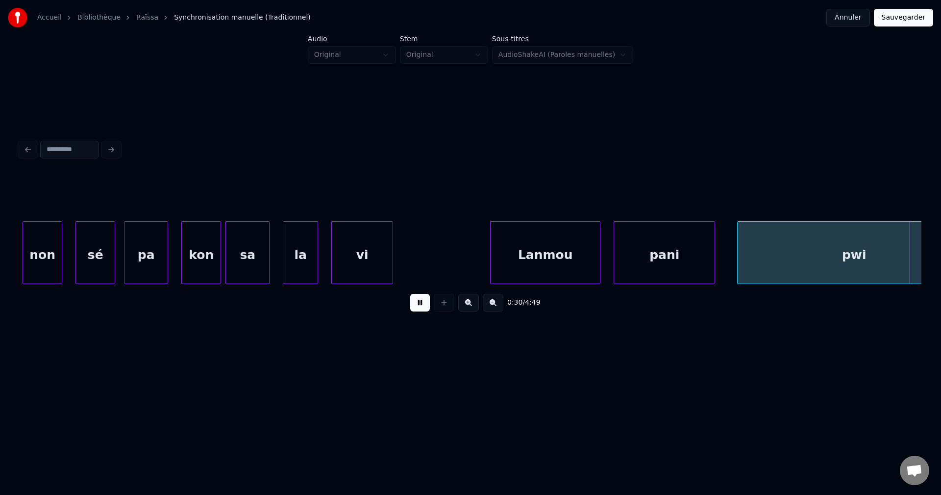
scroll to position [0, 6715]
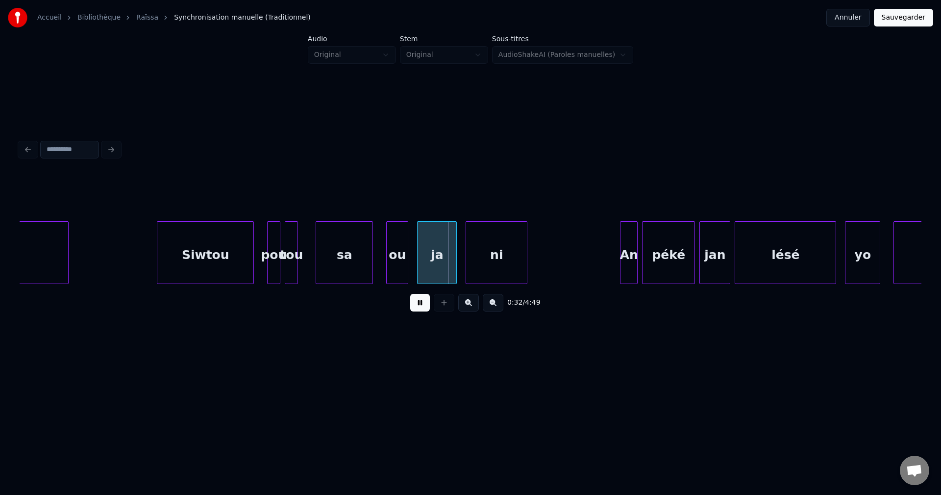
click at [210, 267] on div "Siwtou" at bounding box center [205, 255] width 96 height 67
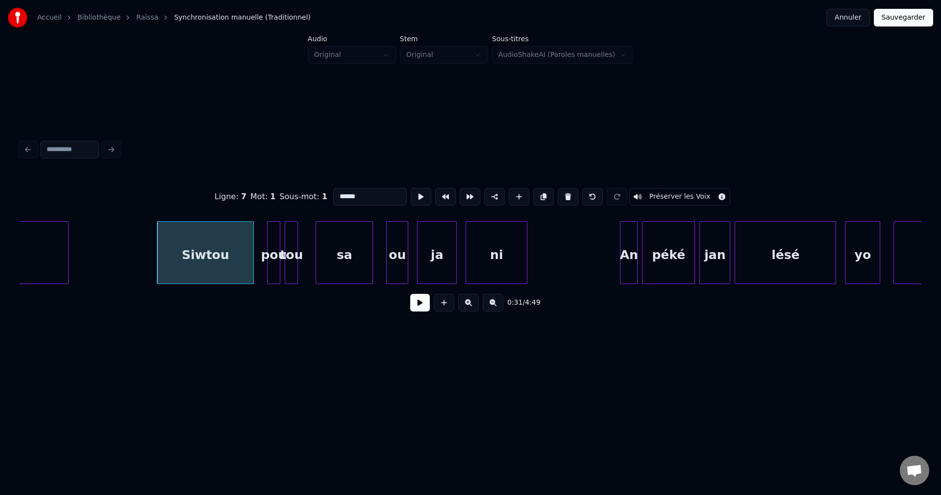
click at [413, 308] on button at bounding box center [420, 303] width 20 height 18
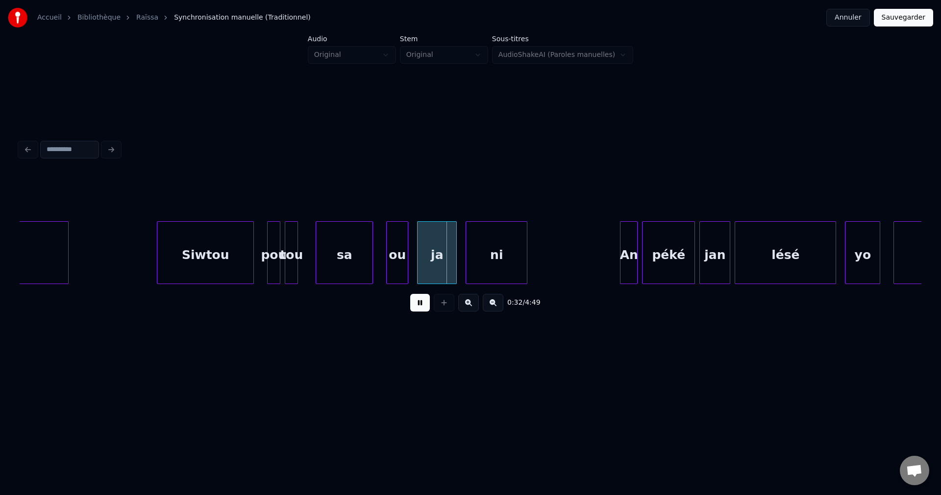
click at [413, 308] on button at bounding box center [420, 303] width 20 height 18
click at [290, 265] on div "tou" at bounding box center [291, 255] width 12 height 67
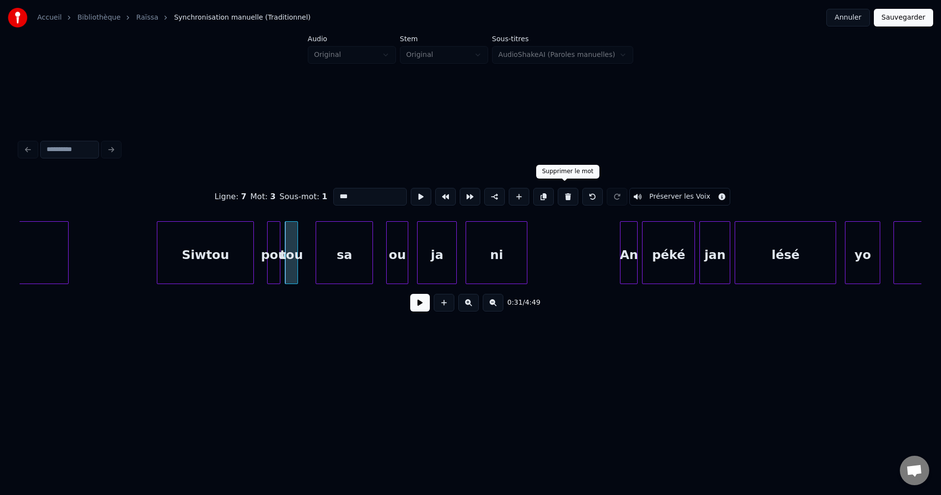
click at [565, 197] on button at bounding box center [568, 197] width 21 height 18
type input "***"
click at [302, 265] on div at bounding box center [302, 253] width 3 height 62
click at [416, 306] on button at bounding box center [420, 303] width 20 height 18
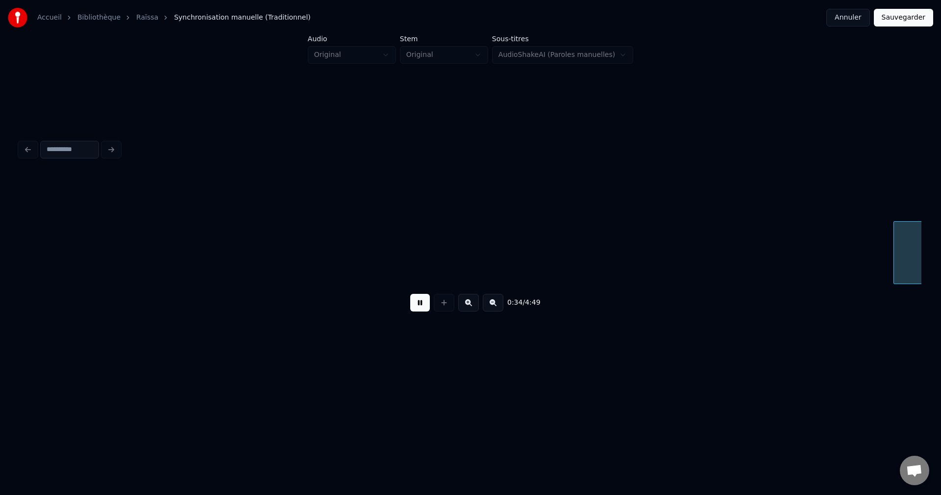
scroll to position [0, 7618]
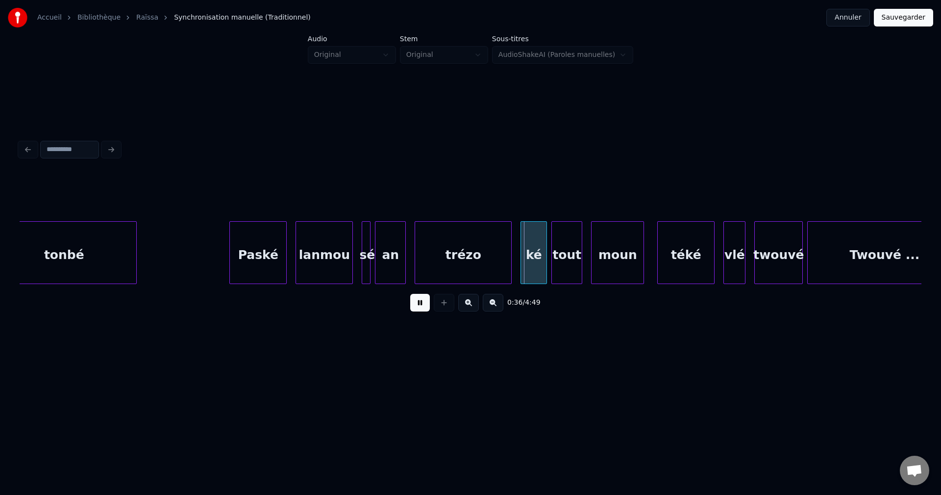
click at [339, 264] on div "lanmou" at bounding box center [324, 255] width 56 height 67
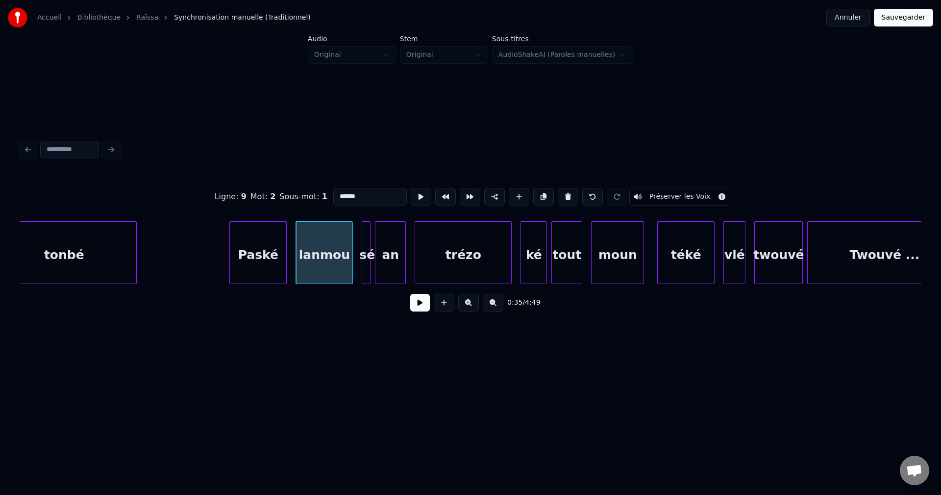
click at [372, 261] on div "sé" at bounding box center [367, 255] width 10 height 67
type input "**"
click at [423, 306] on button at bounding box center [420, 303] width 20 height 18
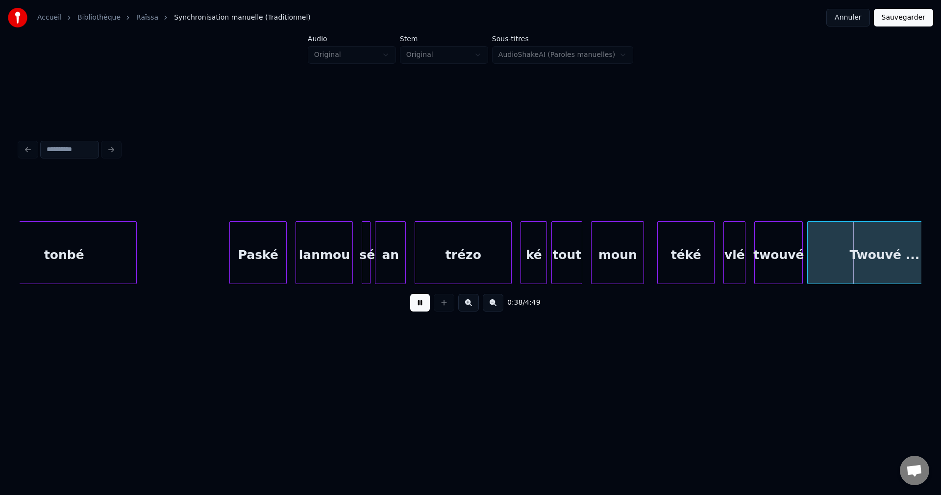
click at [420, 306] on button at bounding box center [420, 303] width 20 height 18
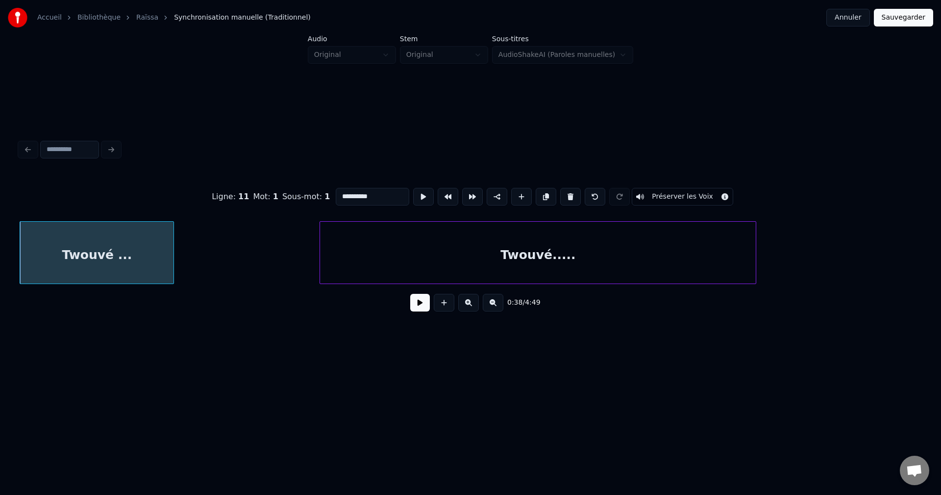
scroll to position [0, 8032]
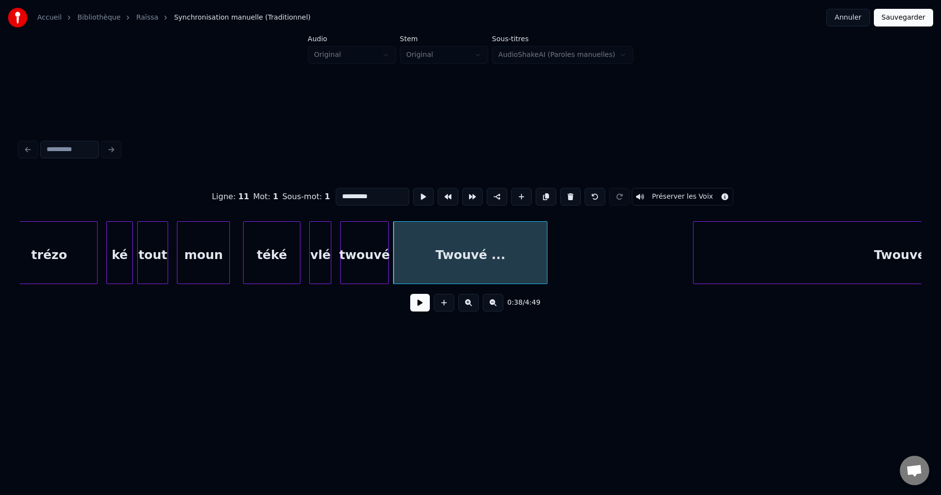
click at [195, 270] on div "moun" at bounding box center [203, 255] width 52 height 67
type input "****"
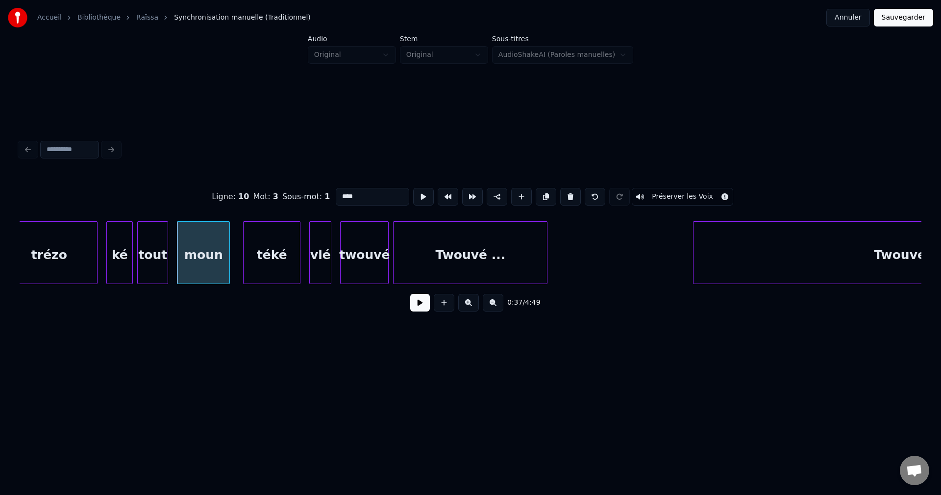
click at [420, 304] on button at bounding box center [420, 303] width 20 height 18
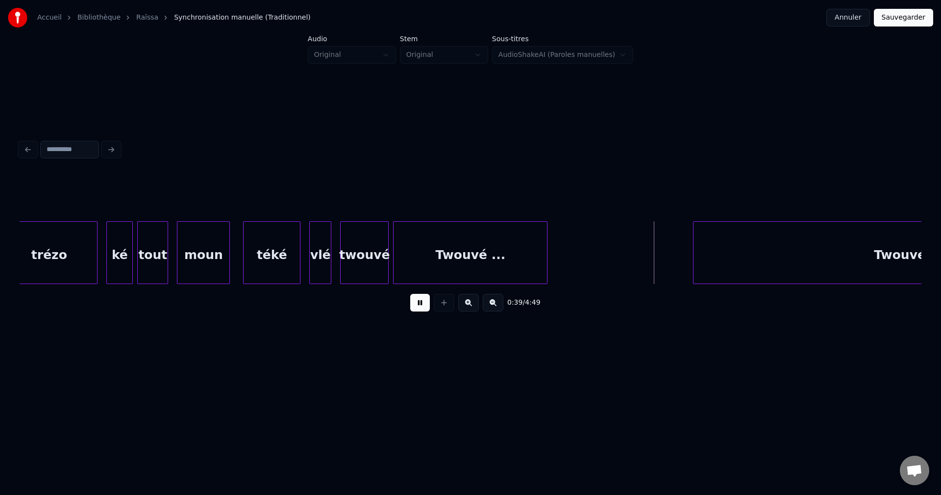
click at [366, 276] on div "twouvé" at bounding box center [365, 255] width 48 height 67
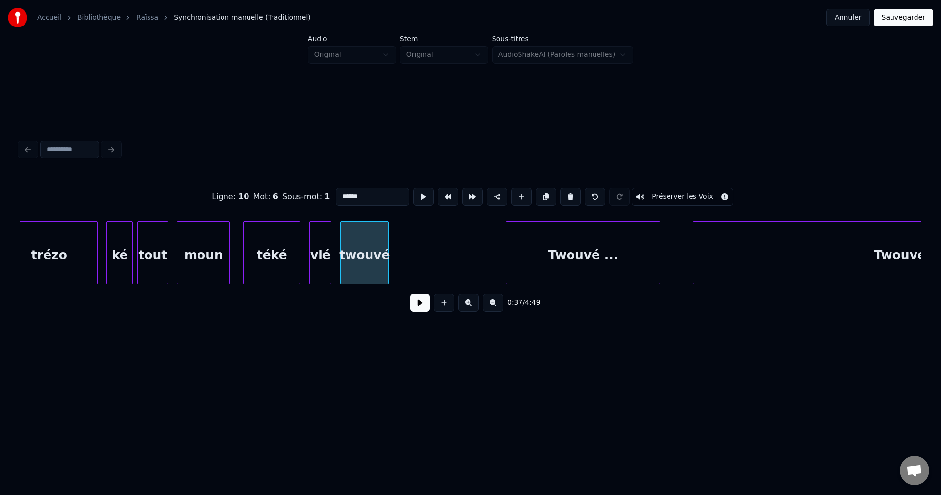
click at [553, 261] on div "Twouvé ..." at bounding box center [582, 255] width 153 height 67
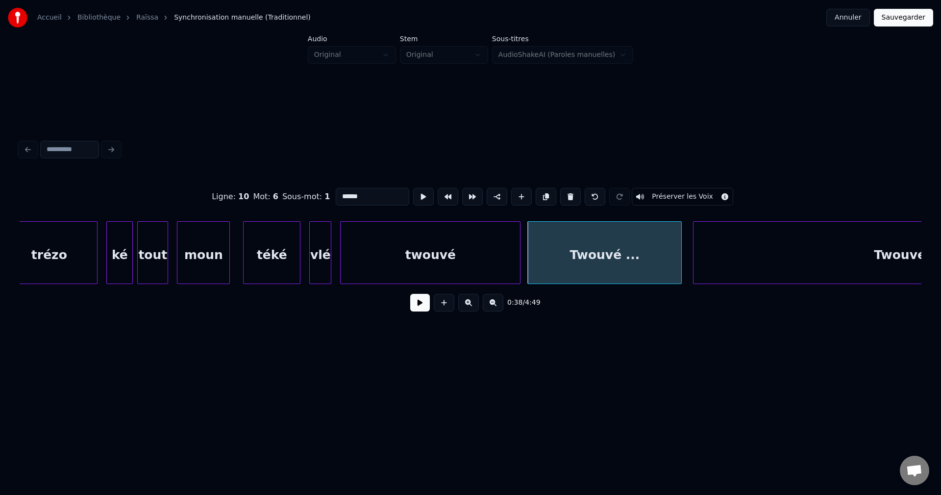
click at [520, 262] on div at bounding box center [518, 253] width 3 height 62
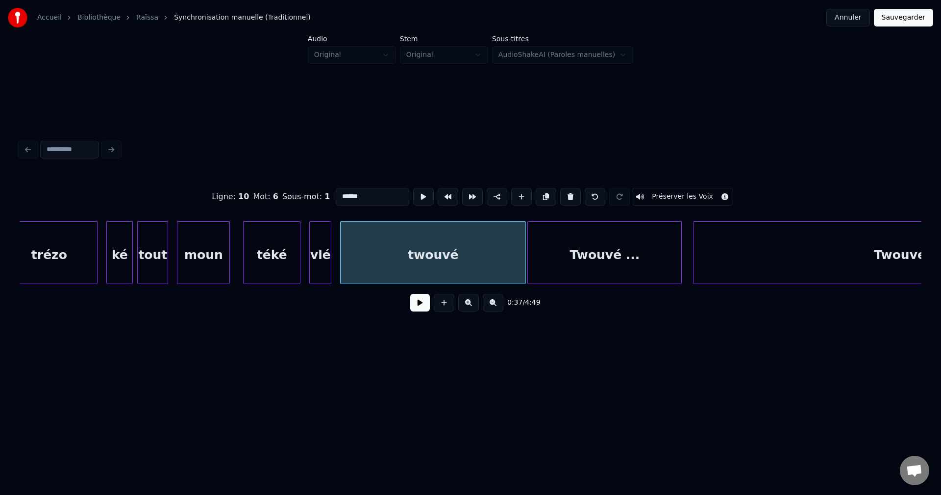
click at [414, 304] on button at bounding box center [420, 303] width 20 height 18
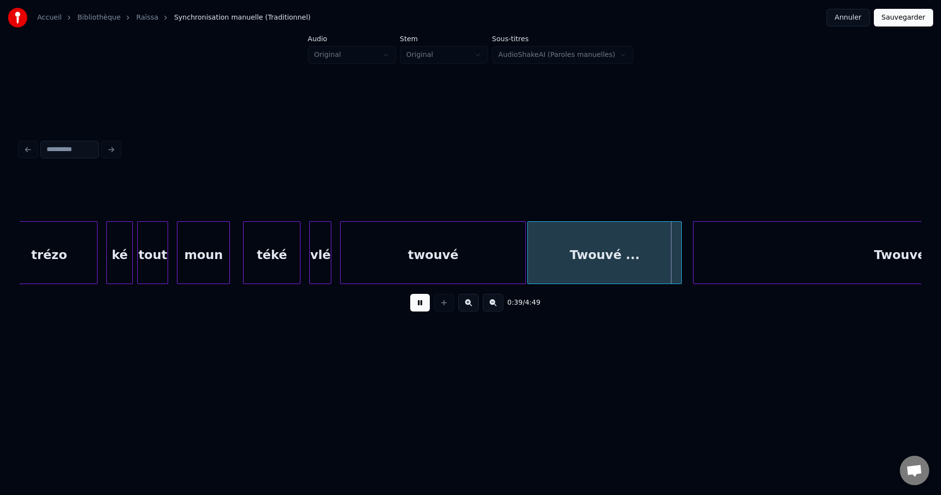
click at [568, 261] on div "Twouvé ..." at bounding box center [604, 255] width 153 height 67
click at [568, 261] on div "Twouvé ..." at bounding box center [611, 255] width 153 height 67
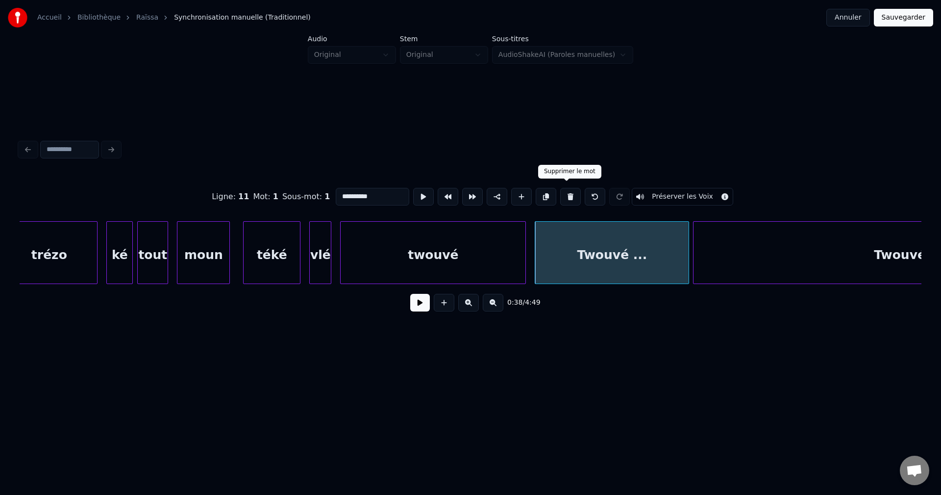
click at [563, 194] on button at bounding box center [570, 197] width 21 height 18
type input "******"
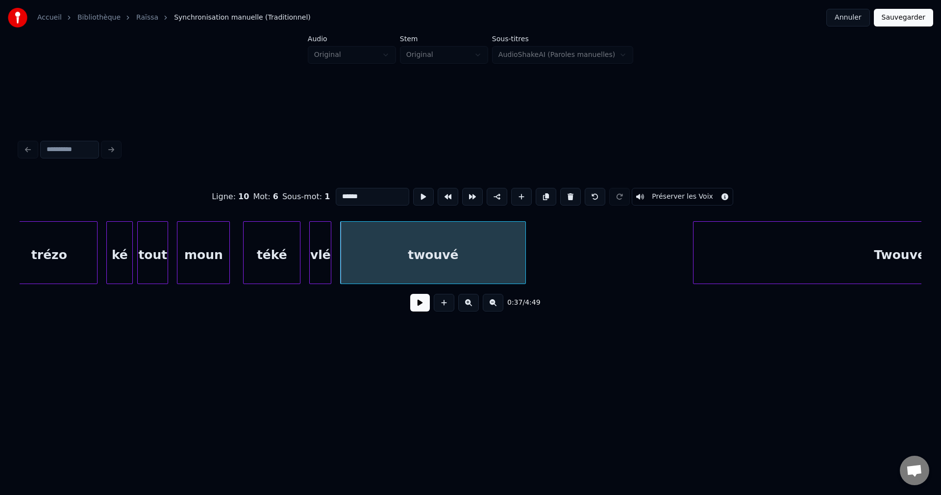
click at [479, 260] on div "twouvé" at bounding box center [433, 255] width 185 height 67
drag, startPoint x: 416, startPoint y: 311, endPoint x: 526, endPoint y: 269, distance: 117.6
click at [420, 310] on button at bounding box center [420, 303] width 20 height 18
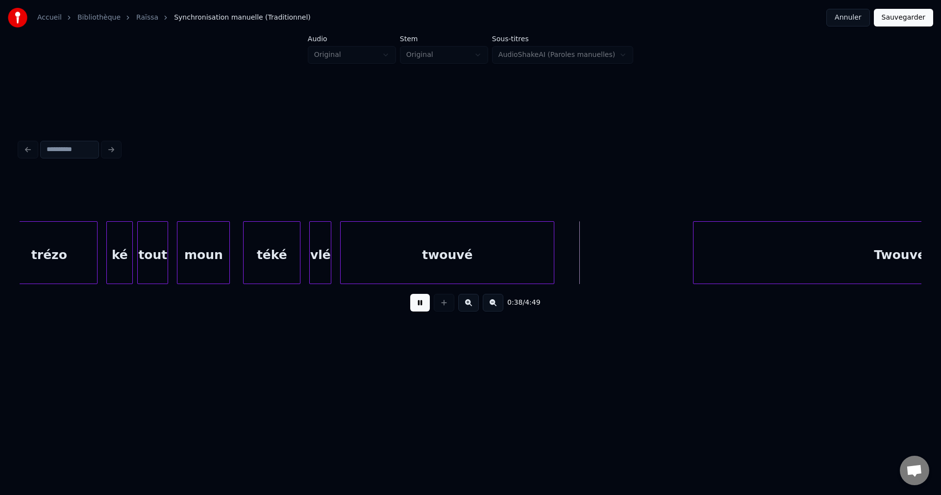
click at [553, 258] on div at bounding box center [552, 253] width 3 height 62
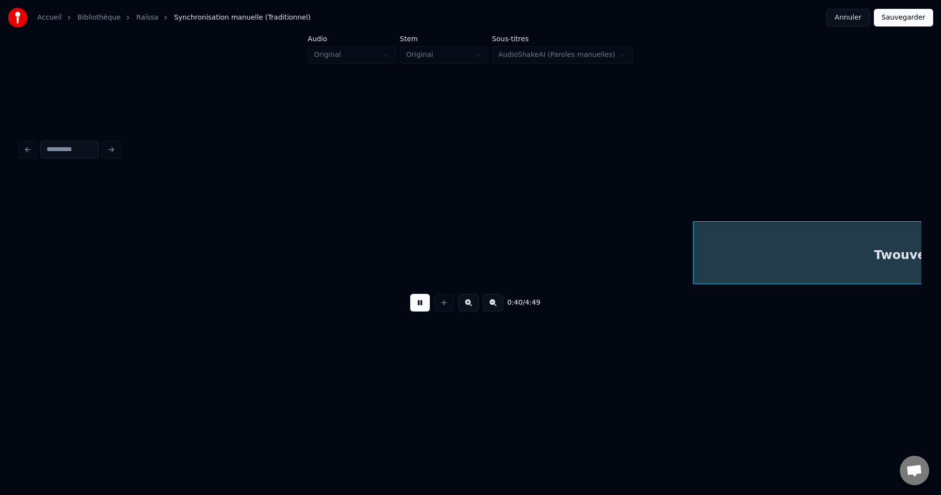
scroll to position [0, 8938]
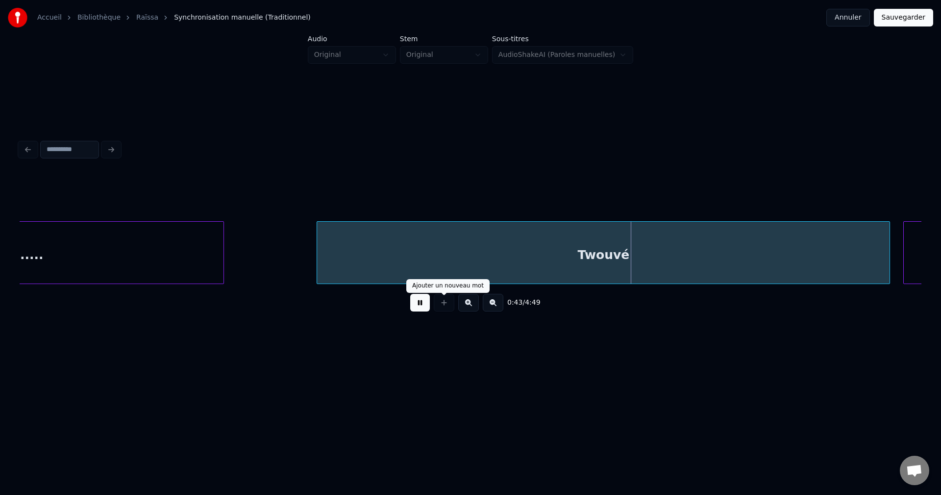
click at [502, 255] on div "Twouvé" at bounding box center [603, 255] width 573 height 67
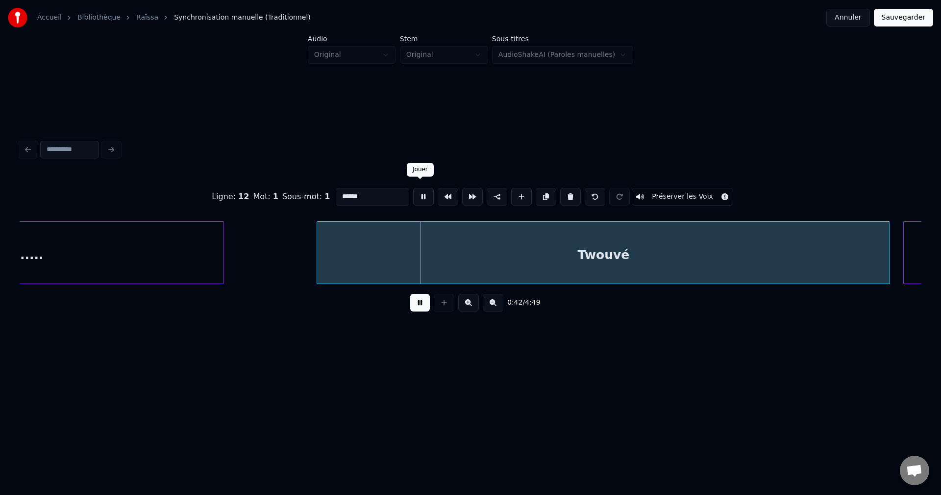
click at [377, 195] on input "******" at bounding box center [373, 197] width 74 height 18
click at [114, 237] on div "Twouvé....." at bounding box center [6, 255] width 436 height 67
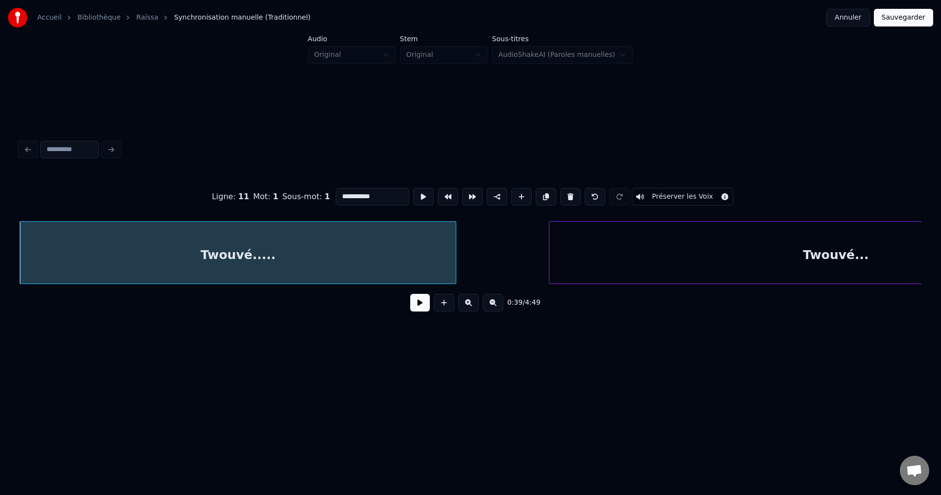
click at [370, 196] on input "**********" at bounding box center [373, 197] width 74 height 18
type input "*******"
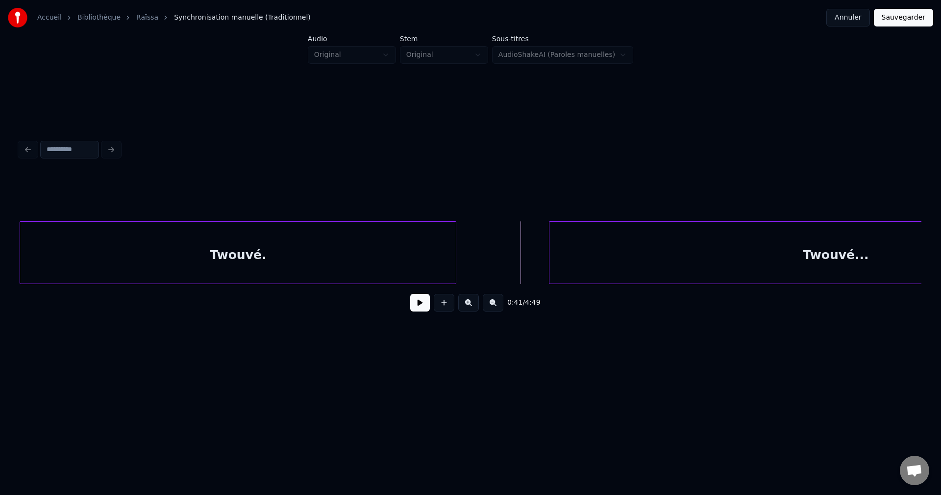
drag, startPoint x: 408, startPoint y: 306, endPoint x: 412, endPoint y: 303, distance: 5.6
click at [411, 303] on div "0:41 / 4:49" at bounding box center [470, 303] width 886 height 22
click at [423, 300] on button at bounding box center [420, 303] width 20 height 18
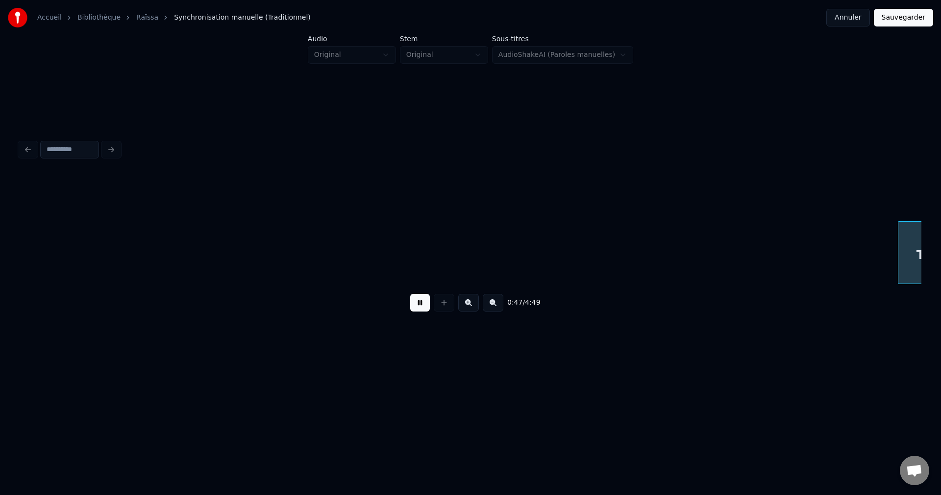
scroll to position [0, 10514]
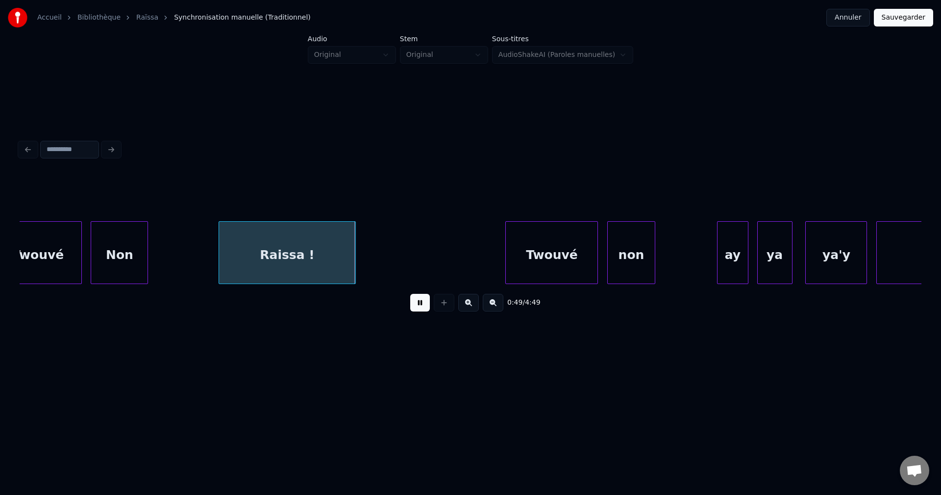
click at [40, 253] on div "Twouvé" at bounding box center [37, 255] width 87 height 67
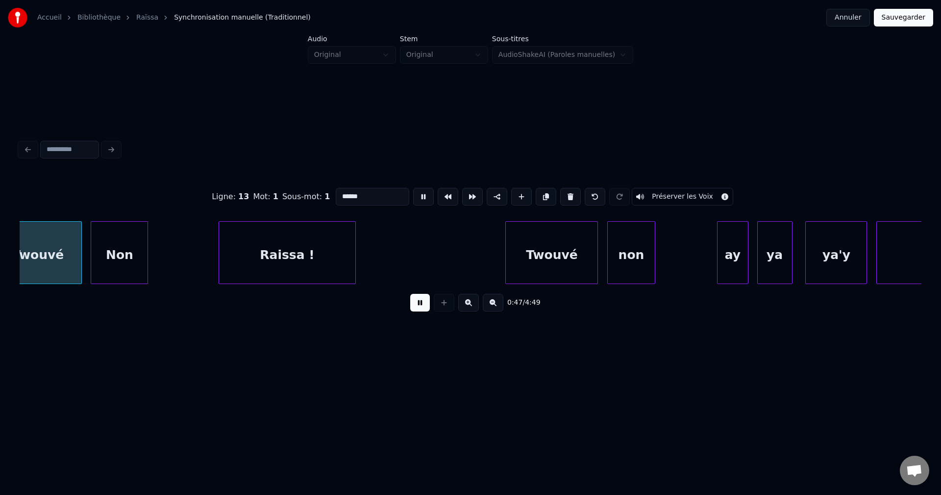
scroll to position [0, 10488]
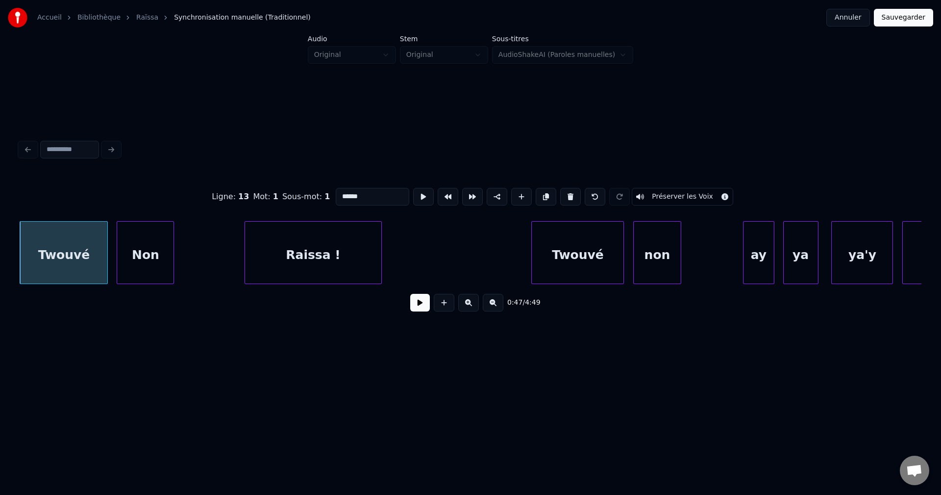
click at [418, 311] on button at bounding box center [420, 303] width 20 height 18
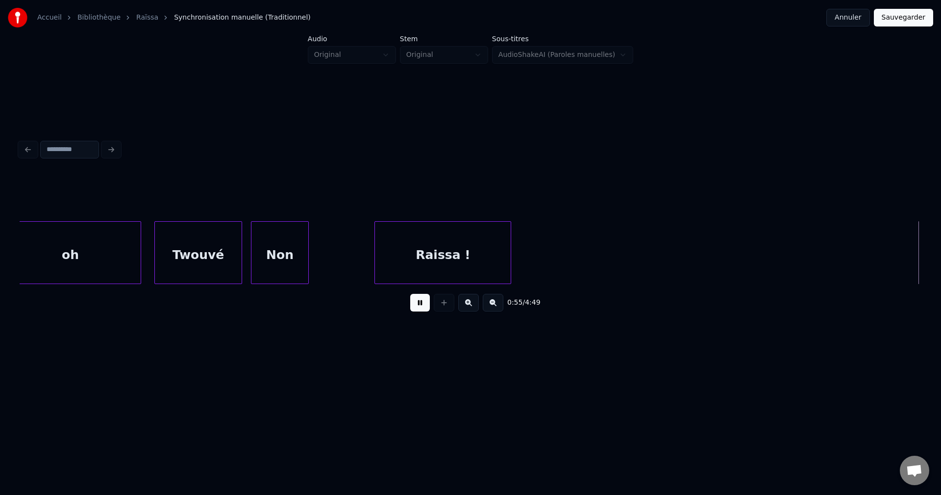
scroll to position [0, 12294]
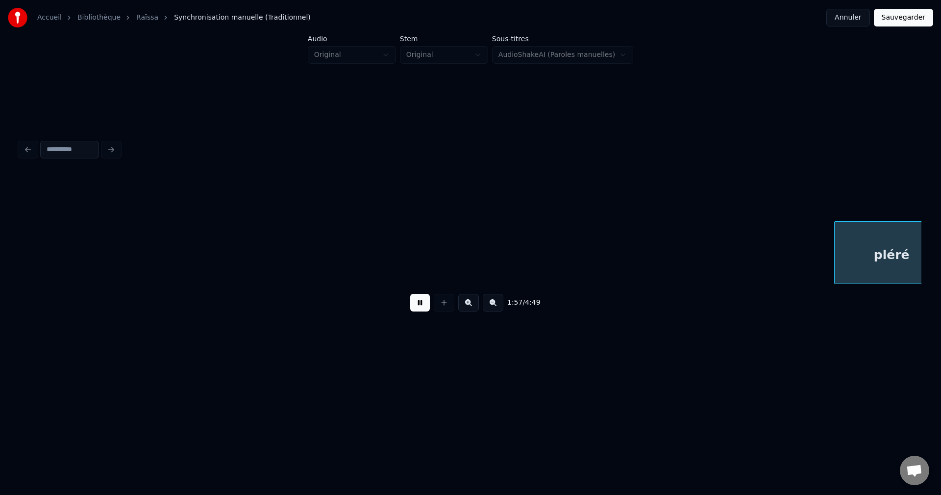
scroll to position [0, 25854]
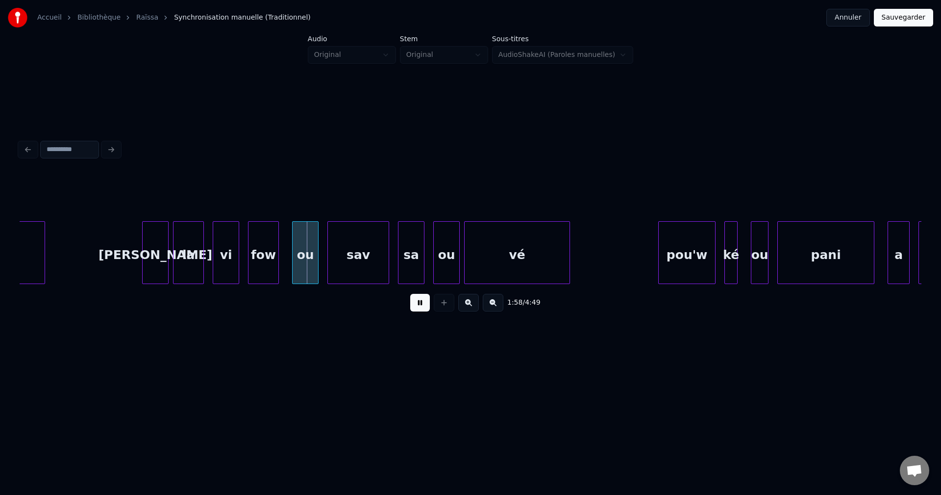
click at [414, 306] on button at bounding box center [420, 303] width 20 height 18
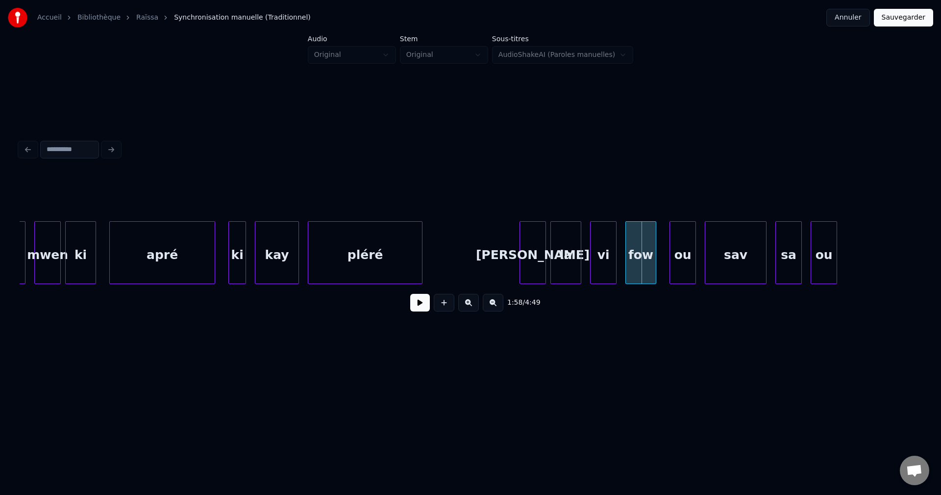
scroll to position [0, 25370]
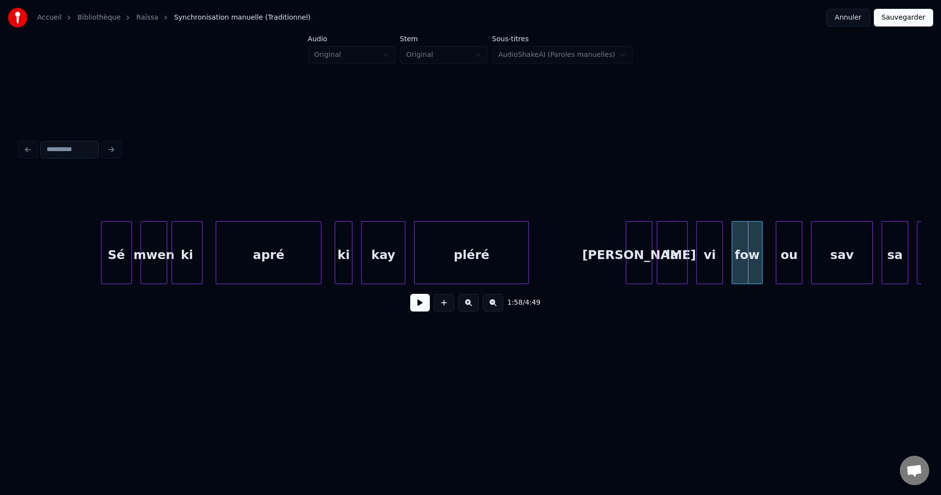
click at [426, 305] on button at bounding box center [420, 303] width 20 height 18
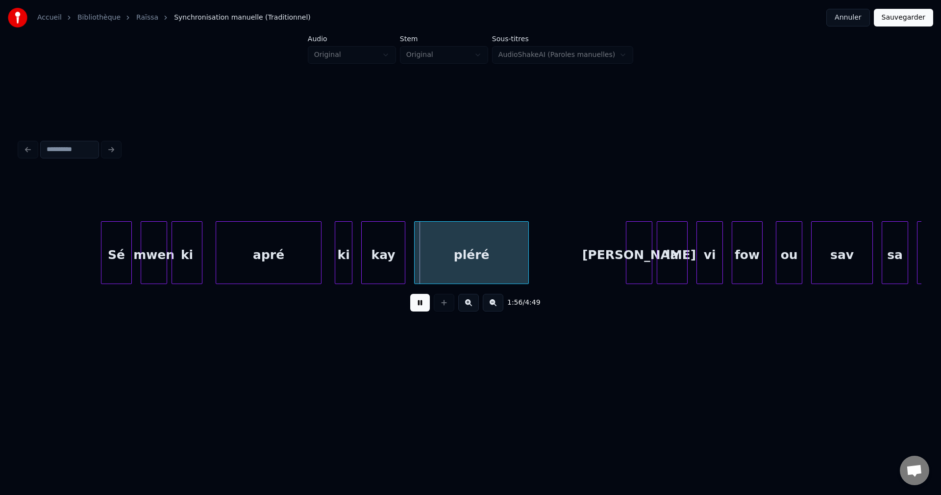
click at [259, 259] on div "apré" at bounding box center [268, 255] width 105 height 67
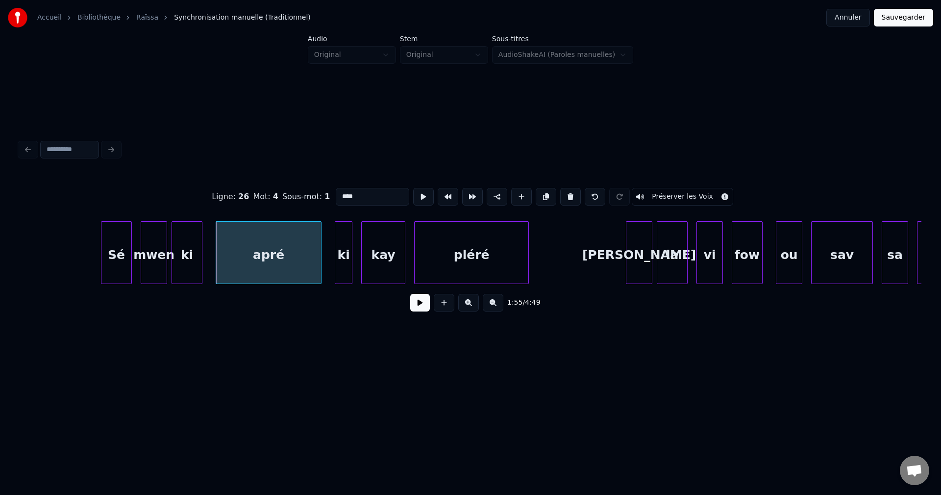
click at [417, 305] on button at bounding box center [420, 303] width 20 height 18
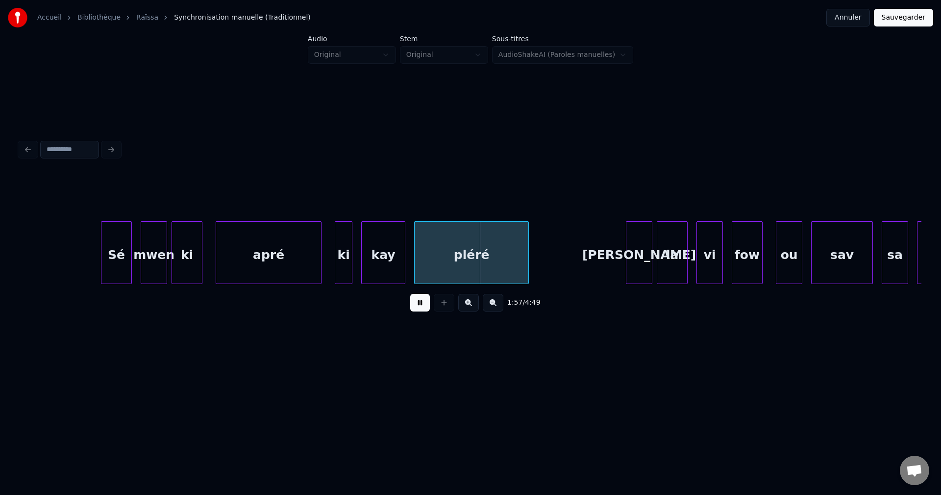
click at [297, 233] on div "apré" at bounding box center [268, 255] width 105 height 67
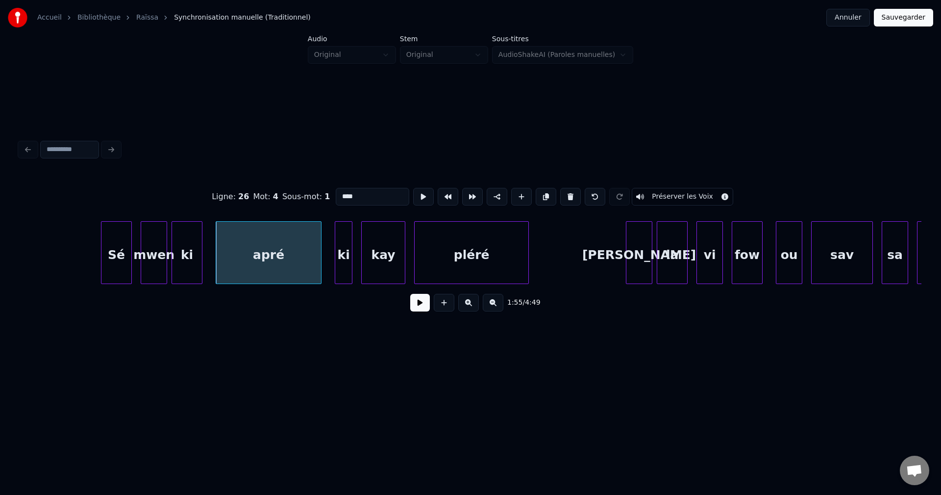
click at [386, 188] on input "****" at bounding box center [373, 197] width 74 height 18
type input "*******"
click at [416, 309] on button at bounding box center [420, 303] width 20 height 18
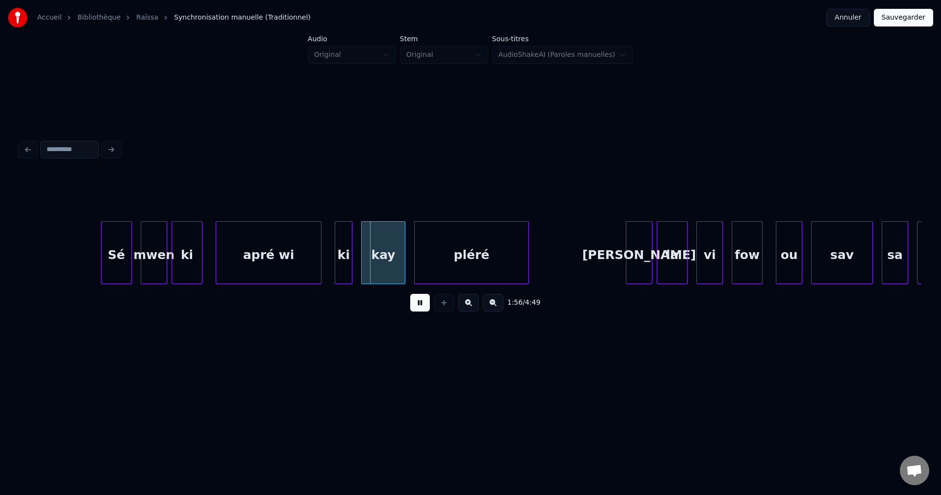
click at [417, 306] on button at bounding box center [420, 303] width 20 height 18
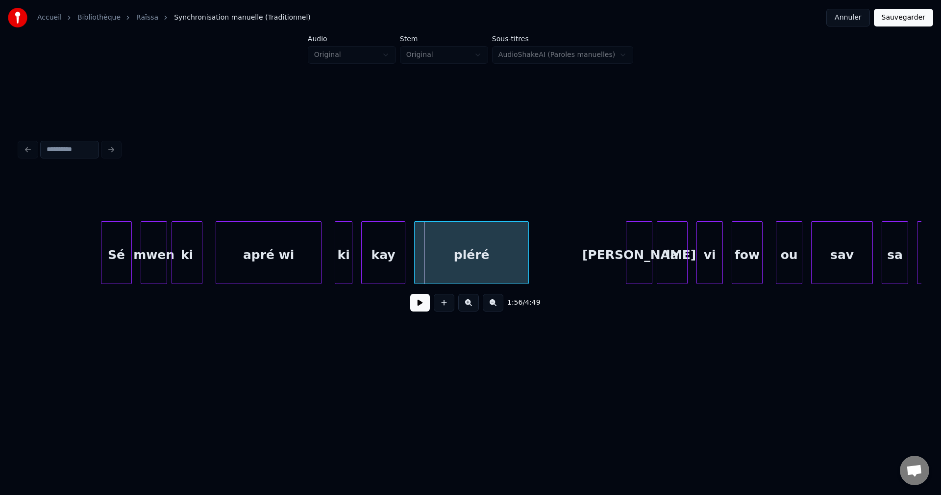
click at [343, 261] on div "ki" at bounding box center [343, 255] width 17 height 67
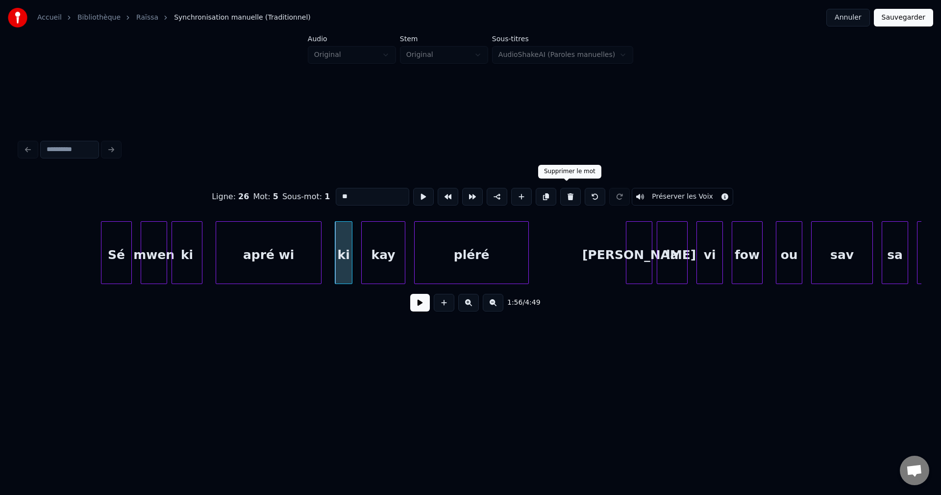
click at [560, 190] on button at bounding box center [570, 197] width 21 height 18
type input "*******"
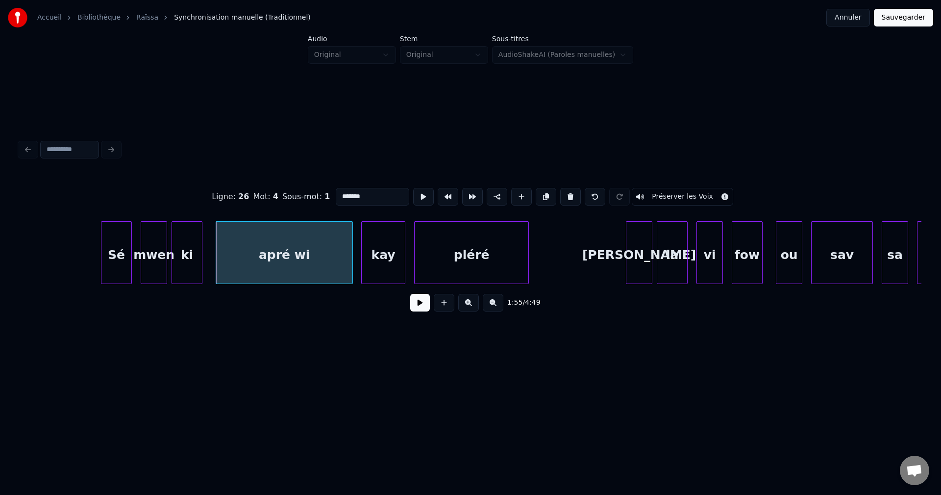
click at [353, 255] on div at bounding box center [351, 253] width 3 height 62
click at [411, 299] on button at bounding box center [420, 303] width 20 height 18
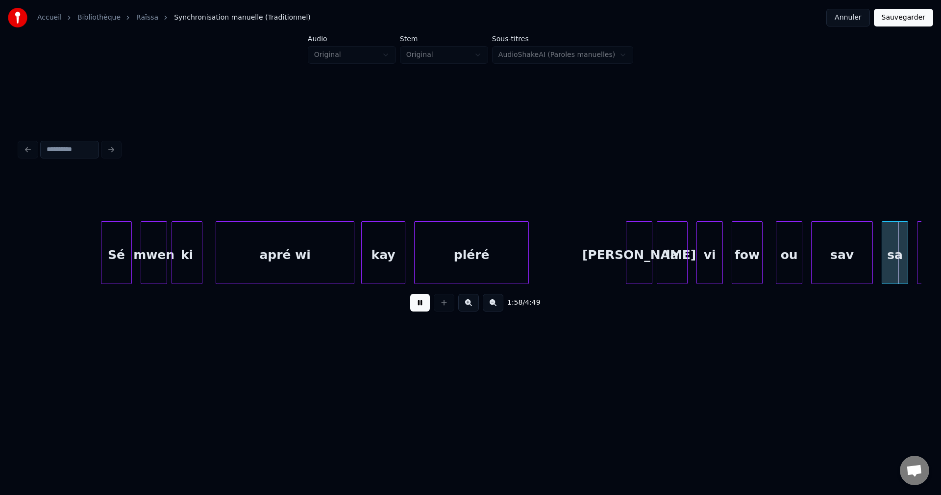
scroll to position [0, 26276]
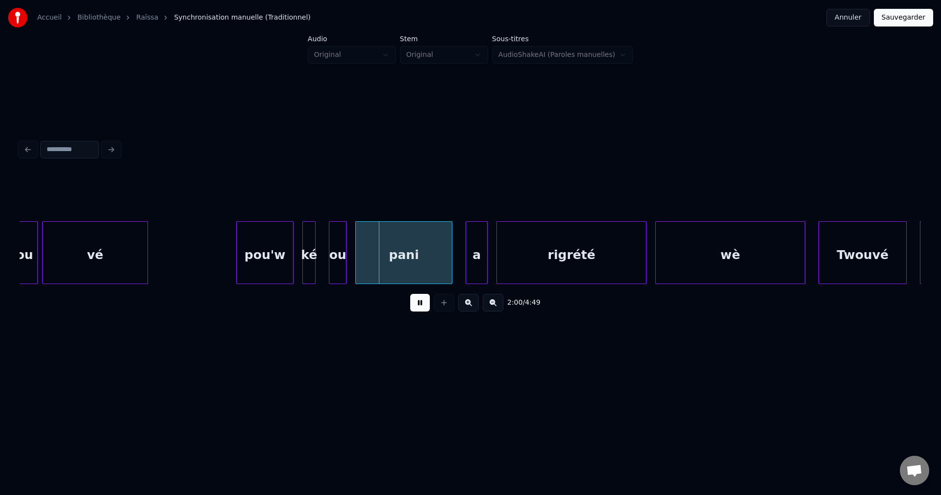
click at [35, 250] on div at bounding box center [35, 253] width 3 height 62
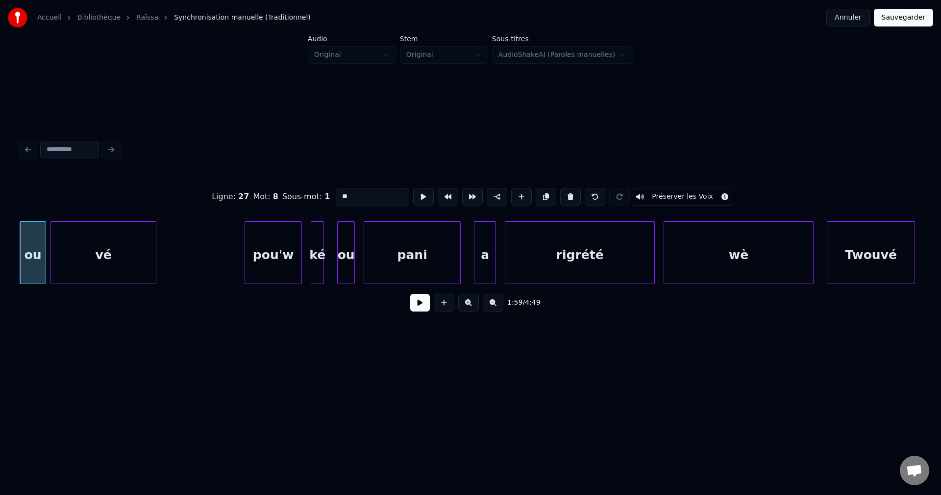
click at [420, 307] on button at bounding box center [420, 303] width 20 height 18
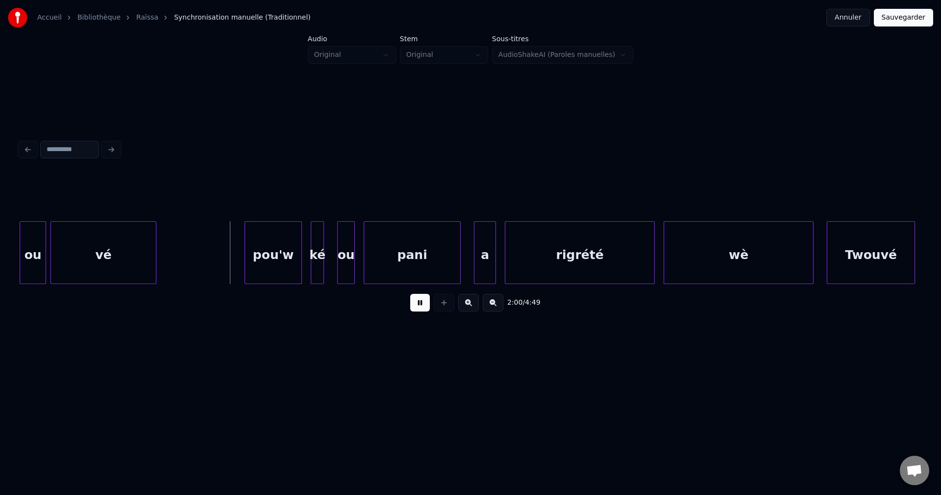
click at [88, 225] on div "vé" at bounding box center [103, 255] width 105 height 67
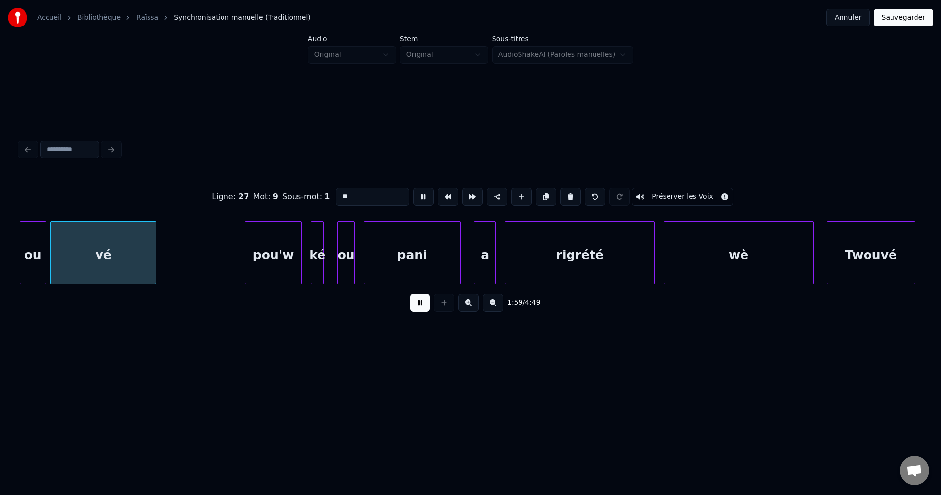
click at [25, 248] on div "ou" at bounding box center [32, 255] width 25 height 67
type input "**"
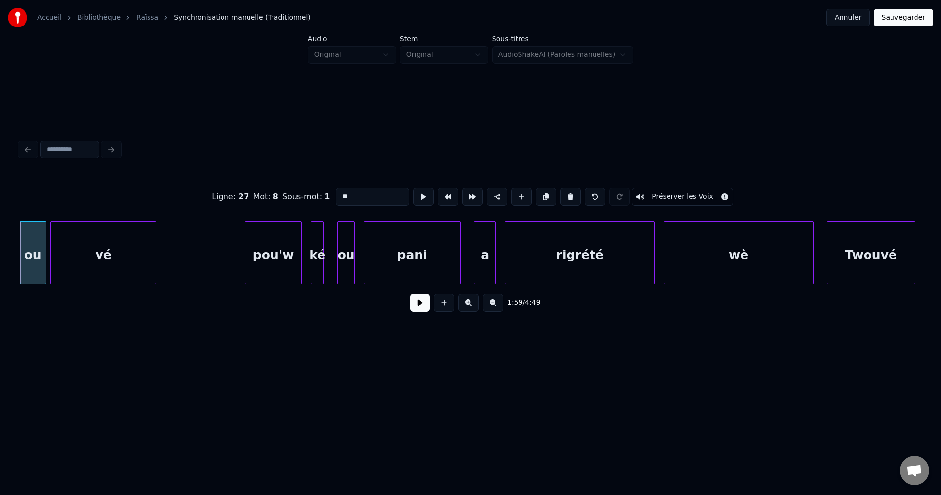
click at [424, 309] on button at bounding box center [420, 303] width 20 height 18
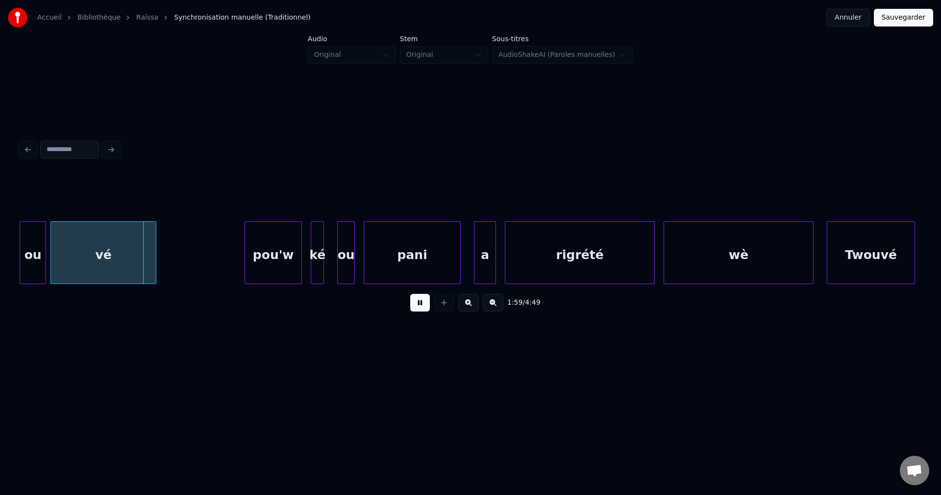
click at [102, 247] on div "vé" at bounding box center [103, 255] width 105 height 67
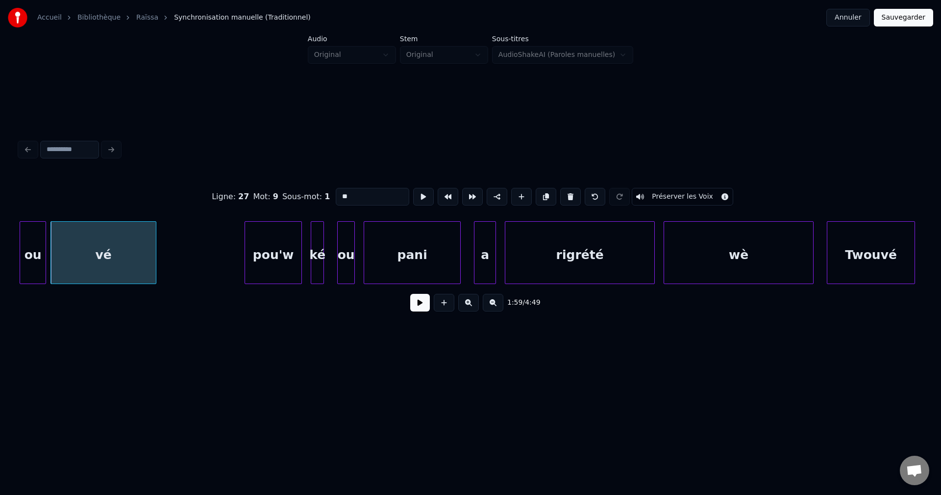
drag, startPoint x: 378, startPoint y: 195, endPoint x: 195, endPoint y: 201, distance: 182.5
click at [201, 208] on div "Ligne : 27 Mot : 9 Sous-mot : 1 ** Préserver les Voix" at bounding box center [471, 196] width 902 height 49
type input "**"
click at [421, 310] on button at bounding box center [420, 303] width 20 height 18
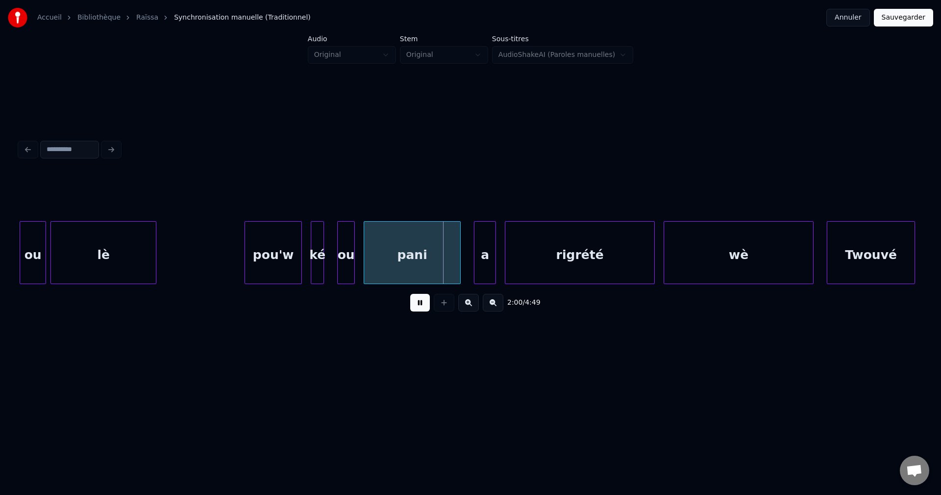
click at [272, 254] on div "pou'w" at bounding box center [273, 255] width 56 height 67
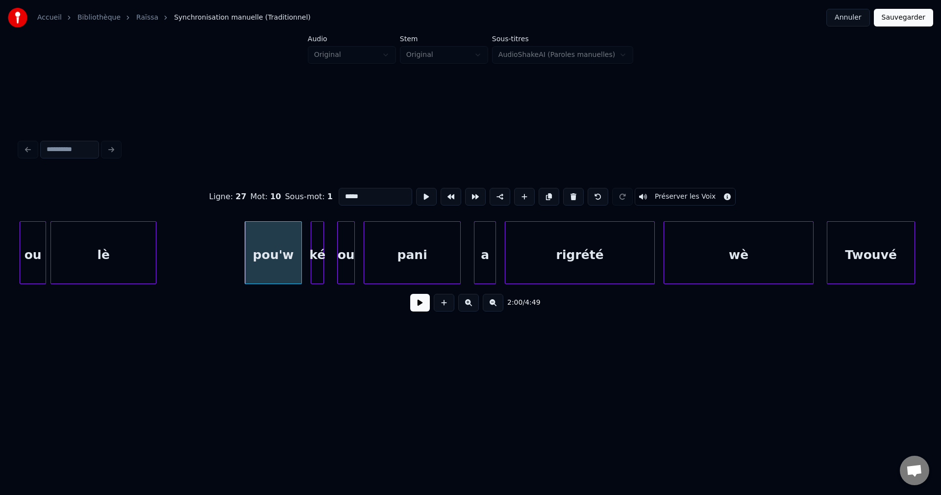
click at [387, 194] on input "*****" at bounding box center [376, 197] width 74 height 18
type input "***"
click at [420, 305] on button at bounding box center [420, 303] width 20 height 18
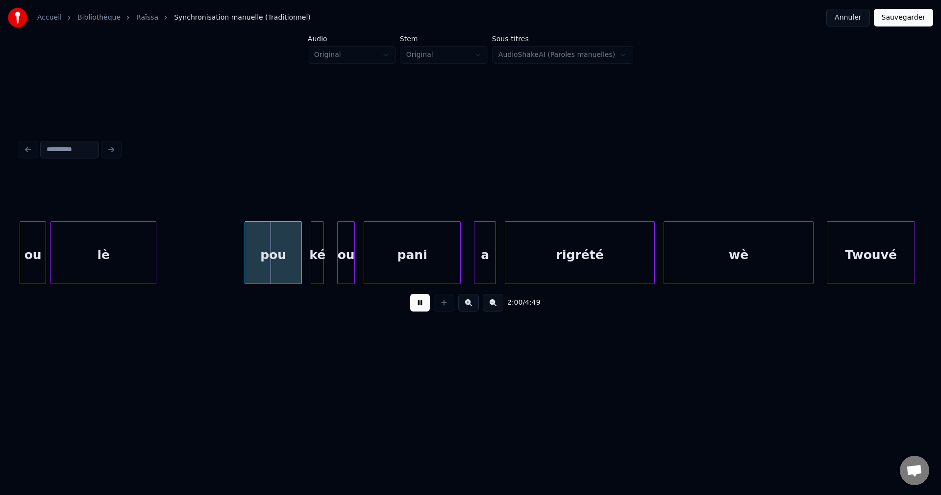
click at [420, 305] on button at bounding box center [420, 303] width 20 height 18
click at [278, 257] on div "pou" at bounding box center [273, 255] width 56 height 67
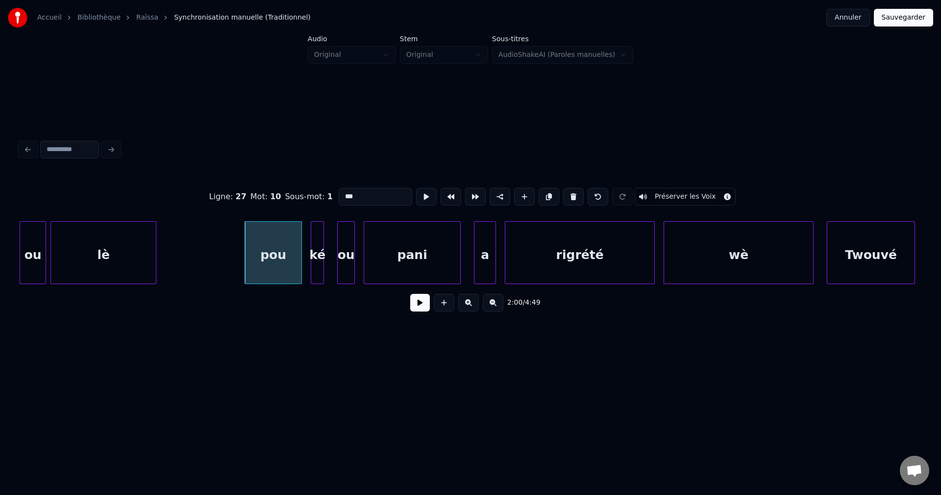
click at [372, 198] on input "***" at bounding box center [376, 197] width 74 height 18
click at [321, 263] on div at bounding box center [322, 253] width 3 height 62
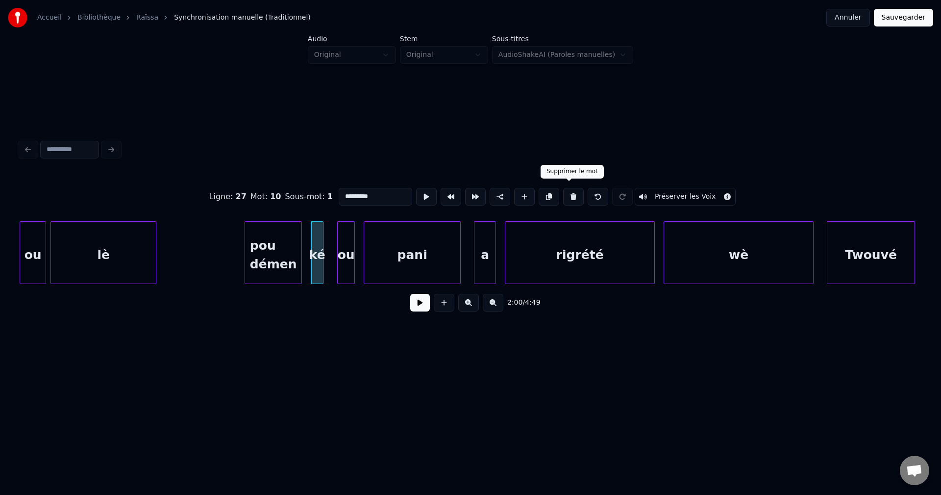
click at [568, 192] on button at bounding box center [573, 197] width 21 height 18
click at [594, 190] on button at bounding box center [598, 197] width 21 height 18
click at [344, 246] on div "ou" at bounding box center [346, 255] width 17 height 67
click at [322, 249] on div at bounding box center [321, 253] width 3 height 62
click at [568, 189] on button at bounding box center [573, 197] width 21 height 18
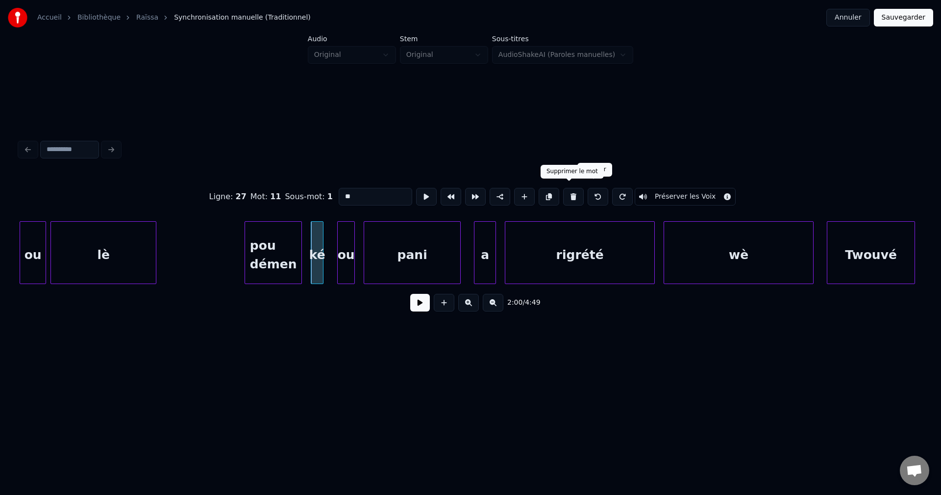
type input "*********"
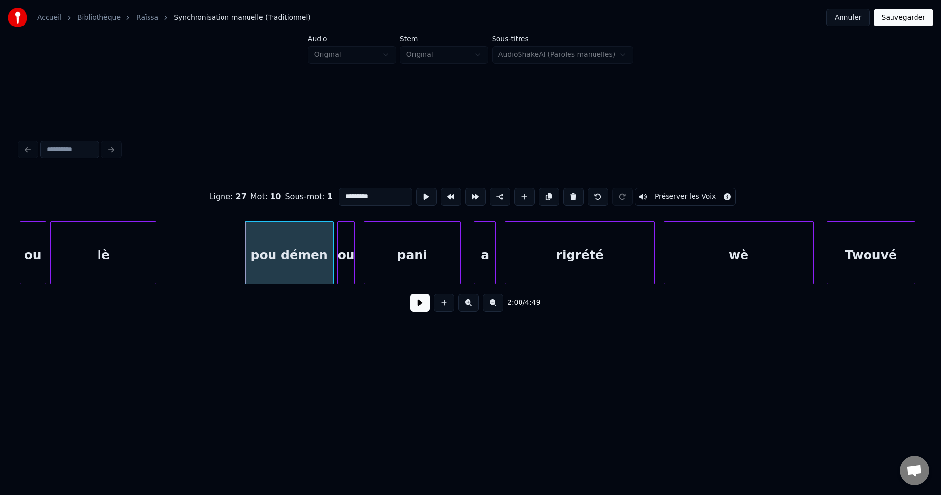
click at [331, 256] on div at bounding box center [331, 253] width 3 height 62
click at [419, 304] on button at bounding box center [420, 303] width 20 height 18
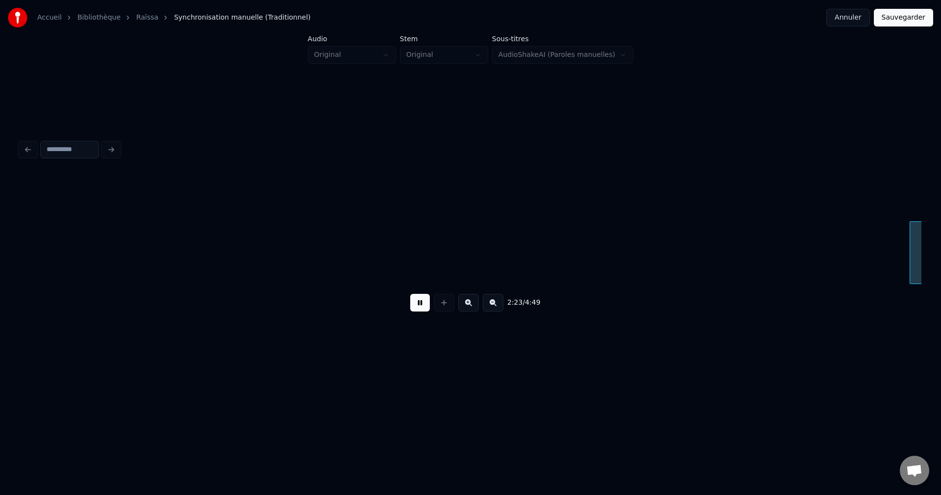
scroll to position [0, 31689]
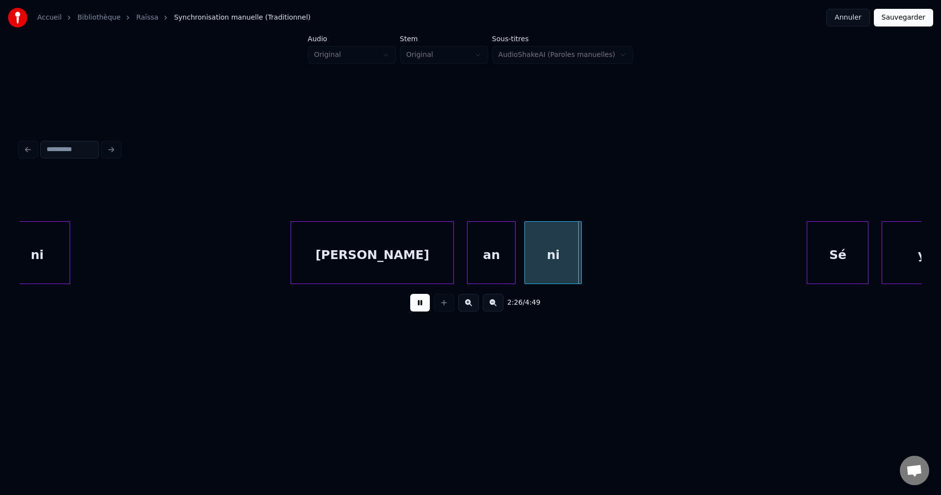
click at [45, 245] on div "ni" at bounding box center [36, 255] width 65 height 67
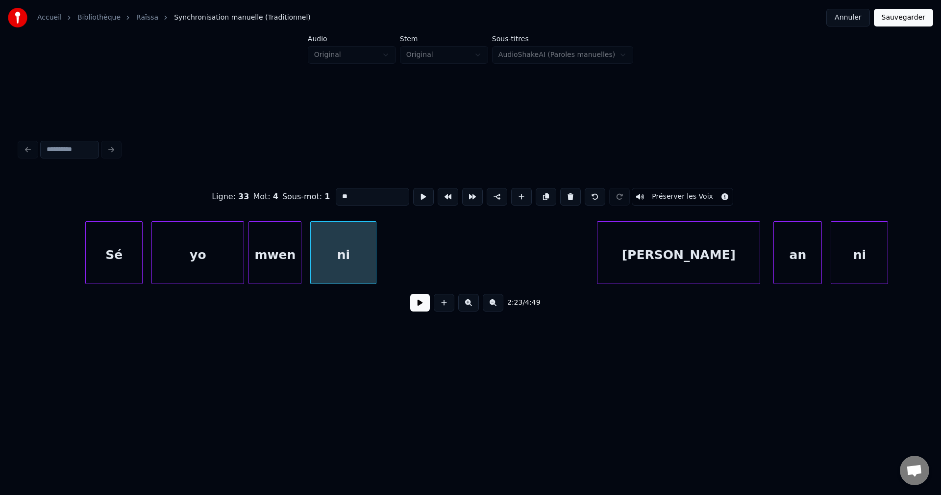
scroll to position [0, 31379]
click at [28, 262] on div "ni Sophie an ni mwen yo Sé" at bounding box center [601, 252] width 63920 height 63
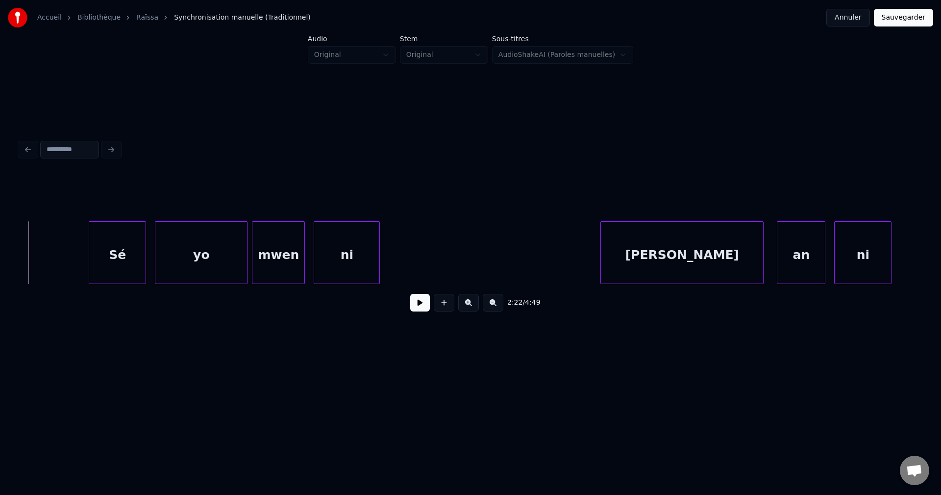
click at [414, 306] on button at bounding box center [420, 303] width 20 height 18
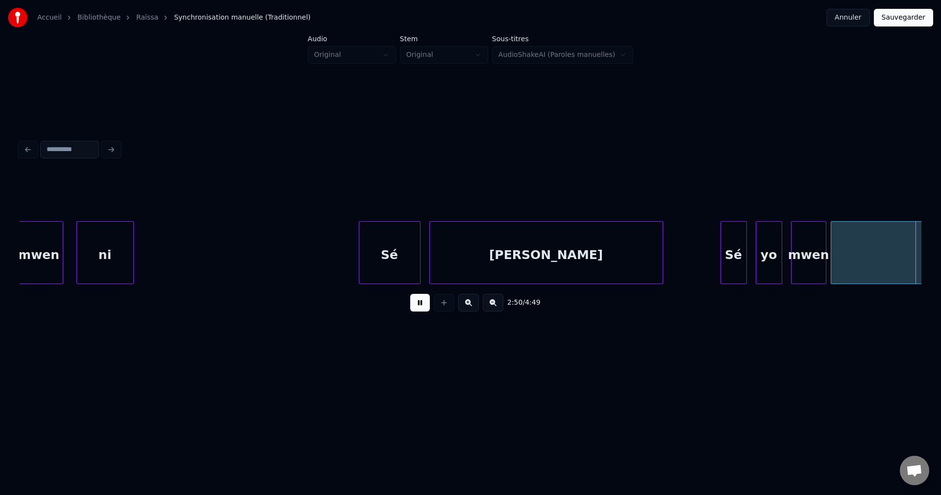
scroll to position [0, 37706]
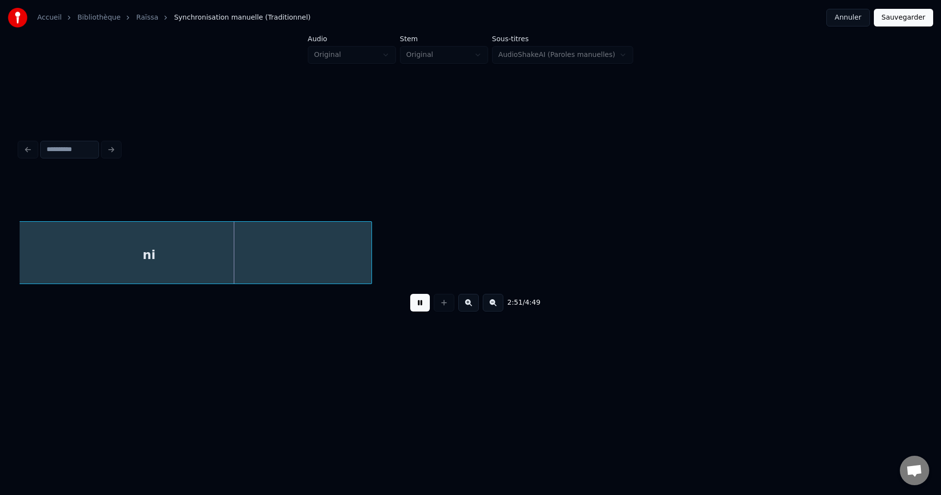
click at [290, 251] on div "ni" at bounding box center [149, 255] width 445 height 67
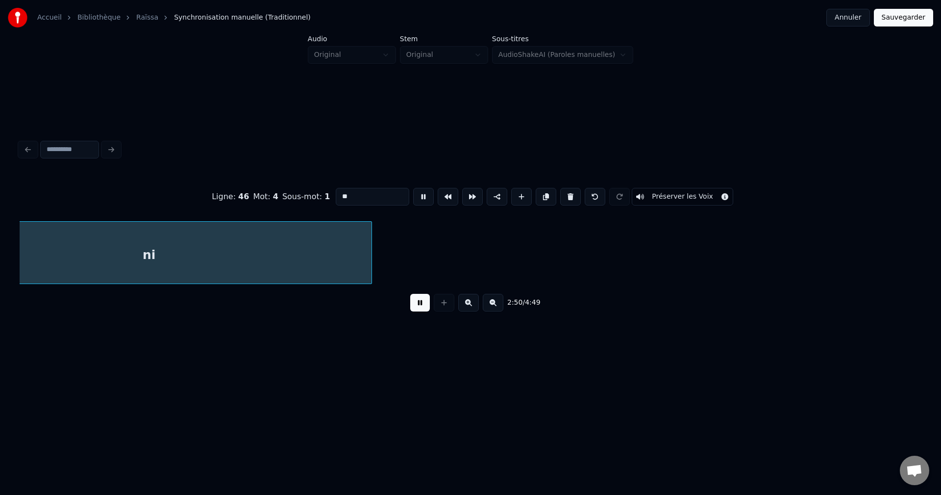
scroll to position [0, 37613]
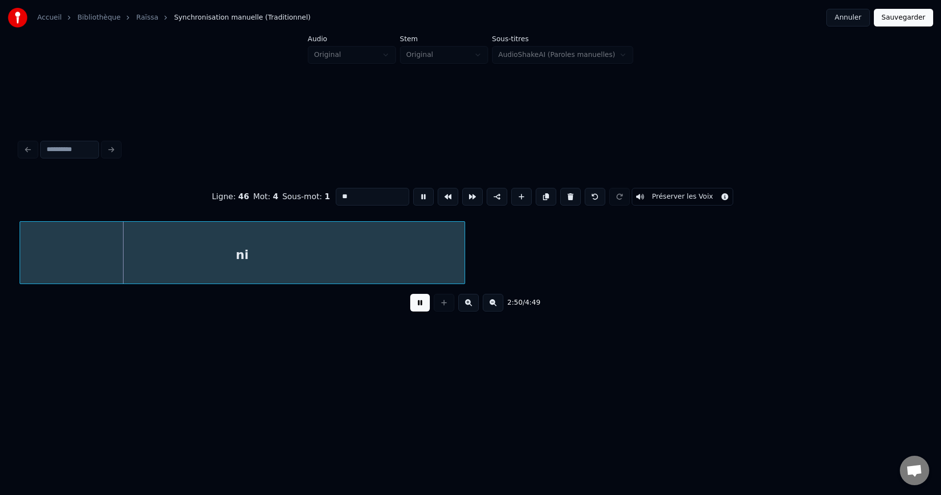
click at [363, 199] on input "**" at bounding box center [373, 197] width 74 height 18
type input "*****"
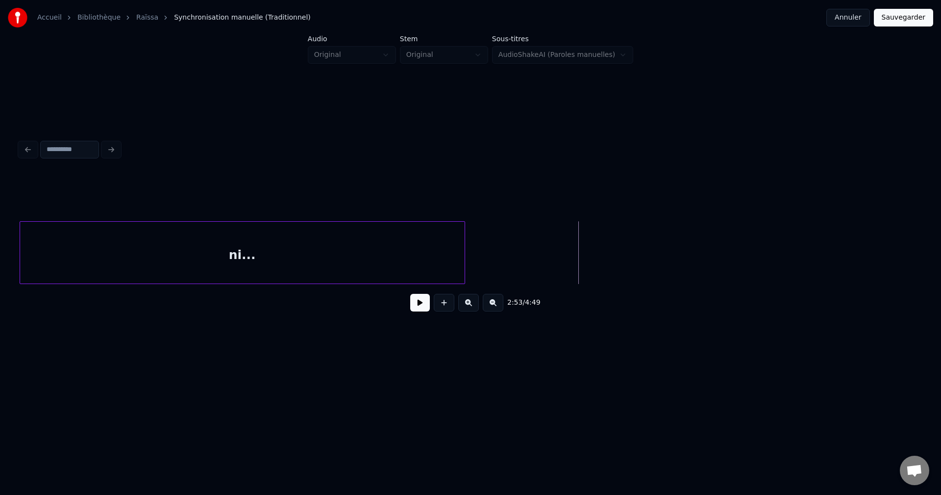
click at [408, 305] on div "2:53 / 4:49" at bounding box center [470, 303] width 886 height 22
click at [416, 305] on button at bounding box center [420, 303] width 20 height 18
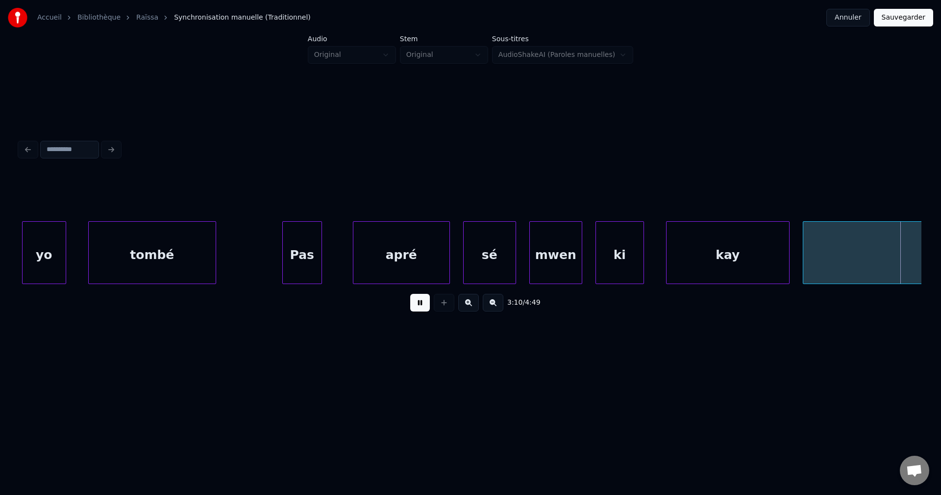
scroll to position [0, 42132]
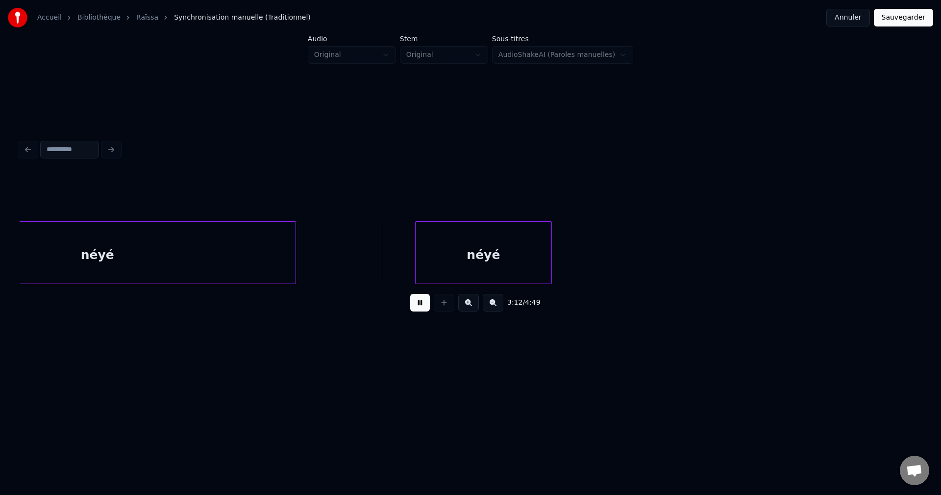
click at [205, 246] on div "néyé" at bounding box center [97, 255] width 396 height 67
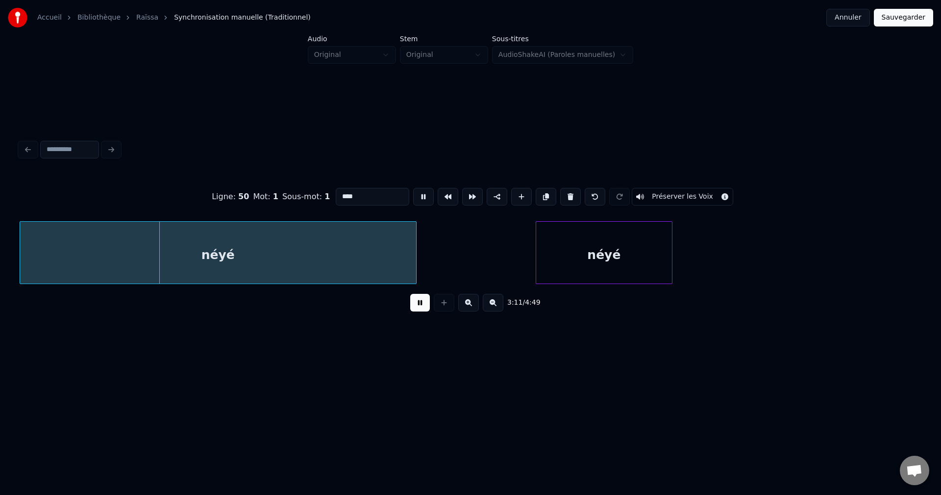
click at [385, 197] on input "****" at bounding box center [373, 197] width 74 height 18
type input "*********"
click at [417, 311] on button at bounding box center [420, 303] width 20 height 18
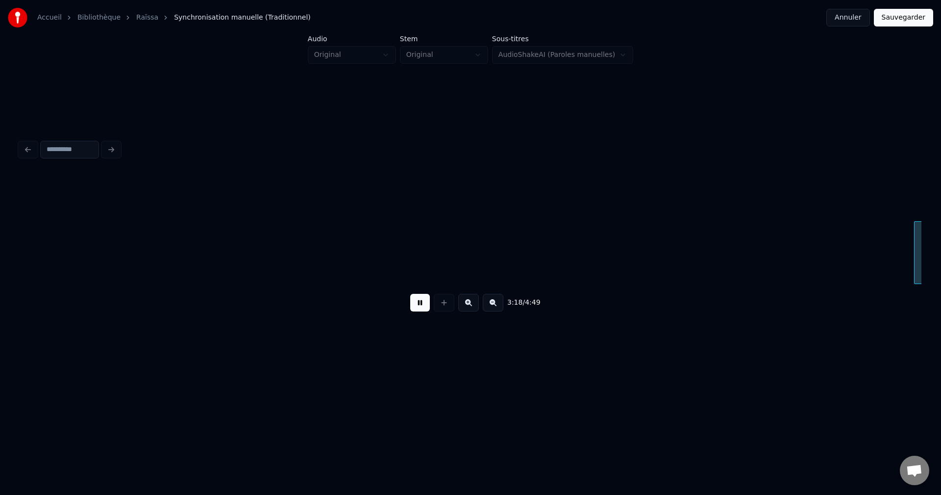
scroll to position [0, 43822]
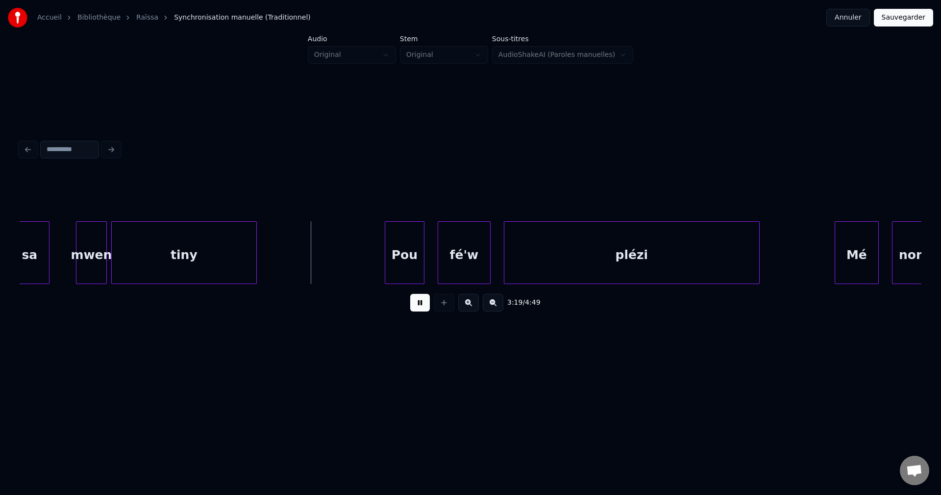
click at [105, 252] on div at bounding box center [104, 253] width 3 height 62
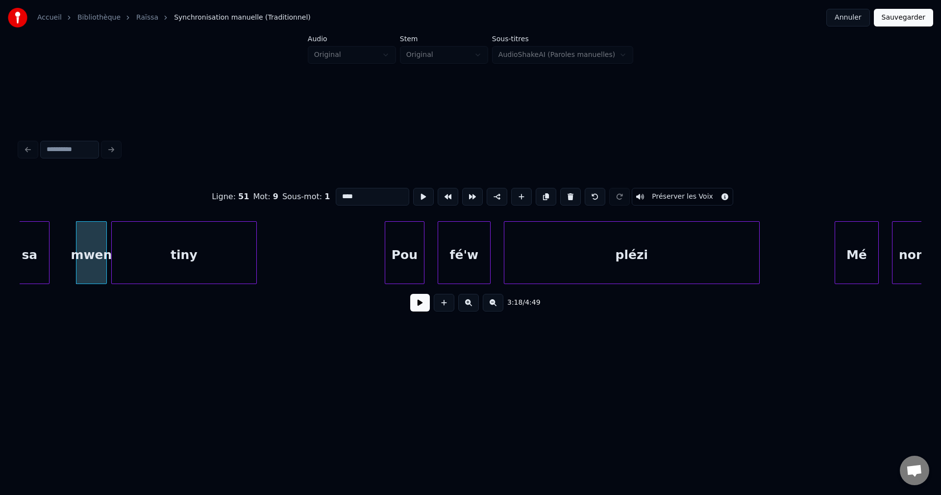
drag, startPoint x: 377, startPoint y: 189, endPoint x: 214, endPoint y: 205, distance: 164.1
click at [247, 204] on div "Ligne : 51 Mot : 9 Sous-mot : 1 **** Préserver les Voix" at bounding box center [471, 196] width 902 height 49
type input "**"
click at [418, 310] on button at bounding box center [420, 303] width 20 height 18
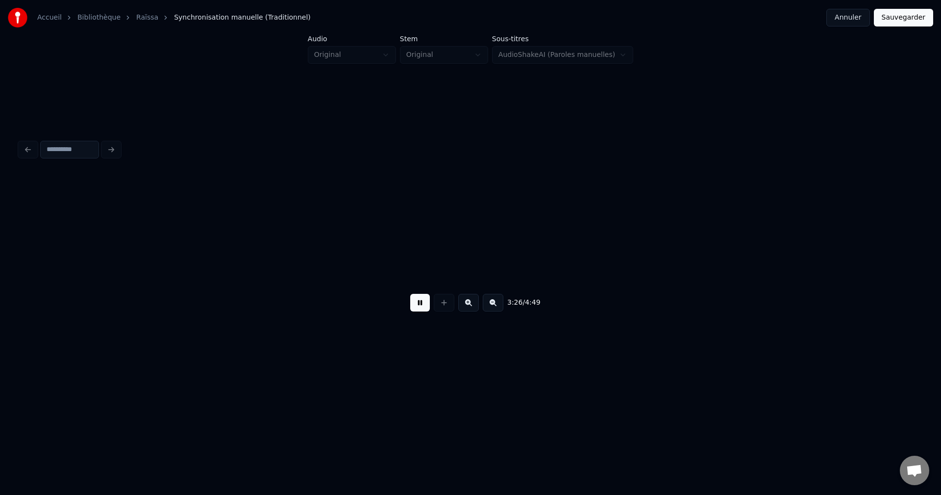
scroll to position [0, 45629]
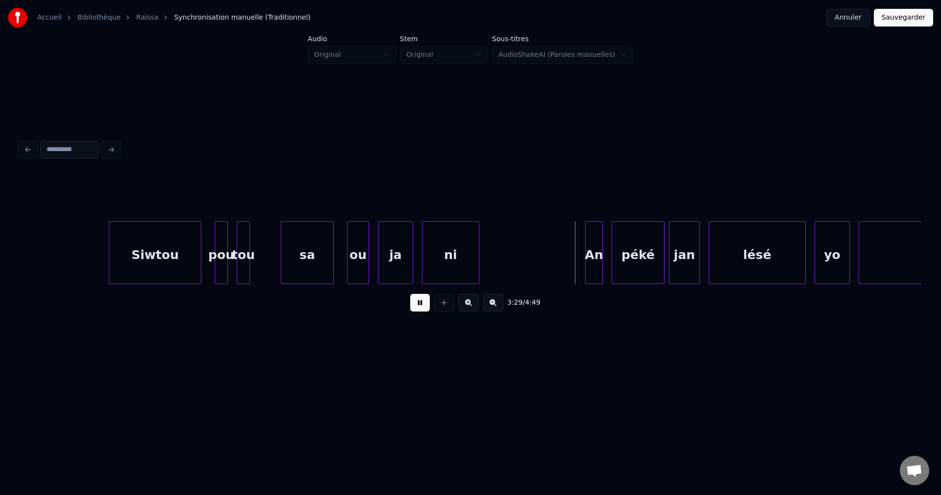
click at [240, 252] on div at bounding box center [238, 253] width 3 height 62
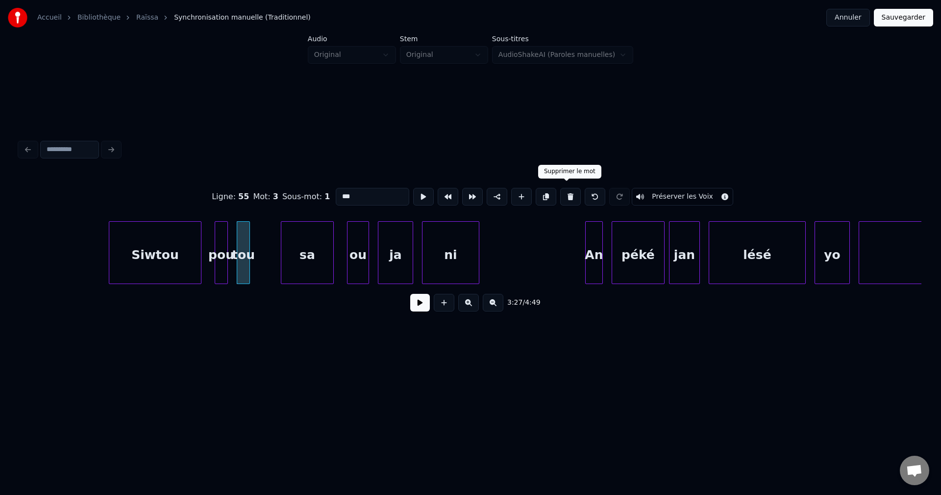
click at [565, 189] on button at bounding box center [570, 197] width 21 height 18
type input "***"
click at [271, 251] on div at bounding box center [272, 253] width 3 height 62
click at [247, 257] on div "pou" at bounding box center [243, 255] width 57 height 67
click at [414, 301] on button at bounding box center [420, 303] width 20 height 18
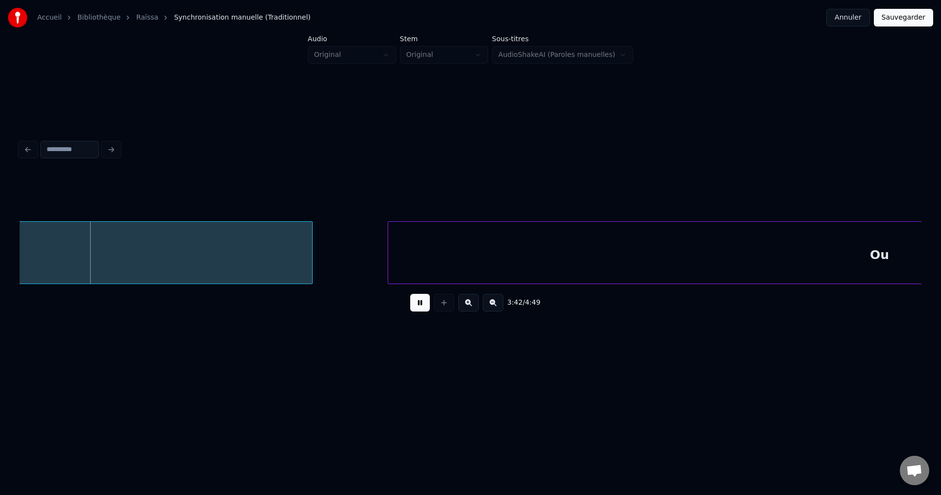
scroll to position [0, 48974]
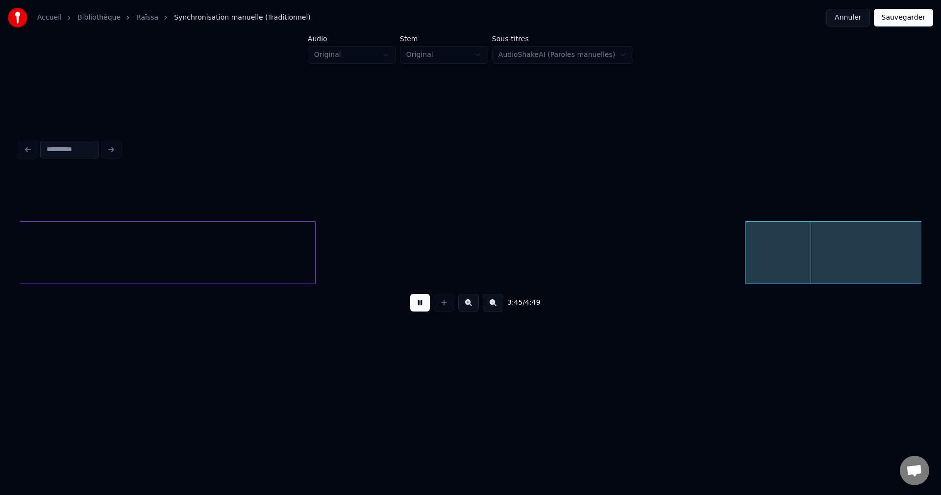
click at [749, 239] on div at bounding box center [747, 253] width 3 height 62
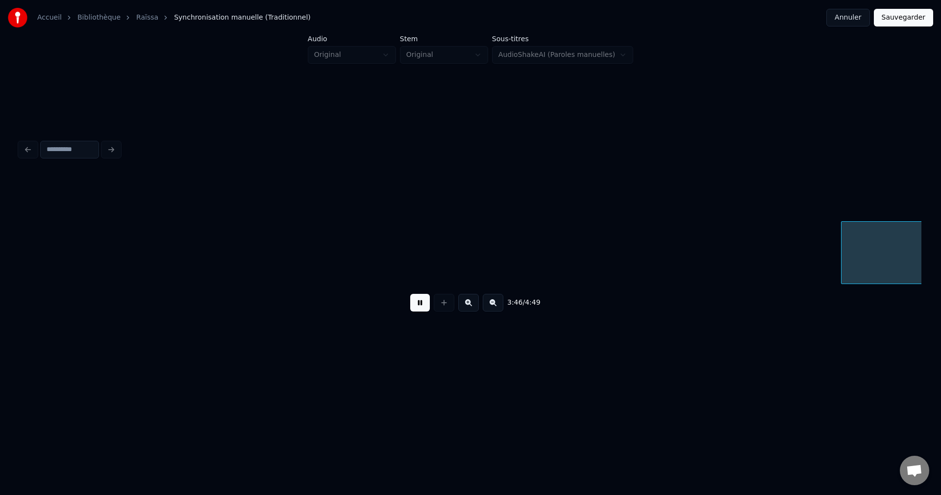
scroll to position [0, 49878]
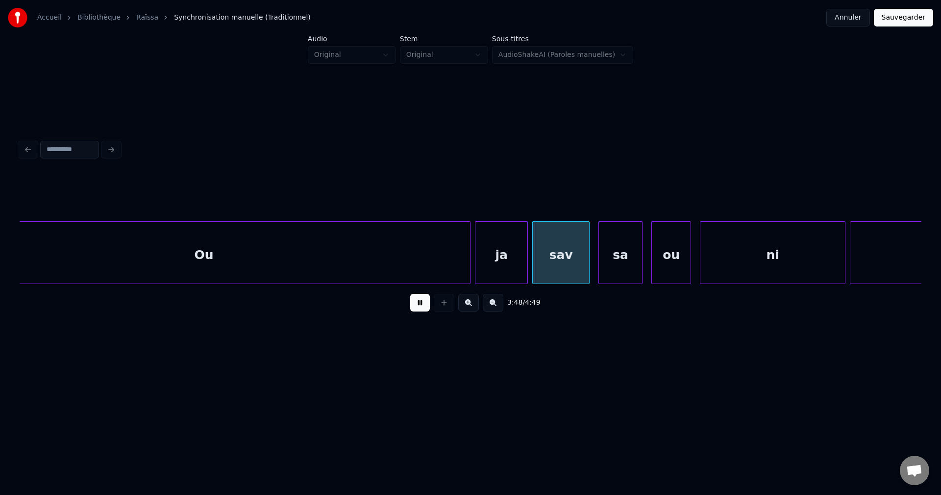
click at [342, 257] on div "Ou" at bounding box center [204, 255] width 532 height 67
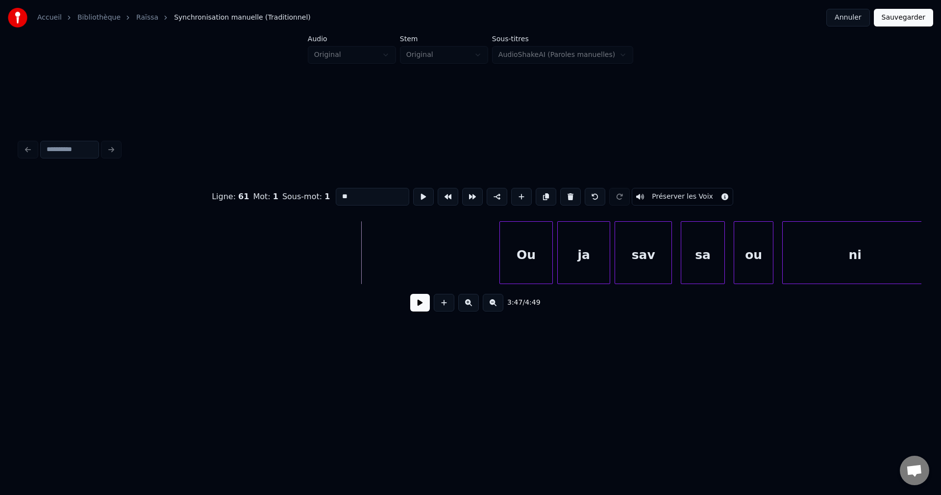
click at [503, 247] on div at bounding box center [501, 253] width 3 height 62
click at [422, 308] on button at bounding box center [420, 303] width 20 height 18
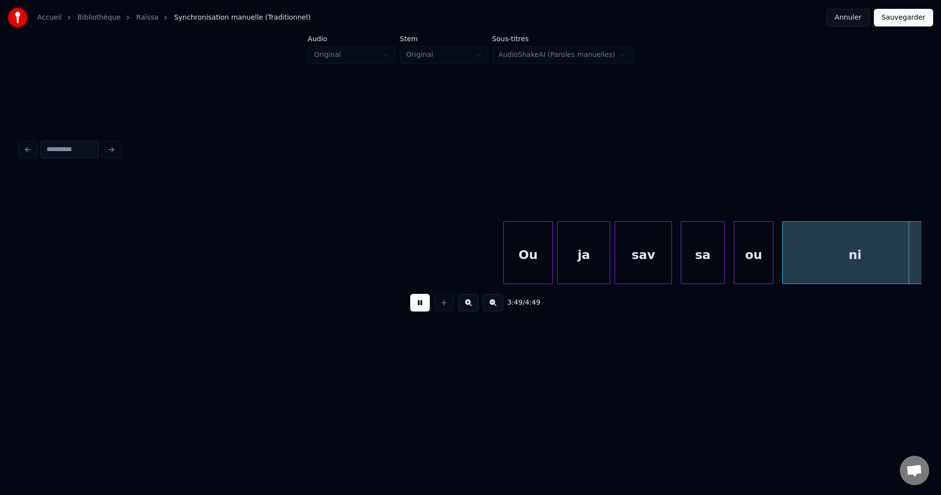
scroll to position [0, 50698]
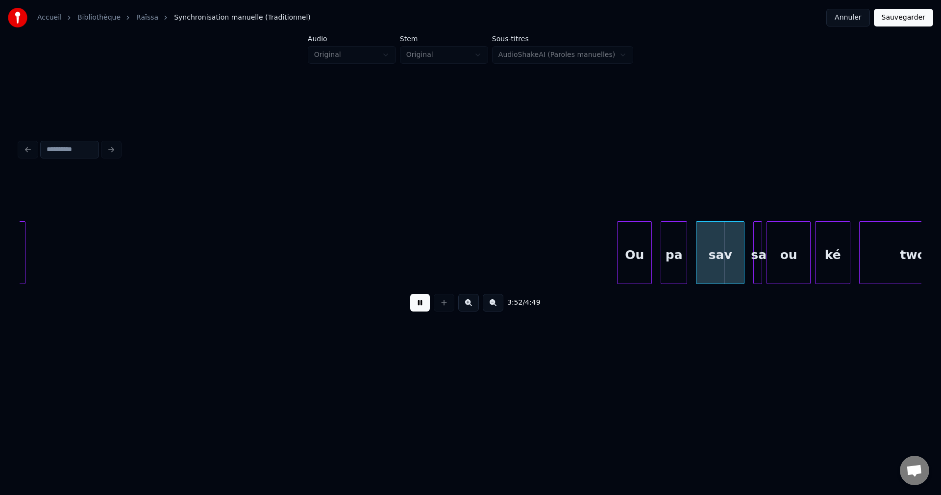
click at [619, 254] on div at bounding box center [619, 253] width 3 height 62
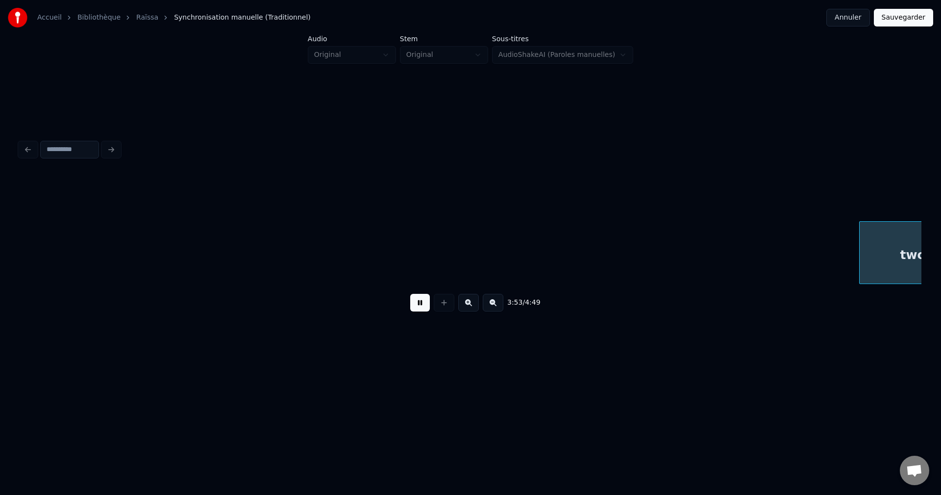
scroll to position [0, 51601]
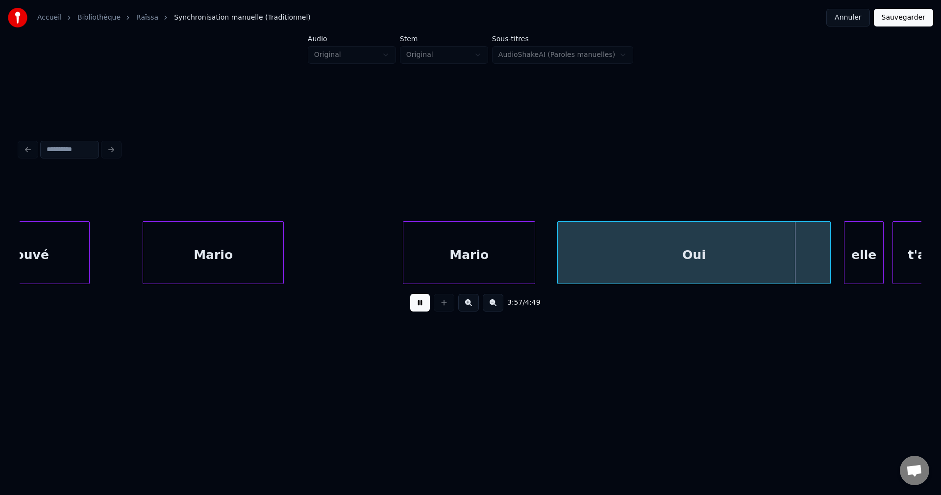
click at [588, 244] on div "Oui" at bounding box center [694, 255] width 273 height 67
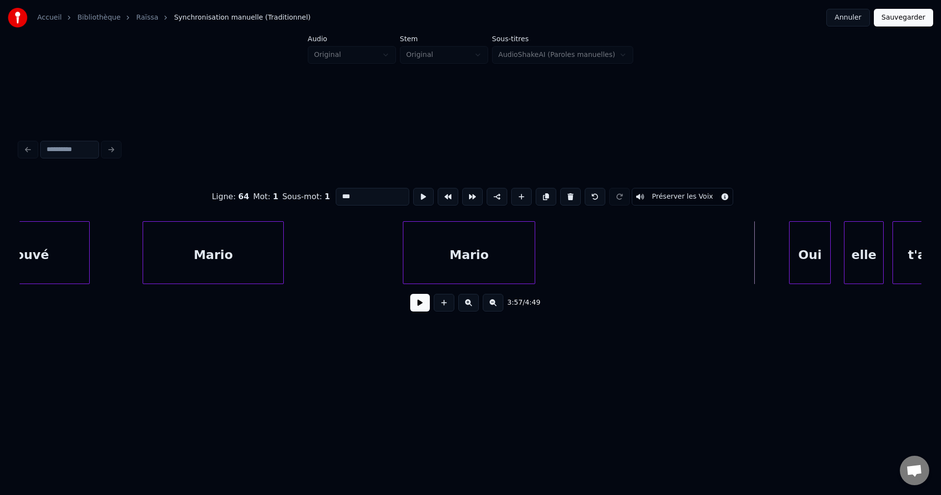
click at [791, 252] on div at bounding box center [791, 253] width 3 height 62
click at [511, 257] on div "Mario" at bounding box center [468, 255] width 131 height 67
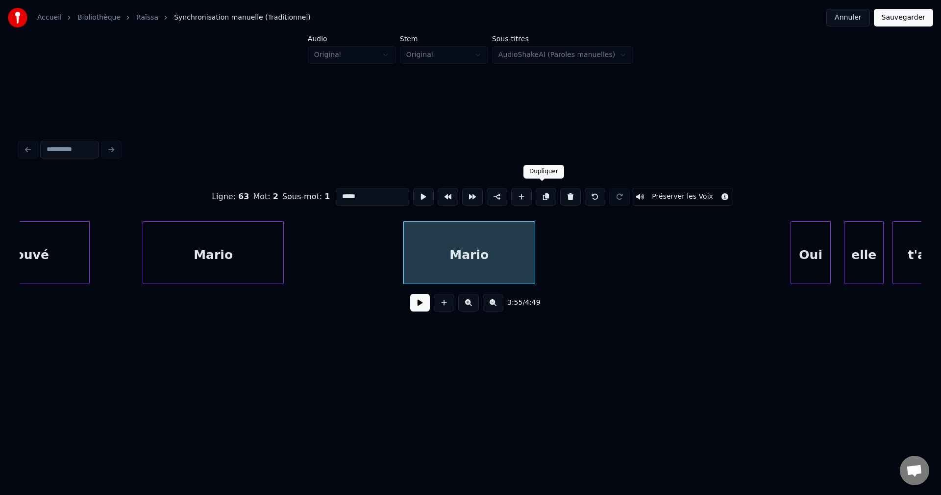
click at [542, 194] on button at bounding box center [546, 197] width 21 height 18
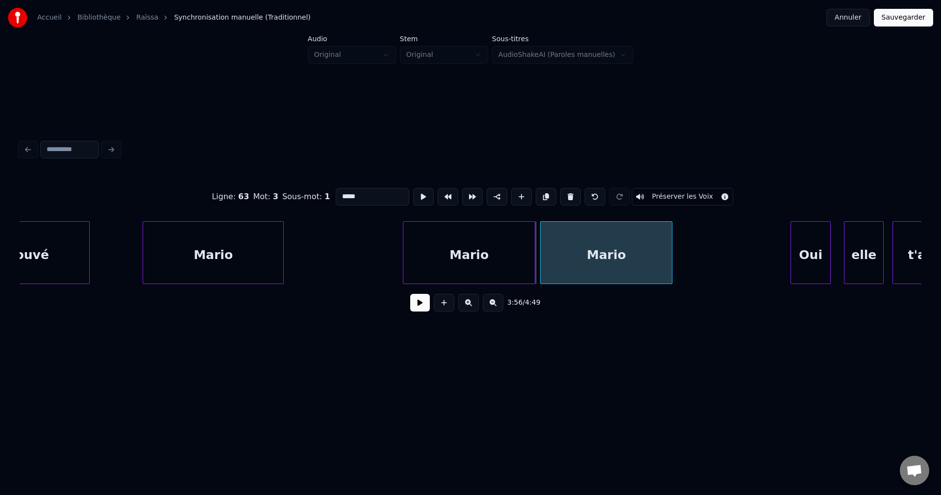
click at [575, 248] on div "Mario" at bounding box center [606, 255] width 131 height 67
drag, startPoint x: 360, startPoint y: 195, endPoint x: 206, endPoint y: 190, distance: 154.0
click at [252, 194] on div "Ligne : 63 Mot : 3 Sous-mot : 1 ***** Préserver les Voix" at bounding box center [471, 196] width 902 height 49
click at [441, 236] on div "Mario" at bounding box center [468, 255] width 131 height 67
type input "*****"
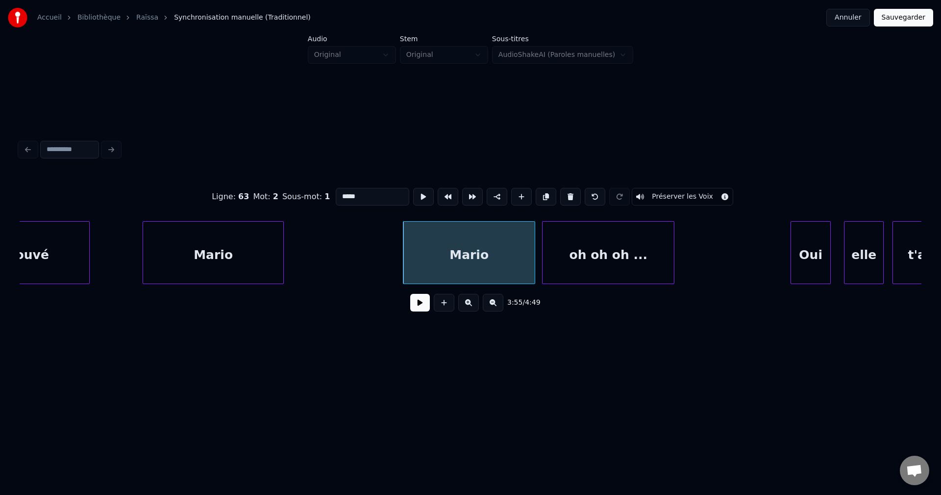
click at [420, 304] on button at bounding box center [420, 303] width 20 height 18
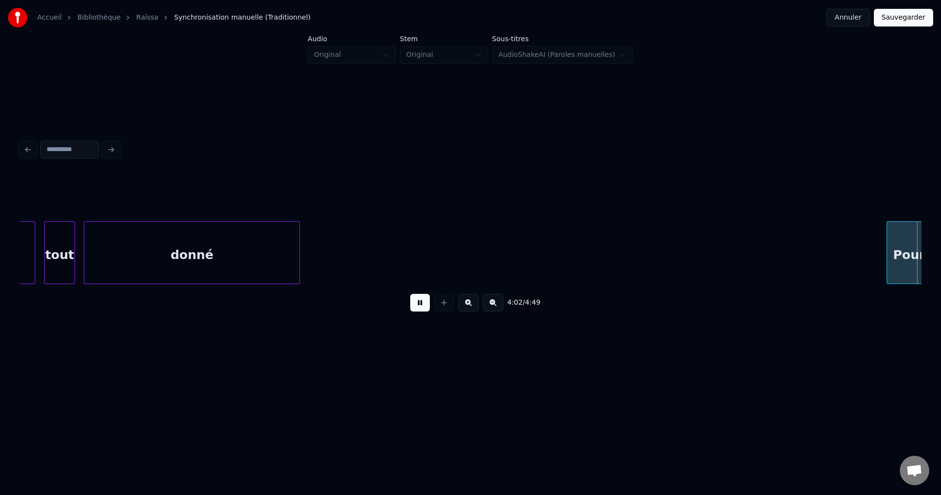
scroll to position [0, 53411]
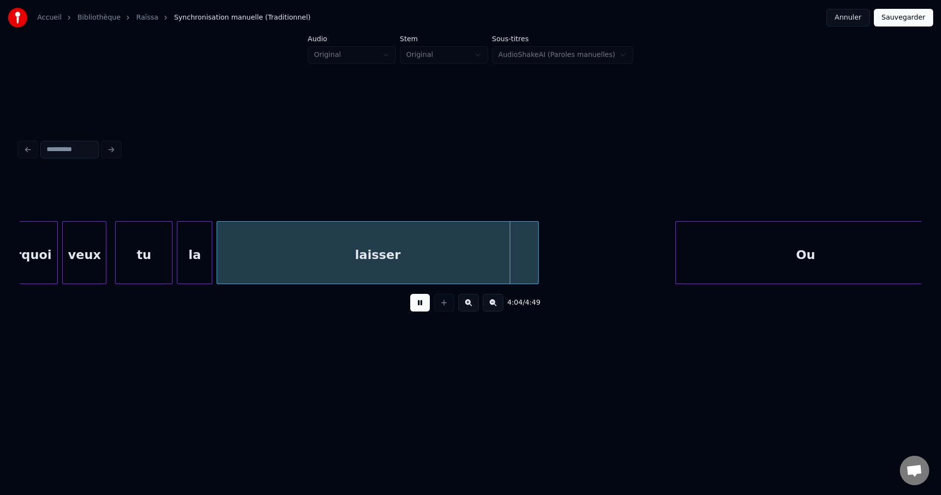
click at [425, 257] on div "laisser" at bounding box center [377, 255] width 321 height 67
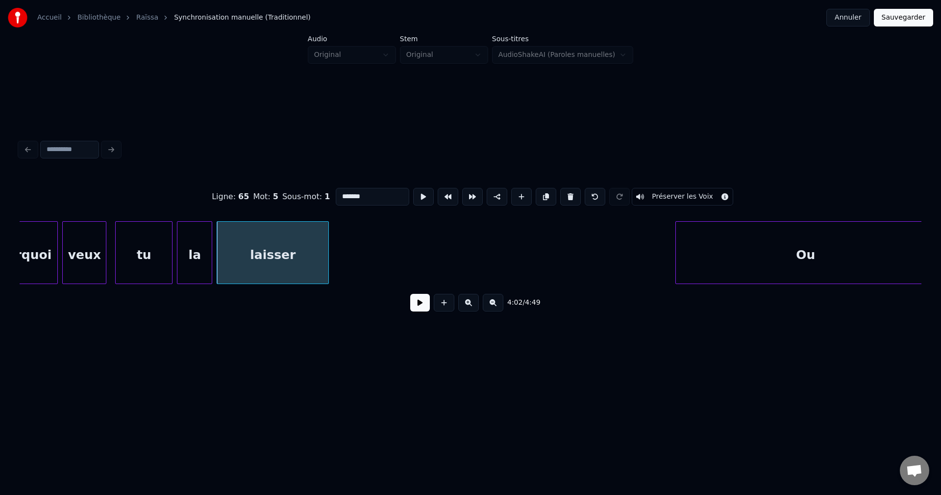
click at [328, 263] on div at bounding box center [327, 253] width 3 height 62
click at [416, 307] on button at bounding box center [420, 303] width 20 height 18
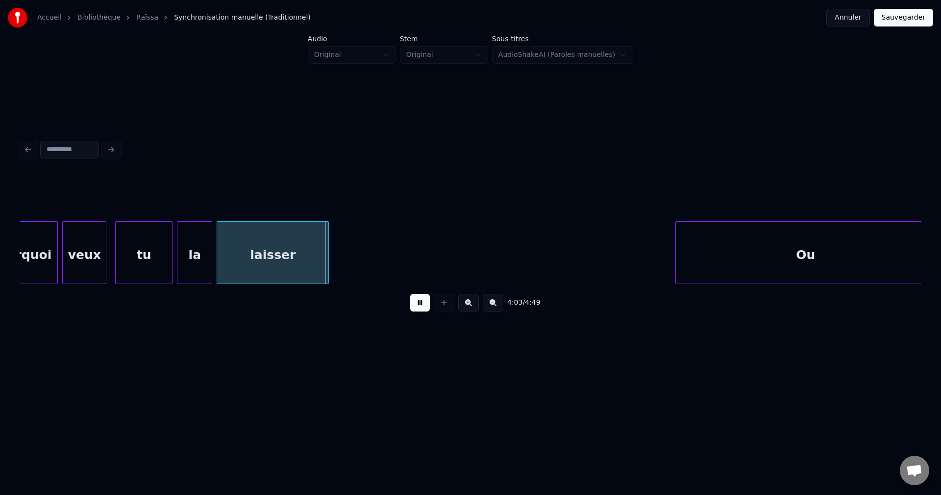
click at [303, 262] on div "laisser" at bounding box center [272, 255] width 111 height 67
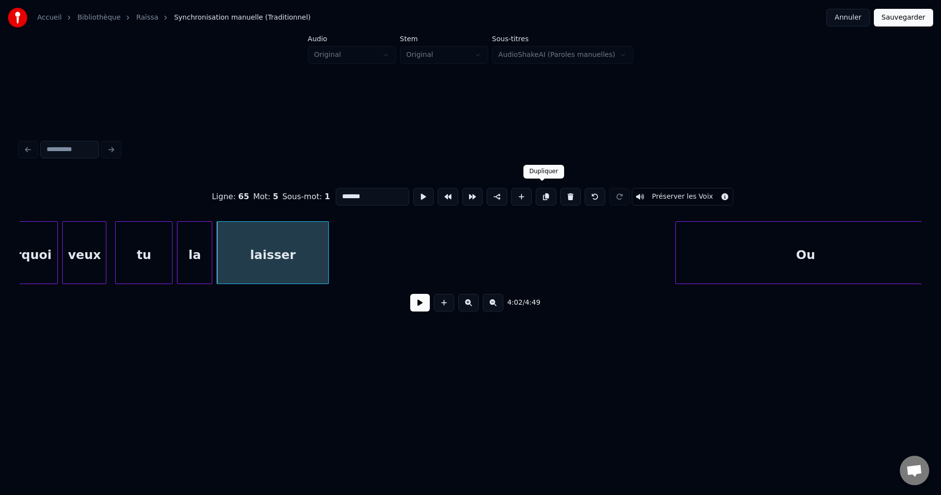
drag, startPoint x: 536, startPoint y: 193, endPoint x: 526, endPoint y: 200, distance: 12.0
click at [536, 193] on button at bounding box center [546, 197] width 21 height 18
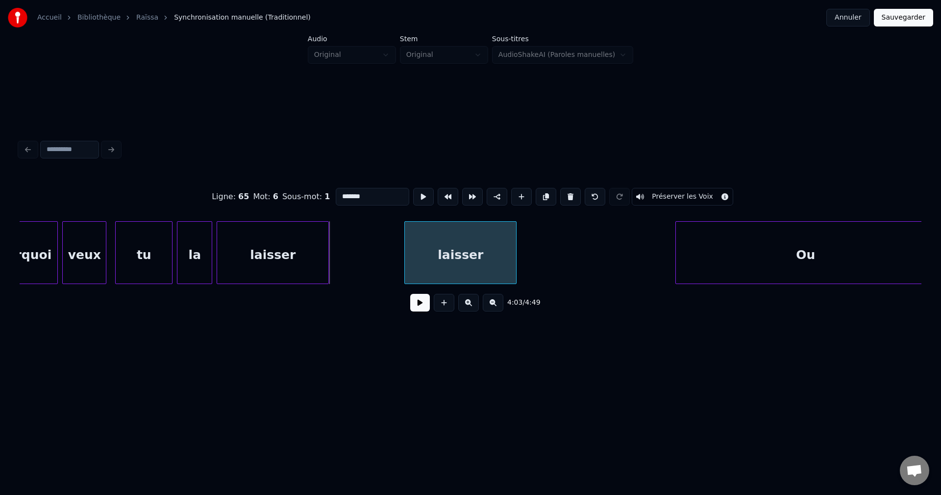
click at [469, 249] on div "laisser" at bounding box center [460, 255] width 111 height 67
drag, startPoint x: 302, startPoint y: 202, endPoint x: 150, endPoint y: 220, distance: 153.1
click at [180, 212] on div "Ligne : 65 Mot : 6 Sous-mot : 1 ******* Préserver les Voix" at bounding box center [471, 196] width 902 height 49
type input "*****"
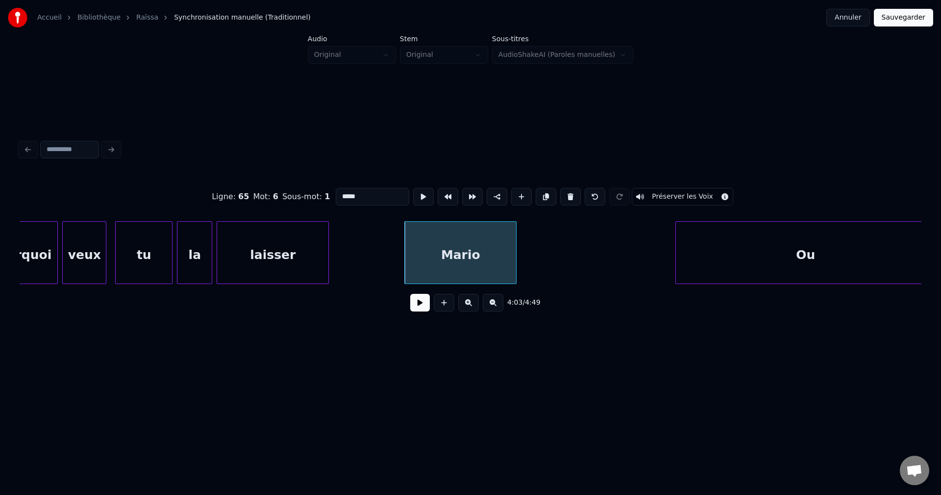
click at [416, 300] on button at bounding box center [420, 303] width 20 height 18
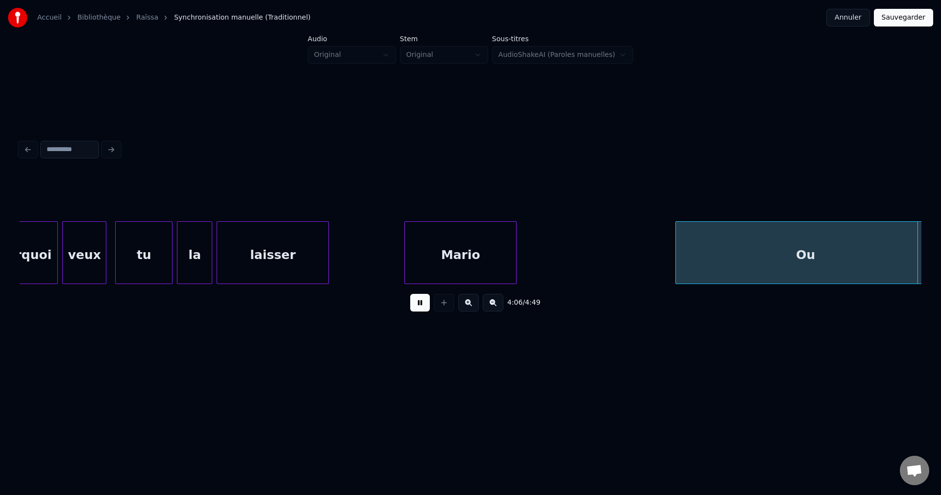
scroll to position [0, 54313]
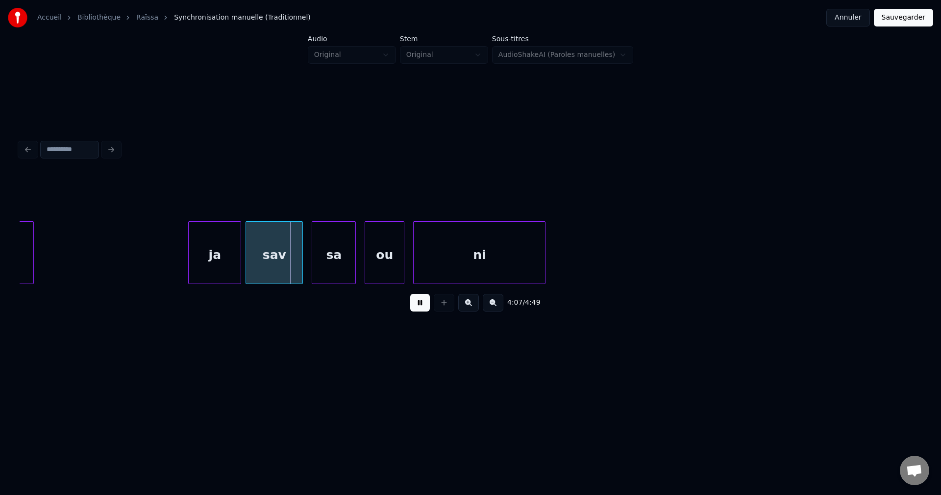
click at [416, 311] on button at bounding box center [420, 303] width 20 height 18
click at [23, 284] on div "Ou ja sav sa ou ni" at bounding box center [471, 252] width 902 height 63
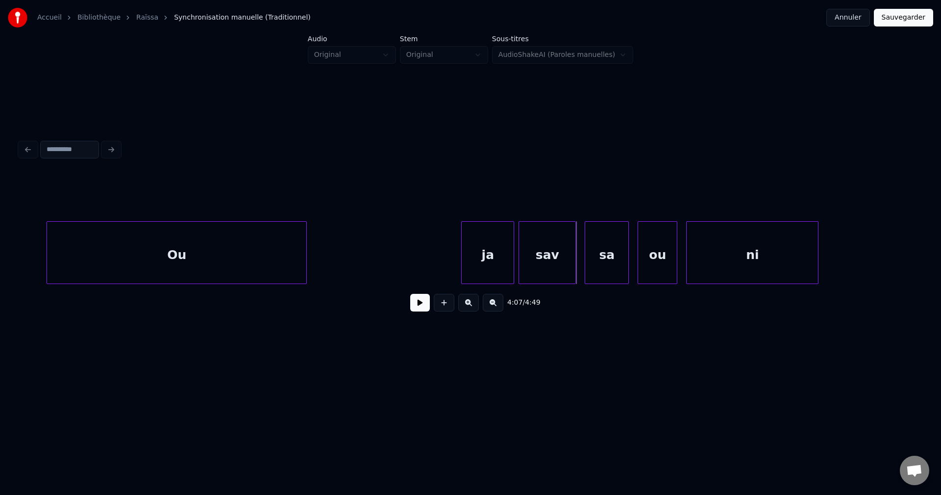
scroll to position [0, 54038]
click at [173, 275] on div "Ou" at bounding box center [178, 255] width 259 height 67
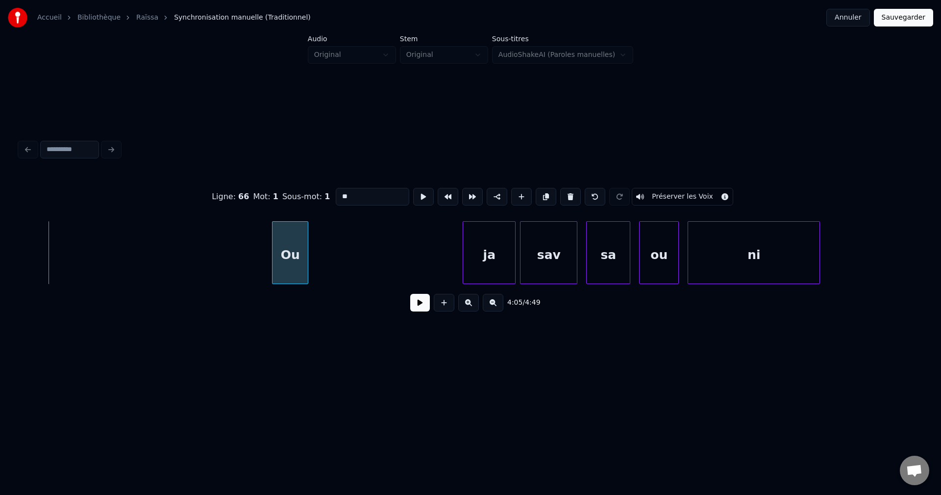
click at [274, 277] on div at bounding box center [274, 253] width 3 height 62
click at [385, 274] on div "Ou" at bounding box center [379, 255] width 35 height 67
drag, startPoint x: 424, startPoint y: 310, endPoint x: 418, endPoint y: 307, distance: 7.0
click at [423, 310] on button at bounding box center [420, 303] width 20 height 18
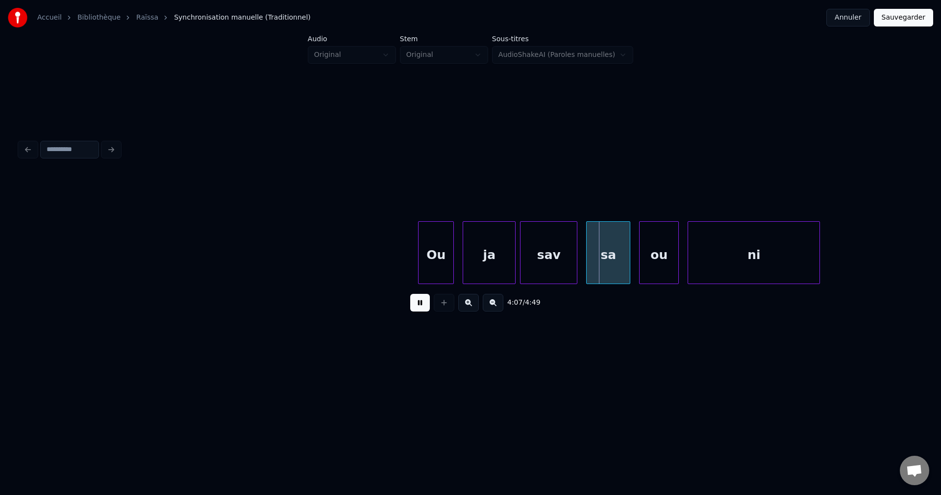
click at [435, 248] on div "Ou" at bounding box center [436, 255] width 35 height 67
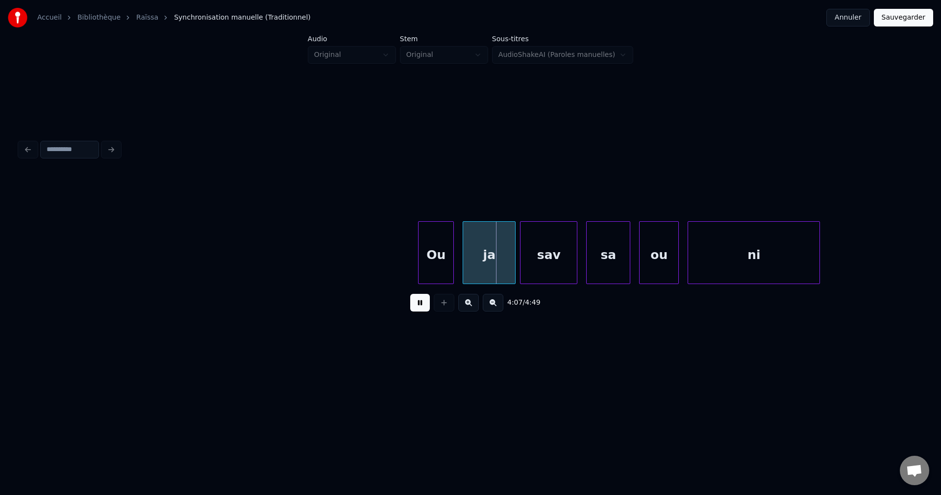
click at [15, 245] on div "Accueil Bibliothèque Raïssa Synchronisation manuelle (Traditionnel) Annuler Sau…" at bounding box center [470, 188] width 941 height 376
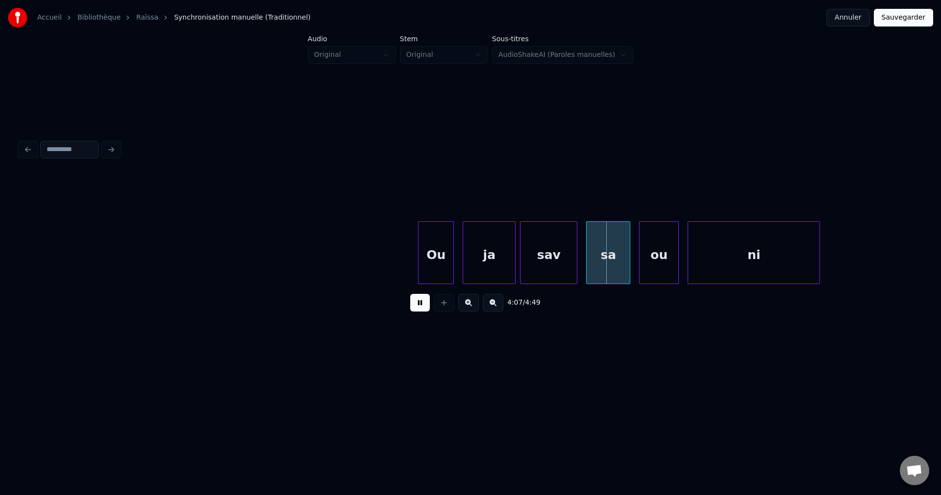
click at [20, 282] on div "4:05 / 4:49" at bounding box center [471, 228] width 910 height 194
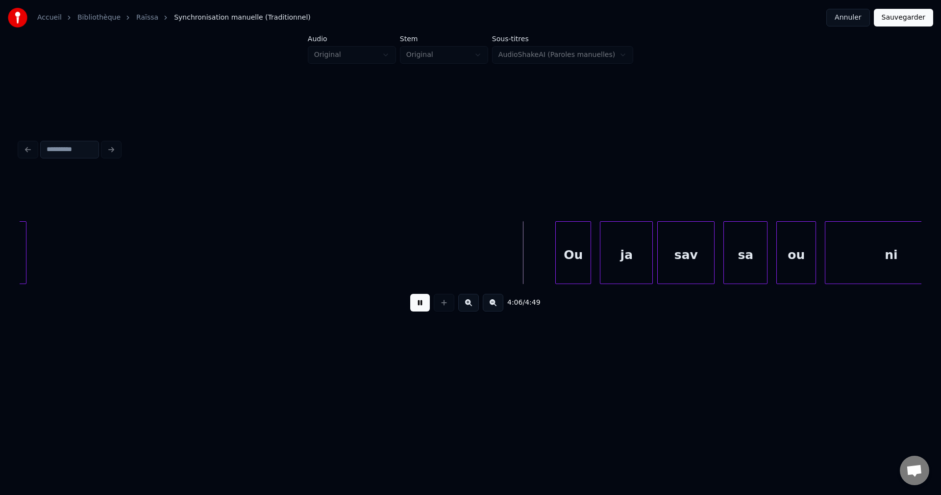
click at [24, 256] on div at bounding box center [24, 253] width 3 height 62
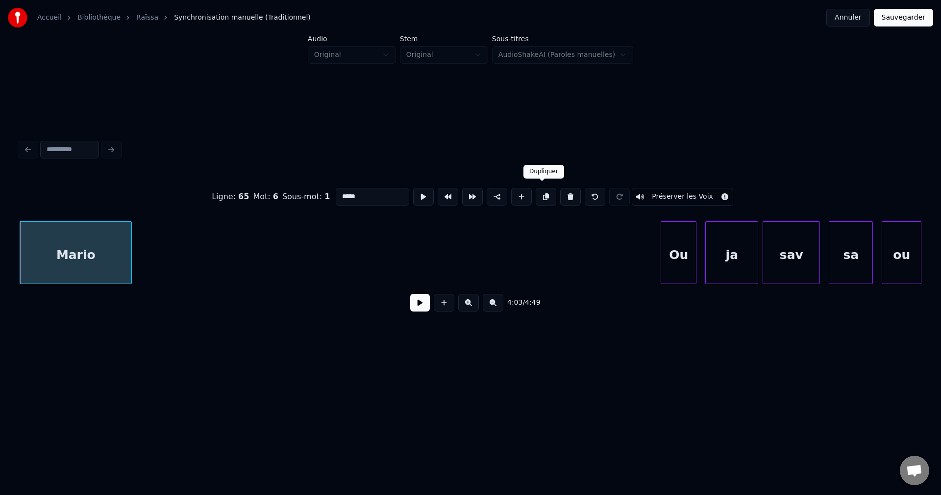
drag, startPoint x: 543, startPoint y: 193, endPoint x: 446, endPoint y: 213, distance: 99.6
click at [543, 192] on button at bounding box center [546, 197] width 21 height 18
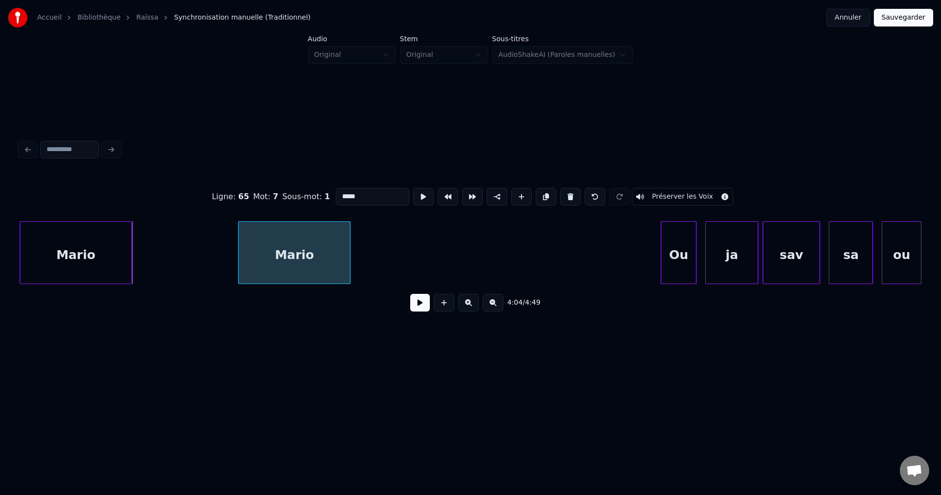
click at [332, 234] on div "Mario" at bounding box center [294, 255] width 111 height 67
click at [420, 309] on button at bounding box center [420, 303] width 20 height 18
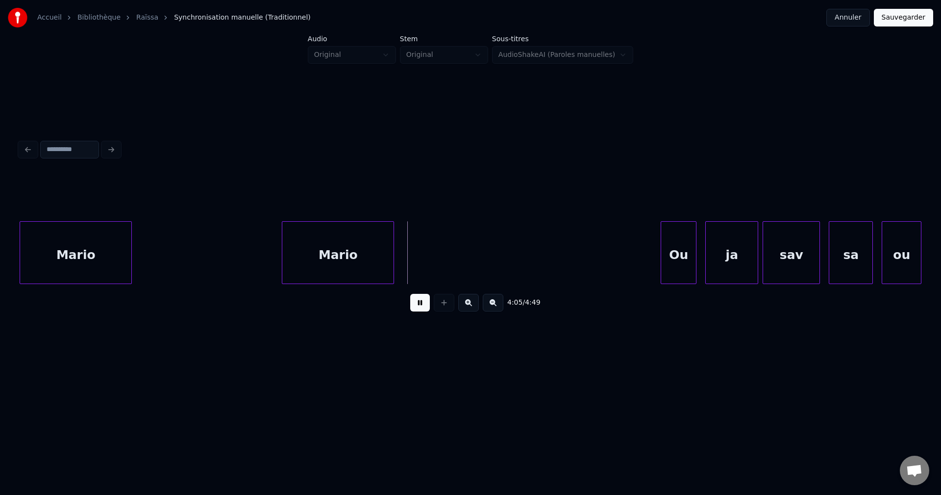
click at [350, 254] on div "Mario" at bounding box center [337, 255] width 111 height 67
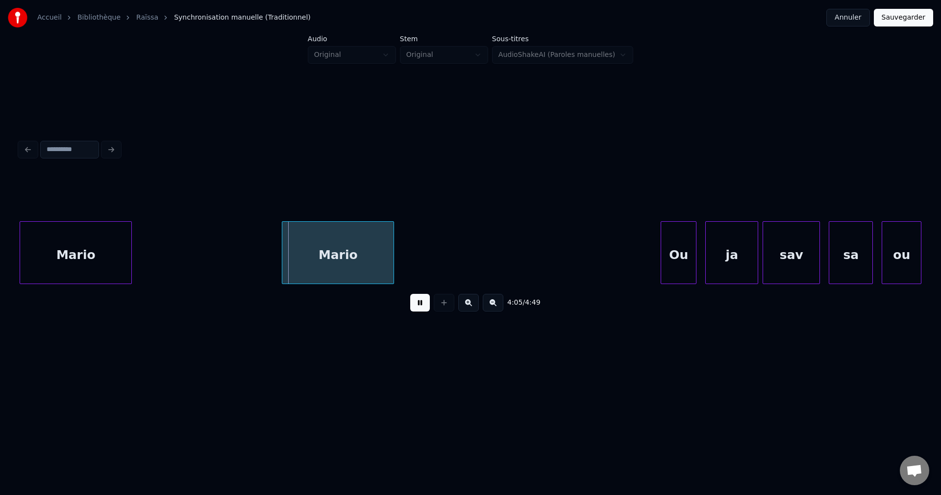
click at [350, 254] on div "Mario" at bounding box center [337, 255] width 111 height 67
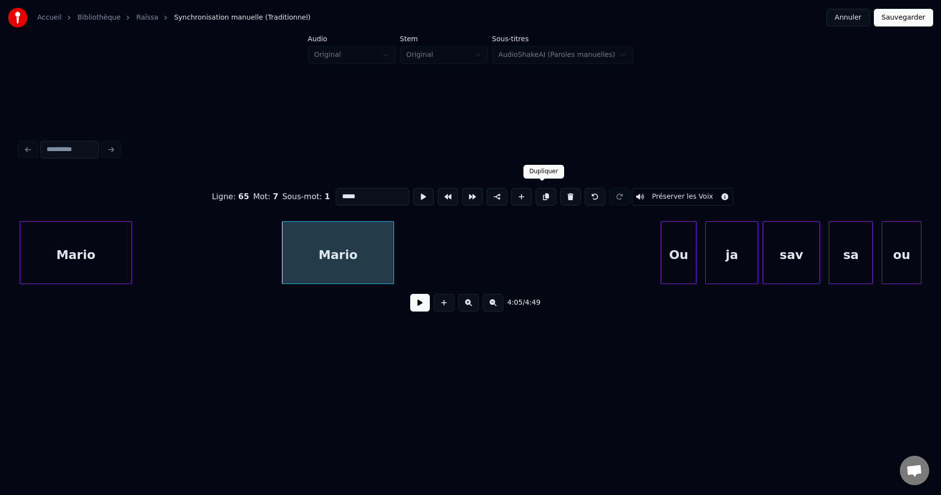
click at [541, 193] on button at bounding box center [546, 197] width 21 height 18
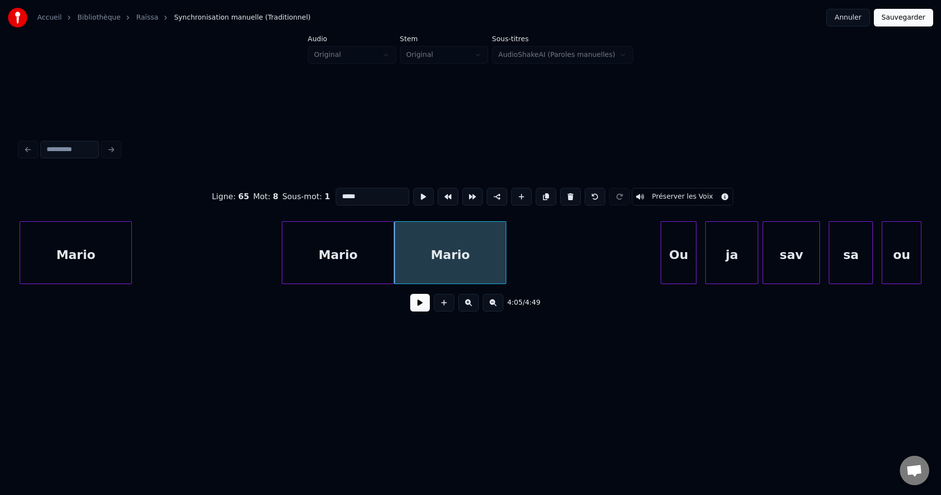
click at [445, 252] on div "Mario" at bounding box center [450, 255] width 111 height 67
drag, startPoint x: 359, startPoint y: 198, endPoint x: 252, endPoint y: 192, distance: 107.0
click at [267, 196] on div "Ligne : 65 Mot : 8 Sous-mot : 1 ***** Préserver les Voix" at bounding box center [471, 196] width 902 height 49
click at [342, 258] on div "Mario" at bounding box center [337, 255] width 111 height 67
type input "*****"
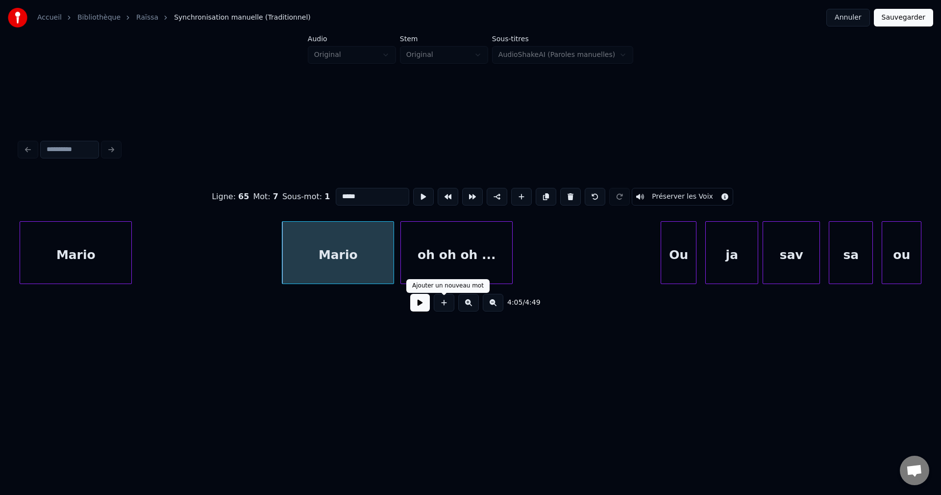
click at [427, 310] on button at bounding box center [420, 303] width 20 height 18
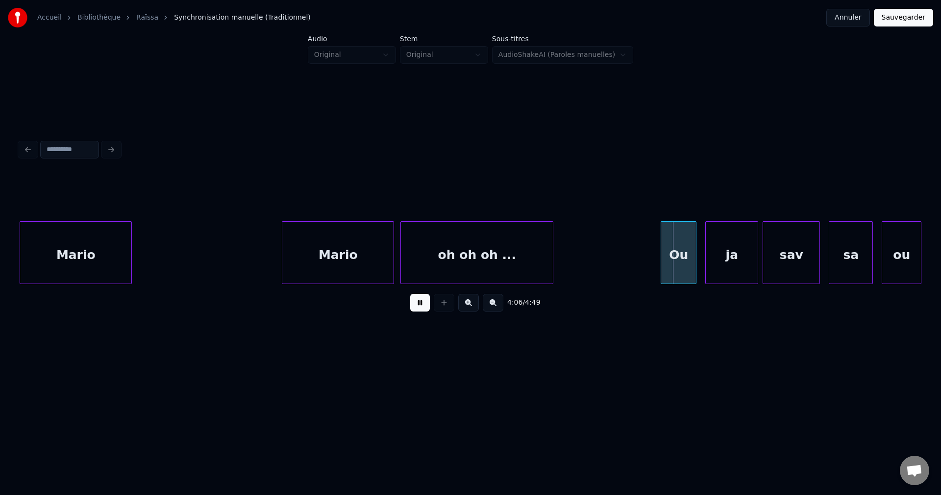
click at [553, 262] on div at bounding box center [551, 253] width 3 height 62
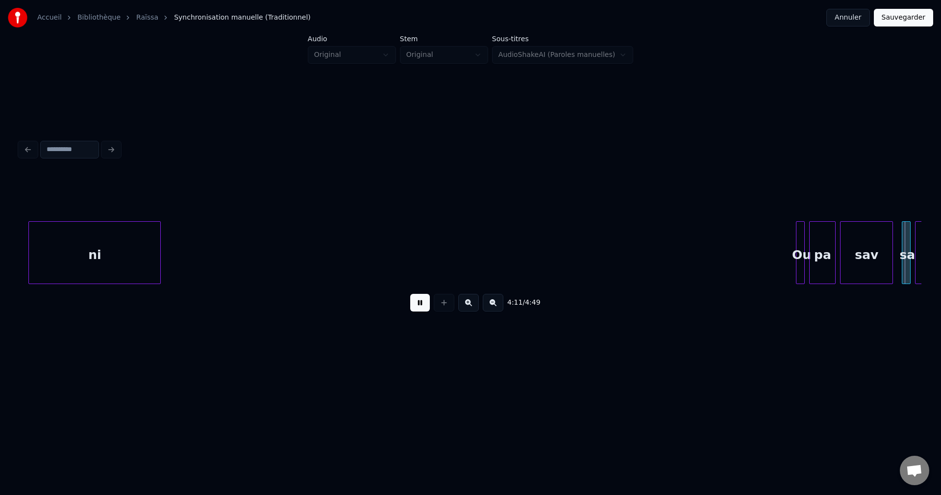
scroll to position [0, 55600]
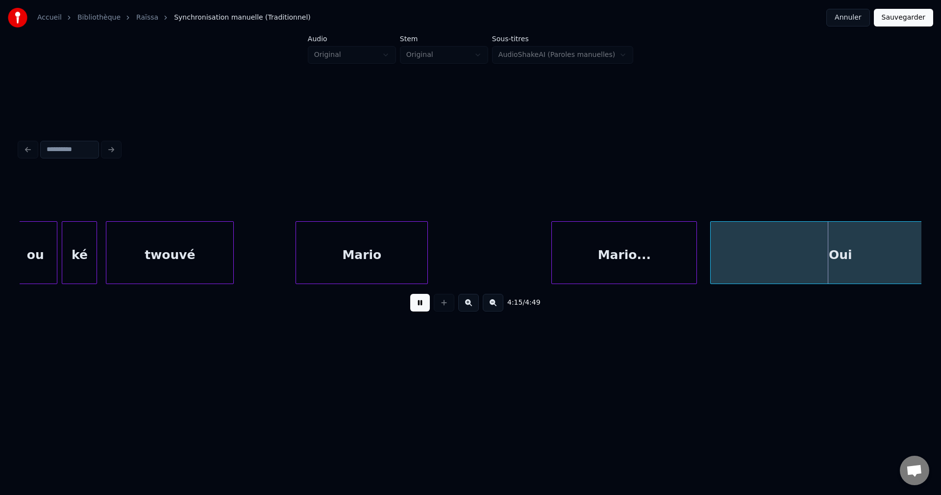
click at [765, 252] on div "Oui" at bounding box center [840, 255] width 259 height 67
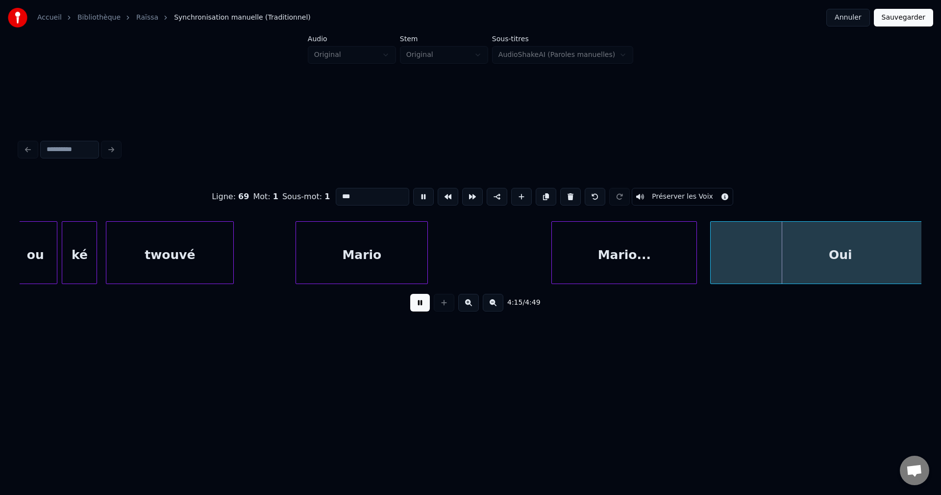
click at [662, 249] on div "Mario..." at bounding box center [624, 255] width 145 height 67
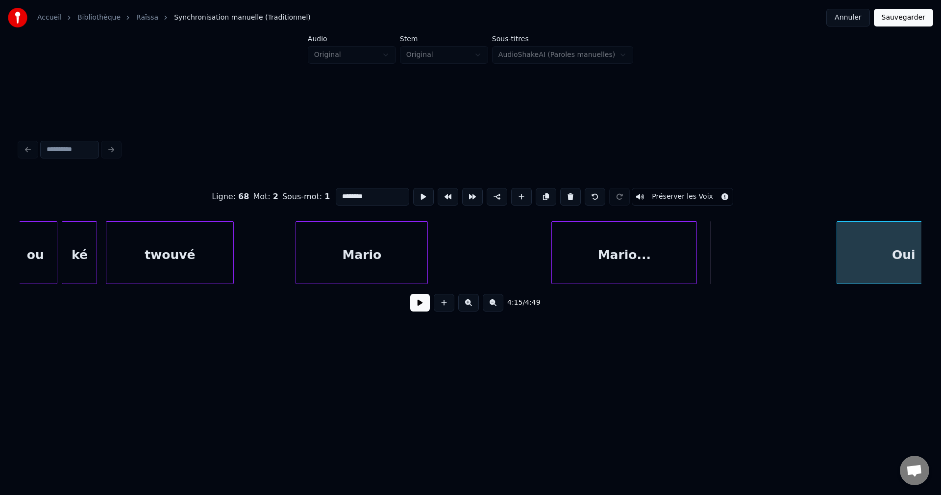
click at [840, 247] on div at bounding box center [838, 253] width 3 height 62
click at [666, 256] on div "Mario..." at bounding box center [624, 255] width 145 height 67
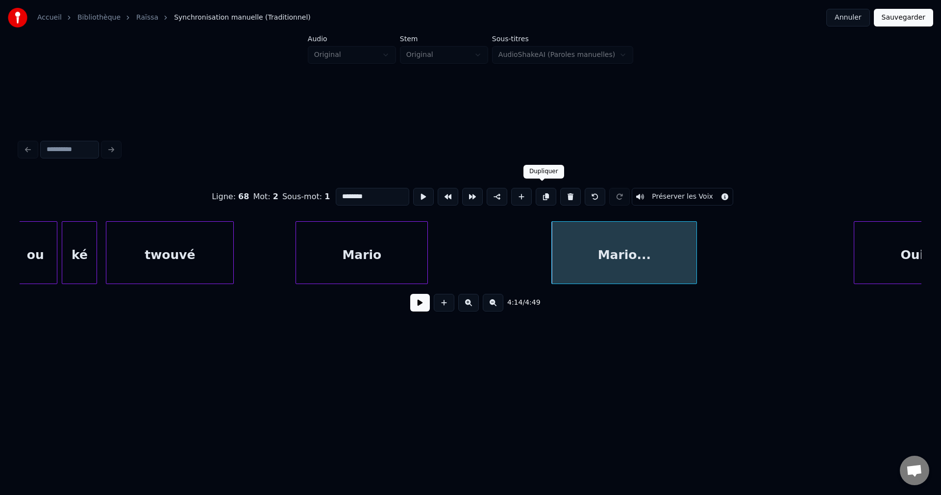
drag, startPoint x: 545, startPoint y: 192, endPoint x: 694, endPoint y: 227, distance: 153.1
click at [545, 191] on button at bounding box center [546, 197] width 21 height 18
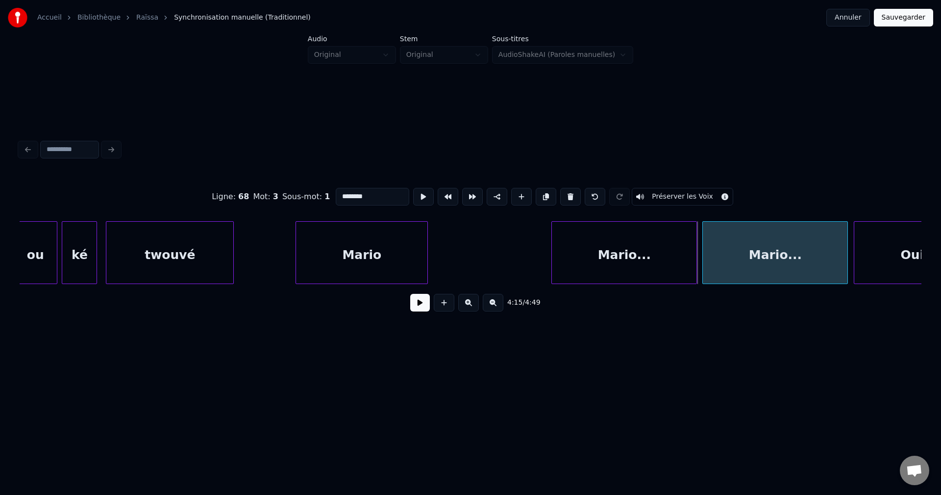
click at [751, 248] on div "Mario..." at bounding box center [775, 255] width 145 height 67
drag, startPoint x: 380, startPoint y: 195, endPoint x: 150, endPoint y: 182, distance: 230.8
click at [156, 186] on div "Ligne : 68 Mot : 3 Sous-mot : 1 ******** Préserver les Voix" at bounding box center [471, 196] width 902 height 49
type input "**********"
click at [419, 311] on button at bounding box center [420, 303] width 20 height 18
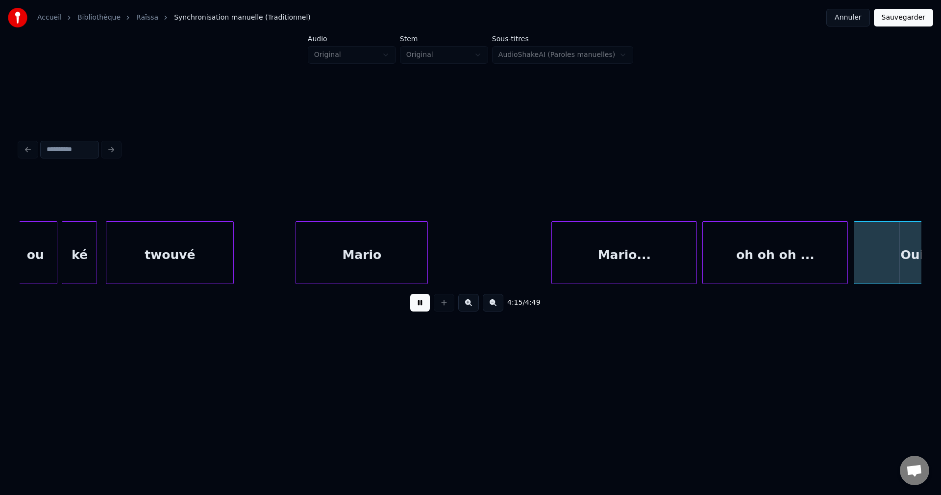
scroll to position [0, 56504]
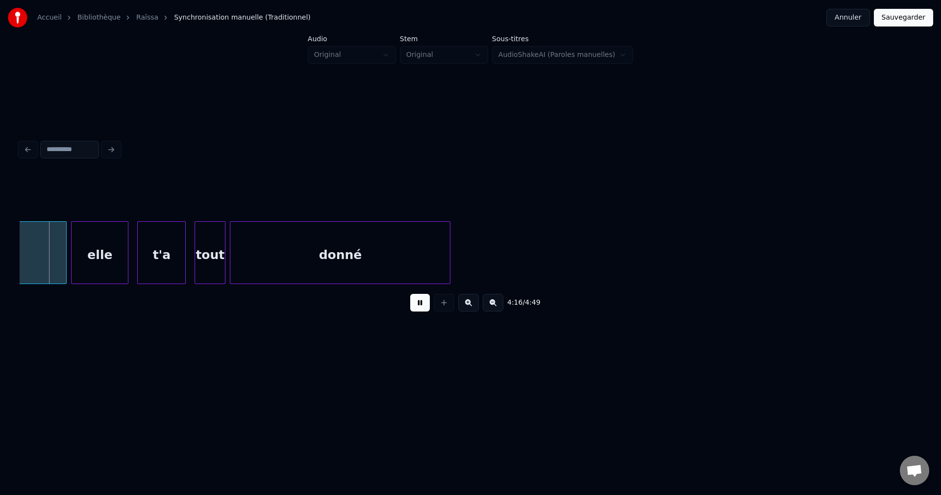
click at [419, 311] on button at bounding box center [420, 303] width 20 height 18
click at [42, 270] on div "Oui" at bounding box center [8, 255] width 116 height 67
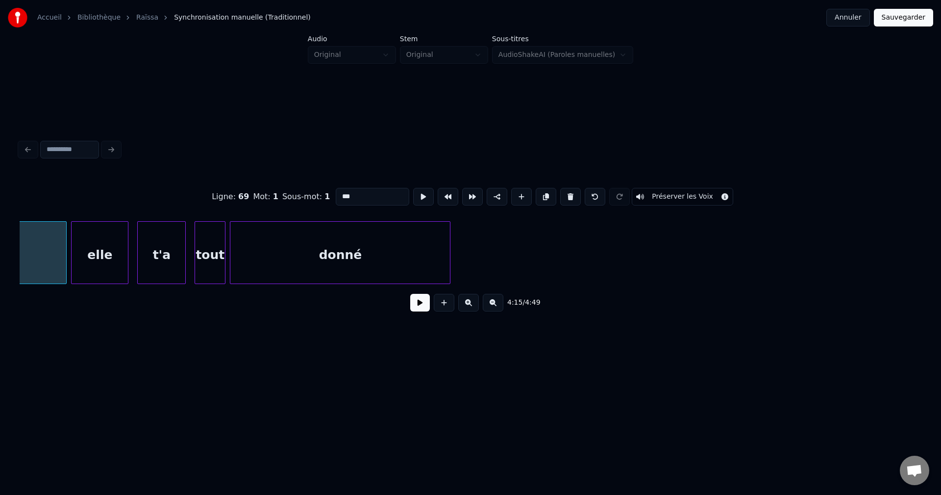
scroll to position [0, 56434]
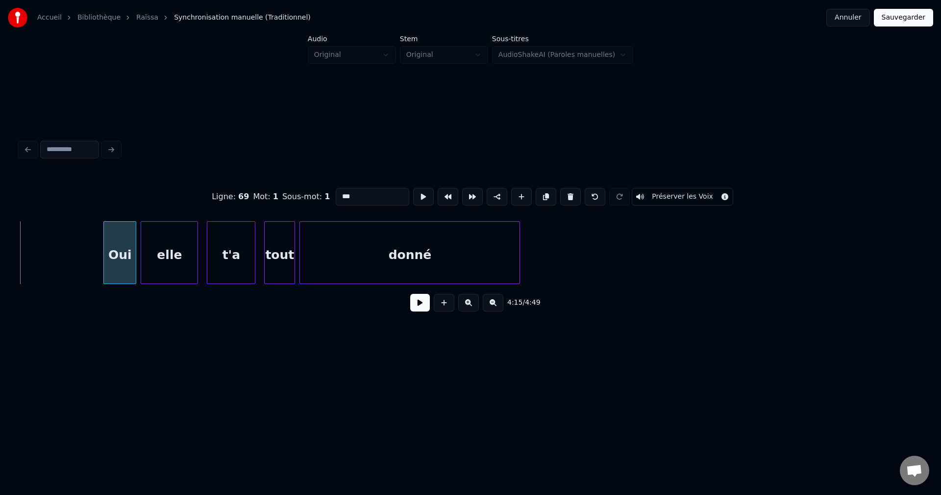
click at [104, 259] on div at bounding box center [105, 253] width 3 height 62
click at [417, 311] on button at bounding box center [420, 303] width 20 height 18
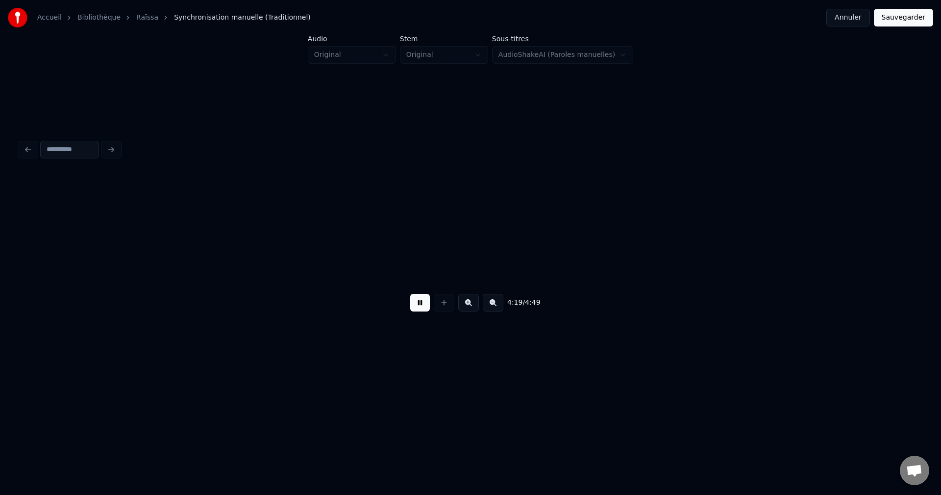
scroll to position [0, 57337]
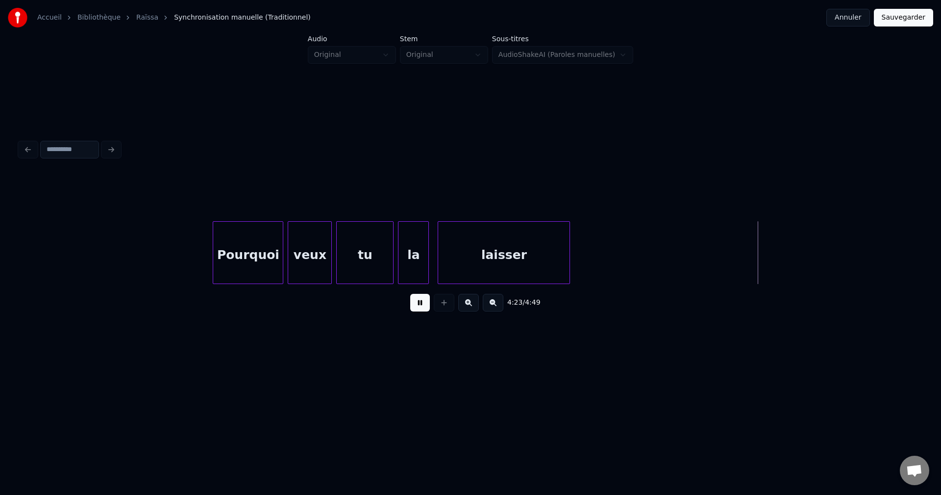
click at [475, 260] on div "laisser" at bounding box center [503, 255] width 131 height 67
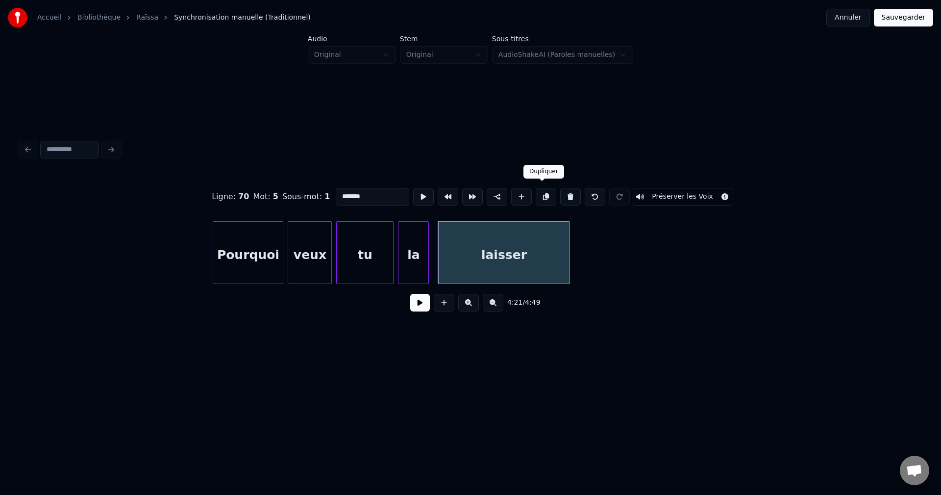
click at [539, 191] on button at bounding box center [546, 197] width 21 height 18
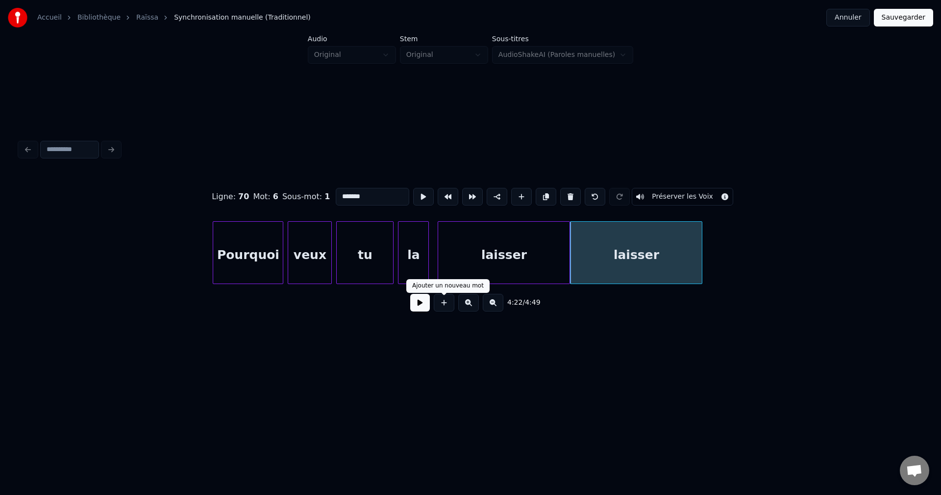
click at [427, 307] on button at bounding box center [420, 303] width 20 height 18
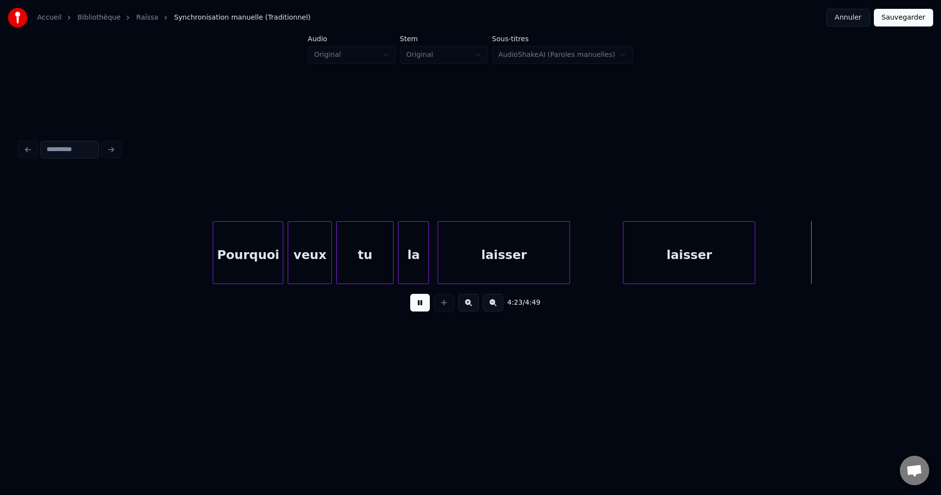
click at [700, 274] on div "laisser" at bounding box center [689, 255] width 131 height 67
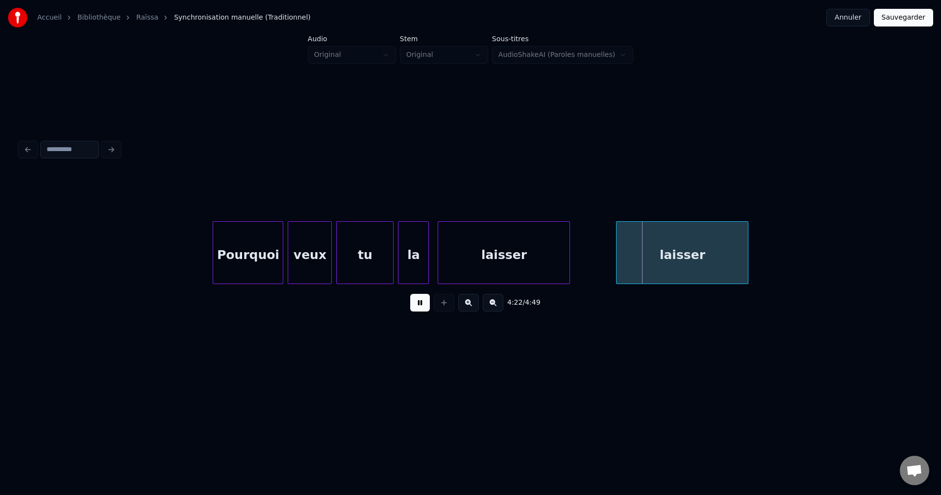
click at [697, 274] on div "laisser" at bounding box center [682, 255] width 131 height 67
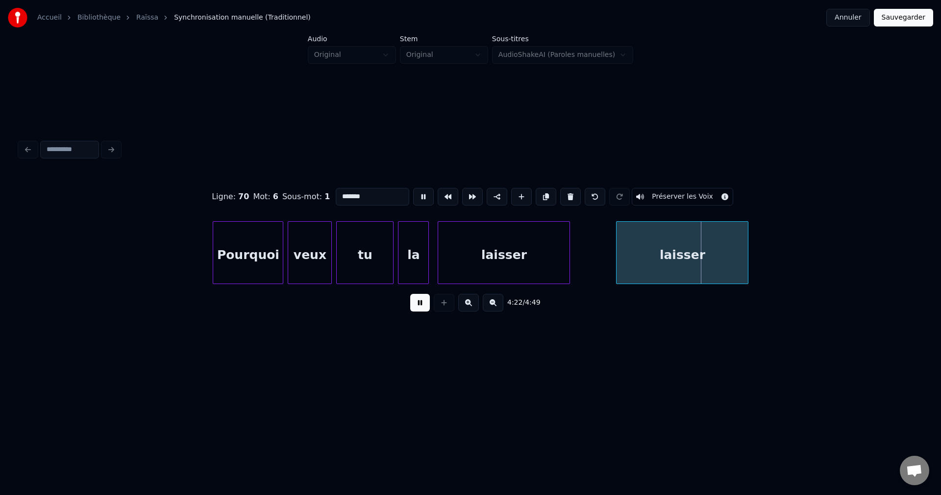
click at [697, 269] on div "laisser" at bounding box center [682, 255] width 131 height 67
click at [691, 268] on div "laisser" at bounding box center [687, 255] width 131 height 67
click at [368, 201] on input "*******" at bounding box center [373, 197] width 74 height 18
click at [352, 181] on div "Ligne : 70 Mot : 6 Sous-mot : 1 ******* Préserver les Voix" at bounding box center [471, 196] width 902 height 49
drag, startPoint x: 371, startPoint y: 194, endPoint x: 289, endPoint y: 203, distance: 82.4
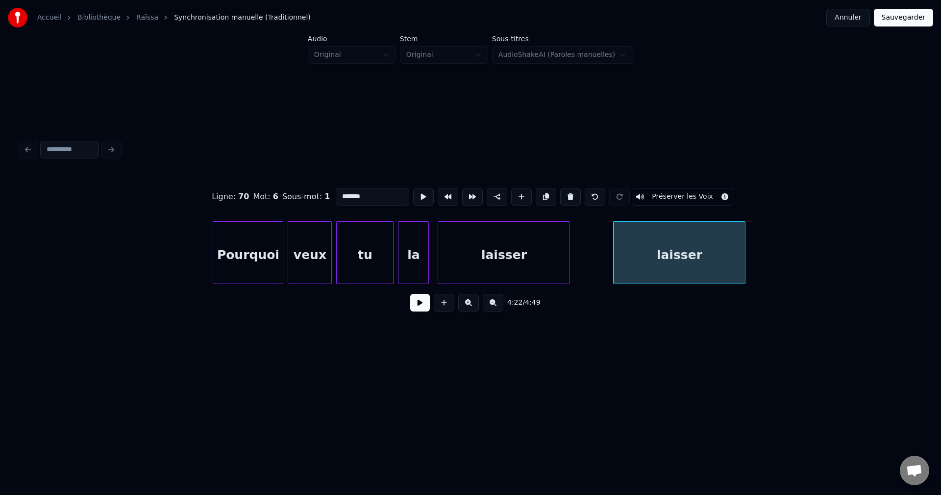
click at [288, 203] on div "Ligne : 70 Mot : 6 Sous-mot : 1 ******* Préserver les Voix" at bounding box center [471, 196] width 902 height 49
drag, startPoint x: 379, startPoint y: 195, endPoint x: 216, endPoint y: 199, distance: 163.3
click at [217, 199] on div "Ligne : 70 Mot : 6 Sous-mot : 1 ***** Préserver les Voix" at bounding box center [471, 196] width 902 height 49
click at [714, 249] on div "mario" at bounding box center [679, 255] width 131 height 67
click at [464, 257] on div "laisser" at bounding box center [503, 255] width 131 height 67
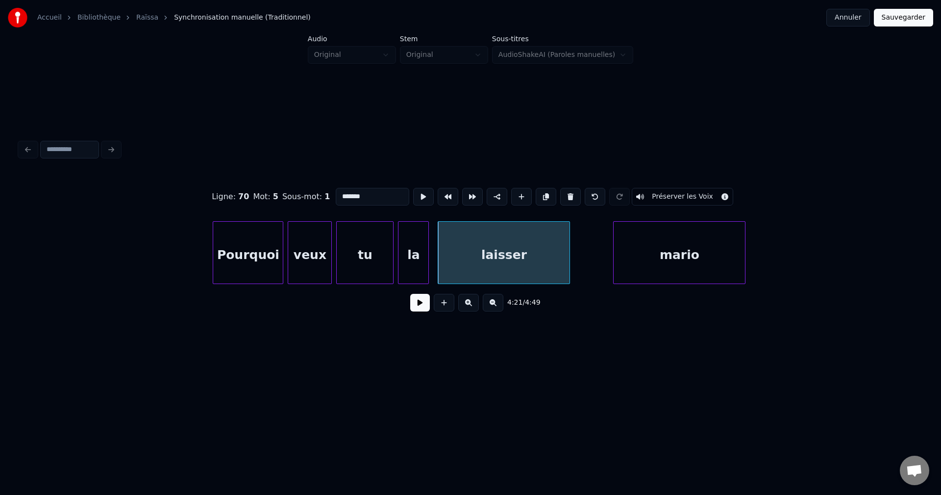
click at [657, 249] on div "mario" at bounding box center [679, 255] width 131 height 67
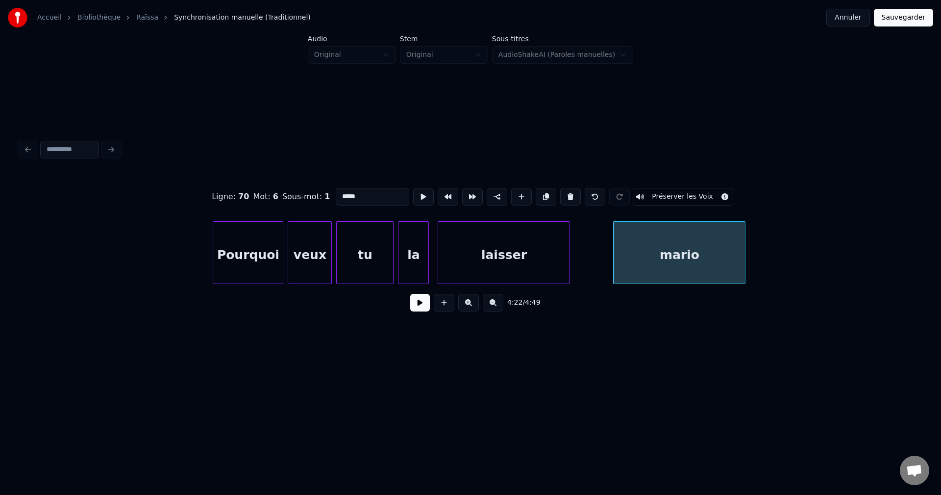
click at [344, 191] on input "*****" at bounding box center [373, 197] width 74 height 18
type input "*****"
click at [543, 197] on button at bounding box center [546, 197] width 21 height 18
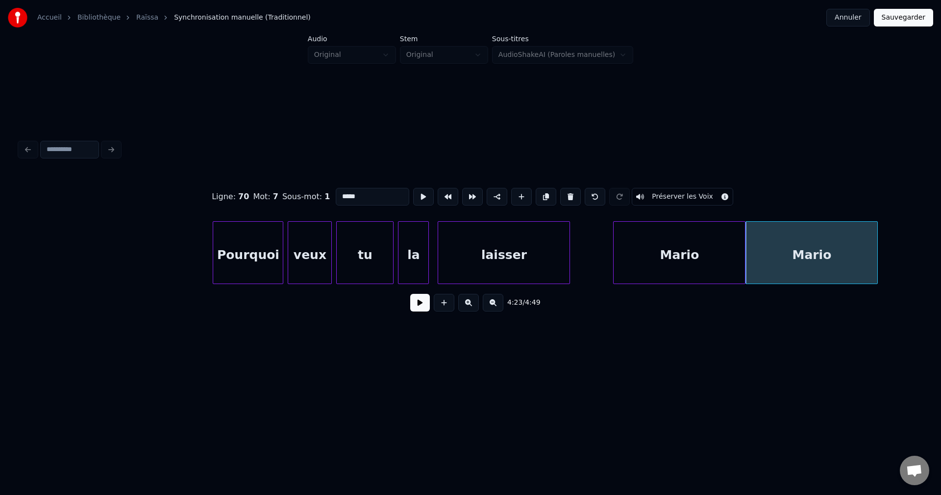
click at [425, 305] on button at bounding box center [420, 303] width 20 height 18
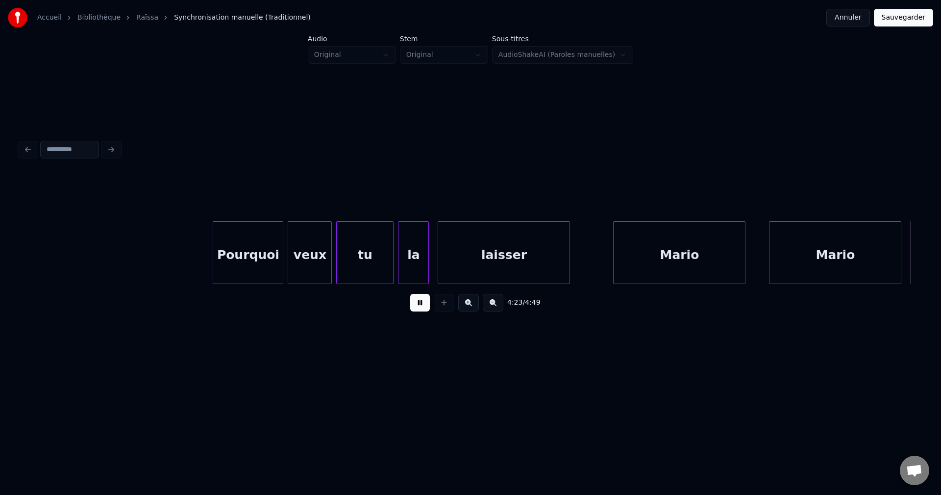
scroll to position [0, 58095]
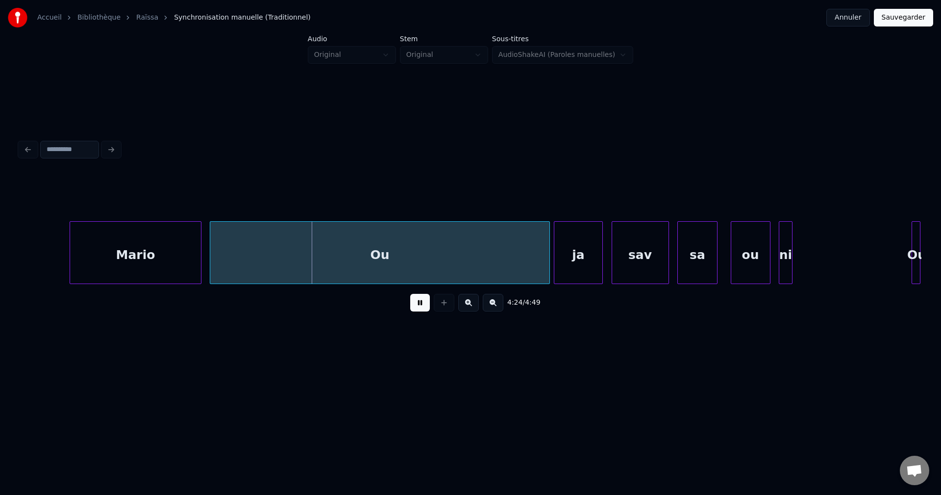
click at [173, 247] on div "Mario" at bounding box center [135, 255] width 131 height 67
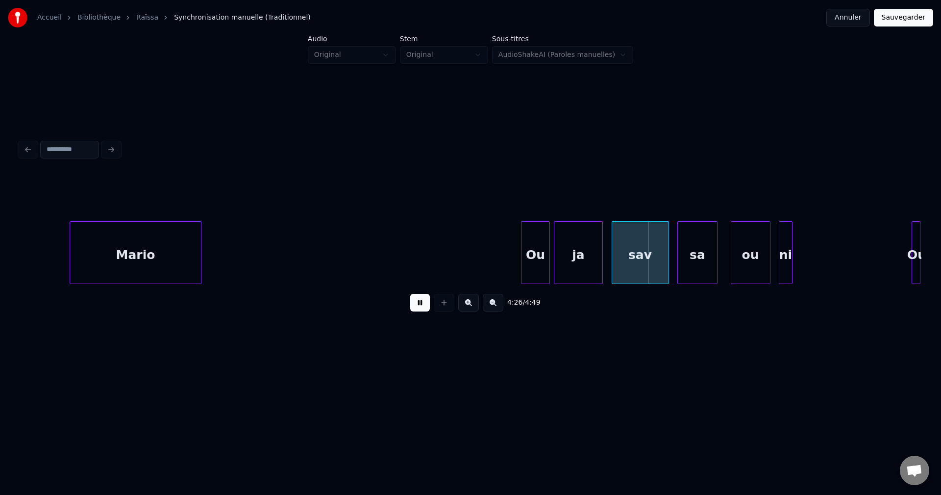
click at [523, 259] on div at bounding box center [523, 253] width 3 height 62
click at [144, 261] on div "Mario" at bounding box center [135, 255] width 131 height 67
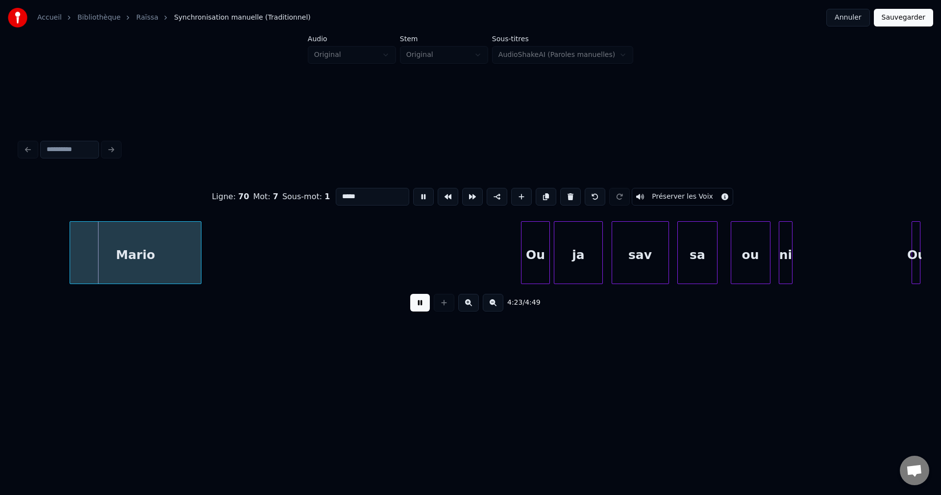
click at [180, 262] on div "Mario" at bounding box center [135, 255] width 131 height 67
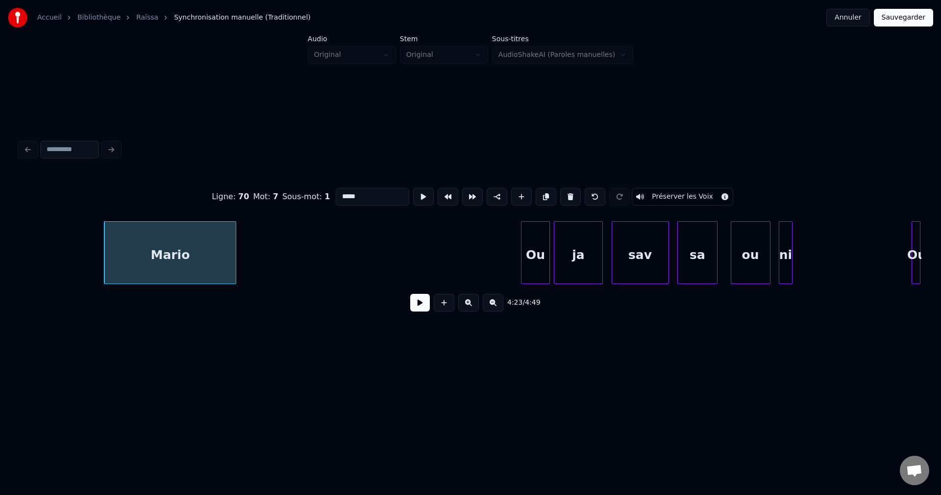
click at [177, 263] on div "Mario" at bounding box center [169, 255] width 131 height 67
click at [415, 311] on button at bounding box center [420, 303] width 20 height 18
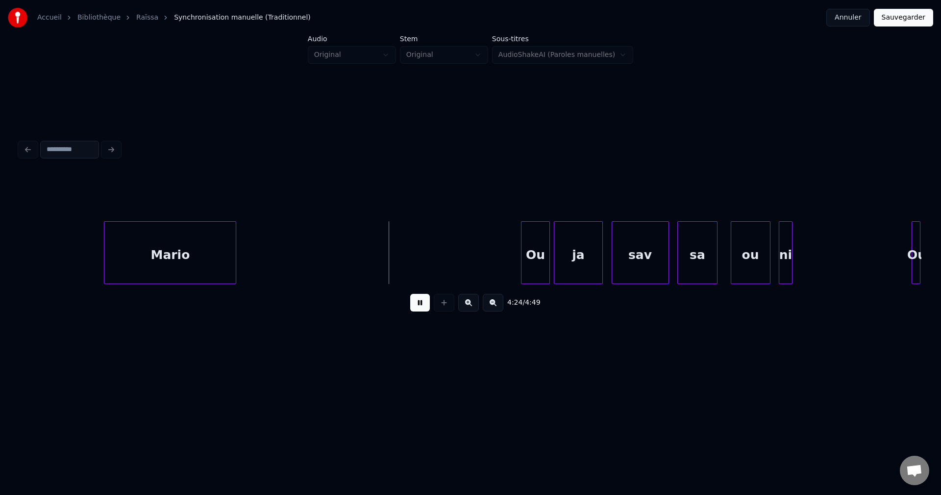
click at [204, 267] on div "Mario" at bounding box center [169, 255] width 131 height 67
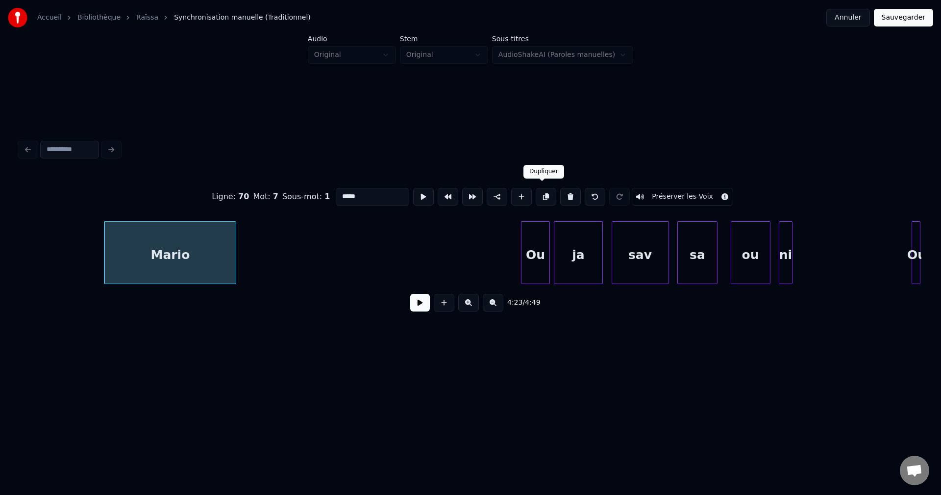
click at [545, 190] on button at bounding box center [546, 197] width 21 height 18
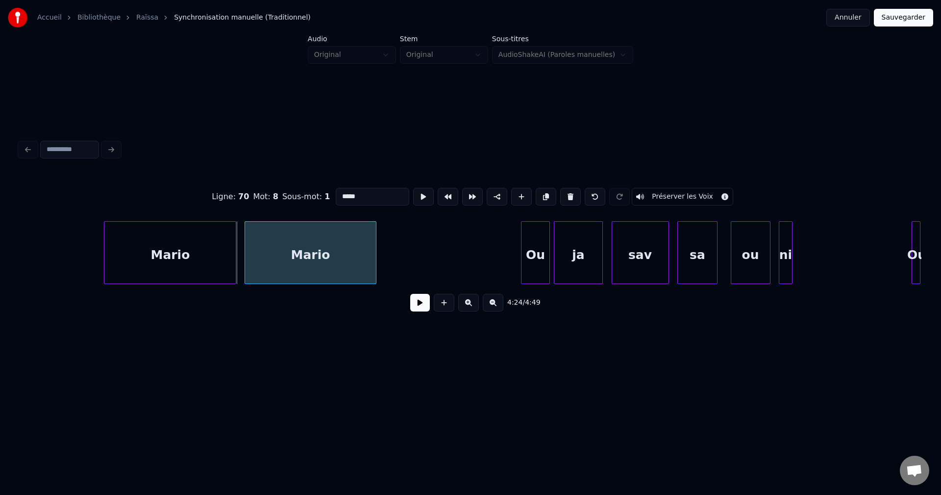
click at [317, 255] on div "Mario" at bounding box center [310, 255] width 131 height 67
drag, startPoint x: 342, startPoint y: 193, endPoint x: 259, endPoint y: 193, distance: 82.9
click at [264, 193] on div "Ligne : 70 Mot : 8 Sous-mot : 1 ***** Préserver les Voix" at bounding box center [471, 196] width 902 height 49
type input "********"
click at [421, 309] on button at bounding box center [420, 303] width 20 height 18
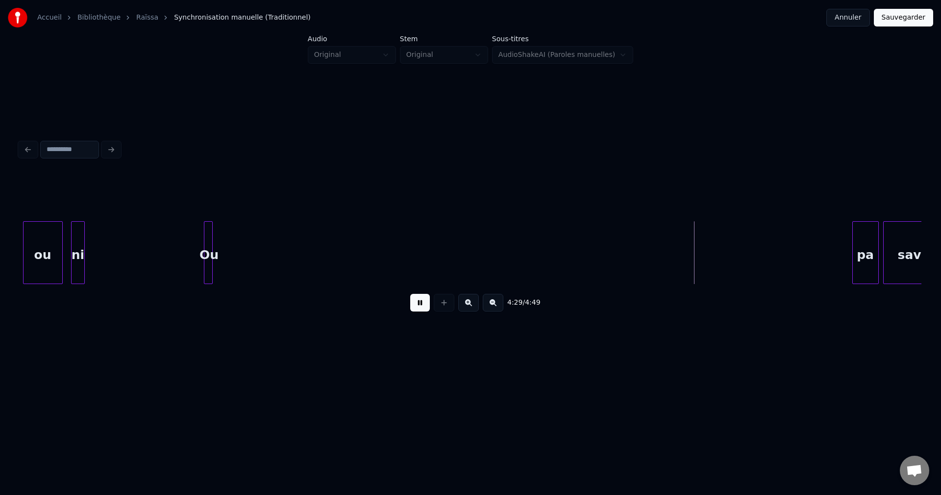
scroll to position [0, 58801]
click at [75, 250] on div at bounding box center [75, 253] width 3 height 62
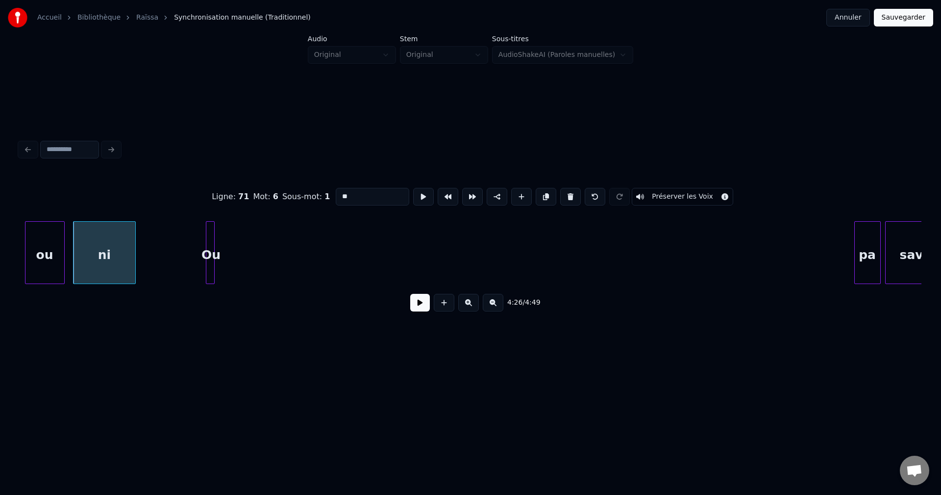
click at [135, 248] on div at bounding box center [133, 253] width 3 height 62
click at [841, 246] on div "Ou" at bounding box center [842, 255] width 10 height 67
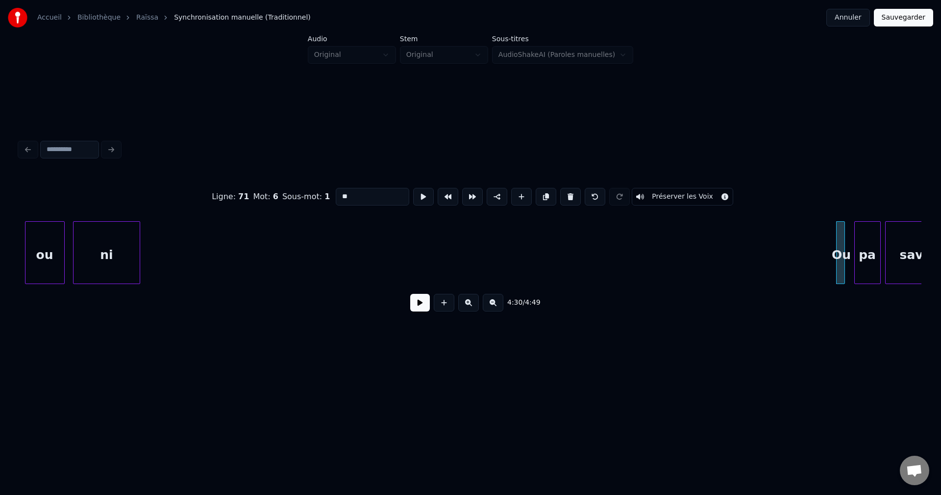
click at [419, 309] on button at bounding box center [420, 303] width 20 height 18
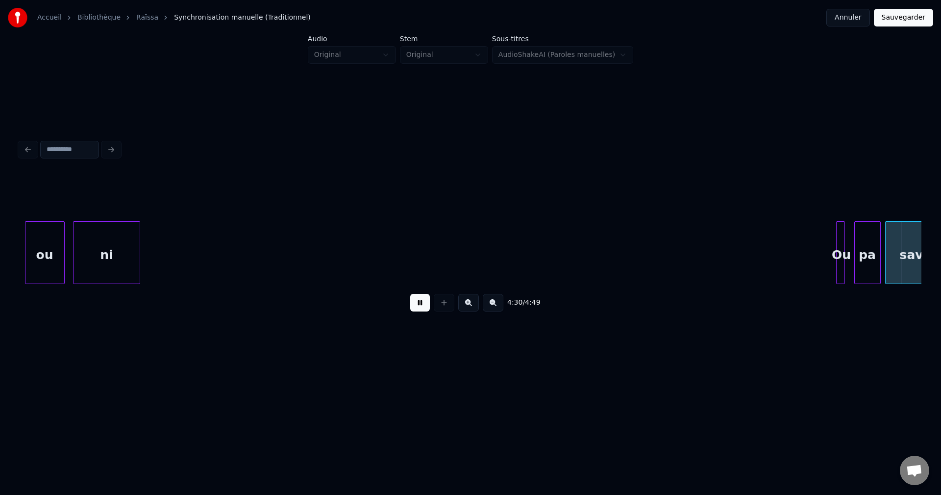
scroll to position [0, 59706]
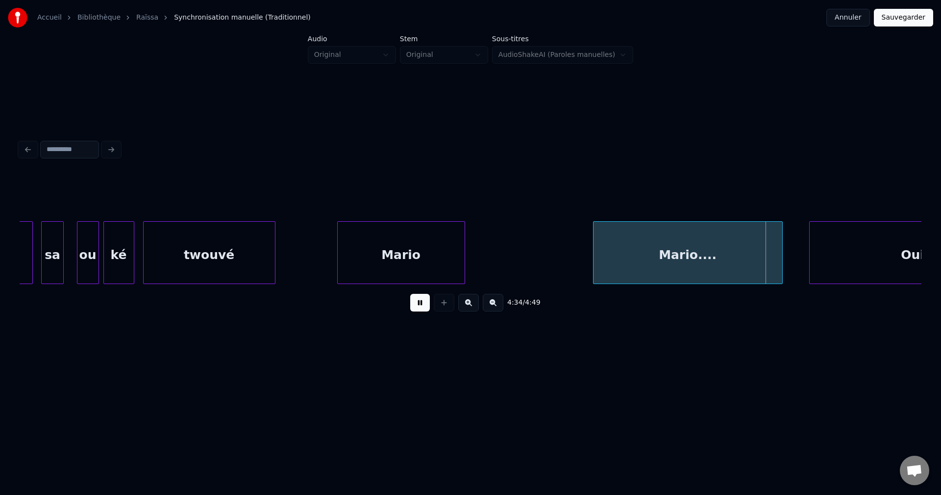
click at [723, 252] on div "Mario...." at bounding box center [688, 255] width 189 height 67
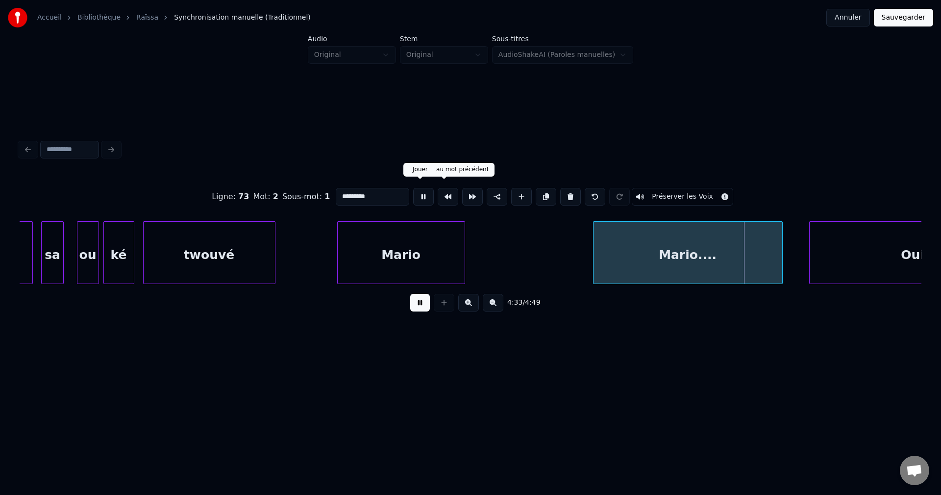
click at [399, 190] on input "*********" at bounding box center [373, 197] width 74 height 18
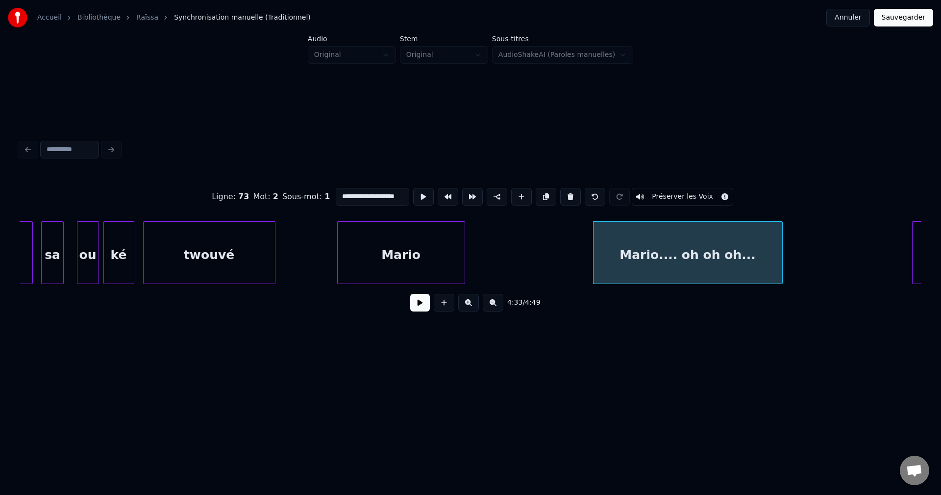
click at [915, 245] on div at bounding box center [914, 253] width 3 height 62
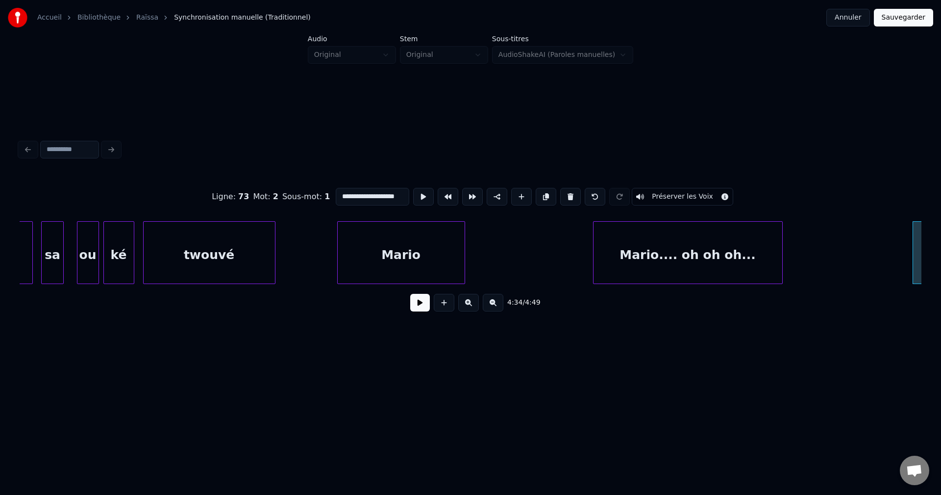
click at [697, 261] on div "Mario.... oh oh oh..." at bounding box center [688, 255] width 189 height 67
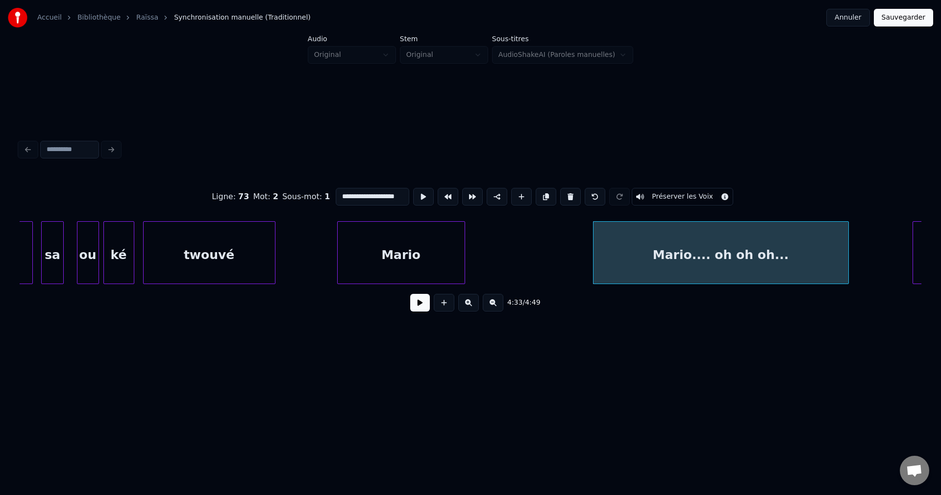
click at [849, 263] on div at bounding box center [847, 253] width 3 height 62
type input "**********"
drag, startPoint x: 412, startPoint y: 309, endPoint x: 418, endPoint y: 307, distance: 6.4
click at [414, 308] on div "4:33 / 4:49" at bounding box center [470, 303] width 886 height 22
click at [419, 306] on button at bounding box center [420, 303] width 20 height 18
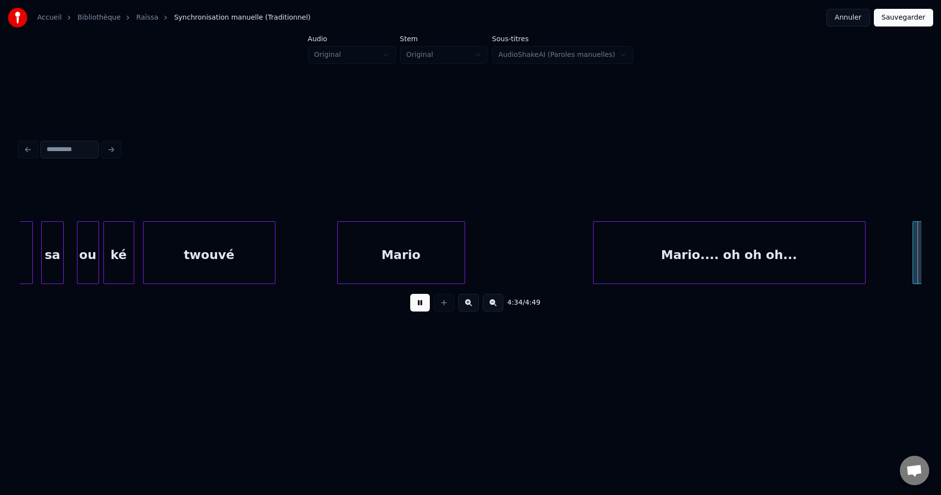
scroll to position [0, 60609]
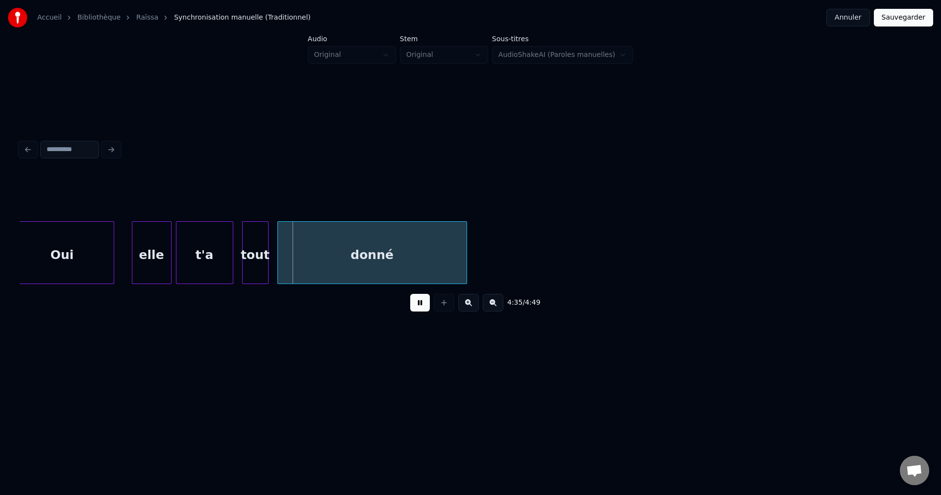
click at [66, 259] on div "Oui" at bounding box center [62, 255] width 103 height 67
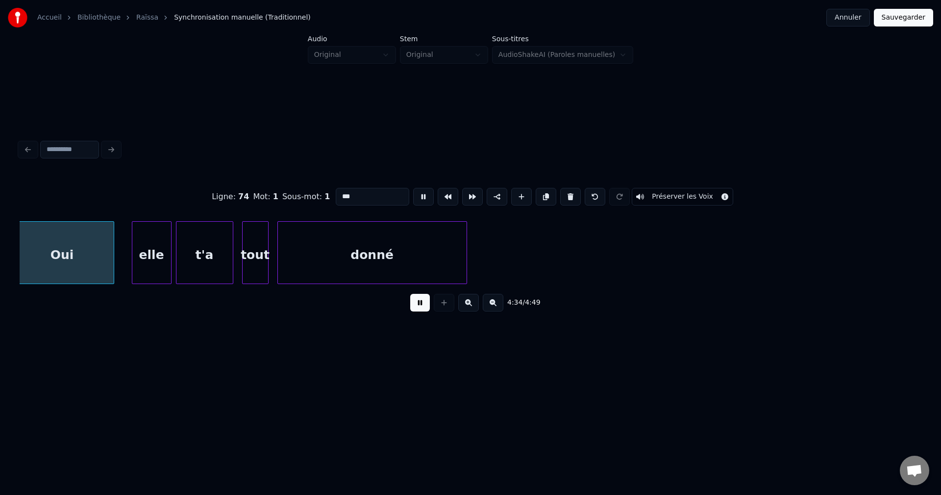
scroll to position [0, 60599]
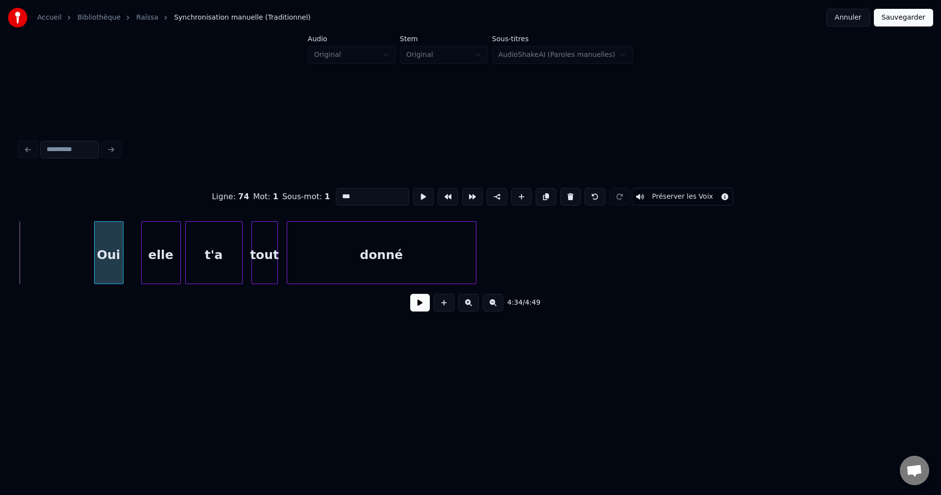
click at [95, 256] on div at bounding box center [96, 253] width 3 height 62
click at [415, 309] on button at bounding box center [420, 303] width 20 height 18
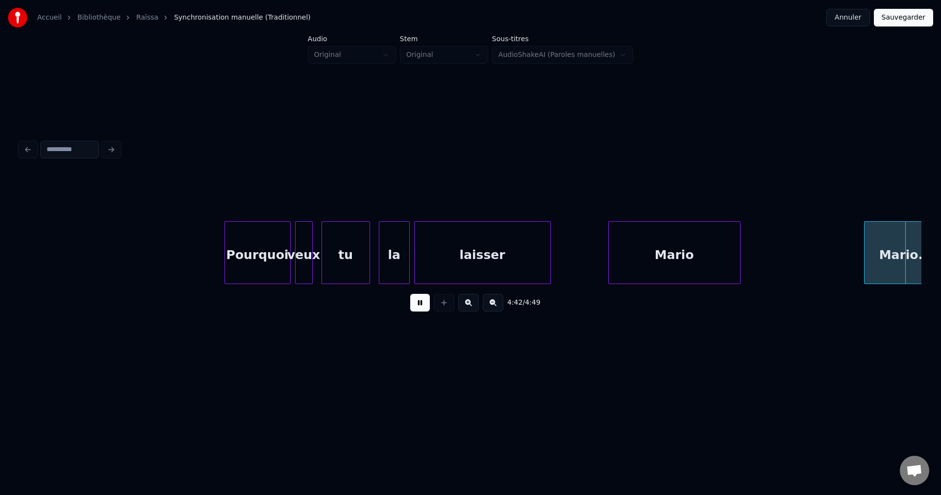
scroll to position [0, 62407]
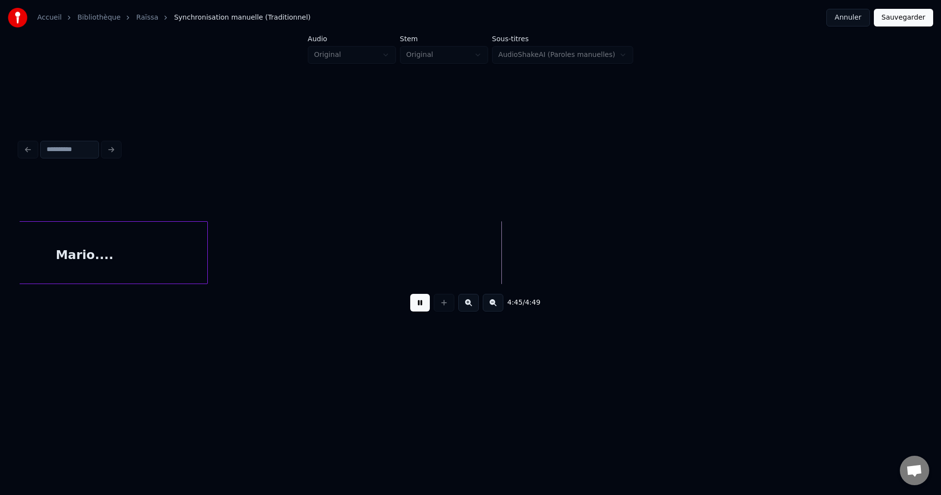
click at [207, 256] on div at bounding box center [205, 253] width 3 height 62
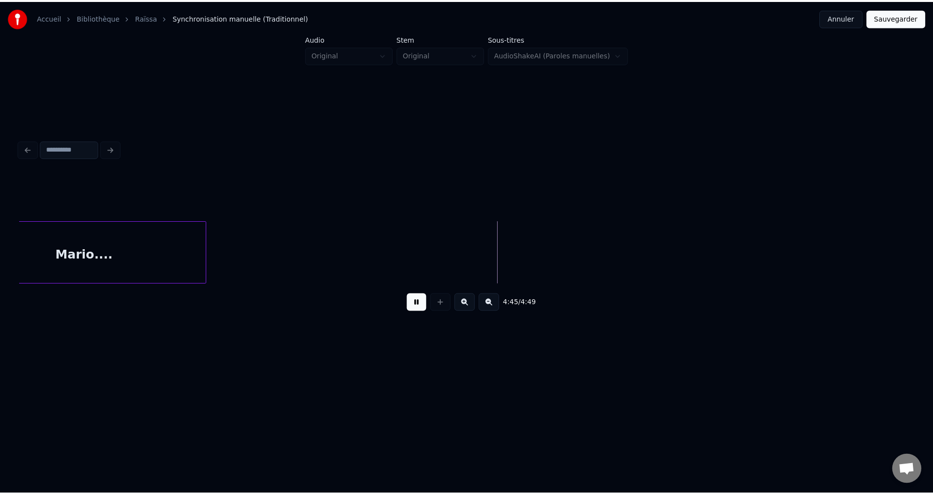
scroll to position [0, 62349]
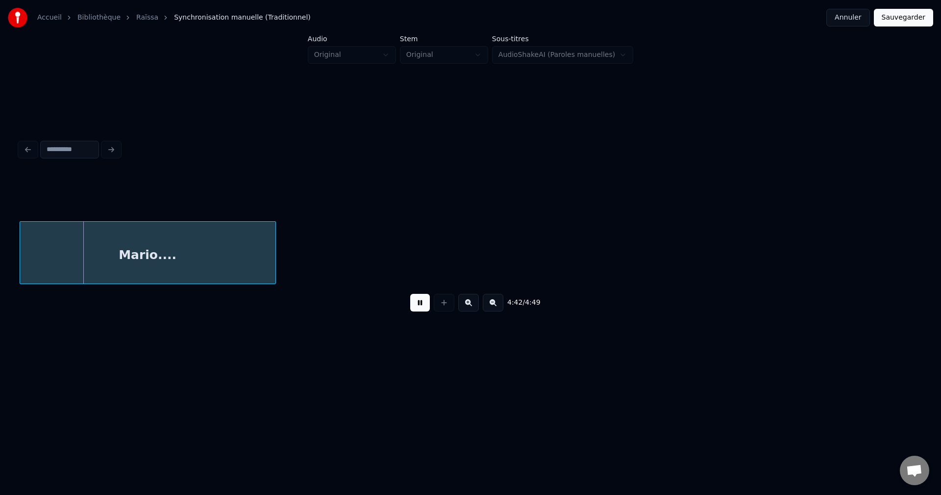
click at [172, 254] on div "Mario...." at bounding box center [147, 255] width 255 height 67
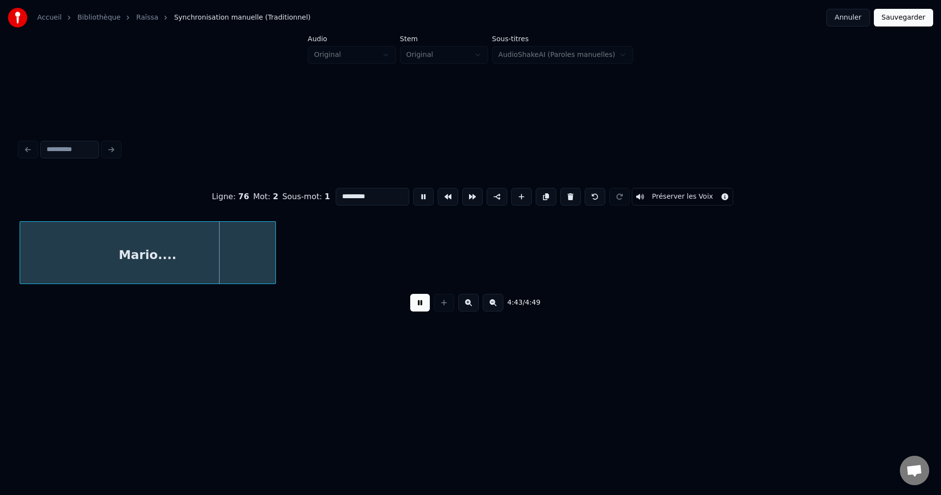
click at [368, 192] on input "*********" at bounding box center [373, 197] width 74 height 18
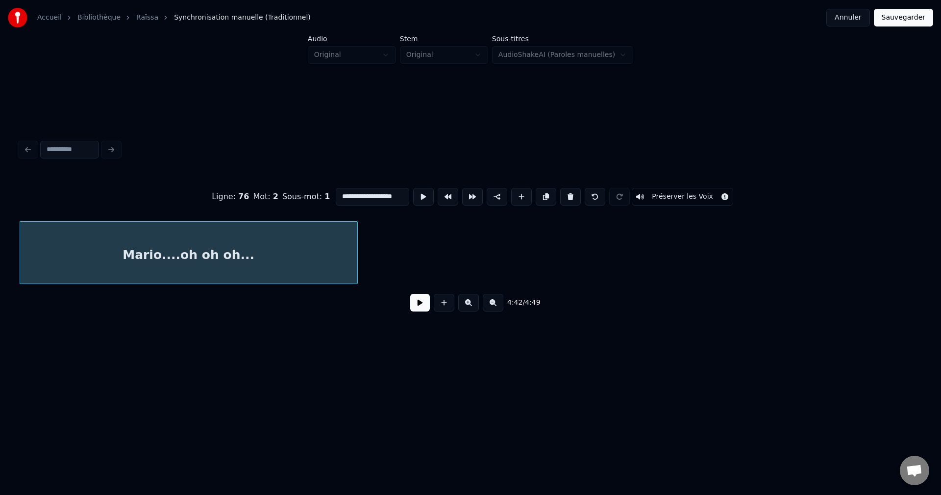
click at [357, 266] on div at bounding box center [355, 253] width 3 height 62
type input "**********"
click at [912, 19] on button "Sauvegarder" at bounding box center [903, 18] width 59 height 18
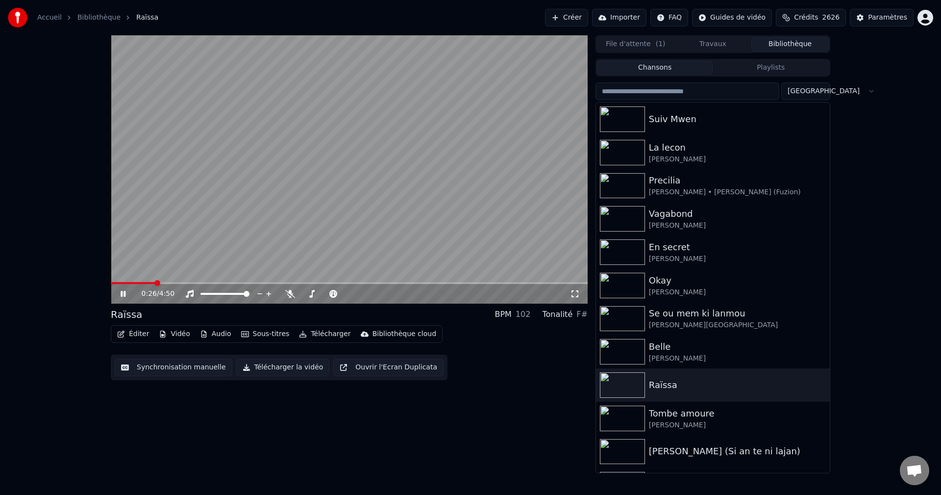
click at [118, 333] on button "Éditer" at bounding box center [133, 334] width 40 height 14
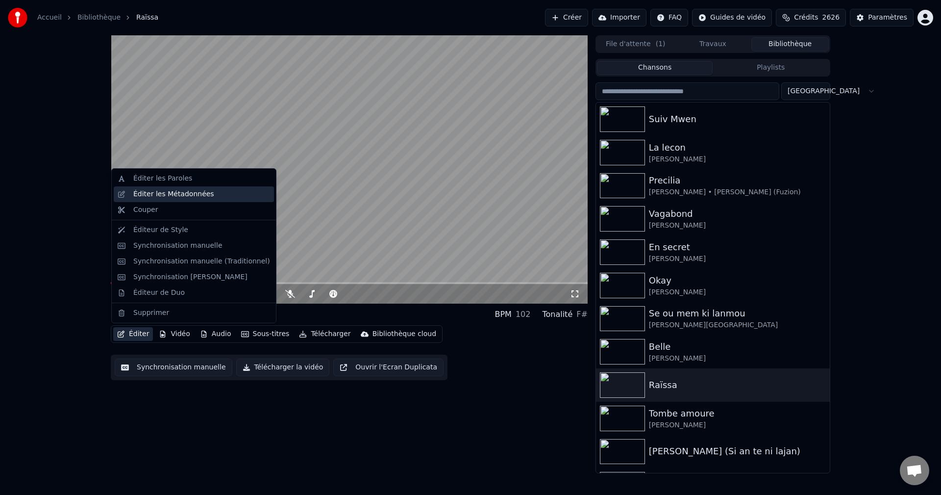
click at [189, 197] on div "Éditer les Métadonnées" at bounding box center [173, 194] width 81 height 10
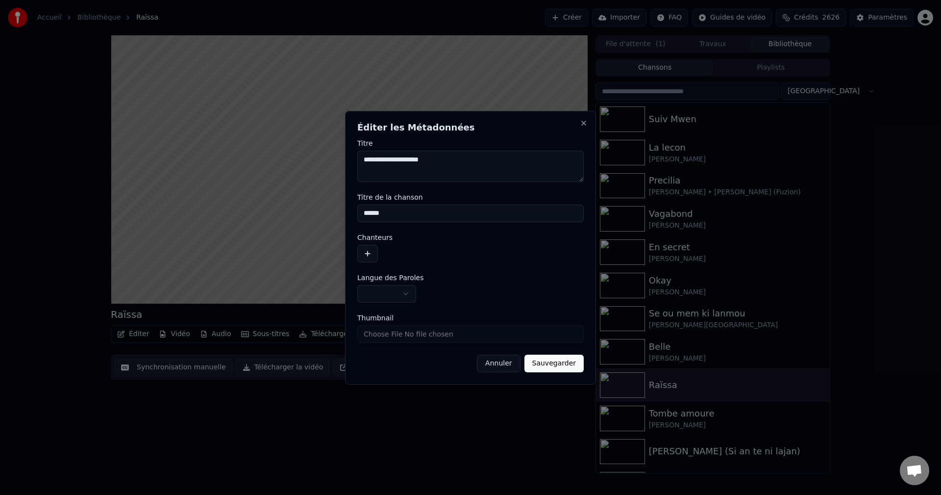
click at [378, 160] on textarea "**********" at bounding box center [470, 166] width 227 height 31
click at [413, 163] on textarea "**********" at bounding box center [470, 166] width 227 height 31
click at [427, 164] on textarea "**********" at bounding box center [470, 166] width 227 height 31
drag, startPoint x: 455, startPoint y: 161, endPoint x: 417, endPoint y: 159, distance: 38.8
click at [417, 159] on textarea "**********" at bounding box center [470, 166] width 227 height 31
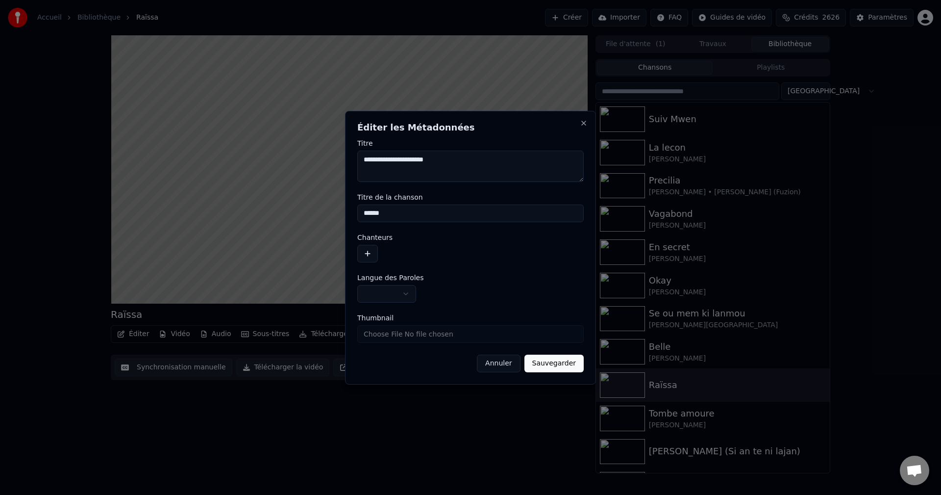
type textarea "**********"
drag, startPoint x: 393, startPoint y: 214, endPoint x: 288, endPoint y: 211, distance: 105.0
click at [289, 210] on body "**********" at bounding box center [470, 247] width 941 height 495
paste input
type input "******"
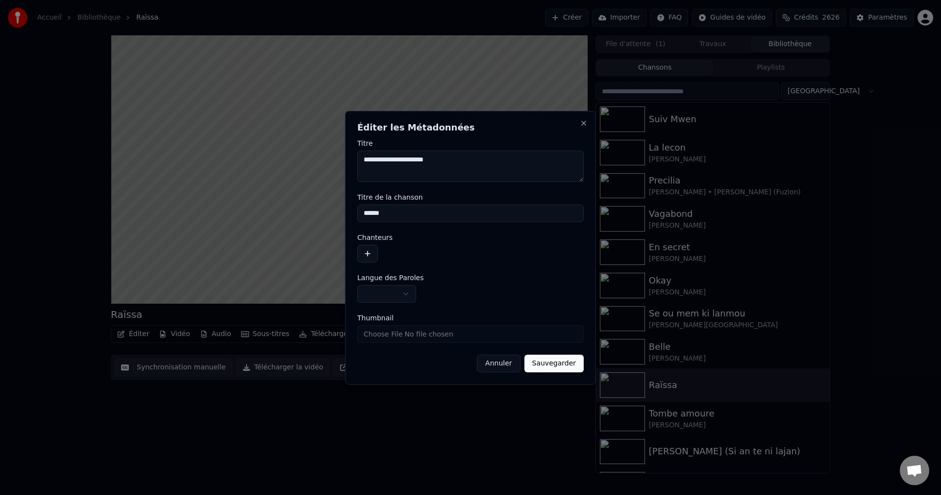
click at [367, 254] on button "button" at bounding box center [367, 254] width 21 height 18
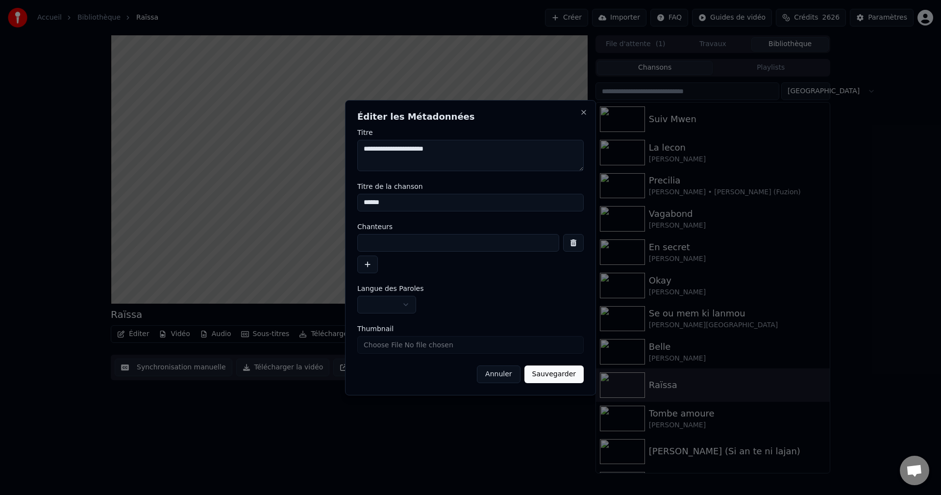
drag, startPoint x: 408, startPoint y: 152, endPoint x: 346, endPoint y: 147, distance: 62.9
click at [346, 147] on div "**********" at bounding box center [470, 247] width 251 height 295
click at [417, 237] on input at bounding box center [458, 243] width 202 height 18
paste input "**********"
type input "**********"
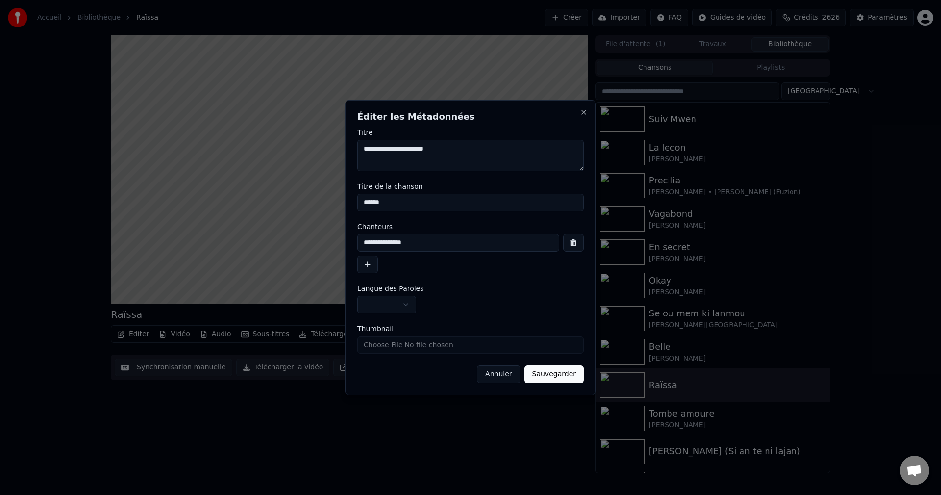
click at [402, 303] on body "**********" at bounding box center [470, 247] width 941 height 495
click at [551, 367] on button "Sauvegarder" at bounding box center [554, 374] width 59 height 18
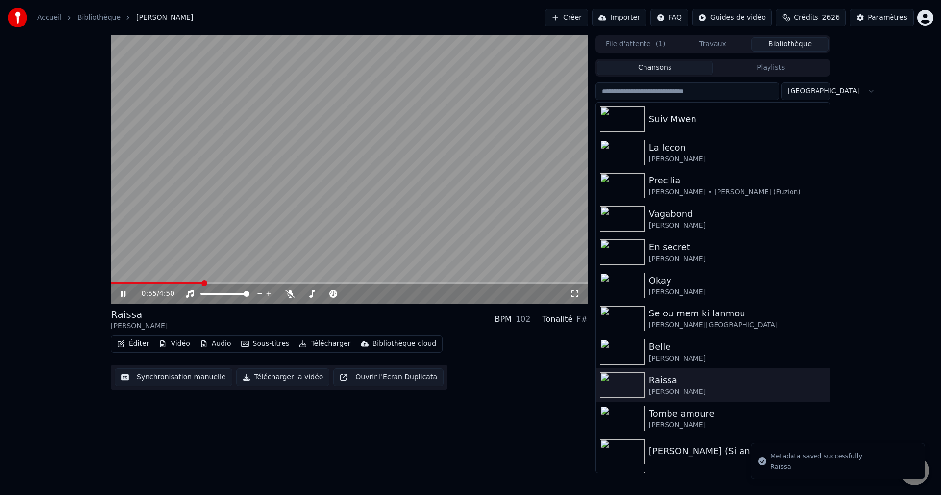
click at [143, 341] on button "Éditer" at bounding box center [133, 344] width 40 height 14
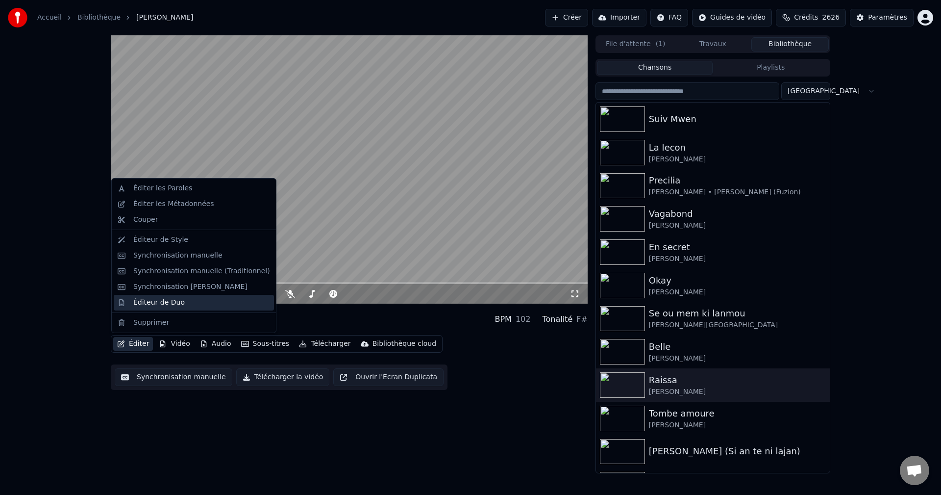
click at [164, 300] on div "Éditeur de Duo" at bounding box center [158, 303] width 51 height 10
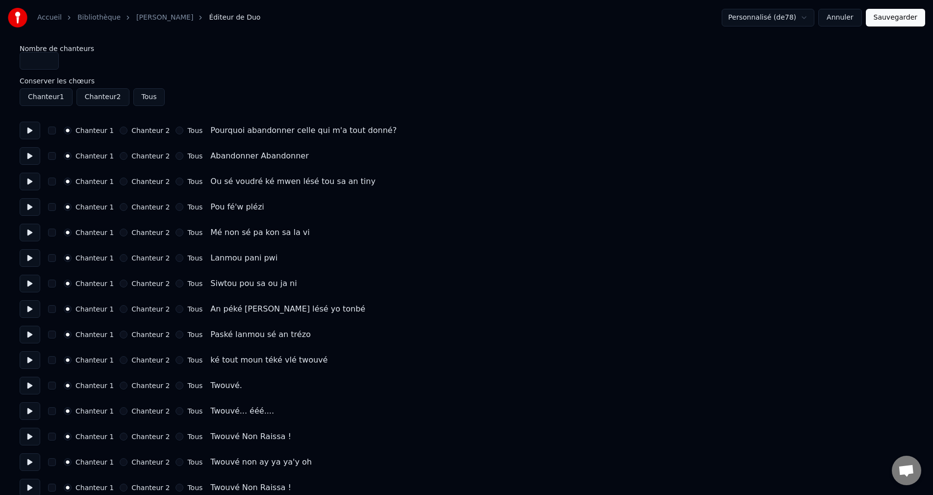
click at [25, 135] on button at bounding box center [30, 131] width 21 height 18
click at [28, 158] on button at bounding box center [30, 156] width 21 height 18
click at [24, 137] on button at bounding box center [30, 131] width 21 height 18
click at [122, 130] on button "Chanteur 2" at bounding box center [124, 130] width 8 height 8
click at [35, 155] on button at bounding box center [30, 156] width 21 height 18
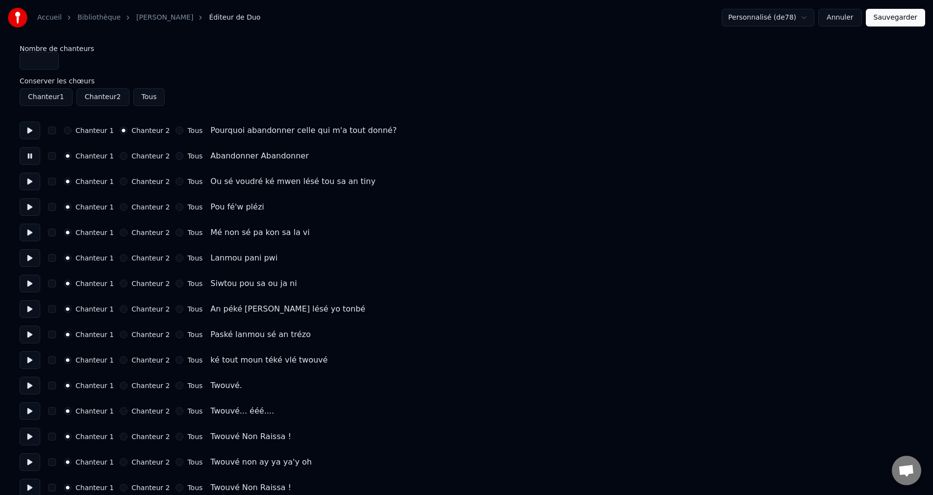
click at [120, 156] on button "Chanteur 2" at bounding box center [124, 156] width 8 height 8
click at [28, 186] on button at bounding box center [30, 182] width 21 height 18
click at [120, 179] on button "Chanteur 2" at bounding box center [124, 181] width 8 height 8
click at [54, 181] on button "button" at bounding box center [52, 181] width 8 height 8
click at [54, 183] on button "button" at bounding box center [52, 181] width 8 height 8
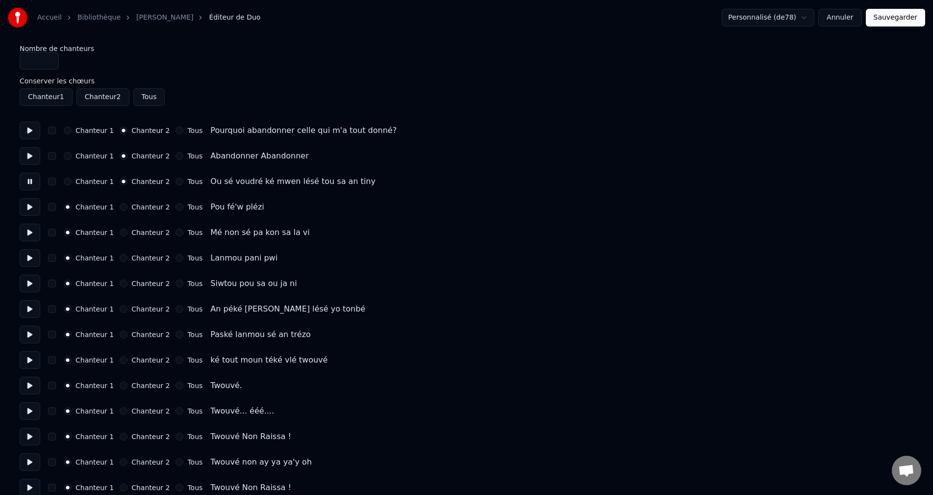
click at [67, 182] on button "Chanteur 1" at bounding box center [68, 181] width 8 height 8
click at [30, 184] on button at bounding box center [30, 182] width 21 height 18
click at [915, 16] on button "Sauvegarder" at bounding box center [895, 18] width 59 height 18
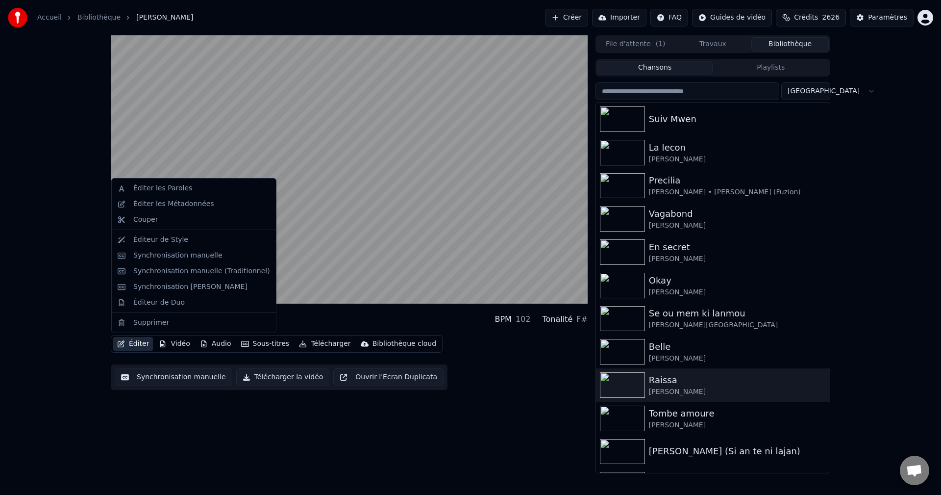
click at [143, 340] on button "Éditer" at bounding box center [133, 344] width 40 height 14
click at [157, 298] on div "Éditeur de Duo" at bounding box center [158, 303] width 51 height 10
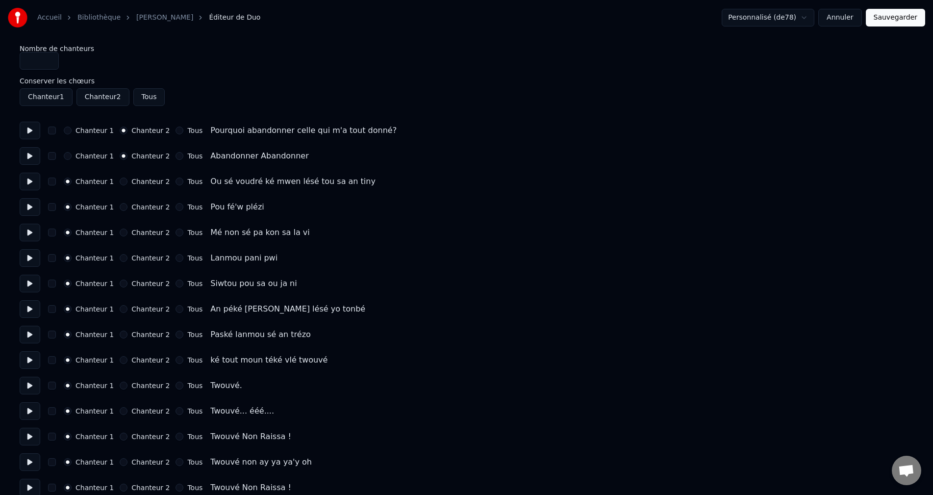
click at [33, 157] on button at bounding box center [30, 156] width 21 height 18
click at [26, 181] on button at bounding box center [30, 182] width 21 height 18
click at [29, 207] on button at bounding box center [30, 207] width 21 height 18
click at [28, 228] on button at bounding box center [30, 233] width 21 height 18
click at [30, 252] on button at bounding box center [30, 258] width 21 height 18
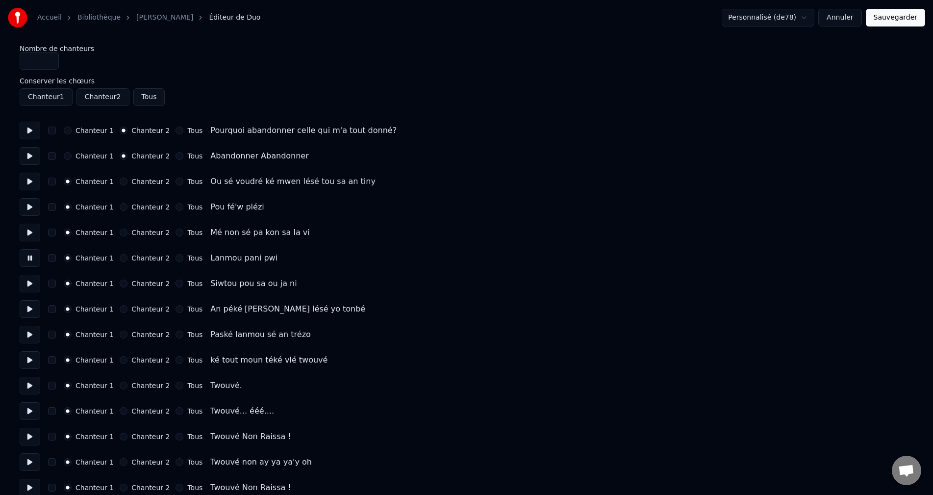
click at [29, 279] on button at bounding box center [30, 284] width 21 height 18
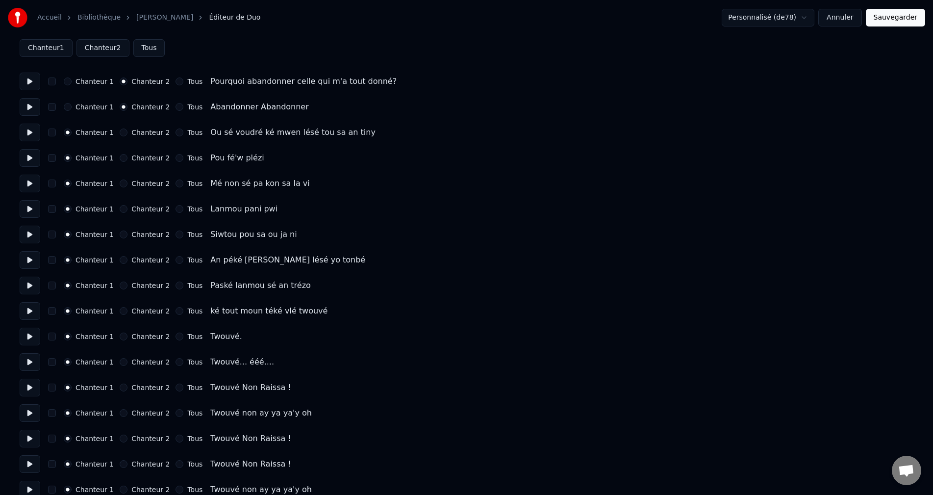
click at [25, 262] on button at bounding box center [30, 260] width 21 height 18
drag, startPoint x: 26, startPoint y: 279, endPoint x: 31, endPoint y: 285, distance: 7.8
click at [28, 279] on button at bounding box center [30, 286] width 21 height 18
click at [30, 308] on button at bounding box center [30, 311] width 21 height 18
click at [27, 336] on button at bounding box center [30, 337] width 21 height 18
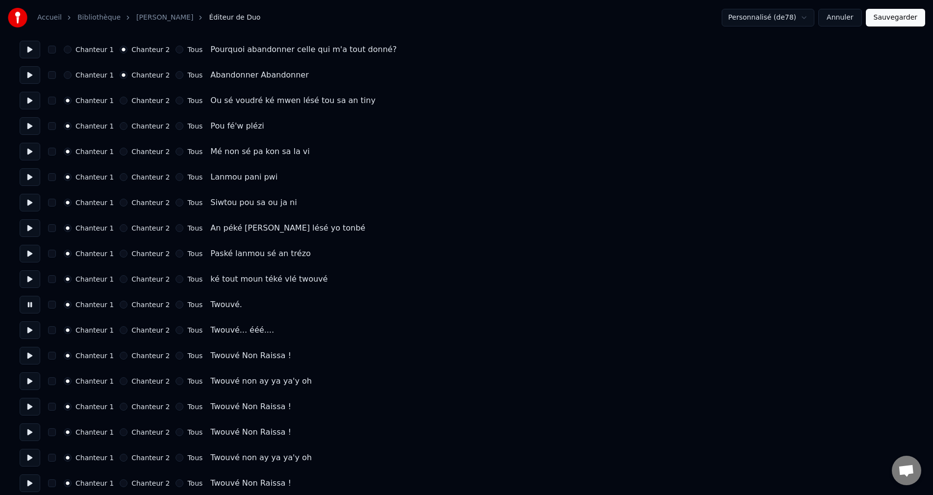
scroll to position [98, 0]
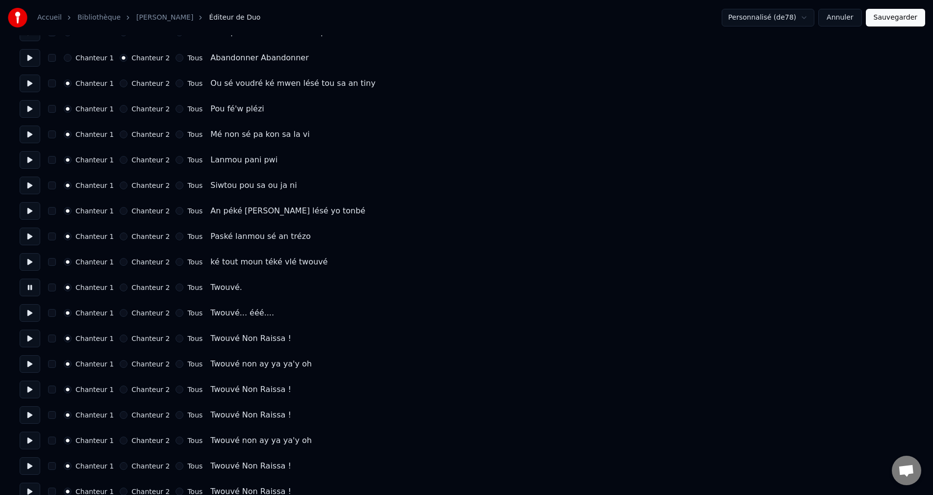
click at [28, 317] on button at bounding box center [30, 313] width 21 height 18
click at [31, 345] on button at bounding box center [30, 338] width 21 height 18
click at [120, 340] on button "Chanteur 2" at bounding box center [124, 338] width 8 height 8
click at [25, 367] on button at bounding box center [30, 364] width 21 height 18
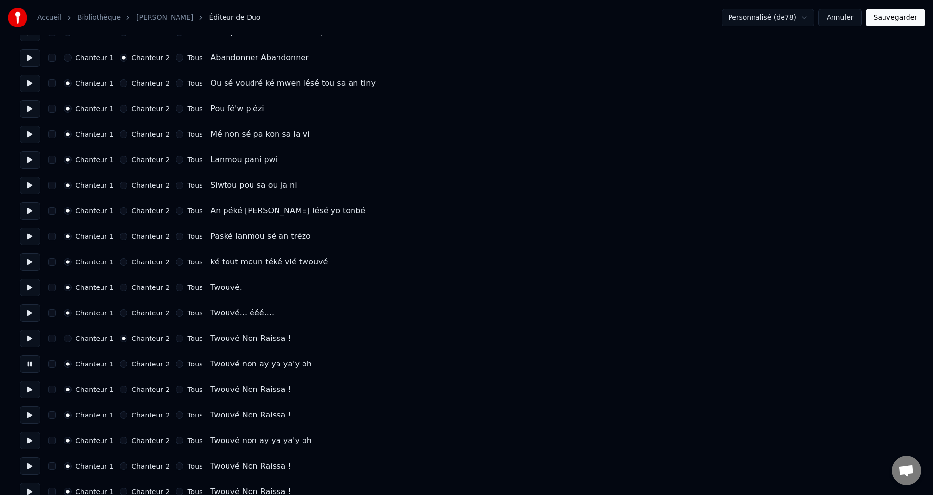
click at [38, 387] on button at bounding box center [30, 389] width 21 height 18
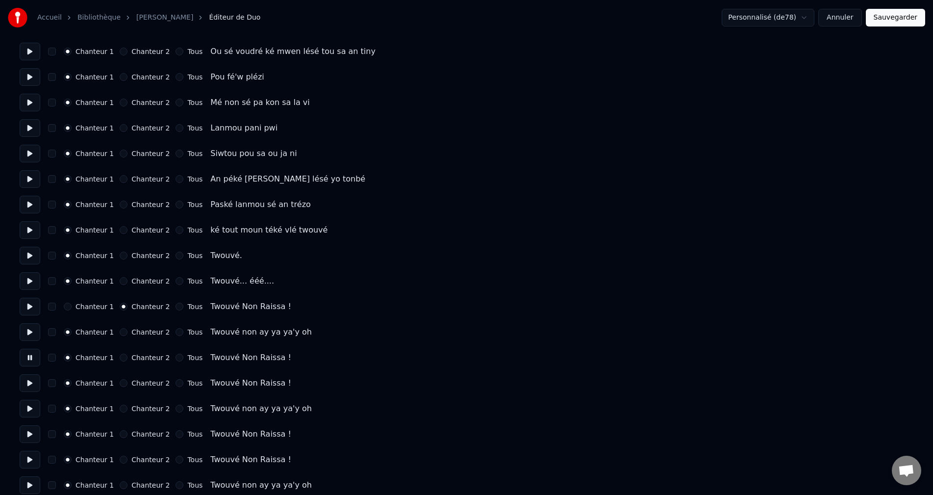
scroll to position [147, 0]
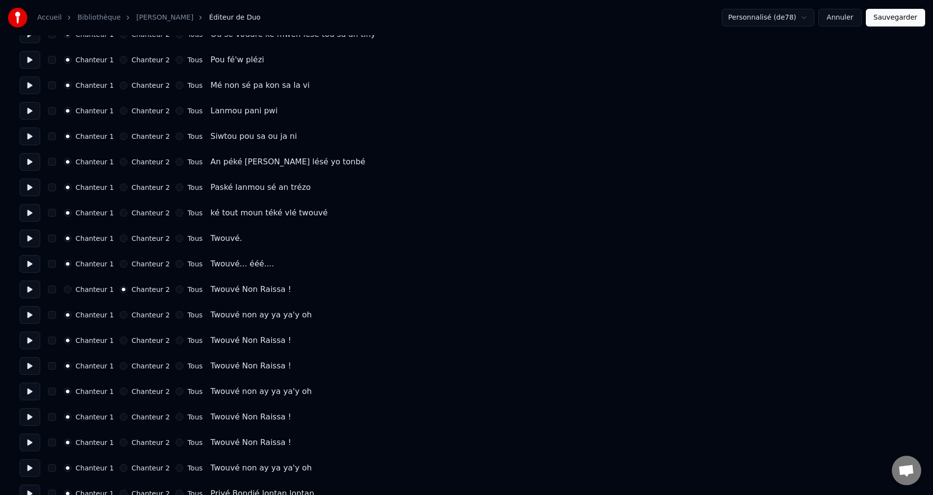
click at [27, 319] on button at bounding box center [30, 315] width 21 height 18
click at [26, 338] on button at bounding box center [30, 340] width 21 height 18
click at [120, 339] on button "Chanteur 2" at bounding box center [124, 340] width 8 height 8
click at [25, 364] on button at bounding box center [30, 366] width 21 height 18
click at [30, 364] on button at bounding box center [30, 366] width 21 height 18
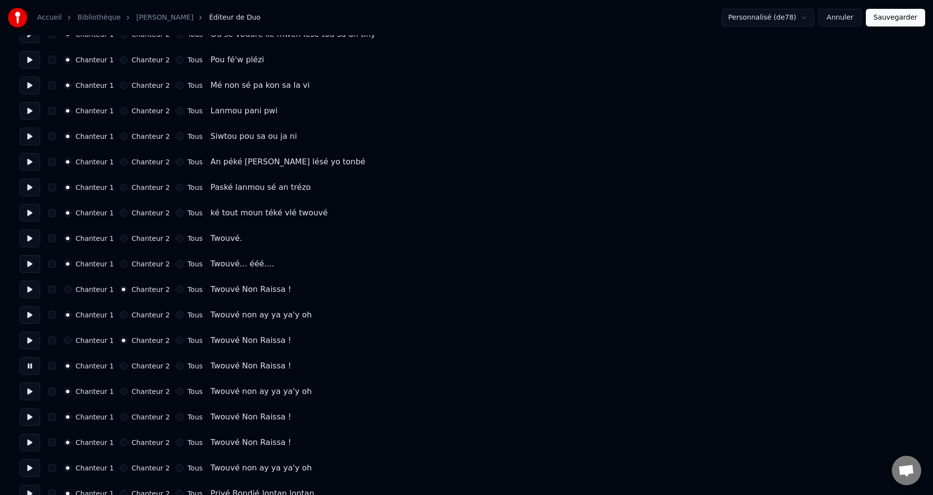
click at [120, 366] on button "Chanteur 2" at bounding box center [124, 366] width 8 height 8
click at [25, 390] on button at bounding box center [30, 391] width 21 height 18
click at [120, 393] on button "Chanteur 2" at bounding box center [124, 391] width 8 height 8
click at [62, 391] on div "Chanteur 1 Chanteur 2 Tous Twouvé non ay ya ya'y oh" at bounding box center [467, 391] width 894 height 18
click at [65, 390] on button "Chanteur 1" at bounding box center [68, 391] width 8 height 8
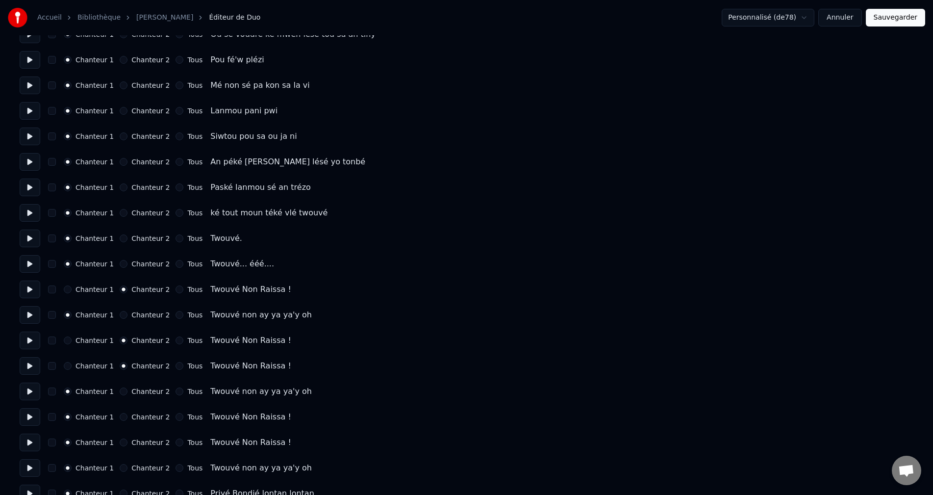
click at [26, 413] on button at bounding box center [30, 417] width 21 height 18
drag, startPoint x: 117, startPoint y: 418, endPoint x: 110, endPoint y: 422, distance: 8.3
click at [120, 417] on button "Chanteur 2" at bounding box center [124, 417] width 8 height 8
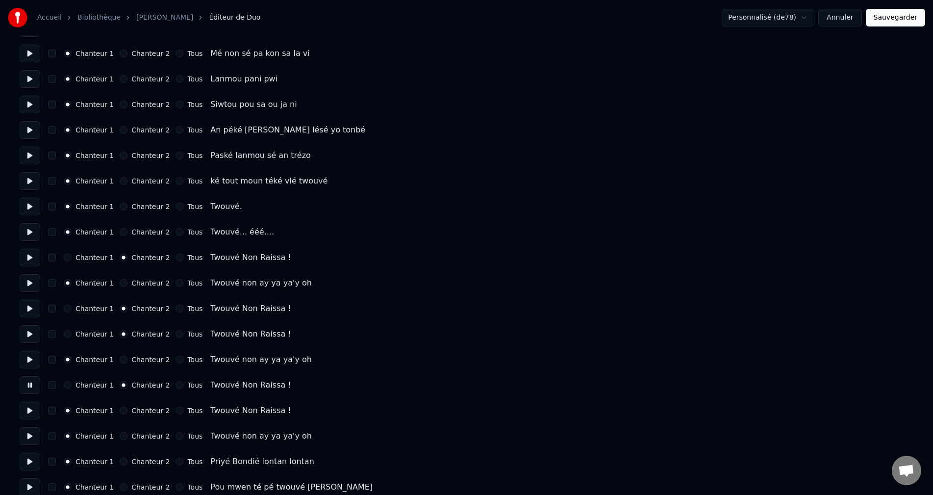
scroll to position [196, 0]
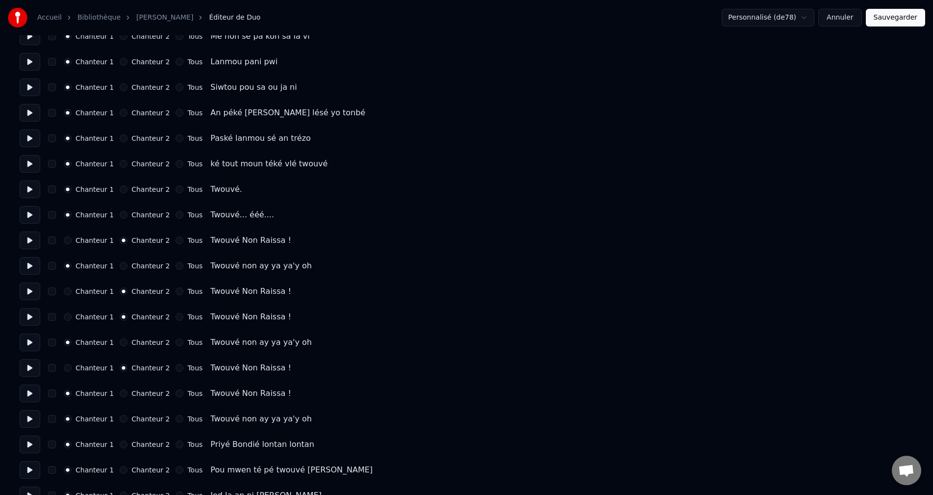
click at [22, 393] on button at bounding box center [30, 393] width 21 height 18
click at [28, 418] on button at bounding box center [30, 419] width 21 height 18
click at [31, 393] on button at bounding box center [30, 393] width 21 height 18
click at [22, 419] on button at bounding box center [30, 419] width 21 height 18
click at [26, 448] on button at bounding box center [30, 444] width 21 height 18
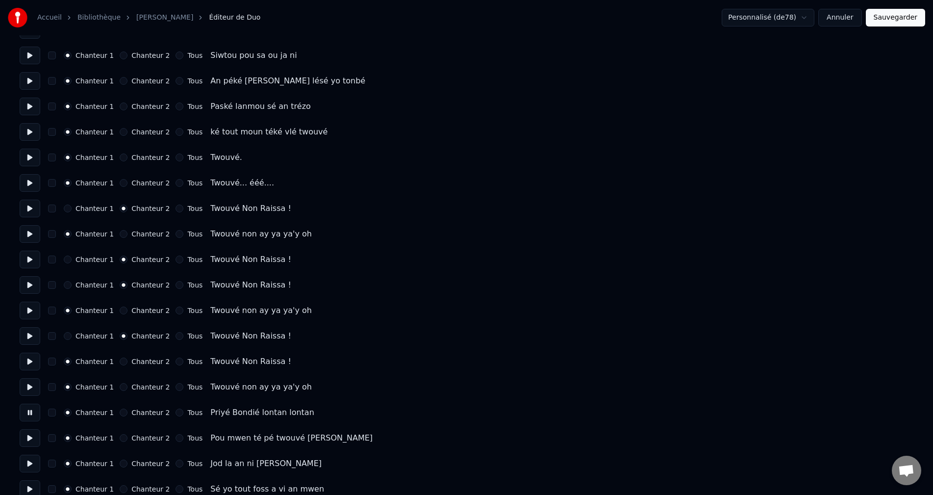
scroll to position [245, 0]
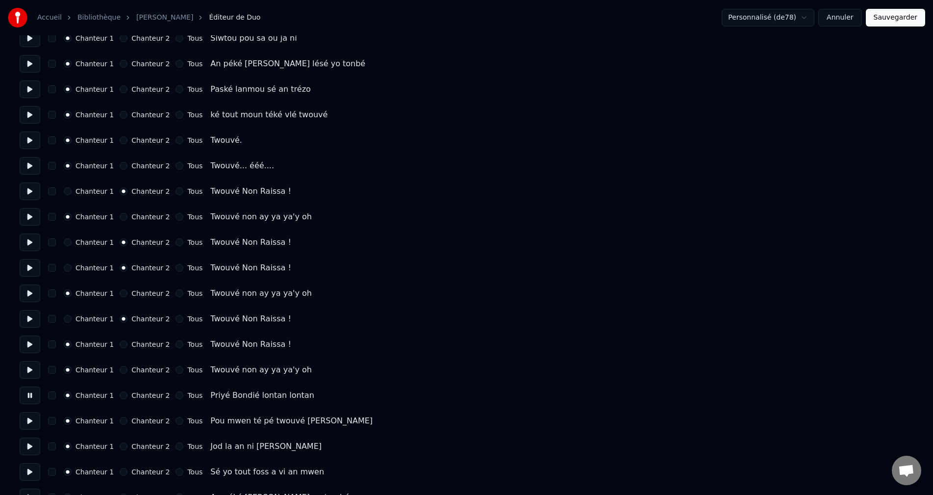
click at [26, 423] on button at bounding box center [30, 421] width 21 height 18
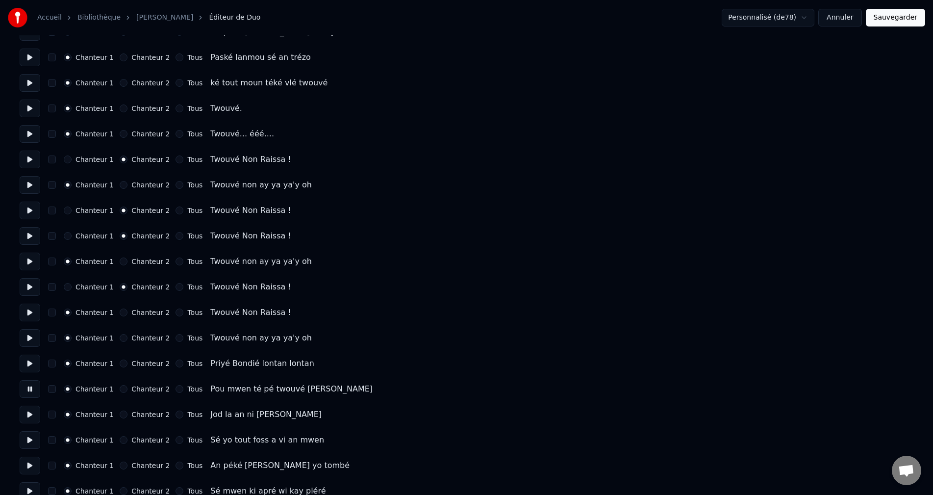
scroll to position [294, 0]
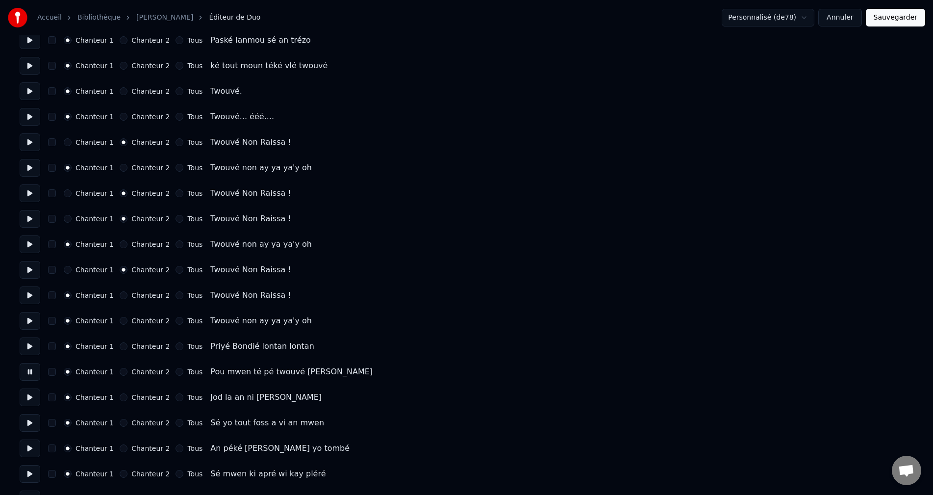
click at [27, 396] on button at bounding box center [30, 397] width 21 height 18
click at [27, 428] on button at bounding box center [30, 423] width 21 height 18
click at [27, 447] on button at bounding box center [30, 448] width 21 height 18
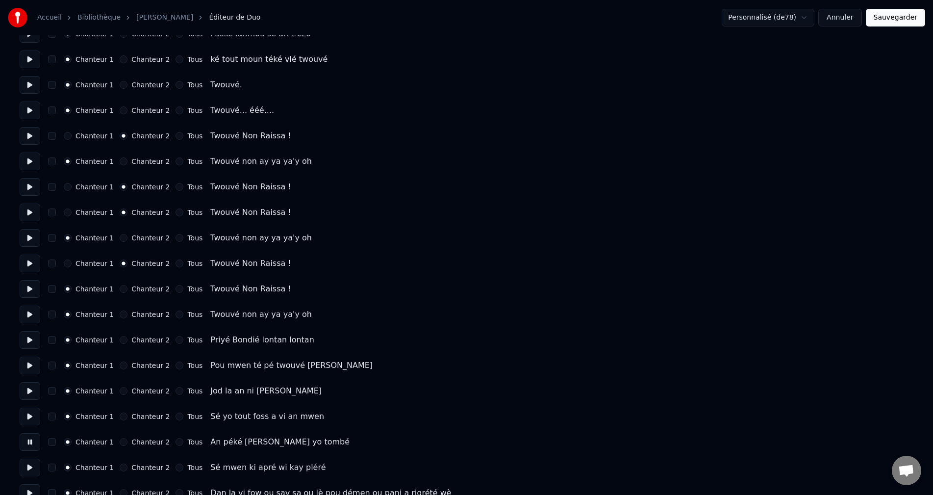
scroll to position [343, 0]
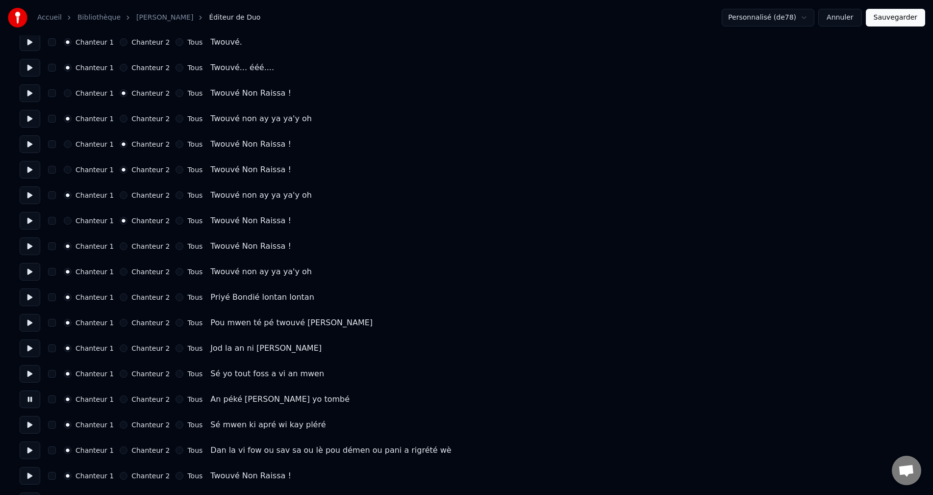
click at [26, 424] on button at bounding box center [30, 425] width 21 height 18
click at [26, 451] on button at bounding box center [30, 450] width 21 height 18
click at [28, 469] on button at bounding box center [30, 476] width 21 height 18
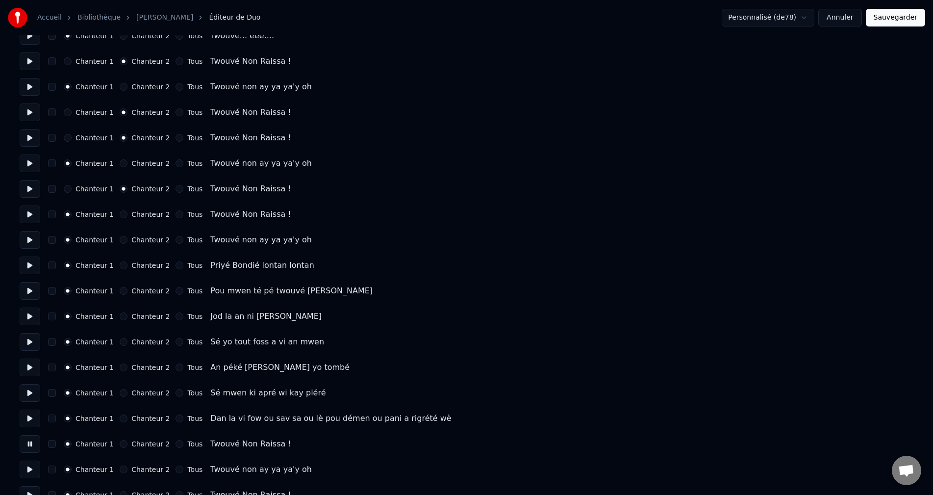
scroll to position [392, 0]
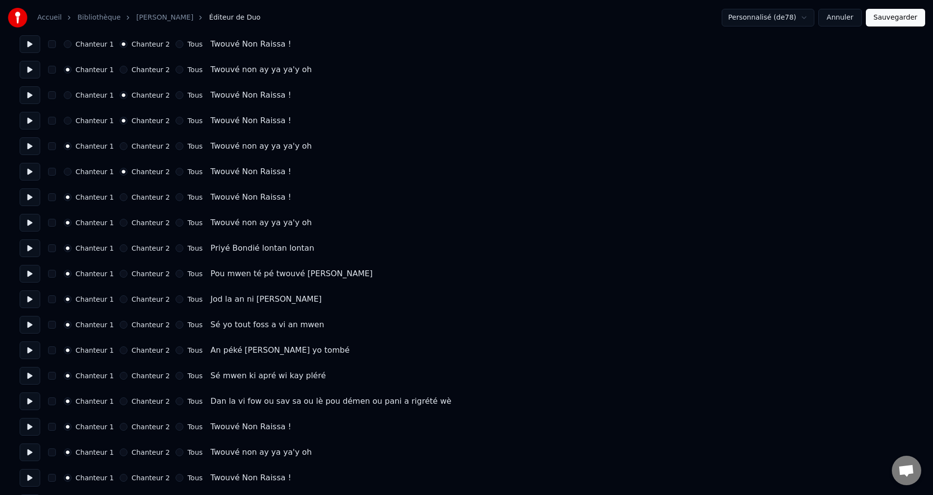
click at [114, 427] on div "Chanteur 1 Chanteur 2 Tous" at bounding box center [133, 427] width 139 height 8
click at [120, 426] on button "Chanteur 2" at bounding box center [124, 427] width 8 height 8
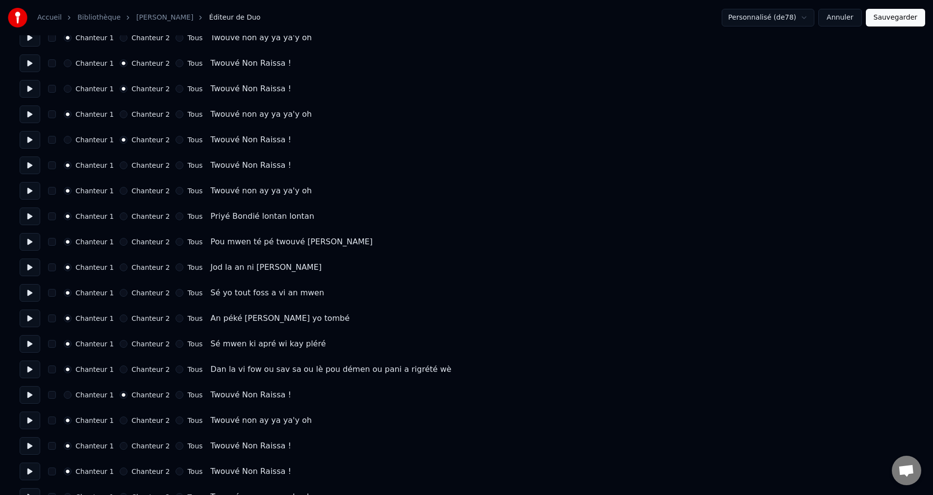
scroll to position [441, 0]
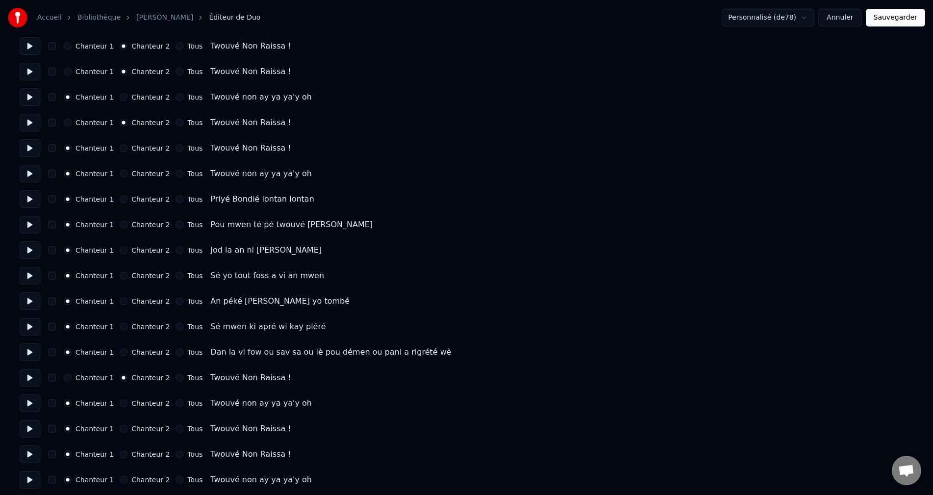
click at [31, 402] on button at bounding box center [30, 403] width 21 height 18
click at [25, 426] on button at bounding box center [30, 429] width 21 height 18
click at [120, 427] on button "Chanteur 2" at bounding box center [124, 429] width 8 height 8
click at [20, 454] on button at bounding box center [30, 454] width 21 height 18
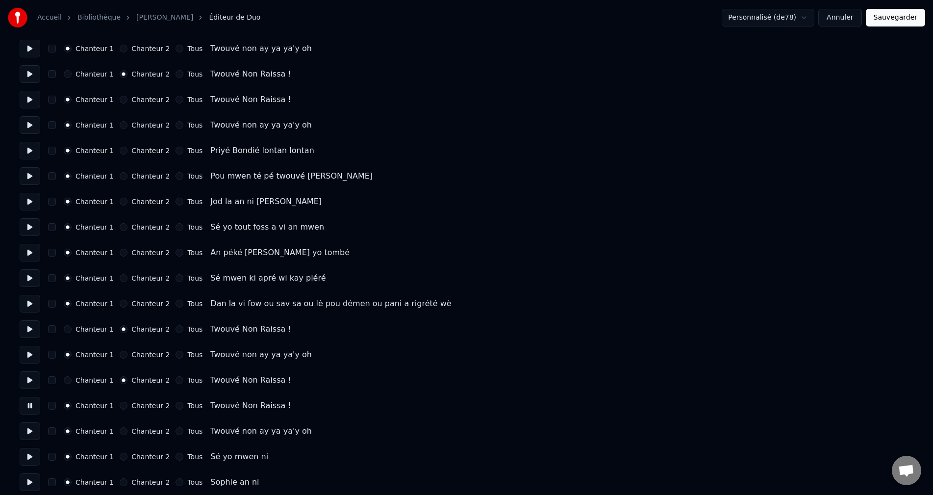
scroll to position [490, 0]
click at [34, 403] on button at bounding box center [30, 405] width 21 height 18
click at [120, 403] on button "Chanteur 2" at bounding box center [124, 405] width 8 height 8
click at [28, 428] on button at bounding box center [30, 431] width 21 height 18
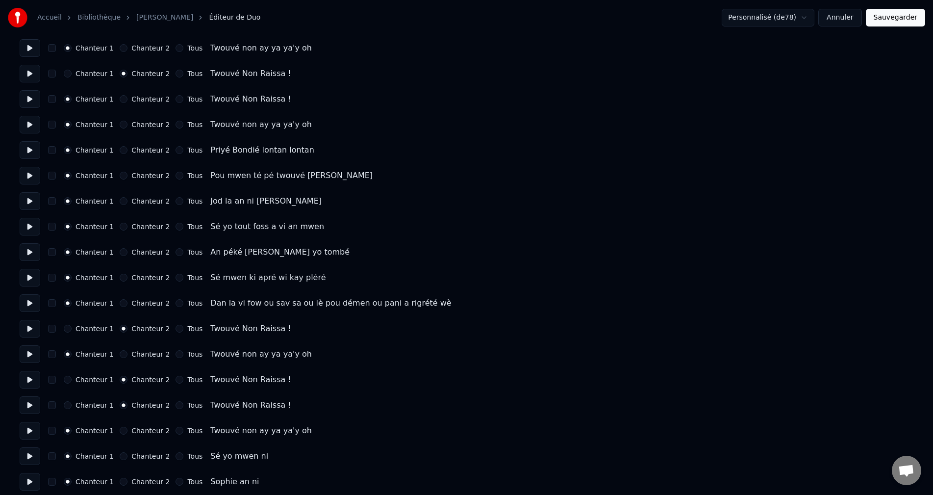
click at [29, 456] on button at bounding box center [30, 456] width 21 height 18
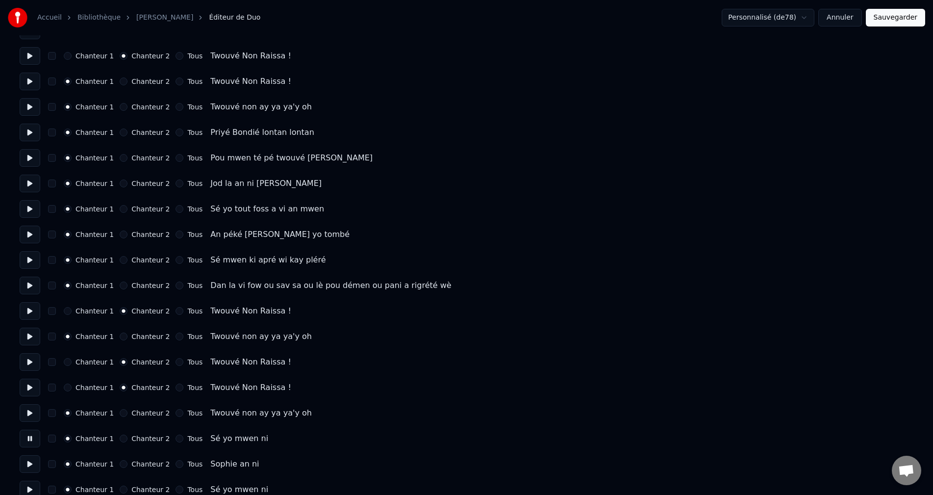
scroll to position [539, 0]
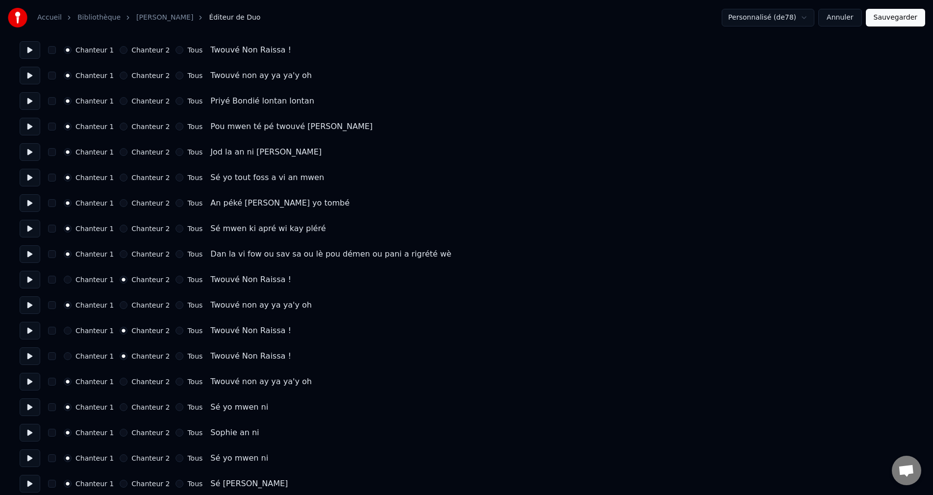
click at [123, 404] on div "Chanteur 2" at bounding box center [145, 407] width 50 height 8
click at [120, 407] on button "Chanteur 2" at bounding box center [124, 407] width 8 height 8
click at [28, 435] on button at bounding box center [30, 433] width 21 height 18
click at [120, 433] on button "Chanteur 2" at bounding box center [124, 432] width 8 height 8
drag, startPoint x: 35, startPoint y: 457, endPoint x: 67, endPoint y: 456, distance: 32.4
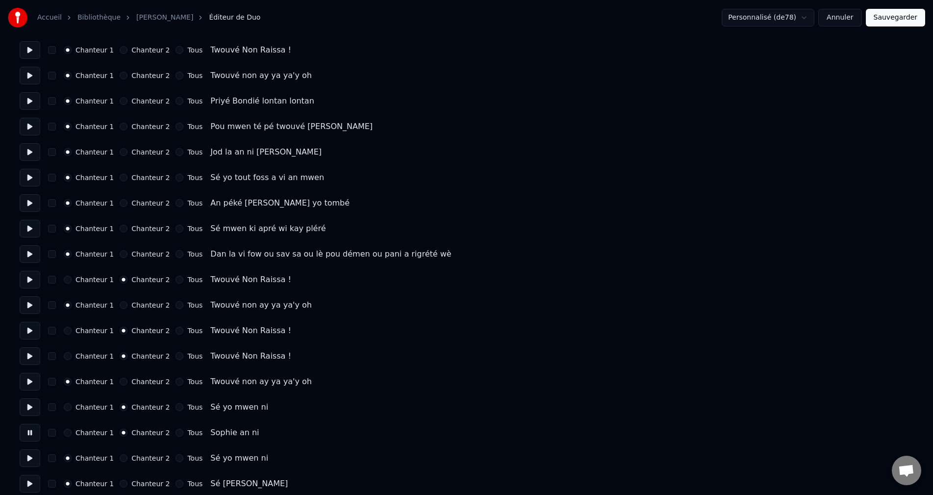
click at [36, 456] on button at bounding box center [30, 458] width 21 height 18
click at [112, 454] on div "Chanteur 1 Chanteur 2 Tous" at bounding box center [133, 458] width 139 height 8
click at [116, 458] on div "Chanteur 1 Chanteur 2 Tous" at bounding box center [133, 458] width 139 height 8
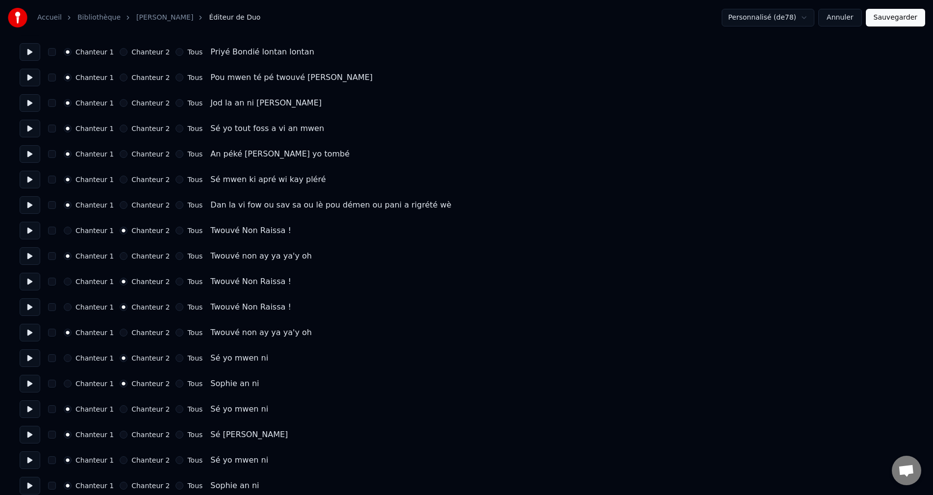
click at [120, 409] on button "Chanteur 2" at bounding box center [124, 409] width 8 height 8
click at [25, 435] on button at bounding box center [30, 435] width 21 height 18
click at [120, 432] on button "Chanteur 2" at bounding box center [124, 434] width 8 height 8
click at [32, 457] on button at bounding box center [30, 460] width 21 height 18
click at [123, 458] on div "Chanteur 2" at bounding box center [145, 460] width 50 height 8
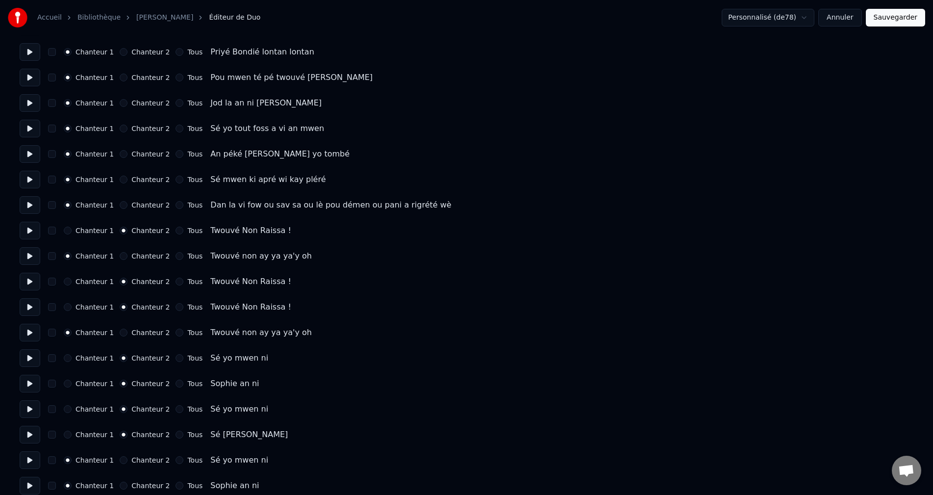
click at [120, 456] on button "Chanteur 2" at bounding box center [124, 460] width 8 height 8
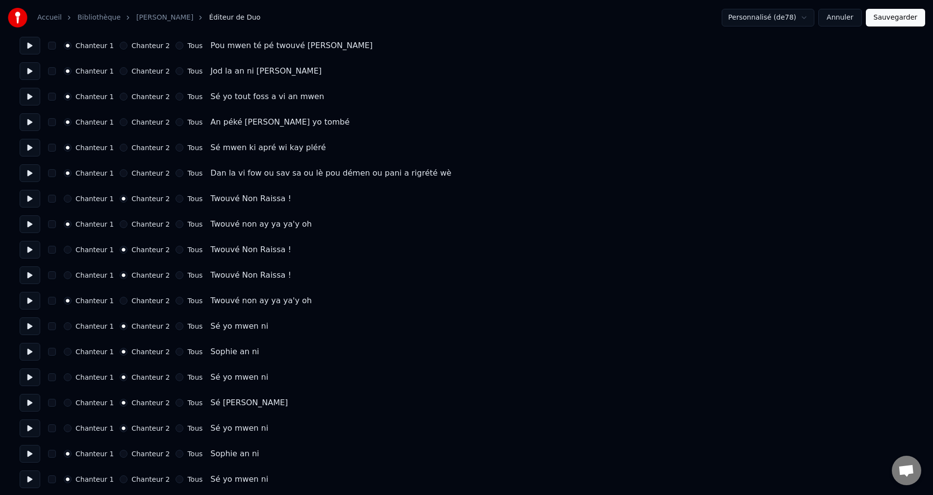
scroll to position [637, 0]
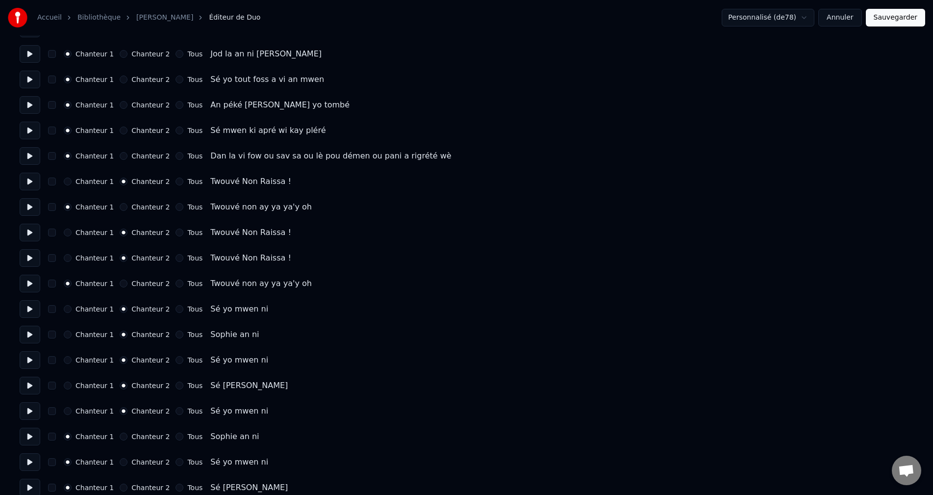
click at [30, 432] on button at bounding box center [30, 437] width 21 height 18
click at [120, 437] on button "Chanteur 2" at bounding box center [124, 436] width 8 height 8
click at [33, 458] on button at bounding box center [30, 462] width 21 height 18
click at [120, 461] on button "Chanteur 2" at bounding box center [124, 462] width 8 height 8
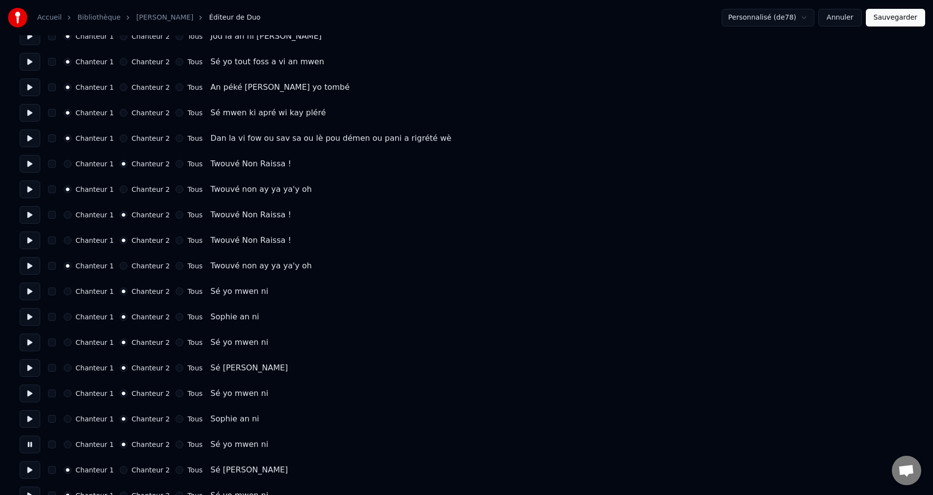
scroll to position [686, 0]
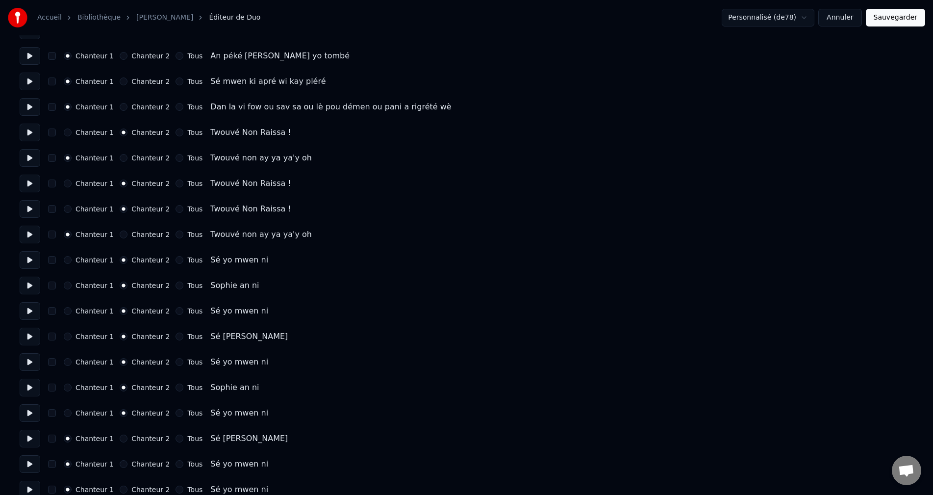
drag, startPoint x: 25, startPoint y: 436, endPoint x: 42, endPoint y: 434, distance: 16.8
click at [26, 435] on button at bounding box center [30, 438] width 21 height 18
drag, startPoint x: 118, startPoint y: 440, endPoint x: 109, endPoint y: 444, distance: 9.5
click at [120, 440] on button "Chanteur 2" at bounding box center [124, 438] width 8 height 8
click at [31, 465] on button at bounding box center [30, 464] width 21 height 18
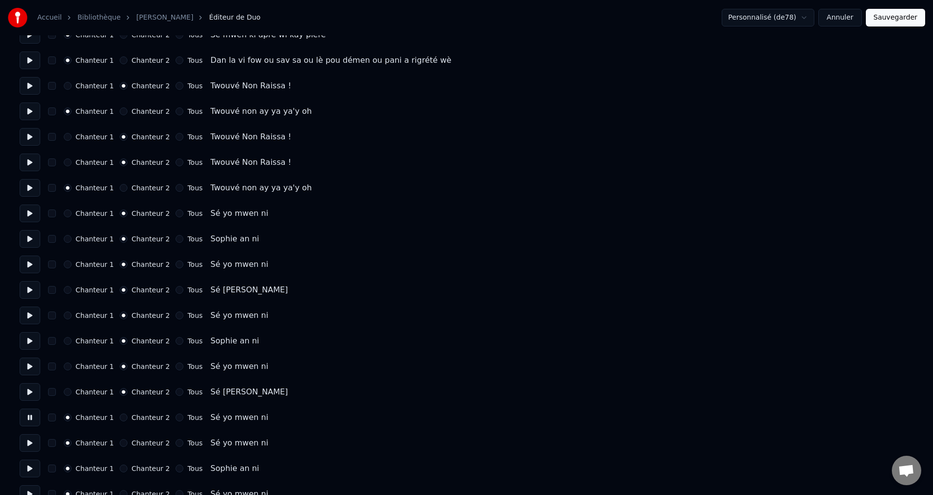
scroll to position [735, 0]
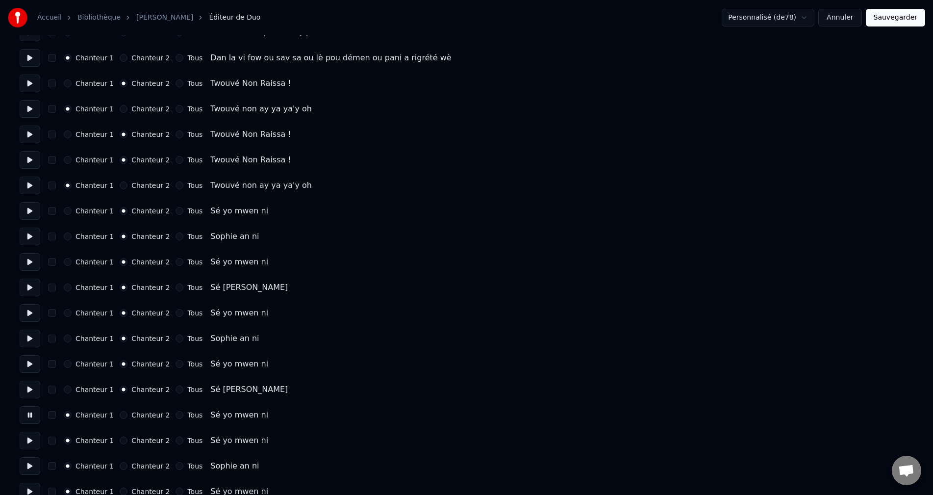
click at [120, 417] on button "Chanteur 2" at bounding box center [124, 415] width 8 height 8
click at [36, 444] on button at bounding box center [30, 440] width 21 height 18
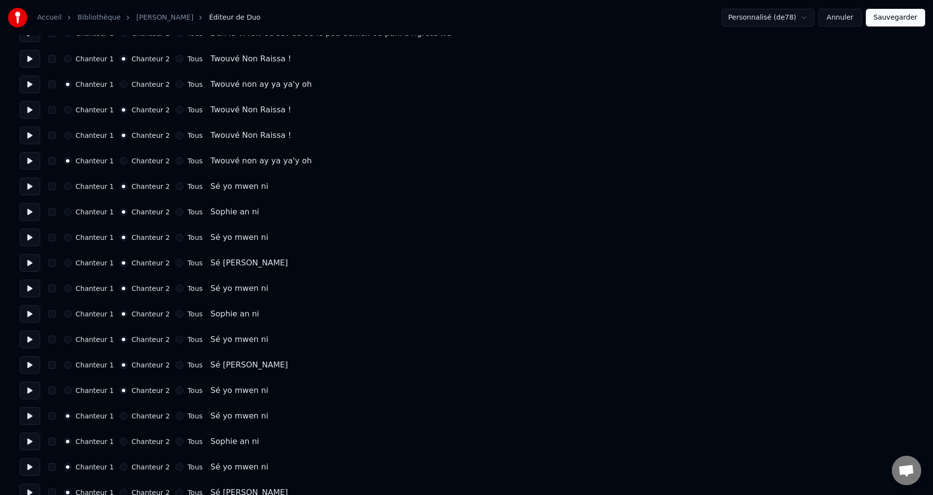
scroll to position [784, 0]
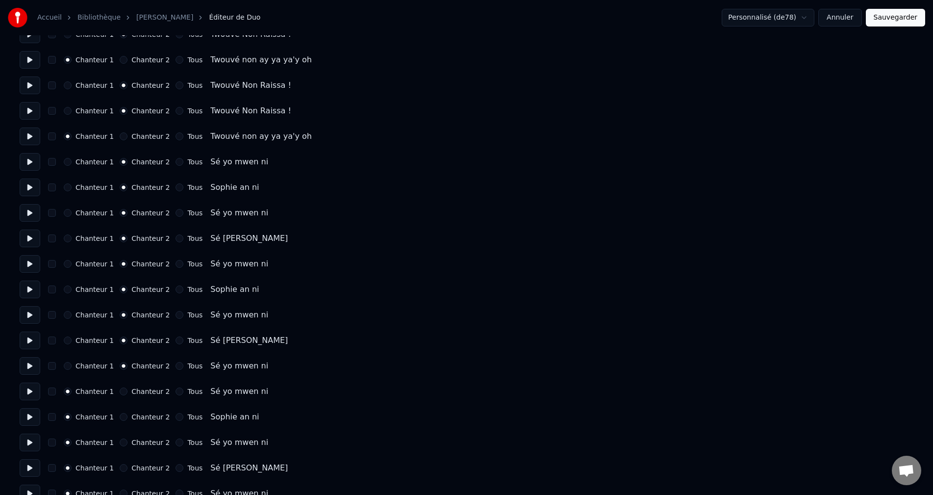
click at [33, 417] on button at bounding box center [30, 417] width 21 height 18
click at [29, 442] on button at bounding box center [30, 442] width 21 height 18
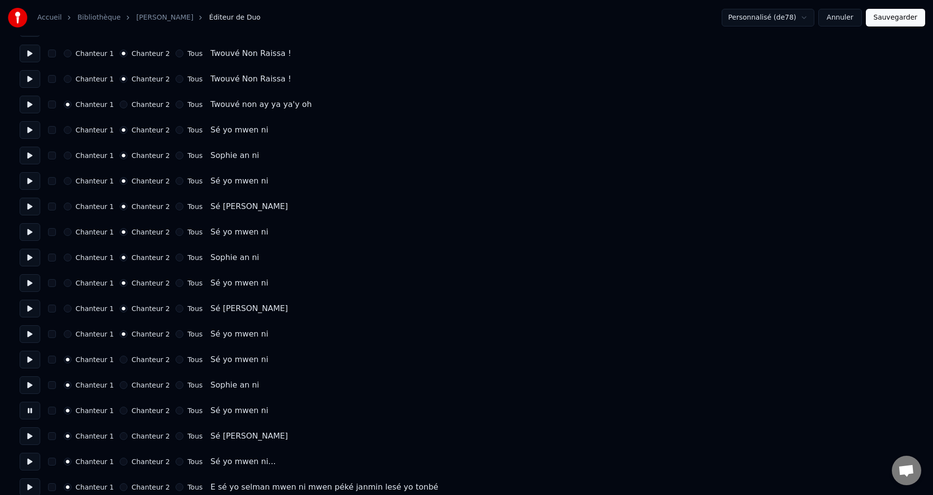
scroll to position [833, 0]
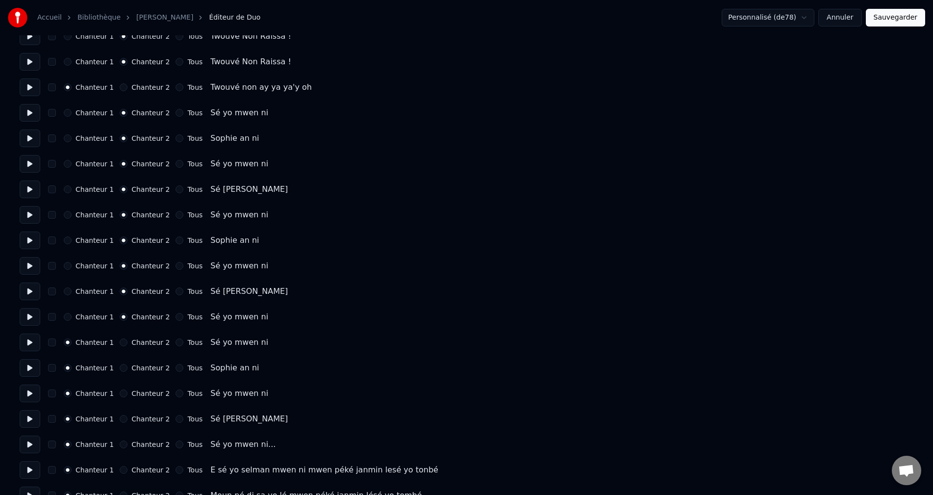
click at [27, 369] on button at bounding box center [30, 368] width 21 height 18
click at [32, 341] on button at bounding box center [30, 342] width 21 height 18
click at [31, 373] on button at bounding box center [30, 368] width 21 height 18
click at [120, 369] on button "Chanteur 2" at bounding box center [124, 368] width 8 height 8
click at [30, 392] on button at bounding box center [30, 393] width 21 height 18
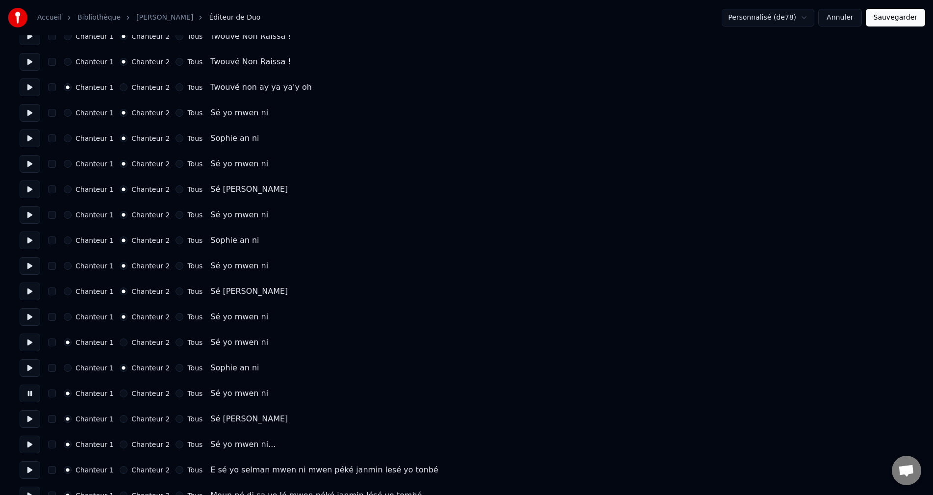
click at [33, 373] on button at bounding box center [30, 368] width 21 height 18
click at [36, 392] on button at bounding box center [30, 393] width 21 height 18
click at [120, 394] on button "Chanteur 2" at bounding box center [124, 393] width 8 height 8
click at [35, 419] on button at bounding box center [30, 419] width 21 height 18
click at [120, 419] on button "Chanteur 2" at bounding box center [124, 419] width 8 height 8
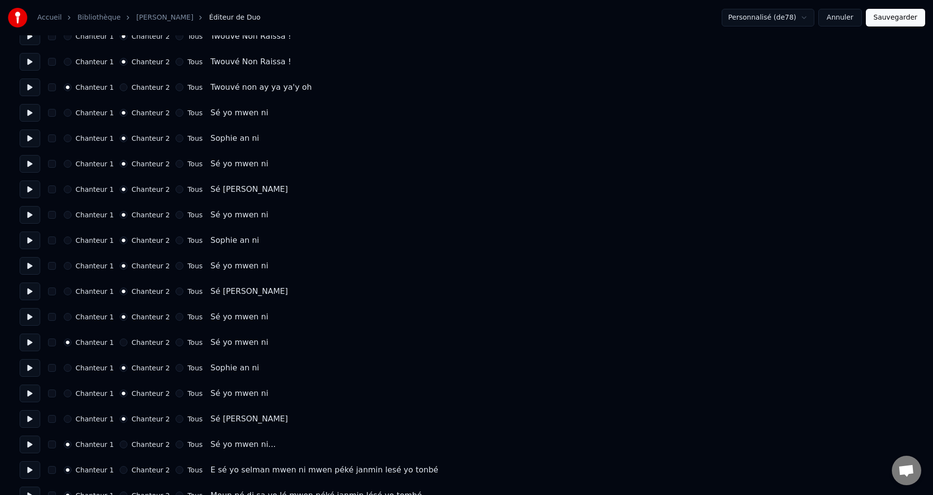
click at [32, 442] on button at bounding box center [30, 444] width 21 height 18
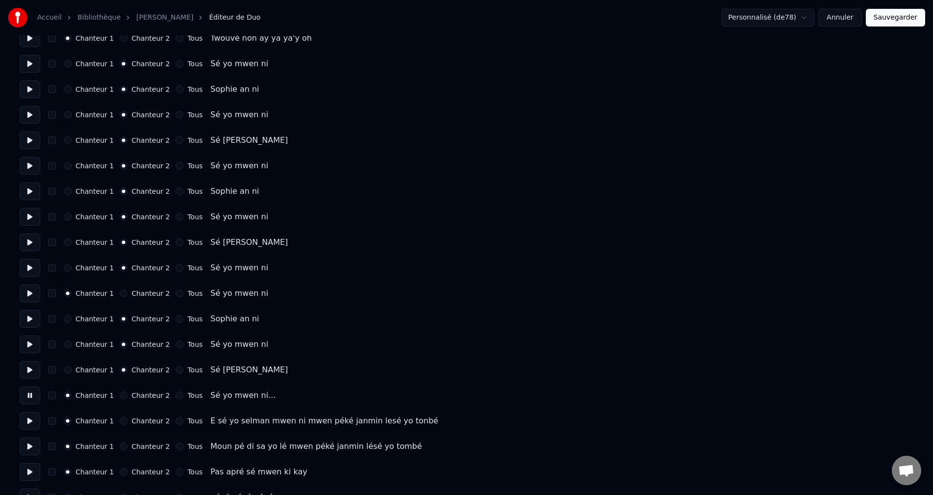
click at [31, 423] on button at bounding box center [30, 421] width 21 height 18
click at [28, 445] on button at bounding box center [30, 446] width 21 height 18
drag, startPoint x: 27, startPoint y: 473, endPoint x: 28, endPoint y: 468, distance: 5.0
click at [28, 470] on button at bounding box center [30, 472] width 21 height 18
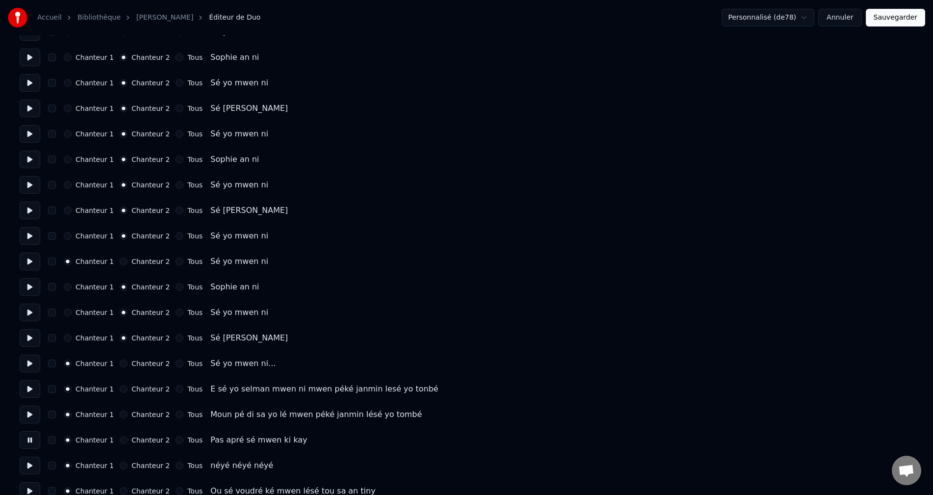
scroll to position [932, 0]
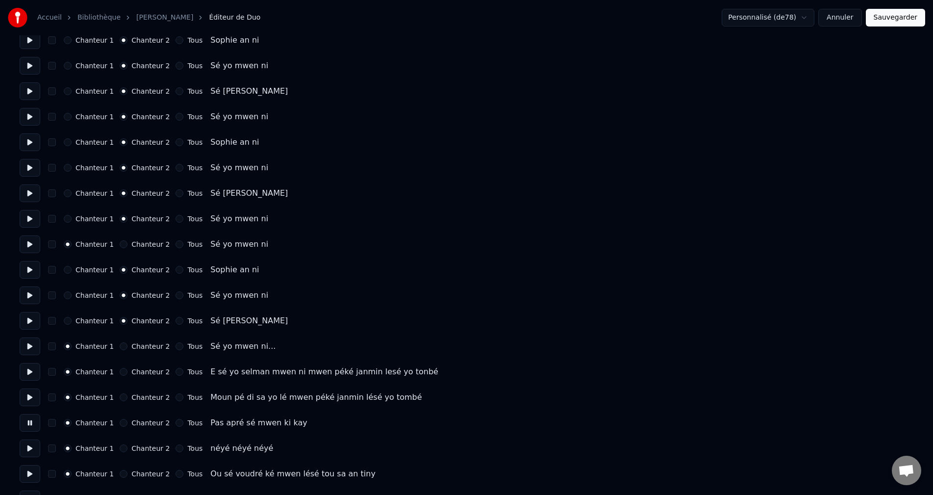
click at [25, 455] on button at bounding box center [30, 448] width 21 height 18
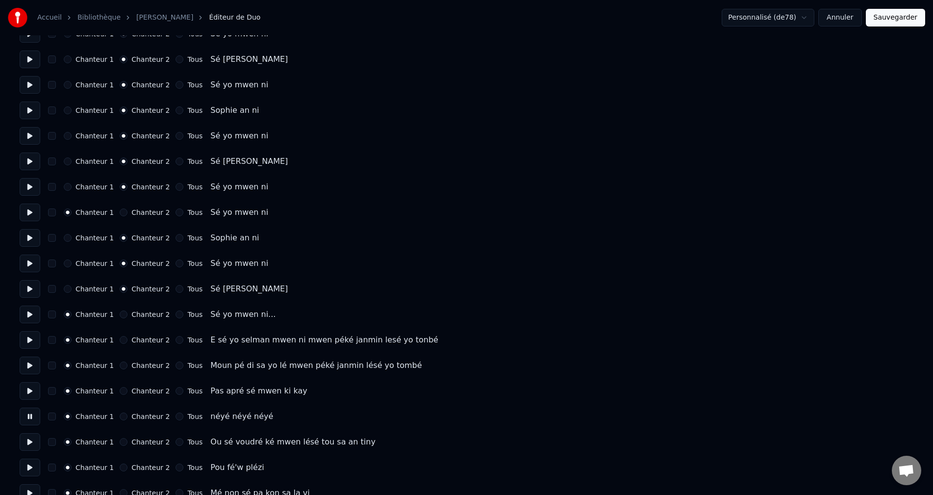
scroll to position [981, 0]
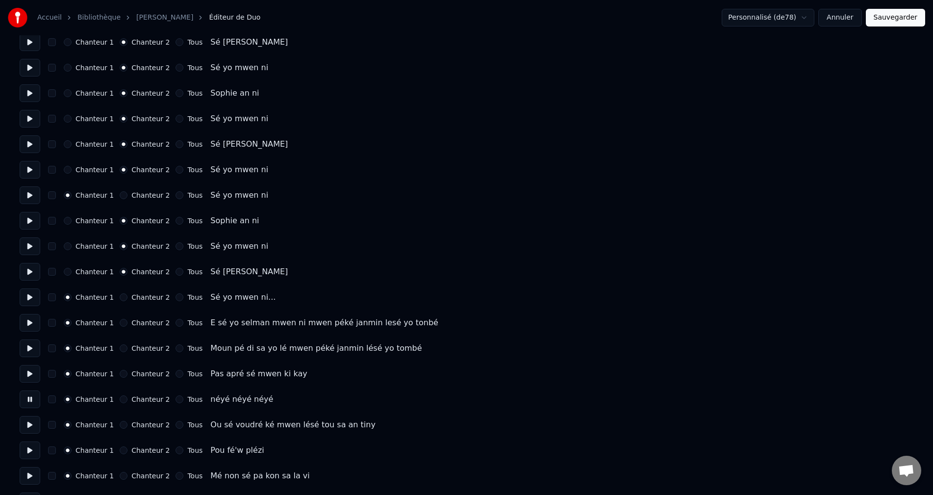
click at [122, 398] on button "Chanteur 2" at bounding box center [124, 399] width 8 height 8
click at [33, 427] on button at bounding box center [30, 425] width 21 height 18
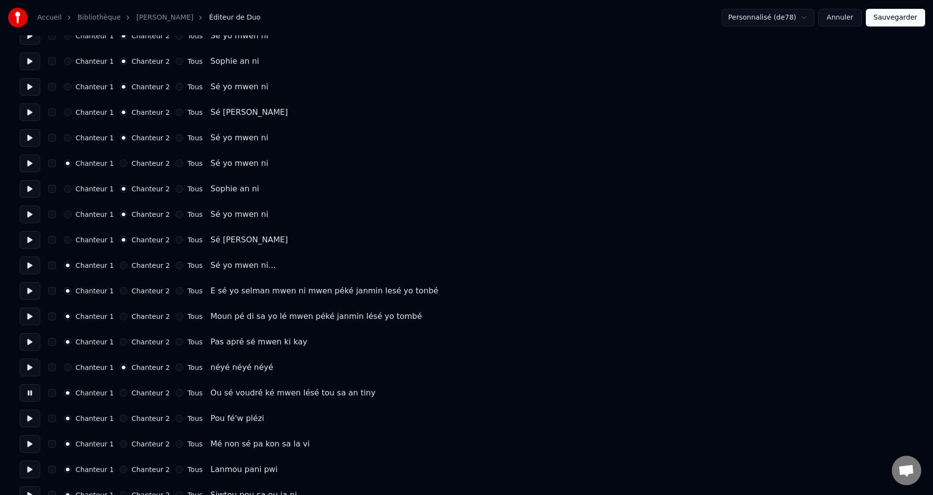
scroll to position [1030, 0]
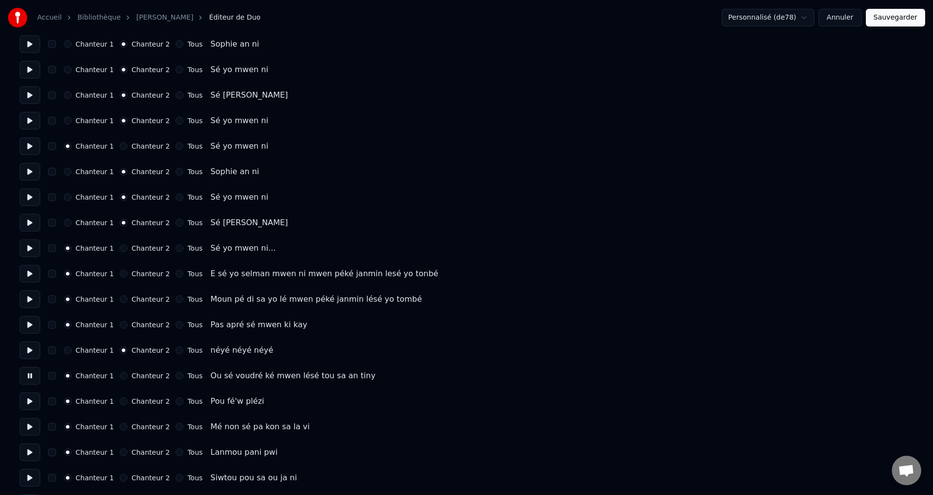
click at [30, 393] on button at bounding box center [30, 401] width 21 height 18
click at [30, 427] on button at bounding box center [30, 427] width 21 height 18
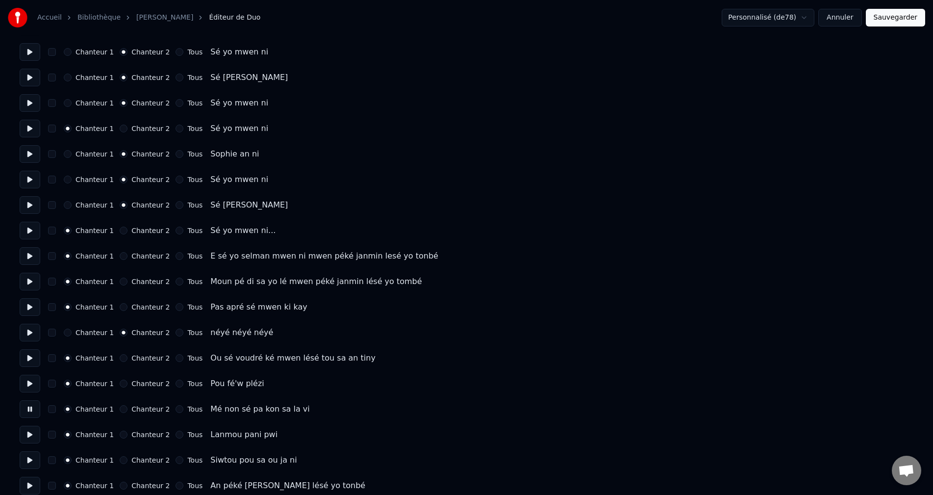
scroll to position [1079, 0]
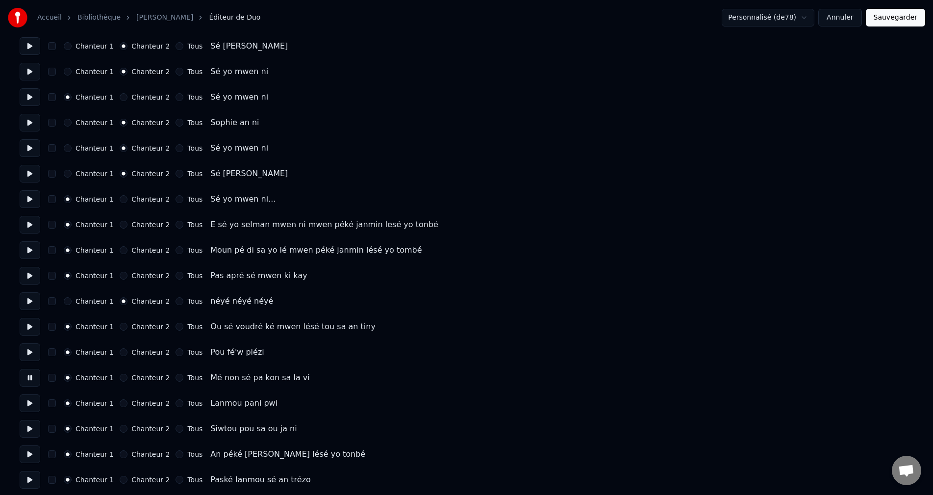
click at [26, 399] on button at bounding box center [30, 403] width 21 height 18
click at [31, 426] on button at bounding box center [30, 429] width 21 height 18
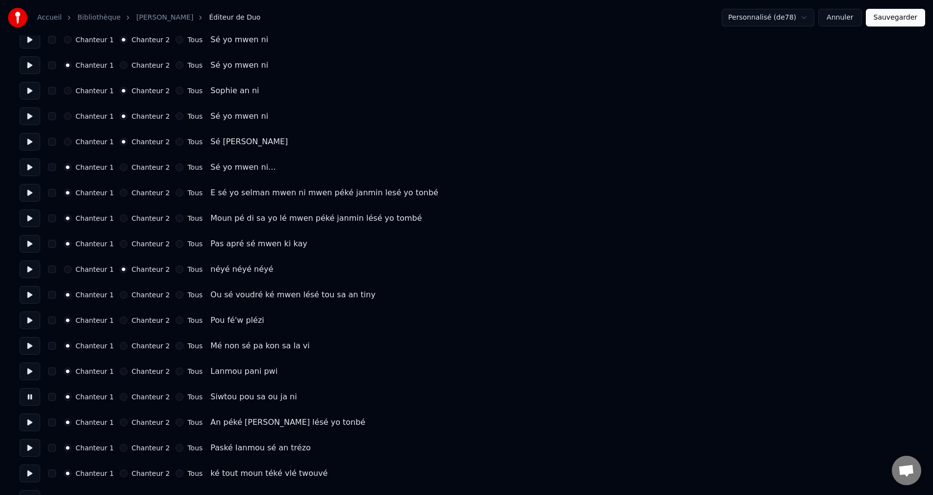
scroll to position [1128, 0]
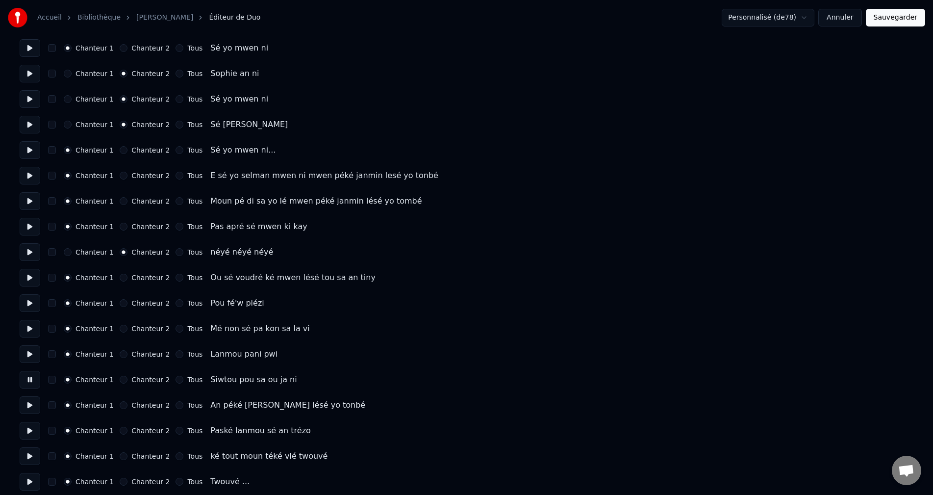
click at [30, 411] on button at bounding box center [30, 405] width 21 height 18
click at [27, 428] on button at bounding box center [30, 431] width 21 height 18
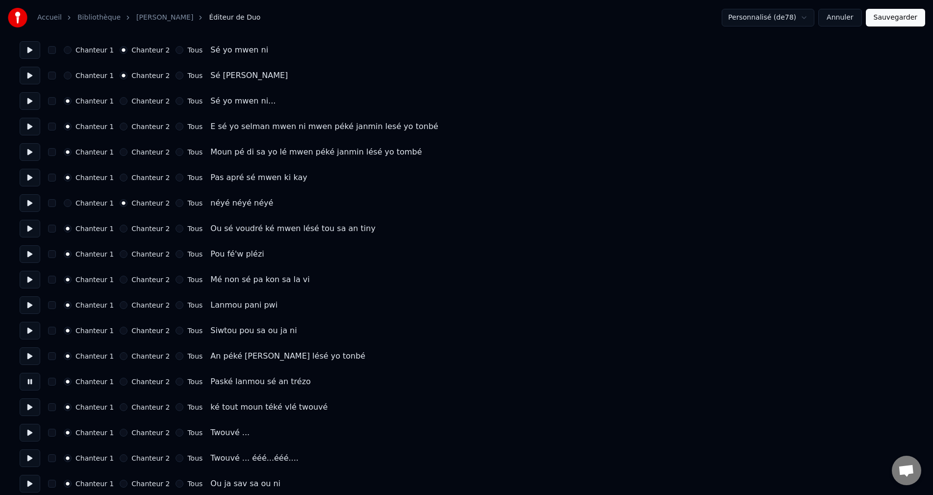
click at [28, 410] on button at bounding box center [30, 407] width 21 height 18
click at [25, 432] on button at bounding box center [30, 433] width 21 height 18
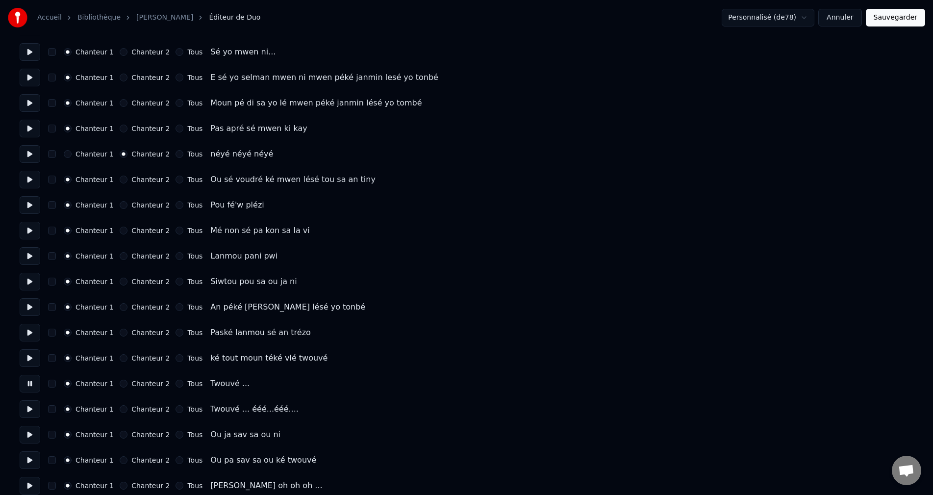
click at [32, 414] on button at bounding box center [30, 409] width 21 height 18
click at [27, 433] on button at bounding box center [30, 435] width 21 height 18
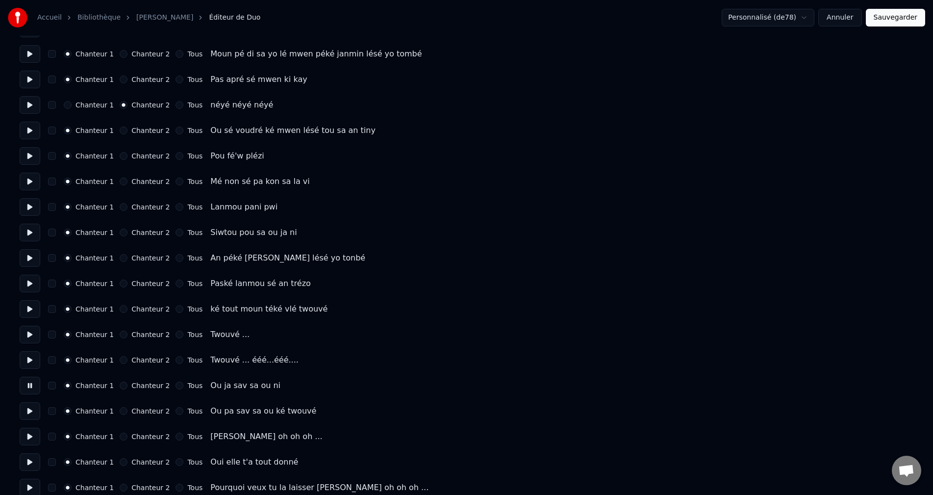
click at [119, 389] on div "Chanteur 1 Chanteur 2 Tous Ou ja sav sa ou ni" at bounding box center [467, 386] width 894 height 18
click at [118, 390] on div "Chanteur 1 Chanteur 2 Tous Ou ja sav sa ou ni" at bounding box center [467, 386] width 894 height 18
click at [120, 387] on button "Chanteur 2" at bounding box center [124, 385] width 8 height 8
drag, startPoint x: 32, startPoint y: 417, endPoint x: 57, endPoint y: 415, distance: 24.6
click at [34, 416] on button at bounding box center [30, 411] width 21 height 18
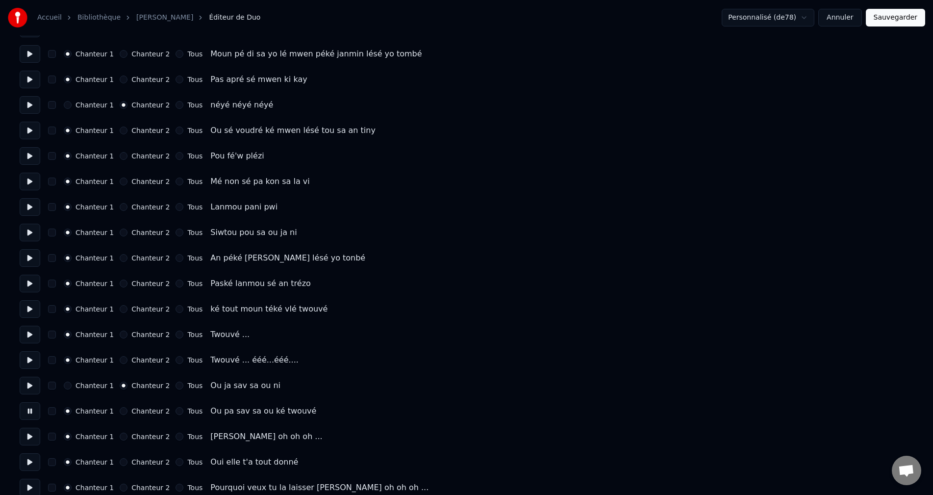
click at [120, 412] on button "Chanteur 2" at bounding box center [124, 411] width 8 height 8
click at [36, 436] on button at bounding box center [30, 437] width 21 height 18
click at [120, 436] on button "Chanteur 2" at bounding box center [124, 436] width 8 height 8
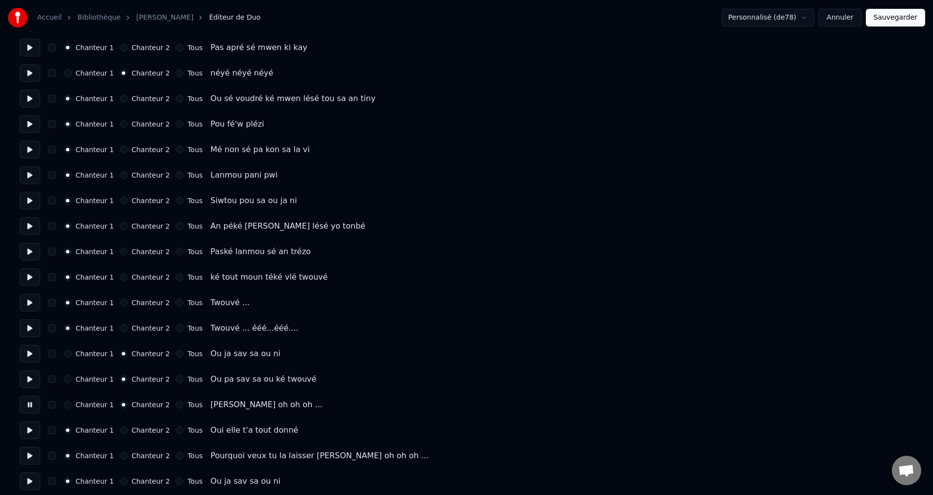
scroll to position [1324, 0]
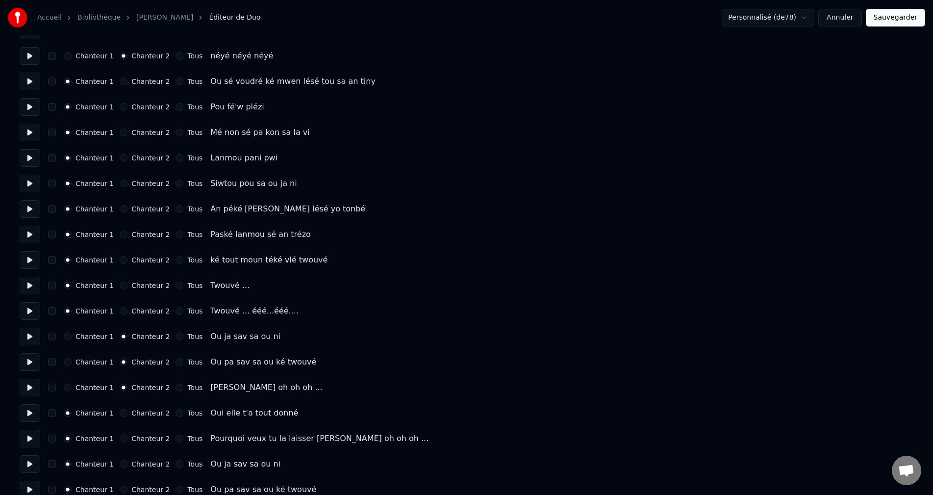
click at [29, 415] on button at bounding box center [30, 413] width 21 height 18
click at [120, 409] on button "Chanteur 2" at bounding box center [124, 413] width 8 height 8
click at [32, 442] on button at bounding box center [30, 438] width 21 height 18
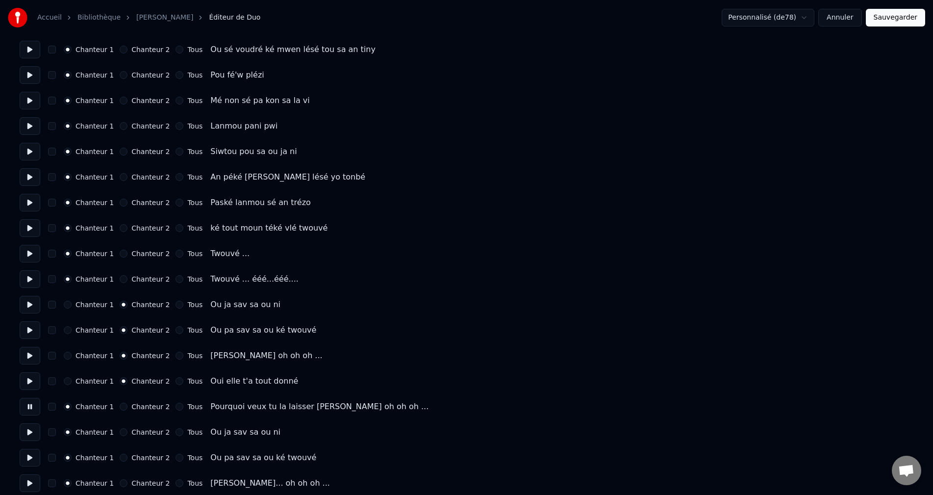
scroll to position [1373, 0]
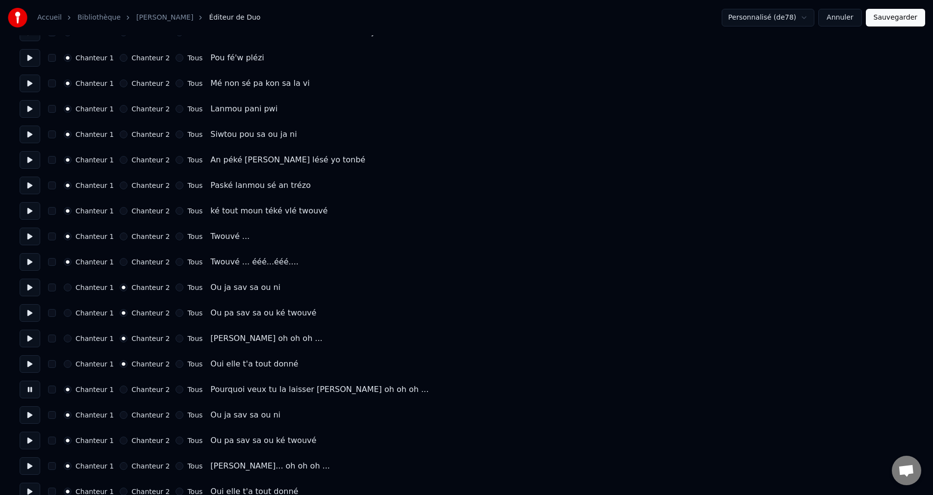
click at [123, 386] on div "Chanteur 2" at bounding box center [145, 389] width 50 height 8
click at [120, 390] on button "Chanteur 2" at bounding box center [124, 389] width 8 height 8
click at [32, 415] on button at bounding box center [30, 415] width 21 height 18
click at [120, 415] on button "Chanteur 2" at bounding box center [124, 415] width 8 height 8
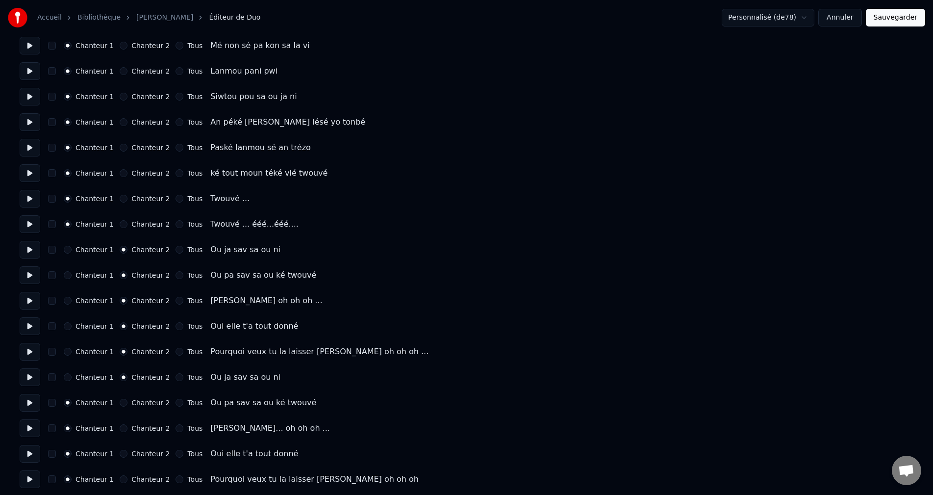
scroll to position [1422, 0]
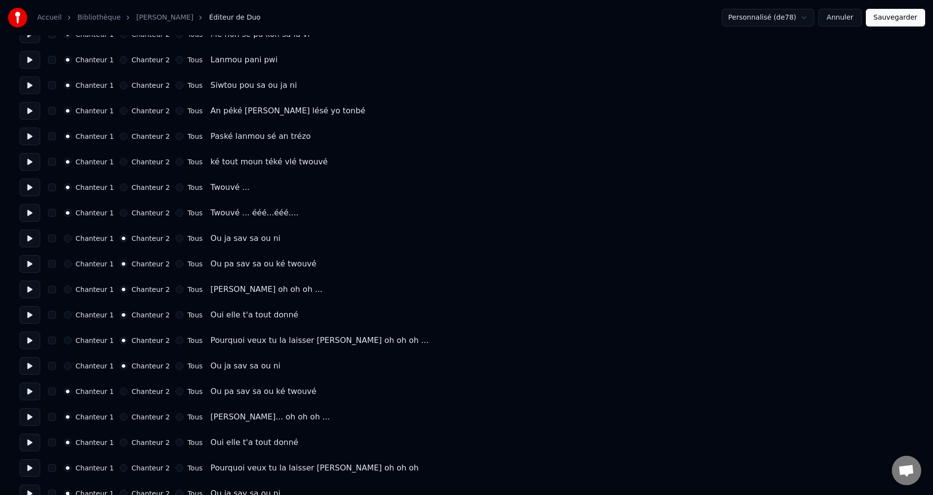
click at [32, 394] on button at bounding box center [30, 391] width 21 height 18
click at [120, 392] on button "Chanteur 2" at bounding box center [124, 391] width 8 height 8
click at [27, 414] on button at bounding box center [30, 417] width 21 height 18
click at [114, 416] on div "Chanteur 1 Chanteur 2 Tous" at bounding box center [133, 417] width 139 height 8
click at [120, 417] on button "Chanteur 2" at bounding box center [124, 417] width 8 height 8
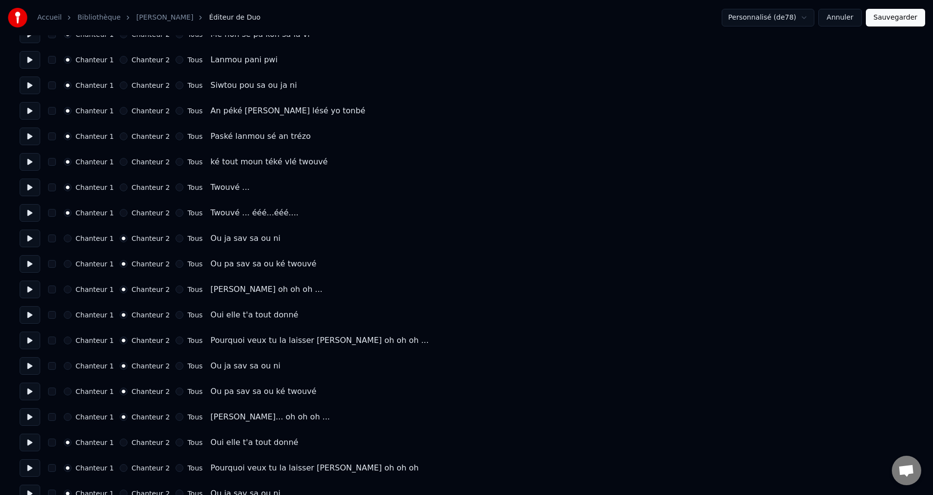
click at [35, 439] on button at bounding box center [30, 442] width 21 height 18
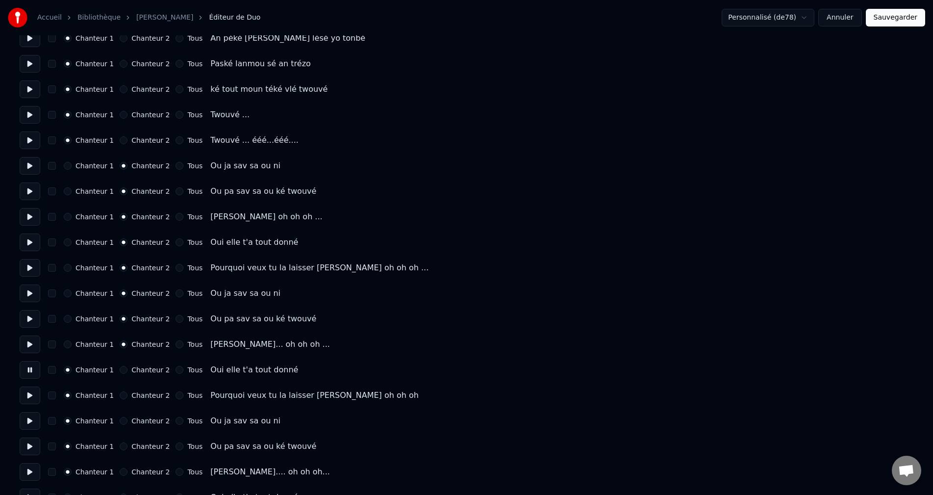
scroll to position [1520, 0]
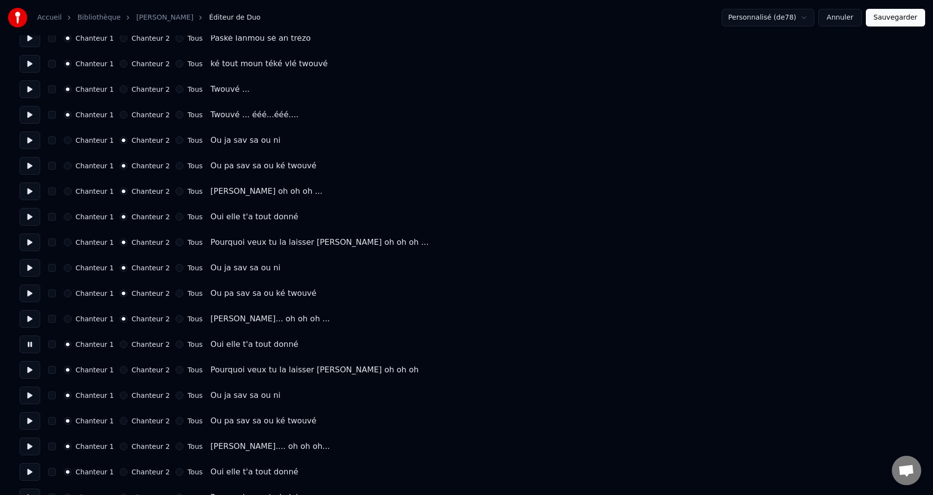
click at [120, 344] on button "Chanteur 2" at bounding box center [124, 344] width 8 height 8
drag, startPoint x: 28, startPoint y: 371, endPoint x: 44, endPoint y: 369, distance: 15.8
click at [28, 371] on button at bounding box center [30, 370] width 21 height 18
click at [120, 370] on button "Chanteur 2" at bounding box center [124, 370] width 8 height 8
click at [29, 396] on button at bounding box center [30, 395] width 21 height 18
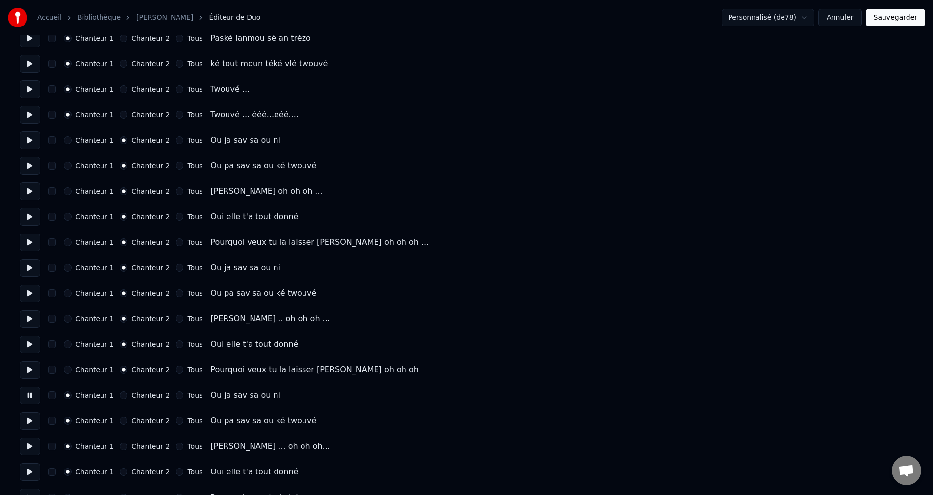
click at [120, 397] on button "Chanteur 2" at bounding box center [124, 395] width 8 height 8
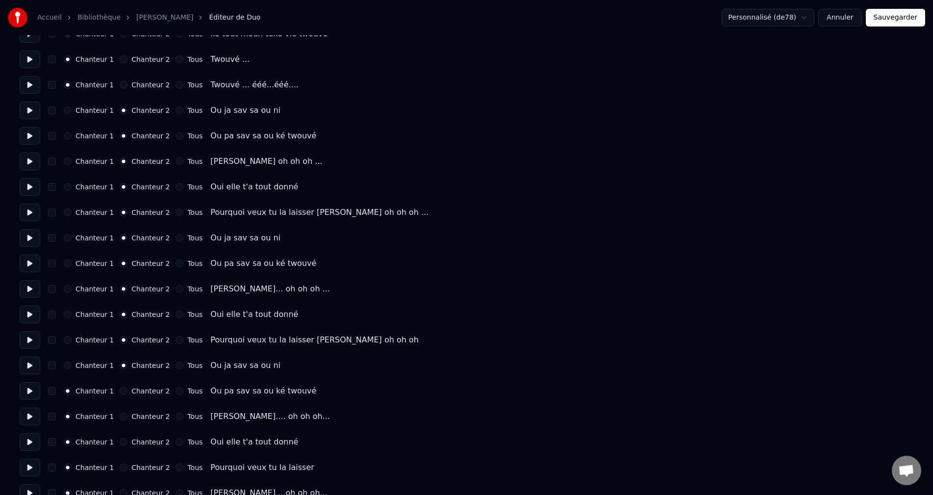
scroll to position [1566, 0]
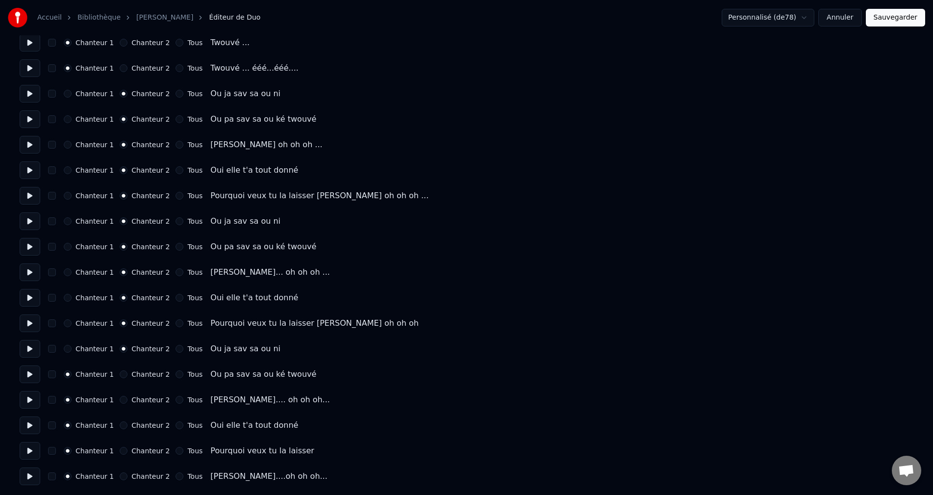
click at [30, 378] on button at bounding box center [30, 374] width 21 height 18
click at [28, 397] on button at bounding box center [30, 400] width 21 height 18
click at [26, 428] on button at bounding box center [30, 425] width 21 height 18
click at [28, 451] on button at bounding box center [30, 451] width 21 height 18
drag, startPoint x: 23, startPoint y: 475, endPoint x: 29, endPoint y: 473, distance: 6.7
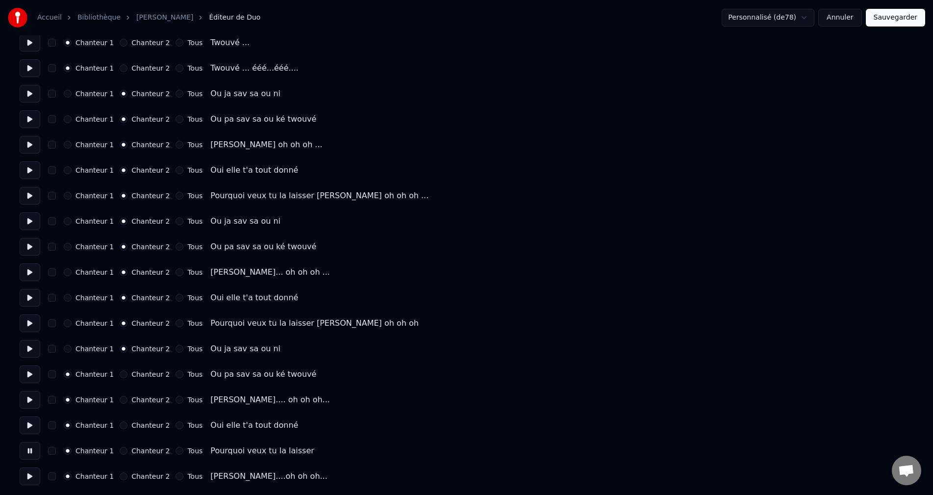
click at [24, 475] on button at bounding box center [30, 476] width 21 height 18
click at [120, 478] on button "Chanteur 2" at bounding box center [124, 476] width 8 height 8
click at [120, 449] on button "Chanteur 2" at bounding box center [124, 451] width 8 height 8
click at [121, 428] on button "Chanteur 2" at bounding box center [124, 425] width 8 height 8
drag, startPoint x: 121, startPoint y: 403, endPoint x: 121, endPoint y: 399, distance: 4.9
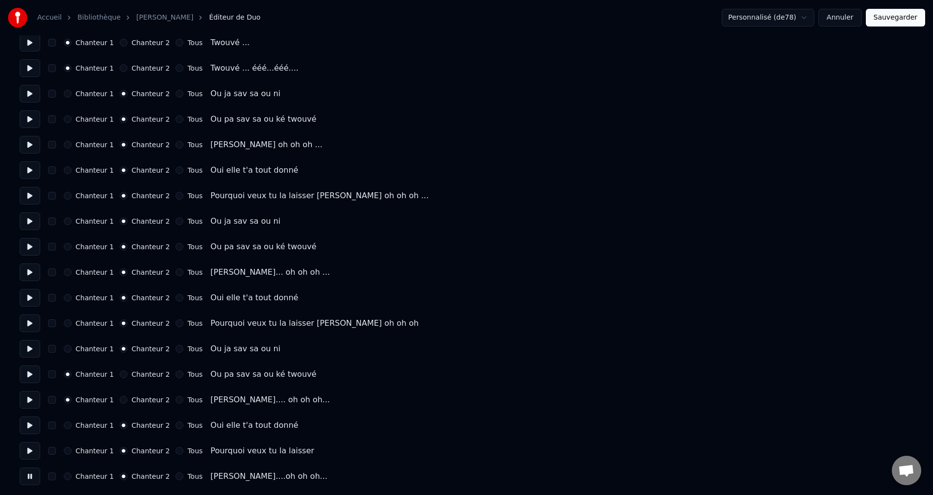
click at [121, 402] on div "Chanteur 1 Chanteur 2 Tous Mario Mario.... oh oh oh..." at bounding box center [467, 400] width 894 height 18
click at [120, 374] on button "Chanteur 2" at bounding box center [124, 374] width 8 height 8
click at [120, 398] on button "Chanteur 2" at bounding box center [124, 400] width 8 height 8
click at [904, 13] on button "Sauvegarder" at bounding box center [895, 18] width 59 height 18
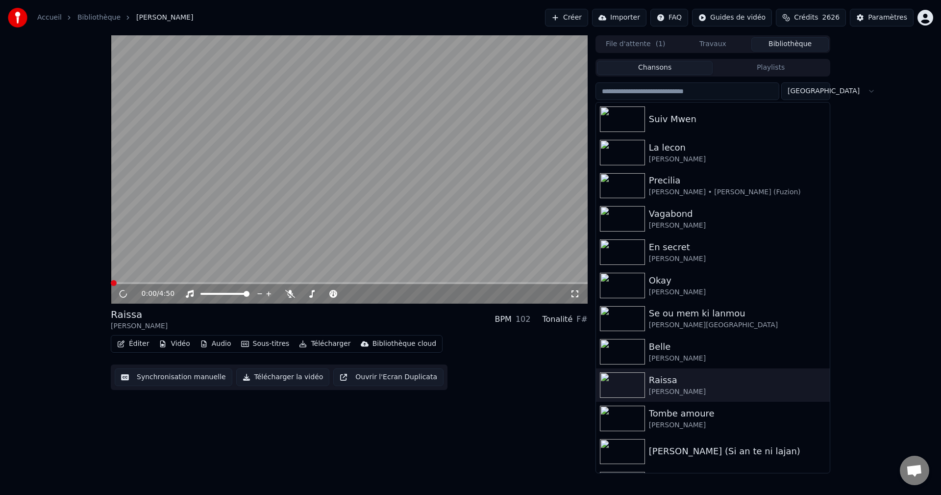
click at [334, 344] on button "Télécharger" at bounding box center [324, 344] width 59 height 14
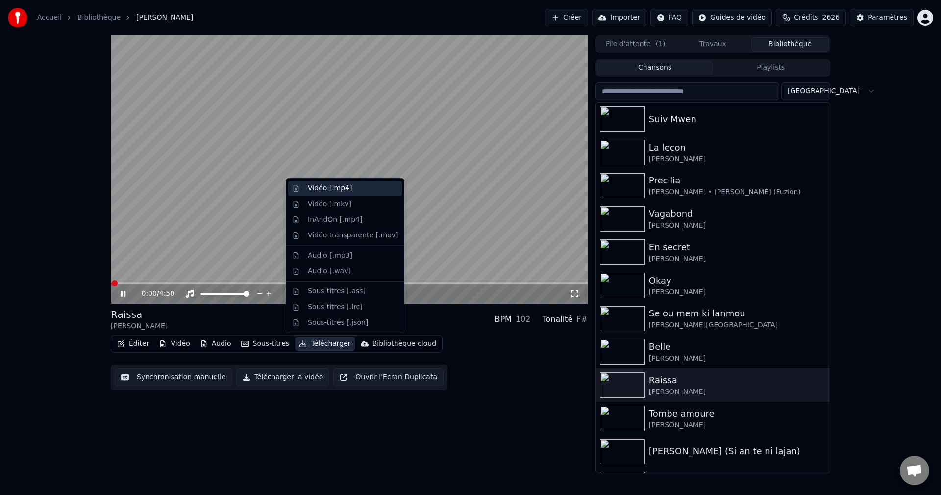
click at [339, 184] on div "Vidéo [.mp4]" at bounding box center [330, 188] width 44 height 10
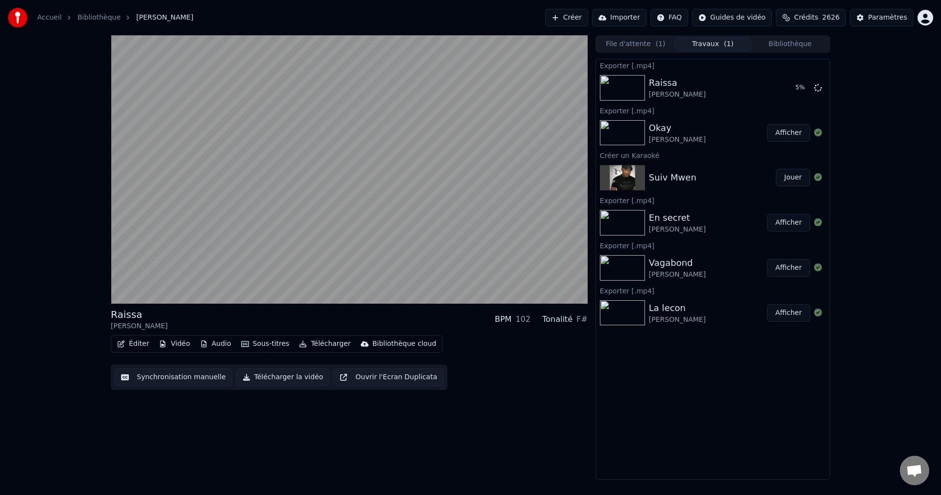
click at [795, 48] on button "Bibliothèque" at bounding box center [790, 44] width 77 height 14
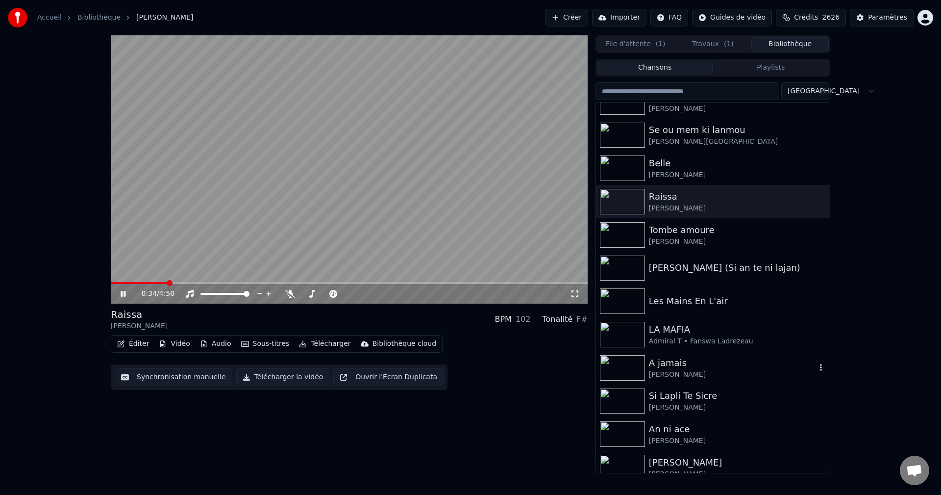
scroll to position [196, 0]
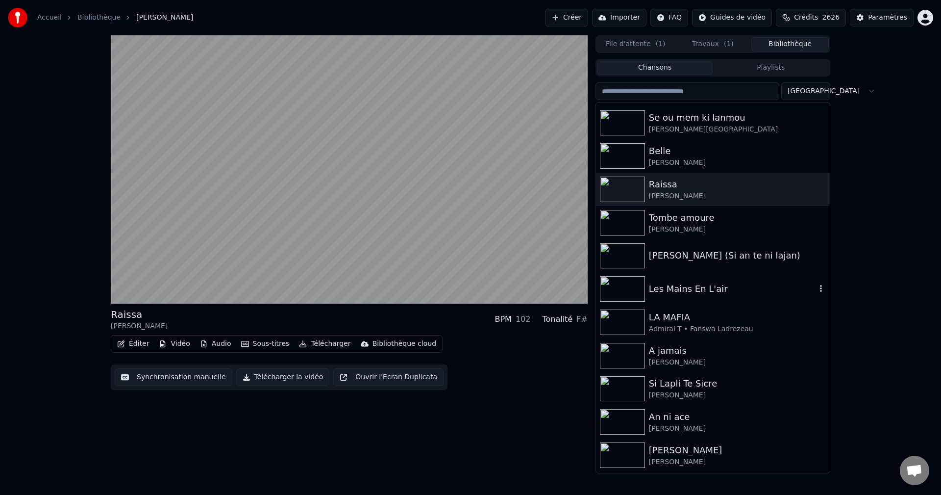
click at [685, 289] on div "Les Mains En L'air" at bounding box center [732, 289] width 167 height 14
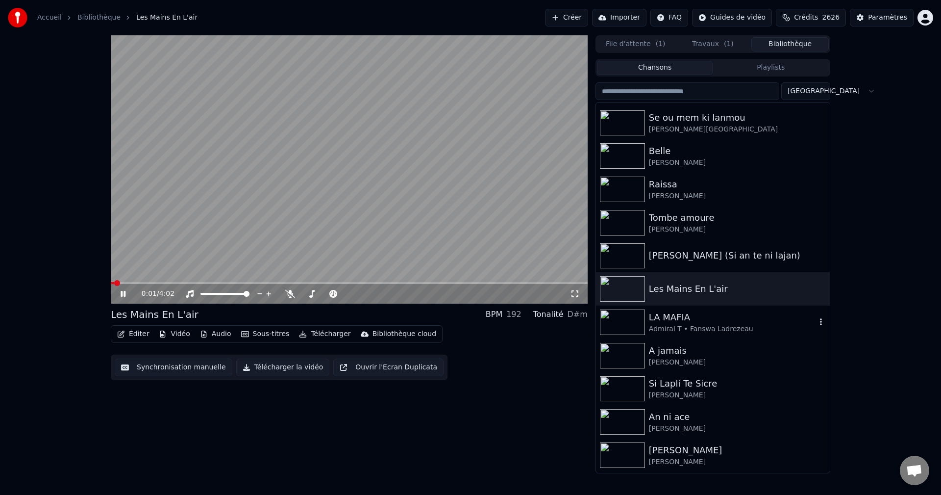
click at [690, 317] on div "LA MAFIA" at bounding box center [732, 317] width 167 height 14
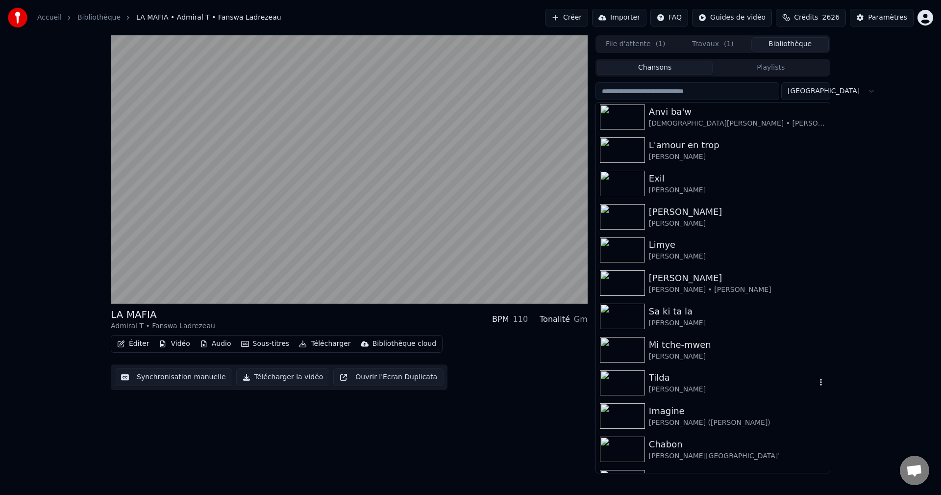
scroll to position [2451, 0]
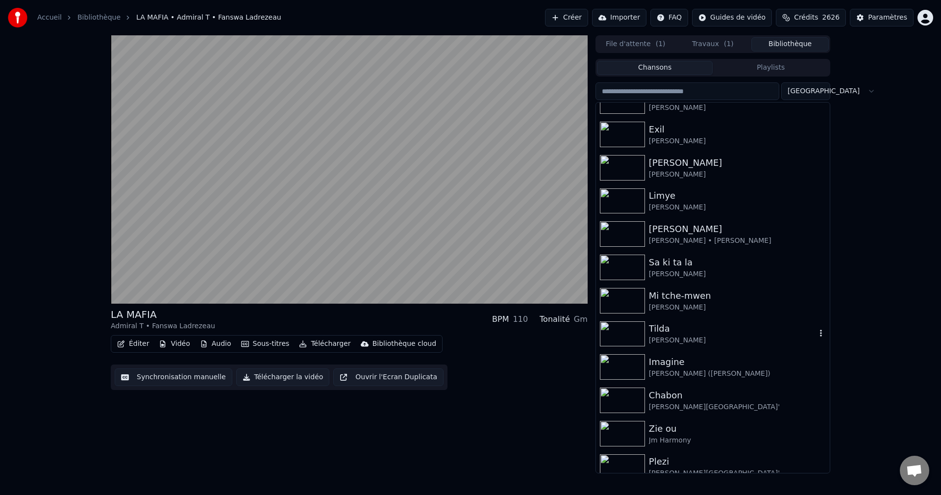
click at [686, 334] on div "Tilda" at bounding box center [732, 329] width 167 height 14
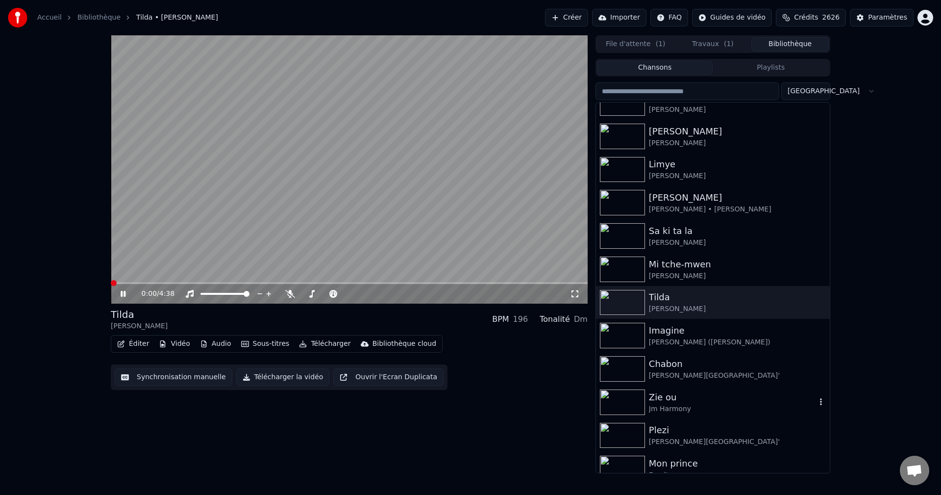
scroll to position [2500, 0]
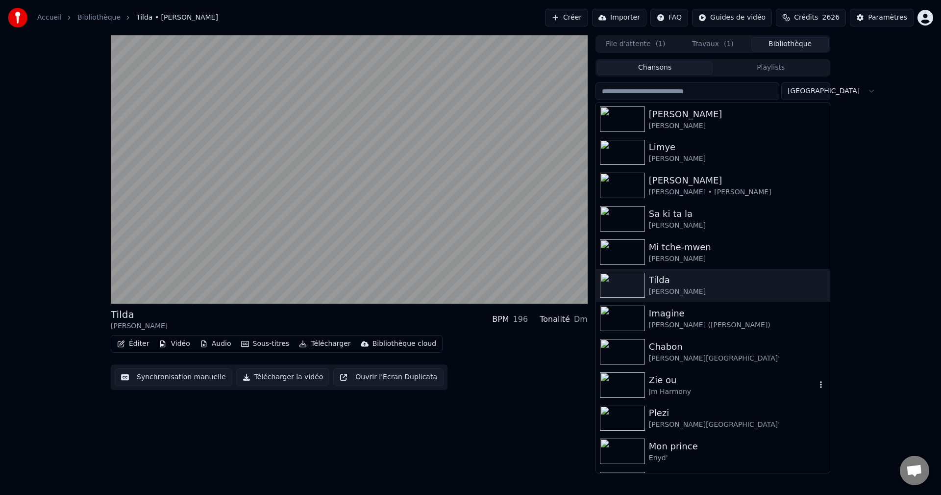
click at [675, 392] on div "Jm Harmony" at bounding box center [732, 392] width 167 height 10
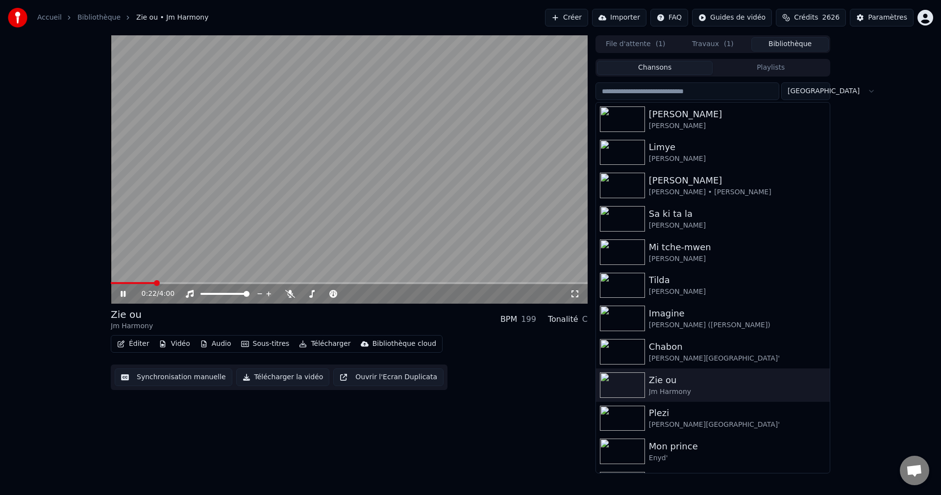
click at [154, 282] on span at bounding box center [349, 283] width 477 height 2
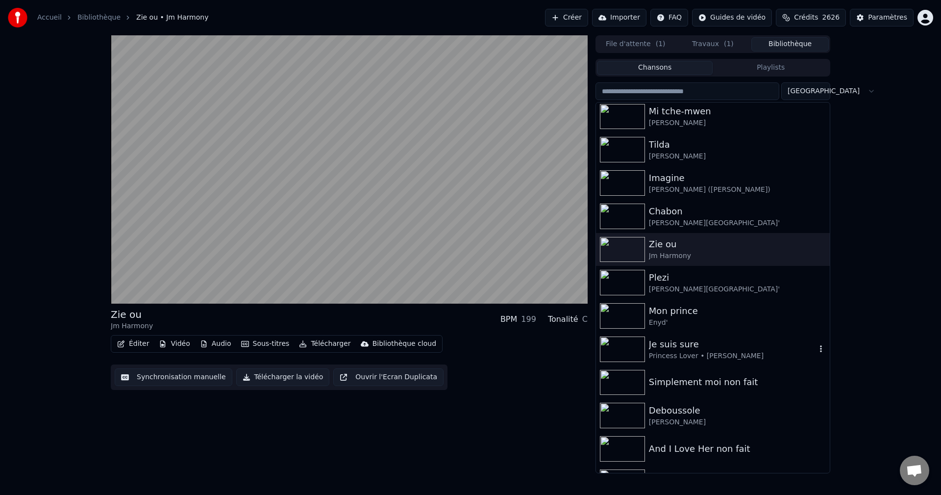
scroll to position [2647, 0]
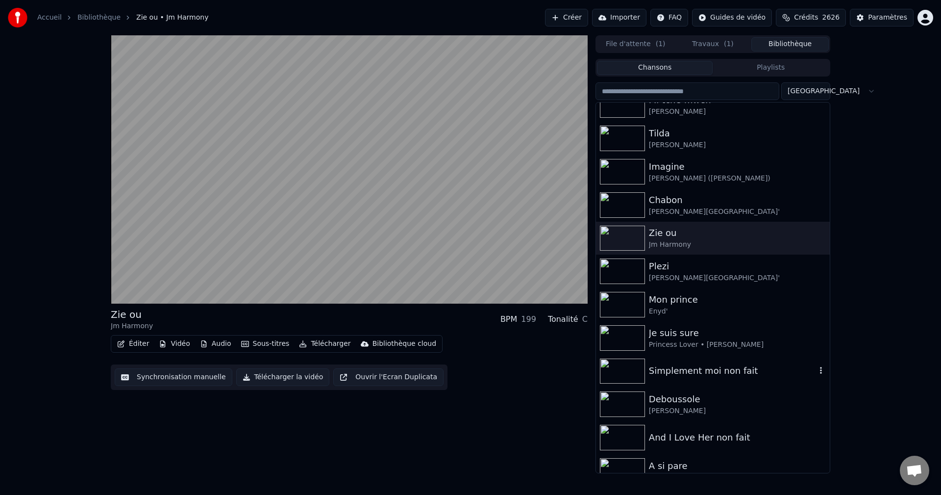
click at [680, 379] on div "Simplement moi non fait" at bounding box center [713, 370] width 234 height 33
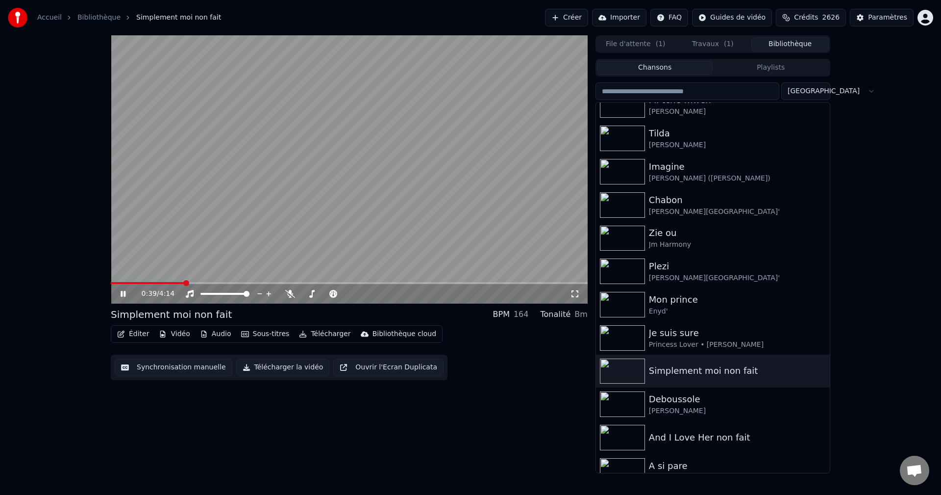
click at [185, 282] on span at bounding box center [349, 283] width 477 height 2
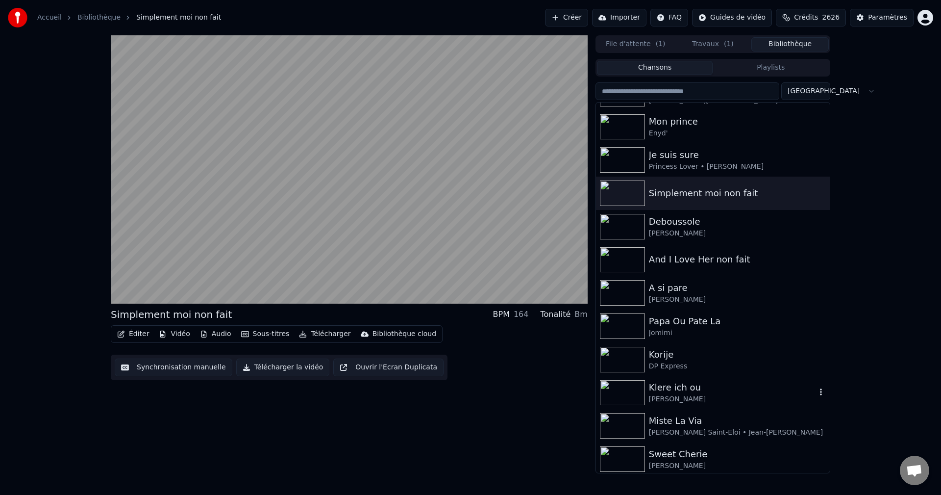
scroll to position [2844, 0]
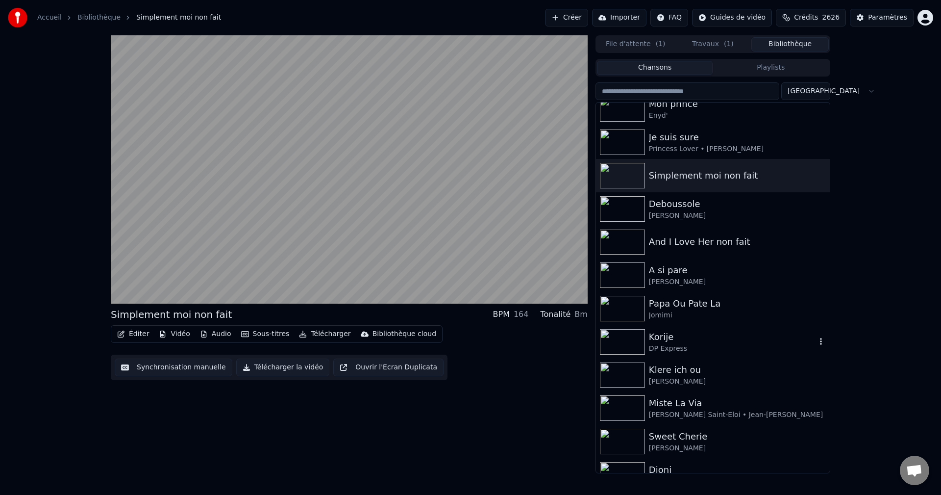
click at [664, 345] on div "DP Express" at bounding box center [732, 349] width 167 height 10
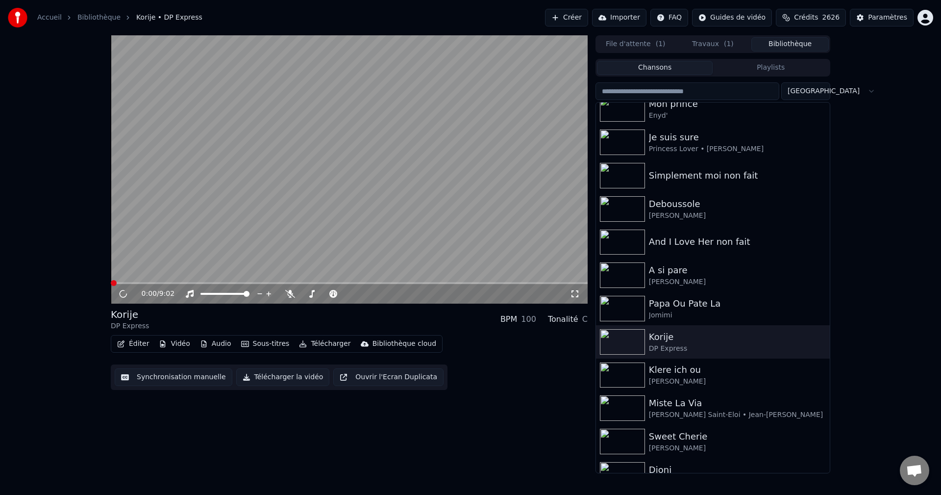
click at [155, 282] on span at bounding box center [349, 283] width 477 height 2
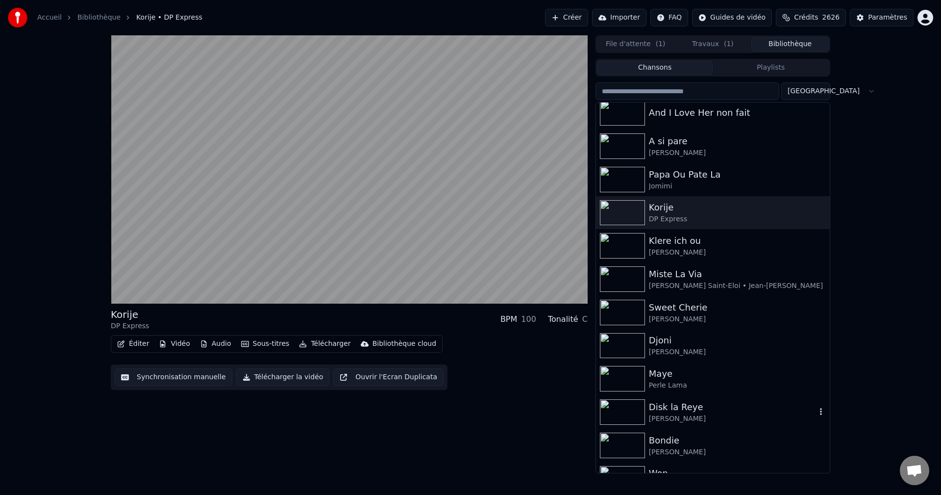
scroll to position [2991, 0]
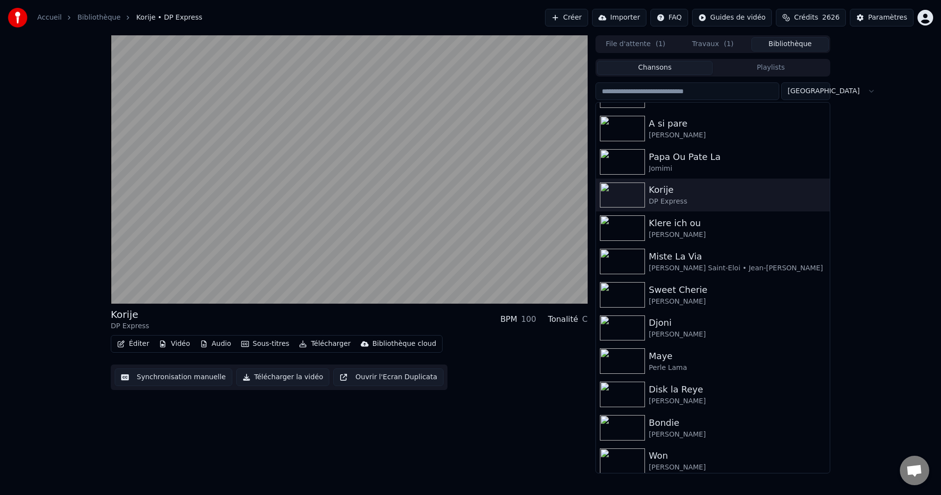
click at [639, 84] on input "search" at bounding box center [688, 91] width 184 height 18
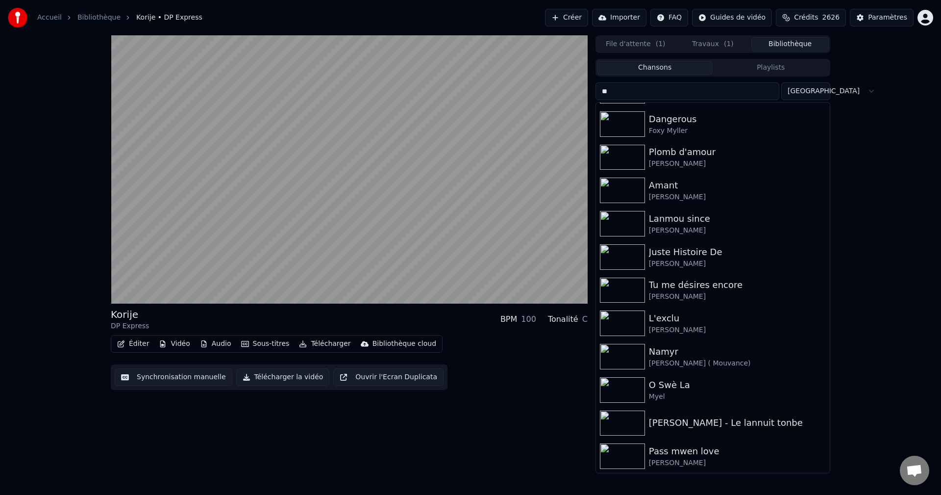
scroll to position [0, 0]
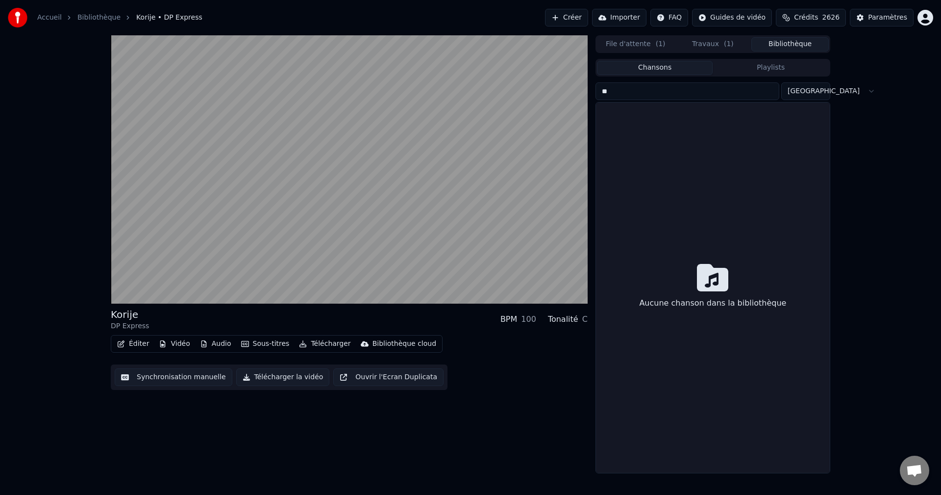
type input "*"
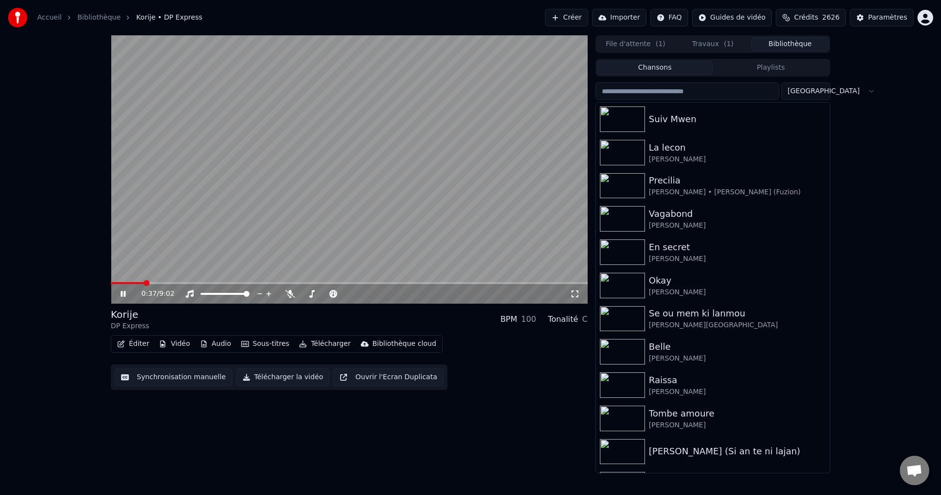
click at [126, 296] on icon at bounding box center [123, 294] width 5 height 6
click at [581, 17] on button "Créer" at bounding box center [566, 18] width 43 height 18
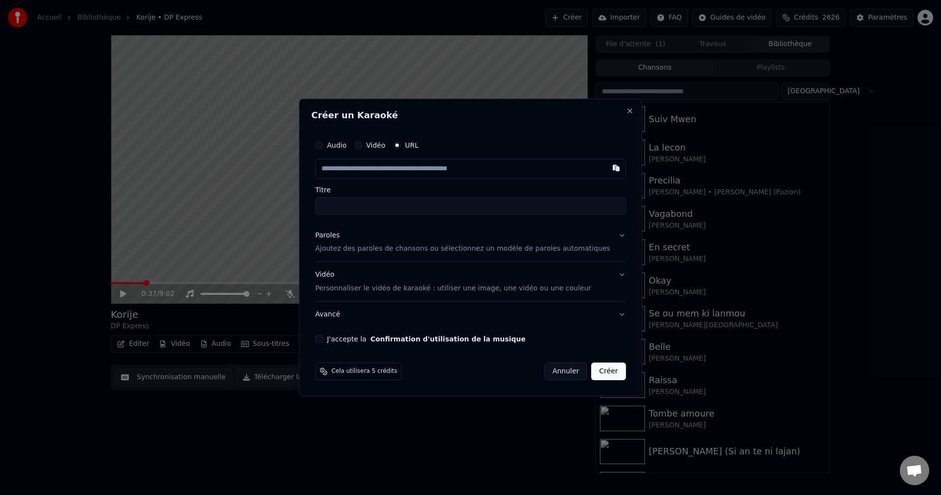
click at [339, 238] on div "Paroles" at bounding box center [327, 235] width 25 height 10
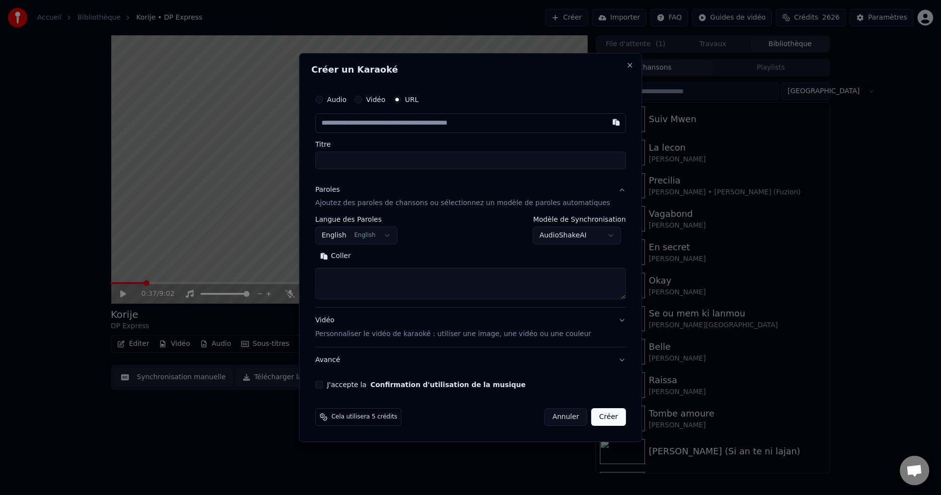
click at [356, 233] on body "**********" at bounding box center [470, 247] width 941 height 495
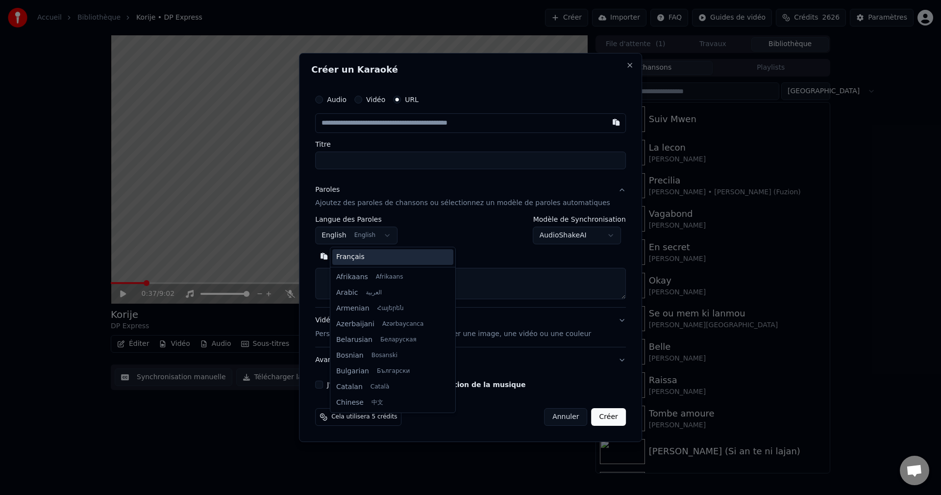
scroll to position [78, 0]
select select "**"
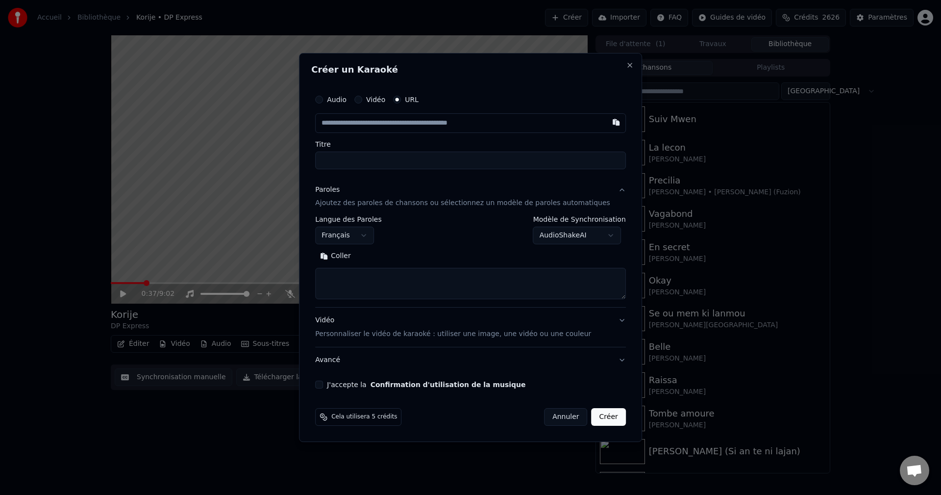
click at [355, 280] on textarea at bounding box center [470, 283] width 311 height 31
paste textarea "**********"
click at [387, 257] on button "Développer" at bounding box center [390, 257] width 60 height 16
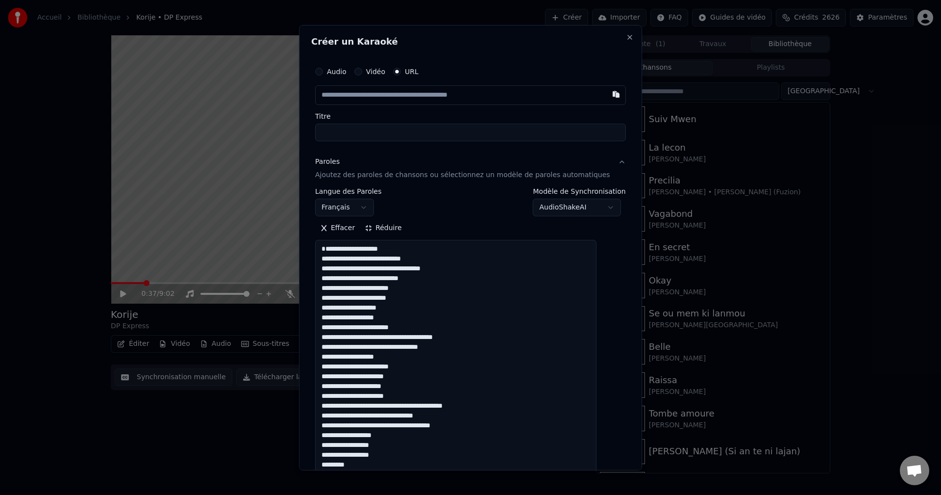
scroll to position [1, 0]
drag, startPoint x: 403, startPoint y: 258, endPoint x: 324, endPoint y: 255, distance: 80.0
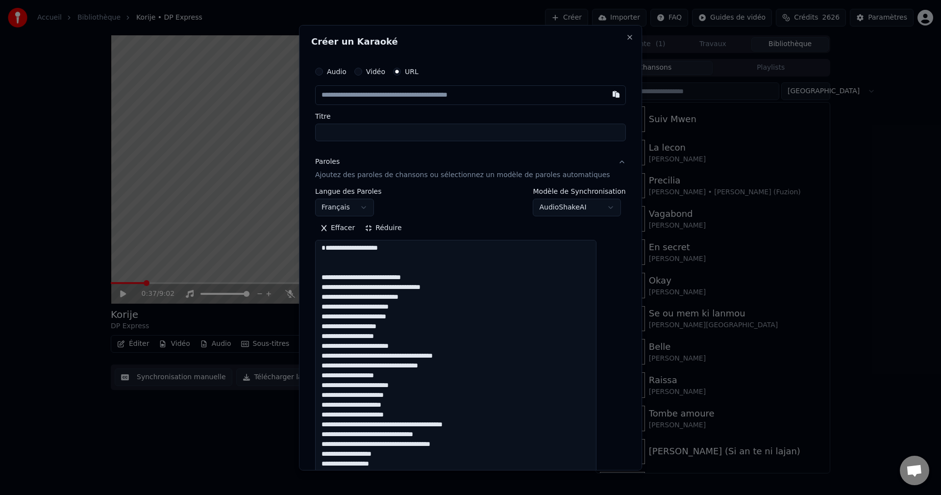
paste textarea "**********"
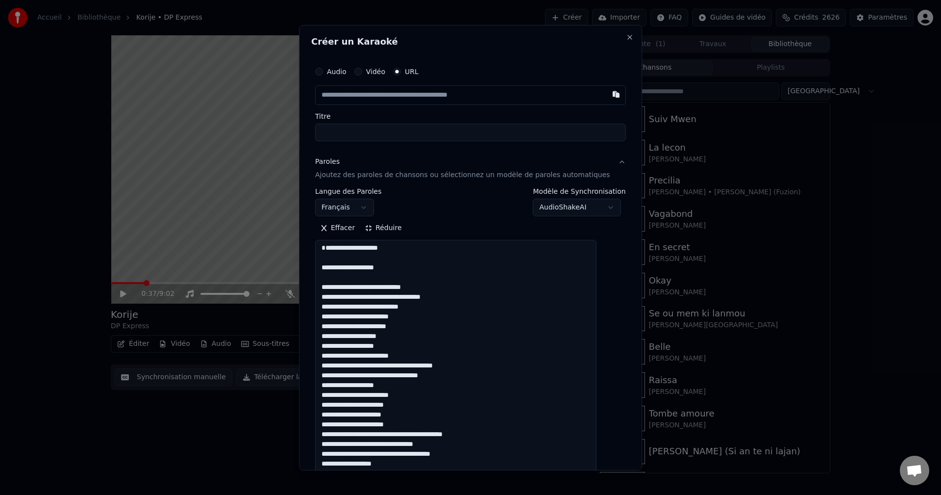
paste textarea "**********"
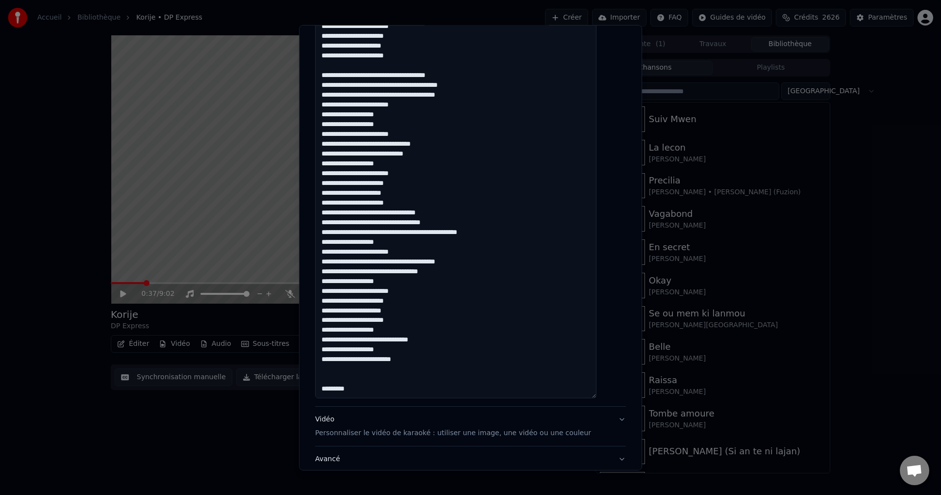
scroll to position [586, 0]
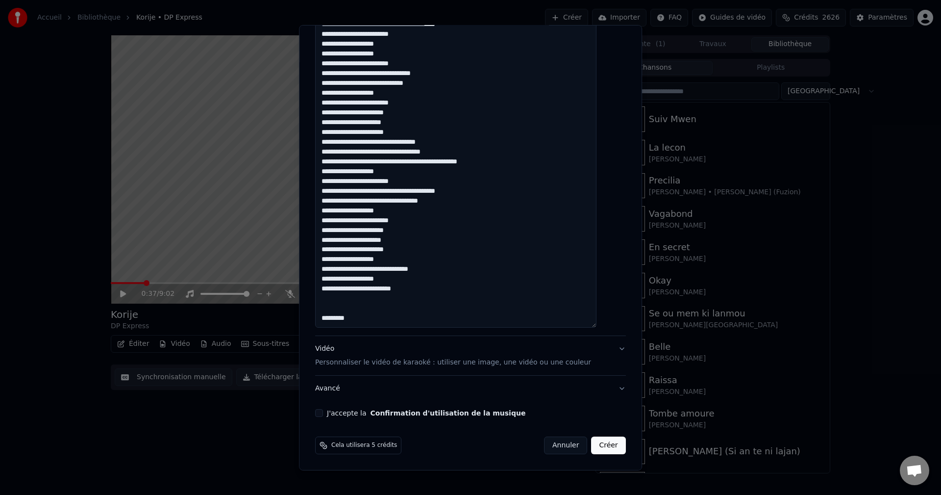
type textarea "**********"
click at [338, 350] on div "Vidéo Personnaliser le vidéo de karaoké : utiliser une image, une vidéo ou une …" at bounding box center [453, 356] width 276 height 24
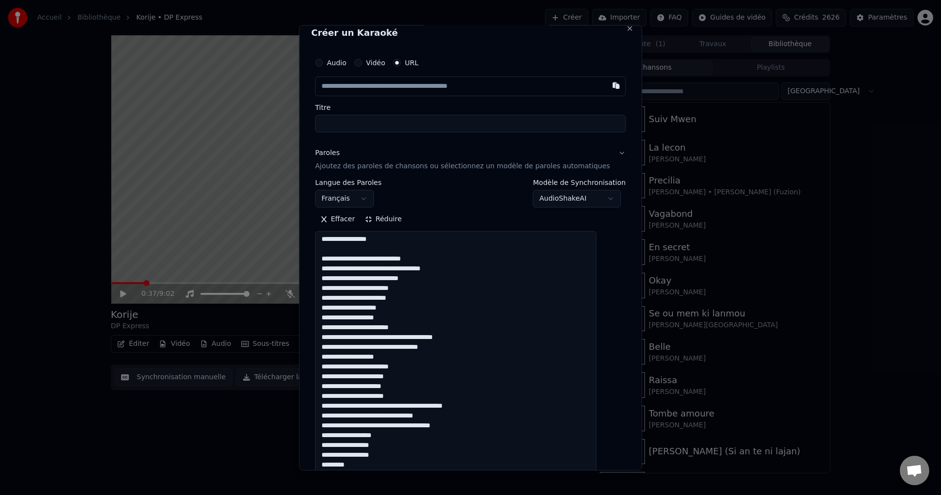
scroll to position [0, 0]
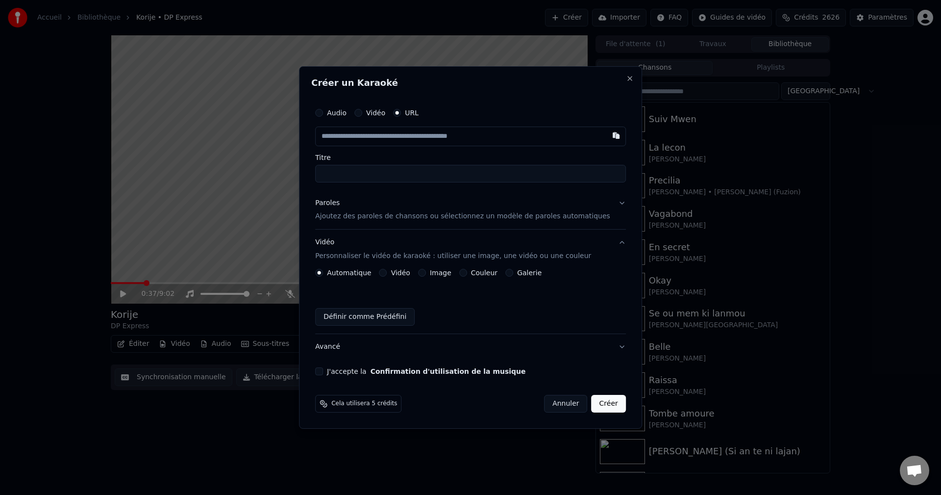
click at [426, 271] on button "Image" at bounding box center [422, 273] width 8 height 8
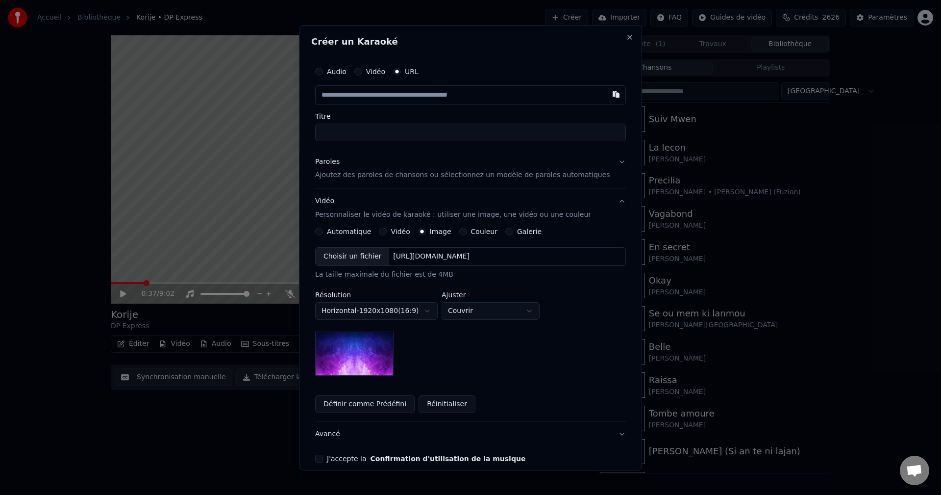
click at [354, 252] on div "Choisir un fichier" at bounding box center [353, 257] width 74 height 18
click at [334, 162] on div "Paroles" at bounding box center [327, 161] width 25 height 10
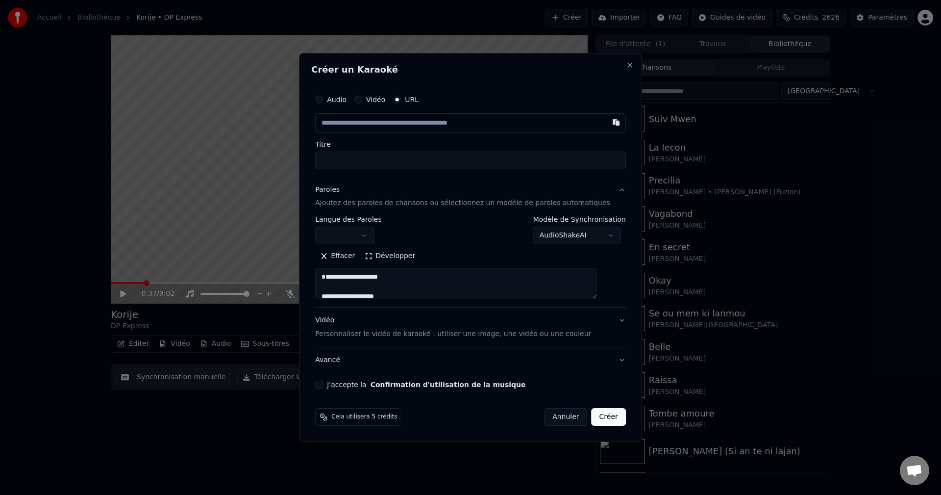
click at [358, 231] on body "**********" at bounding box center [470, 247] width 941 height 495
click at [346, 323] on div "Vidéo Personnaliser le vidéo de karaoké : utiliser une image, une vidéo ou une …" at bounding box center [453, 328] width 276 height 24
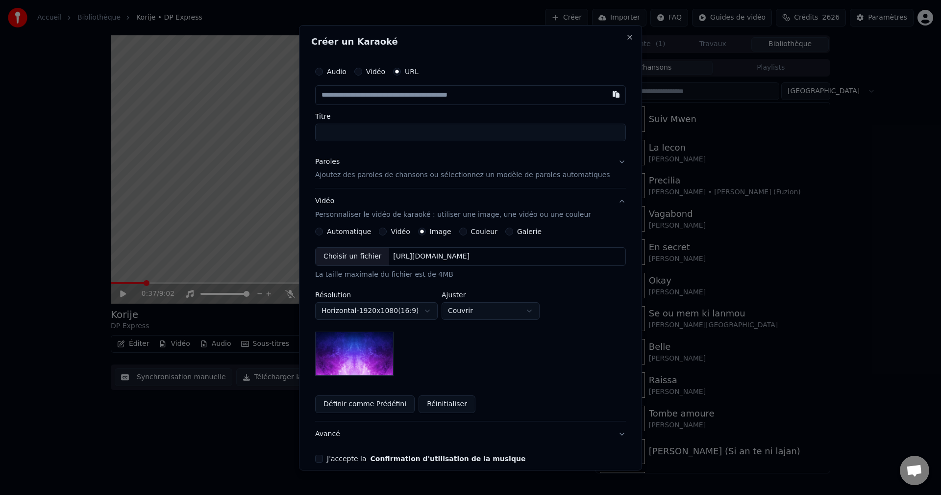
click at [379, 261] on div "Choisir un fichier" at bounding box center [353, 257] width 74 height 18
drag, startPoint x: 336, startPoint y: 436, endPoint x: 335, endPoint y: 431, distance: 5.0
click at [336, 436] on button "Avancé" at bounding box center [470, 433] width 311 height 25
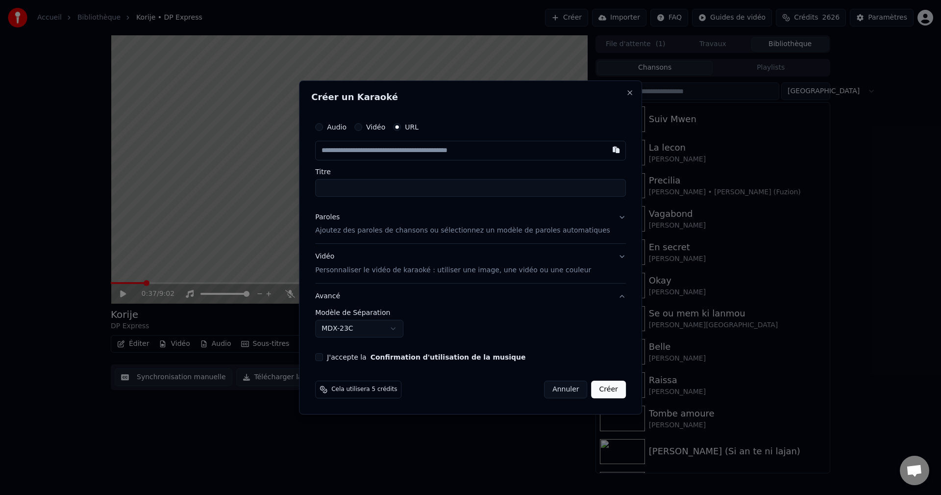
click at [358, 328] on body "Accueil Bibliothèque Korije • DP Express Créer Importer FAQ Guides de vidéo Cré…" at bounding box center [470, 247] width 941 height 495
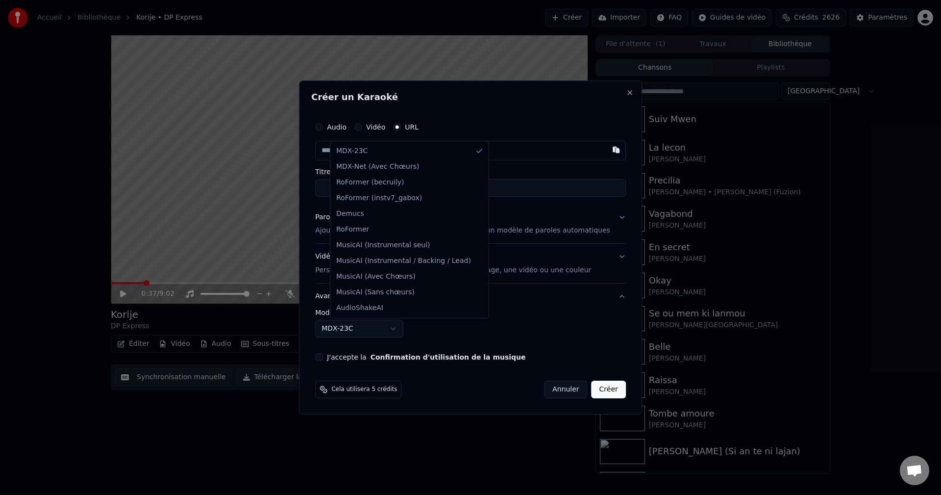
select select "**********"
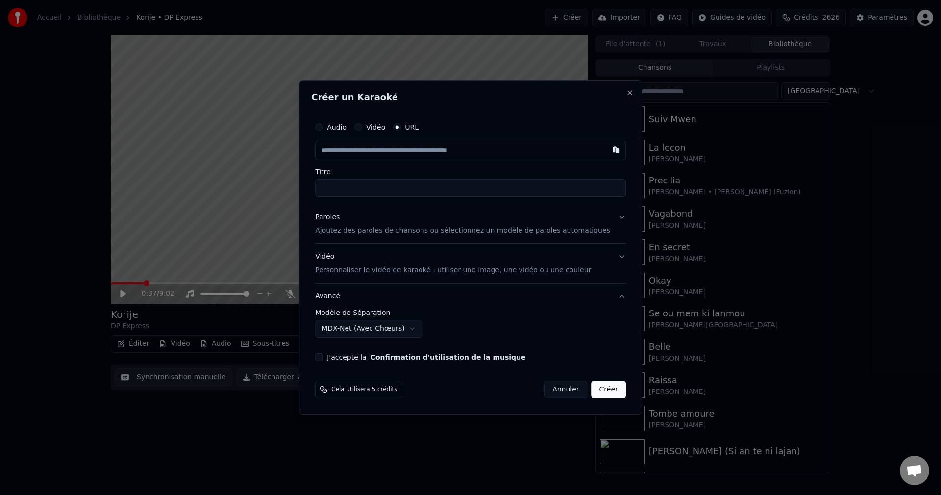
click at [323, 355] on button "J'accepte la Confirmation d'utilisation de la musique" at bounding box center [319, 357] width 8 height 8
click at [359, 150] on input "text" at bounding box center [470, 151] width 311 height 20
paste input "**********"
type input "**********"
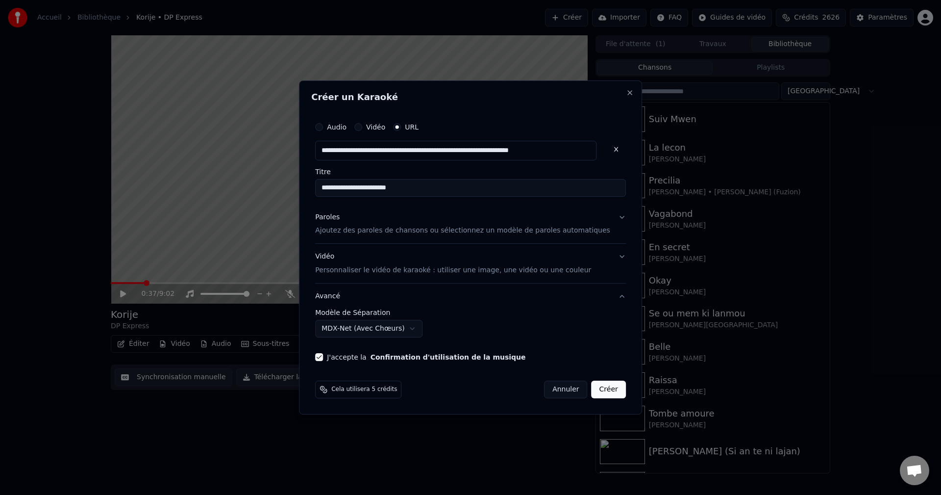
type input "**********"
click at [340, 215] on div "Paroles" at bounding box center [327, 217] width 25 height 10
type input "**********"
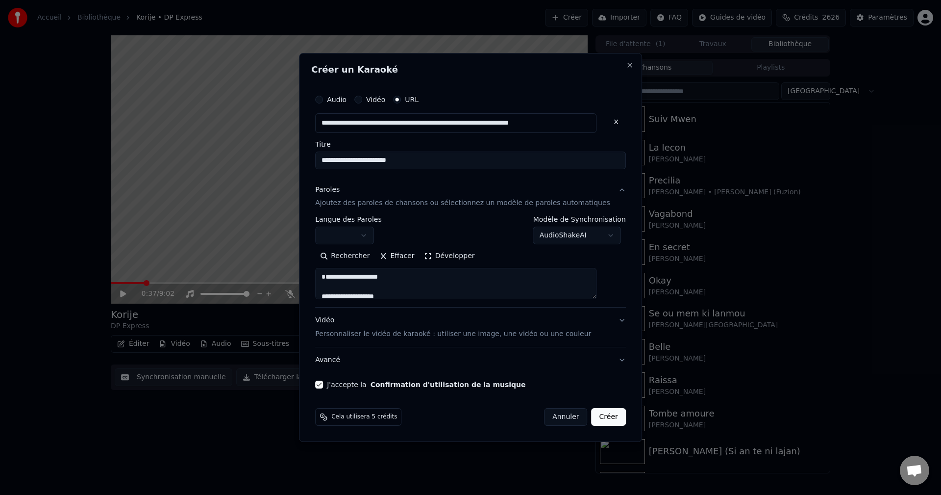
drag, startPoint x: 381, startPoint y: 162, endPoint x: 295, endPoint y: 158, distance: 86.8
click at [307, 154] on body "**********" at bounding box center [470, 247] width 941 height 495
click at [451, 260] on button "Développer" at bounding box center [450, 257] width 60 height 16
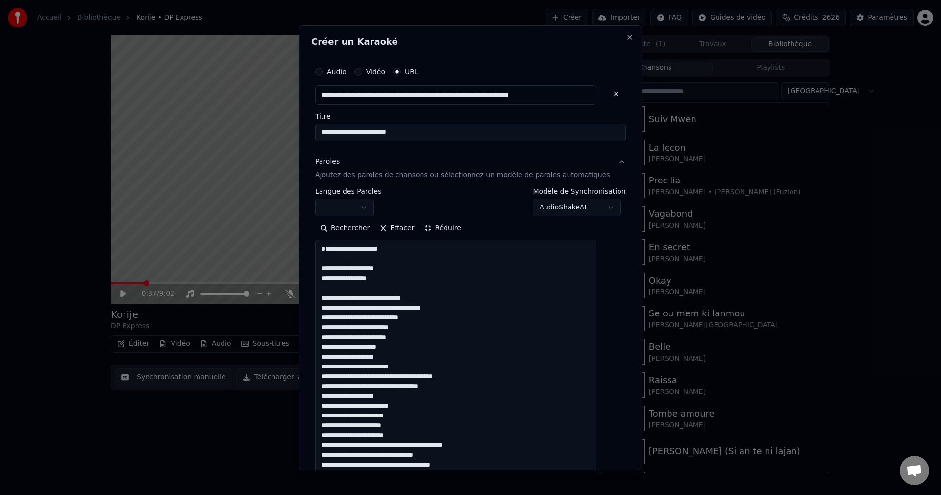
drag, startPoint x: 402, startPoint y: 284, endPoint x: 341, endPoint y: 273, distance: 61.7
drag, startPoint x: 401, startPoint y: 279, endPoint x: 325, endPoint y: 279, distance: 76.5
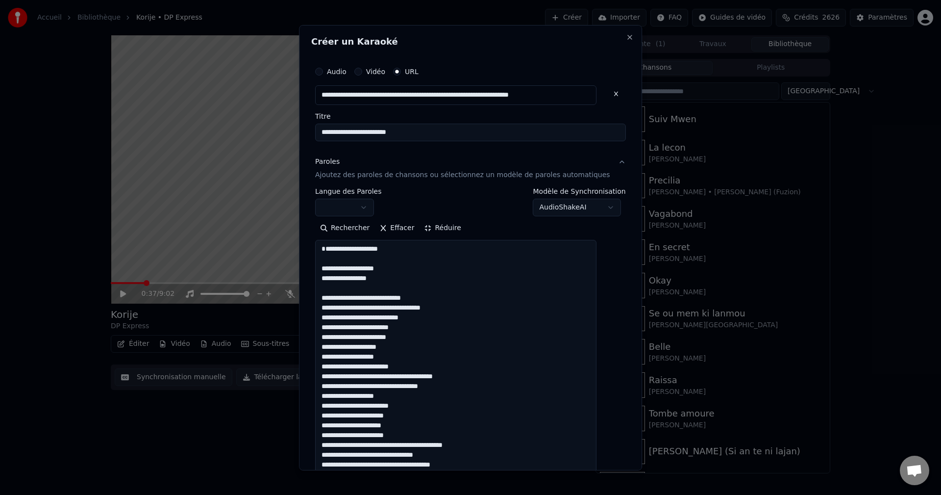
paste textarea
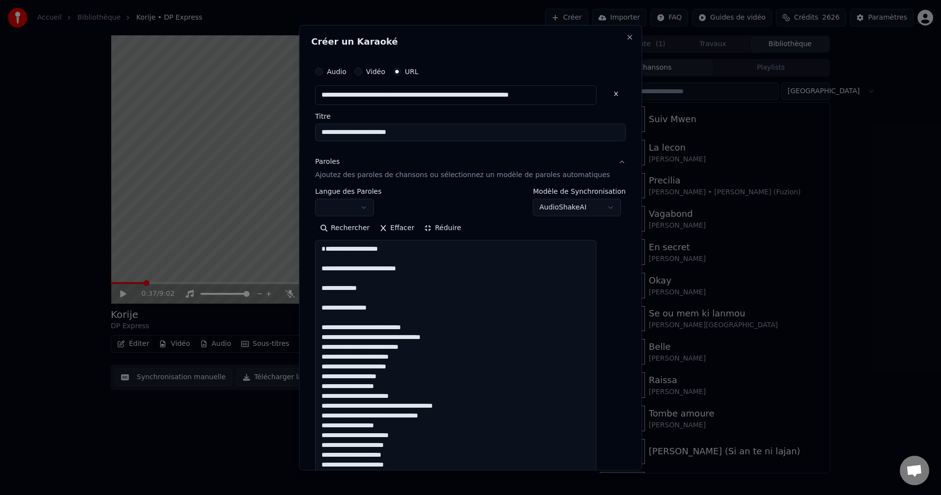
drag, startPoint x: 399, startPoint y: 325, endPoint x: 315, endPoint y: 320, distance: 83.5
click at [315, 320] on div "**********" at bounding box center [470, 247] width 343 height 445
type textarea "**********"
click at [352, 210] on body "**********" at bounding box center [470, 247] width 941 height 495
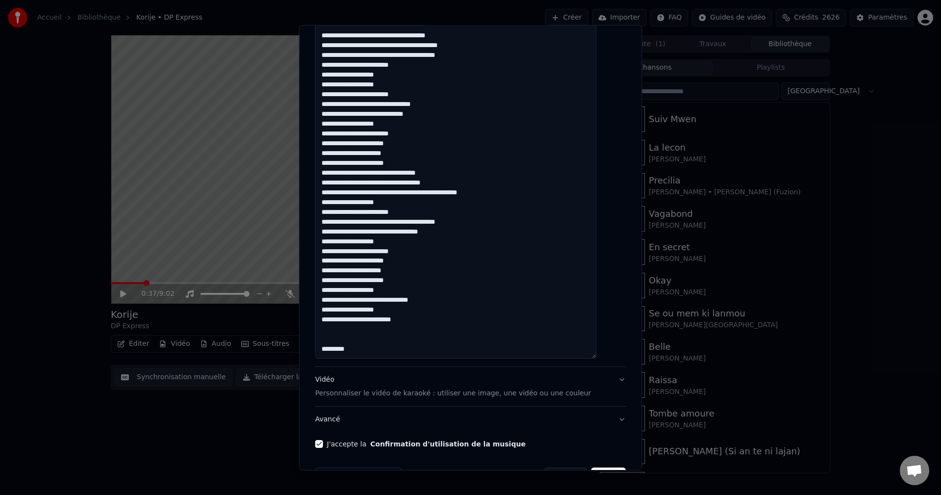
scroll to position [626, 0]
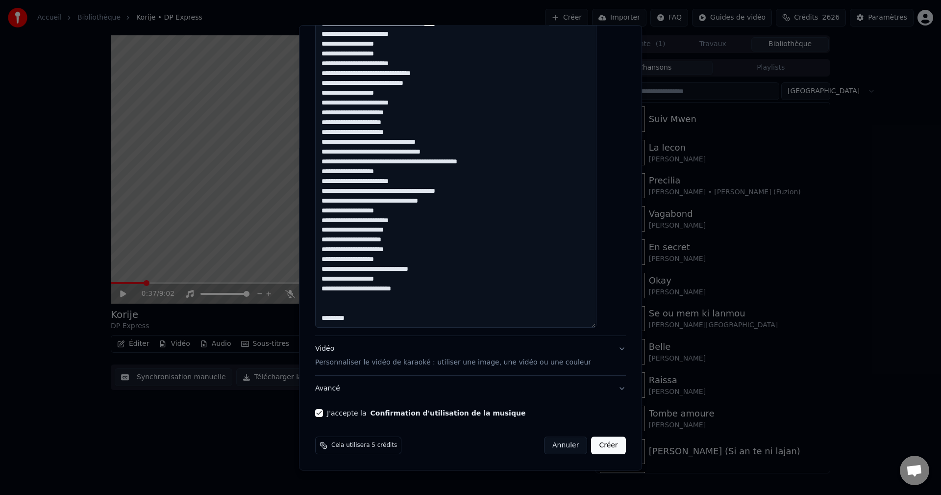
click at [592, 444] on button "Créer" at bounding box center [609, 445] width 34 height 18
select select
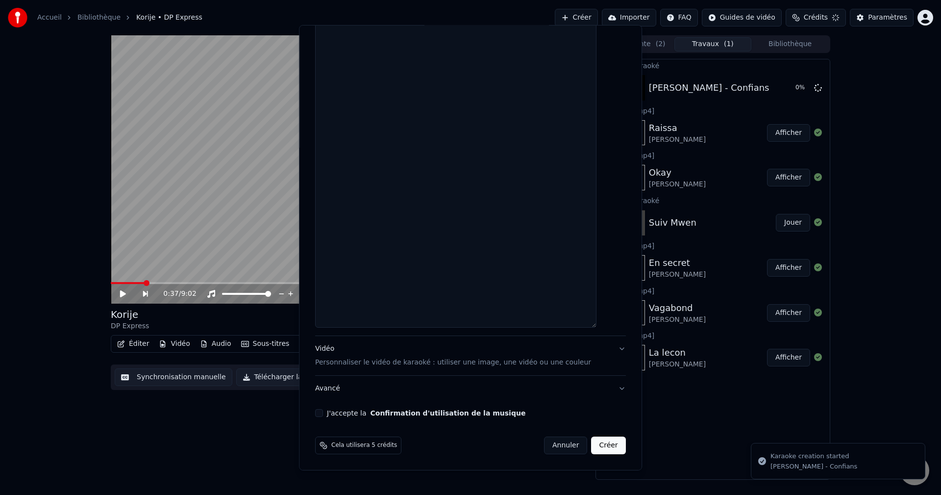
scroll to position [626, 0]
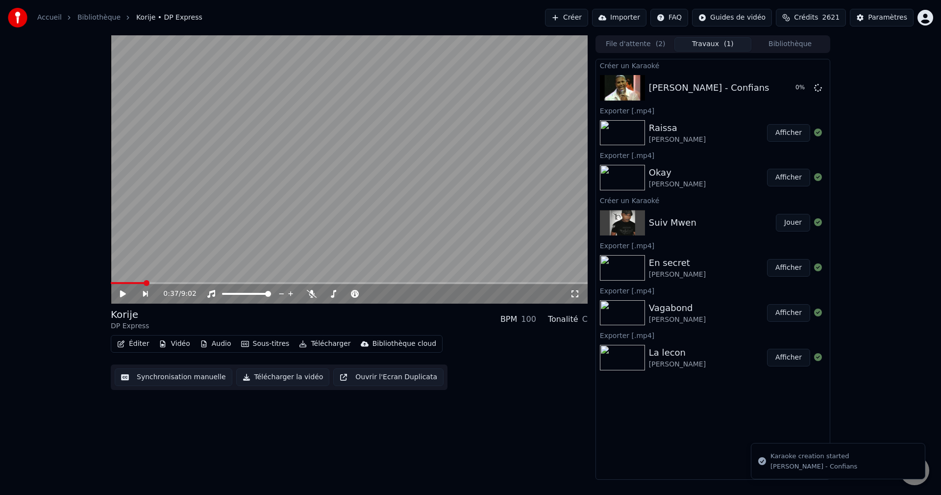
click at [818, 13] on span "Crédits" at bounding box center [806, 18] width 24 height 10
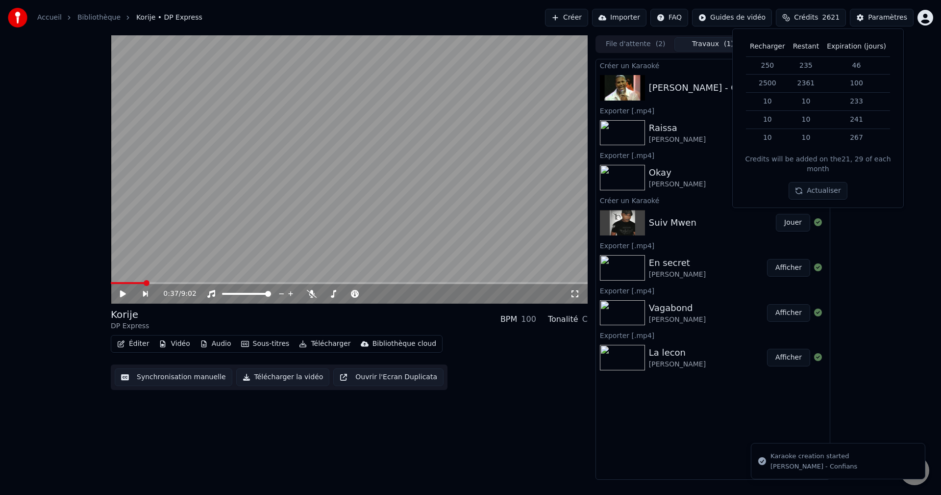
drag, startPoint x: 623, startPoint y: 45, endPoint x: 667, endPoint y: 48, distance: 44.2
click at [623, 44] on button "File d'attente ( 2 )" at bounding box center [635, 44] width 77 height 14
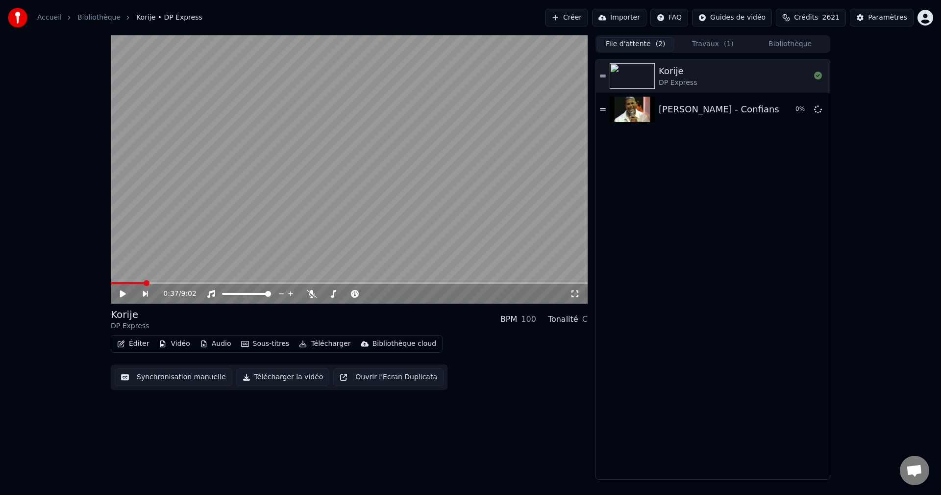
click at [781, 42] on button "Bibliothèque" at bounding box center [790, 44] width 77 height 14
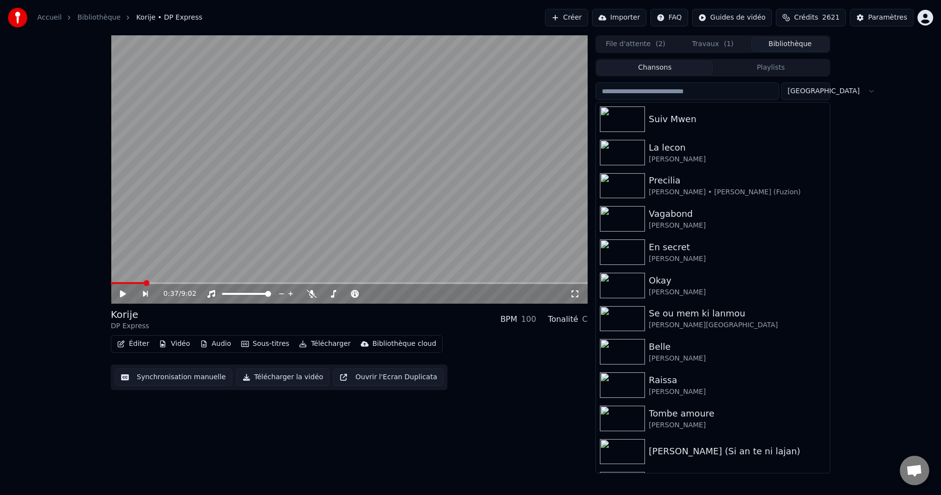
click at [648, 95] on input "search" at bounding box center [688, 91] width 184 height 18
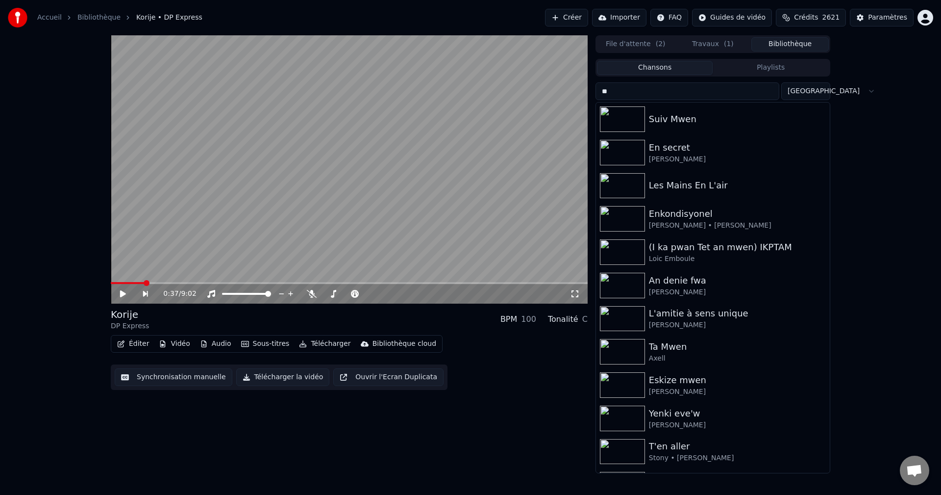
type input "*"
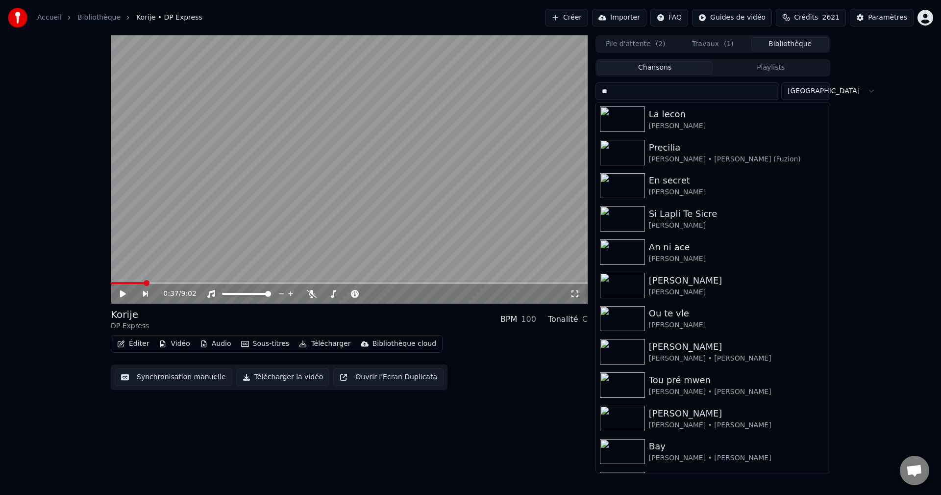
type input "*"
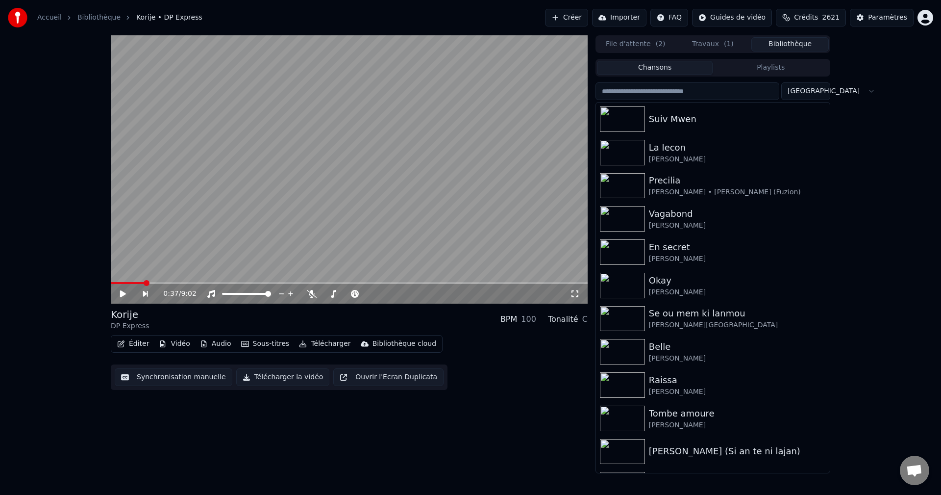
click at [649, 86] on input "search" at bounding box center [688, 91] width 184 height 18
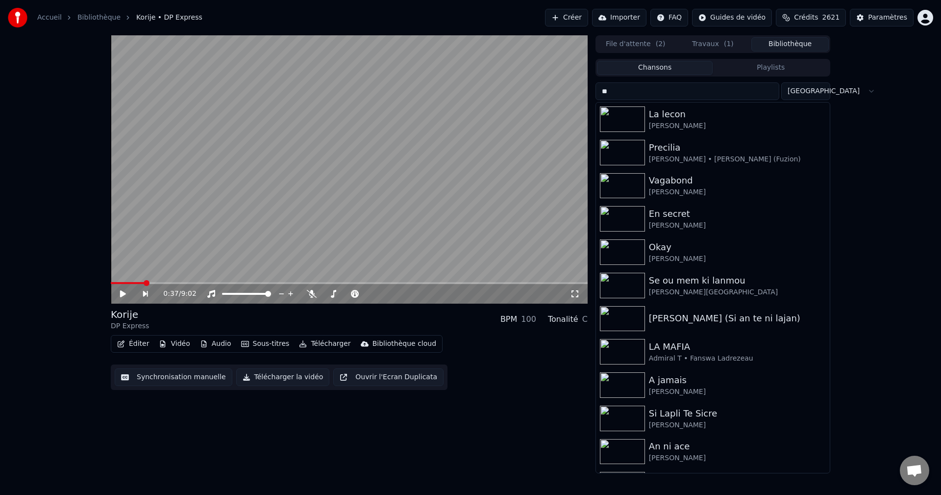
type input "*"
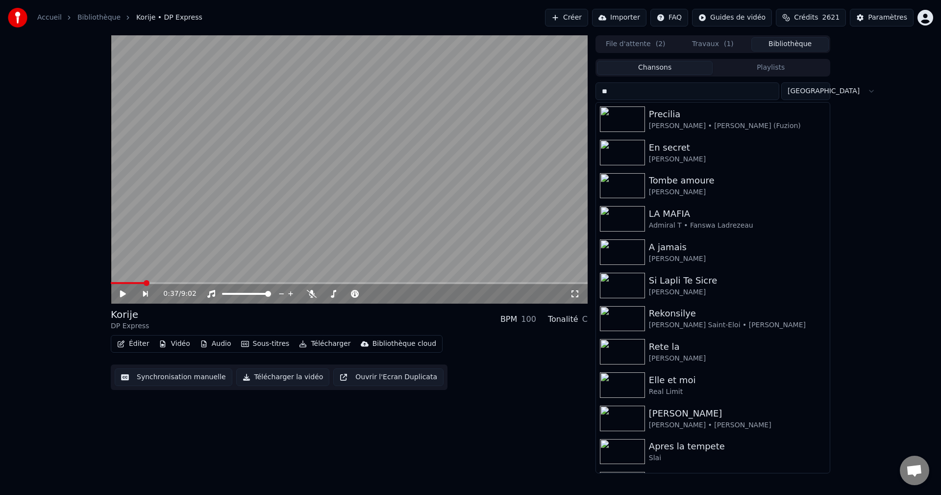
type input "*"
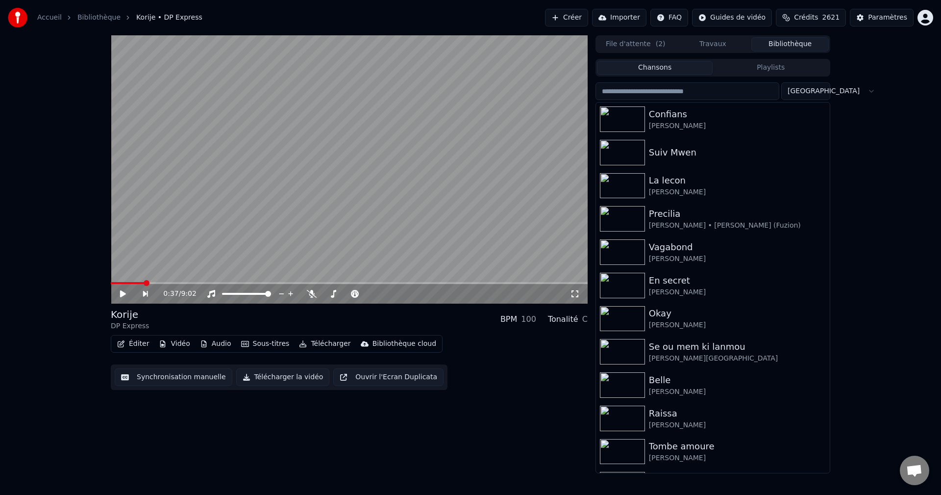
click at [650, 93] on input "search" at bounding box center [688, 91] width 184 height 18
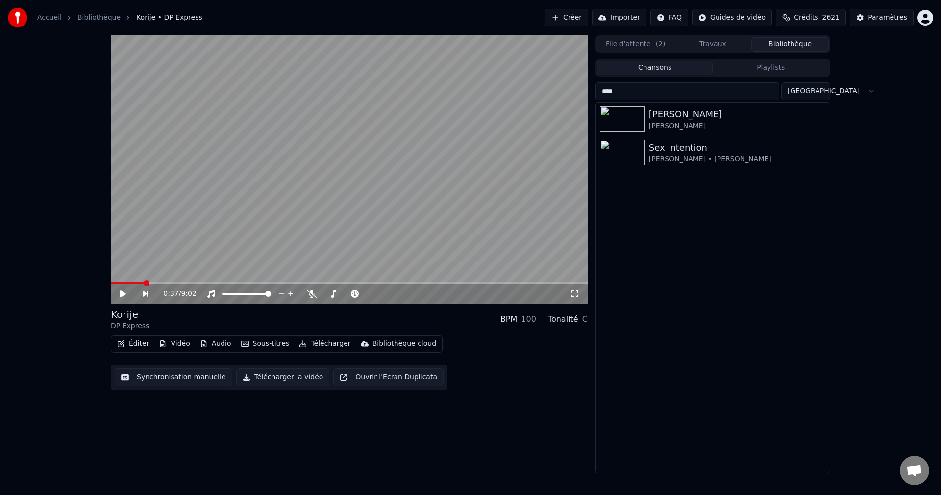
type input "****"
drag, startPoint x: 654, startPoint y: 90, endPoint x: 523, endPoint y: 94, distance: 130.5
click at [546, 93] on div "0:37 / 9:02 Korije DP Express BPM 100 Tonalité C Éditer Vidéo Audio Sous-titres…" at bounding box center [470, 254] width 735 height 438
type input "*"
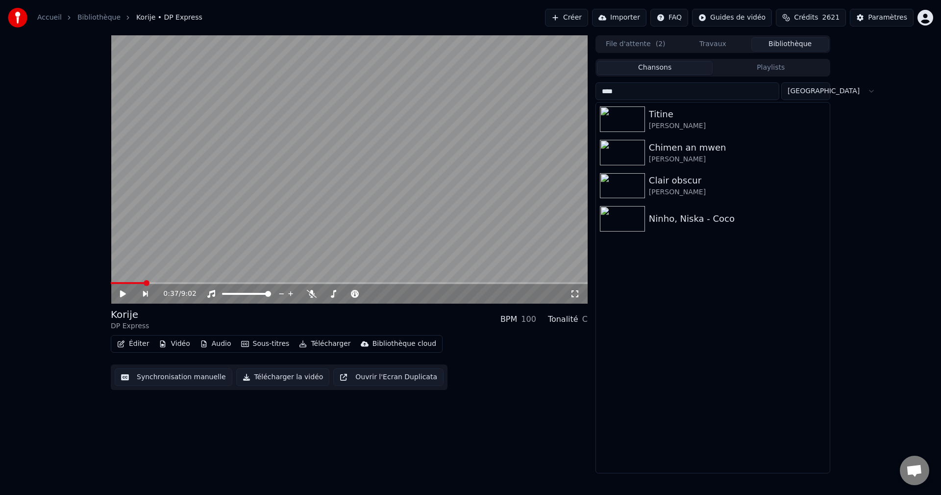
drag, startPoint x: 662, startPoint y: 86, endPoint x: 516, endPoint y: 101, distance: 146.5
click at [518, 101] on div "0:37 / 9:02 Korije DP Express BPM 100 Tonalité C Éditer Vidéo Audio Sous-titres…" at bounding box center [470, 254] width 735 height 438
drag, startPoint x: 643, startPoint y: 87, endPoint x: 579, endPoint y: 107, distance: 67.9
click at [579, 107] on div "0:37 / 9:02 Korije DP Express BPM 100 Tonalité C Éditer Vidéo Audio Sous-titres…" at bounding box center [470, 254] width 735 height 438
drag, startPoint x: 651, startPoint y: 90, endPoint x: 546, endPoint y: 100, distance: 105.4
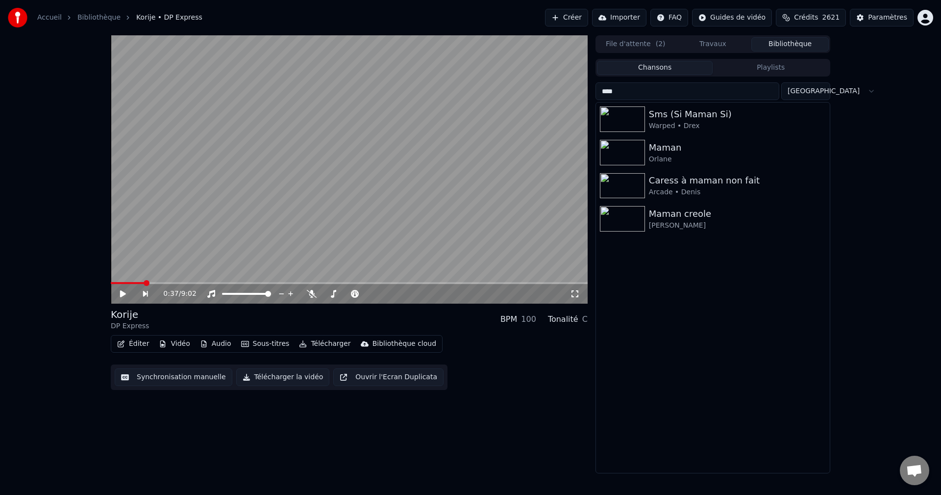
click at [546, 100] on div "0:37 / 9:02 Korije DP Express BPM 100 Tonalité C Éditer Vidéo Audio Sous-titres…" at bounding box center [470, 254] width 735 height 438
type input "****"
click at [578, 15] on button "Créer" at bounding box center [566, 18] width 43 height 18
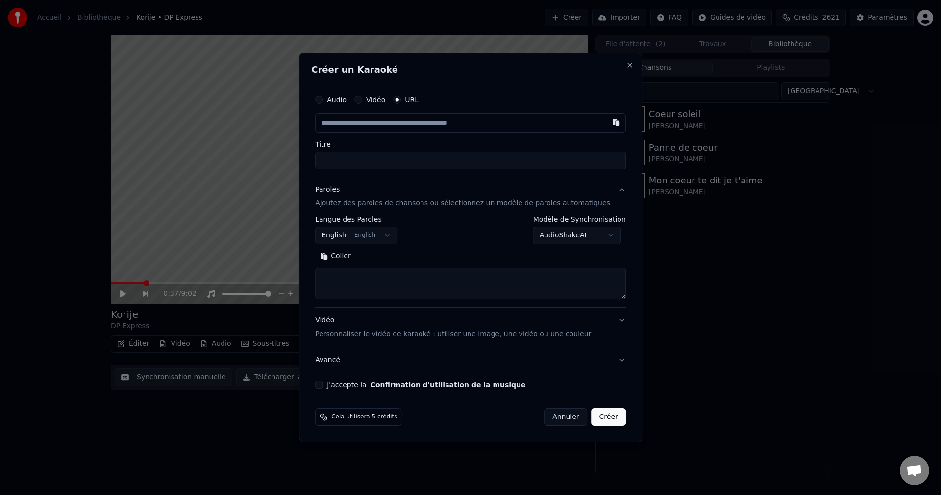
click at [409, 130] on input "text" at bounding box center [470, 123] width 311 height 20
type input "**********"
click at [341, 197] on div "Paroles Ajoutez des paroles de chansons ou sélectionnez un modèle de paroles au…" at bounding box center [462, 197] width 295 height 24
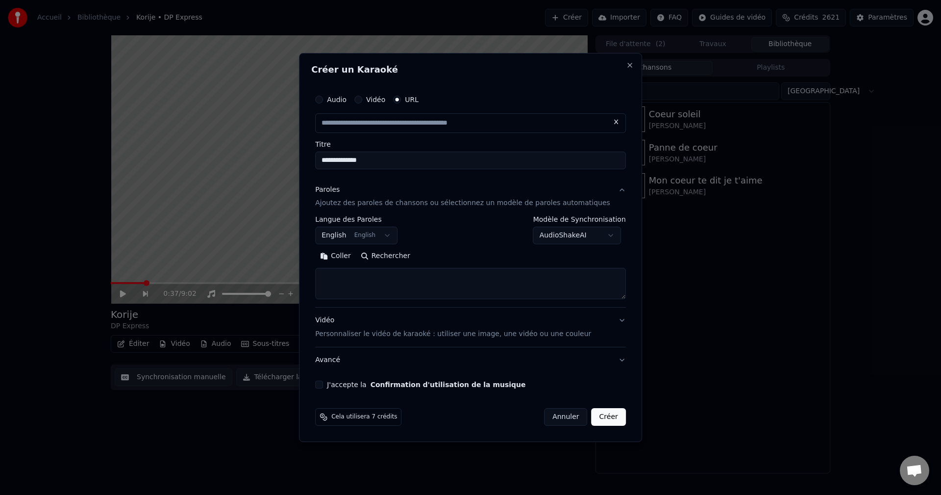
type input "**********"
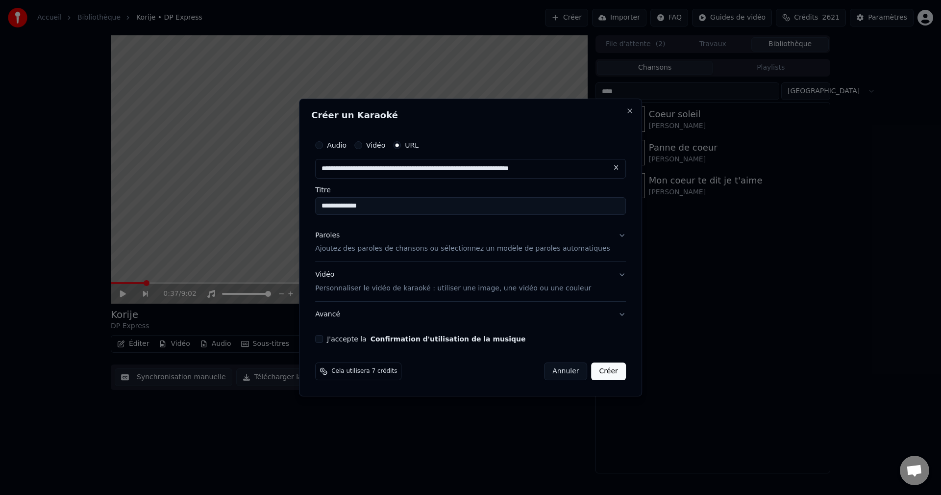
click at [353, 239] on div "Paroles Ajoutez des paroles de chansons ou sélectionnez un modèle de paroles au…" at bounding box center [462, 242] width 295 height 24
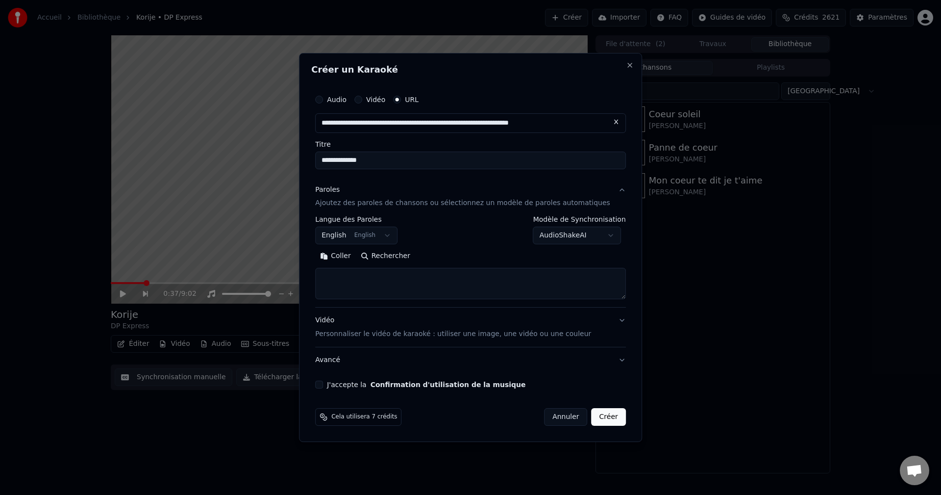
click at [353, 240] on body "**********" at bounding box center [470, 247] width 941 height 495
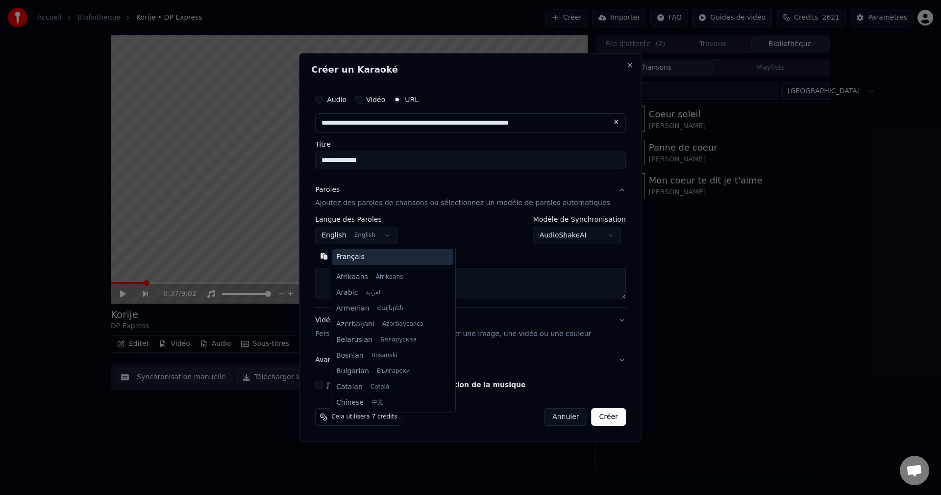
scroll to position [78, 0]
select select "**"
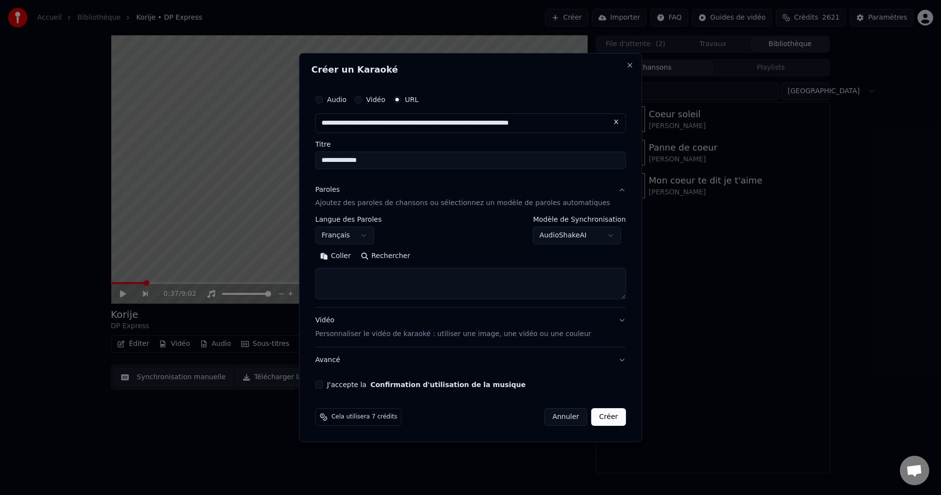
click at [363, 283] on textarea at bounding box center [470, 283] width 311 height 31
paste textarea "**********"
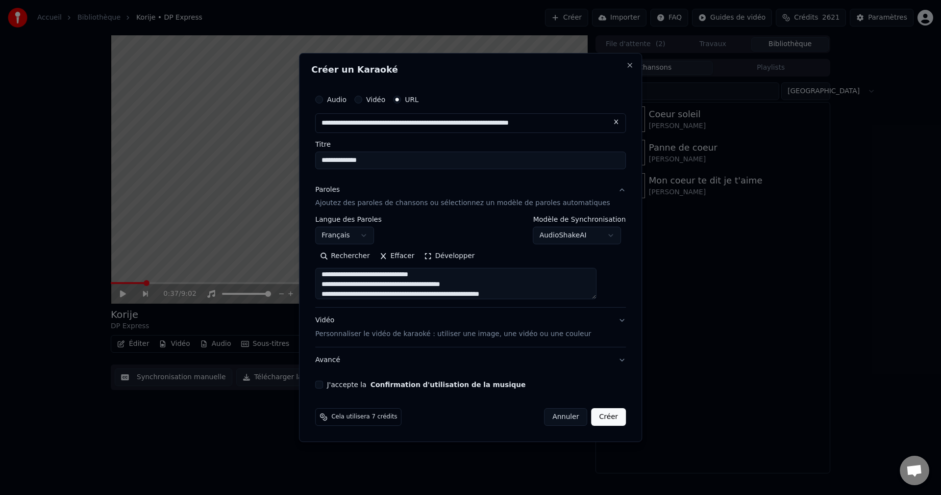
click at [442, 260] on button "Développer" at bounding box center [450, 257] width 60 height 16
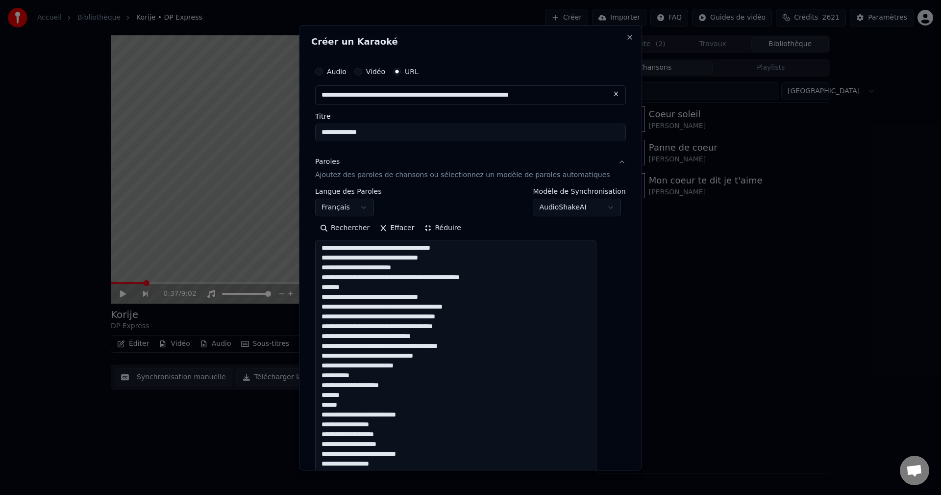
scroll to position [0, 0]
click at [448, 253] on textarea at bounding box center [455, 489] width 281 height 498
click at [480, 253] on textarea at bounding box center [455, 489] width 281 height 498
click at [437, 249] on textarea at bounding box center [455, 489] width 281 height 498
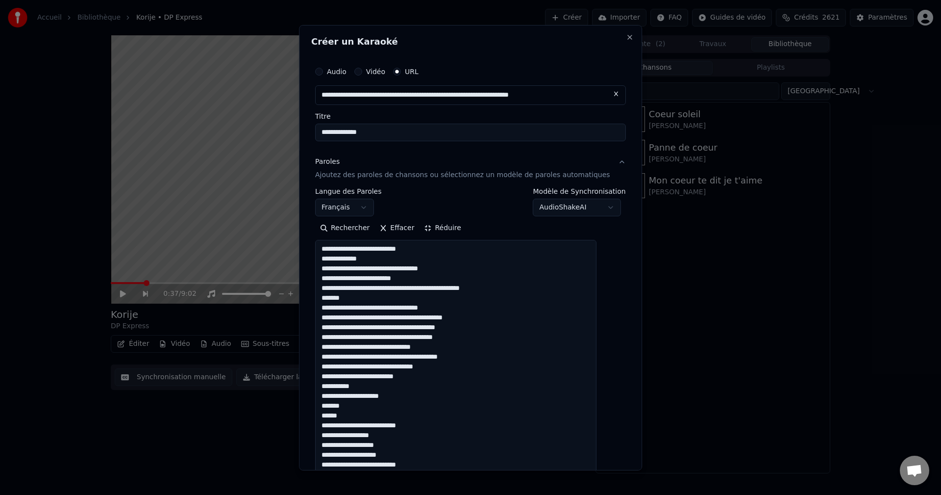
click at [426, 278] on textarea at bounding box center [455, 489] width 281 height 498
click at [428, 288] on textarea at bounding box center [455, 489] width 281 height 498
click at [406, 290] on textarea at bounding box center [455, 489] width 281 height 498
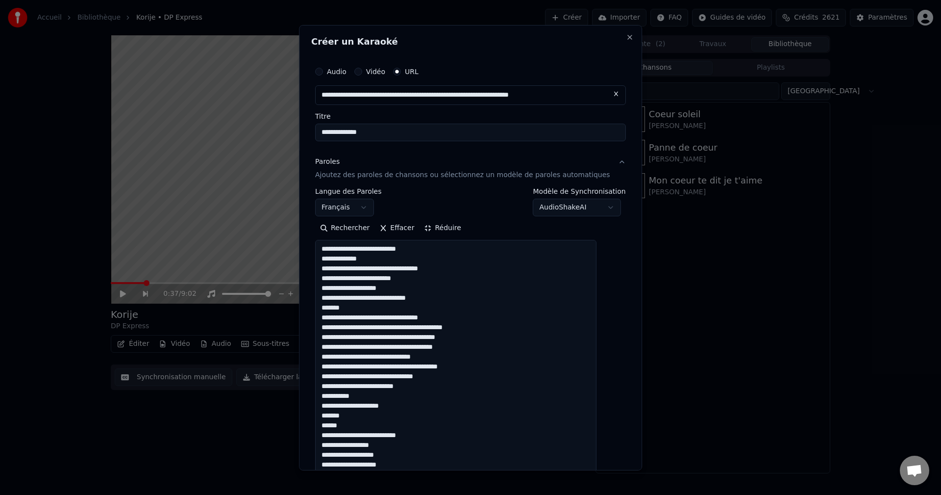
click at [387, 301] on textarea at bounding box center [455, 489] width 281 height 498
click at [332, 309] on textarea at bounding box center [455, 489] width 281 height 498
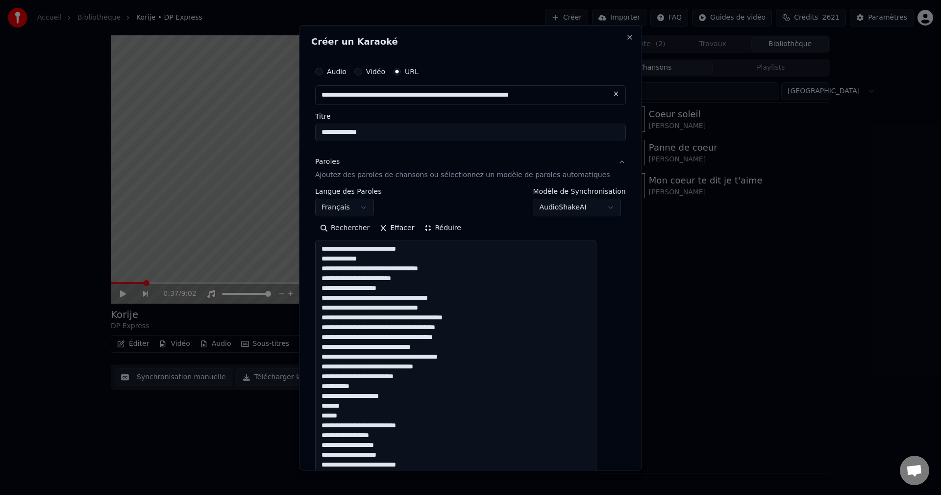
click at [476, 301] on textarea at bounding box center [455, 489] width 281 height 498
click at [471, 307] on textarea at bounding box center [455, 489] width 281 height 498
click at [488, 324] on textarea at bounding box center [455, 489] width 281 height 498
click at [483, 319] on textarea at bounding box center [455, 489] width 281 height 498
click at [488, 328] on textarea at bounding box center [455, 489] width 281 height 498
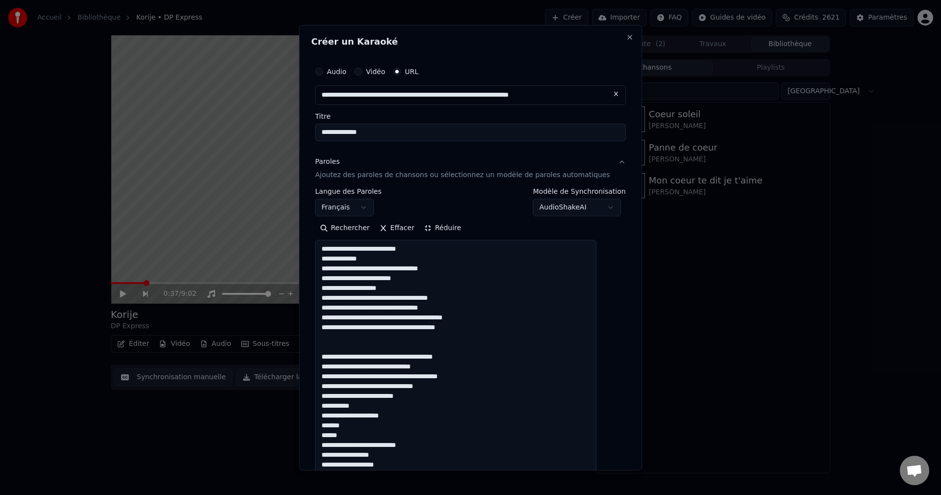
scroll to position [30, 0]
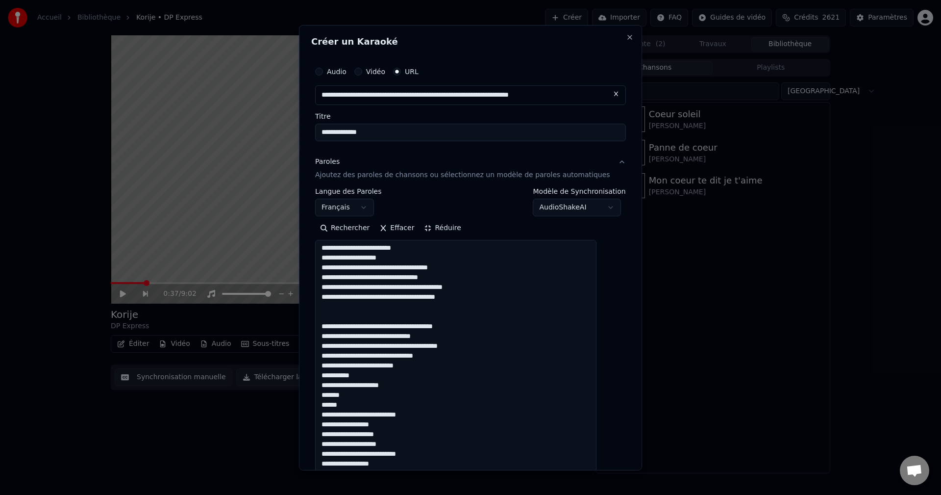
click at [414, 360] on textarea at bounding box center [455, 489] width 281 height 498
click at [440, 358] on textarea at bounding box center [455, 489] width 281 height 498
click at [433, 358] on textarea at bounding box center [455, 489] width 281 height 498
drag, startPoint x: 464, startPoint y: 359, endPoint x: 447, endPoint y: 357, distance: 16.8
click at [447, 357] on textarea at bounding box center [455, 489] width 281 height 498
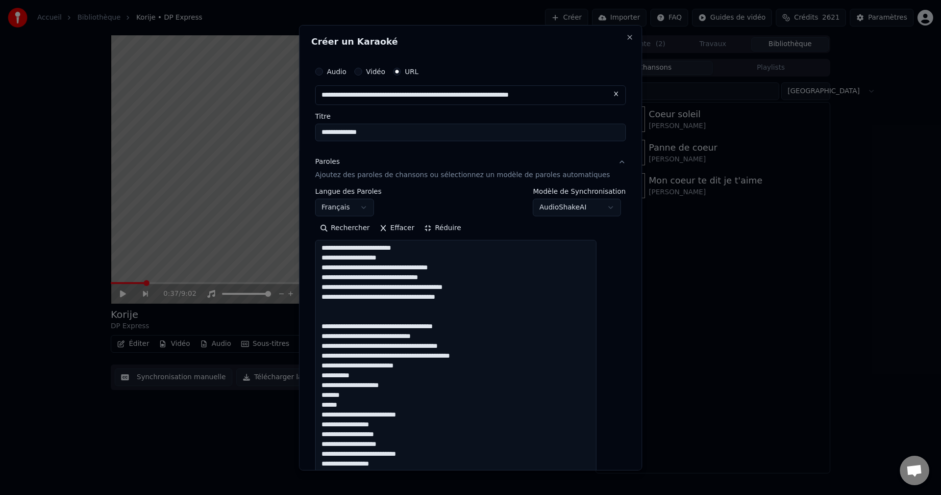
click at [377, 373] on textarea at bounding box center [455, 489] width 281 height 498
drag, startPoint x: 362, startPoint y: 401, endPoint x: 330, endPoint y: 376, distance: 40.8
click at [330, 376] on textarea at bounding box center [455, 489] width 281 height 498
click at [373, 376] on textarea at bounding box center [455, 489] width 281 height 498
drag, startPoint x: 373, startPoint y: 376, endPoint x: 331, endPoint y: 377, distance: 41.7
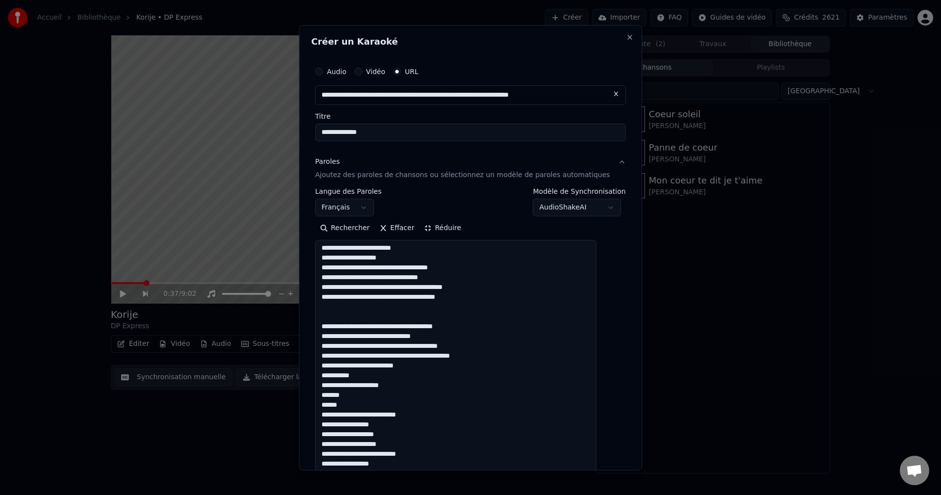
click at [331, 377] on textarea at bounding box center [455, 489] width 281 height 498
click at [432, 366] on textarea at bounding box center [455, 489] width 281 height 498
click at [366, 398] on textarea at bounding box center [455, 489] width 281 height 498
drag, startPoint x: 368, startPoint y: 397, endPoint x: 331, endPoint y: 395, distance: 36.8
click at [331, 395] on textarea at bounding box center [455, 489] width 281 height 498
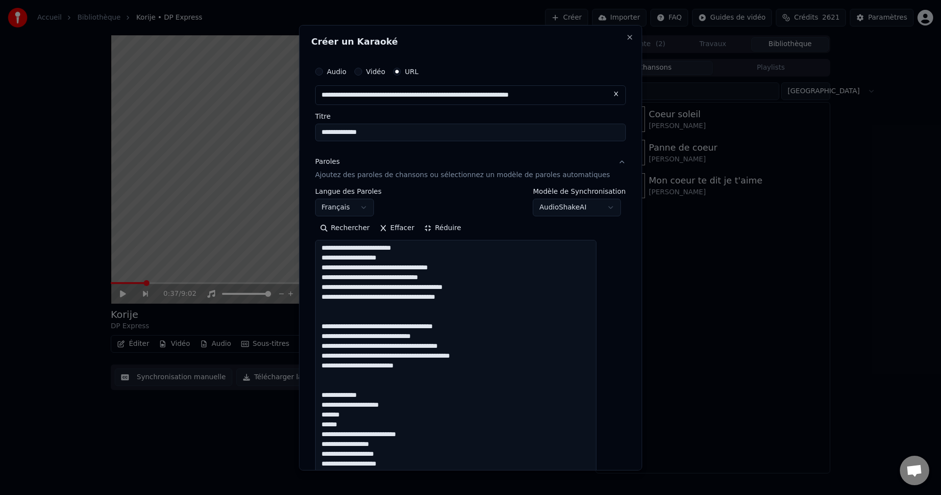
click at [371, 398] on textarea at bounding box center [455, 489] width 281 height 498
click at [372, 397] on textarea at bounding box center [455, 489] width 281 height 498
paste textarea "**********"
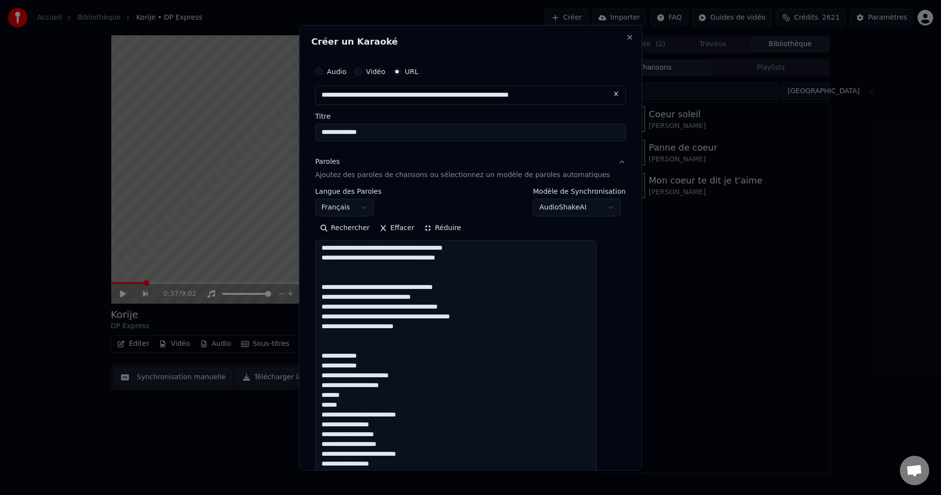
drag, startPoint x: 432, startPoint y: 330, endPoint x: 320, endPoint y: 288, distance: 119.5
click at [320, 288] on div "**********" at bounding box center [470, 247] width 343 height 445
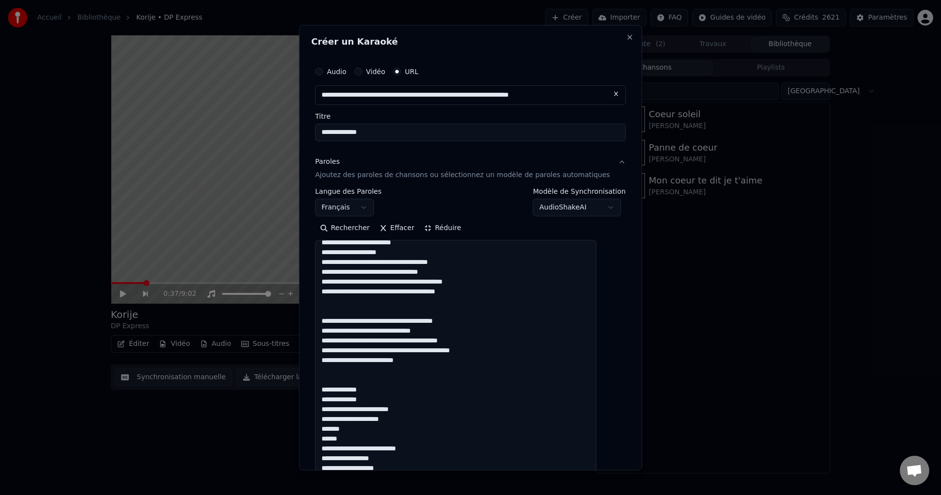
scroll to position [21, 0]
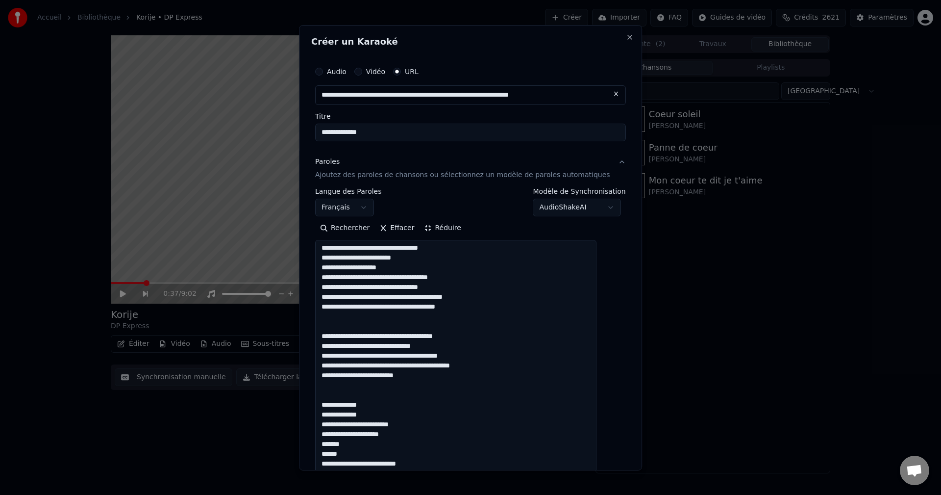
click at [368, 351] on textarea at bounding box center [455, 489] width 281 height 498
drag, startPoint x: 333, startPoint y: 348, endPoint x: 431, endPoint y: 380, distance: 102.8
click at [431, 380] on textarea at bounding box center [455, 489] width 281 height 498
click at [404, 424] on textarea at bounding box center [455, 489] width 281 height 498
paste textarea "**********"
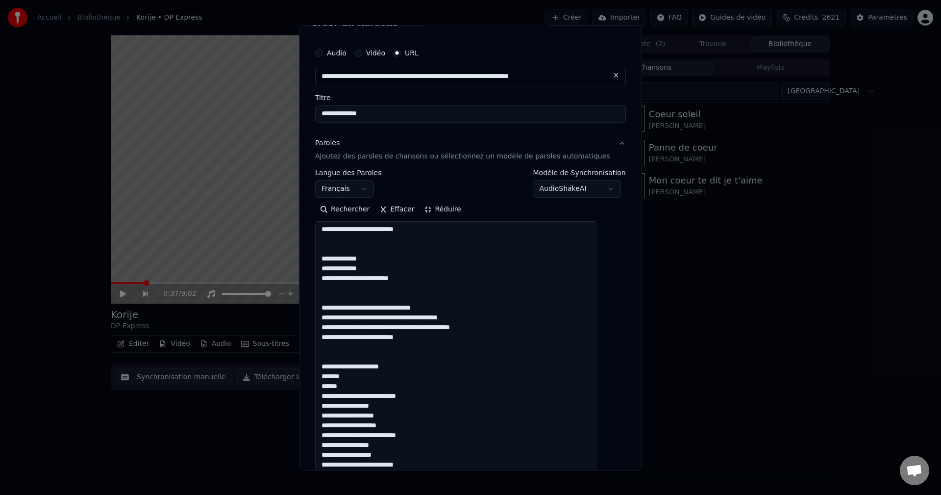
scroll to position [68, 0]
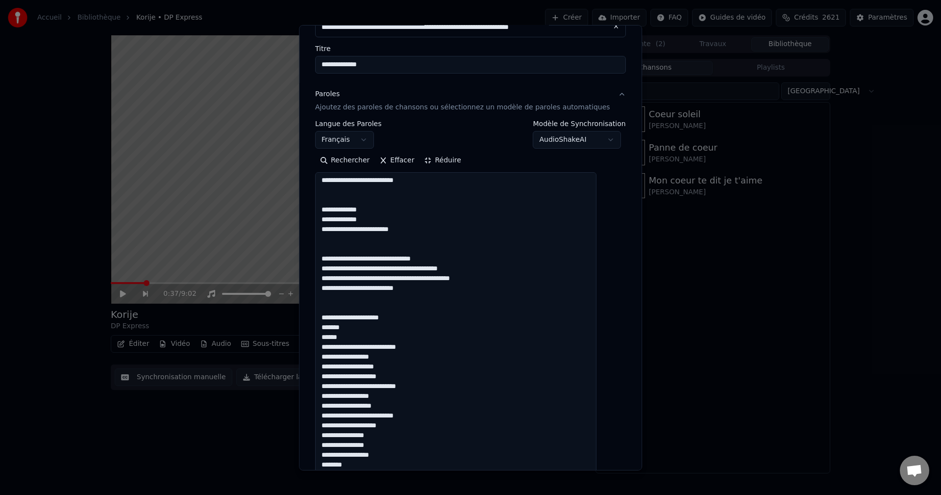
drag, startPoint x: 356, startPoint y: 339, endPoint x: 331, endPoint y: 335, distance: 25.3
click at [331, 335] on textarea at bounding box center [455, 421] width 281 height 498
click at [373, 338] on textarea at bounding box center [455, 421] width 281 height 498
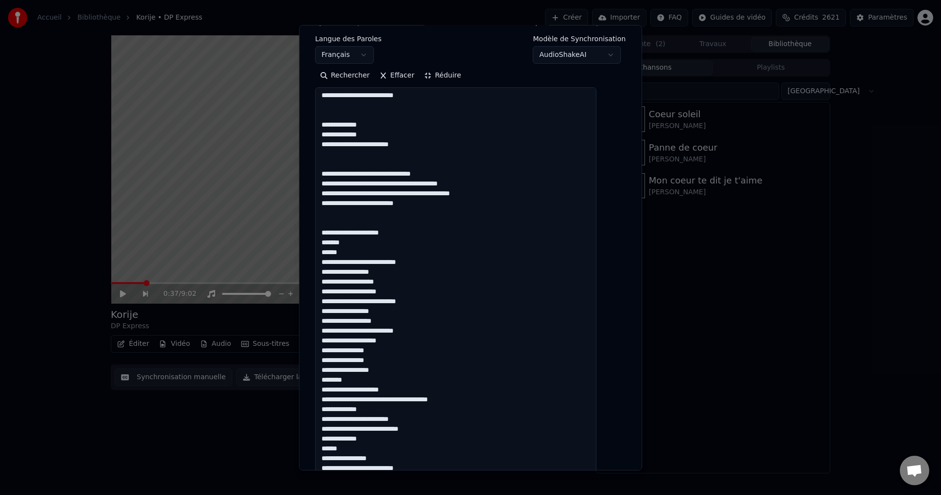
scroll to position [166, 0]
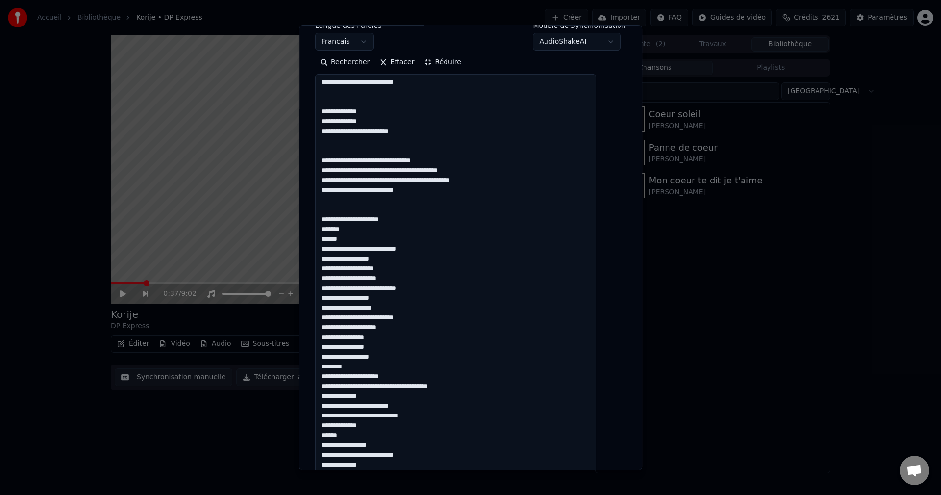
click at [366, 238] on textarea at bounding box center [455, 323] width 281 height 498
drag, startPoint x: 355, startPoint y: 238, endPoint x: 329, endPoint y: 242, distance: 26.2
click at [329, 242] on textarea at bounding box center [455, 323] width 281 height 498
click at [409, 261] on textarea at bounding box center [455, 323] width 281 height 498
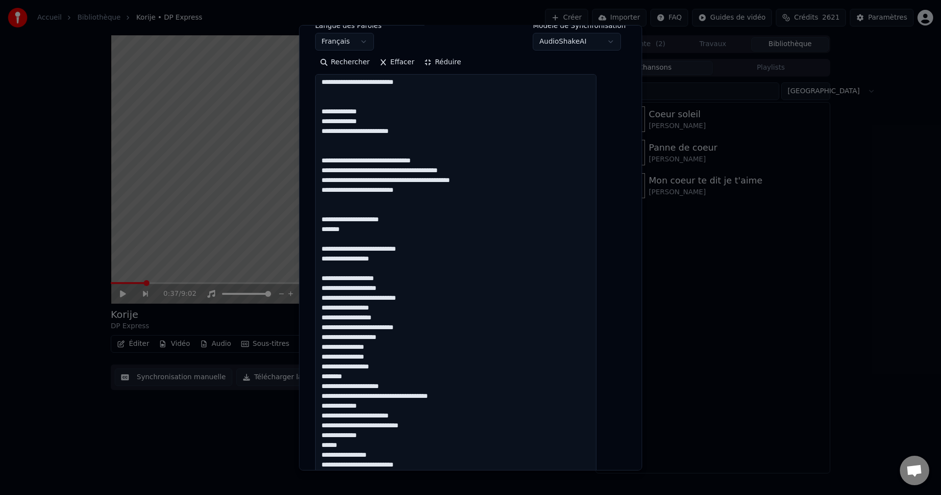
click at [409, 281] on textarea at bounding box center [455, 323] width 281 height 498
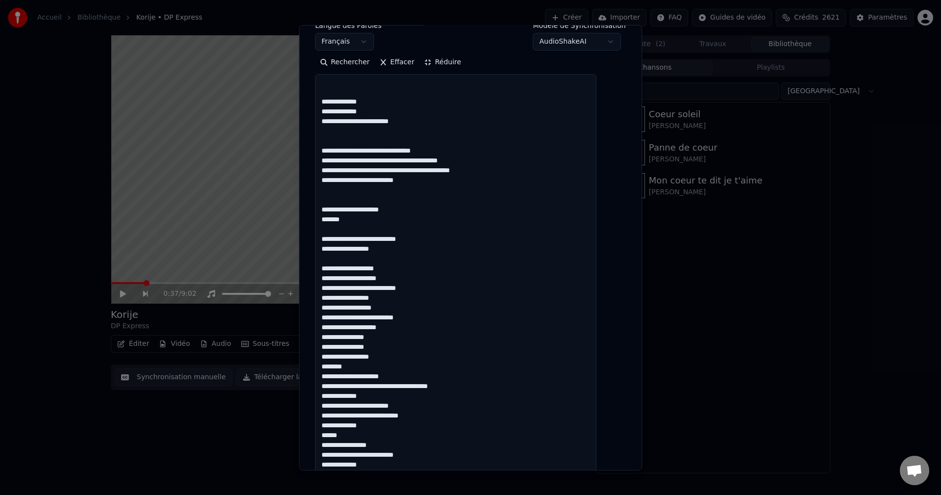
click at [406, 279] on textarea at bounding box center [455, 323] width 281 height 498
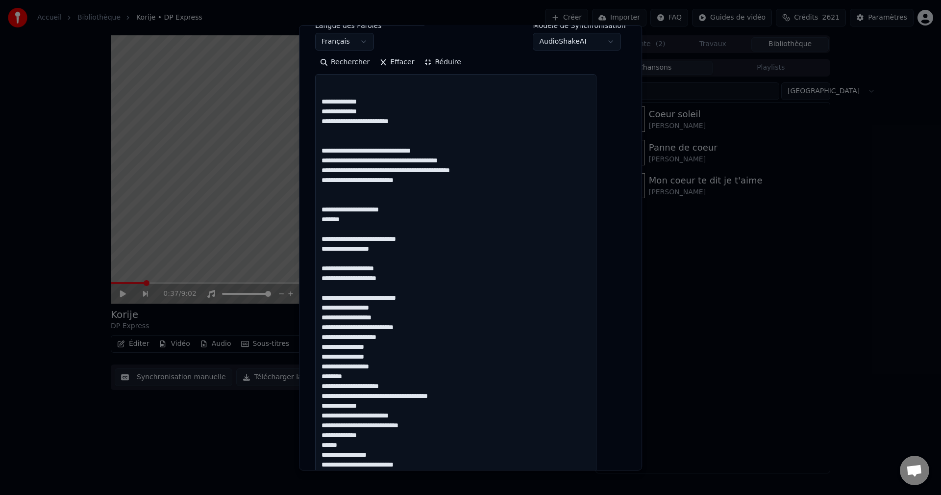
click at [417, 305] on textarea at bounding box center [455, 323] width 281 height 498
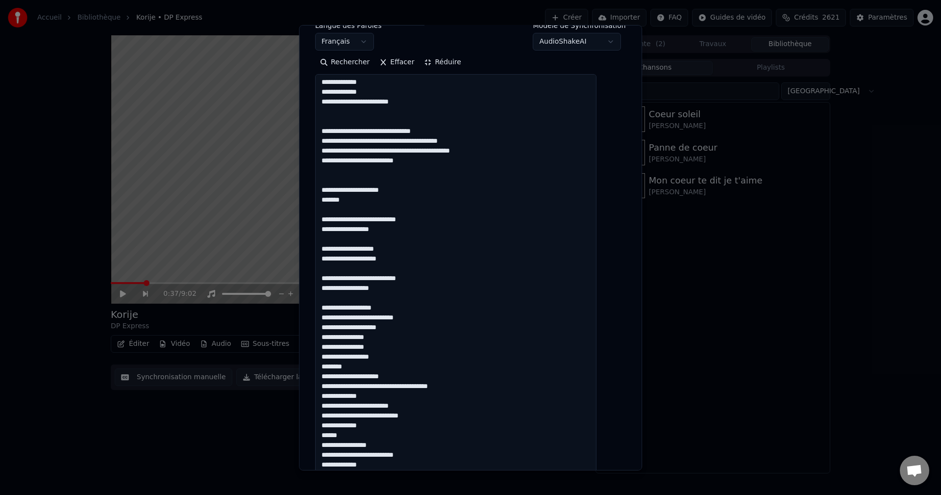
scroll to position [215, 0]
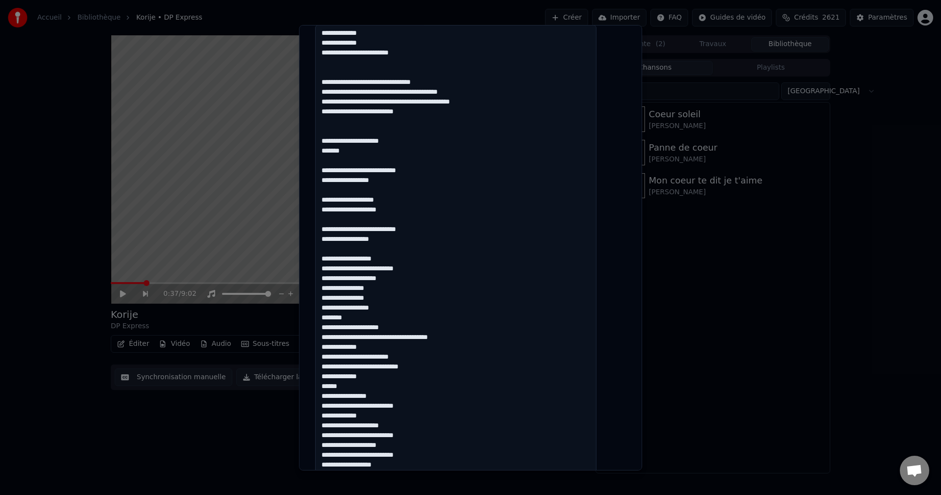
click at [406, 258] on textarea at bounding box center [455, 274] width 281 height 498
click at [439, 271] on textarea at bounding box center [455, 274] width 281 height 498
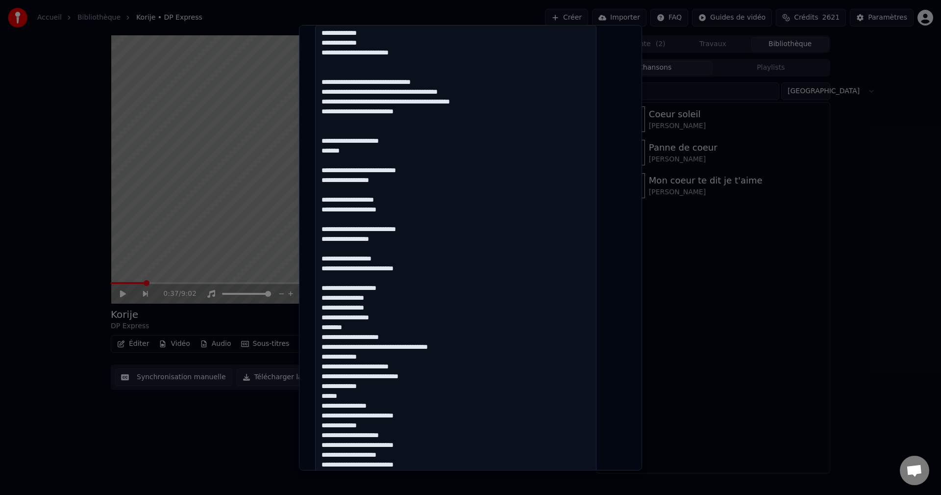
click at [387, 298] on textarea at bounding box center [455, 274] width 281 height 498
click at [352, 306] on textarea at bounding box center [455, 274] width 281 height 498
click at [350, 306] on textarea at bounding box center [455, 274] width 281 height 498
drag, startPoint x: 357, startPoint y: 327, endPoint x: 337, endPoint y: 327, distance: 19.6
click at [331, 326] on textarea at bounding box center [455, 274] width 281 height 498
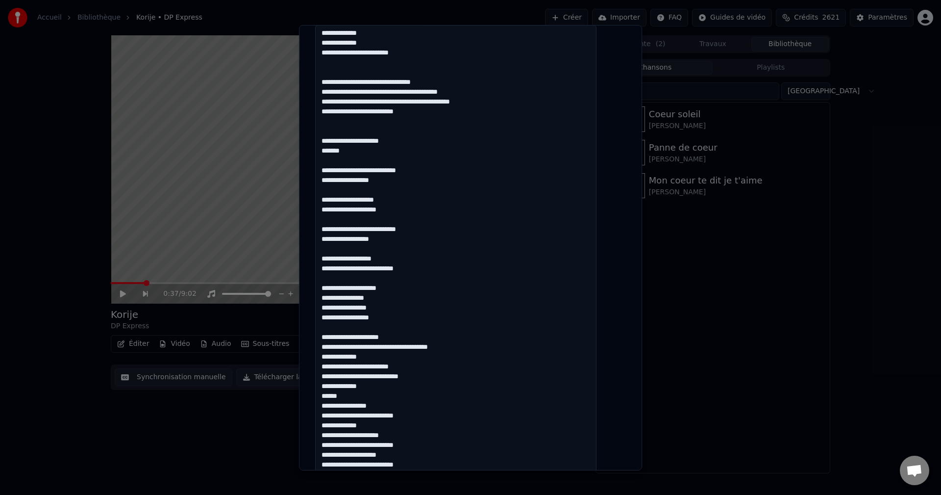
drag, startPoint x: 388, startPoint y: 322, endPoint x: 326, endPoint y: 287, distance: 70.9
click at [326, 287] on textarea at bounding box center [455, 274] width 281 height 498
click at [388, 319] on textarea at bounding box center [455, 274] width 281 height 498
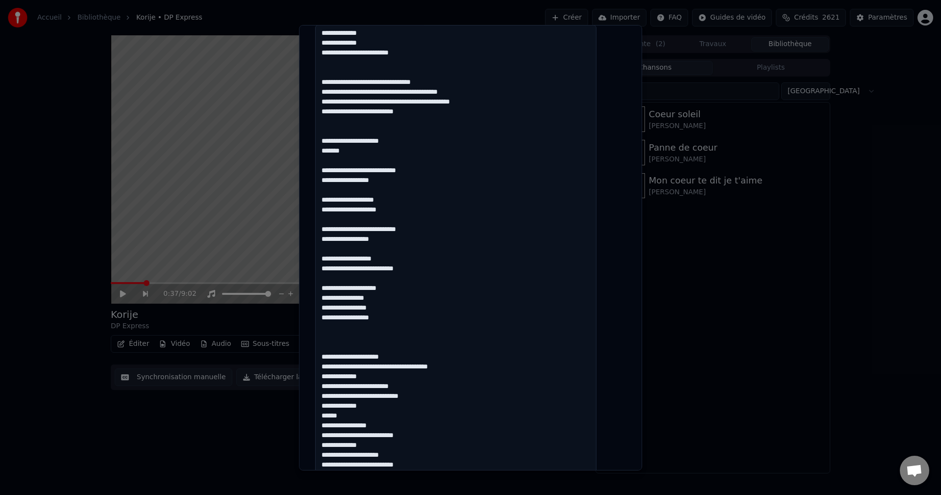
paste textarea "**********"
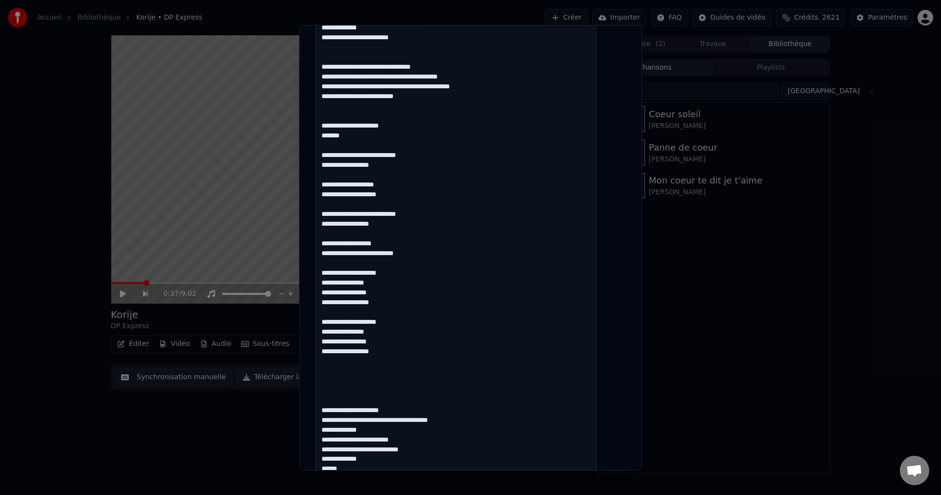
scroll to position [177, 0]
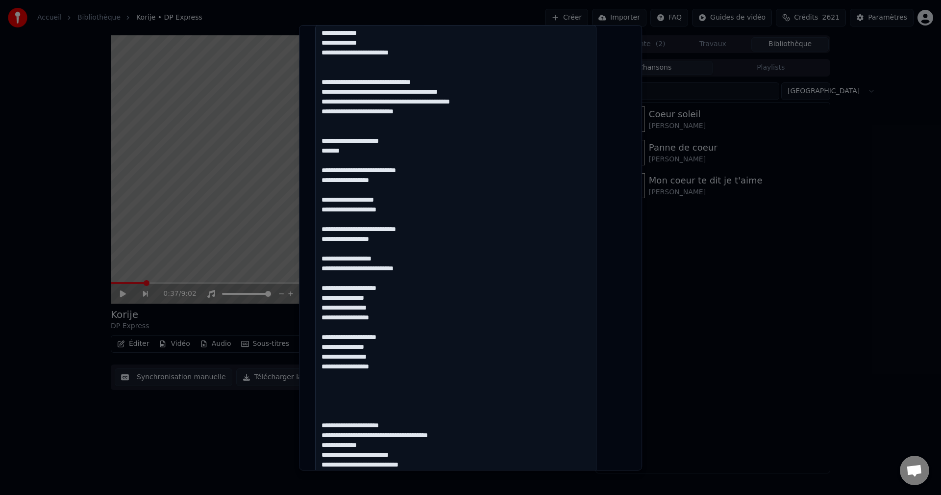
drag, startPoint x: 332, startPoint y: 171, endPoint x: 440, endPoint y: 273, distance: 148.8
click at [440, 273] on textarea at bounding box center [455, 274] width 281 height 498
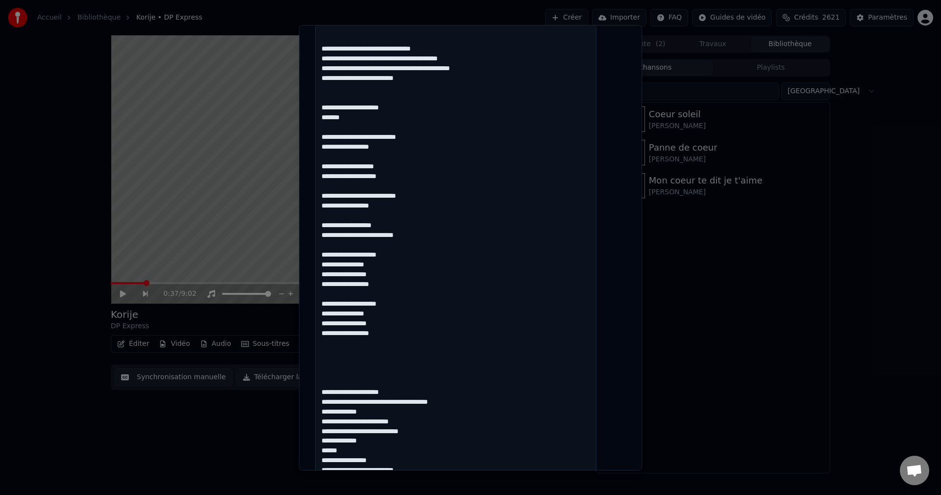
scroll to position [227, 0]
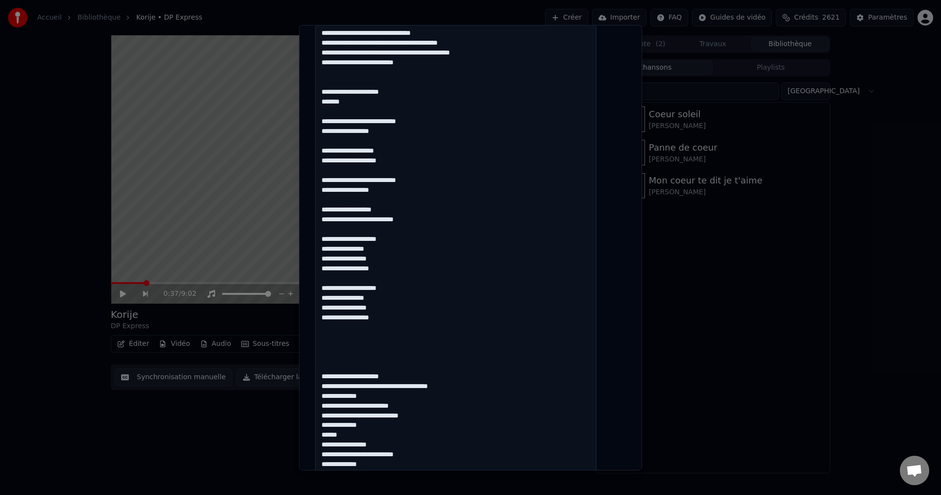
click at [343, 337] on textarea at bounding box center [455, 274] width 281 height 498
paste textarea "**********"
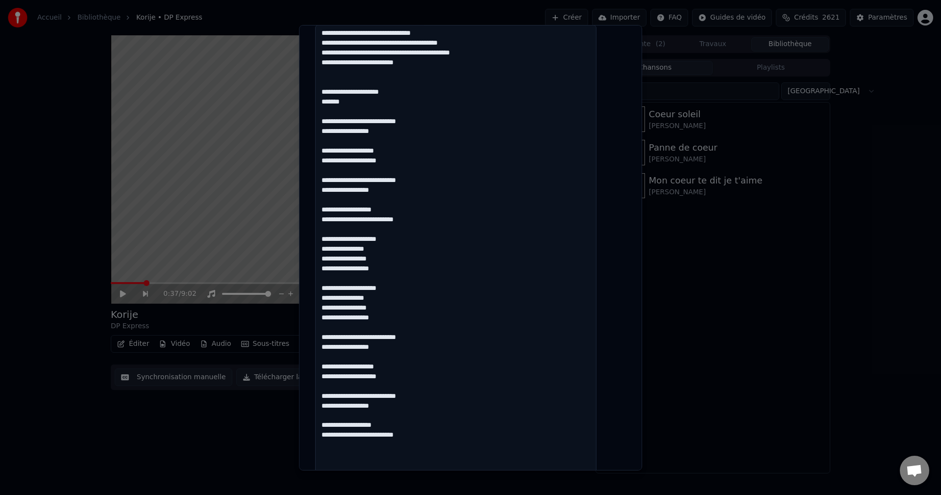
drag, startPoint x: 334, startPoint y: 287, endPoint x: 374, endPoint y: 302, distance: 41.7
click at [374, 302] on textarea at bounding box center [455, 274] width 281 height 498
drag, startPoint x: 330, startPoint y: 287, endPoint x: 396, endPoint y: 317, distance: 71.5
click at [396, 317] on textarea at bounding box center [455, 274] width 281 height 498
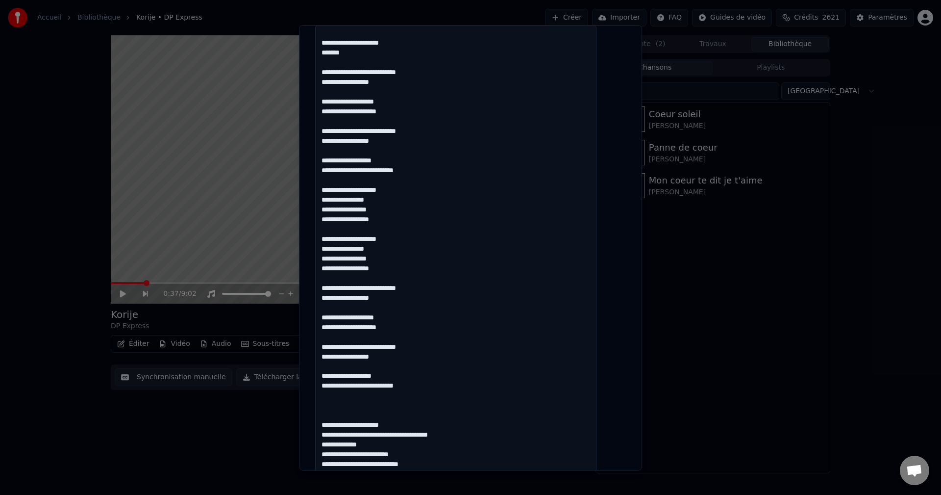
click at [368, 411] on textarea at bounding box center [455, 274] width 281 height 498
click at [362, 404] on textarea at bounding box center [455, 274] width 281 height 498
paste textarea "**********"
drag, startPoint x: 409, startPoint y: 404, endPoint x: 366, endPoint y: 406, distance: 43.2
click at [366, 406] on textarea at bounding box center [455, 274] width 281 height 498
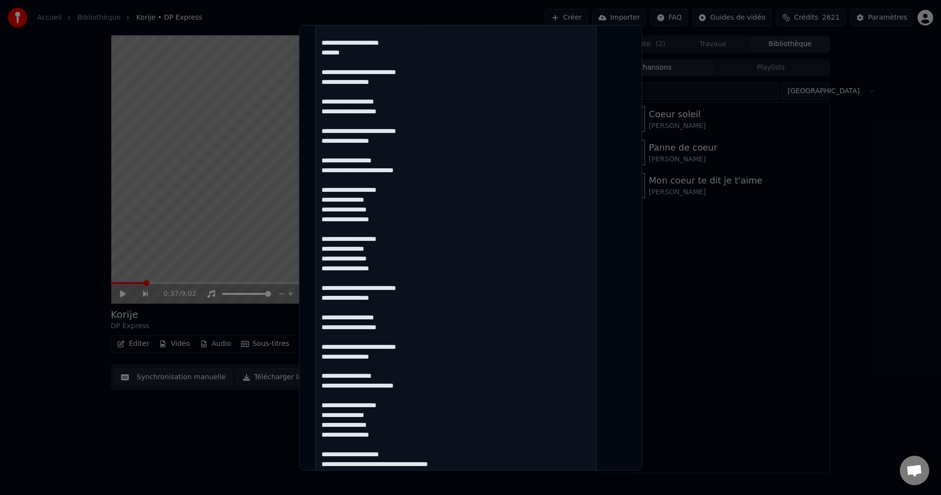
click at [410, 405] on textarea at bounding box center [455, 274] width 281 height 498
paste textarea "**********"
click at [406, 408] on textarea at bounding box center [455, 274] width 281 height 498
drag, startPoint x: 385, startPoint y: 426, endPoint x: 360, endPoint y: 426, distance: 24.5
click at [360, 426] on textarea at bounding box center [455, 274] width 281 height 498
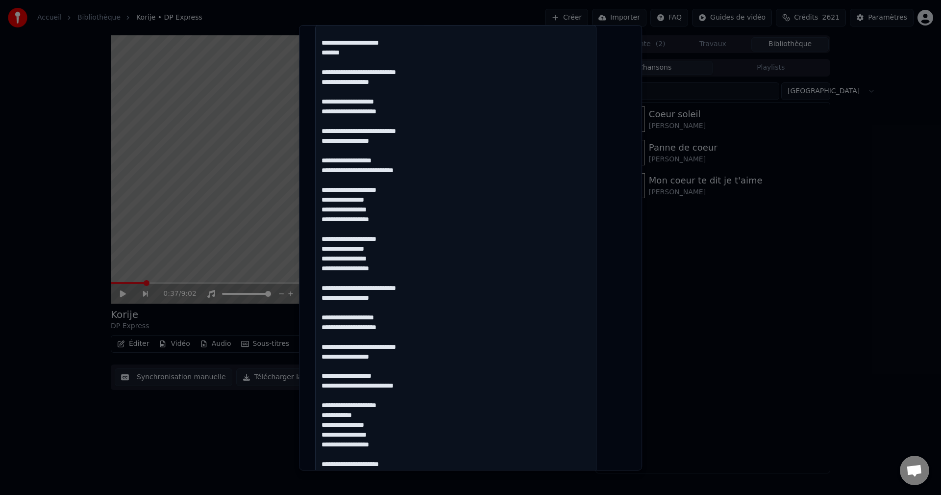
click at [387, 424] on textarea at bounding box center [455, 274] width 281 height 498
paste textarea "********"
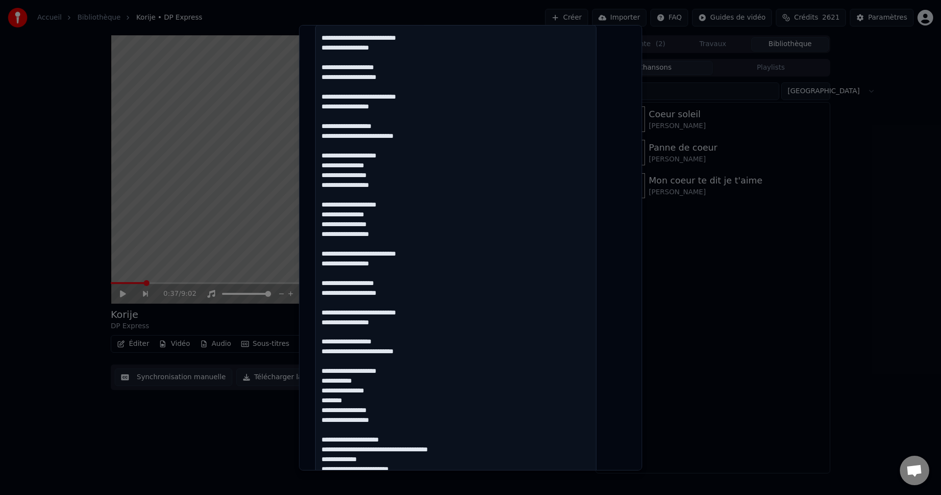
scroll to position [374, 0]
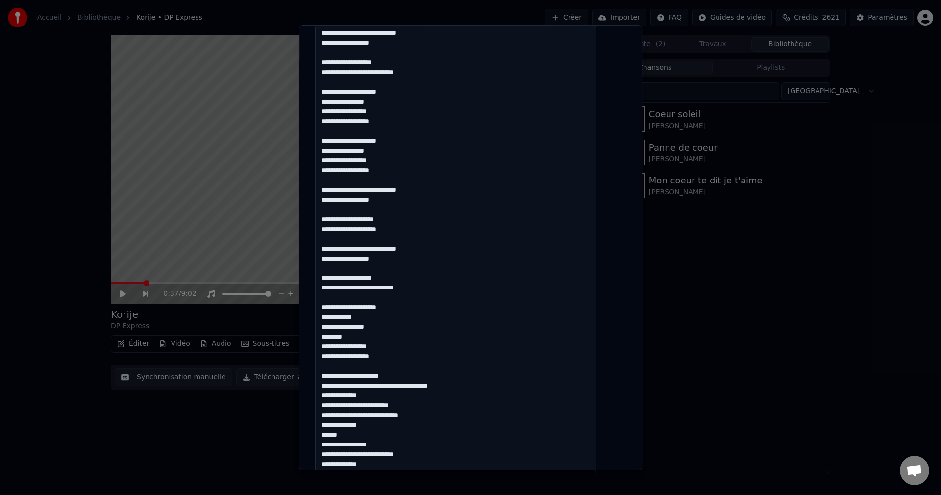
drag, startPoint x: 389, startPoint y: 359, endPoint x: 330, endPoint y: 307, distance: 77.8
click at [330, 307] on textarea at bounding box center [455, 274] width 281 height 498
click at [387, 358] on textarea at bounding box center [455, 274] width 281 height 498
click at [390, 355] on textarea at bounding box center [455, 274] width 281 height 498
paste textarea "**********"
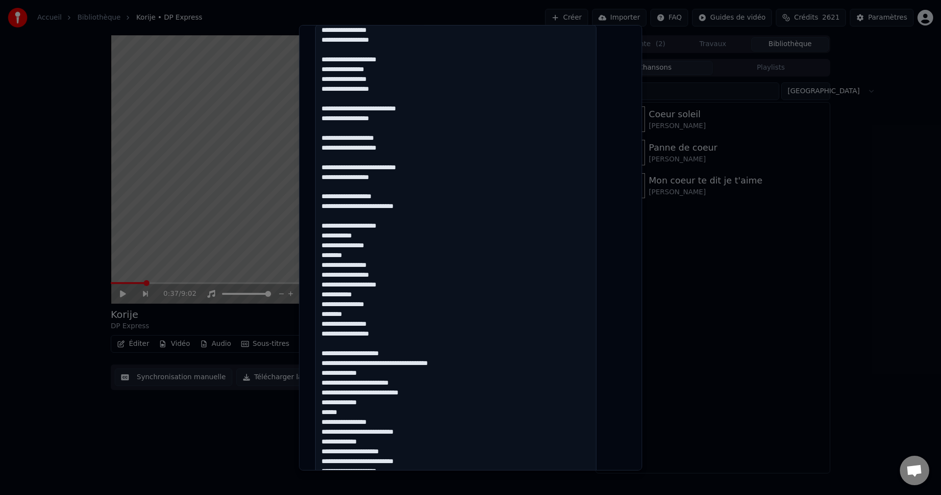
scroll to position [472, 0]
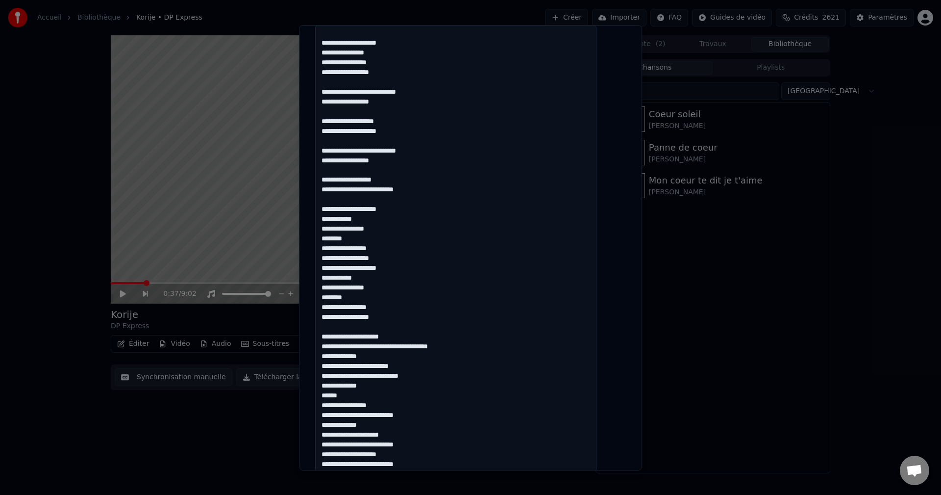
drag, startPoint x: 357, startPoint y: 396, endPoint x: 328, endPoint y: 398, distance: 29.5
click at [328, 398] on textarea at bounding box center [455, 274] width 281 height 498
click at [389, 406] on textarea at bounding box center [455, 274] width 281 height 498
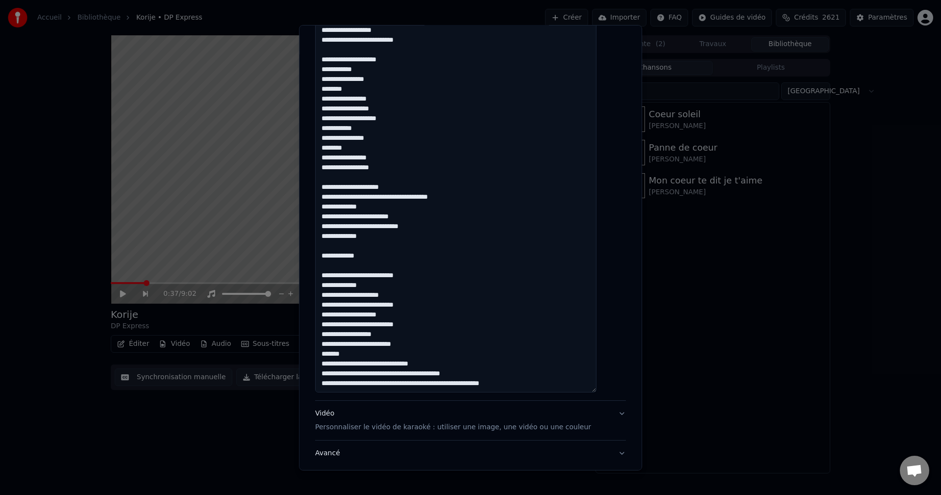
scroll to position [362, 0]
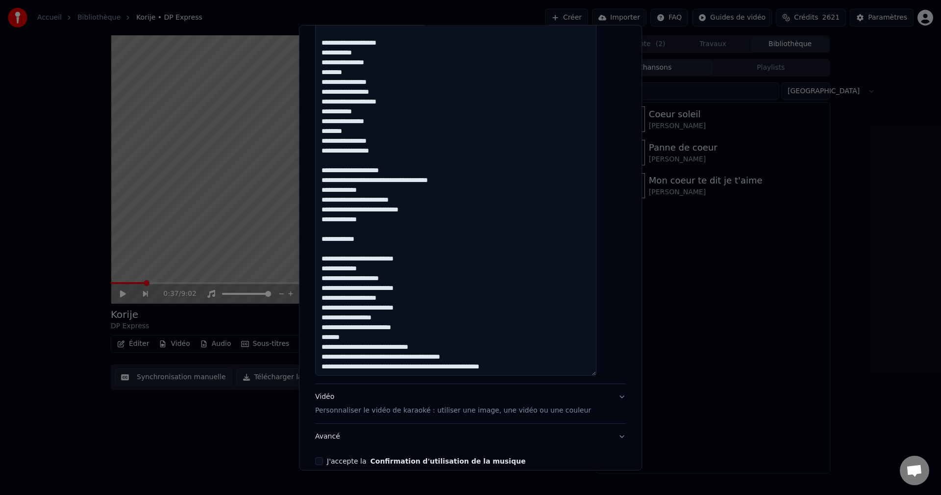
drag, startPoint x: 388, startPoint y: 243, endPoint x: 329, endPoint y: 240, distance: 58.9
click at [329, 240] on textarea at bounding box center [455, 127] width 281 height 498
click at [350, 252] on textarea at bounding box center [455, 127] width 281 height 498
paste textarea "**********"
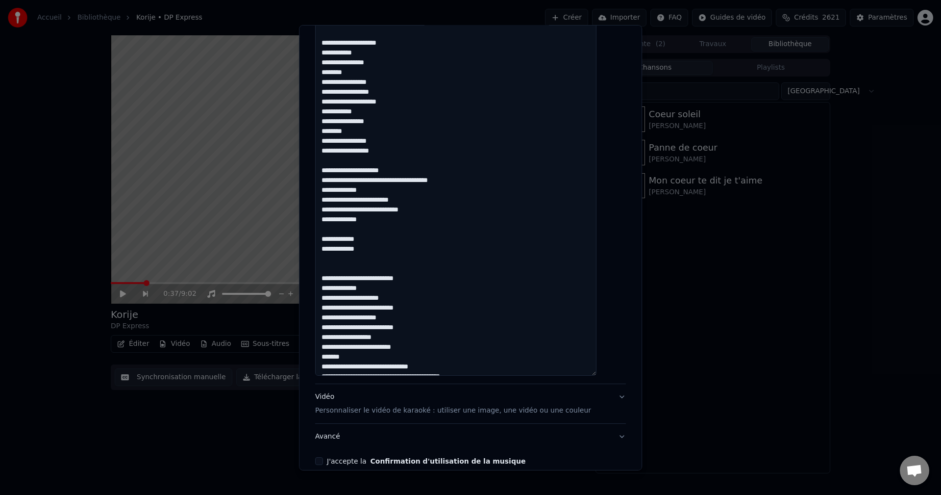
click at [378, 278] on textarea at bounding box center [455, 127] width 281 height 498
click at [352, 304] on textarea at bounding box center [455, 127] width 281 height 498
click at [412, 303] on textarea at bounding box center [455, 127] width 281 height 498
click at [412, 299] on textarea at bounding box center [455, 127] width 281 height 498
click at [420, 306] on textarea at bounding box center [455, 127] width 281 height 498
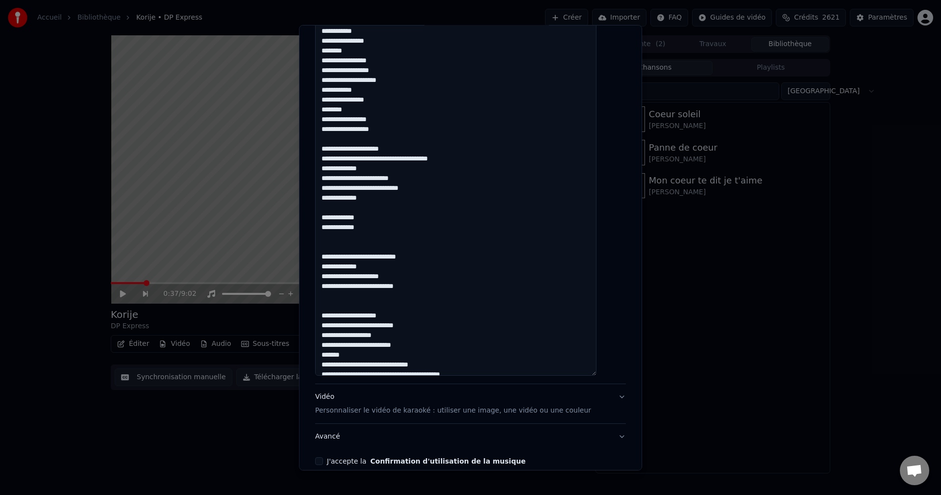
scroll to position [530, 0]
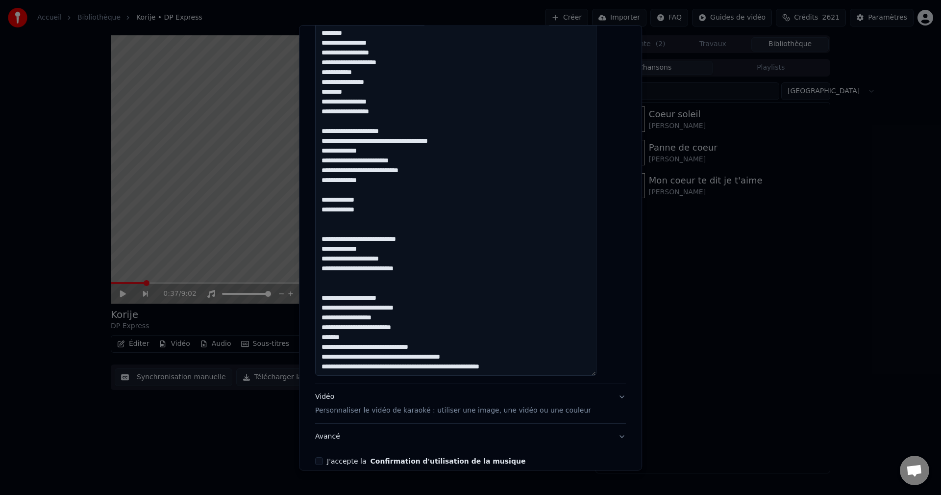
click at [431, 313] on textarea at bounding box center [455, 127] width 281 height 498
click at [365, 338] on textarea at bounding box center [455, 127] width 281 height 498
drag, startPoint x: 365, startPoint y: 338, endPoint x: 328, endPoint y: 337, distance: 37.3
drag, startPoint x: 428, startPoint y: 328, endPoint x: 321, endPoint y: 296, distance: 112.3
click at [321, 296] on div "**********" at bounding box center [470, 247] width 343 height 445
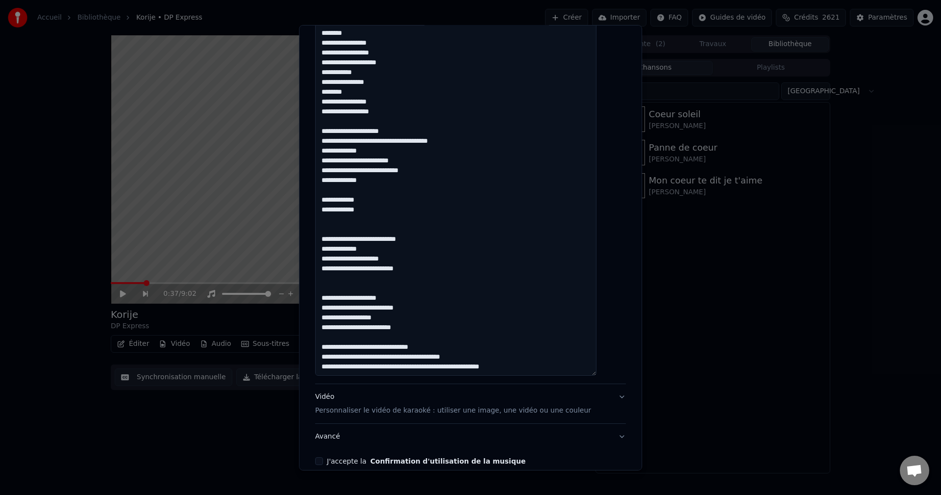
click at [431, 328] on textarea at bounding box center [455, 127] width 281 height 498
paste textarea "**********"
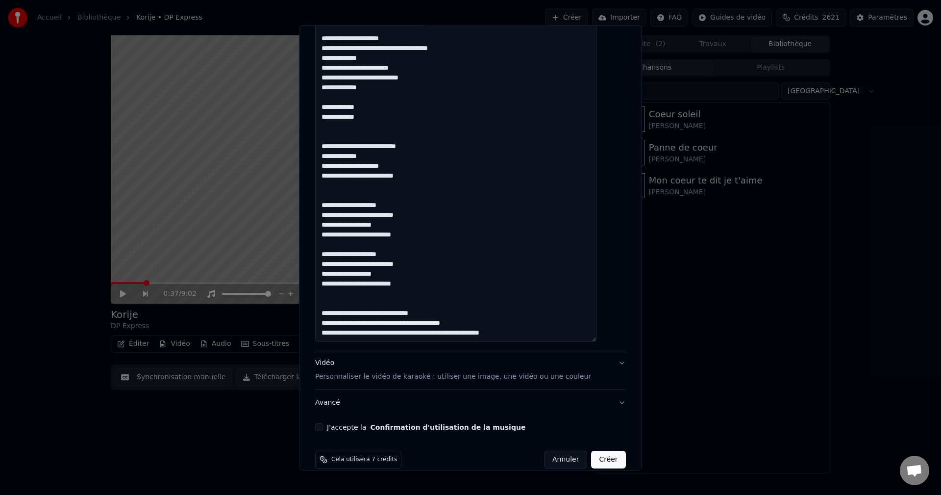
scroll to position [410, 0]
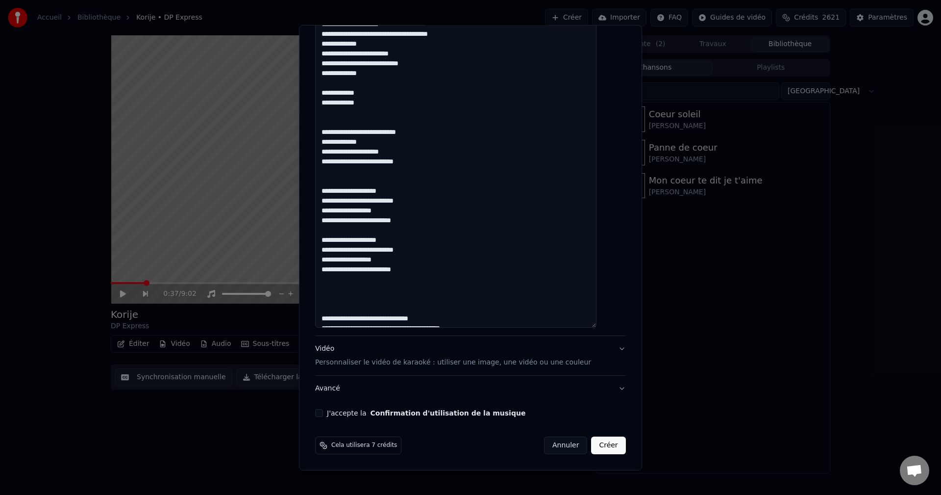
drag, startPoint x: 334, startPoint y: 133, endPoint x: 428, endPoint y: 160, distance: 97.4
click at [428, 160] on textarea at bounding box center [455, 79] width 281 height 498
click at [331, 295] on textarea at bounding box center [455, 79] width 281 height 498
paste textarea "**********"
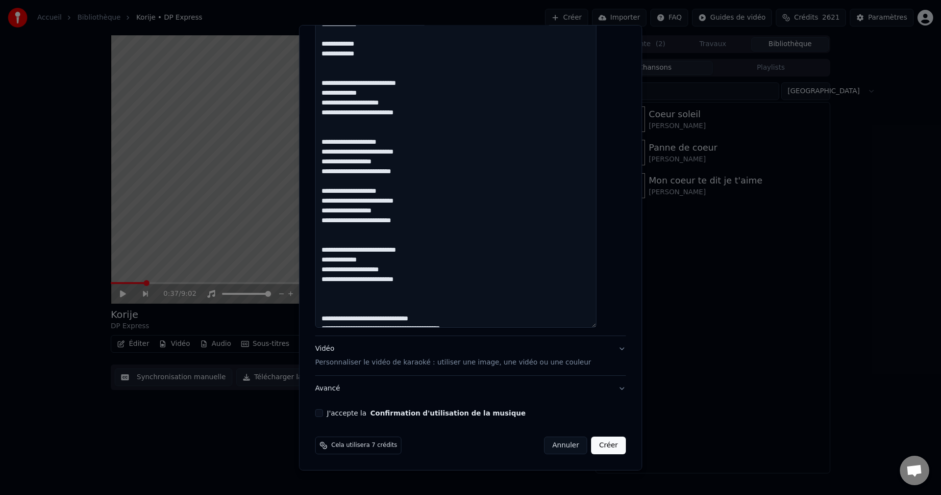
scroll to position [657, 0]
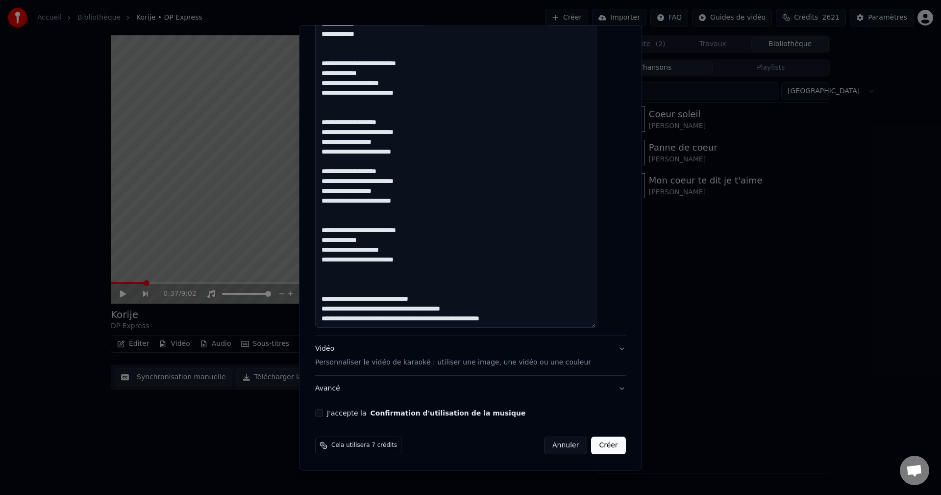
drag, startPoint x: 428, startPoint y: 202, endPoint x: 326, endPoint y: 176, distance: 106.0
click at [326, 176] on textarea at bounding box center [455, 79] width 281 height 498
click at [339, 283] on textarea at bounding box center [455, 79] width 281 height 498
paste textarea "**********"
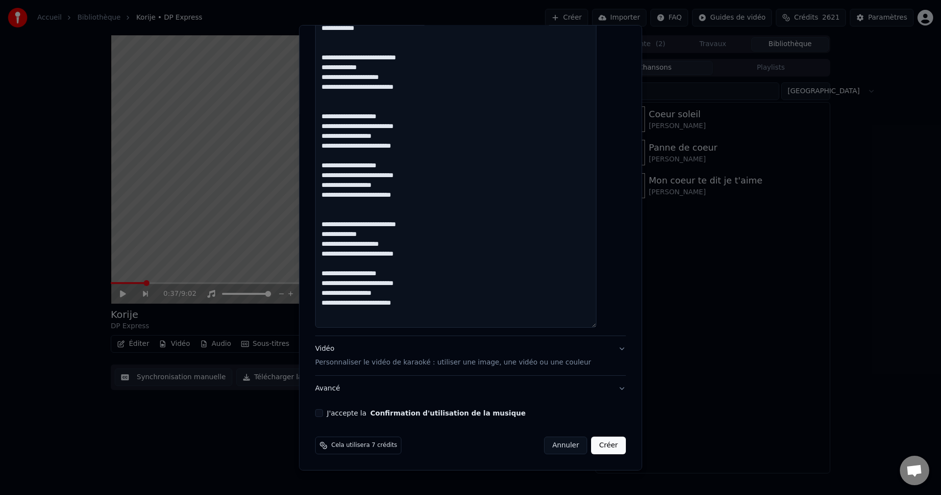
paste textarea "**********"
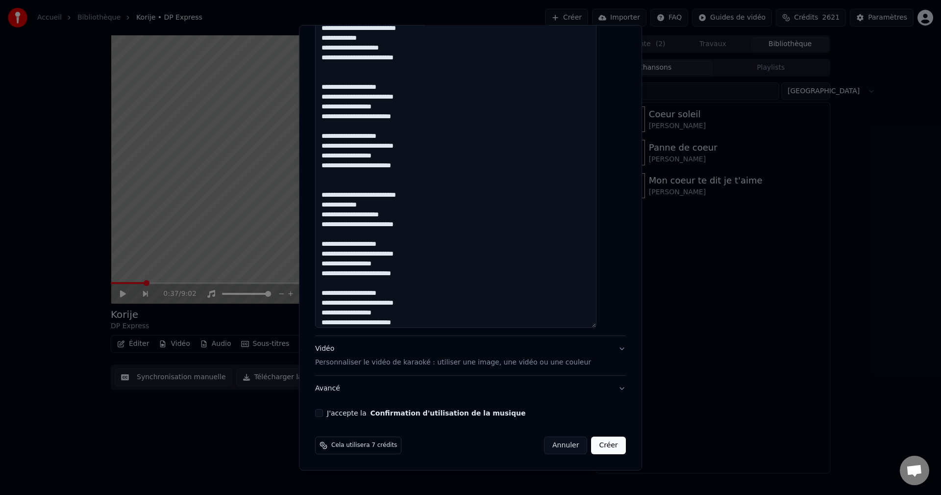
scroll to position [736, 0]
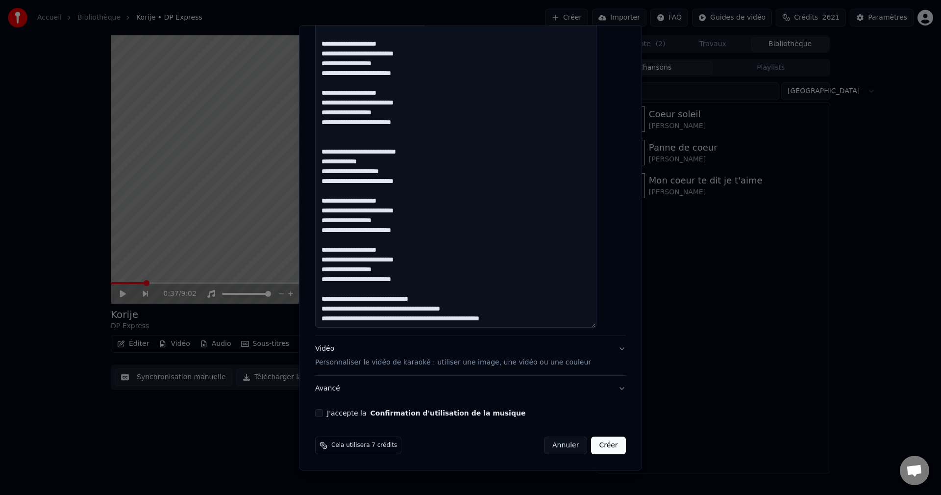
click at [444, 299] on textarea at bounding box center [455, 79] width 281 height 498
click at [490, 309] on textarea at bounding box center [455, 79] width 281 height 498
drag, startPoint x: 428, startPoint y: 317, endPoint x: 441, endPoint y: 316, distance: 13.3
click at [441, 316] on textarea at bounding box center [455, 79] width 281 height 498
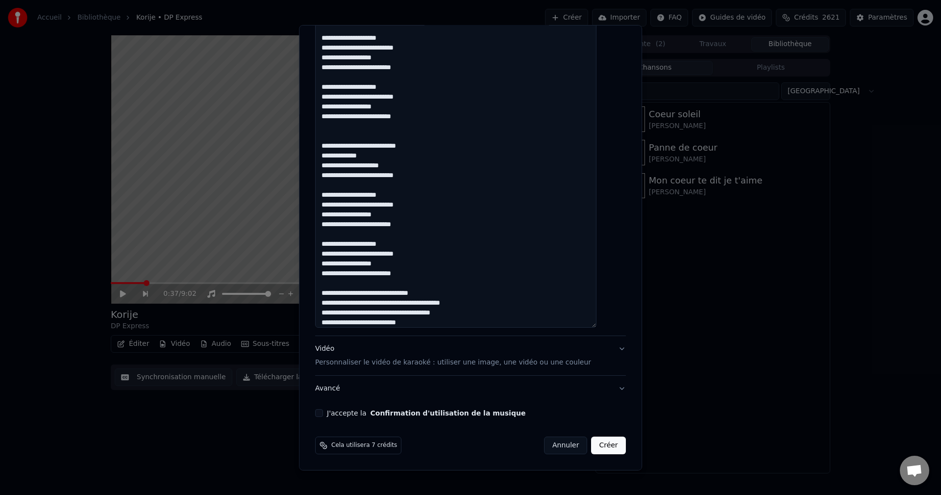
type textarea "**********"
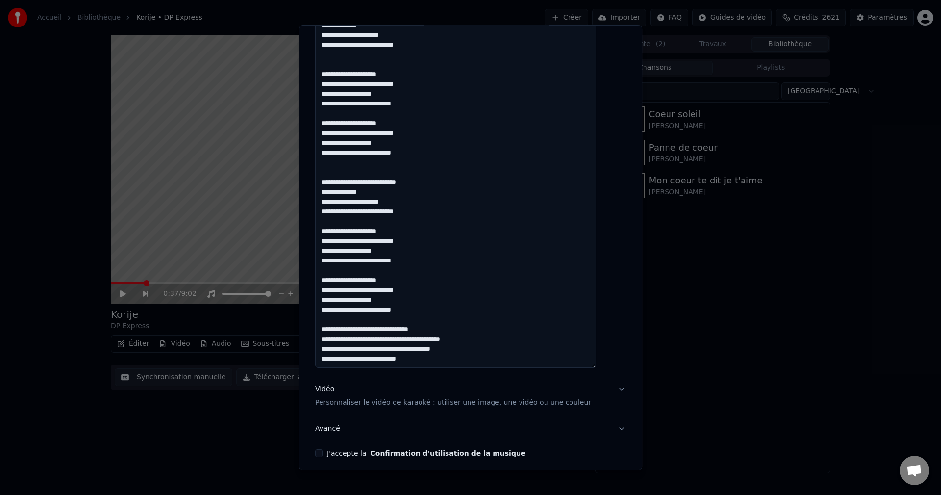
scroll to position [410, 0]
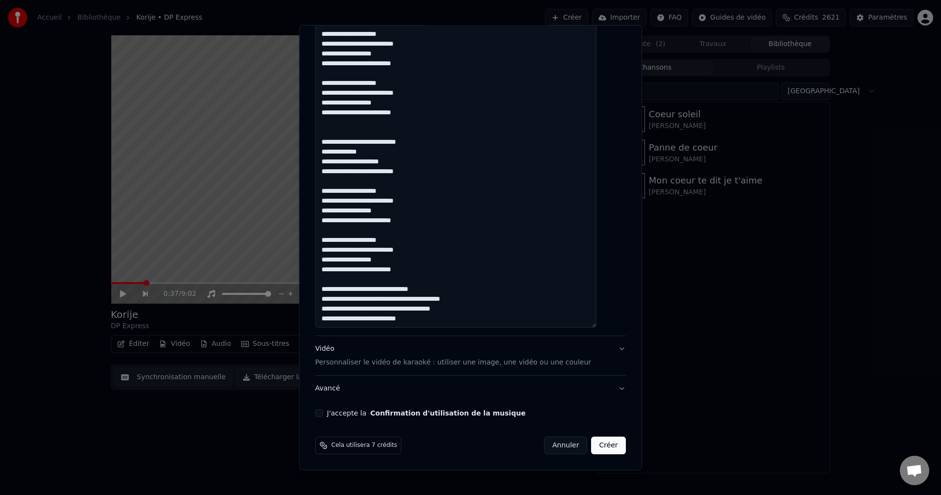
click at [341, 354] on div "Vidéo Personnaliser le vidéo de karaoké : utiliser une image, une vidéo ou une …" at bounding box center [453, 356] width 276 height 24
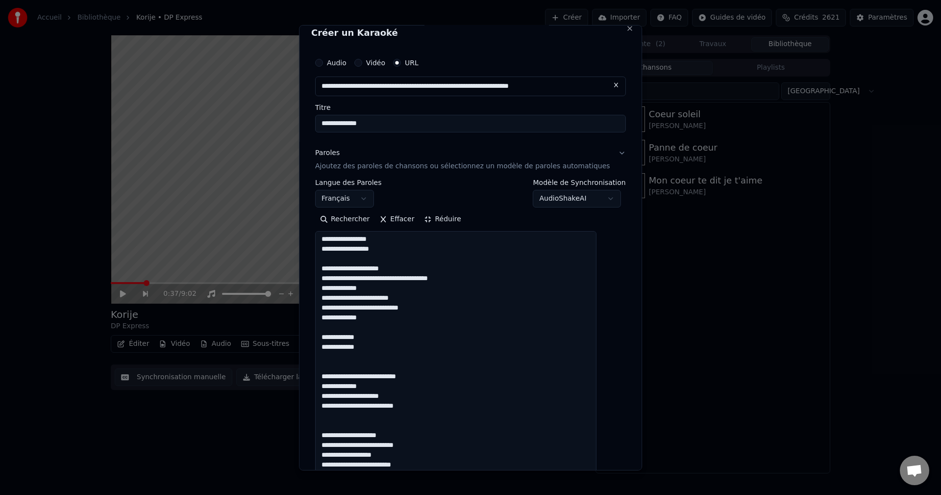
scroll to position [0, 0]
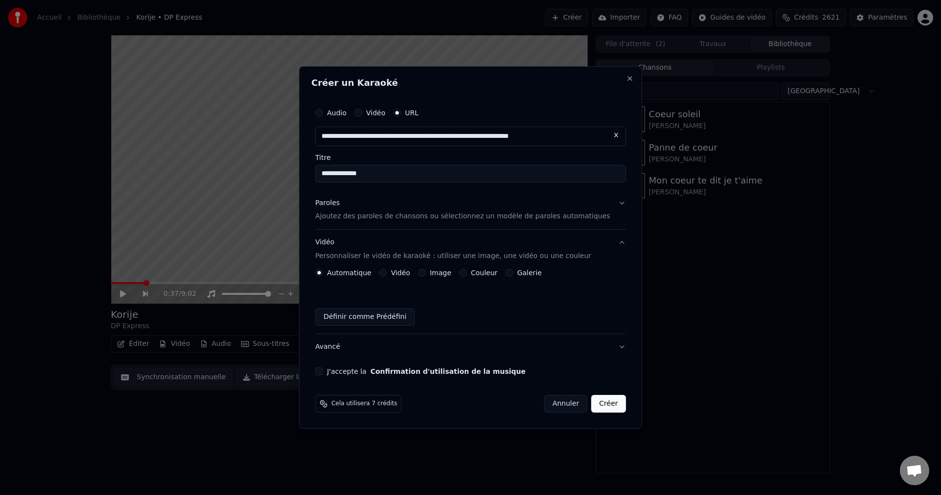
click at [436, 272] on div "Image" at bounding box center [434, 273] width 33 height 8
click at [426, 274] on button "Image" at bounding box center [422, 273] width 8 height 8
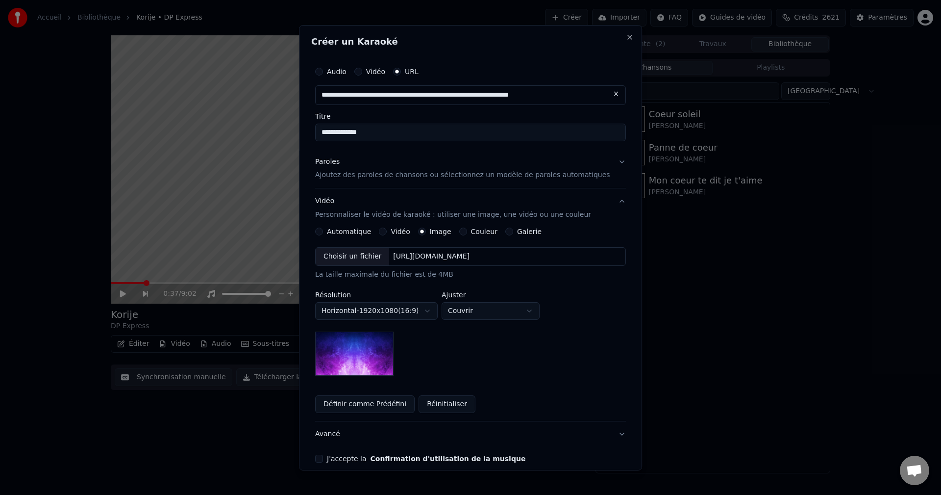
click at [340, 258] on div "Choisir un fichier" at bounding box center [353, 257] width 74 height 18
click at [337, 435] on button "Avancé" at bounding box center [470, 433] width 311 height 25
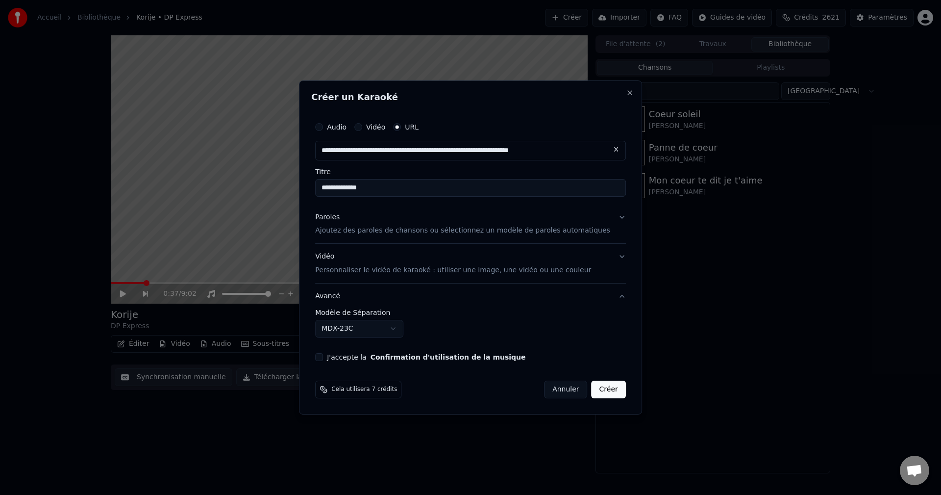
click at [372, 325] on body "**********" at bounding box center [470, 247] width 941 height 495
click at [323, 360] on button "J'accepte la Confirmation d'utilisation de la musique" at bounding box center [319, 357] width 8 height 8
click at [599, 396] on button "Créer" at bounding box center [609, 389] width 34 height 18
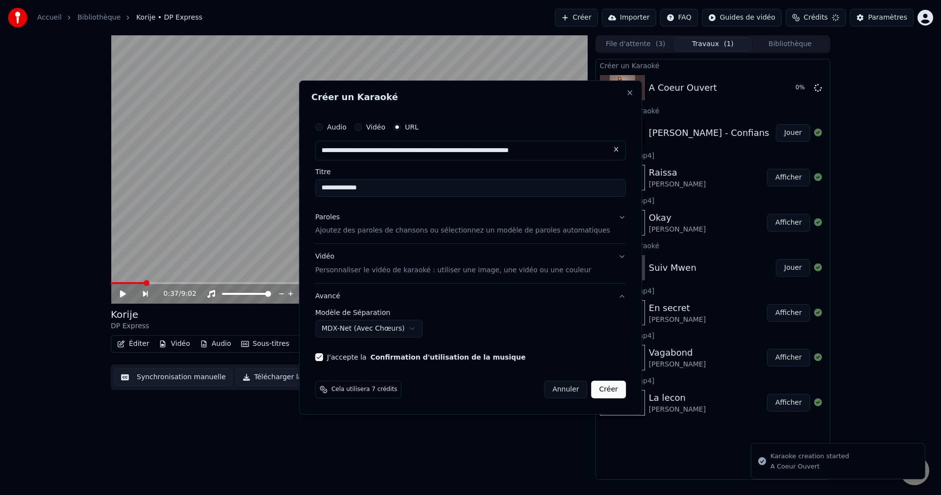
select select "******"
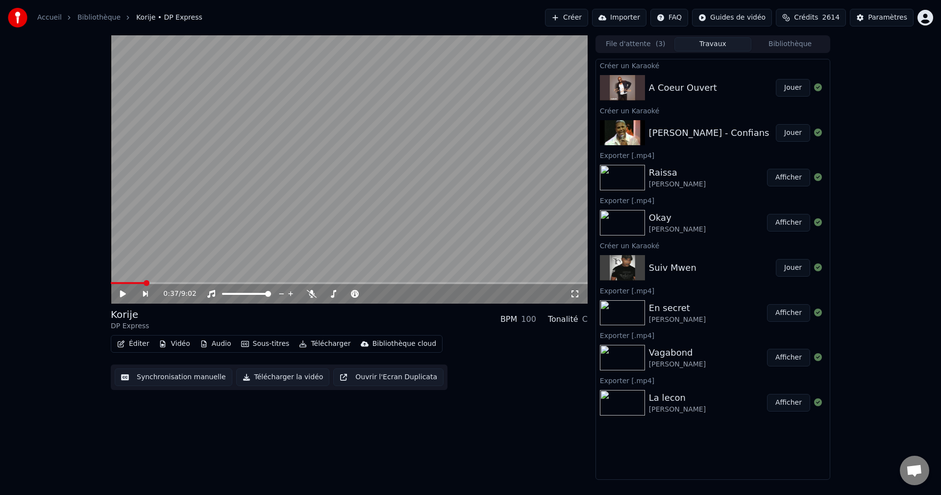
click at [582, 23] on button "Créer" at bounding box center [566, 18] width 43 height 18
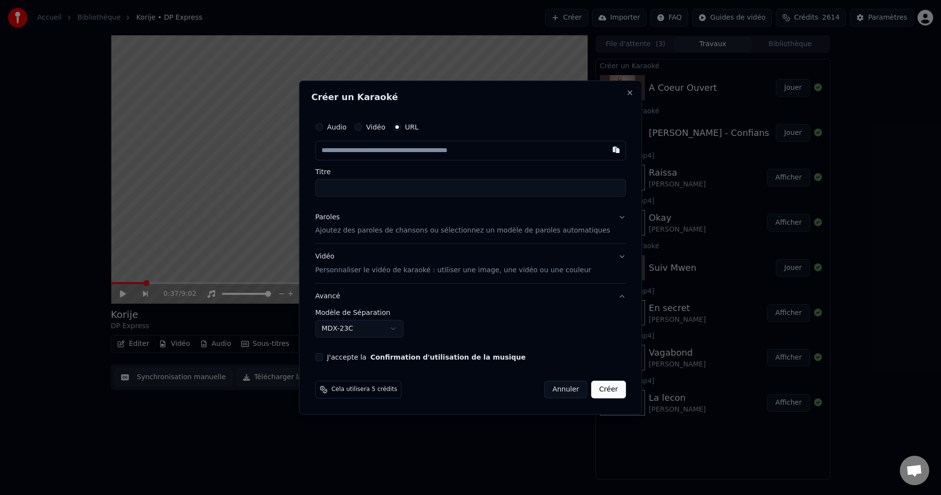
click at [364, 187] on input "Titre" at bounding box center [470, 188] width 311 height 18
click at [340, 219] on div "Paroles" at bounding box center [327, 217] width 25 height 10
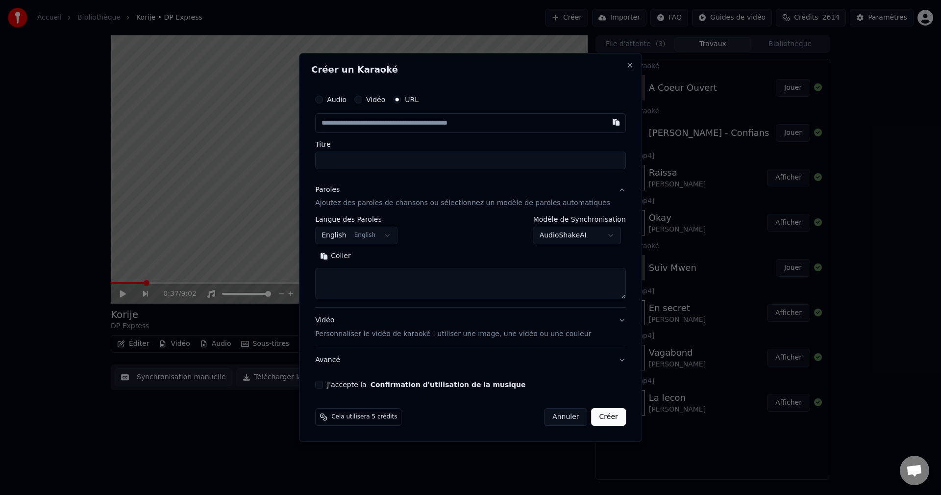
click at [361, 240] on body "**********" at bounding box center [470, 247] width 941 height 495
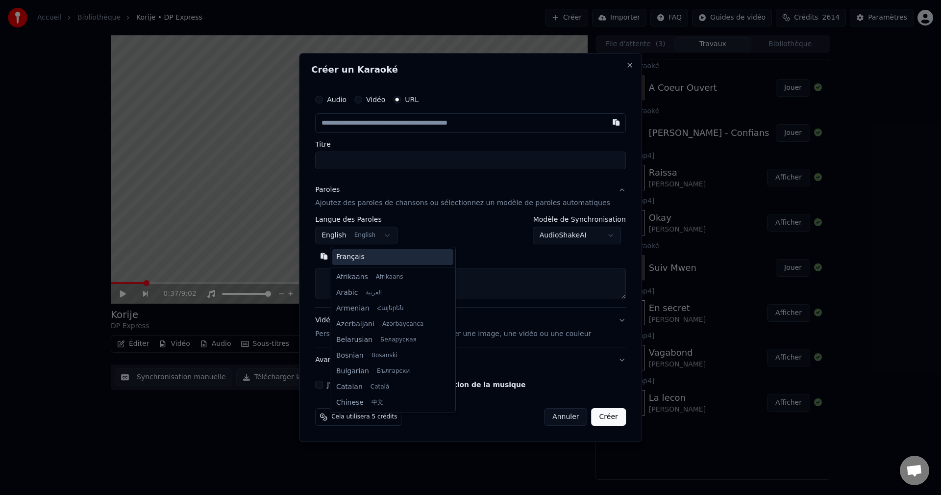
scroll to position [78, 0]
select select "**"
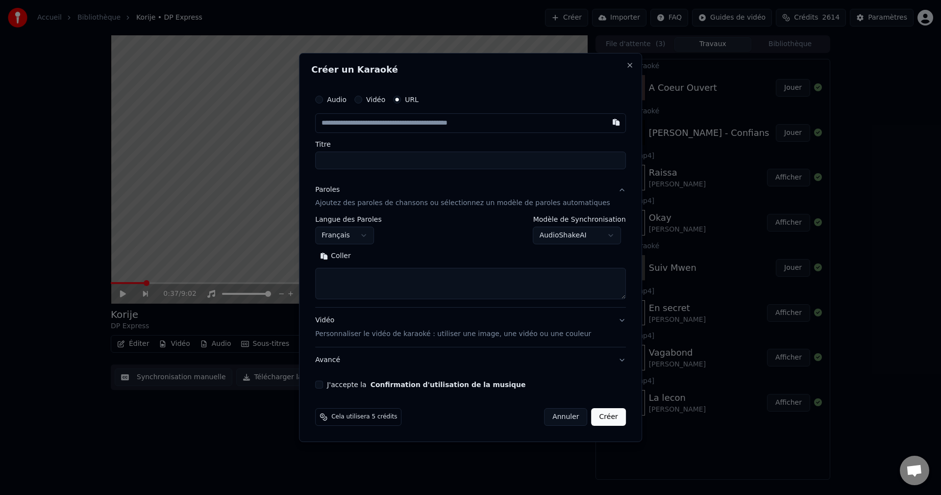
click at [358, 280] on textarea at bounding box center [470, 283] width 311 height 31
paste textarea "**********"
type textarea "**********"
drag, startPoint x: 401, startPoint y: 260, endPoint x: 386, endPoint y: 282, distance: 26.4
click at [401, 260] on button "Développer" at bounding box center [390, 257] width 60 height 16
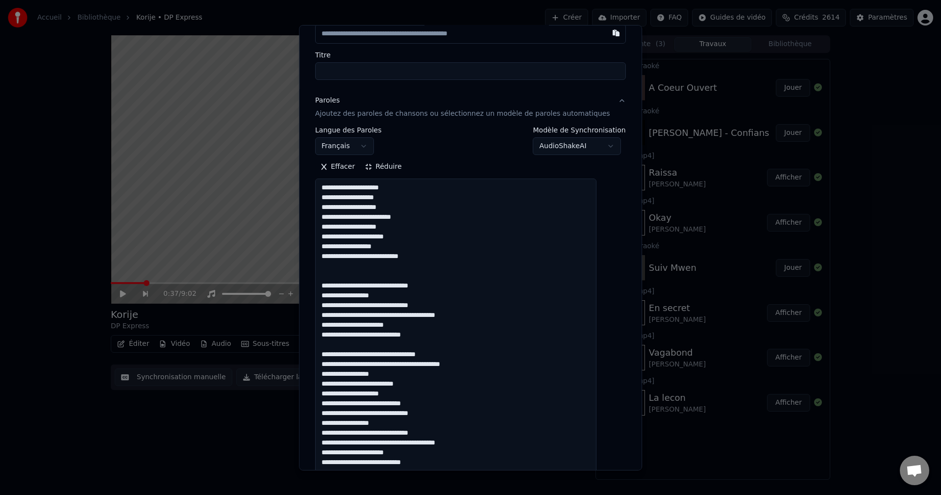
scroll to position [0, 0]
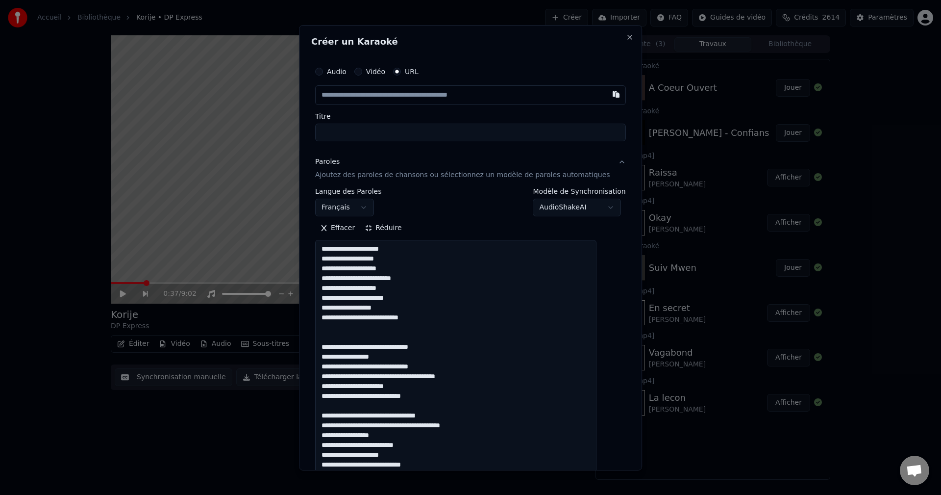
click at [359, 91] on input "text" at bounding box center [470, 95] width 311 height 20
paste input "**********"
type input "**********"
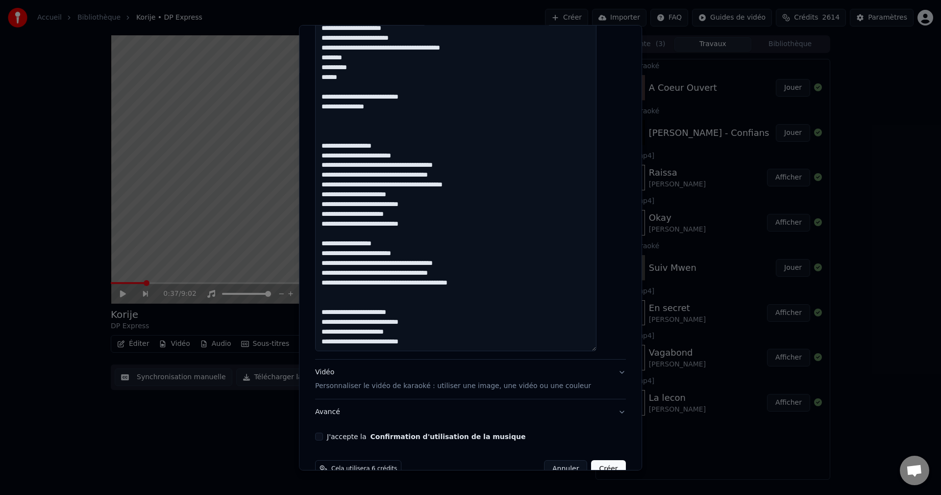
scroll to position [724, 0]
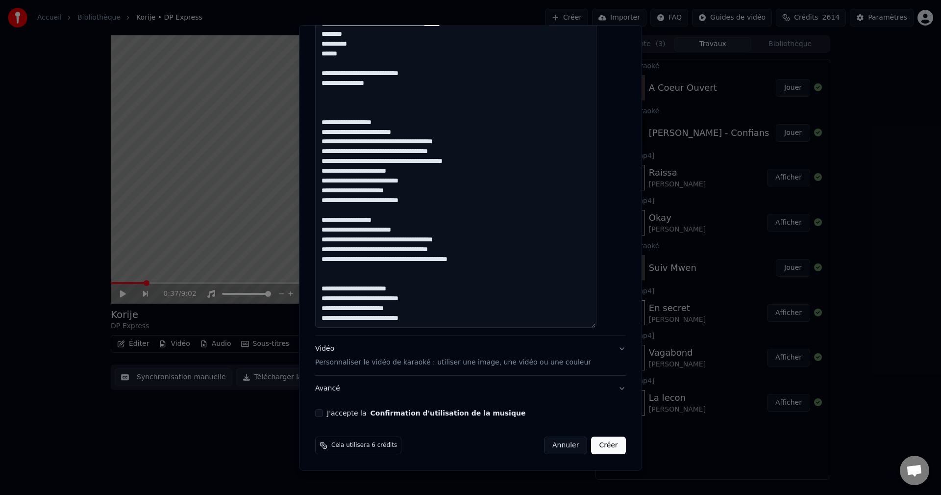
type input "**********"
click at [335, 344] on div "Vidéo Personnaliser le vidéo de karaoké : utiliser une image, une vidéo ou une …" at bounding box center [453, 356] width 276 height 24
type input "**********"
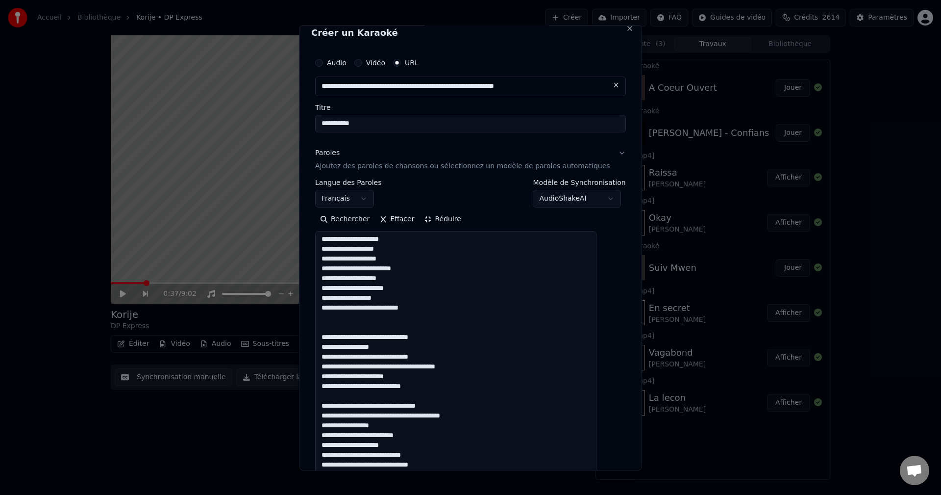
scroll to position [0, 0]
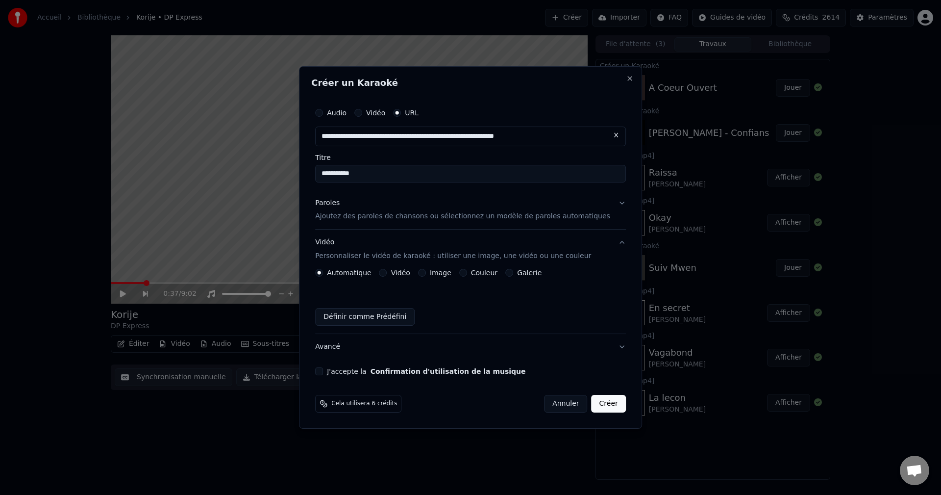
click at [438, 270] on div "Image" at bounding box center [434, 273] width 33 height 8
click at [426, 272] on button "Image" at bounding box center [422, 273] width 8 height 8
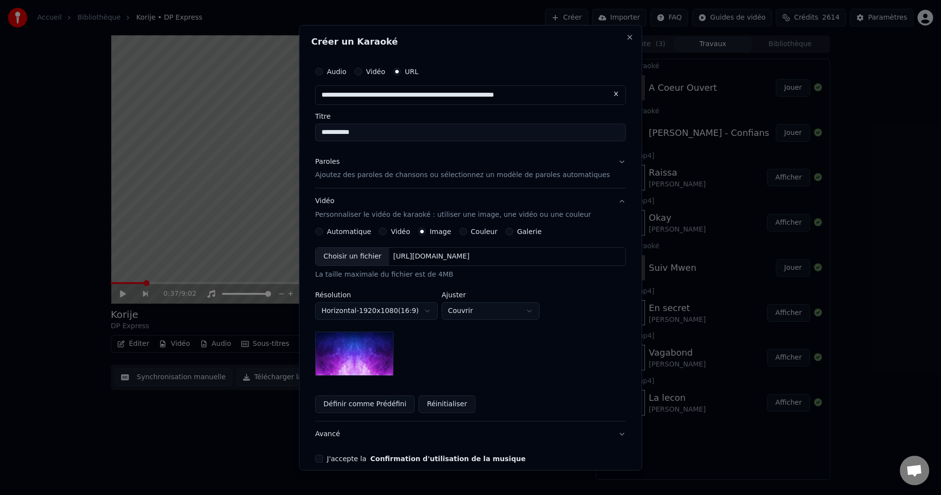
click at [355, 260] on div "Choisir un fichier" at bounding box center [353, 257] width 74 height 18
click at [338, 433] on button "Avancé" at bounding box center [470, 433] width 311 height 25
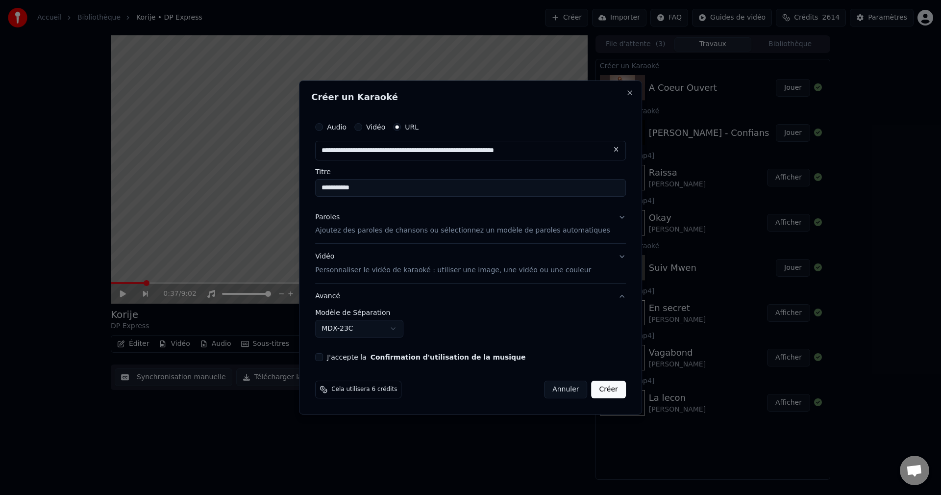
click at [355, 333] on body "**********" at bounding box center [470, 247] width 941 height 495
click at [323, 356] on button "J'accepte la Confirmation d'utilisation de la musique" at bounding box center [319, 357] width 8 height 8
click at [599, 386] on button "Créer" at bounding box center [609, 389] width 34 height 18
select select "******"
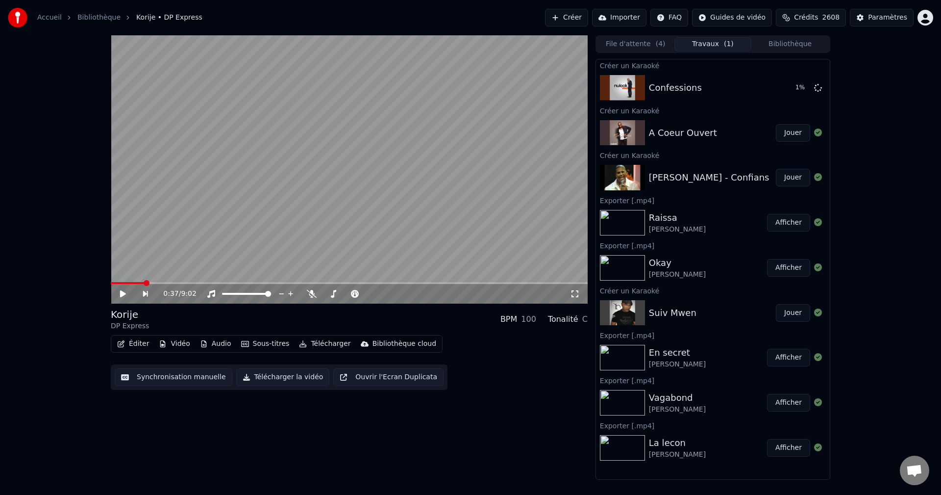
click at [786, 35] on div "Accueil Bibliothèque Korije • DP Express Créer Importer FAQ Guides de vidéo Cré…" at bounding box center [470, 17] width 941 height 35
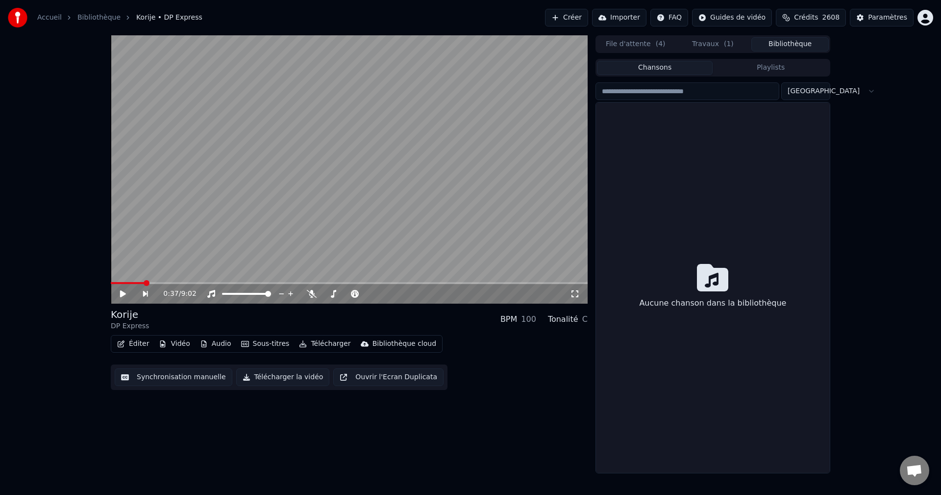
click at [786, 43] on button "Bibliothèque" at bounding box center [790, 44] width 77 height 14
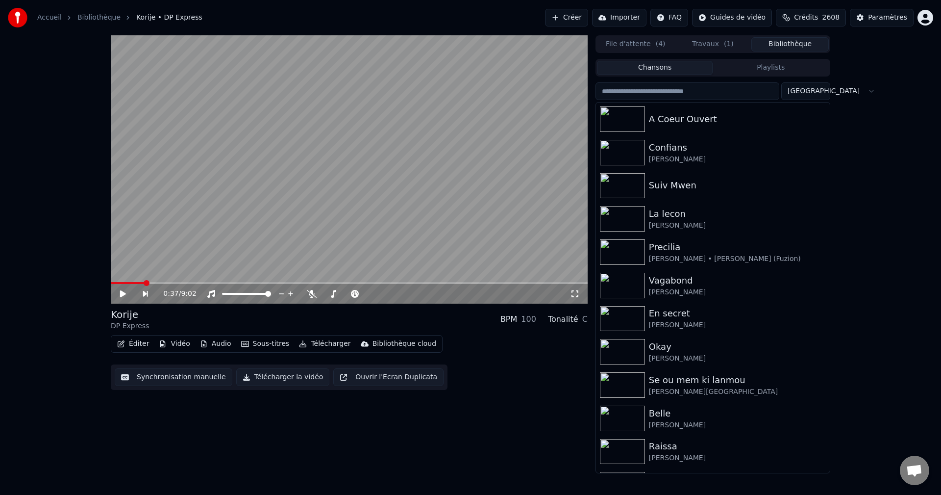
click at [694, 91] on input "search" at bounding box center [688, 91] width 184 height 18
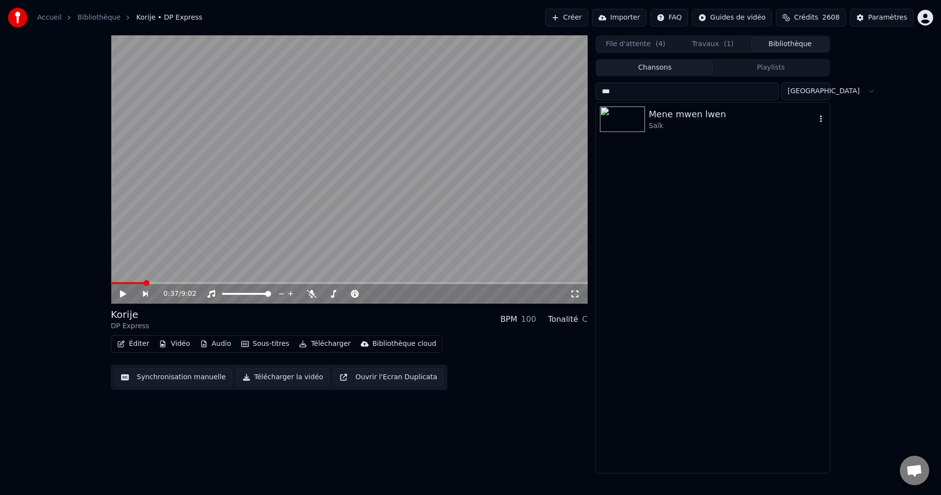
type input "***"
click at [696, 124] on div "Saïk" at bounding box center [732, 126] width 167 height 10
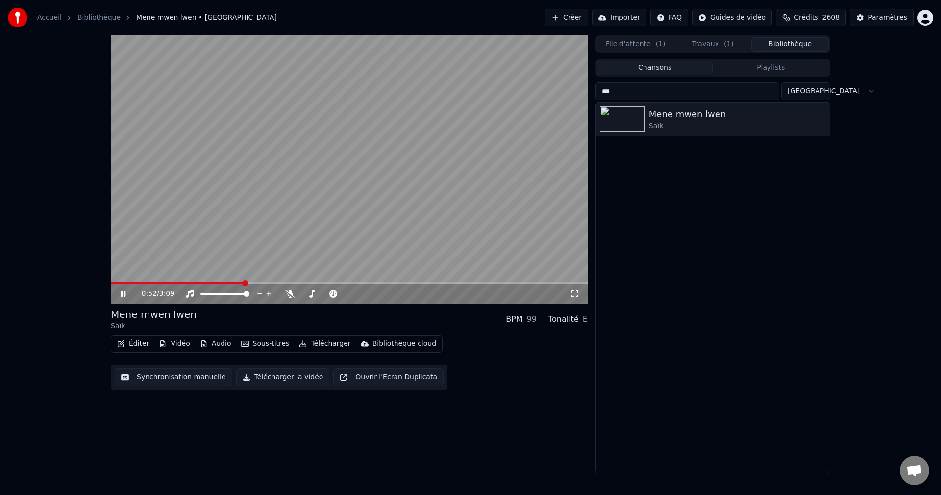
click at [122, 293] on icon at bounding box center [123, 294] width 5 height 6
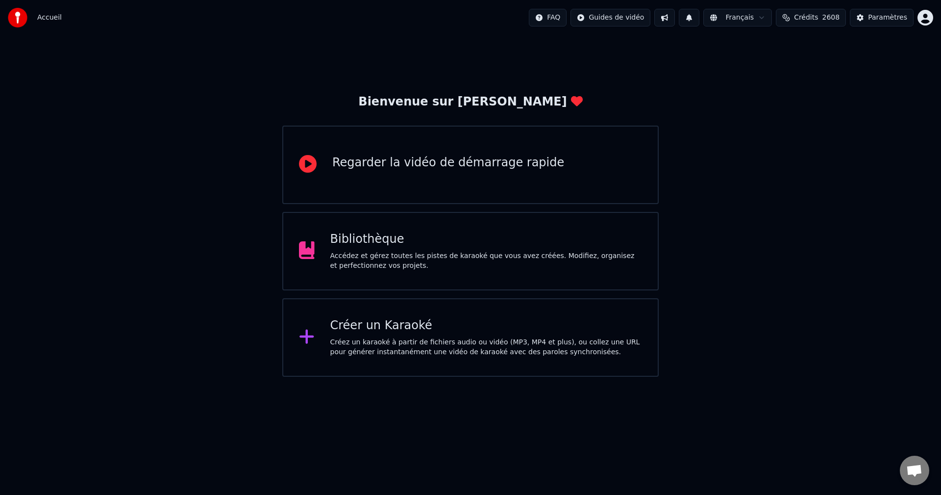
click at [437, 243] on div "Bibliothèque" at bounding box center [486, 239] width 312 height 16
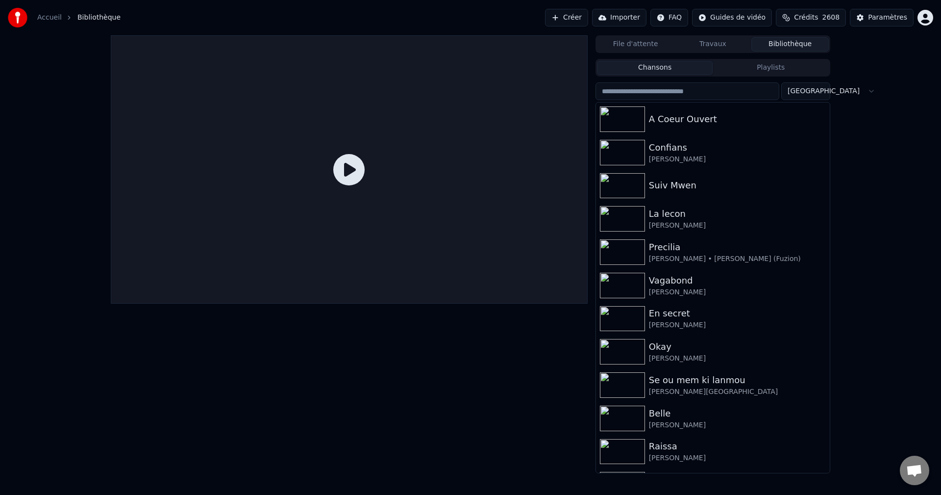
click at [724, 43] on button "Travaux" at bounding box center [713, 44] width 77 height 14
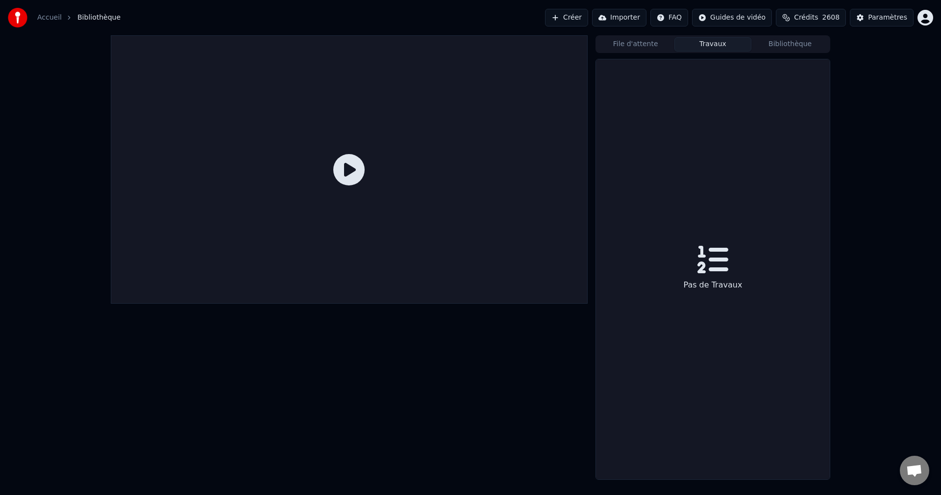
click at [832, 21] on span "2608" at bounding box center [832, 18] width 18 height 10
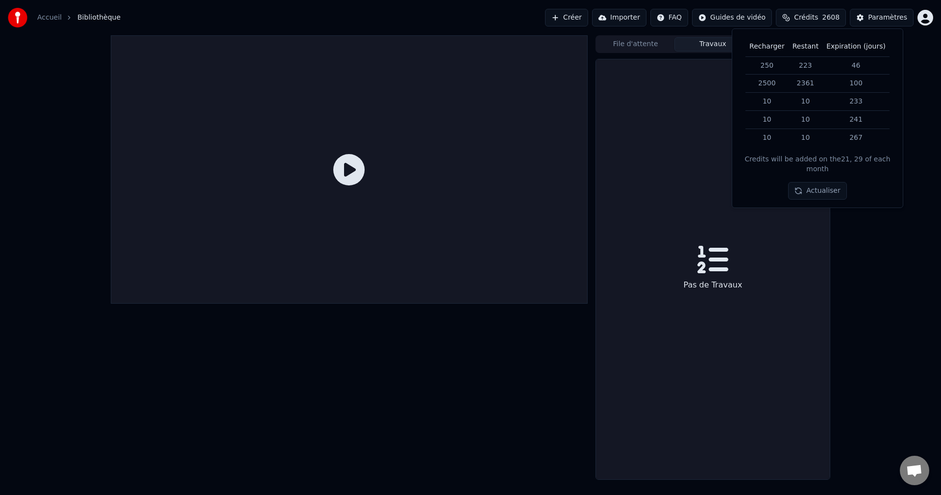
click at [691, 278] on div "Pas de Travaux" at bounding box center [713, 285] width 67 height 20
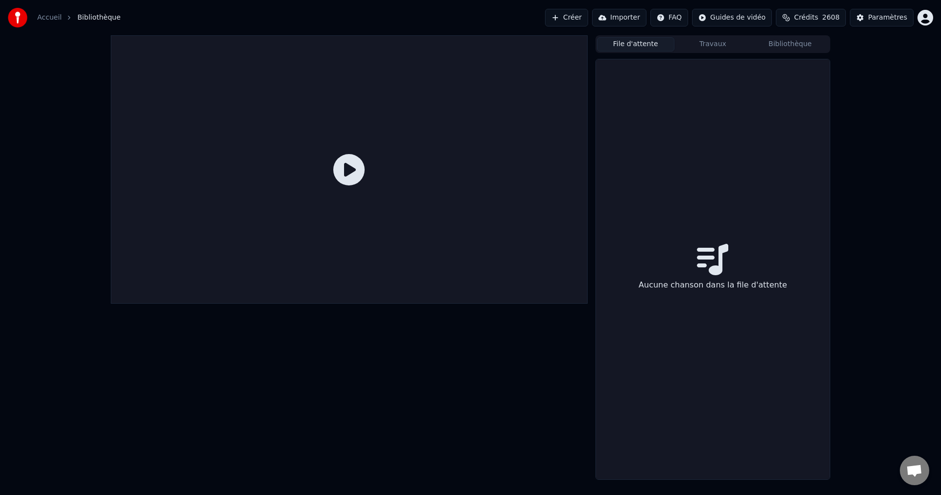
click at [638, 48] on button "File d'attente" at bounding box center [635, 44] width 77 height 14
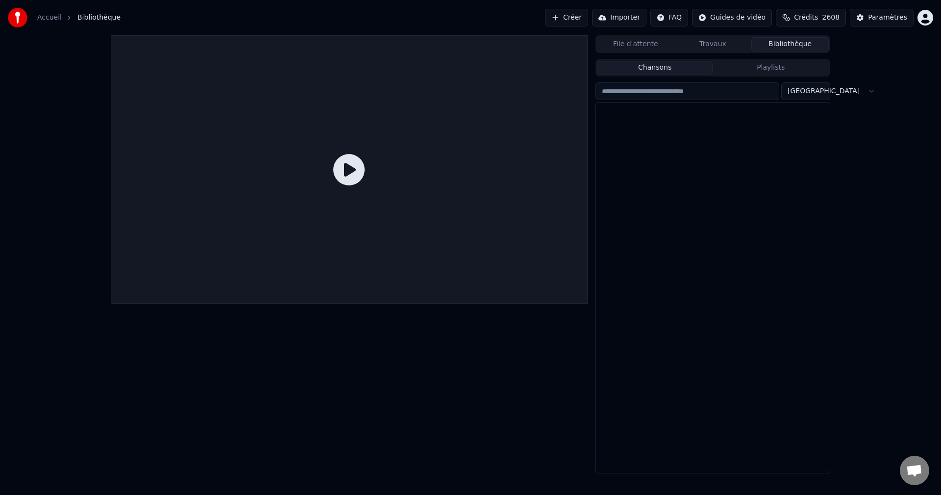
click at [787, 42] on button "Bibliothèque" at bounding box center [790, 44] width 77 height 14
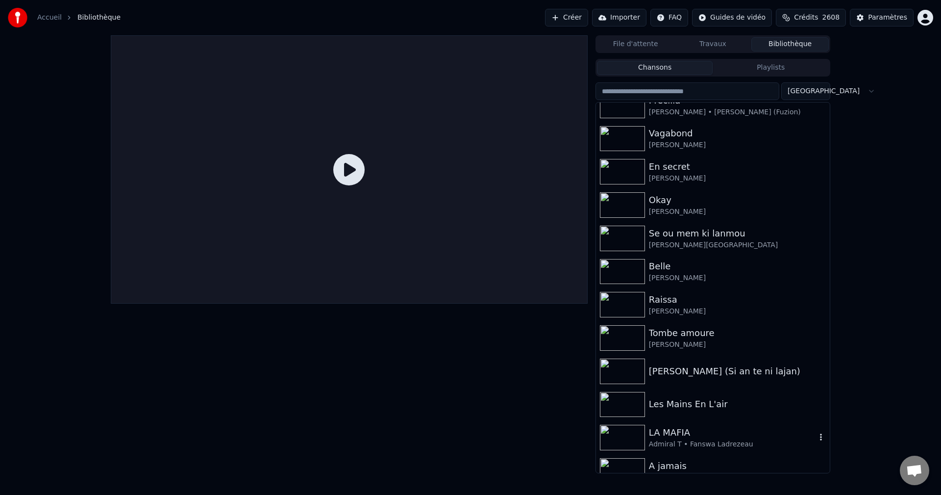
scroll to position [294, 0]
